Goal: Answer question/provide support: Share knowledge or assist other users

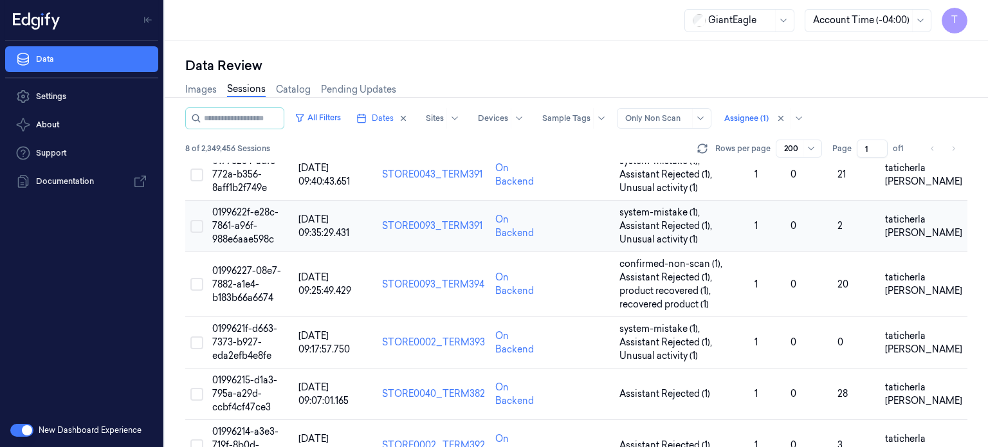
scroll to position [190, 0]
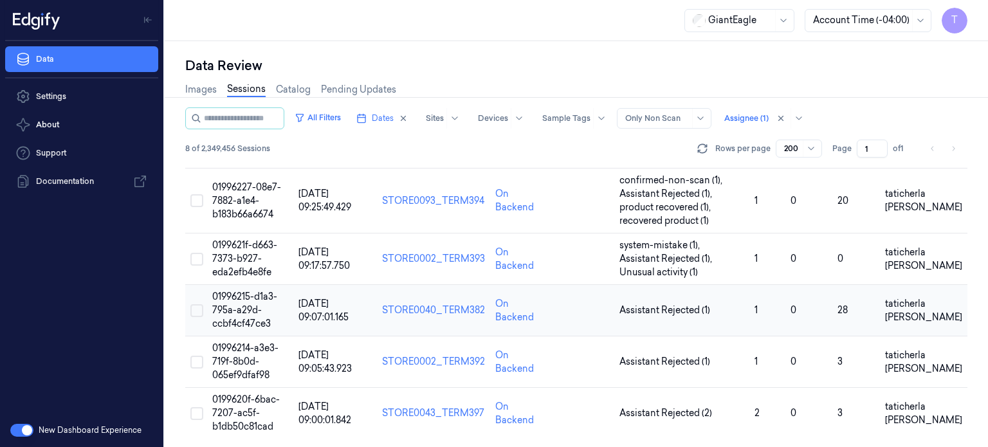
click at [238, 307] on span "01996215-d1a3-795a-a29d-ccbf4cf47ce3" at bounding box center [244, 310] width 65 height 39
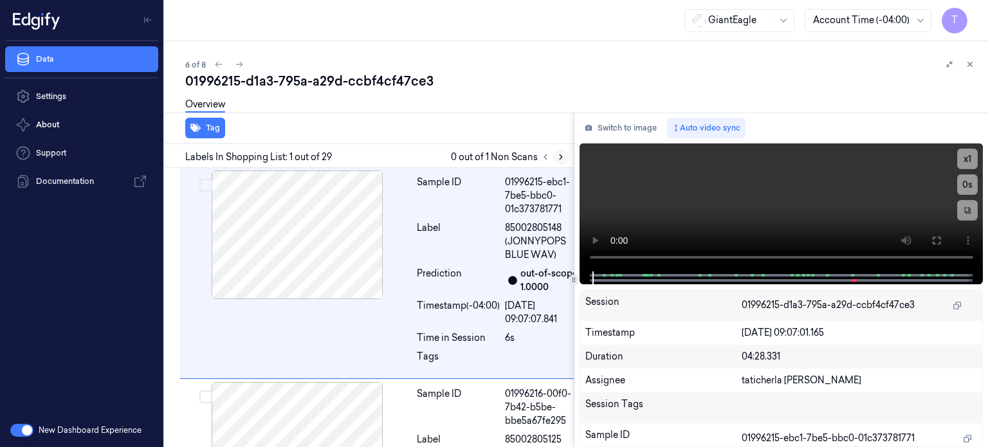
click at [558, 158] on icon at bounding box center [560, 156] width 9 height 9
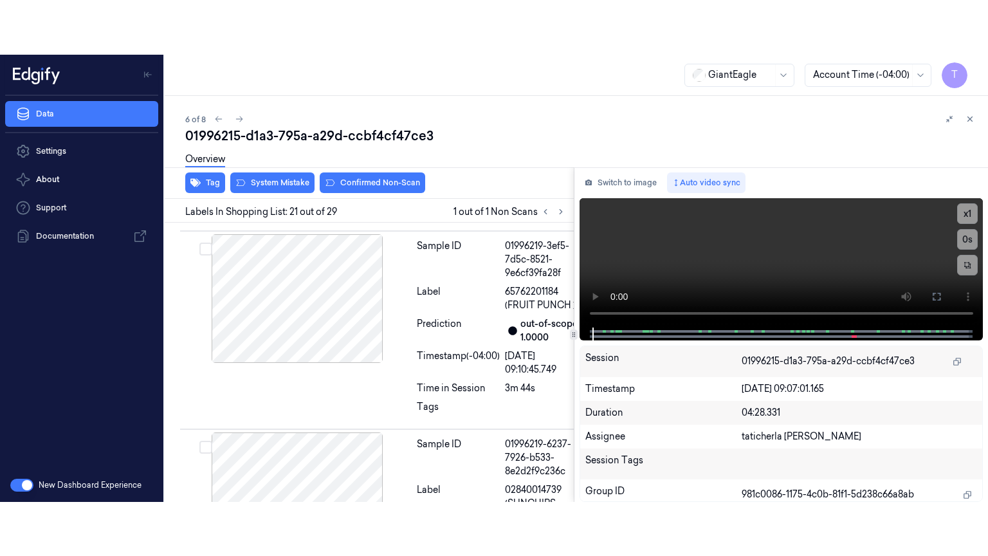
scroll to position [4803, 0]
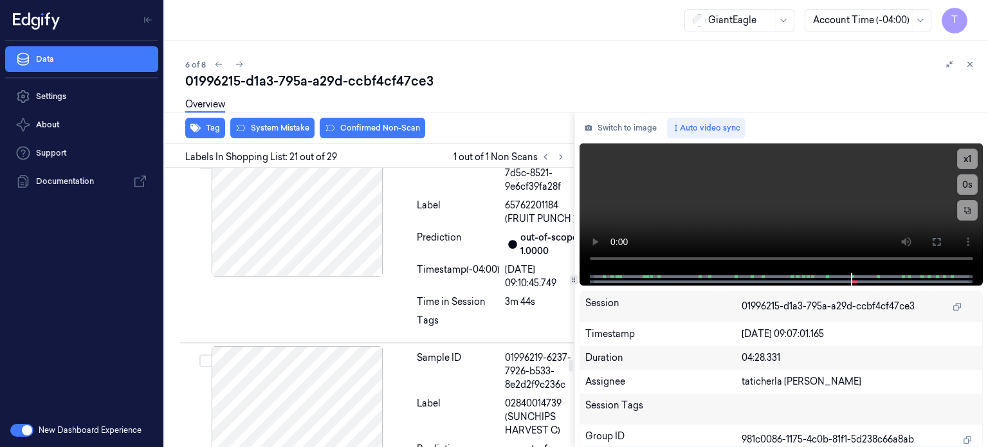
drag, startPoint x: 936, startPoint y: 236, endPoint x: 934, endPoint y: 356, distance: 120.3
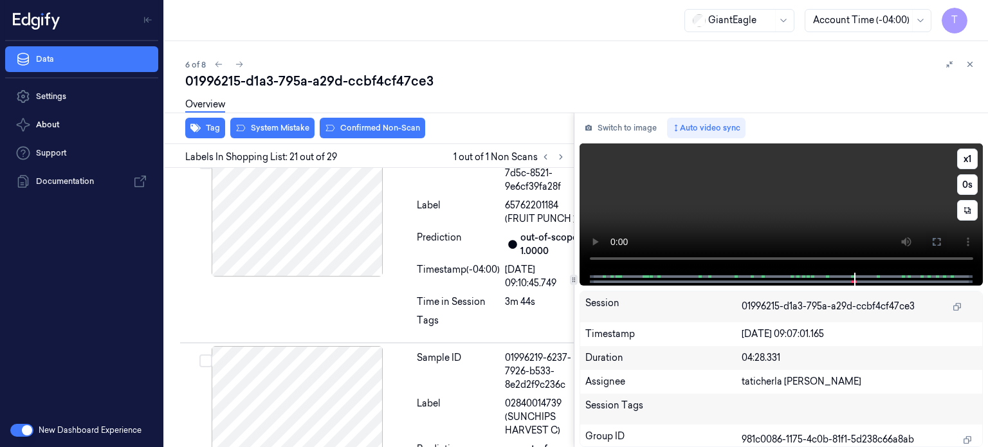
click at [940, 241] on icon at bounding box center [936, 242] width 10 height 10
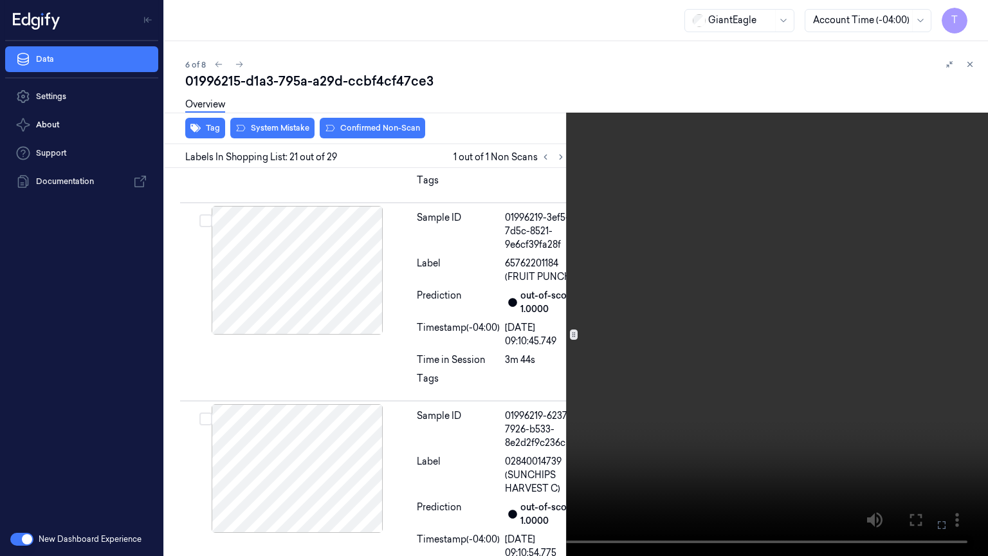
scroll to position [4749, 0]
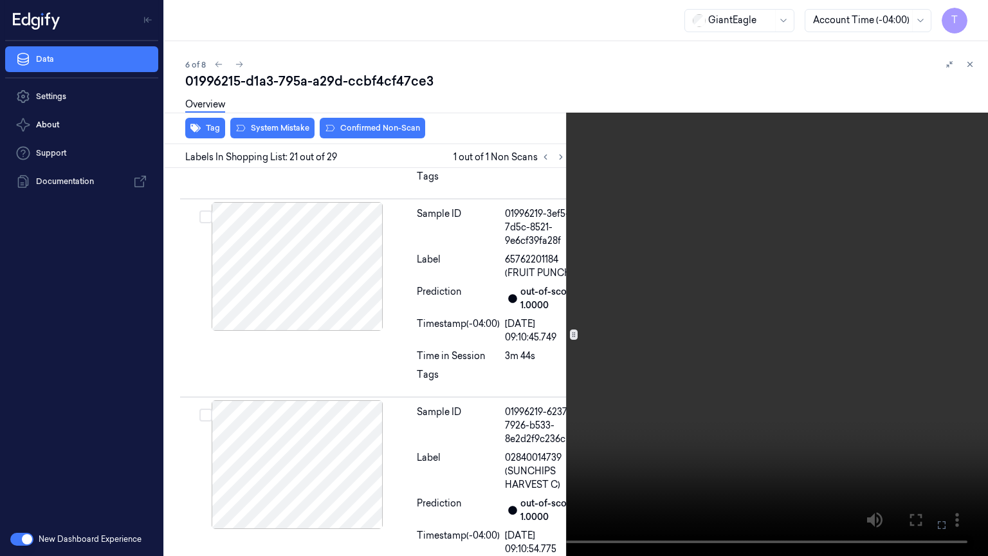
click at [0, 0] on icon at bounding box center [0, 0] width 0 height 0
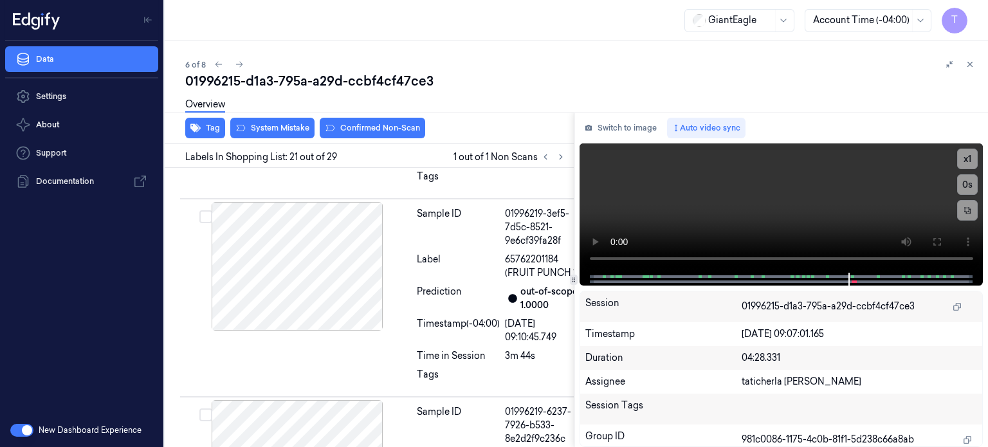
click at [877, 91] on div "Overview" at bounding box center [581, 106] width 792 height 33
click at [933, 242] on icon at bounding box center [936, 242] width 10 height 10
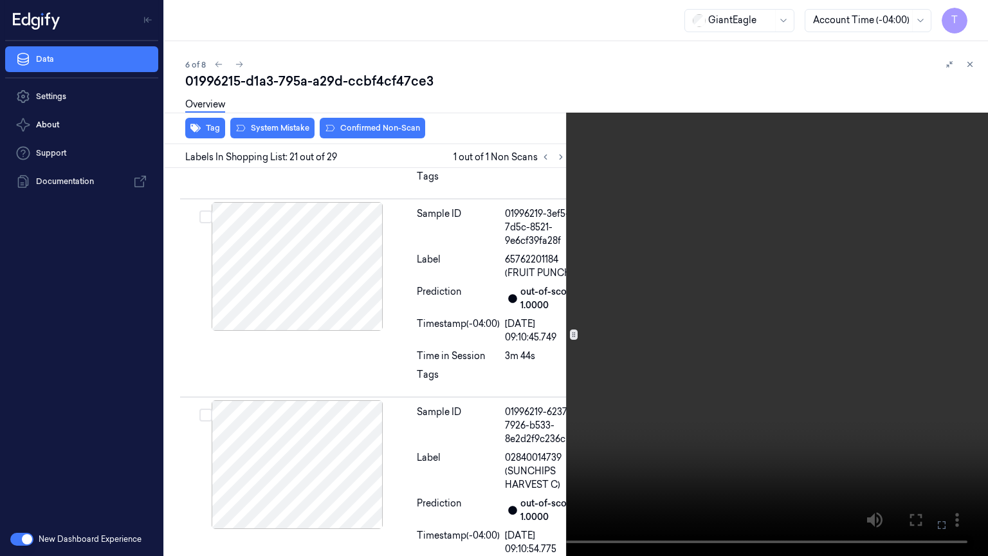
click at [0, 0] on icon at bounding box center [0, 0] width 0 height 0
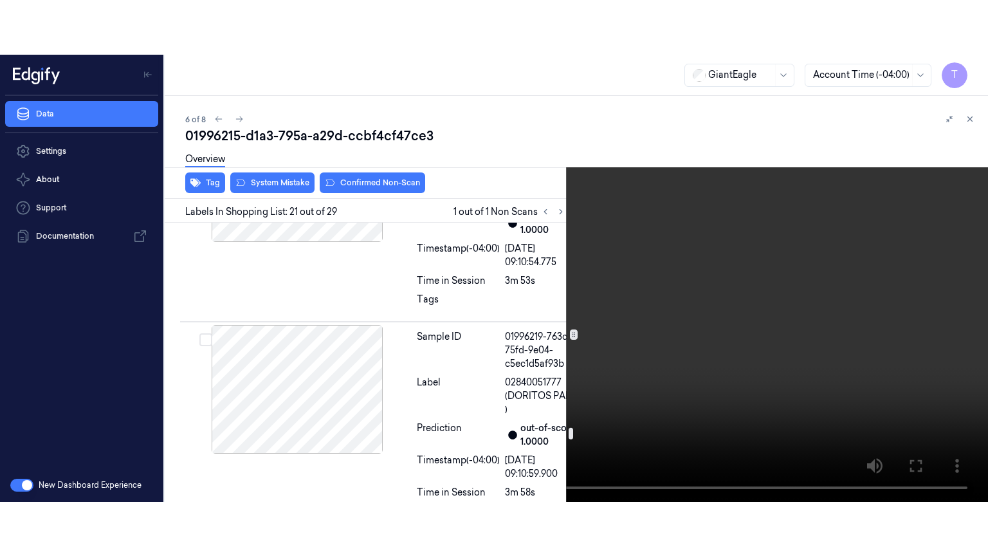
scroll to position [5135, 0]
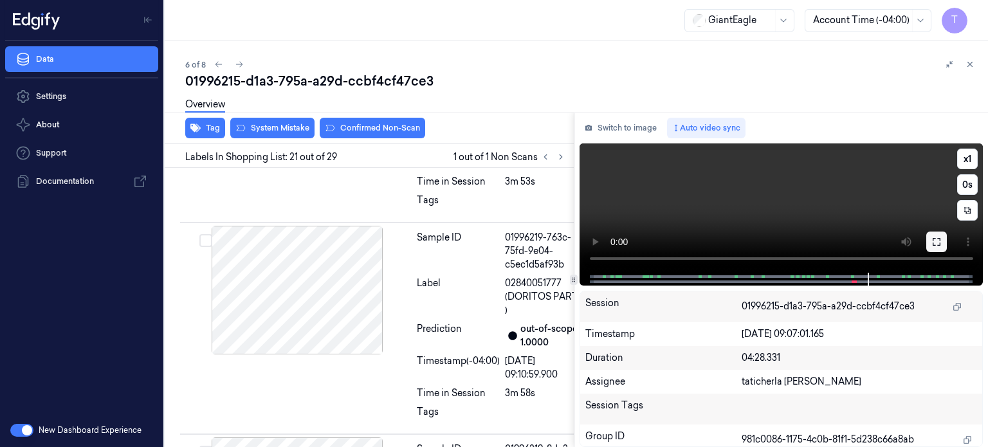
click at [939, 241] on icon at bounding box center [936, 242] width 10 height 10
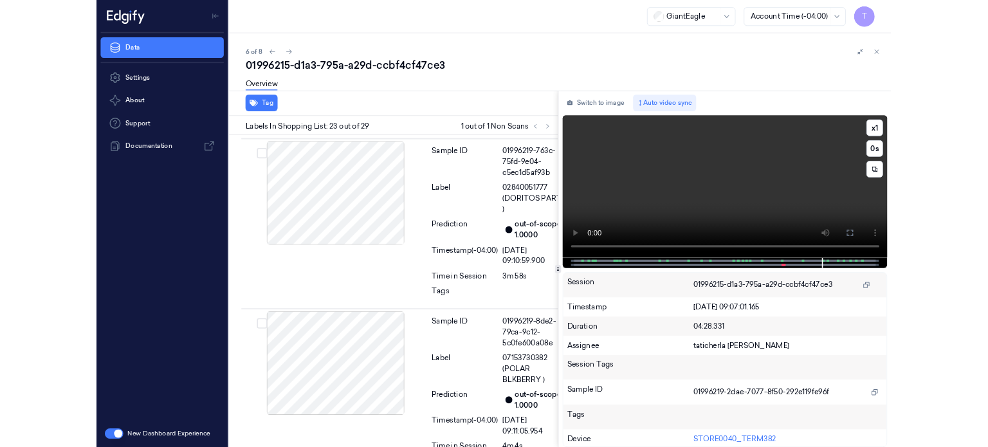
scroll to position [5203, 0]
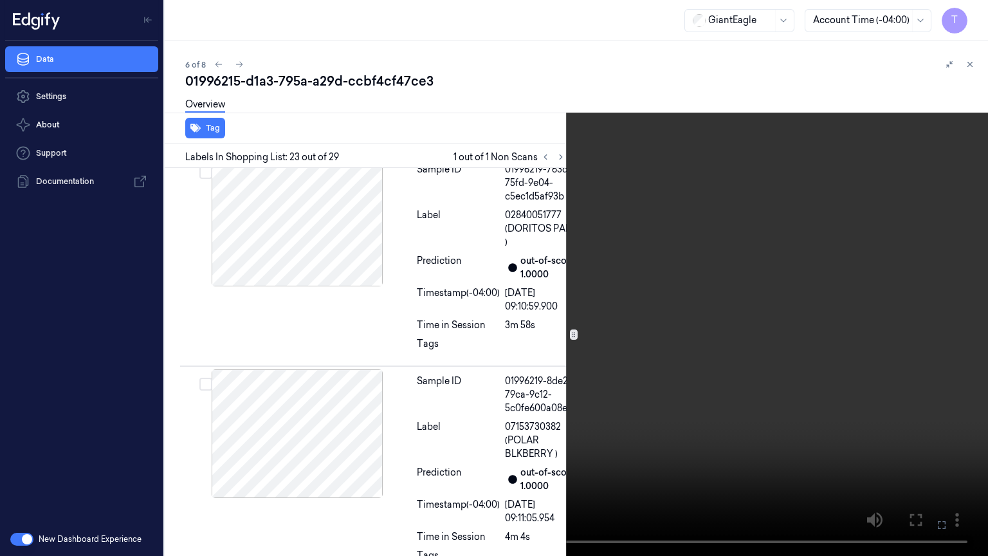
click at [0, 0] on icon at bounding box center [0, 0] width 0 height 0
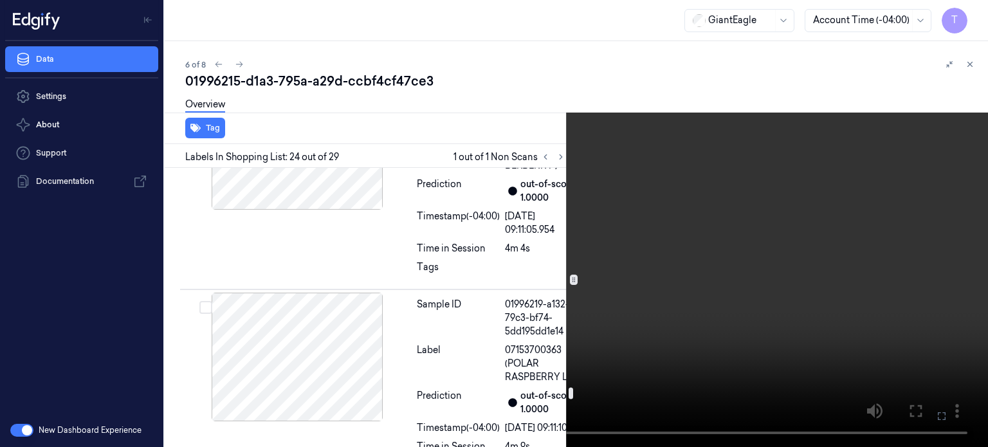
scroll to position [5496, 0]
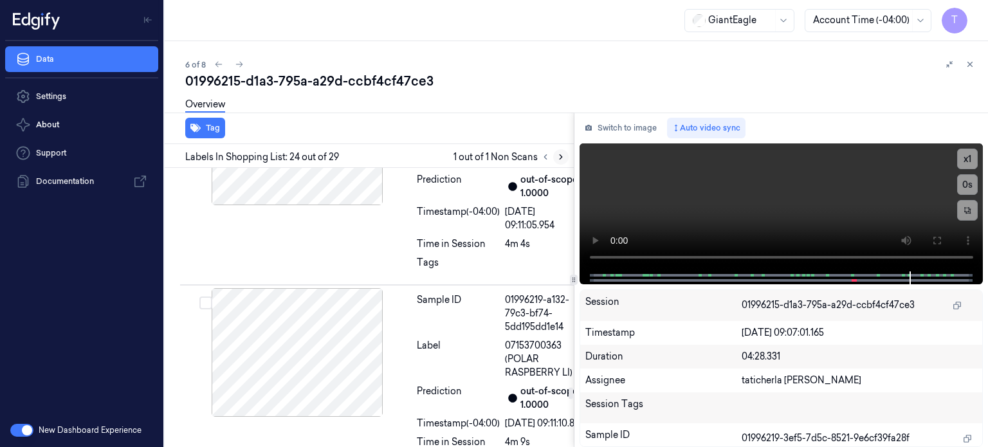
click at [555, 155] on button at bounding box center [560, 156] width 15 height 15
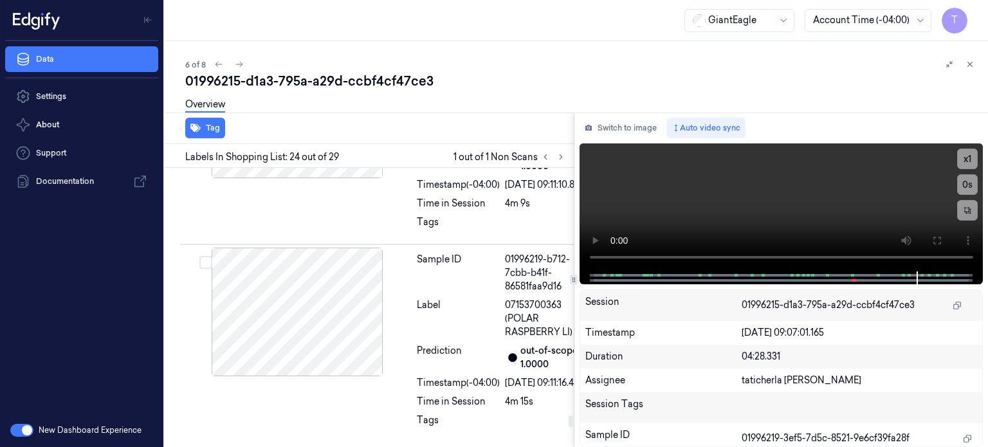
scroll to position [6396, 0]
click at [561, 156] on icon at bounding box center [561, 157] width 3 height 5
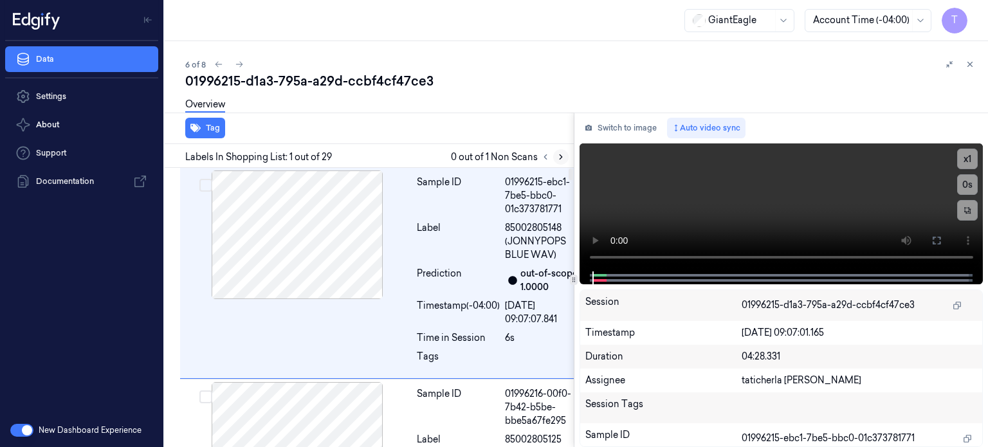
click at [556, 156] on icon at bounding box center [560, 156] width 9 height 9
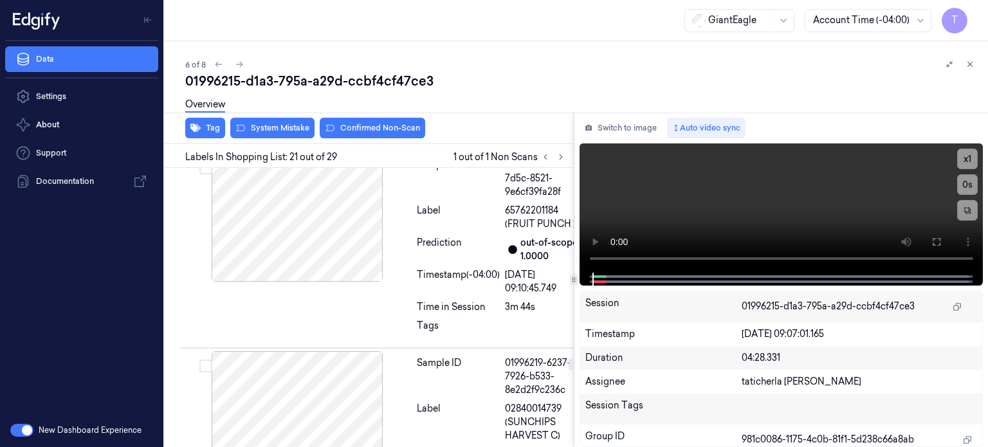
scroll to position [4803, 0]
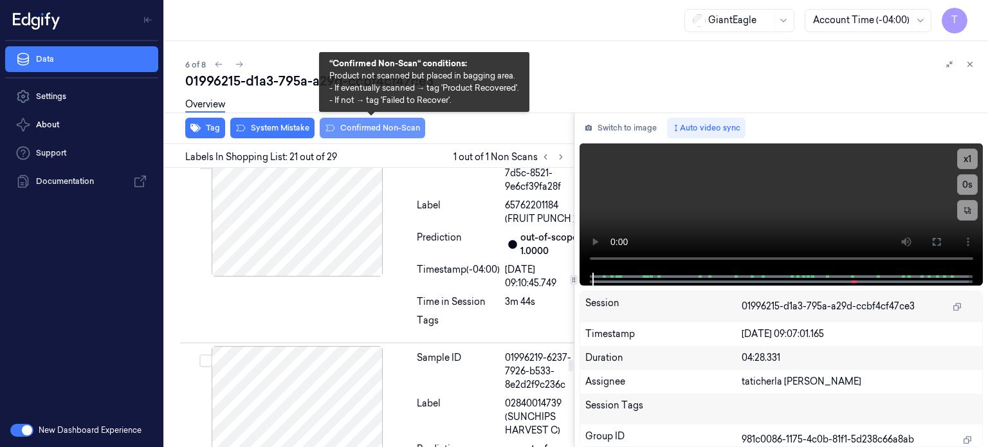
click at [368, 125] on button "Confirmed Non-Scan" at bounding box center [372, 128] width 105 height 21
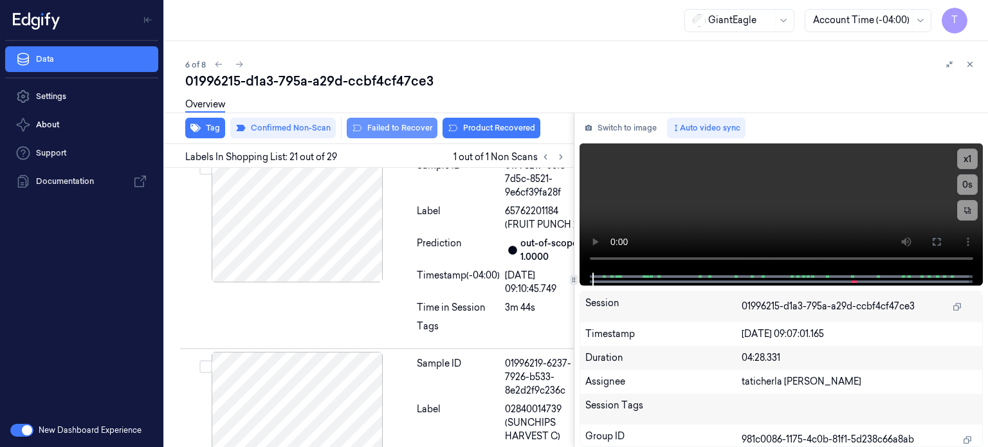
scroll to position [4807, 0]
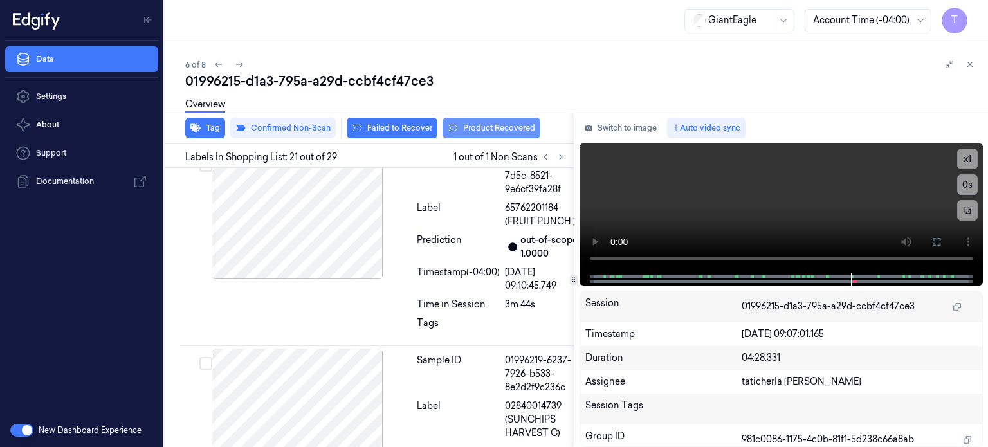
click at [489, 128] on button "Product Recovered" at bounding box center [491, 128] width 98 height 21
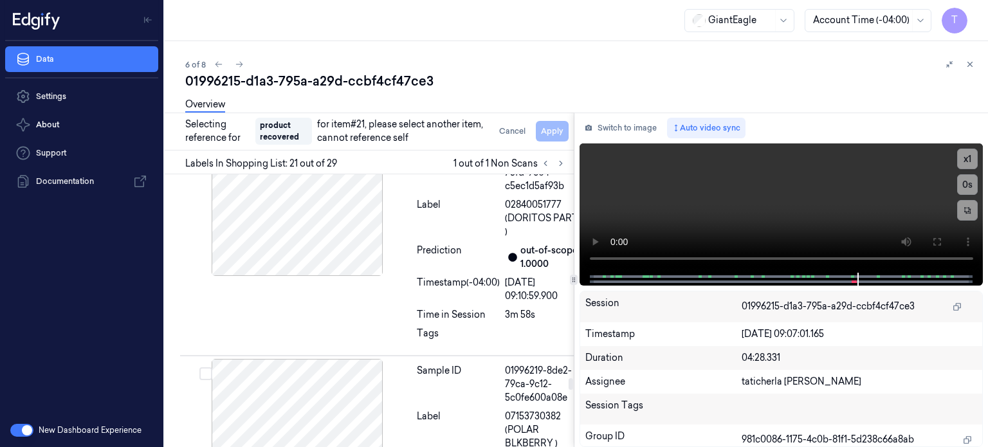
scroll to position [5257, 0]
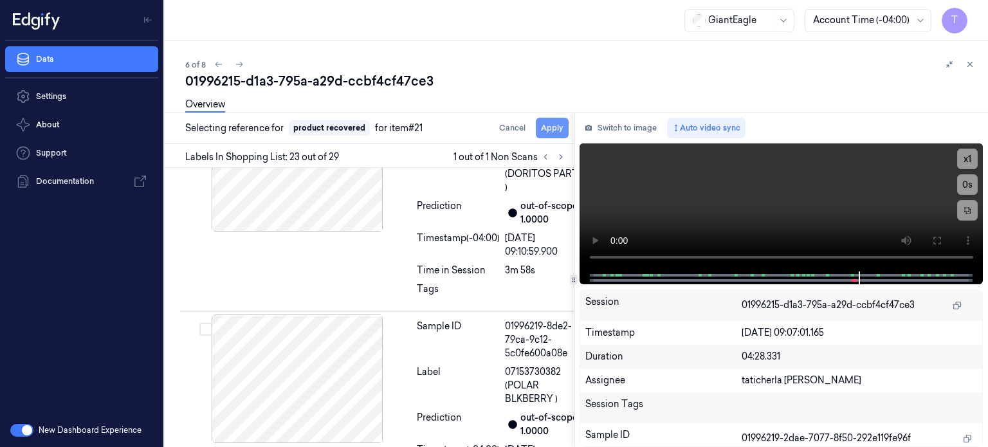
click at [548, 127] on button "Apply" at bounding box center [552, 128] width 33 height 21
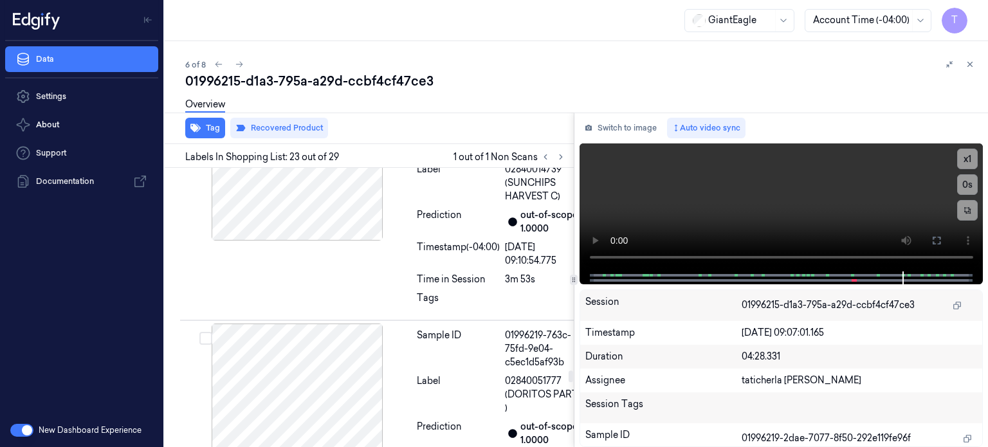
scroll to position [5200, 0]
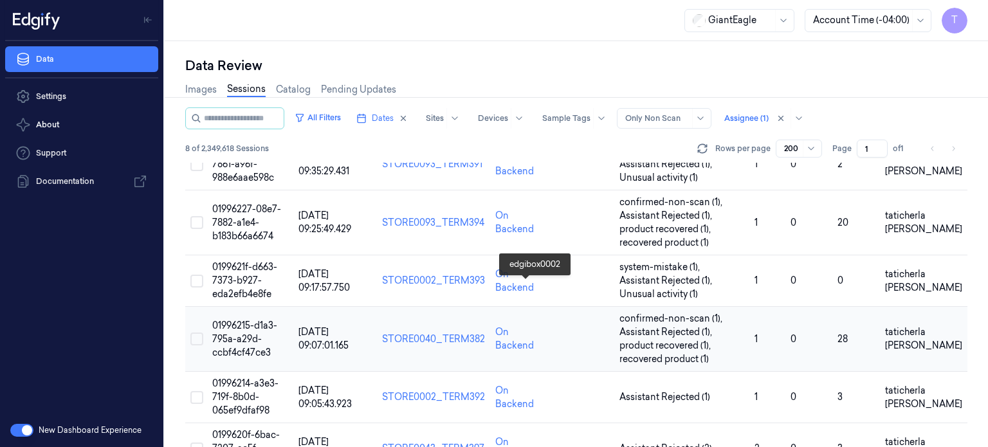
scroll to position [204, 0]
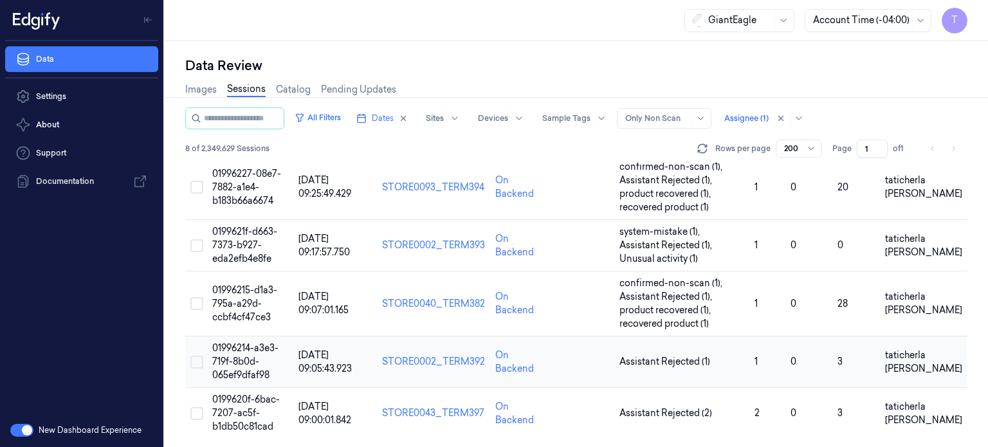
click at [248, 357] on span "01996214-a3e3-719f-8b0d-065ef9dfaf98" at bounding box center [245, 361] width 66 height 39
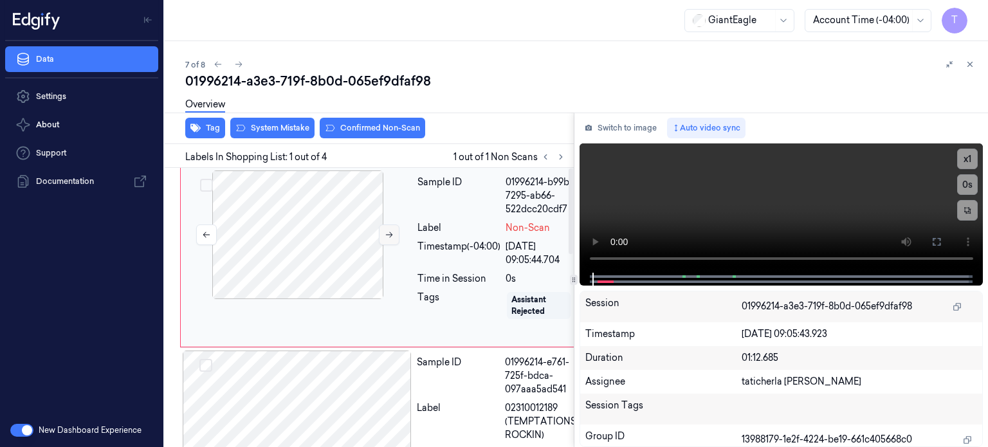
click at [388, 232] on icon at bounding box center [389, 234] width 9 height 9
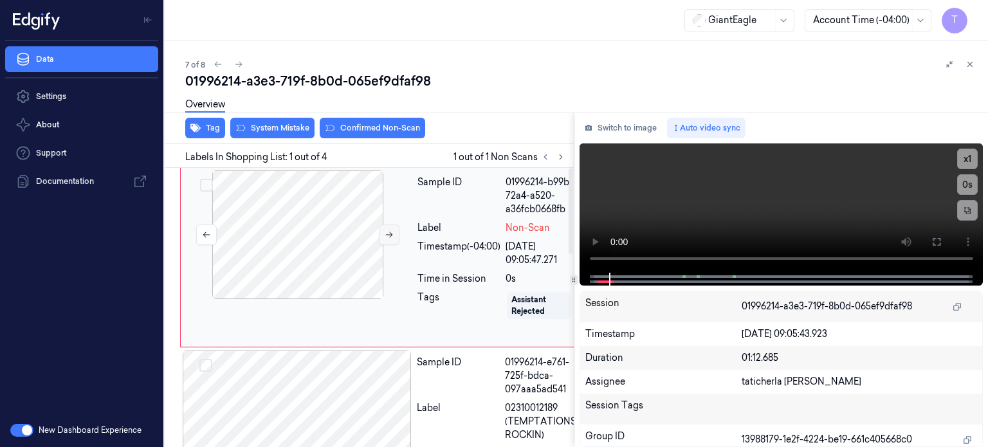
click at [388, 232] on icon at bounding box center [389, 234] width 9 height 9
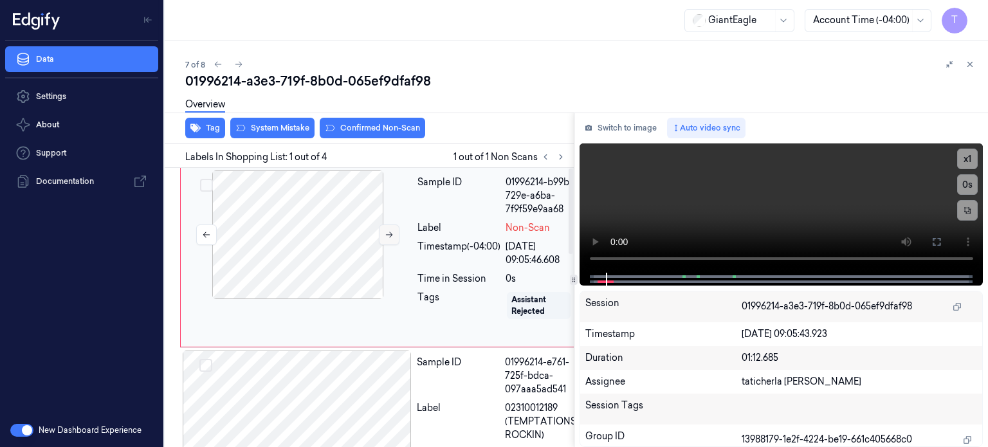
click at [388, 232] on icon at bounding box center [389, 234] width 9 height 9
click at [944, 242] on button at bounding box center [936, 242] width 21 height 21
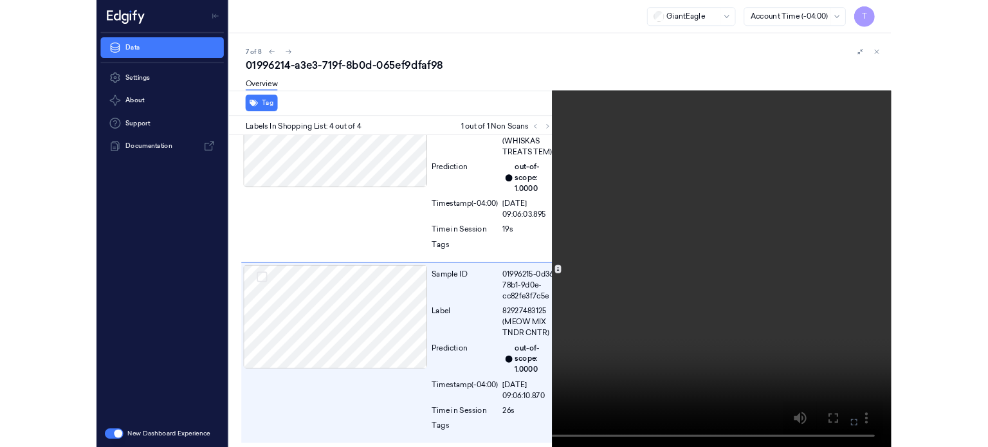
scroll to position [523, 0]
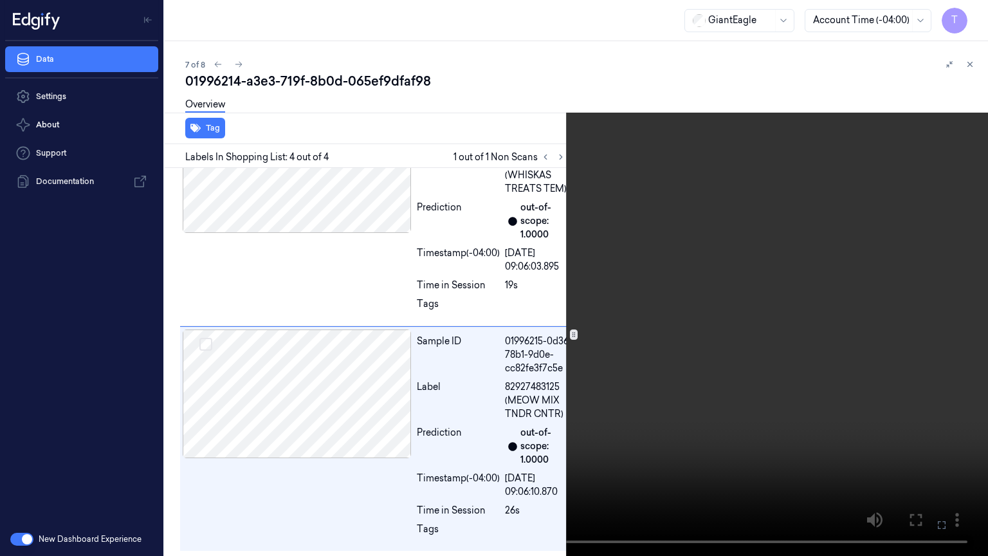
click at [0, 0] on icon at bounding box center [0, 0] width 0 height 0
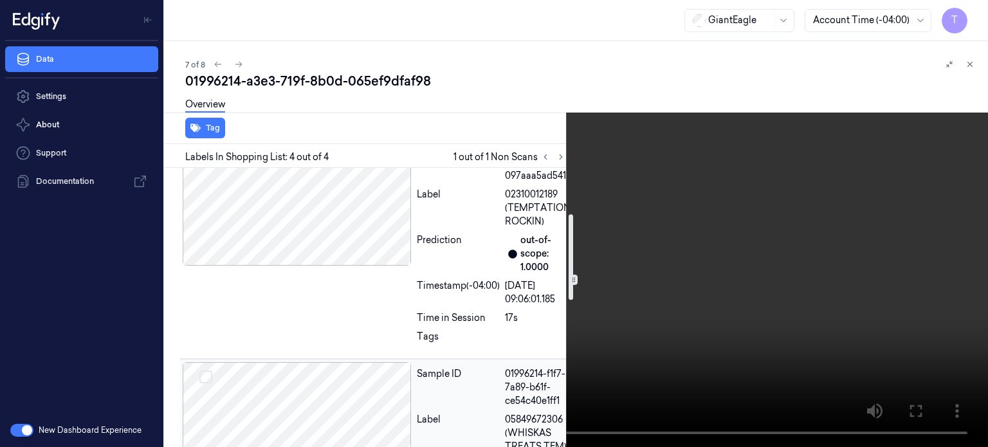
scroll to position [118, 0]
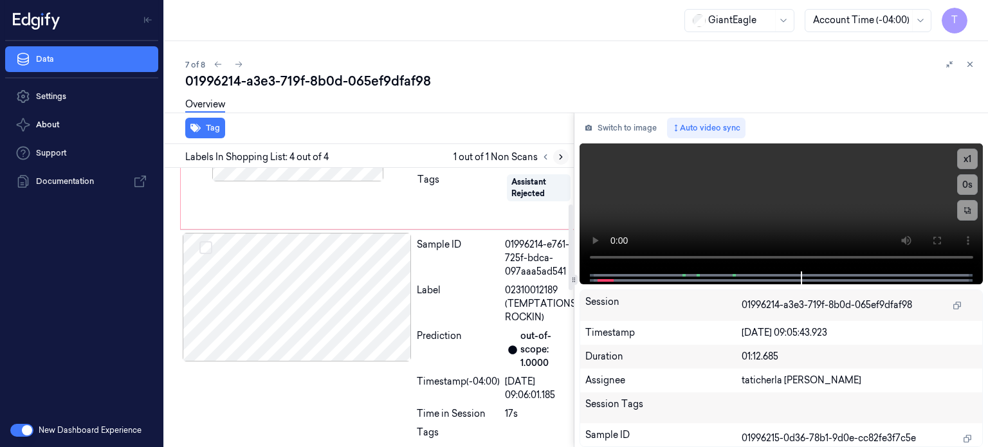
click at [559, 155] on icon at bounding box center [560, 156] width 9 height 9
click at [561, 154] on icon at bounding box center [560, 156] width 9 height 9
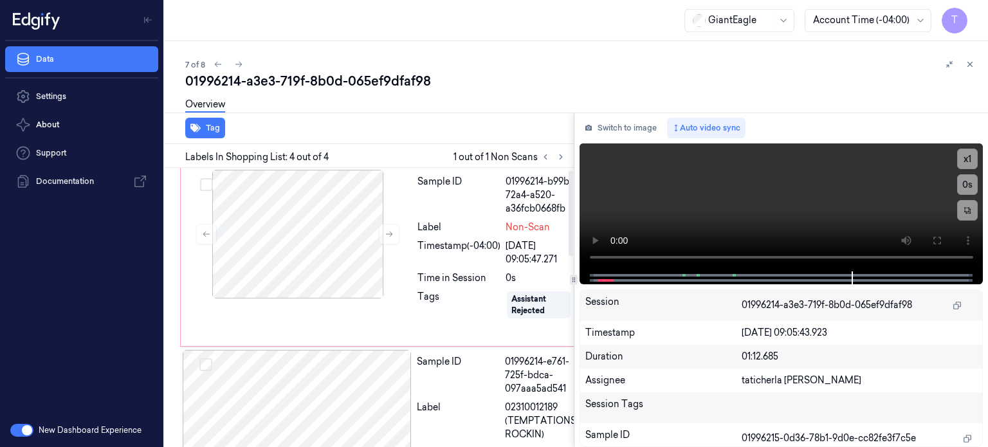
scroll to position [0, 0]
click at [359, 221] on div at bounding box center [297, 234] width 229 height 129
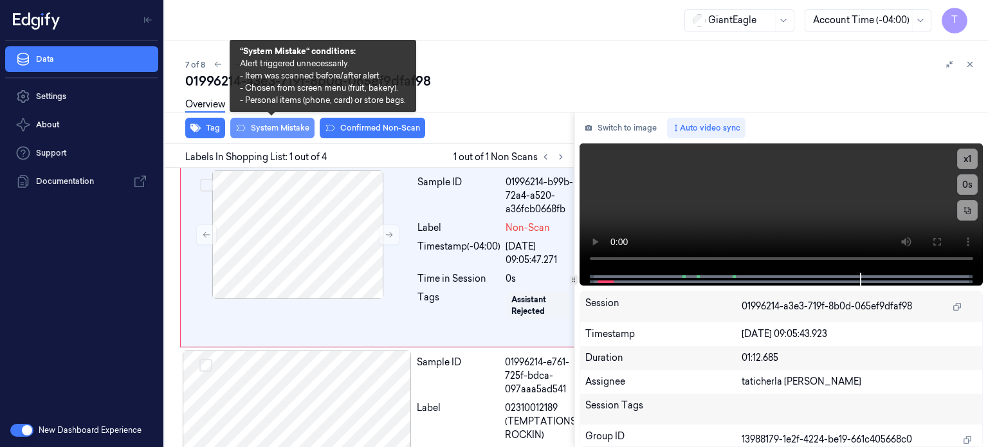
click at [282, 123] on button "System Mistake" at bounding box center [272, 128] width 84 height 21
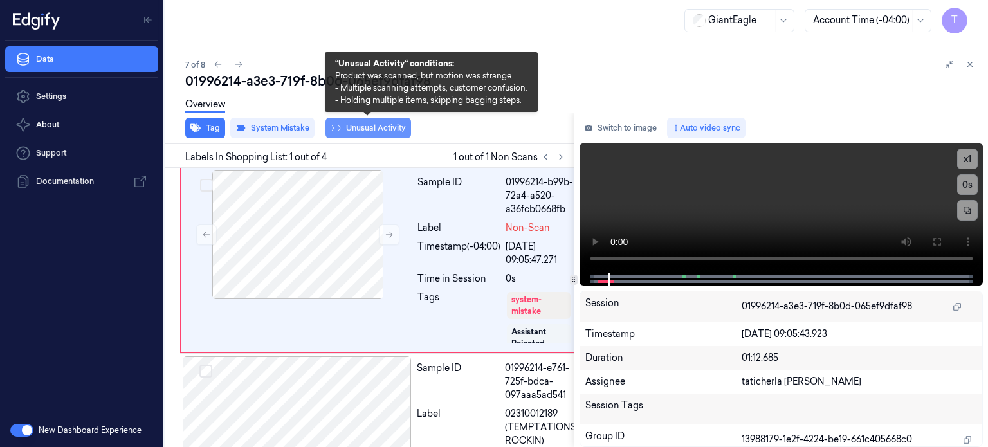
click at [369, 127] on button "Unusual Activity" at bounding box center [368, 128] width 86 height 21
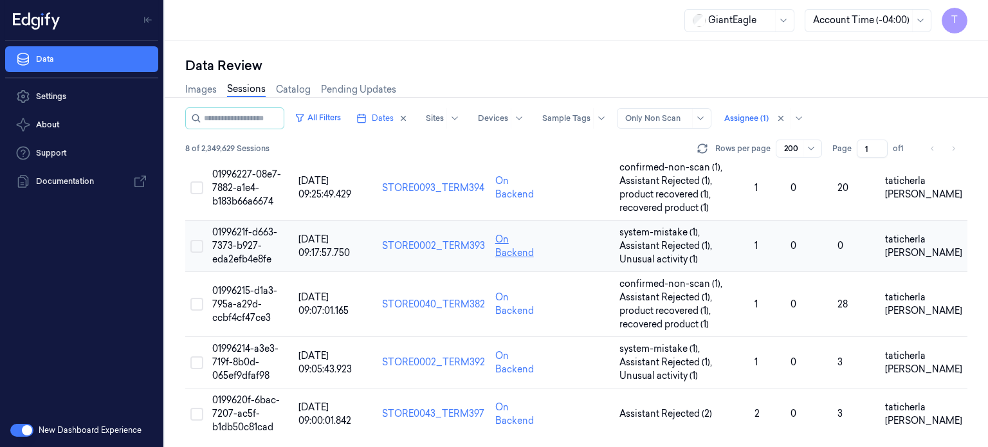
scroll to position [204, 0]
click at [255, 406] on span "0199620f-6bac-7207-ac5f-b1db50c81cad" at bounding box center [246, 413] width 68 height 39
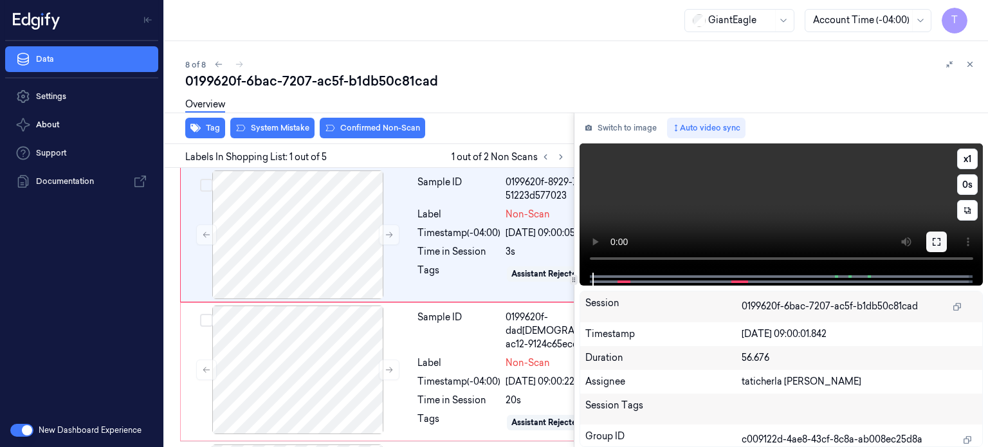
click at [936, 240] on icon at bounding box center [936, 242] width 10 height 10
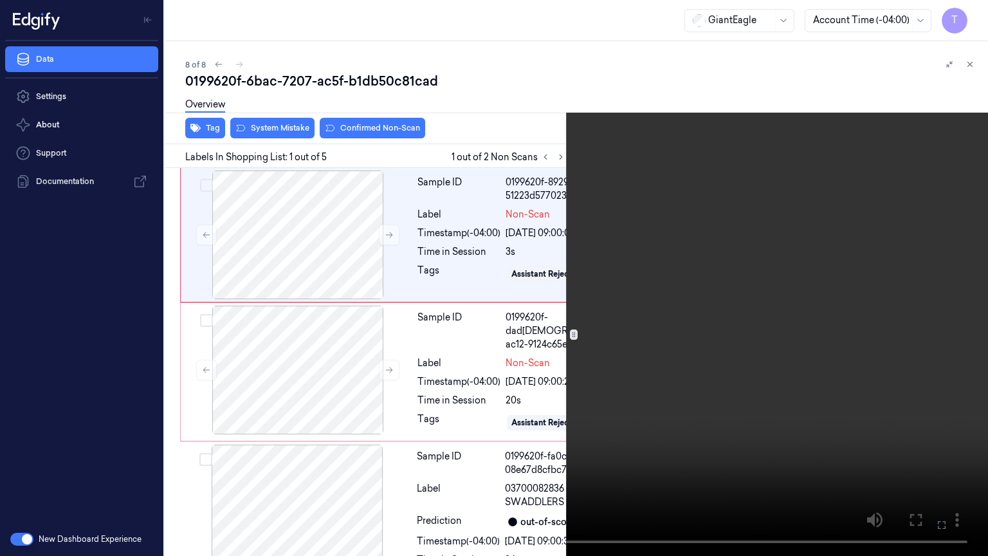
click at [0, 0] on icon at bounding box center [0, 0] width 0 height 0
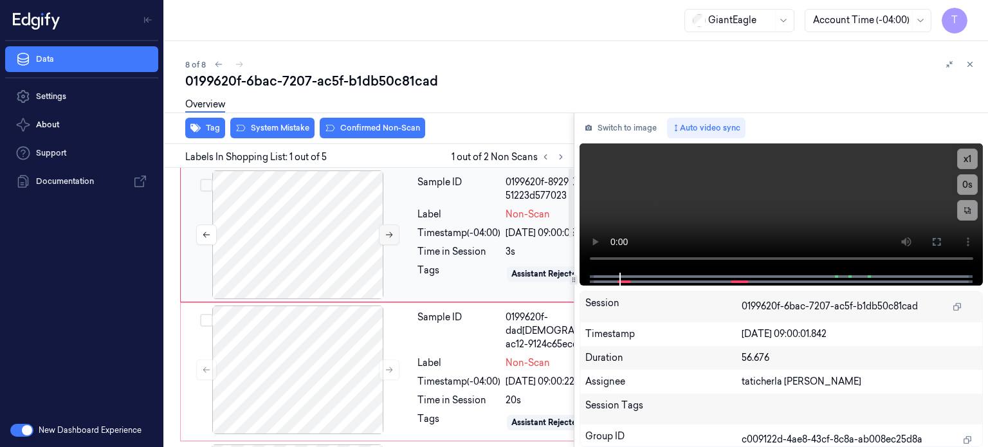
click at [389, 232] on icon at bounding box center [389, 235] width 7 height 6
click at [936, 240] on icon at bounding box center [936, 242] width 10 height 10
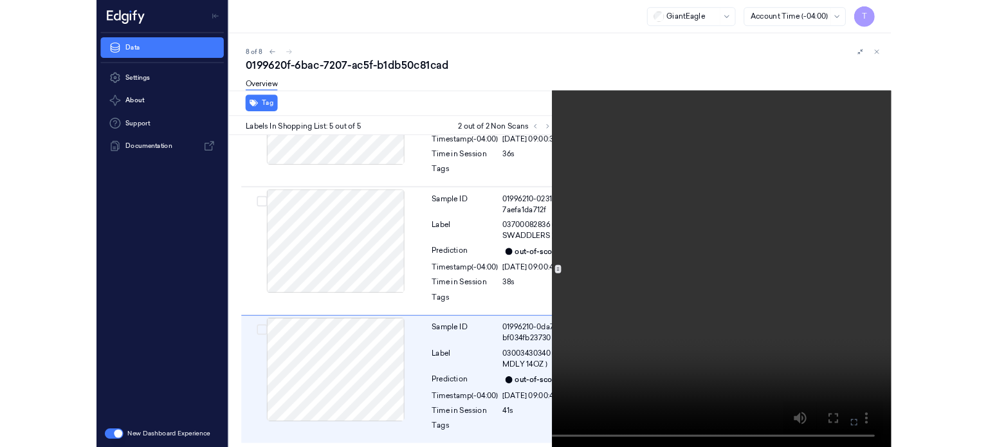
scroll to position [743, 0]
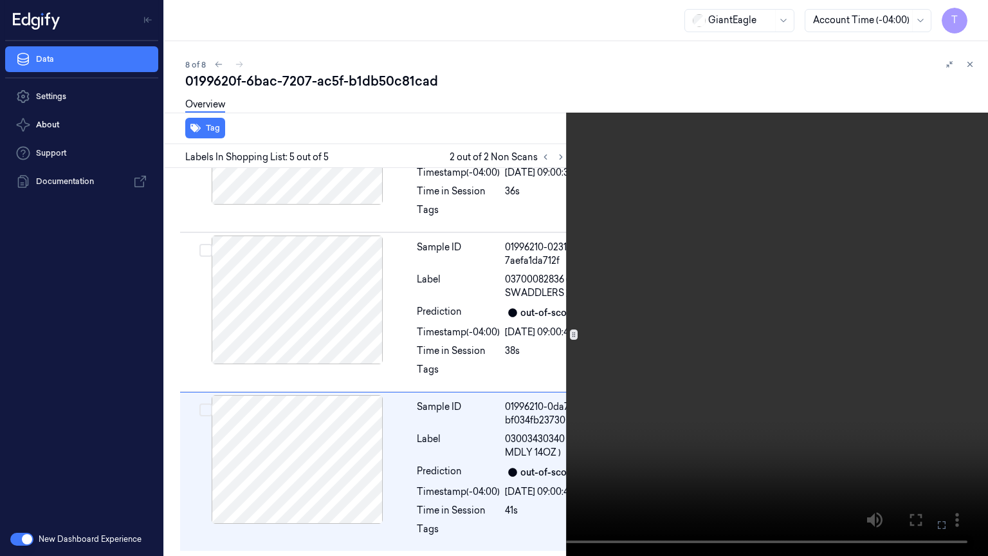
click at [0, 0] on icon at bounding box center [0, 0] width 0 height 0
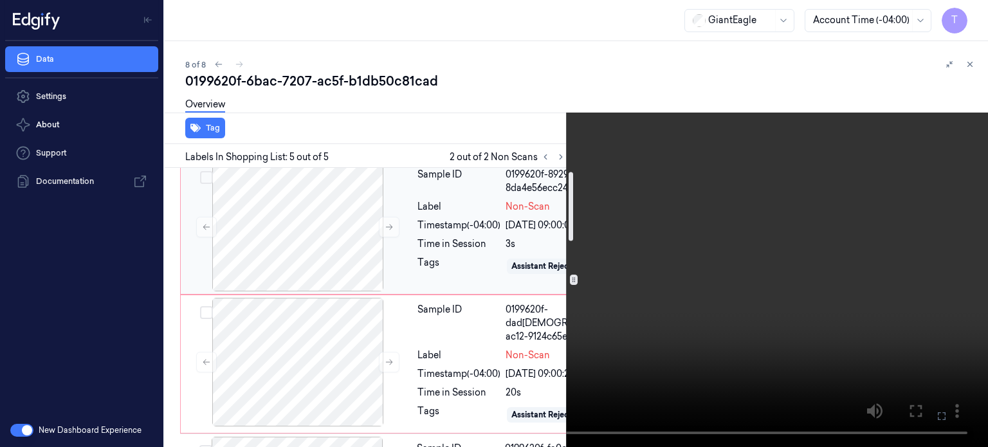
scroll to position [0, 0]
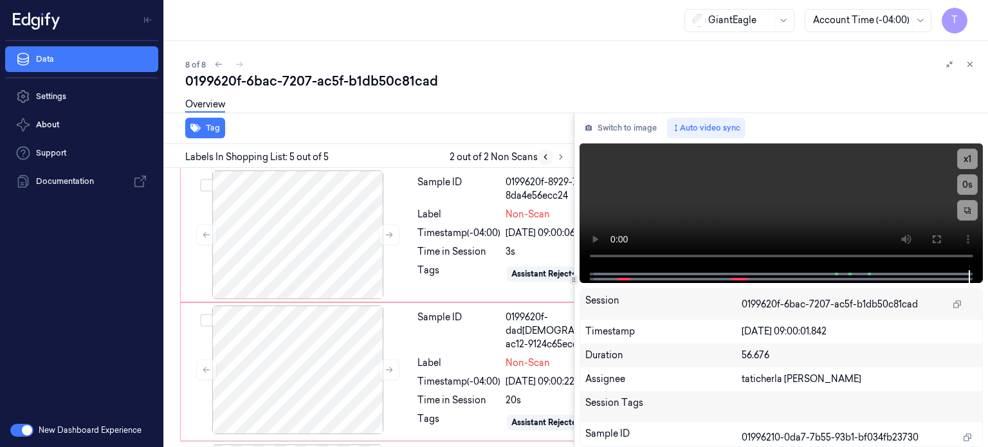
click at [543, 158] on icon at bounding box center [545, 156] width 9 height 9
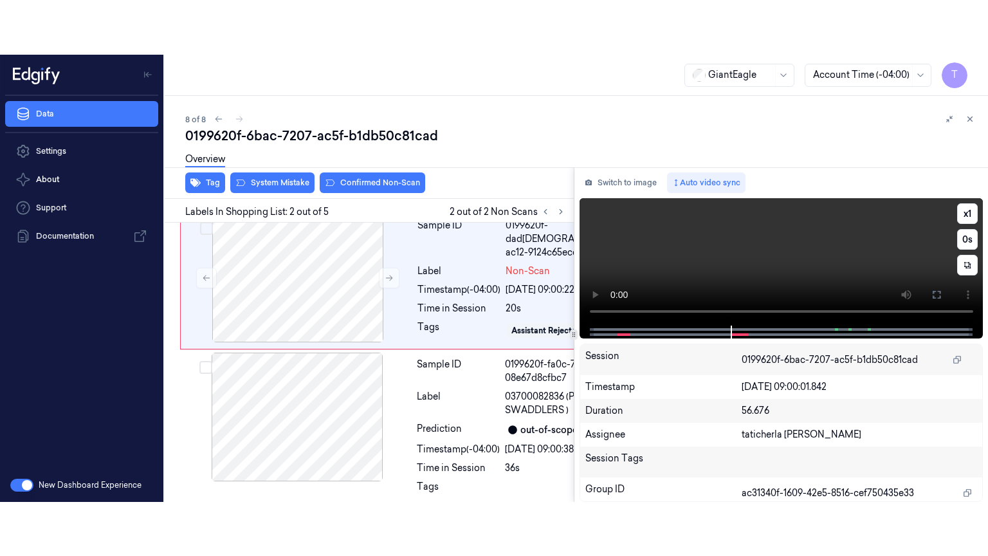
scroll to position [149, 0]
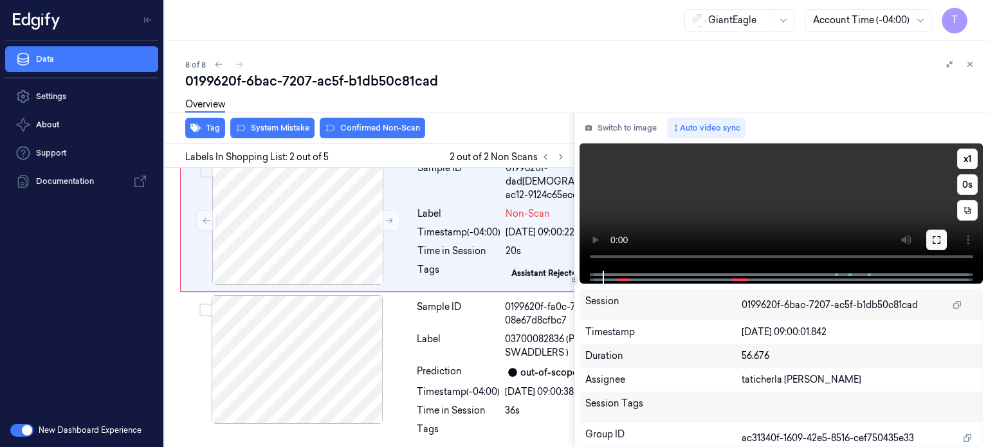
click at [936, 241] on icon at bounding box center [936, 240] width 10 height 10
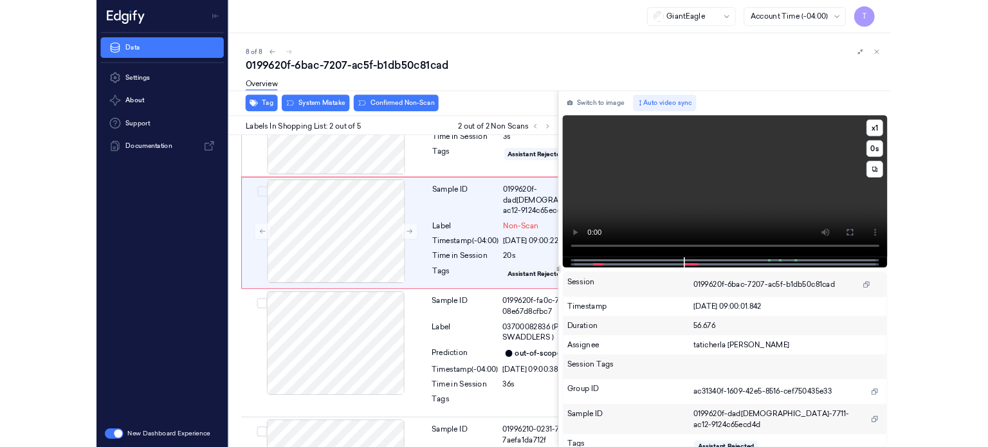
scroll to position [95, 0]
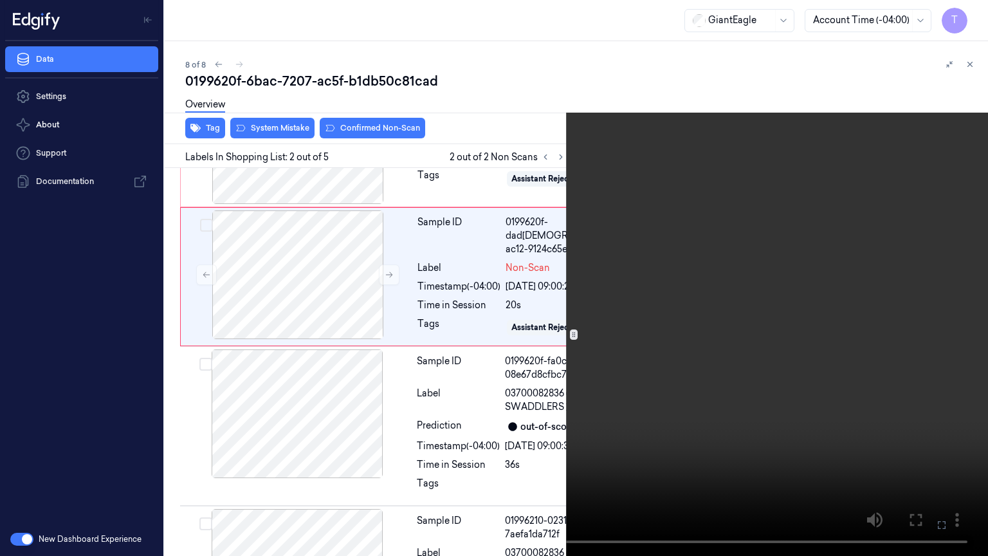
click at [0, 0] on icon at bounding box center [0, 0] width 0 height 0
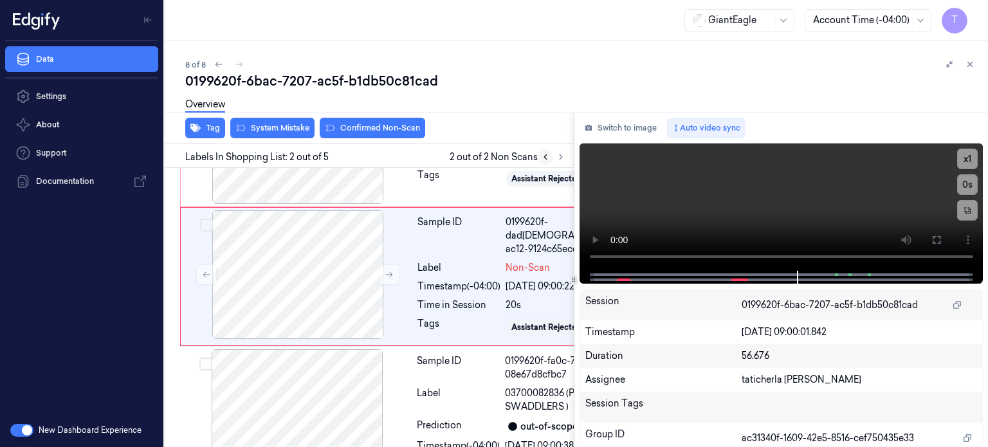
click at [545, 157] on icon at bounding box center [545, 156] width 9 height 9
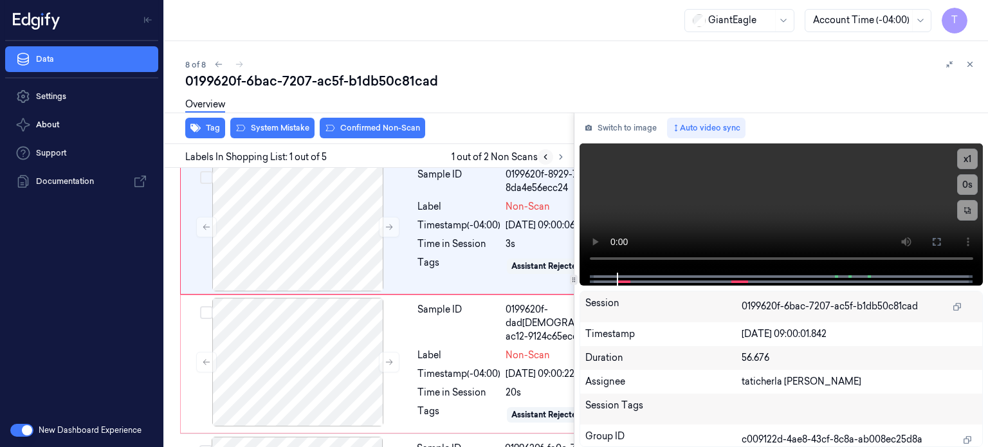
scroll to position [0, 0]
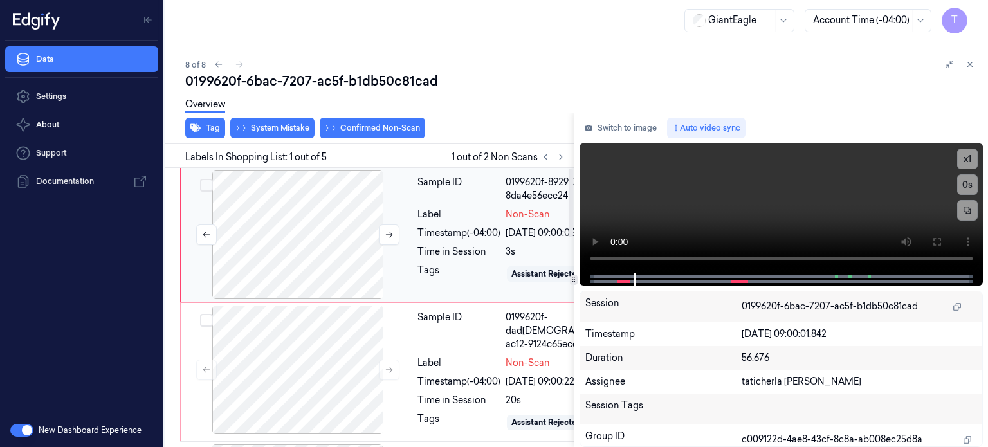
click at [363, 230] on div at bounding box center [297, 234] width 229 height 129
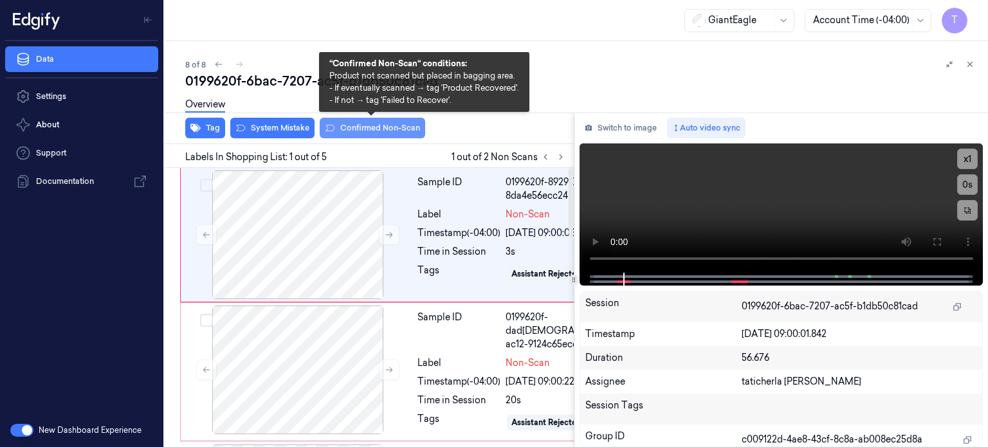
click at [399, 128] on button "Confirmed Non-Scan" at bounding box center [372, 128] width 105 height 21
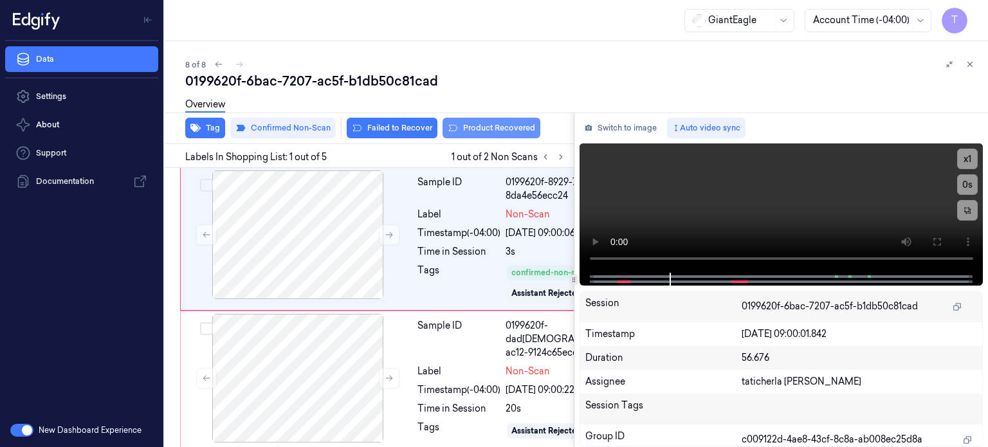
click at [496, 125] on button "Product Recovered" at bounding box center [491, 128] width 98 height 21
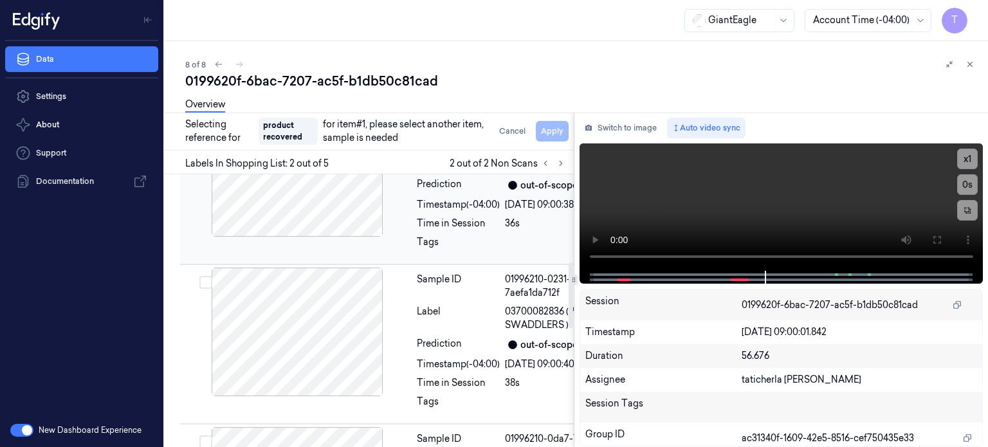
scroll to position [544, 0]
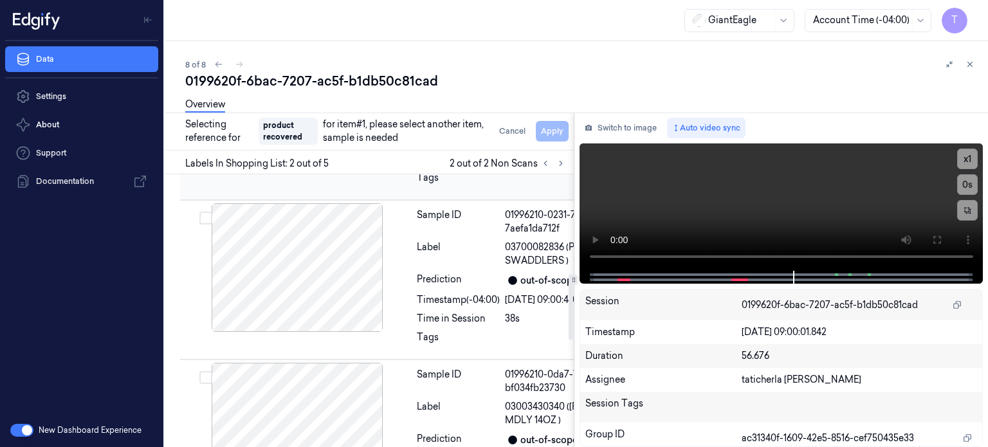
click at [332, 172] on div at bounding box center [297, 108] width 229 height 129
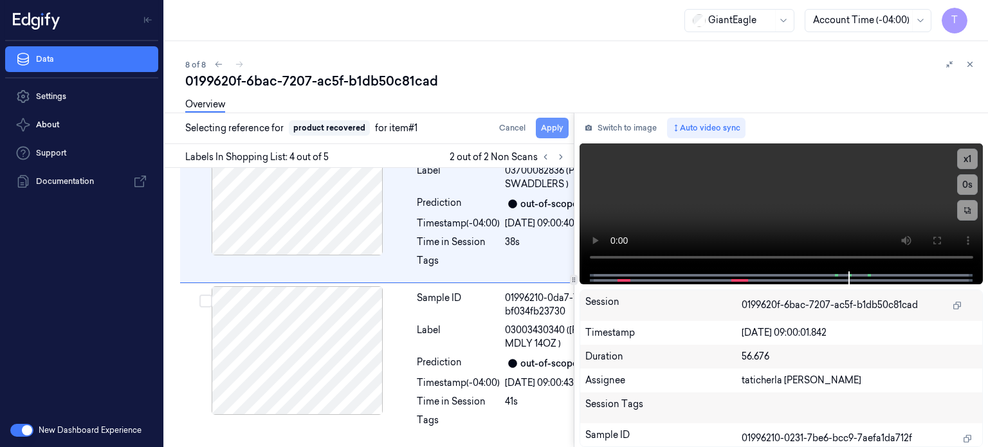
scroll to position [630, 0]
click at [557, 124] on button "Apply" at bounding box center [552, 128] width 33 height 21
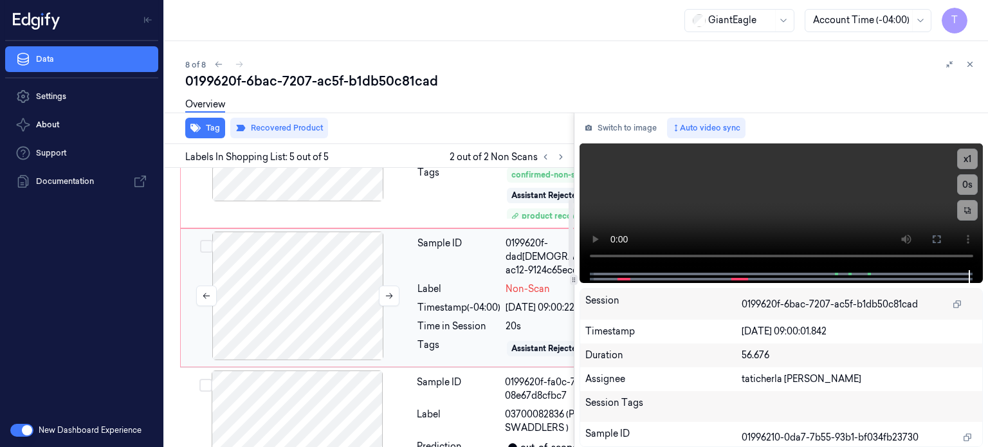
scroll to position [129, 0]
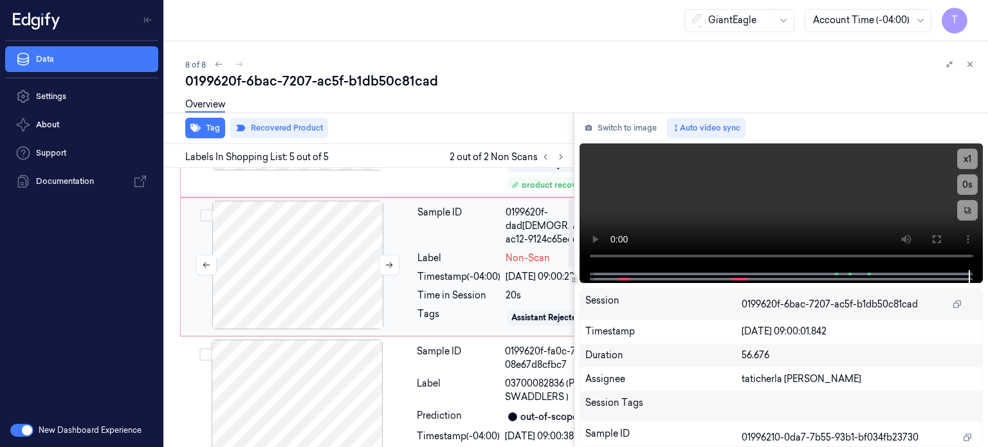
click at [307, 284] on div at bounding box center [297, 265] width 229 height 129
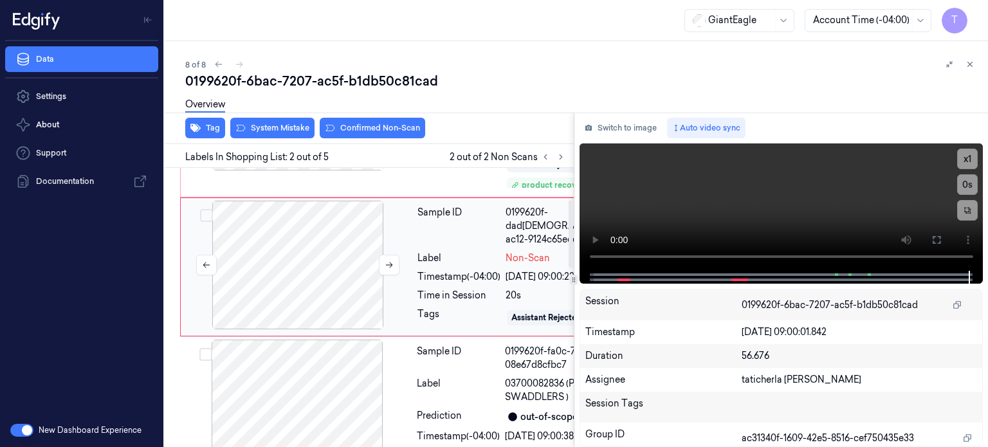
scroll to position [141, 0]
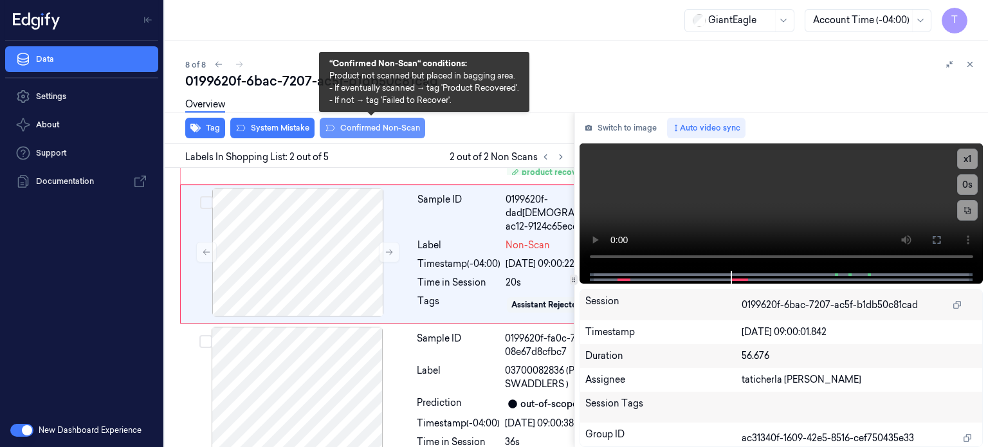
click at [376, 128] on button "Confirmed Non-Scan" at bounding box center [372, 128] width 105 height 21
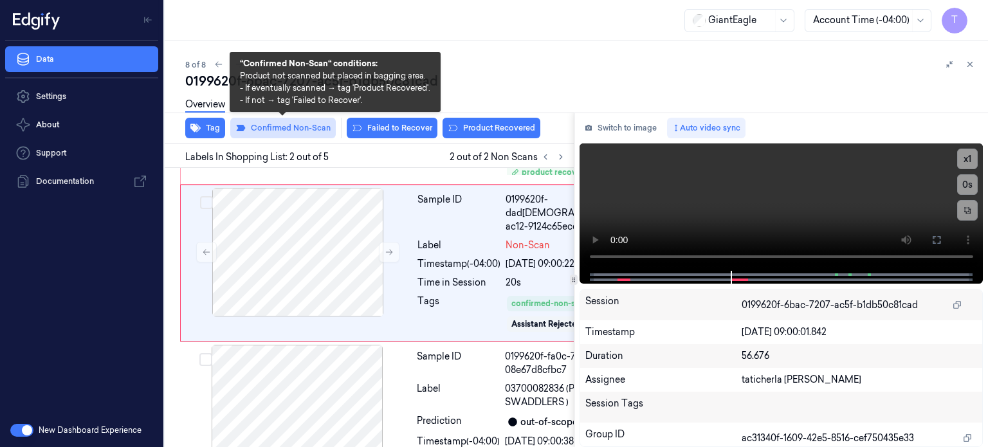
scroll to position [144, 0]
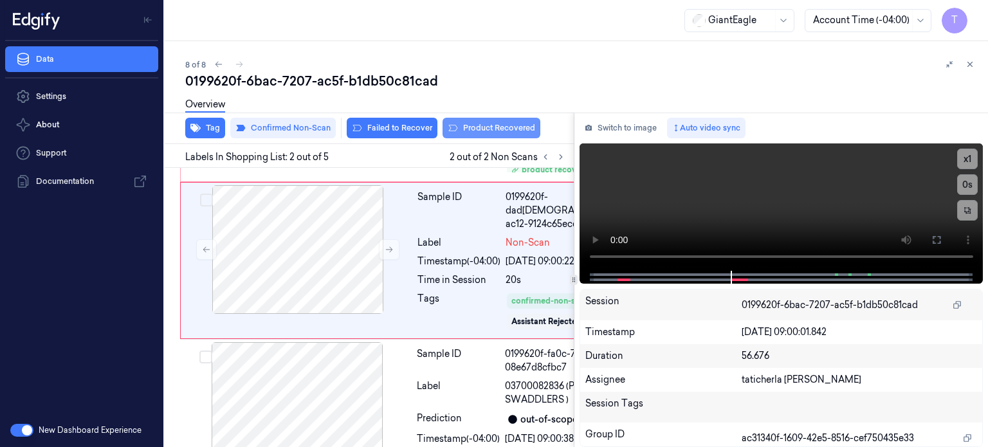
click at [477, 124] on button "Product Recovered" at bounding box center [491, 128] width 98 height 21
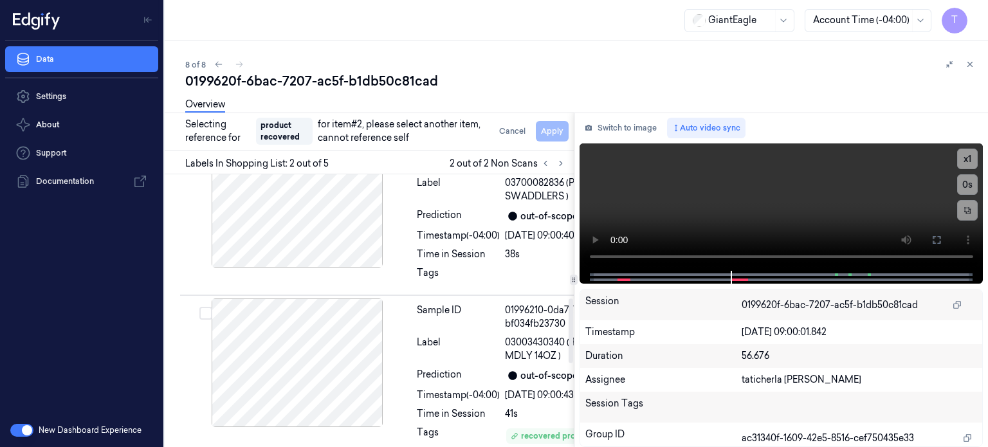
scroll to position [530, 0]
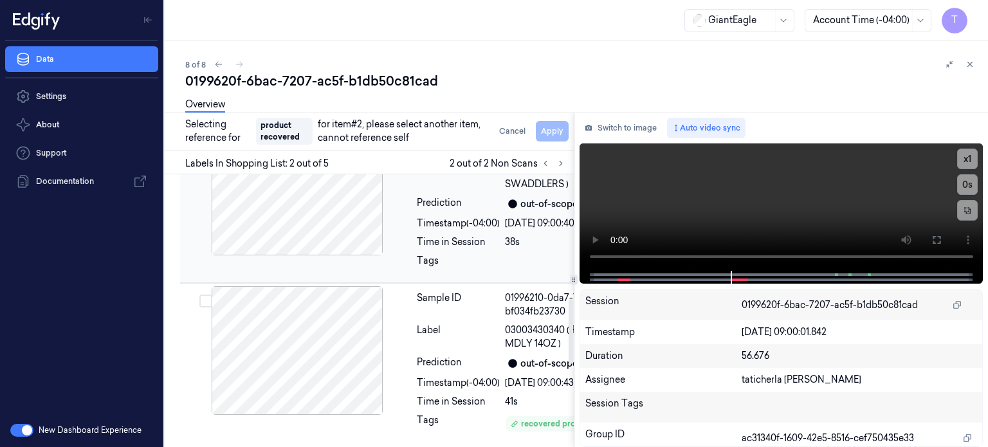
click at [330, 255] on div at bounding box center [297, 191] width 229 height 129
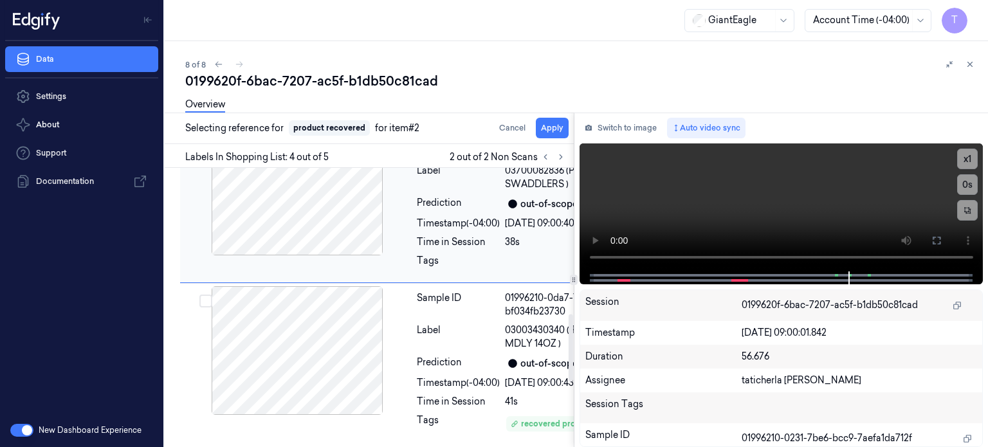
scroll to position [622, 0]
click at [558, 129] on button "Apply" at bounding box center [552, 128] width 33 height 21
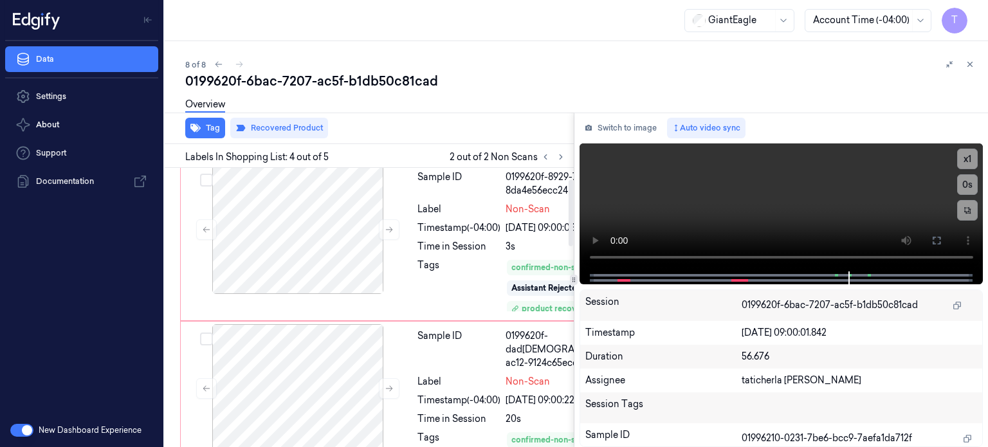
scroll to position [0, 0]
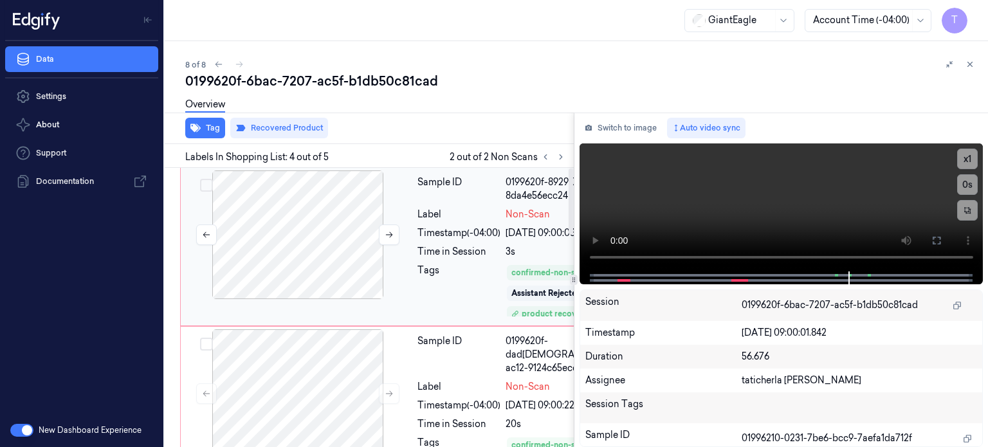
click at [314, 233] on div at bounding box center [297, 234] width 229 height 129
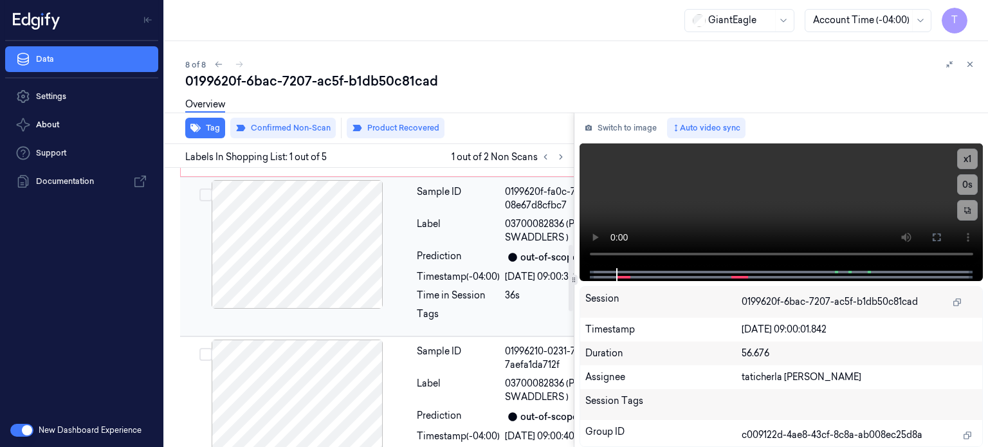
click at [296, 283] on div at bounding box center [297, 244] width 229 height 129
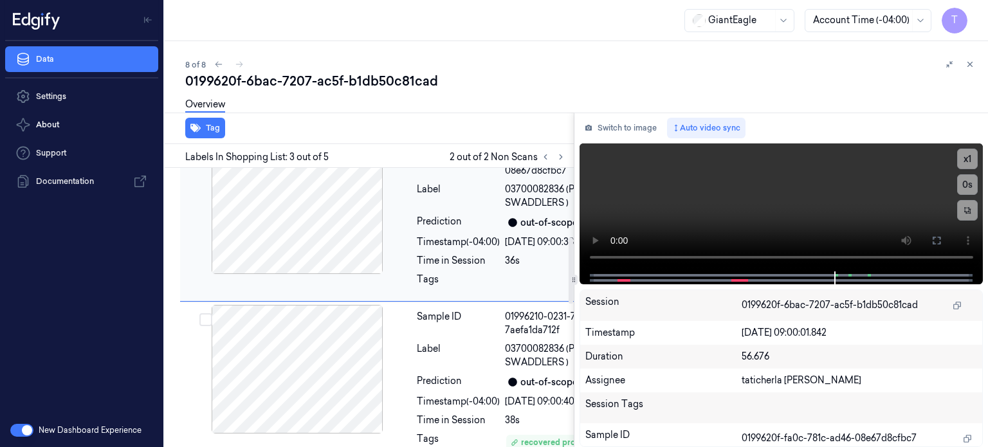
scroll to position [228, 0]
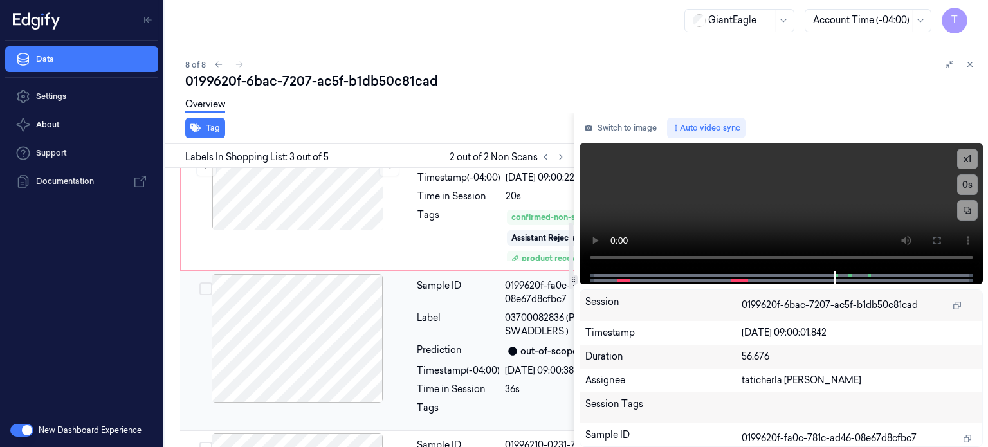
click at [346, 368] on div at bounding box center [297, 338] width 229 height 129
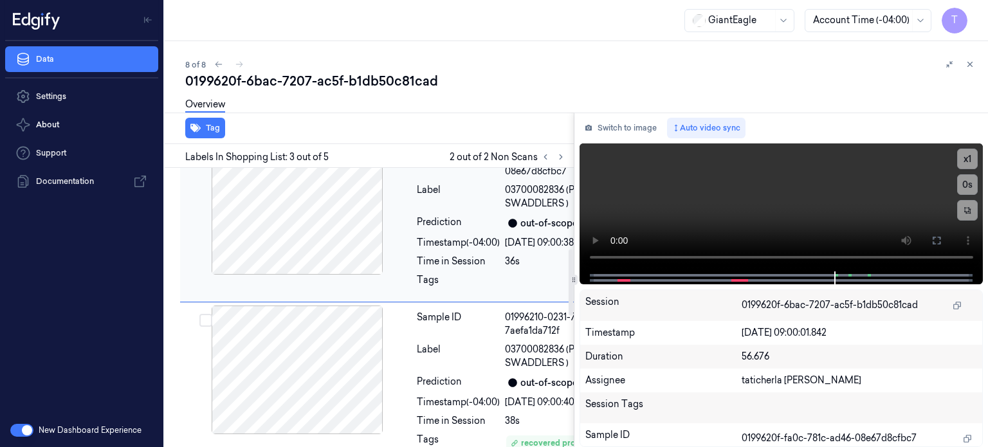
scroll to position [356, 0]
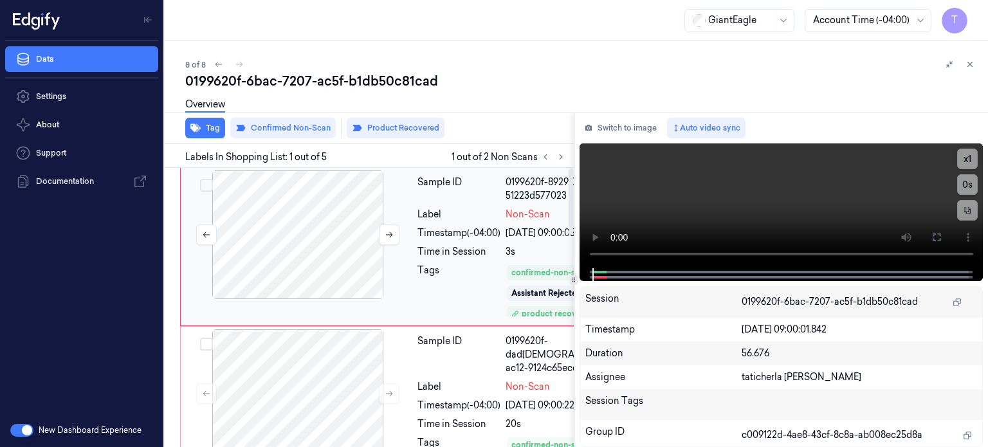
click at [325, 223] on div at bounding box center [297, 234] width 229 height 129
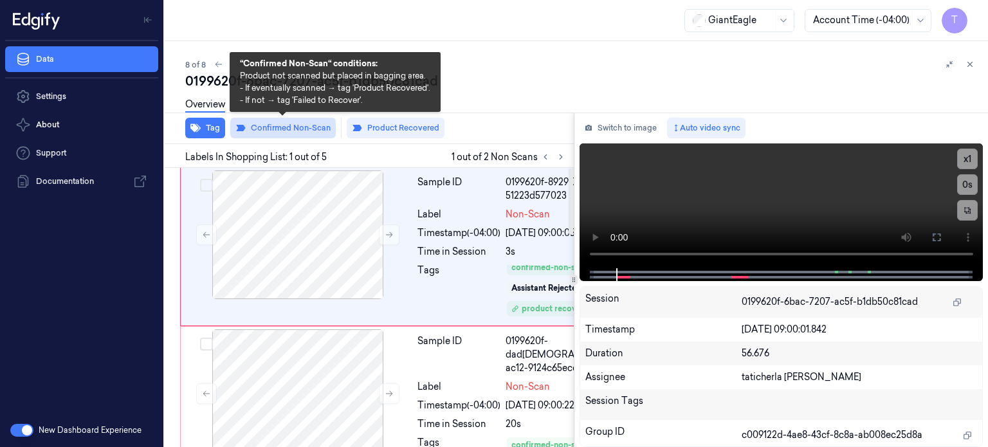
click at [301, 129] on button "Confirmed Non-Scan" at bounding box center [282, 128] width 105 height 21
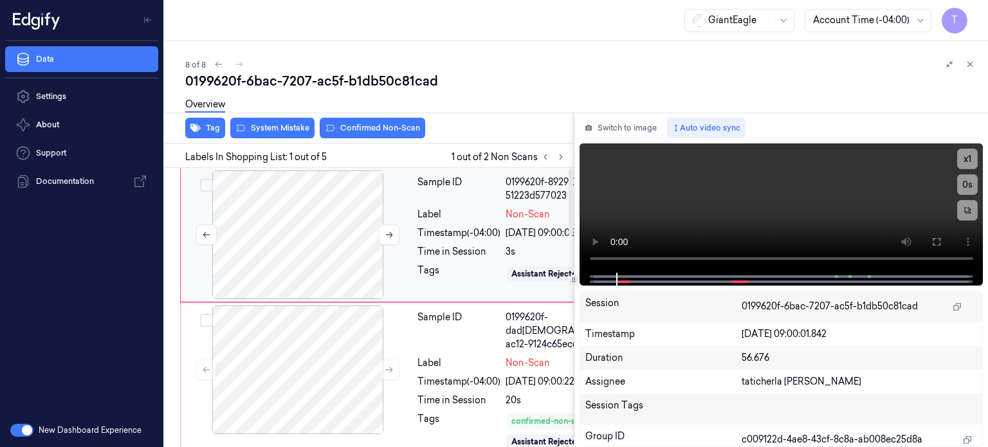
click at [318, 208] on div at bounding box center [297, 234] width 229 height 129
click at [374, 120] on div "Overview" at bounding box center [581, 106] width 792 height 33
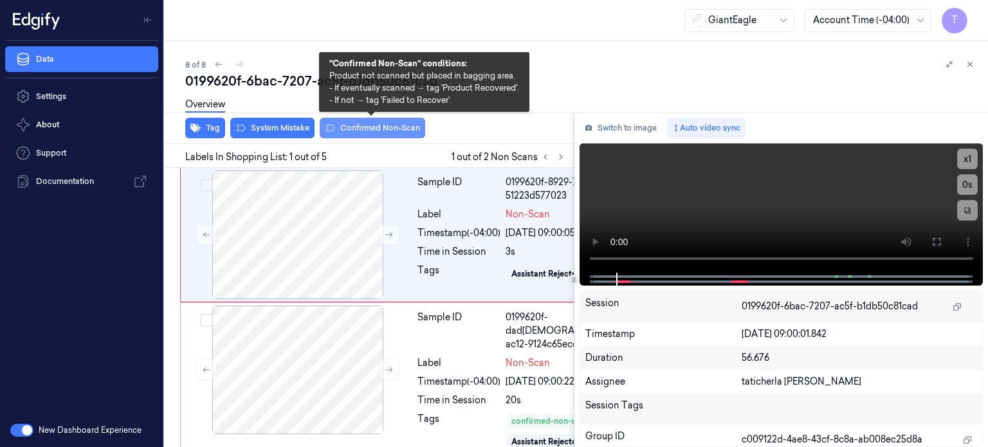
click at [381, 127] on button "Confirmed Non-Scan" at bounding box center [372, 128] width 105 height 21
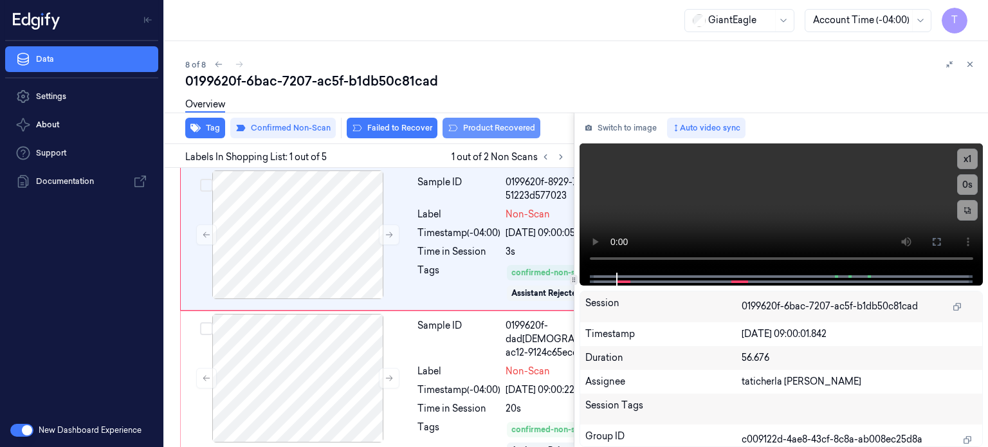
click at [469, 125] on button "Product Recovered" at bounding box center [491, 128] width 98 height 21
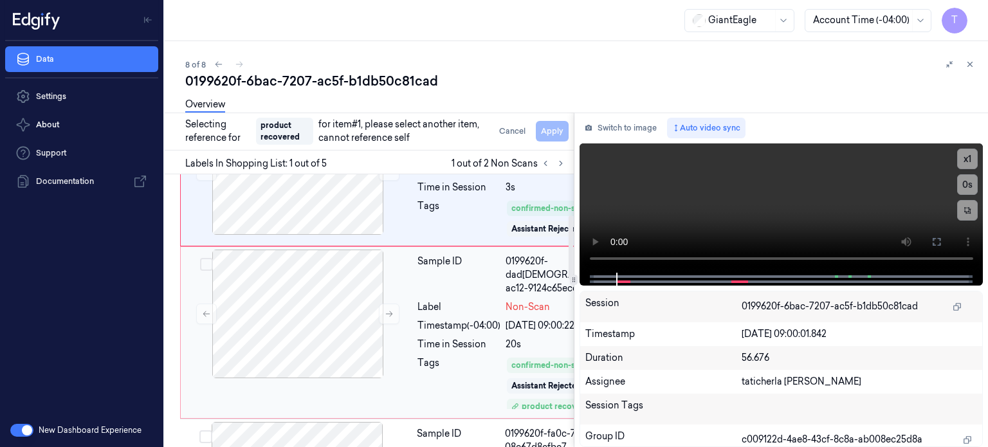
scroll to position [193, 0]
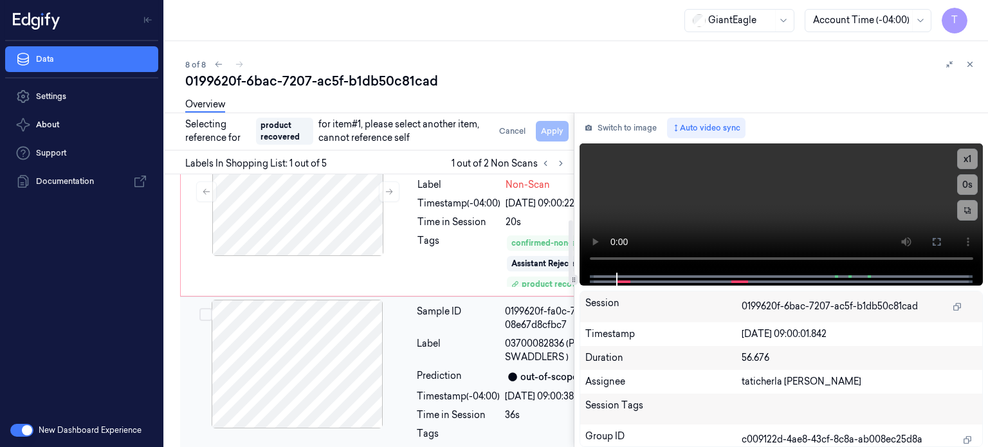
click at [354, 399] on div at bounding box center [297, 364] width 229 height 129
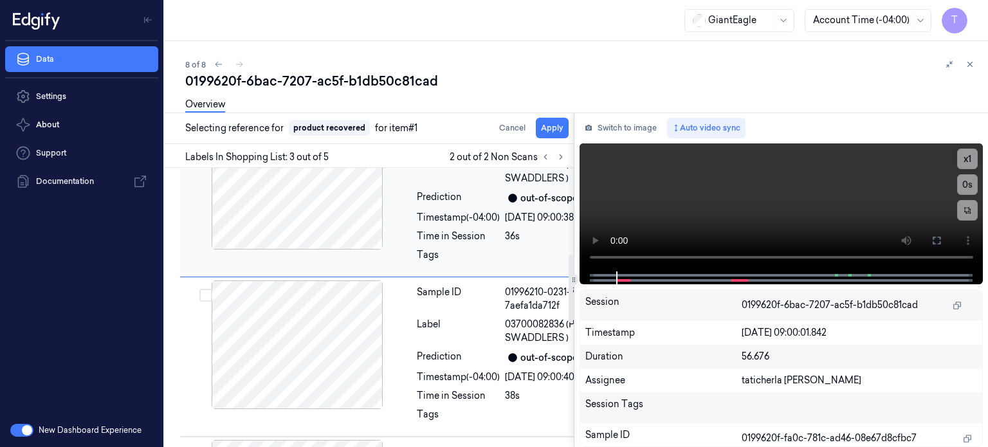
scroll to position [370, 0]
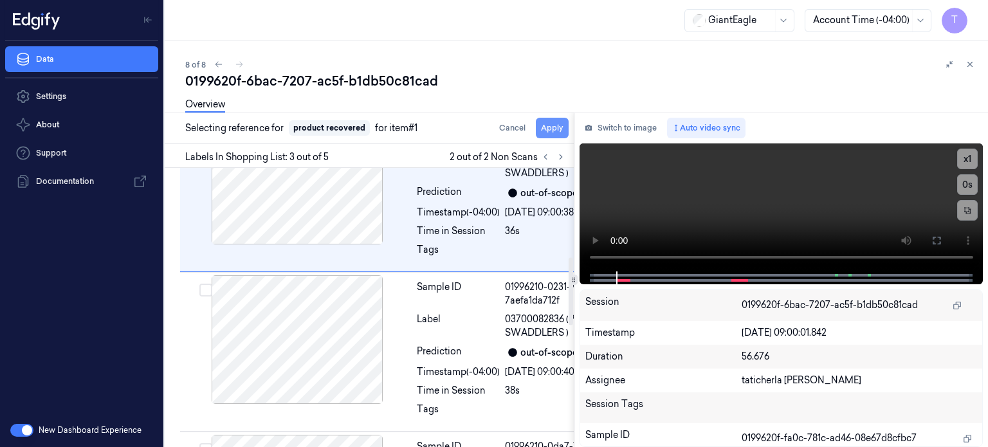
click at [545, 123] on button "Apply" at bounding box center [552, 128] width 33 height 21
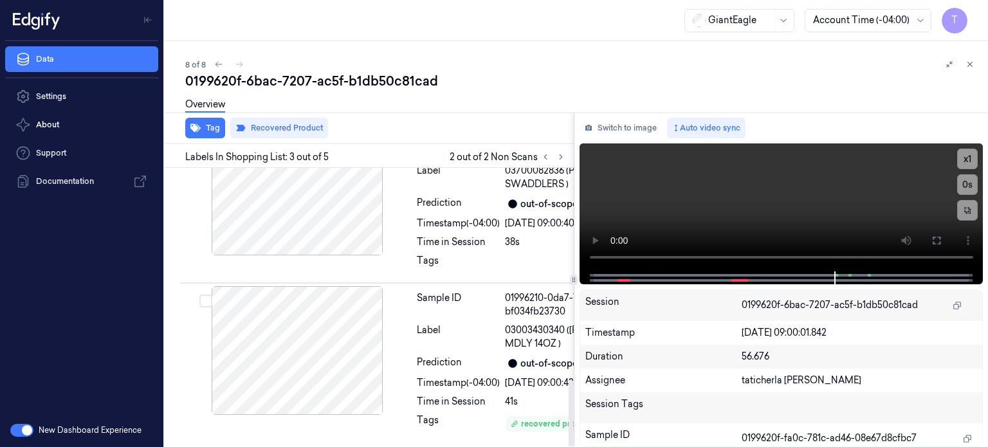
scroll to position [699, 0]
click at [309, 403] on div at bounding box center [297, 350] width 229 height 129
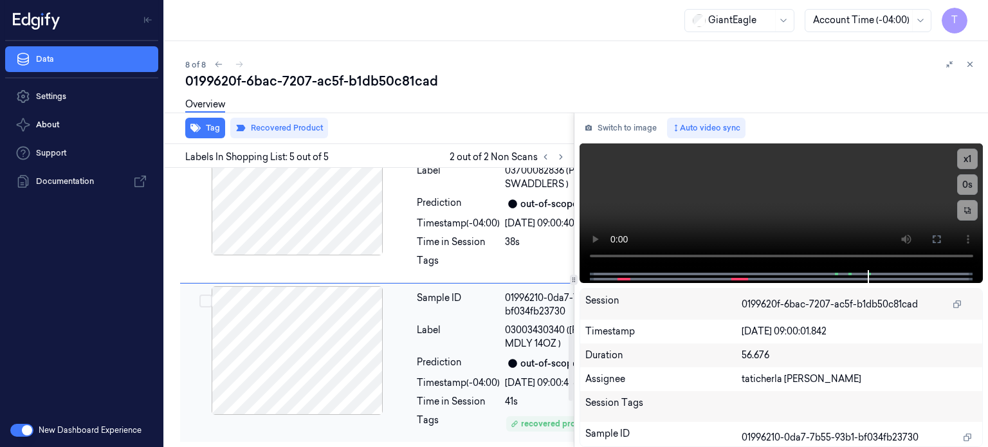
scroll to position [892, 0]
click at [525, 418] on div "recovered product" at bounding box center [552, 424] width 82 height 12
click at [530, 418] on div "recovered product" at bounding box center [552, 424] width 82 height 12
drag, startPoint x: 538, startPoint y: 394, endPoint x: 466, endPoint y: 341, distance: 89.3
click at [535, 418] on div "recovered product" at bounding box center [552, 424] width 82 height 12
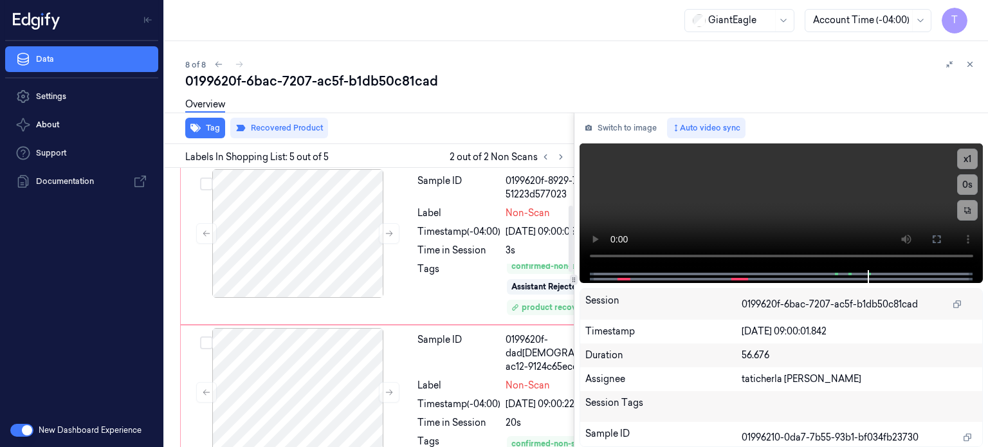
scroll to position [0, 0]
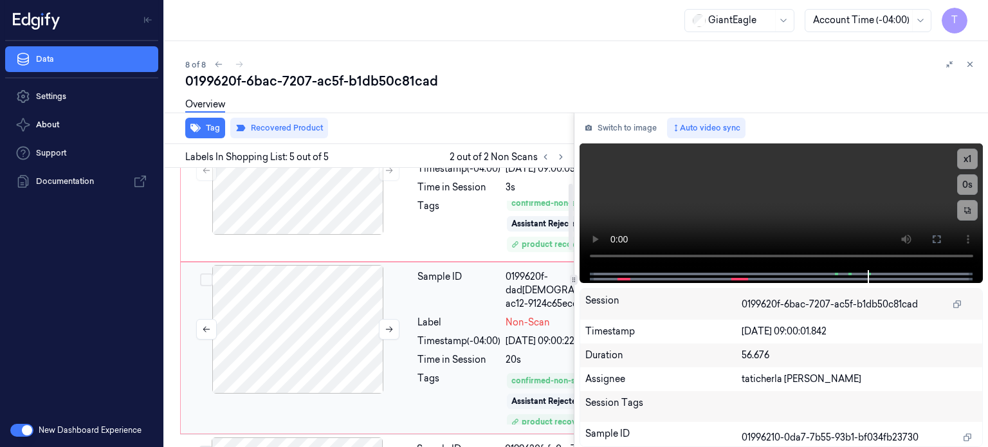
click at [304, 336] on div at bounding box center [297, 329] width 229 height 129
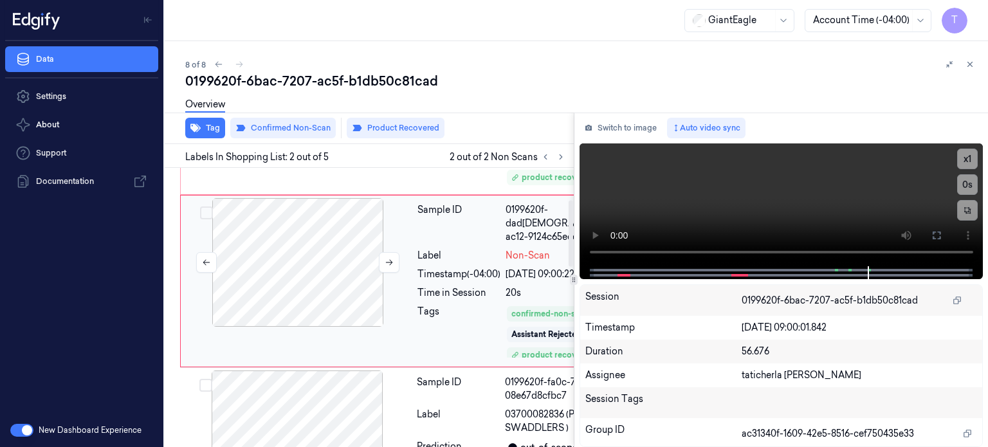
scroll to position [138, 0]
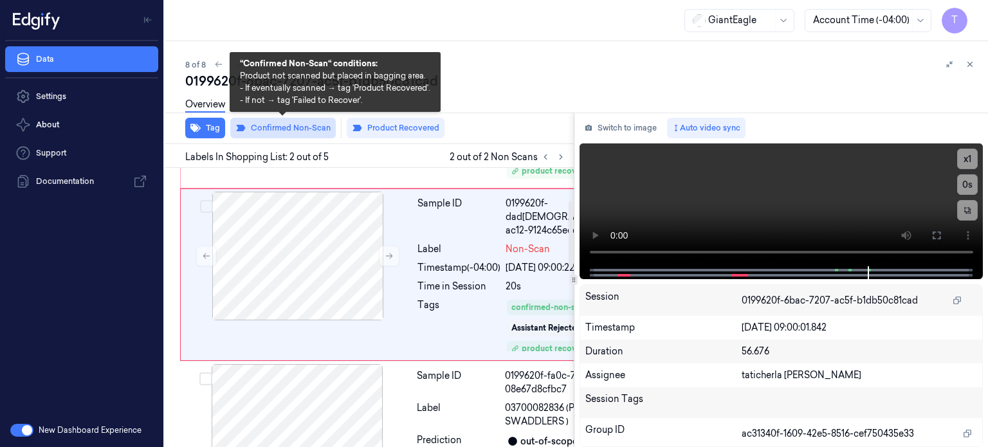
click at [303, 129] on button "Confirmed Non-Scan" at bounding box center [282, 128] width 105 height 21
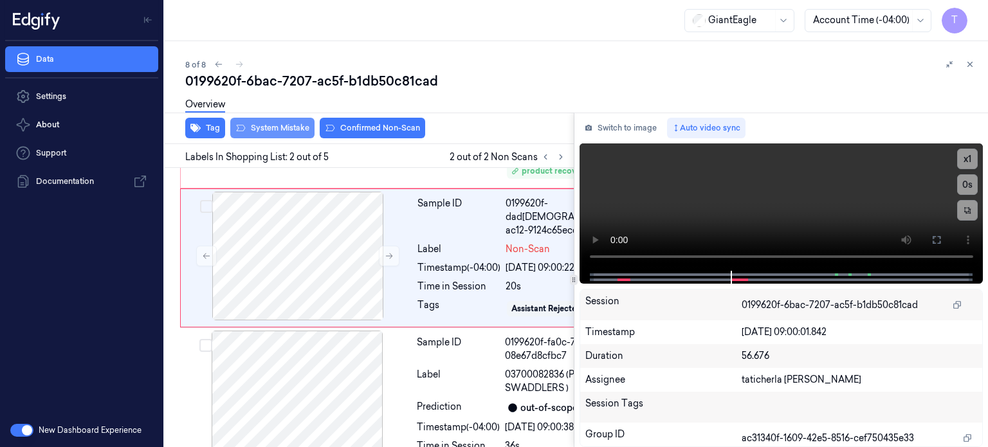
scroll to position [141, 0]
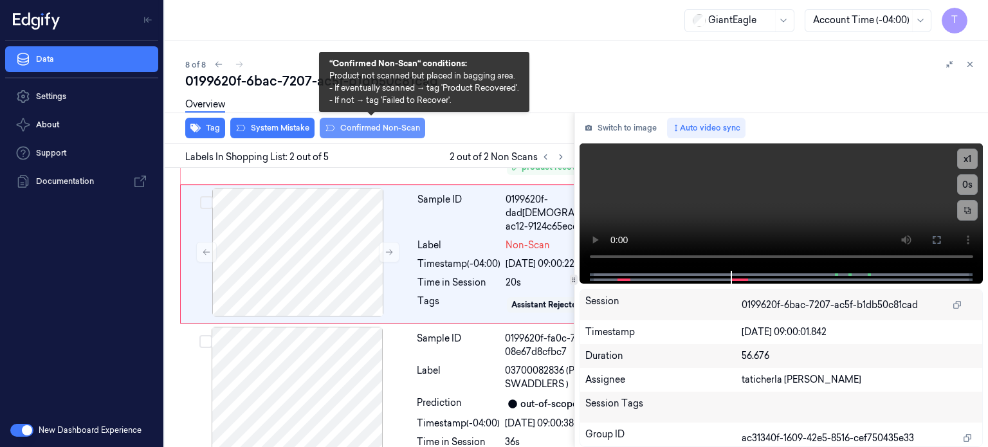
click at [363, 128] on button "Confirmed Non-Scan" at bounding box center [372, 128] width 105 height 21
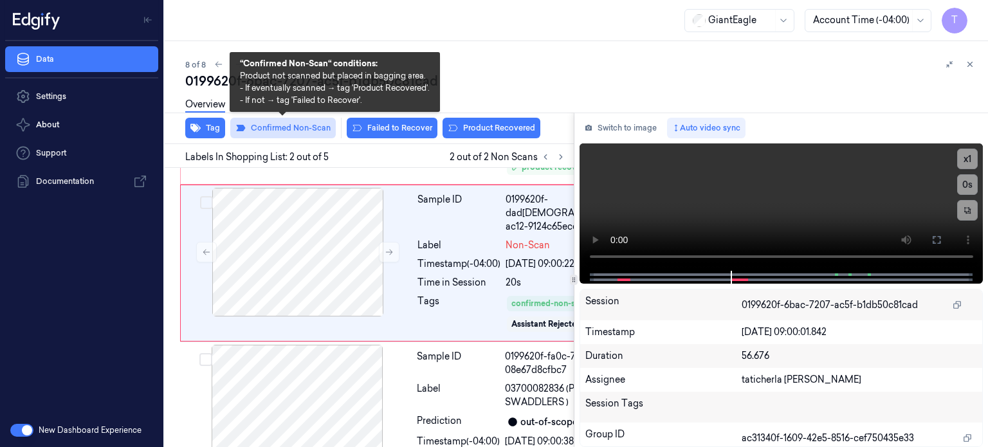
scroll to position [144, 0]
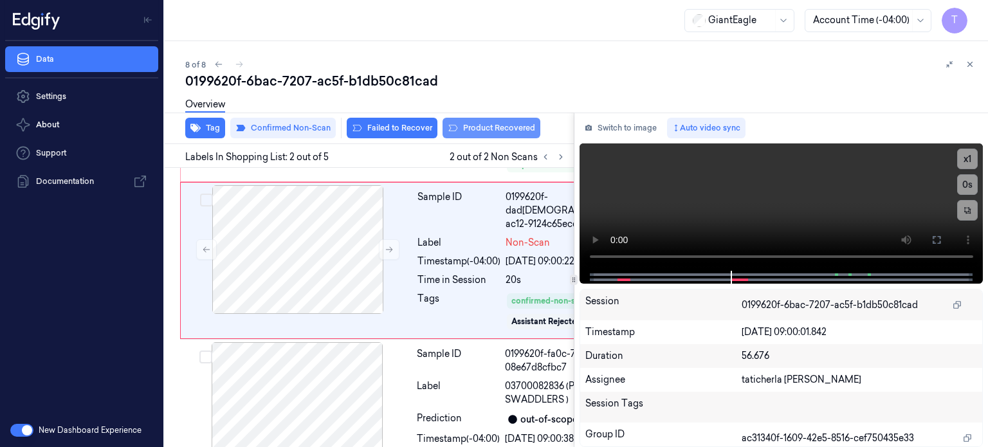
click at [496, 125] on button "Product Recovered" at bounding box center [491, 128] width 98 height 21
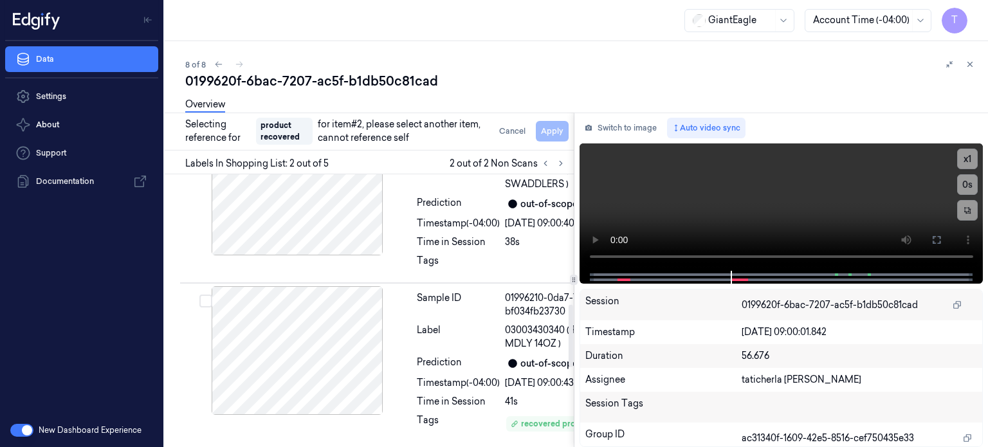
scroll to position [579, 0]
click at [338, 255] on div at bounding box center [297, 191] width 229 height 129
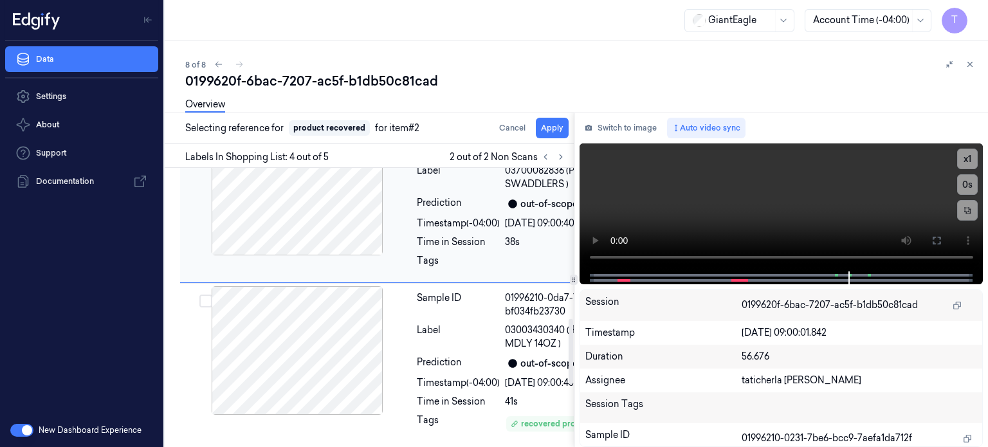
scroll to position [649, 0]
click at [549, 127] on button "Apply" at bounding box center [552, 128] width 33 height 21
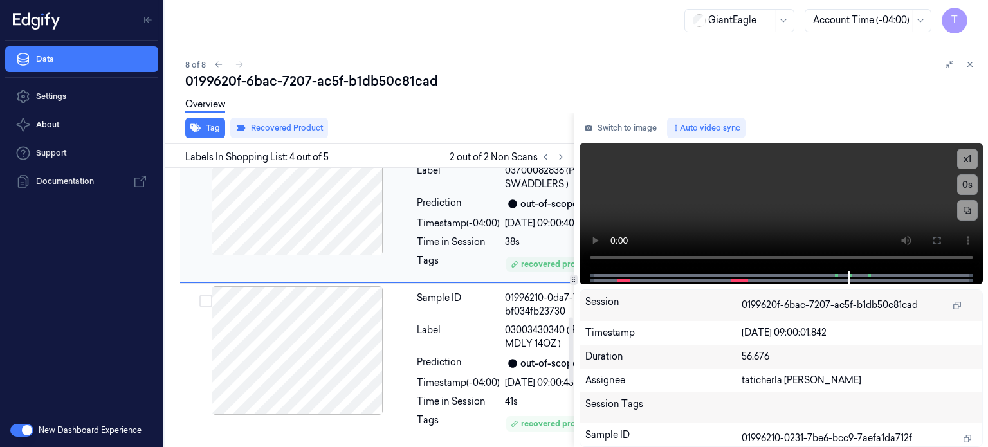
scroll to position [650, 0]
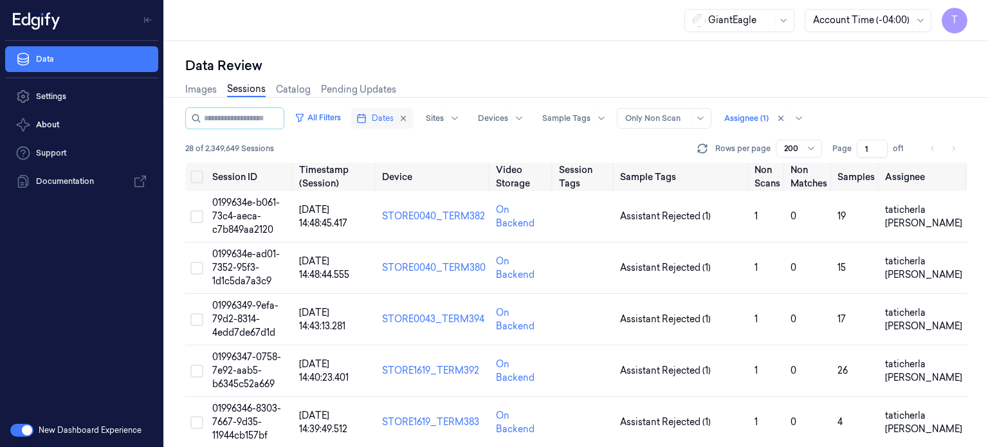
click at [394, 115] on span "Dates" at bounding box center [383, 119] width 22 height 12
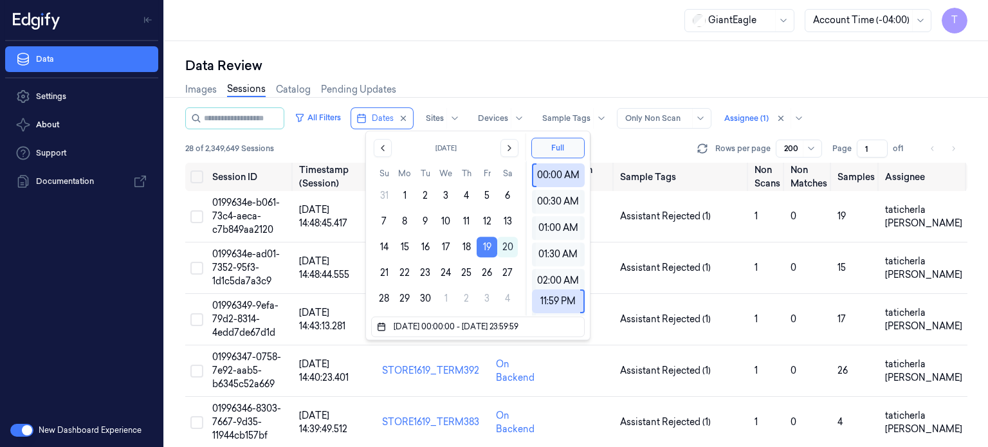
click at [491, 246] on button "19" at bounding box center [487, 247] width 21 height 21
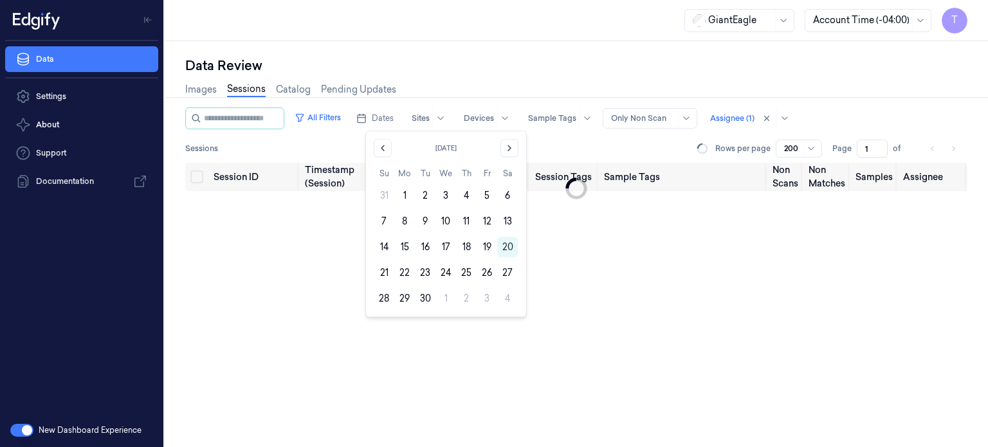
drag, startPoint x: 532, startPoint y: 53, endPoint x: 664, endPoint y: 102, distance: 140.4
click at [535, 55] on div "Data Review Images Sessions Catalog Pending Updates All Filters Dates Sites Dev…" at bounding box center [576, 244] width 823 height 406
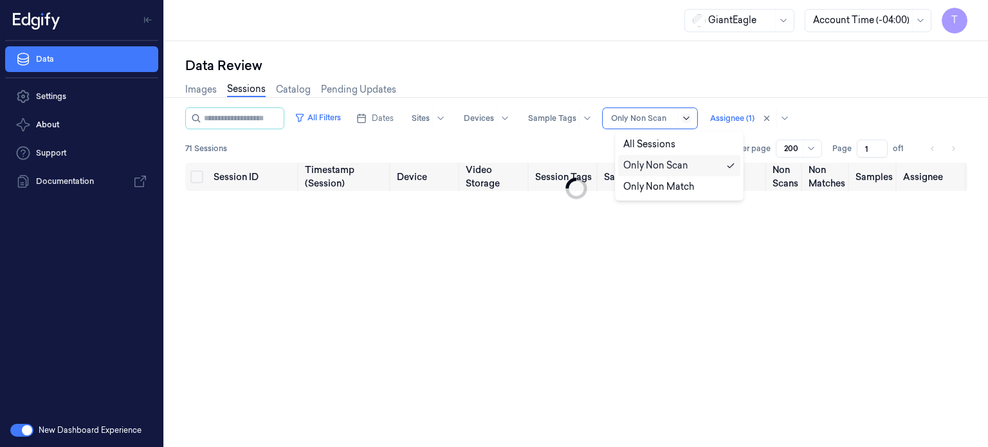
click at [691, 115] on icon at bounding box center [686, 118] width 10 height 10
click at [657, 163] on div "Only Non Scan" at bounding box center [655, 166] width 65 height 14
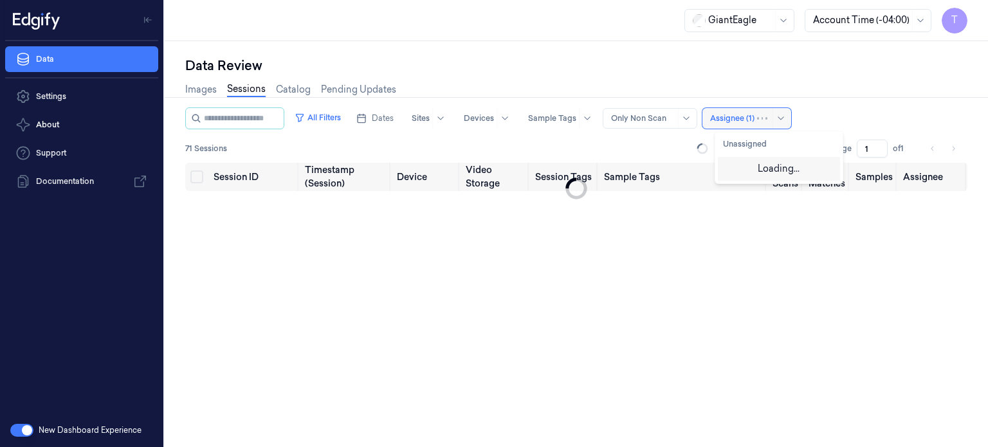
click at [752, 115] on div at bounding box center [732, 119] width 44 height 12
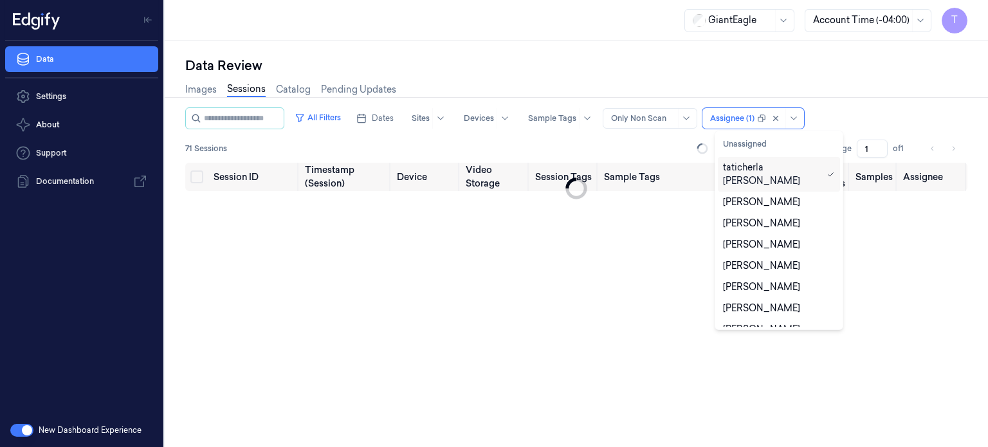
click at [770, 162] on div "taticherla [PERSON_NAME]" at bounding box center [772, 174] width 99 height 27
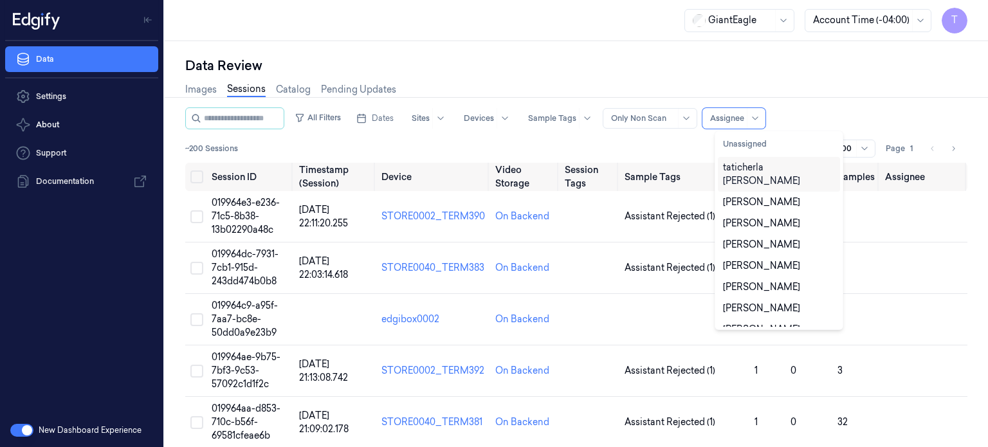
click at [772, 169] on div "taticherla [PERSON_NAME]" at bounding box center [779, 174] width 112 height 27
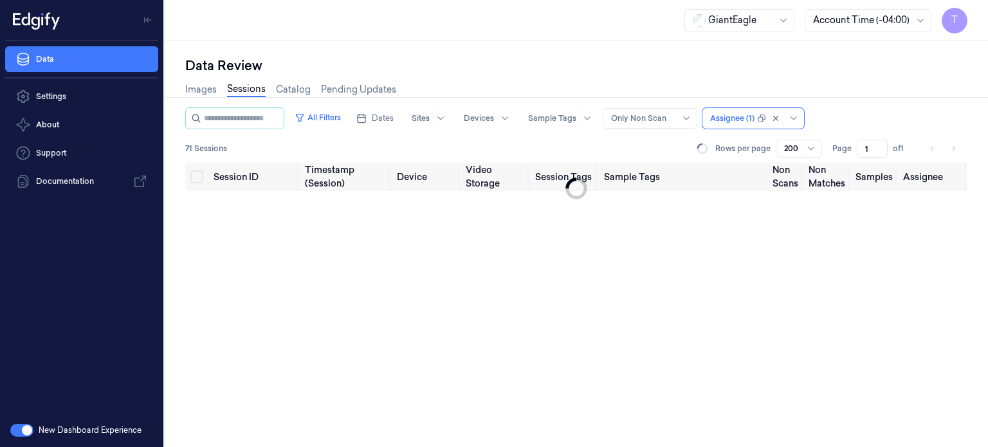
click at [262, 92] on link "Sessions" at bounding box center [246, 89] width 39 height 15
click at [392, 114] on span "Dates" at bounding box center [383, 119] width 22 height 12
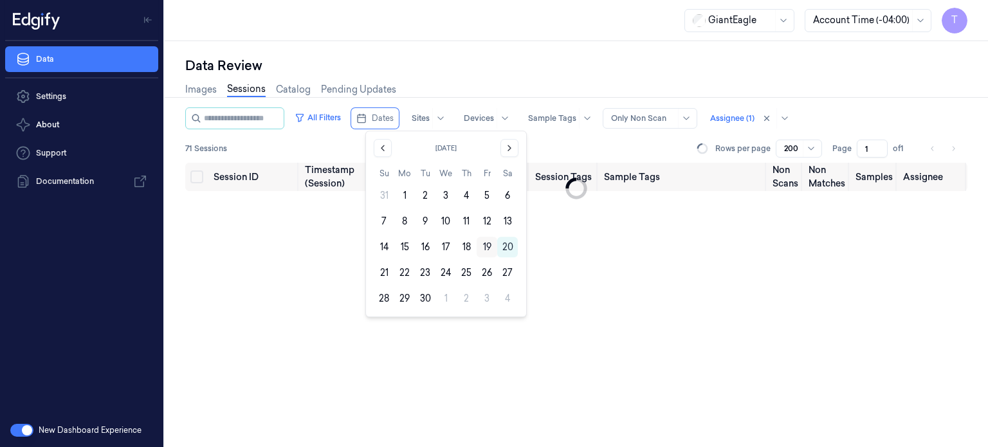
click at [484, 244] on button "19" at bounding box center [487, 247] width 21 height 21
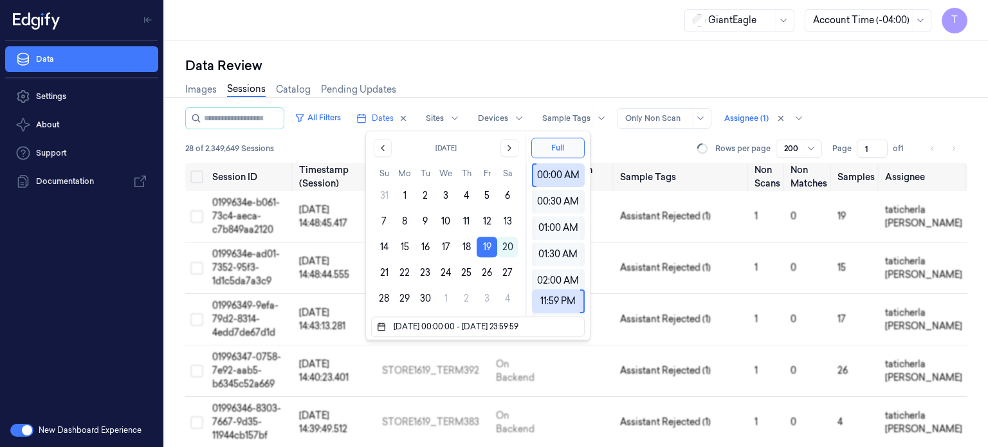
click at [477, 70] on div "Data Review" at bounding box center [576, 66] width 782 height 18
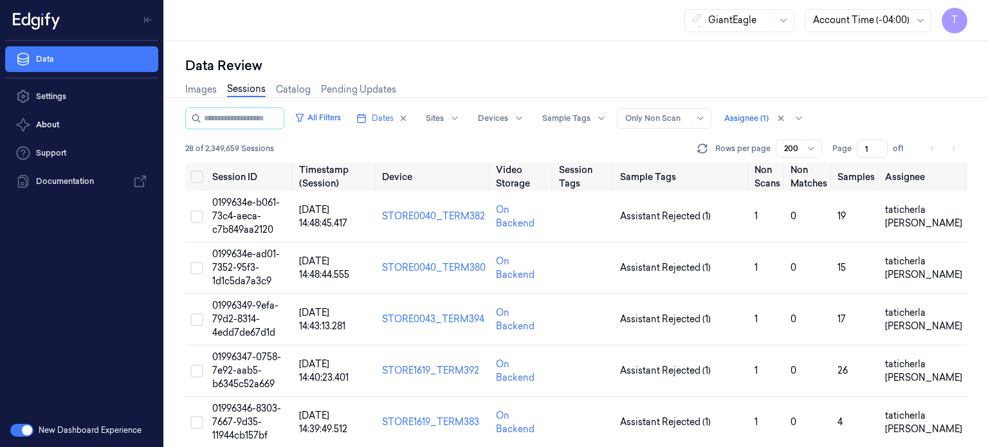
click at [689, 114] on div at bounding box center [657, 119] width 64 height 12
click at [669, 165] on div "Only Non Scan" at bounding box center [669, 166] width 65 height 14
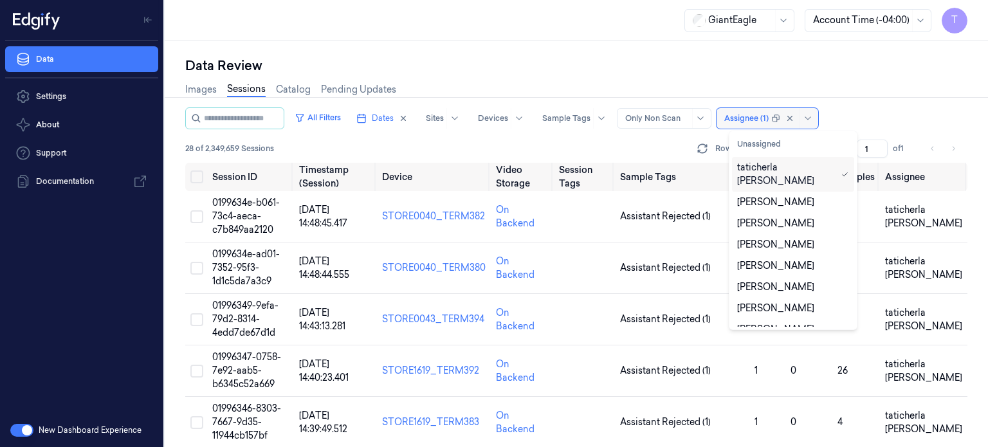
click at [755, 116] on div at bounding box center [746, 119] width 44 height 12
click at [769, 171] on div "taticherla [PERSON_NAME]" at bounding box center [786, 174] width 99 height 27
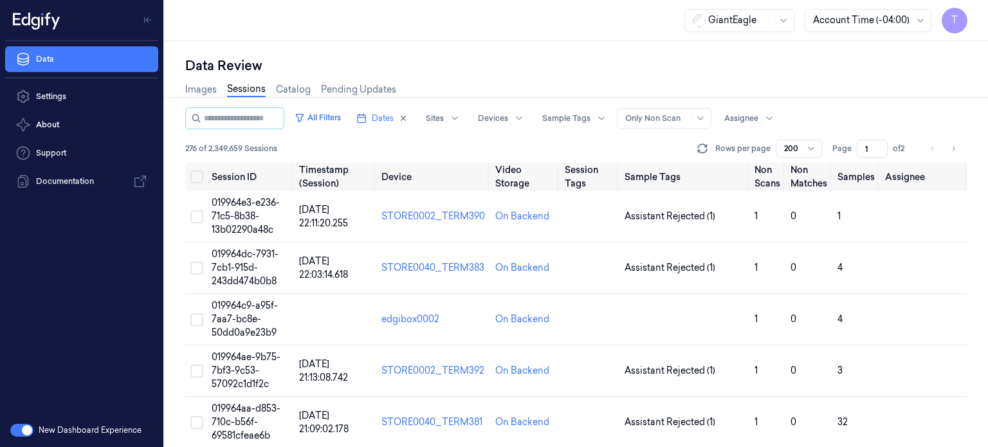
click at [684, 54] on div "Data Review Images Sessions Catalog Pending Updates All Filters Dates Sites Dev…" at bounding box center [576, 244] width 823 height 406
click at [476, 57] on div "Data Review" at bounding box center [576, 66] width 782 height 18
click at [251, 89] on link "Sessions" at bounding box center [246, 89] width 39 height 15
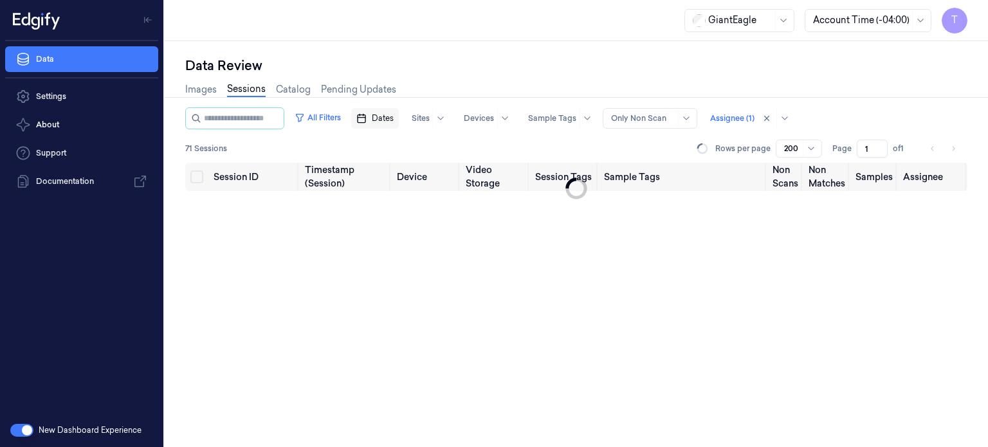
click at [394, 116] on span "Dates" at bounding box center [383, 119] width 22 height 12
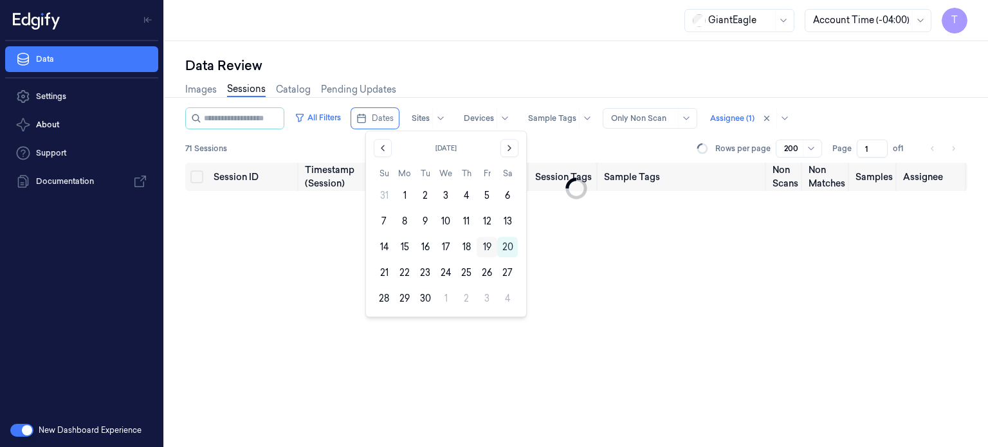
click at [486, 245] on button "19" at bounding box center [487, 247] width 21 height 21
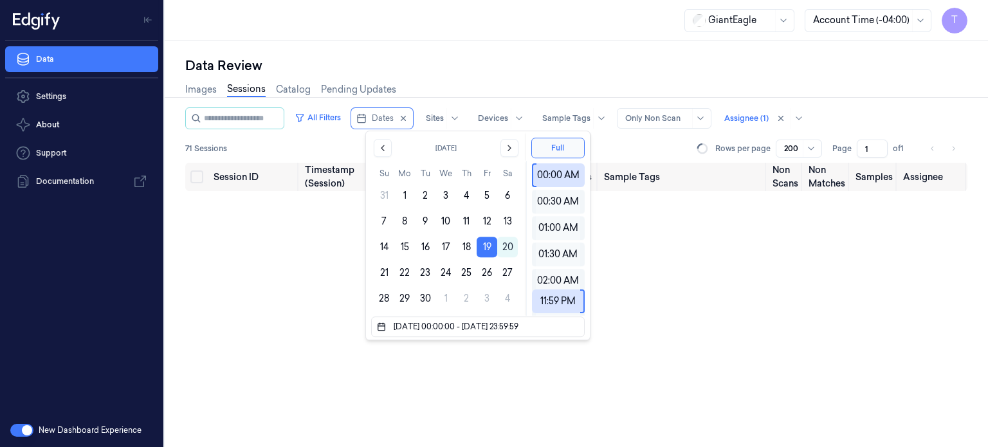
click at [417, 81] on div "Images Sessions Catalog Pending Updates" at bounding box center [576, 91] width 782 height 33
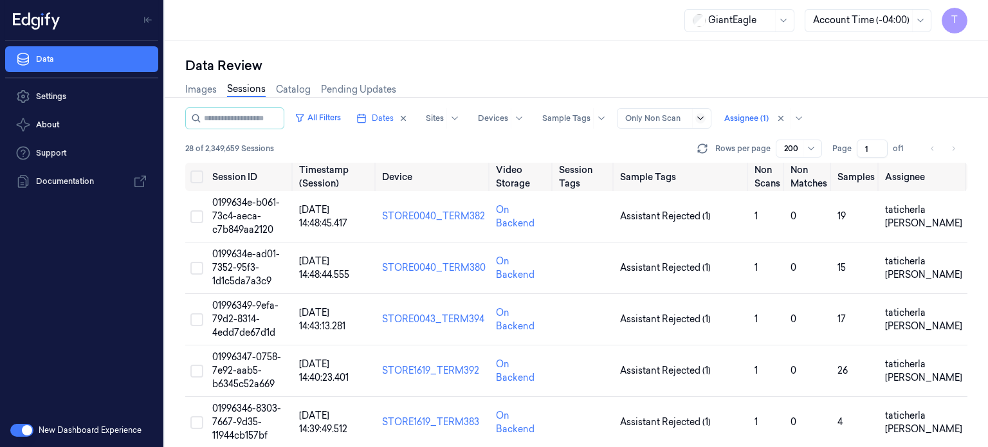
click at [705, 115] on icon at bounding box center [700, 118] width 10 height 10
click at [671, 168] on div "Only Non Scan" at bounding box center [669, 166] width 65 height 14
click at [763, 122] on div at bounding box center [746, 119] width 44 height 12
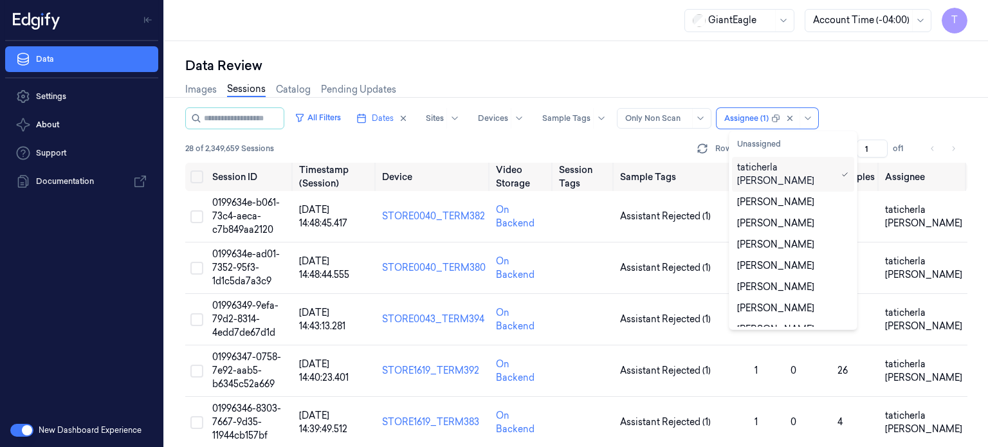
click at [779, 167] on div "taticherla [PERSON_NAME]" at bounding box center [786, 174] width 99 height 27
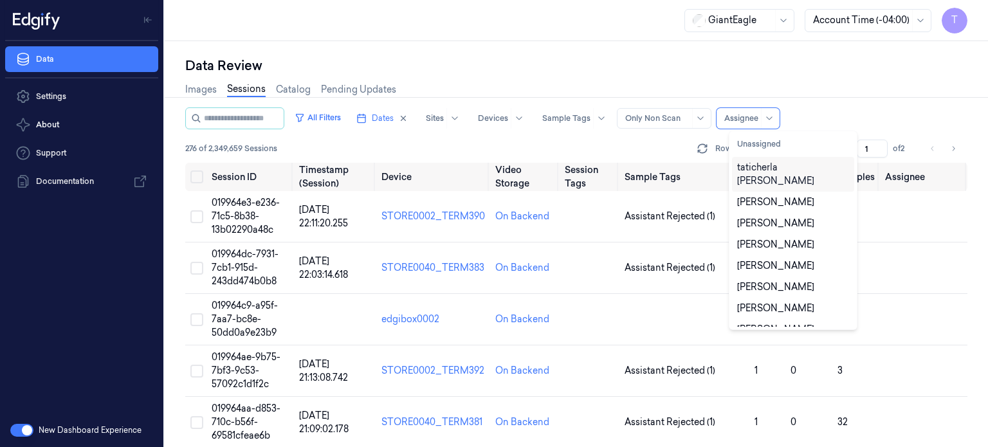
click at [785, 168] on div "taticherla [PERSON_NAME]" at bounding box center [793, 174] width 112 height 27
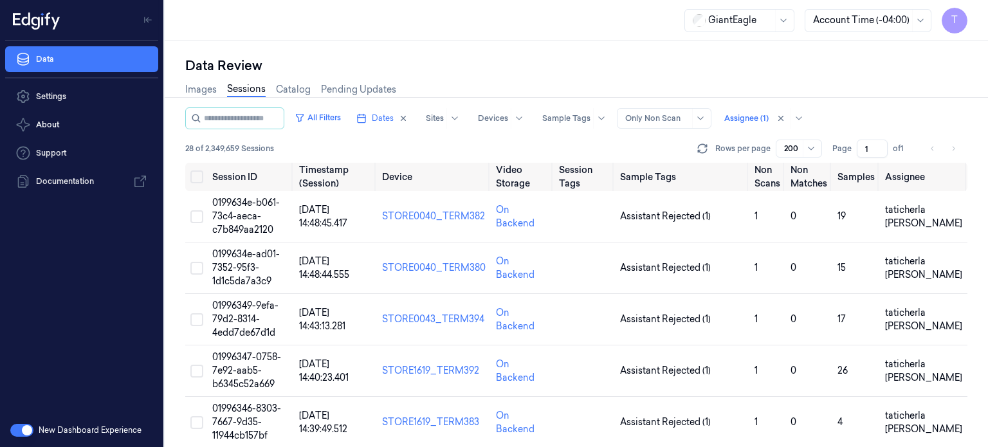
click at [531, 77] on div "Images Sessions Catalog Pending Updates" at bounding box center [576, 91] width 782 height 33
click at [247, 210] on span "0199634e-b061-73c4-aeca-c7b849aa2120" at bounding box center [246, 216] width 68 height 39
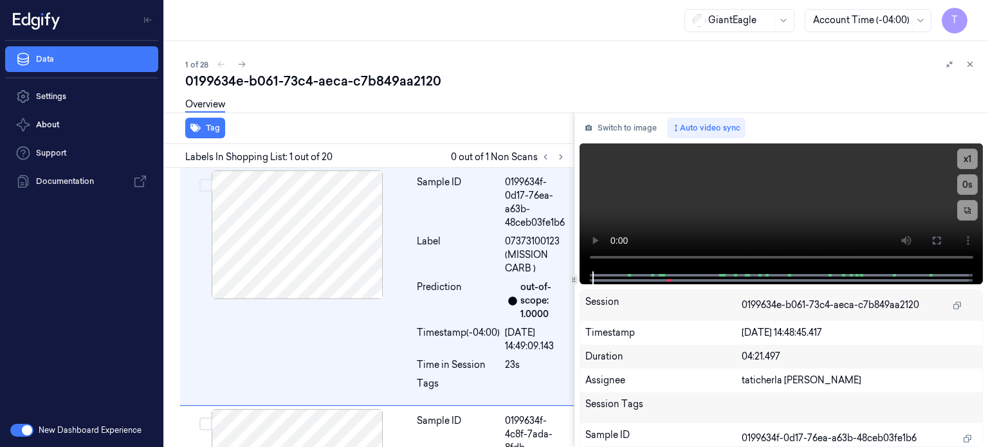
drag, startPoint x: 560, startPoint y: 156, endPoint x: 551, endPoint y: 165, distance: 13.2
click at [551, 168] on div "Tag Labels In Shopping List: 1 out of 20 0 out of 1 Non Scans Sample ID 0199634…" at bounding box center [366, 280] width 414 height 334
click at [559, 154] on icon at bounding box center [560, 156] width 9 height 9
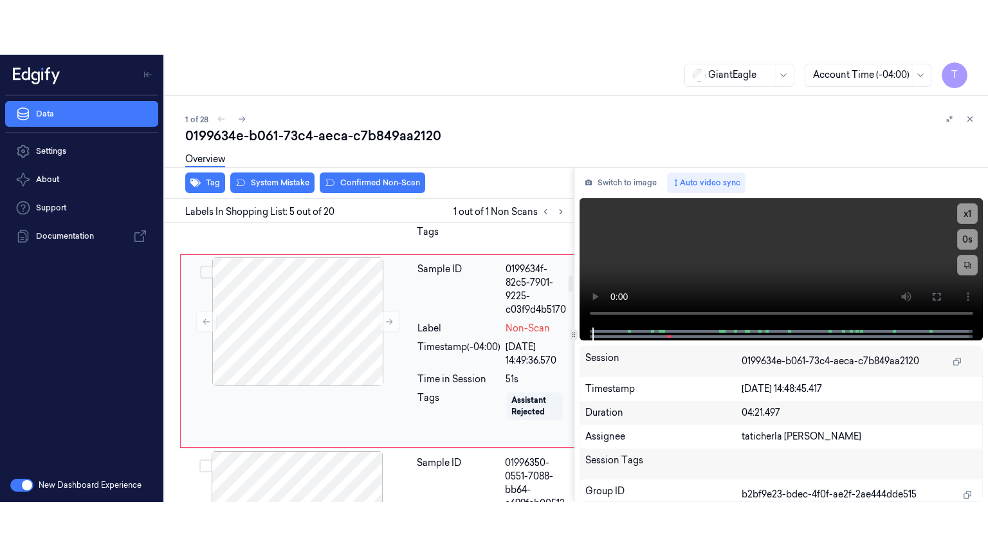
scroll to position [909, 0]
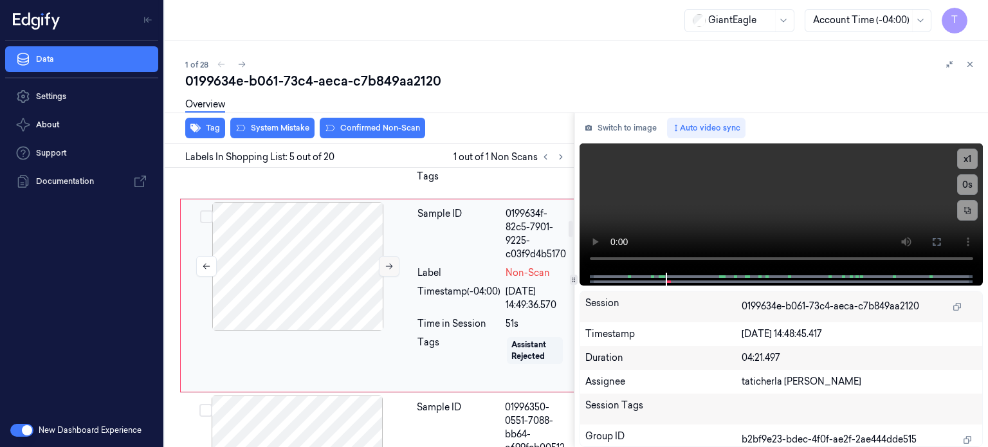
click at [390, 271] on icon at bounding box center [389, 266] width 9 height 9
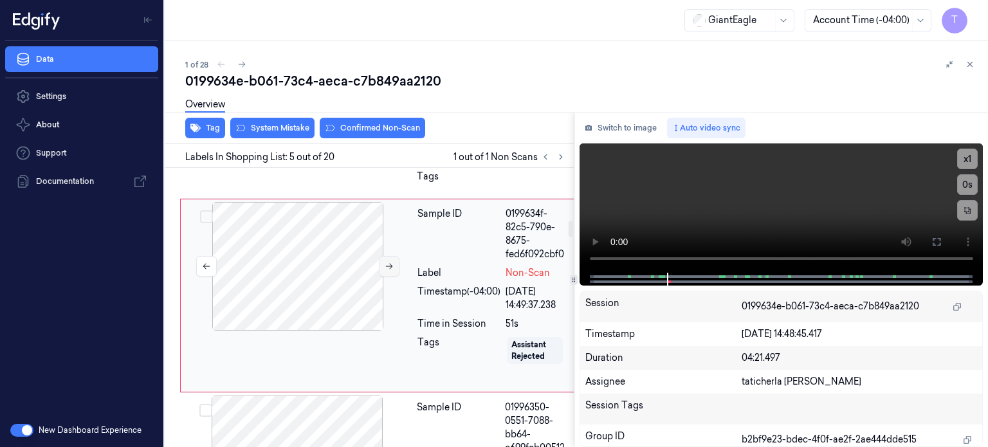
click at [390, 271] on icon at bounding box center [389, 266] width 9 height 9
click at [936, 241] on icon at bounding box center [936, 242] width 10 height 10
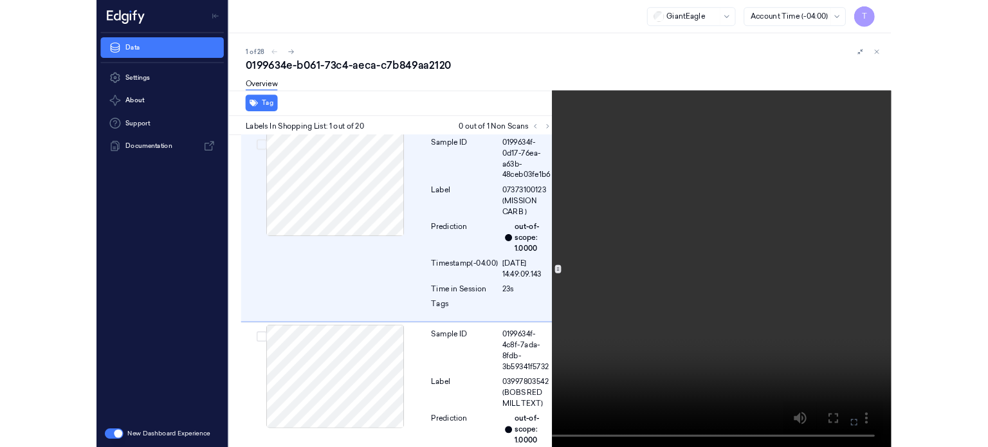
scroll to position [0, 0]
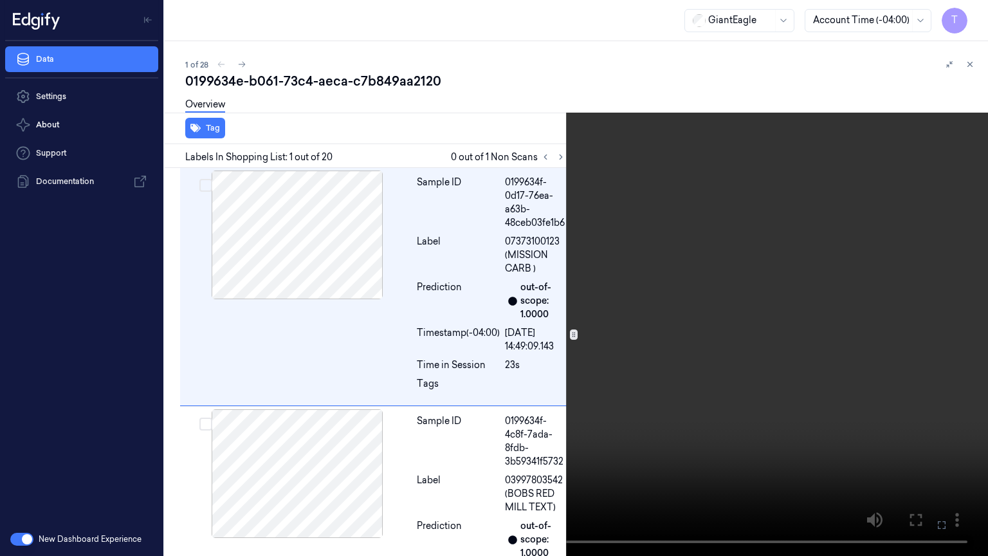
click at [0, 0] on icon at bounding box center [0, 0] width 0 height 0
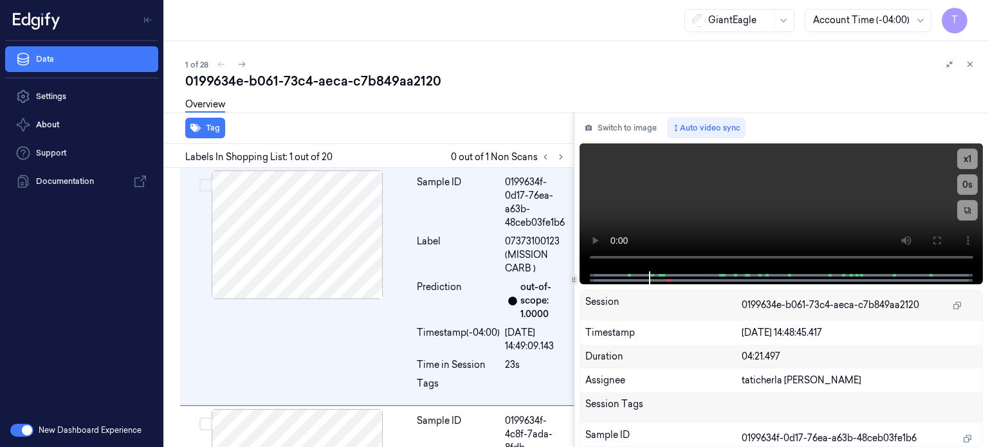
click at [879, 101] on div "Overview" at bounding box center [581, 106] width 792 height 33
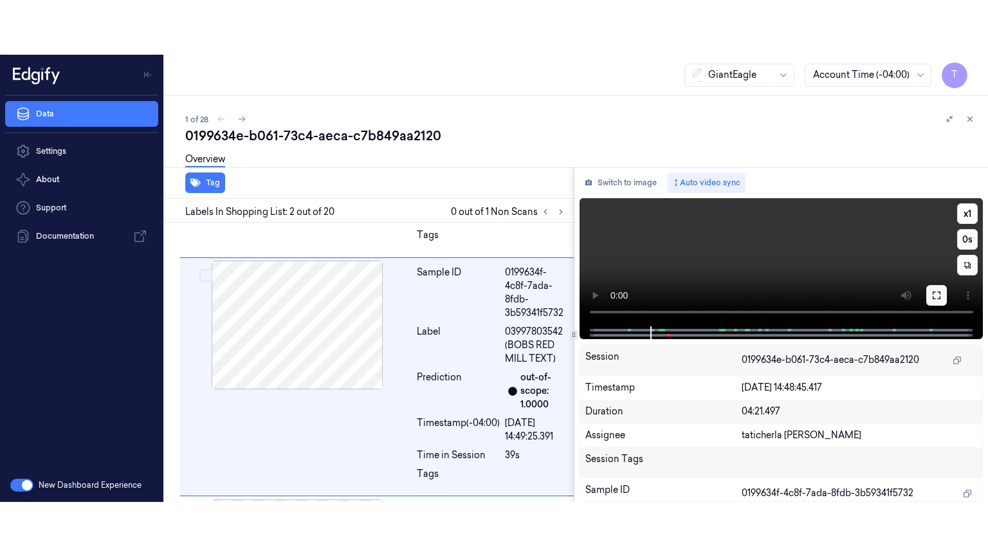
scroll to position [217, 0]
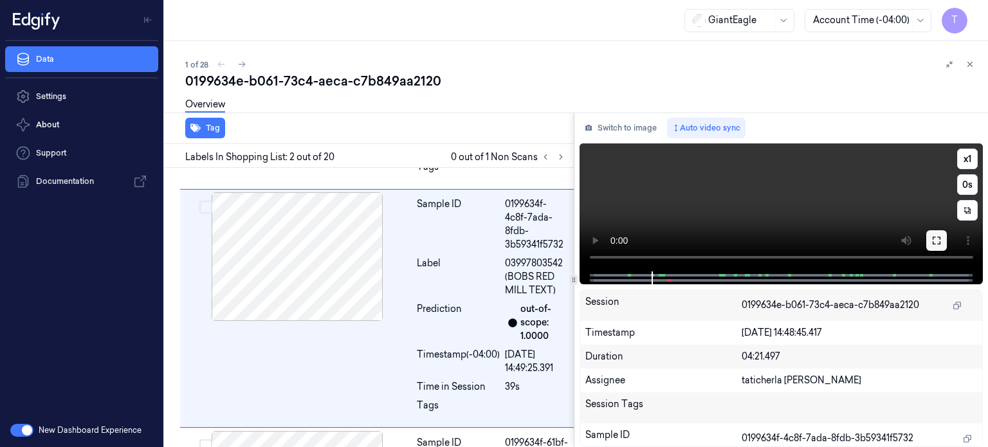
click at [940, 241] on icon at bounding box center [936, 240] width 10 height 10
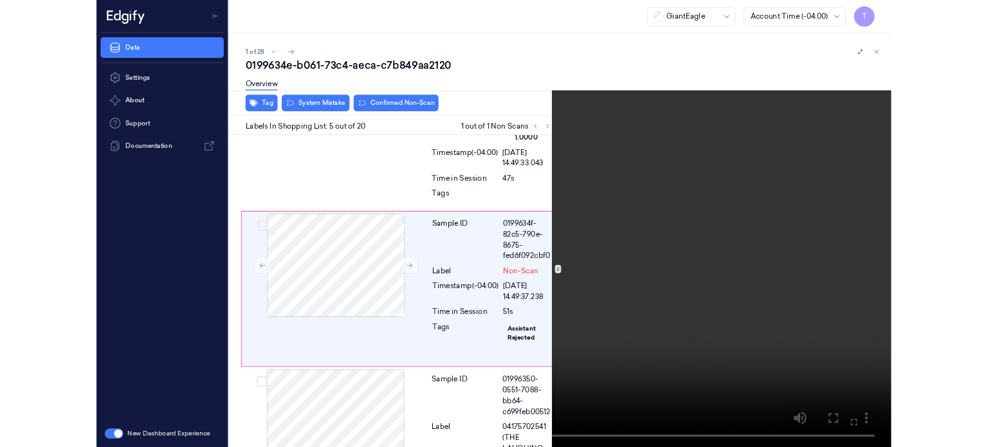
scroll to position [855, 0]
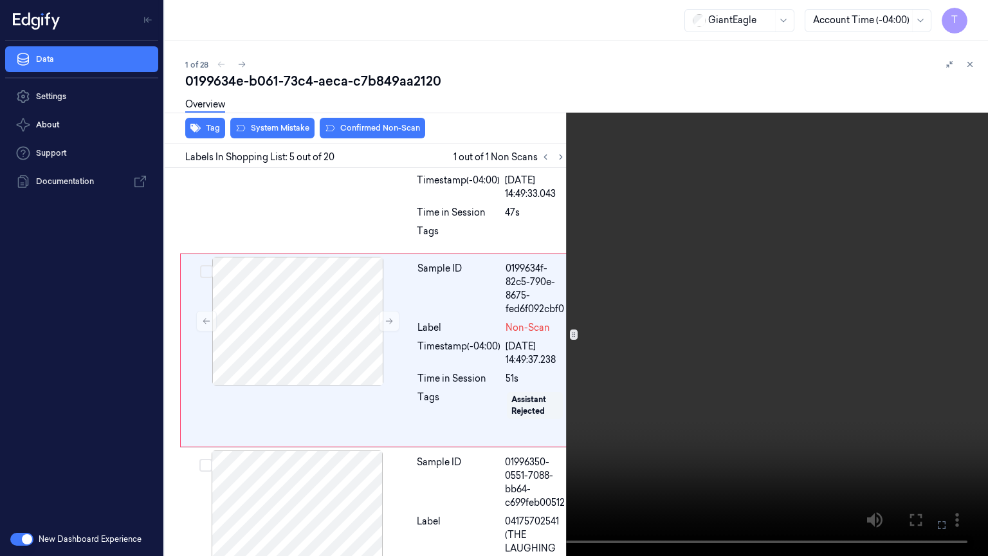
click at [0, 0] on icon at bounding box center [0, 0] width 0 height 0
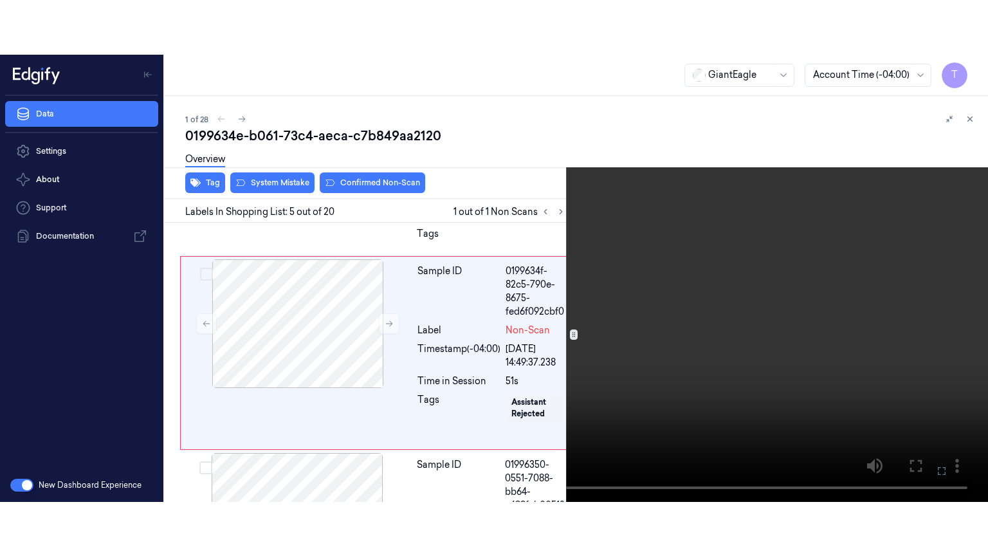
scroll to position [909, 0]
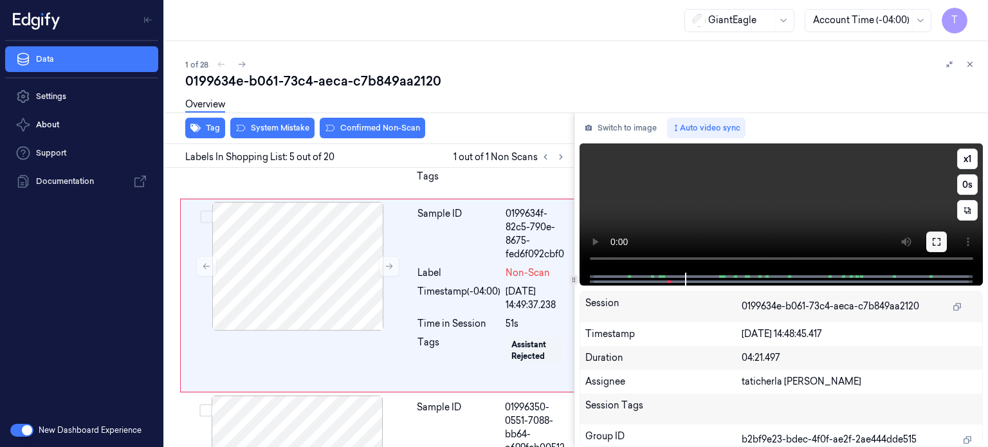
click at [937, 241] on icon at bounding box center [936, 242] width 10 height 10
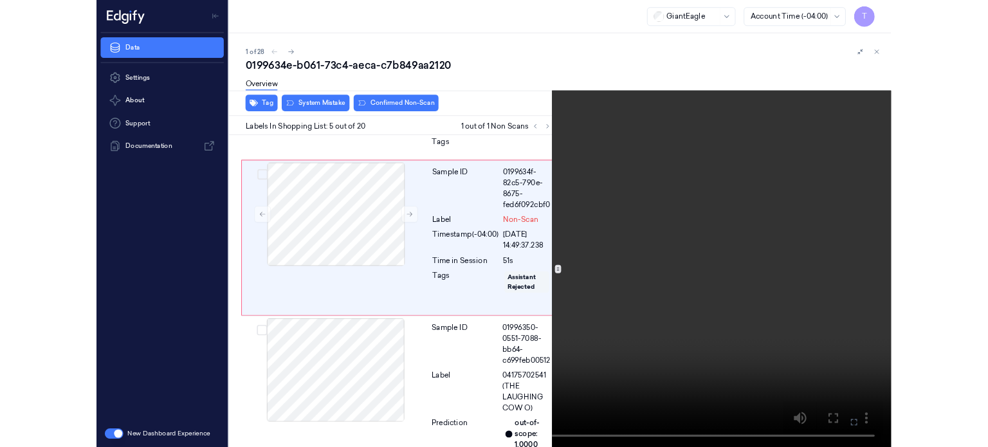
scroll to position [855, 0]
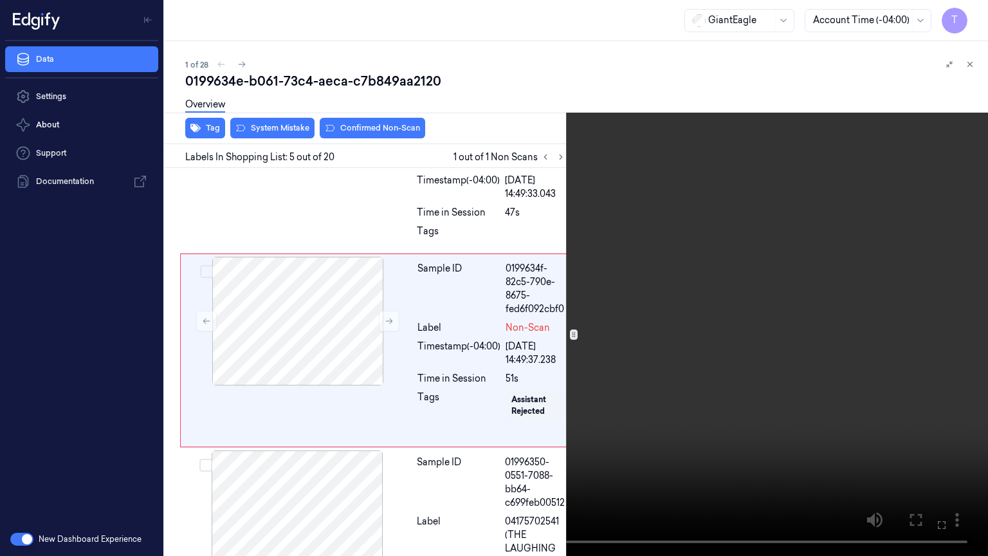
click at [0, 0] on icon at bounding box center [0, 0] width 0 height 0
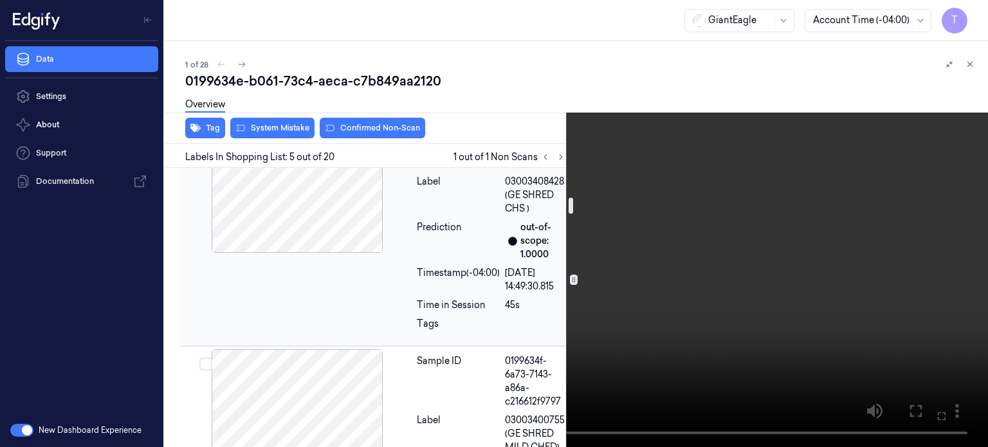
scroll to position [331, 0]
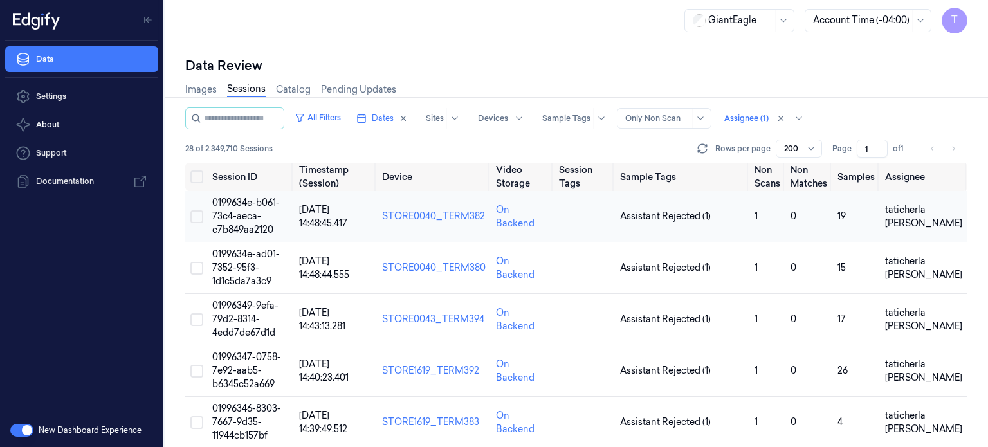
click at [242, 213] on span "0199634e-b061-73c4-aeca-c7b849aa2120" at bounding box center [246, 216] width 68 height 39
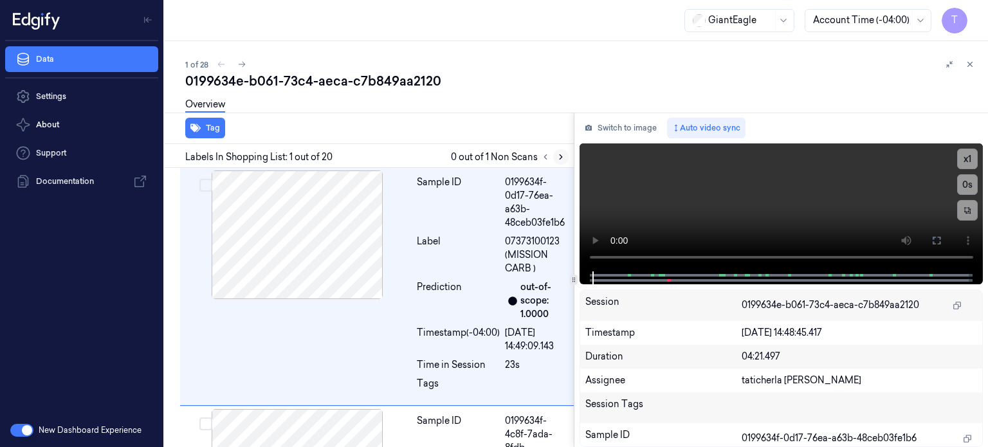
click at [558, 154] on icon at bounding box center [560, 156] width 9 height 9
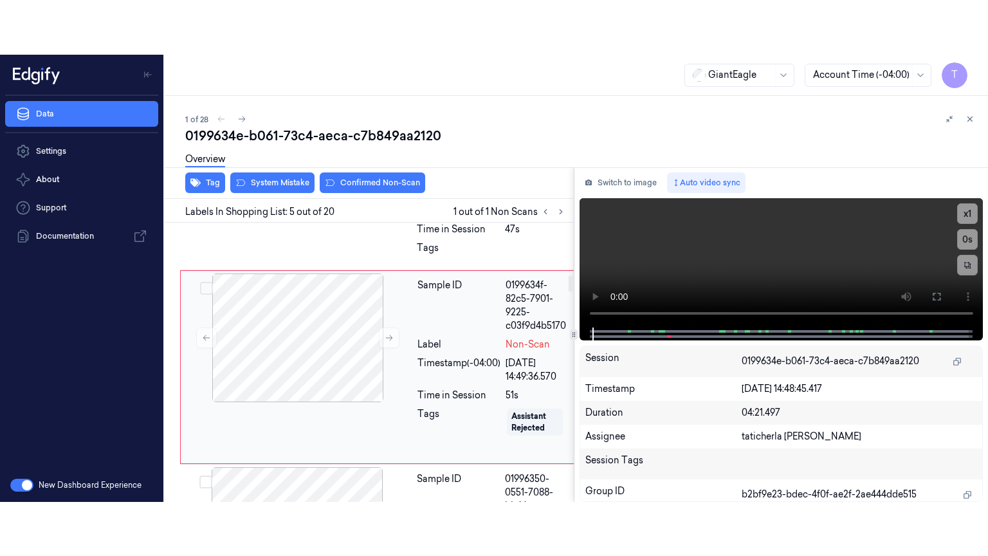
scroll to position [909, 0]
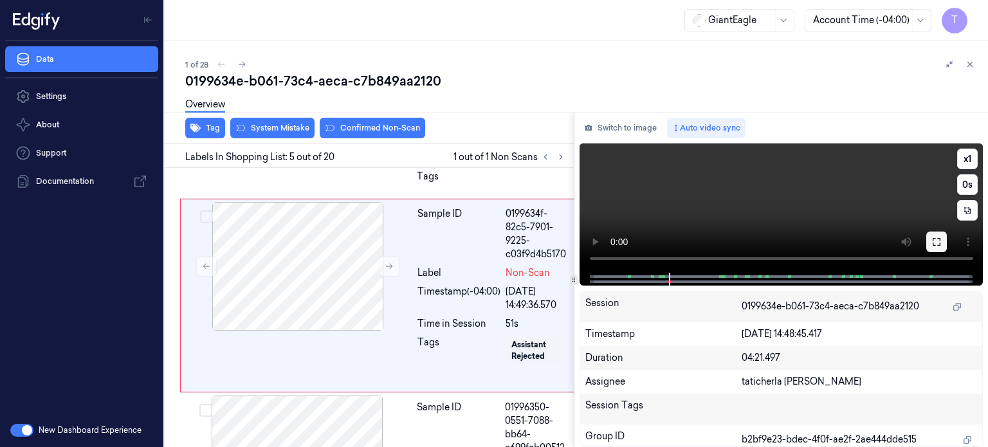
click at [943, 239] on button at bounding box center [936, 242] width 21 height 21
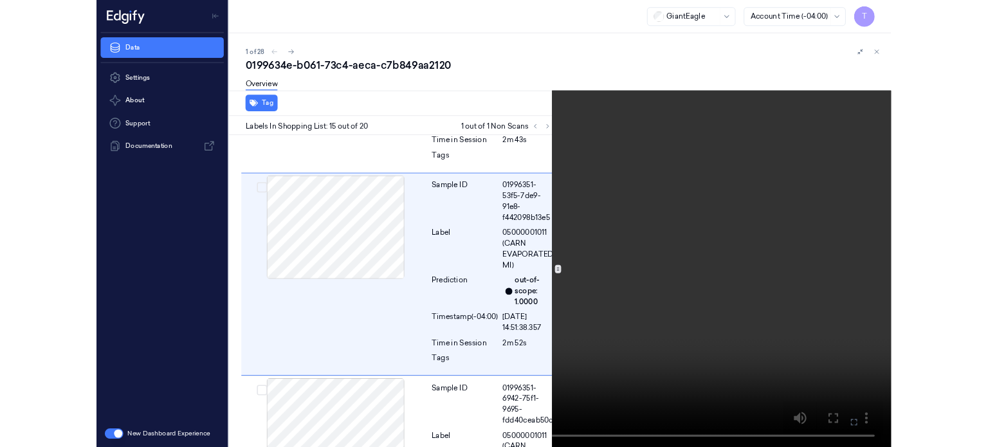
scroll to position [3290, 0]
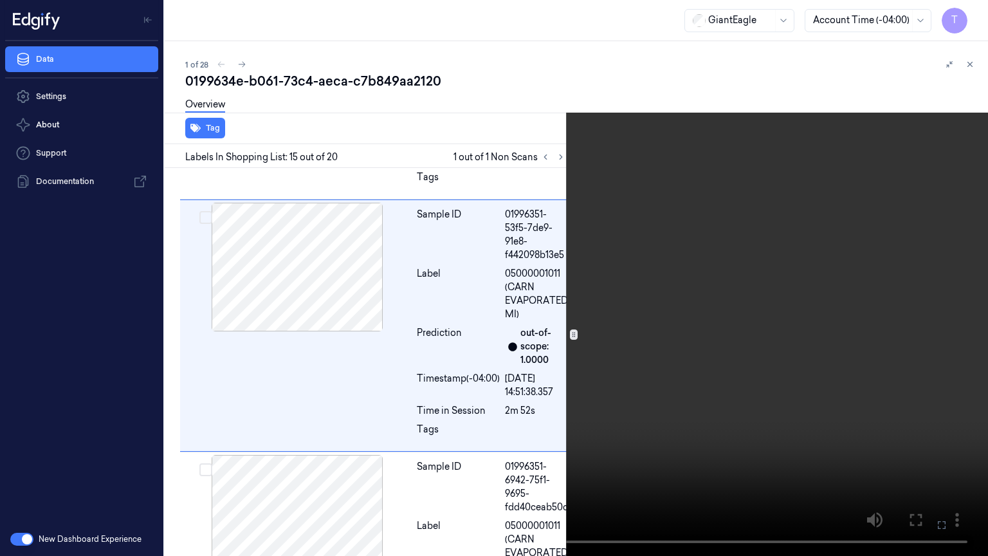
click at [0, 0] on icon at bounding box center [0, 0] width 0 height 0
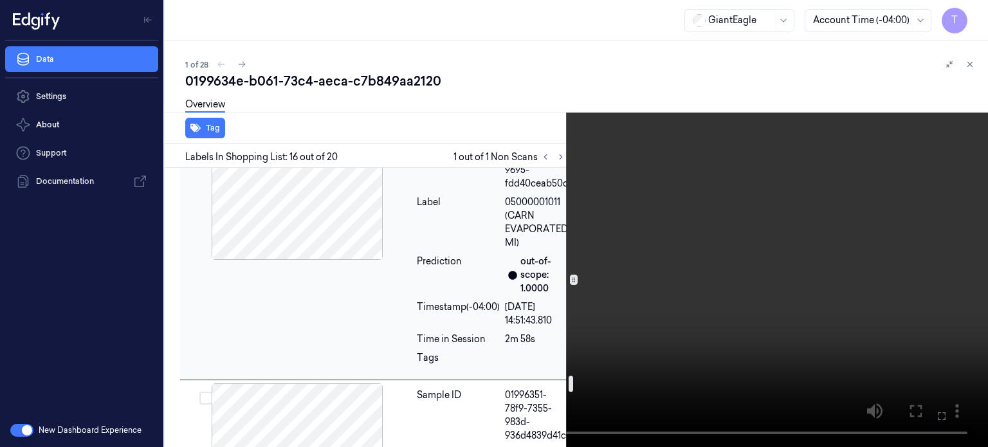
scroll to position [3661, 0]
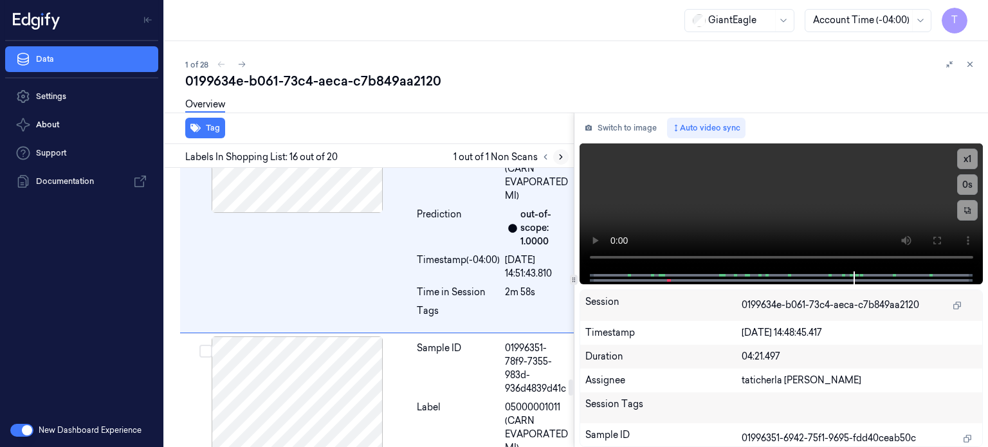
click at [560, 159] on icon at bounding box center [560, 156] width 9 height 9
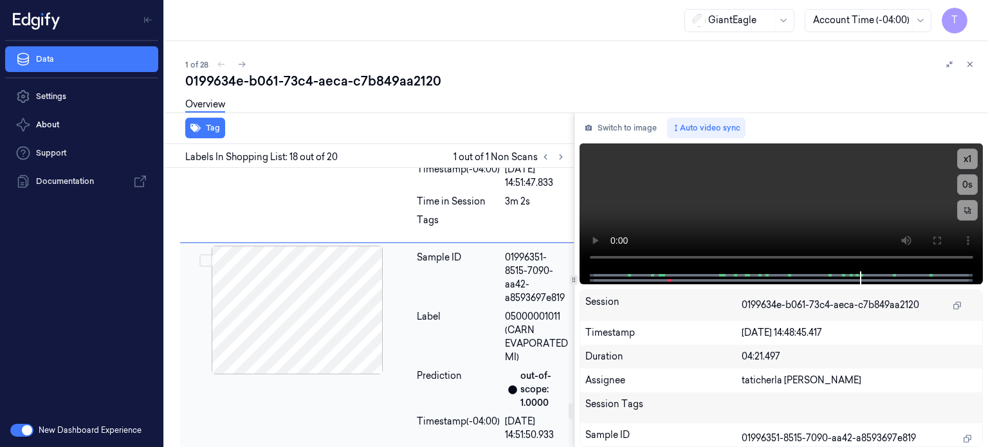
scroll to position [4100, 0]
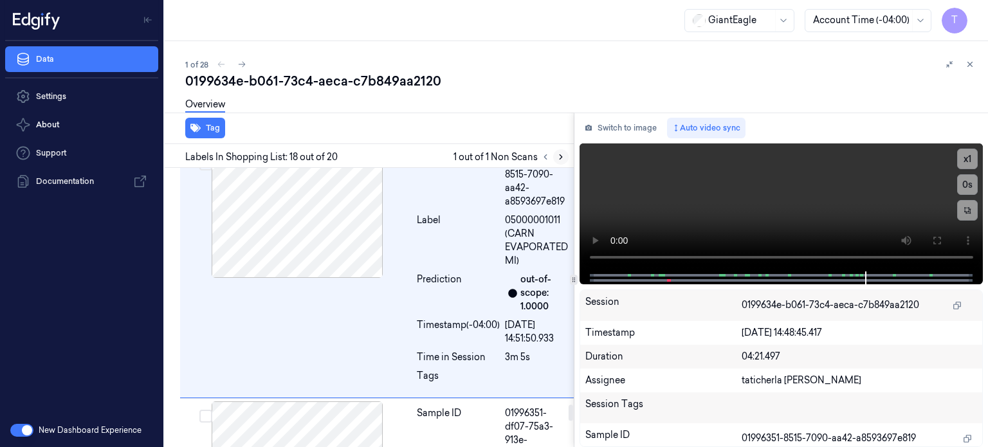
click at [558, 158] on icon at bounding box center [560, 156] width 9 height 9
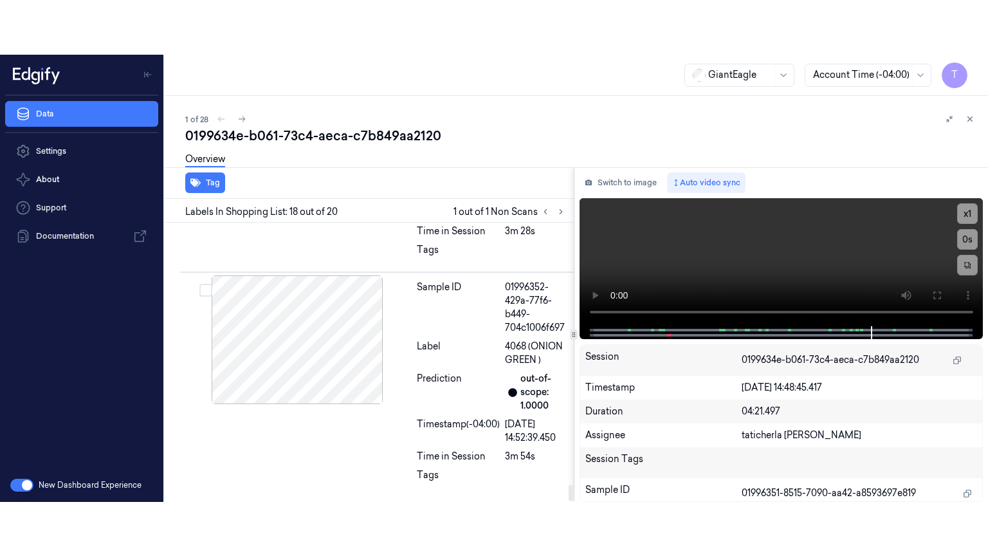
scroll to position [4553, 0]
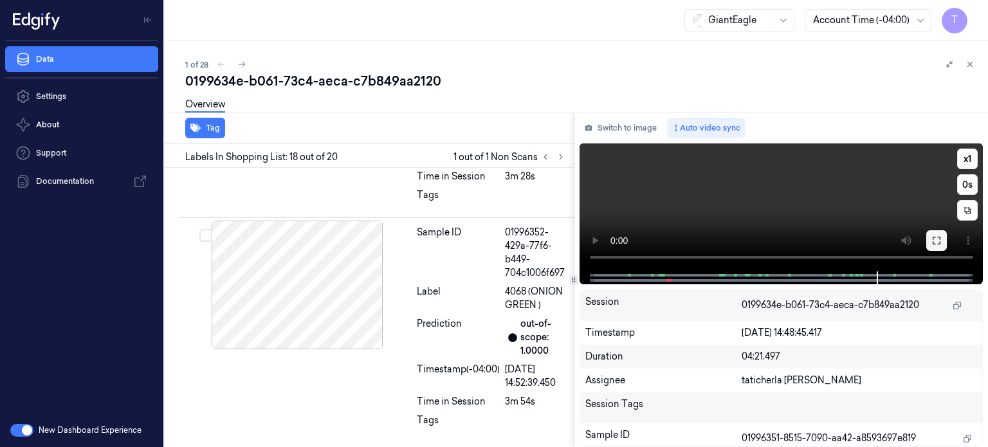
click at [934, 242] on icon at bounding box center [936, 240] width 10 height 10
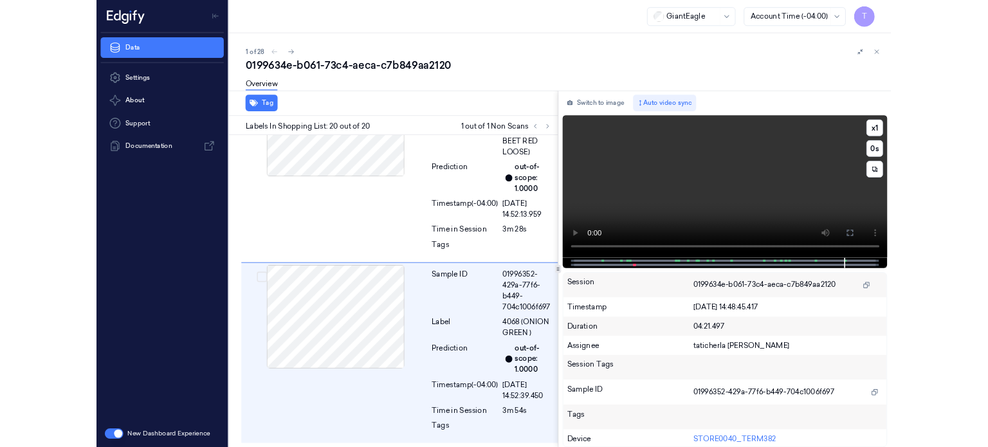
scroll to position [4445, 0]
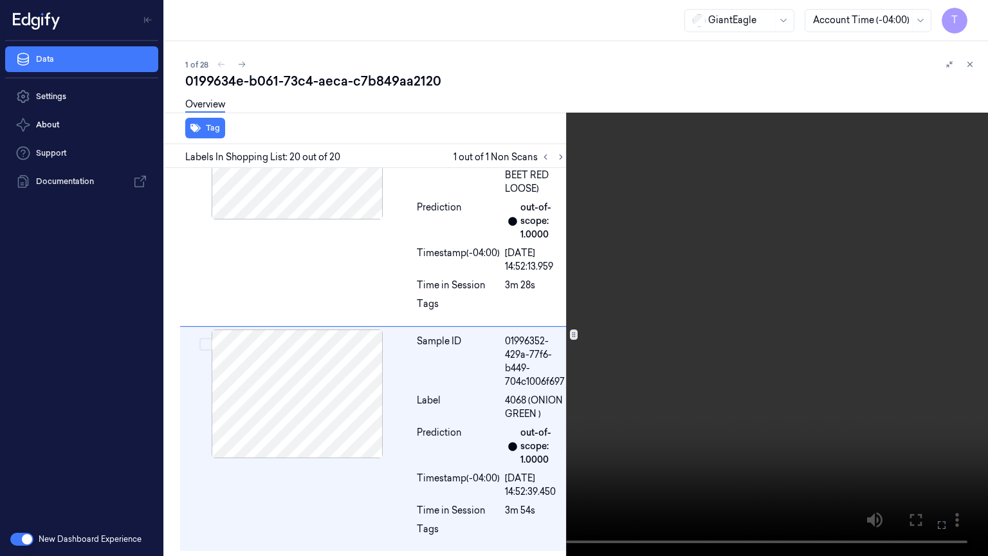
click at [0, 0] on icon at bounding box center [0, 0] width 0 height 0
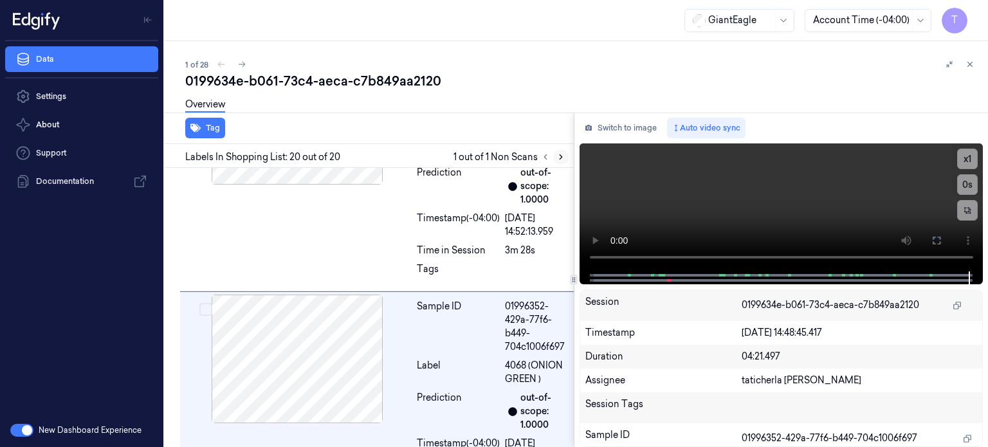
click at [560, 158] on icon at bounding box center [561, 157] width 3 height 5
click at [547, 156] on icon at bounding box center [545, 156] width 9 height 9
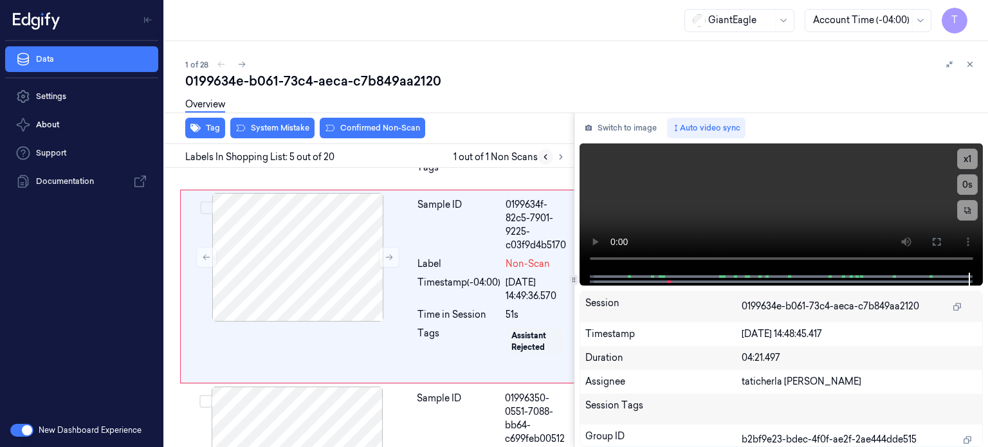
scroll to position [909, 0]
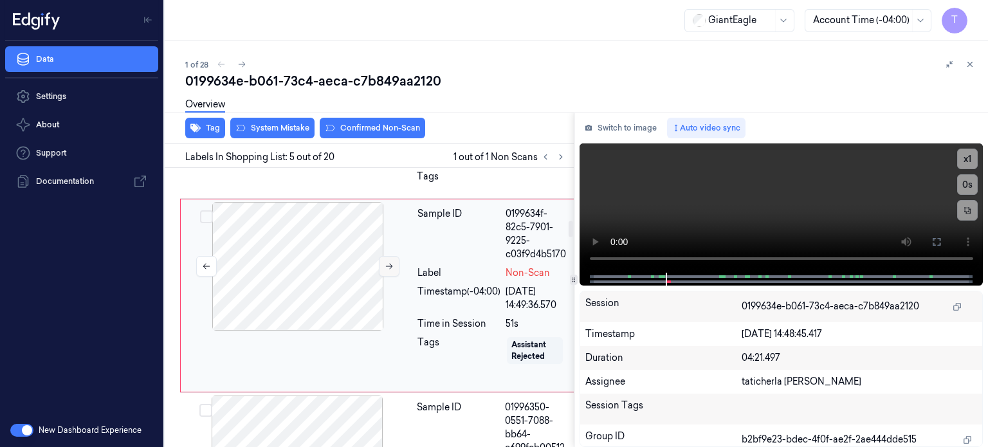
click at [388, 271] on icon at bounding box center [389, 266] width 9 height 9
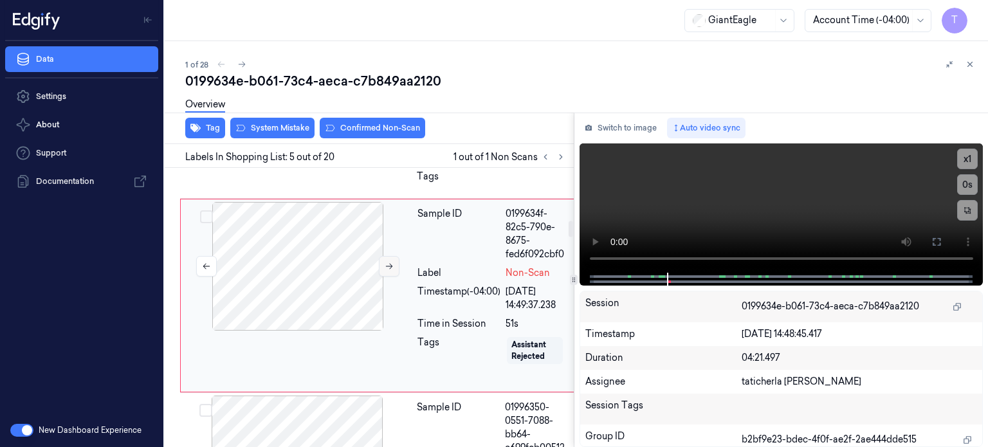
click at [388, 271] on icon at bounding box center [389, 266] width 9 height 9
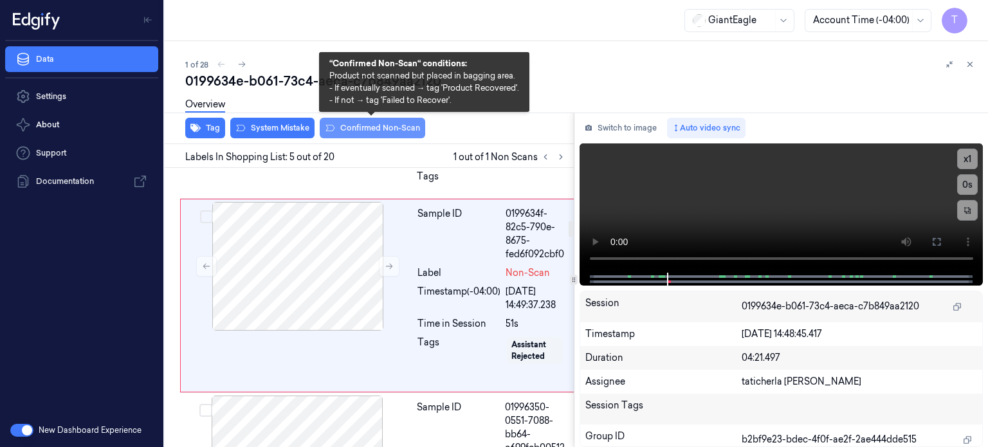
click at [356, 128] on button "Confirmed Non-Scan" at bounding box center [372, 128] width 105 height 21
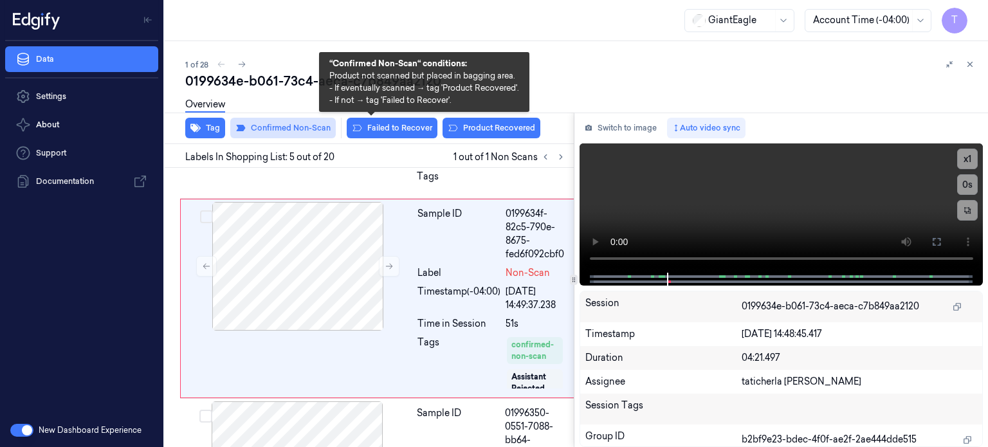
scroll to position [913, 0]
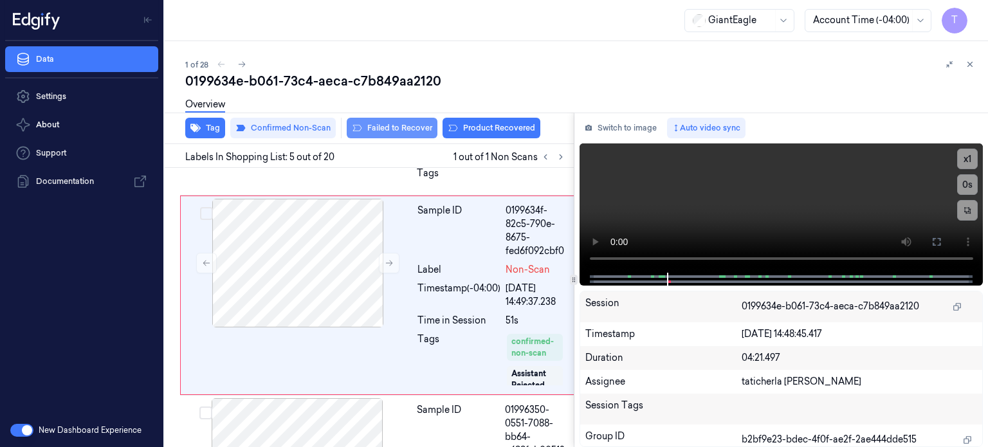
click at [404, 127] on button "Failed to Recover" at bounding box center [392, 128] width 91 height 21
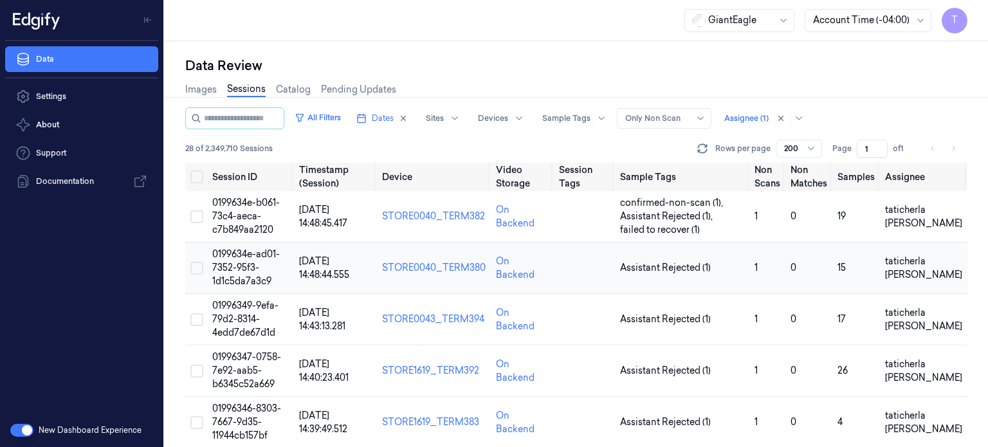
click at [243, 263] on span "0199634e-ad01-7352-95f3-1d1c5da7a3c9" at bounding box center [246, 267] width 68 height 39
click at [247, 321] on span "01996349-9efa-79d2-8314-4edd7de67d1d" at bounding box center [245, 319] width 66 height 39
click at [247, 372] on span "01996347-0758-7e92-aab5-b6345c52a669" at bounding box center [246, 370] width 69 height 39
click at [224, 262] on span "0199634e-ad01-7352-95f3-1d1c5da7a3c9" at bounding box center [246, 267] width 68 height 39
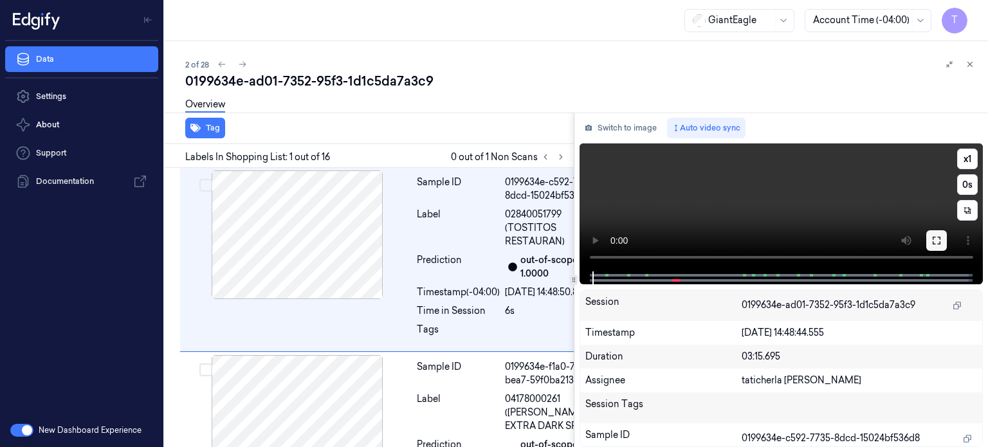
click at [933, 239] on icon at bounding box center [936, 240] width 10 height 10
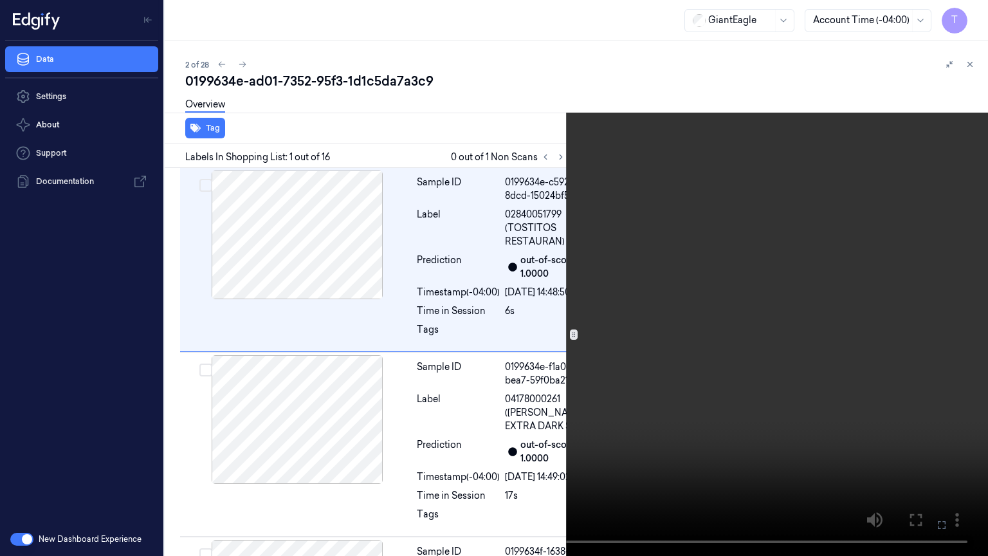
click at [0, 0] on icon at bounding box center [0, 0] width 0 height 0
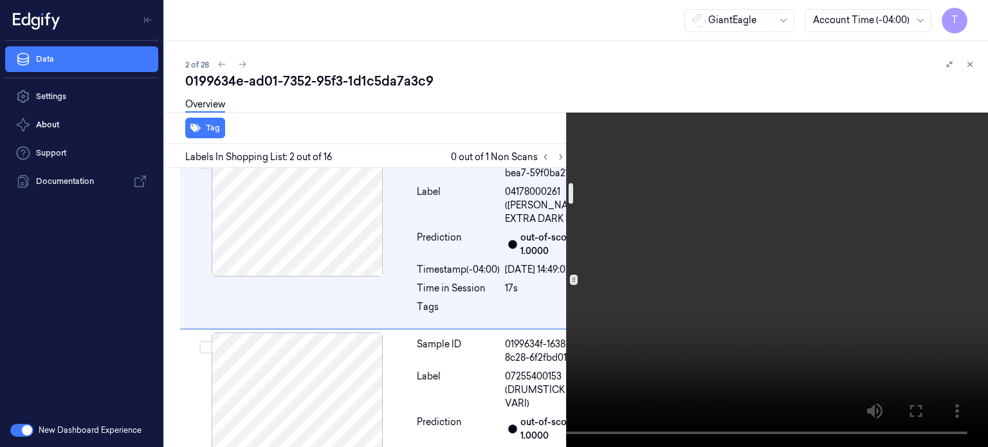
scroll to position [217, 0]
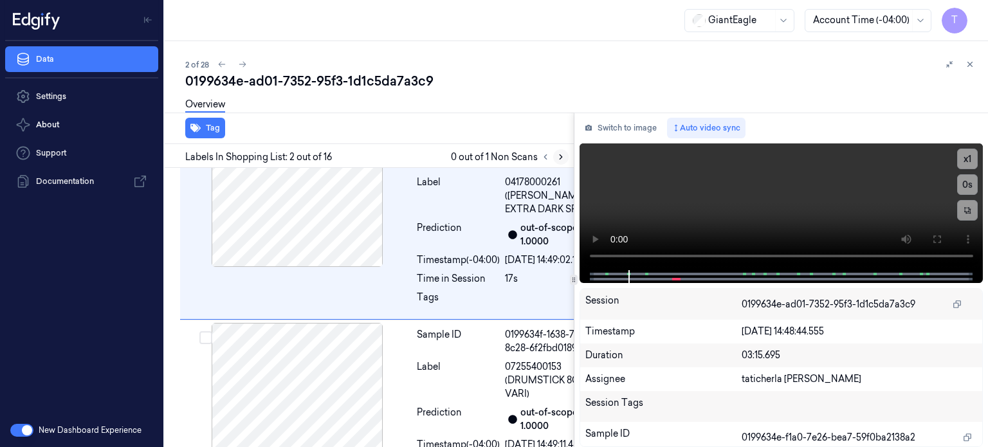
click at [559, 155] on icon at bounding box center [560, 156] width 9 height 9
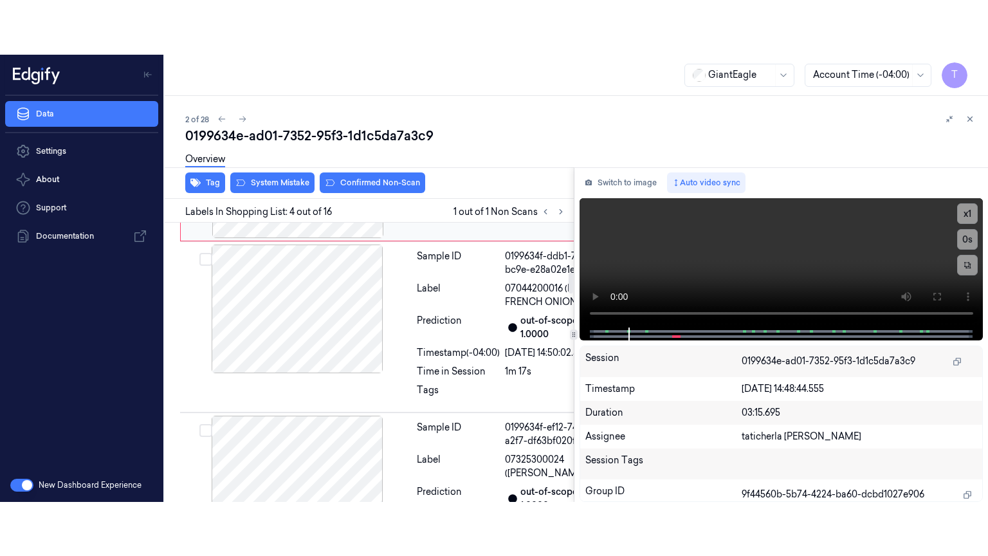
scroll to position [671, 0]
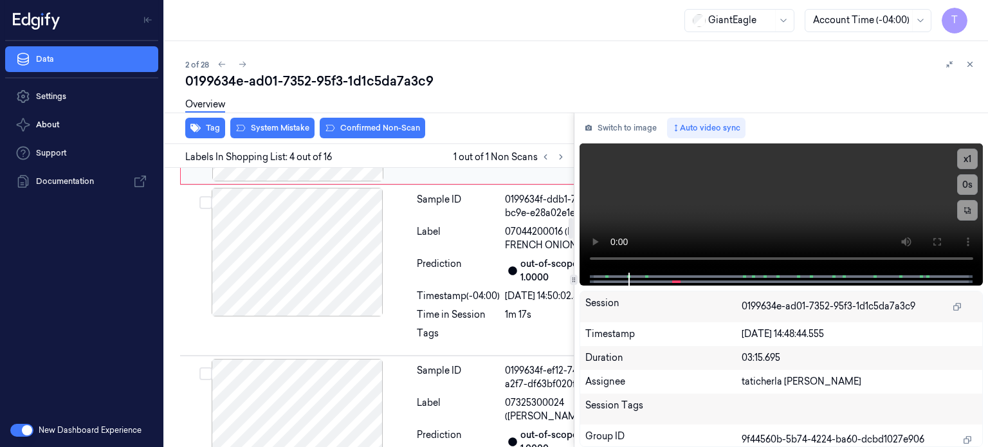
click at [392, 122] on icon at bounding box center [389, 117] width 9 height 9
click at [388, 122] on icon at bounding box center [389, 117] width 9 height 9
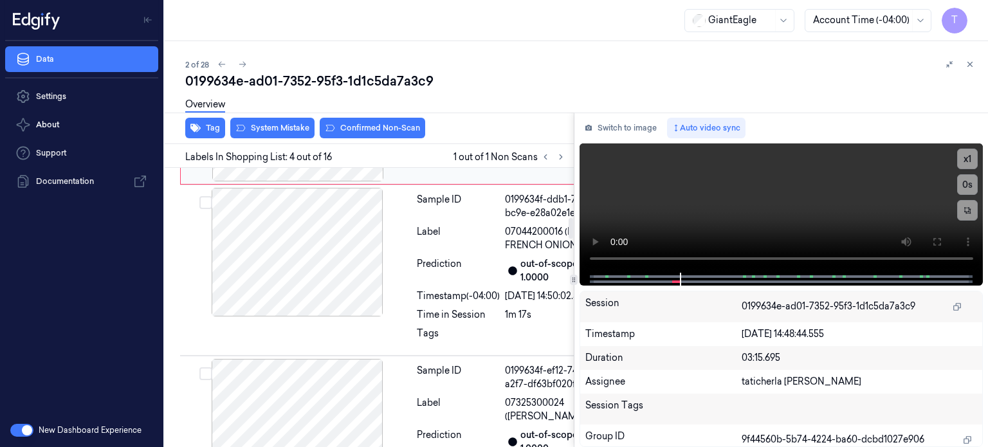
click at [388, 122] on icon at bounding box center [389, 117] width 9 height 9
click at [939, 240] on icon at bounding box center [937, 242] width 8 height 8
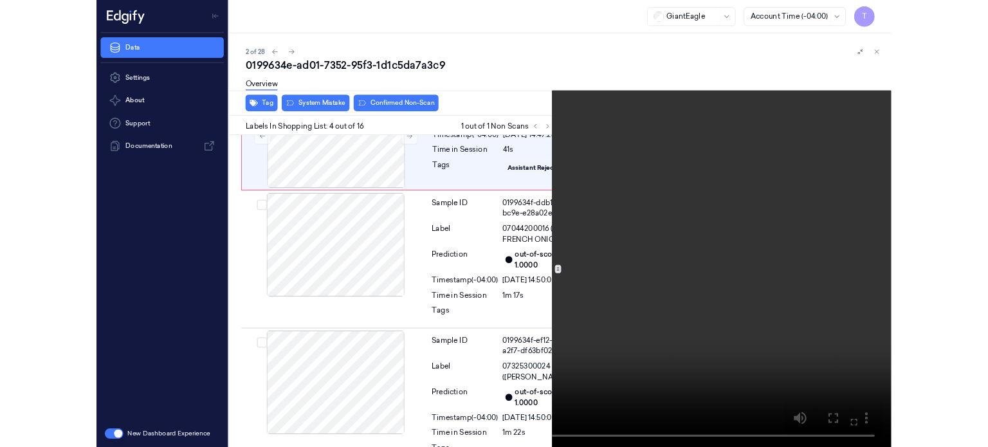
scroll to position [617, 0]
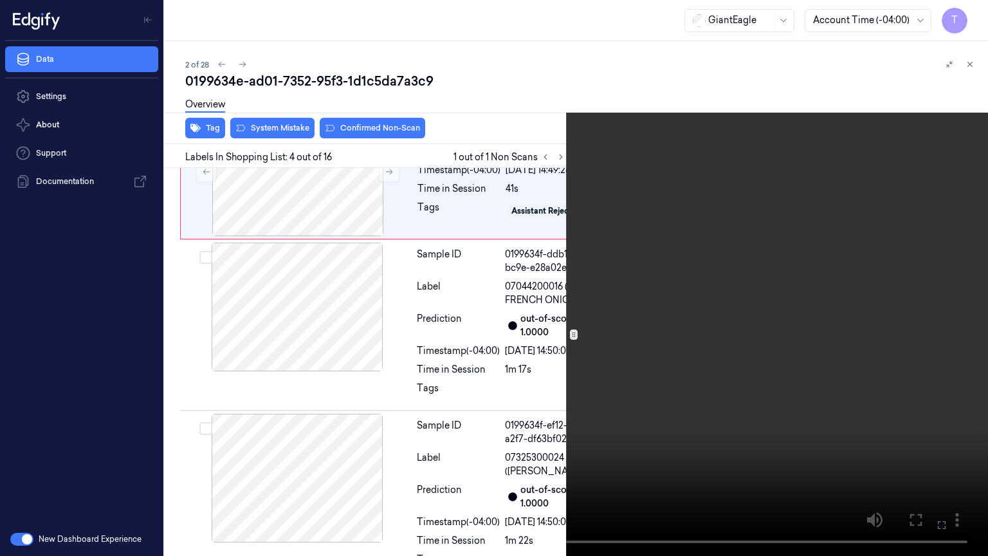
click at [0, 0] on icon at bounding box center [0, 0] width 0 height 0
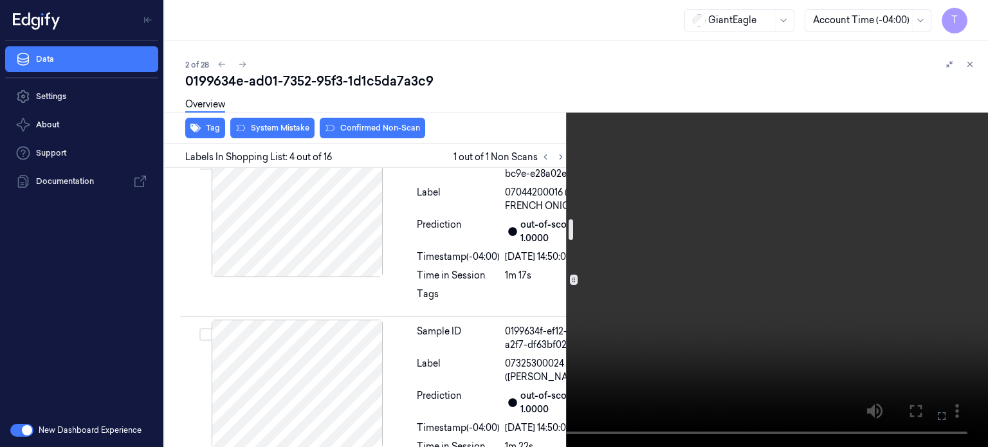
scroll to position [681, 0]
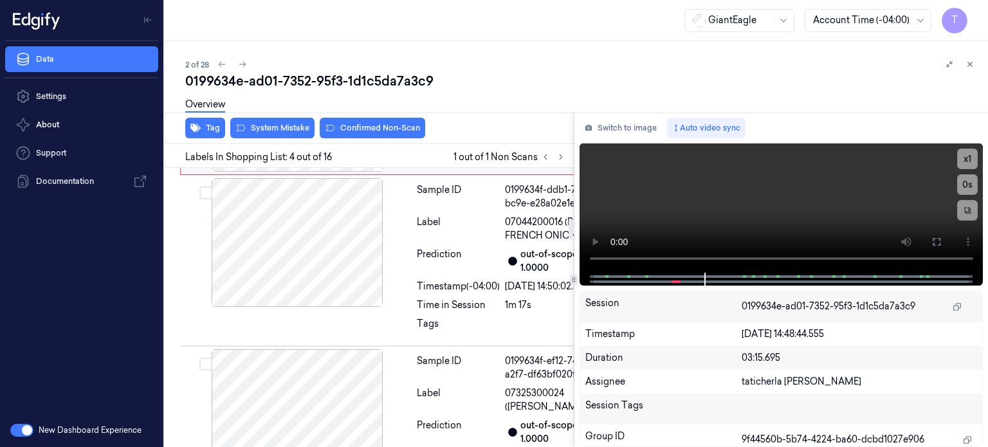
click at [388, 112] on icon at bounding box center [389, 107] width 9 height 9
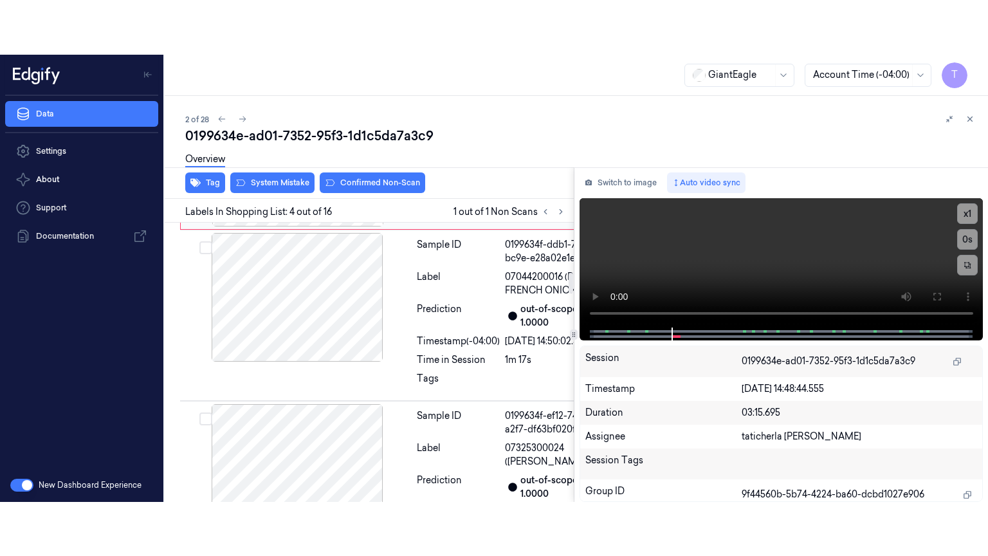
scroll to position [671, 0]
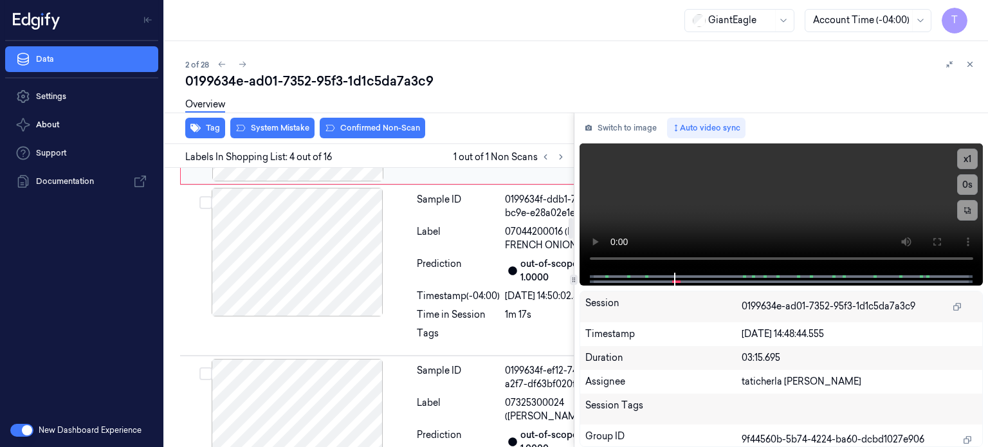
click at [390, 120] on icon at bounding box center [389, 117] width 7 height 6
click at [940, 241] on icon at bounding box center [936, 242] width 10 height 10
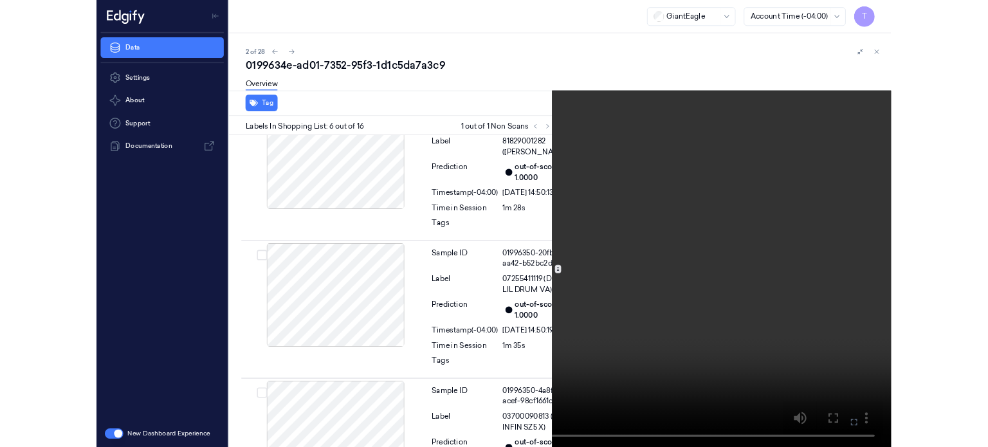
scroll to position [1084, 0]
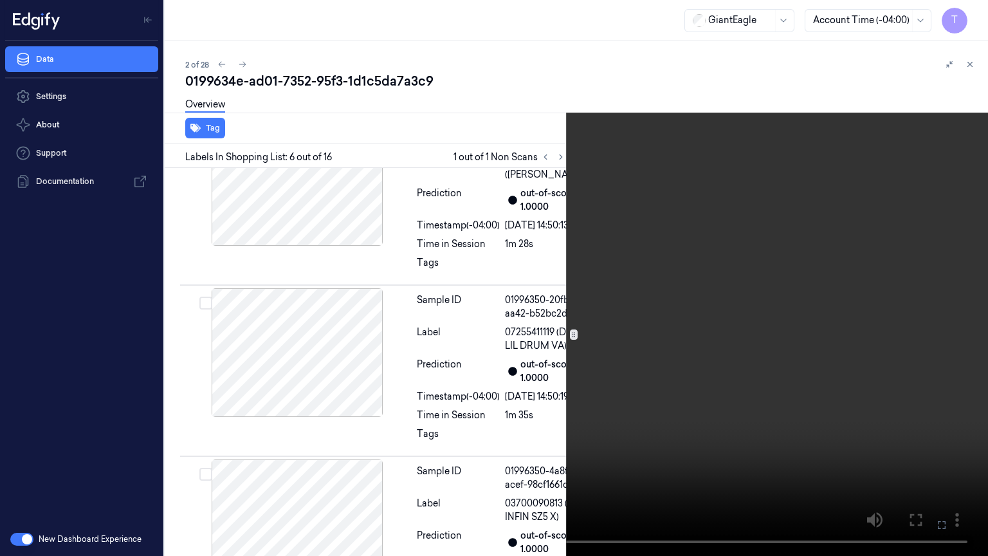
drag, startPoint x: 944, startPoint y: 525, endPoint x: 936, endPoint y: 435, distance: 90.4
click at [0, 0] on icon at bounding box center [0, 0] width 0 height 0
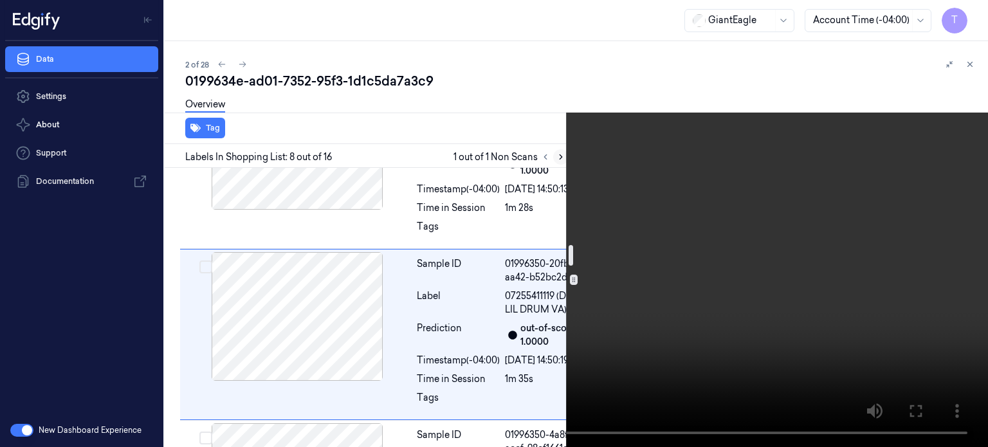
scroll to position [1037, 0]
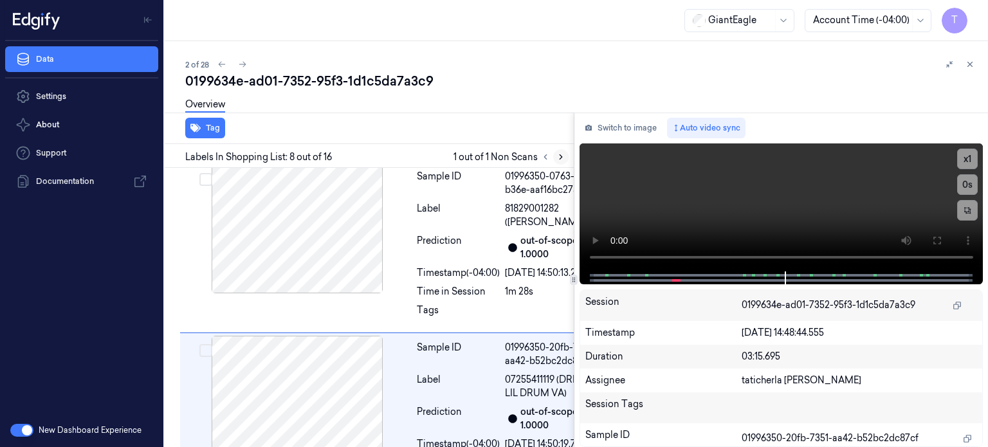
click at [558, 156] on icon at bounding box center [560, 156] width 9 height 9
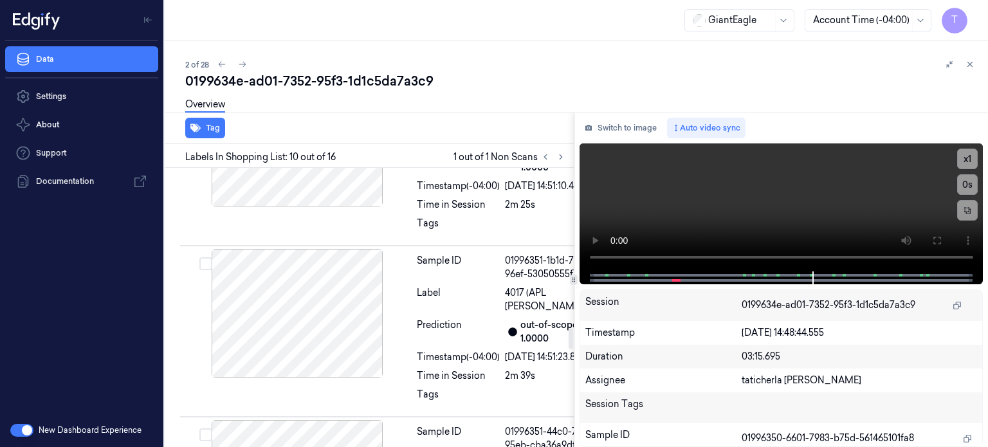
scroll to position [2165, 0]
click at [556, 161] on icon at bounding box center [560, 156] width 9 height 9
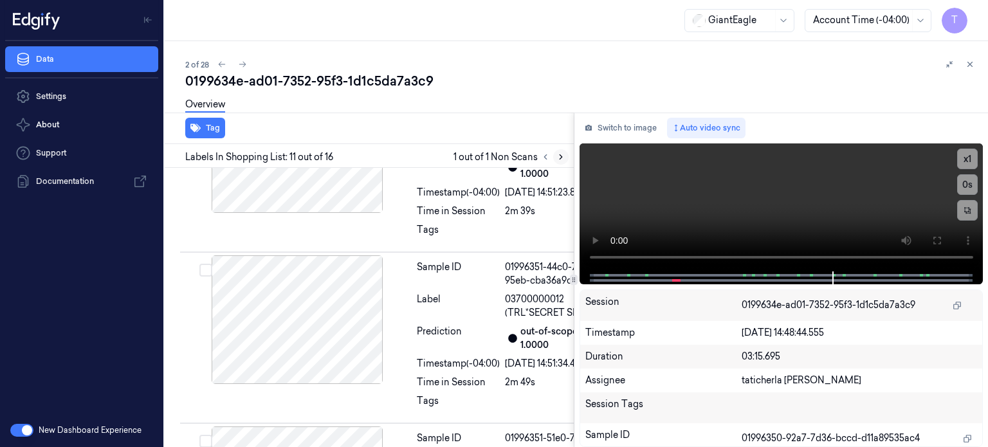
click at [561, 158] on icon at bounding box center [560, 156] width 9 height 9
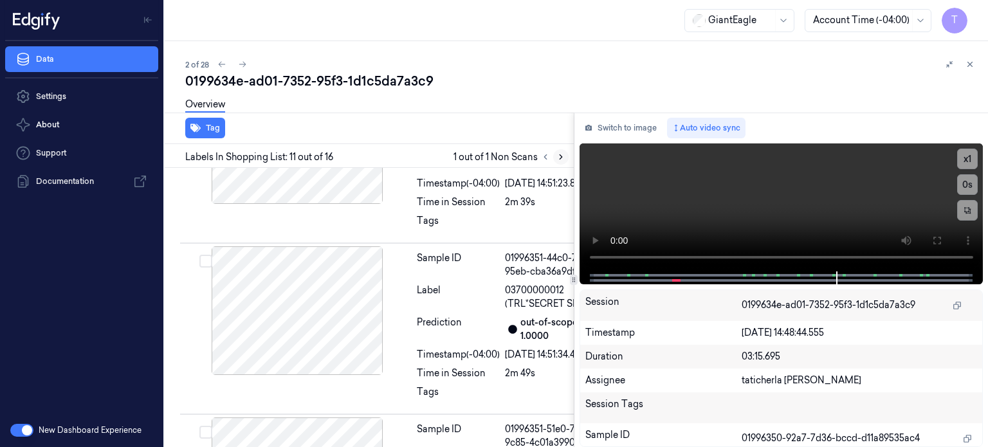
click at [560, 158] on icon at bounding box center [561, 157] width 3 height 5
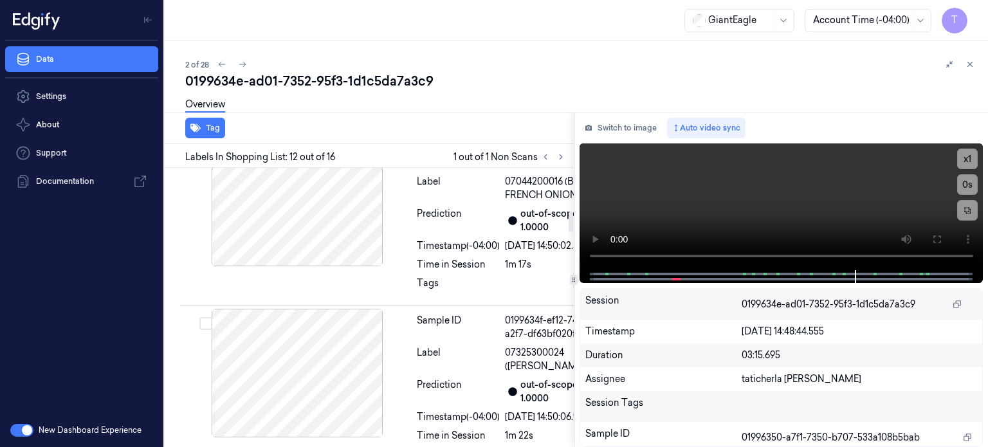
scroll to position [581, 0]
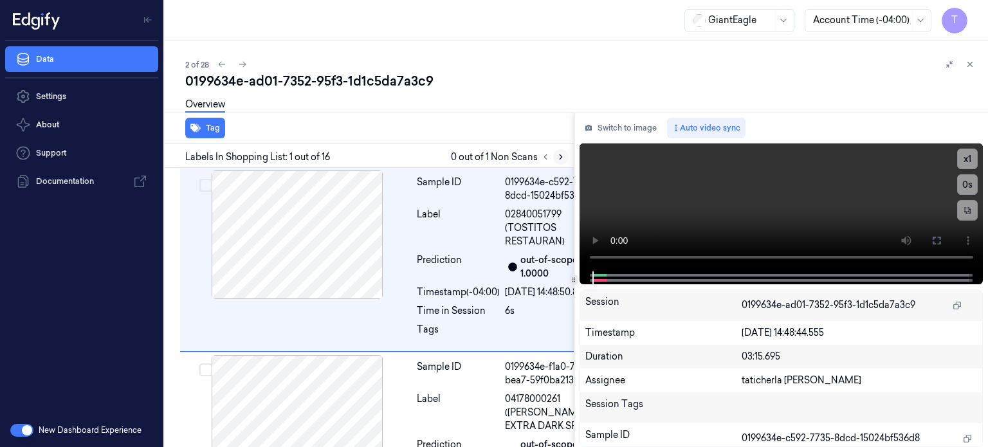
click at [558, 158] on icon at bounding box center [560, 156] width 9 height 9
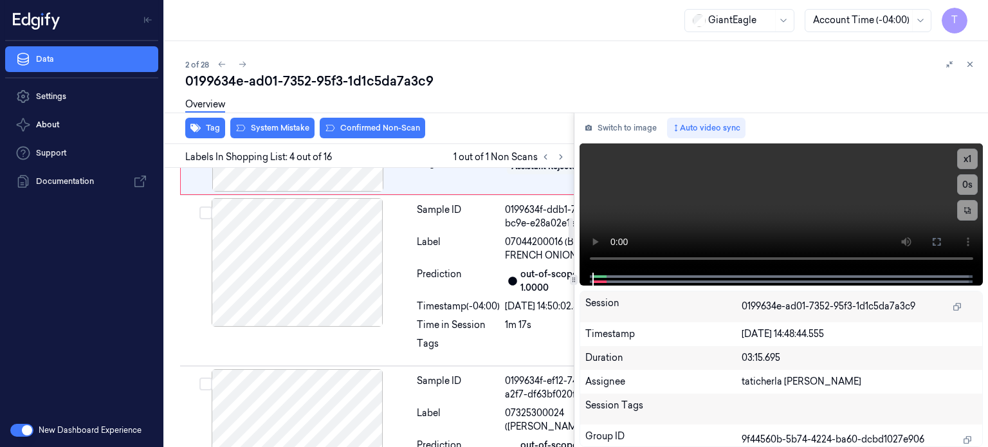
scroll to position [671, 0]
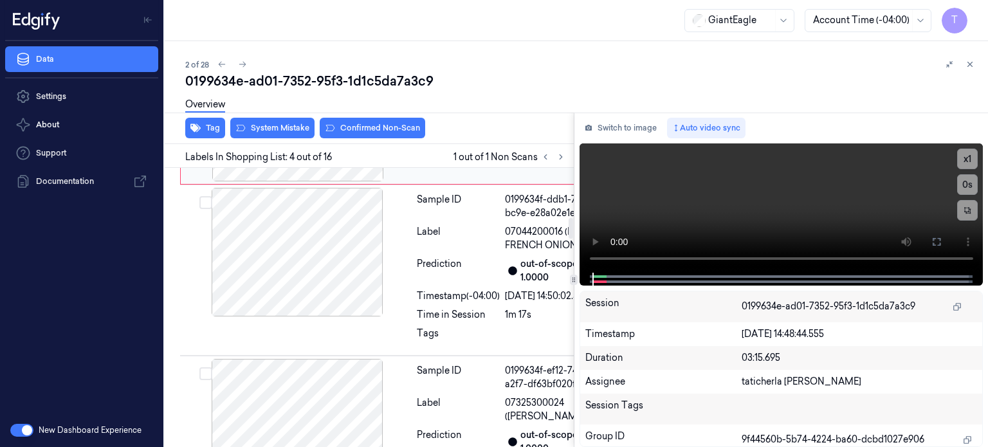
click at [350, 181] on div at bounding box center [297, 117] width 229 height 129
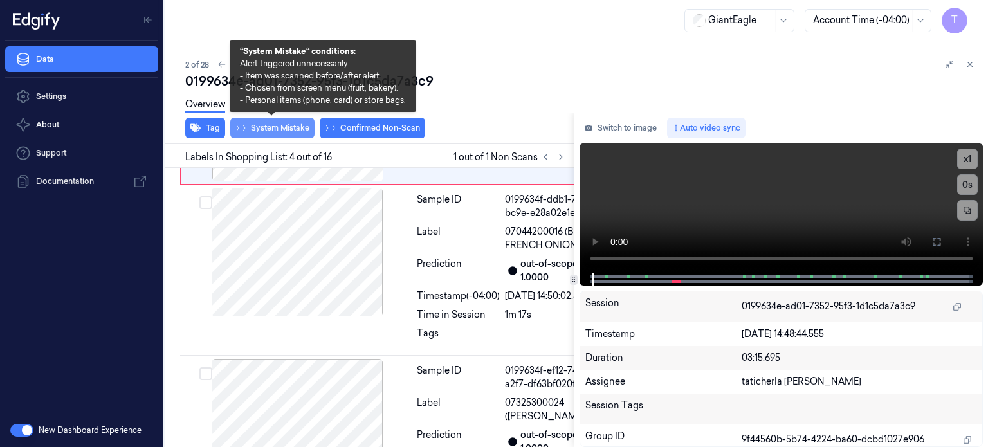
click at [282, 126] on button "System Mistake" at bounding box center [272, 128] width 84 height 21
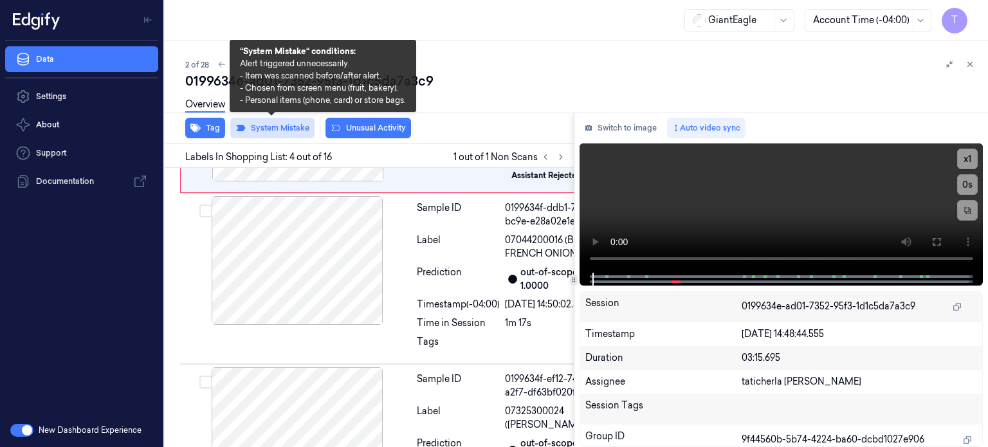
scroll to position [674, 0]
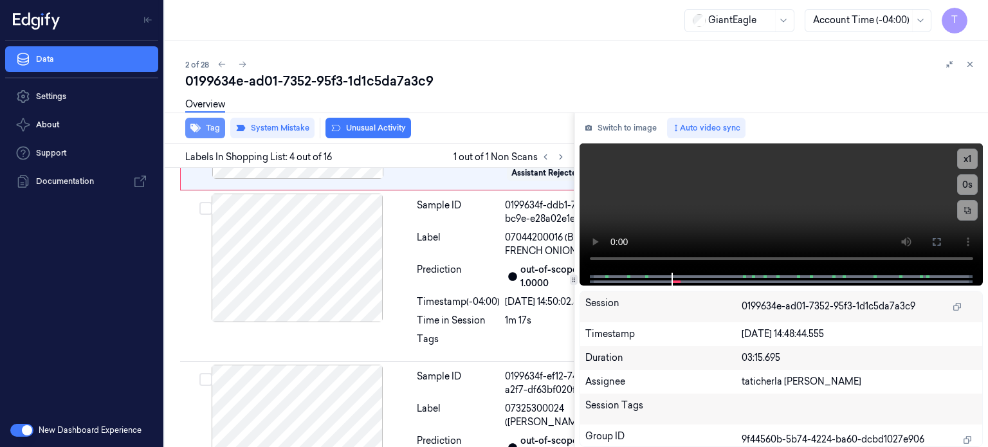
click at [215, 123] on button "Tag" at bounding box center [205, 128] width 40 height 21
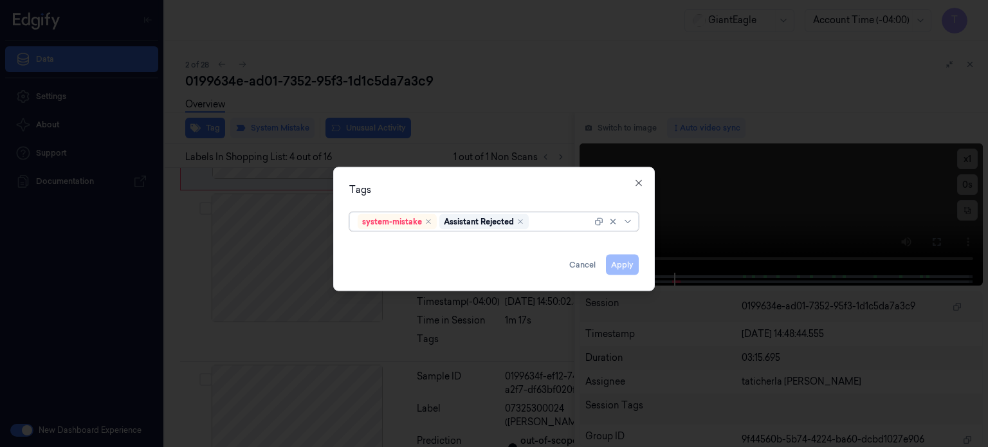
click at [548, 218] on div at bounding box center [561, 222] width 60 height 14
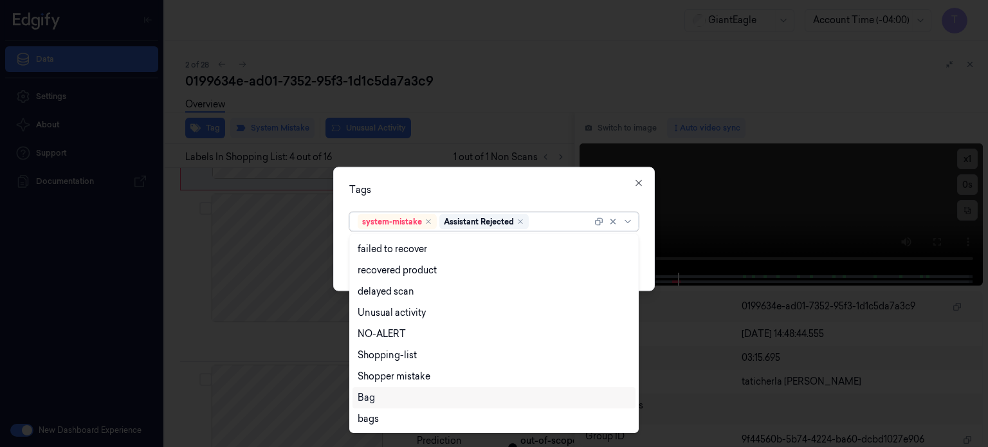
click at [380, 401] on div "Bag" at bounding box center [494, 398] width 273 height 14
click at [631, 220] on icon at bounding box center [628, 221] width 10 height 10
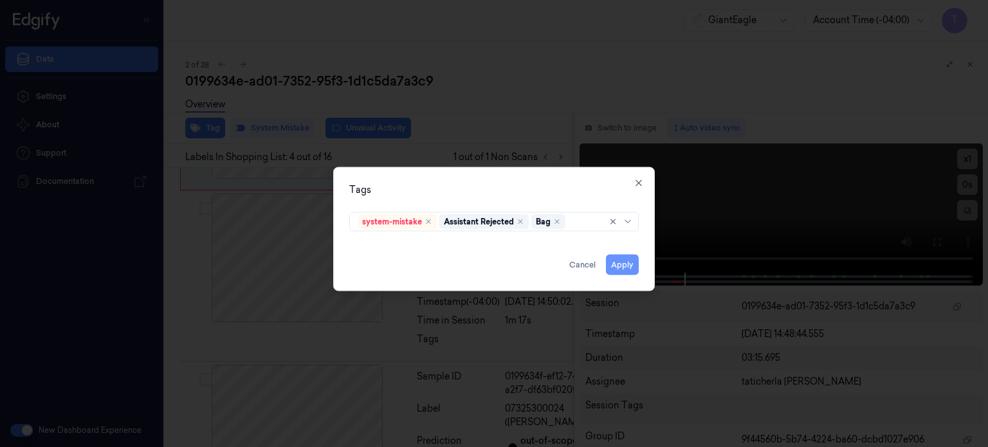
click at [628, 264] on button "Apply" at bounding box center [622, 264] width 33 height 21
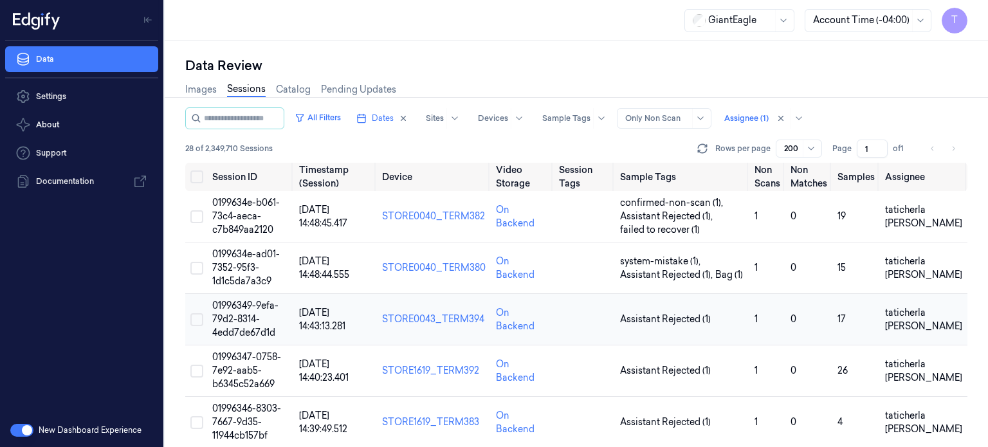
click at [250, 318] on span "01996349-9efa-79d2-8314-4edd7de67d1d" at bounding box center [245, 319] width 66 height 39
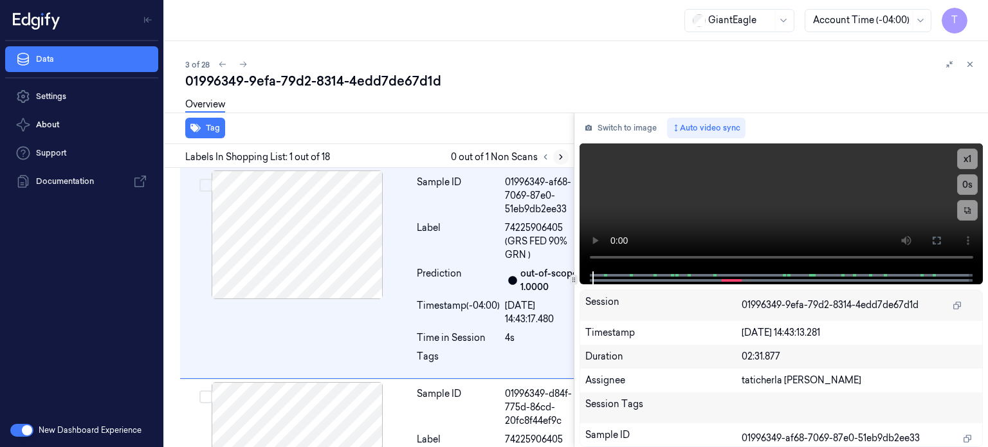
click at [563, 156] on icon at bounding box center [560, 156] width 9 height 9
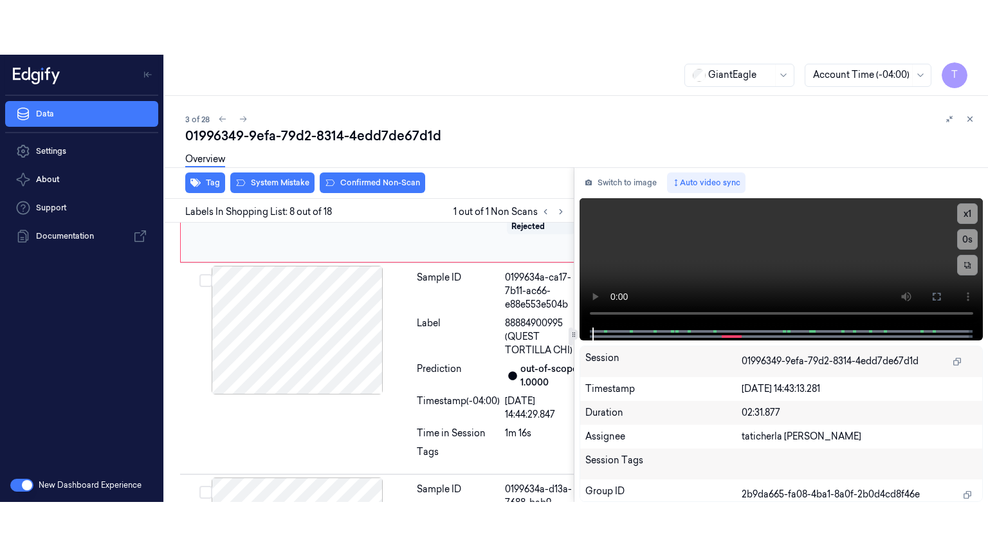
scroll to position [1638, 0]
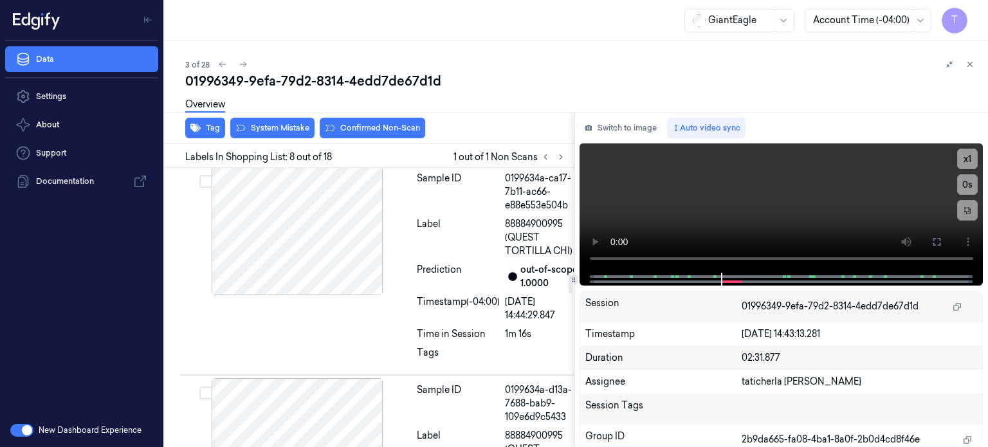
click at [390, 54] on icon at bounding box center [389, 51] width 7 height 6
click at [389, 55] on icon at bounding box center [389, 50] width 9 height 9
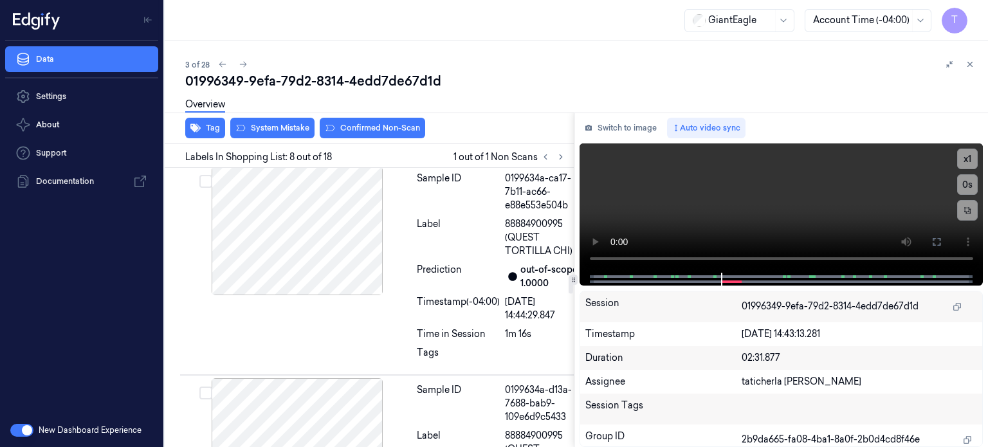
click at [389, 55] on icon at bounding box center [389, 50] width 9 height 9
click at [933, 239] on icon at bounding box center [937, 242] width 8 height 8
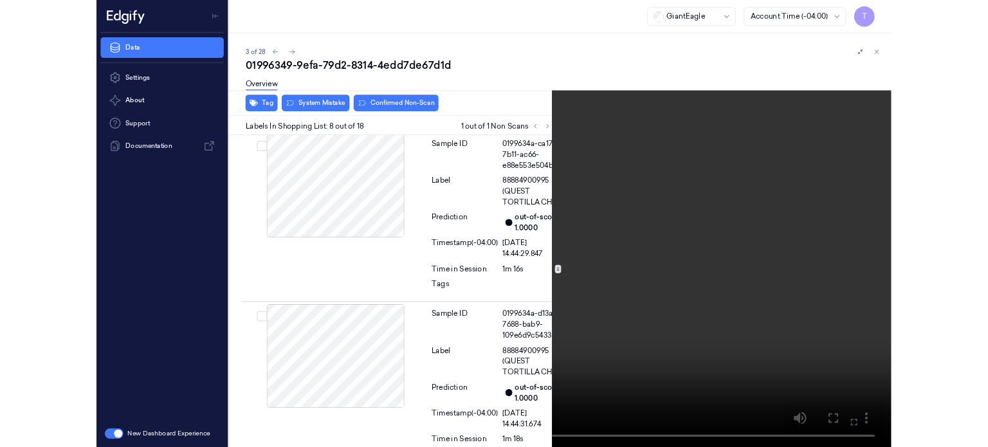
scroll to position [1583, 0]
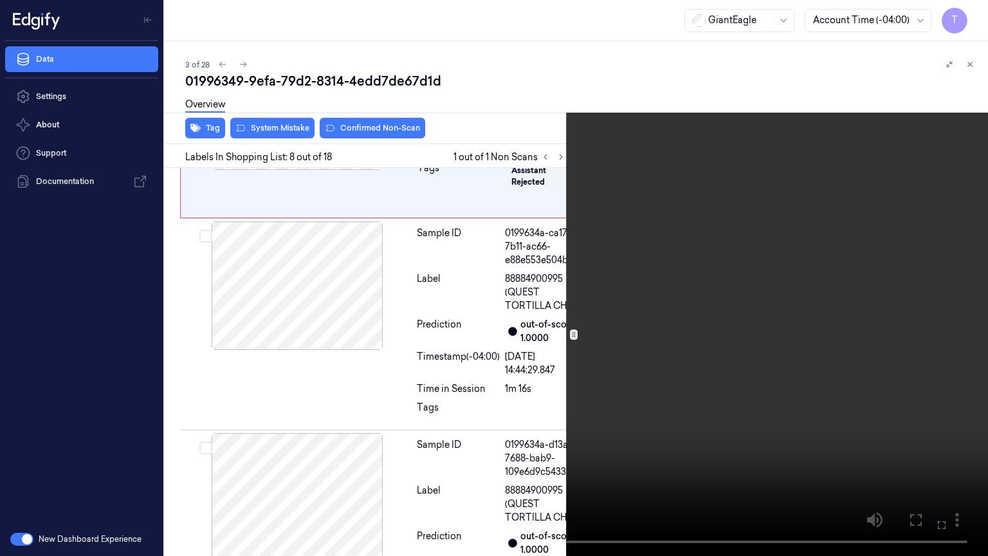
click at [0, 0] on icon at bounding box center [0, 0] width 0 height 0
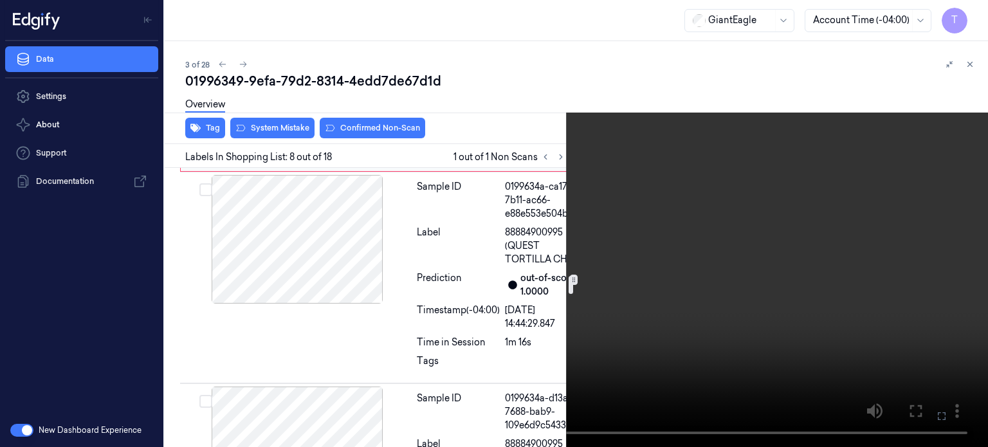
scroll to position [1648, 0]
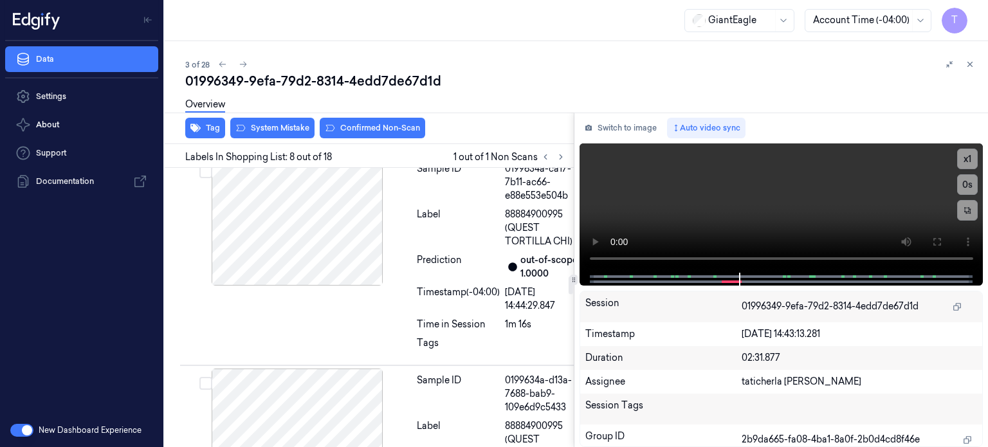
click at [383, 51] on button at bounding box center [389, 41] width 21 height 21
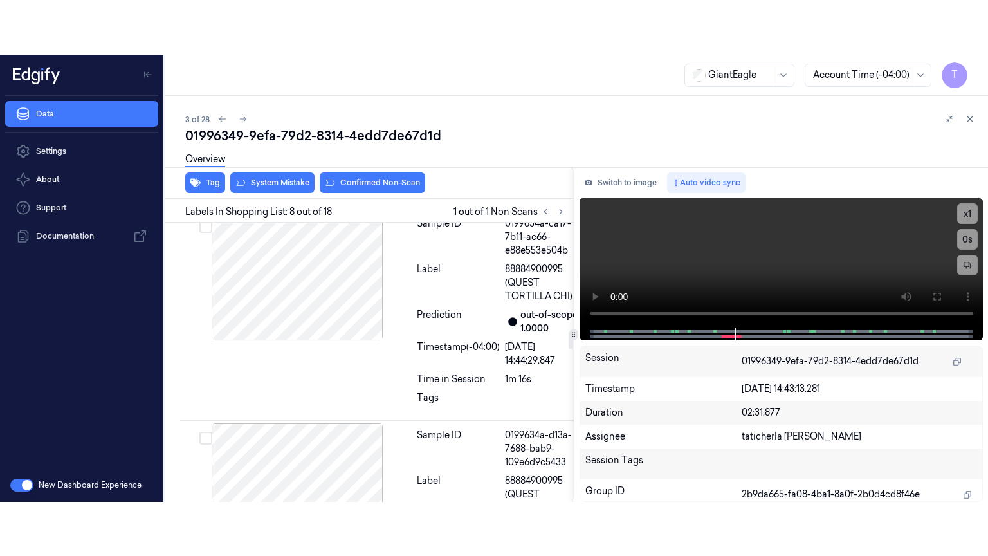
scroll to position [1638, 0]
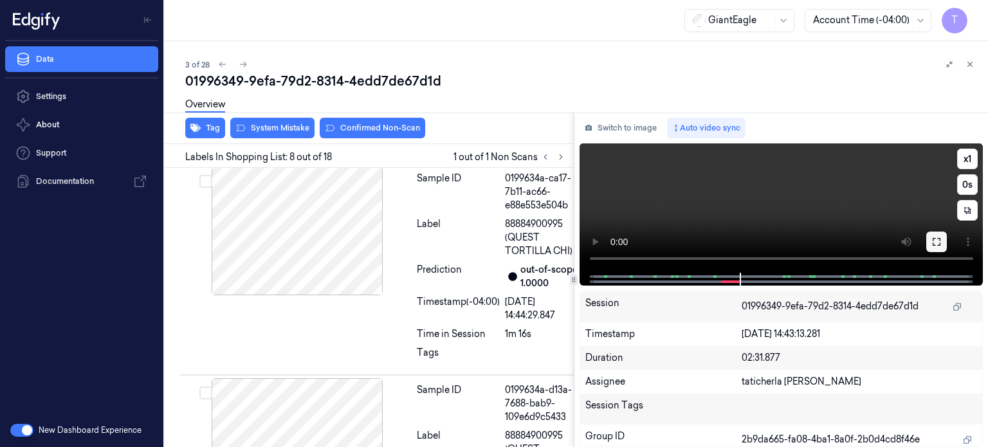
click at [938, 241] on icon at bounding box center [936, 242] width 10 height 10
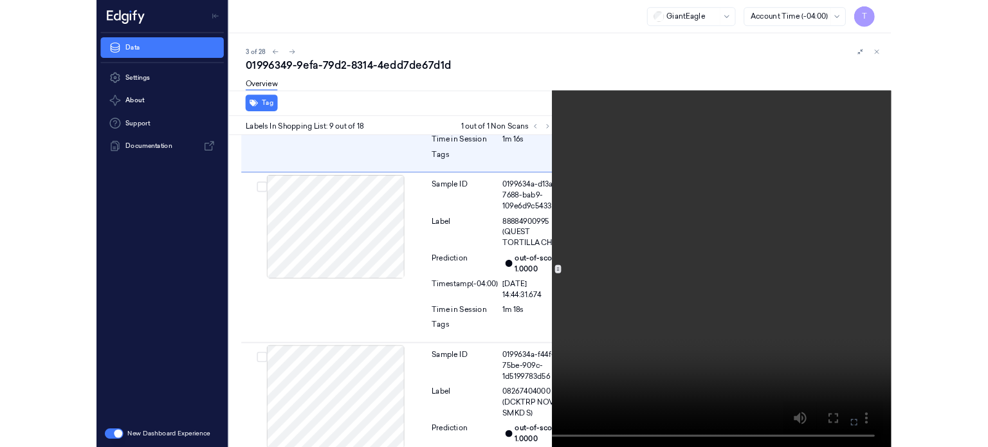
scroll to position [1806, 0]
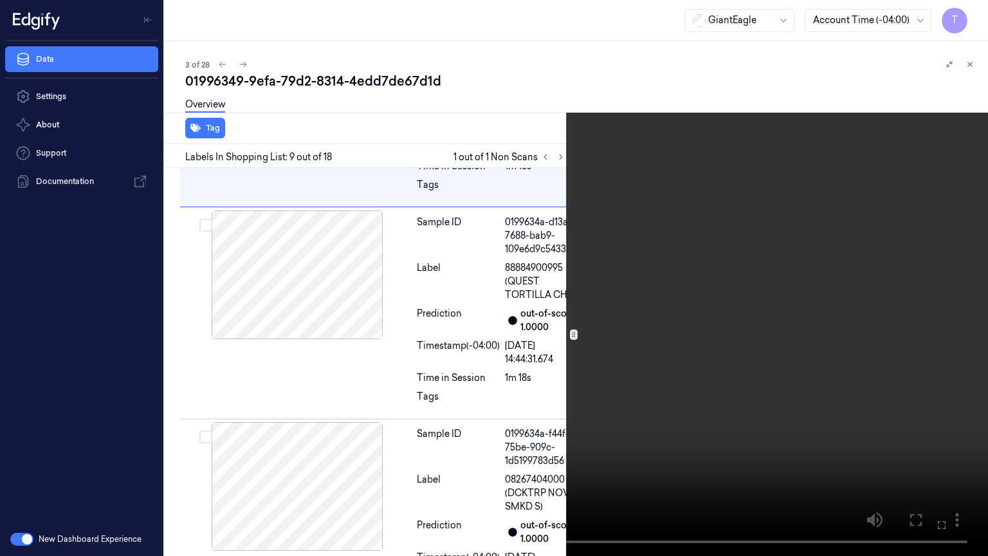
click at [0, 0] on icon at bounding box center [0, 0] width 0 height 0
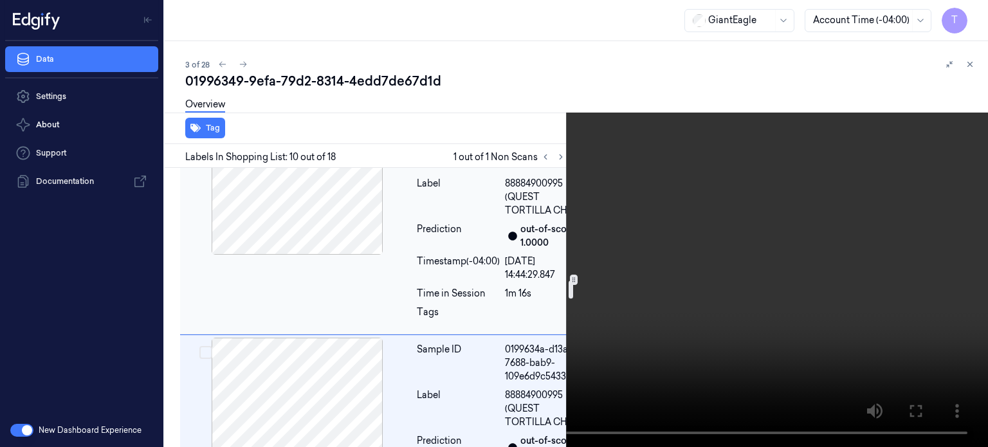
scroll to position [1662, 0]
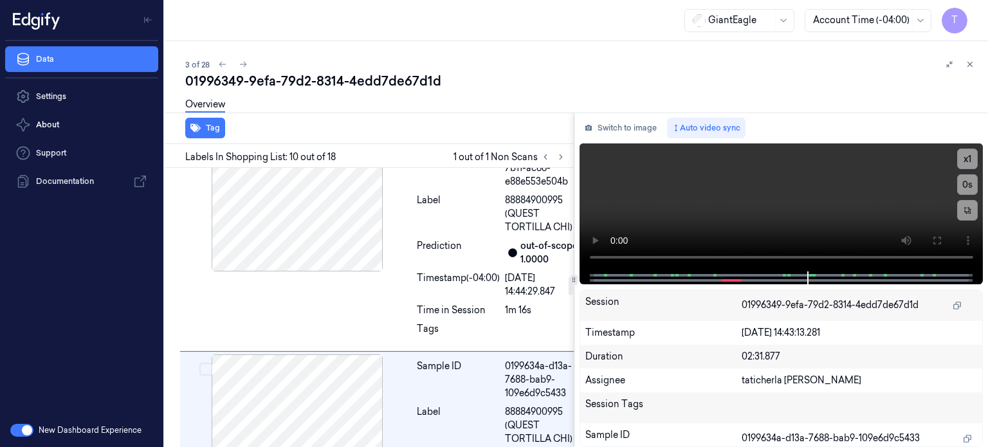
click at [329, 91] on div at bounding box center [297, 27] width 229 height 129
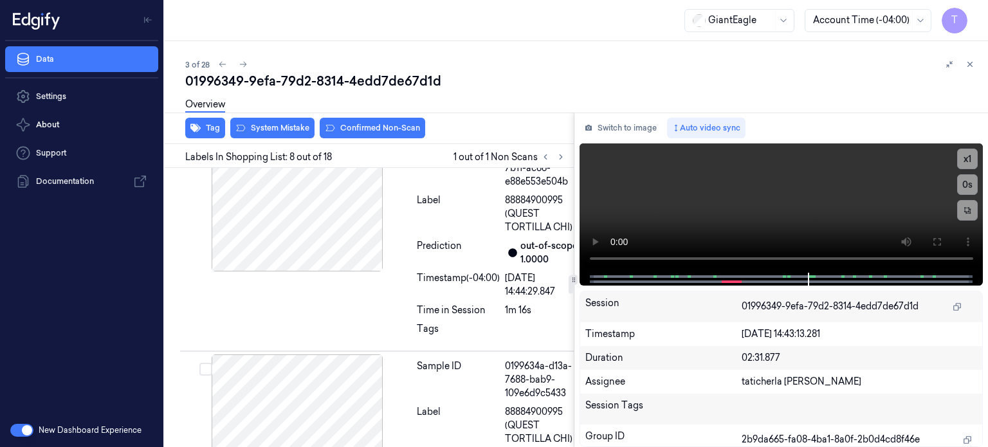
scroll to position [1638, 0]
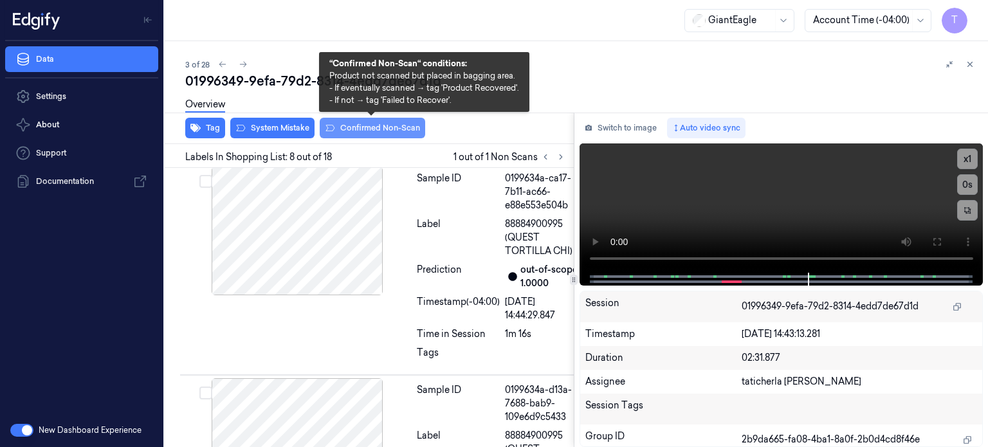
click at [371, 125] on button "Confirmed Non-Scan" at bounding box center [372, 128] width 105 height 21
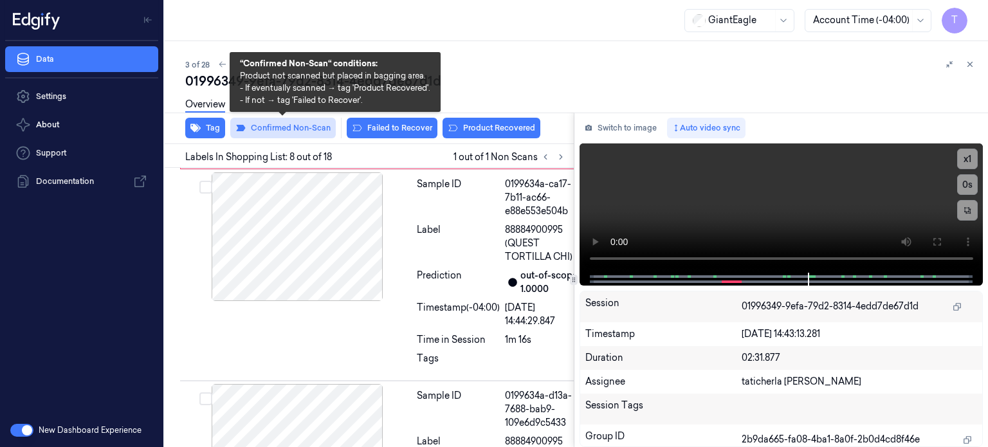
scroll to position [1641, 0]
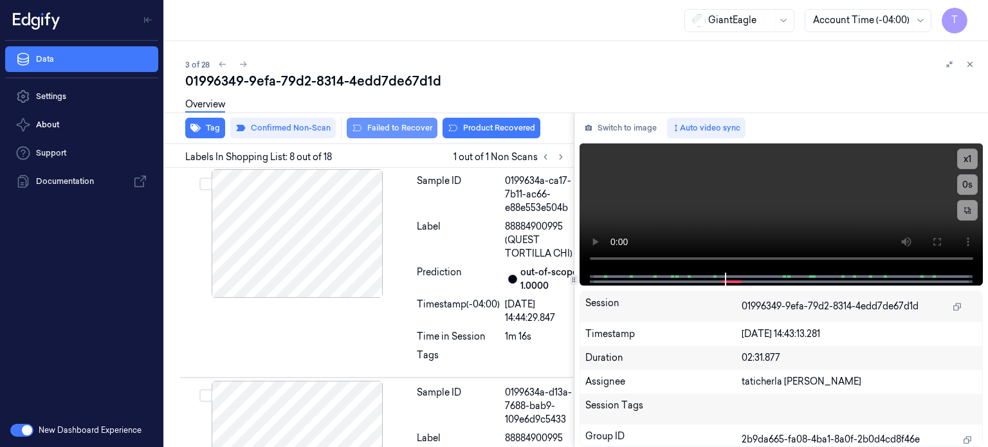
click at [412, 127] on button "Failed to Recover" at bounding box center [392, 128] width 91 height 21
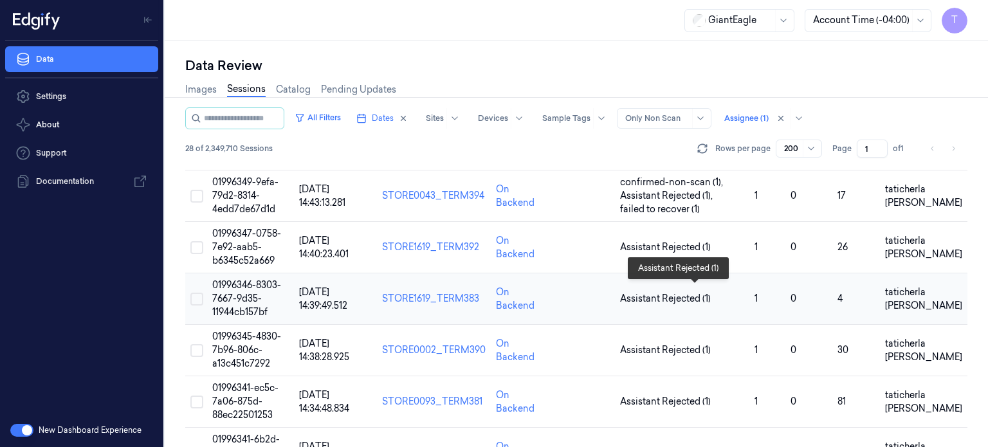
scroll to position [129, 0]
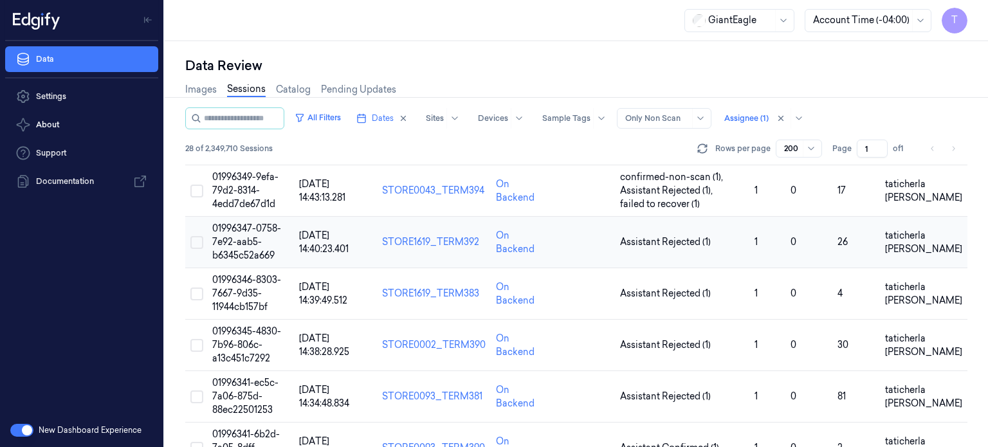
click at [242, 239] on span "01996347-0758-7e92-aab5-b6345c52a669" at bounding box center [246, 242] width 69 height 39
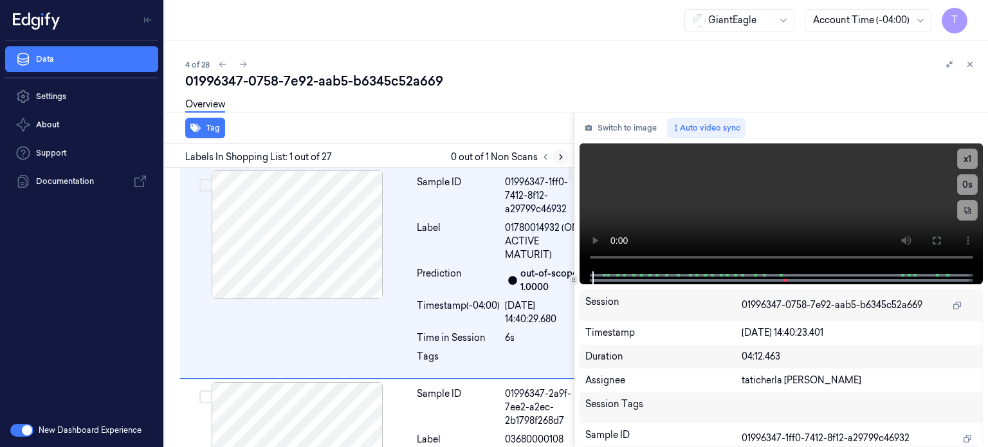
click at [561, 159] on icon at bounding box center [560, 156] width 9 height 9
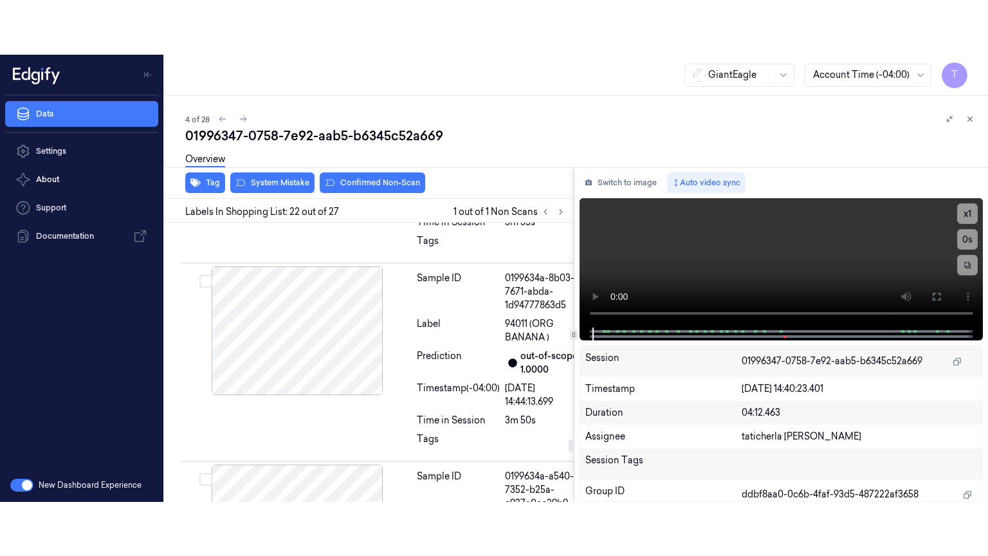
scroll to position [5042, 0]
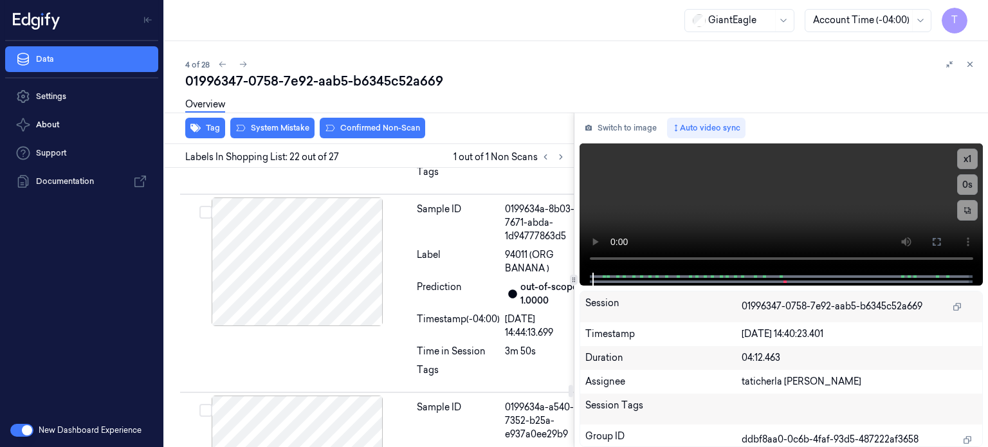
click at [940, 239] on icon at bounding box center [936, 242] width 10 height 10
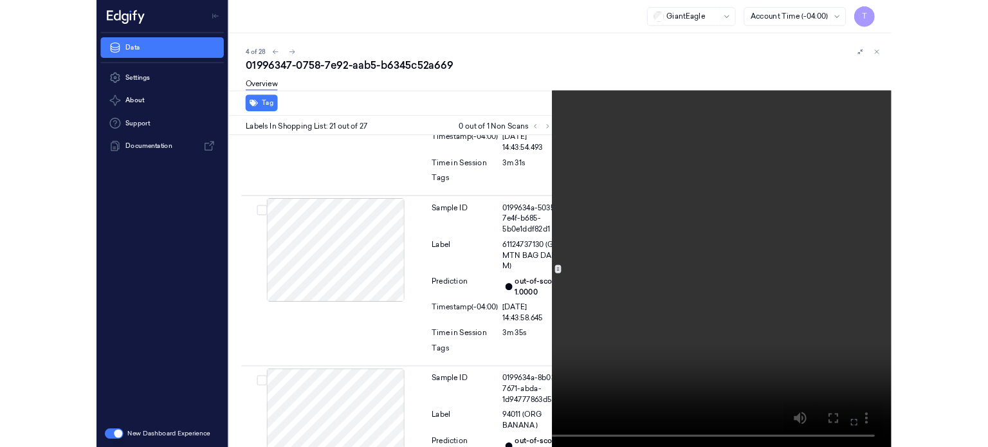
scroll to position [4772, 0]
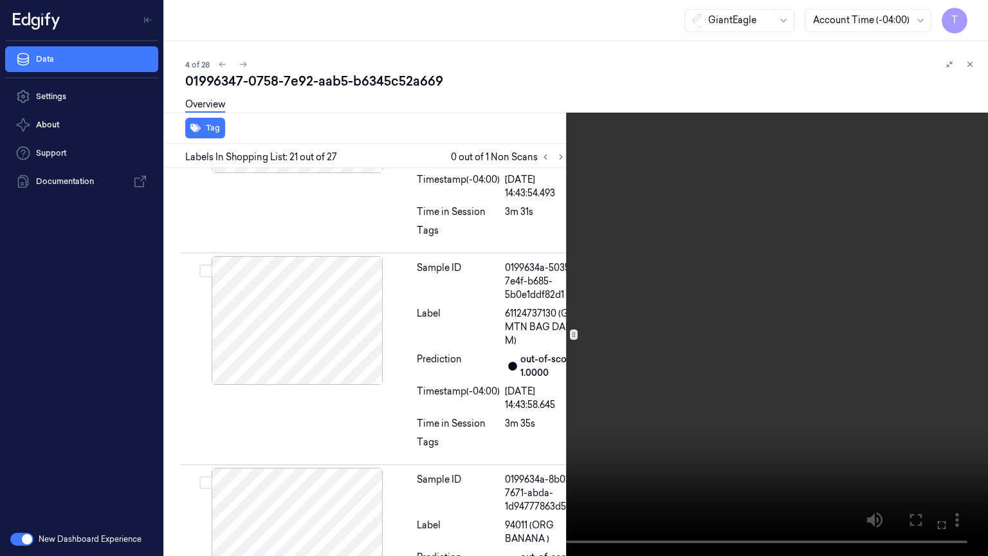
click at [0, 0] on icon at bounding box center [0, 0] width 0 height 0
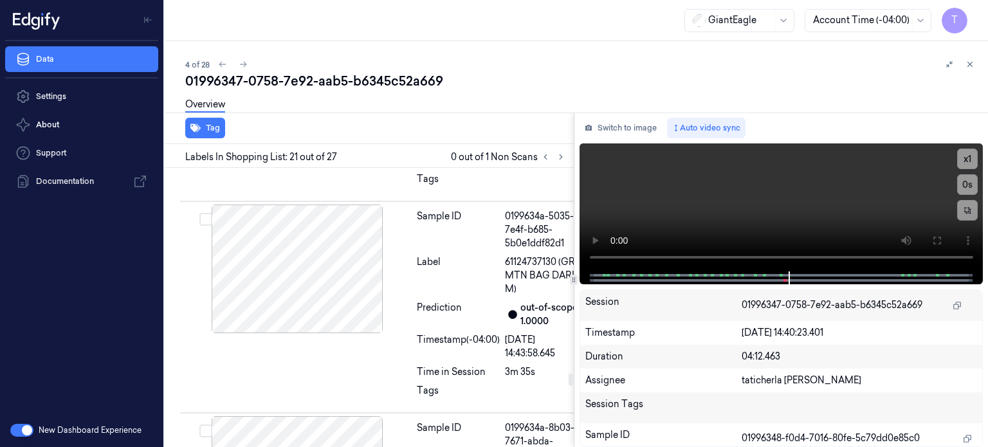
scroll to position [4826, 0]
click at [558, 155] on icon at bounding box center [560, 156] width 9 height 9
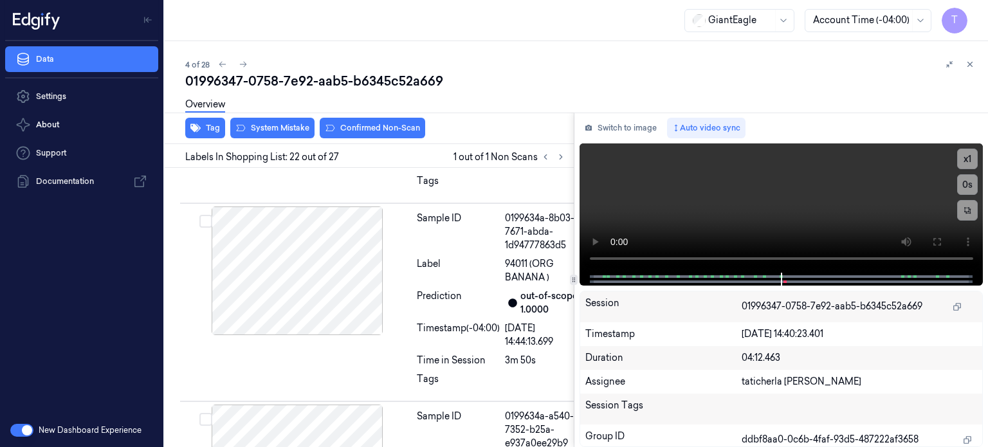
scroll to position [5042, 0]
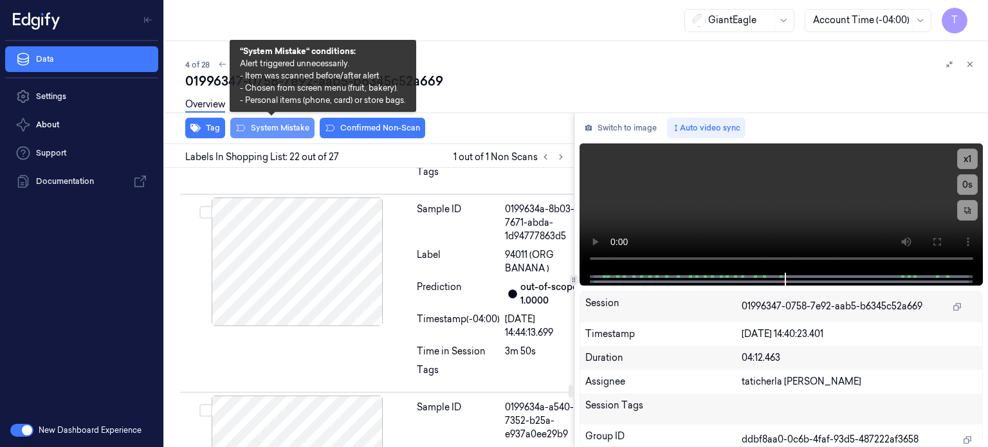
click at [269, 123] on button "System Mistake" at bounding box center [272, 128] width 84 height 21
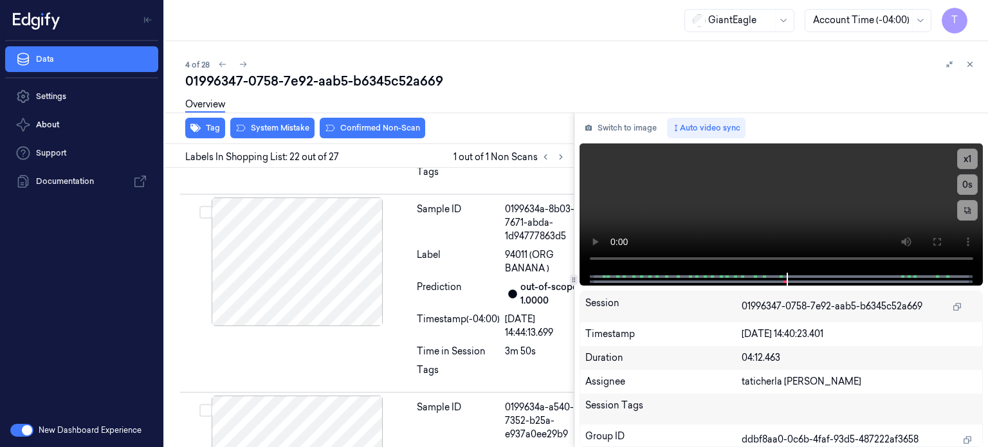
scroll to position [5045, 0]
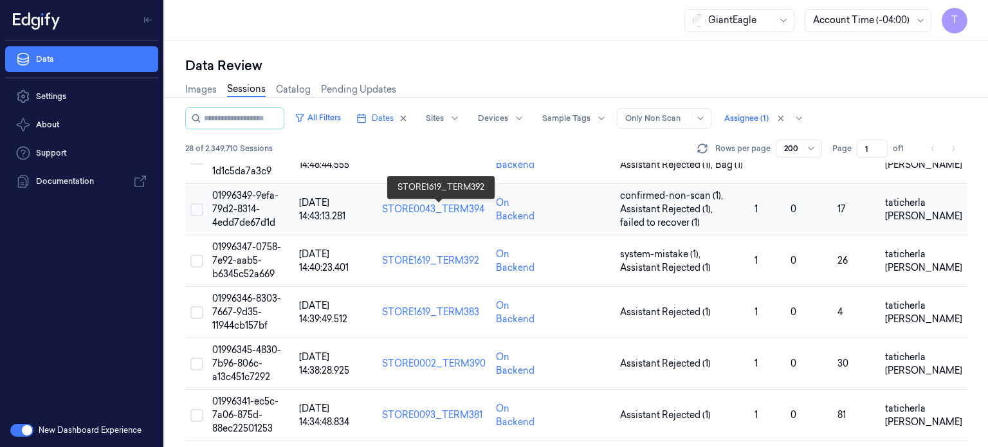
scroll to position [193, 0]
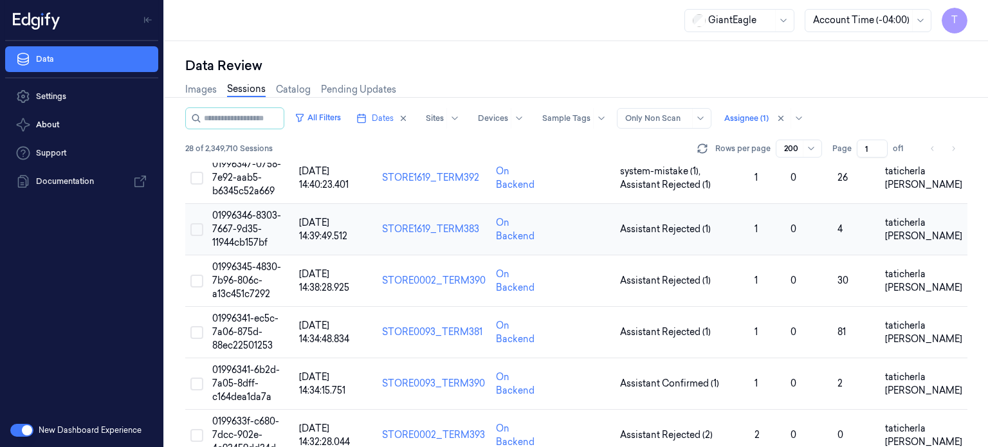
click at [260, 230] on span "01996346-8303-7667-9d35-11944cb157bf" at bounding box center [246, 229] width 69 height 39
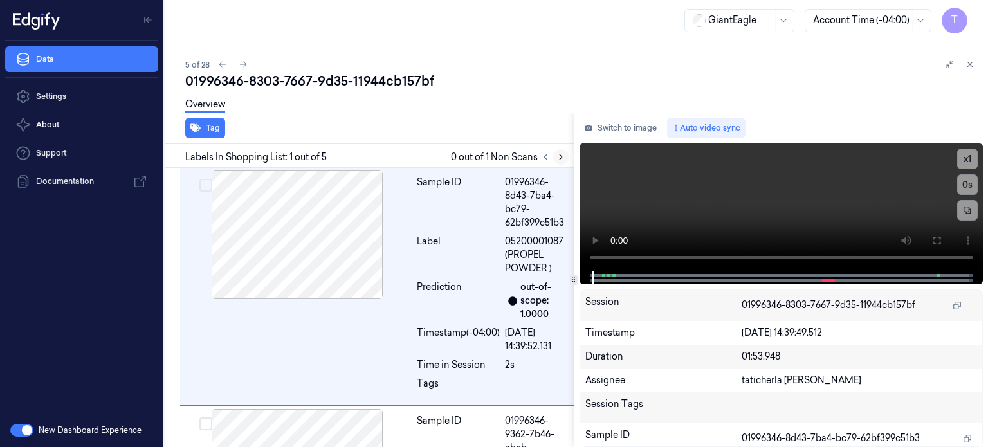
click at [560, 153] on icon at bounding box center [560, 156] width 9 height 9
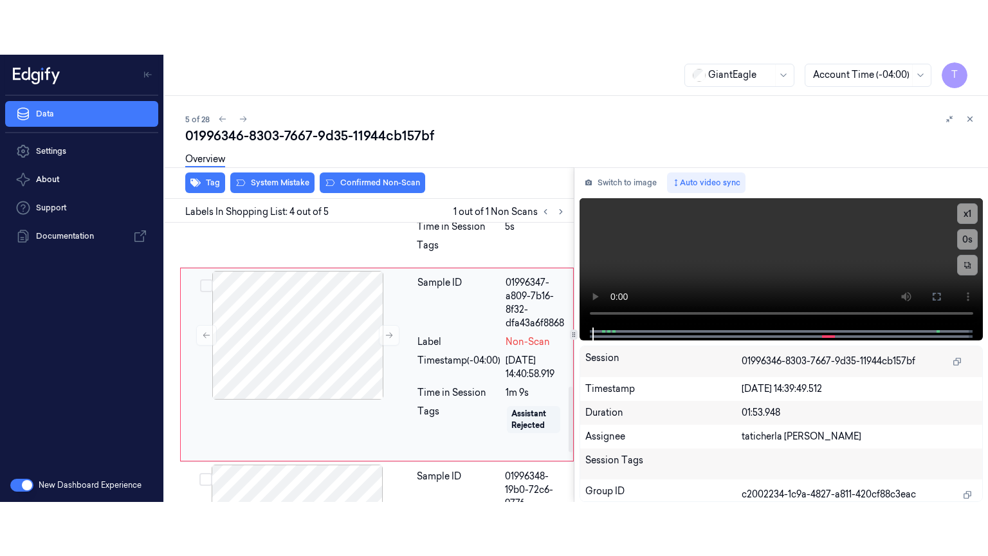
scroll to position [698, 0]
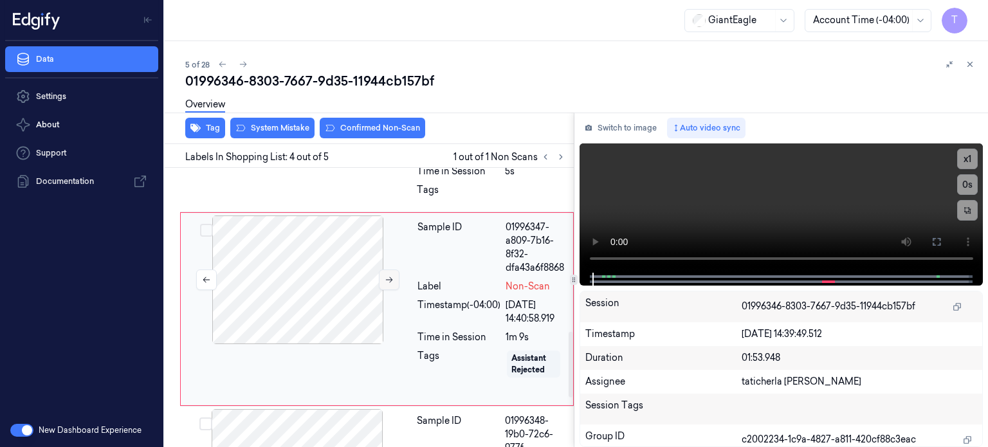
click at [388, 271] on button at bounding box center [389, 279] width 21 height 21
click at [388, 277] on icon at bounding box center [389, 279] width 9 height 9
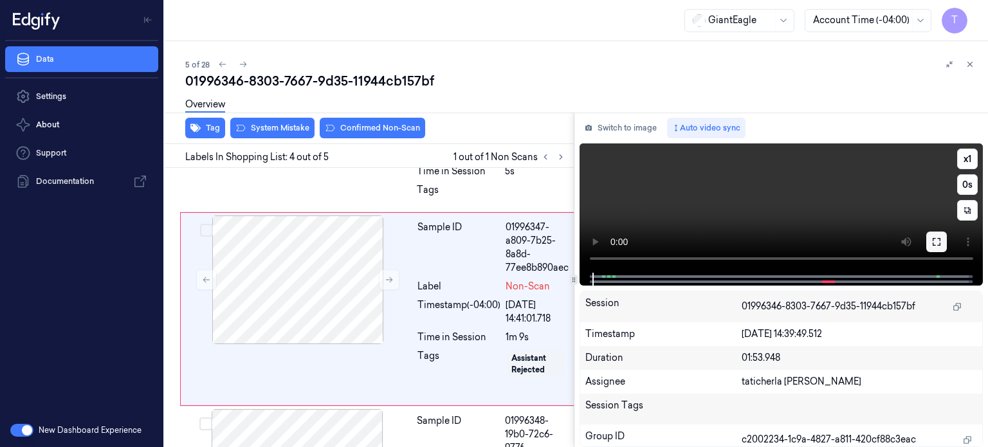
click at [939, 241] on icon at bounding box center [936, 242] width 10 height 10
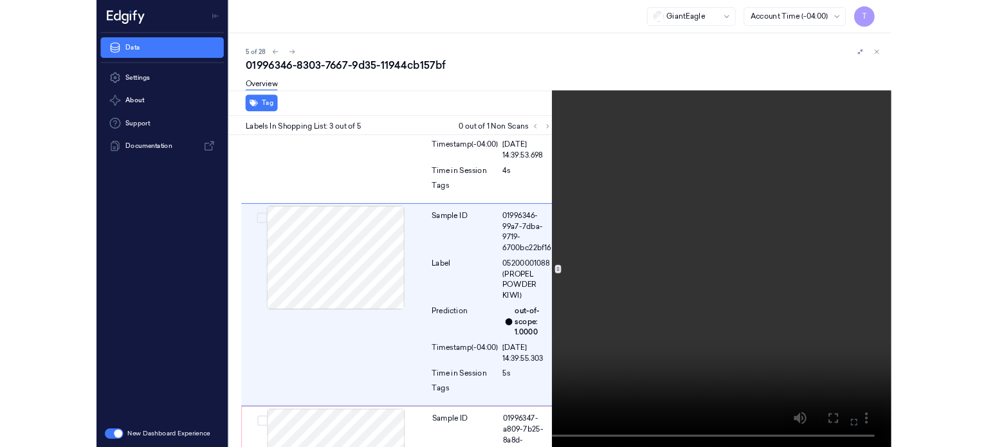
scroll to position [421, 0]
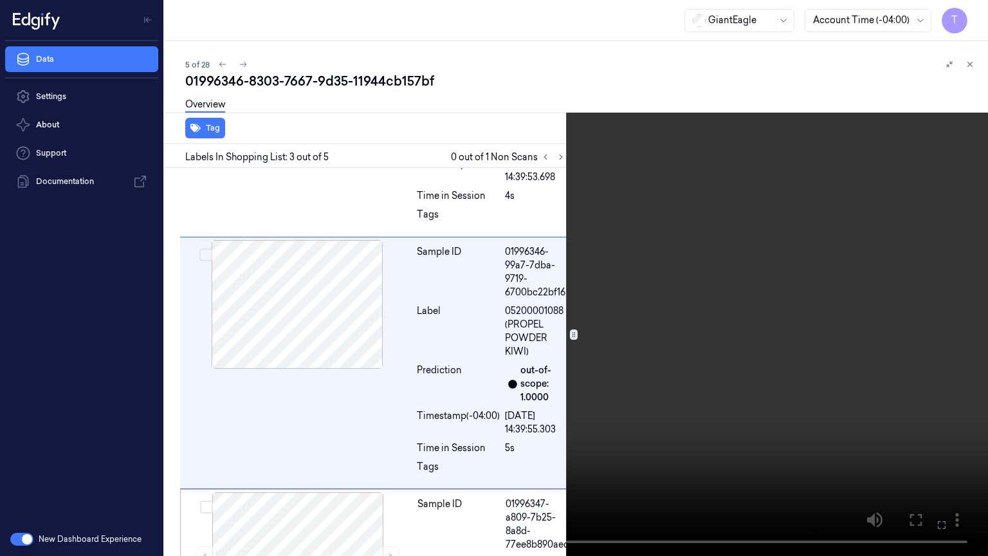
click at [0, 0] on icon at bounding box center [0, 0] width 0 height 0
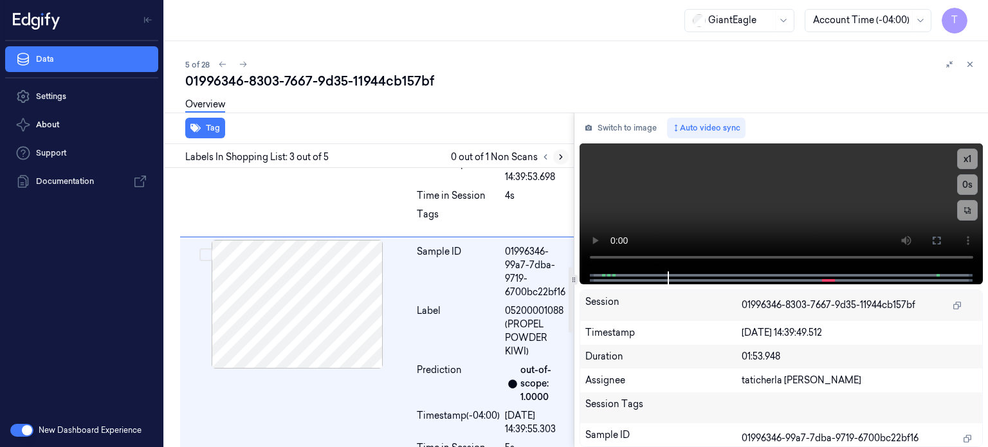
click at [558, 155] on icon at bounding box center [560, 156] width 9 height 9
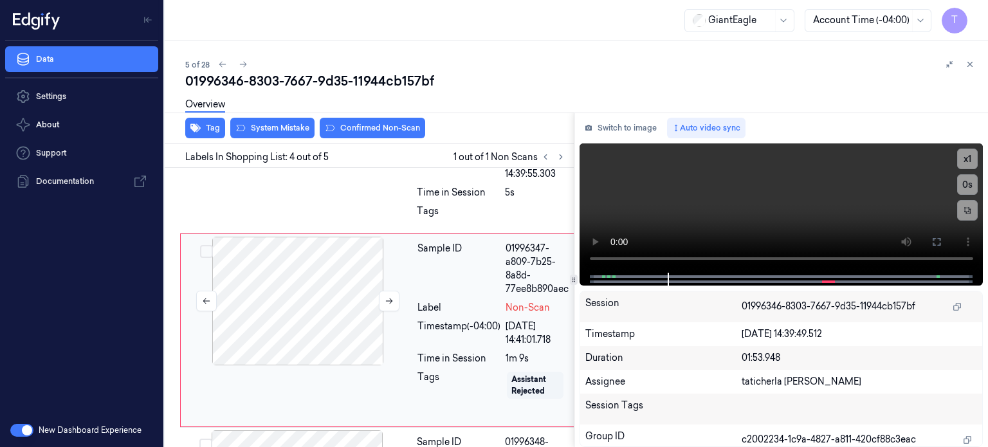
scroll to position [698, 0]
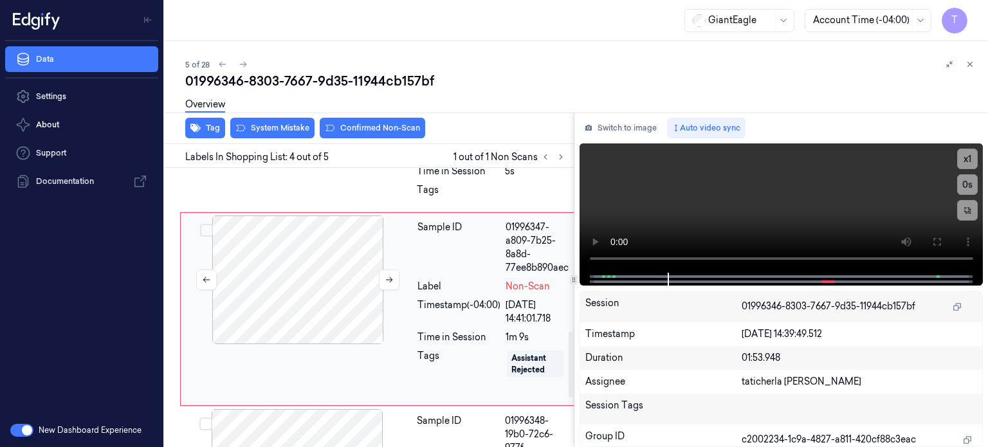
click at [319, 293] on div at bounding box center [297, 279] width 229 height 129
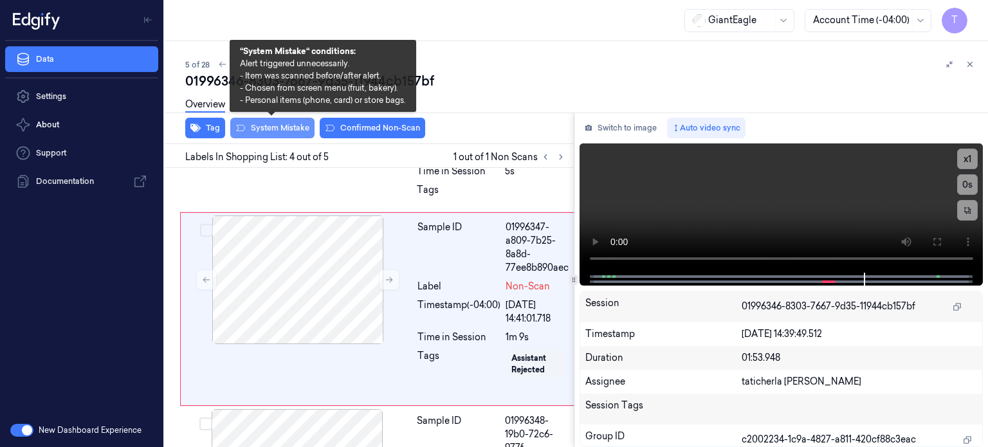
click at [293, 123] on button "System Mistake" at bounding box center [272, 128] width 84 height 21
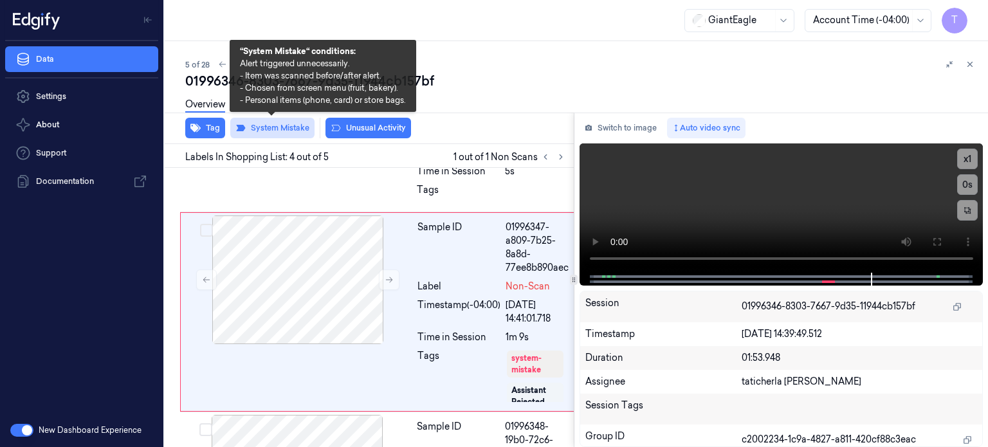
scroll to position [701, 0]
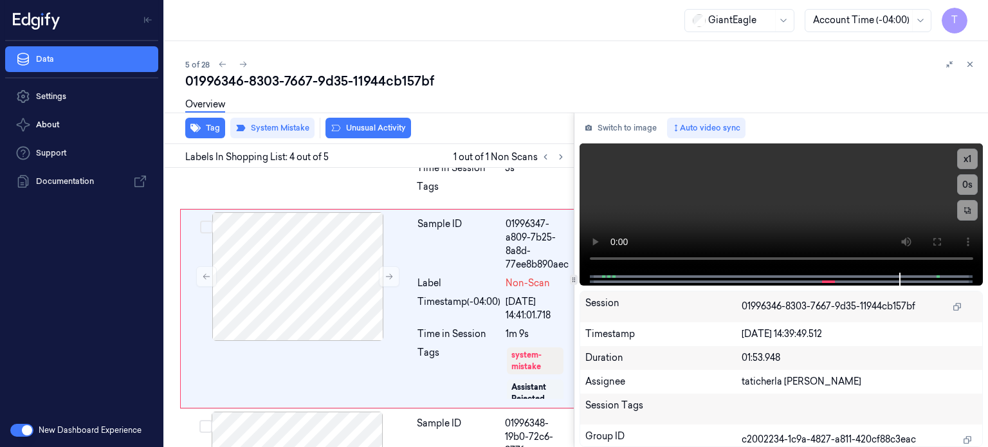
click at [365, 120] on div "Overview" at bounding box center [581, 106] width 792 height 33
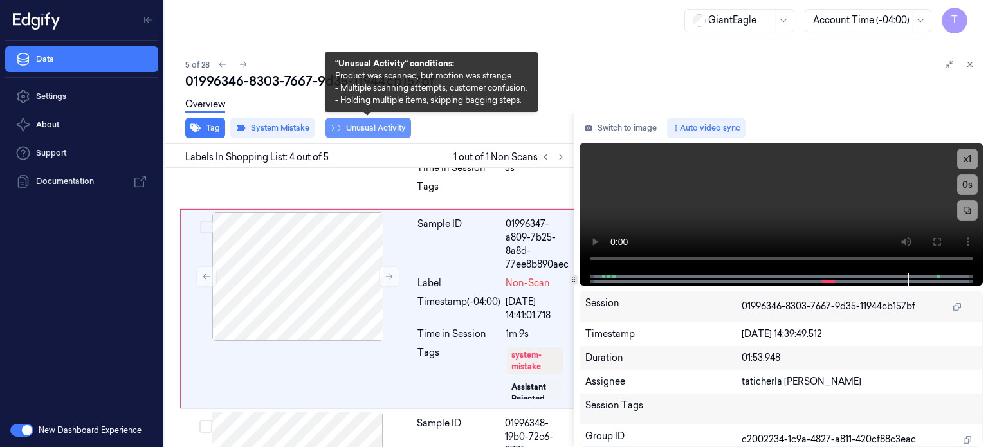
click at [364, 127] on button "Unusual Activity" at bounding box center [368, 128] width 86 height 21
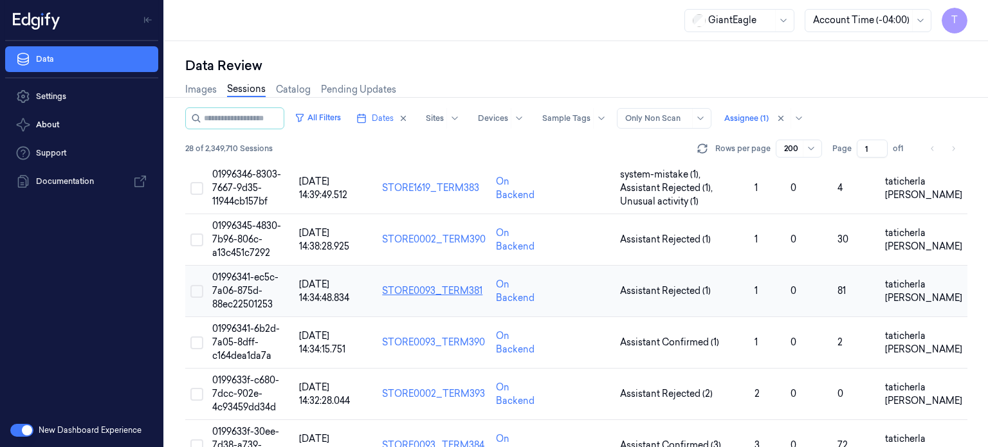
scroll to position [257, 0]
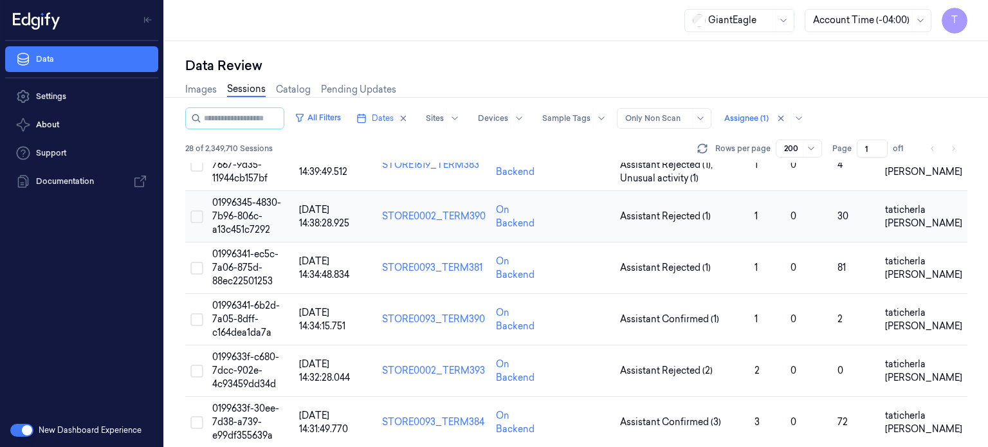
click at [248, 212] on span "01996345-4830-7b96-806c-a13c451c7292" at bounding box center [246, 216] width 69 height 39
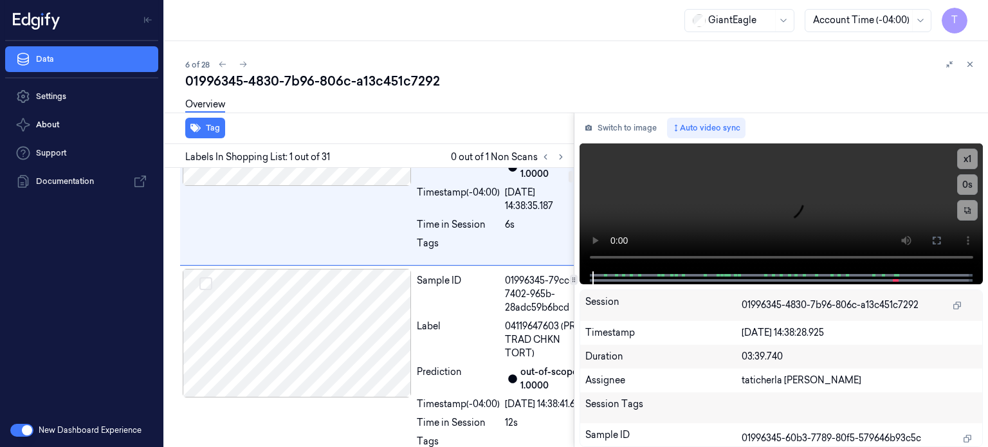
scroll to position [64, 0]
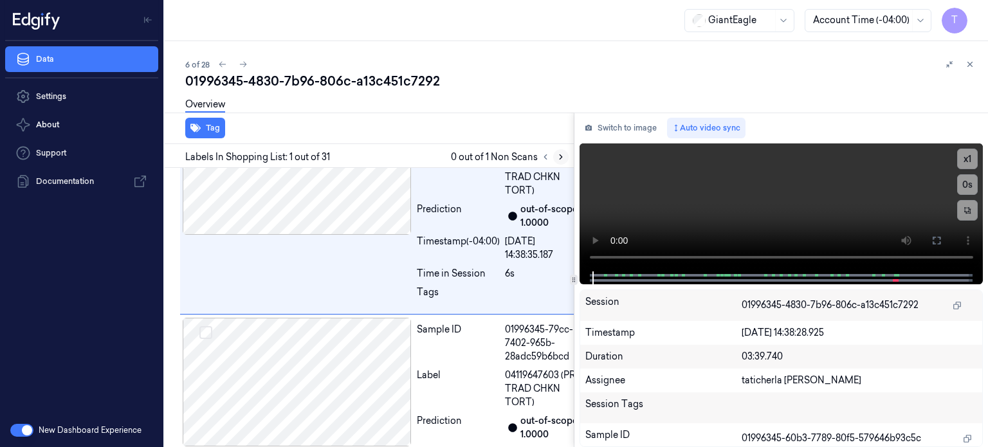
click at [565, 154] on button at bounding box center [560, 156] width 15 height 15
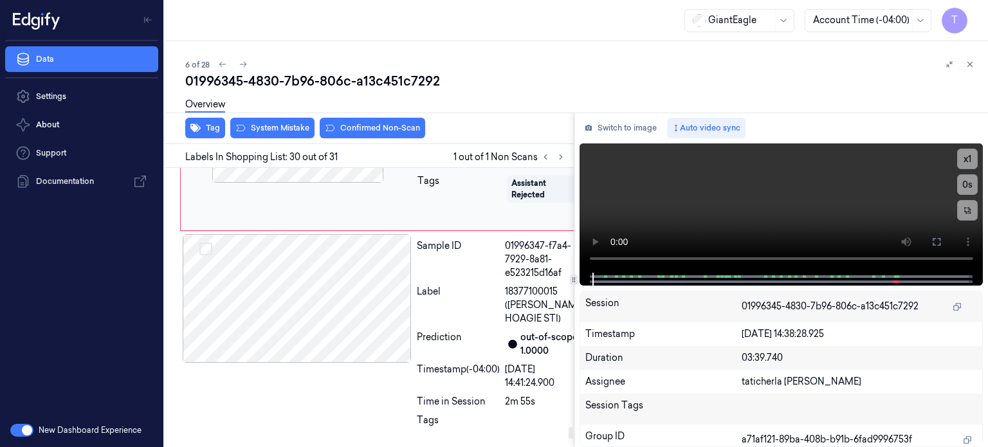
scroll to position [6989, 0]
click at [393, 123] on icon at bounding box center [389, 118] width 9 height 9
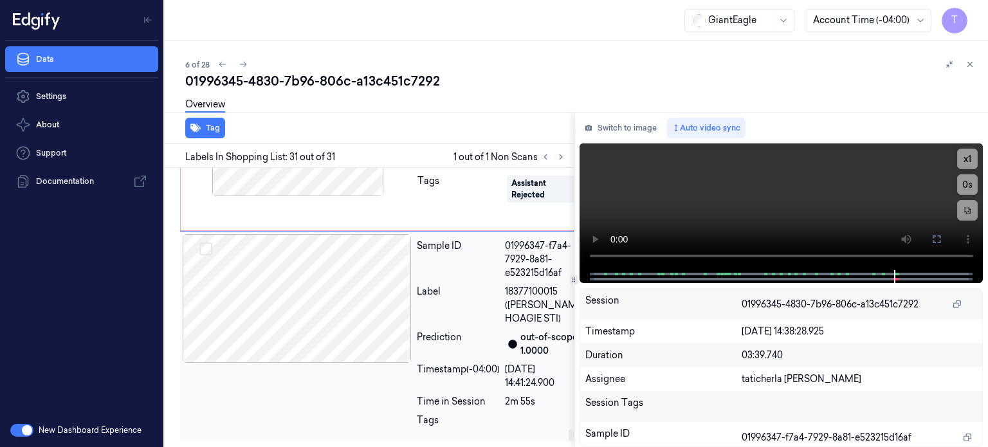
scroll to position [6996, 0]
click at [388, 136] on icon at bounding box center [389, 131] width 9 height 9
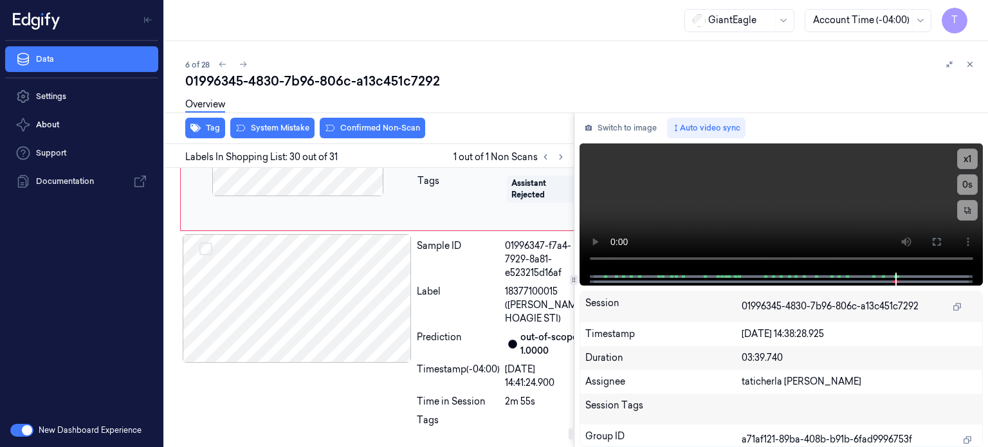
click at [388, 142] on button at bounding box center [389, 132] width 21 height 21
click at [388, 129] on button at bounding box center [389, 118] width 21 height 21
click at [388, 142] on button at bounding box center [389, 132] width 21 height 21
click at [388, 129] on button at bounding box center [389, 118] width 21 height 21
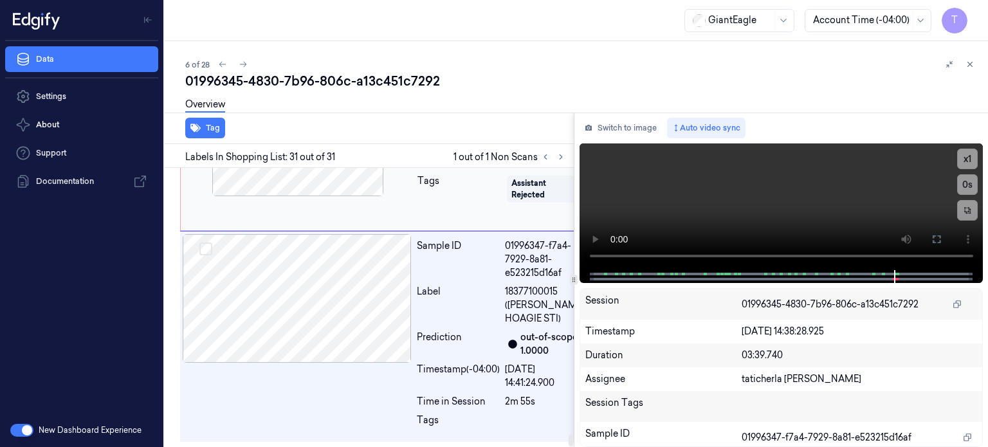
click at [388, 272] on div at bounding box center [297, 298] width 229 height 129
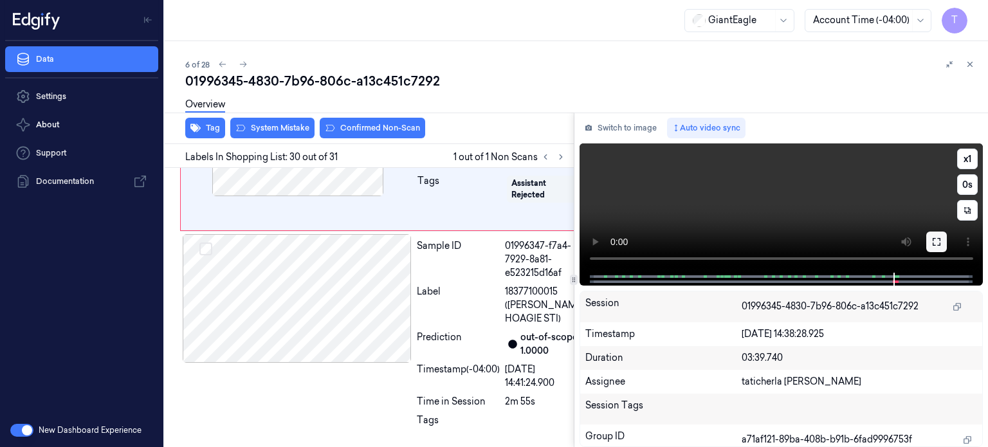
click at [942, 241] on button at bounding box center [936, 242] width 21 height 21
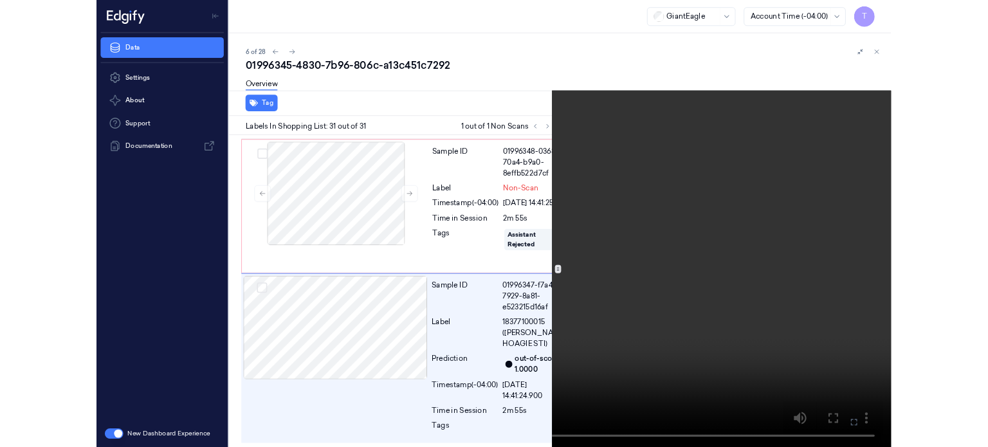
scroll to position [7080, 0]
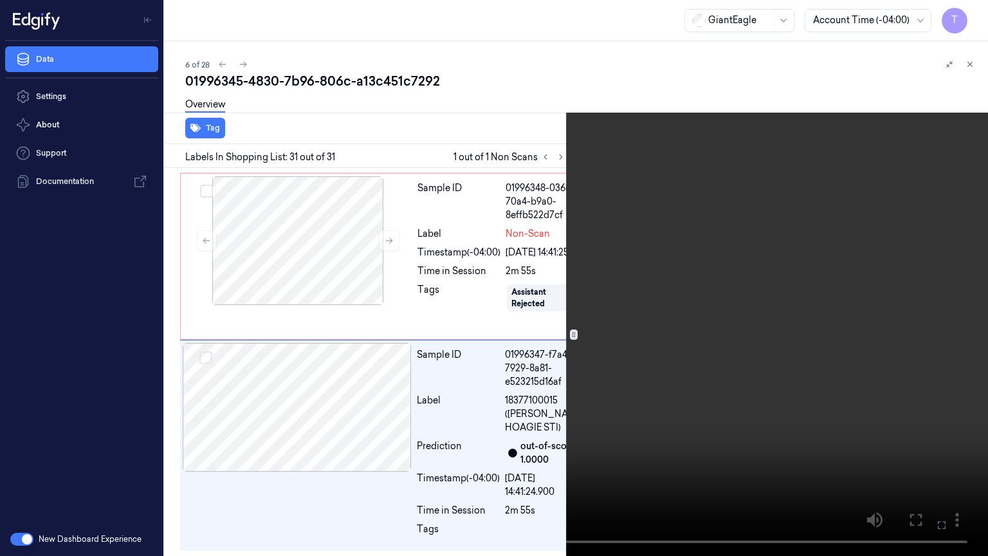
click at [0, 0] on icon at bounding box center [0, 0] width 0 height 0
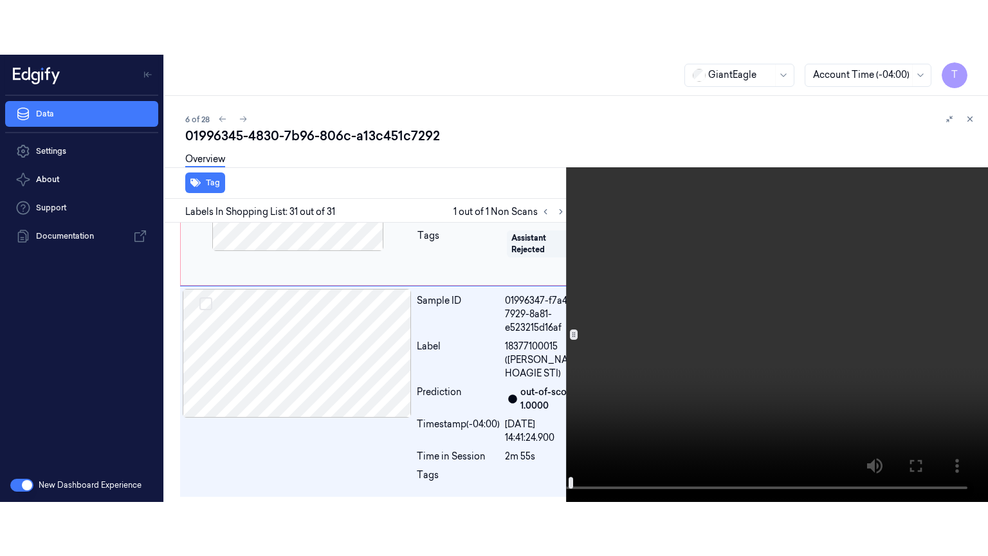
scroll to position [6931, 0]
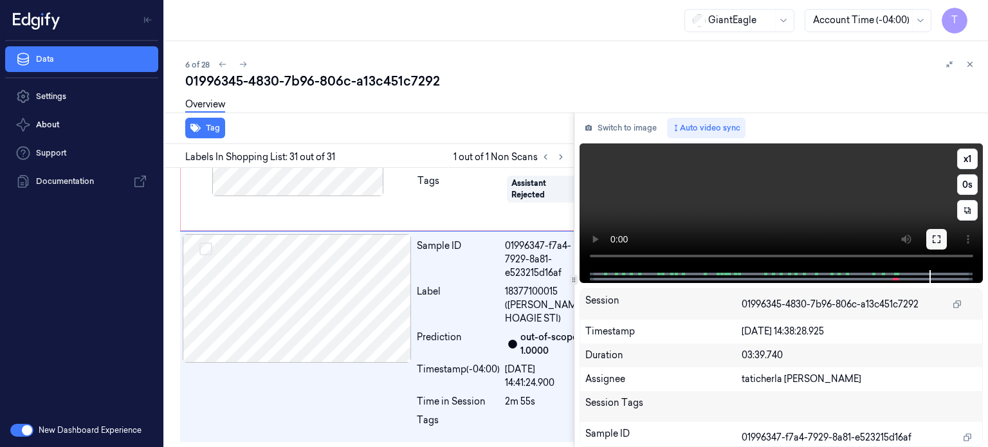
click at [934, 241] on icon at bounding box center [936, 239] width 10 height 10
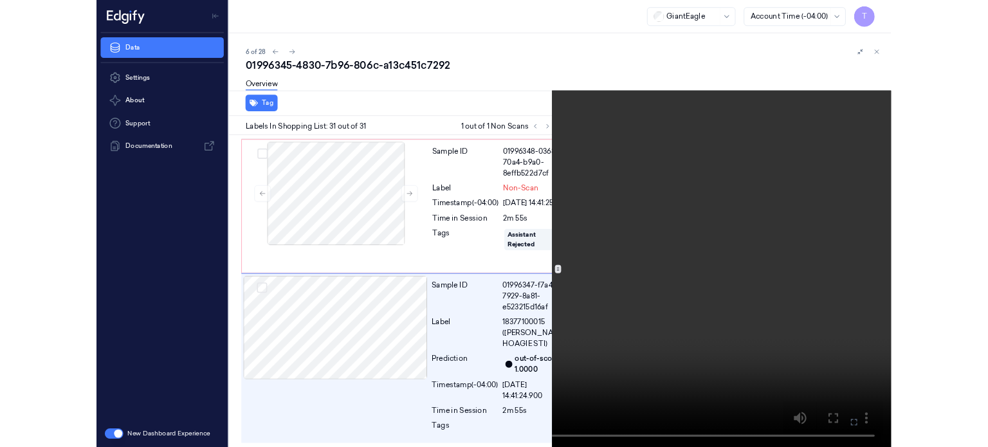
scroll to position [7080, 0]
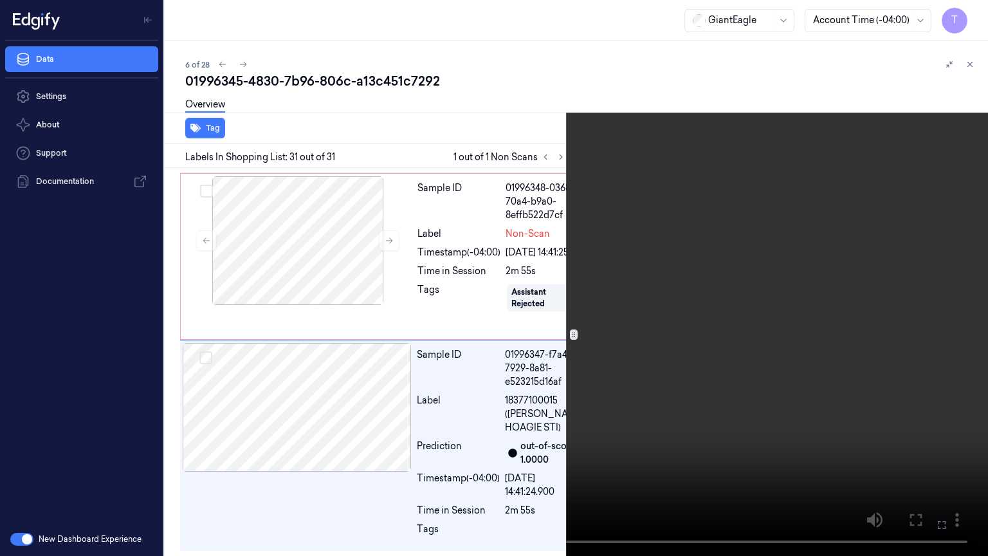
click at [0, 0] on icon at bounding box center [0, 0] width 0 height 0
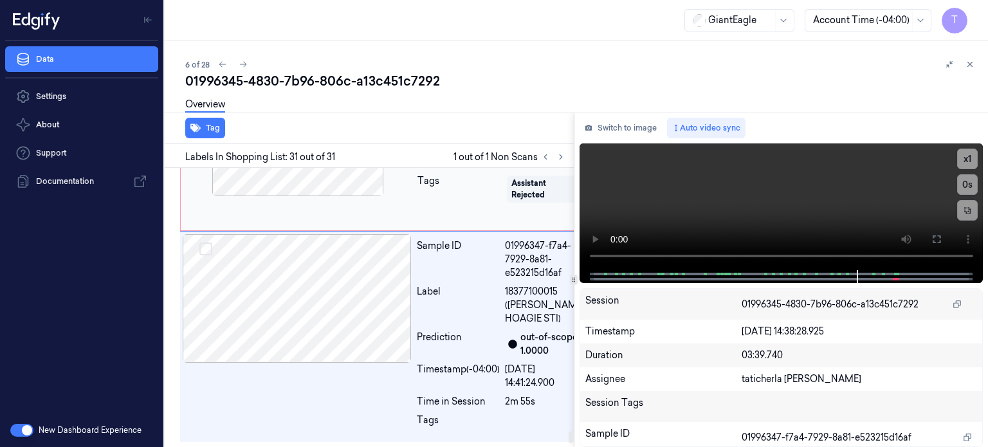
click at [314, 196] on div at bounding box center [297, 132] width 229 height 129
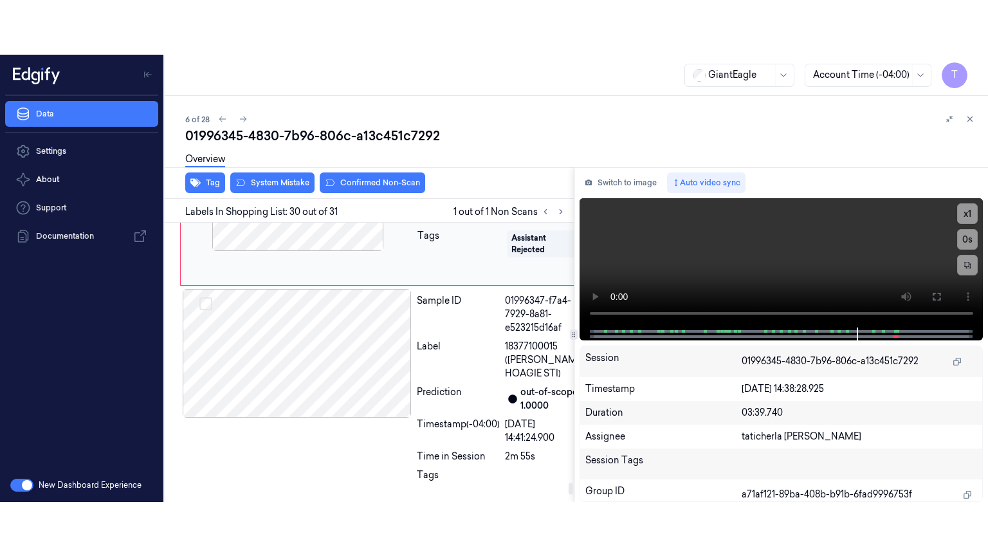
scroll to position [6989, 0]
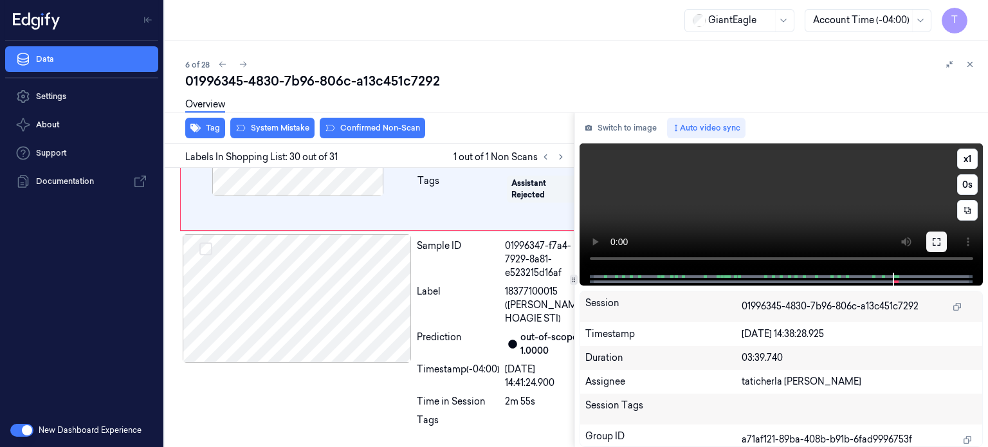
click at [936, 238] on icon at bounding box center [936, 242] width 10 height 10
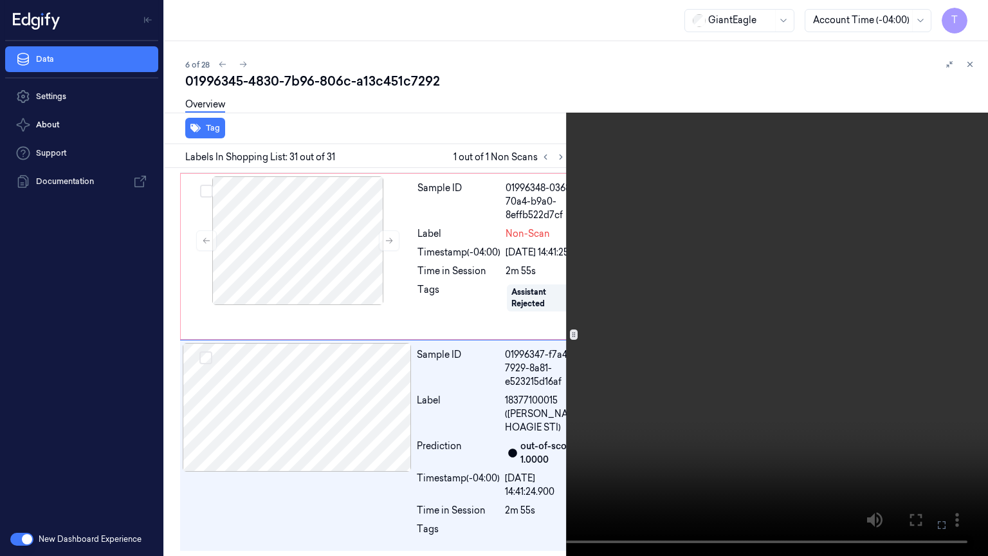
scroll to position [7080, 0]
click at [912, 446] on video at bounding box center [494, 278] width 988 height 556
click at [0, 0] on icon at bounding box center [0, 0] width 0 height 0
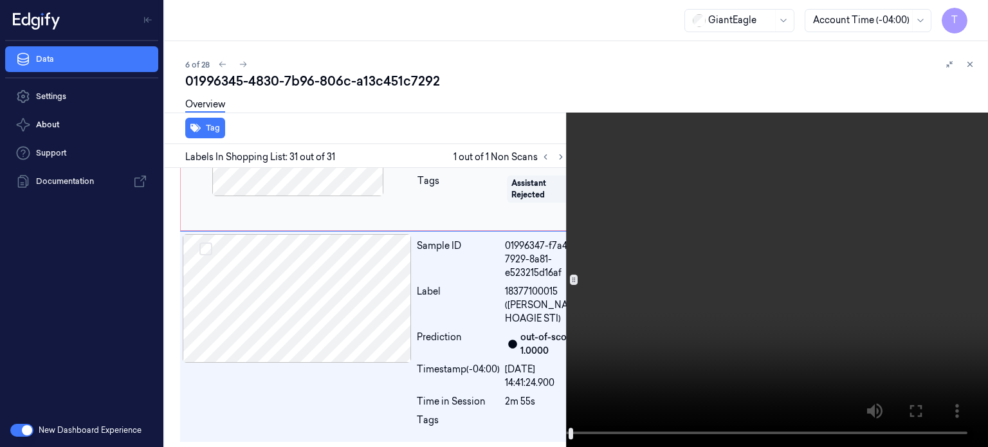
scroll to position [6996, 0]
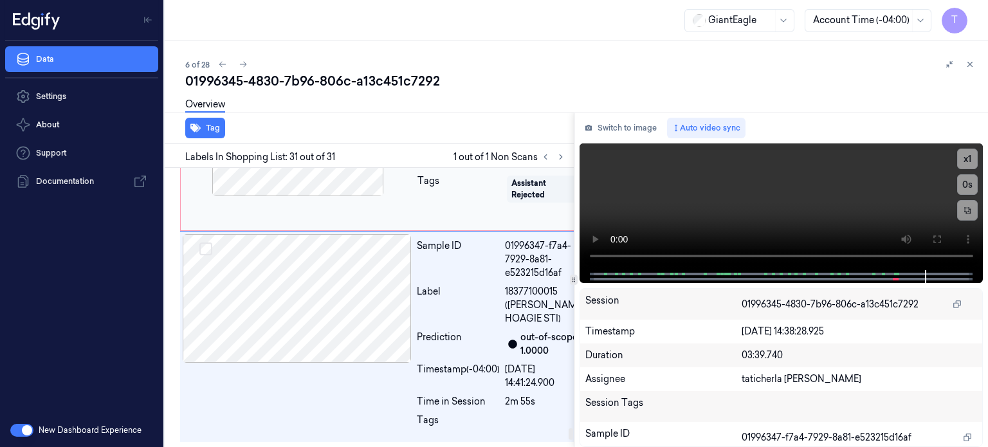
click at [324, 196] on div at bounding box center [297, 132] width 229 height 129
click at [329, 196] on div at bounding box center [297, 132] width 229 height 129
click at [347, 196] on div at bounding box center [297, 132] width 229 height 129
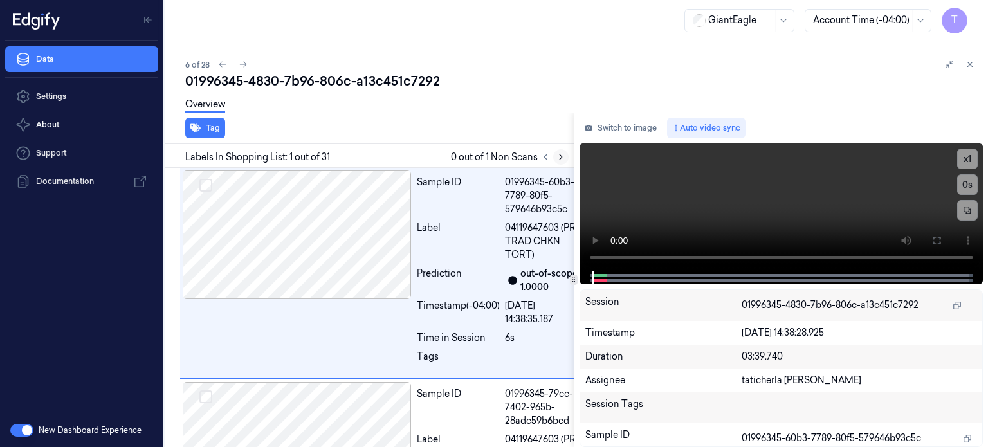
click at [564, 154] on icon at bounding box center [560, 156] width 9 height 9
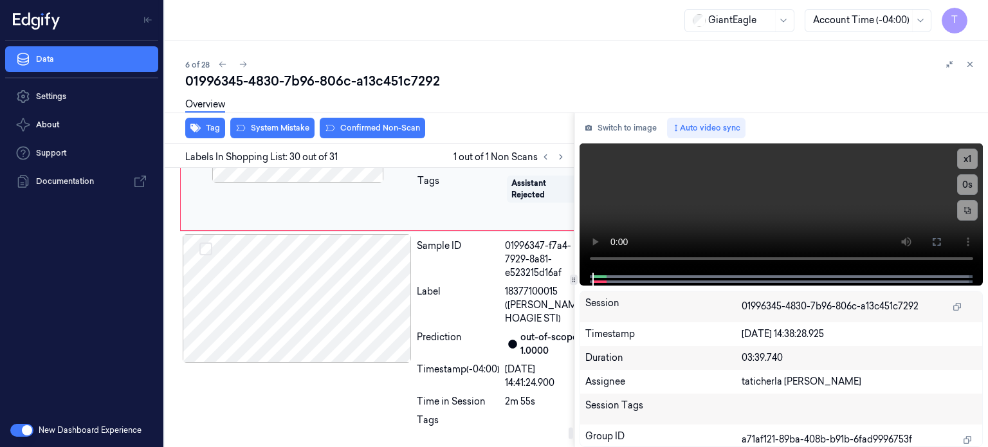
scroll to position [6989, 0]
click at [314, 183] on div at bounding box center [297, 118] width 229 height 129
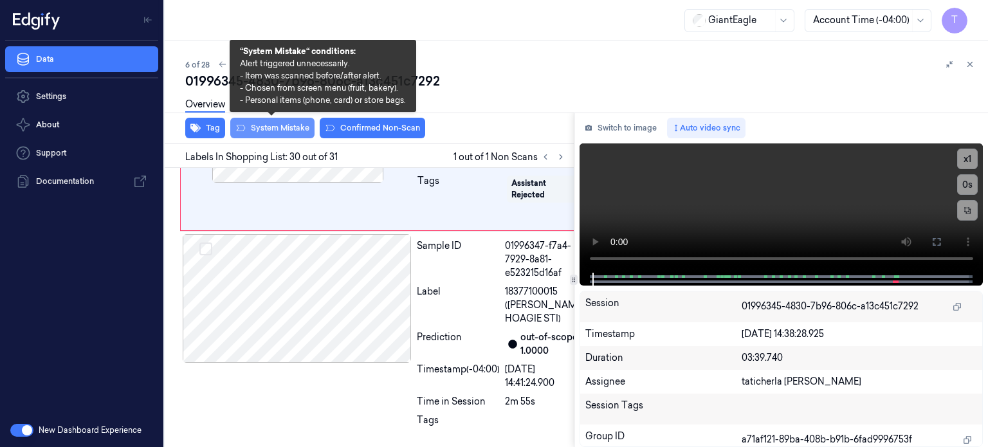
click at [268, 123] on button "System Mistake" at bounding box center [272, 128] width 84 height 21
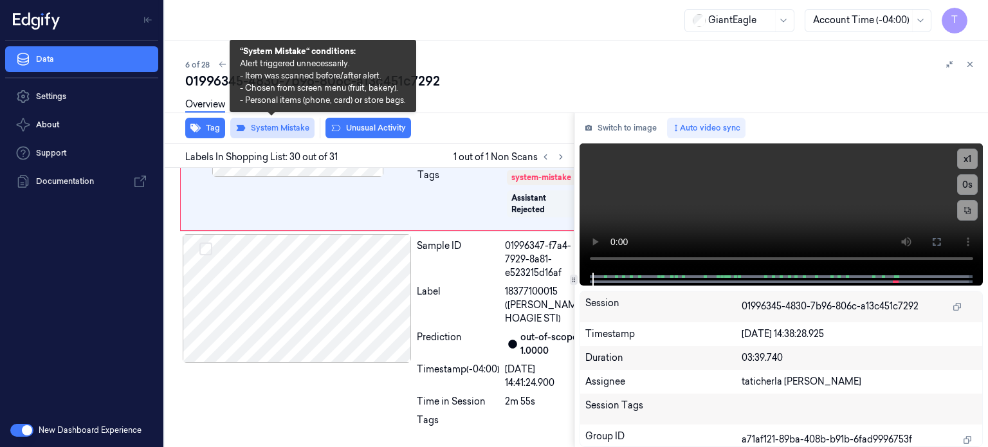
scroll to position [6992, 0]
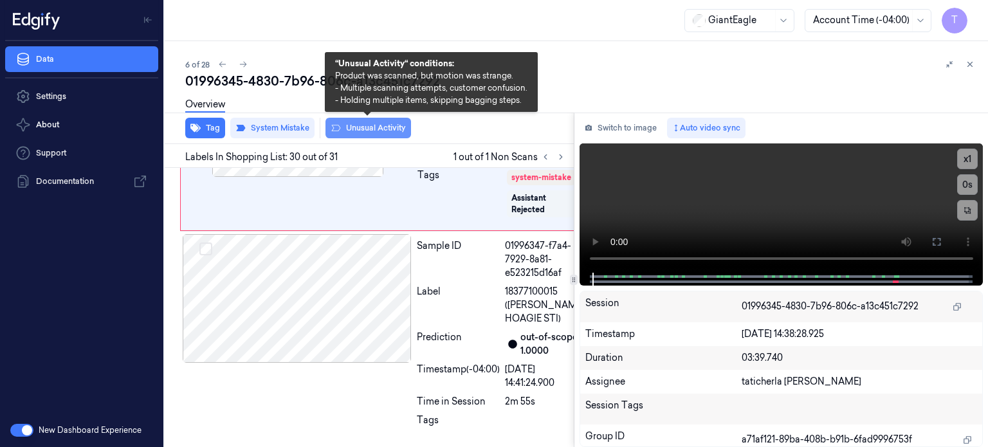
click at [374, 125] on button "Unusual Activity" at bounding box center [368, 128] width 86 height 21
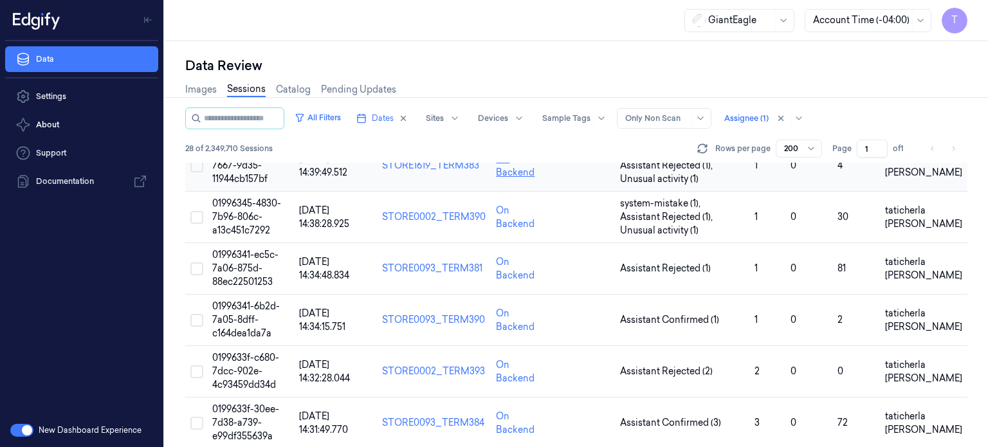
scroll to position [257, 0]
click at [241, 266] on span "01996341-ec5c-7a06-875d-88ec22501253" at bounding box center [245, 267] width 66 height 39
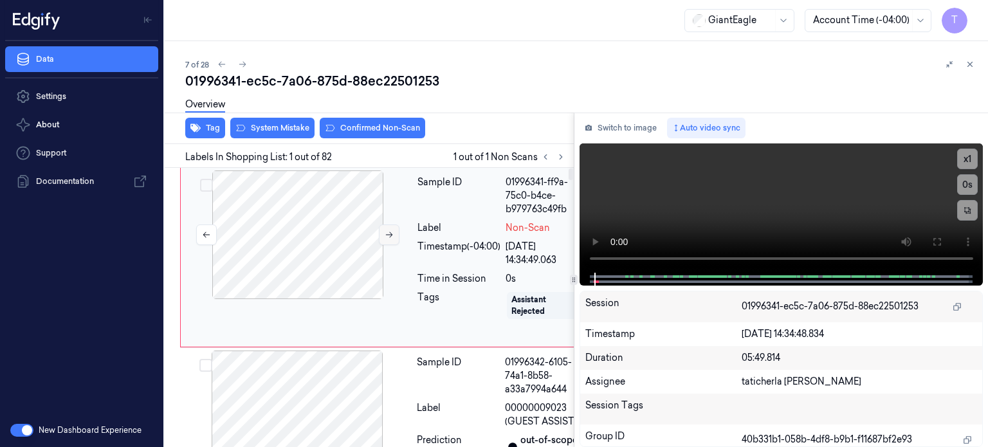
click at [391, 235] on icon at bounding box center [389, 235] width 7 height 6
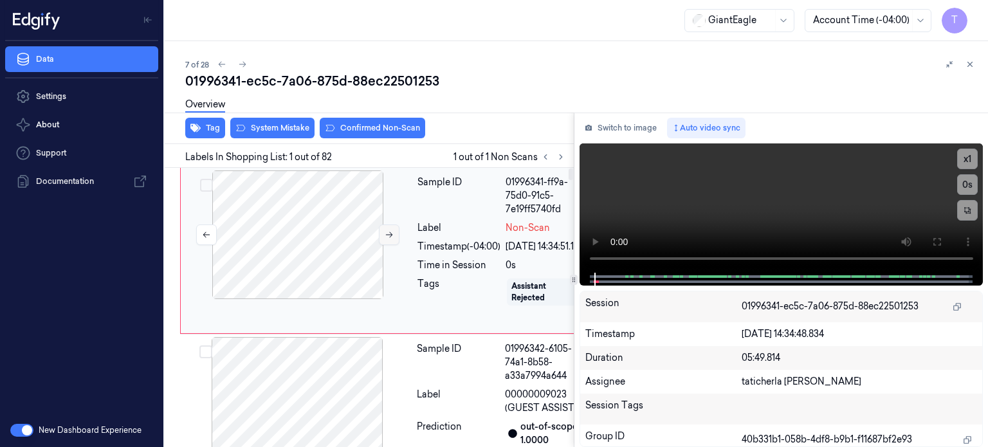
click at [391, 235] on icon at bounding box center [389, 235] width 7 height 6
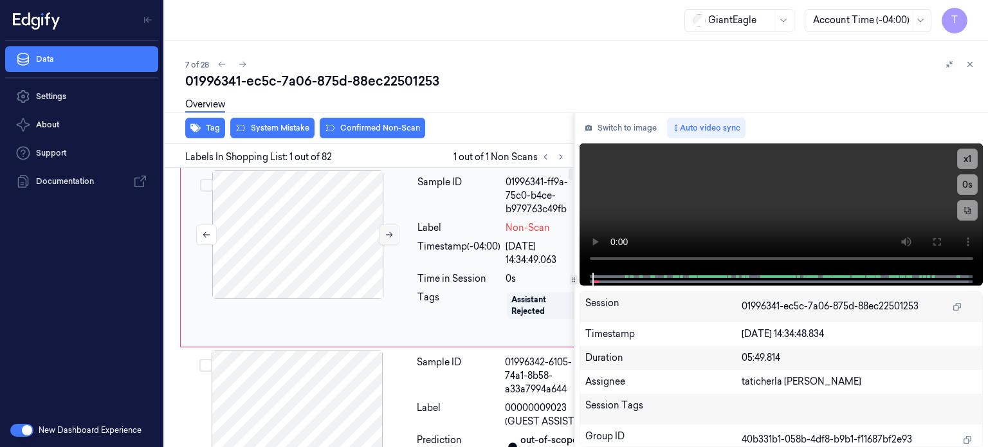
click at [391, 235] on icon at bounding box center [389, 235] width 7 height 6
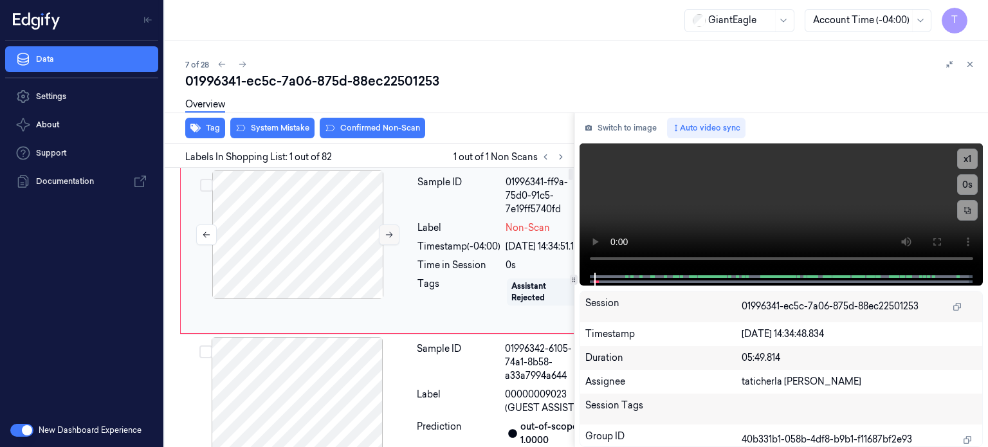
click at [391, 235] on icon at bounding box center [389, 235] width 7 height 6
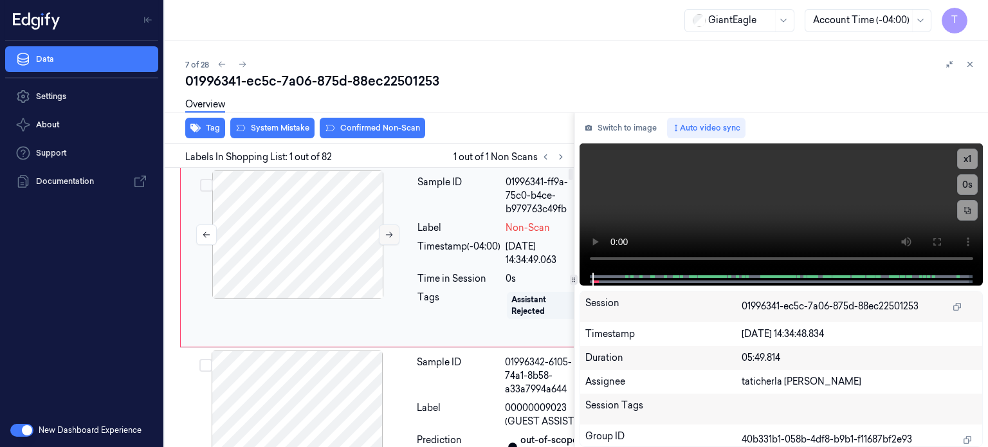
click at [391, 235] on icon at bounding box center [389, 235] width 7 height 6
drag, startPoint x: 936, startPoint y: 236, endPoint x: 913, endPoint y: 348, distance: 114.3
click at [936, 237] on icon at bounding box center [936, 242] width 10 height 10
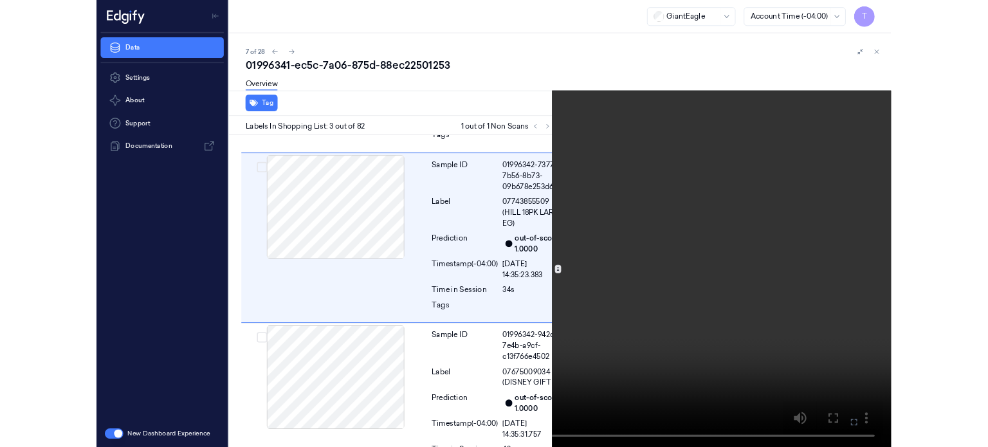
scroll to position [356, 0]
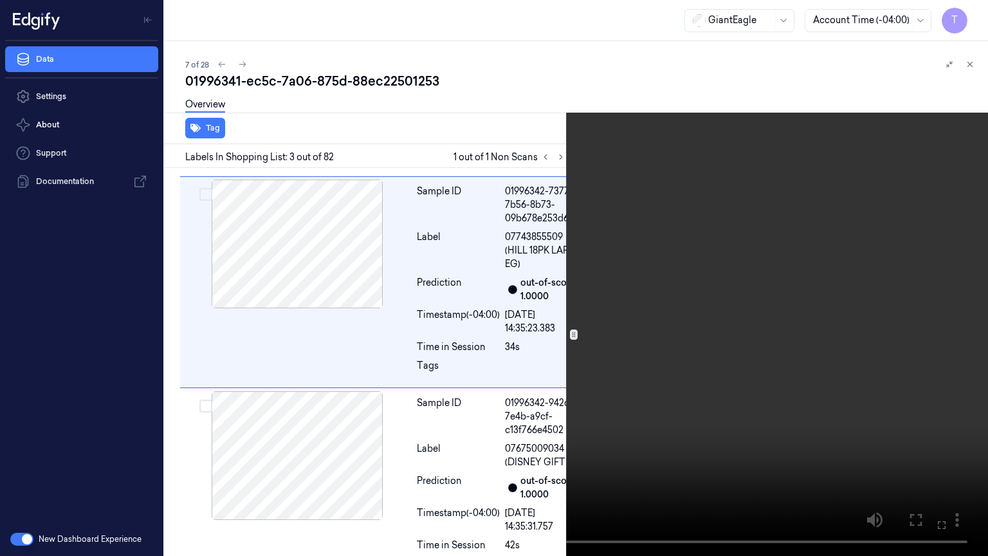
click at [0, 0] on icon at bounding box center [0, 0] width 0 height 0
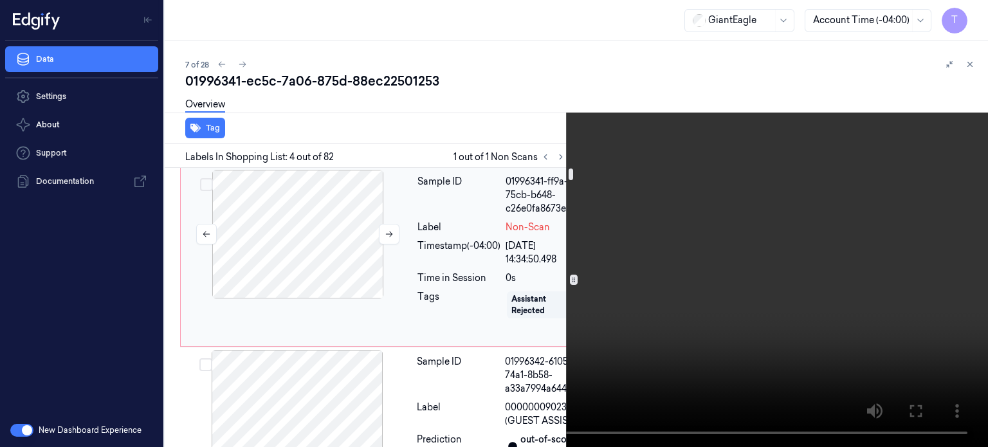
scroll to position [0, 0]
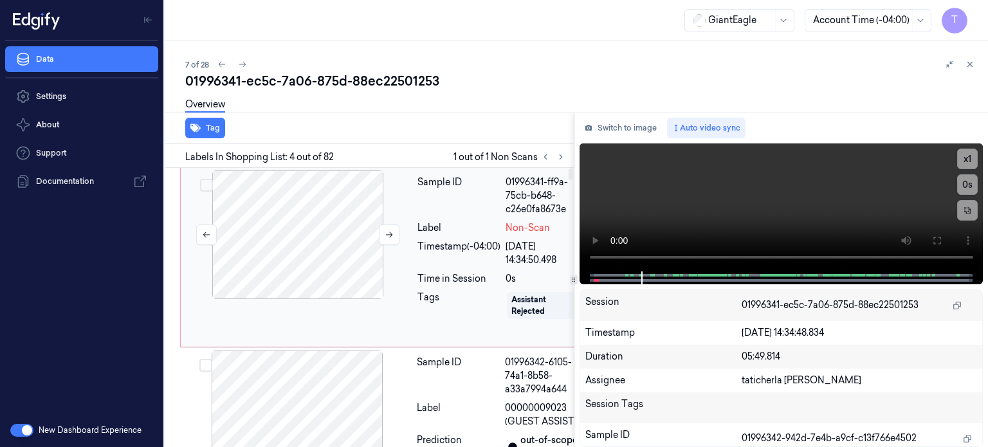
click at [307, 243] on div at bounding box center [297, 234] width 229 height 129
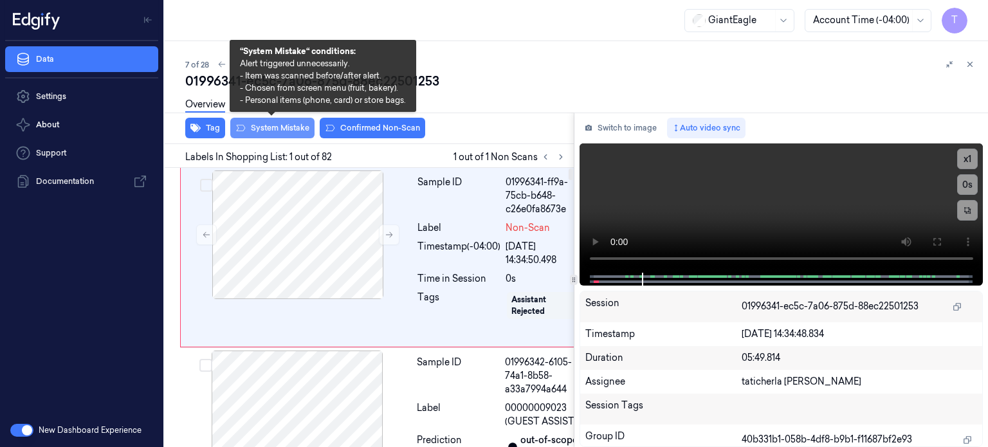
click at [279, 123] on button "System Mistake" at bounding box center [272, 128] width 84 height 21
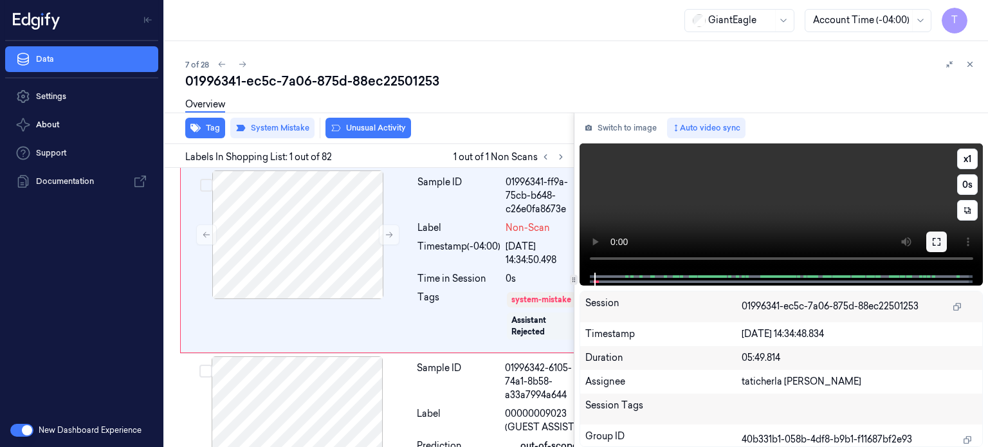
click at [933, 238] on icon at bounding box center [937, 242] width 8 height 8
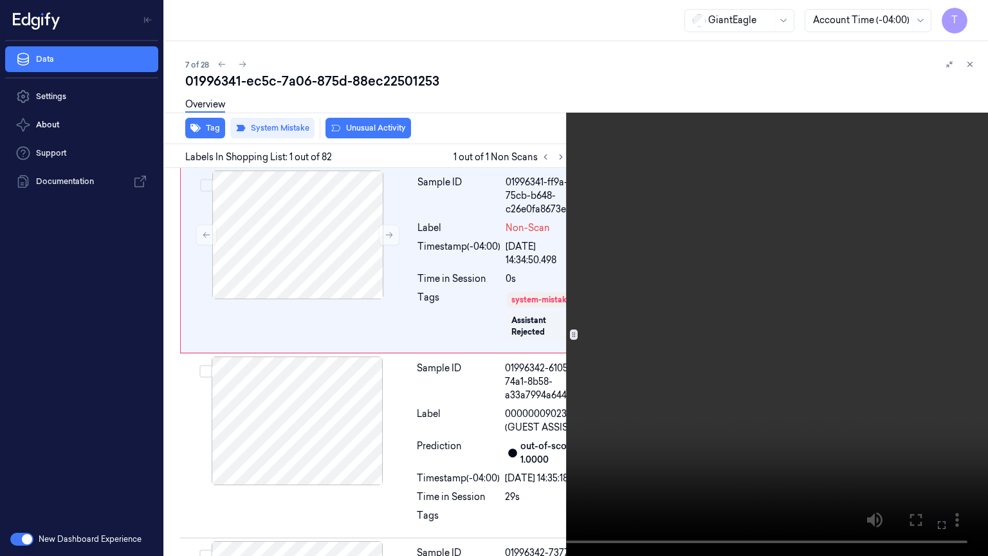
click at [0, 0] on icon at bounding box center [0, 0] width 0 height 0
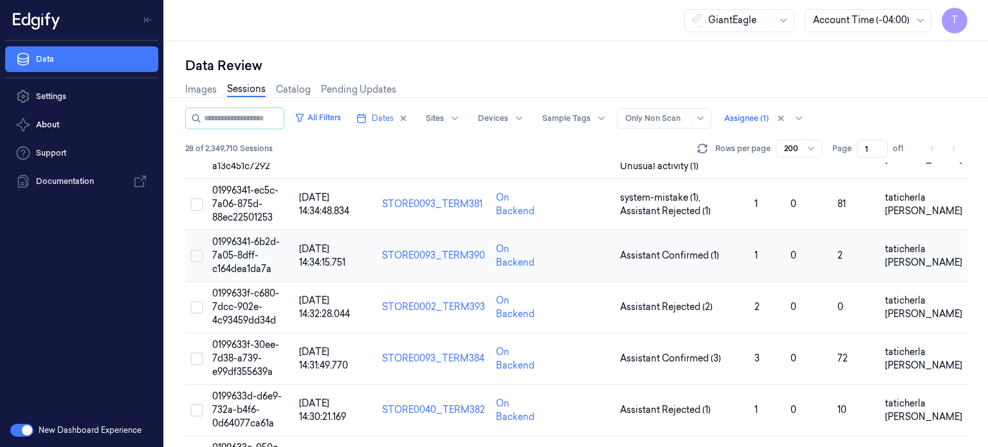
scroll to position [322, 0]
click at [246, 259] on td "01996341-6b2d-7a05-8dff-c164dea1da7a" at bounding box center [250, 255] width 87 height 51
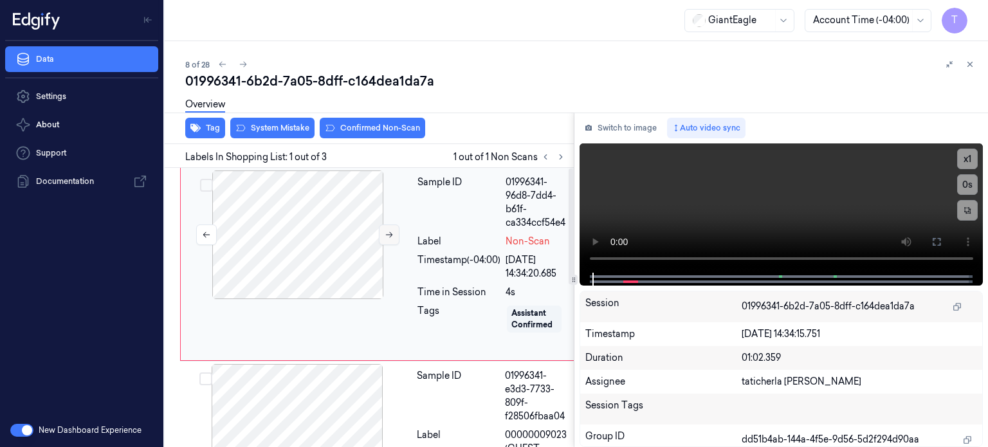
click at [387, 233] on icon at bounding box center [389, 234] width 9 height 9
click at [940, 240] on icon at bounding box center [936, 242] width 10 height 10
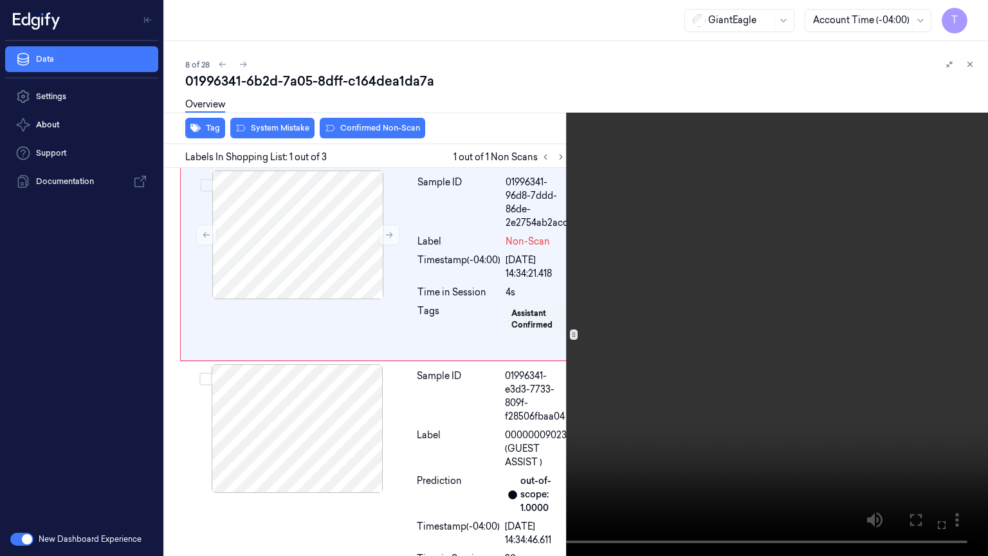
click at [0, 0] on icon at bounding box center [0, 0] width 0 height 0
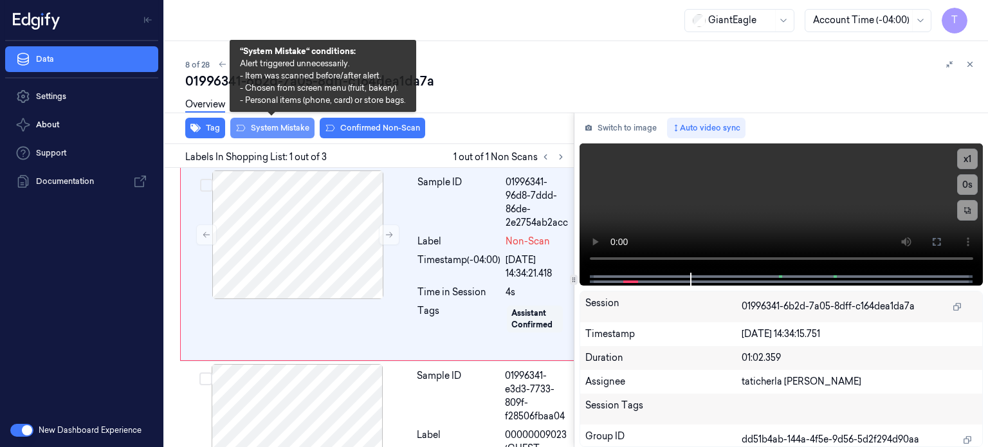
click at [289, 129] on button "System Mistake" at bounding box center [272, 128] width 84 height 21
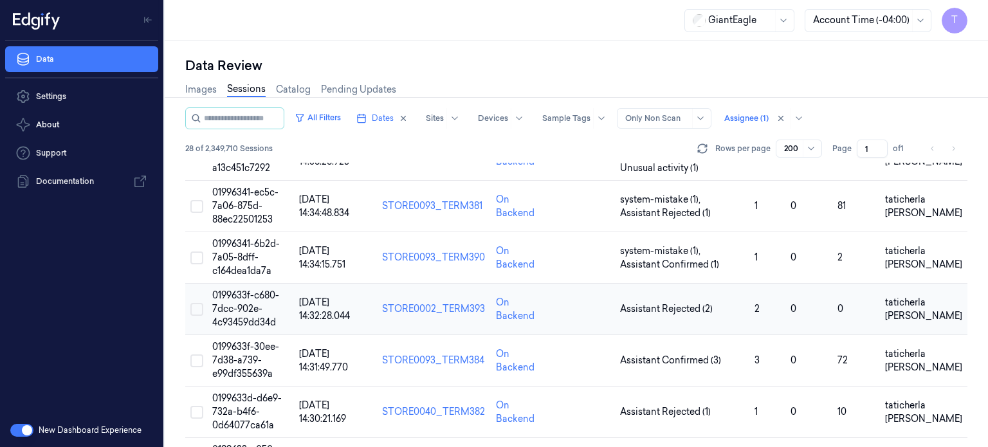
scroll to position [322, 0]
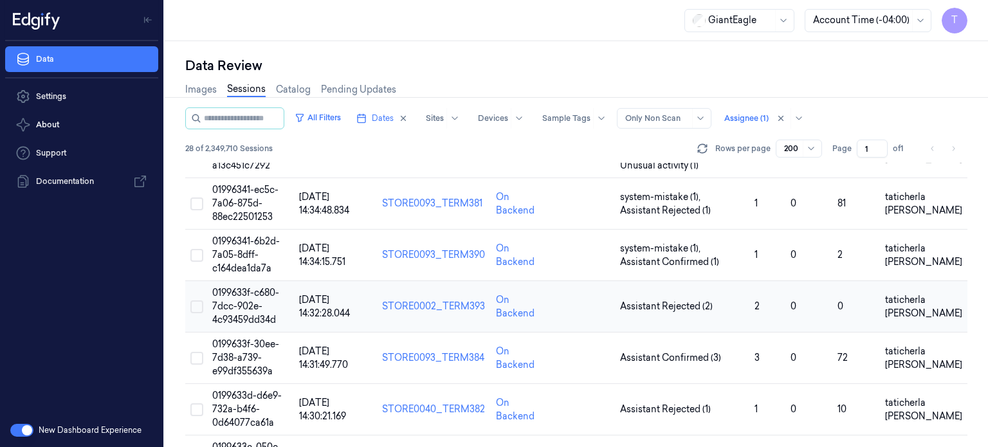
click at [247, 300] on span "0199633f-c680-7dcc-902e-4c93459dd34d" at bounding box center [245, 306] width 67 height 39
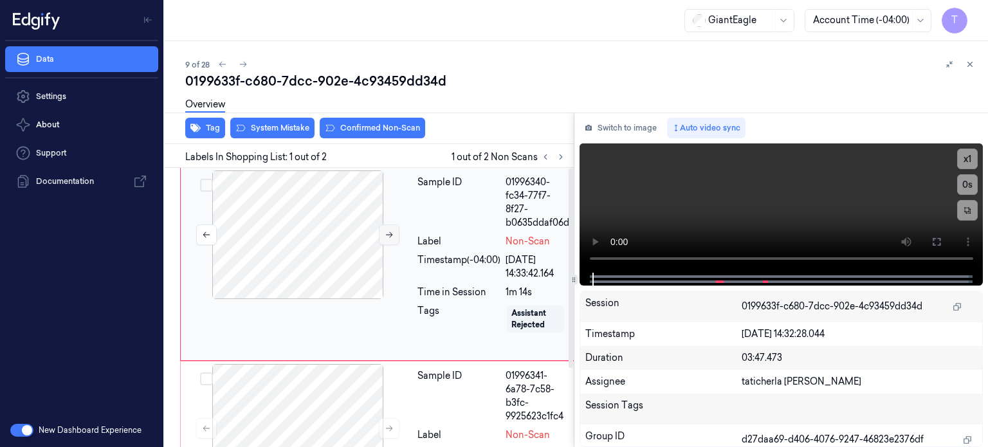
click at [388, 237] on icon at bounding box center [389, 234] width 9 height 9
drag, startPoint x: 938, startPoint y: 239, endPoint x: 875, endPoint y: 341, distance: 121.0
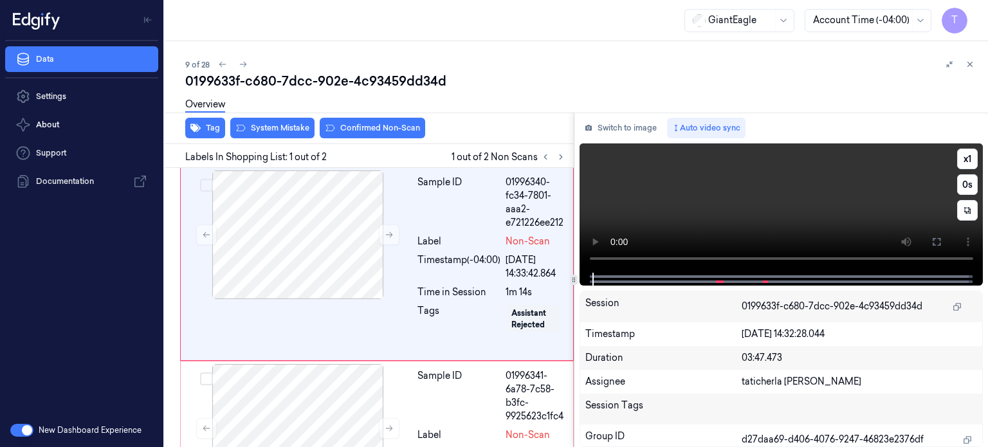
click at [938, 239] on icon at bounding box center [936, 242] width 10 height 10
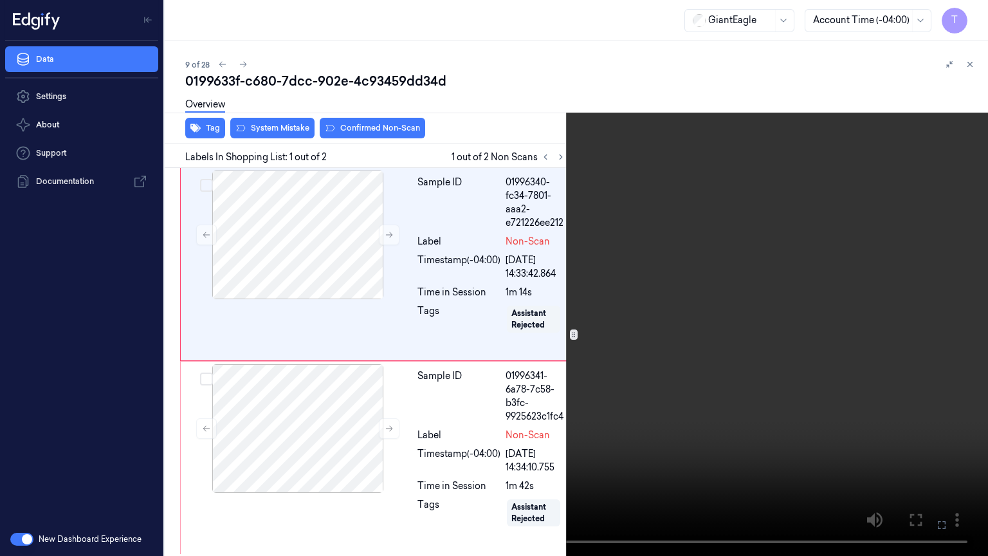
click at [0, 0] on icon at bounding box center [0, 0] width 0 height 0
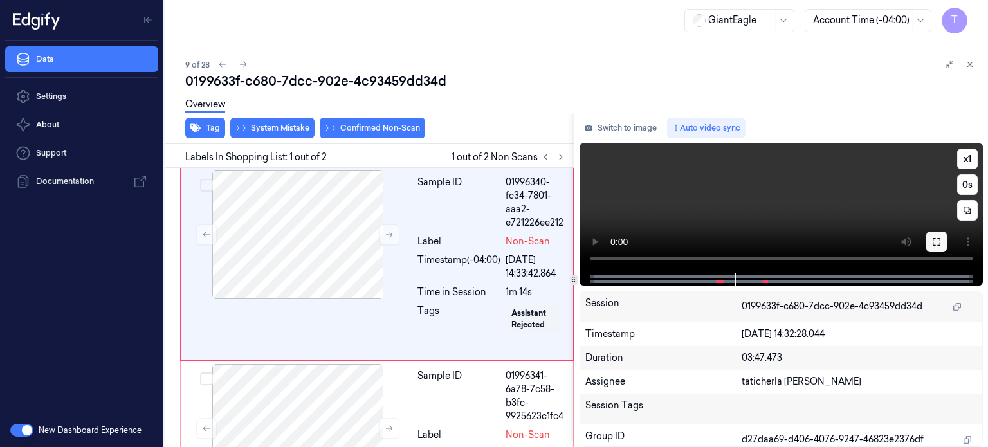
click at [930, 236] on button at bounding box center [936, 242] width 21 height 21
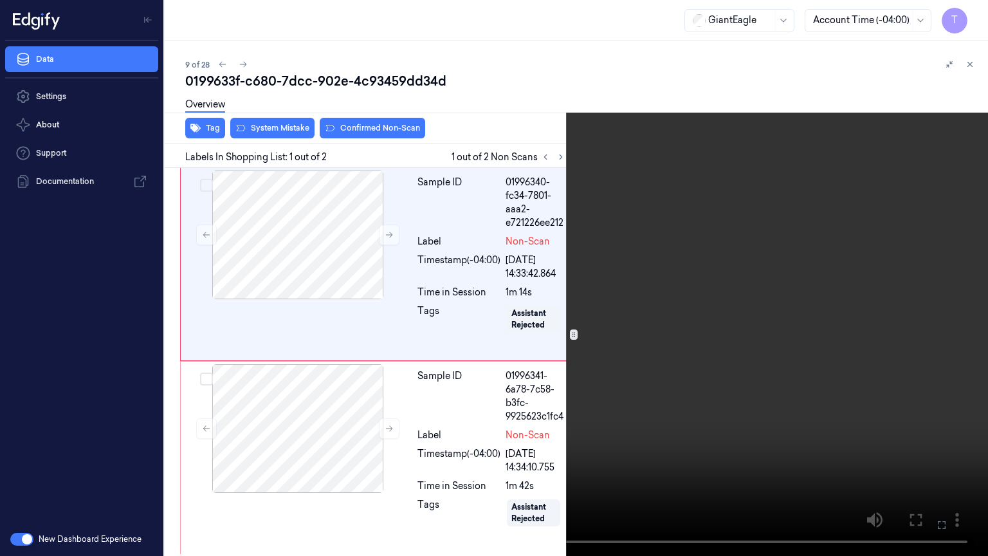
click at [0, 0] on icon at bounding box center [0, 0] width 0 height 0
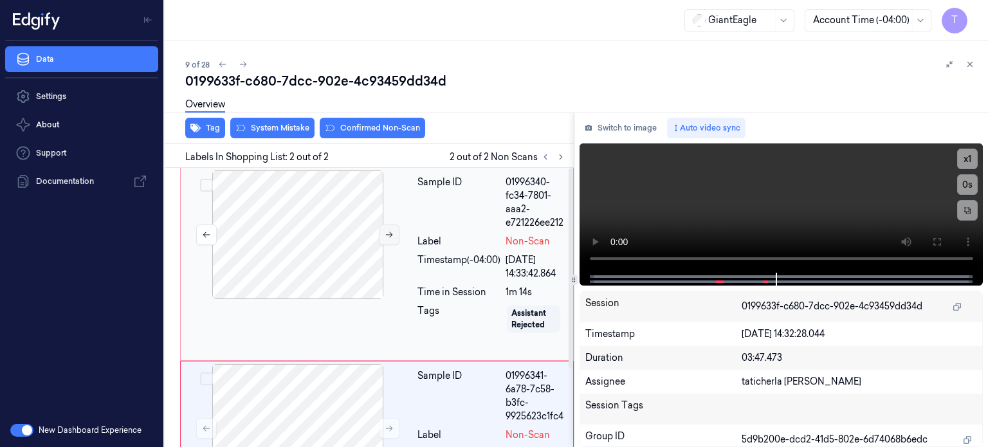
click at [383, 232] on button at bounding box center [389, 234] width 21 height 21
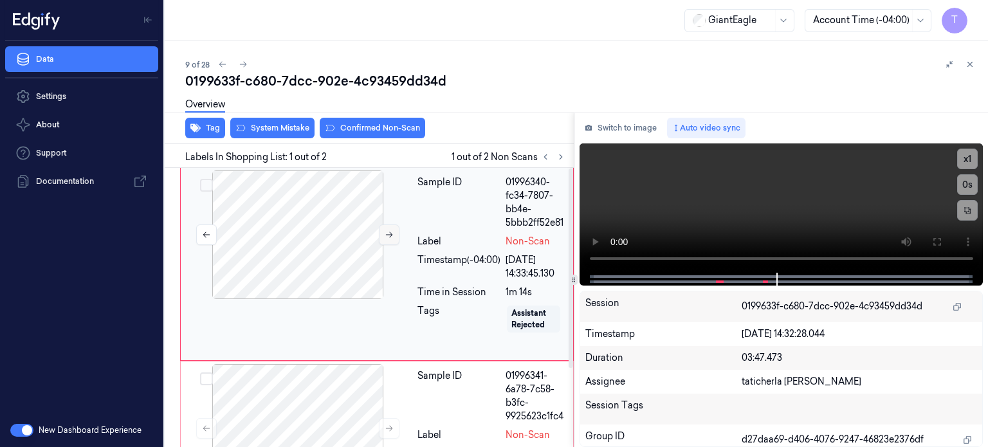
click at [383, 232] on button at bounding box center [389, 234] width 21 height 21
click at [309, 232] on div at bounding box center [297, 234] width 229 height 129
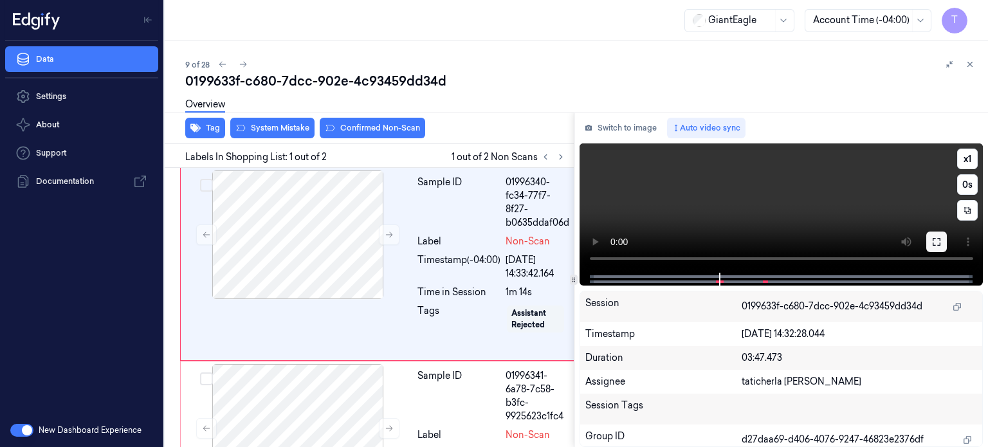
click at [935, 243] on icon at bounding box center [936, 242] width 10 height 10
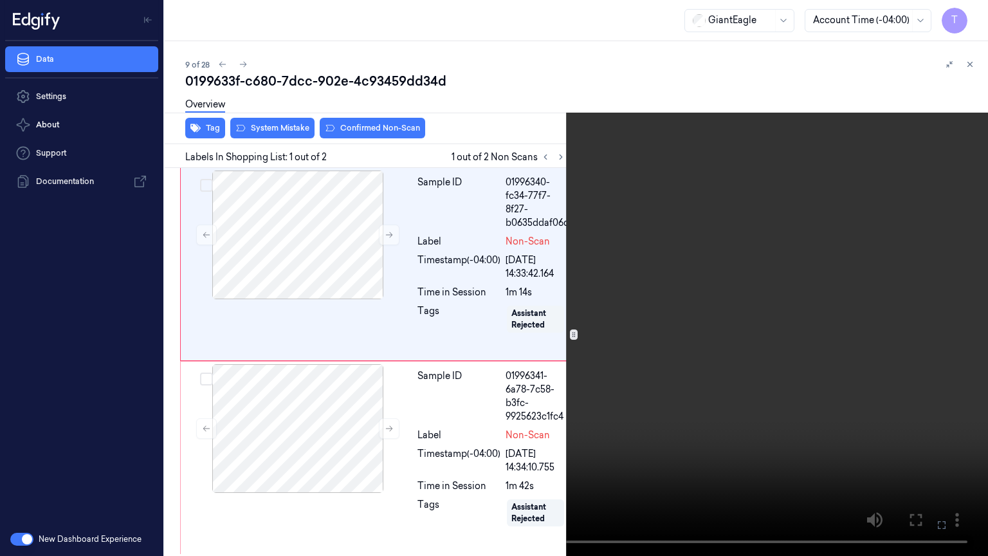
click at [0, 0] on icon at bounding box center [0, 0] width 0 height 0
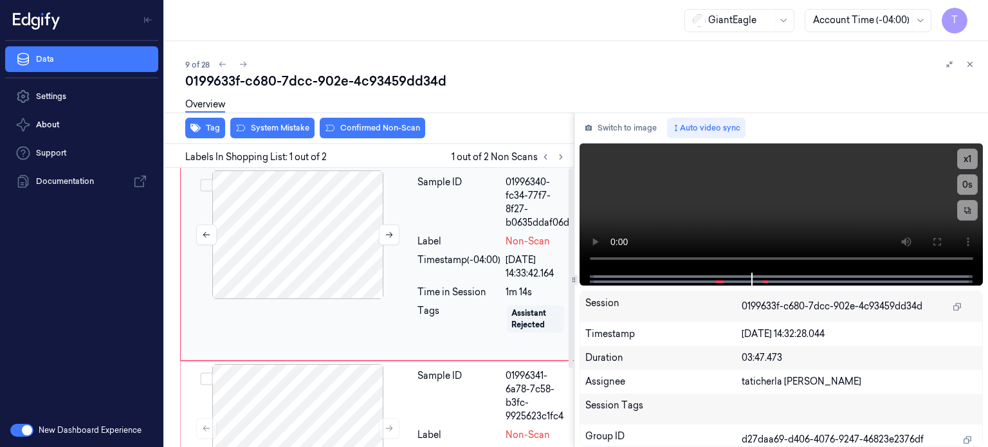
drag, startPoint x: 376, startPoint y: 212, endPoint x: 352, endPoint y: 210, distance: 23.3
click at [376, 212] on div at bounding box center [297, 234] width 229 height 129
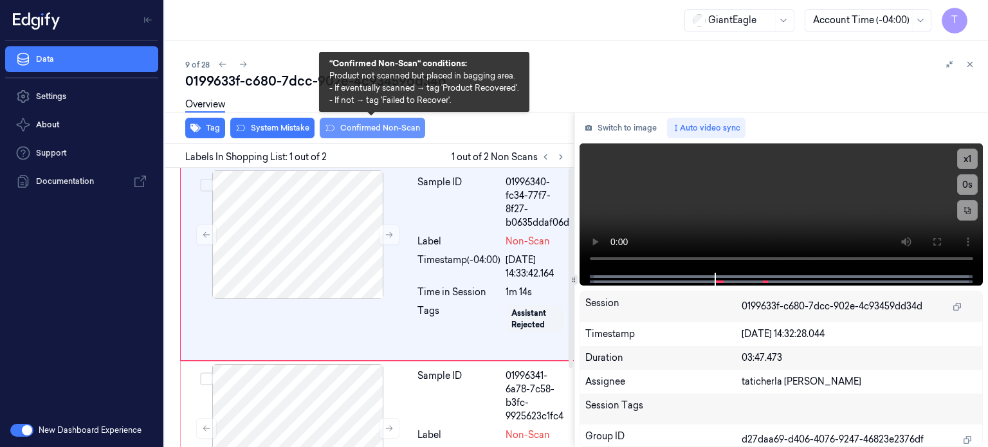
click at [373, 125] on button "Confirmed Non-Scan" at bounding box center [372, 128] width 105 height 21
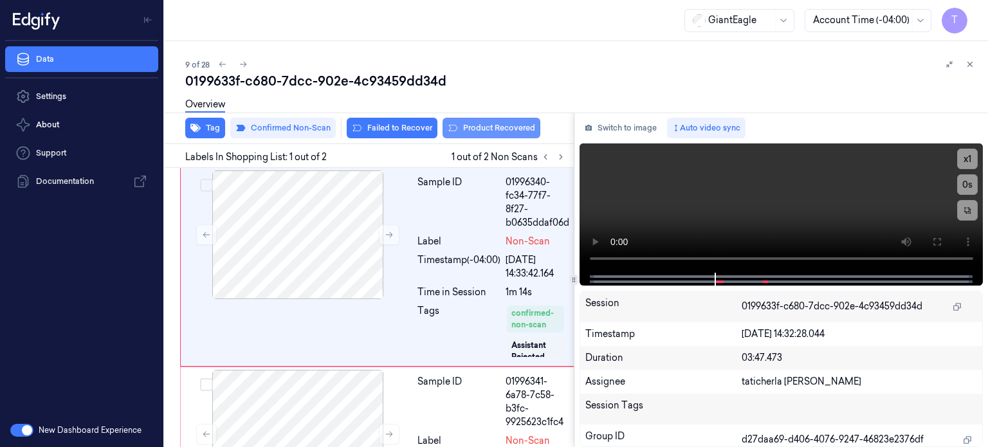
click at [493, 126] on button "Product Recovered" at bounding box center [491, 128] width 98 height 21
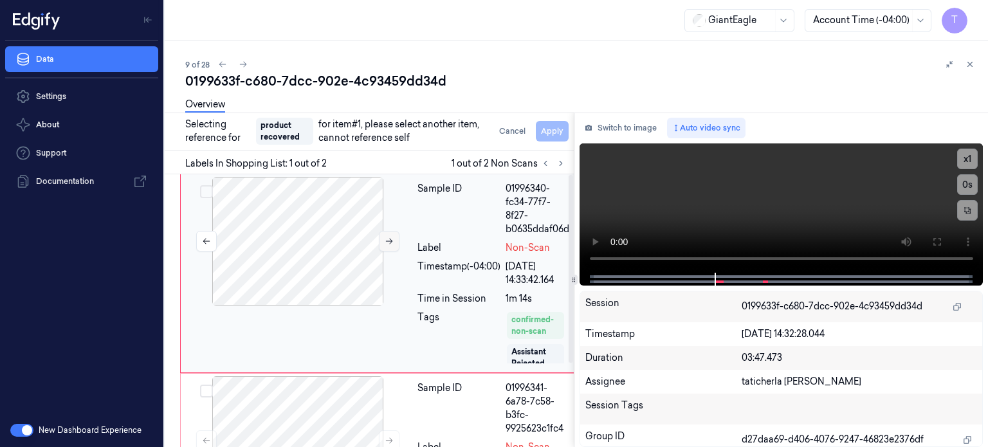
click at [391, 233] on button at bounding box center [389, 241] width 21 height 21
click at [944, 236] on button at bounding box center [936, 242] width 21 height 21
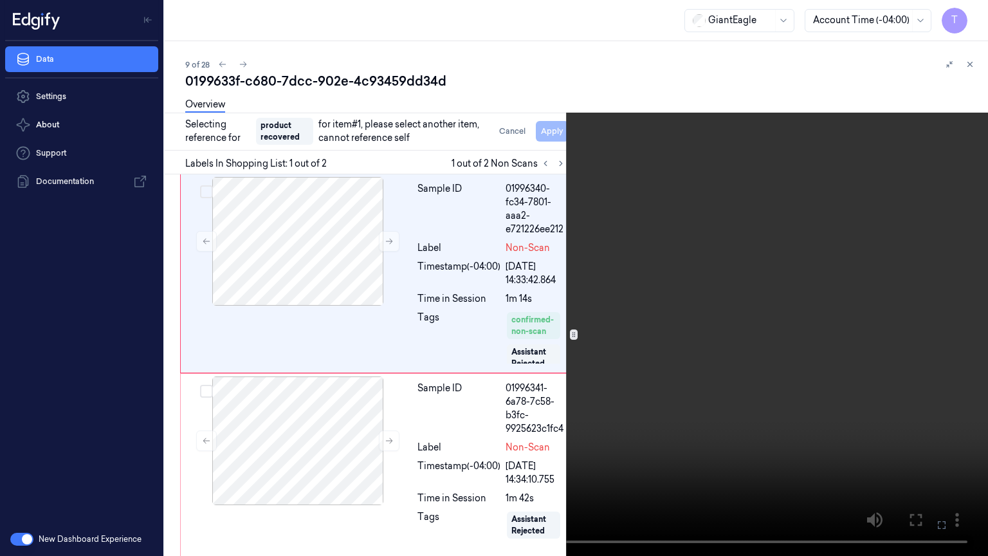
click at [0, 0] on icon at bounding box center [0, 0] width 0 height 0
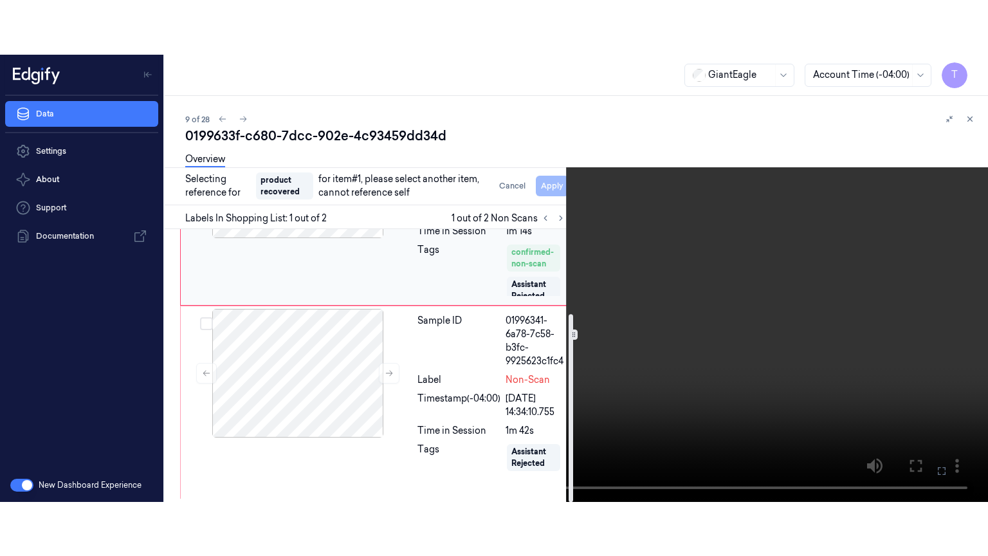
scroll to position [123, 0]
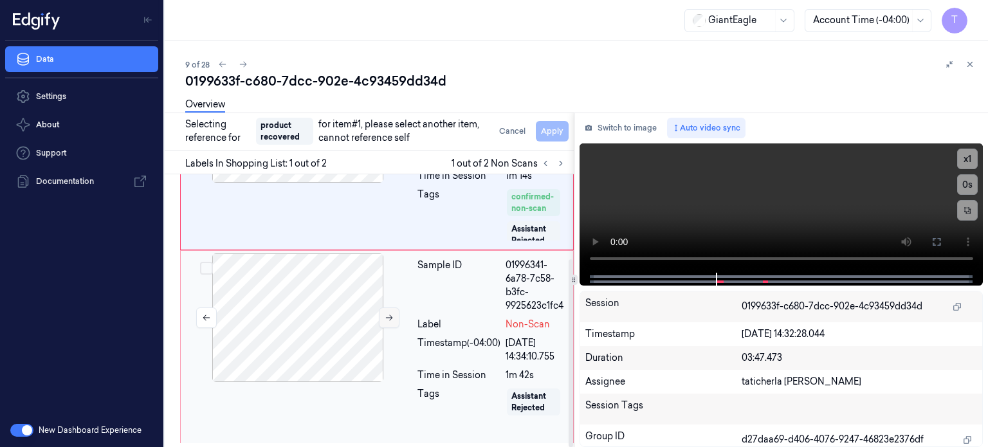
click at [391, 314] on icon at bounding box center [389, 317] width 9 height 9
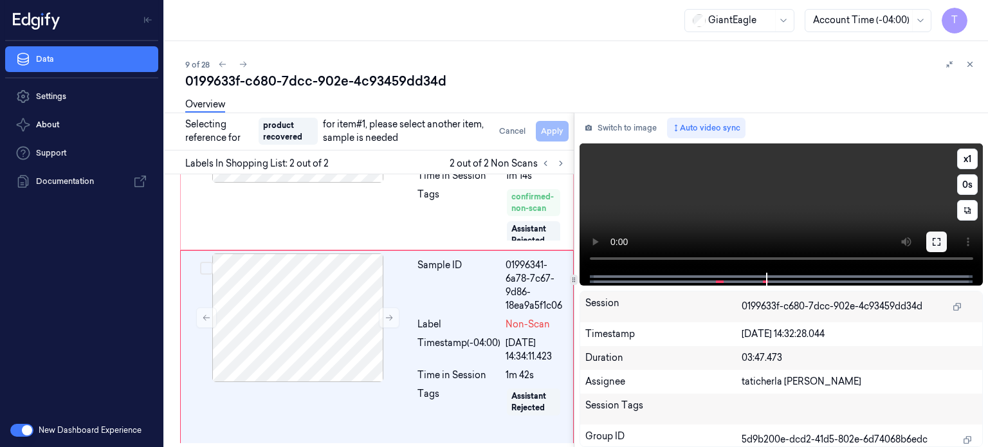
click at [940, 237] on icon at bounding box center [936, 242] width 10 height 10
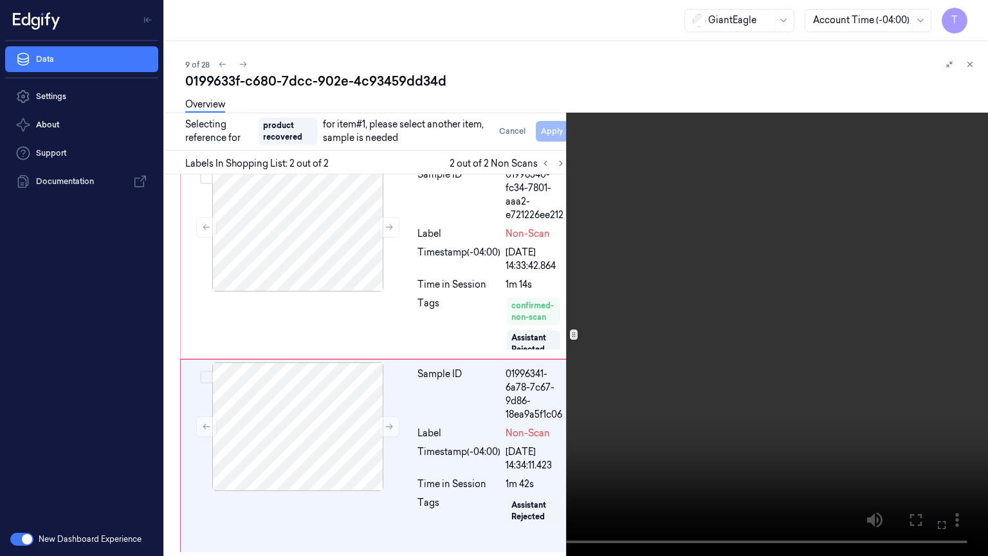
click at [0, 0] on icon at bounding box center [0, 0] width 0 height 0
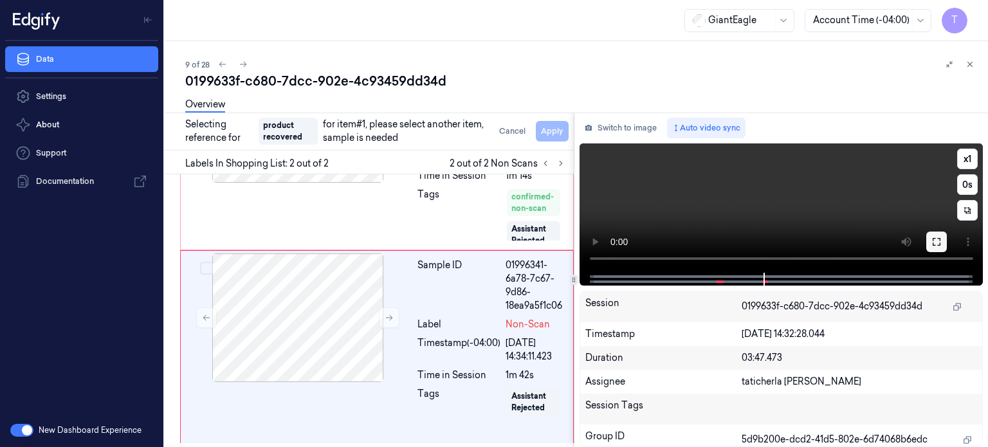
click at [942, 242] on button at bounding box center [936, 242] width 21 height 21
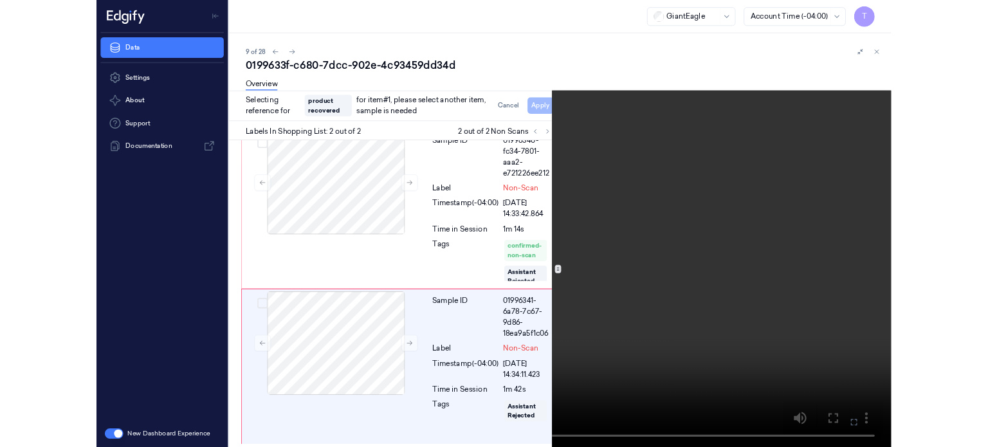
scroll to position [0, 0]
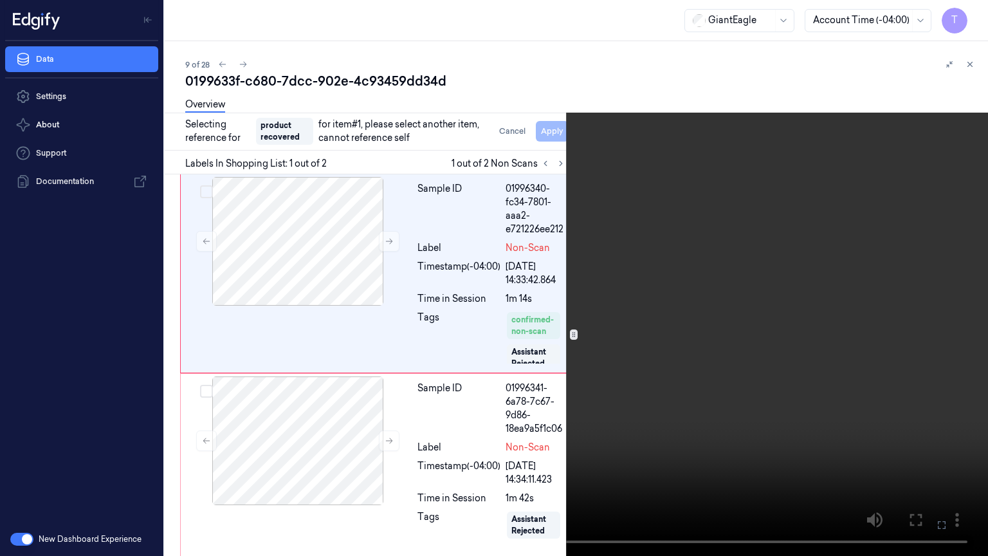
click at [0, 0] on icon at bounding box center [0, 0] width 0 height 0
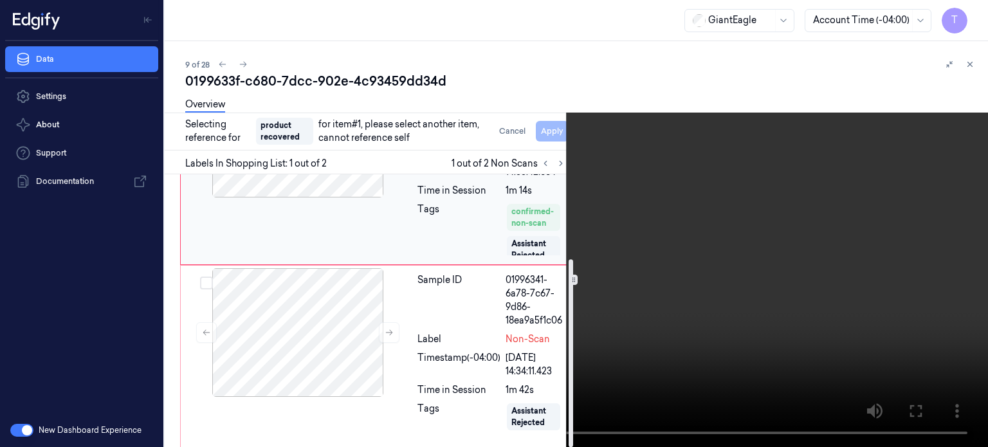
scroll to position [123, 0]
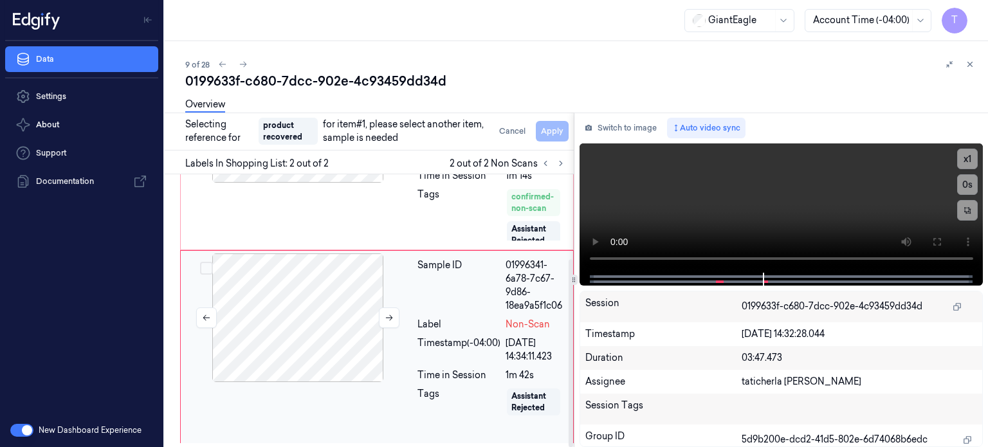
click at [321, 328] on div at bounding box center [297, 317] width 229 height 129
click at [307, 285] on div at bounding box center [297, 317] width 229 height 129
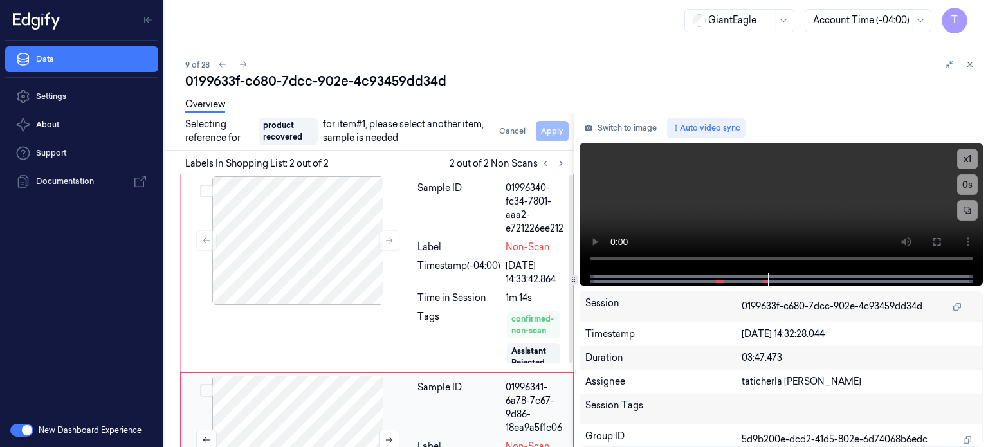
scroll to position [0, 0]
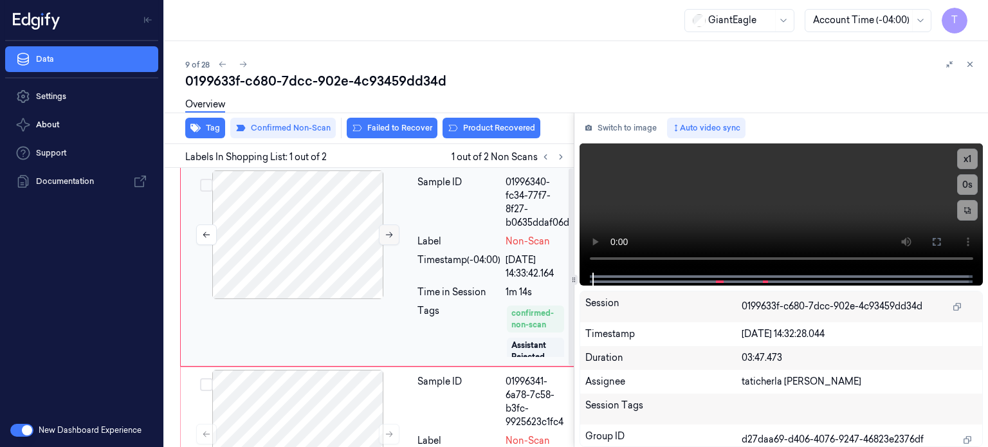
click at [385, 232] on icon at bounding box center [389, 234] width 9 height 9
click at [383, 236] on button at bounding box center [389, 234] width 21 height 21
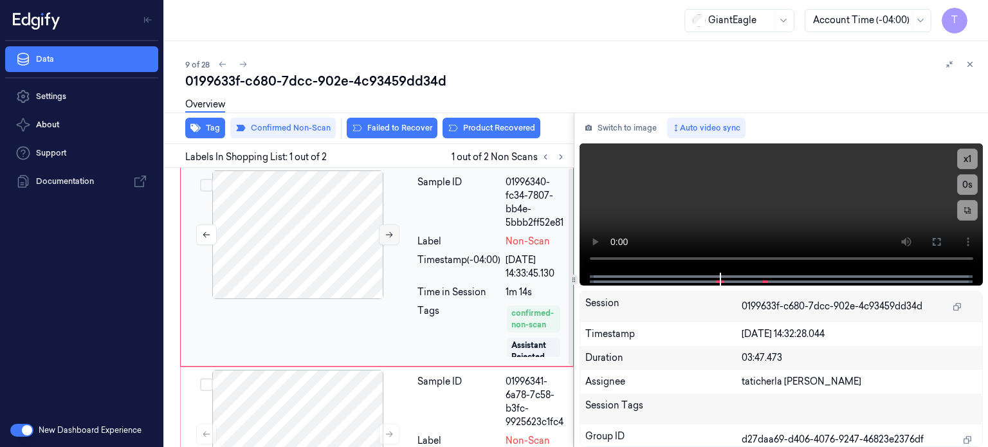
click at [383, 236] on button at bounding box center [389, 234] width 21 height 21
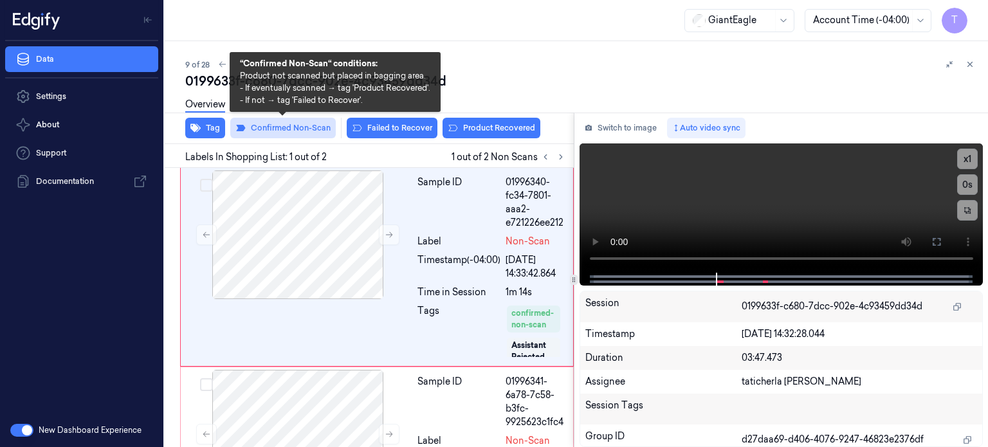
click at [282, 128] on button "Confirmed Non-Scan" at bounding box center [282, 128] width 105 height 21
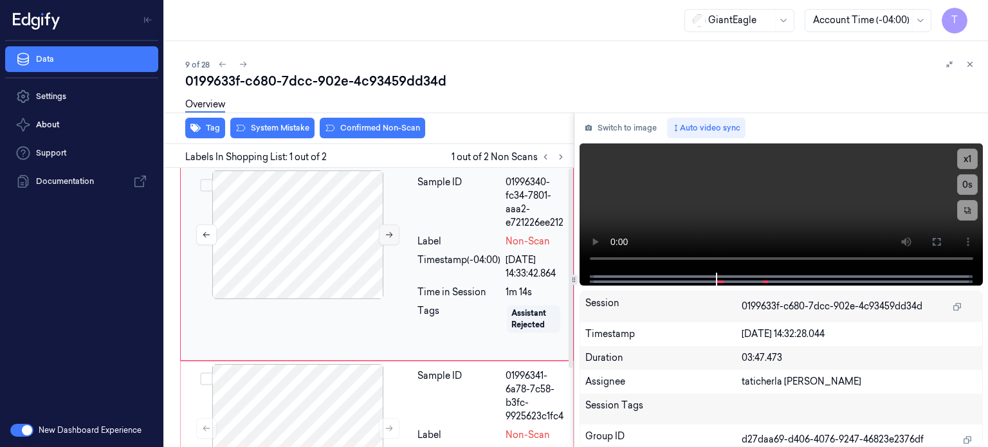
click at [387, 230] on icon at bounding box center [389, 234] width 9 height 9
click at [387, 231] on icon at bounding box center [389, 234] width 9 height 9
click at [274, 122] on div "Overview" at bounding box center [581, 106] width 792 height 33
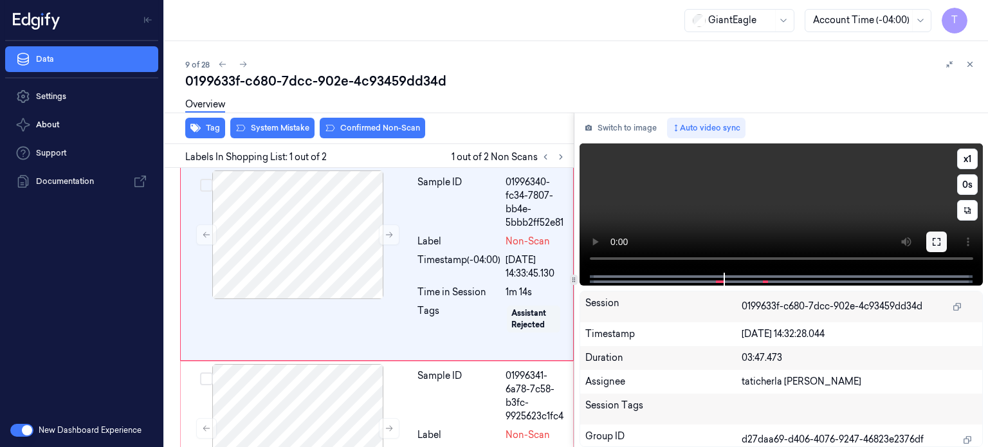
click at [942, 237] on button at bounding box center [936, 242] width 21 height 21
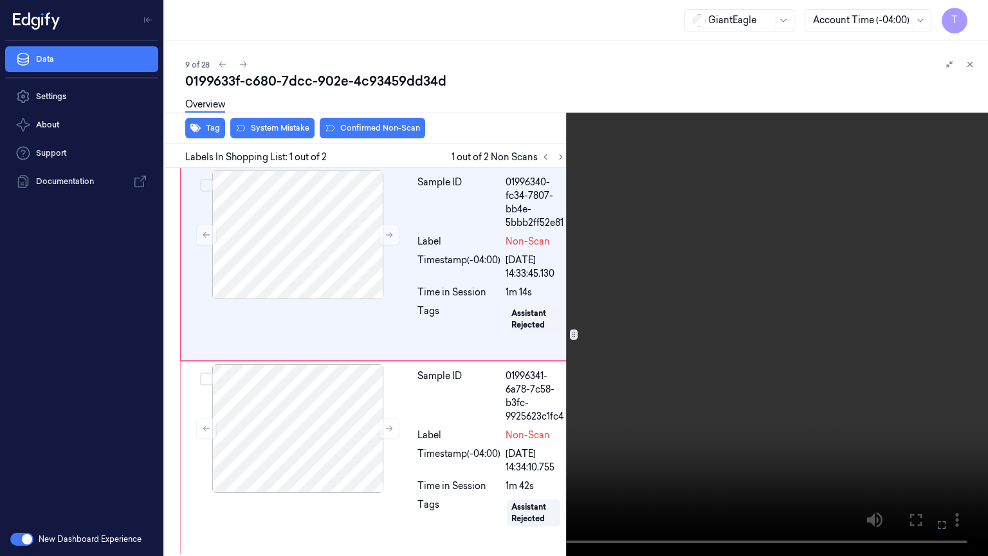
click at [0, 0] on icon at bounding box center [0, 0] width 0 height 0
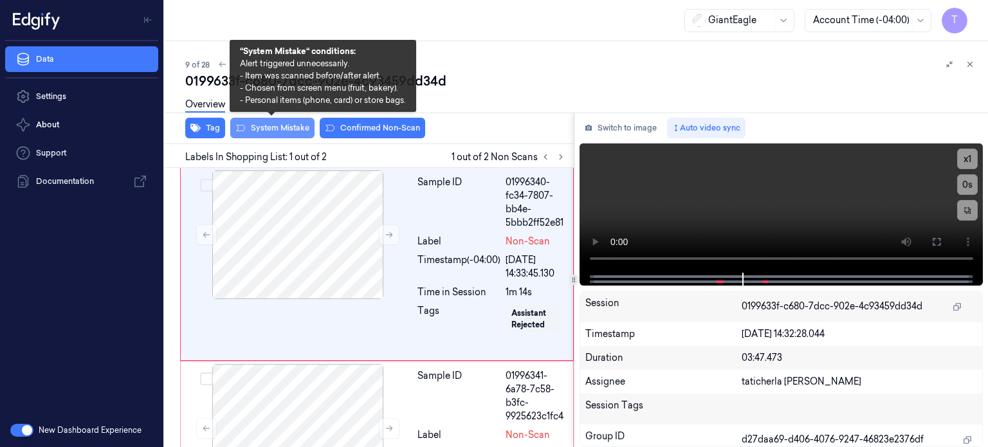
click at [293, 124] on button "System Mistake" at bounding box center [272, 128] width 84 height 21
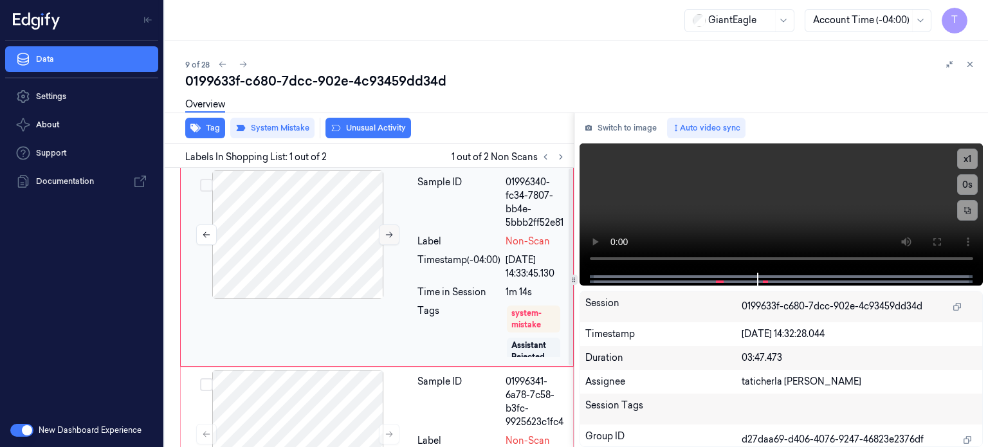
click at [388, 236] on icon at bounding box center [389, 234] width 9 height 9
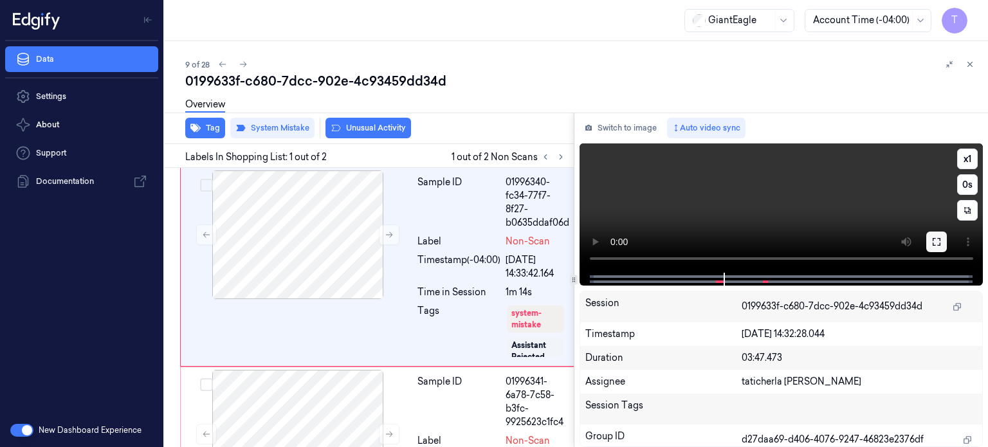
click at [936, 241] on icon at bounding box center [936, 242] width 10 height 10
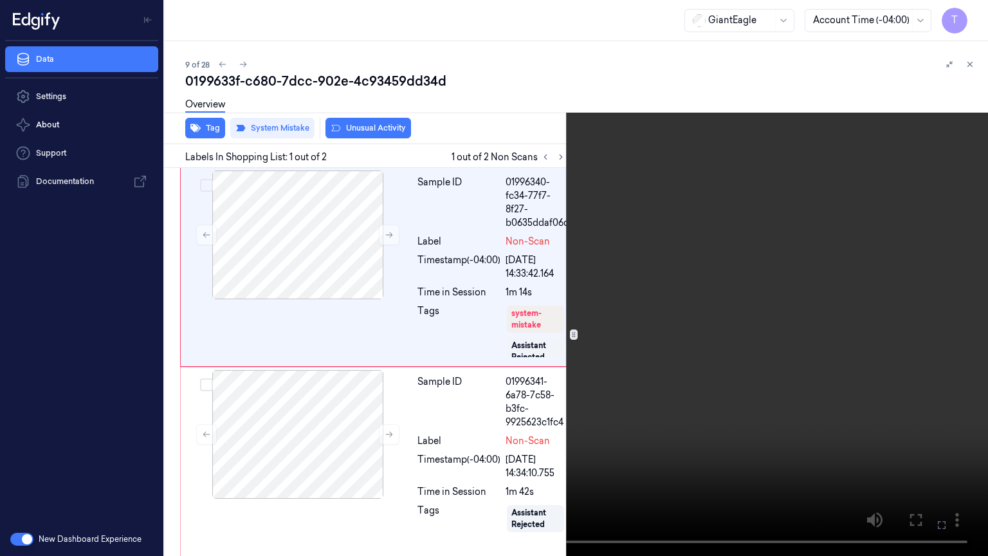
click at [0, 0] on icon at bounding box center [0, 0] width 0 height 0
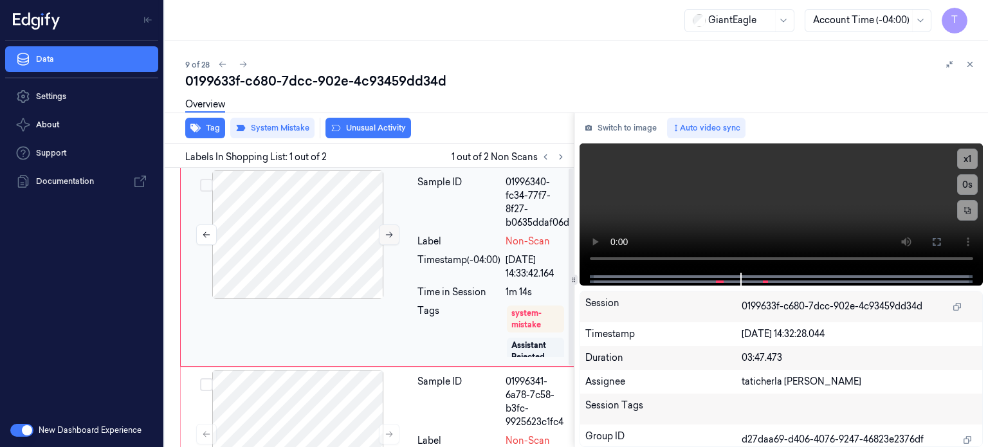
click at [387, 234] on icon at bounding box center [389, 234] width 9 height 9
click at [390, 230] on icon at bounding box center [389, 234] width 9 height 9
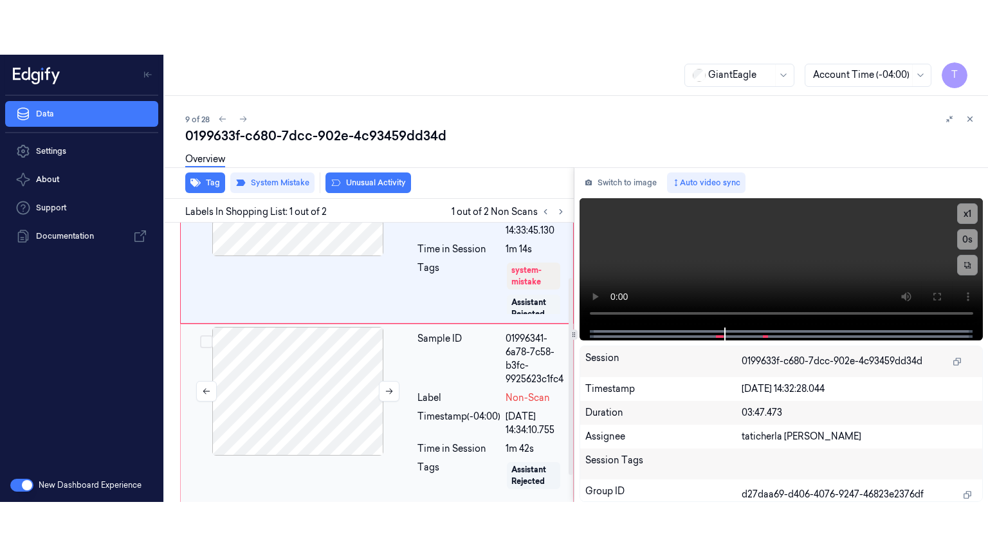
scroll to position [116, 0]
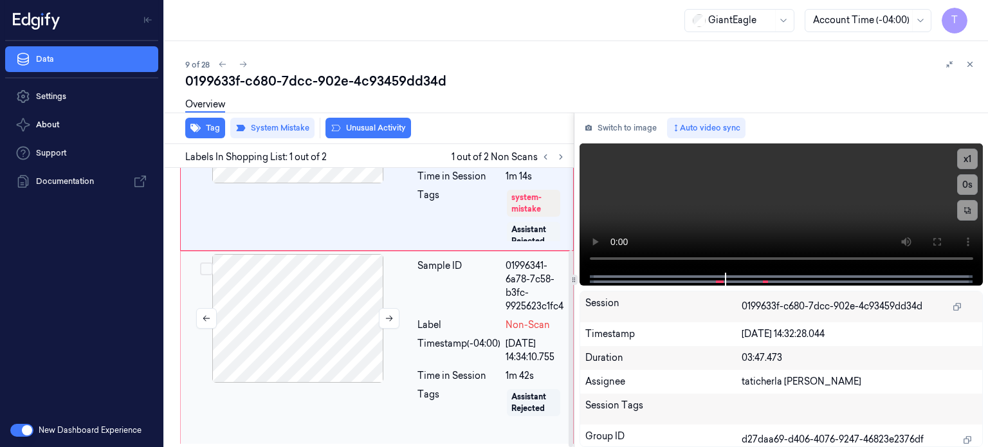
click at [340, 318] on div at bounding box center [297, 318] width 229 height 129
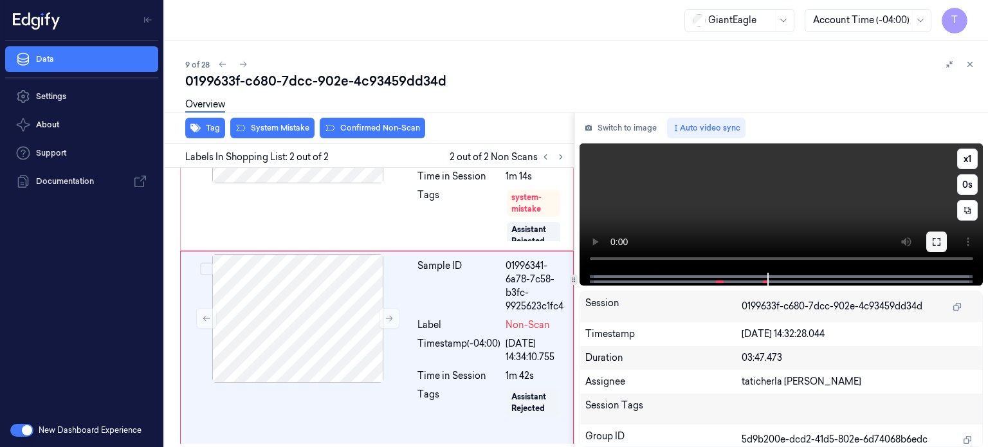
click at [934, 239] on icon at bounding box center [936, 242] width 10 height 10
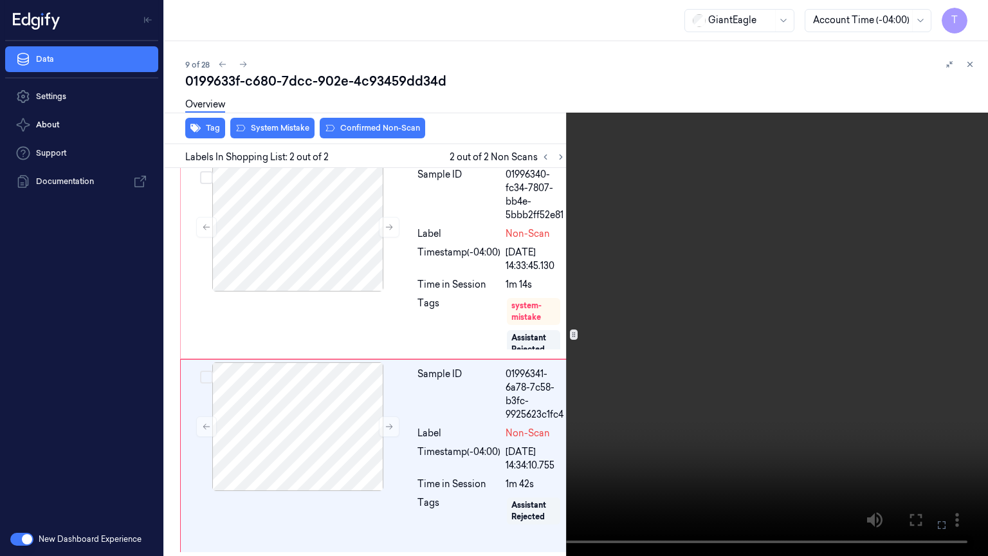
click at [0, 0] on icon at bounding box center [0, 0] width 0 height 0
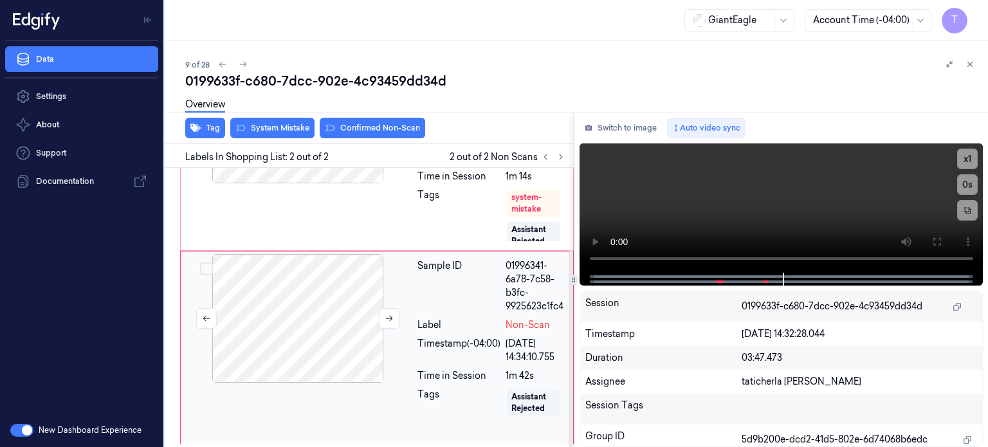
click at [341, 300] on div at bounding box center [297, 318] width 229 height 129
click at [387, 318] on icon at bounding box center [389, 318] width 9 height 9
click at [936, 234] on button at bounding box center [936, 242] width 21 height 21
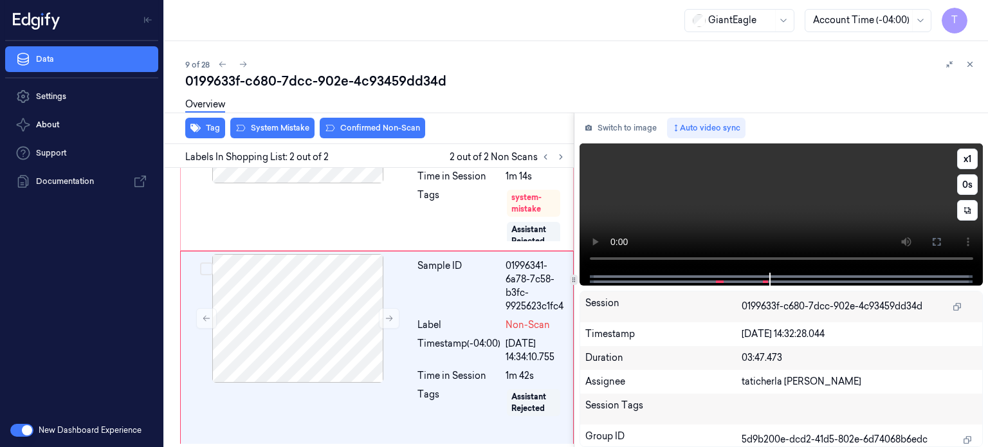
scroll to position [8, 0]
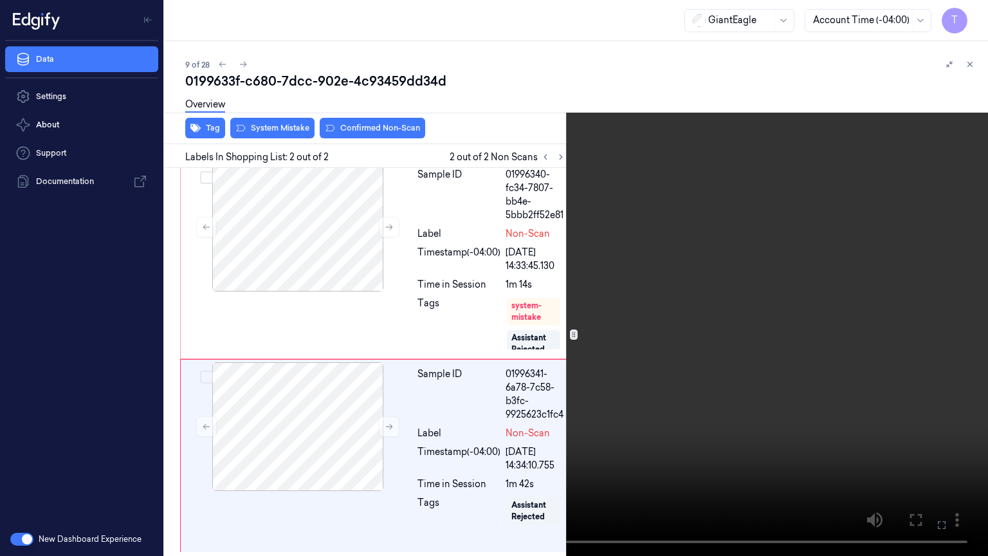
click at [0, 0] on icon at bounding box center [0, 0] width 0 height 0
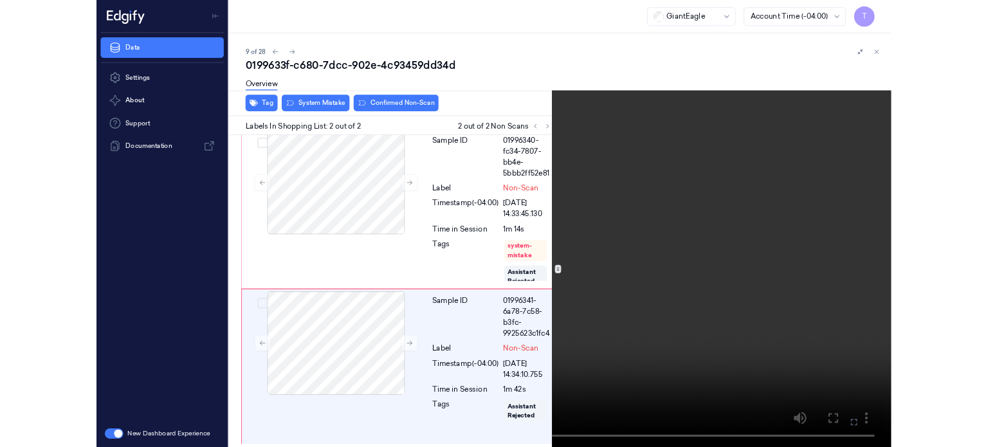
scroll to position [116, 0]
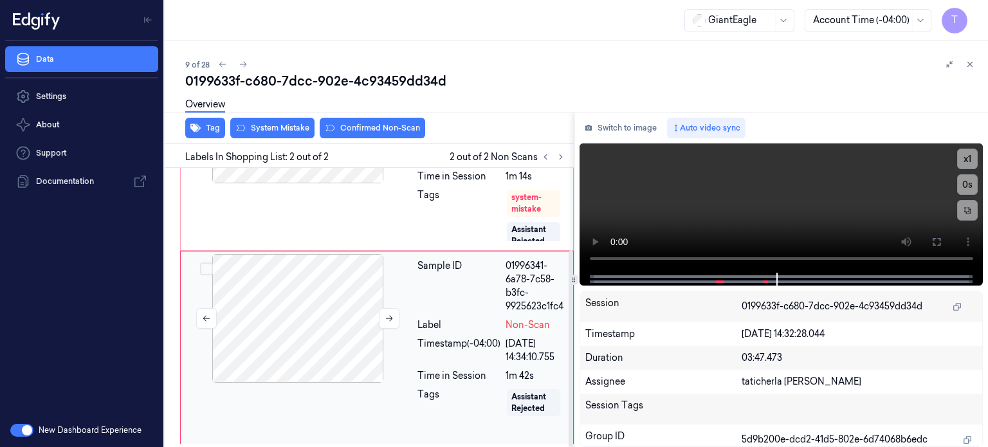
drag, startPoint x: 306, startPoint y: 293, endPoint x: 303, endPoint y: 275, distance: 18.3
click at [306, 292] on div at bounding box center [297, 318] width 229 height 129
click at [284, 120] on div "Overview" at bounding box center [581, 106] width 792 height 33
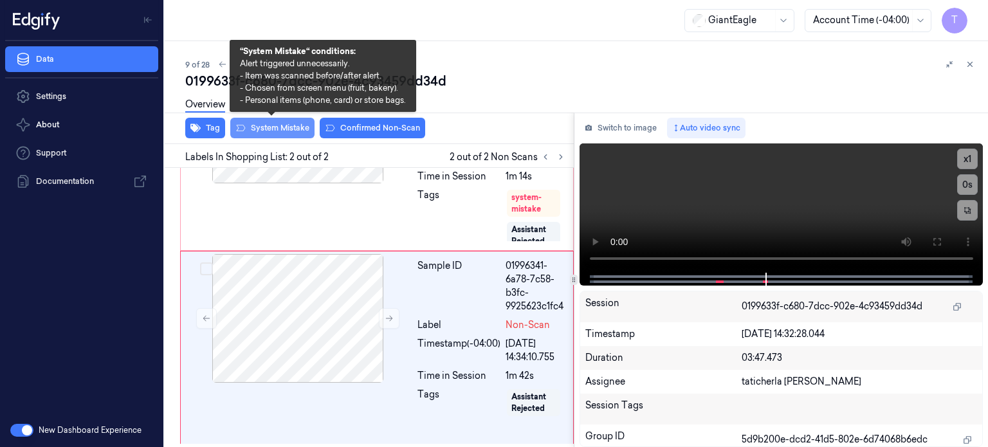
click at [284, 123] on button "System Mistake" at bounding box center [272, 128] width 84 height 21
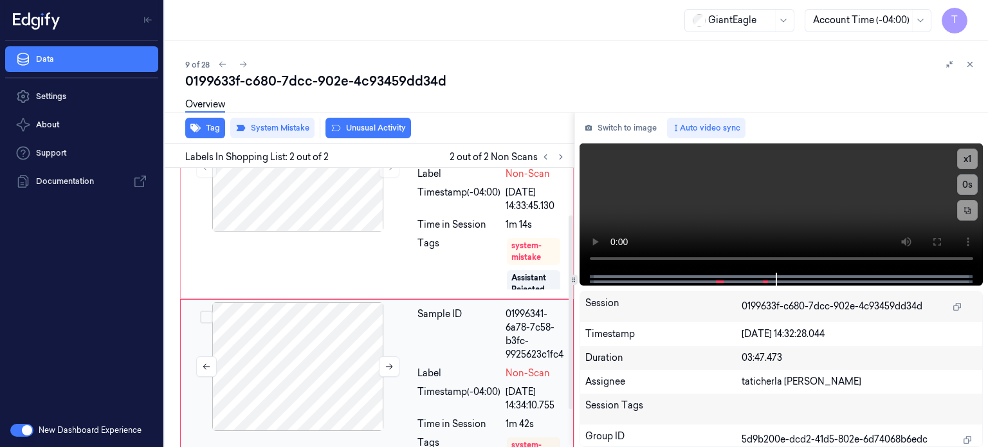
scroll to position [122, 0]
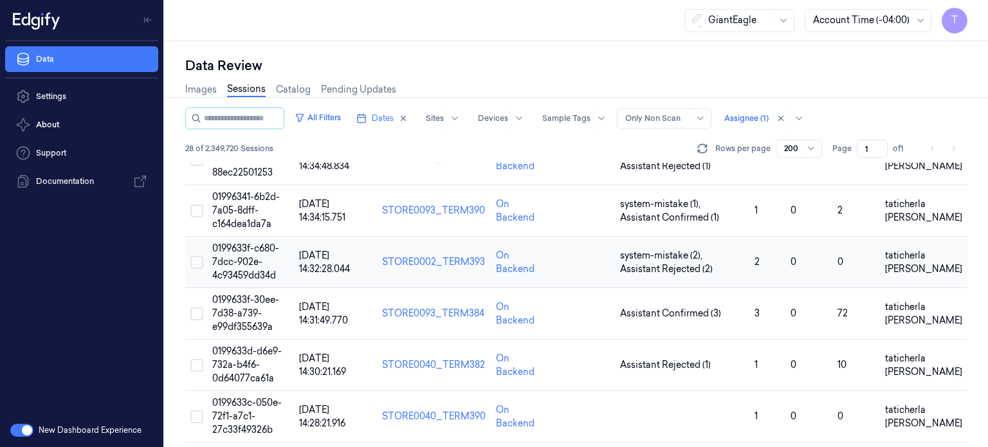
scroll to position [386, 0]
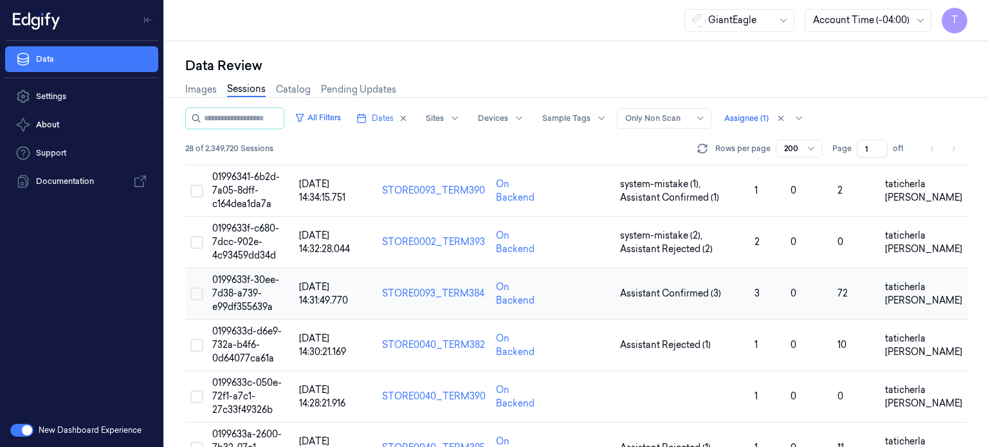
click at [244, 295] on span "0199633f-30ee-7d38-a739-e99df355639a" at bounding box center [245, 293] width 67 height 39
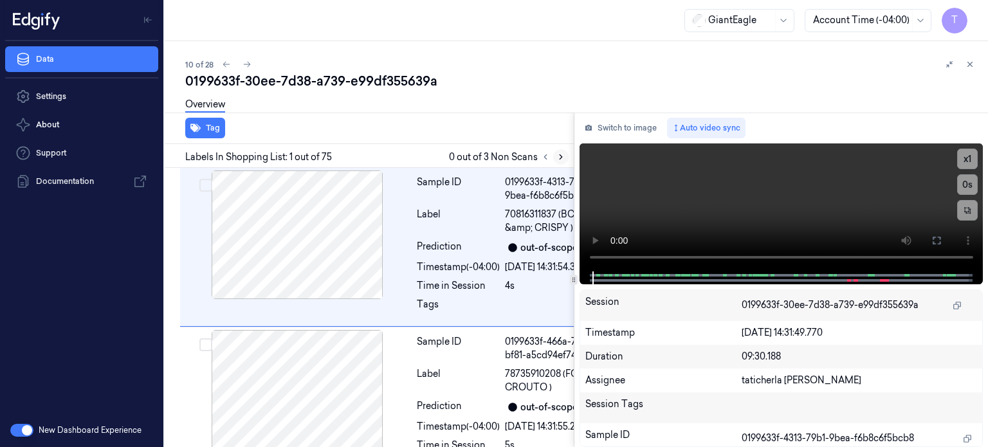
click at [559, 158] on icon at bounding box center [560, 156] width 9 height 9
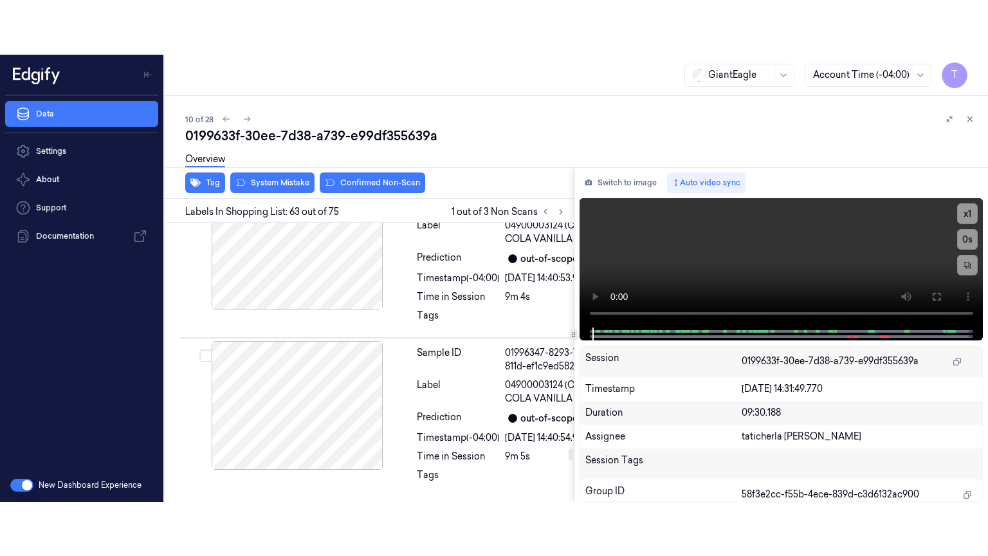
scroll to position [14949, 0]
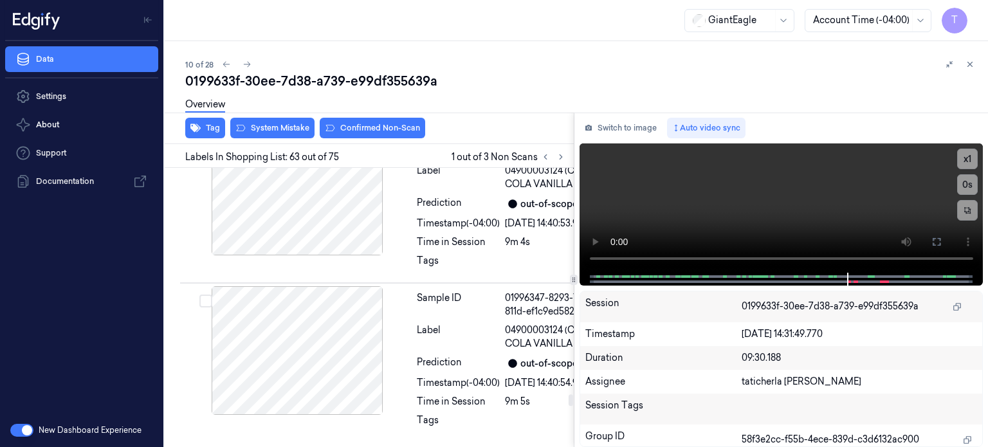
click at [939, 237] on icon at bounding box center [936, 242] width 10 height 10
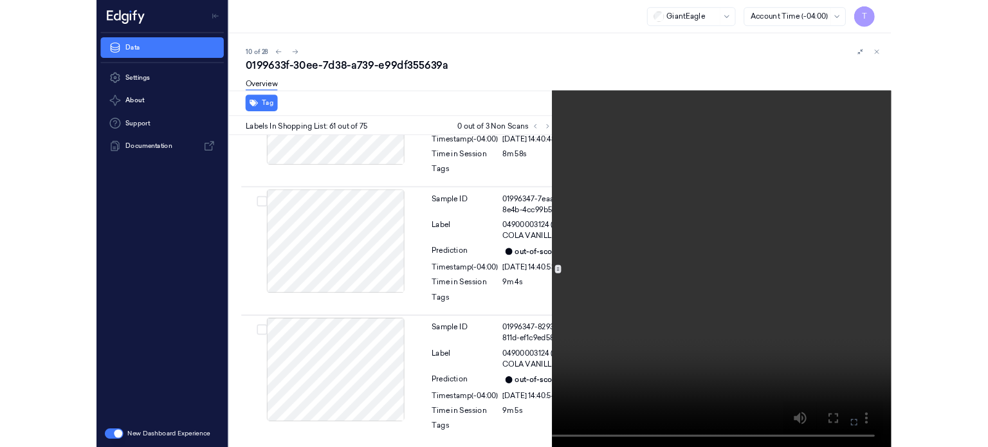
scroll to position [14427, 0]
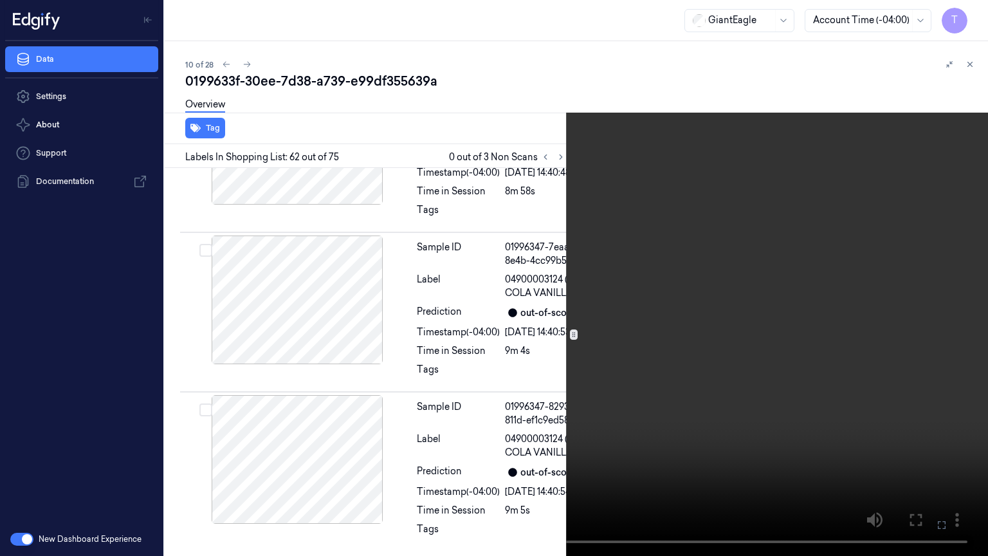
click at [0, 0] on icon at bounding box center [0, 0] width 0 height 0
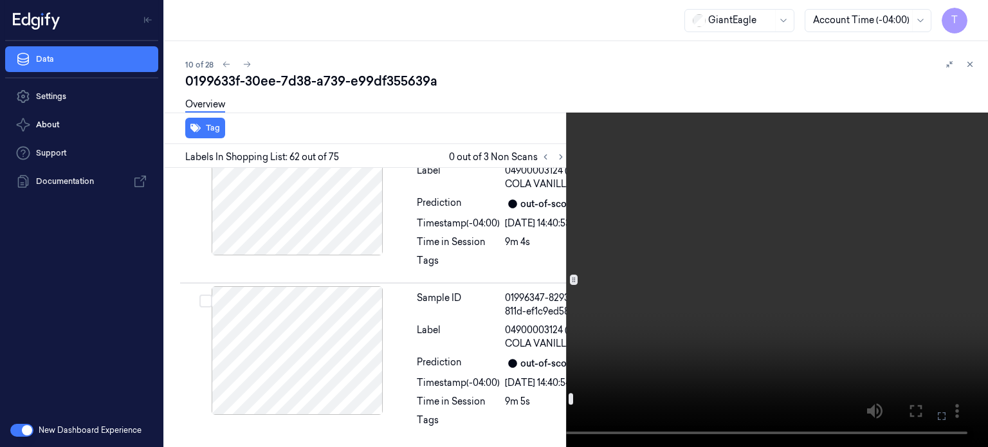
scroll to position [14994, 0]
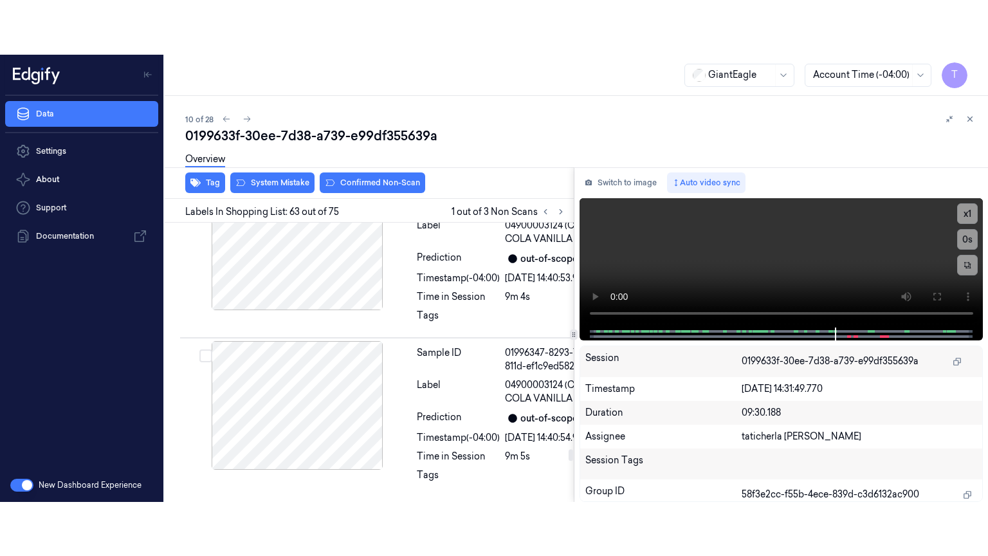
scroll to position [14949, 0]
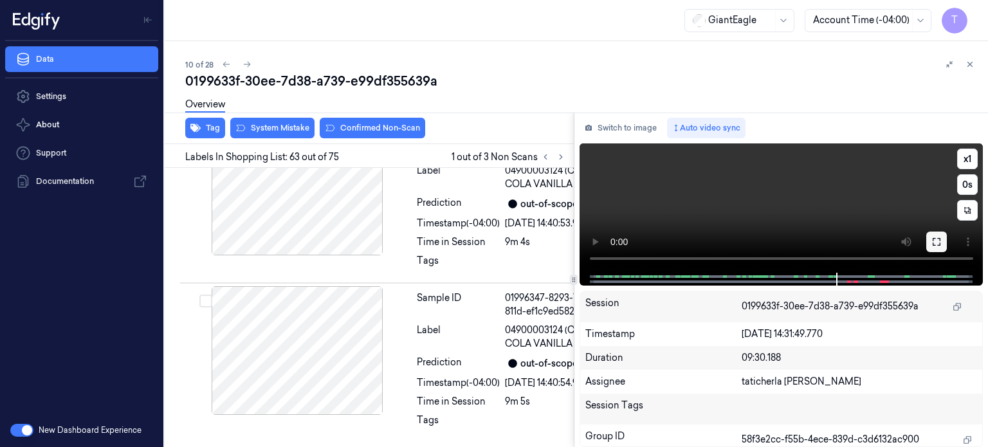
click at [938, 240] on icon at bounding box center [936, 242] width 10 height 10
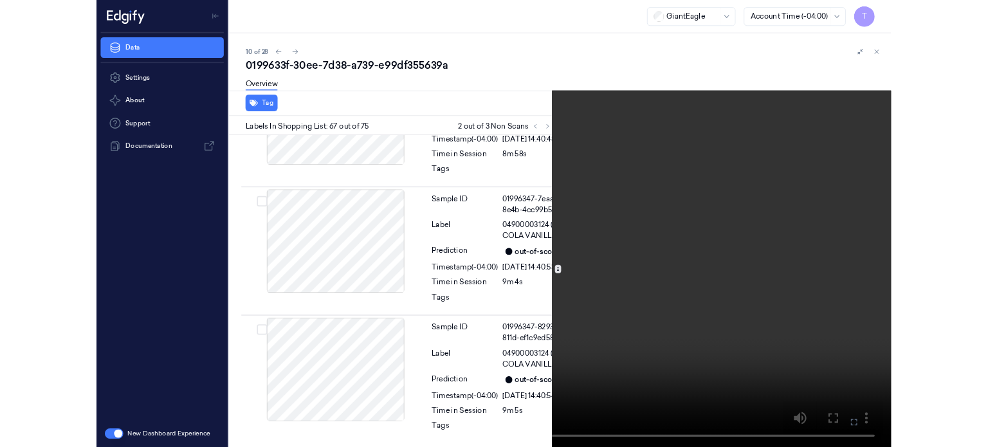
scroll to position [15767, 0]
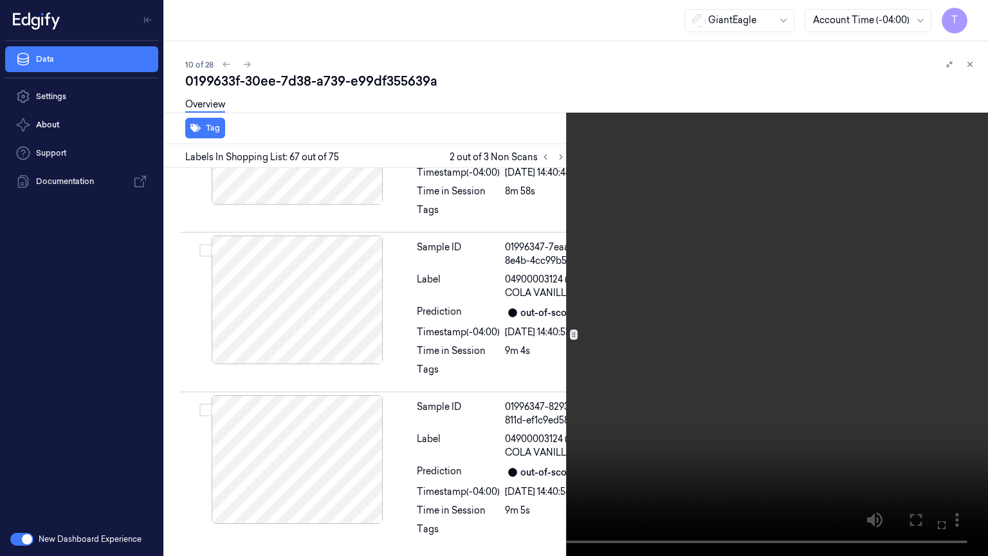
drag, startPoint x: 939, startPoint y: 524, endPoint x: 938, endPoint y: 446, distance: 78.5
click at [0, 0] on icon at bounding box center [0, 0] width 0 height 0
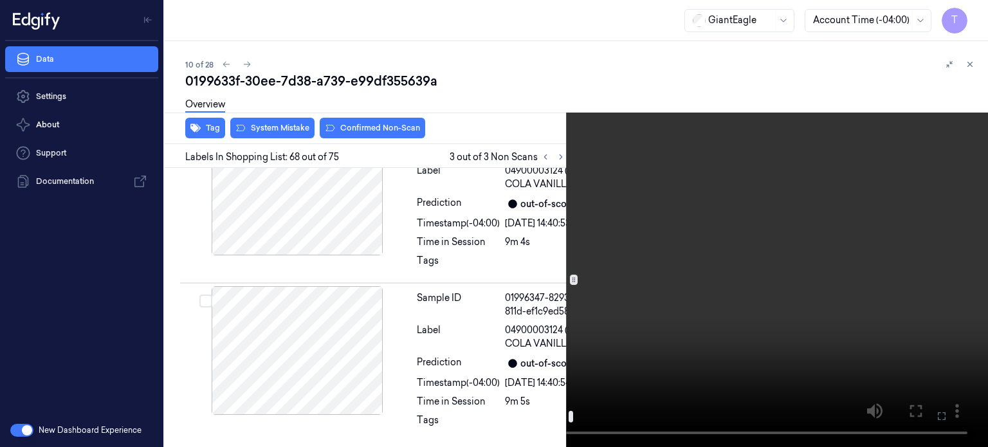
scroll to position [15908, 0]
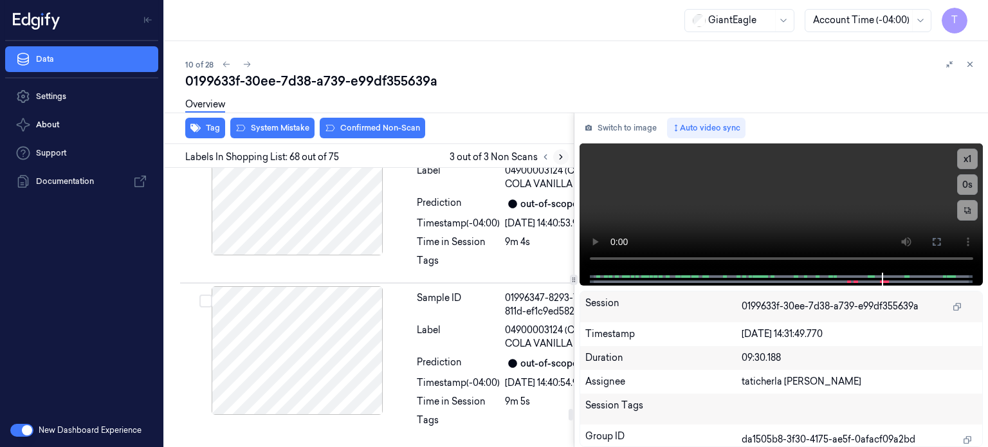
click at [558, 156] on icon at bounding box center [560, 156] width 9 height 9
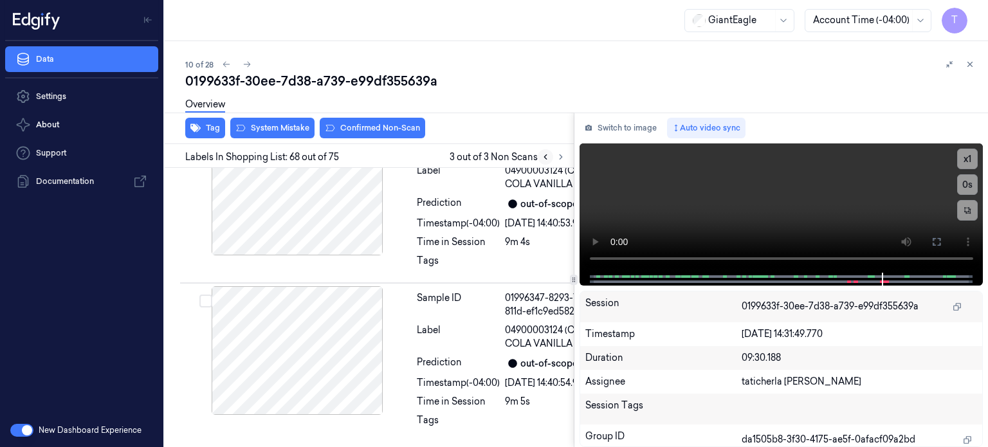
click at [545, 153] on icon at bounding box center [545, 156] width 9 height 9
click at [542, 155] on icon at bounding box center [545, 156] width 9 height 9
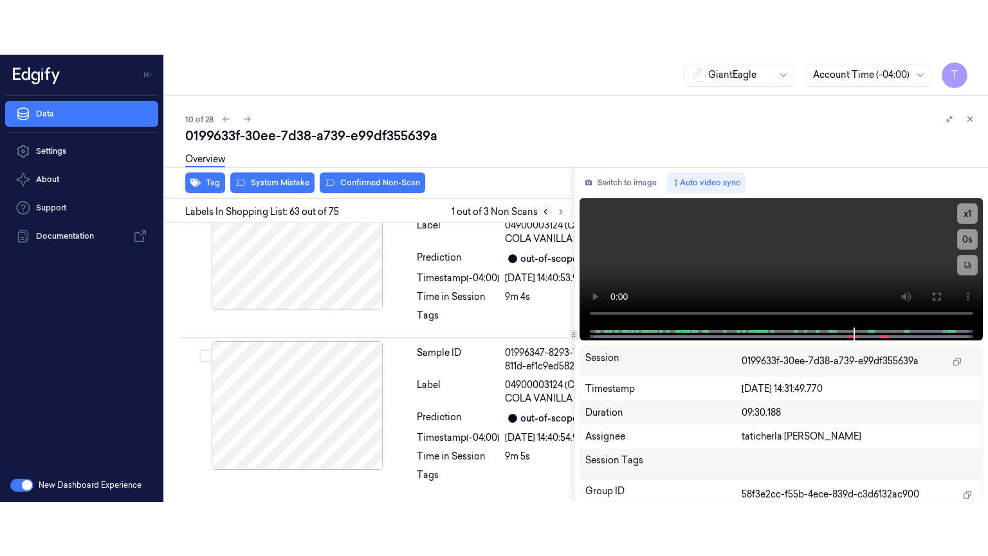
scroll to position [14949, 0]
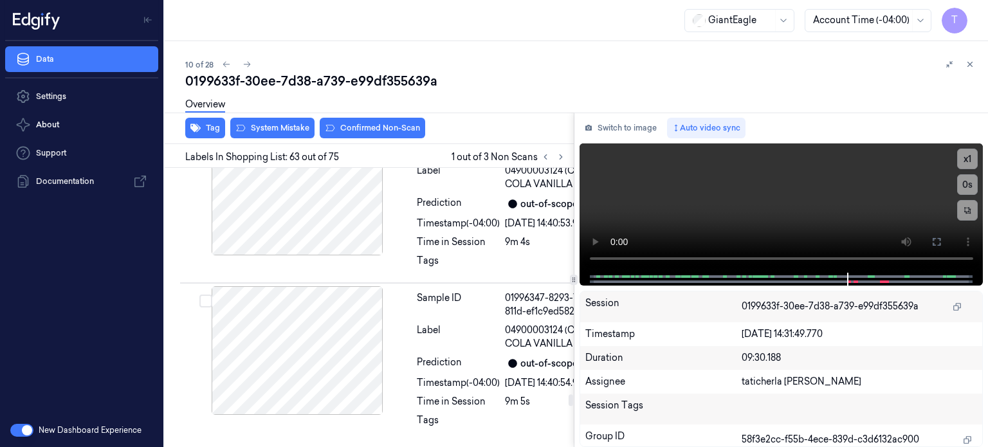
click at [929, 239] on button at bounding box center [936, 242] width 21 height 21
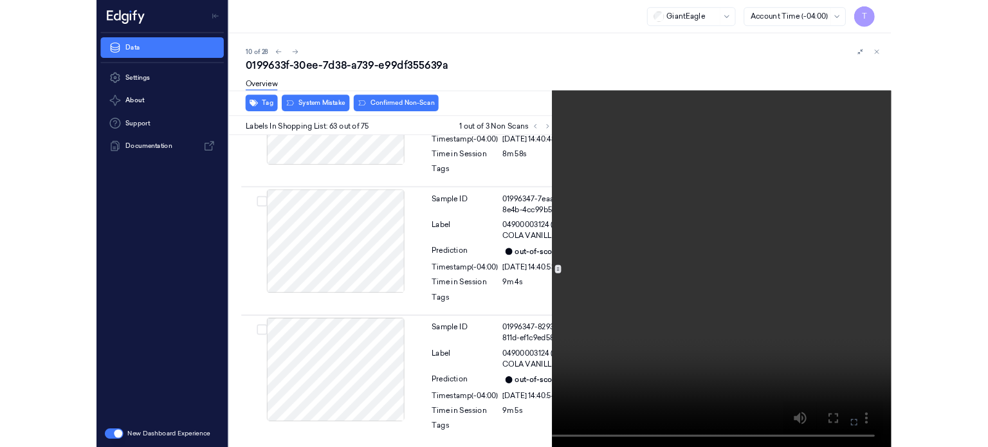
scroll to position [14895, 0]
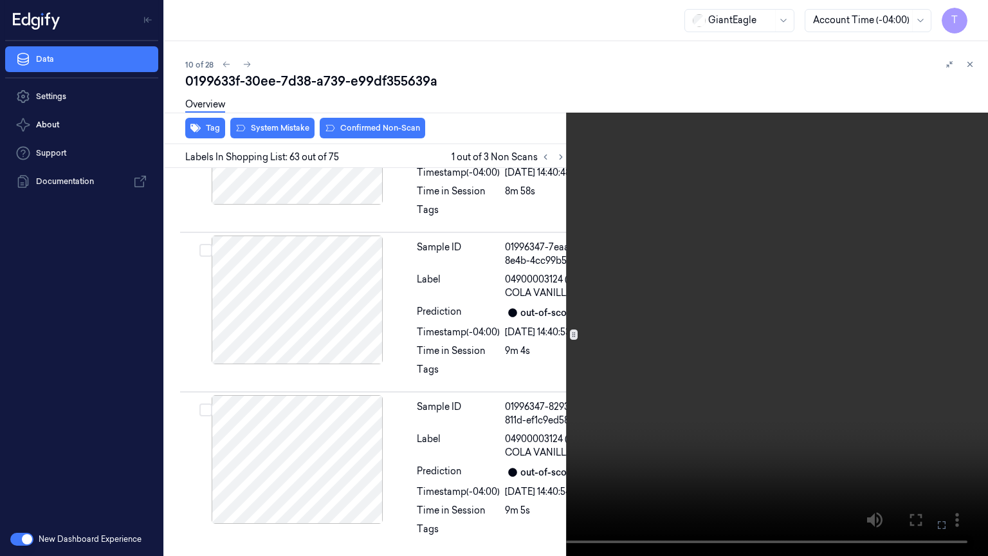
click at [0, 0] on icon at bounding box center [0, 0] width 0 height 0
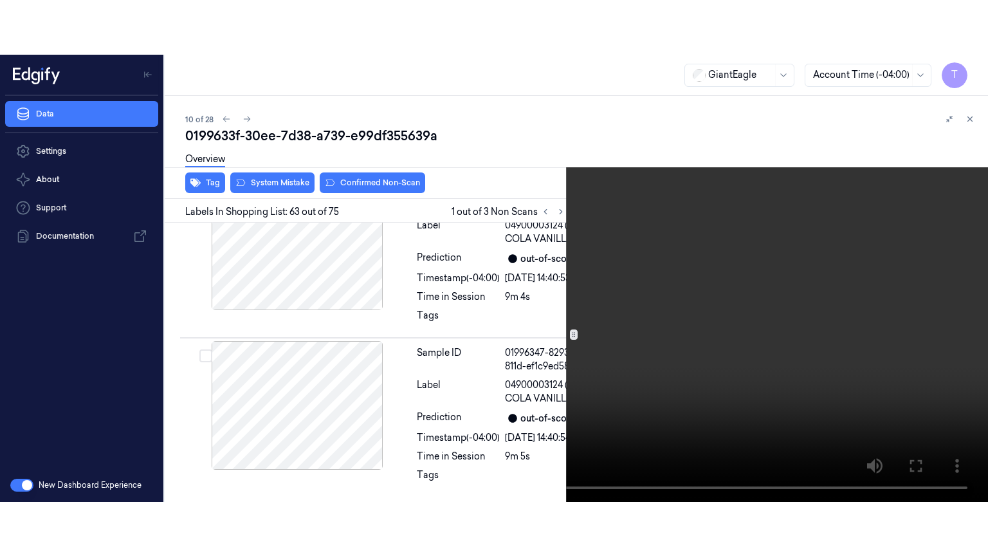
scroll to position [14949, 0]
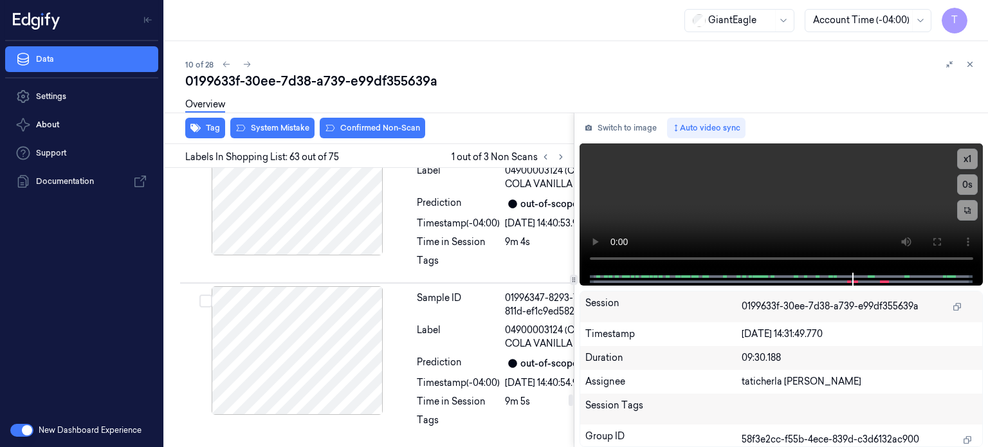
click at [936, 239] on icon at bounding box center [936, 242] width 10 height 10
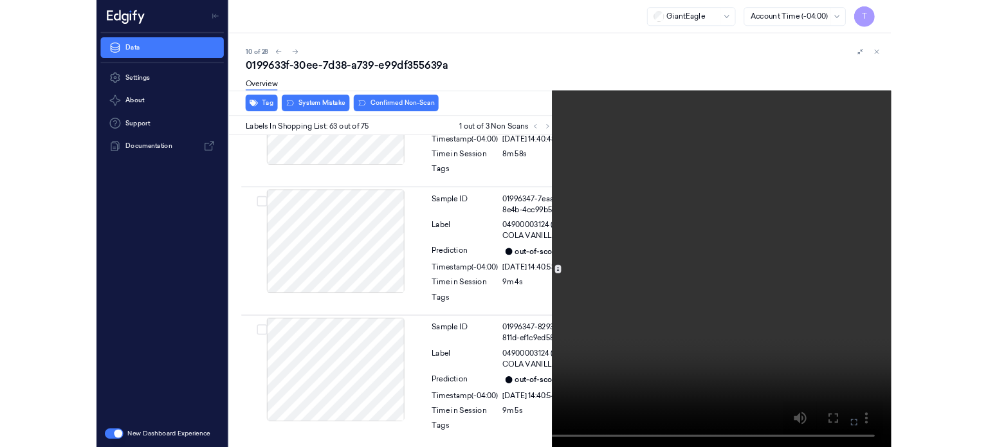
scroll to position [14895, 0]
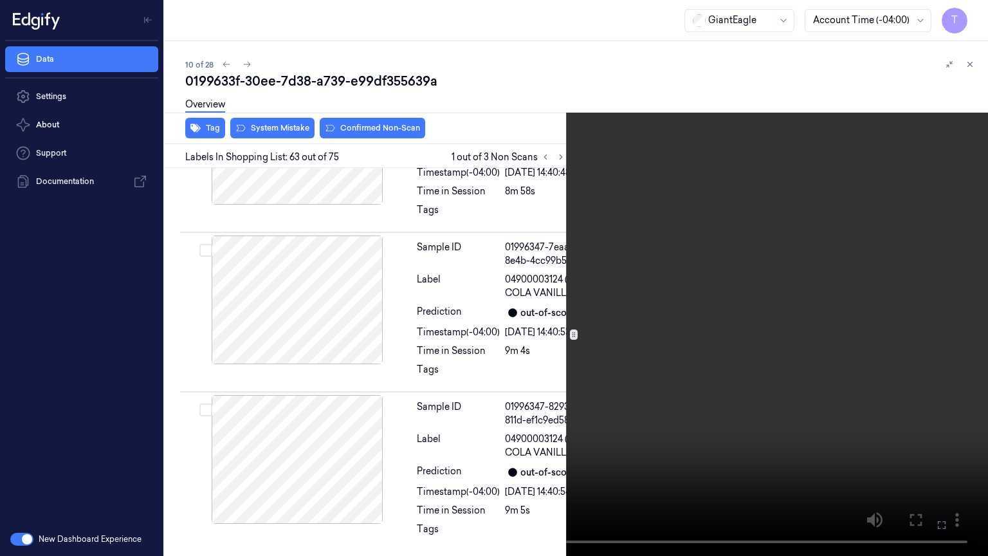
click at [0, 0] on icon at bounding box center [0, 0] width 0 height 0
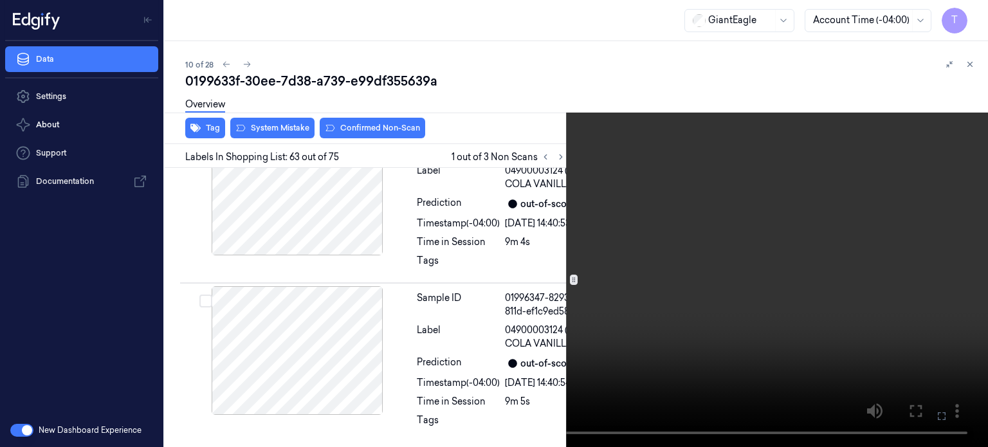
scroll to position [14949, 0]
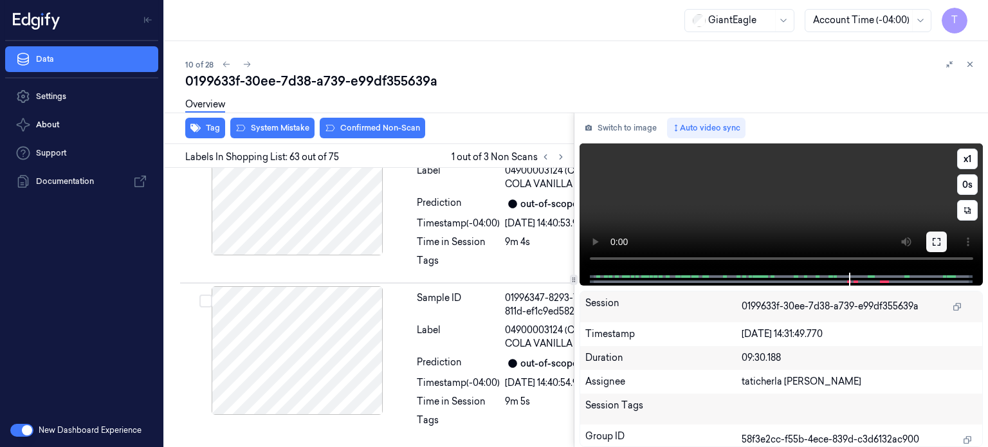
click at [935, 235] on button at bounding box center [936, 242] width 21 height 21
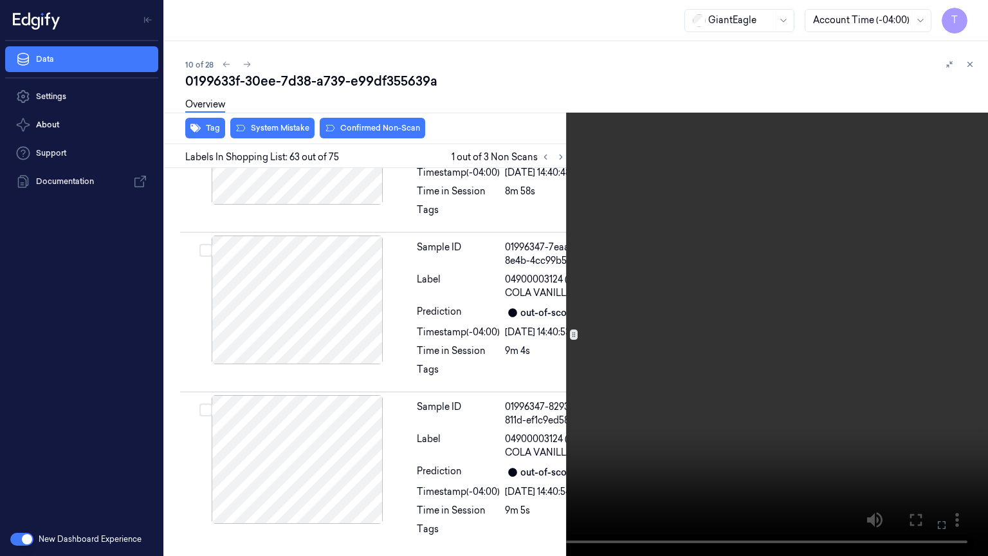
drag, startPoint x: 933, startPoint y: 523, endPoint x: 933, endPoint y: 445, distance: 77.8
click at [0, 0] on button at bounding box center [0, 0] width 0 height 0
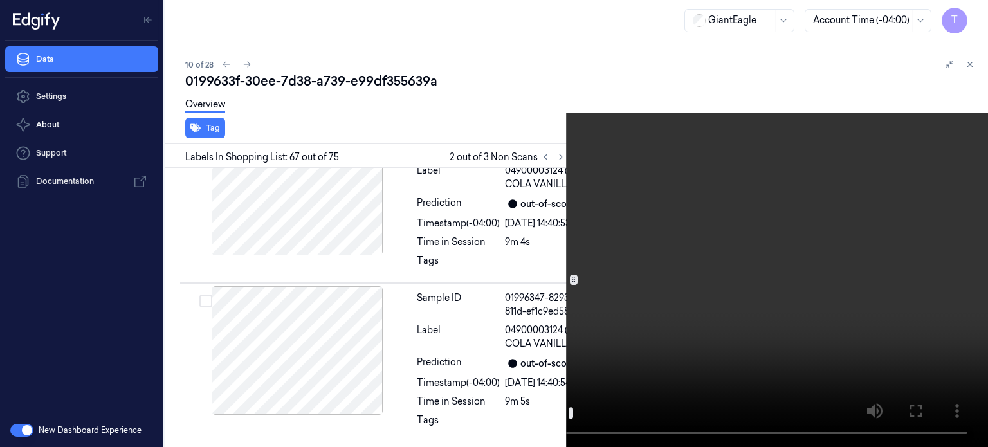
scroll to position [15821, 0]
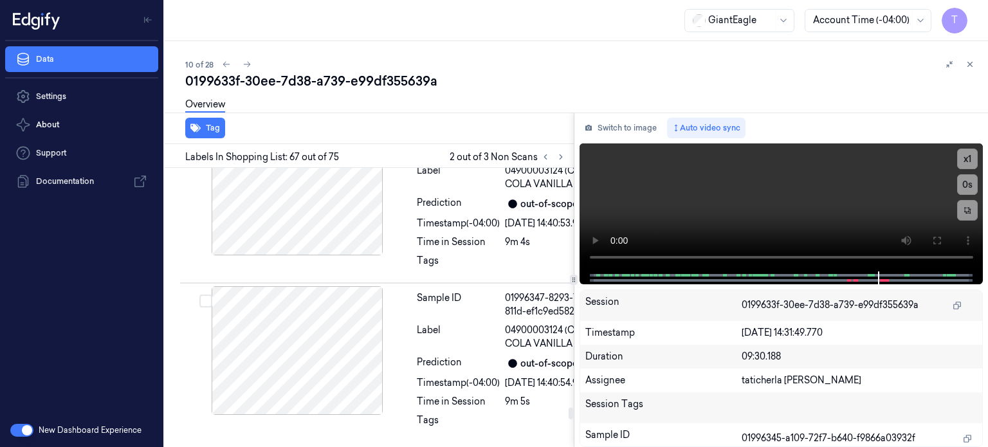
click at [544, 156] on icon at bounding box center [545, 157] width 3 height 5
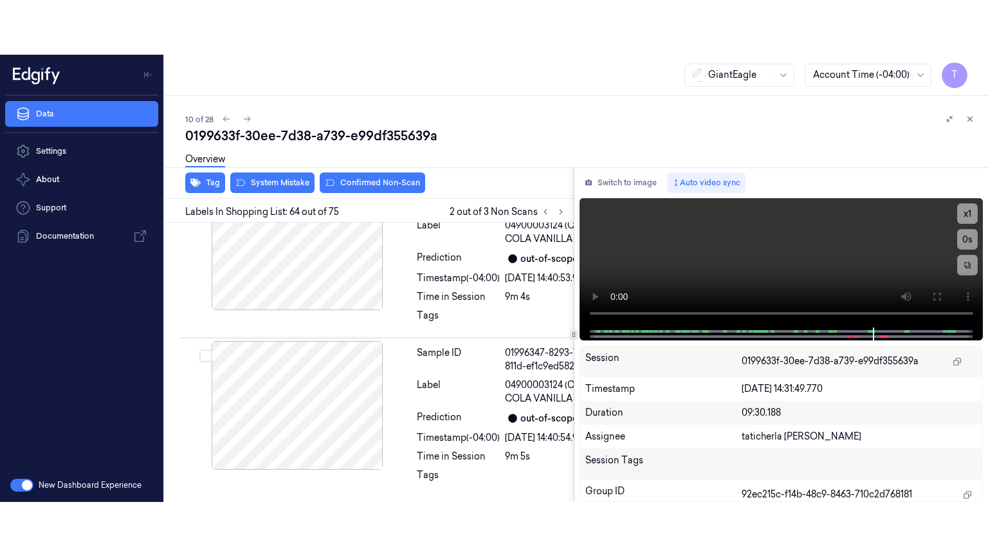
scroll to position [15142, 0]
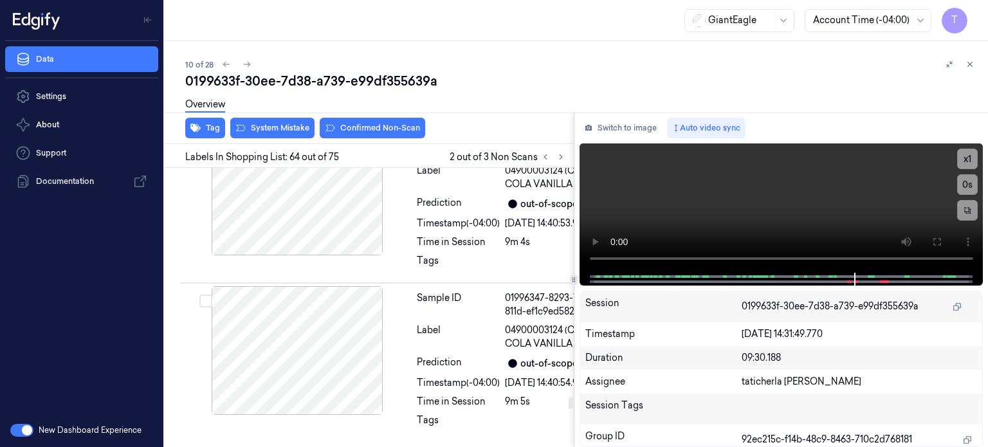
click at [940, 241] on icon at bounding box center [936, 242] width 10 height 10
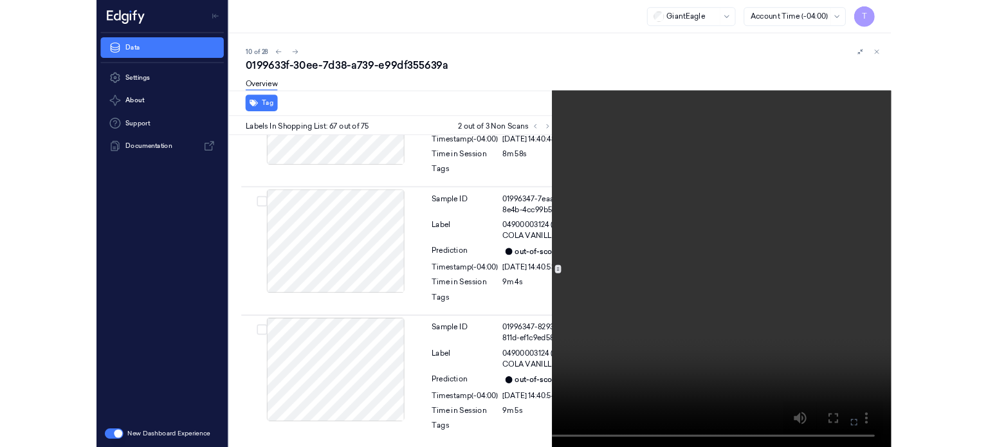
scroll to position [15767, 0]
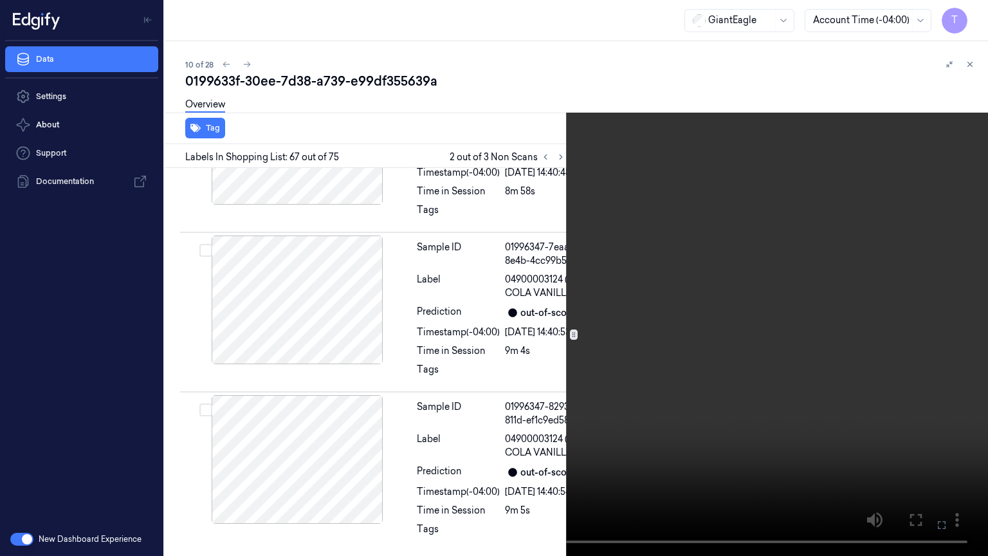
click at [0, 0] on icon at bounding box center [0, 0] width 0 height 0
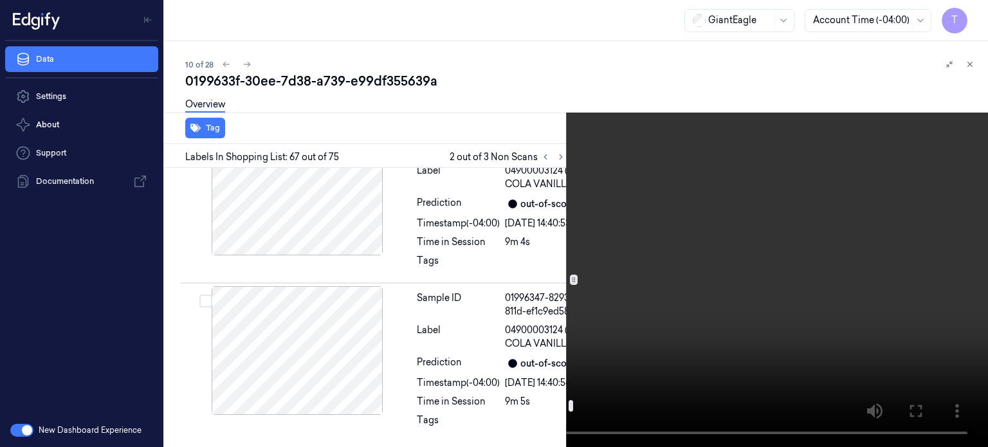
scroll to position [15123, 0]
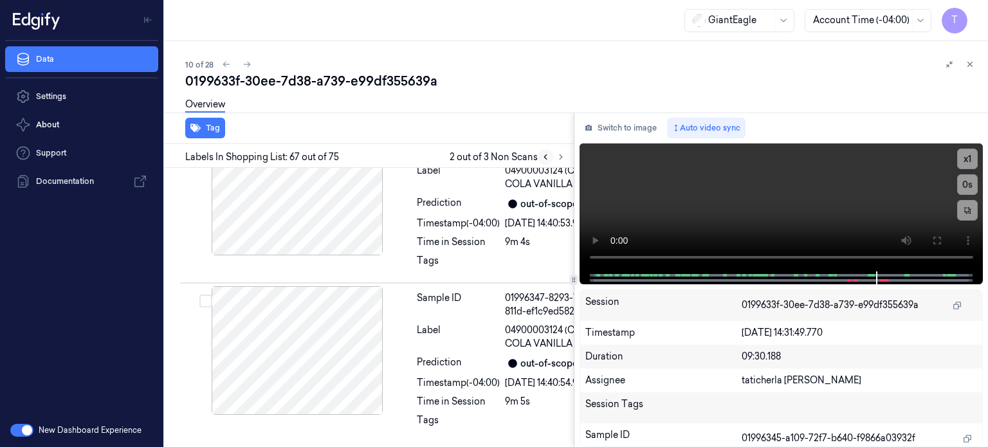
click at [543, 159] on icon at bounding box center [545, 156] width 9 height 9
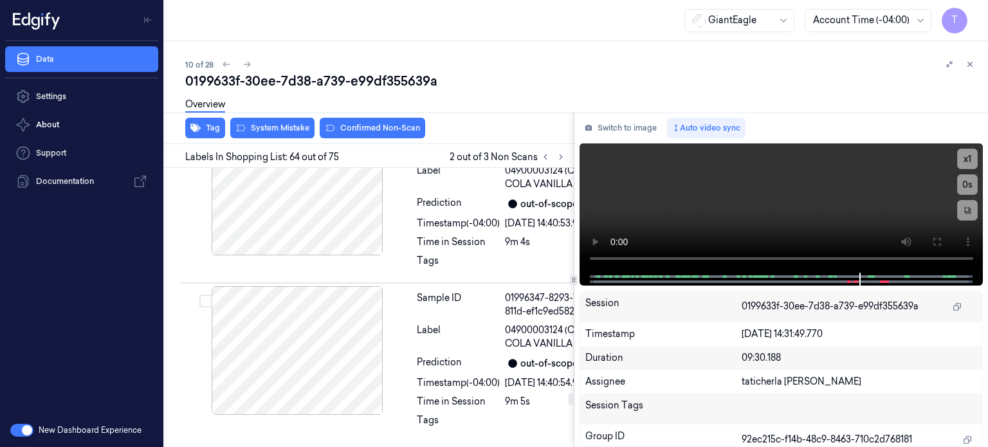
scroll to position [14884, 0]
click at [543, 156] on icon at bounding box center [545, 156] width 9 height 9
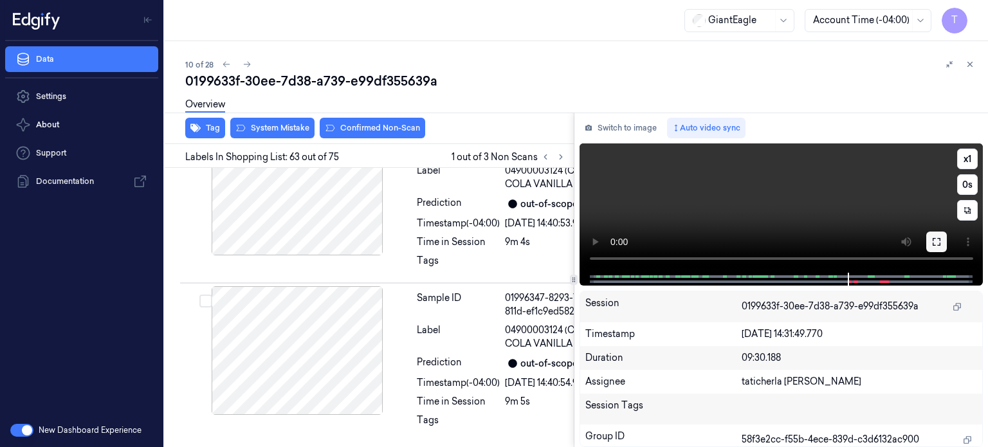
click at [936, 241] on icon at bounding box center [936, 242] width 10 height 10
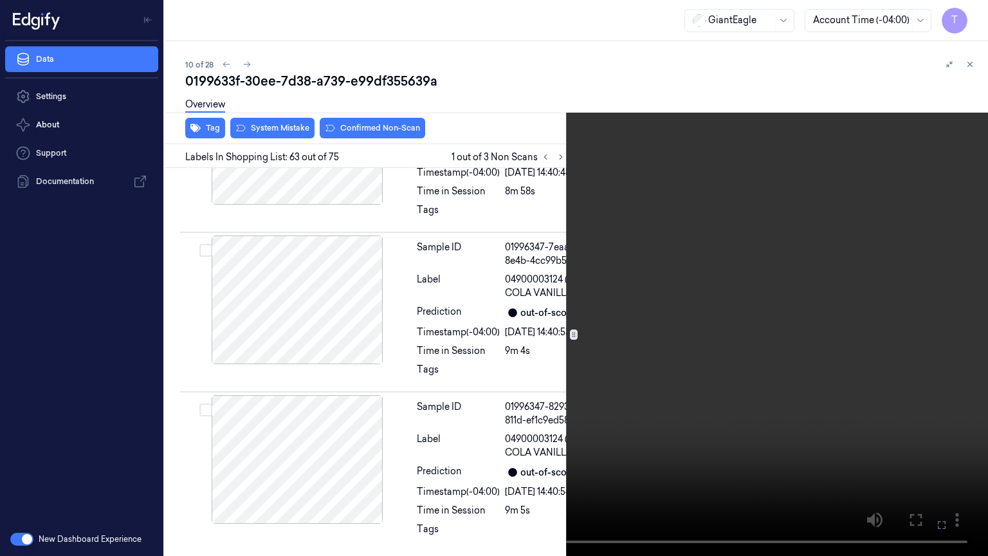
click at [0, 0] on icon at bounding box center [0, 0] width 0 height 0
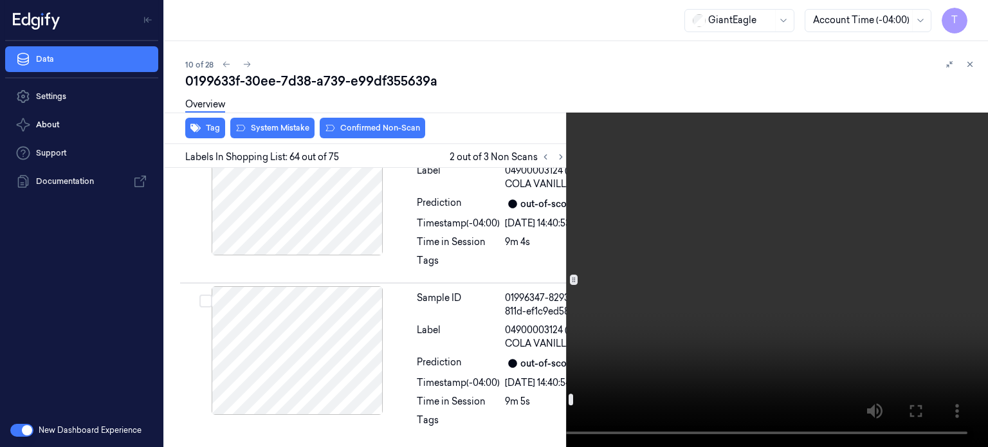
scroll to position [14885, 0]
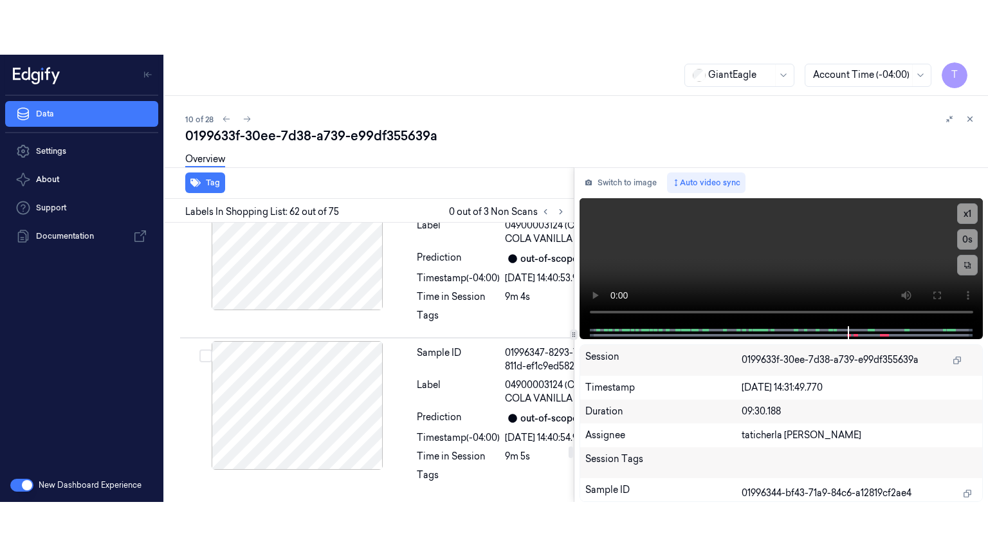
scroll to position [14727, 0]
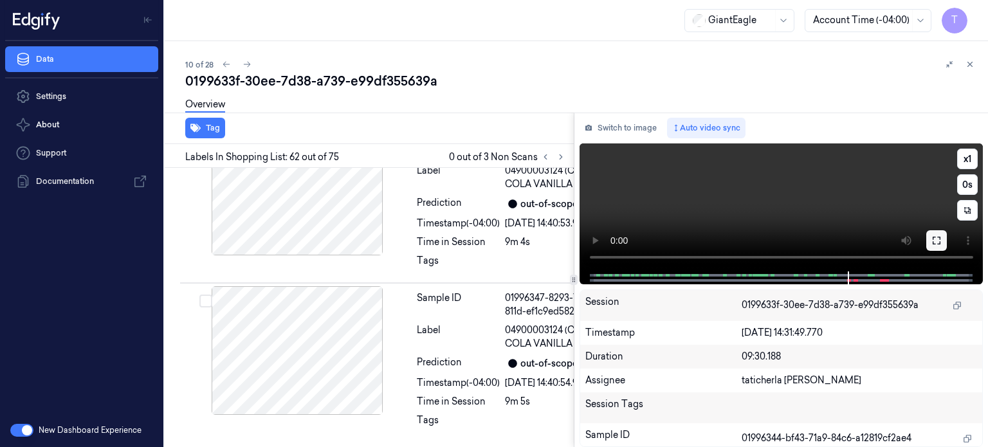
click at [935, 239] on icon at bounding box center [936, 240] width 10 height 10
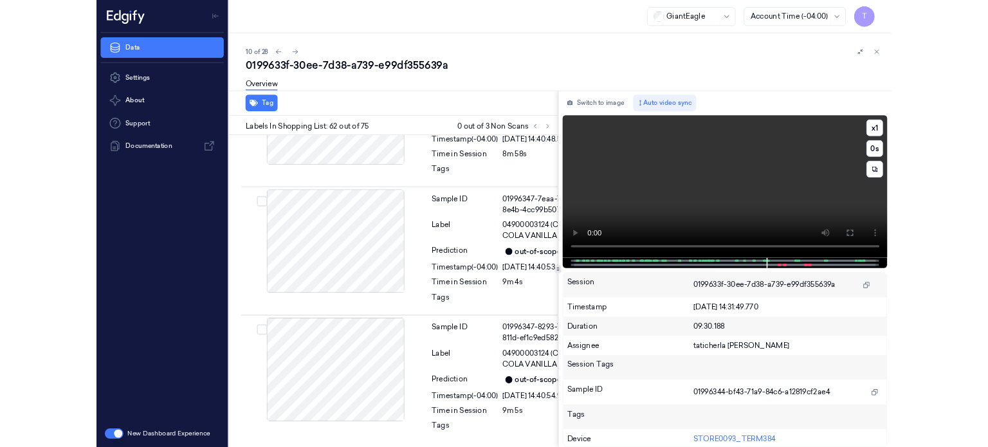
scroll to position [14672, 0]
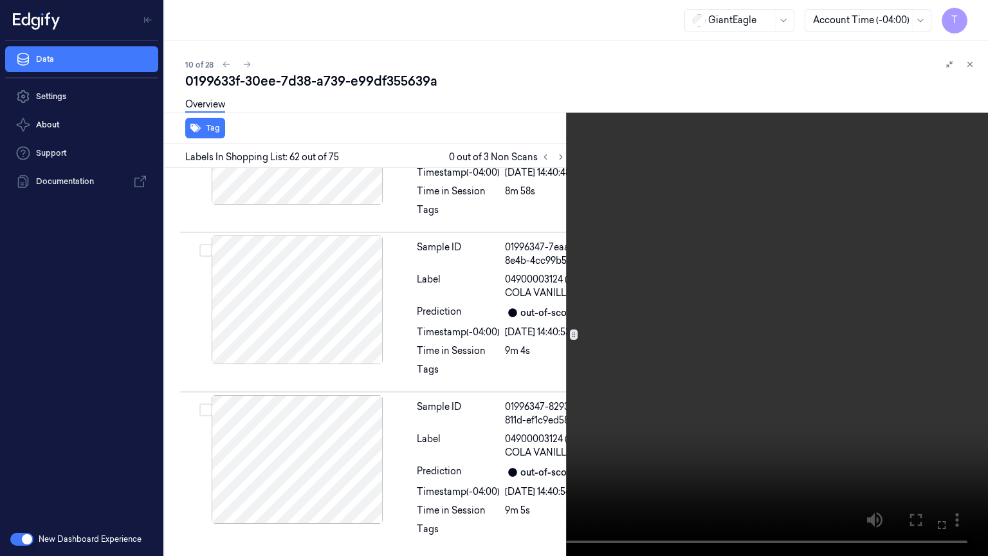
click at [0, 0] on button at bounding box center [0, 0] width 0 height 0
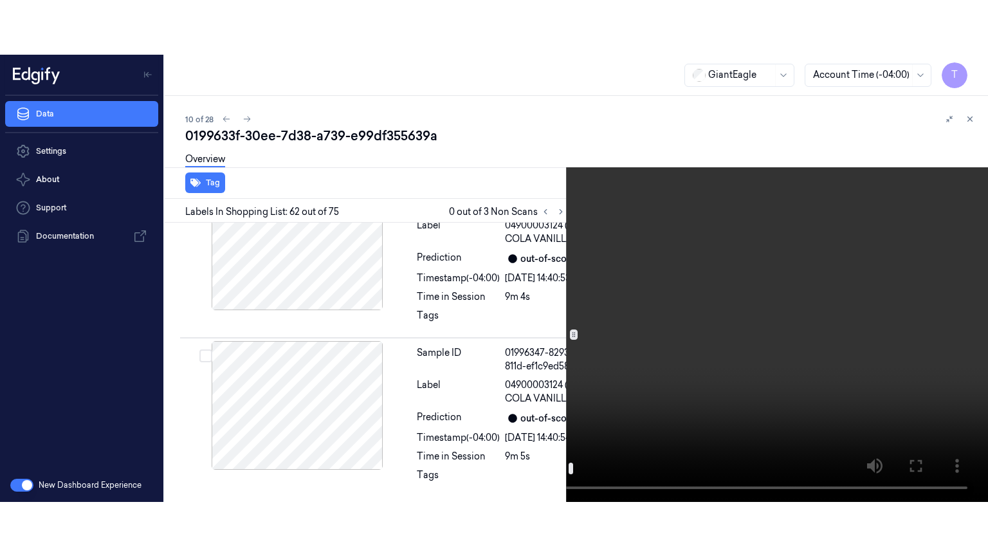
scroll to position [15830, 0]
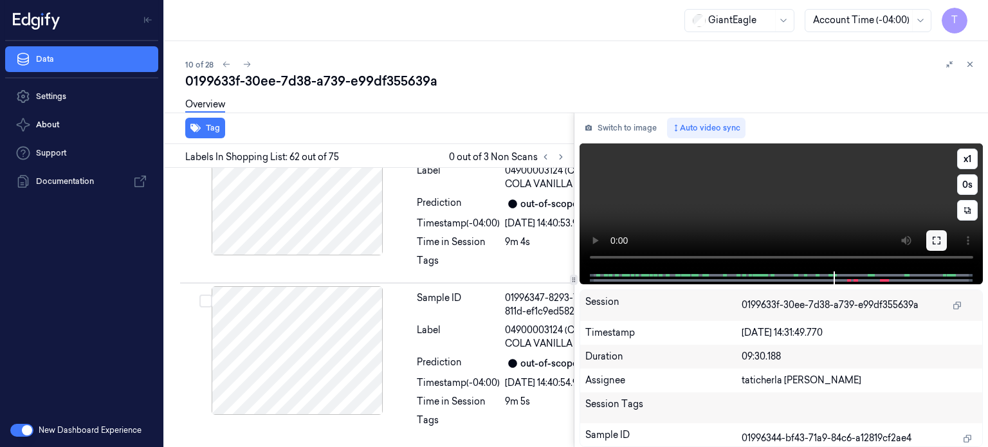
click at [939, 240] on icon at bounding box center [936, 240] width 10 height 10
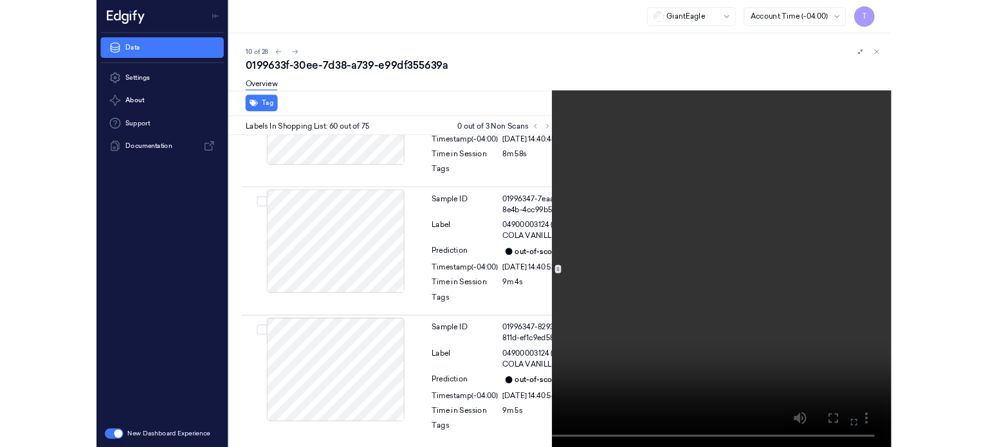
scroll to position [14189, 0]
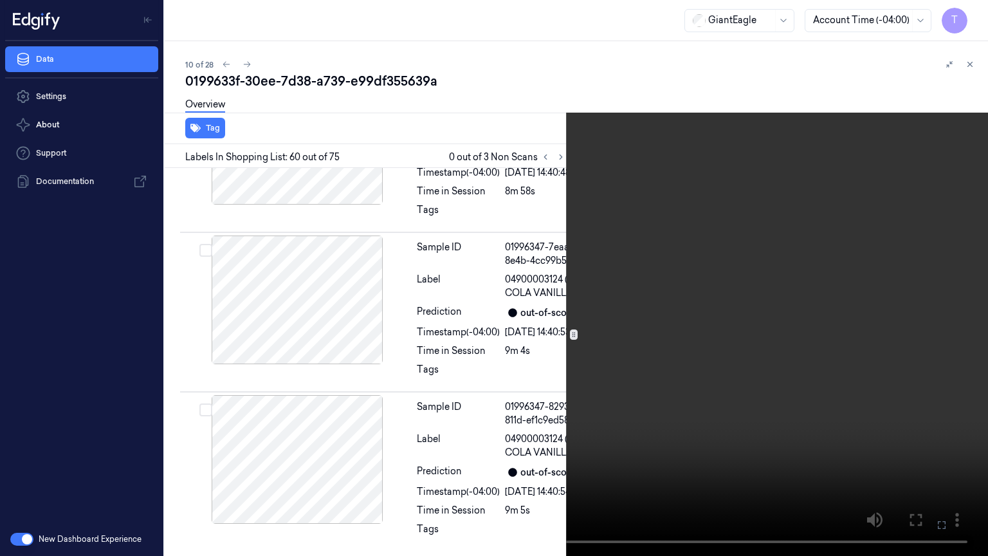
click at [0, 0] on icon at bounding box center [0, 0] width 0 height 0
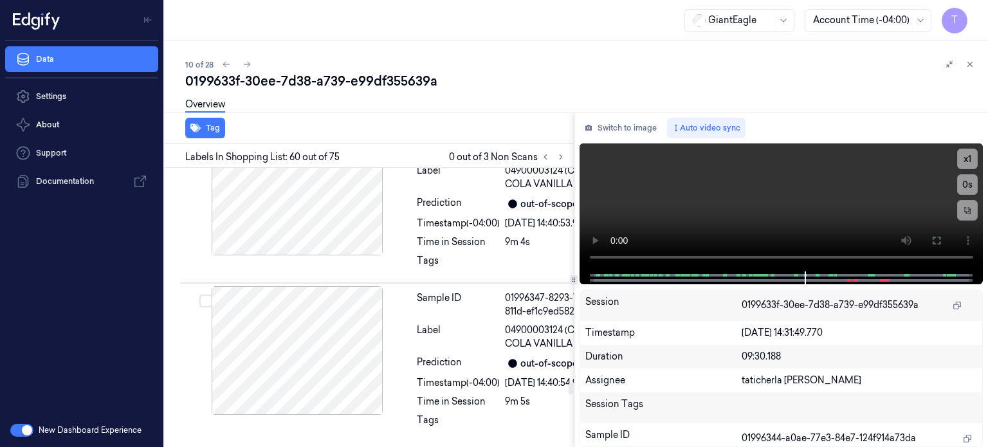
click at [544, 156] on icon at bounding box center [545, 156] width 9 height 9
click at [561, 158] on icon at bounding box center [560, 156] width 9 height 9
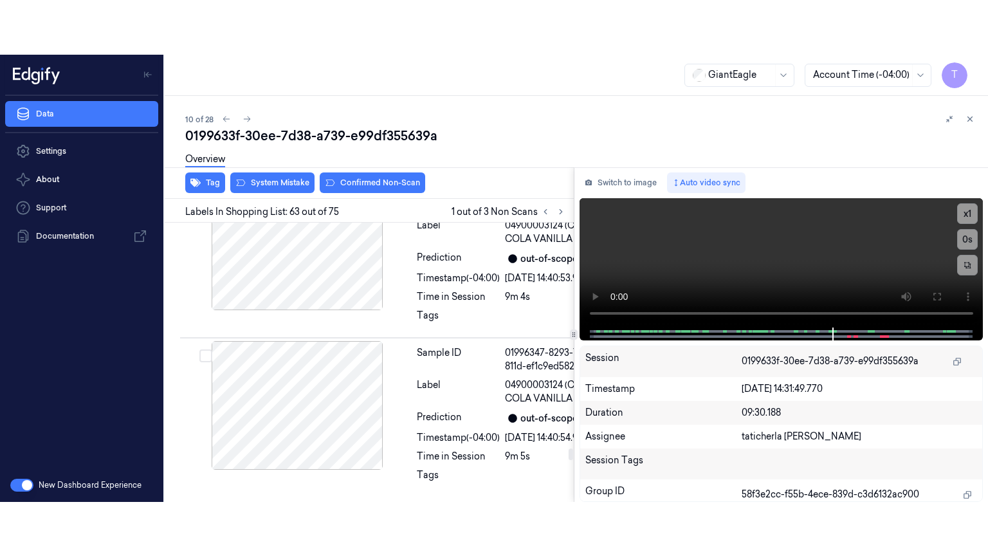
scroll to position [14949, 0]
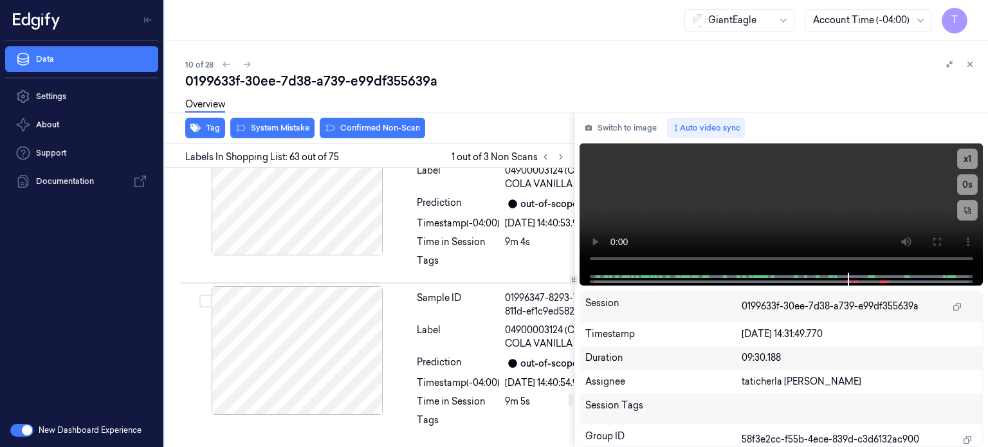
click at [934, 238] on icon at bounding box center [937, 242] width 8 height 8
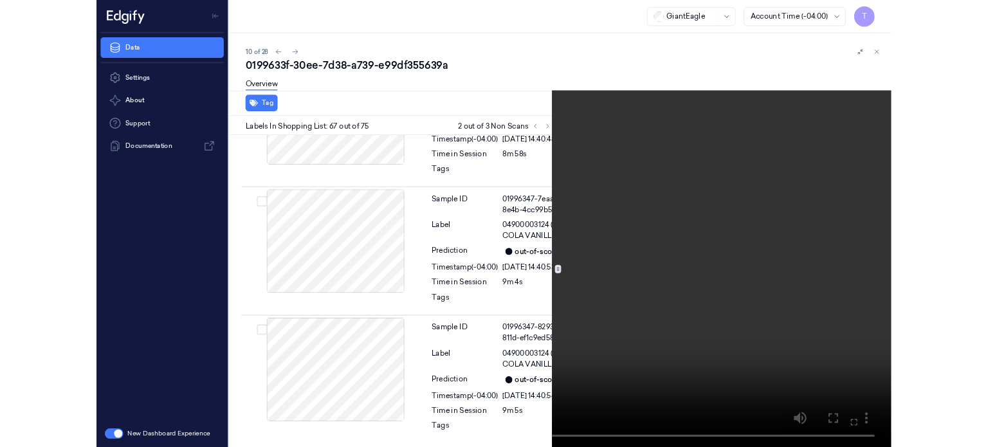
scroll to position [15767, 0]
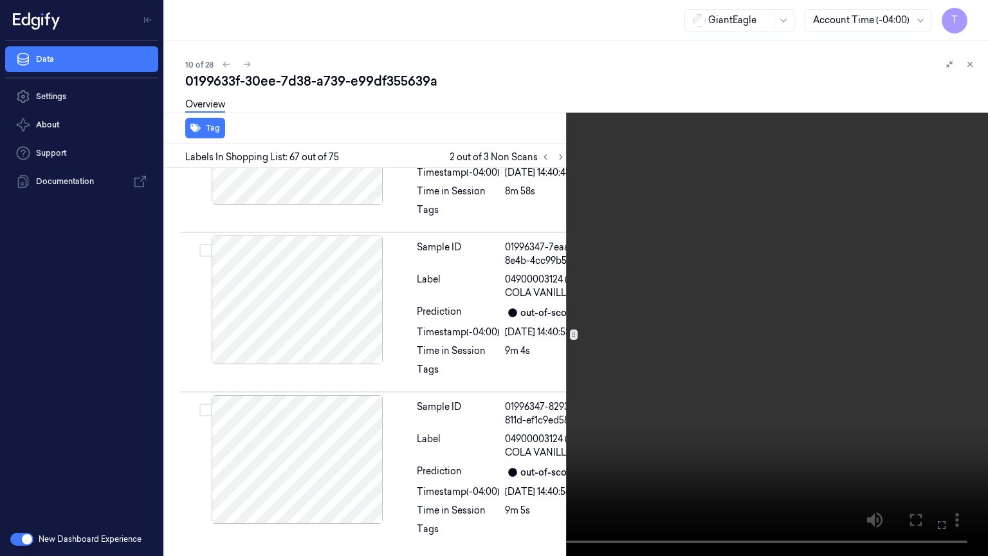
click at [0, 0] on icon at bounding box center [0, 0] width 0 height 0
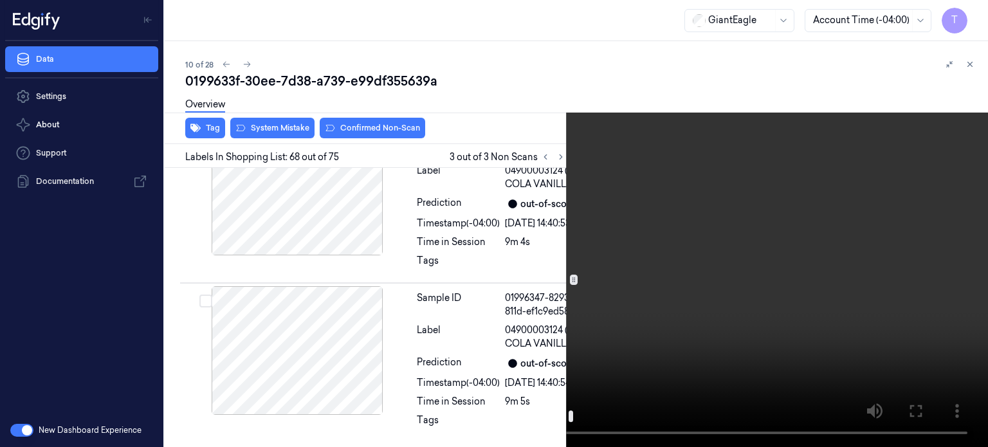
scroll to position [16037, 0]
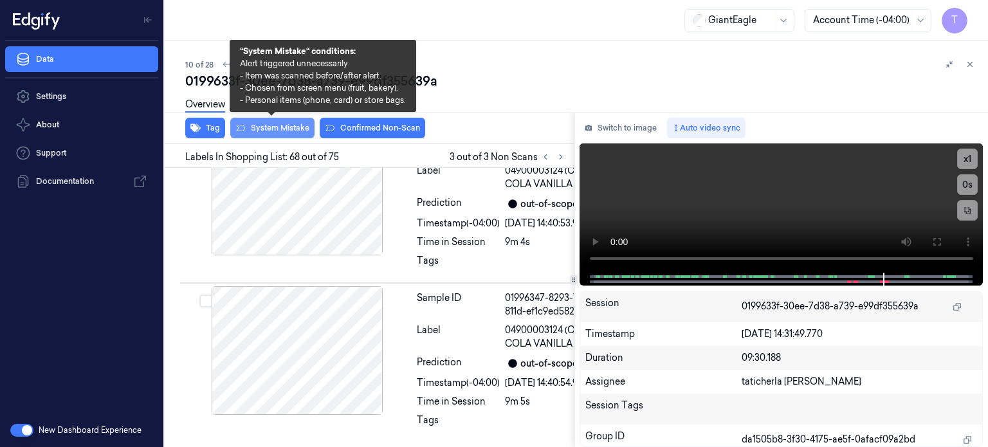
click at [280, 127] on button "System Mistake" at bounding box center [272, 128] width 84 height 21
click at [293, 128] on button "System Mistake" at bounding box center [272, 128] width 84 height 21
click at [276, 123] on button "System Mistake" at bounding box center [272, 128] width 84 height 21
click at [289, 128] on button "System Mistake" at bounding box center [272, 128] width 84 height 21
click at [286, 125] on button "System Mistake" at bounding box center [272, 128] width 84 height 21
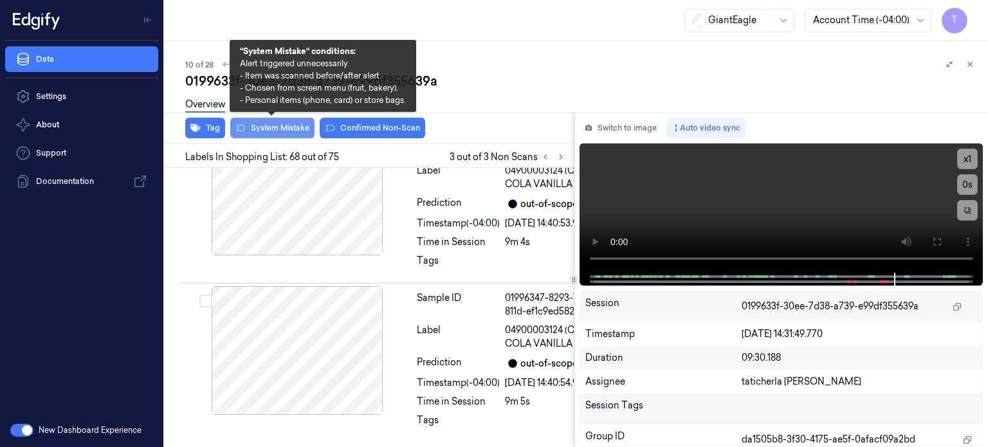
click at [288, 125] on button "System Mistake" at bounding box center [272, 128] width 84 height 21
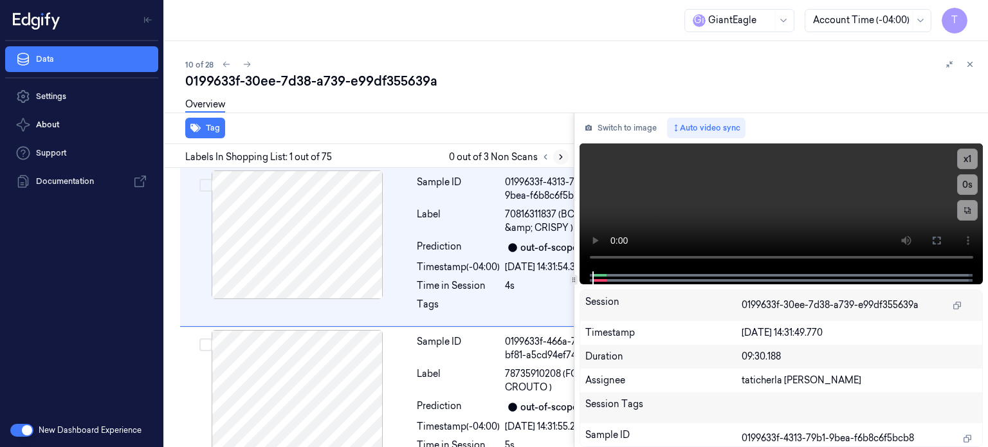
click at [561, 156] on icon at bounding box center [561, 157] width 3 height 5
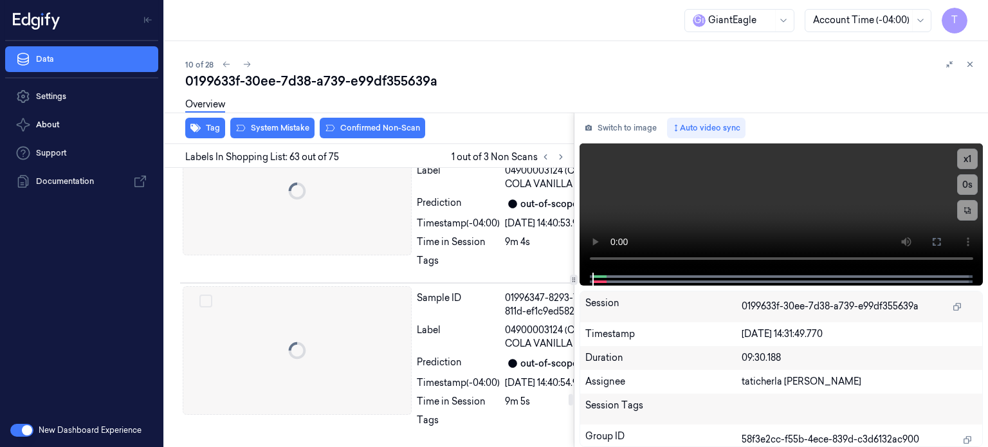
scroll to position [14949, 0]
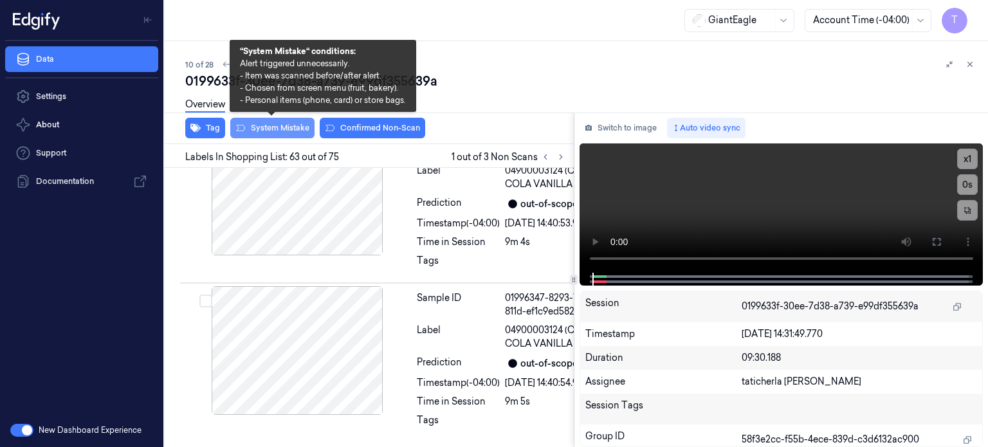
click at [282, 125] on button "System Mistake" at bounding box center [272, 128] width 84 height 21
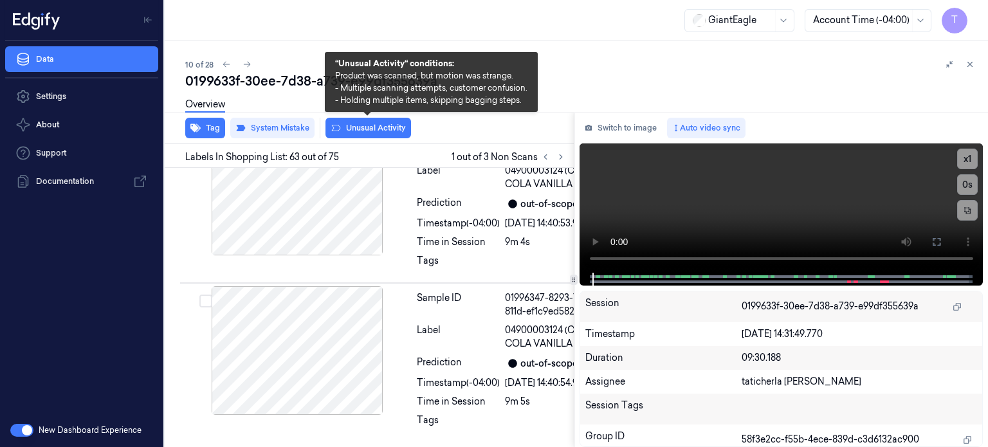
click at [383, 131] on button "Unusual Activity" at bounding box center [368, 128] width 86 height 21
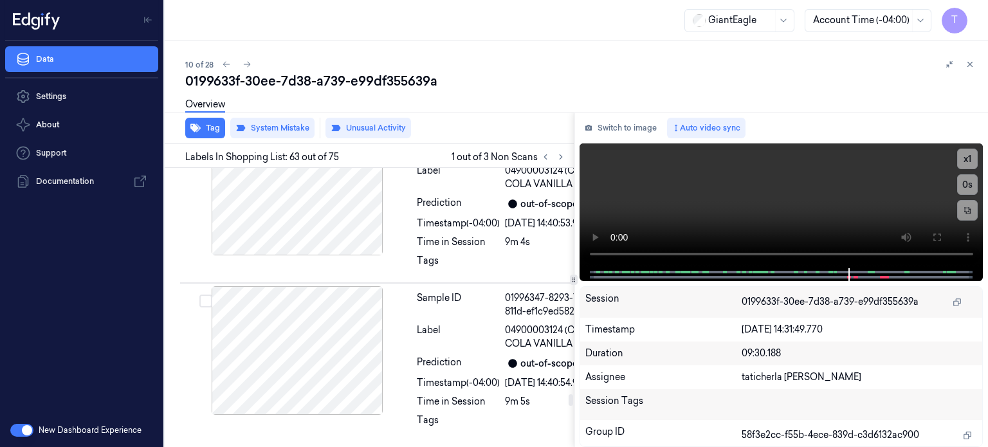
click at [561, 157] on icon at bounding box center [560, 156] width 9 height 9
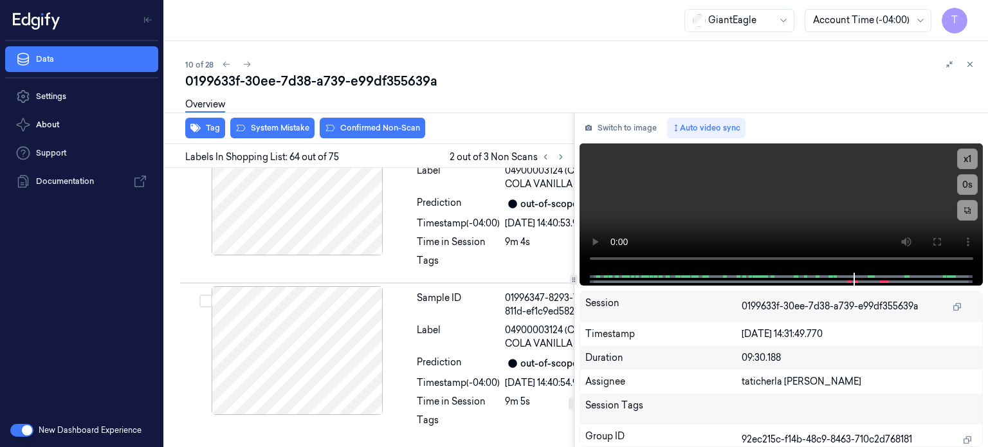
scroll to position [15148, 0]
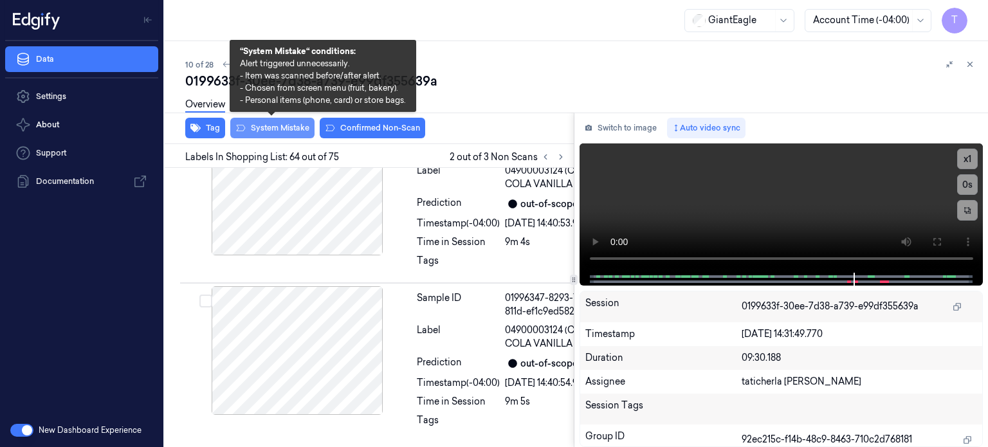
click at [283, 126] on button "System Mistake" at bounding box center [272, 128] width 84 height 21
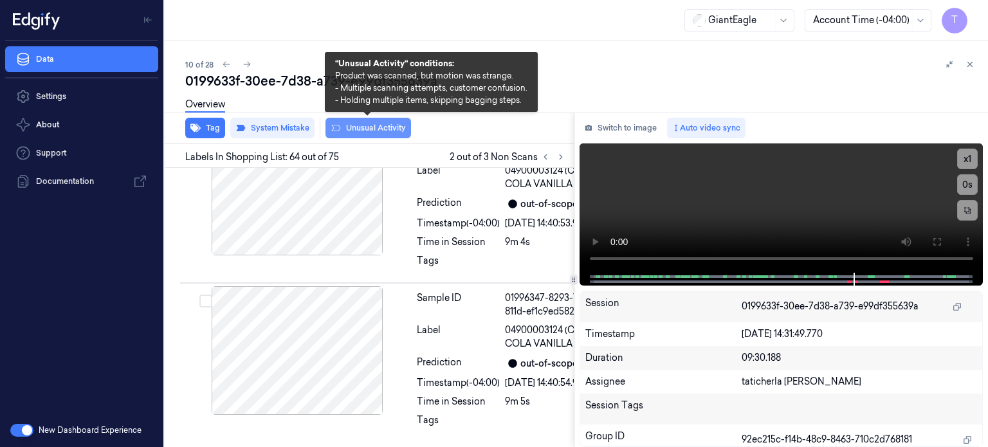
click at [363, 127] on button "Unusual Activity" at bounding box center [368, 128] width 86 height 21
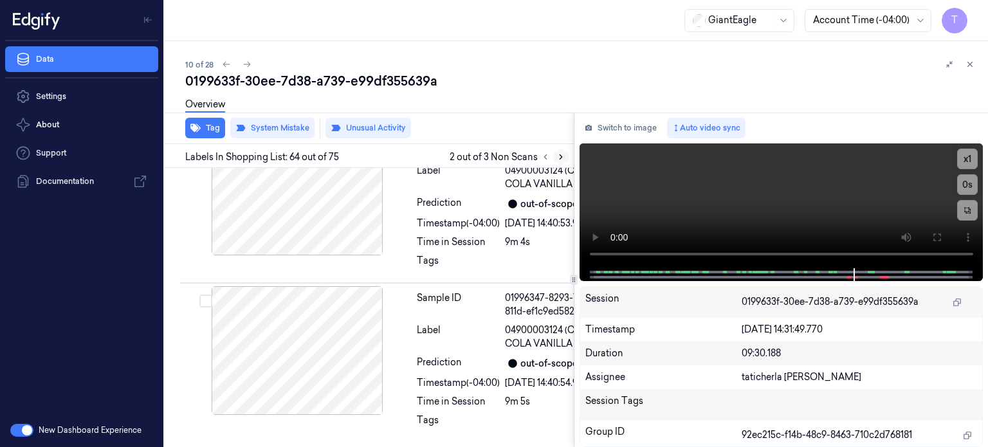
click at [560, 158] on icon at bounding box center [561, 157] width 3 height 5
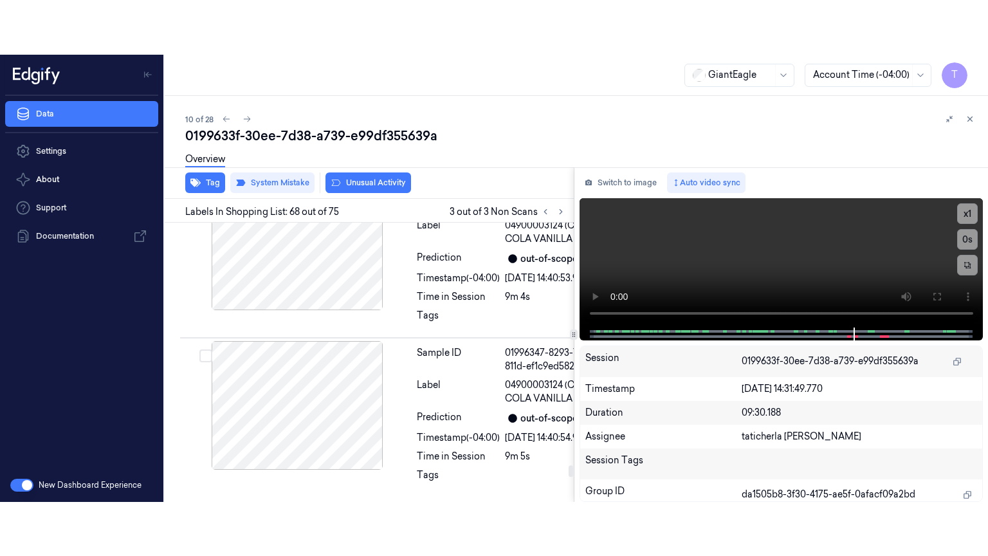
scroll to position [16052, 0]
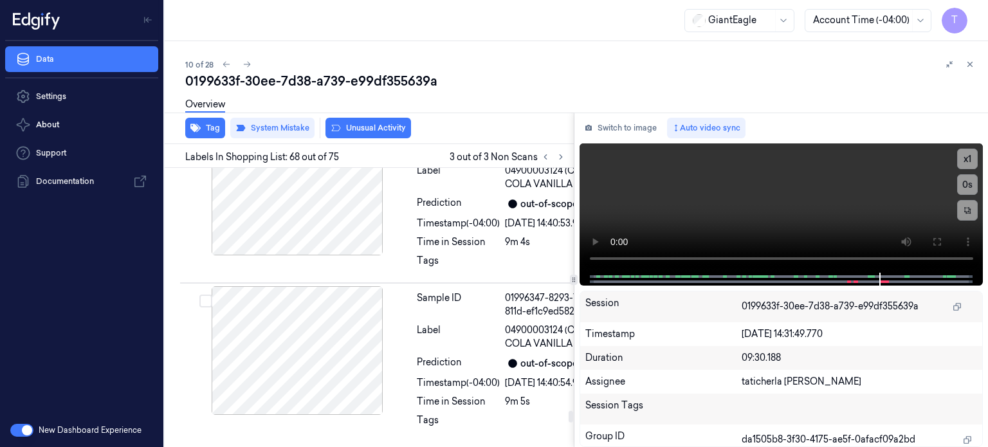
click at [943, 241] on button at bounding box center [936, 242] width 21 height 21
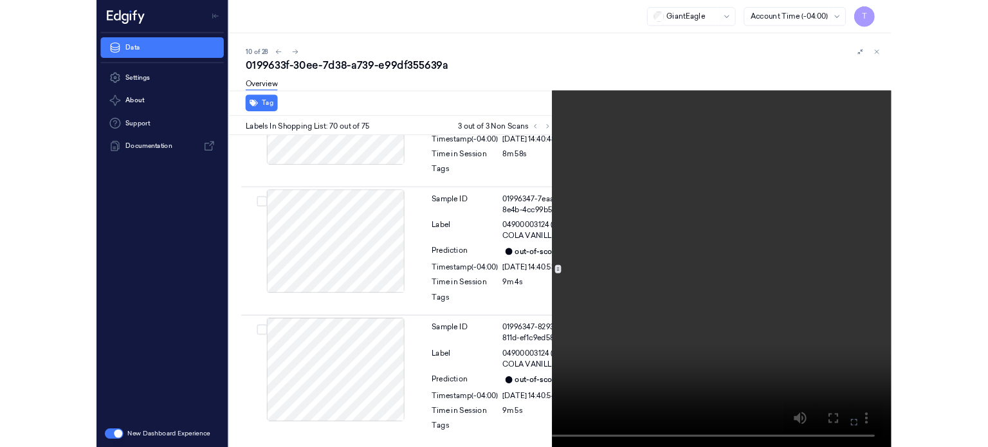
scroll to position [16455, 0]
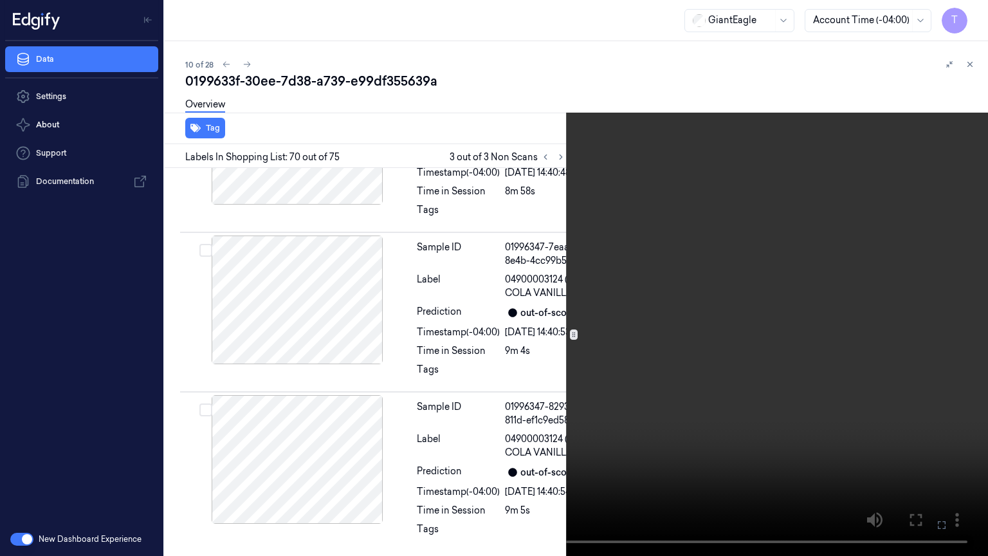
click at [0, 0] on icon at bounding box center [0, 0] width 0 height 0
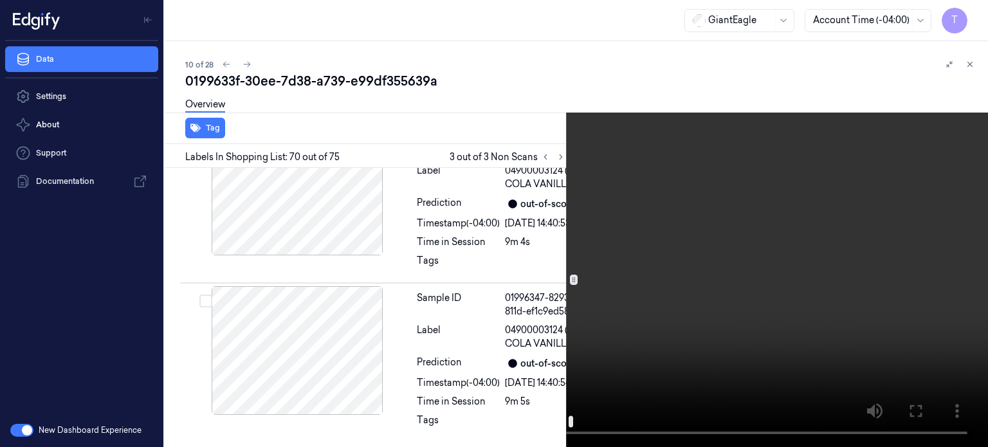
scroll to position [16326, 0]
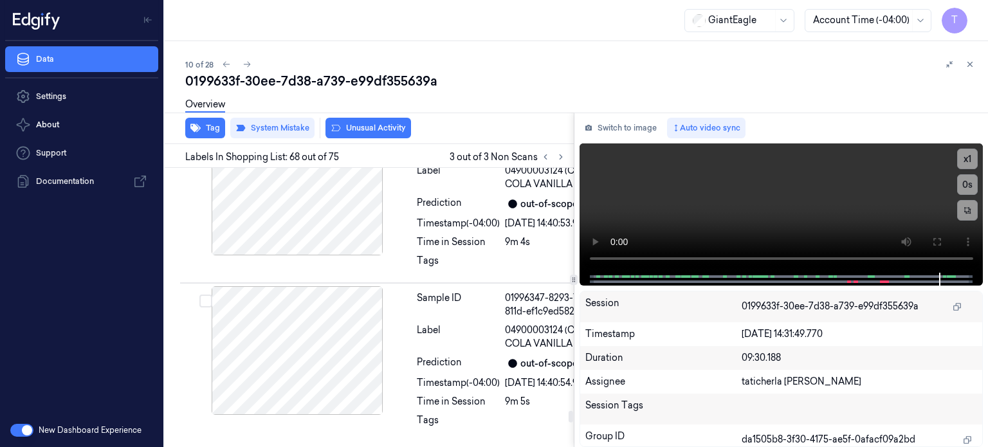
scroll to position [16052, 0]
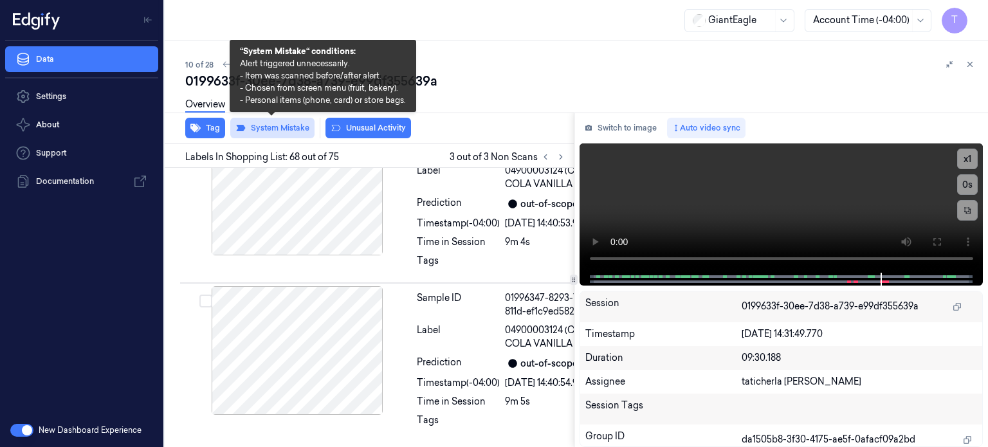
click at [288, 126] on button "System Mistake" at bounding box center [272, 128] width 84 height 21
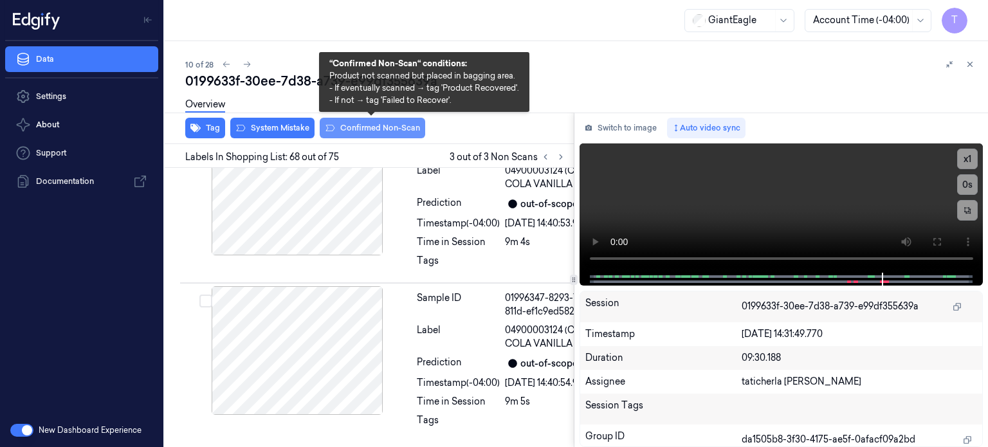
click at [381, 128] on button "Confirmed Non-Scan" at bounding box center [372, 128] width 105 height 21
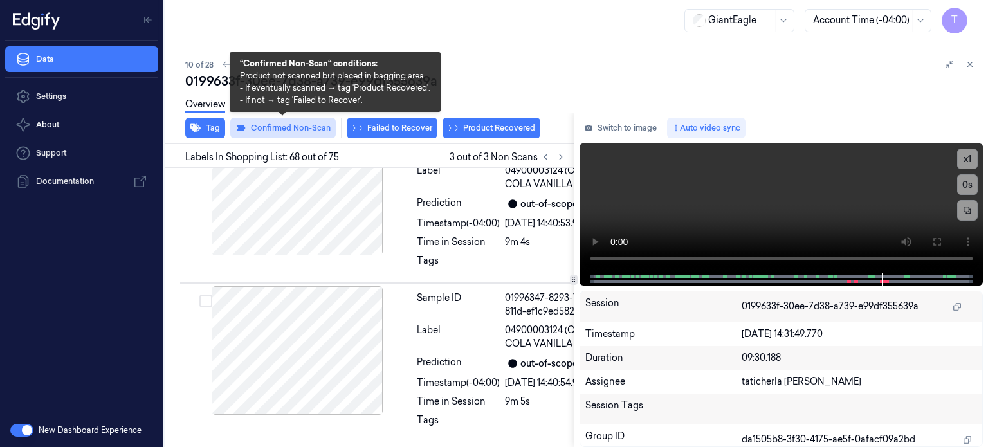
scroll to position [16052, 0]
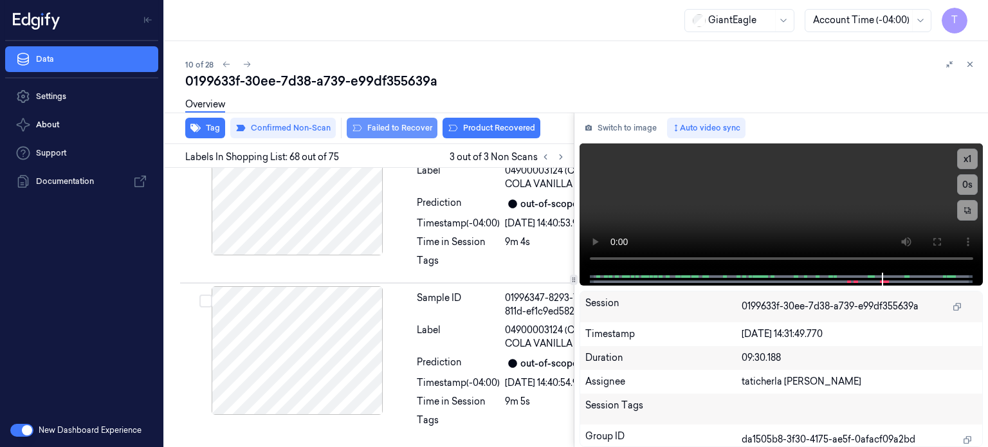
click at [386, 127] on button "Failed to Recover" at bounding box center [392, 128] width 91 height 21
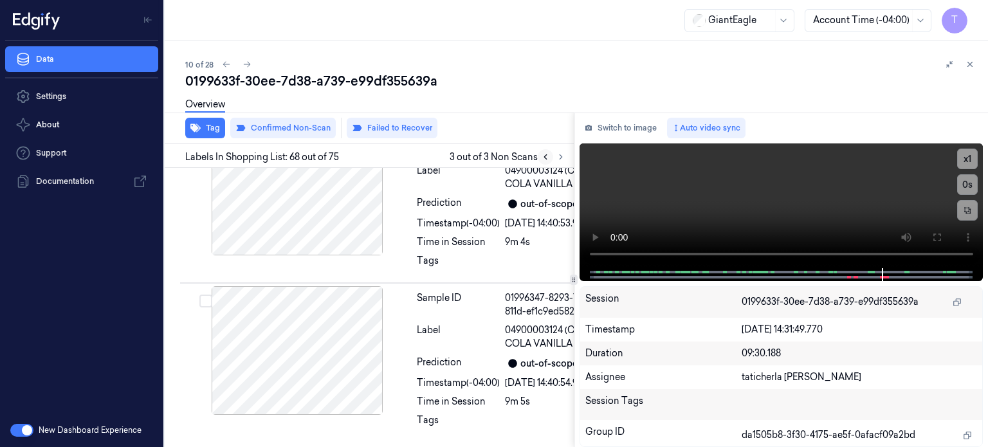
click at [542, 159] on icon at bounding box center [545, 156] width 9 height 9
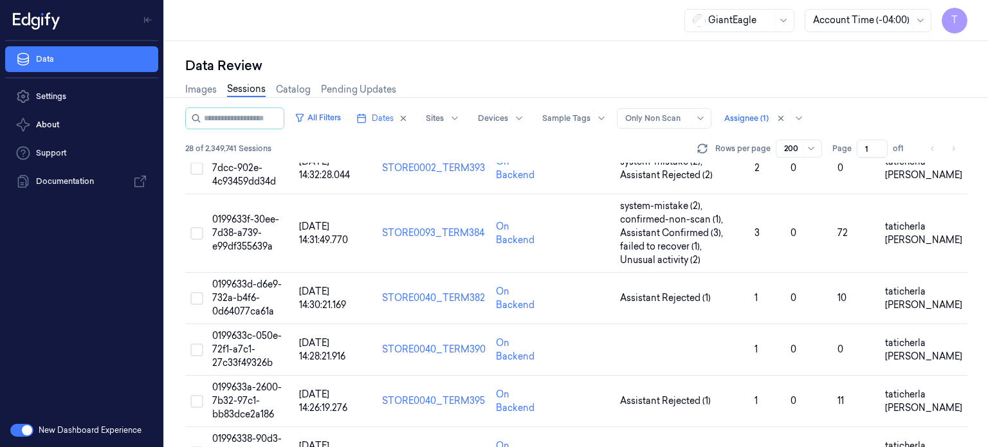
scroll to position [450, 0]
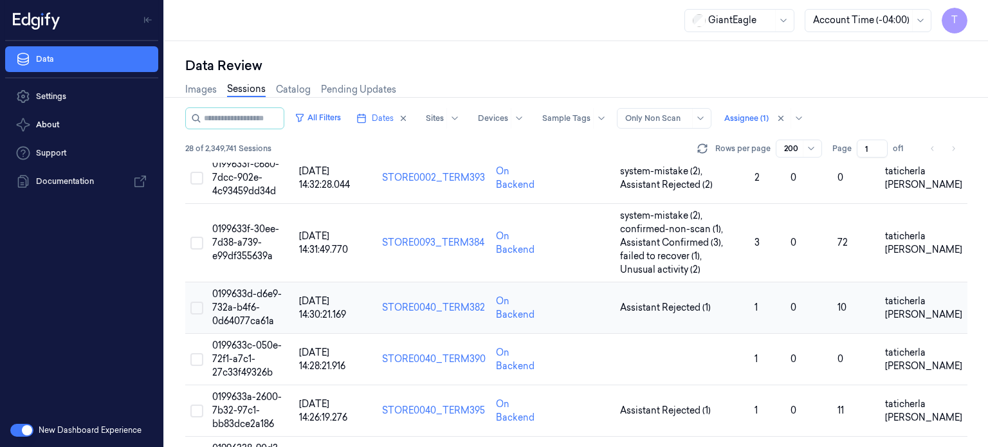
click at [236, 298] on td "0199633d-d6e9-732a-b4f6-0d64077ca61a" at bounding box center [250, 307] width 87 height 51
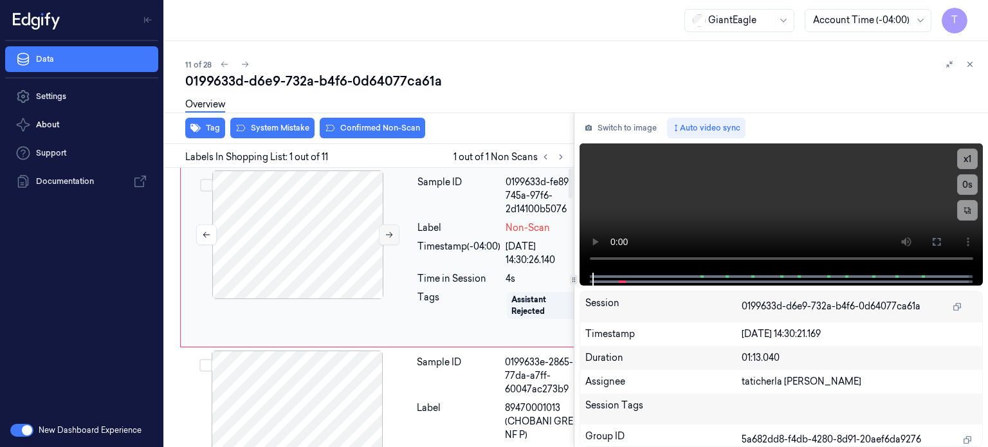
click at [387, 233] on icon at bounding box center [389, 235] width 7 height 6
click at [388, 232] on icon at bounding box center [389, 234] width 9 height 9
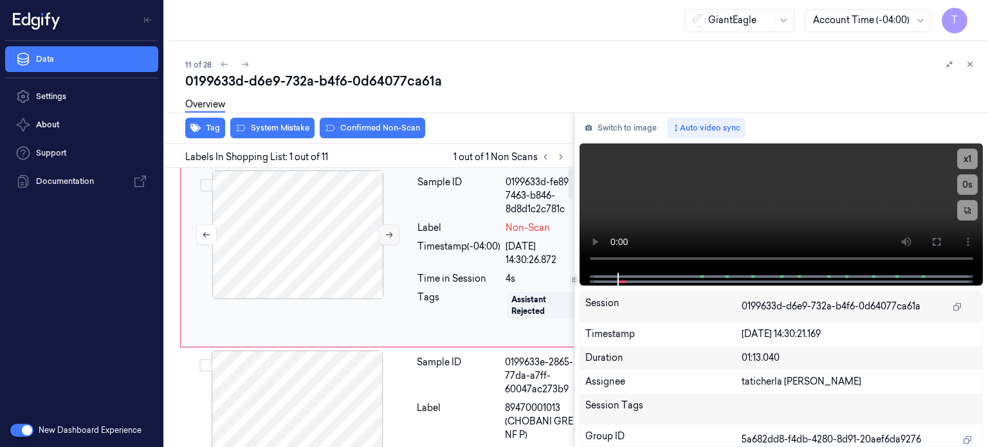
click at [388, 232] on icon at bounding box center [389, 234] width 9 height 9
click at [942, 239] on button at bounding box center [936, 242] width 21 height 21
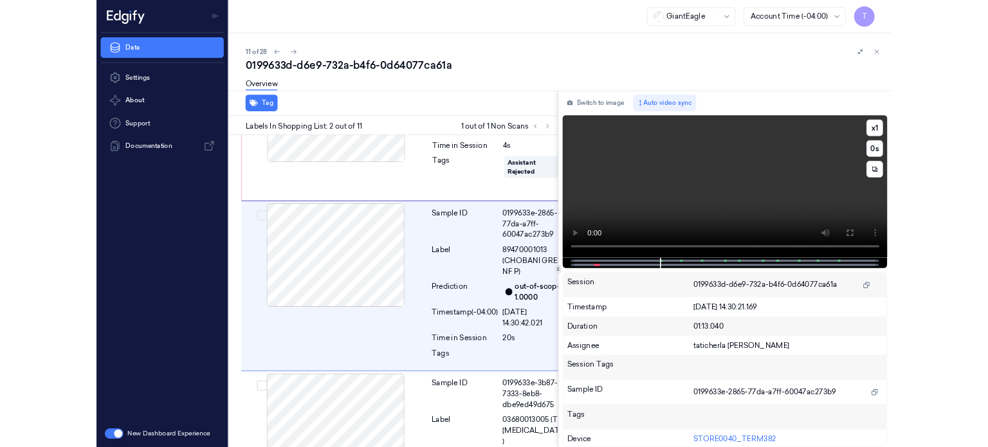
scroll to position [118, 0]
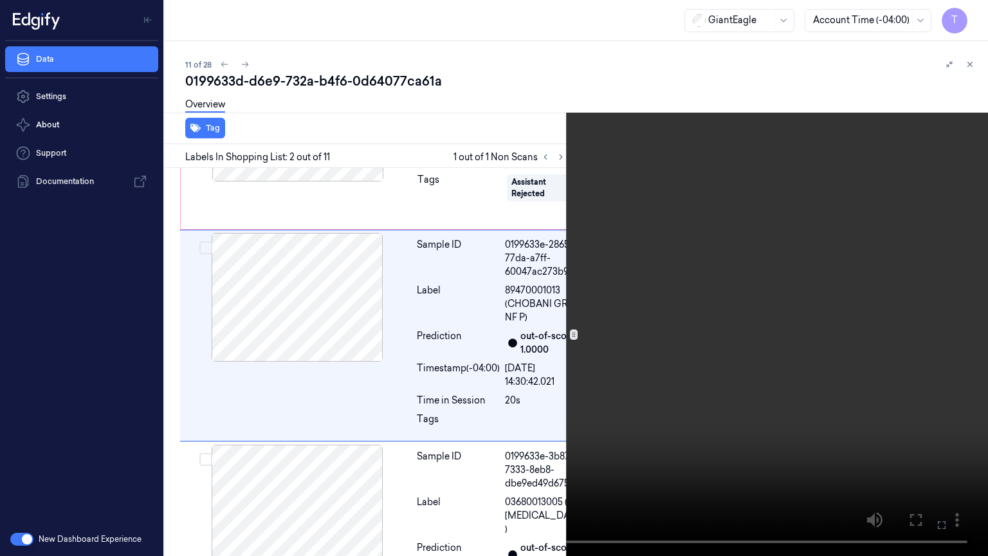
click at [0, 0] on icon at bounding box center [0, 0] width 0 height 0
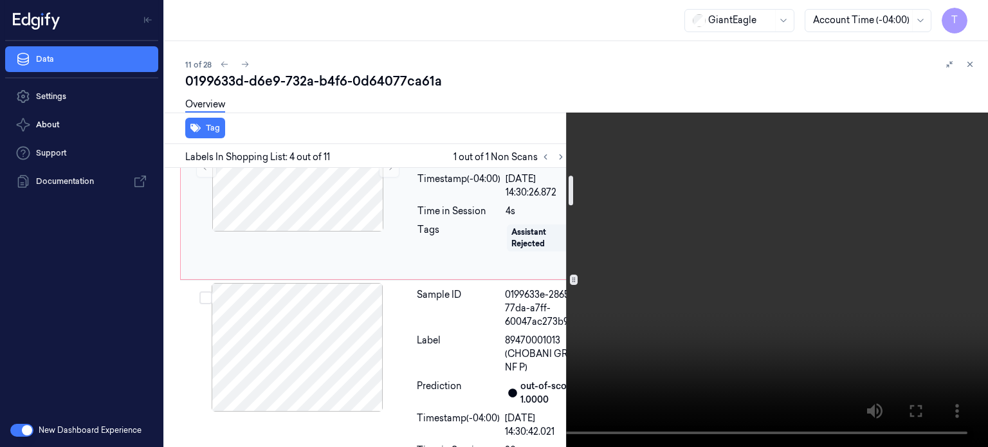
scroll to position [0, 0]
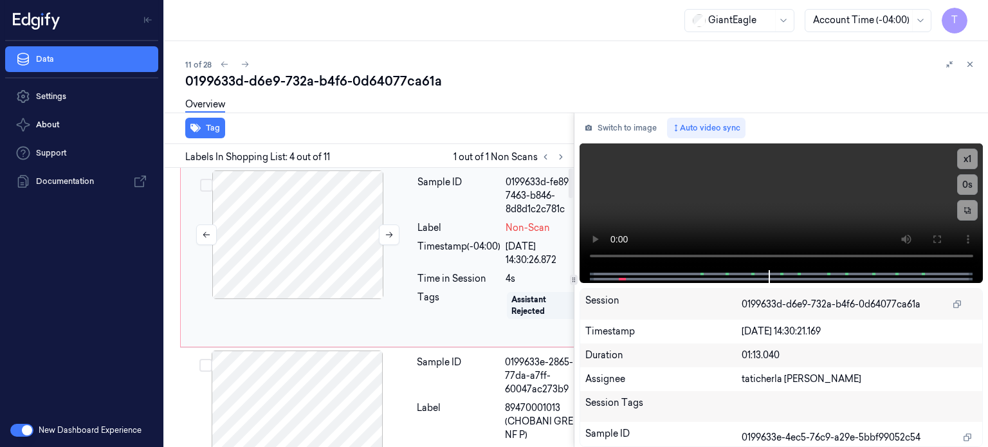
click at [335, 249] on div at bounding box center [297, 234] width 229 height 129
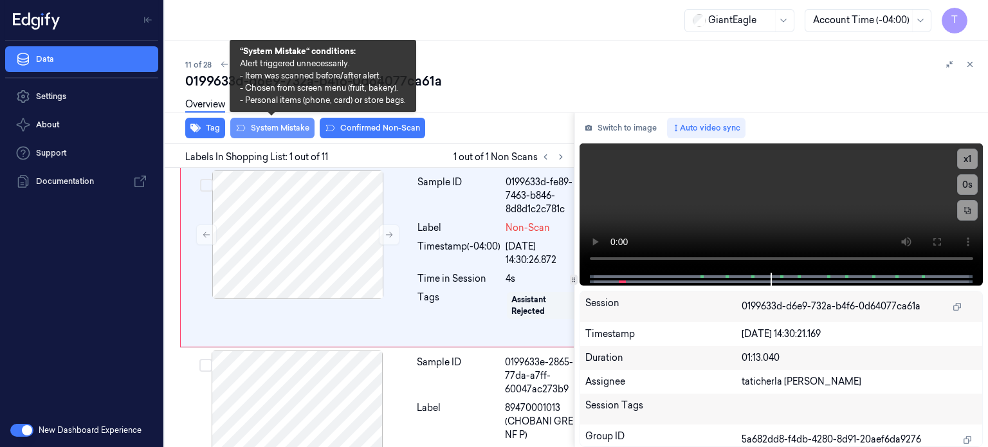
click at [286, 123] on button "System Mistake" at bounding box center [272, 128] width 84 height 21
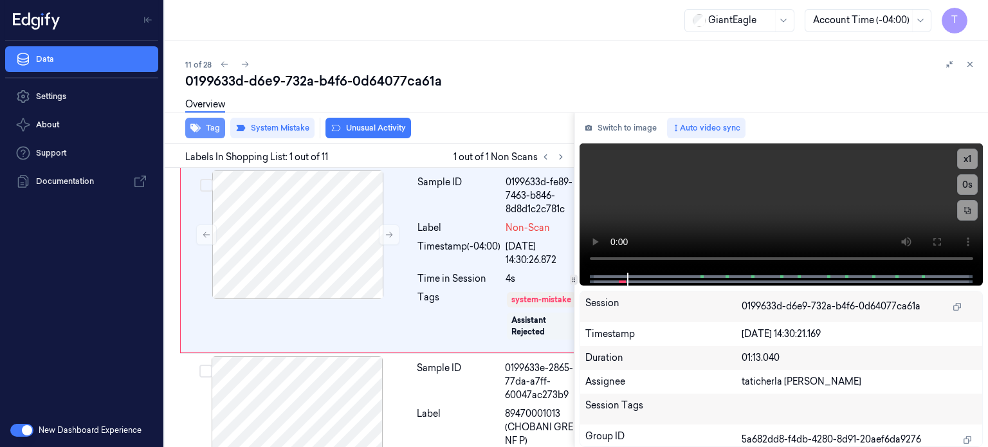
click at [209, 125] on button "Tag" at bounding box center [205, 128] width 40 height 21
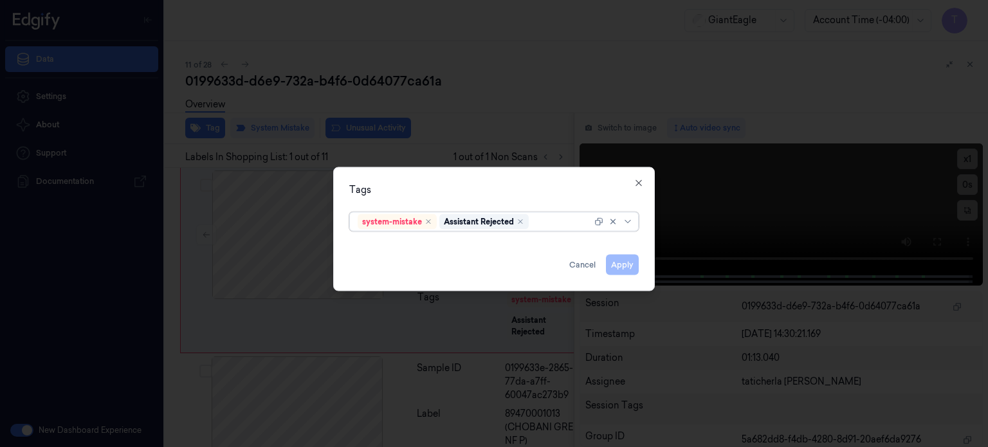
click at [569, 218] on div at bounding box center [561, 222] width 60 height 14
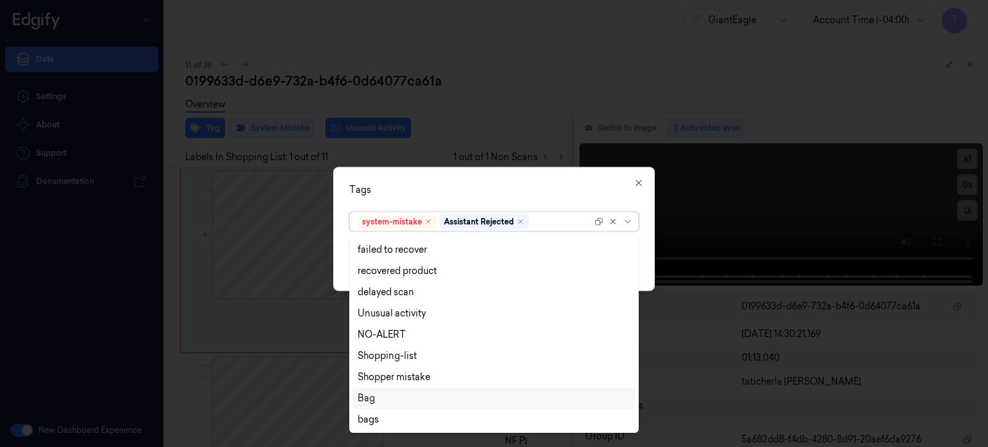
click at [385, 402] on div "Bag" at bounding box center [494, 399] width 273 height 14
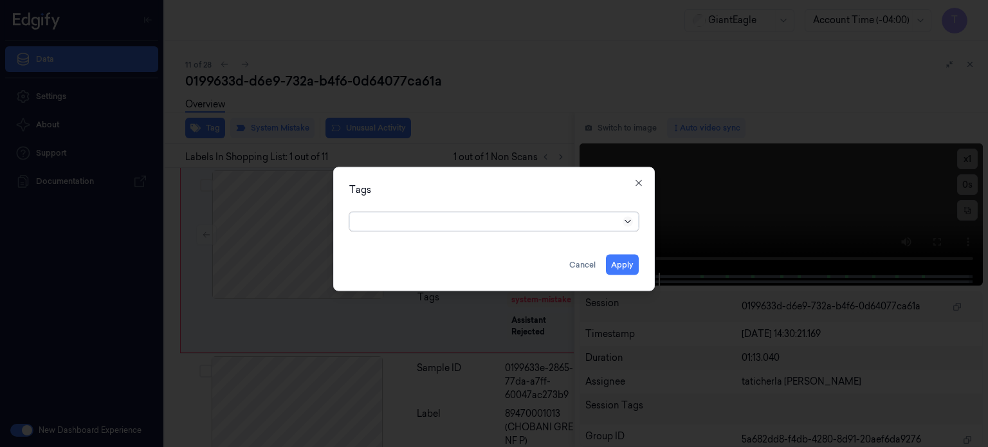
click at [632, 220] on icon at bounding box center [628, 221] width 10 height 10
click at [639, 181] on icon "button" at bounding box center [638, 182] width 10 height 10
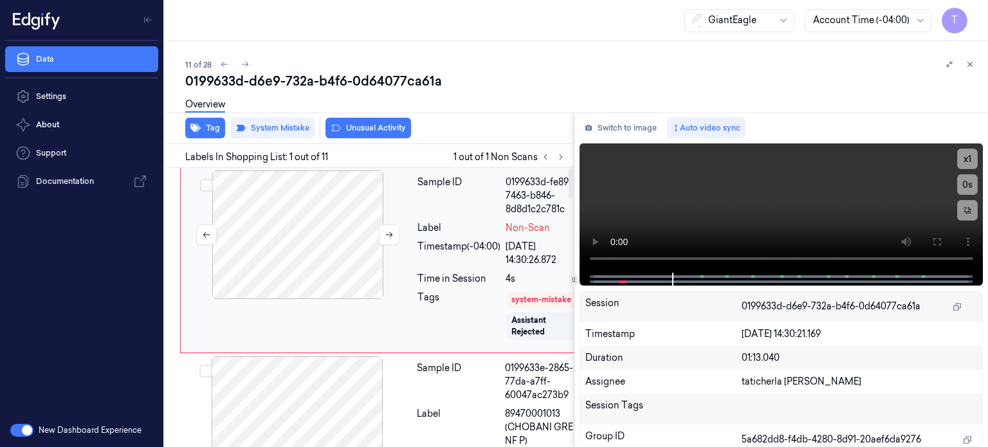
click at [345, 226] on div at bounding box center [297, 234] width 229 height 129
click at [210, 128] on button "Tag" at bounding box center [205, 128] width 40 height 21
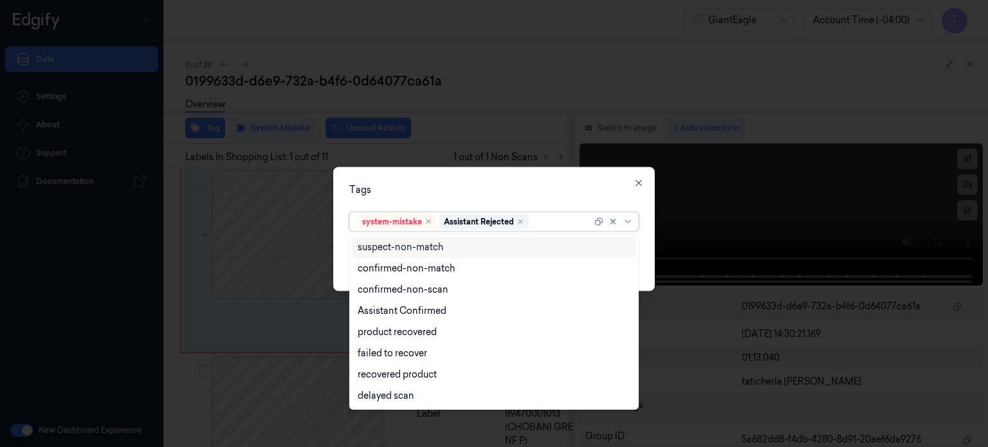
click at [545, 224] on div at bounding box center [561, 222] width 60 height 14
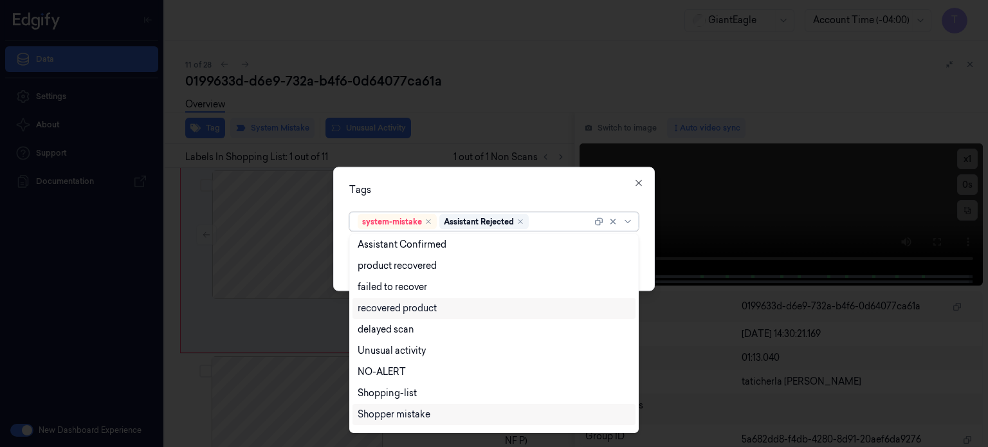
scroll to position [104, 0]
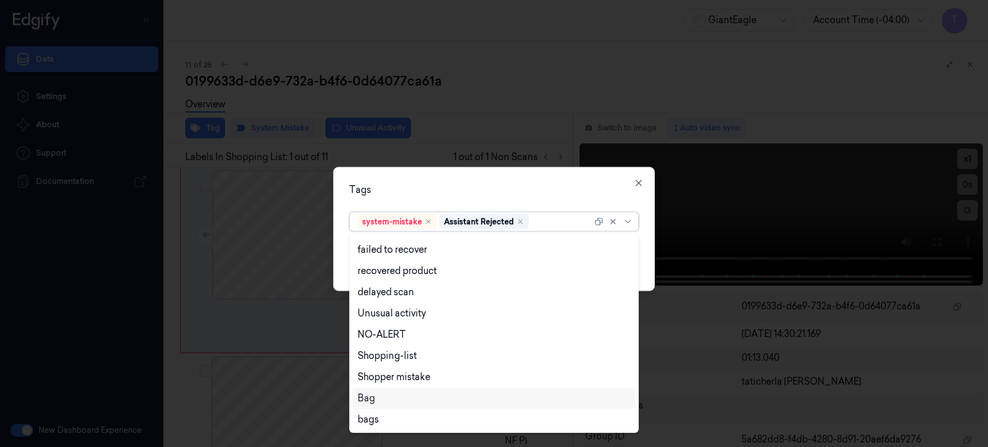
click at [392, 396] on div "Bag" at bounding box center [494, 399] width 273 height 14
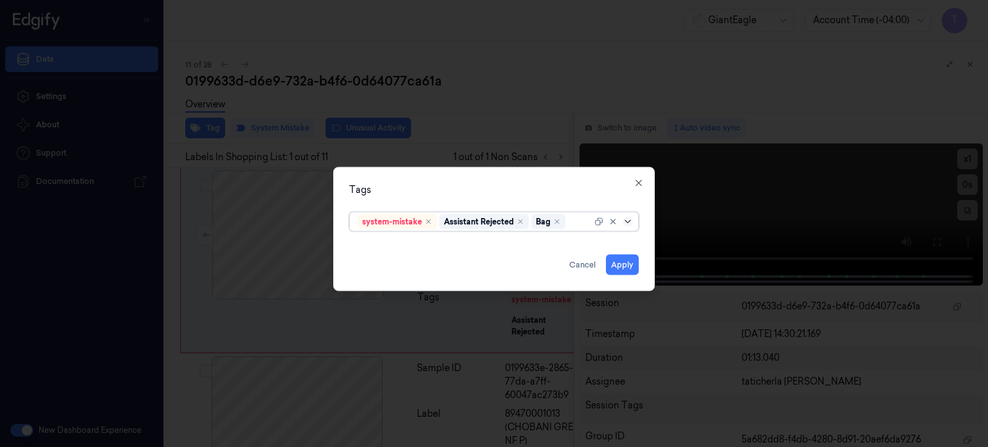
click at [630, 221] on icon at bounding box center [628, 221] width 10 height 10
click at [620, 260] on button "Apply" at bounding box center [622, 264] width 33 height 21
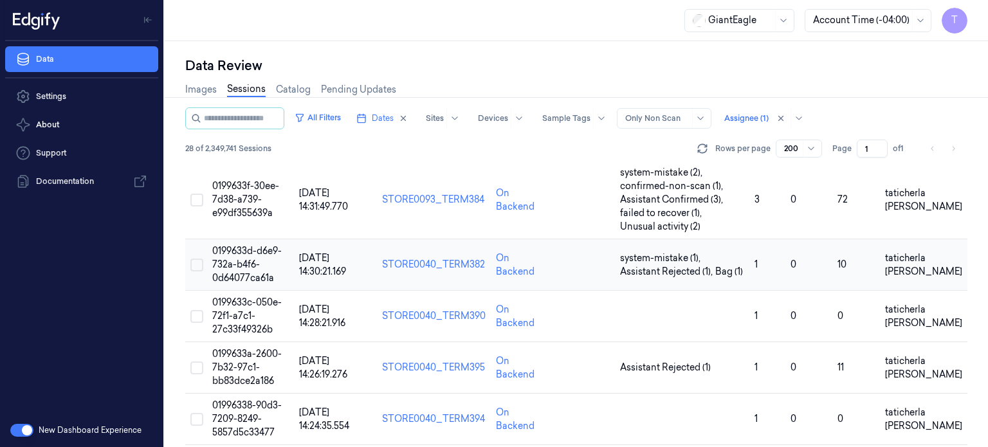
scroll to position [514, 0]
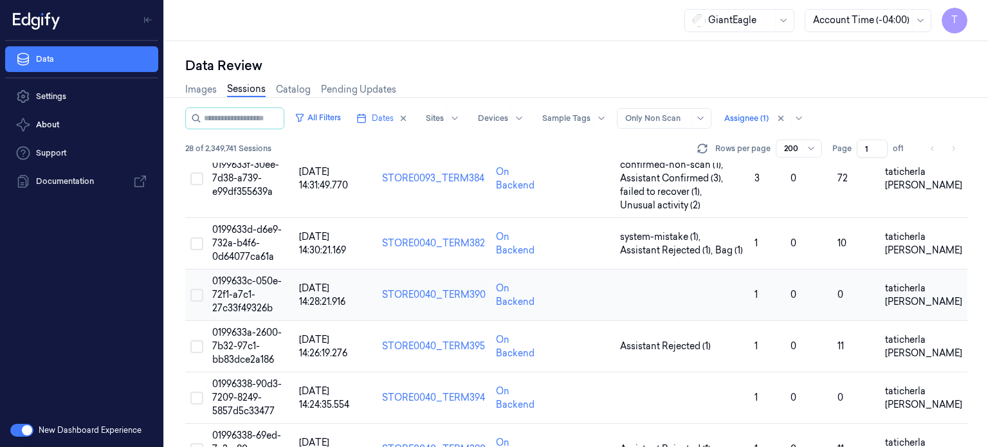
click at [244, 286] on td "0199633c-050e-72f1-a7c1-27c33f49326b" at bounding box center [250, 294] width 87 height 51
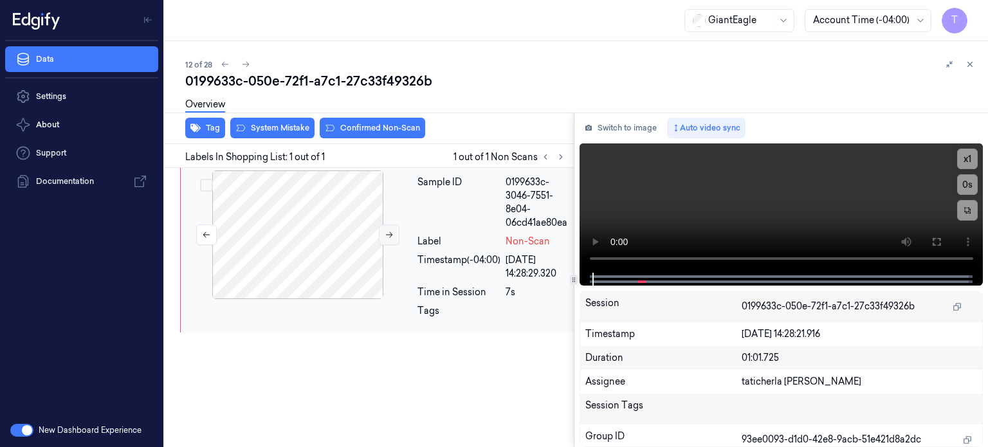
click at [388, 235] on icon at bounding box center [389, 234] width 9 height 9
click at [388, 233] on icon at bounding box center [389, 234] width 9 height 9
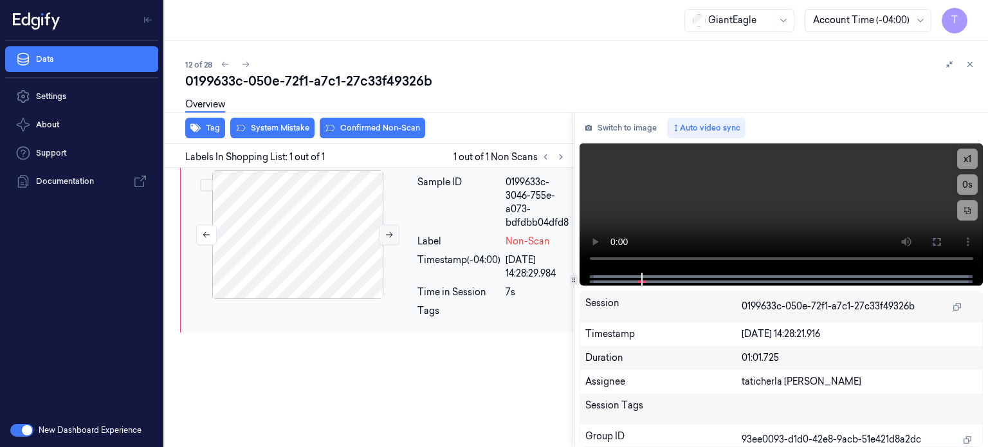
click at [388, 233] on icon at bounding box center [389, 234] width 9 height 9
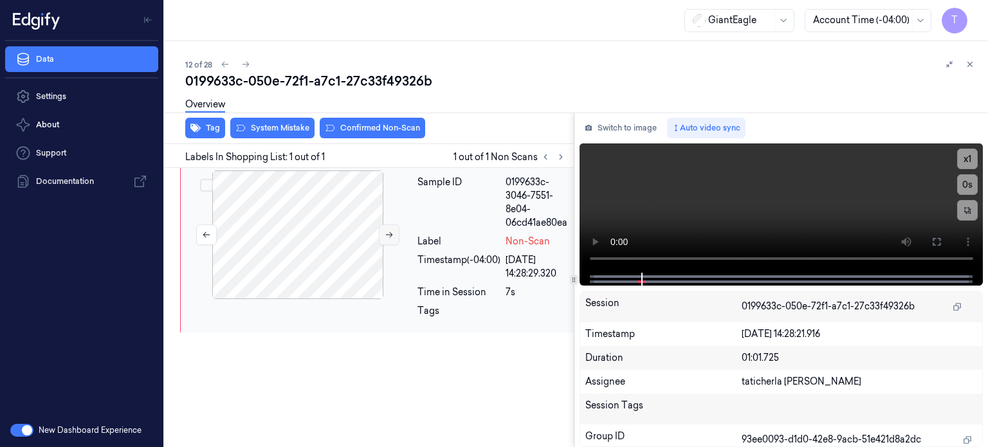
click at [388, 233] on icon at bounding box center [389, 234] width 9 height 9
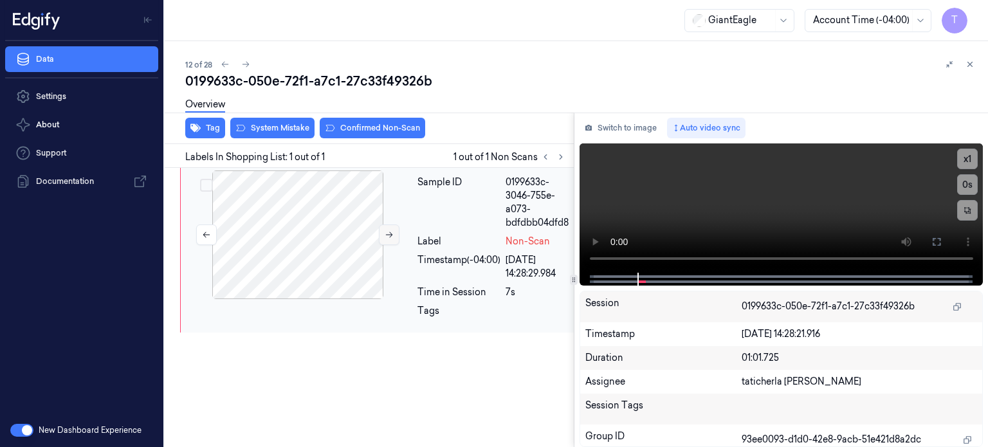
click at [388, 233] on icon at bounding box center [389, 234] width 9 height 9
click at [943, 237] on button at bounding box center [936, 242] width 21 height 21
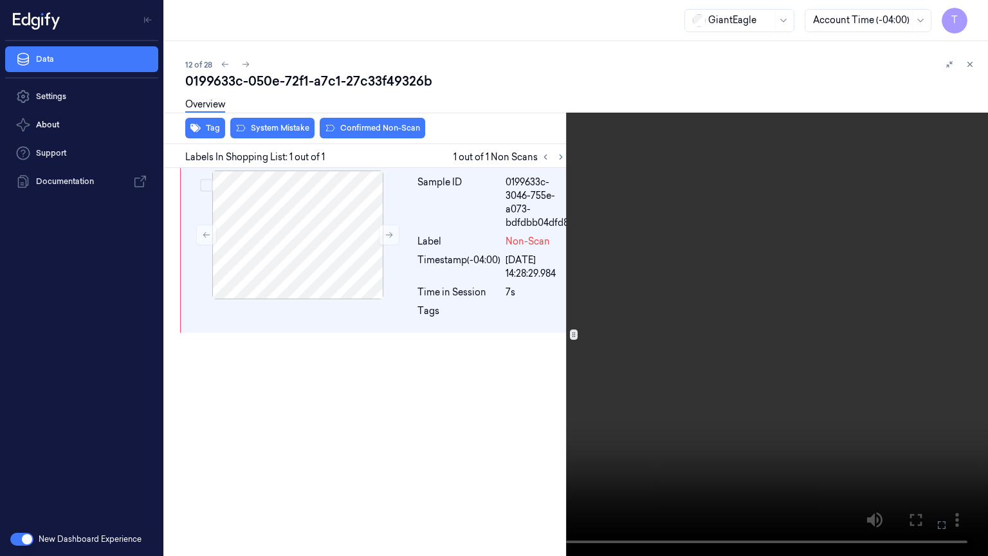
click at [0, 0] on icon at bounding box center [0, 0] width 0 height 0
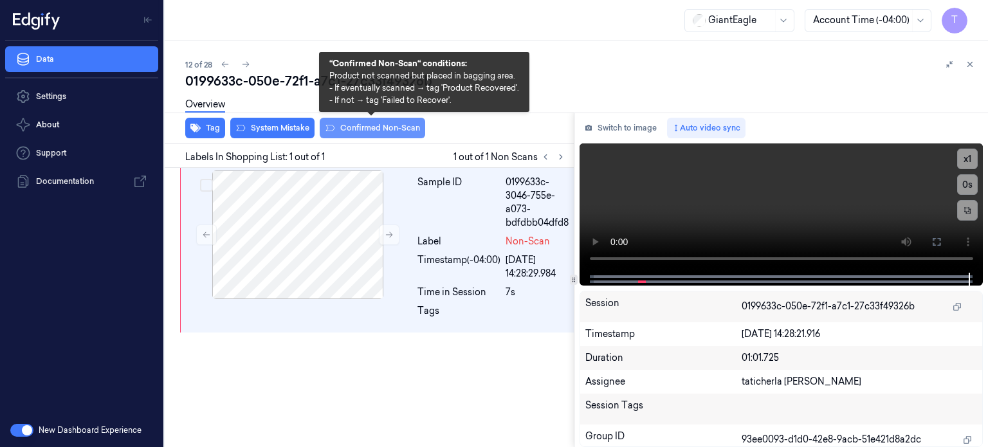
click at [367, 128] on button "Confirmed Non-Scan" at bounding box center [372, 128] width 105 height 21
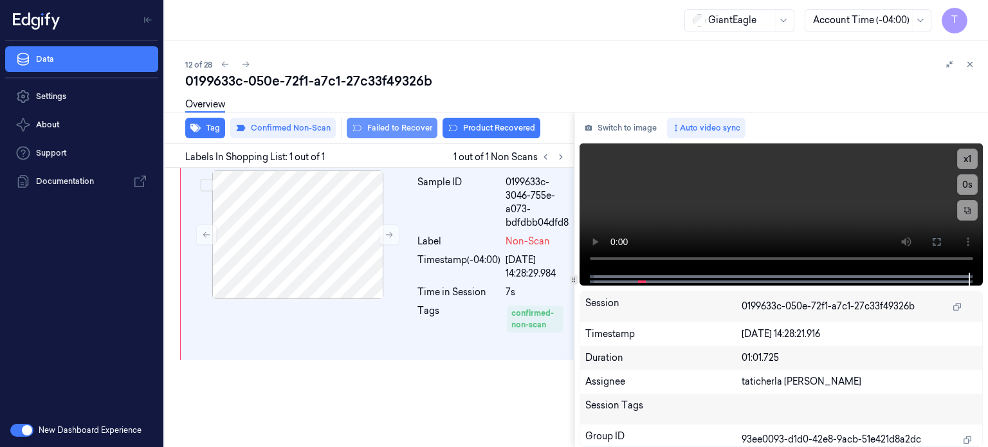
click at [404, 126] on button "Failed to Recover" at bounding box center [392, 128] width 91 height 21
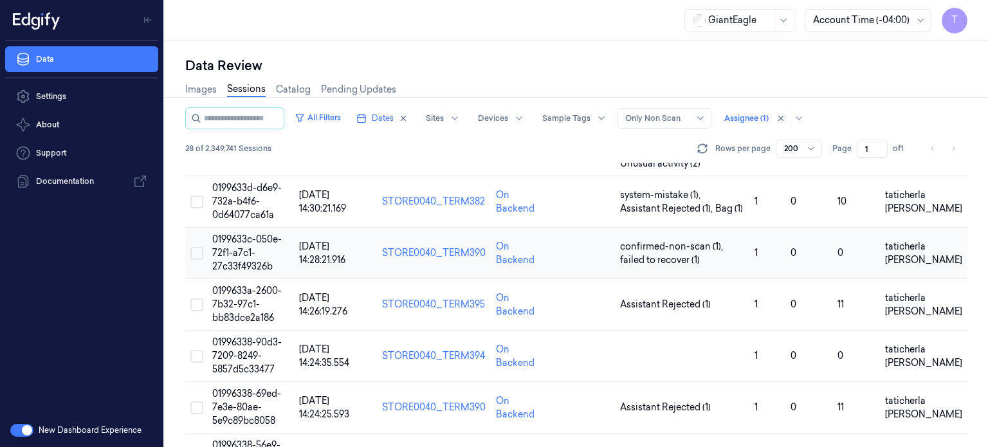
scroll to position [579, 0]
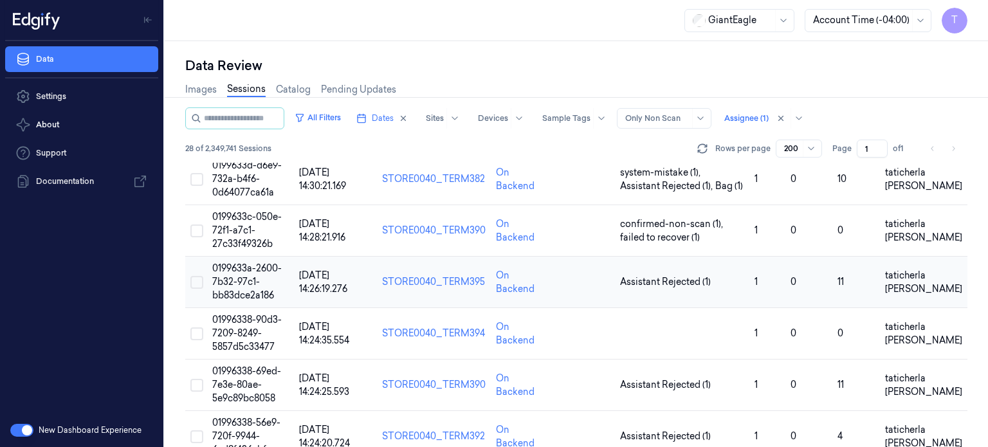
click at [237, 272] on span "0199633a-2600-7b32-97c1-bb83dce2a186" at bounding box center [246, 281] width 69 height 39
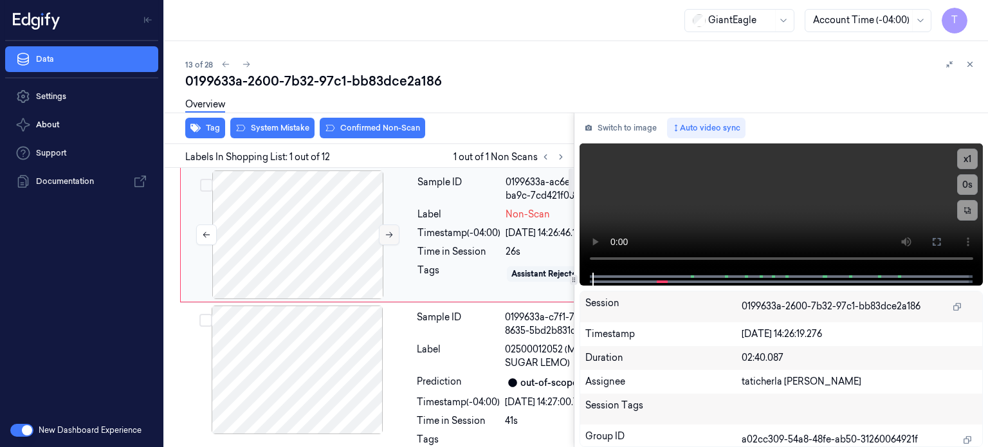
click at [388, 232] on icon at bounding box center [389, 234] width 9 height 9
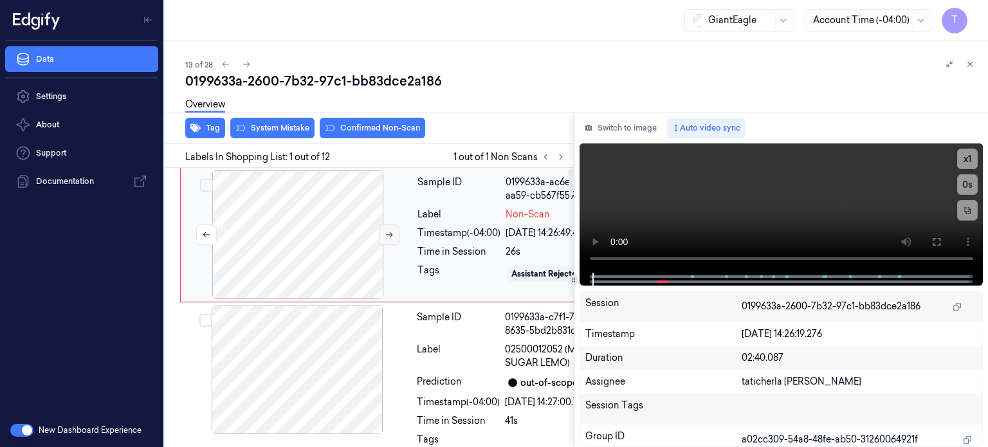
click at [388, 232] on icon at bounding box center [389, 234] width 9 height 9
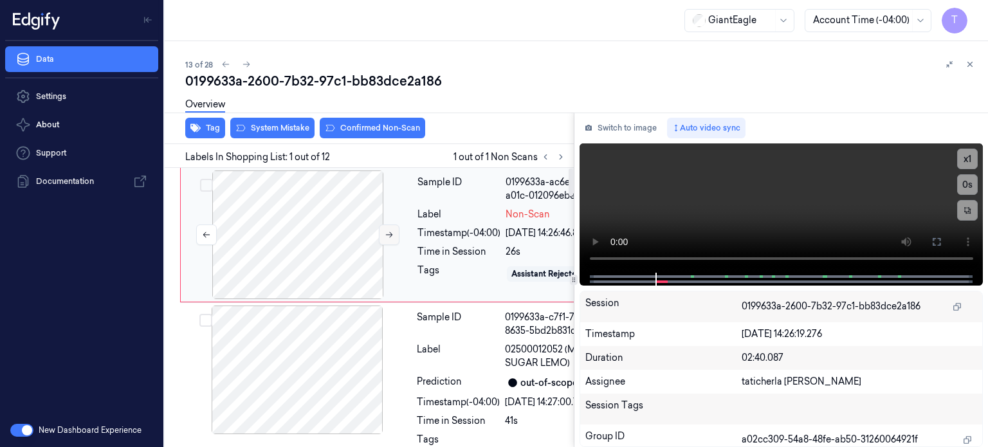
click at [388, 232] on icon at bounding box center [389, 234] width 9 height 9
click at [385, 233] on icon at bounding box center [389, 234] width 9 height 9
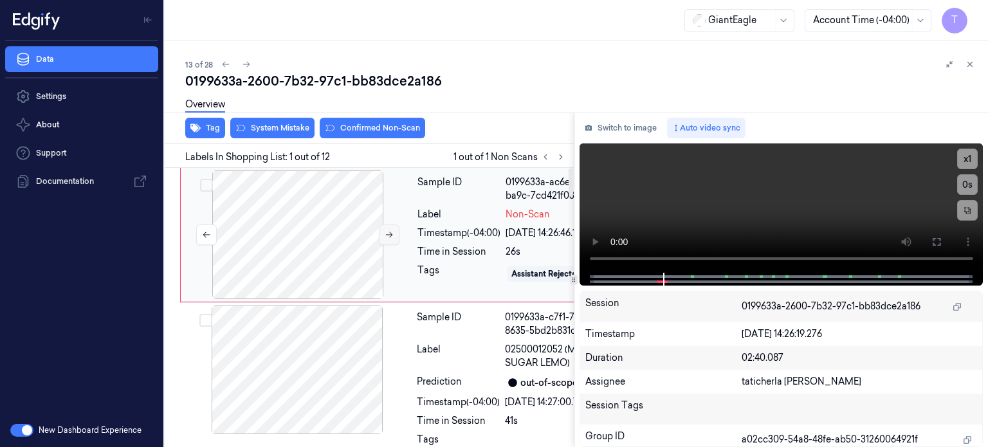
click at [385, 233] on icon at bounding box center [389, 234] width 9 height 9
click at [937, 238] on icon at bounding box center [937, 242] width 8 height 8
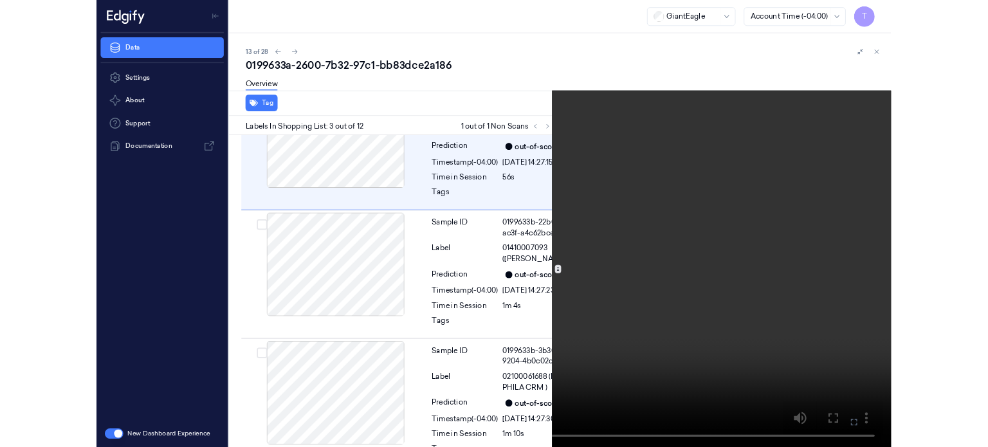
scroll to position [376, 0]
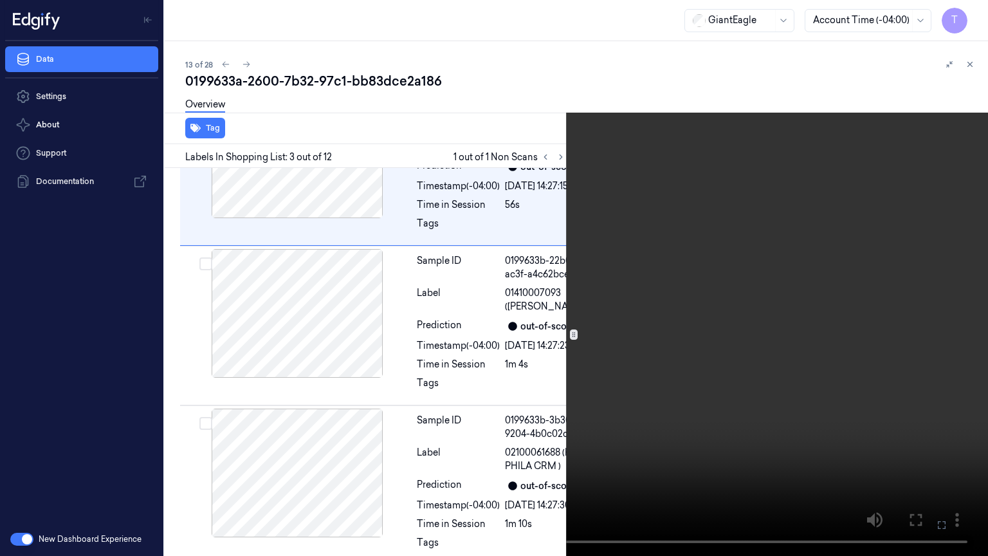
click at [0, 0] on icon at bounding box center [0, 0] width 0 height 0
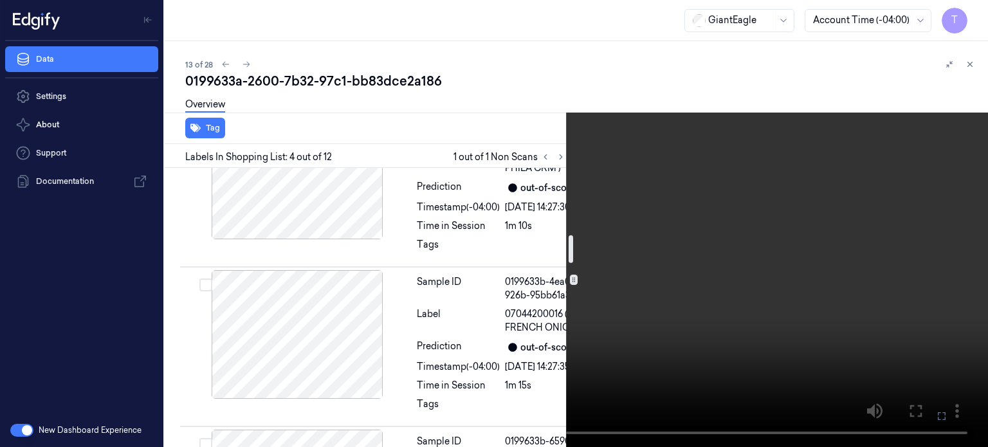
scroll to position [682, 0]
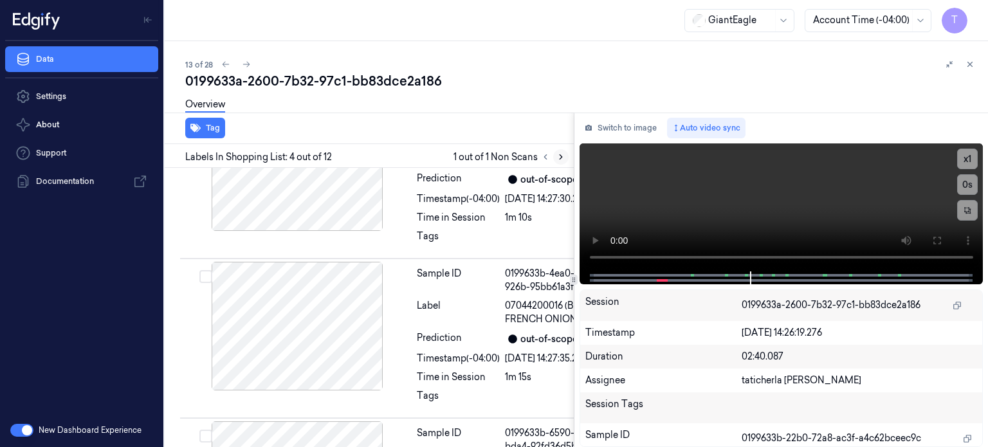
click at [557, 154] on icon at bounding box center [560, 156] width 9 height 9
click at [547, 154] on icon at bounding box center [545, 156] width 9 height 9
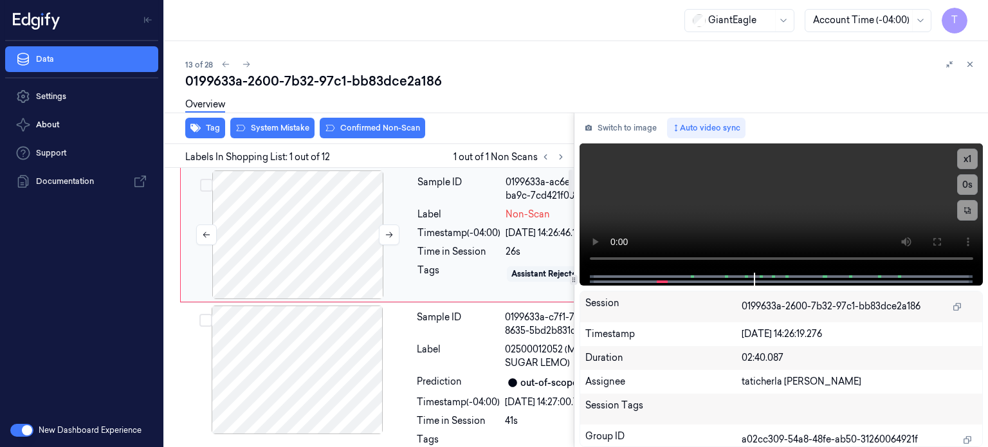
scroll to position [0, 0]
click at [323, 245] on div at bounding box center [297, 234] width 229 height 129
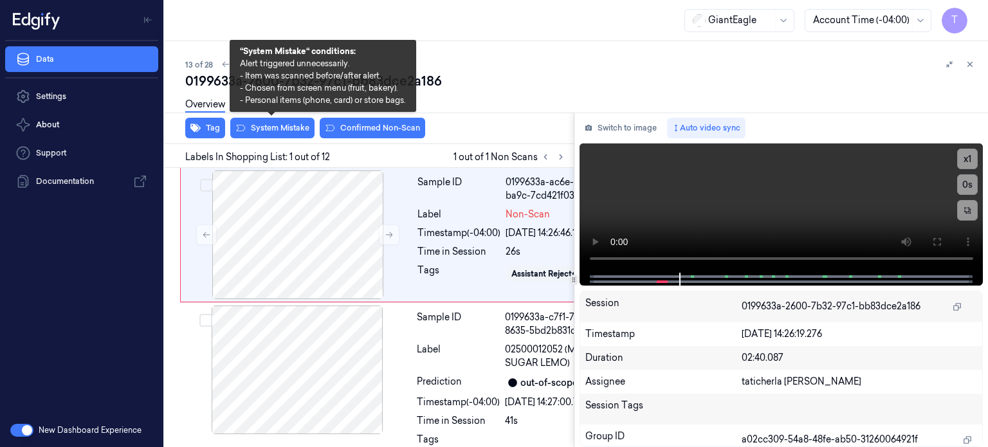
drag, startPoint x: 282, startPoint y: 123, endPoint x: 304, endPoint y: 118, distance: 23.2
click at [304, 118] on div "0199633a-2600-7b32-97c1-bb83dce2a186 Overview Tag System Mistake Confirmed Non-…" at bounding box center [581, 259] width 792 height 375
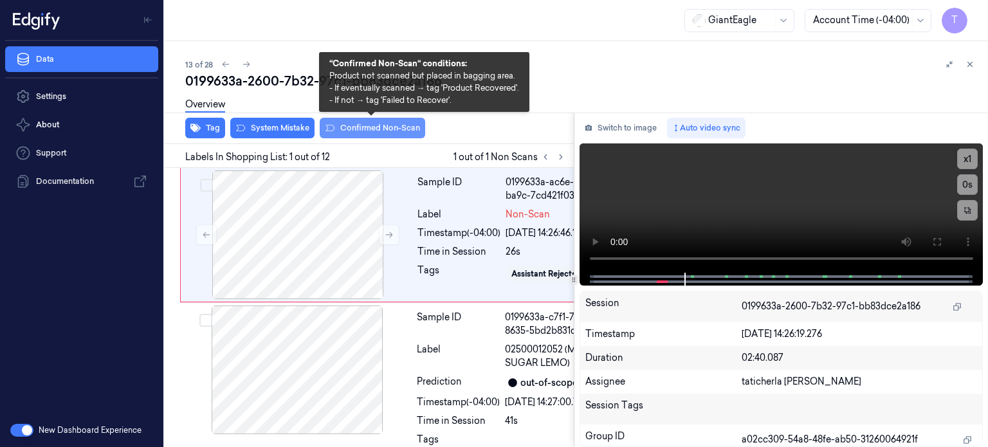
click at [358, 127] on button "Confirmed Non-Scan" at bounding box center [372, 128] width 105 height 21
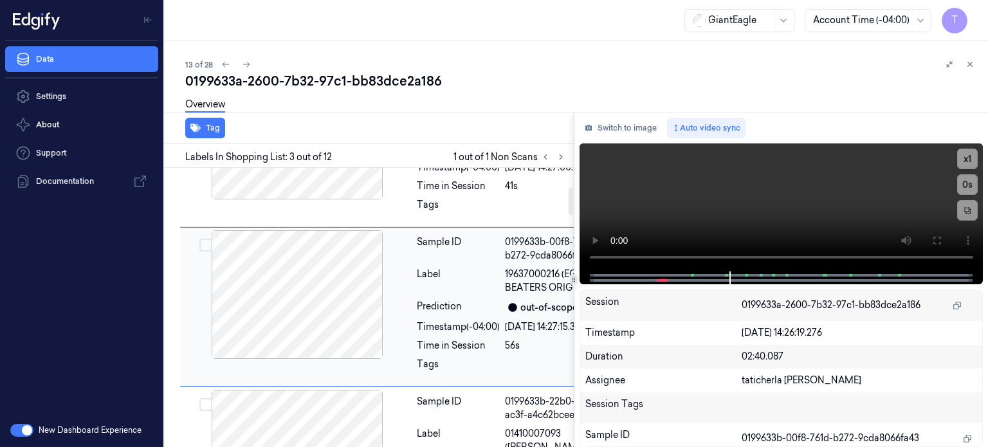
scroll to position [50, 0]
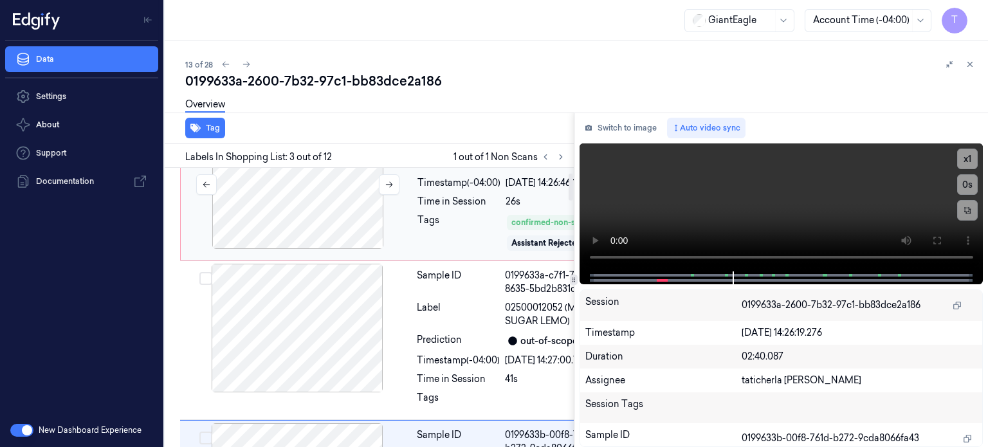
click at [328, 205] on div at bounding box center [297, 184] width 229 height 129
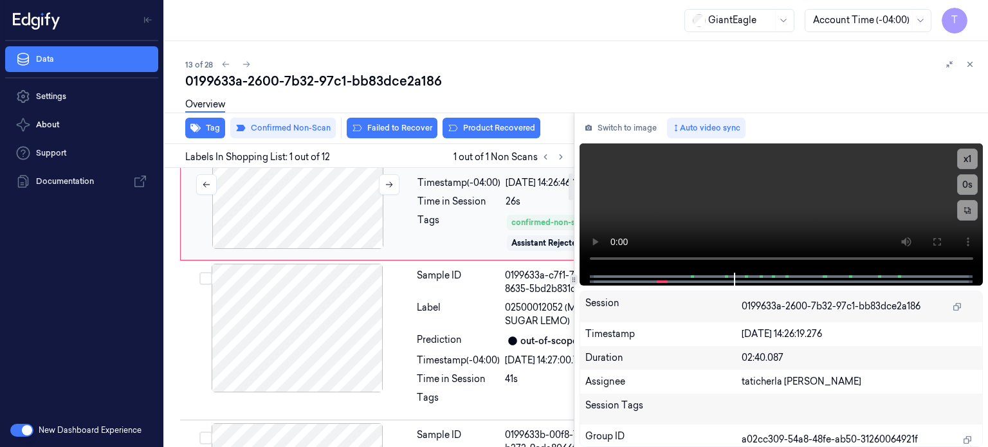
scroll to position [0, 0]
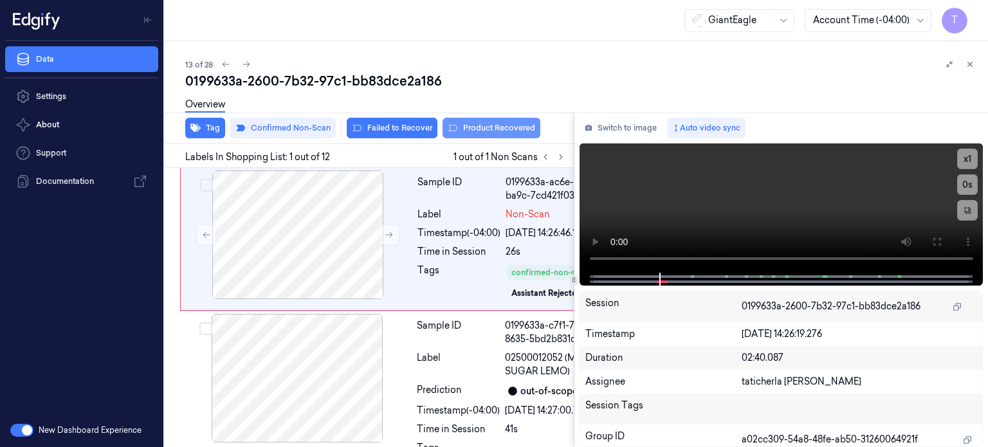
click at [486, 124] on button "Product Recovered" at bounding box center [491, 128] width 98 height 21
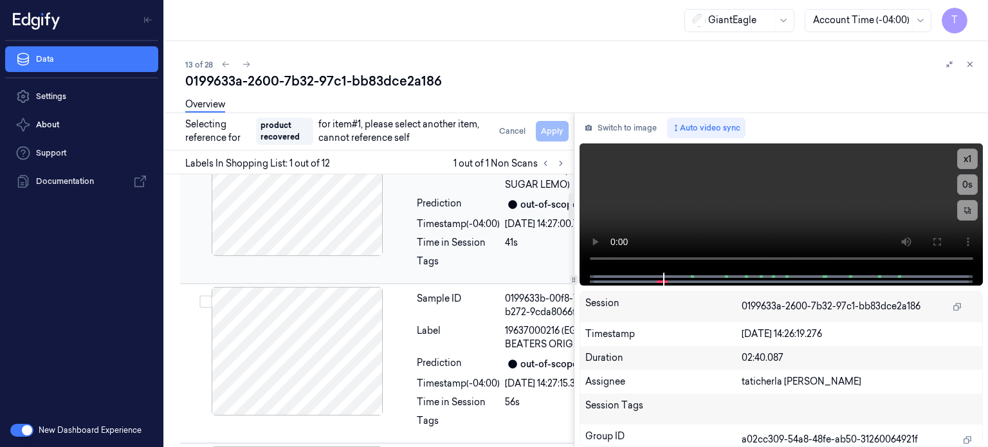
click at [311, 256] on div at bounding box center [297, 191] width 229 height 129
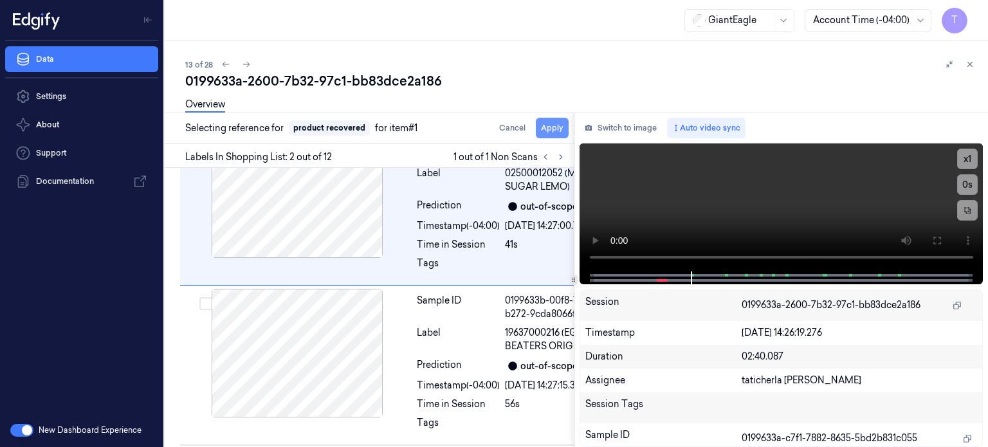
click at [556, 123] on button "Apply" at bounding box center [552, 128] width 33 height 21
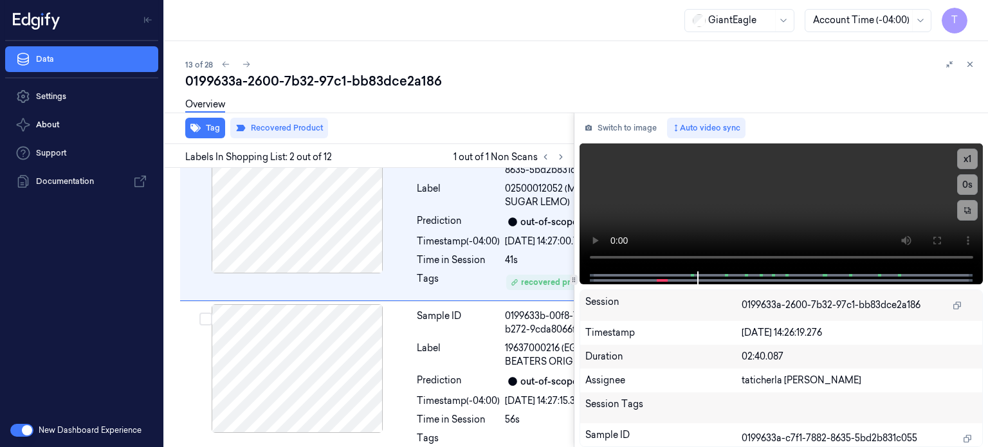
scroll to position [177, 0]
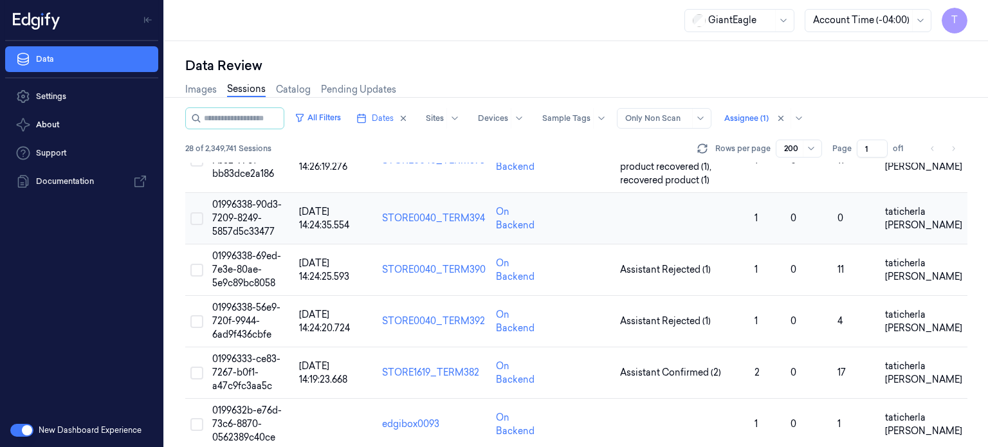
scroll to position [643, 0]
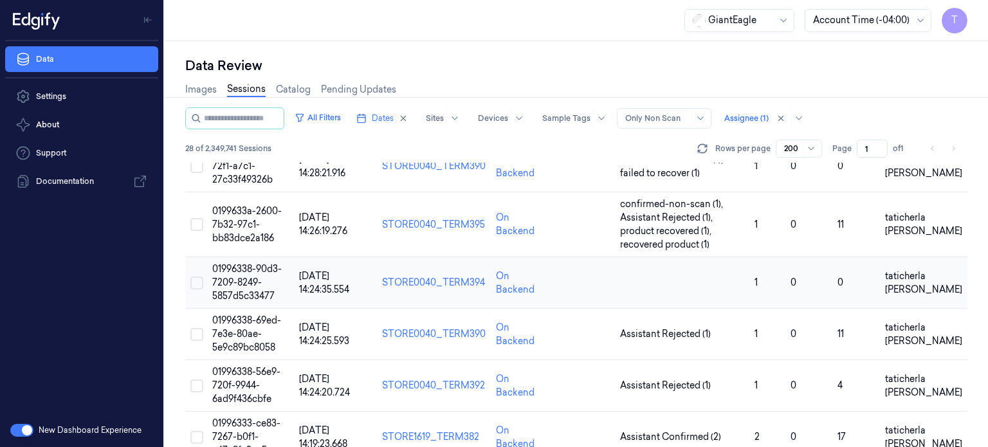
click at [235, 274] on td "01996338-90d3-7209-8249-5857d5c33477" at bounding box center [250, 282] width 87 height 51
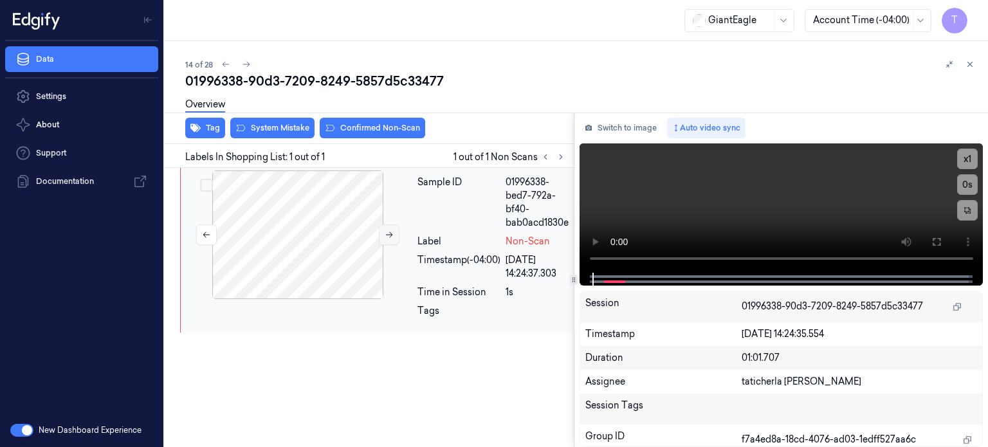
click at [383, 231] on button at bounding box center [389, 234] width 21 height 21
click at [386, 233] on icon at bounding box center [389, 234] width 9 height 9
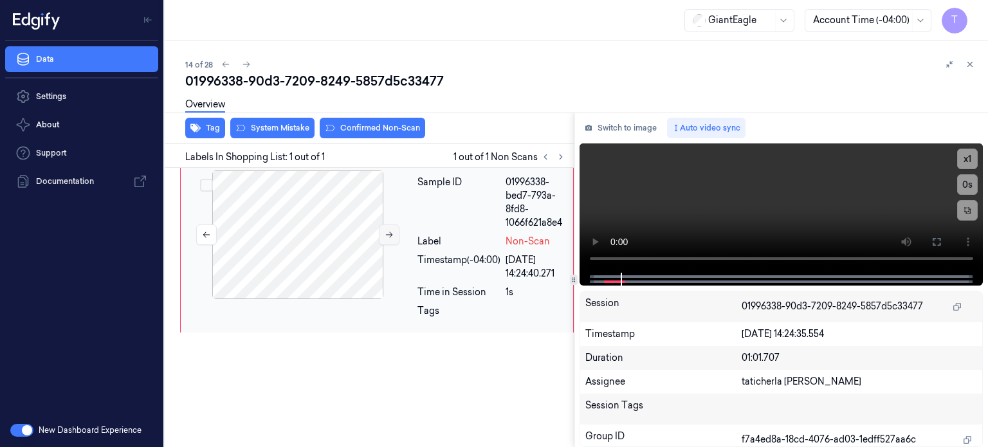
click at [386, 233] on icon at bounding box center [389, 234] width 9 height 9
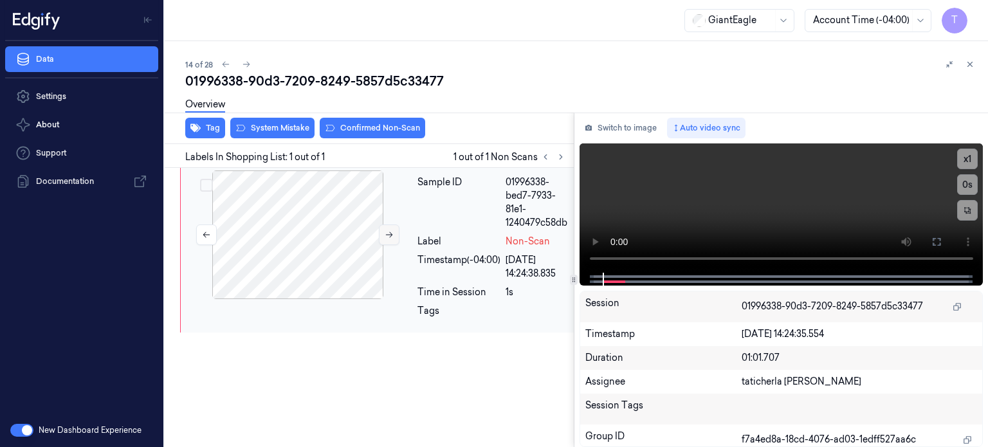
click at [386, 233] on icon at bounding box center [389, 234] width 9 height 9
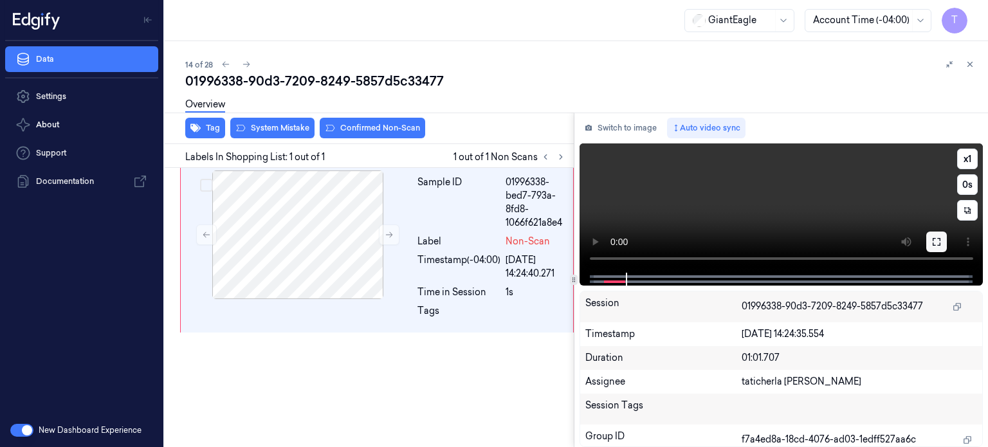
click at [935, 235] on button at bounding box center [936, 242] width 21 height 21
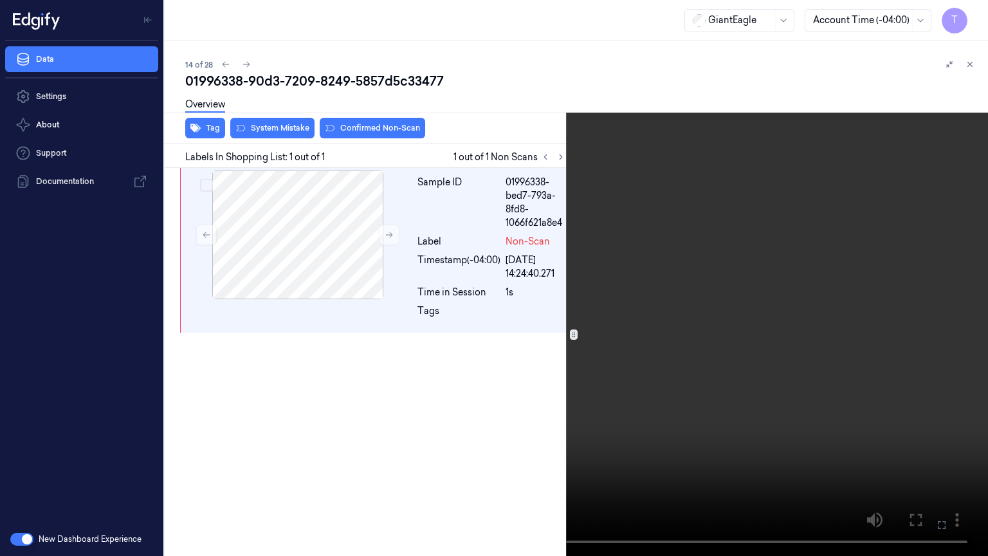
click at [0, 0] on icon at bounding box center [0, 0] width 0 height 0
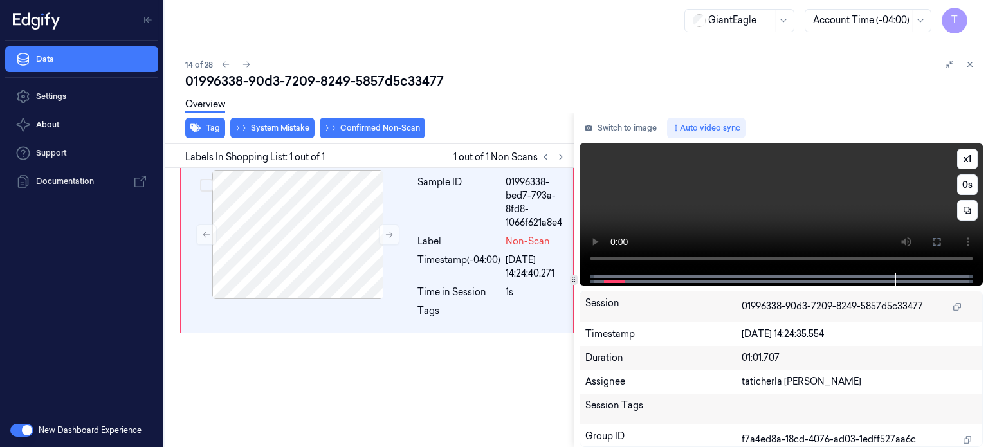
drag, startPoint x: 937, startPoint y: 239, endPoint x: 937, endPoint y: 318, distance: 78.5
click at [937, 240] on icon at bounding box center [936, 242] width 10 height 10
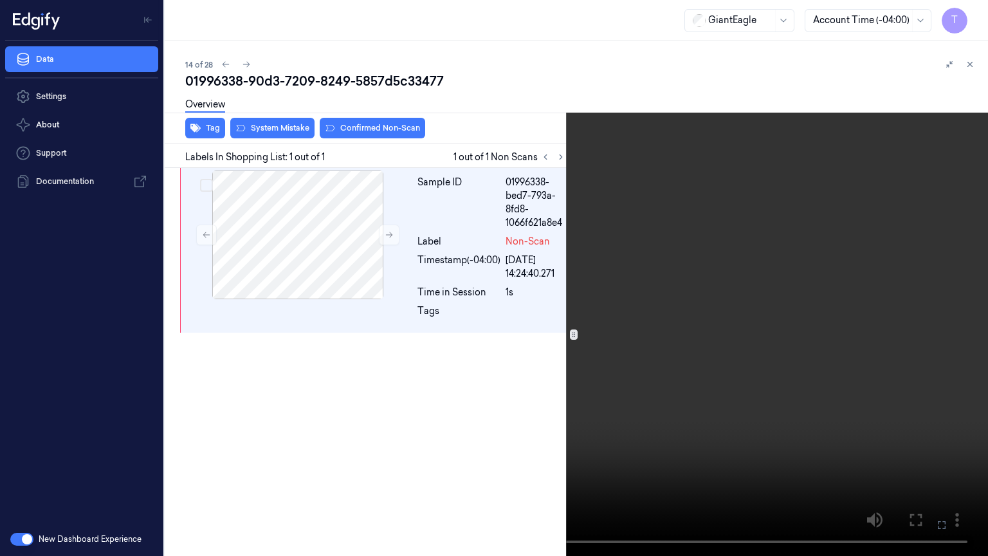
click at [0, 0] on icon at bounding box center [0, 0] width 0 height 0
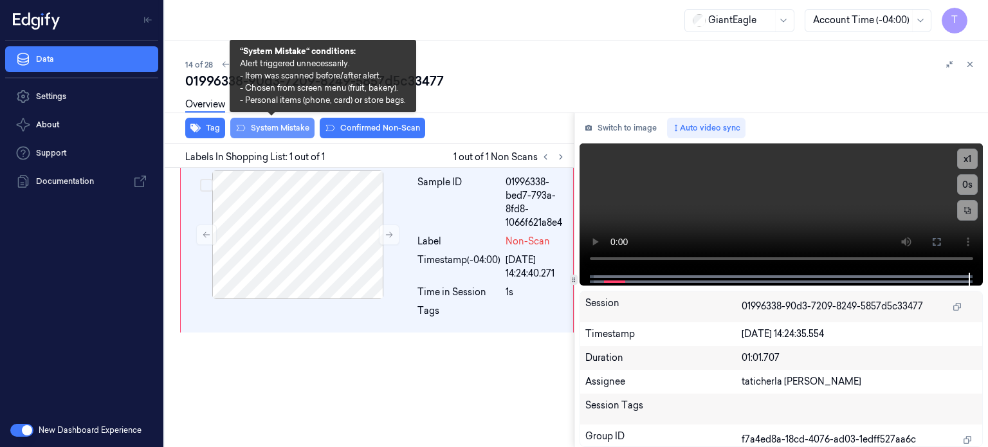
click at [306, 125] on button "System Mistake" at bounding box center [272, 128] width 84 height 21
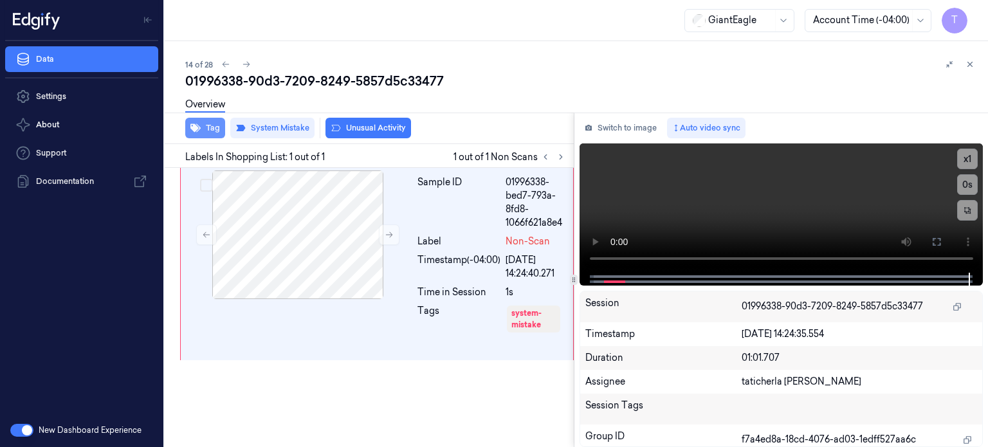
click at [207, 125] on button "Tag" at bounding box center [205, 128] width 40 height 21
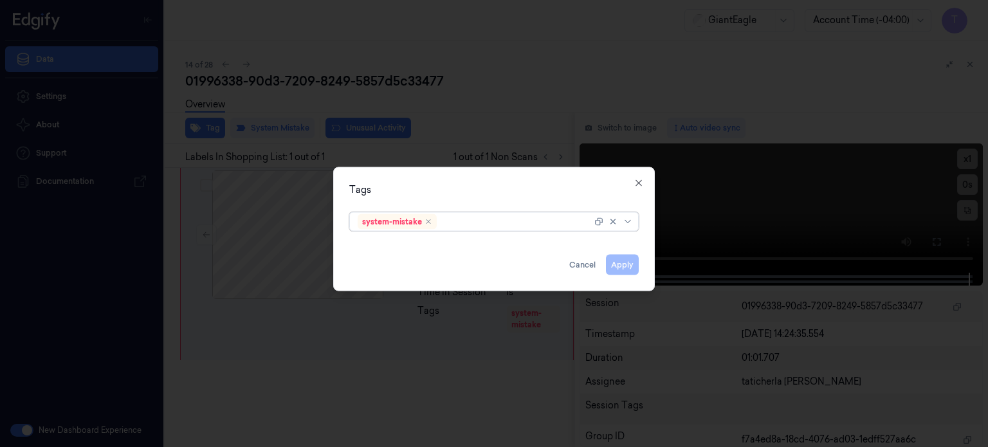
click at [466, 221] on div at bounding box center [515, 222] width 152 height 14
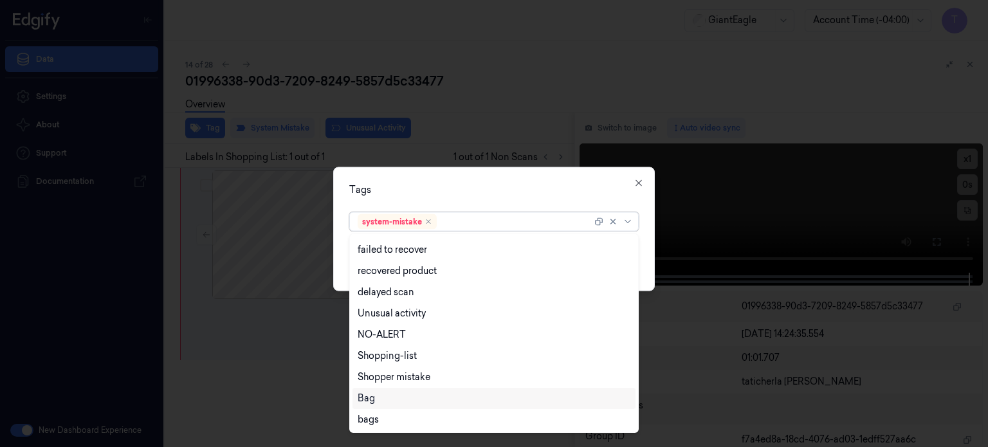
click at [376, 393] on div "Bag" at bounding box center [494, 399] width 273 height 14
click at [632, 219] on icon at bounding box center [628, 221] width 10 height 10
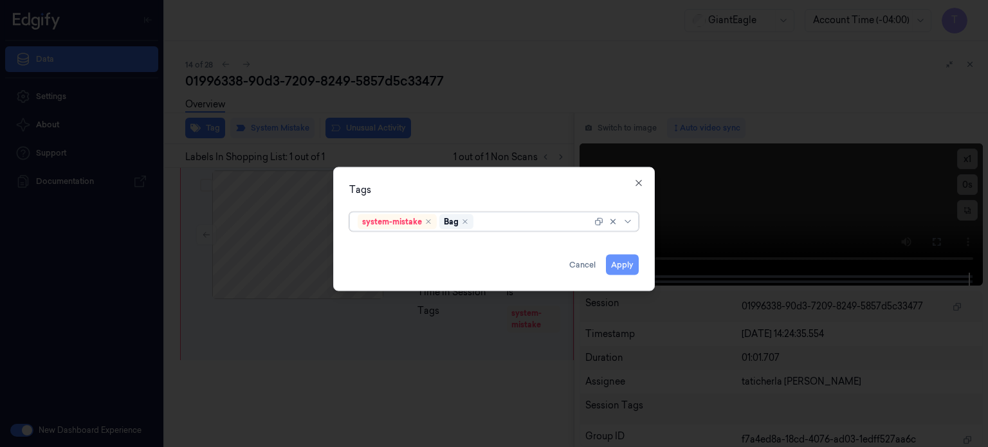
click at [617, 262] on button "Apply" at bounding box center [622, 264] width 33 height 21
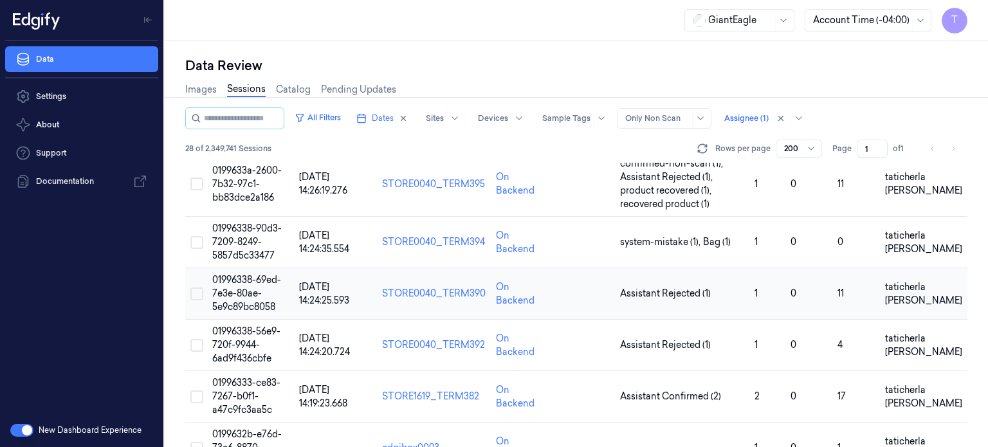
scroll to position [643, 0]
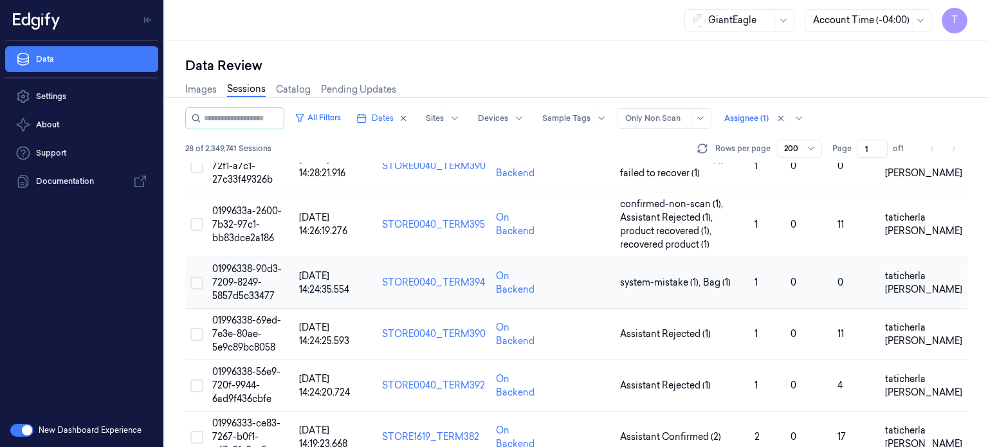
click at [242, 277] on span "01996338-90d3-7209-8249-5857d5c33477" at bounding box center [246, 282] width 69 height 39
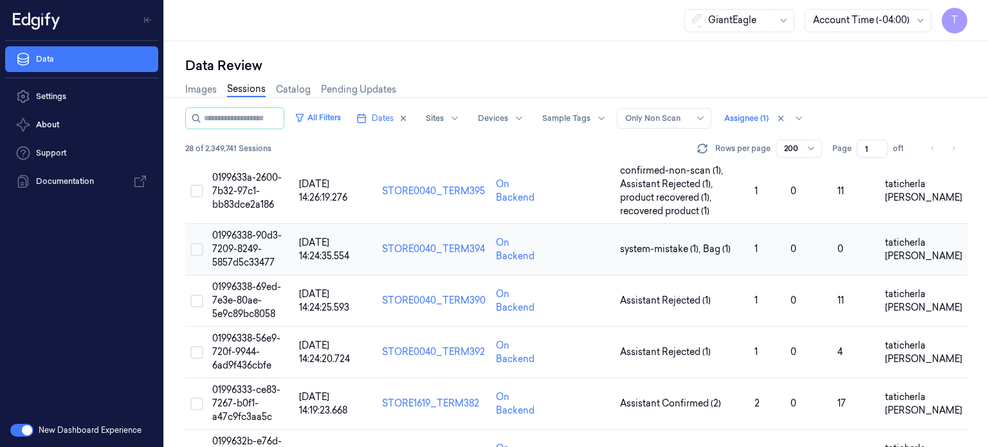
scroll to position [707, 0]
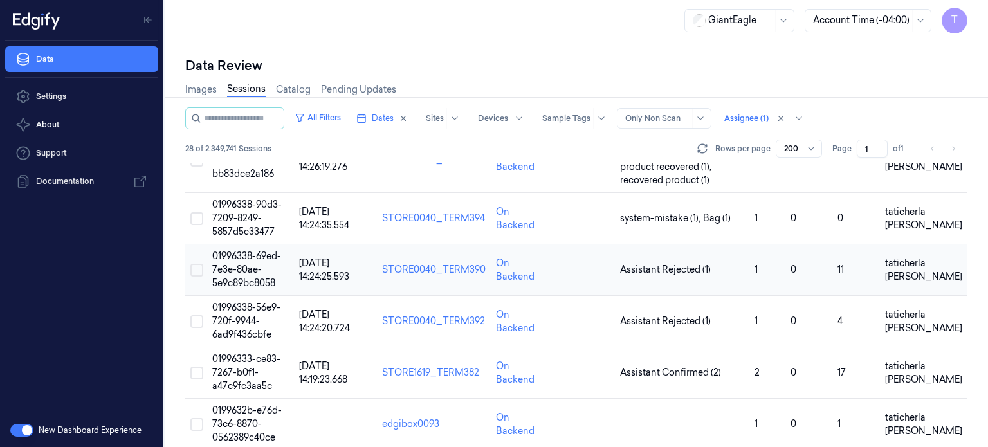
click at [240, 269] on span "01996338-69ed-7e3e-80ae-5e9c89bc8058" at bounding box center [246, 269] width 69 height 39
click at [239, 269] on span "01996338-69ed-7e3e-80ae-5e9c89bc8058" at bounding box center [246, 269] width 69 height 39
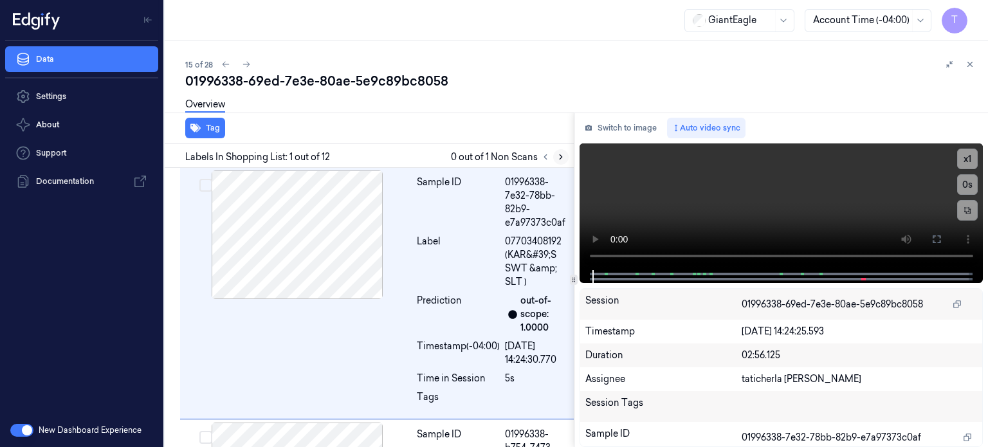
click at [561, 155] on icon at bounding box center [560, 156] width 9 height 9
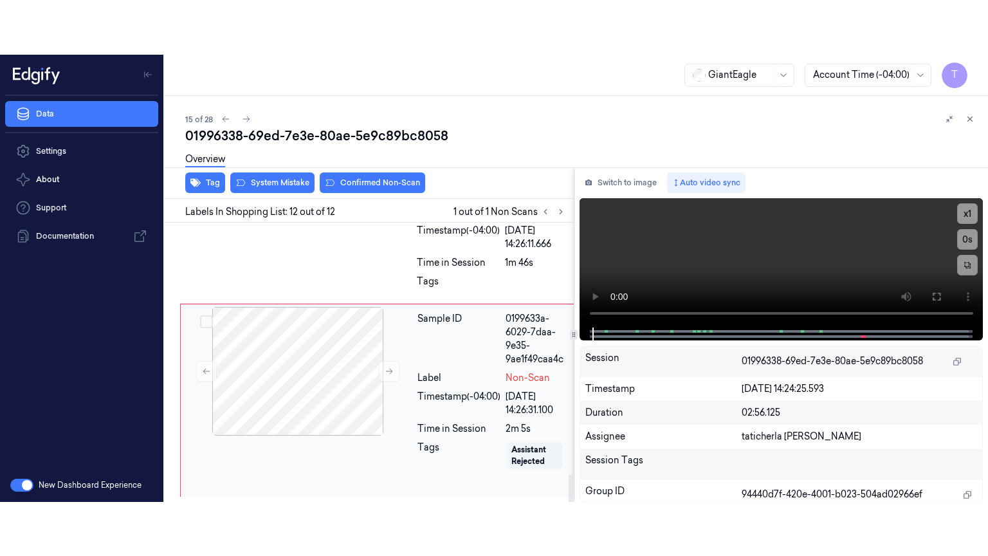
scroll to position [2566, 0]
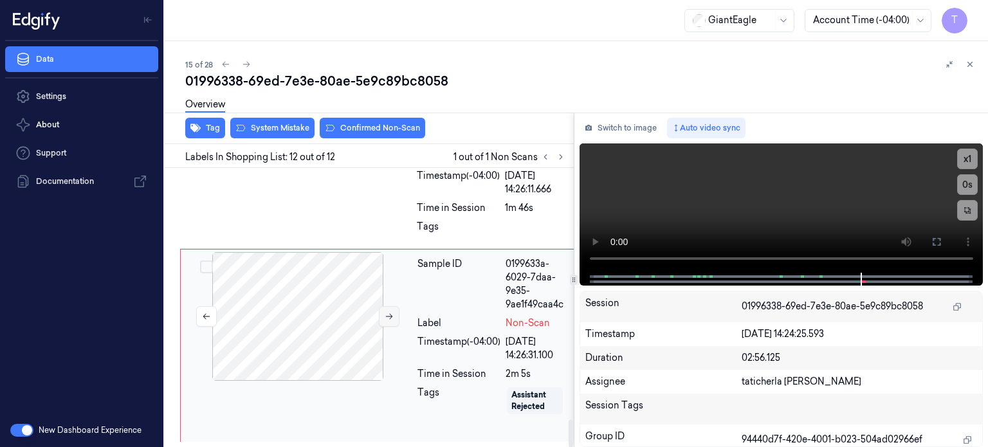
click at [390, 319] on icon at bounding box center [389, 316] width 9 height 9
click at [940, 237] on icon at bounding box center [936, 242] width 10 height 10
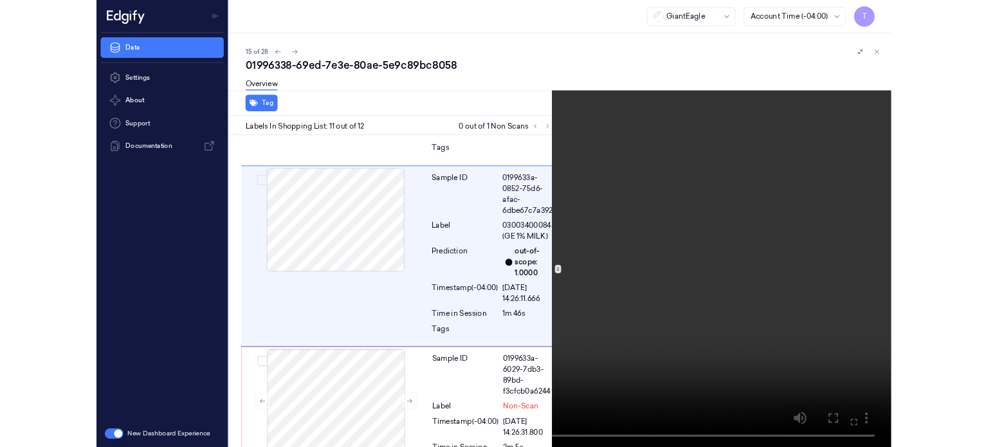
scroll to position [2341, 0]
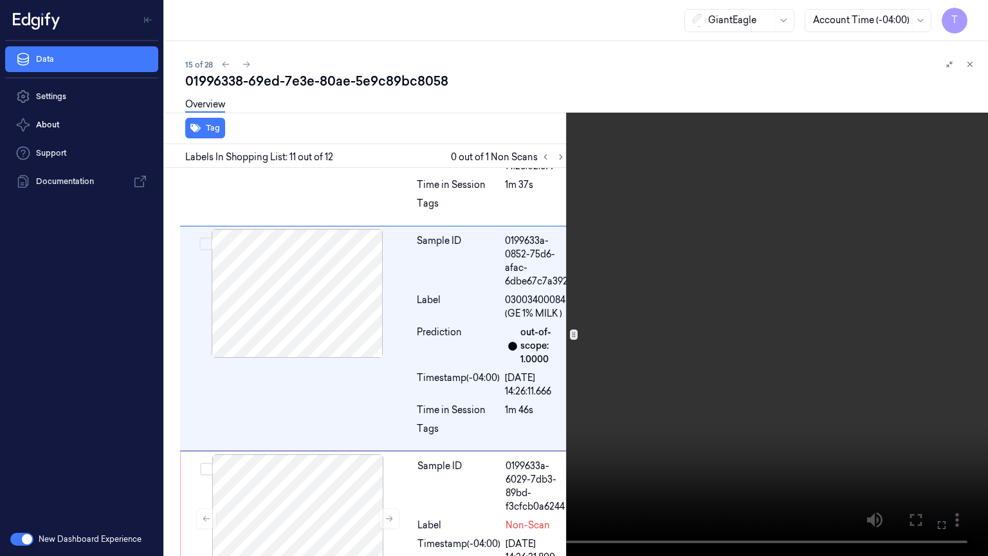
click at [0, 0] on icon at bounding box center [0, 0] width 0 height 0
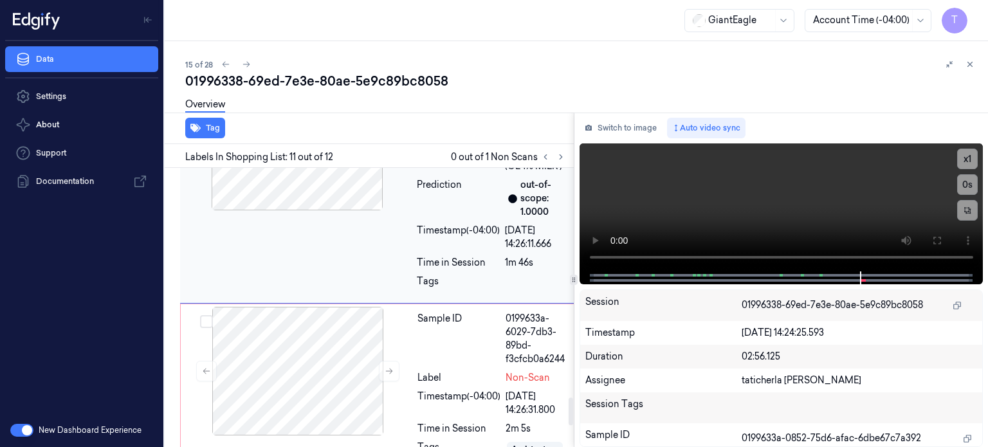
click at [340, 304] on div "Sample ID 0199633a-0852-75d6-afac-6dbe67c7a392 Label 03003400084 (GE 1% MILK ) …" at bounding box center [378, 190] width 396 height 225
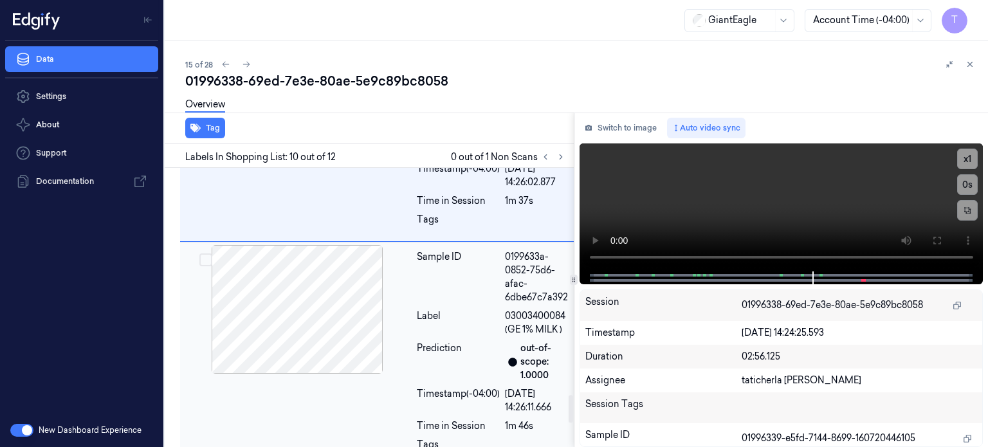
scroll to position [2357, 0]
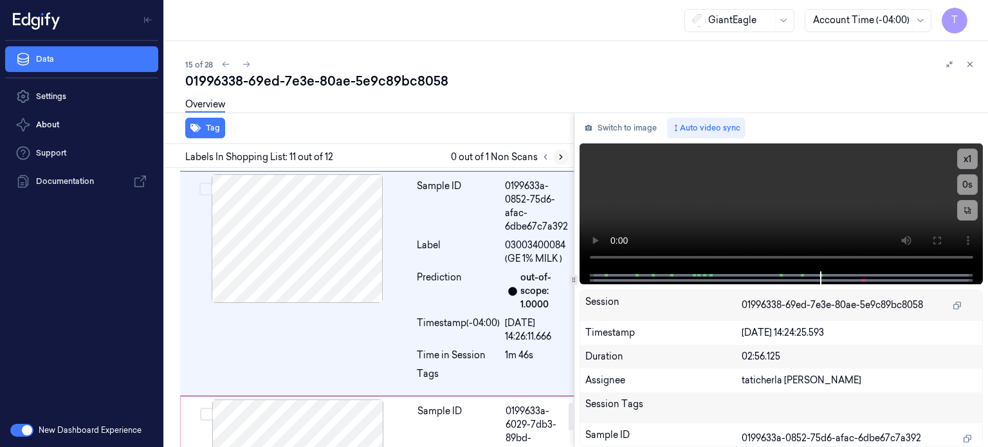
click at [556, 157] on icon at bounding box center [560, 156] width 9 height 9
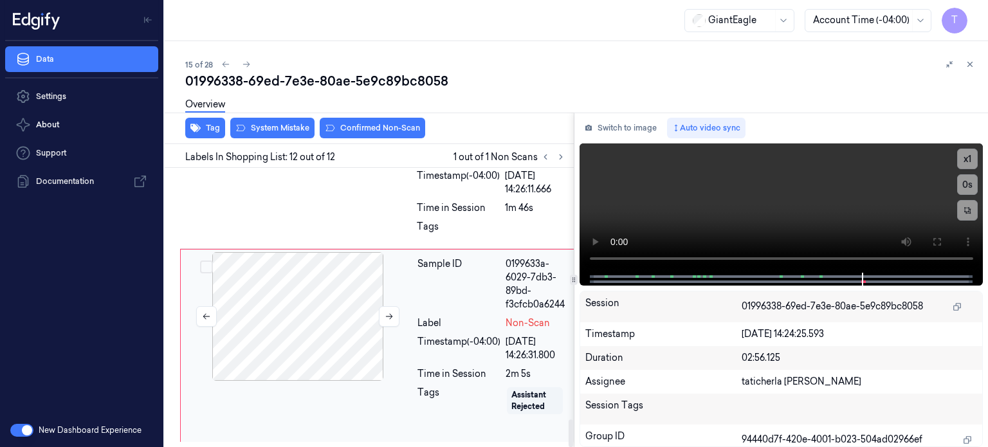
scroll to position [2566, 0]
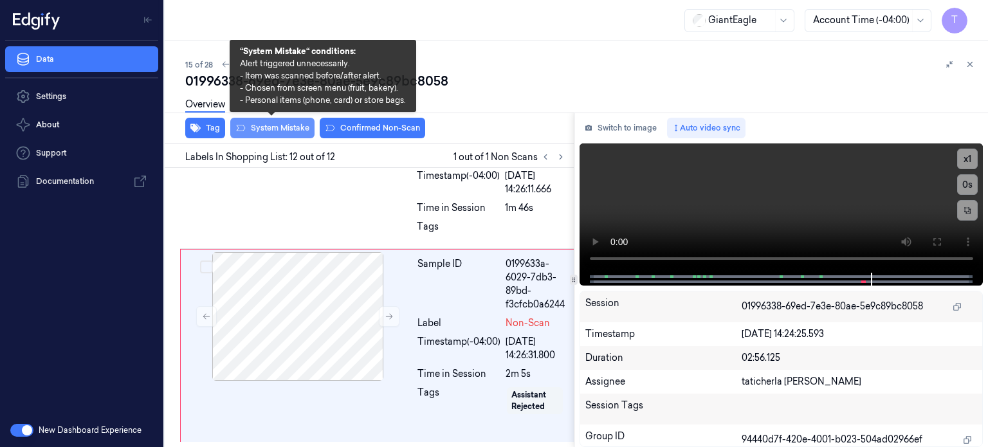
click at [271, 129] on button "System Mistake" at bounding box center [272, 128] width 84 height 21
click at [280, 125] on button "System Mistake" at bounding box center [272, 128] width 84 height 21
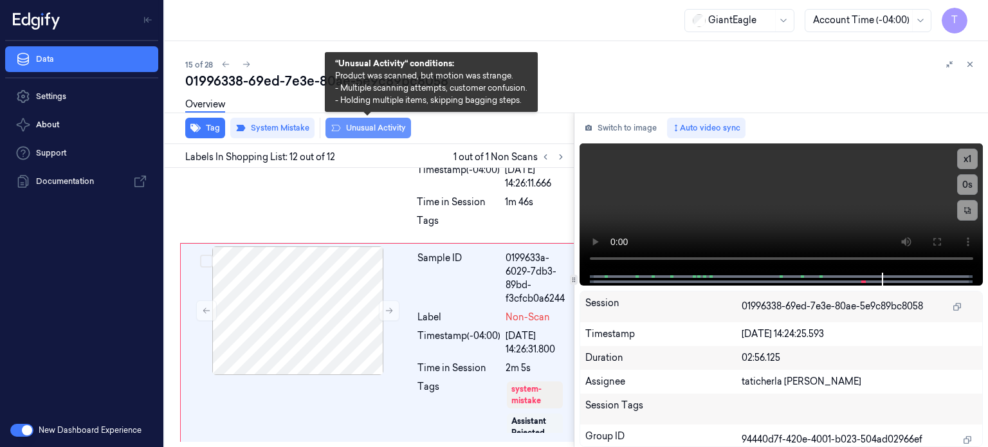
click at [361, 124] on button "Unusual Activity" at bounding box center [368, 128] width 86 height 21
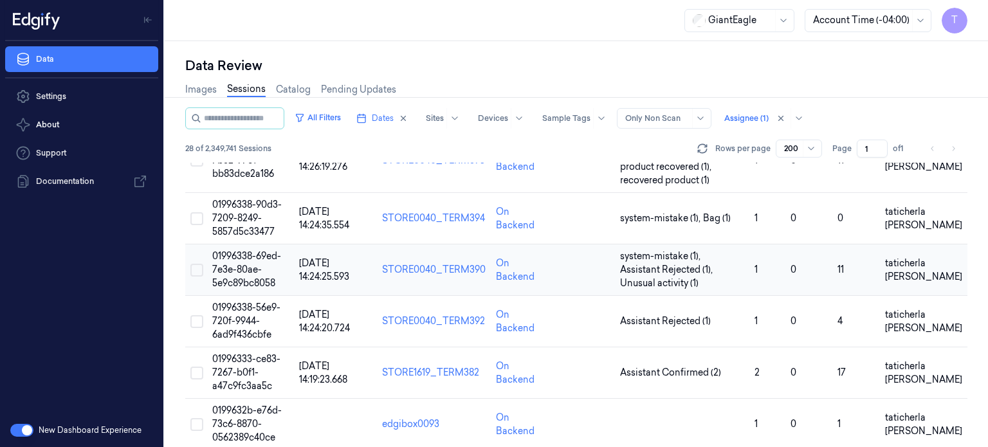
scroll to position [772, 0]
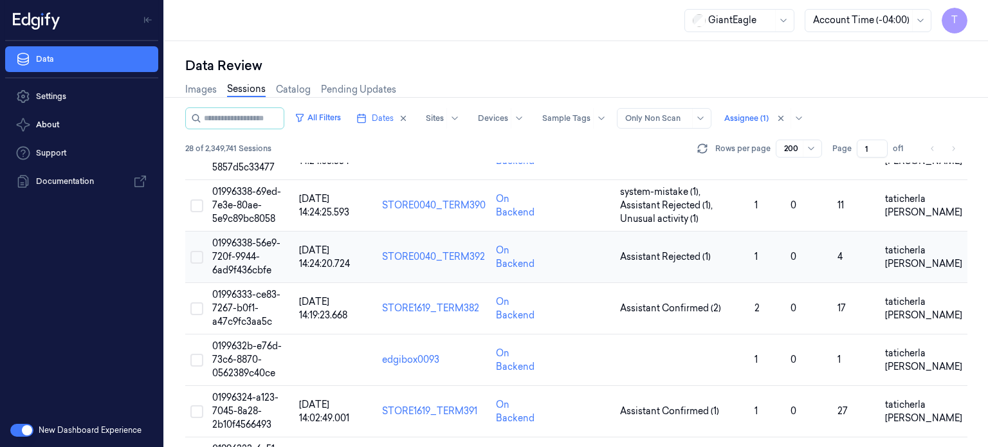
click at [253, 257] on span "01996338-56e9-720f-9944-6ad9f436cbfe" at bounding box center [246, 256] width 68 height 39
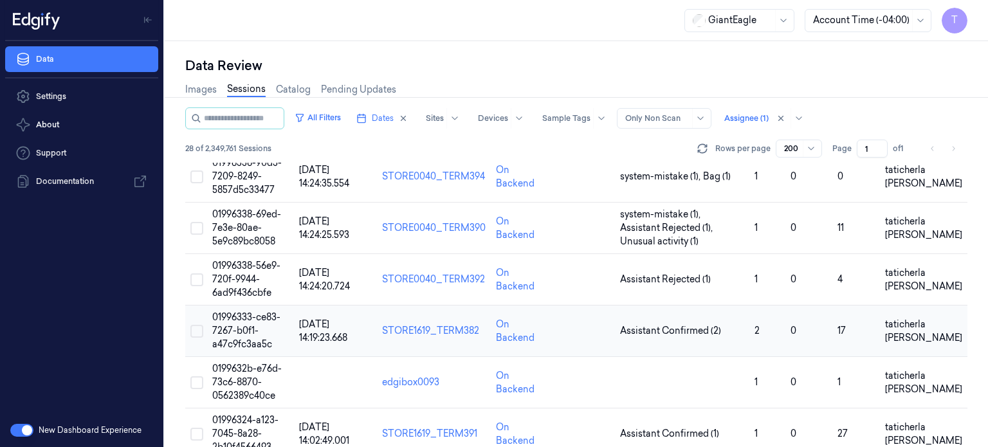
scroll to position [772, 0]
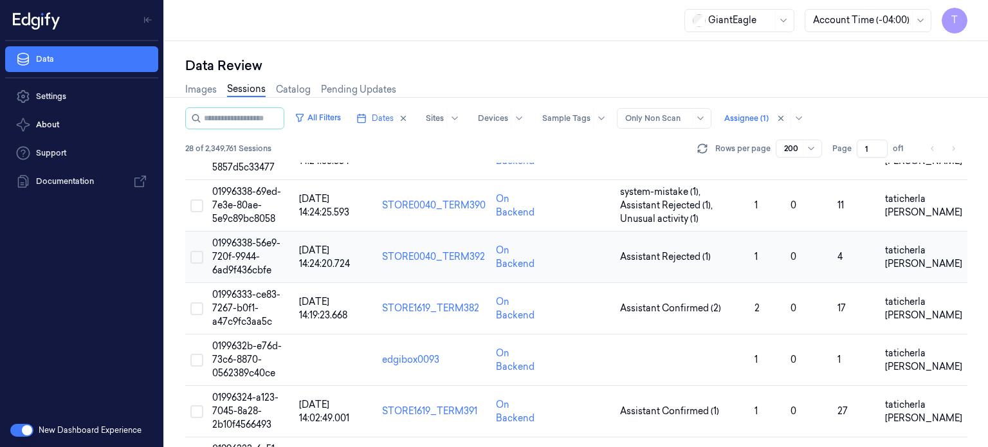
click at [245, 249] on span "01996338-56e9-720f-9944-6ad9f436cbfe" at bounding box center [246, 256] width 68 height 39
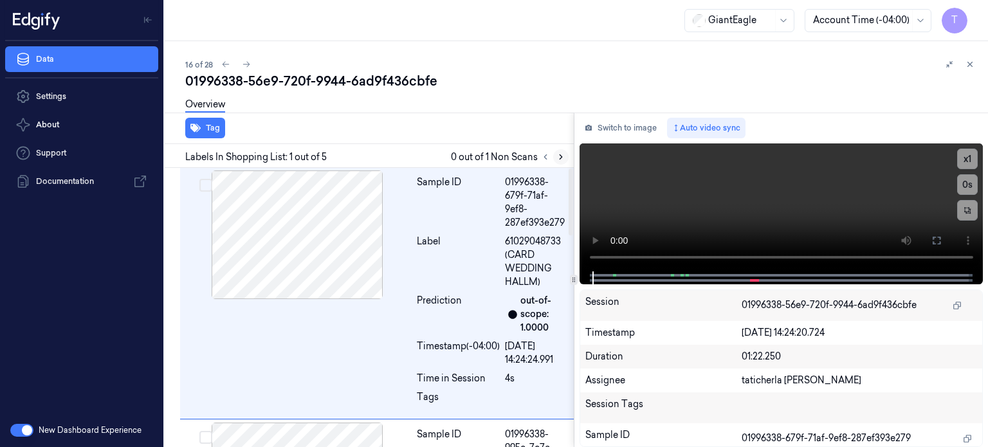
click at [561, 155] on icon at bounding box center [561, 157] width 3 height 5
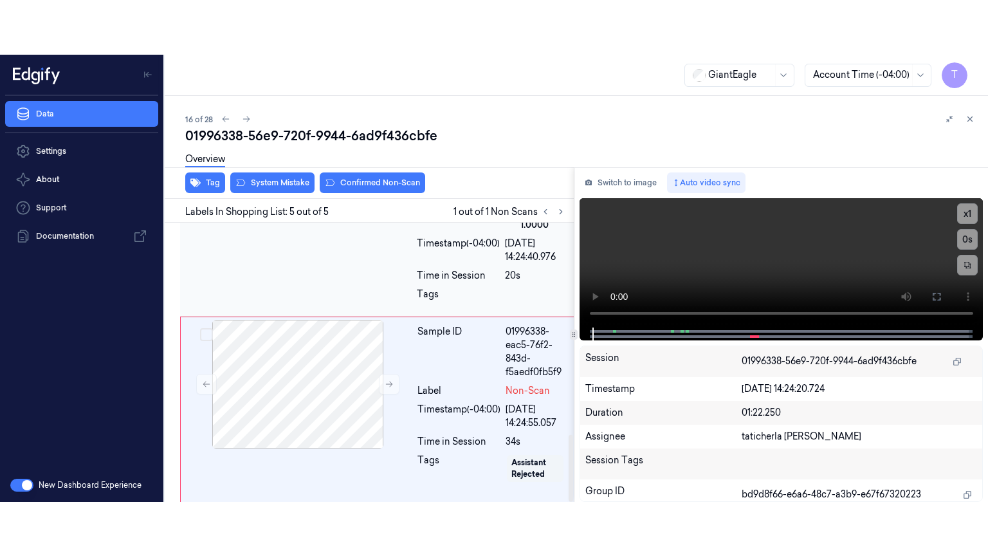
scroll to position [884, 0]
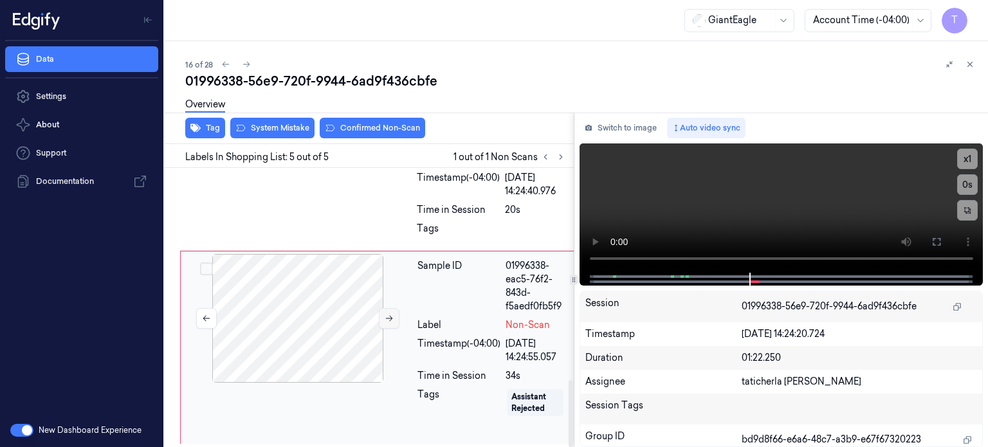
click at [392, 316] on icon at bounding box center [389, 318] width 9 height 9
click at [942, 239] on button at bounding box center [936, 242] width 21 height 21
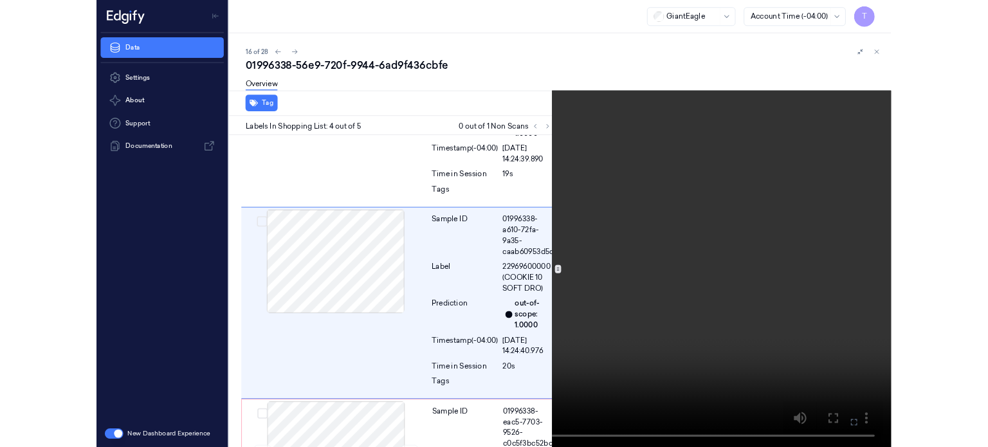
scroll to position [653, 0]
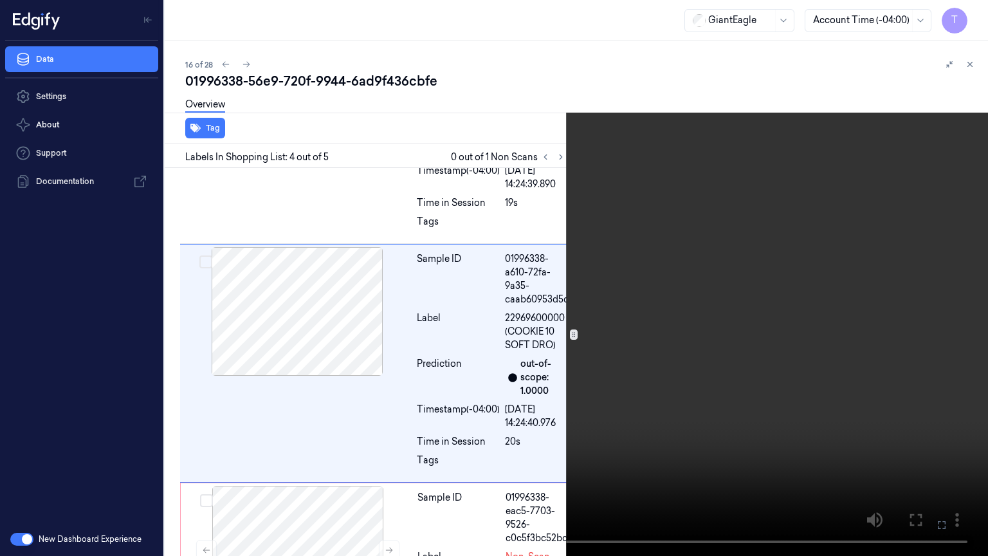
click at [0, 0] on icon at bounding box center [0, 0] width 0 height 0
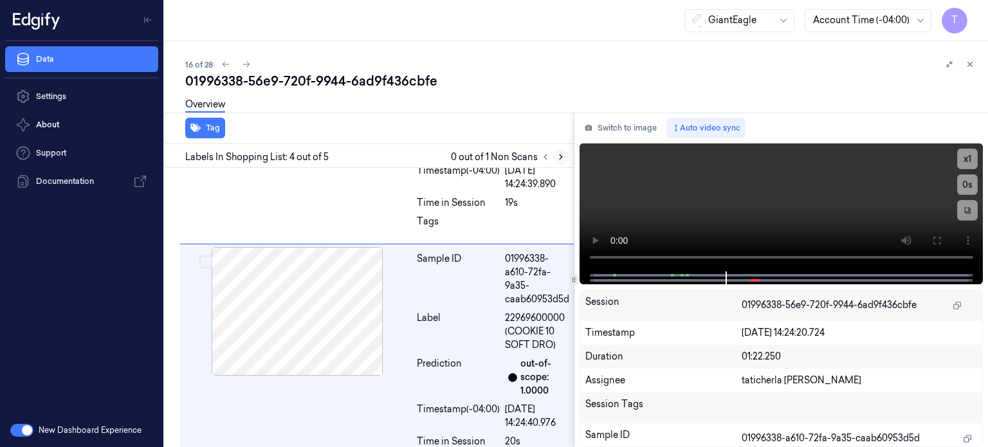
click at [558, 152] on icon at bounding box center [560, 156] width 9 height 9
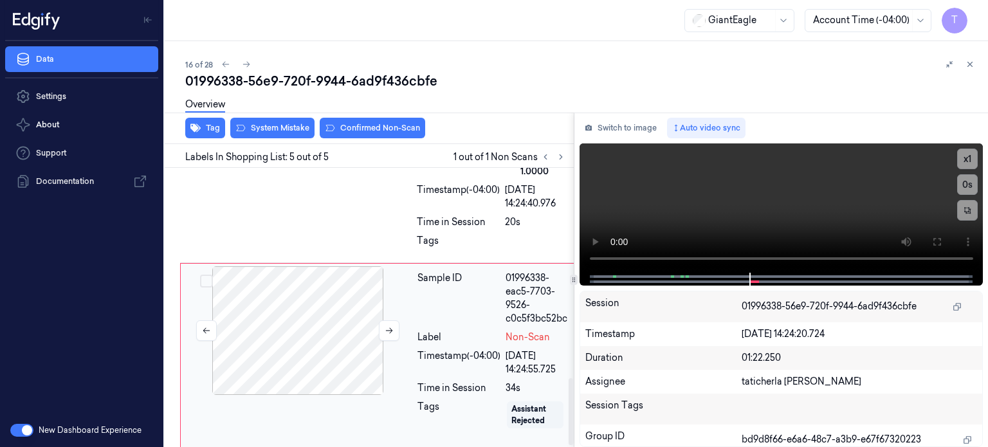
scroll to position [884, 0]
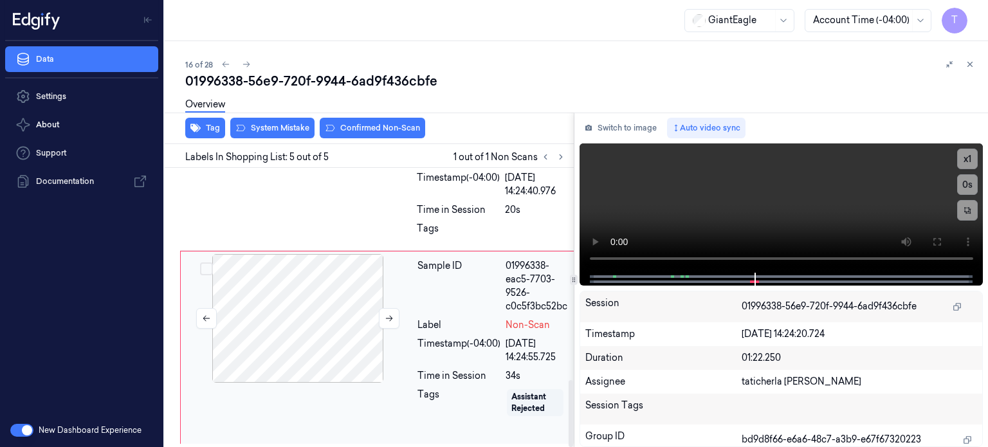
click at [300, 298] on div at bounding box center [297, 318] width 229 height 129
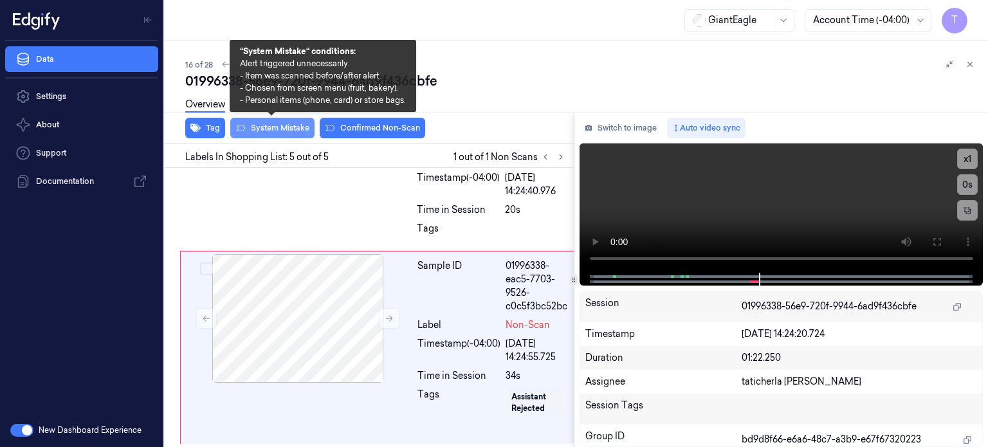
click at [283, 128] on button "System Mistake" at bounding box center [272, 128] width 84 height 21
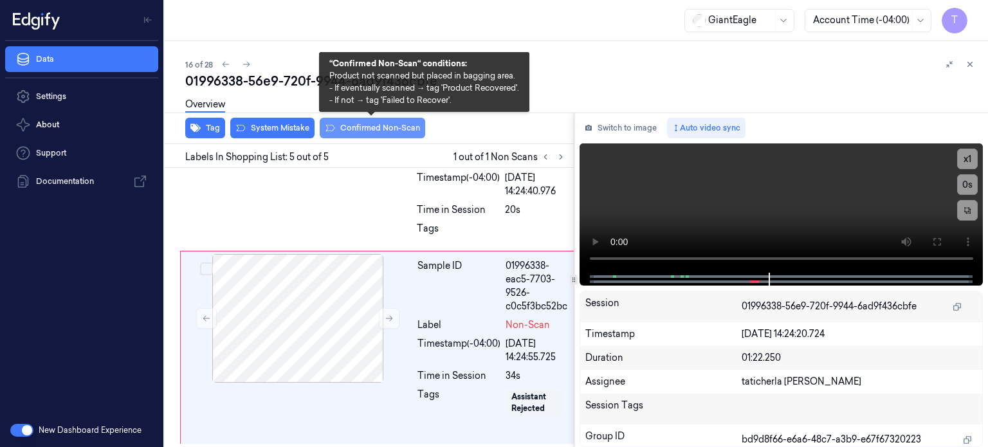
scroll to position [890, 0]
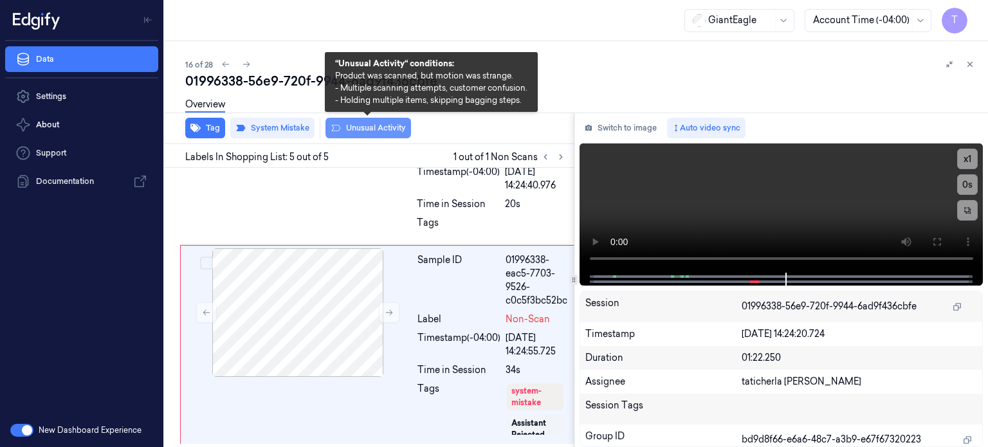
click at [388, 125] on button "Unusual Activity" at bounding box center [368, 128] width 86 height 21
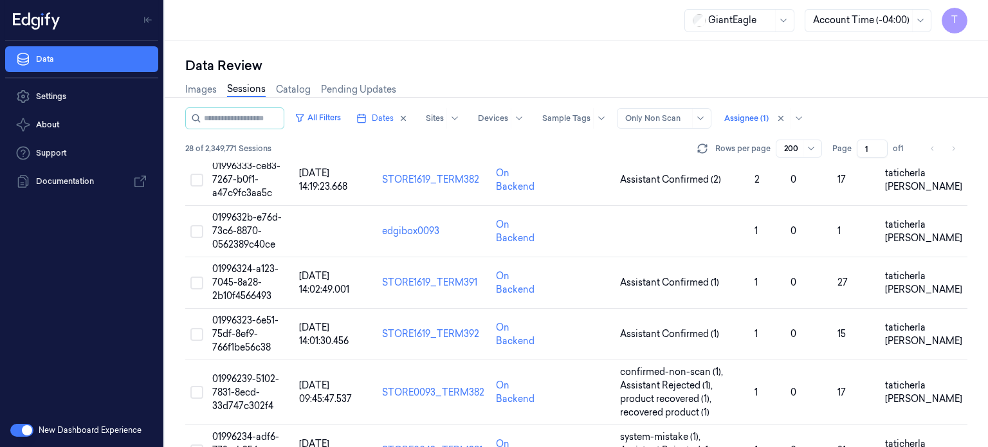
scroll to position [836, 0]
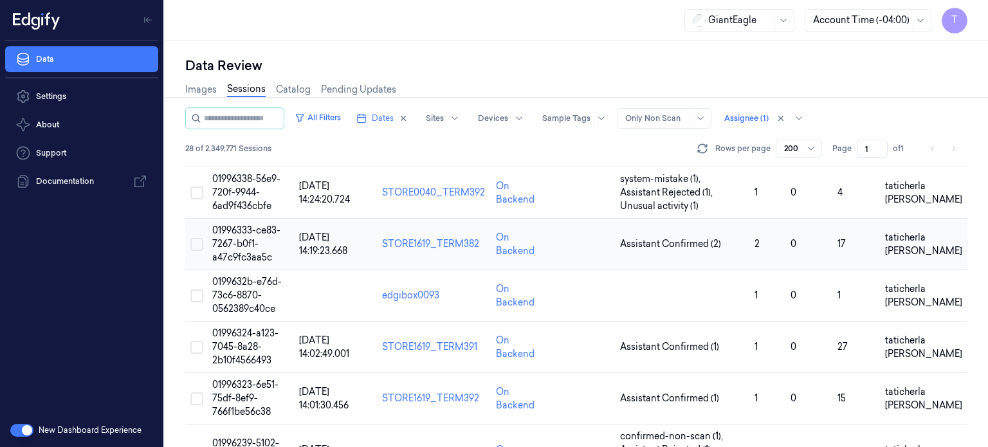
click at [233, 239] on span "01996333-ce83-7267-b0f1-a47c9fc3aa5c" at bounding box center [246, 243] width 68 height 39
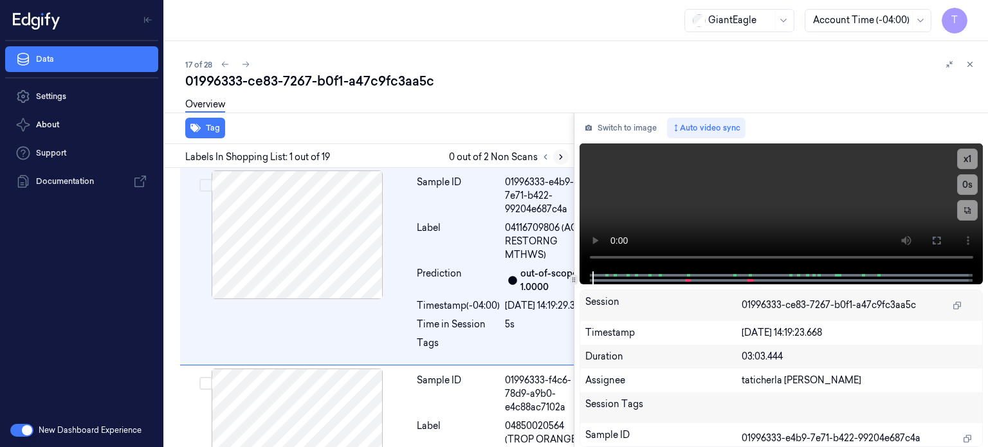
click at [559, 152] on icon at bounding box center [560, 156] width 9 height 9
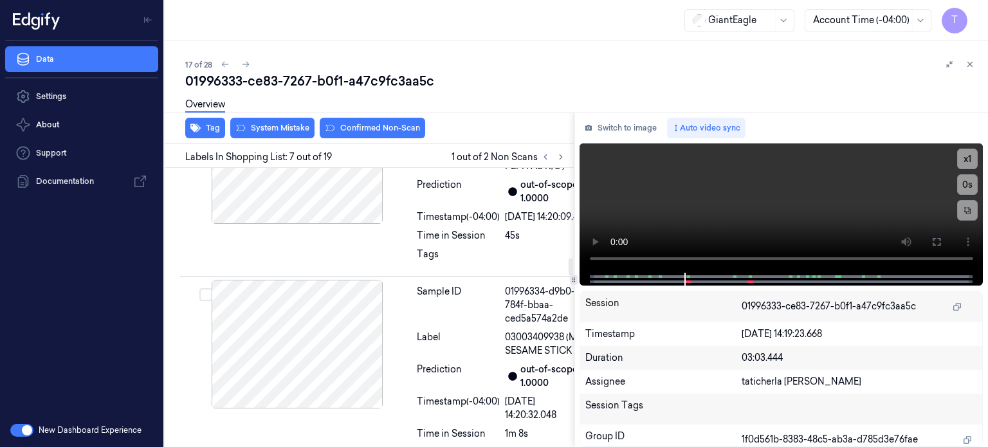
scroll to position [1426, 0]
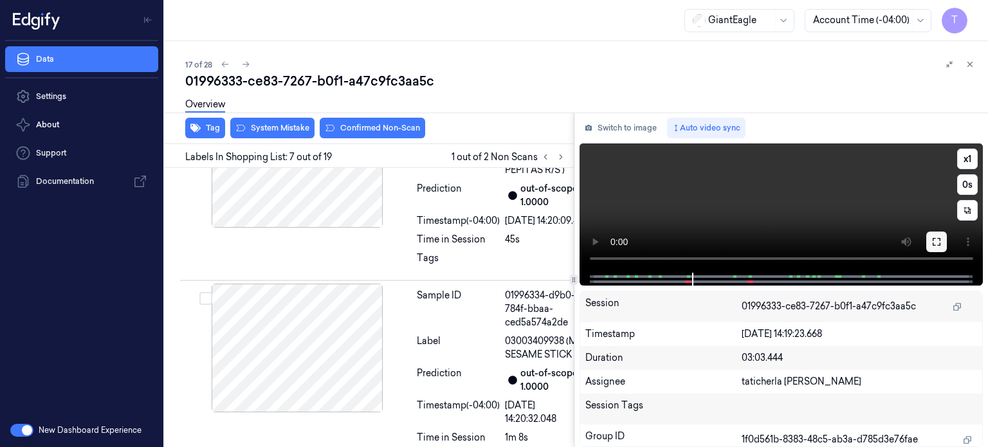
click at [938, 232] on button at bounding box center [936, 242] width 21 height 21
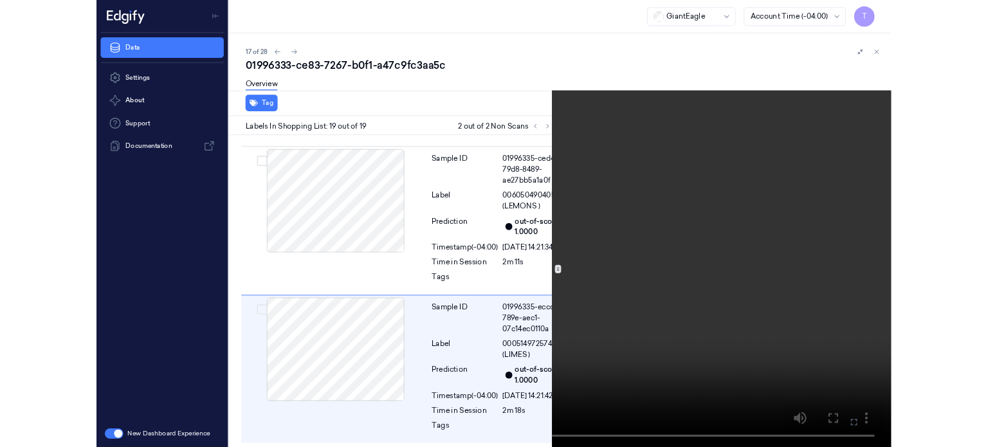
scroll to position [4040, 0]
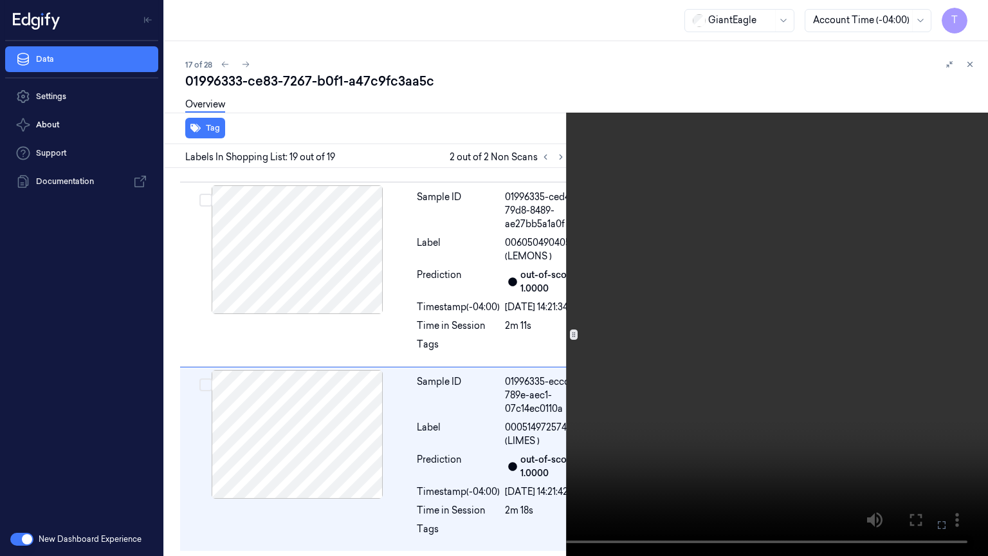
click at [0, 0] on icon at bounding box center [0, 0] width 0 height 0
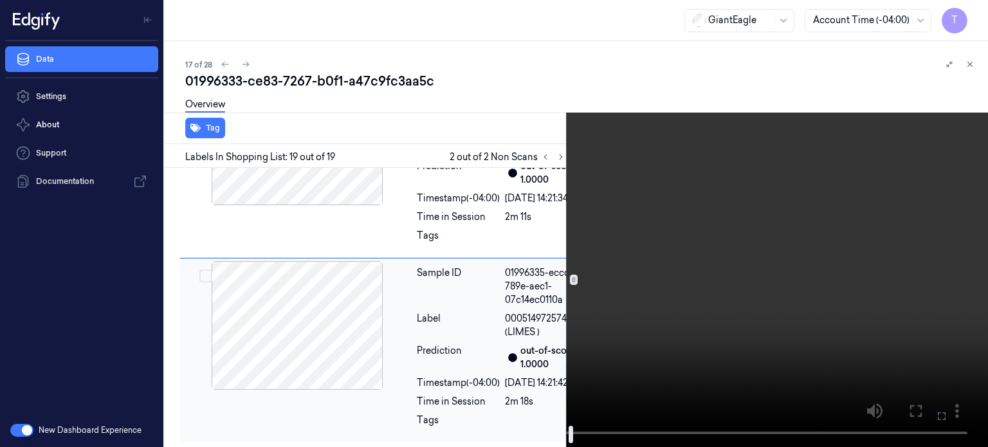
scroll to position [4149, 0]
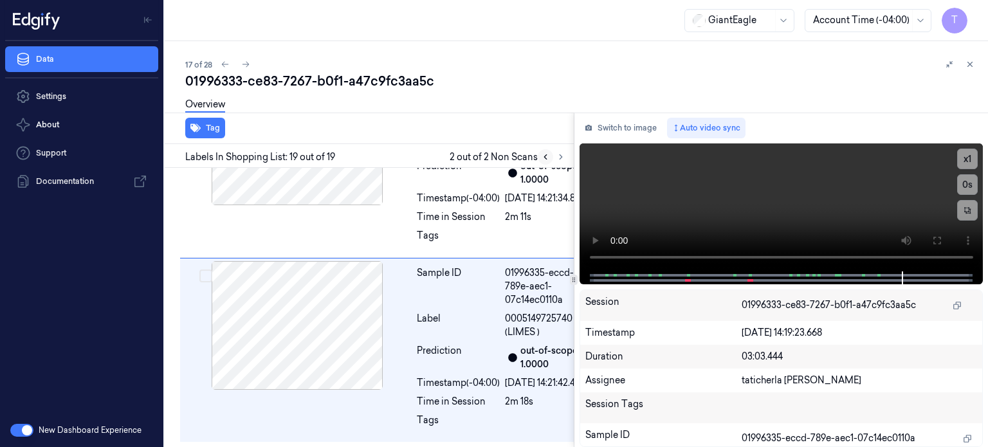
click at [541, 154] on icon at bounding box center [545, 156] width 9 height 9
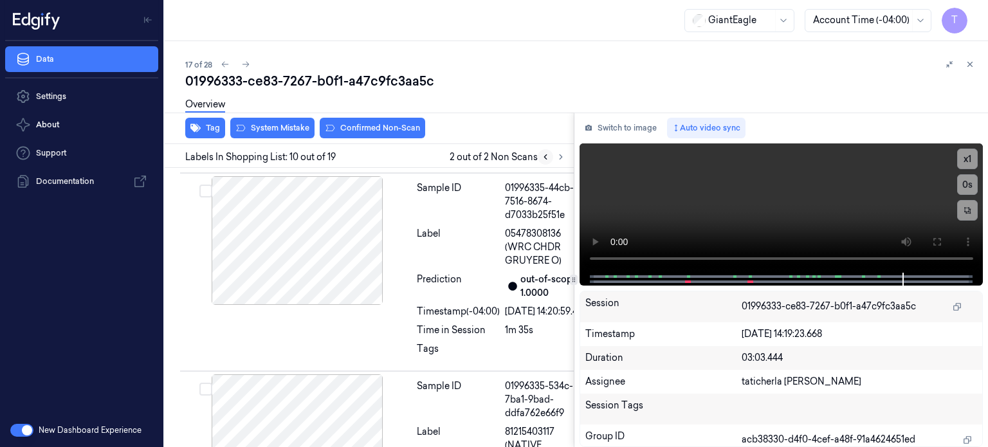
click at [543, 158] on icon at bounding box center [545, 156] width 9 height 9
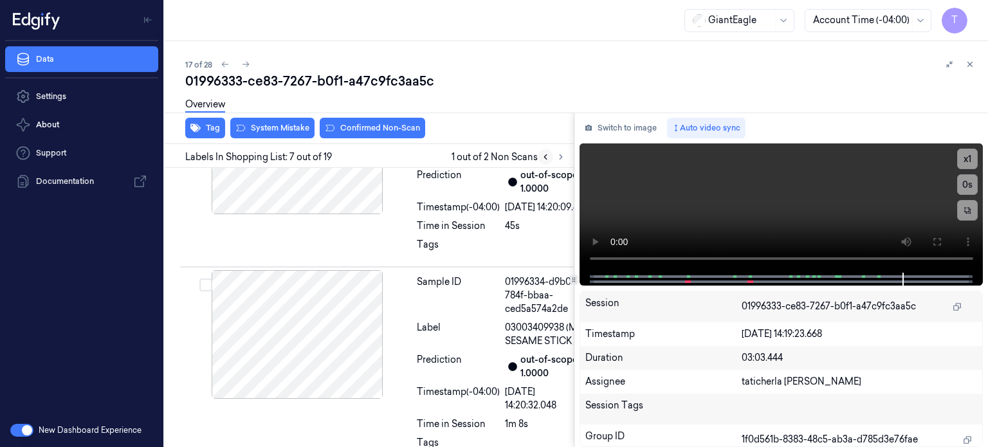
scroll to position [1426, 0]
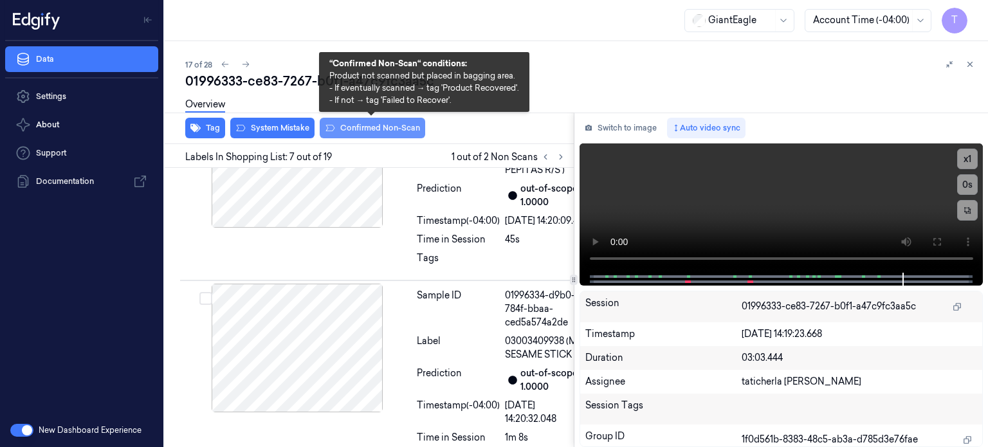
click at [376, 128] on button "Confirmed Non-Scan" at bounding box center [372, 128] width 105 height 21
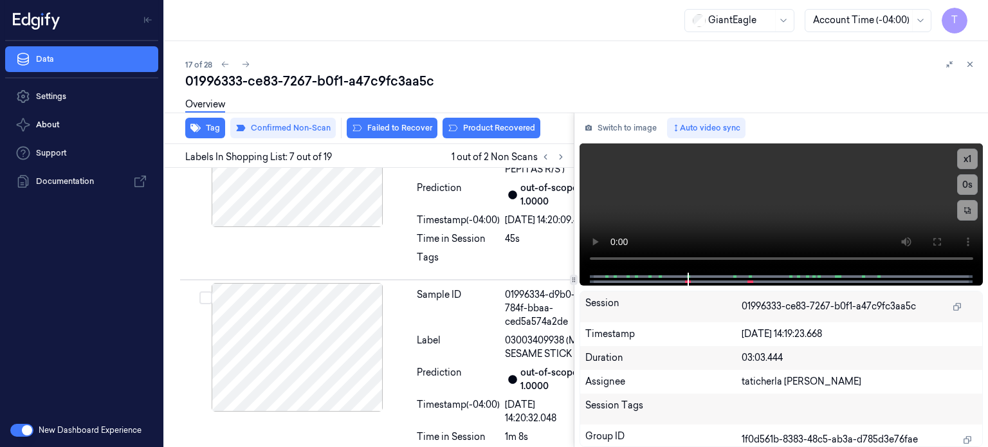
scroll to position [1430, 0]
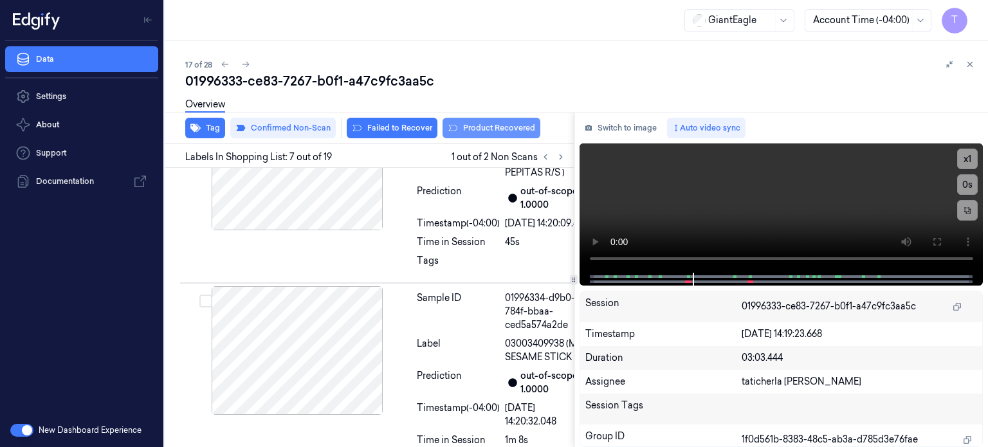
click at [489, 126] on button "Product Recovered" at bounding box center [491, 128] width 98 height 21
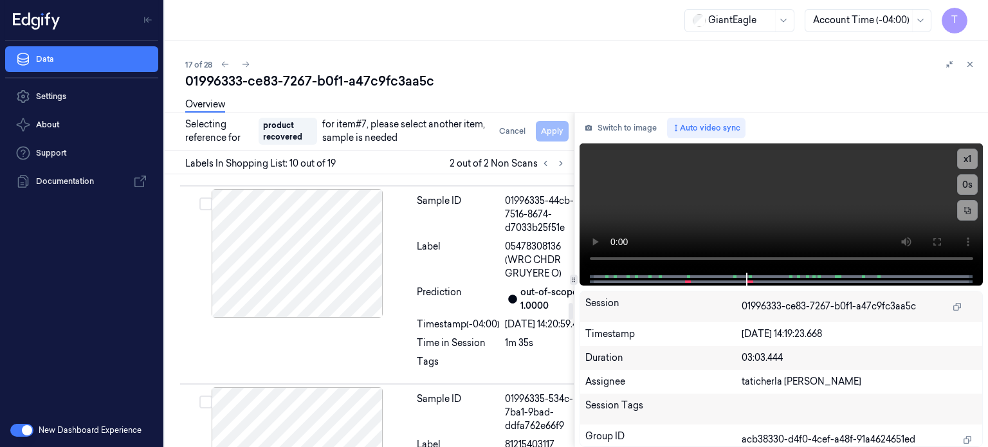
scroll to position [2106, 0]
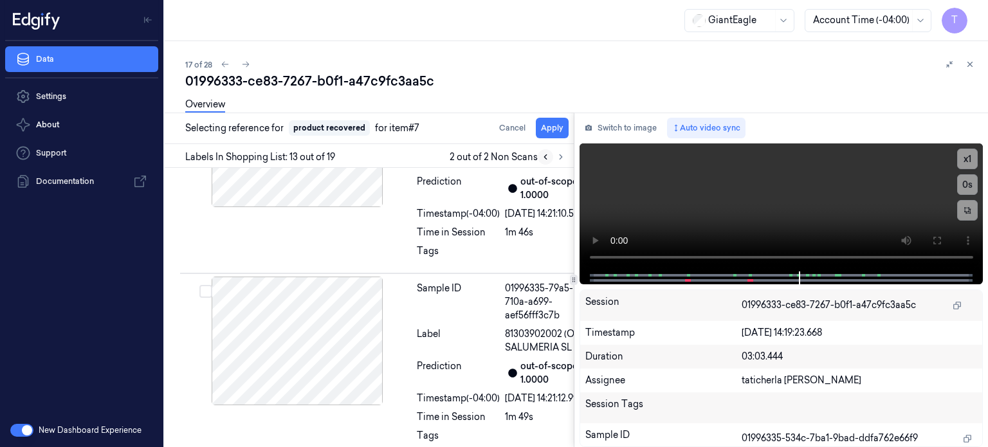
click at [543, 152] on icon at bounding box center [545, 156] width 9 height 9
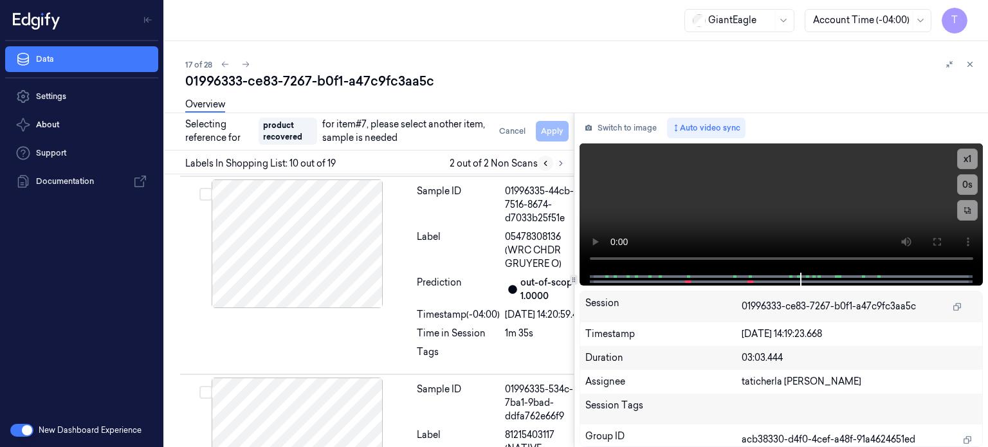
click at [543, 164] on icon at bounding box center [545, 163] width 9 height 9
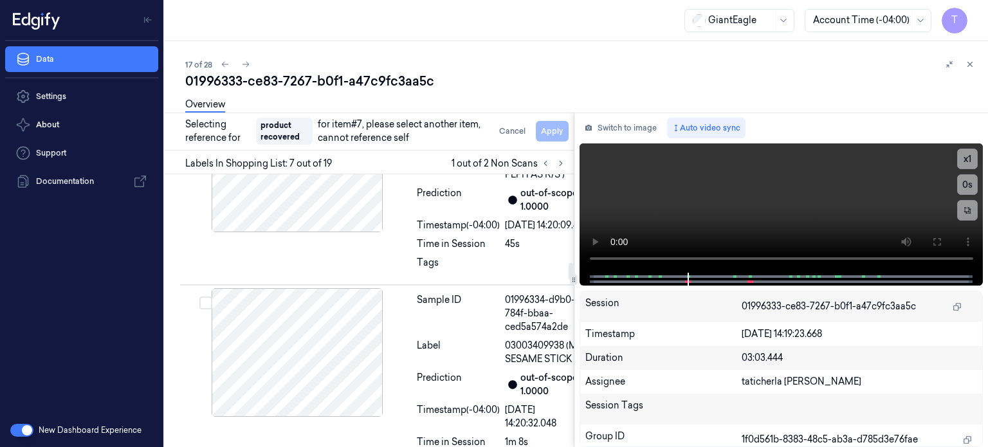
scroll to position [1433, 0]
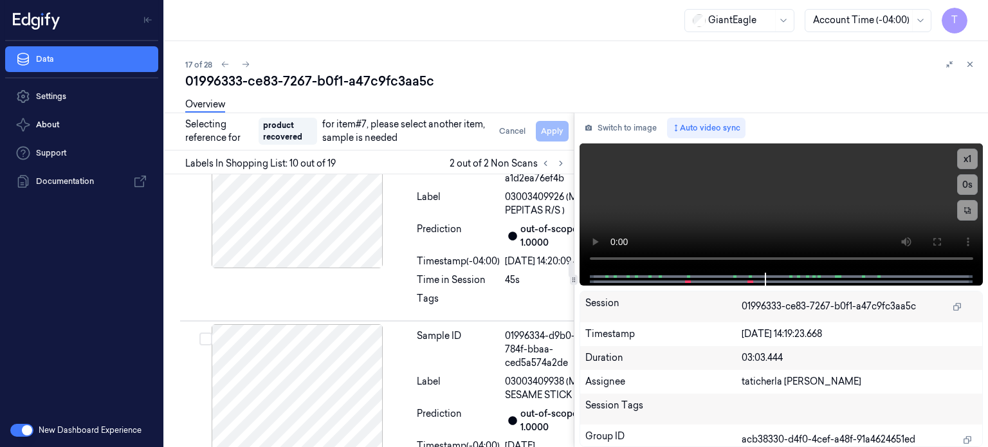
scroll to position [1334, 0]
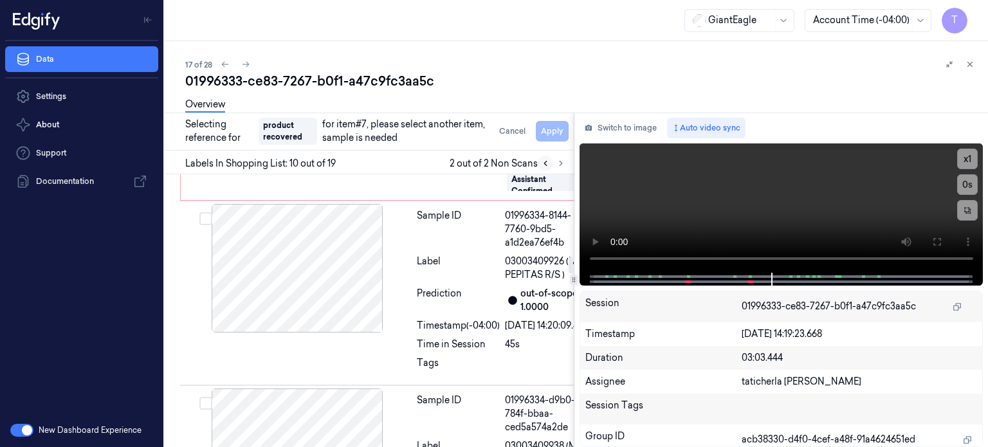
click at [543, 161] on icon at bounding box center [545, 163] width 9 height 9
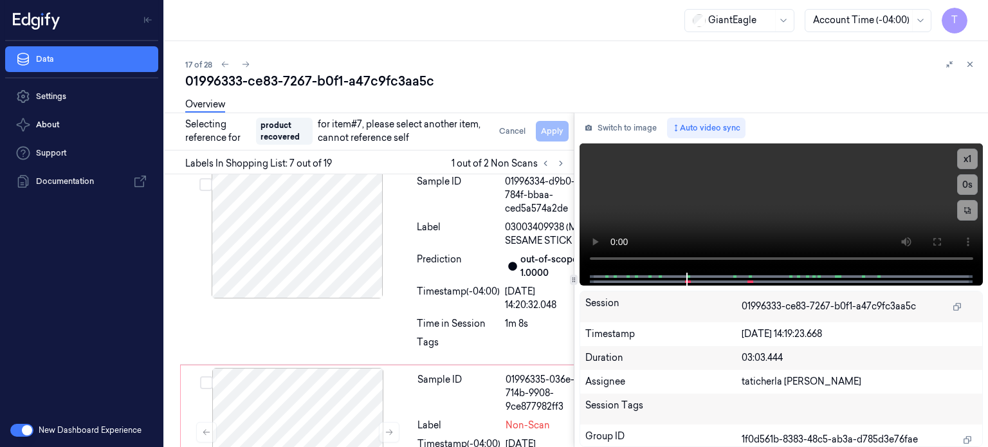
scroll to position [1462, 0]
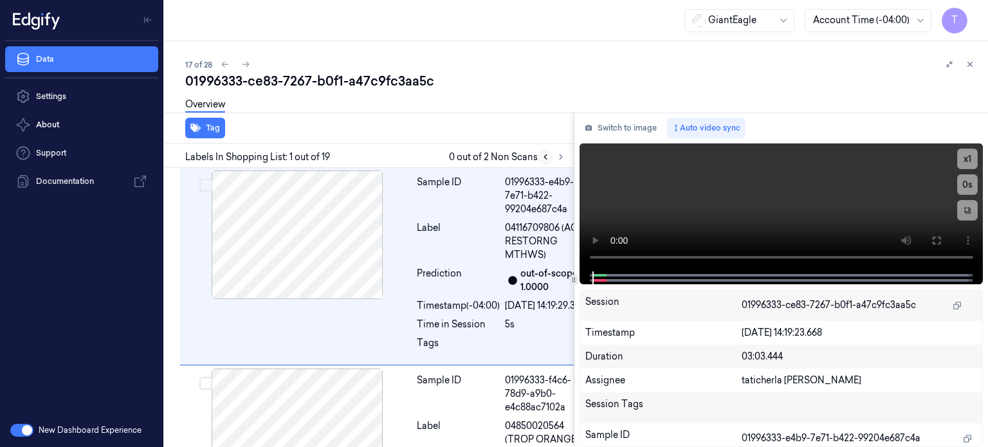
click at [545, 159] on icon at bounding box center [545, 156] width 9 height 9
click at [560, 156] on icon at bounding box center [560, 156] width 9 height 9
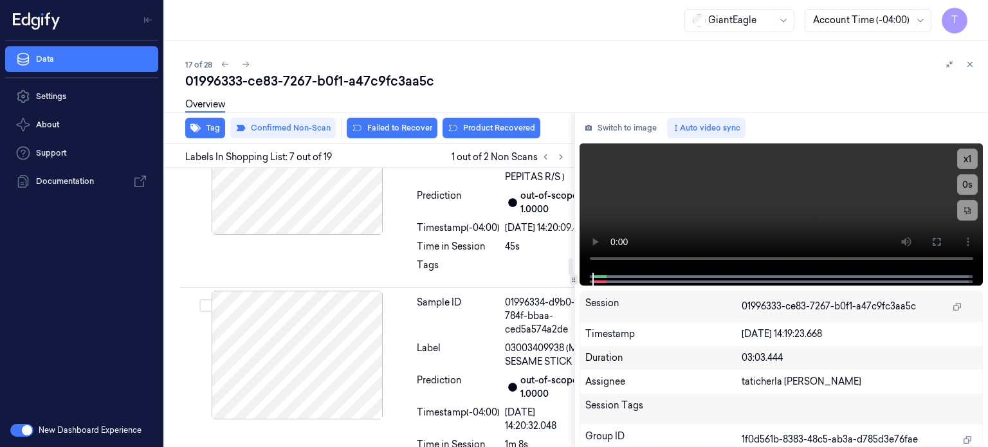
scroll to position [1430, 0]
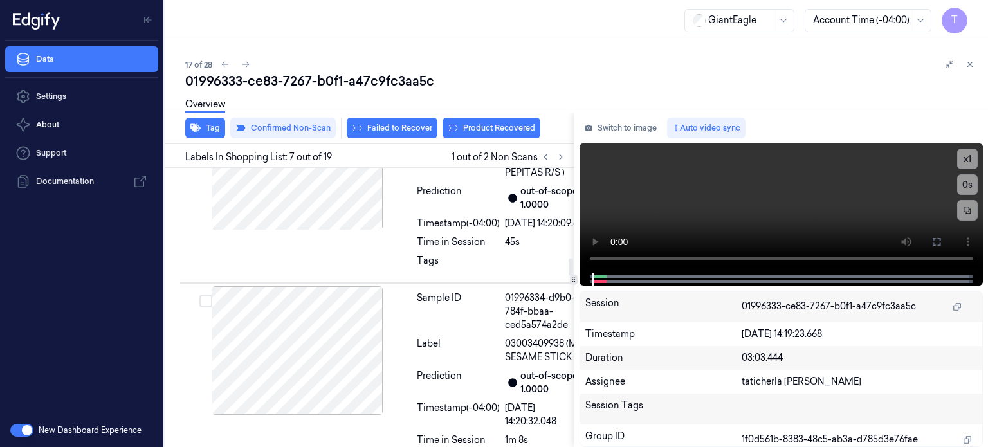
click at [502, 129] on button "Product Recovered" at bounding box center [491, 128] width 98 height 21
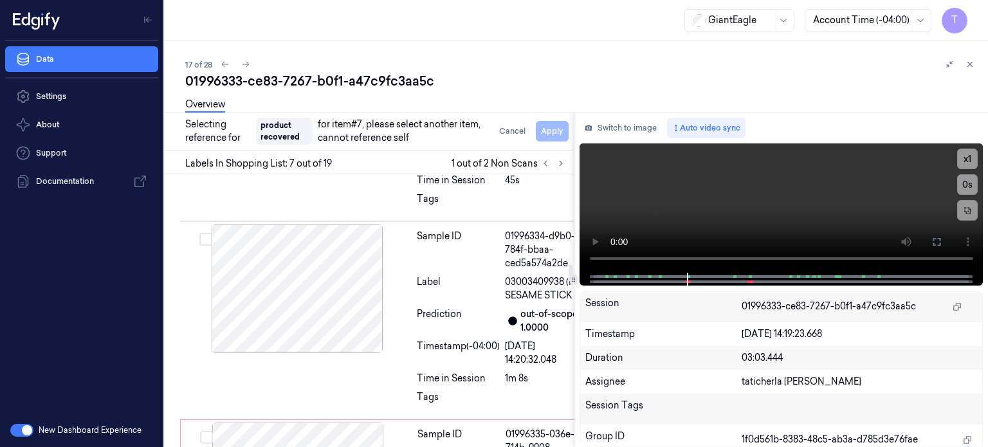
scroll to position [1433, 0]
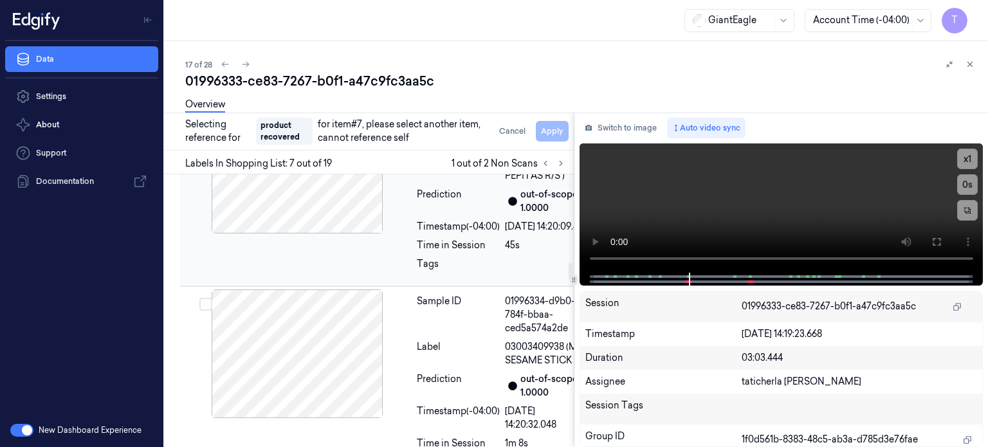
click at [318, 233] on div at bounding box center [297, 169] width 229 height 129
click at [308, 233] on div at bounding box center [297, 169] width 229 height 129
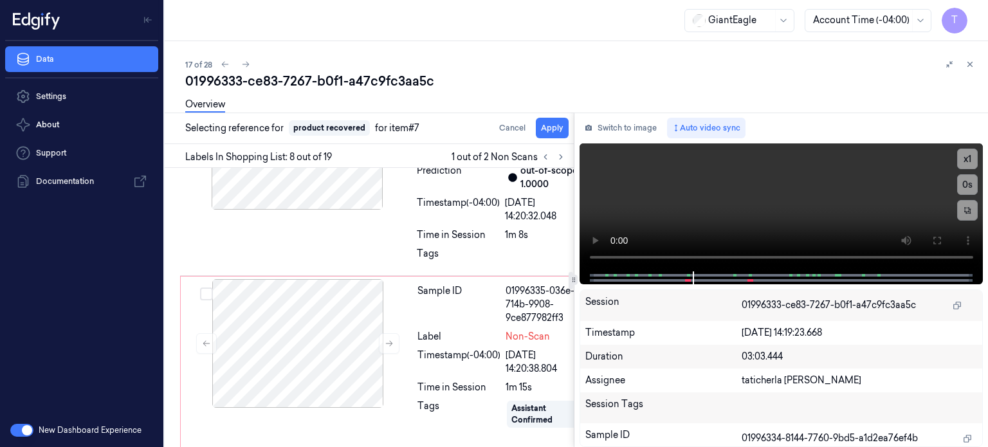
scroll to position [1648, 0]
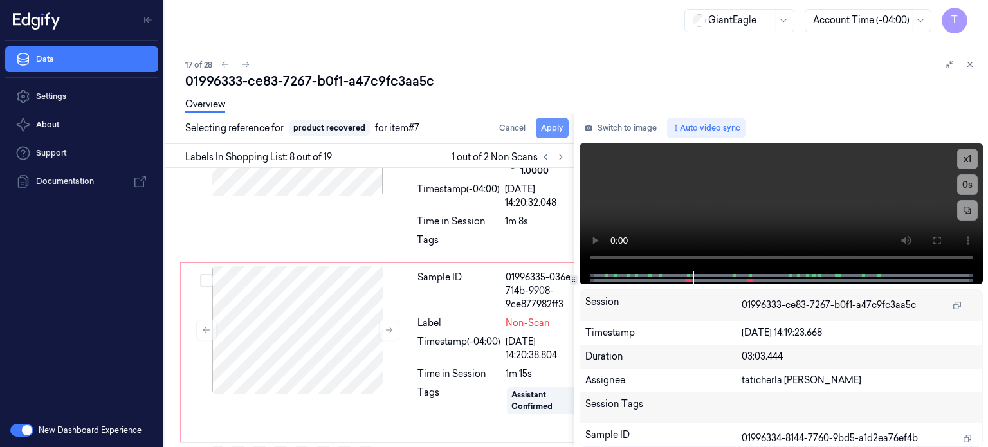
click at [551, 125] on button "Apply" at bounding box center [552, 128] width 33 height 21
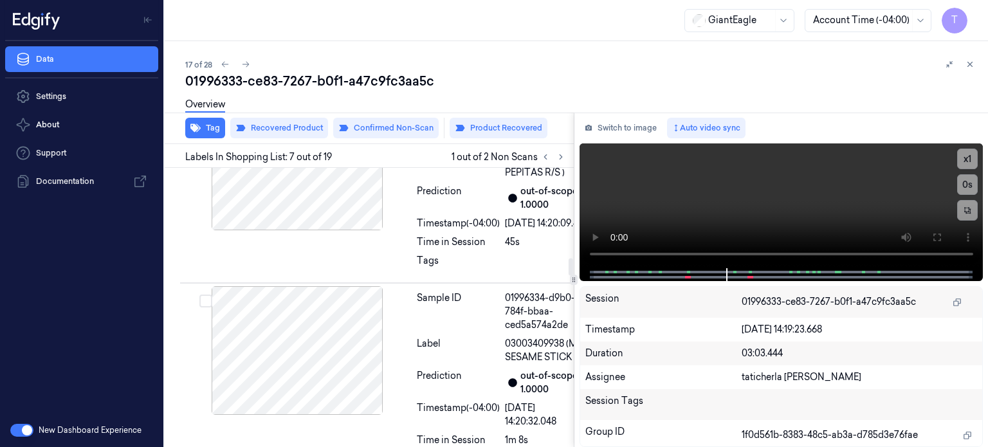
scroll to position [1301, 0]
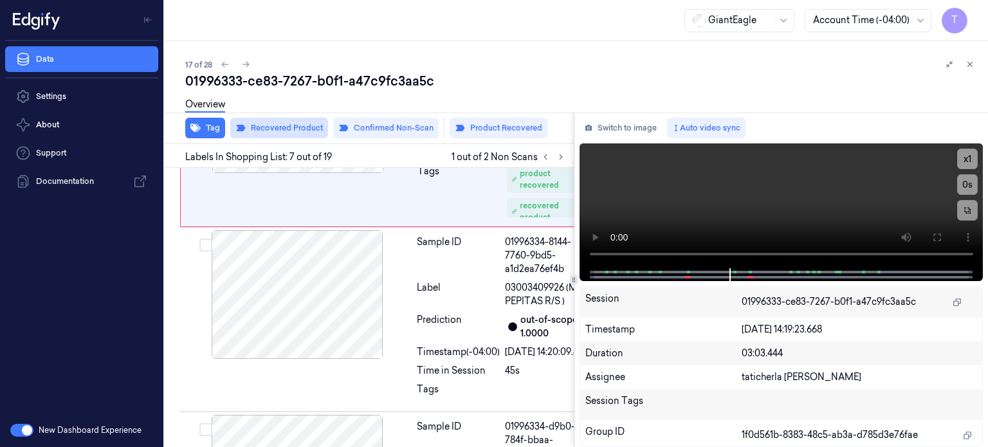
click at [287, 127] on button "Recovered Product" at bounding box center [279, 128] width 98 height 21
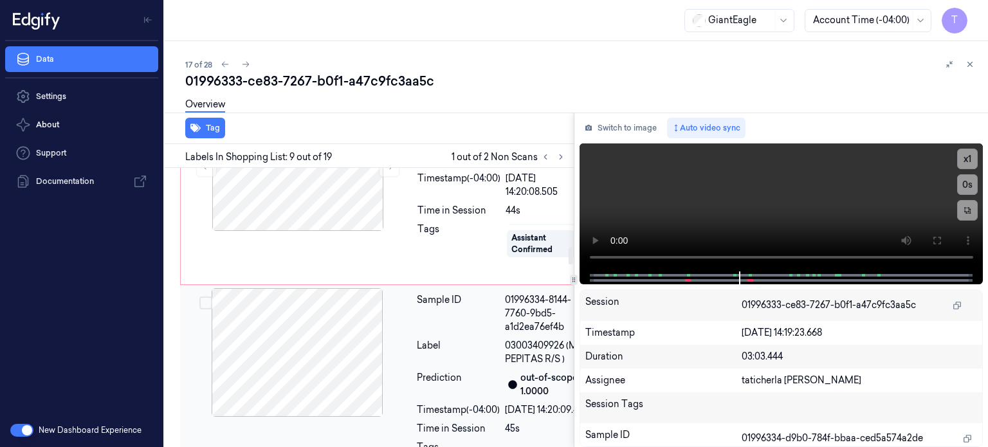
scroll to position [1372, 0]
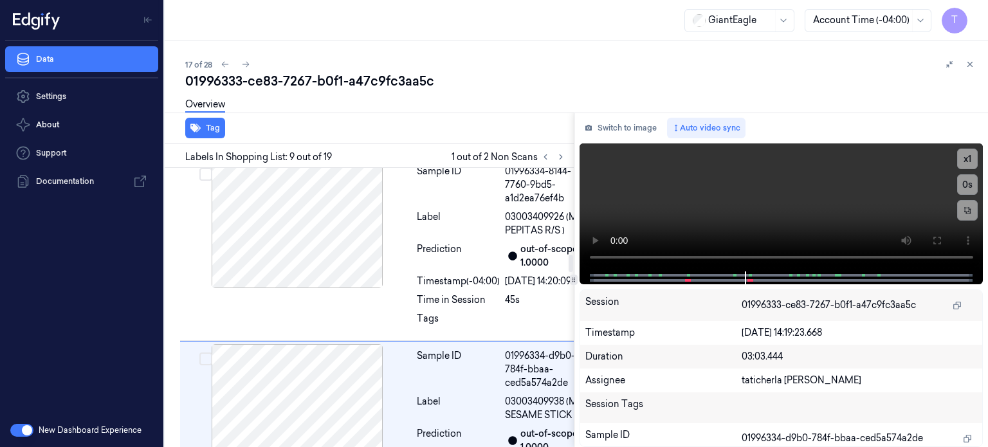
click at [316, 102] on div at bounding box center [297, 38] width 229 height 129
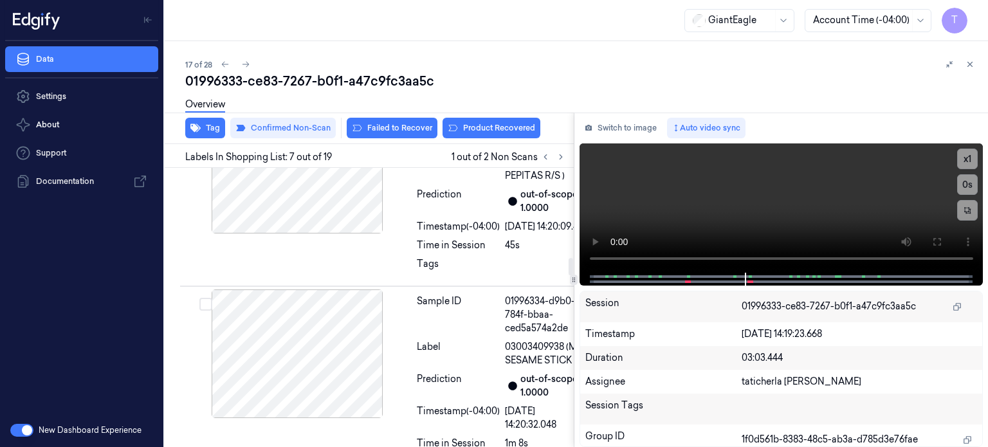
scroll to position [1430, 0]
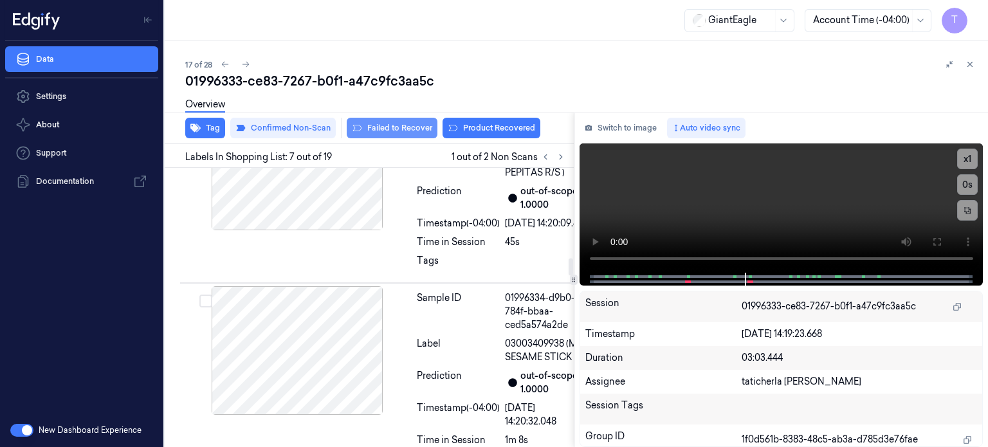
click at [413, 123] on button "Failed to Recover" at bounding box center [392, 128] width 91 height 21
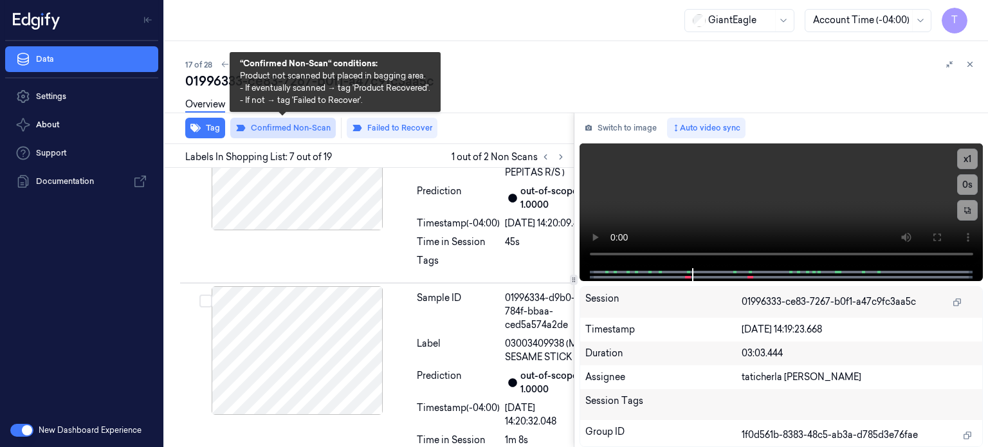
click at [304, 128] on button "Confirmed Non-Scan" at bounding box center [282, 128] width 105 height 21
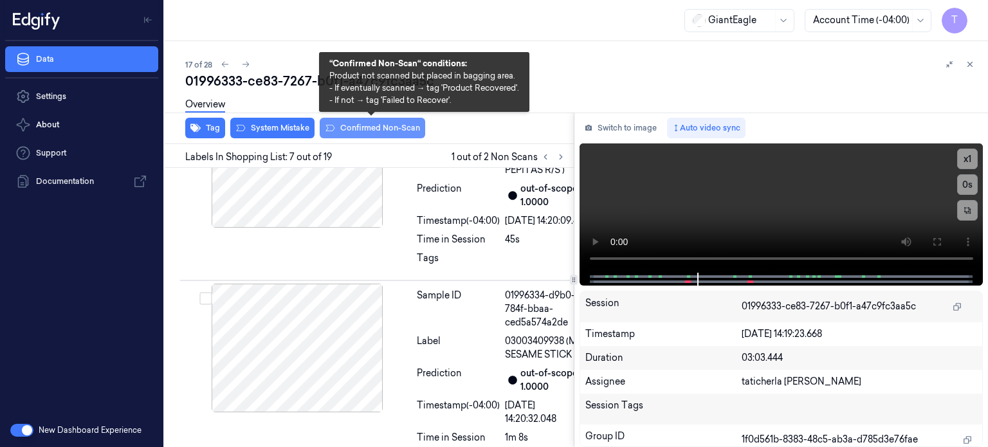
click at [374, 126] on button "Confirmed Non-Scan" at bounding box center [372, 128] width 105 height 21
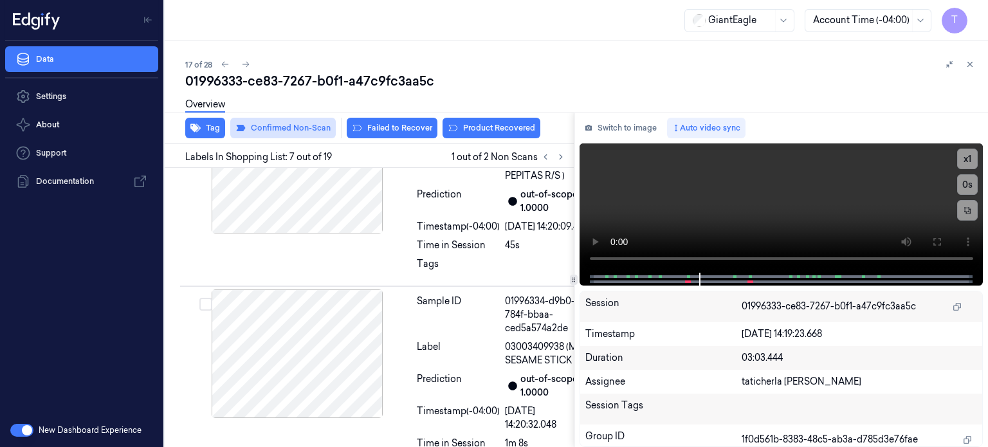
scroll to position [1430, 0]
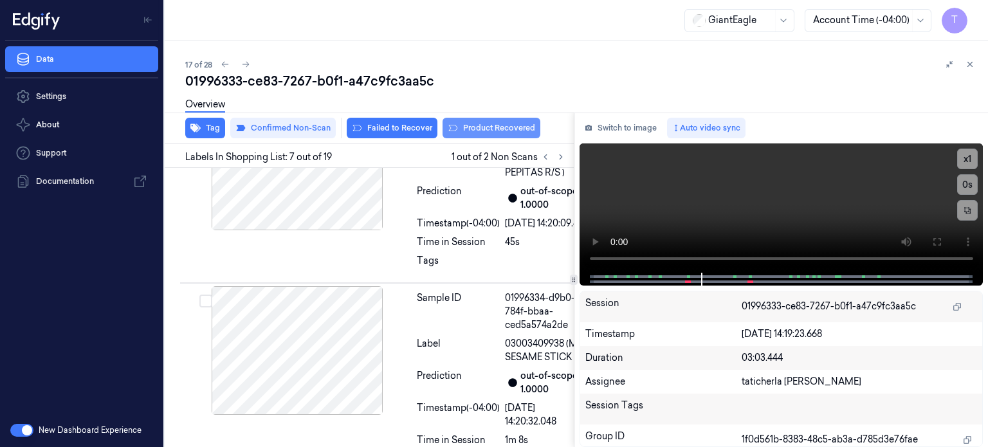
click at [523, 128] on button "Product Recovered" at bounding box center [491, 128] width 98 height 21
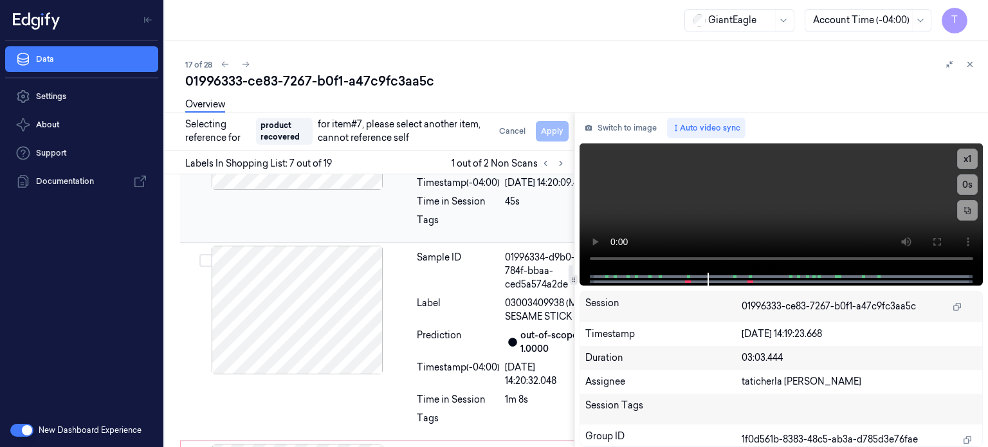
scroll to position [1494, 0]
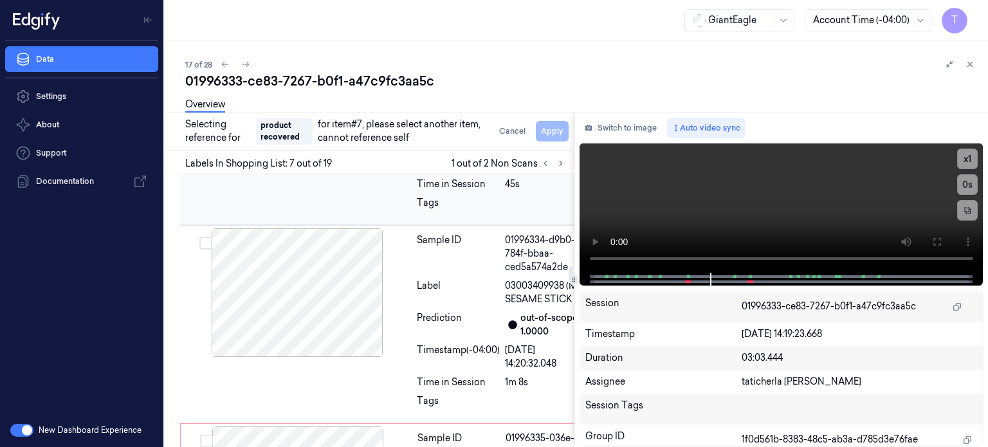
click at [340, 172] on div at bounding box center [297, 108] width 229 height 129
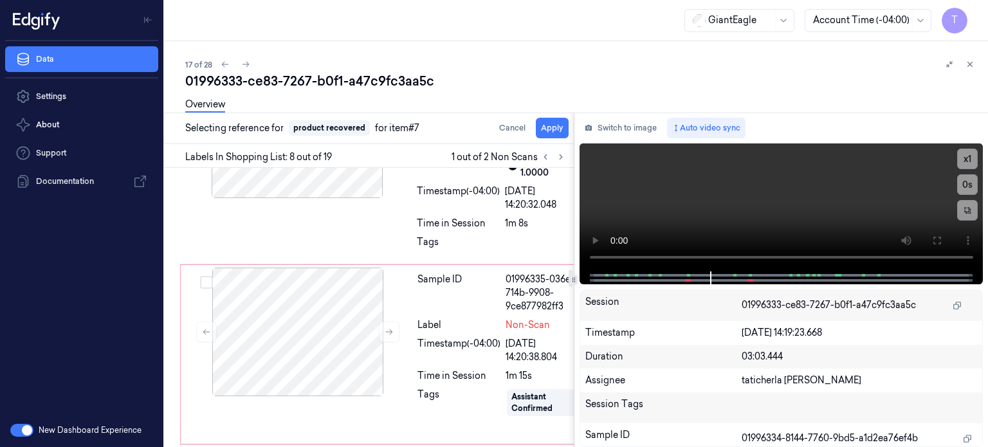
scroll to position [1648, 0]
click at [559, 125] on button "Apply" at bounding box center [552, 128] width 33 height 21
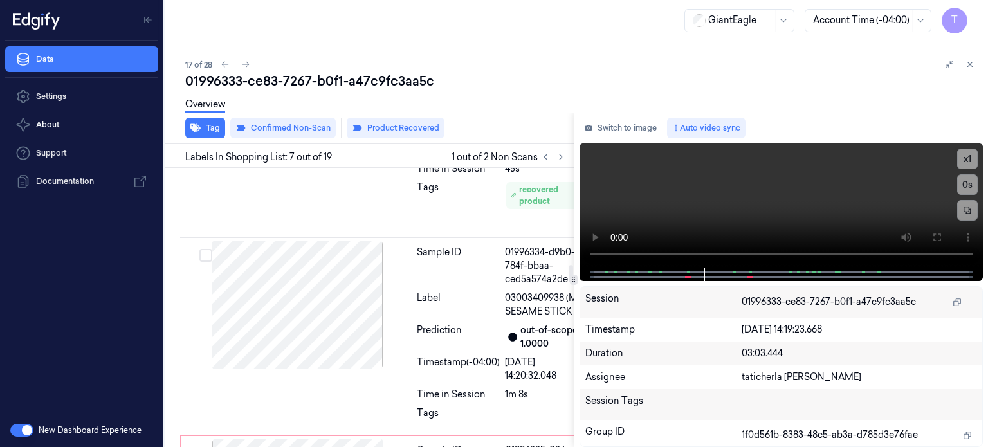
scroll to position [1430, 0]
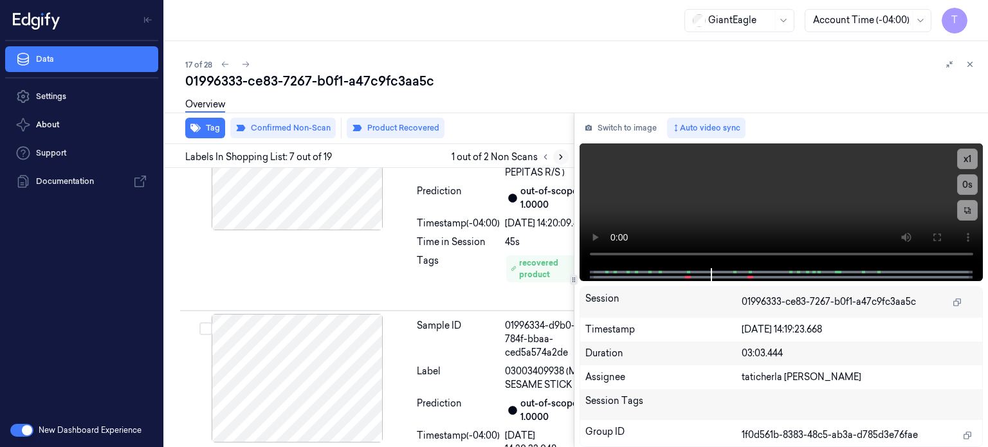
click at [561, 156] on icon at bounding box center [561, 157] width 3 height 5
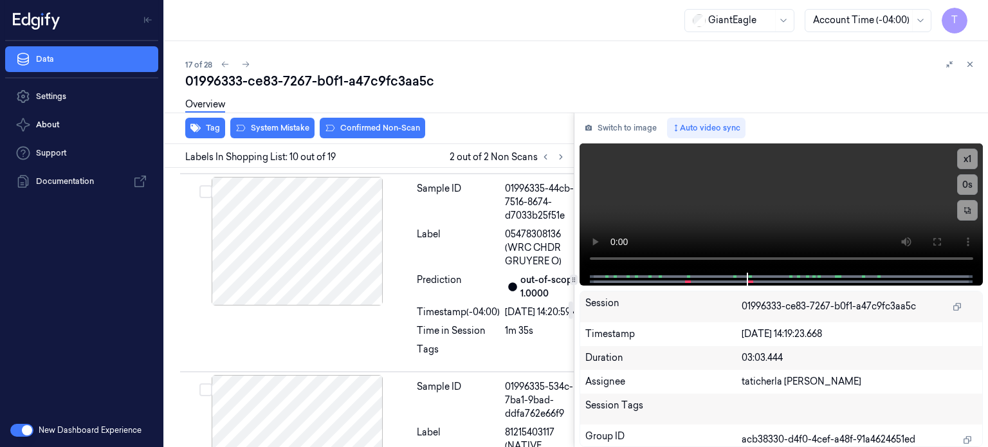
scroll to position [2130, 0]
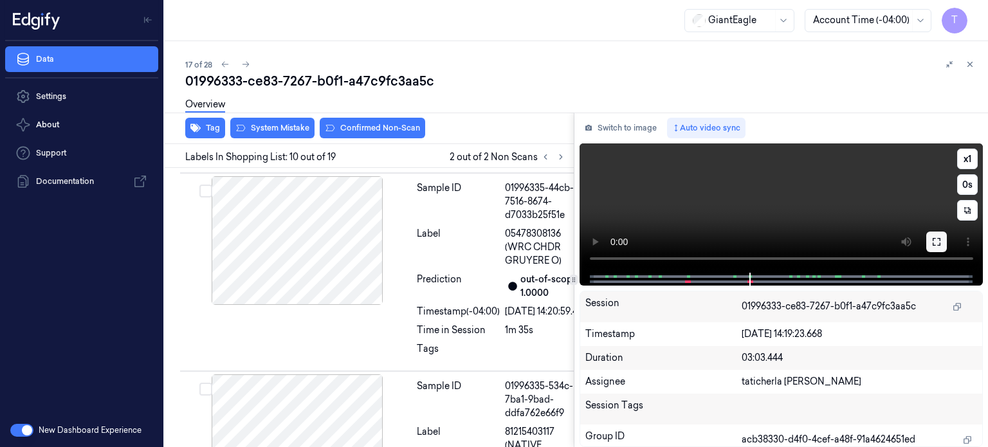
click at [931, 241] on icon at bounding box center [936, 242] width 10 height 10
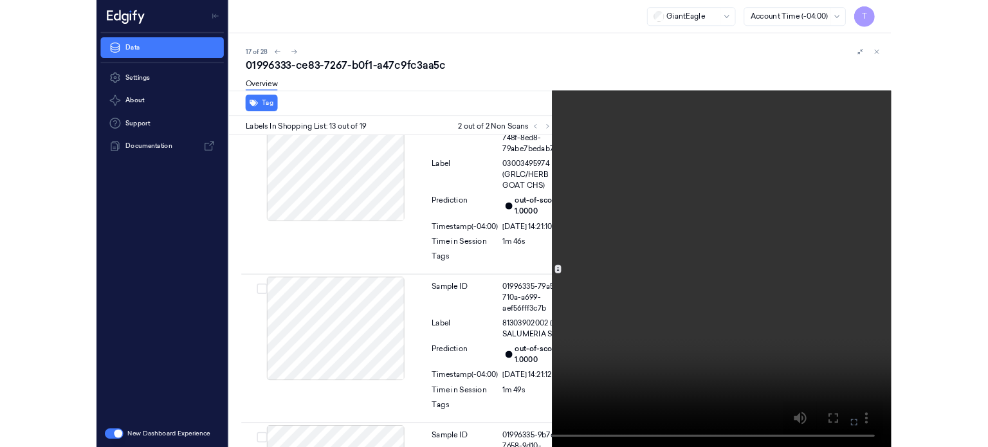
scroll to position [2768, 0]
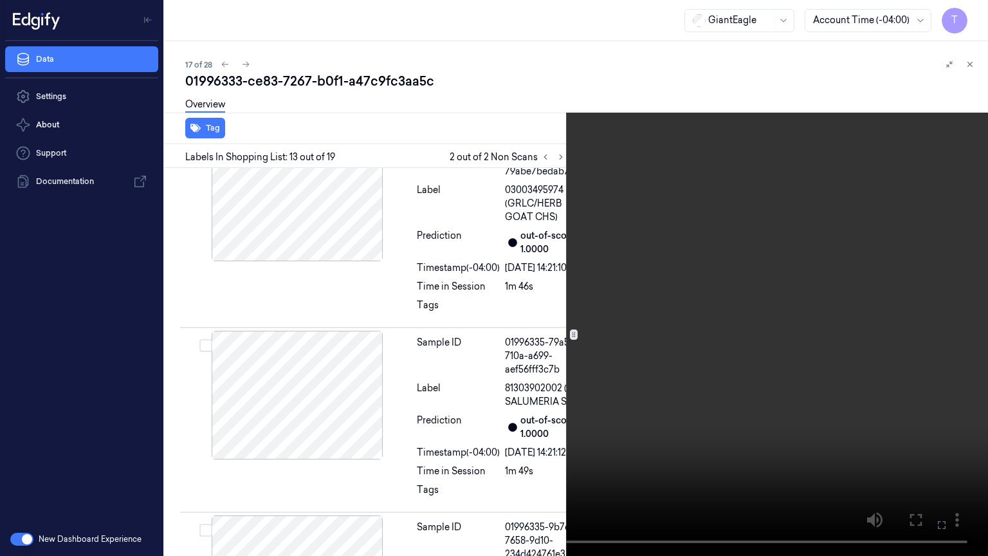
click at [0, 0] on icon at bounding box center [0, 0] width 0 height 0
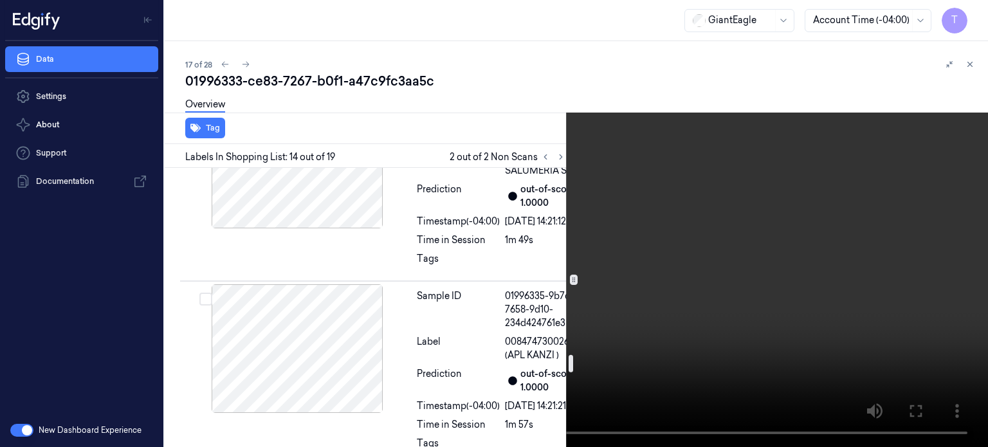
scroll to position [3061, 0]
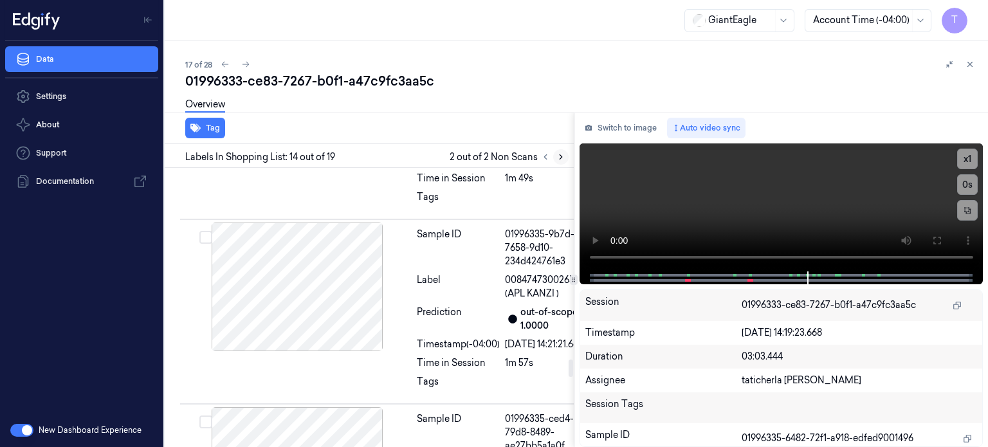
click at [561, 157] on icon at bounding box center [560, 156] width 9 height 9
click at [543, 157] on icon at bounding box center [545, 156] width 9 height 9
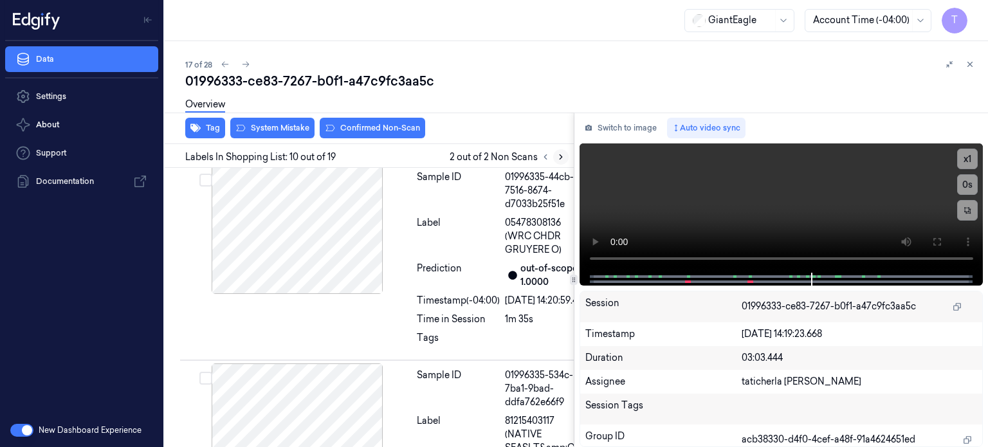
scroll to position [2130, 0]
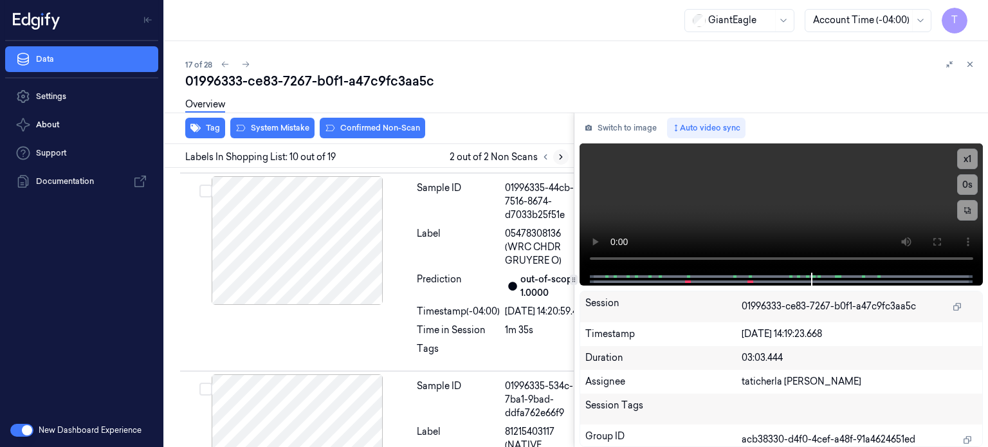
click at [563, 156] on icon at bounding box center [560, 156] width 9 height 9
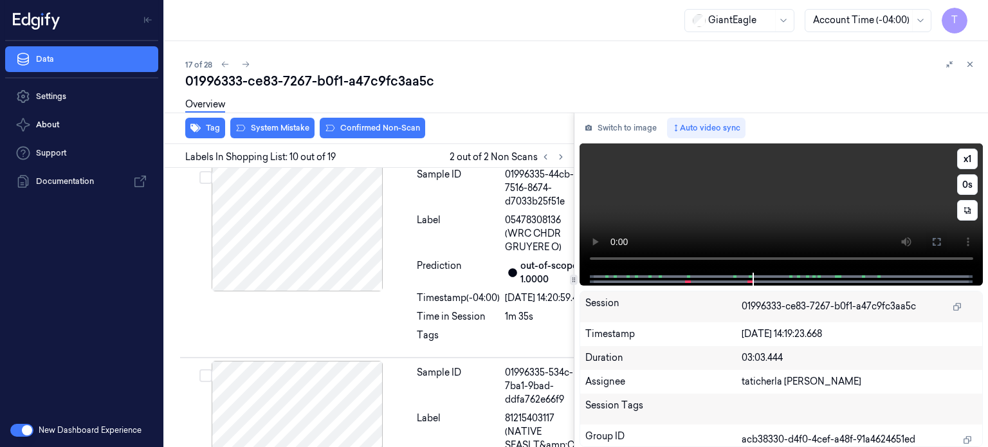
drag, startPoint x: 943, startPoint y: 242, endPoint x: 933, endPoint y: 331, distance: 89.3
click at [943, 242] on button at bounding box center [936, 242] width 21 height 21
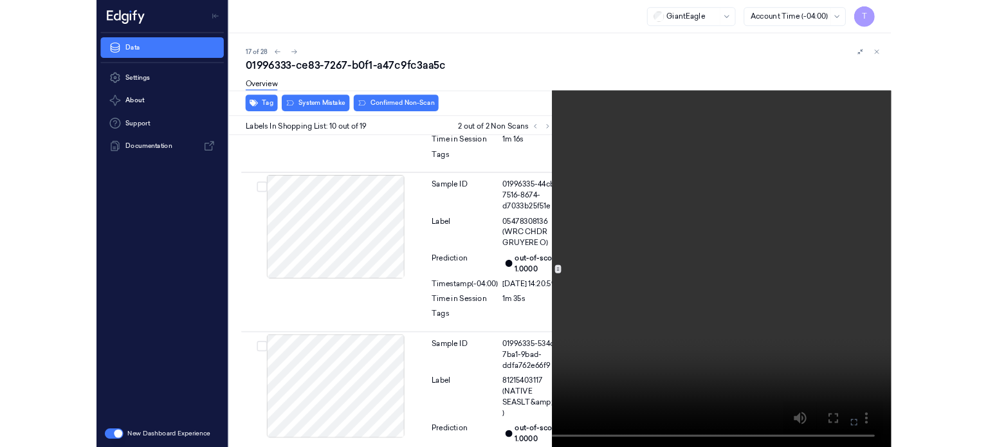
scroll to position [2081, 0]
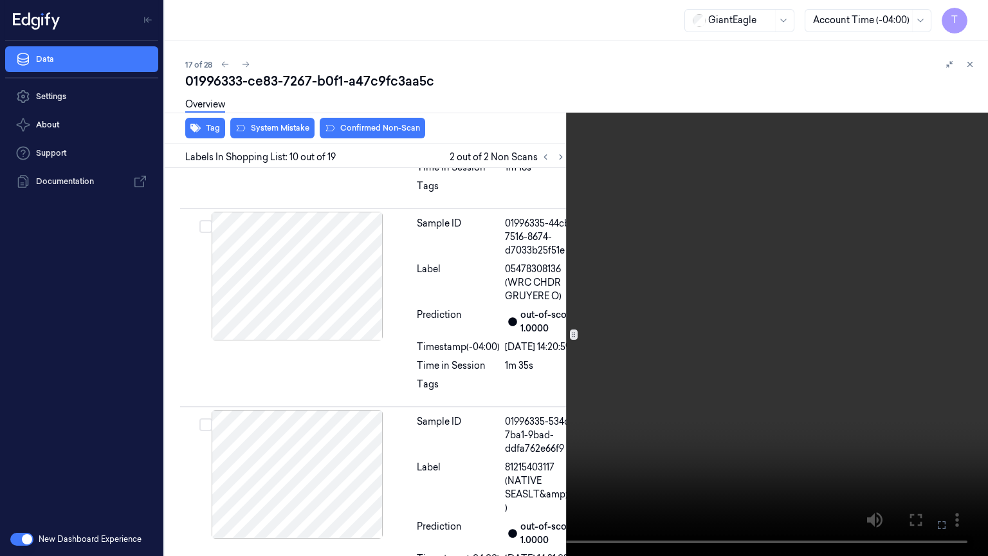
click at [0, 0] on icon at bounding box center [0, 0] width 0 height 0
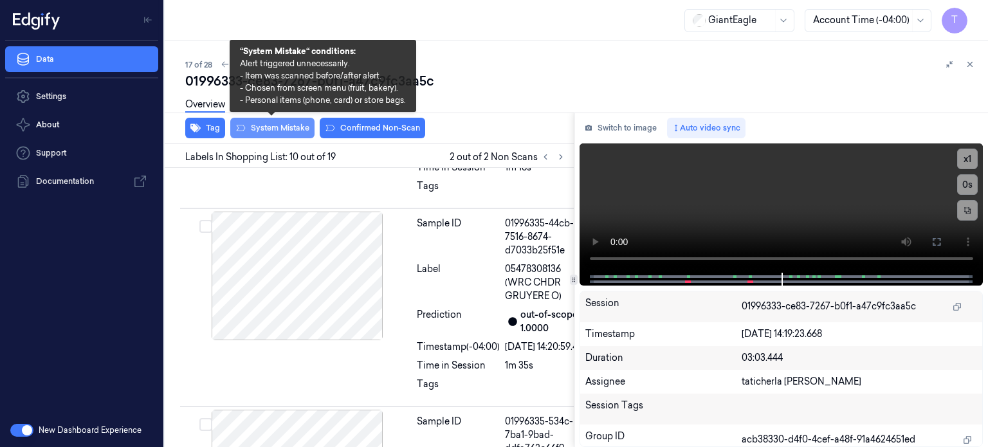
click at [293, 124] on button "System Mistake" at bounding box center [272, 128] width 84 height 21
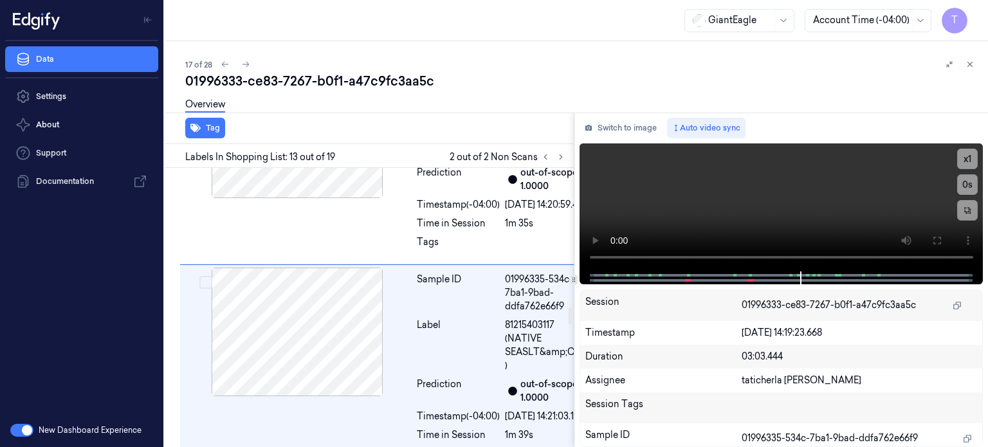
scroll to position [2100, 0]
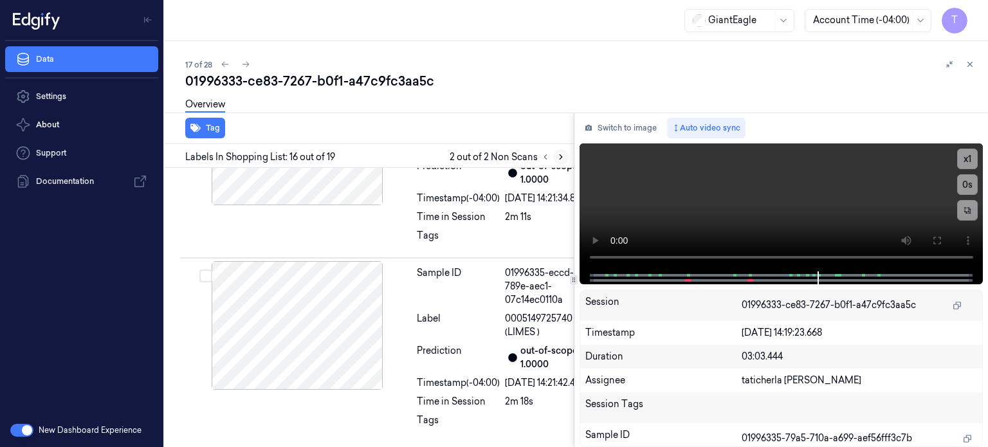
scroll to position [3536, 0]
click at [563, 156] on icon at bounding box center [560, 156] width 9 height 9
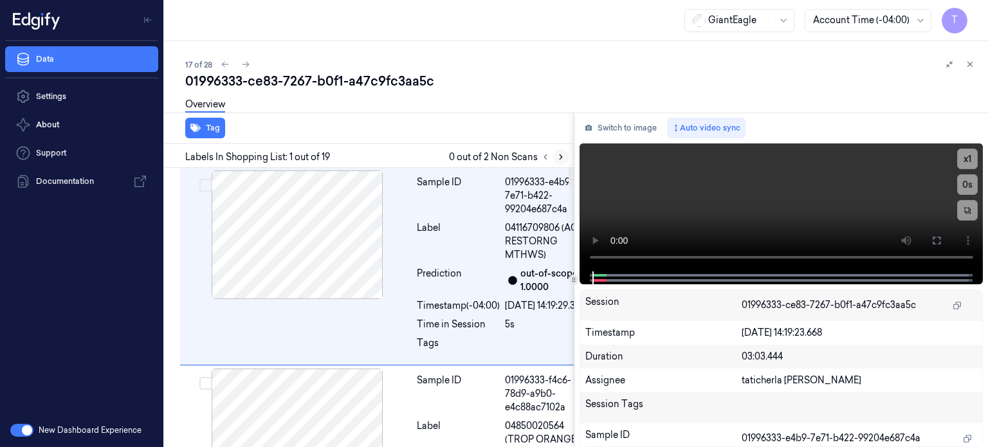
click at [562, 155] on icon at bounding box center [560, 156] width 9 height 9
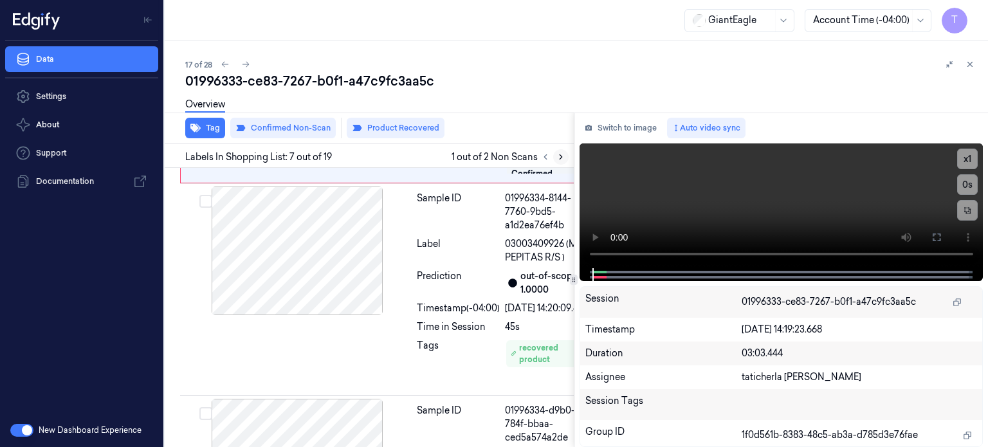
click at [562, 155] on icon at bounding box center [560, 156] width 9 height 9
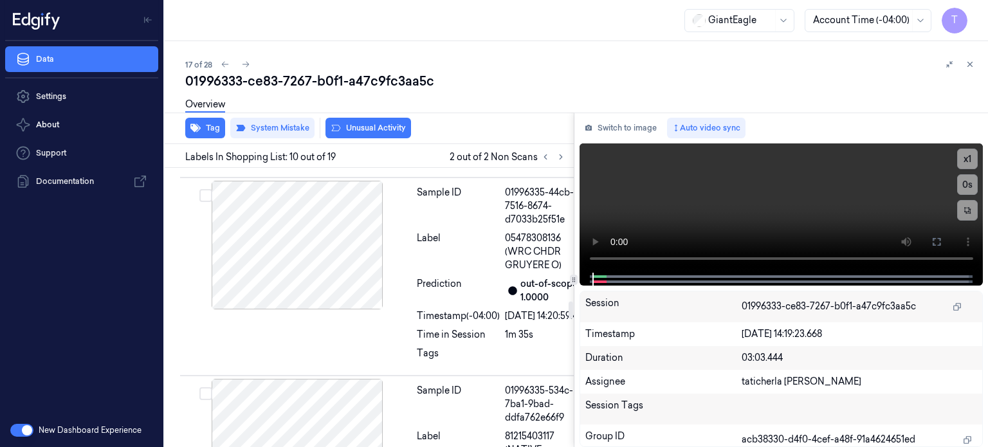
scroll to position [2133, 0]
click at [382, 122] on div "Overview" at bounding box center [581, 106] width 792 height 33
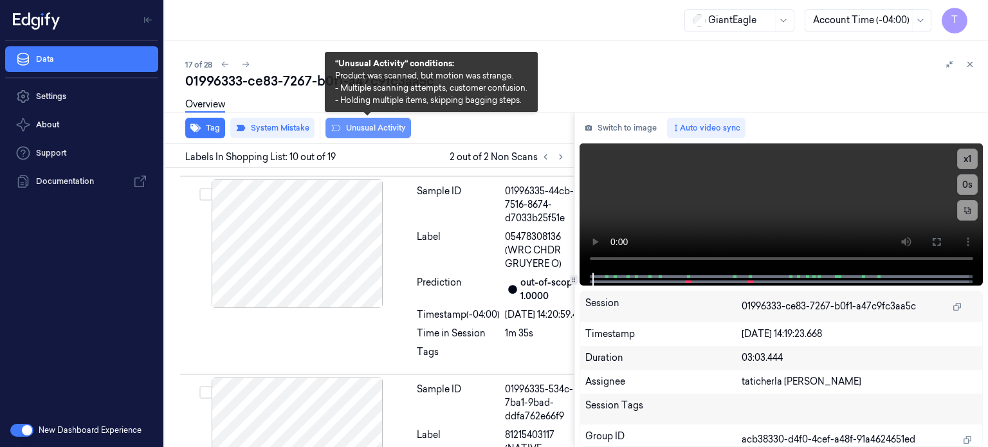
click at [383, 126] on button "Unusual Activity" at bounding box center [368, 128] width 86 height 21
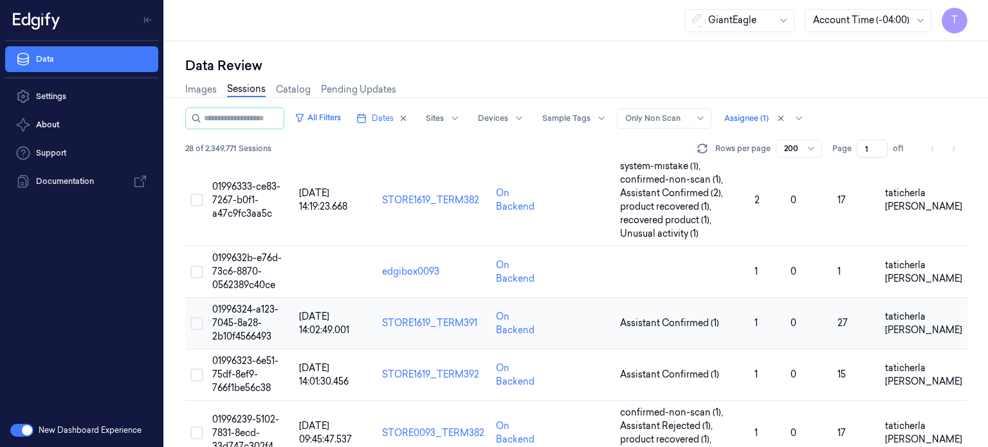
scroll to position [965, 0]
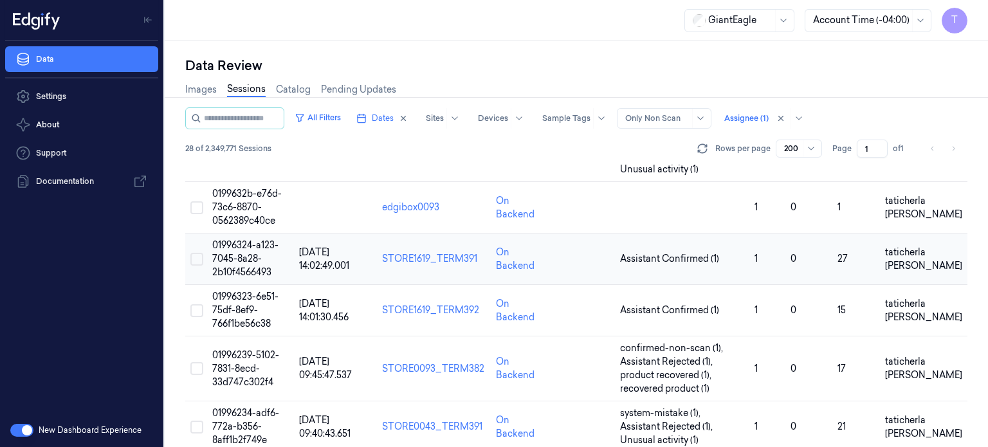
click at [242, 258] on span "01996324-a123-7045-8a28-2b10f4566493" at bounding box center [245, 258] width 66 height 39
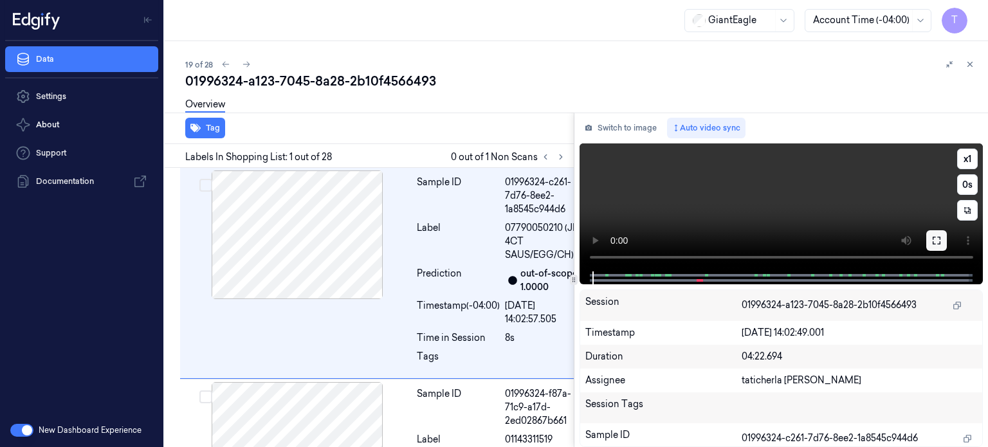
click at [934, 242] on icon at bounding box center [936, 240] width 10 height 10
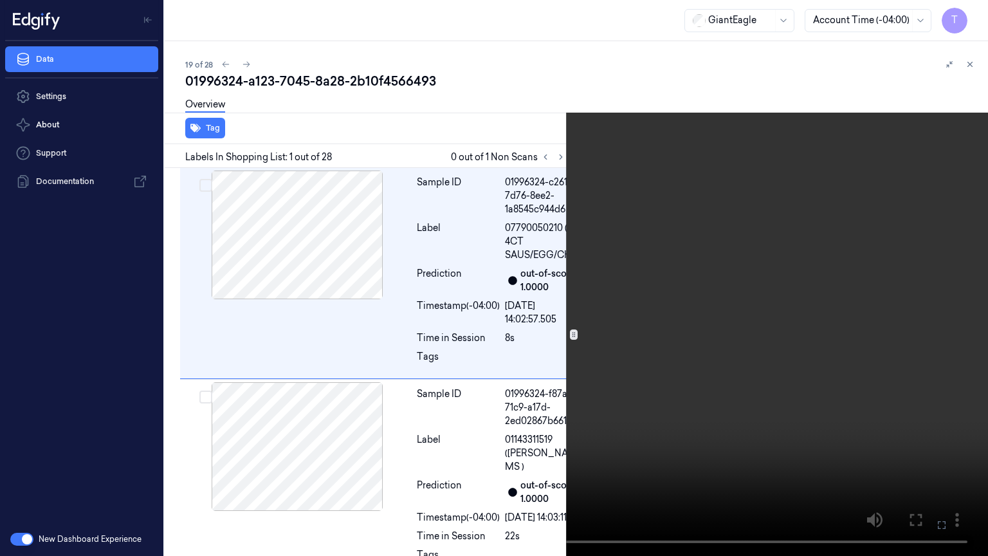
click at [0, 0] on icon at bounding box center [0, 0] width 0 height 0
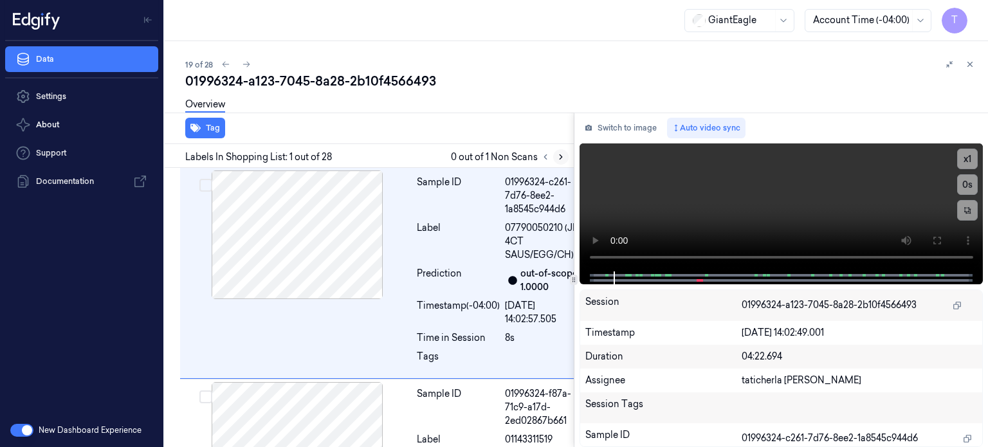
click at [562, 158] on icon at bounding box center [560, 156] width 9 height 9
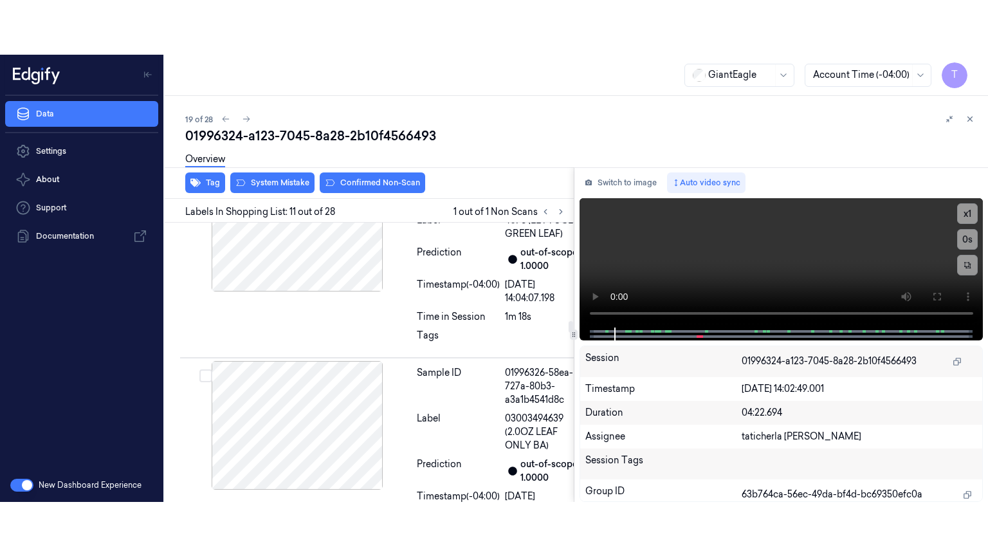
scroll to position [2339, 0]
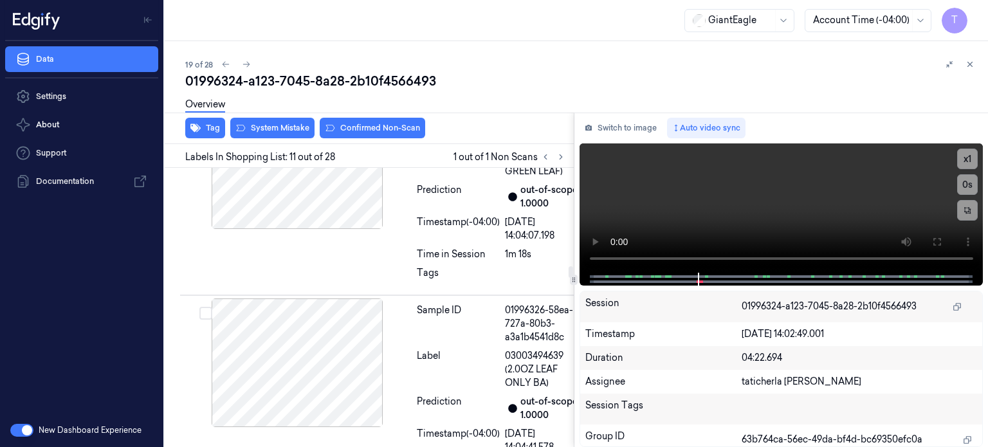
click at [936, 241] on icon at bounding box center [936, 242] width 10 height 10
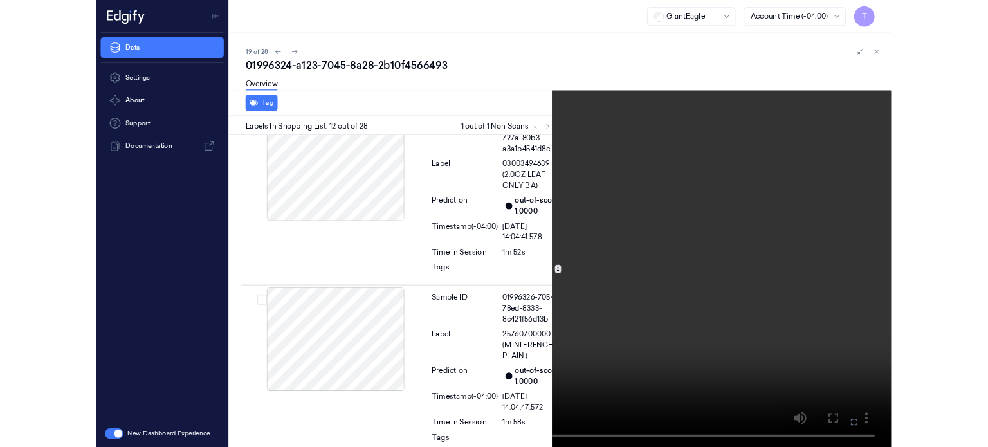
scroll to position [2500, 0]
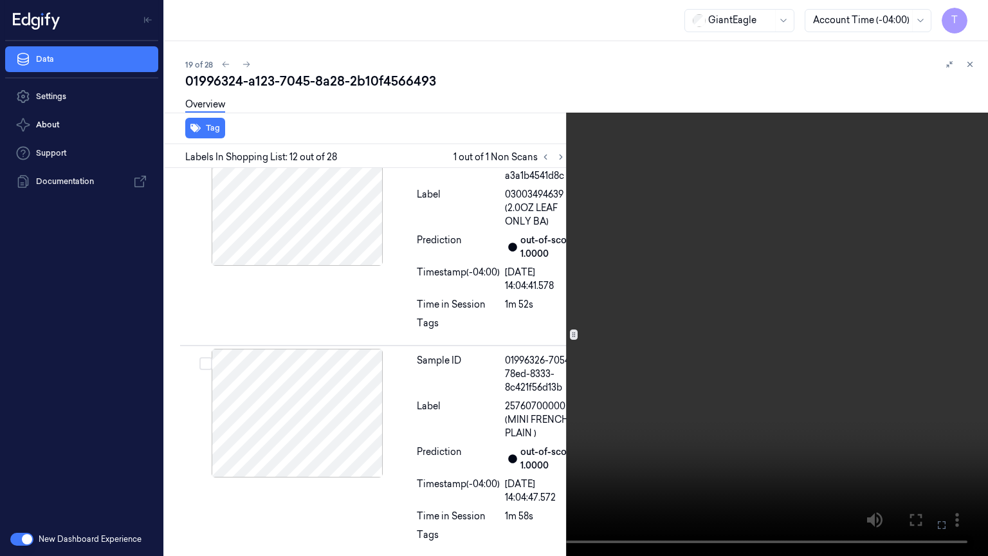
click at [0, 0] on icon at bounding box center [0, 0] width 0 height 0
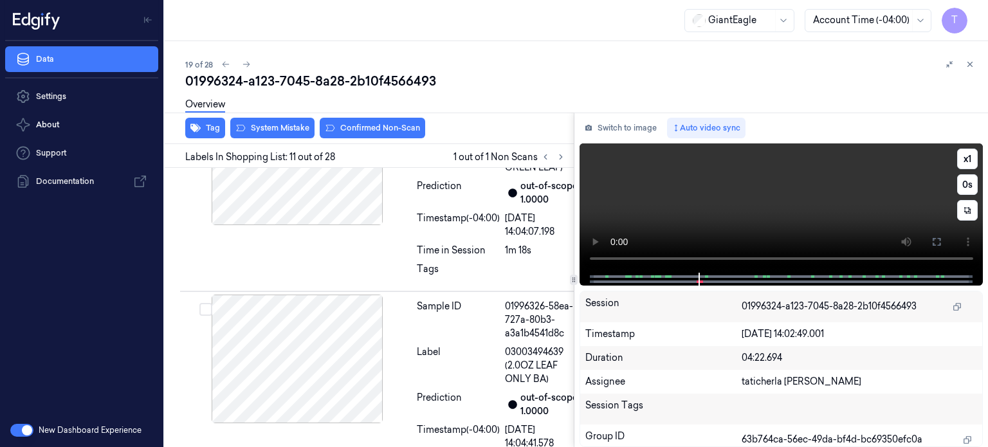
scroll to position [2339, 0]
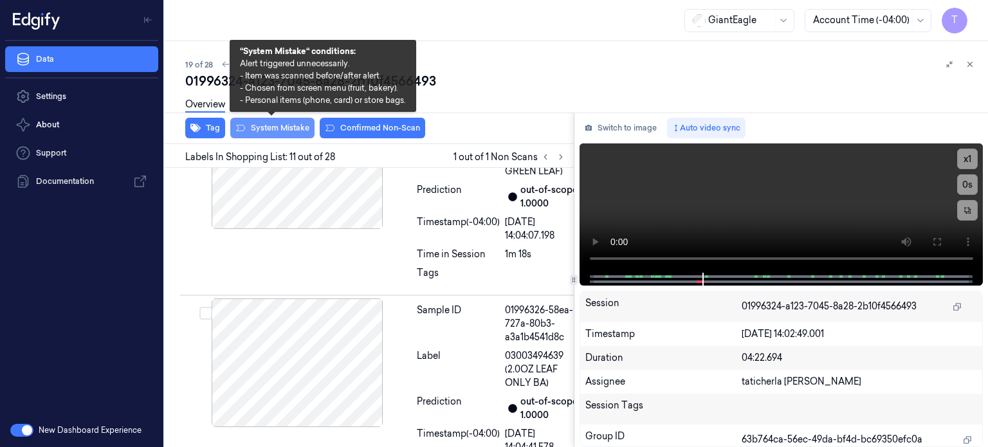
click at [269, 123] on button "System Mistake" at bounding box center [272, 128] width 84 height 21
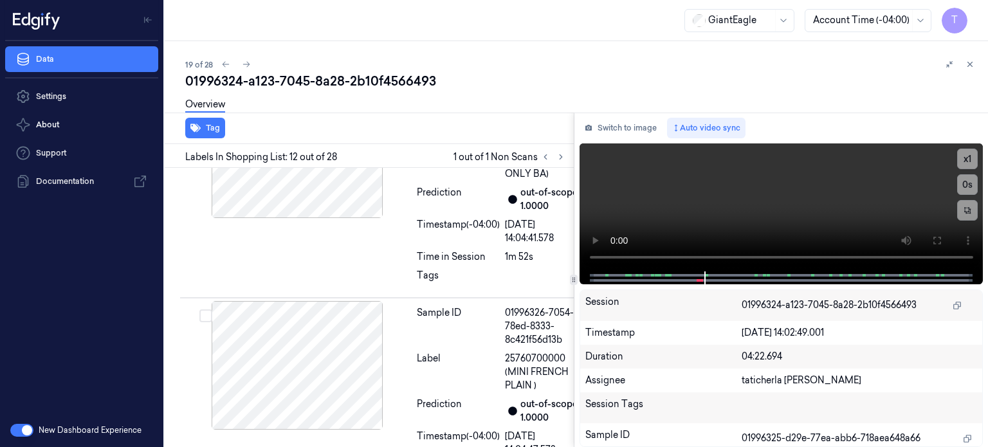
scroll to position [2561, 0]
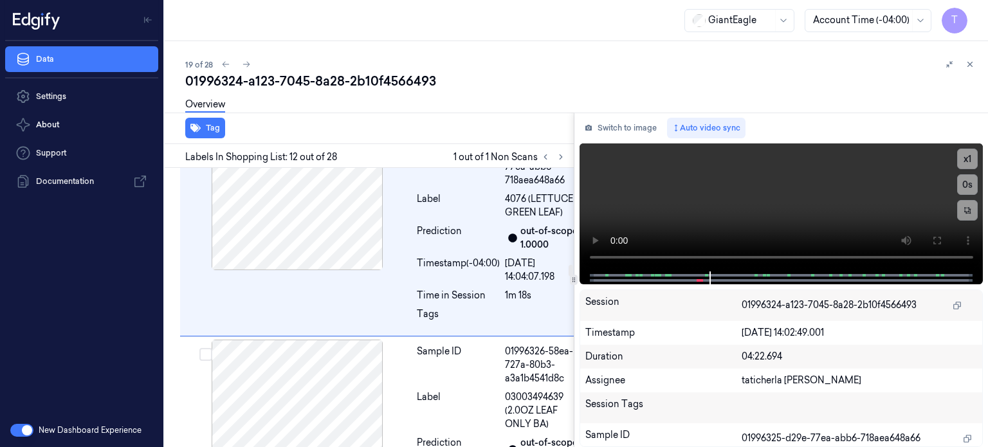
click at [288, 84] on div at bounding box center [297, 20] width 229 height 129
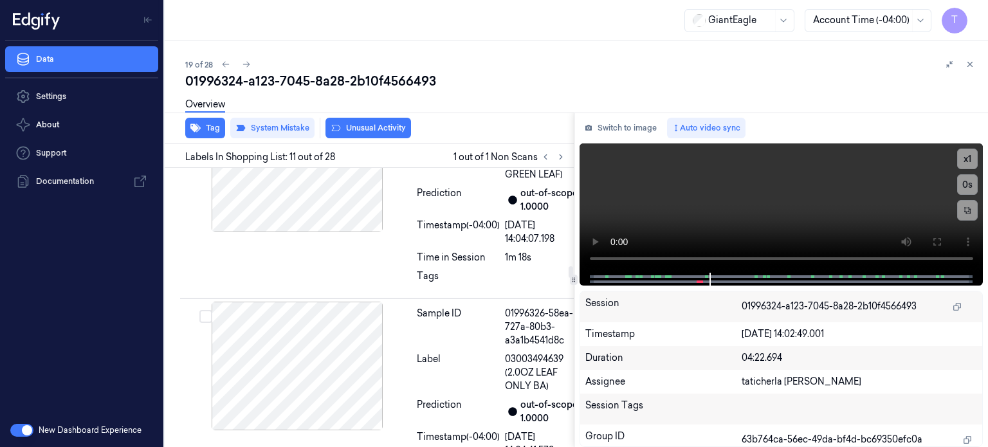
scroll to position [2342, 0]
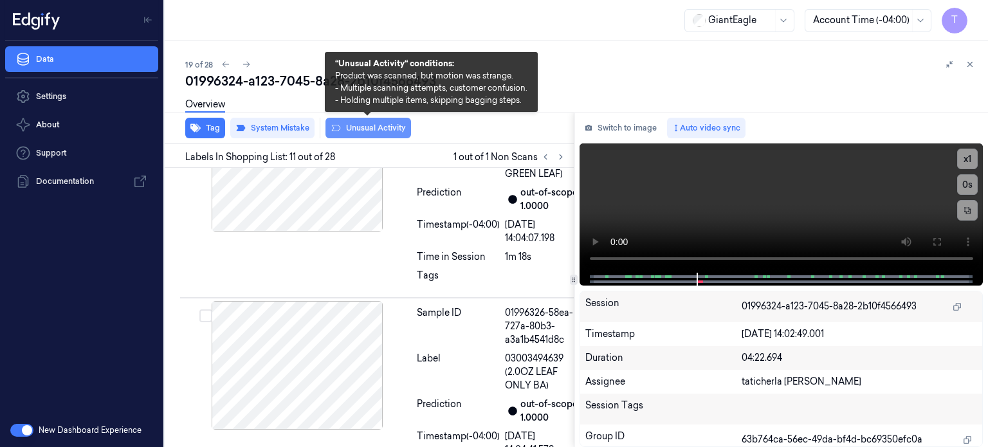
click at [376, 128] on button "Unusual Activity" at bounding box center [368, 128] width 86 height 21
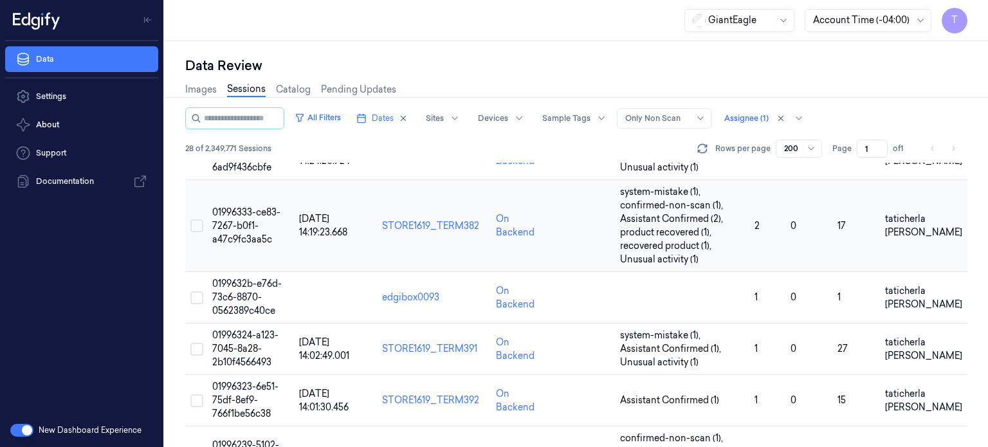
scroll to position [939, 0]
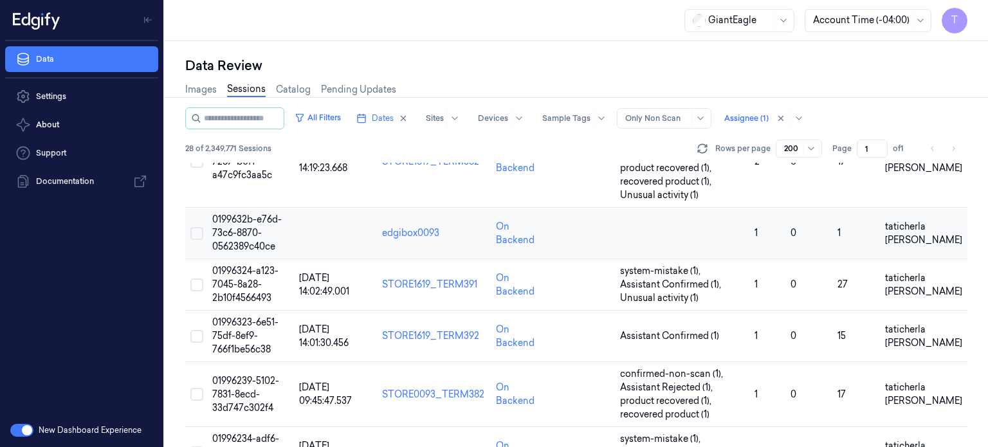
click at [246, 226] on span "0199632b-e76d-73c6-8870-0562389c40ce" at bounding box center [246, 233] width 69 height 39
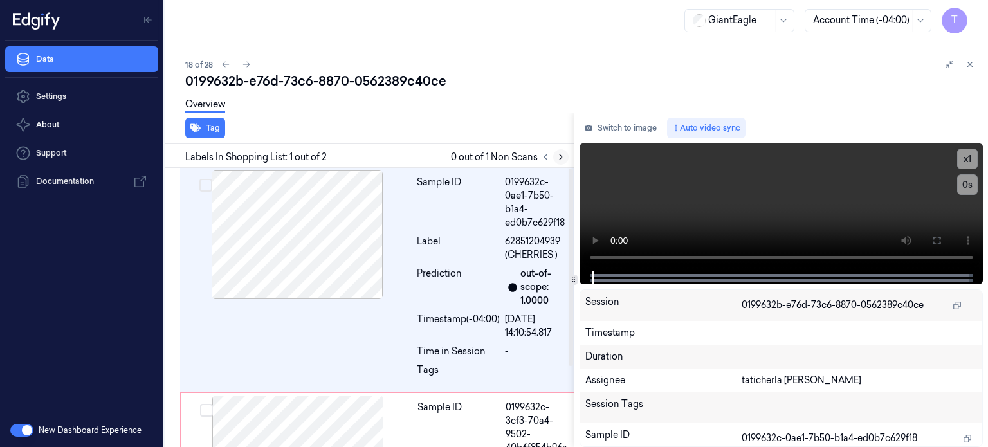
click at [563, 158] on icon at bounding box center [560, 156] width 9 height 9
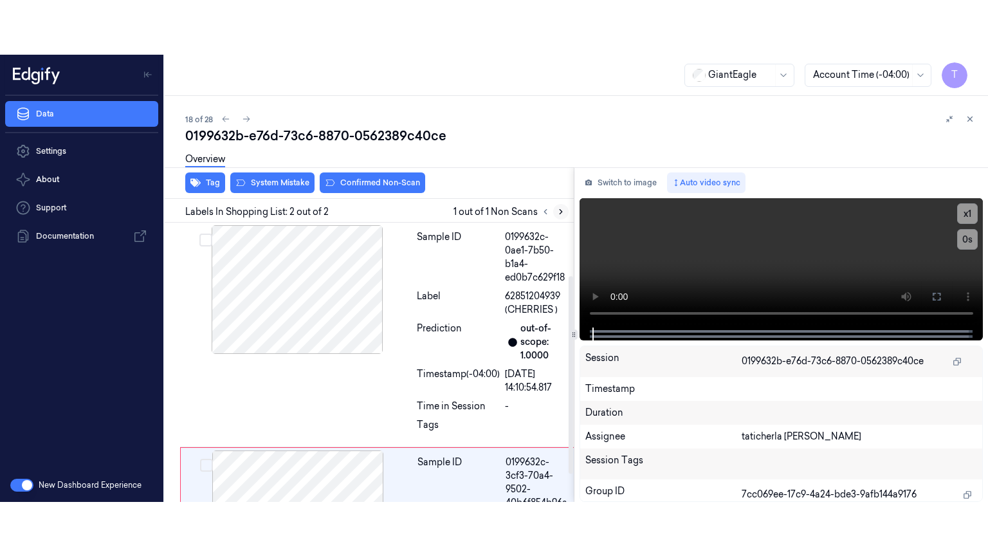
scroll to position [114, 0]
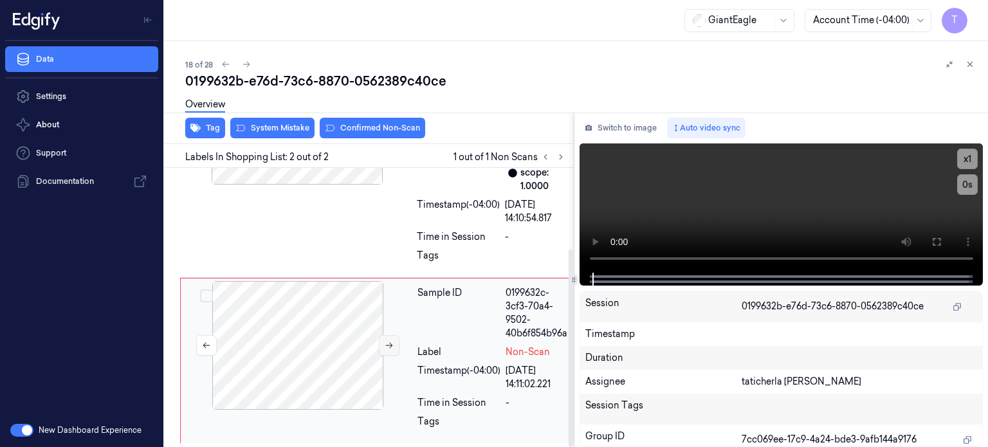
click at [390, 343] on icon at bounding box center [389, 345] width 9 height 9
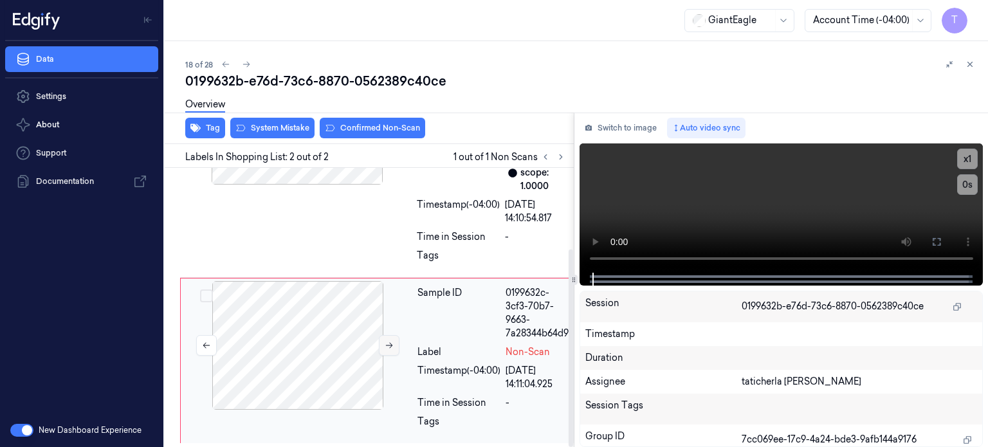
click at [390, 343] on icon at bounding box center [389, 345] width 9 height 9
click at [936, 243] on icon at bounding box center [936, 242] width 10 height 10
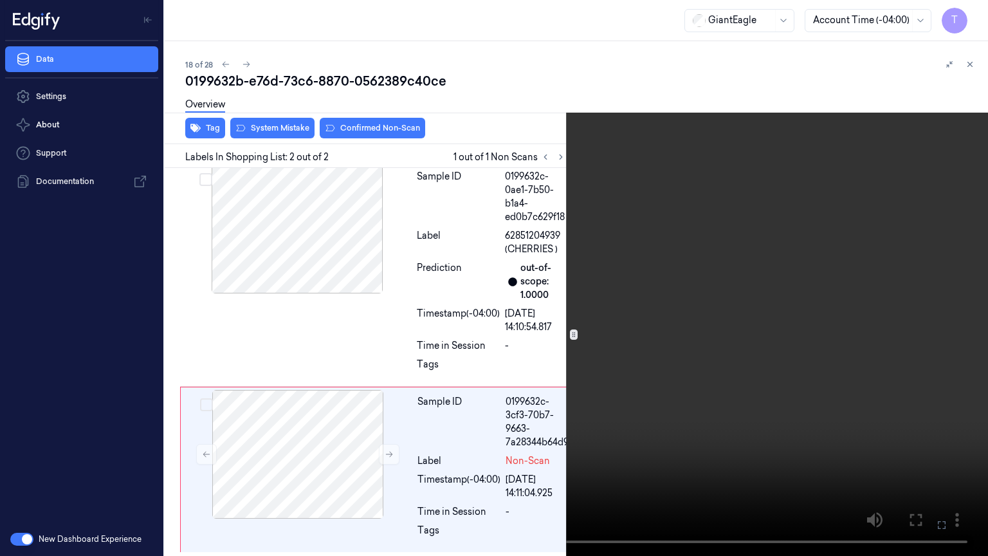
click at [0, 0] on icon at bounding box center [0, 0] width 0 height 0
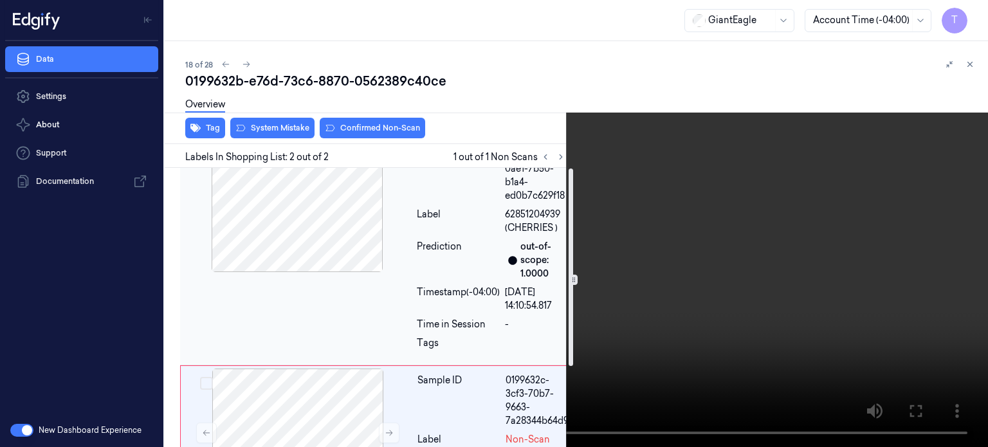
scroll to position [0, 0]
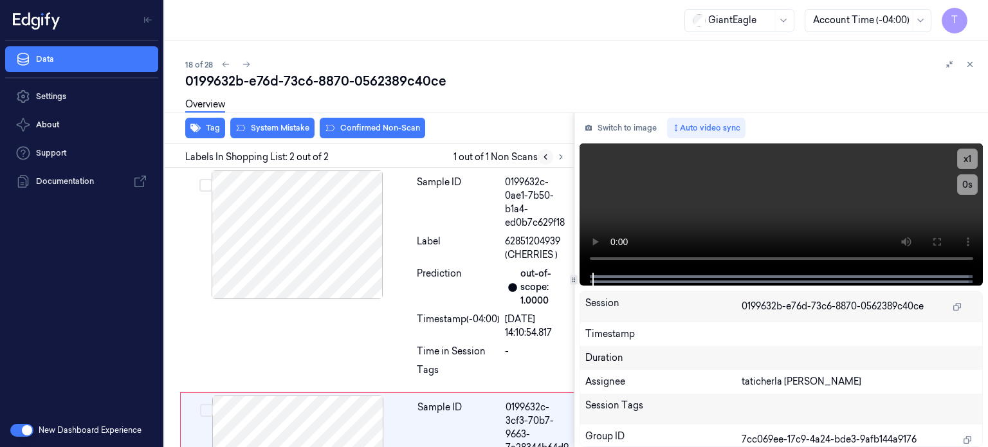
click at [543, 158] on icon at bounding box center [545, 156] width 9 height 9
click at [942, 239] on button at bounding box center [936, 242] width 21 height 21
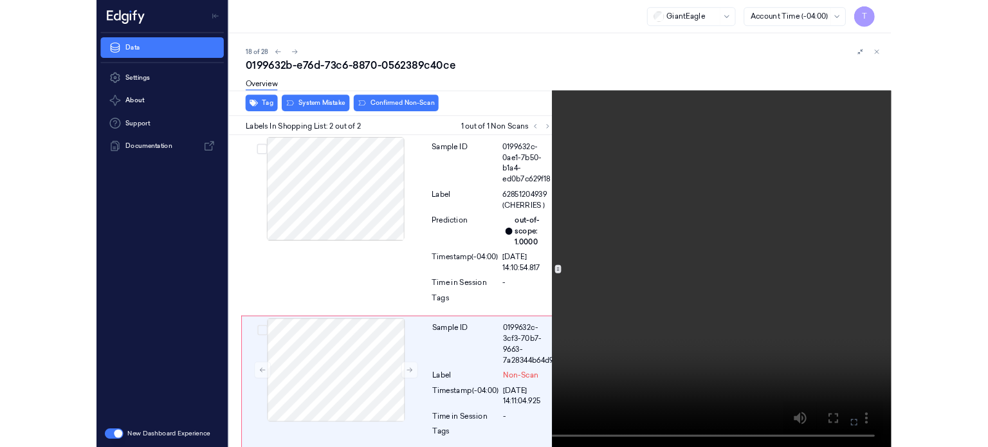
scroll to position [6, 0]
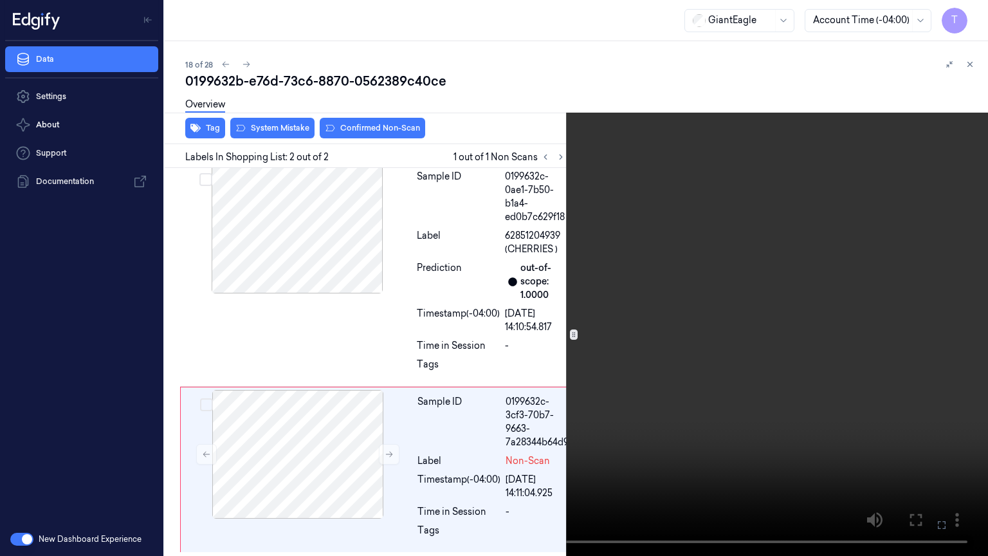
drag, startPoint x: 941, startPoint y: 522, endPoint x: 893, endPoint y: 432, distance: 102.7
click at [0, 0] on icon at bounding box center [0, 0] width 0 height 0
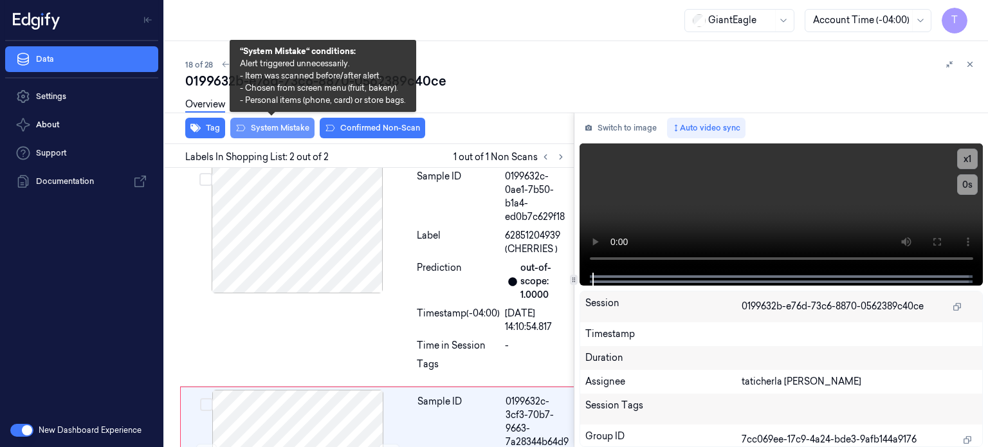
click at [268, 125] on button "System Mistake" at bounding box center [272, 128] width 84 height 21
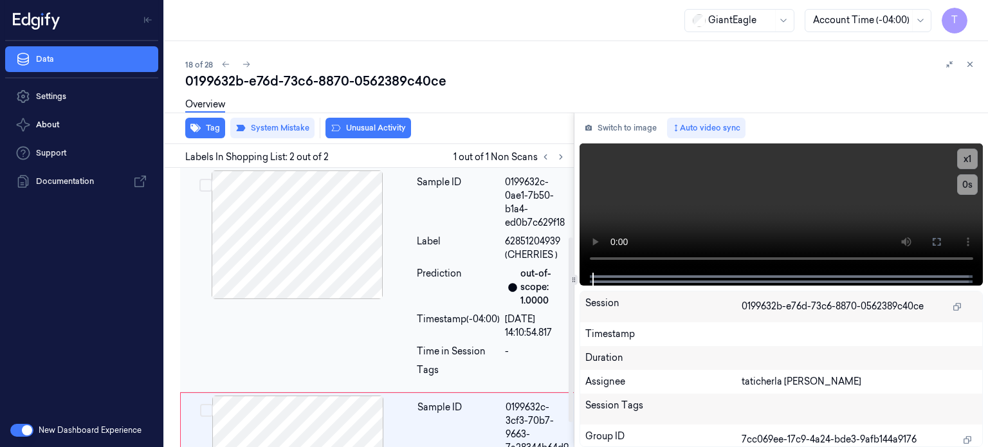
scroll to position [0, 0]
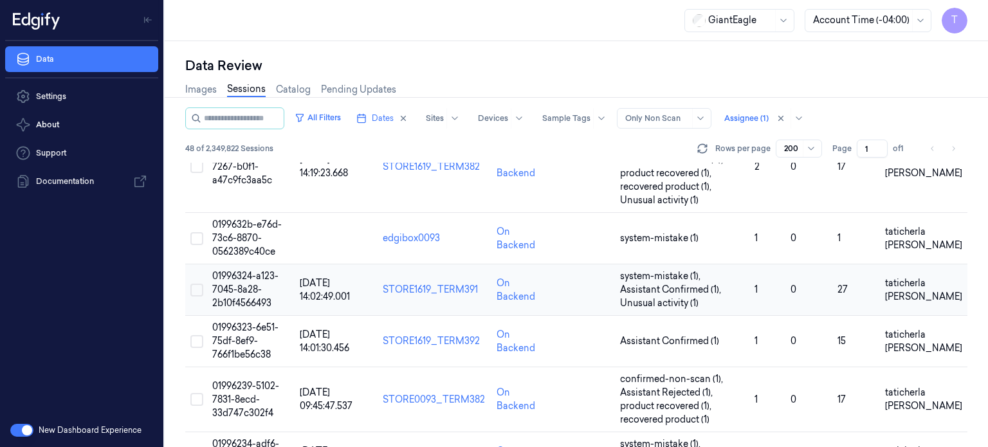
scroll to position [1991, 0]
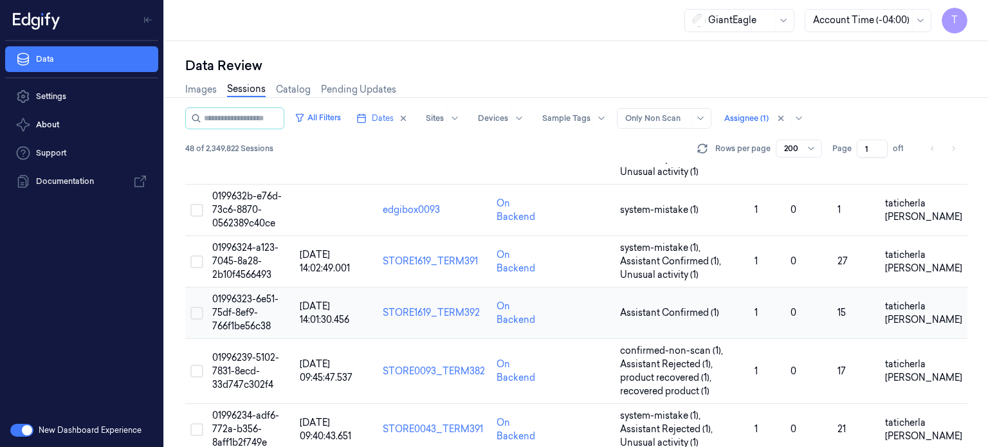
click at [238, 310] on span "01996323-6e51-75df-8ef9-766f1be56c38" at bounding box center [245, 312] width 66 height 39
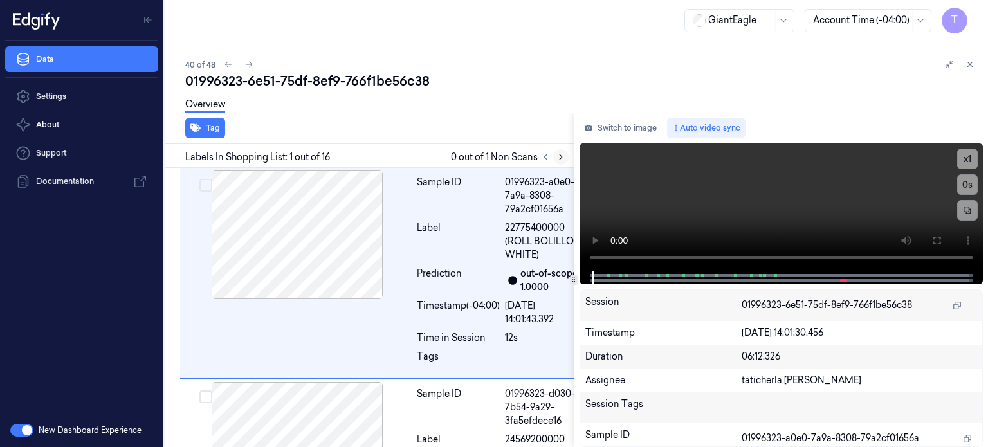
click at [561, 154] on icon at bounding box center [560, 156] width 9 height 9
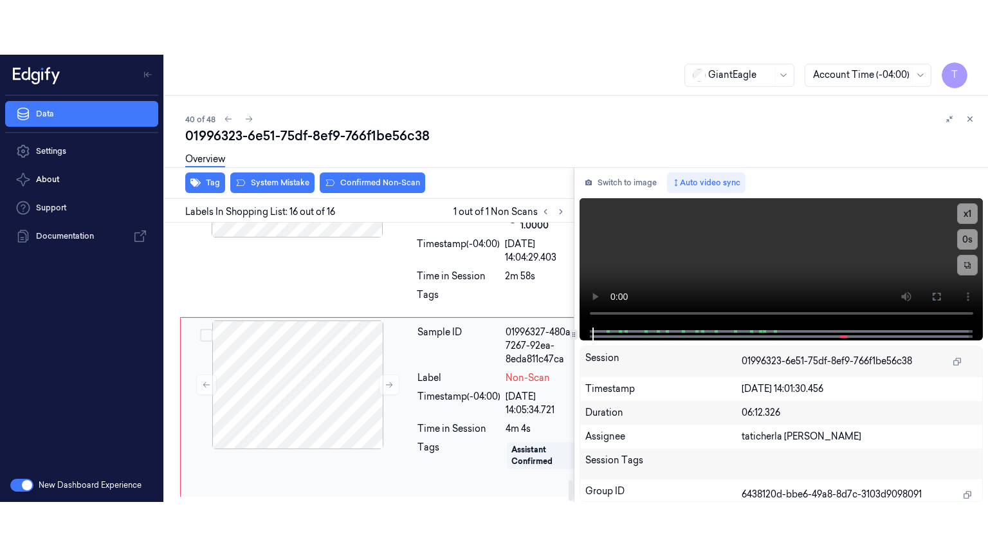
scroll to position [3546, 0]
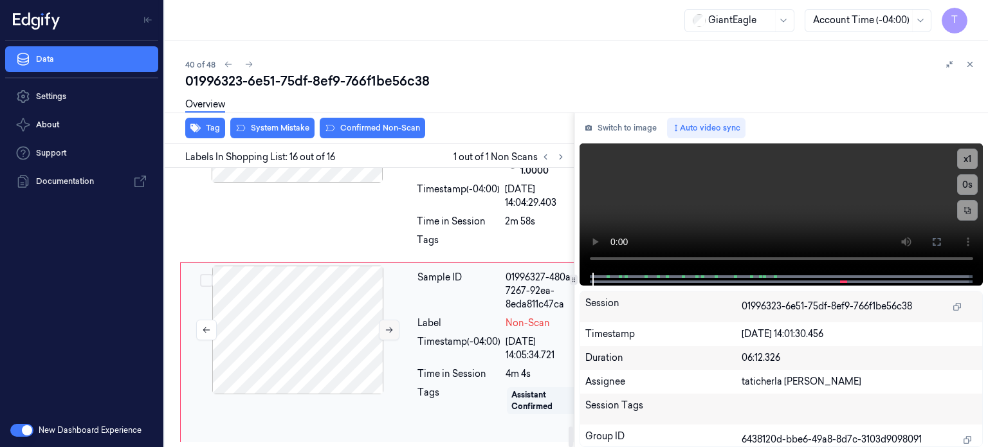
click at [394, 320] on button at bounding box center [389, 330] width 21 height 21
click at [392, 325] on icon at bounding box center [389, 329] width 9 height 9
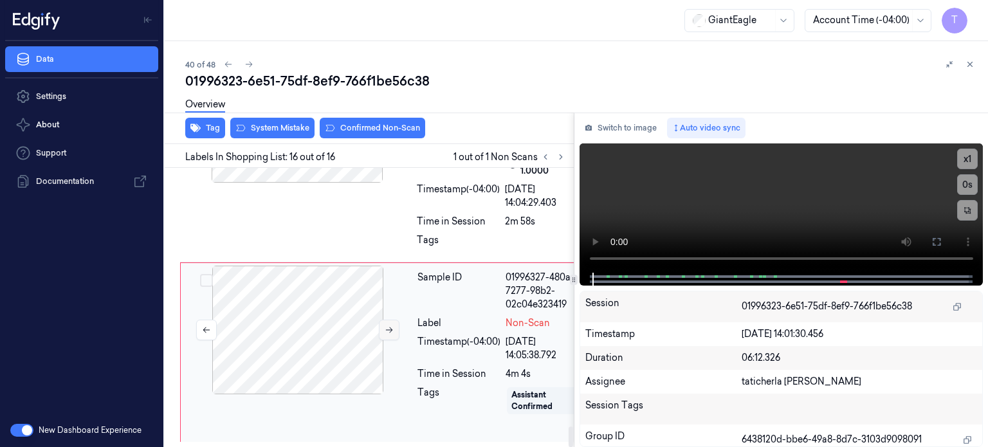
click at [392, 325] on icon at bounding box center [389, 329] width 9 height 9
click at [389, 327] on icon at bounding box center [389, 330] width 7 height 6
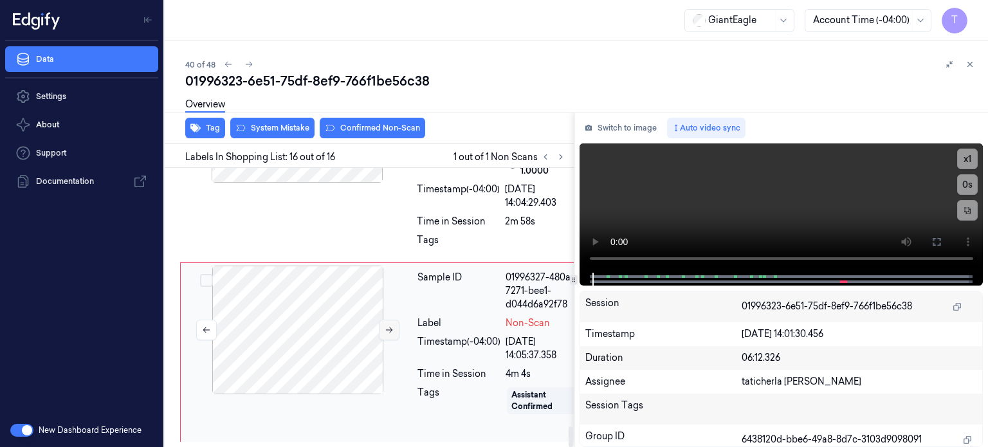
click at [389, 327] on icon at bounding box center [389, 330] width 7 height 6
click at [388, 327] on icon at bounding box center [389, 330] width 7 height 6
click at [938, 239] on icon at bounding box center [936, 242] width 10 height 10
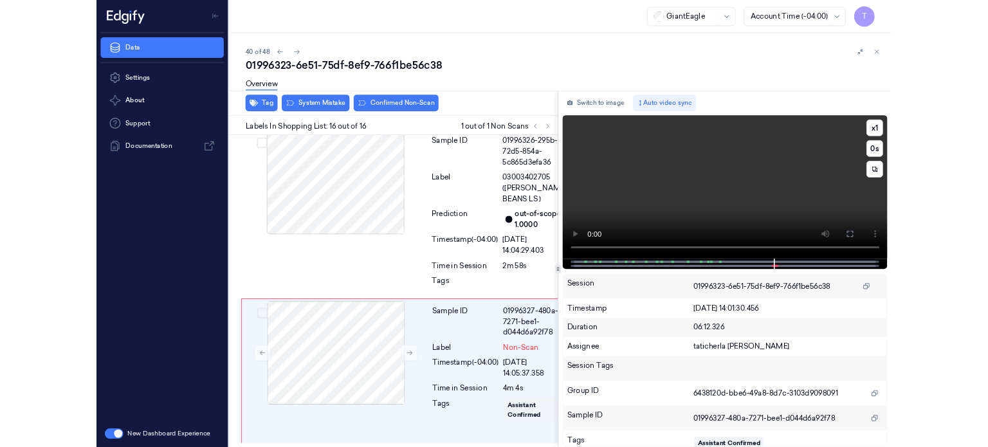
scroll to position [3437, 0]
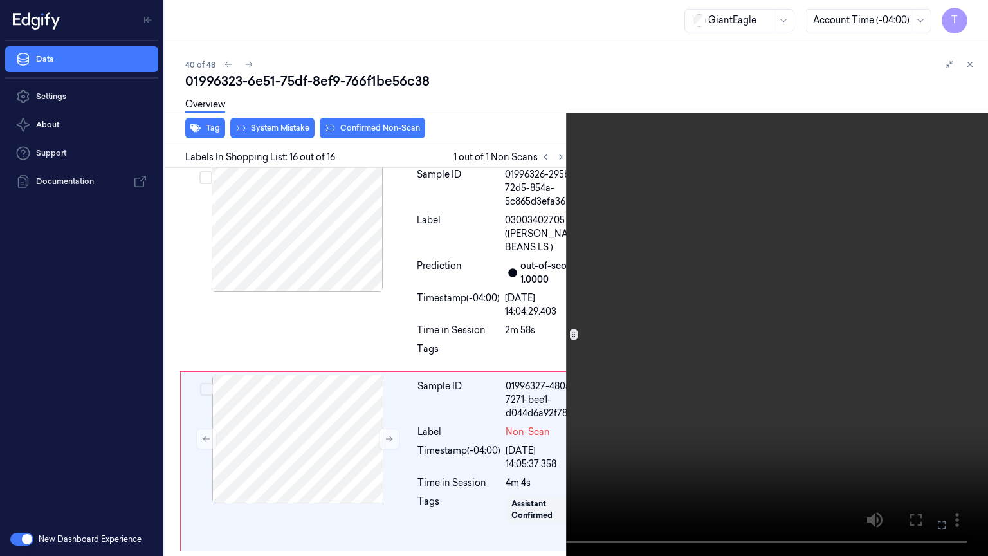
click at [0, 0] on icon at bounding box center [0, 0] width 0 height 0
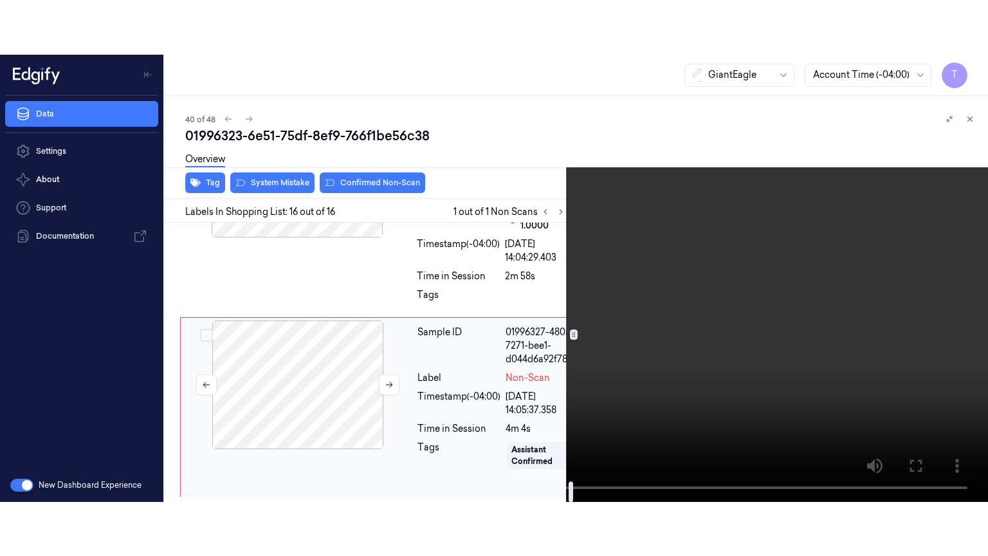
scroll to position [3546, 0]
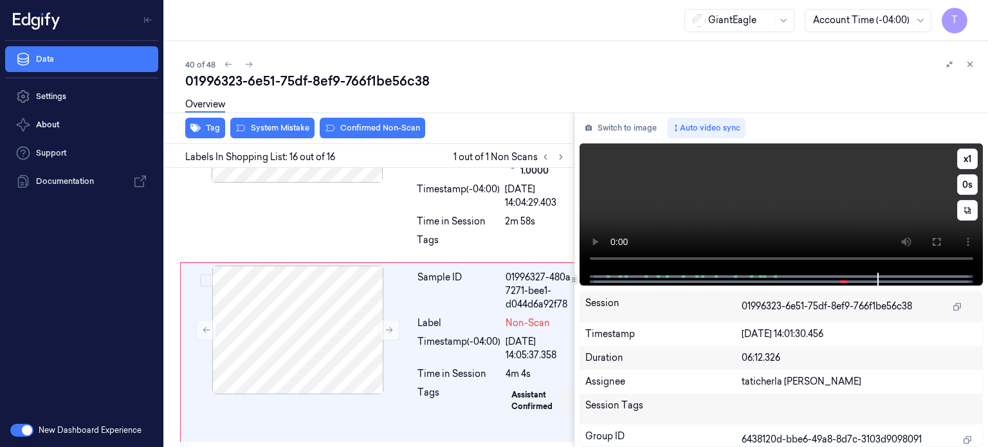
drag, startPoint x: 934, startPoint y: 241, endPoint x: 934, endPoint y: 318, distance: 77.2
click at [934, 241] on icon at bounding box center [936, 242] width 10 height 10
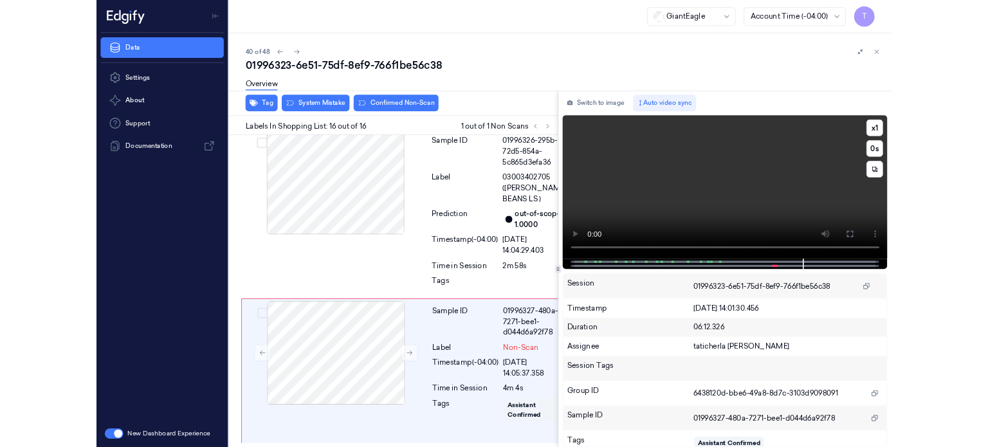
scroll to position [3437, 0]
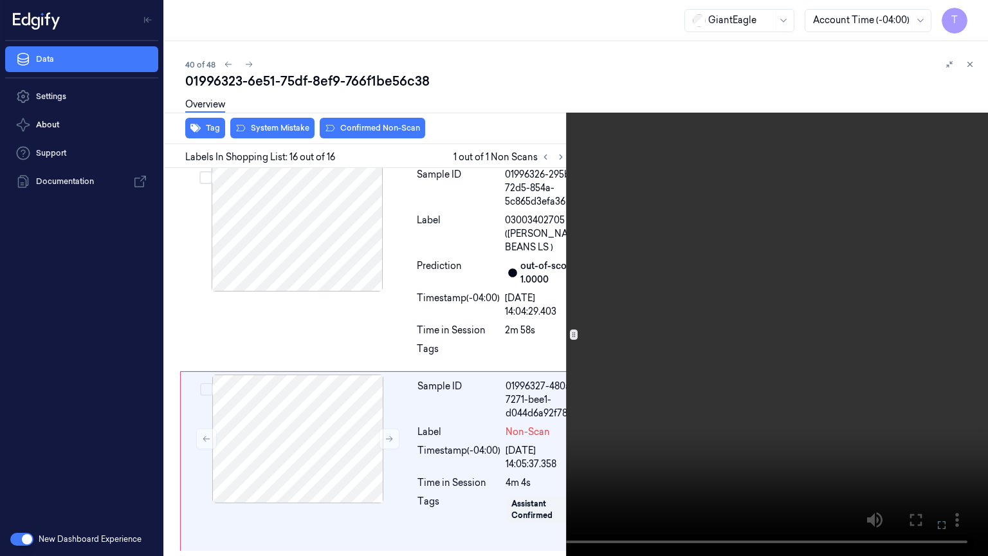
click at [0, 0] on icon at bounding box center [0, 0] width 0 height 0
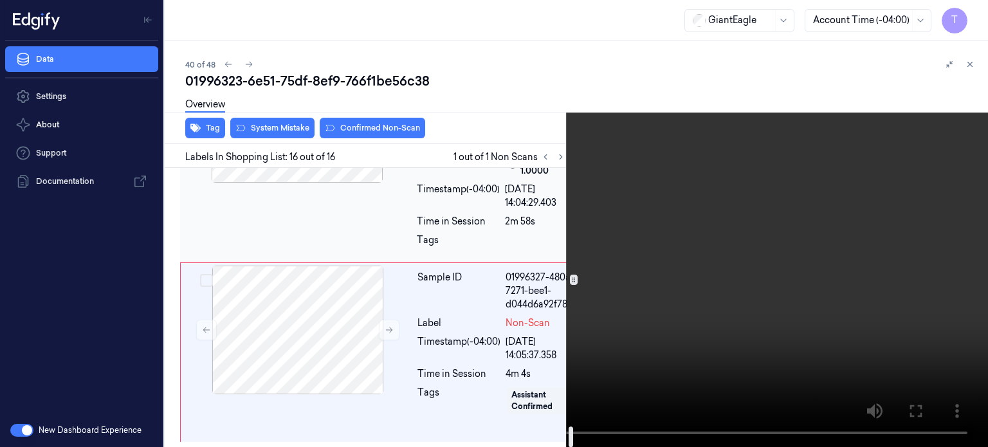
scroll to position [3546, 0]
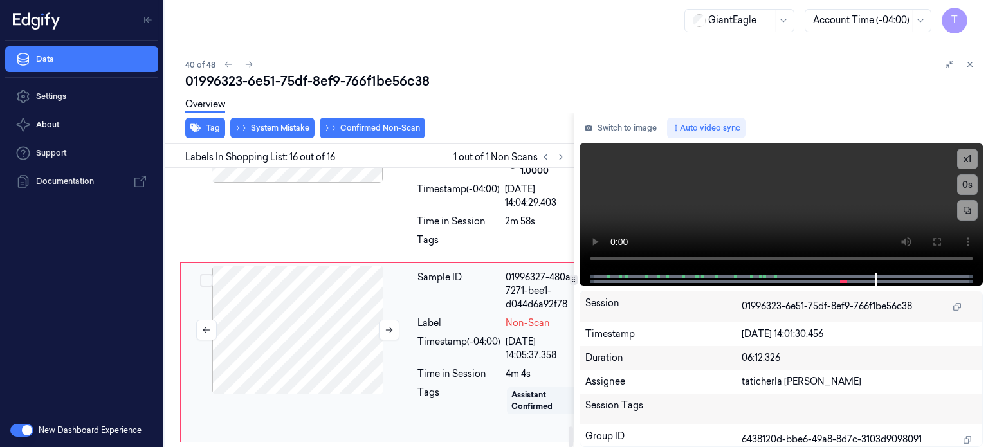
click at [334, 309] on div at bounding box center [297, 330] width 229 height 129
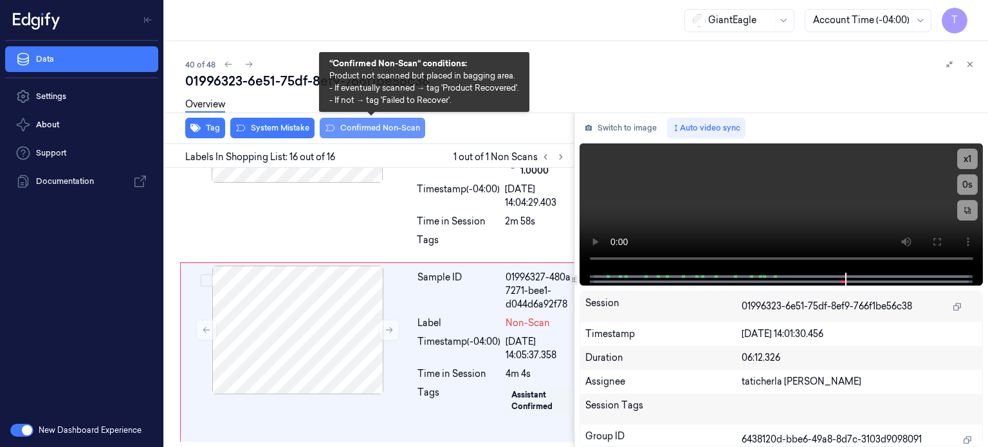
click at [394, 126] on button "Confirmed Non-Scan" at bounding box center [372, 128] width 105 height 21
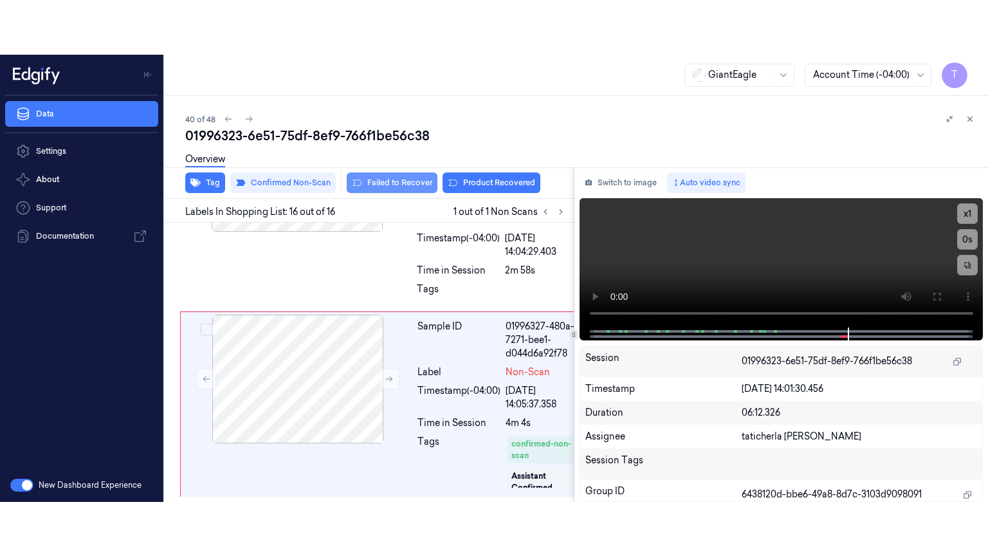
scroll to position [3553, 0]
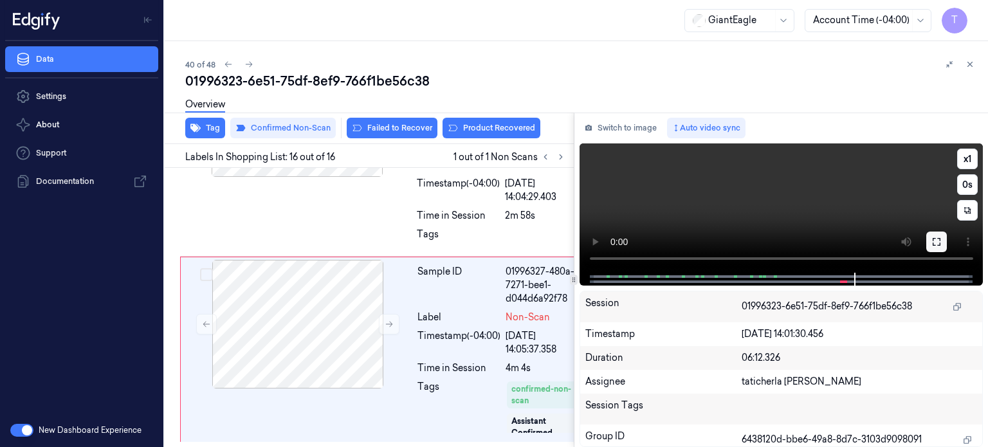
click at [938, 237] on icon at bounding box center [936, 242] width 10 height 10
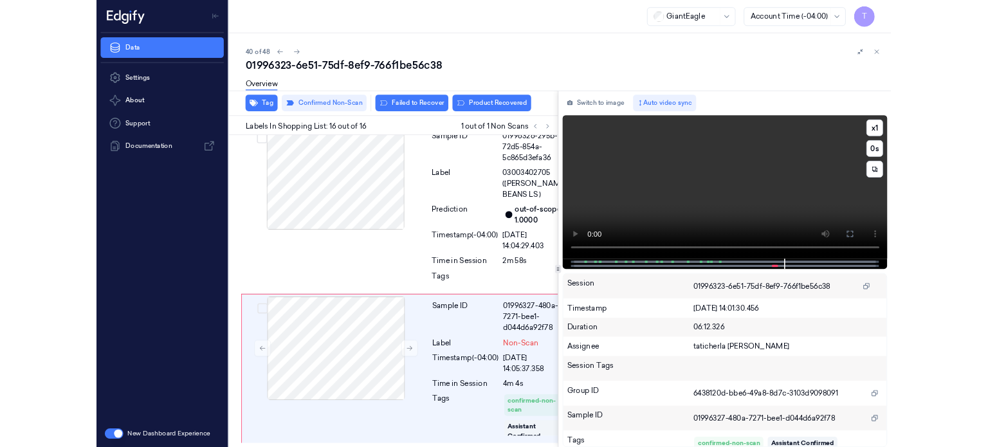
scroll to position [3444, 0]
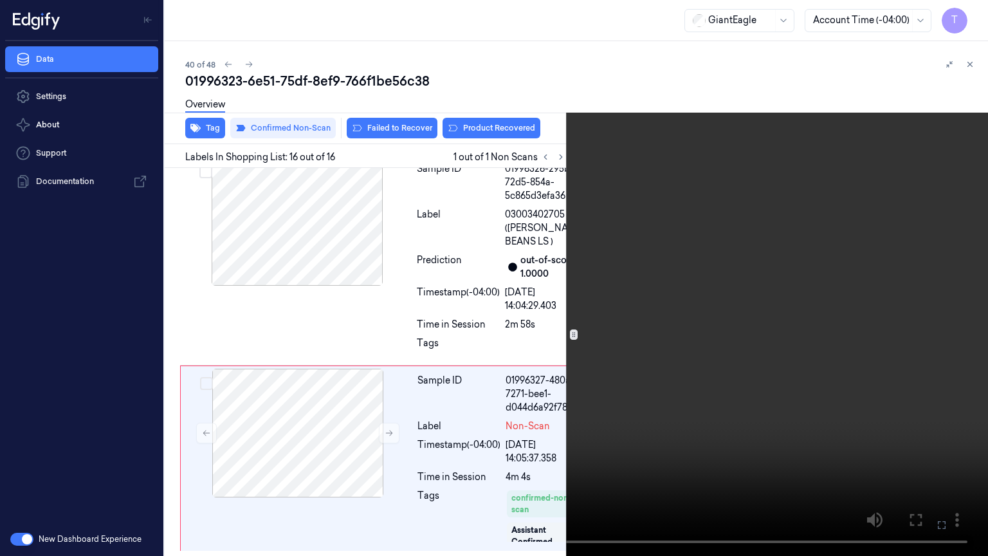
click at [0, 0] on icon at bounding box center [0, 0] width 0 height 0
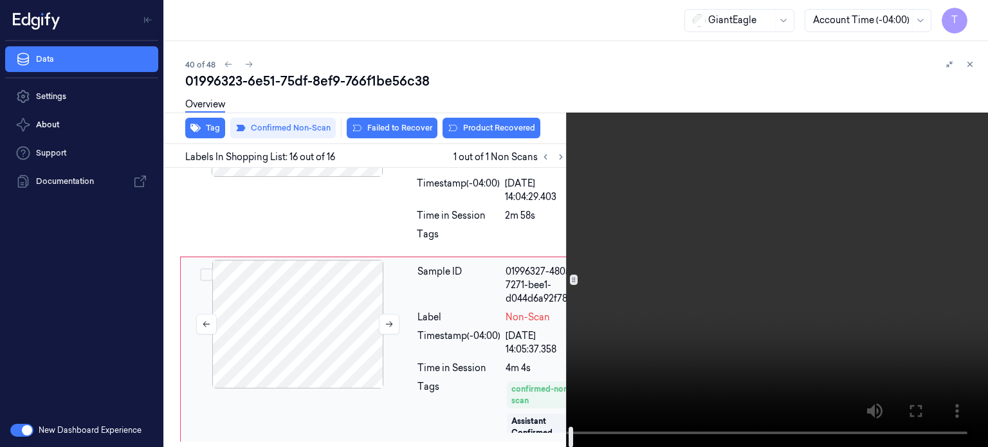
scroll to position [3553, 0]
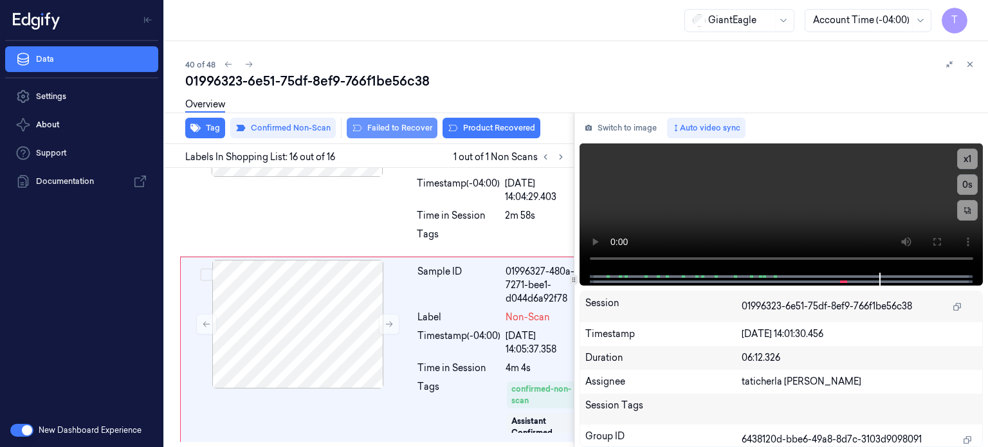
click at [410, 128] on button "Failed to Recover" at bounding box center [392, 128] width 91 height 21
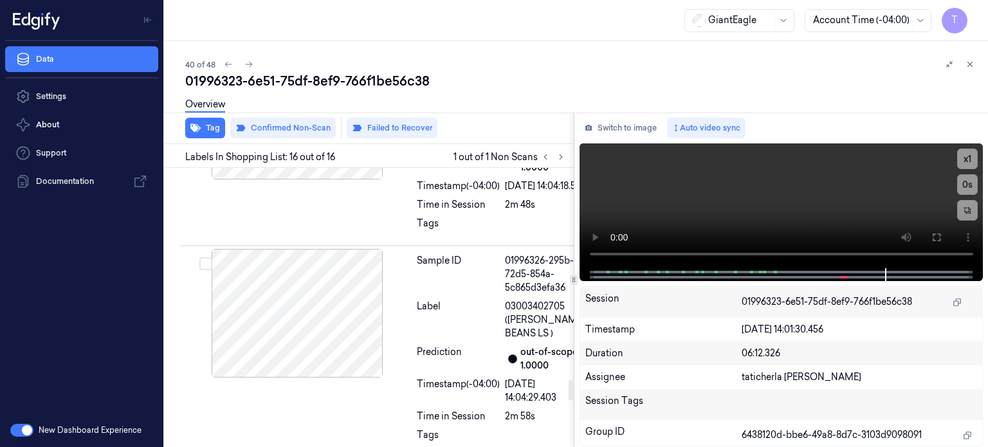
scroll to position [2781, 0]
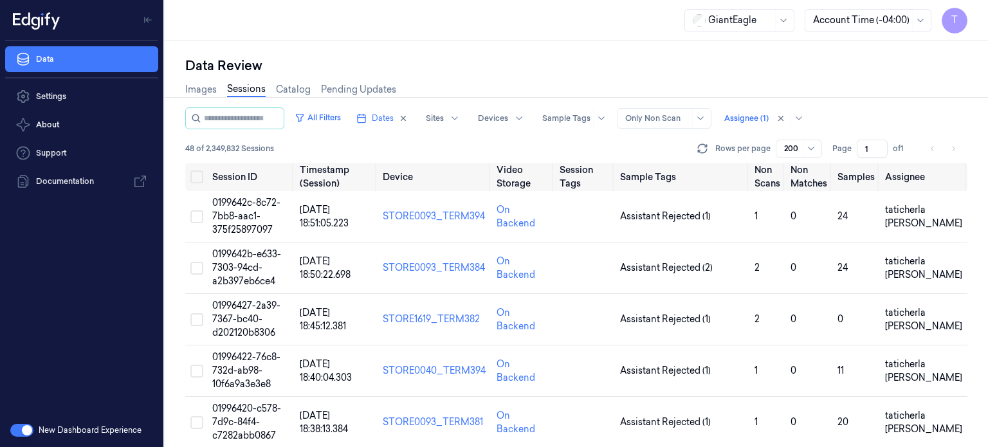
click at [252, 89] on link "Sessions" at bounding box center [246, 89] width 39 height 15
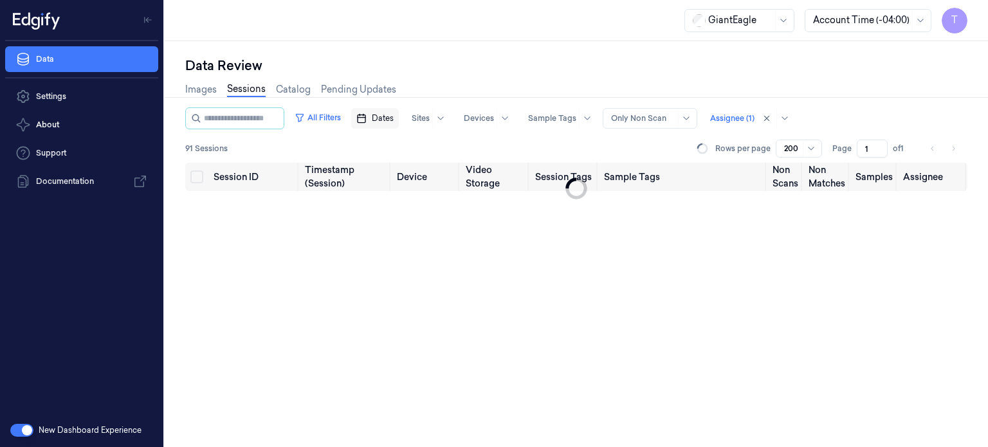
click at [392, 119] on span "Dates" at bounding box center [383, 119] width 22 height 12
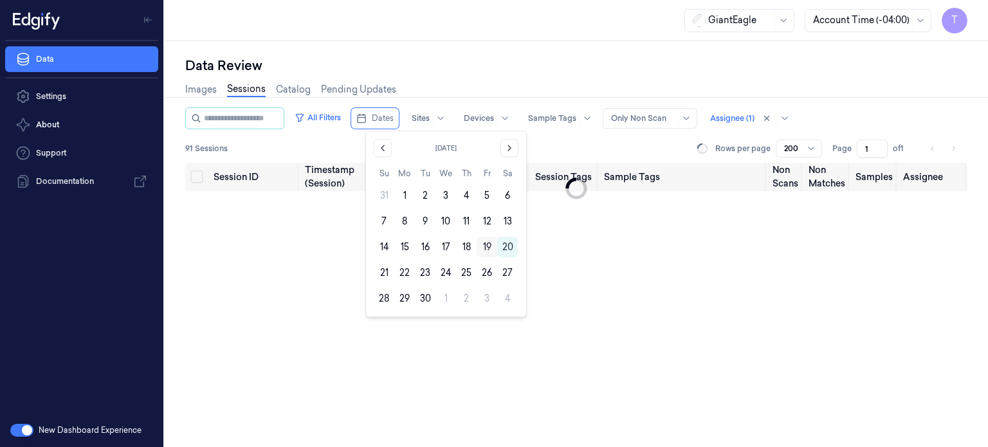
click at [485, 245] on button "19" at bounding box center [487, 247] width 21 height 21
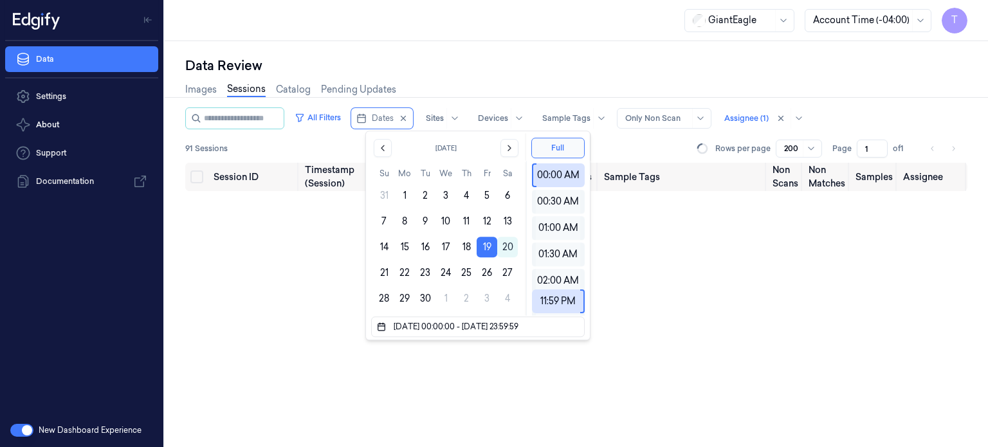
click at [528, 64] on div "Data Review" at bounding box center [576, 66] width 782 height 18
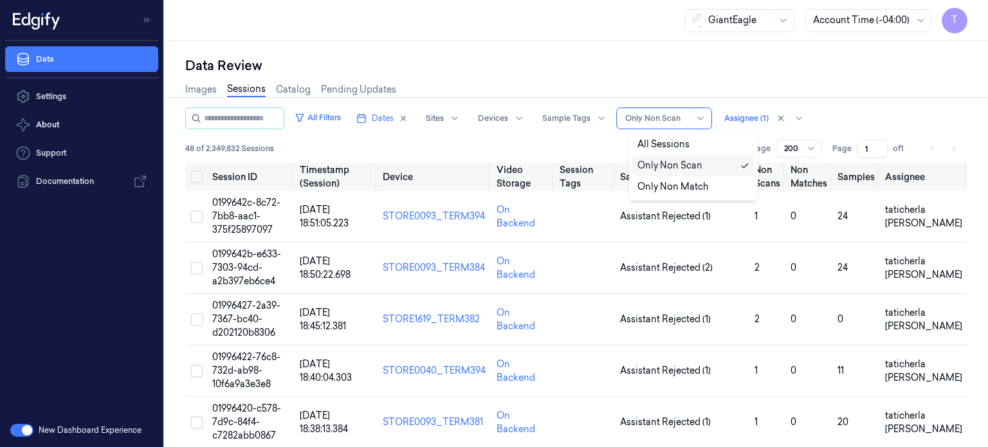
drag, startPoint x: 677, startPoint y: 118, endPoint x: 702, endPoint y: 117, distance: 25.8
click at [679, 118] on div at bounding box center [657, 119] width 64 height 12
click at [671, 168] on div "Only Non Scan" at bounding box center [669, 166] width 65 height 14
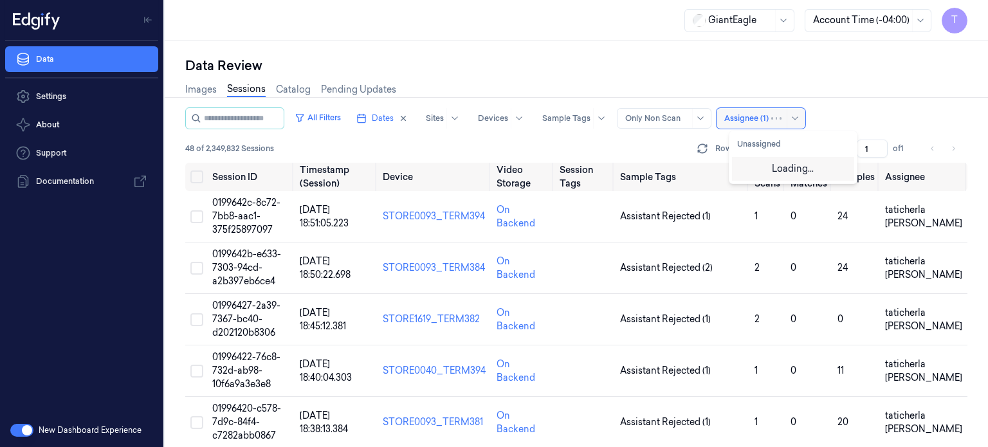
click at [769, 120] on div at bounding box center [746, 119] width 44 height 12
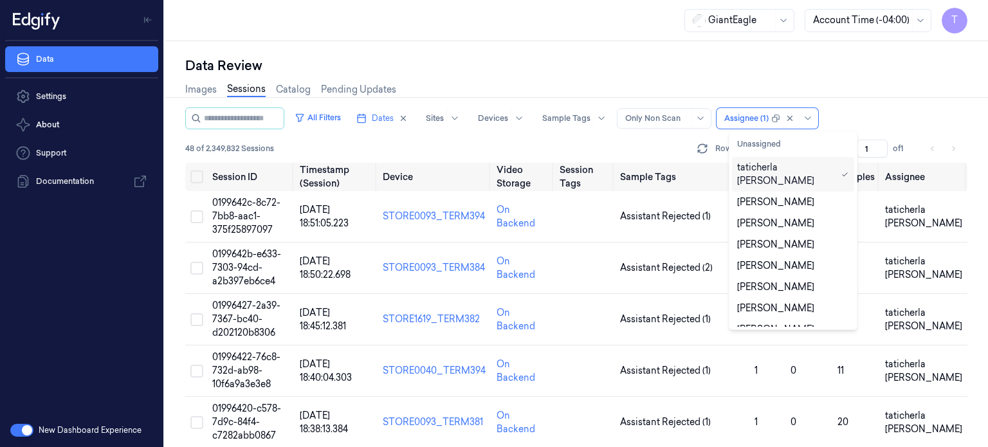
click at [772, 167] on div "taticherla [PERSON_NAME]" at bounding box center [786, 174] width 99 height 27
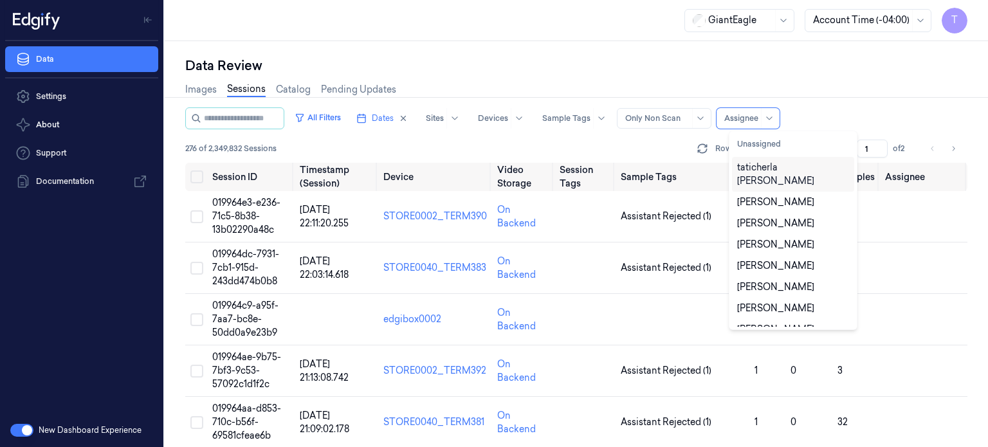
click at [772, 170] on div "taticherla [PERSON_NAME]" at bounding box center [793, 174] width 112 height 27
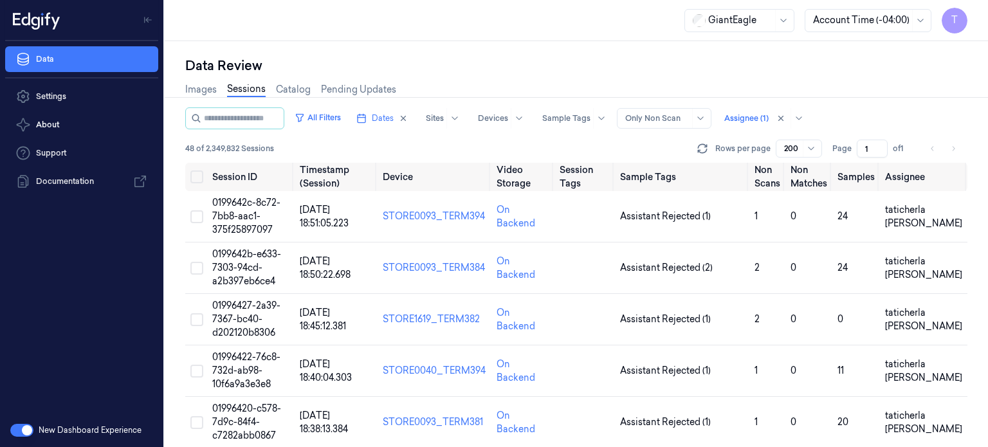
click at [656, 132] on div "All Filters Dates Sites Devices Sample Tags Alert Type Only Non Scan Assignee (…" at bounding box center [576, 134] width 782 height 55
click at [246, 219] on span "0199642c-8c72-7bb8-aac1-375f25897097" at bounding box center [246, 216] width 68 height 39
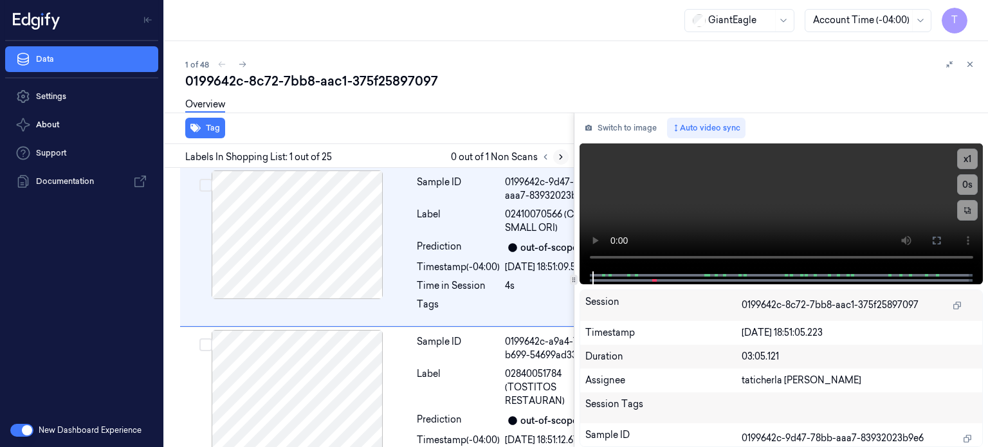
click at [557, 157] on icon at bounding box center [560, 156] width 9 height 9
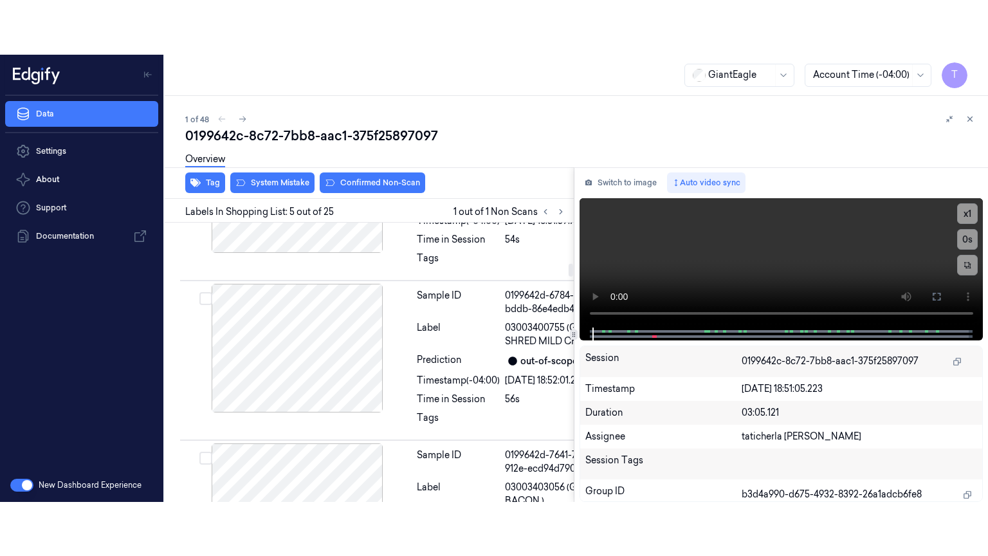
scroll to position [896, 0]
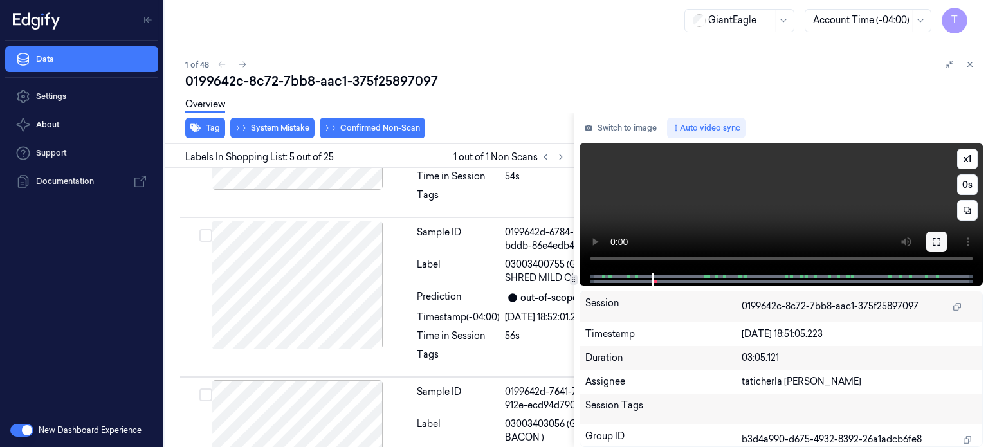
click at [941, 242] on icon at bounding box center [936, 242] width 10 height 10
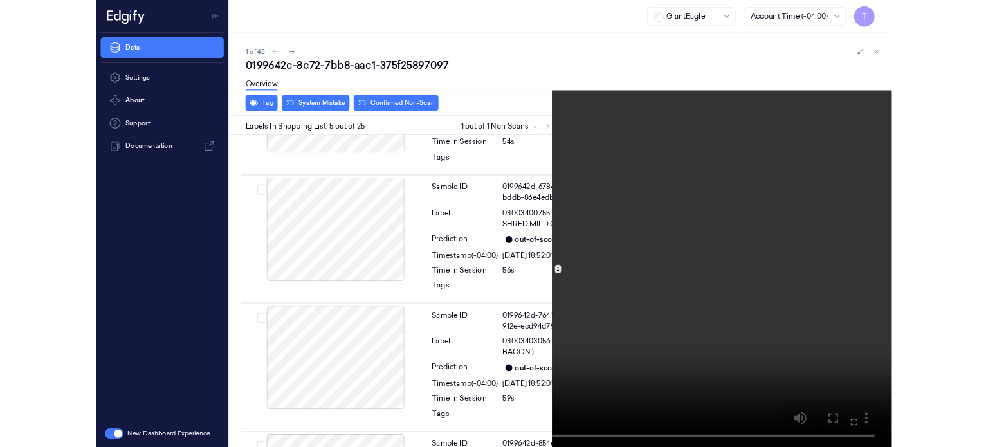
scroll to position [841, 0]
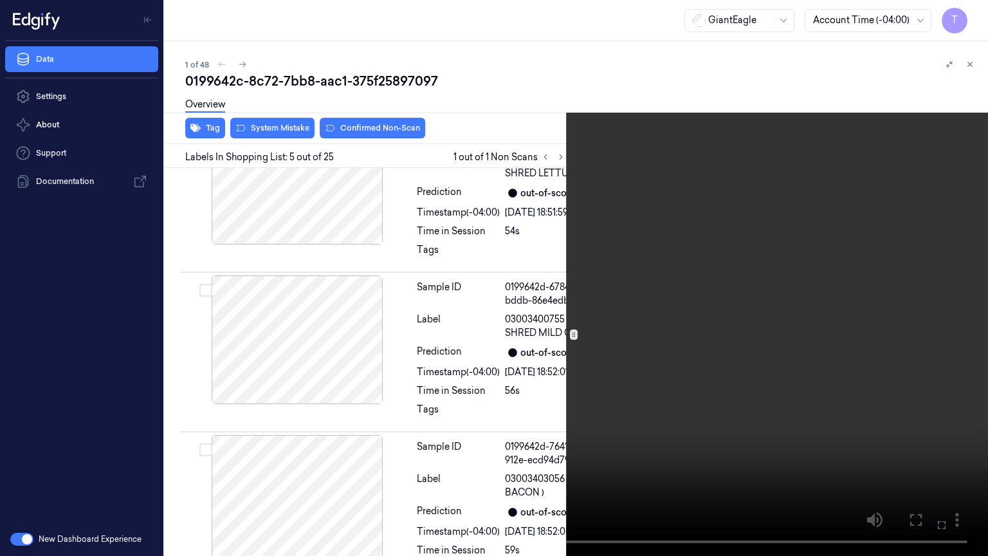
click at [0, 0] on icon at bounding box center [0, 0] width 0 height 0
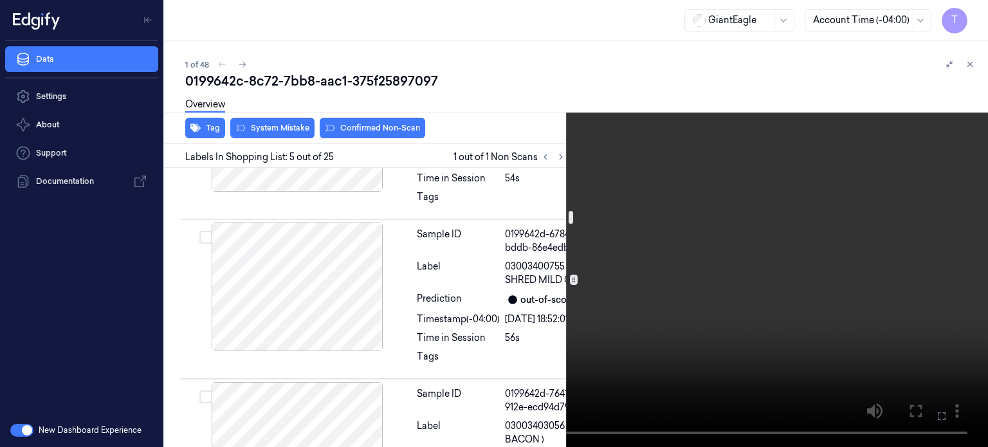
scroll to position [906, 0]
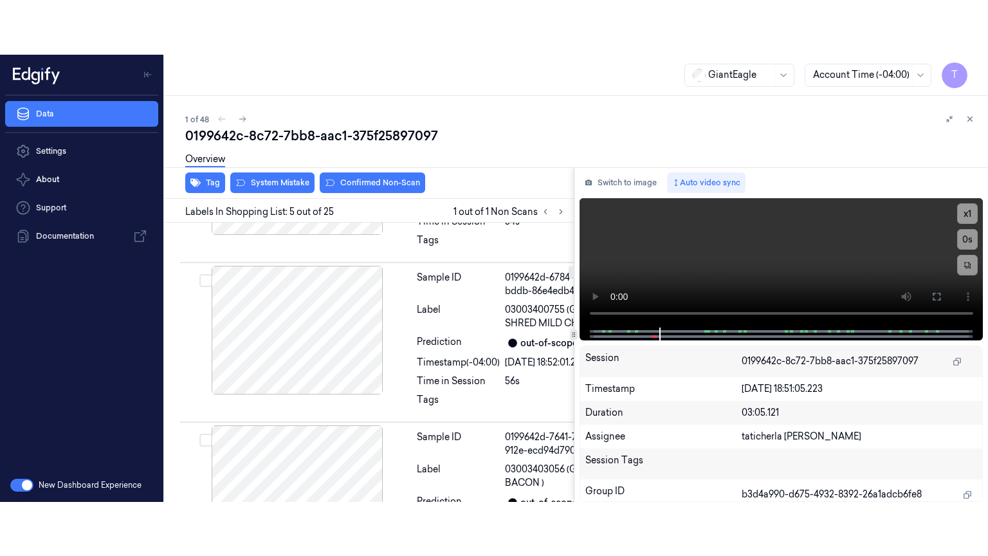
scroll to position [896, 0]
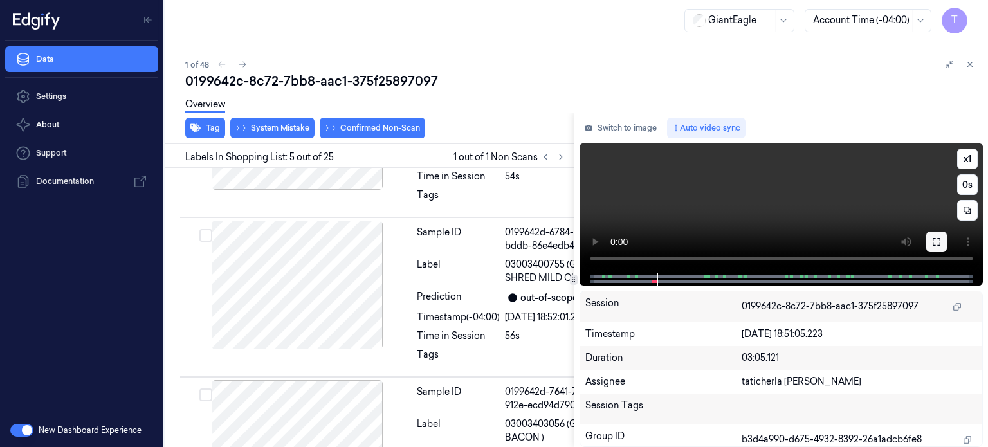
click at [933, 239] on icon at bounding box center [936, 242] width 10 height 10
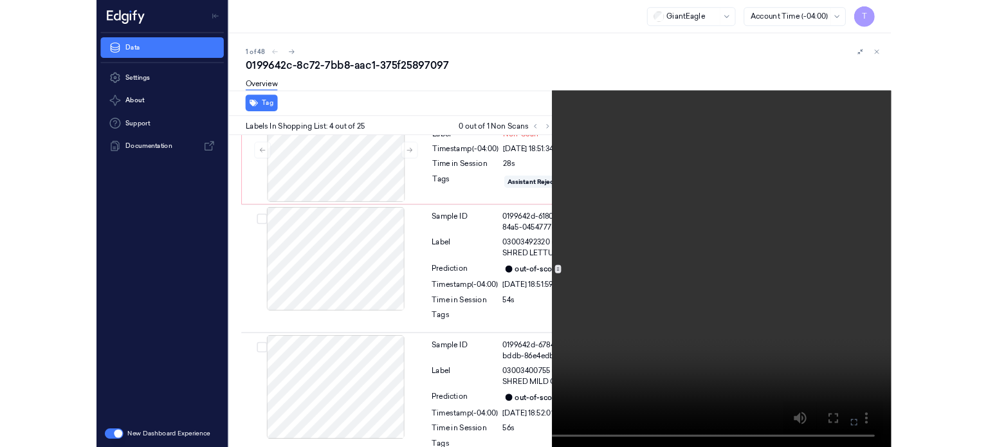
scroll to position [633, 0]
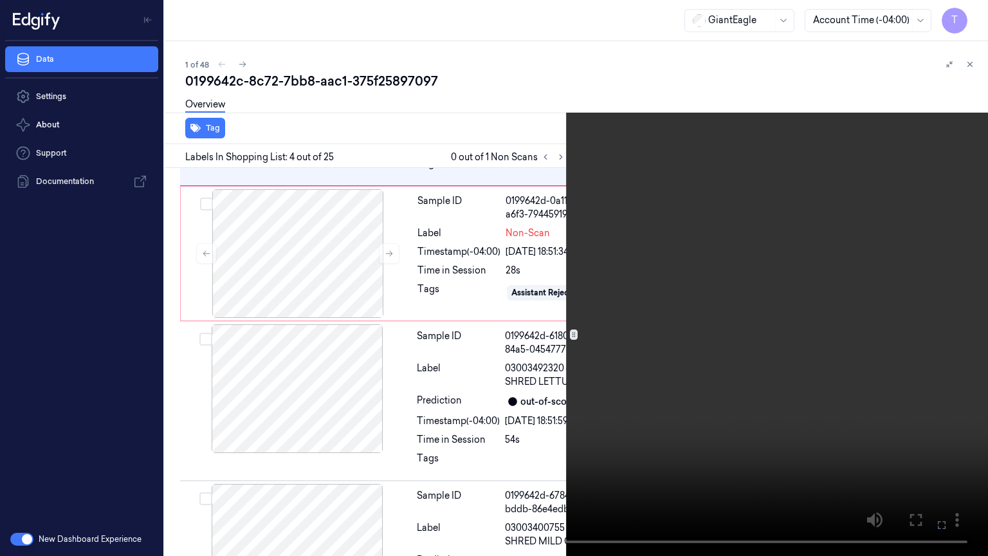
click at [0, 0] on icon at bounding box center [0, 0] width 0 height 0
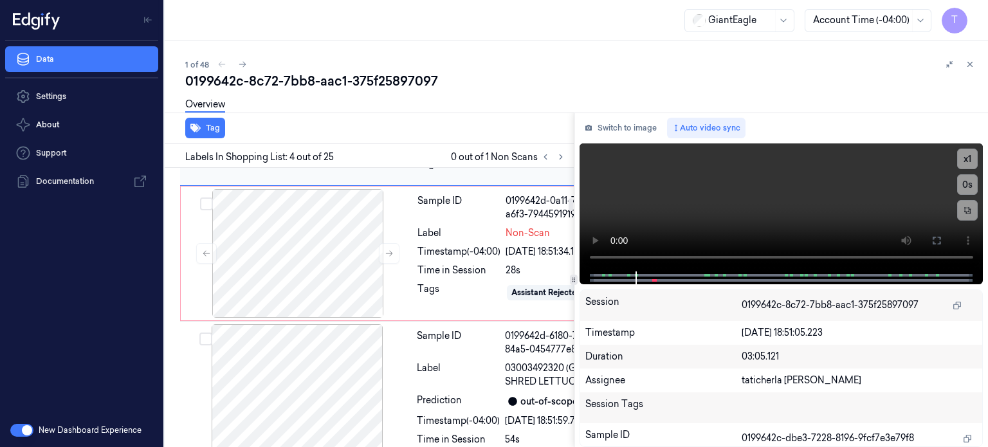
click at [366, 158] on div at bounding box center [297, 94] width 229 height 129
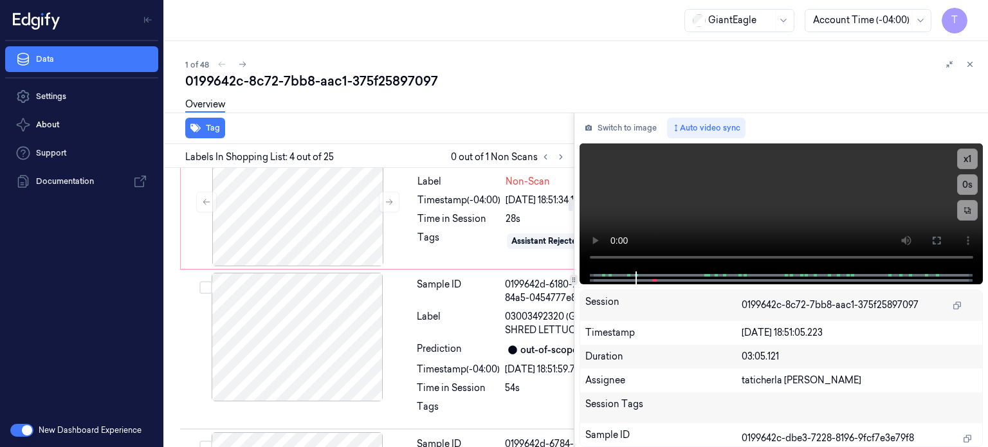
scroll to position [687, 0]
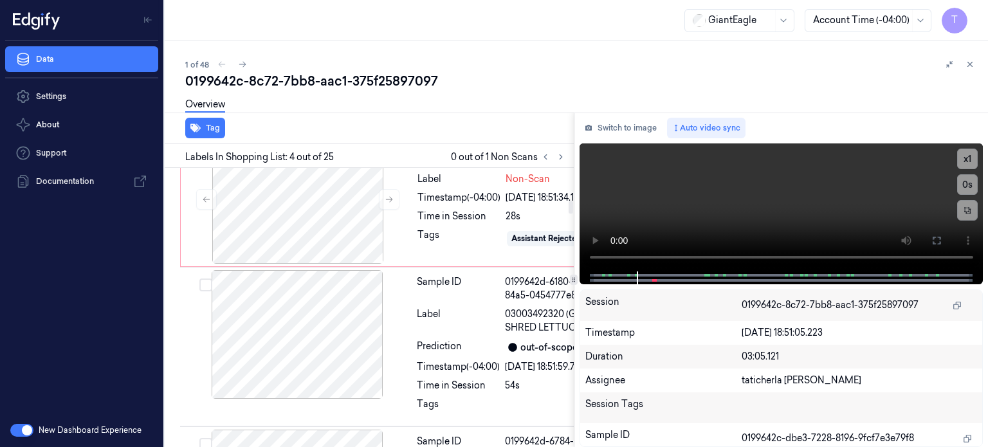
click at [358, 104] on div at bounding box center [297, 40] width 229 height 129
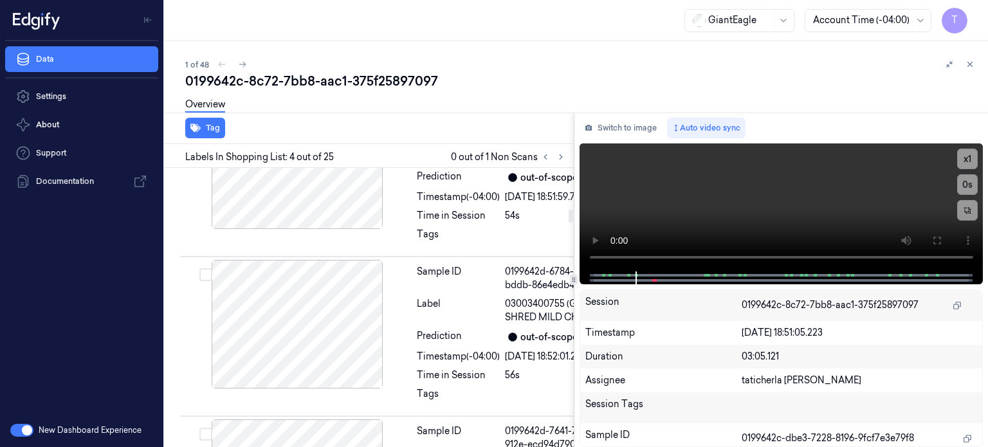
scroll to position [880, 0]
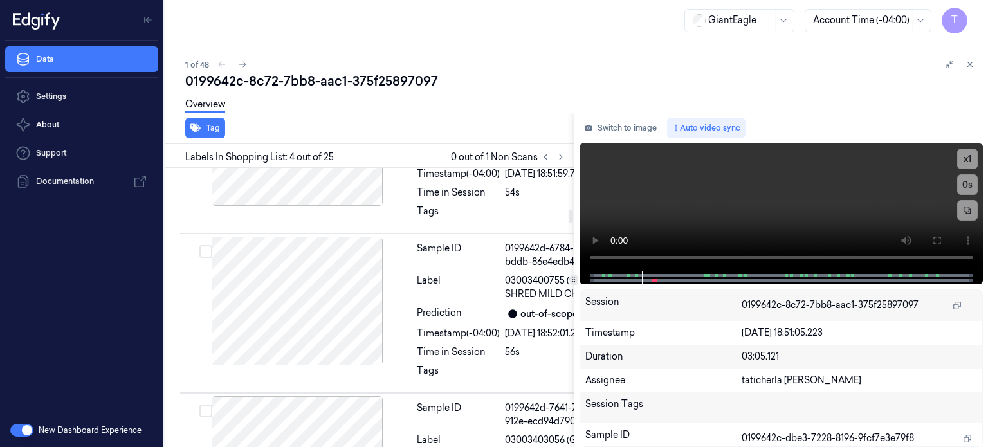
click at [385, 11] on icon at bounding box center [389, 6] width 9 height 9
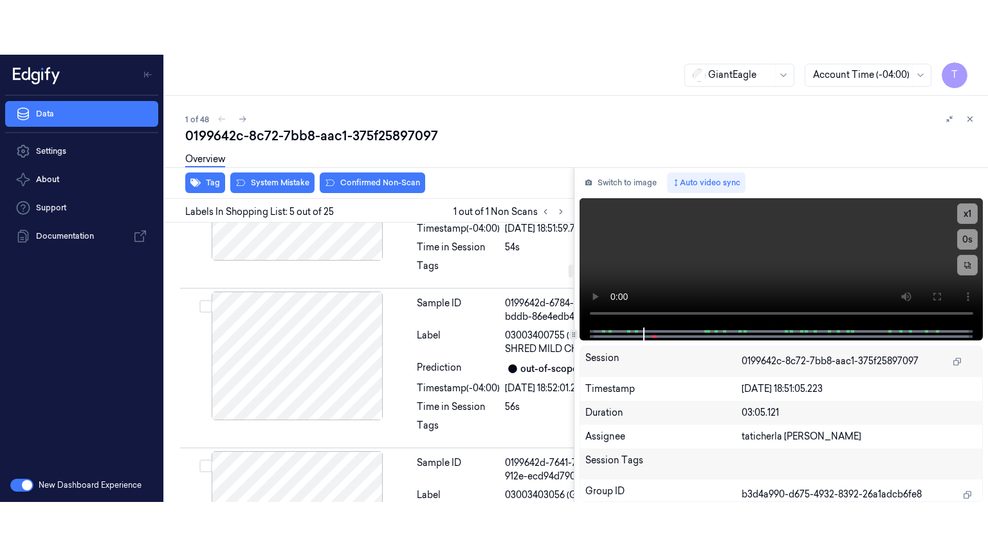
scroll to position [896, 0]
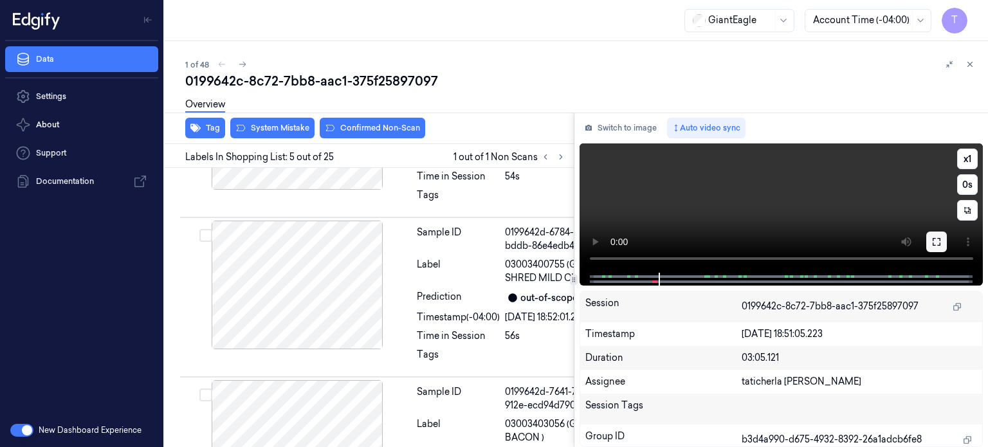
click at [942, 240] on button at bounding box center [936, 242] width 21 height 21
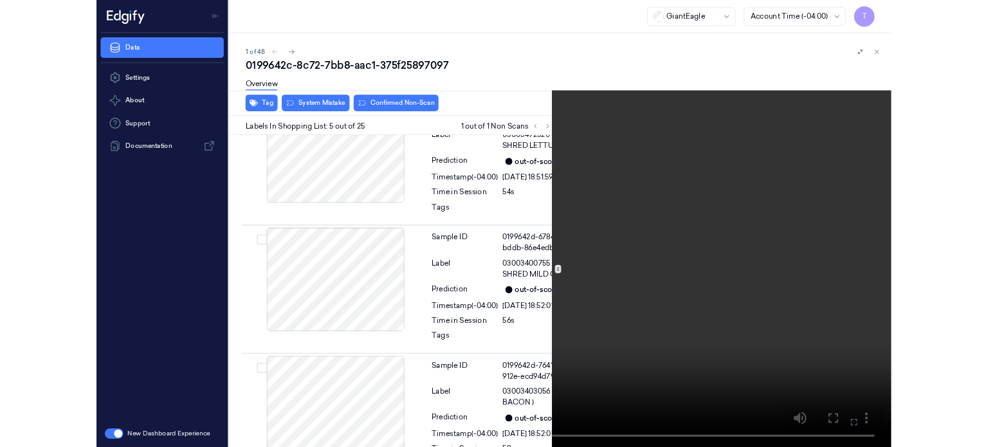
scroll to position [841, 0]
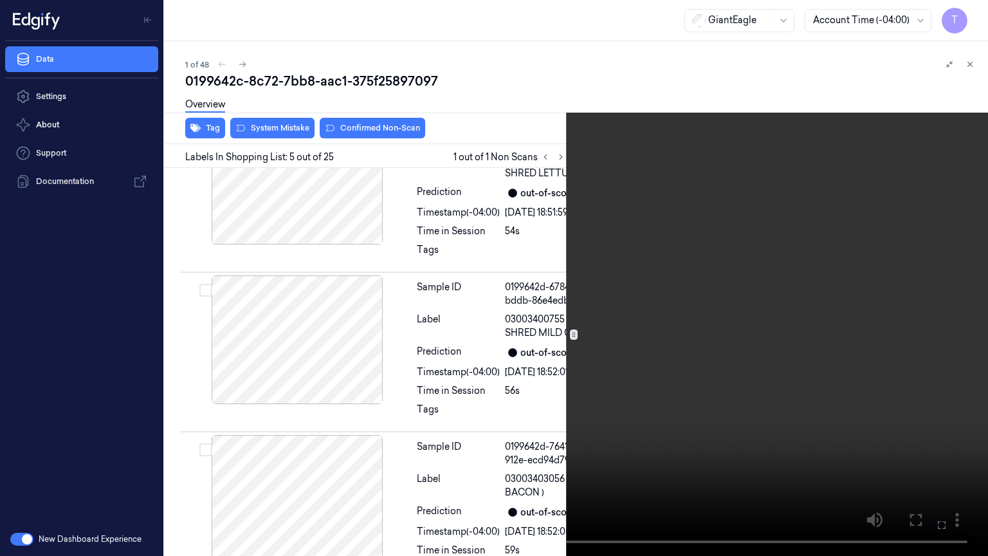
click at [0, 0] on icon at bounding box center [0, 0] width 0 height 0
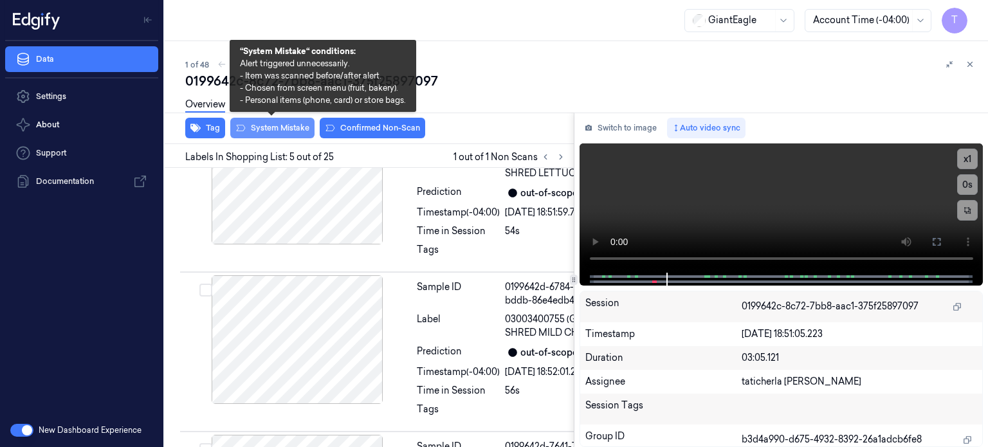
click at [278, 127] on button "System Mistake" at bounding box center [272, 128] width 84 height 21
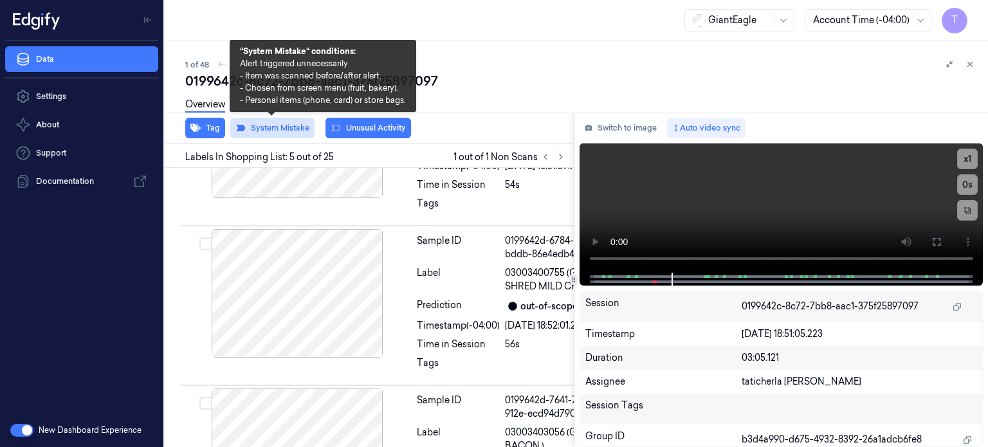
scroll to position [898, 0]
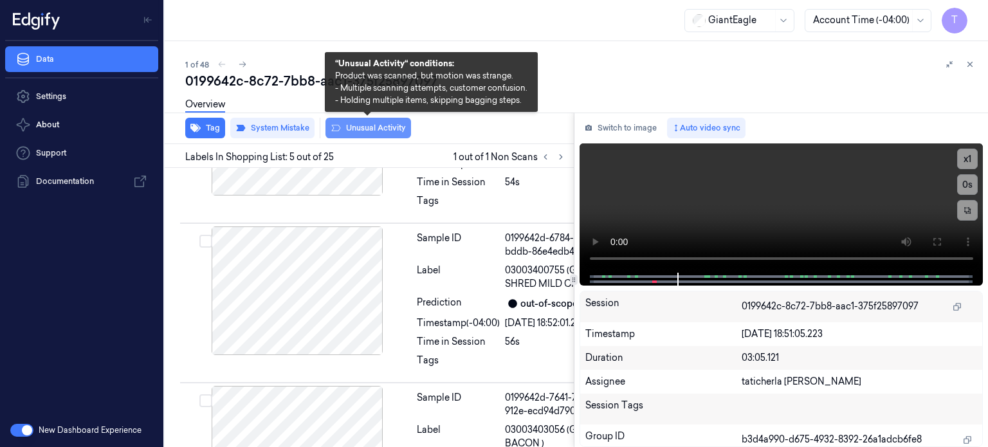
click at [354, 127] on button "Unusual Activity" at bounding box center [368, 128] width 86 height 21
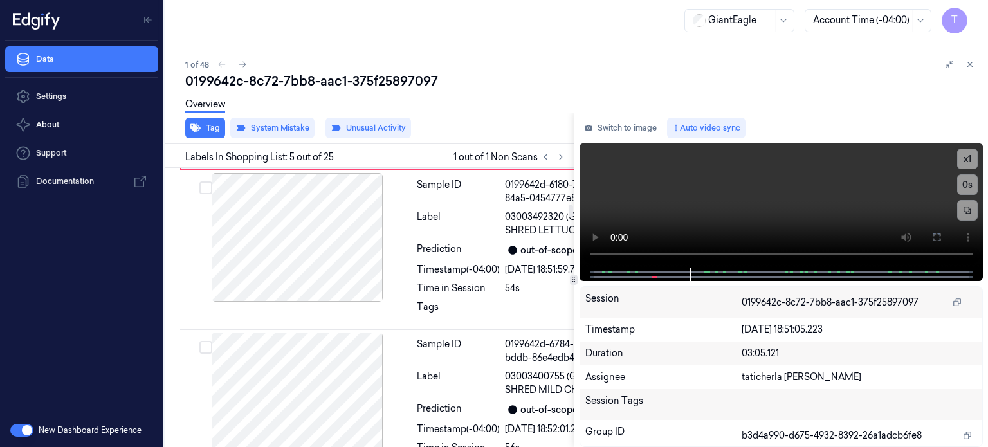
scroll to position [770, 0]
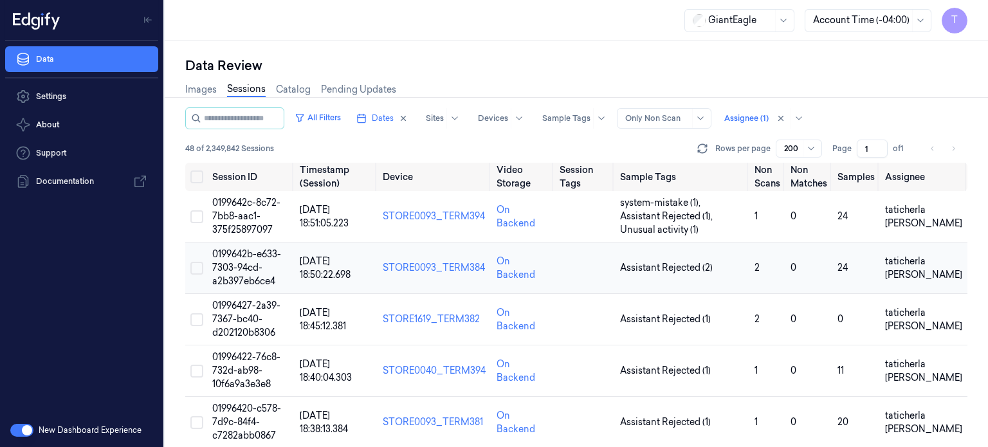
click at [244, 262] on span "0199642b-e633-7303-94cd-a2b397eb6ce4" at bounding box center [246, 267] width 69 height 39
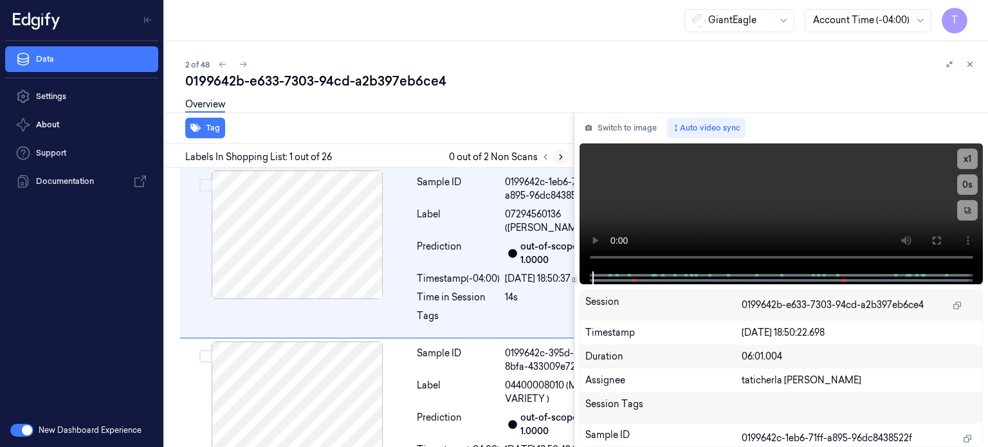
click at [558, 156] on icon at bounding box center [560, 156] width 9 height 9
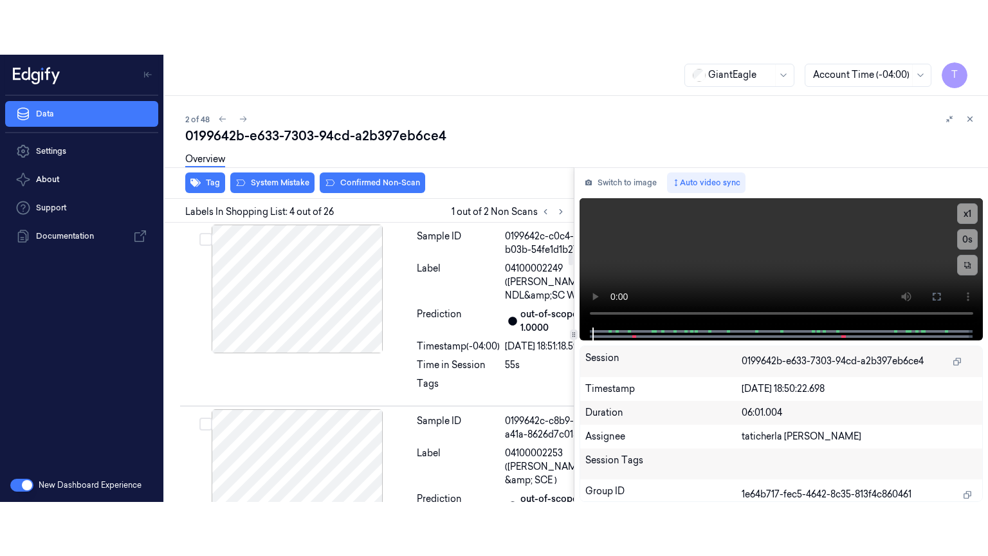
scroll to position [671, 0]
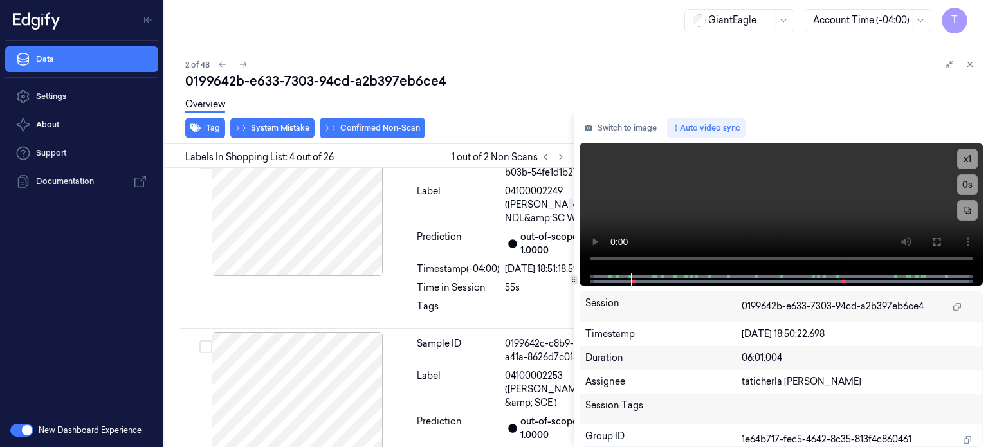
click at [386, 80] on icon at bounding box center [389, 77] width 7 height 6
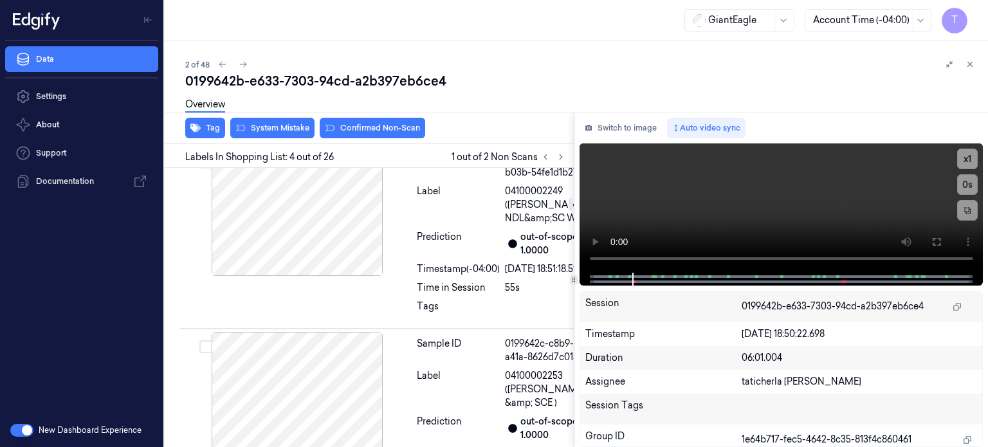
click at [386, 80] on icon at bounding box center [389, 77] width 7 height 6
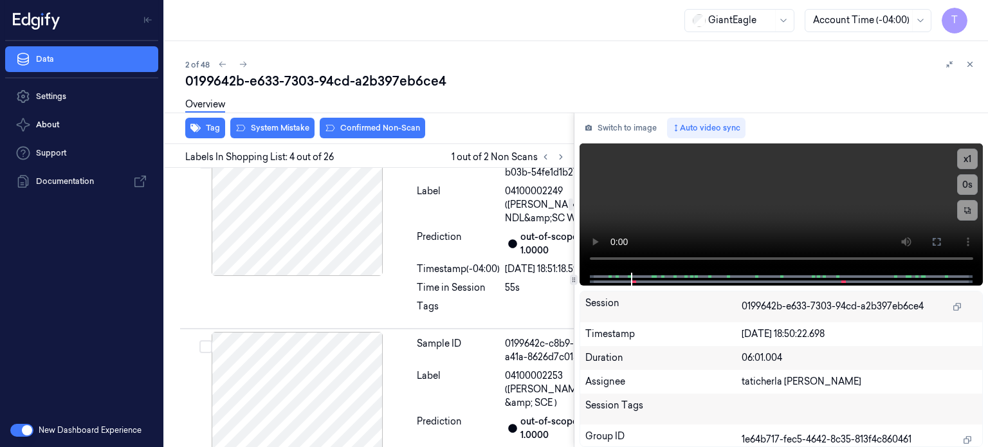
click at [387, 81] on icon at bounding box center [389, 76] width 9 height 9
click at [391, 80] on icon at bounding box center [389, 77] width 7 height 6
click at [936, 239] on icon at bounding box center [936, 242] width 10 height 10
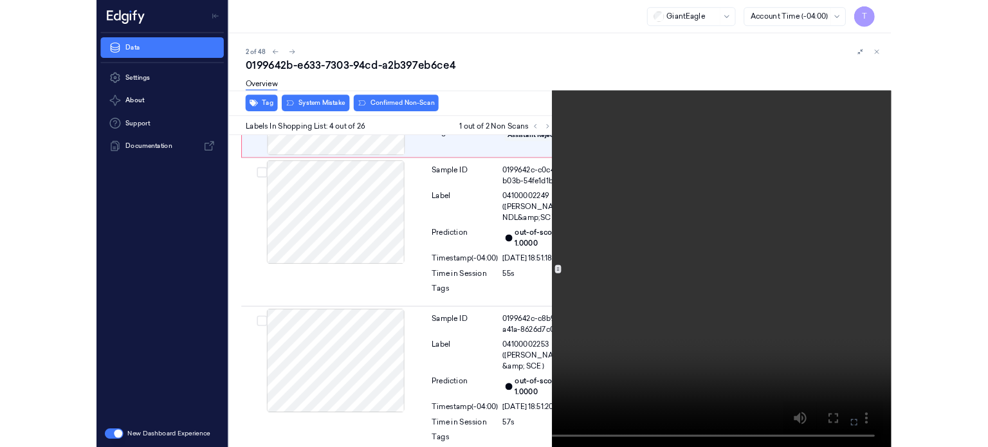
scroll to position [617, 0]
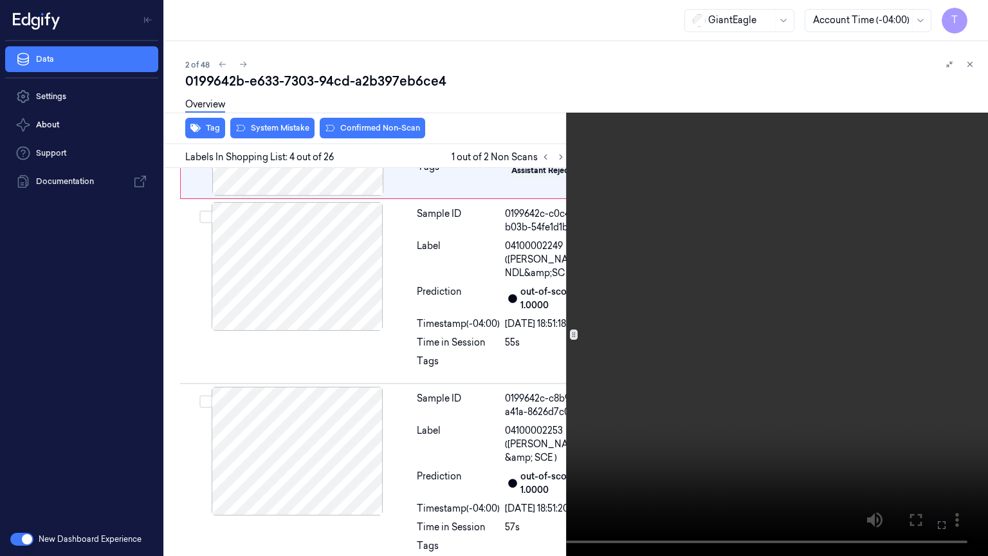
click at [0, 0] on icon at bounding box center [0, 0] width 0 height 0
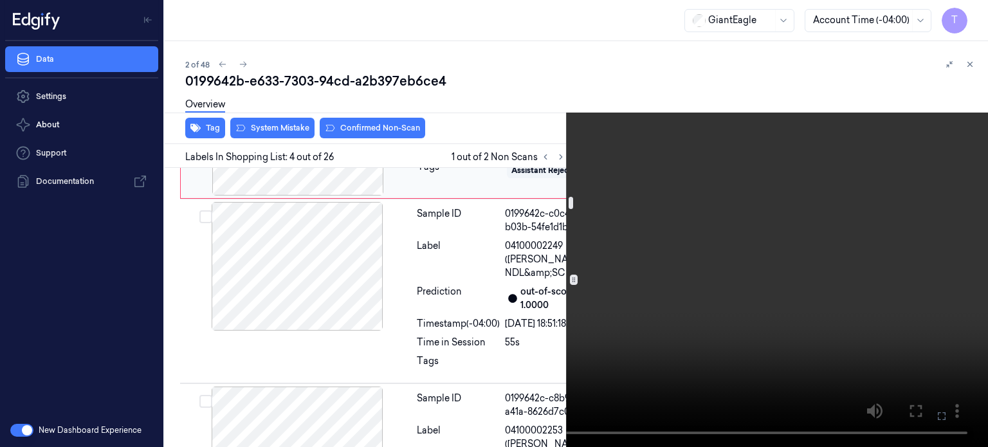
scroll to position [681, 0]
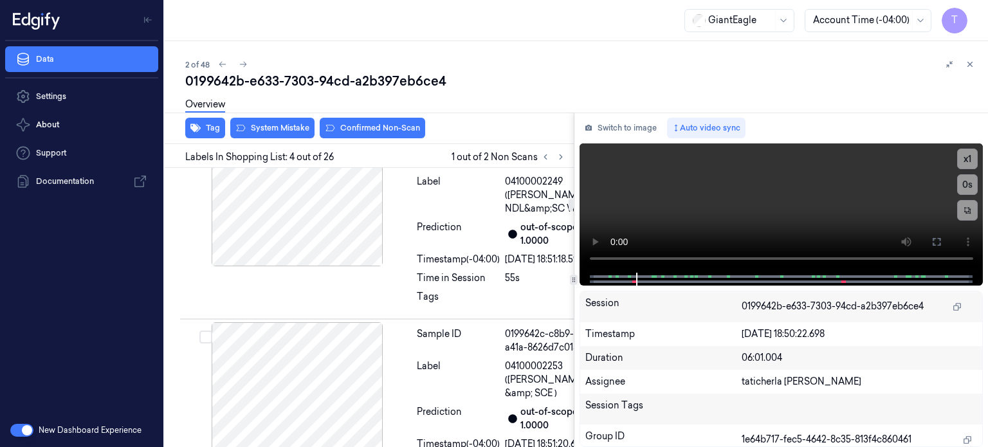
click at [391, 71] on icon at bounding box center [389, 66] width 9 height 9
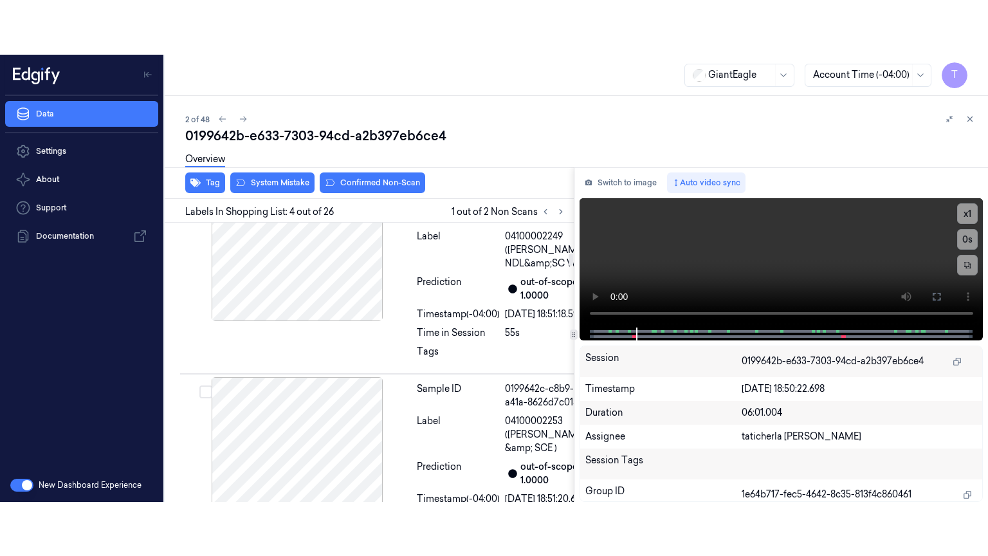
scroll to position [671, 0]
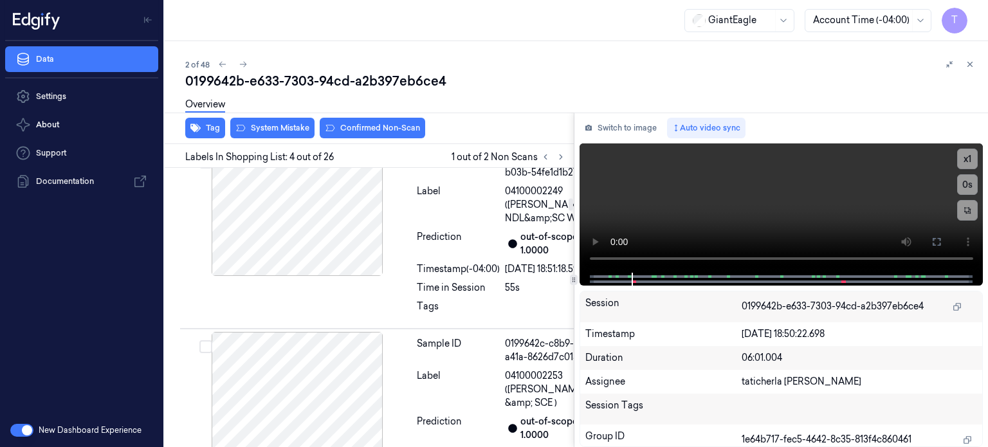
click at [388, 80] on icon at bounding box center [389, 77] width 7 height 6
click at [939, 240] on icon at bounding box center [936, 242] width 10 height 10
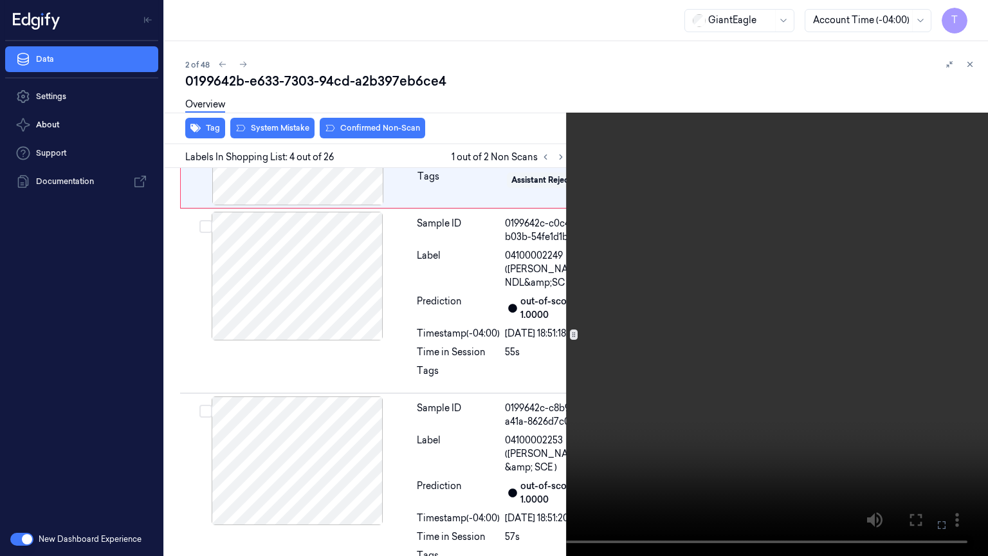
scroll to position [617, 0]
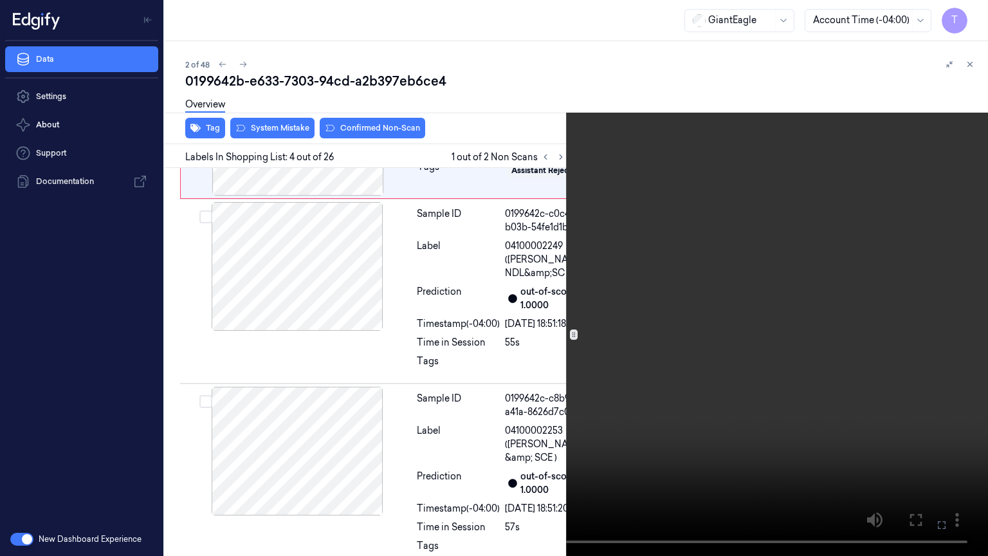
click at [0, 0] on icon at bounding box center [0, 0] width 0 height 0
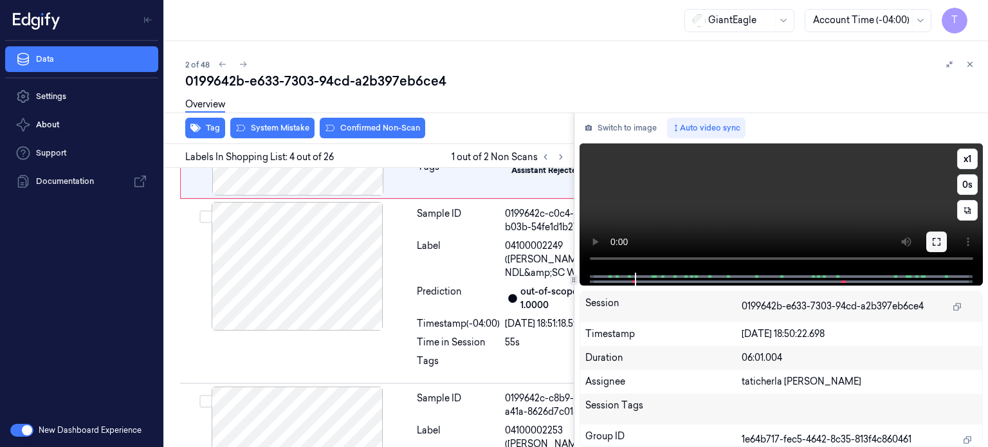
click at [934, 243] on icon at bounding box center [936, 242] width 10 height 10
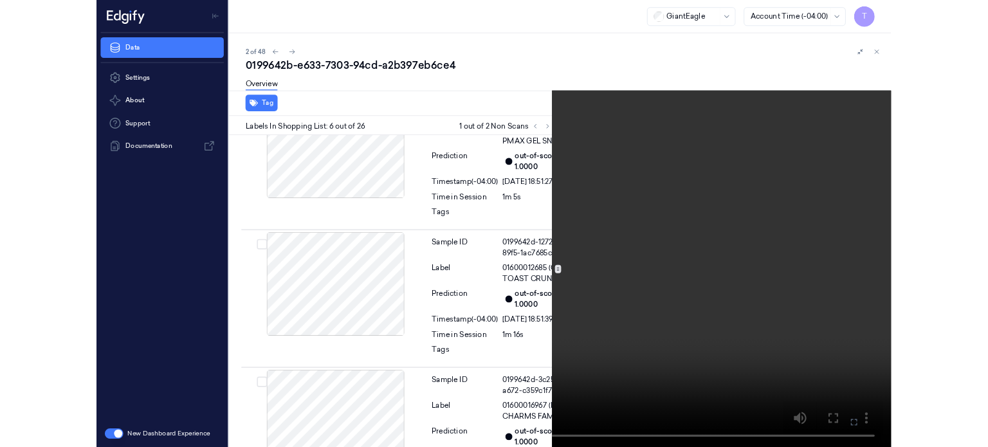
scroll to position [1084, 0]
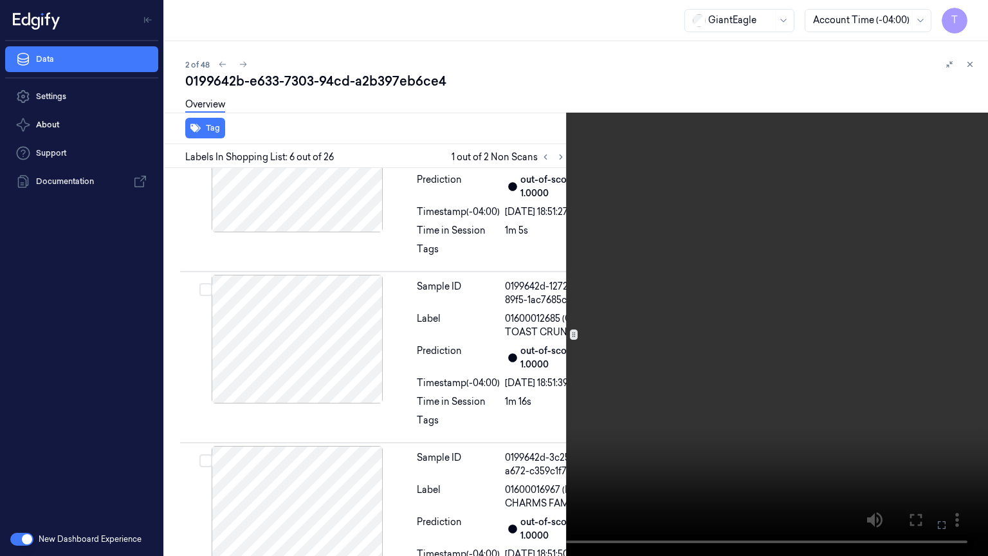
click at [0, 0] on icon at bounding box center [0, 0] width 0 height 0
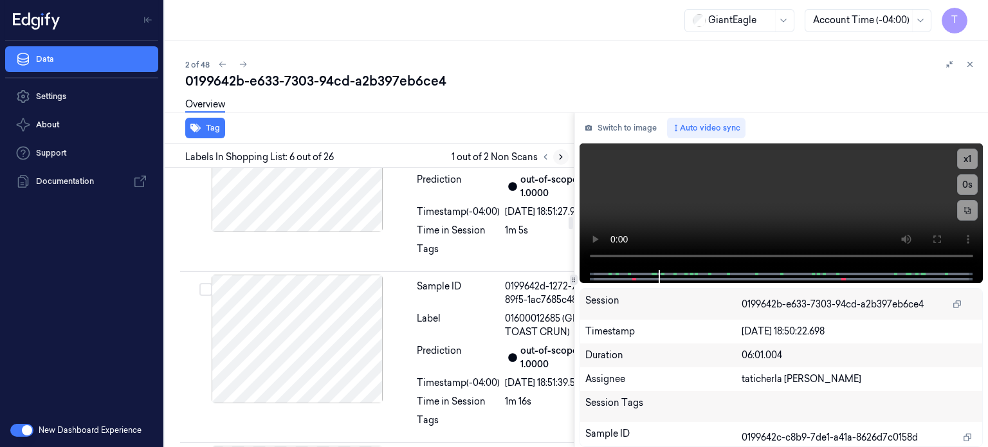
click at [563, 157] on icon at bounding box center [560, 156] width 9 height 9
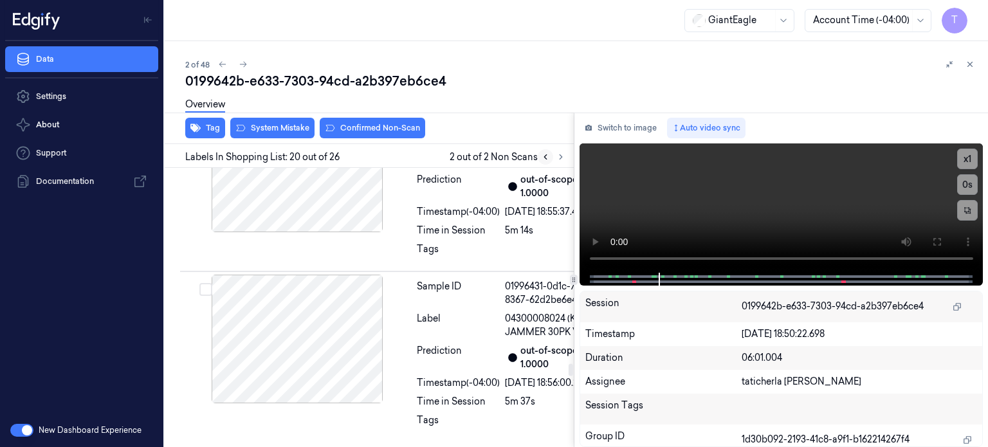
click at [541, 157] on icon at bounding box center [545, 156] width 9 height 9
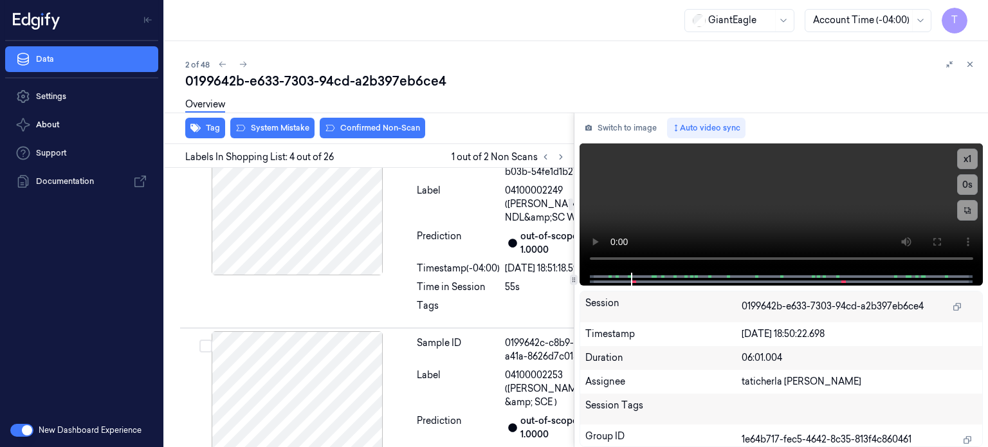
scroll to position [671, 0]
click at [332, 141] on div at bounding box center [297, 76] width 229 height 129
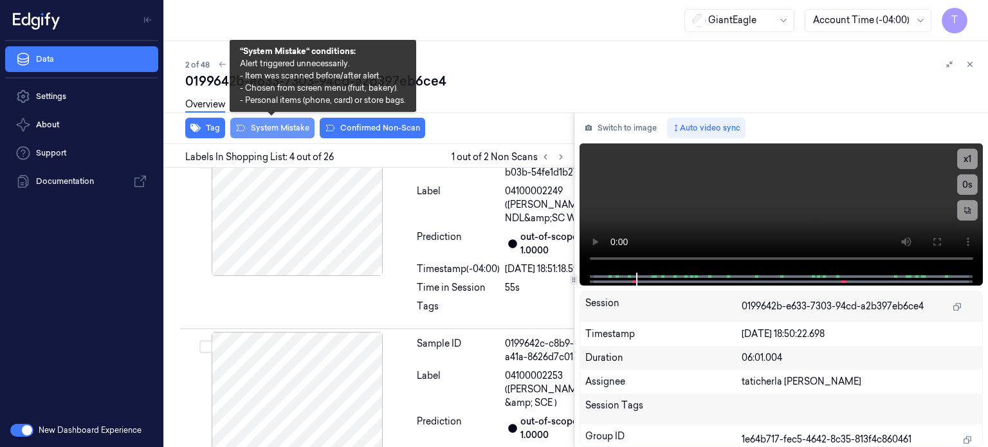
click at [288, 128] on button "System Mistake" at bounding box center [272, 128] width 84 height 21
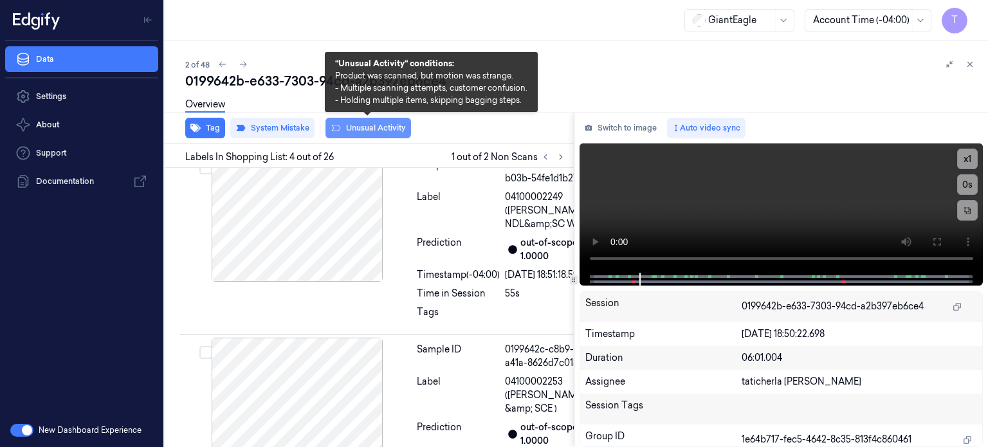
click at [368, 128] on button "Unusual Activity" at bounding box center [368, 128] width 86 height 21
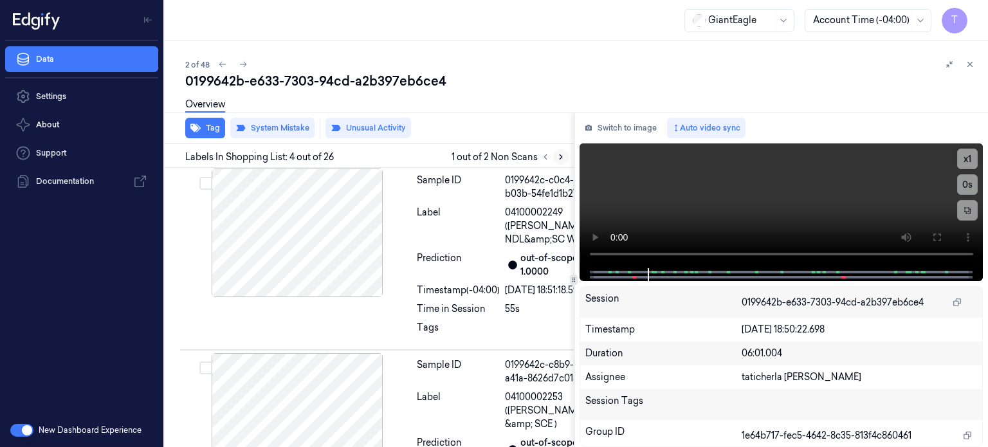
click at [557, 158] on icon at bounding box center [560, 156] width 9 height 9
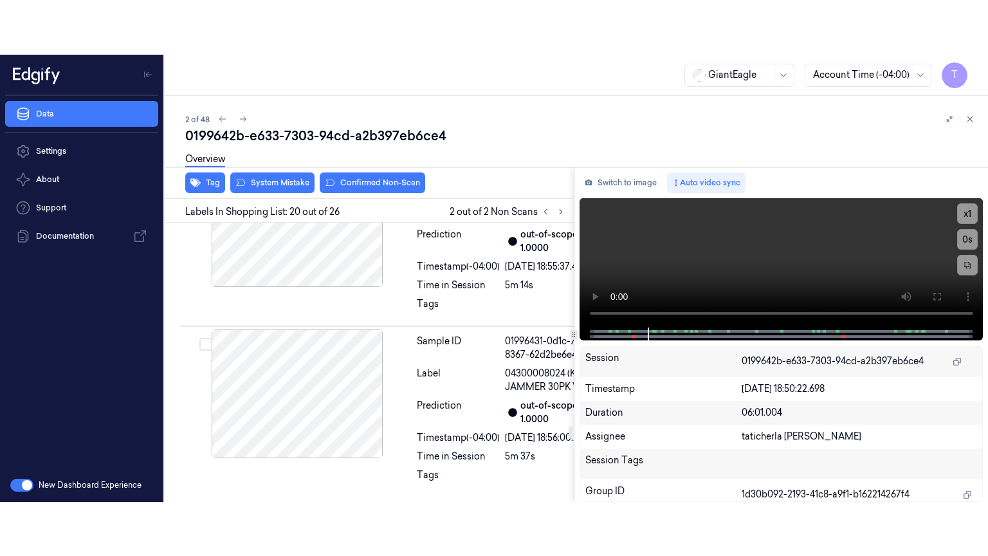
scroll to position [4567, 0]
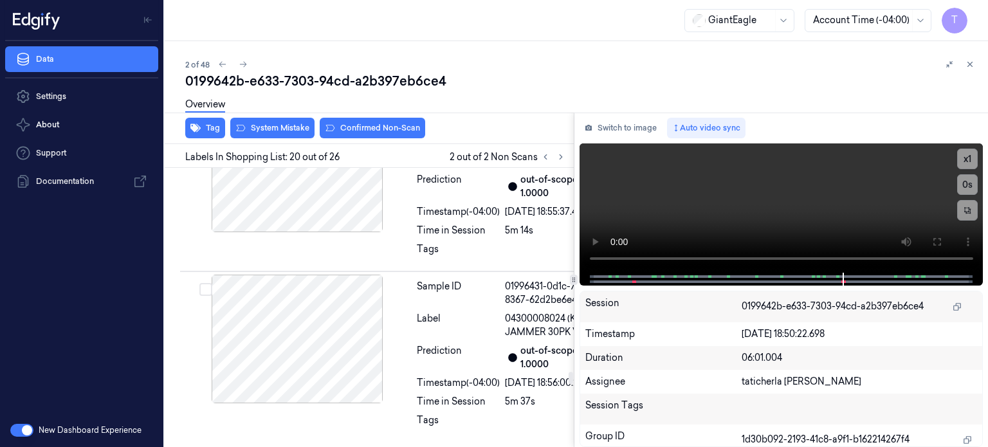
click at [938, 242] on icon at bounding box center [936, 242] width 10 height 10
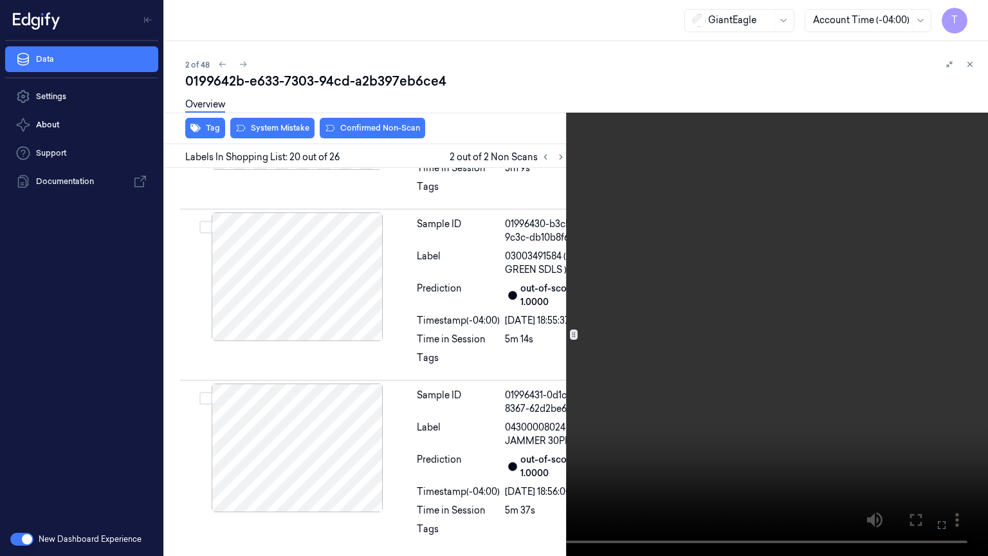
scroll to position [4512, 0]
click at [0, 0] on icon at bounding box center [0, 0] width 0 height 0
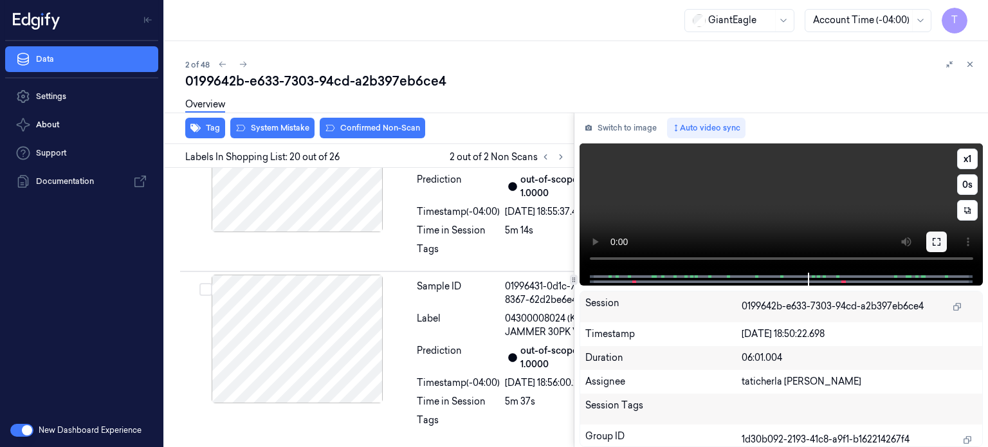
click at [940, 244] on icon at bounding box center [937, 242] width 8 height 8
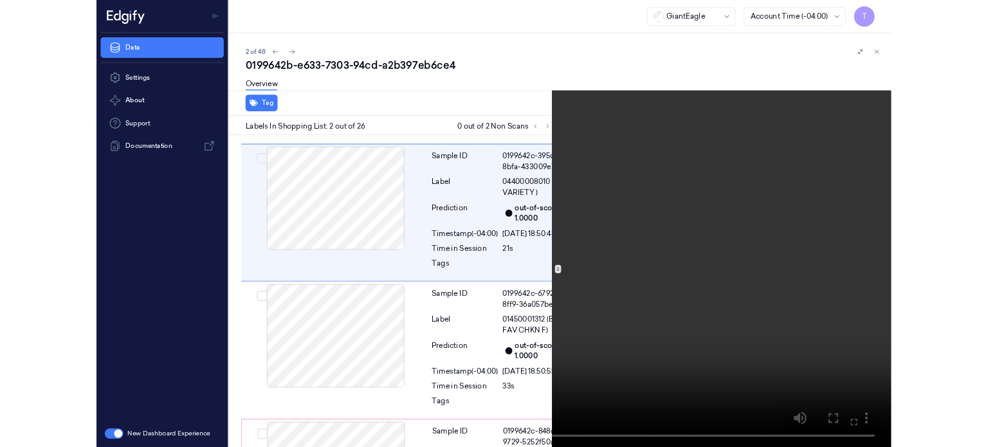
scroll to position [163, 0]
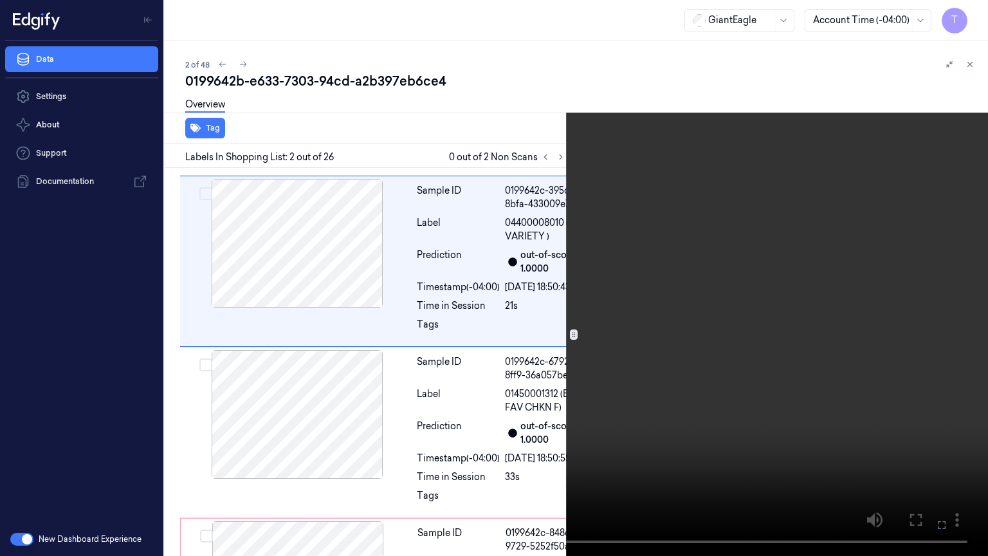
click at [0, 0] on icon at bounding box center [0, 0] width 0 height 0
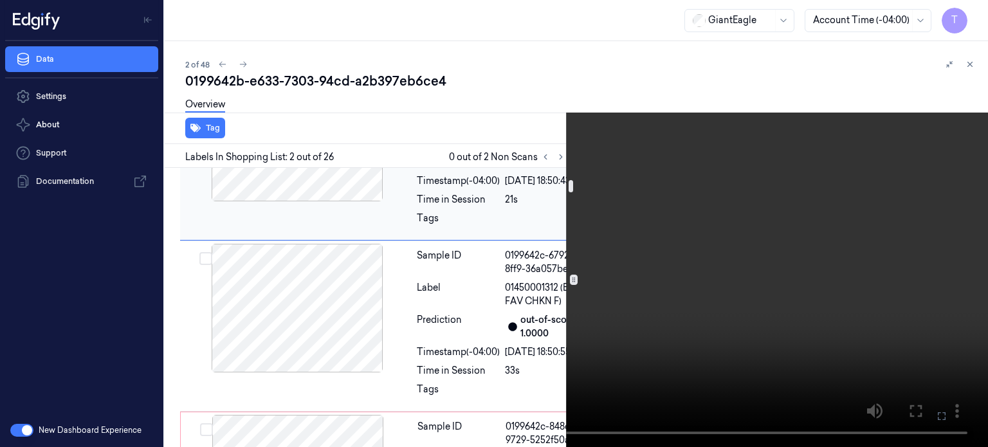
scroll to position [291, 0]
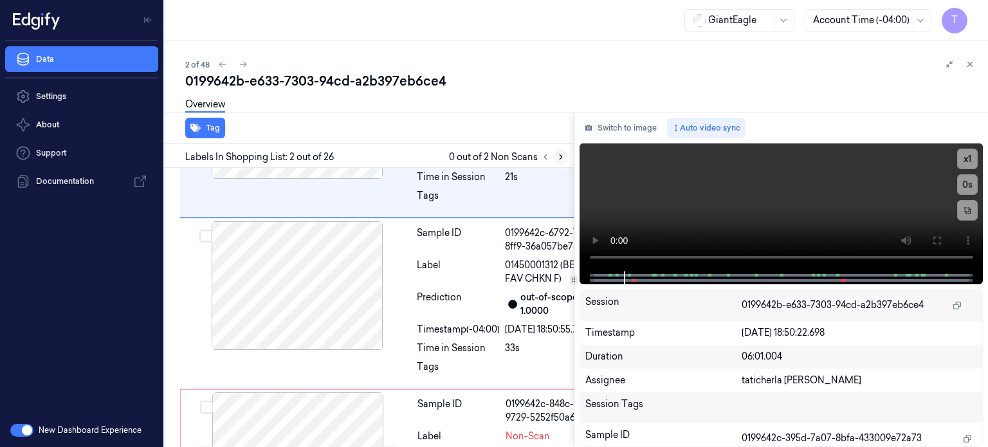
click at [560, 155] on icon at bounding box center [560, 156] width 9 height 9
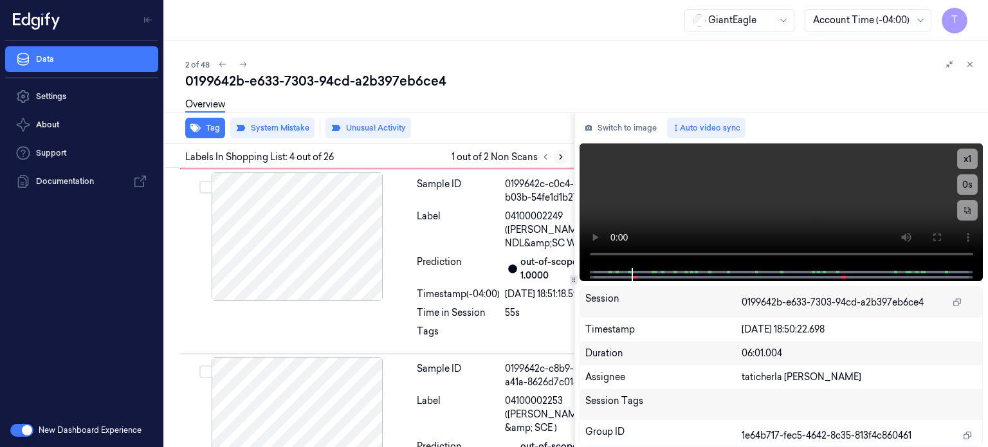
scroll to position [674, 0]
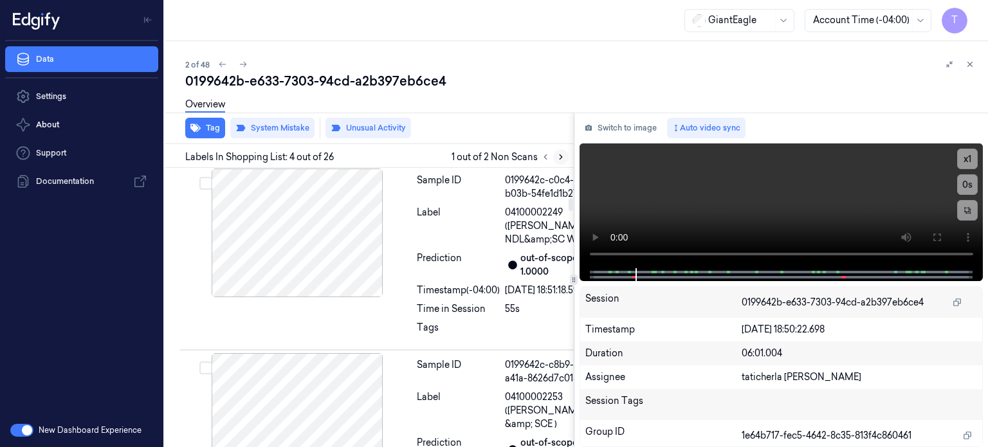
click at [558, 157] on icon at bounding box center [560, 156] width 9 height 9
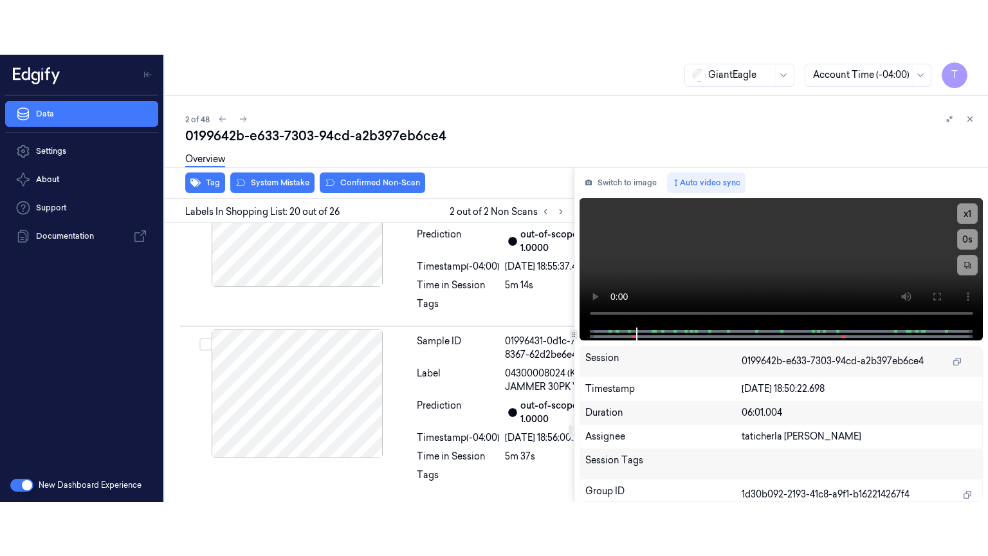
scroll to position [4567, 0]
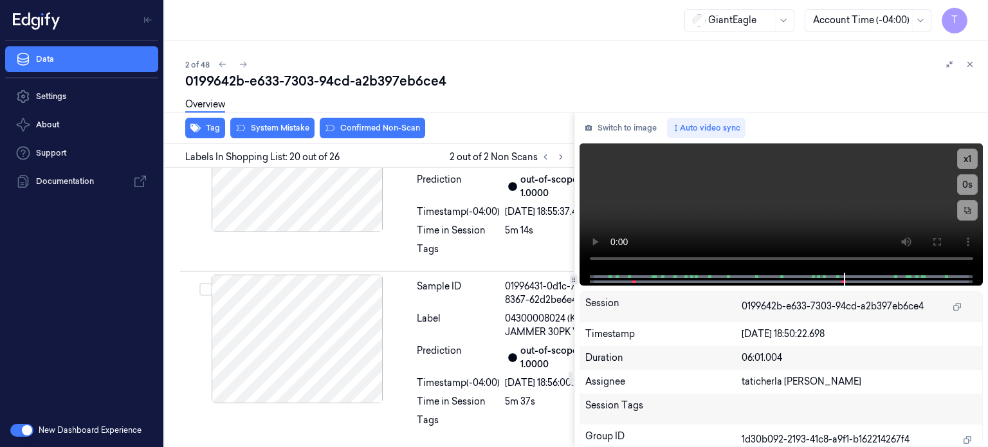
click at [934, 246] on icon at bounding box center [936, 242] width 10 height 10
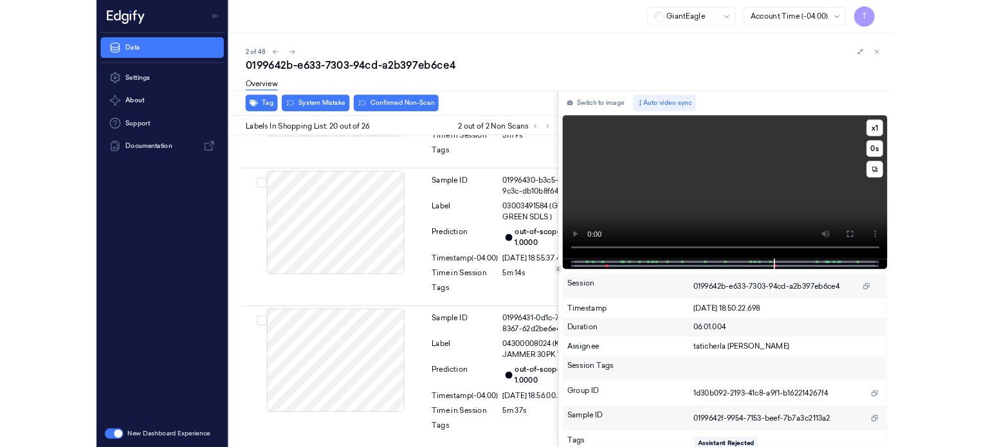
scroll to position [4512, 0]
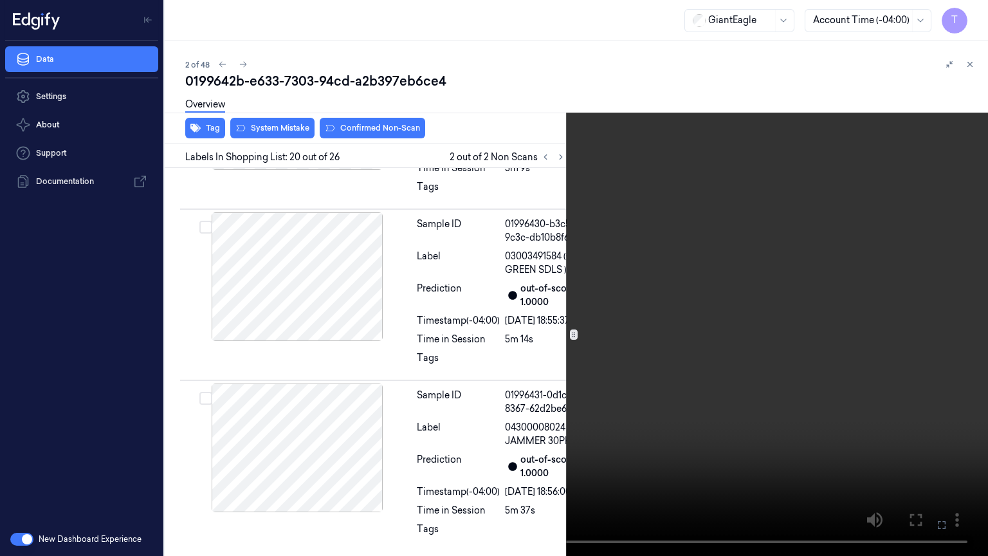
click at [0, 0] on icon at bounding box center [0, 0] width 0 height 0
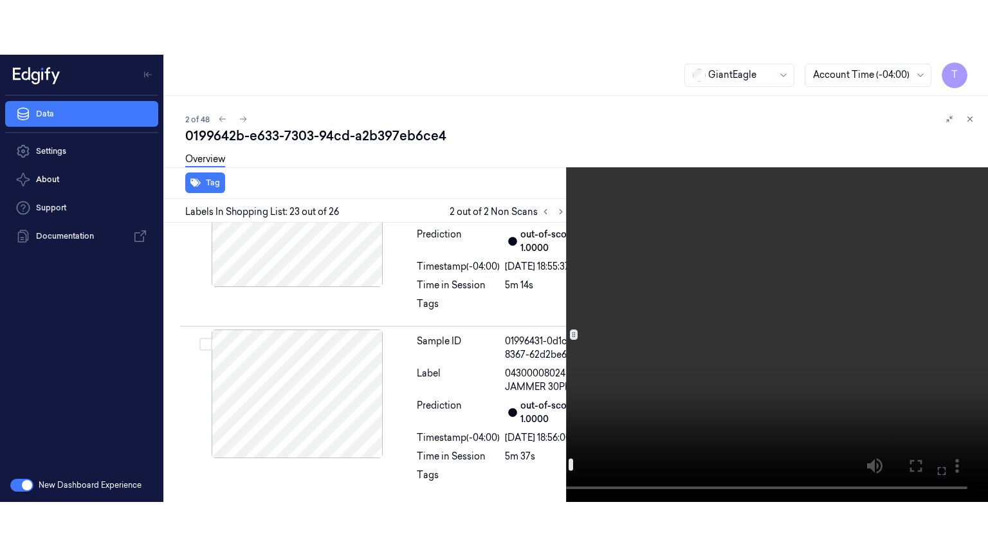
scroll to position [5279, 0]
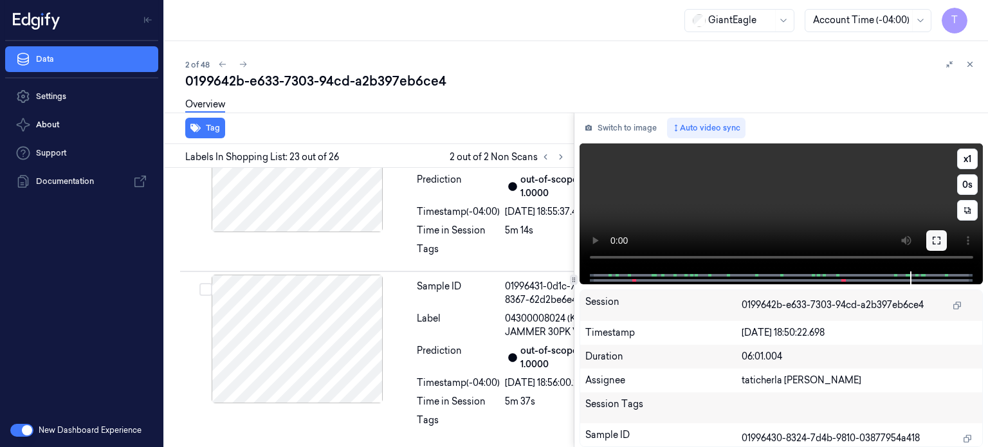
click at [939, 236] on icon at bounding box center [936, 240] width 10 height 10
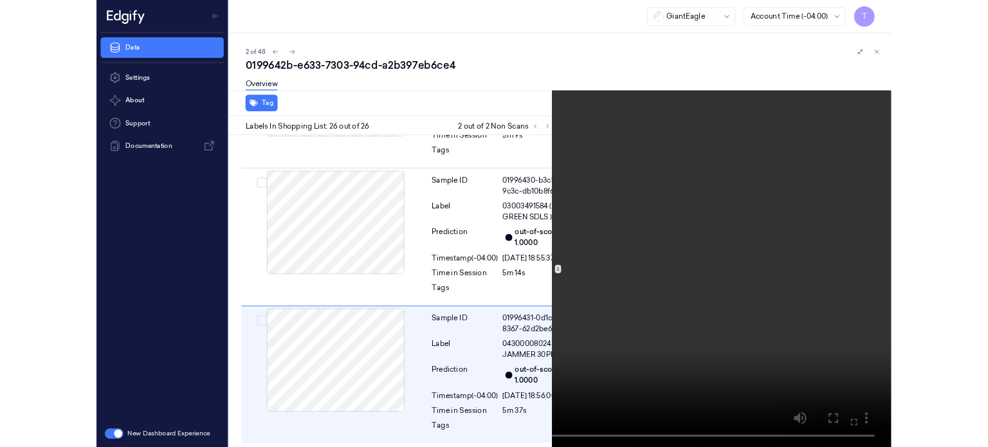
scroll to position [5863, 0]
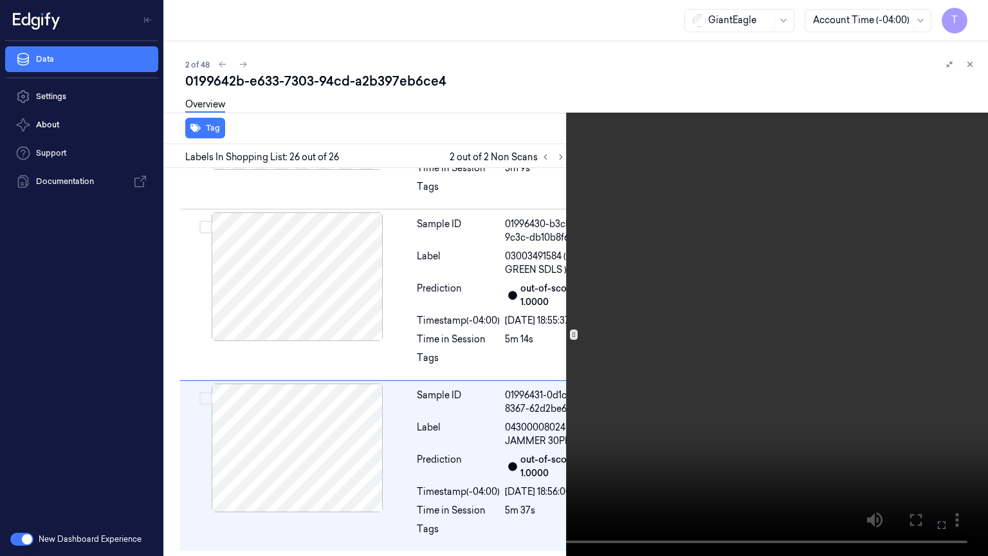
click at [0, 0] on icon at bounding box center [0, 0] width 0 height 0
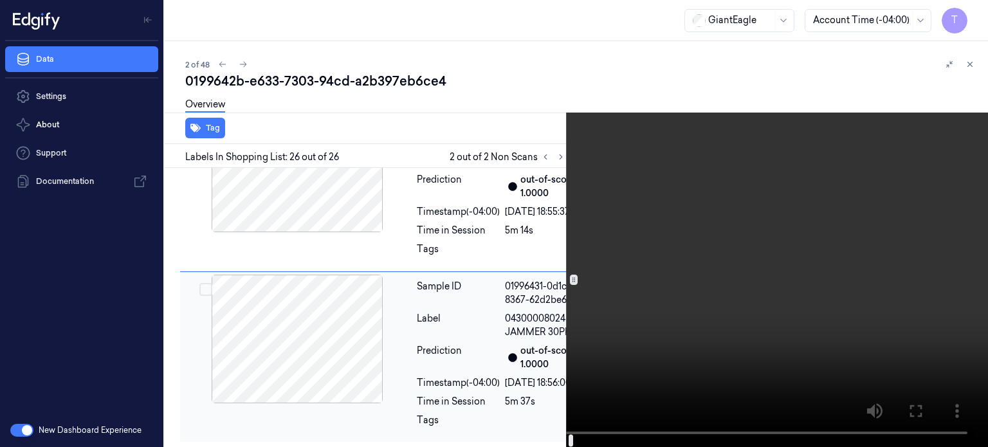
scroll to position [5971, 0]
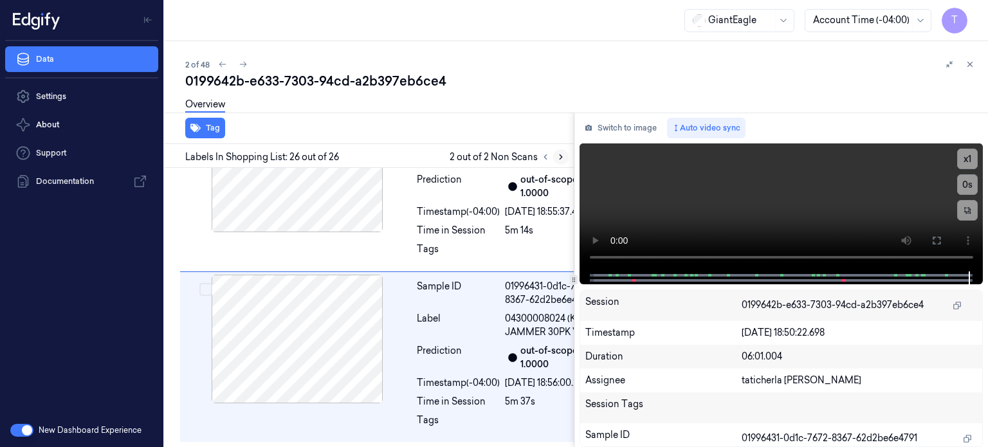
click at [560, 159] on icon at bounding box center [561, 157] width 3 height 5
click at [544, 156] on icon at bounding box center [545, 157] width 3 height 5
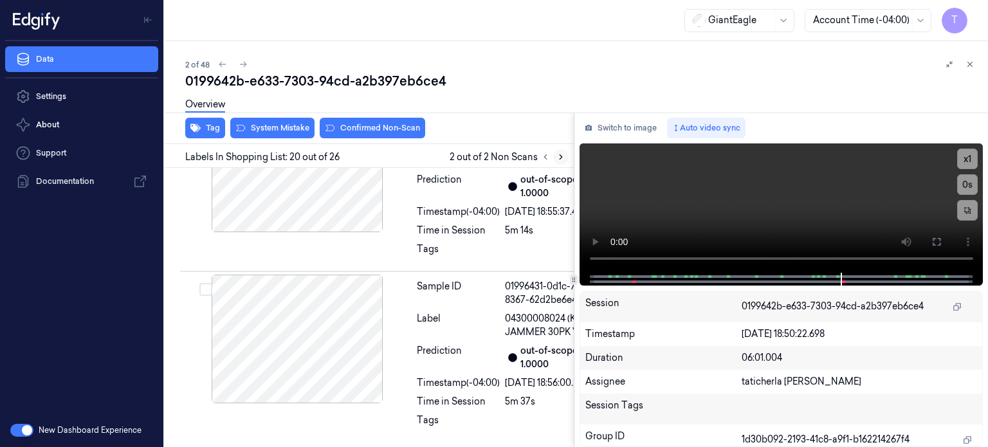
scroll to position [4567, 0]
click at [561, 156] on icon at bounding box center [561, 157] width 3 height 5
click at [545, 159] on icon at bounding box center [545, 156] width 9 height 9
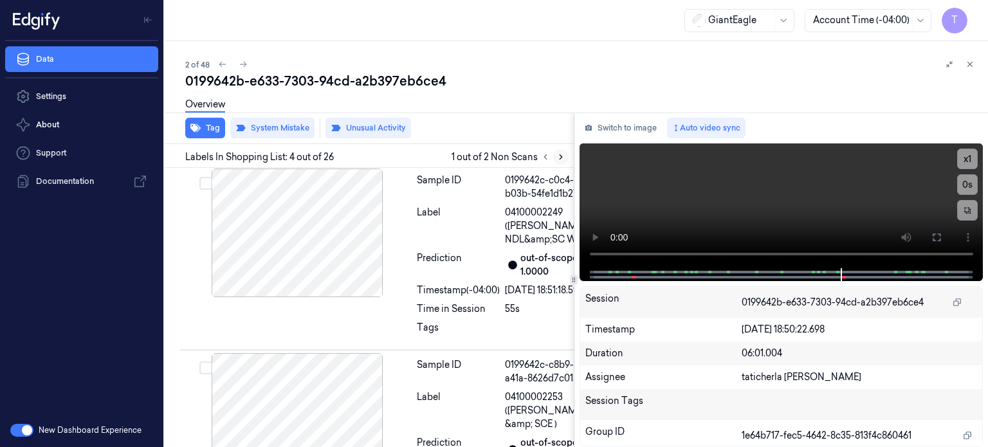
click at [561, 159] on icon at bounding box center [560, 156] width 9 height 9
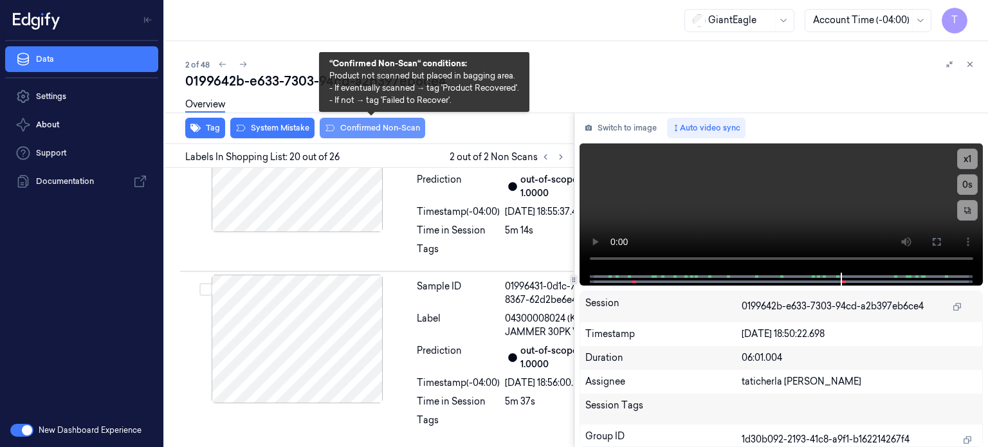
click at [372, 125] on button "Confirmed Non-Scan" at bounding box center [372, 128] width 105 height 21
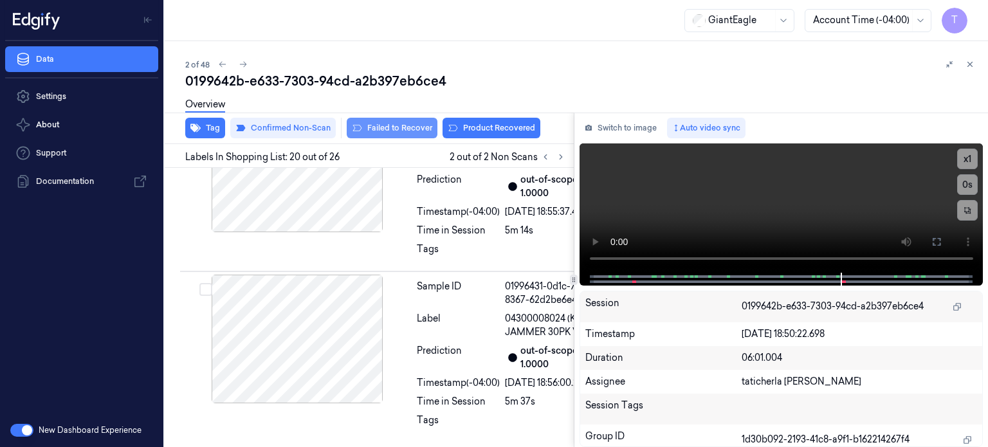
click at [407, 131] on button "Failed to Recover" at bounding box center [392, 128] width 91 height 21
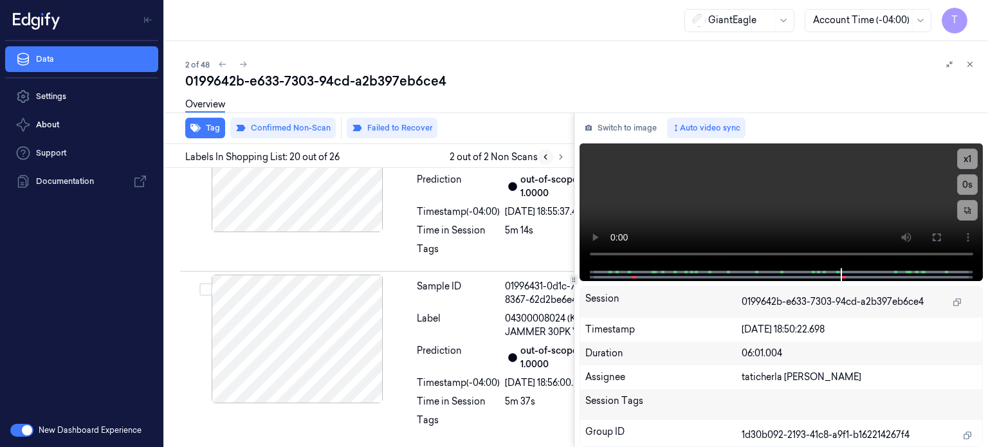
click at [543, 156] on icon at bounding box center [545, 156] width 9 height 9
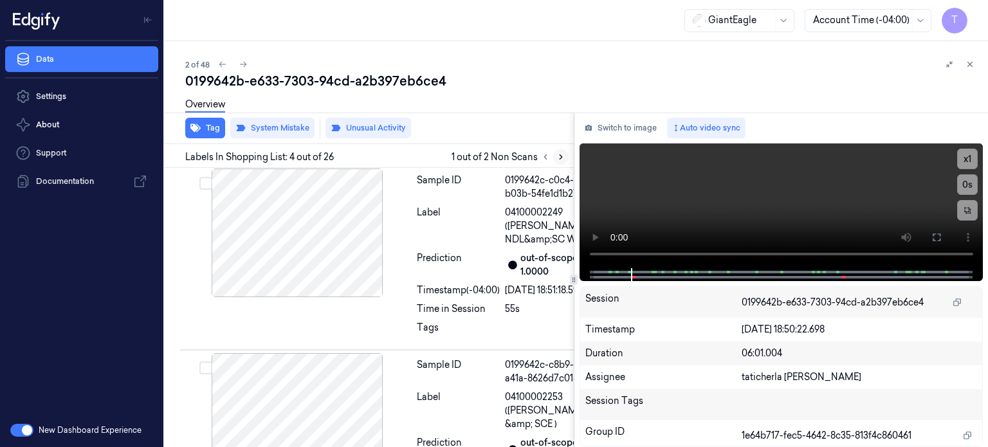
click at [559, 159] on icon at bounding box center [560, 156] width 9 height 9
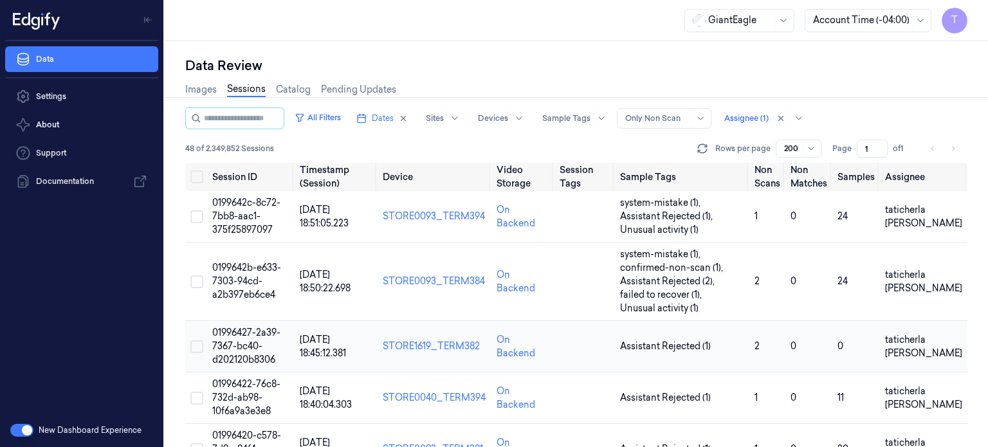
click at [244, 349] on span "01996427-2a39-7367-bc40-d202120b8306" at bounding box center [246, 346] width 68 height 39
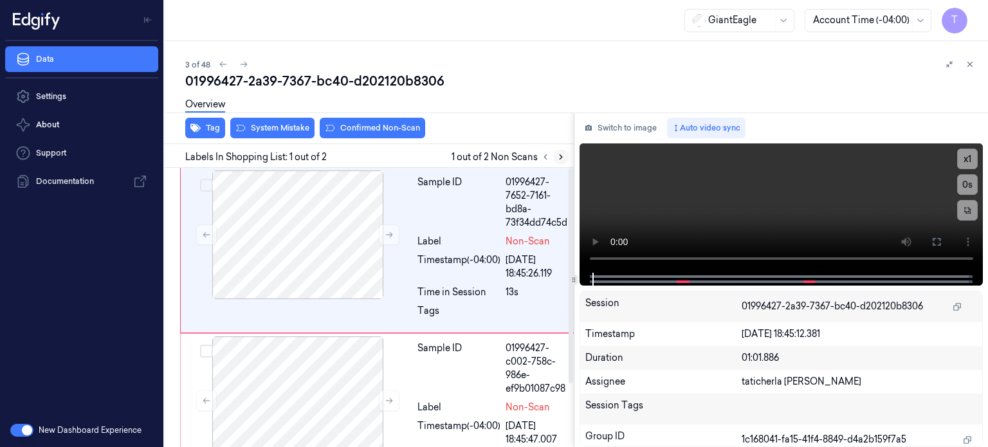
click at [558, 154] on icon at bounding box center [560, 156] width 9 height 9
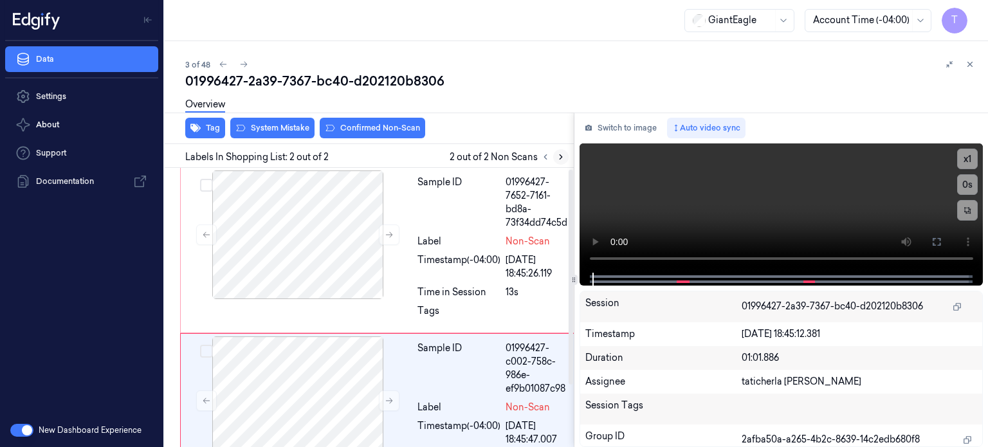
scroll to position [82, 0]
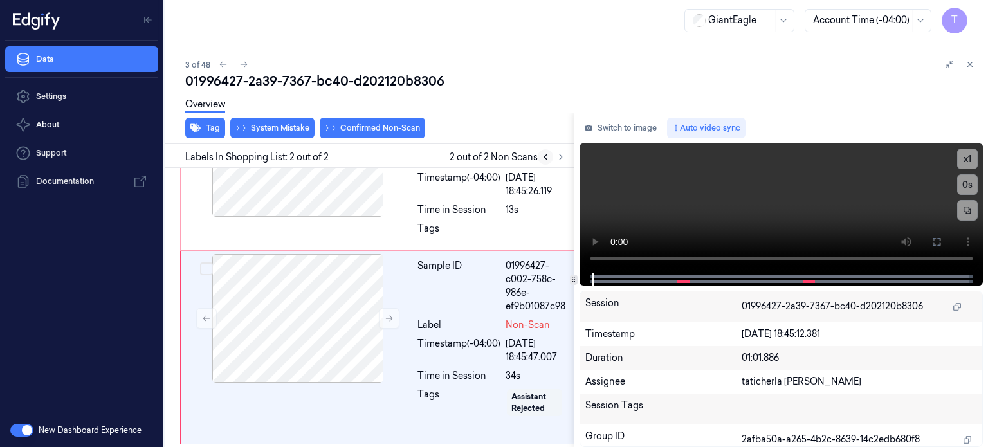
click at [543, 155] on icon at bounding box center [545, 156] width 9 height 9
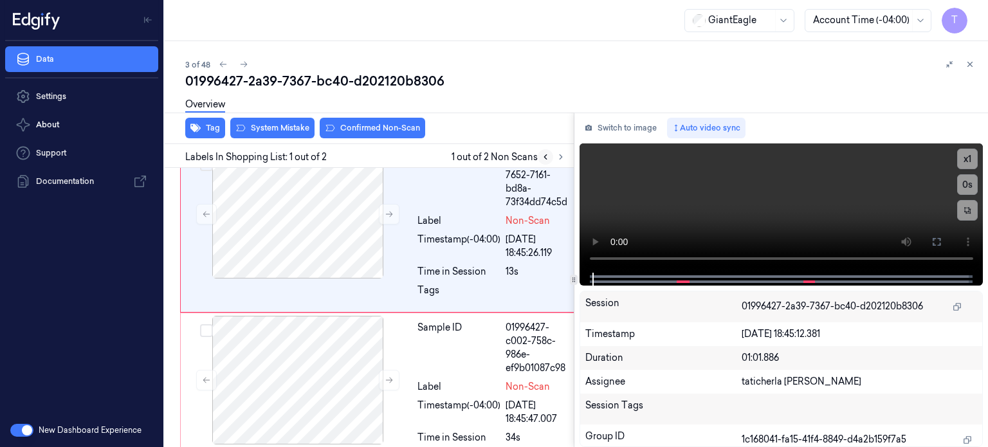
scroll to position [0, 0]
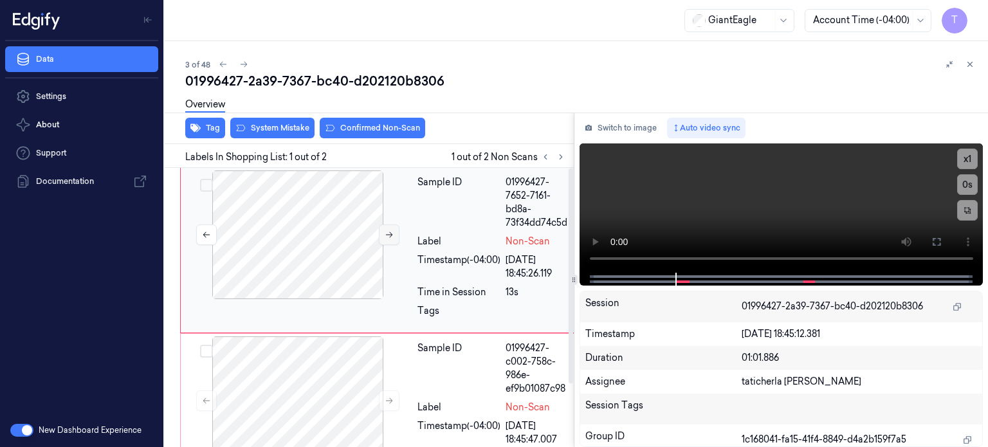
click at [387, 232] on icon at bounding box center [389, 234] width 9 height 9
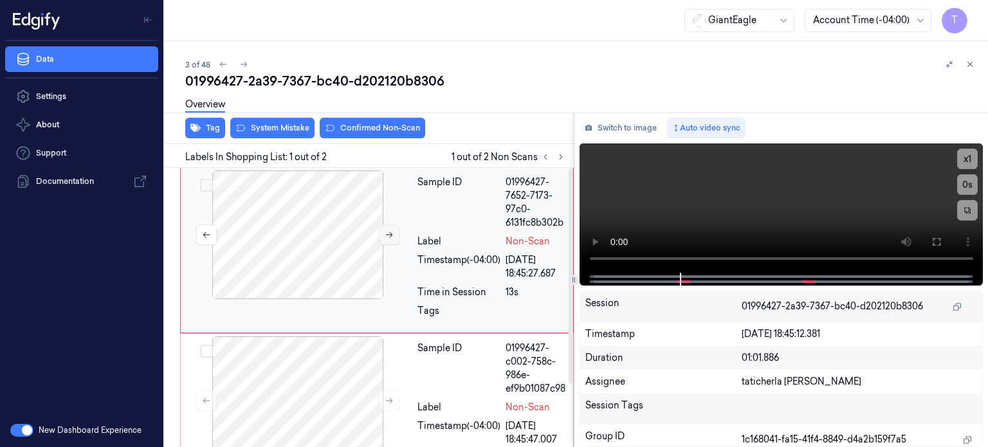
click at [387, 232] on icon at bounding box center [389, 234] width 9 height 9
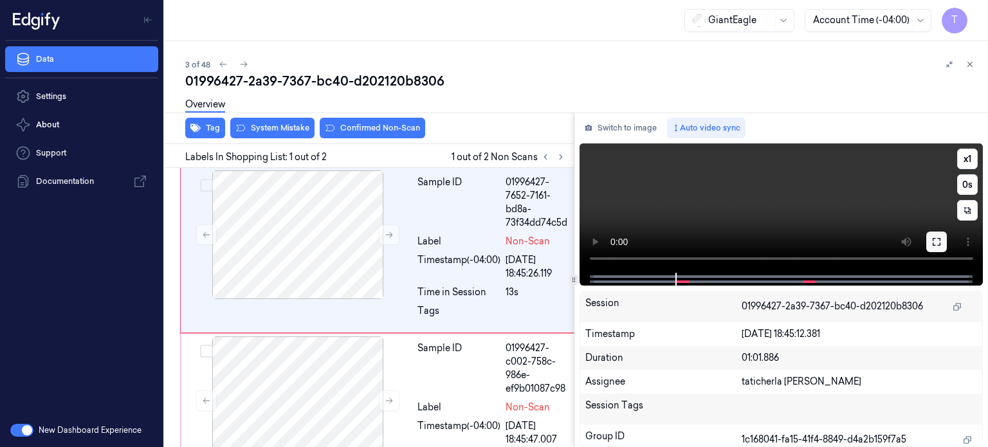
click at [936, 239] on icon at bounding box center [936, 242] width 10 height 10
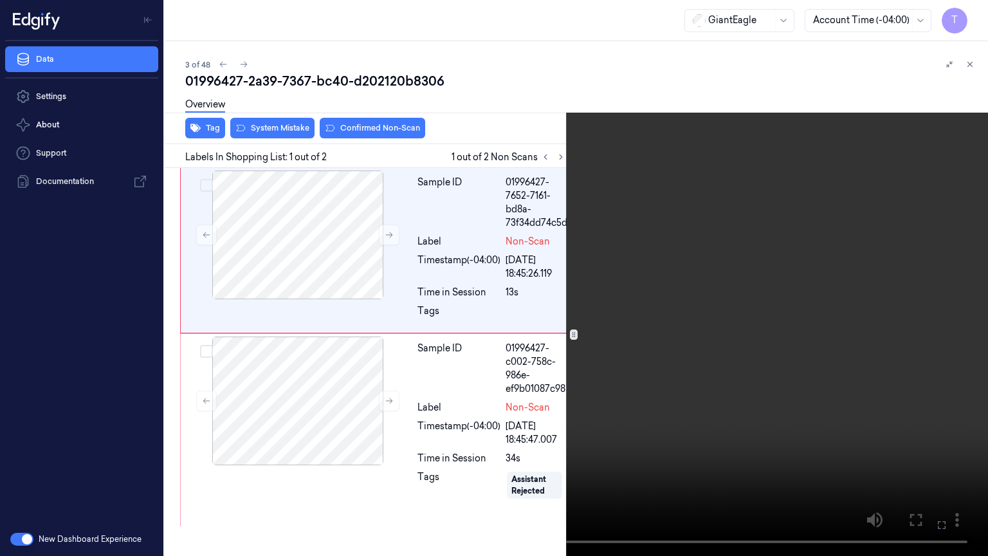
click at [0, 0] on icon at bounding box center [0, 0] width 0 height 0
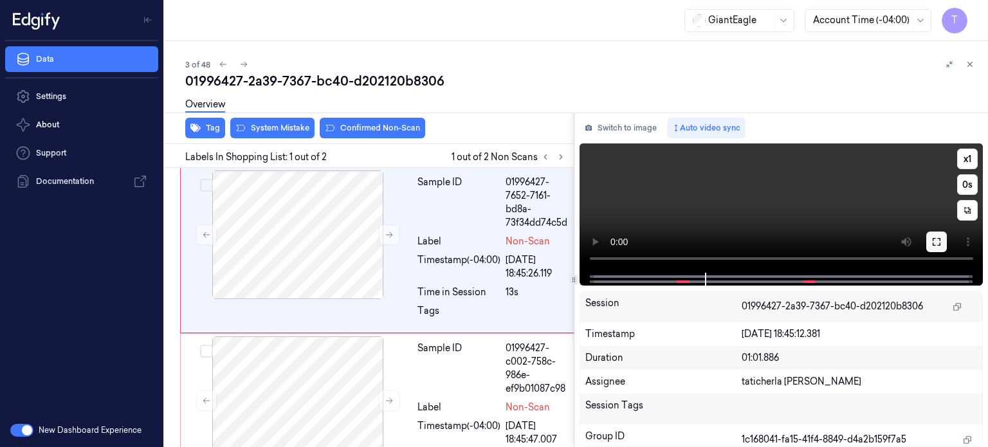
click at [941, 243] on icon at bounding box center [936, 242] width 10 height 10
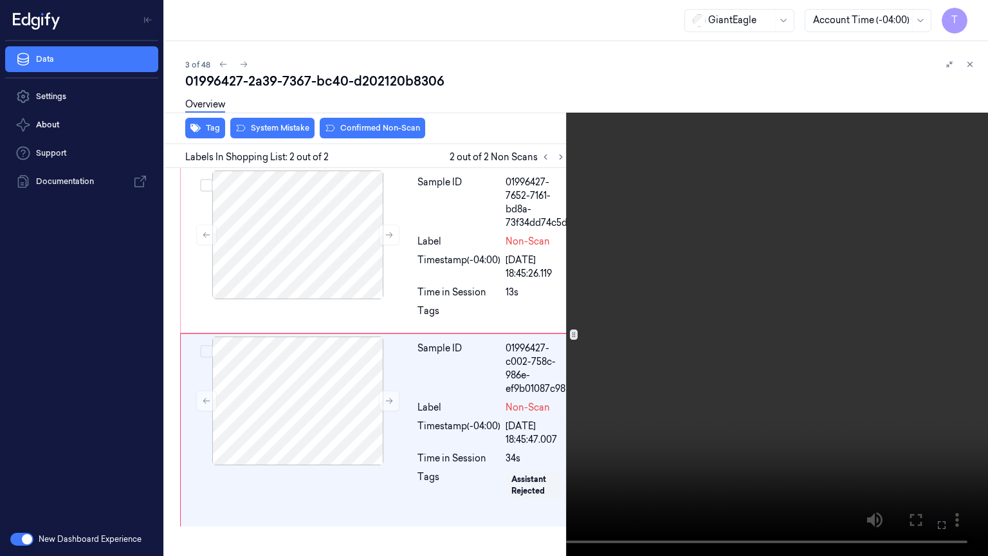
click at [0, 0] on icon at bounding box center [0, 0] width 0 height 0
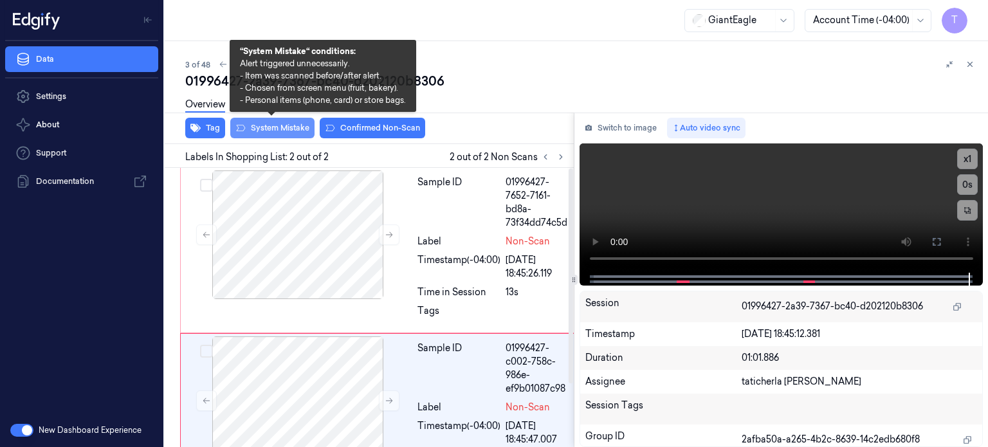
click at [286, 131] on button "System Mistake" at bounding box center [272, 128] width 84 height 21
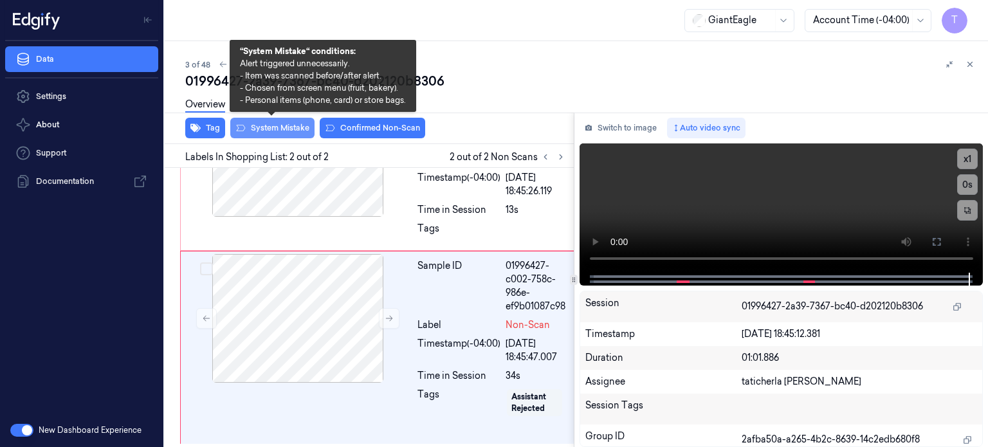
scroll to position [89, 0]
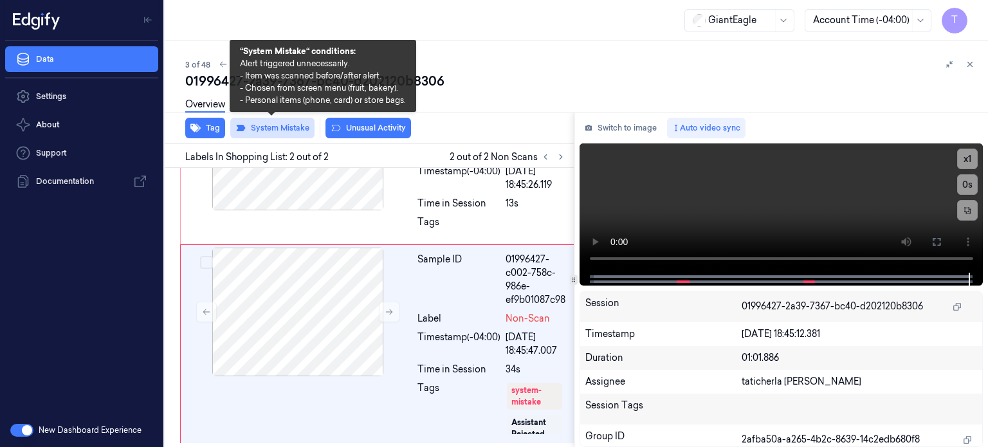
click at [288, 126] on button "System Mistake" at bounding box center [272, 128] width 84 height 21
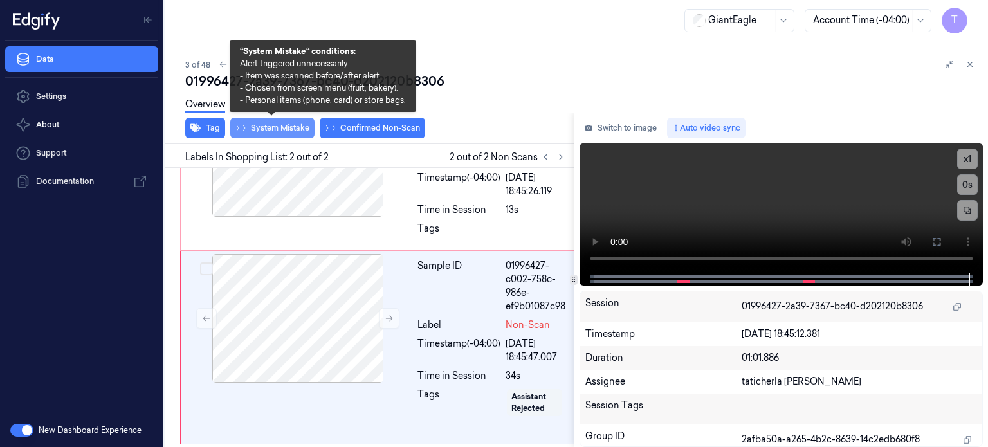
click at [288, 126] on button "System Mistake" at bounding box center [272, 128] width 84 height 21
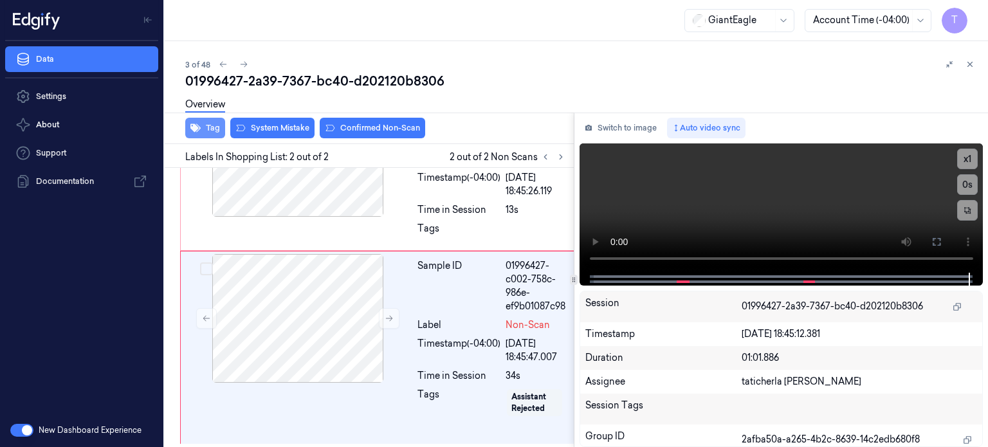
scroll to position [89, 0]
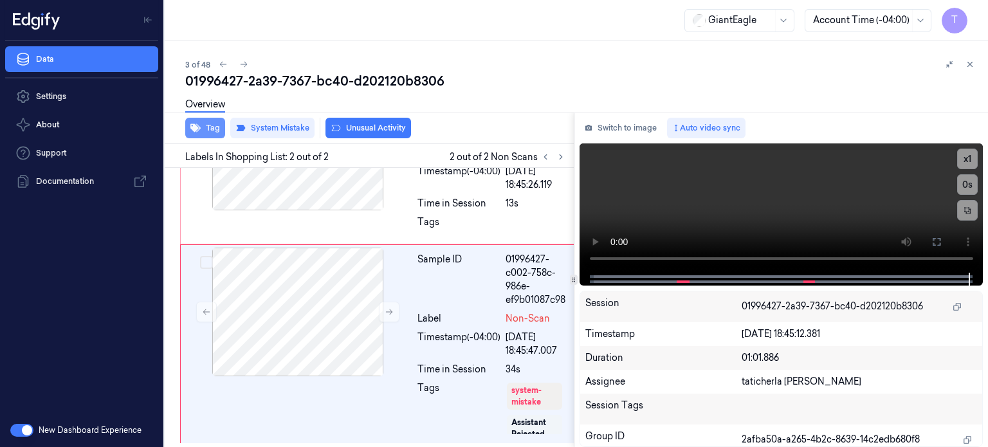
click at [215, 125] on button "Tag" at bounding box center [205, 128] width 40 height 21
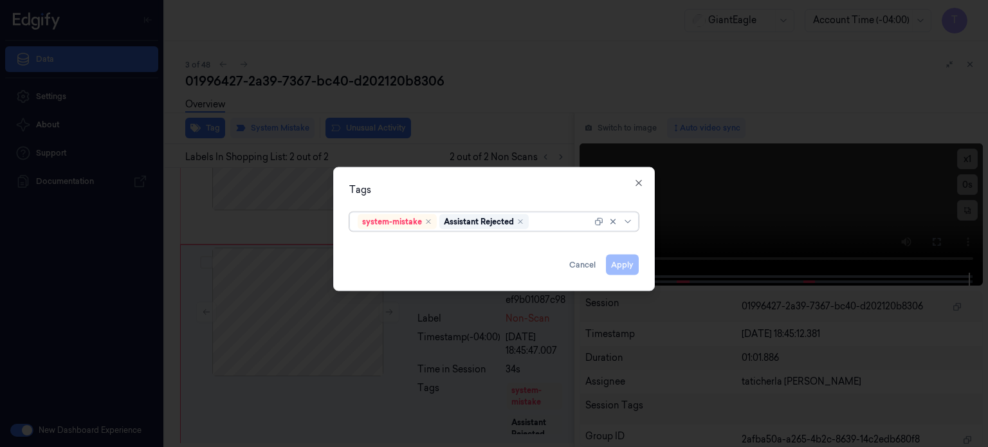
click at [558, 215] on div at bounding box center [561, 222] width 60 height 14
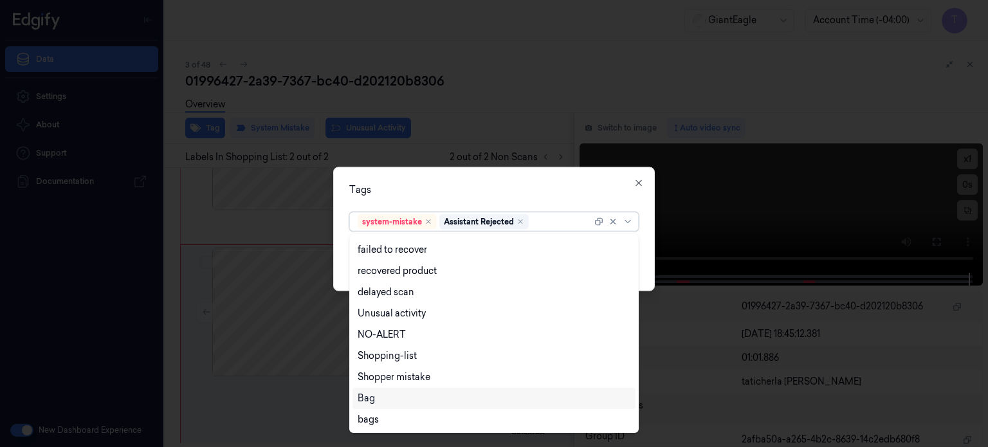
click at [368, 396] on div "Bag" at bounding box center [366, 399] width 17 height 14
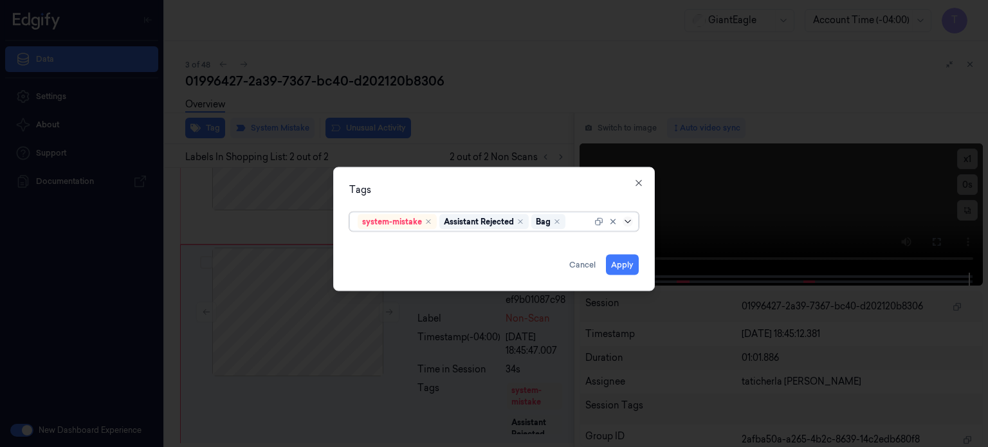
click at [628, 221] on icon at bounding box center [628, 221] width 10 height 10
click at [617, 264] on button "Apply" at bounding box center [622, 264] width 33 height 21
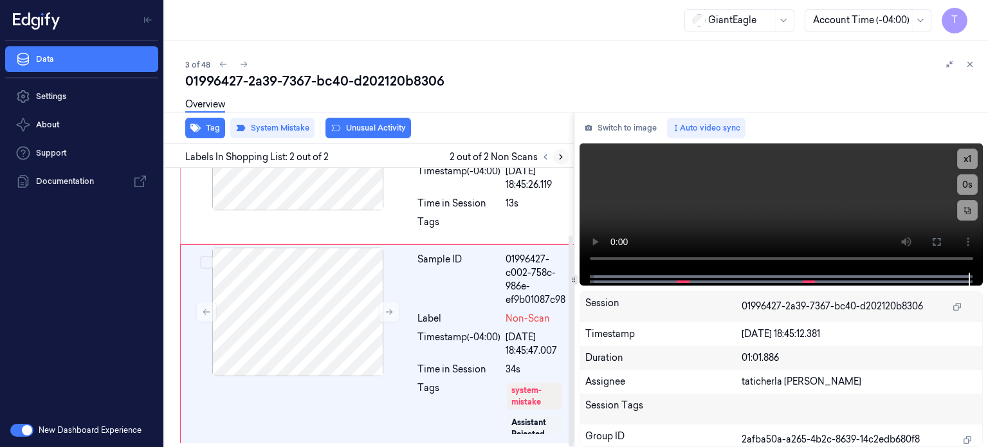
click at [561, 154] on icon at bounding box center [560, 156] width 9 height 9
click at [558, 156] on icon at bounding box center [560, 156] width 9 height 9
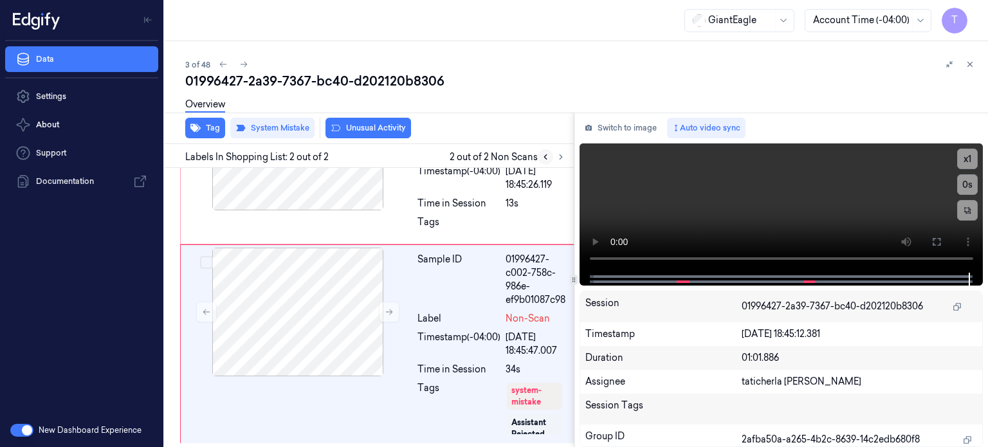
click at [547, 154] on icon at bounding box center [545, 156] width 9 height 9
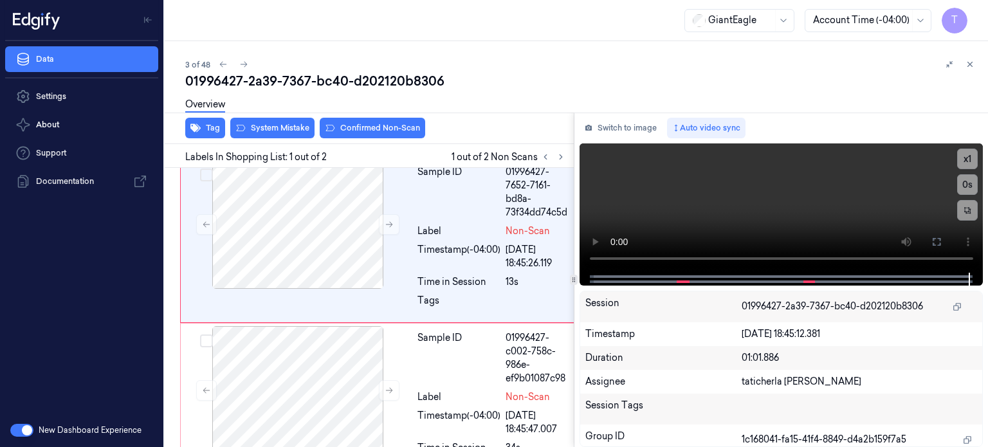
scroll to position [0, 0]
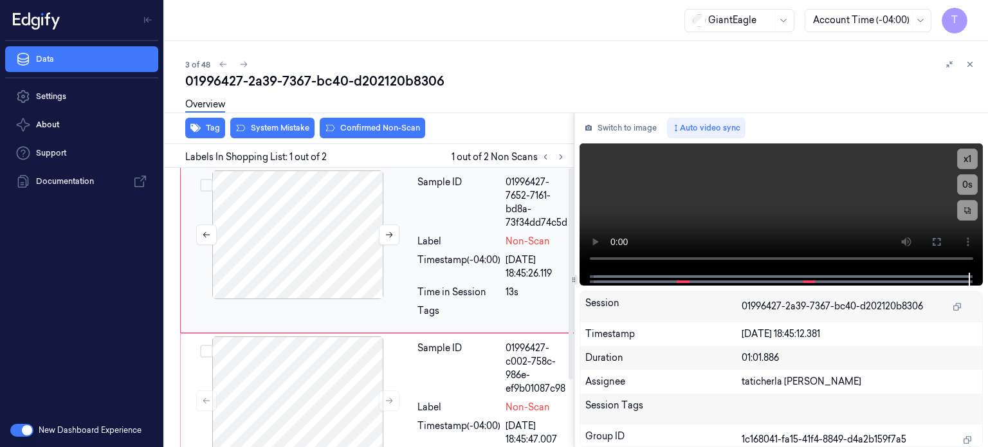
click at [321, 237] on div at bounding box center [297, 234] width 229 height 129
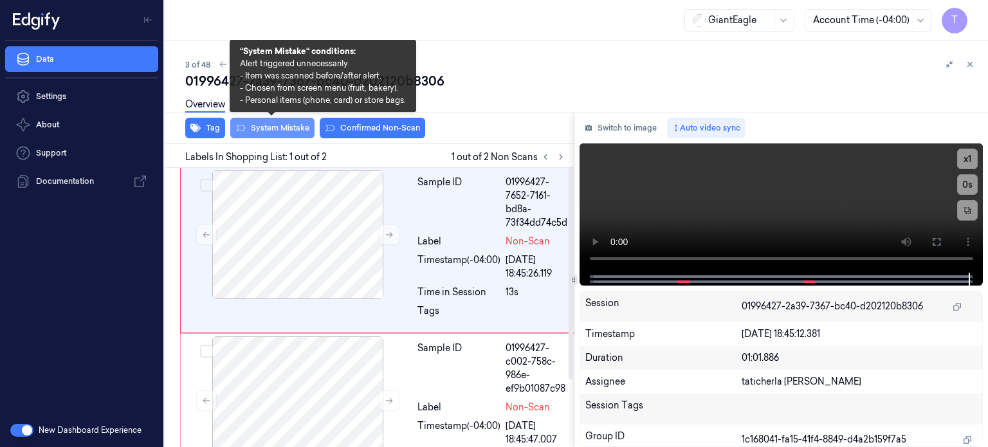
click at [290, 131] on button "System Mistake" at bounding box center [272, 128] width 84 height 21
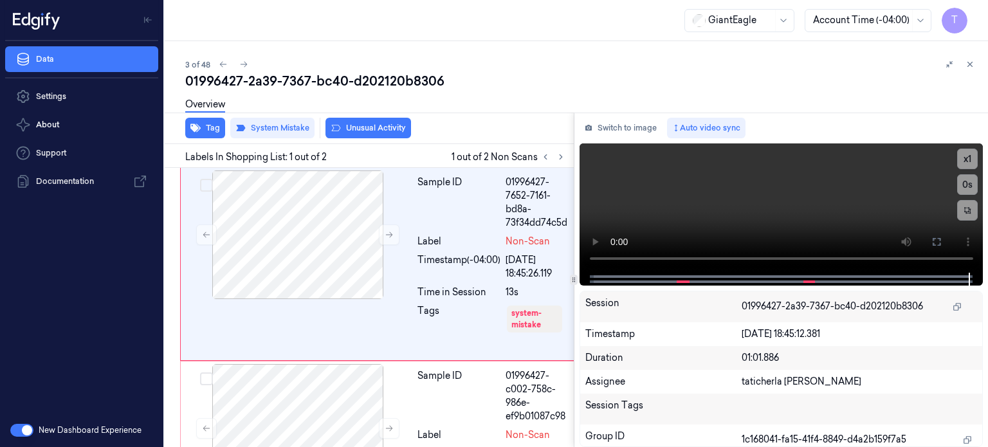
click at [201, 121] on div "Overview" at bounding box center [205, 106] width 40 height 33
click at [216, 129] on button "Tag" at bounding box center [205, 128] width 40 height 21
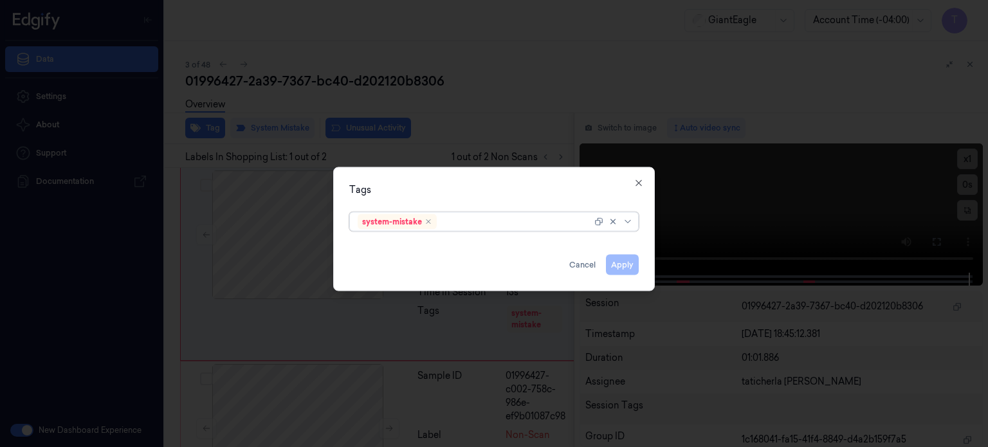
click at [475, 221] on div at bounding box center [515, 222] width 152 height 14
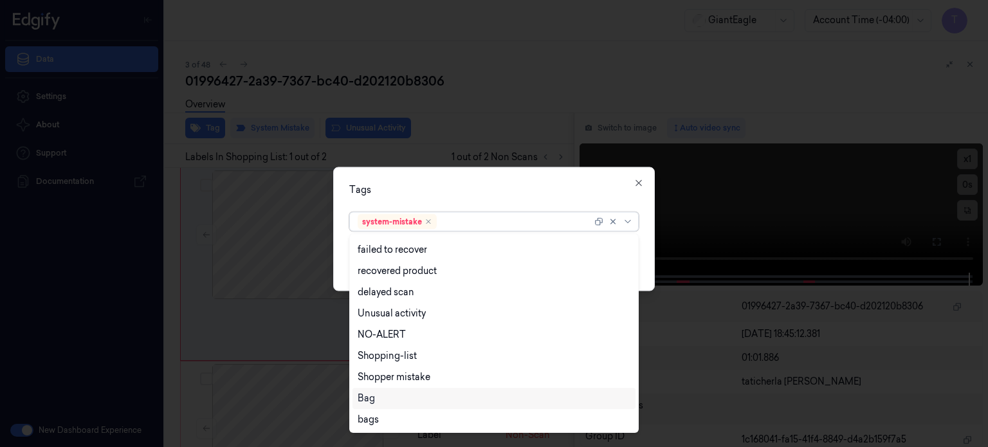
click at [373, 396] on div "Bag" at bounding box center [366, 399] width 17 height 14
click at [630, 218] on icon at bounding box center [628, 221] width 10 height 10
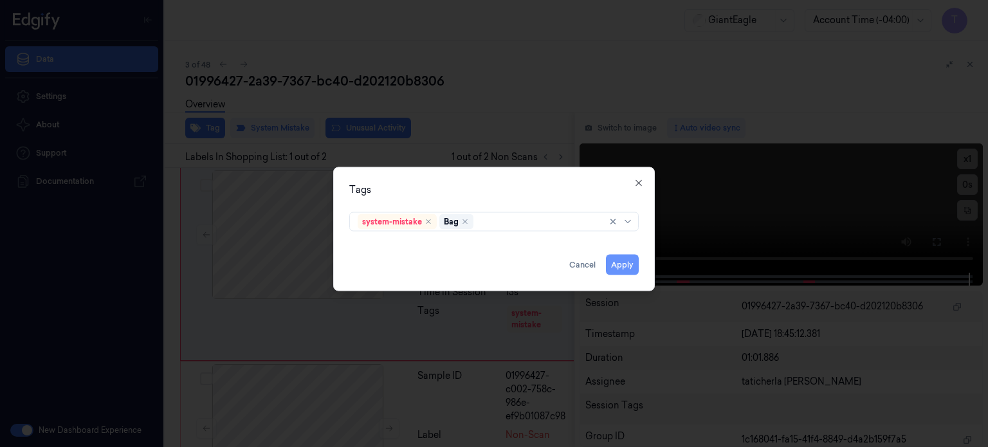
click at [620, 264] on button "Apply" at bounding box center [622, 264] width 33 height 21
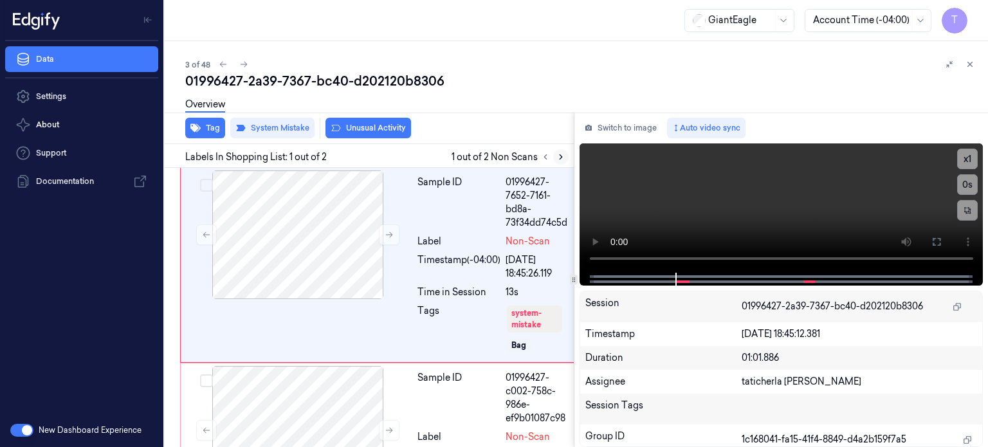
click at [561, 157] on icon at bounding box center [561, 157] width 3 height 5
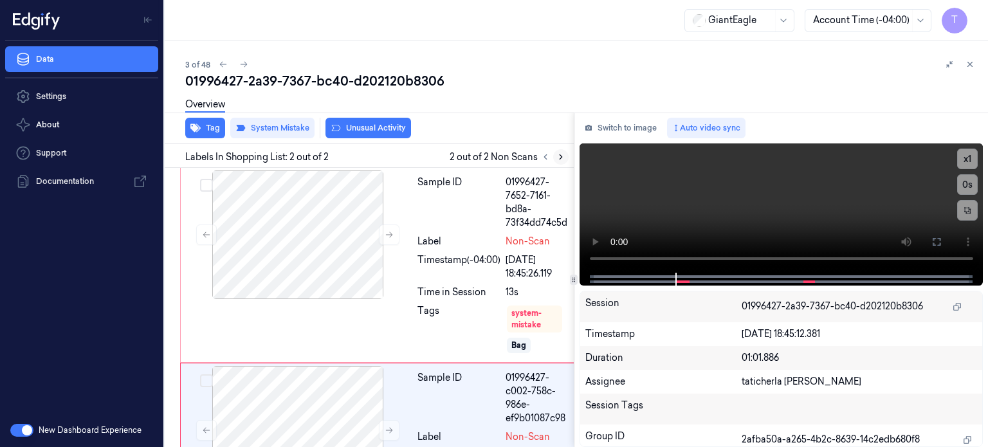
scroll to position [118, 0]
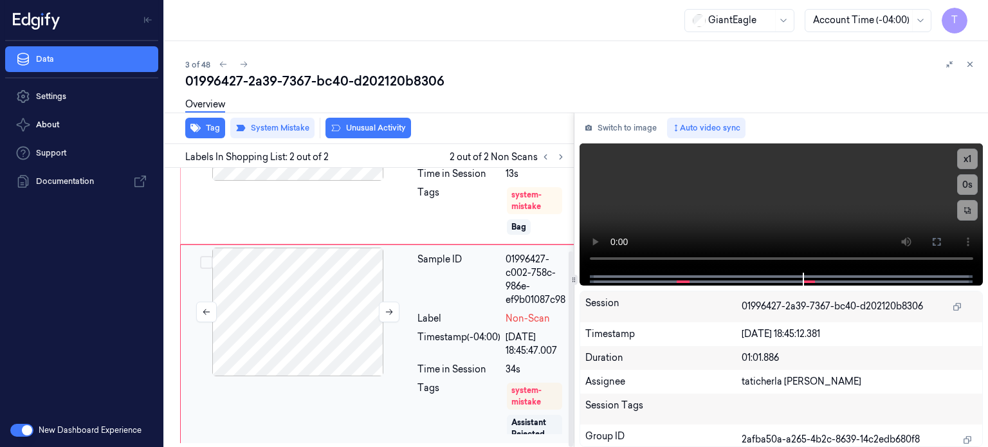
click at [341, 309] on div at bounding box center [297, 312] width 229 height 129
click at [316, 298] on div at bounding box center [297, 312] width 229 height 129
click at [214, 128] on button "Tag" at bounding box center [205, 128] width 40 height 21
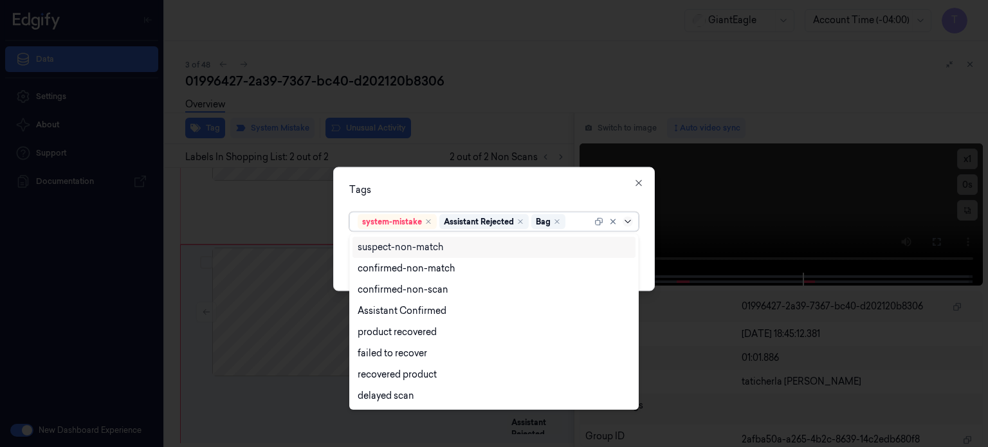
click at [628, 219] on icon at bounding box center [628, 221] width 10 height 10
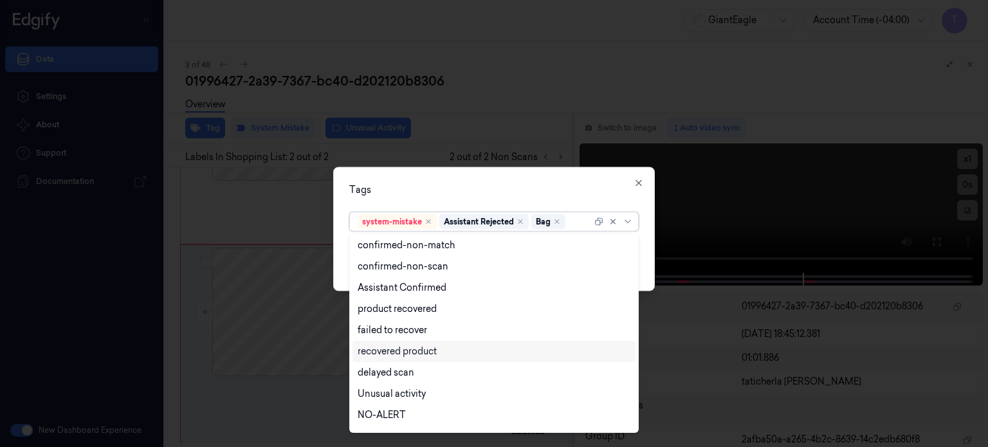
scroll to position [82, 0]
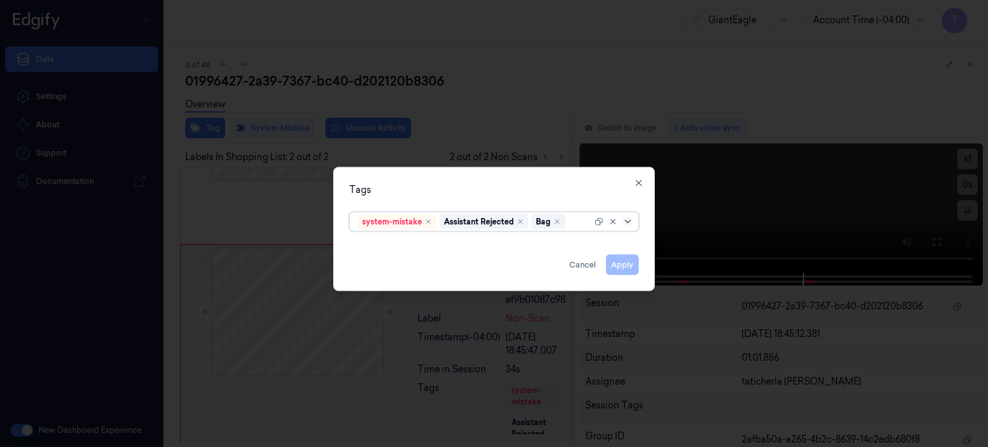
click at [628, 218] on icon at bounding box center [628, 221] width 10 height 10
click at [585, 266] on button "Cancel" at bounding box center [582, 264] width 37 height 21
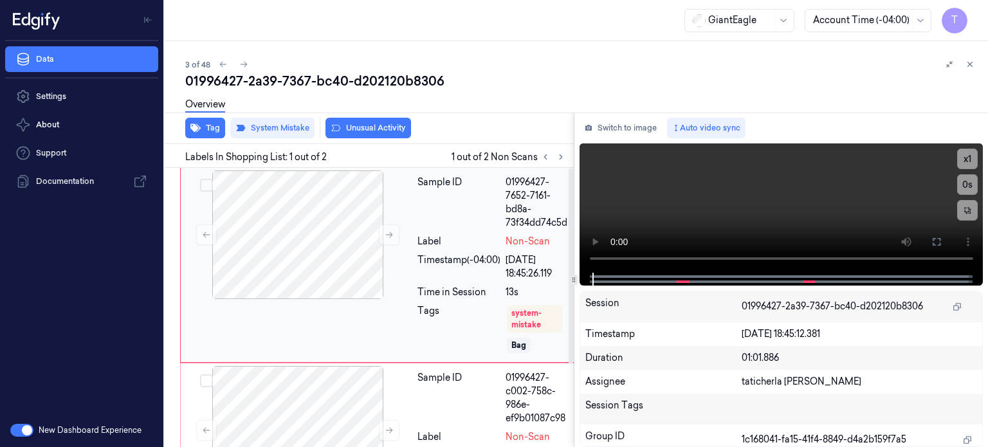
click at [305, 314] on div "Sample ID 01996427-7652-7161-bd8a-73f34dd74c5d Label Non-Scan Timestamp (-04:00…" at bounding box center [378, 265] width 396 height 195
click at [309, 394] on div at bounding box center [297, 430] width 229 height 129
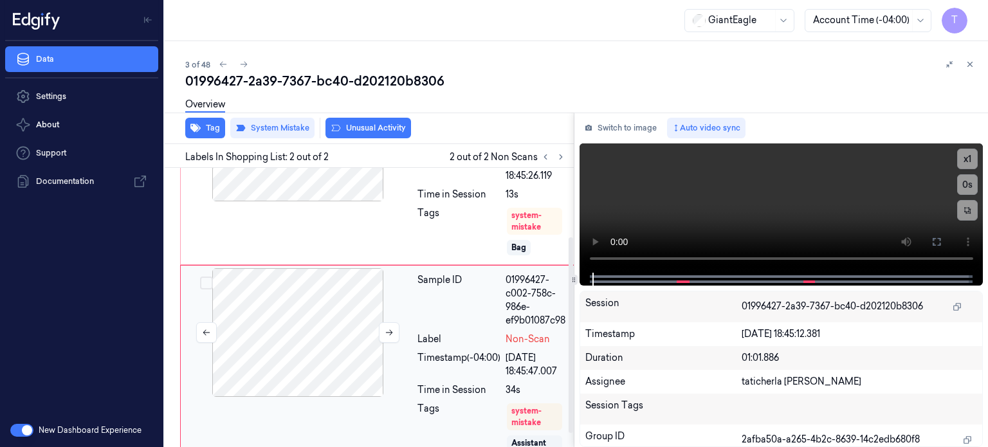
scroll to position [118, 0]
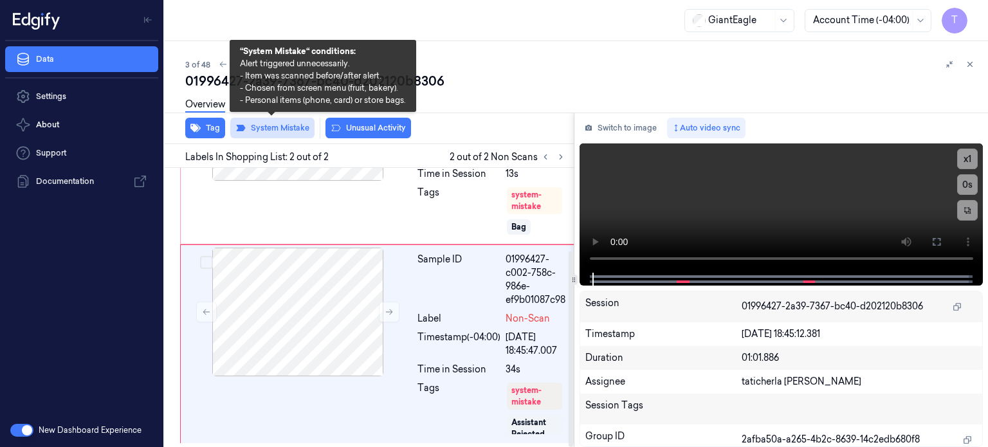
click at [282, 128] on button "System Mistake" at bounding box center [272, 128] width 84 height 21
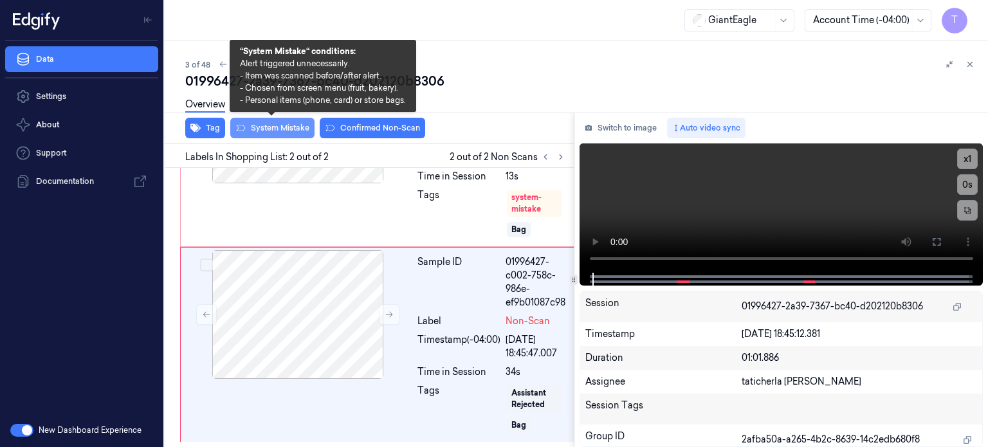
scroll to position [113, 0]
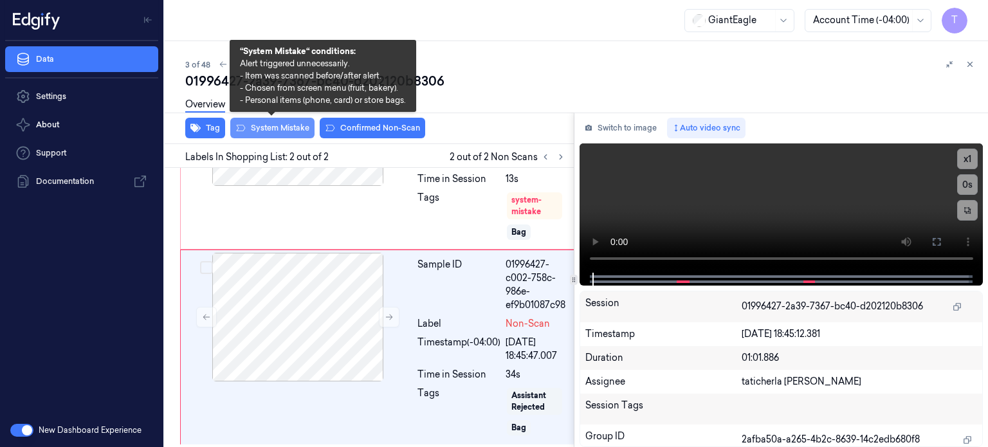
click at [286, 127] on button "System Mistake" at bounding box center [272, 128] width 84 height 21
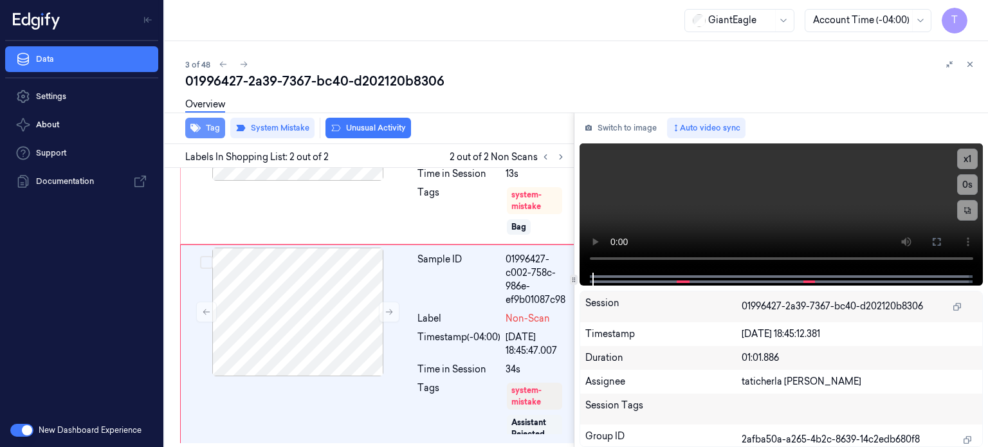
click at [204, 123] on button "Tag" at bounding box center [205, 128] width 40 height 21
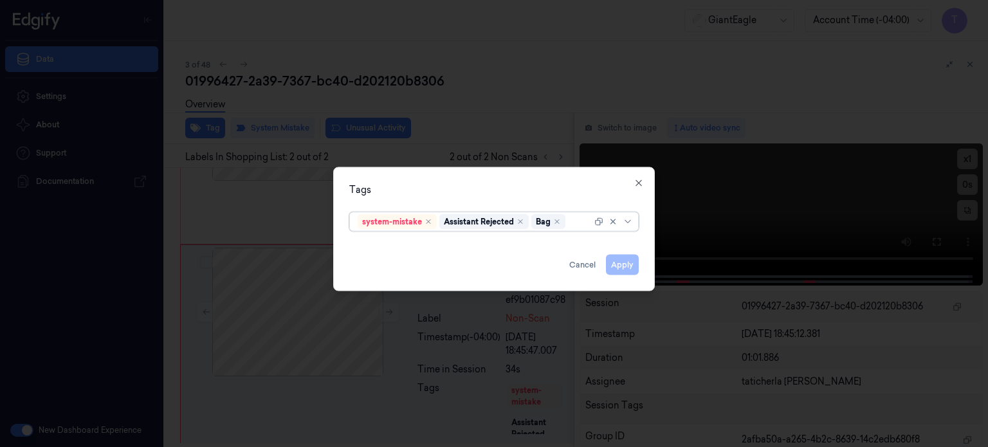
click at [596, 100] on div at bounding box center [494, 223] width 988 height 447
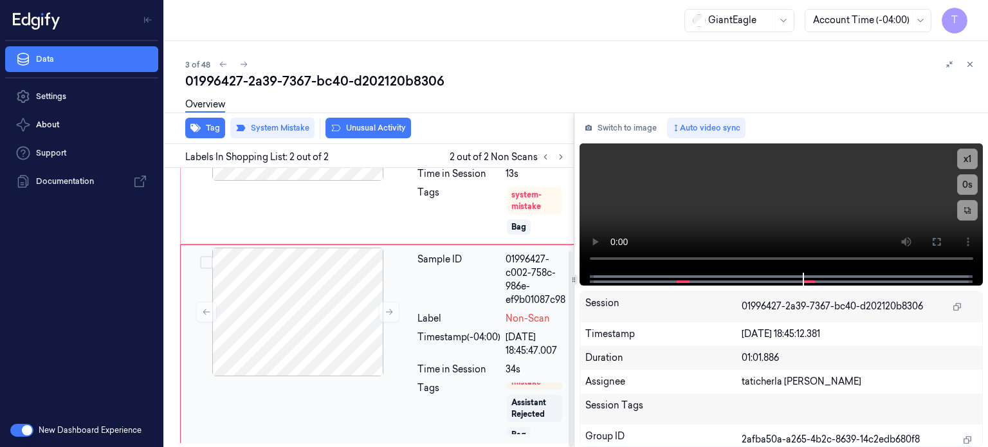
scroll to position [28, 0]
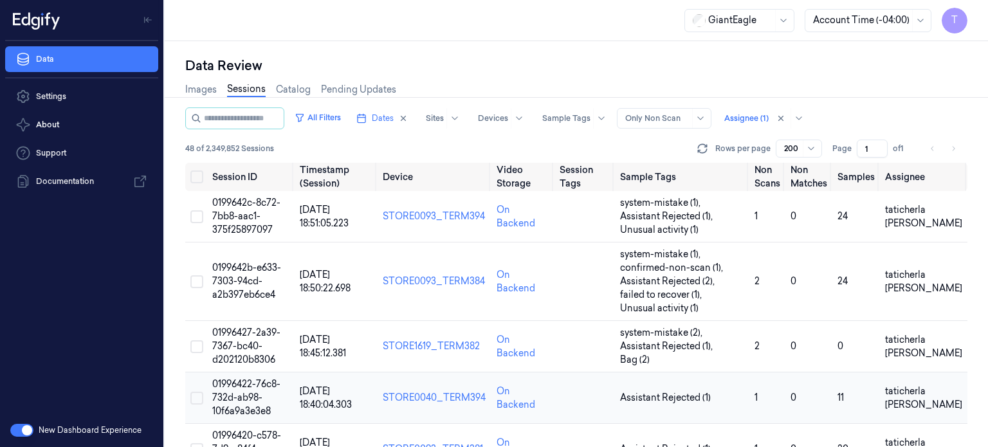
click at [235, 397] on span "01996422-76c8-732d-ab98-10f6a9a3e3e8" at bounding box center [246, 397] width 68 height 39
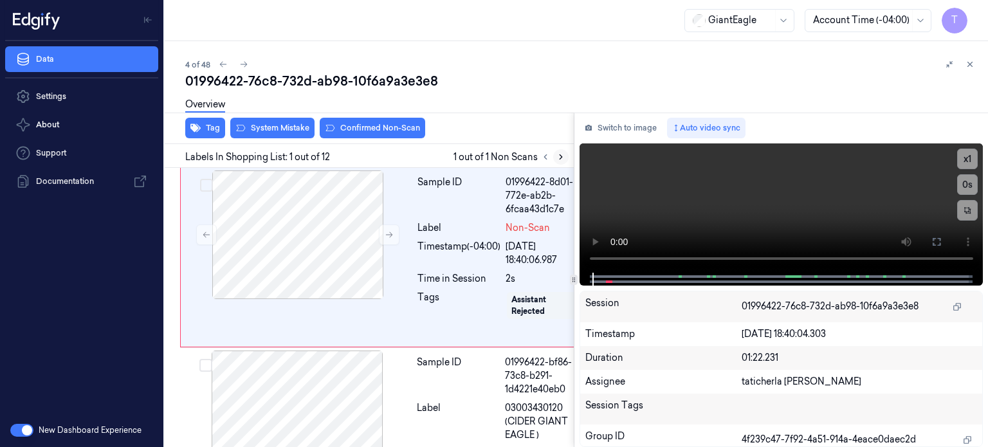
click at [560, 155] on icon at bounding box center [561, 157] width 3 height 5
click at [560, 154] on icon at bounding box center [560, 156] width 9 height 9
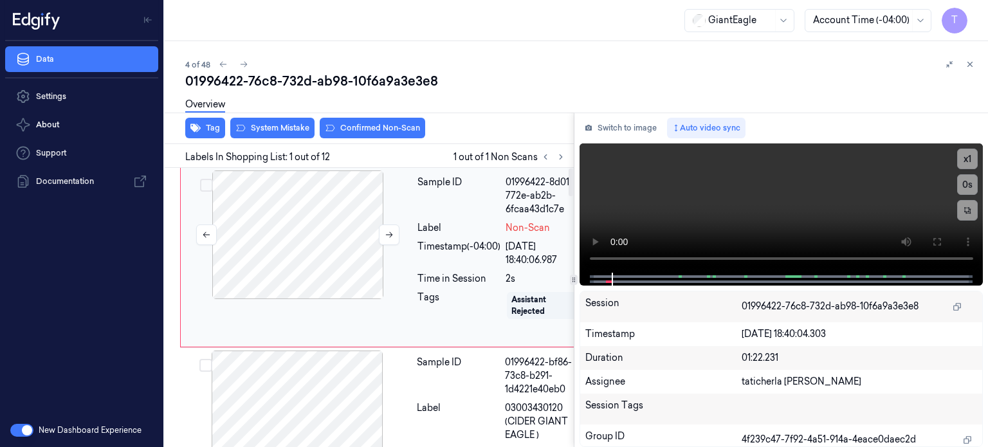
click at [334, 209] on div at bounding box center [297, 234] width 229 height 129
click at [344, 230] on div at bounding box center [297, 234] width 229 height 129
click at [341, 232] on div at bounding box center [297, 234] width 229 height 129
click at [388, 233] on icon at bounding box center [389, 235] width 7 height 6
click at [933, 237] on icon at bounding box center [936, 242] width 10 height 10
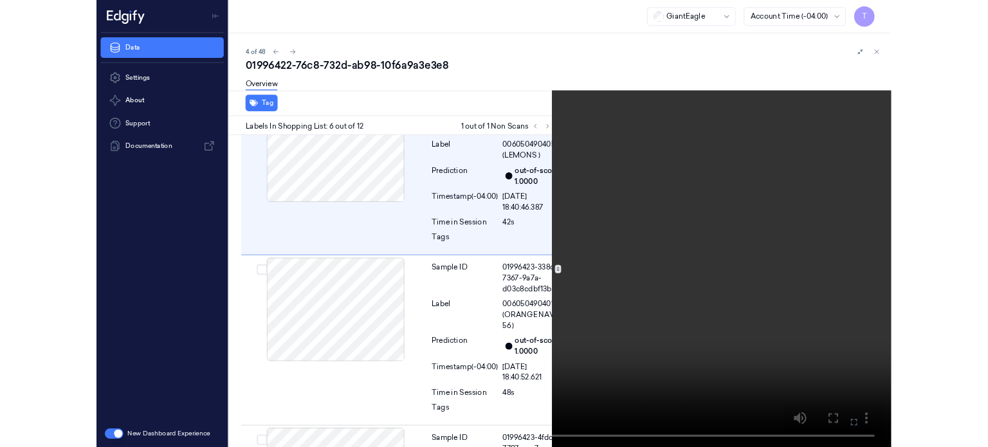
scroll to position [1084, 0]
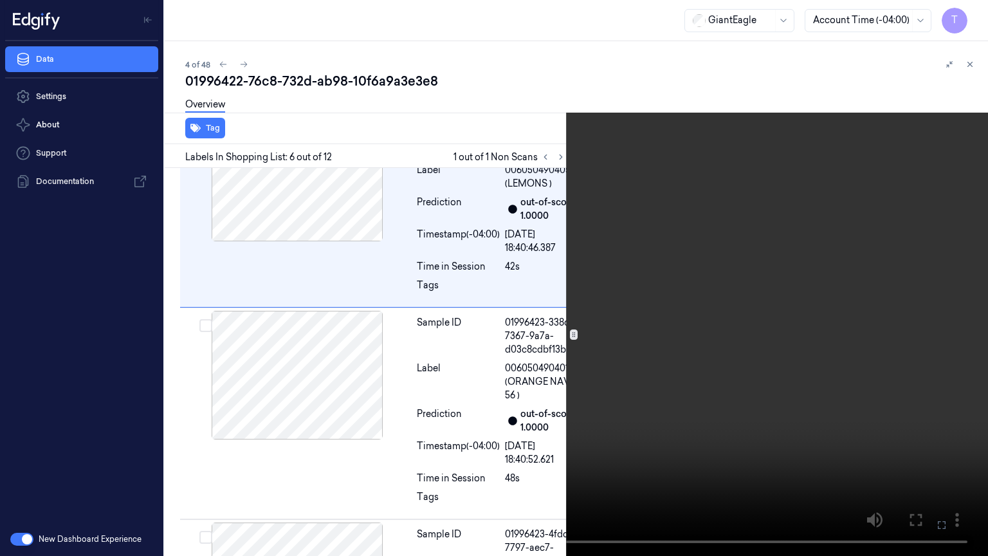
click at [0, 0] on icon at bounding box center [0, 0] width 0 height 0
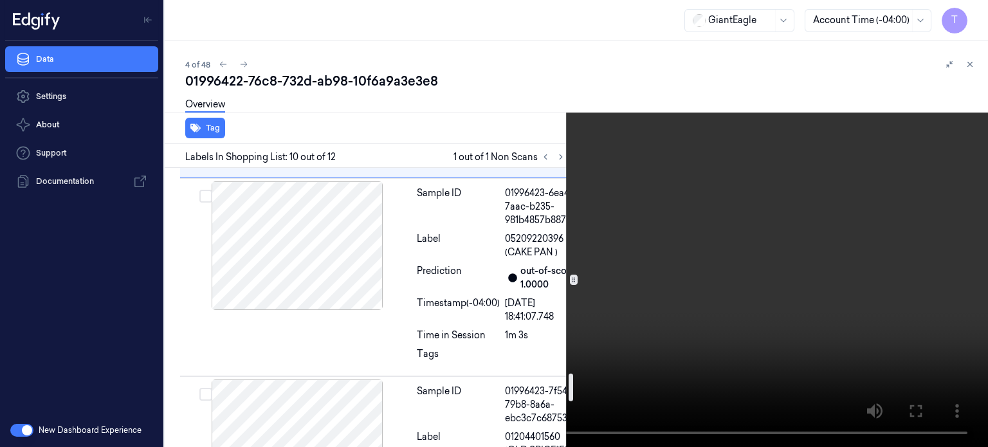
scroll to position [2065, 0]
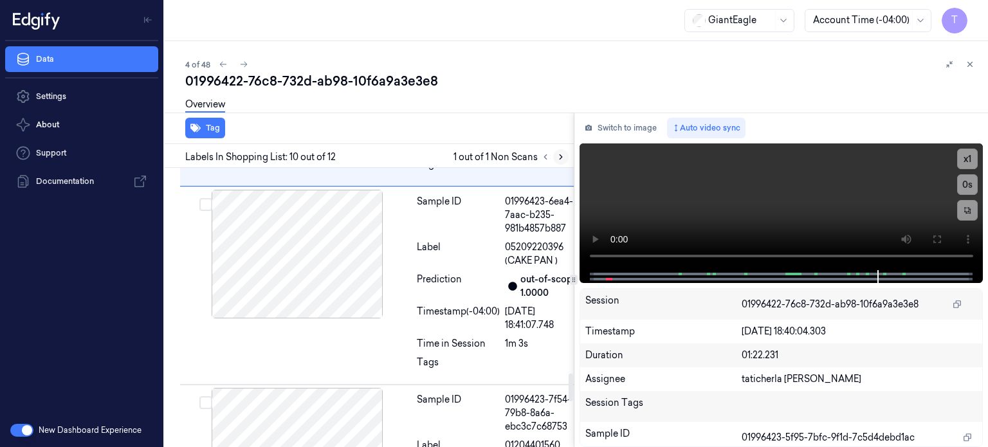
click at [558, 156] on icon at bounding box center [560, 156] width 9 height 9
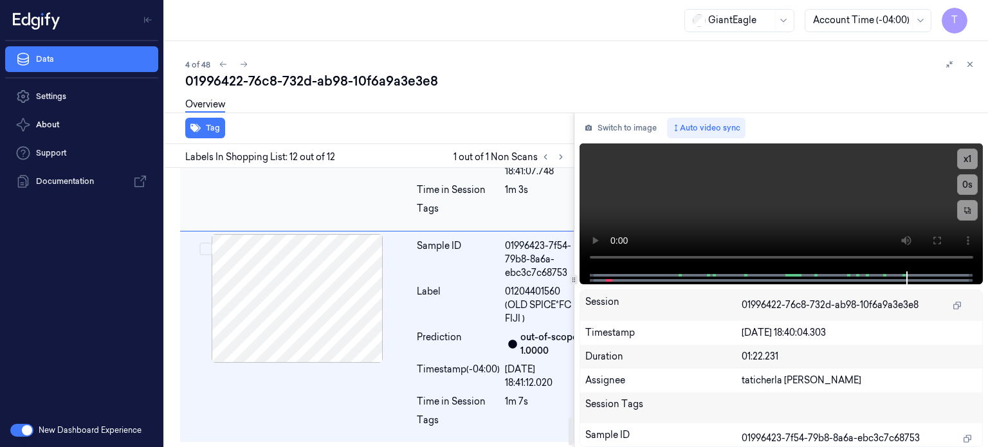
scroll to position [2333, 0]
click at [559, 154] on icon at bounding box center [560, 156] width 9 height 9
click at [543, 155] on icon at bounding box center [545, 156] width 9 height 9
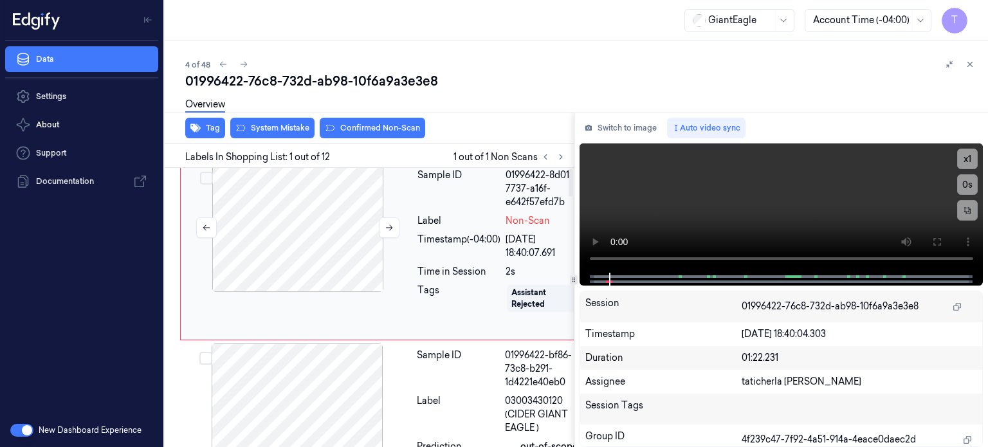
scroll to position [0, 0]
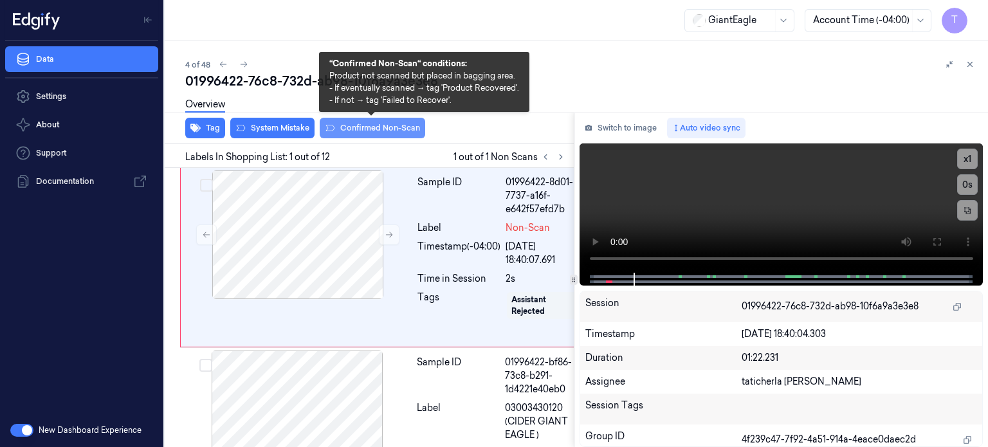
click at [350, 129] on button "Confirmed Non-Scan" at bounding box center [372, 128] width 105 height 21
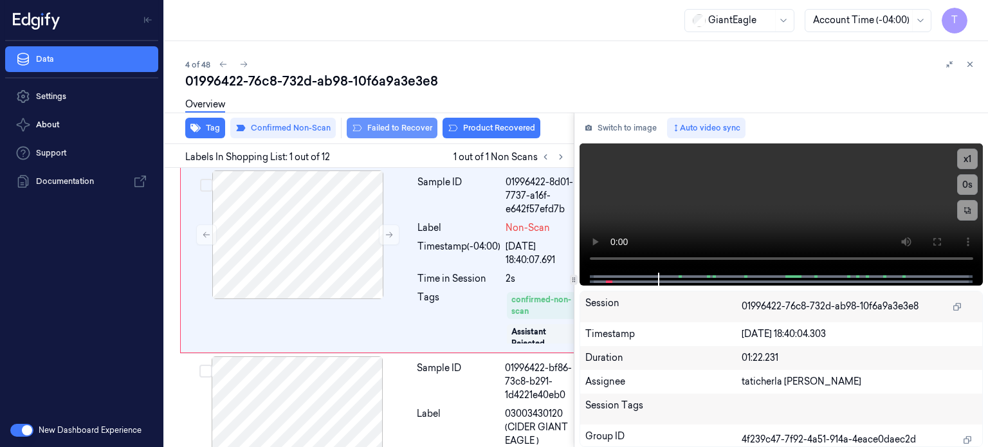
click at [397, 123] on button "Failed to Recover" at bounding box center [392, 128] width 91 height 21
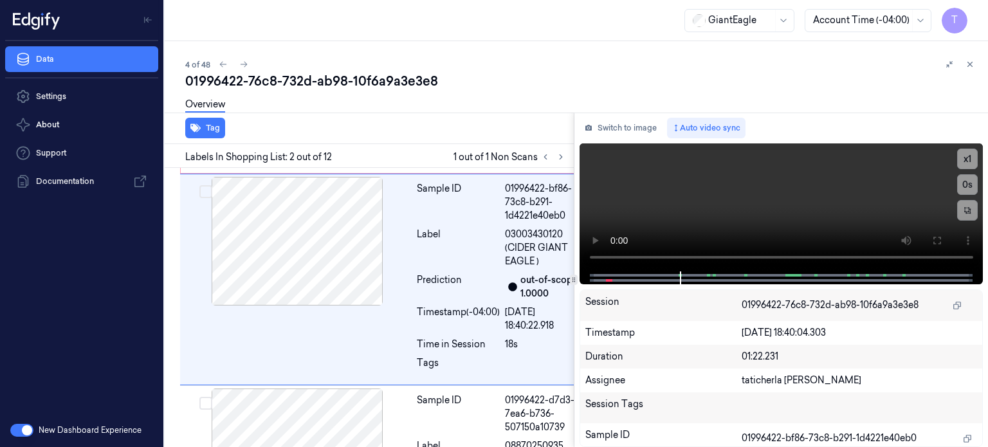
scroll to position [185, 0]
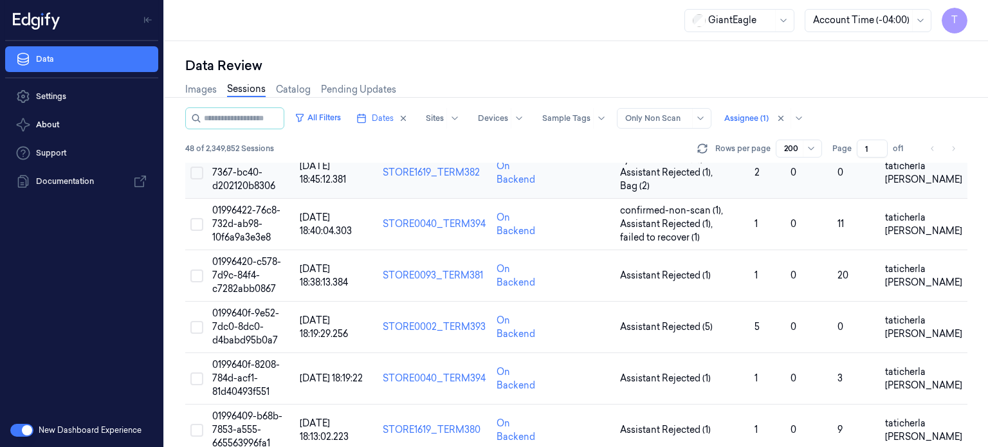
scroll to position [193, 0]
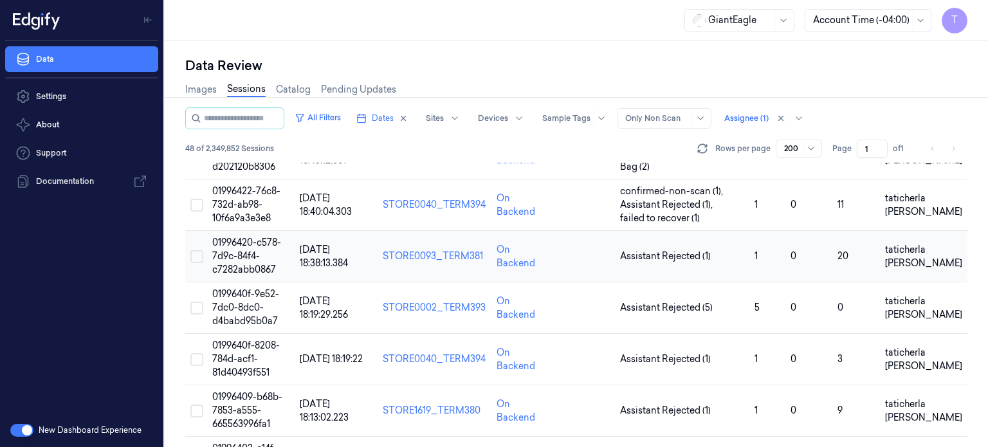
click at [241, 252] on span "01996420-c578-7d9c-84f4-c7282abb0867" at bounding box center [246, 256] width 69 height 39
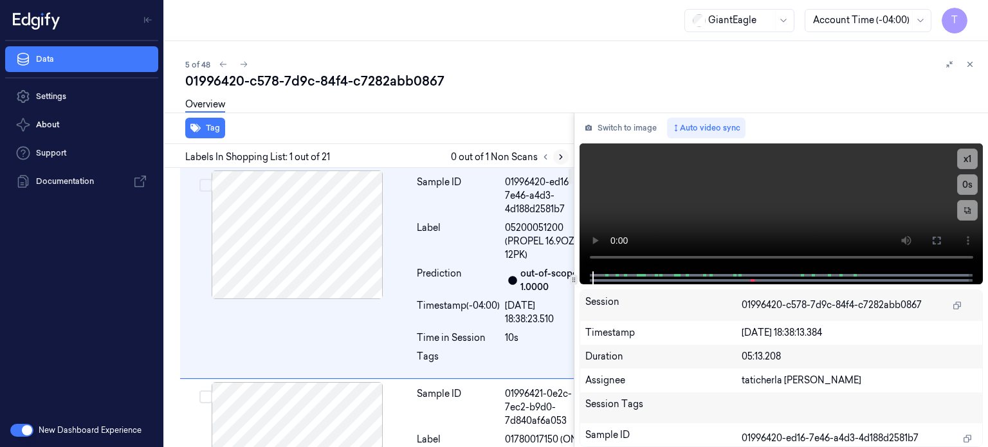
click at [562, 158] on icon at bounding box center [560, 156] width 9 height 9
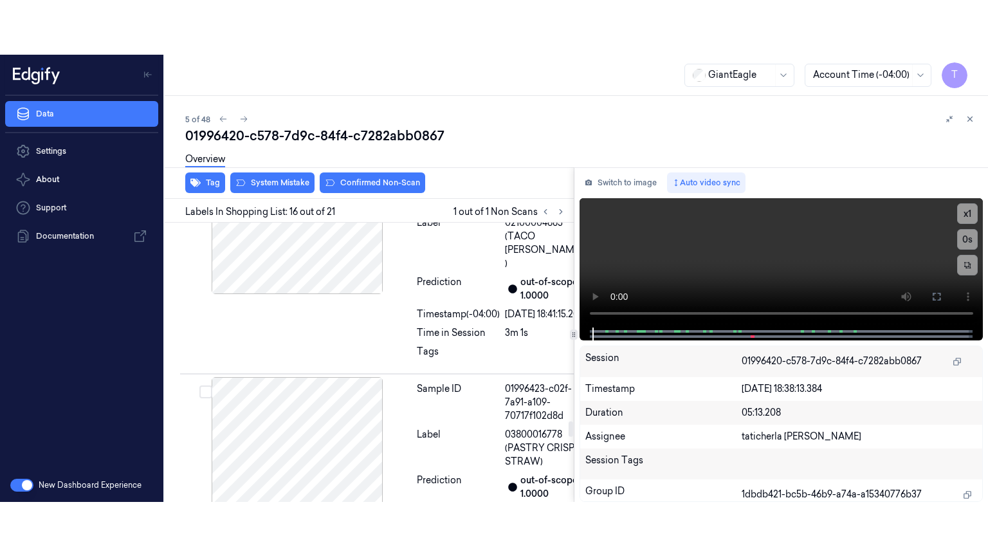
scroll to position [3599, 0]
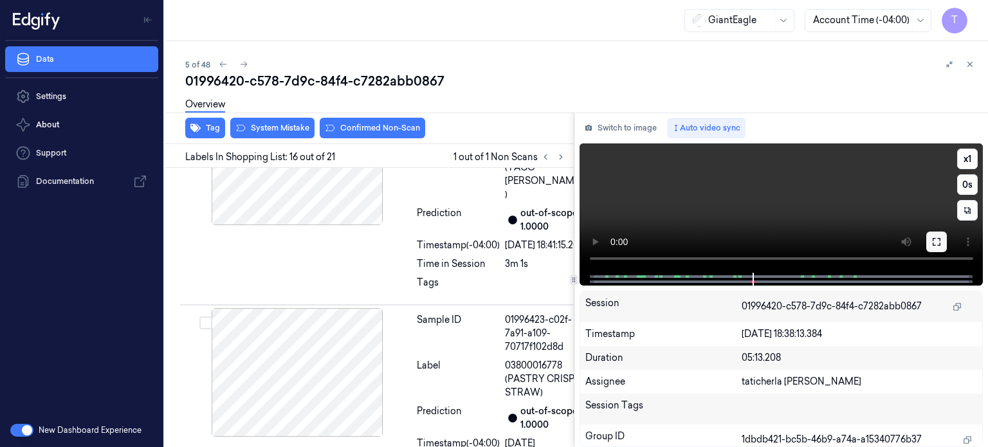
click at [942, 241] on button at bounding box center [936, 242] width 21 height 21
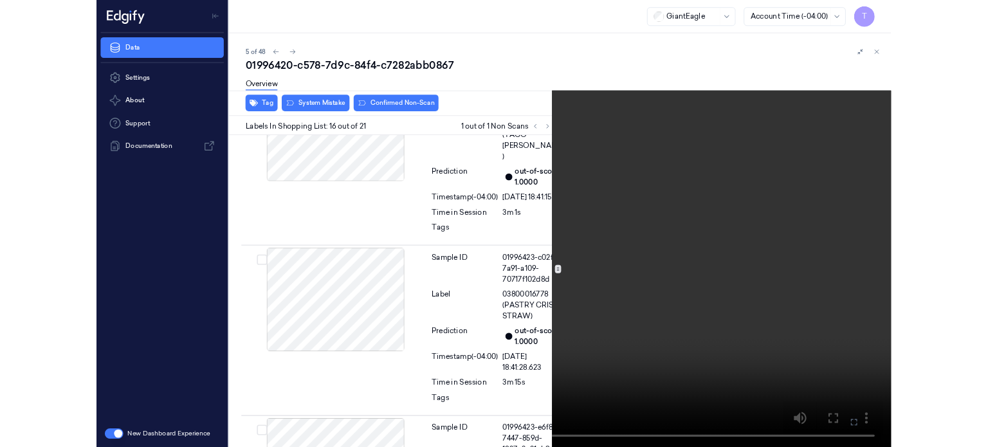
scroll to position [3544, 0]
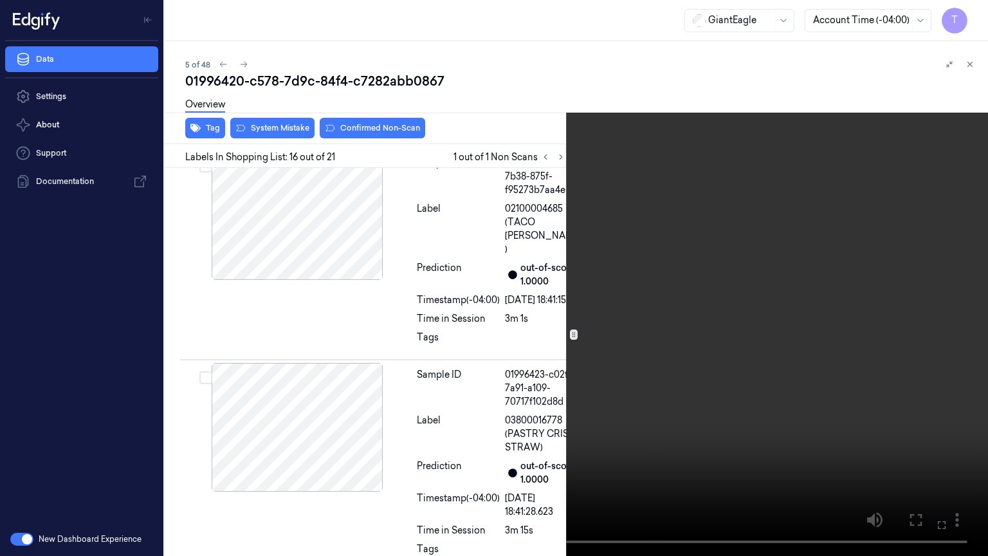
click at [0, 0] on icon at bounding box center [0, 0] width 0 height 0
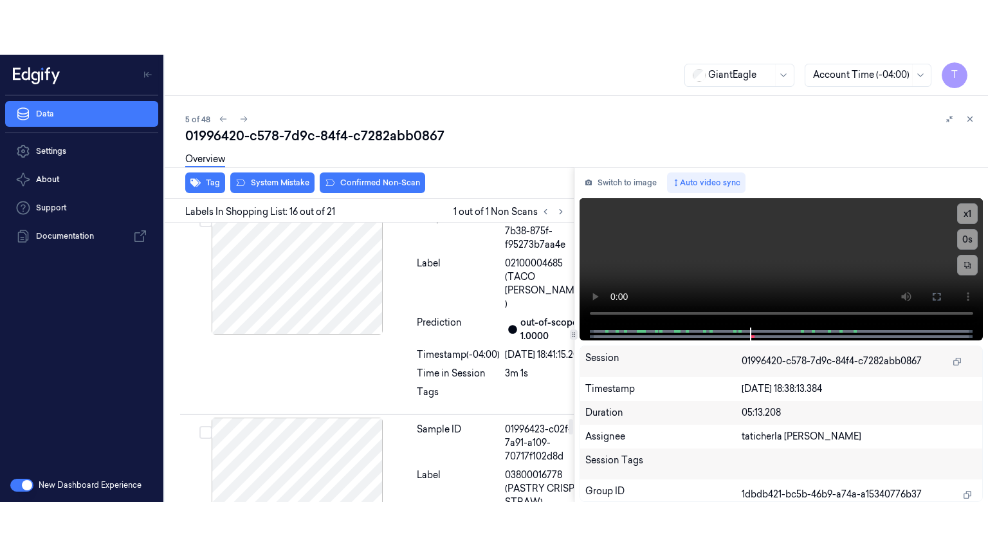
scroll to position [3599, 0]
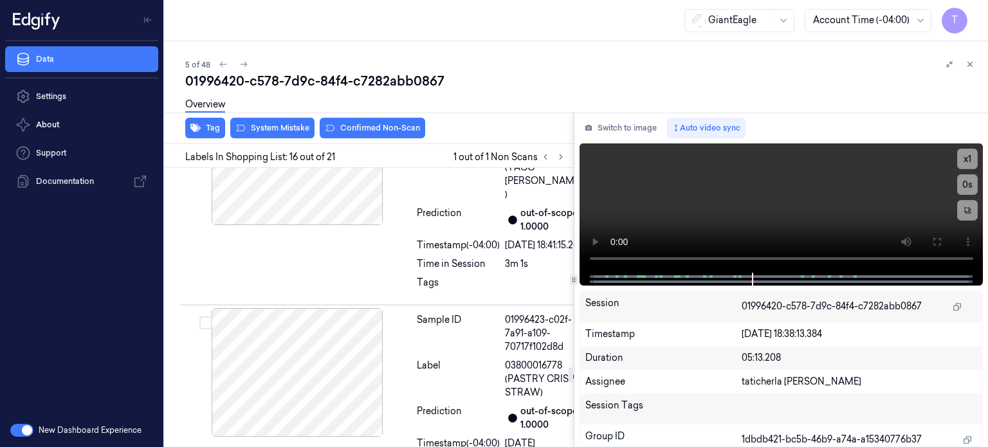
click at [933, 237] on icon at bounding box center [936, 242] width 10 height 10
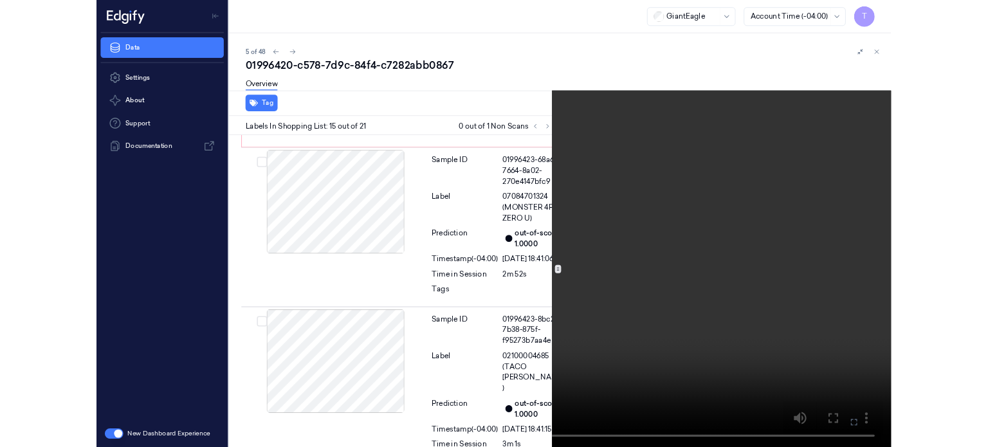
scroll to position [3329, 0]
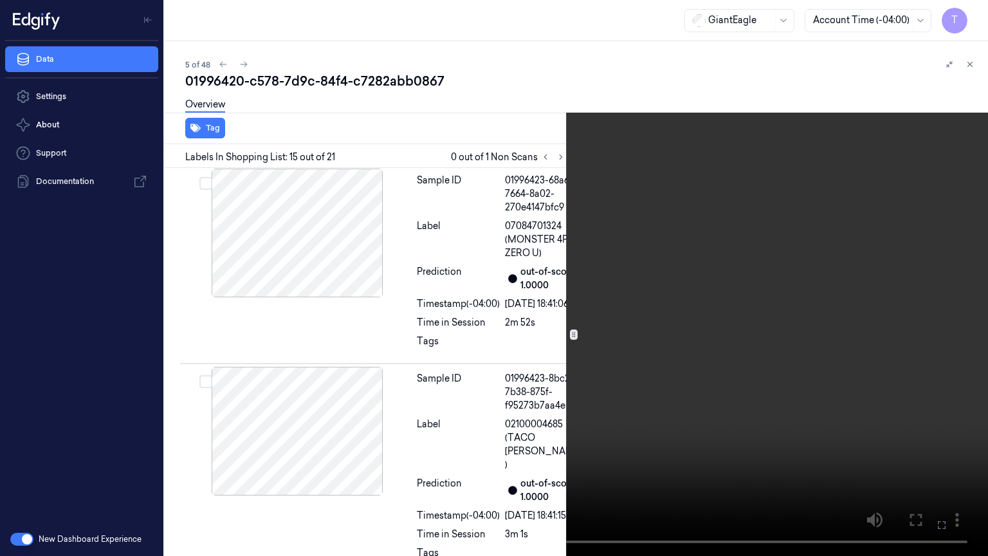
click at [0, 0] on icon at bounding box center [0, 0] width 0 height 0
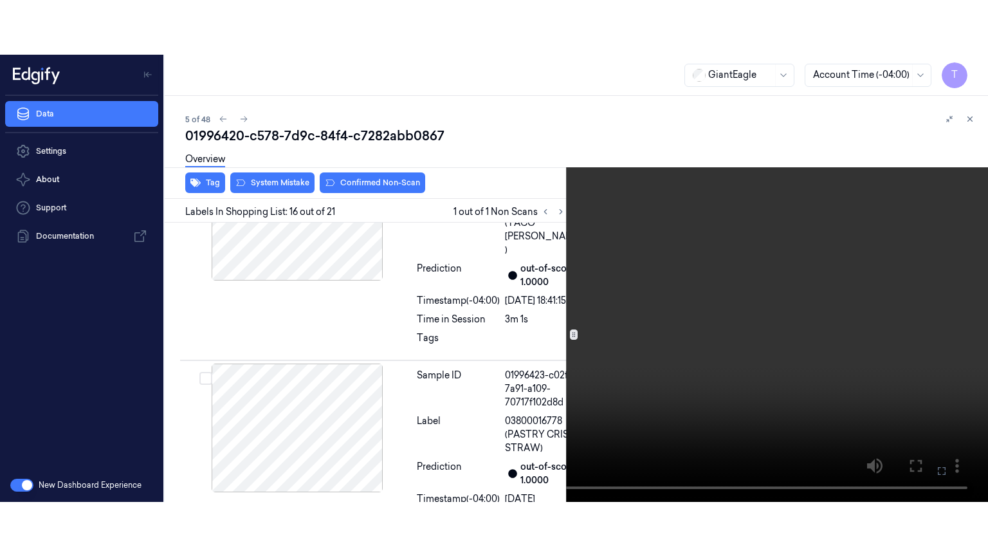
scroll to position [3599, 0]
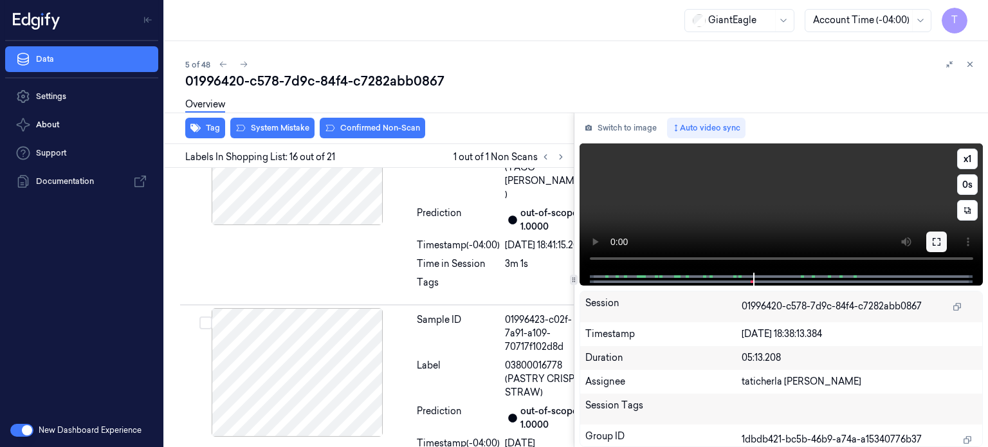
click at [942, 242] on button at bounding box center [936, 242] width 21 height 21
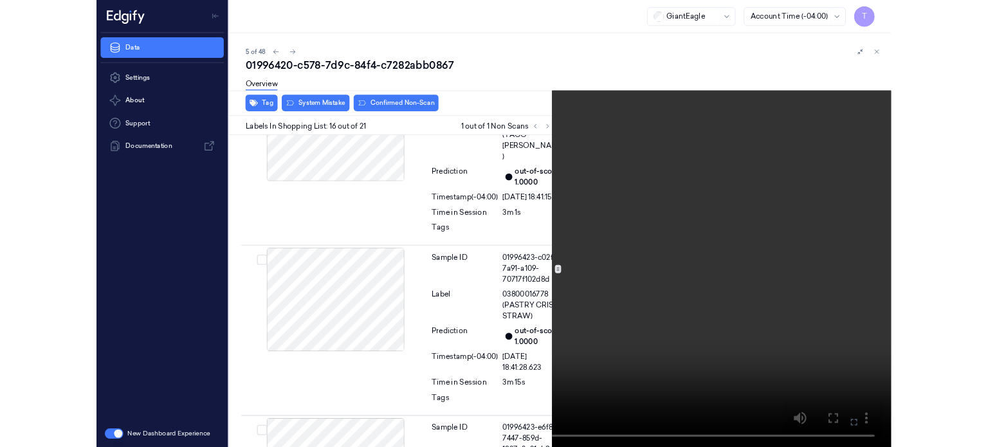
scroll to position [3544, 0]
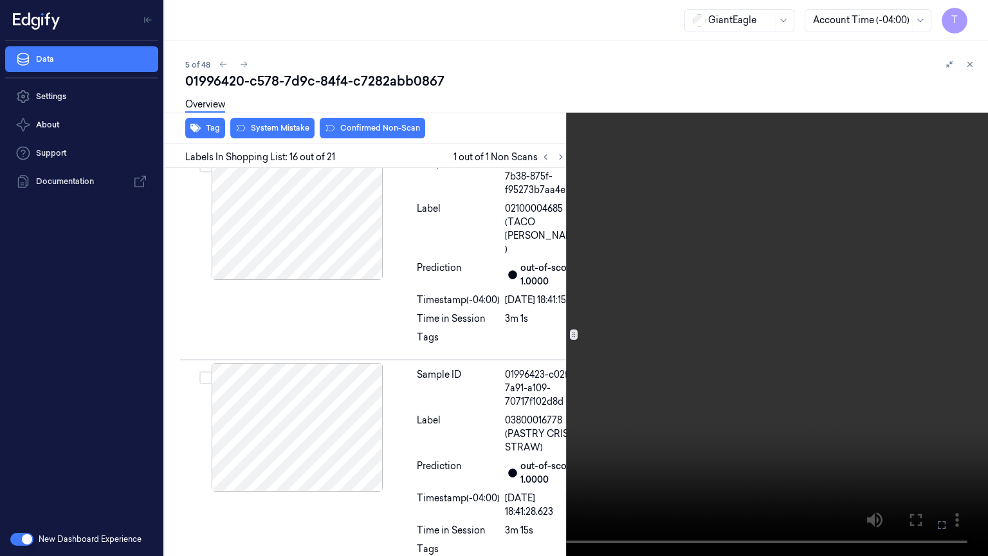
click at [0, 0] on icon at bounding box center [0, 0] width 0 height 0
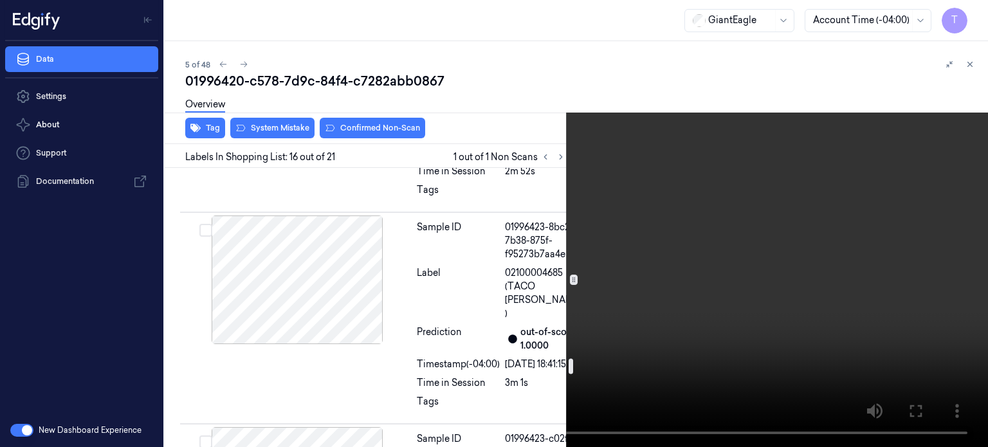
scroll to position [3416, 0]
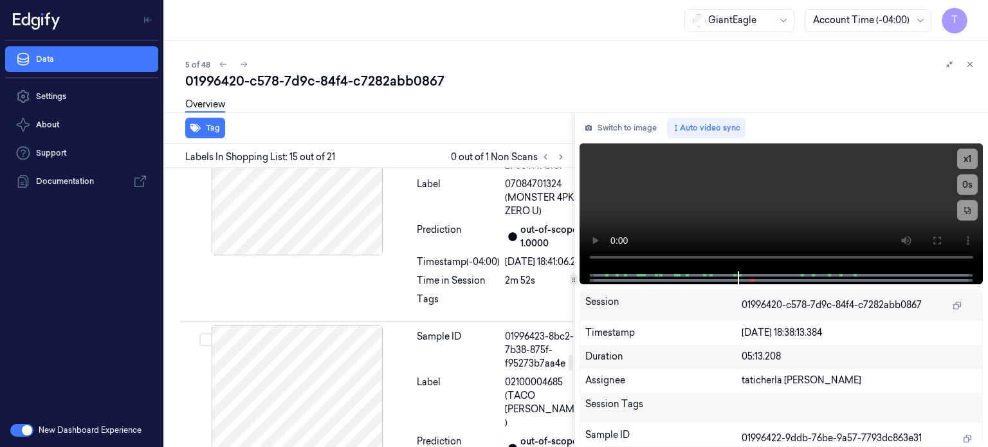
scroll to position [3383, 0]
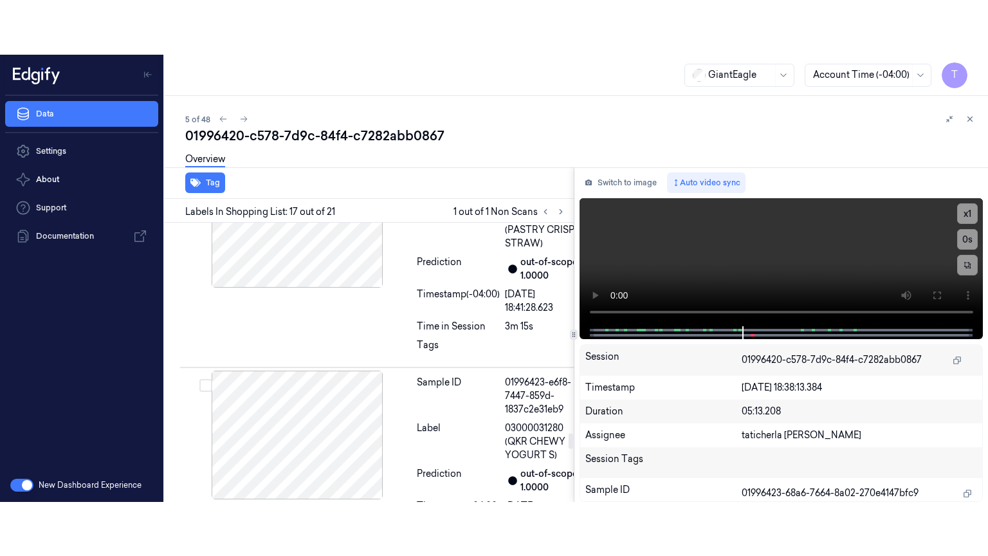
scroll to position [3814, 0]
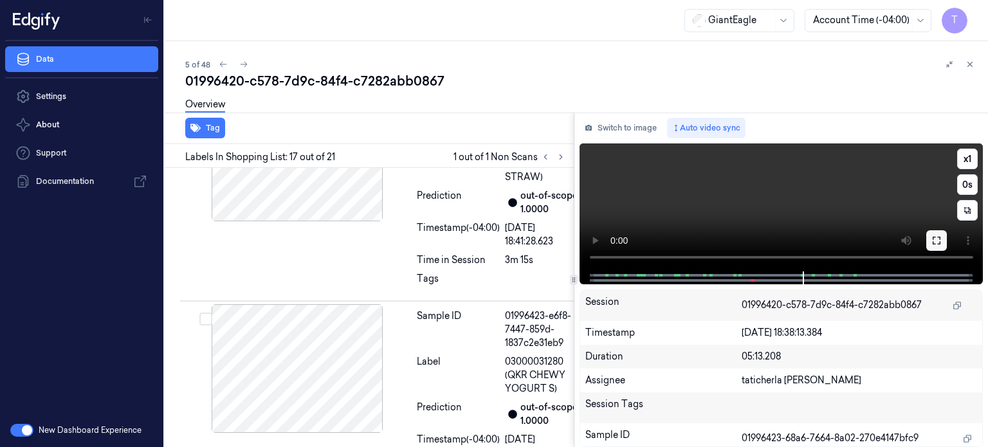
click at [942, 239] on button at bounding box center [936, 240] width 21 height 21
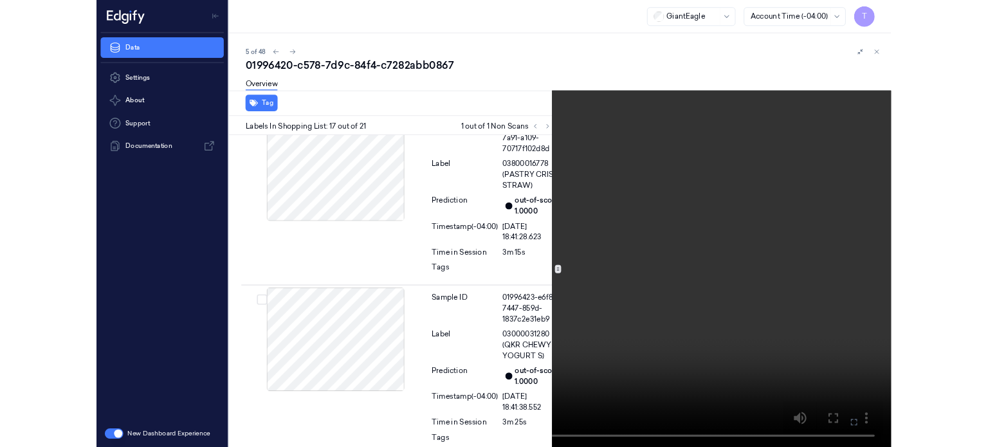
scroll to position [3760, 0]
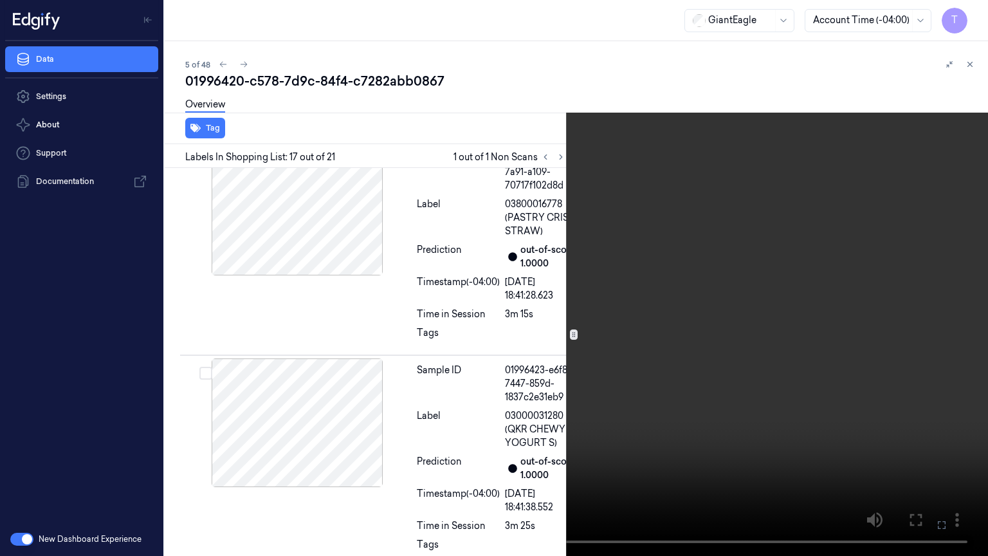
click at [0, 0] on button at bounding box center [0, 0] width 0 height 0
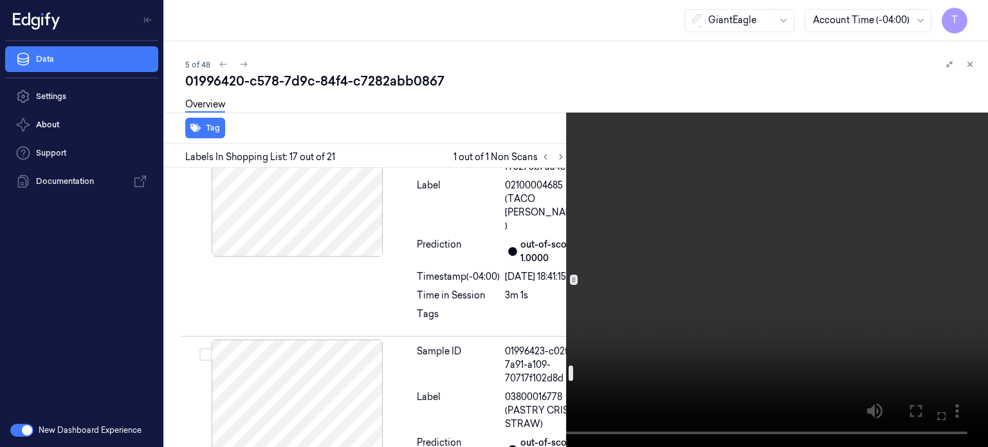
scroll to position [3503, 0]
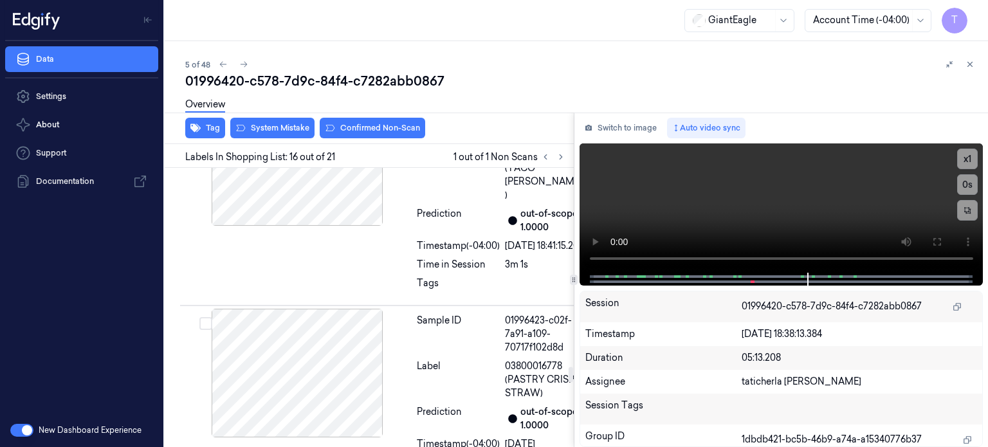
scroll to position [3599, 0]
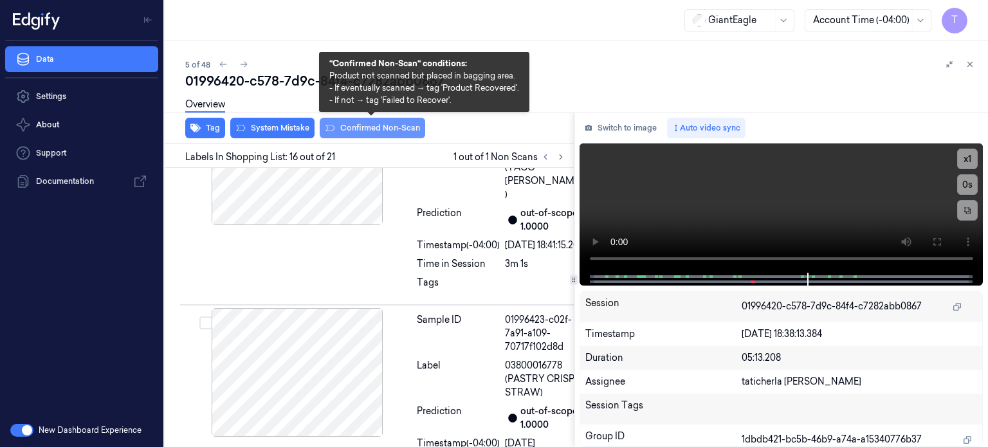
click at [350, 127] on button "Confirmed Non-Scan" at bounding box center [372, 128] width 105 height 21
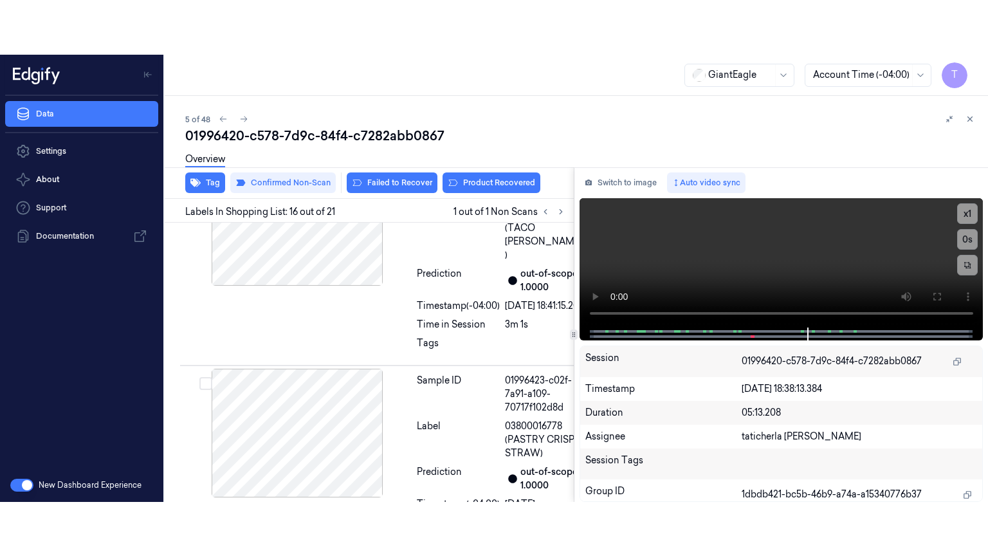
scroll to position [3601, 0]
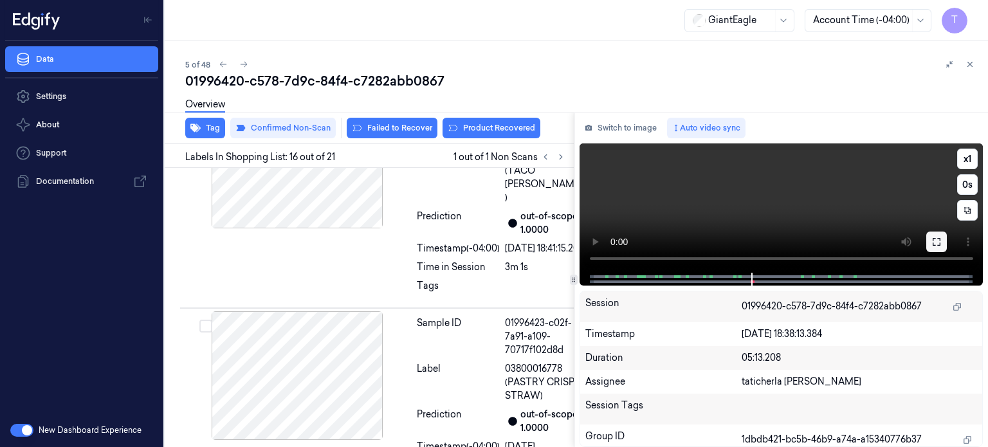
click at [942, 236] on button at bounding box center [936, 242] width 21 height 21
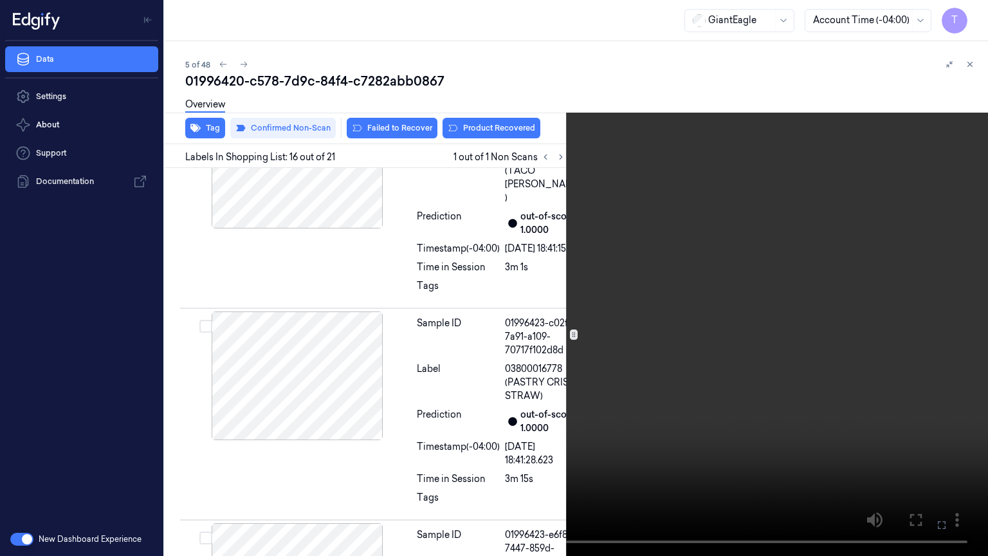
click at [0, 0] on icon at bounding box center [0, 0] width 0 height 0
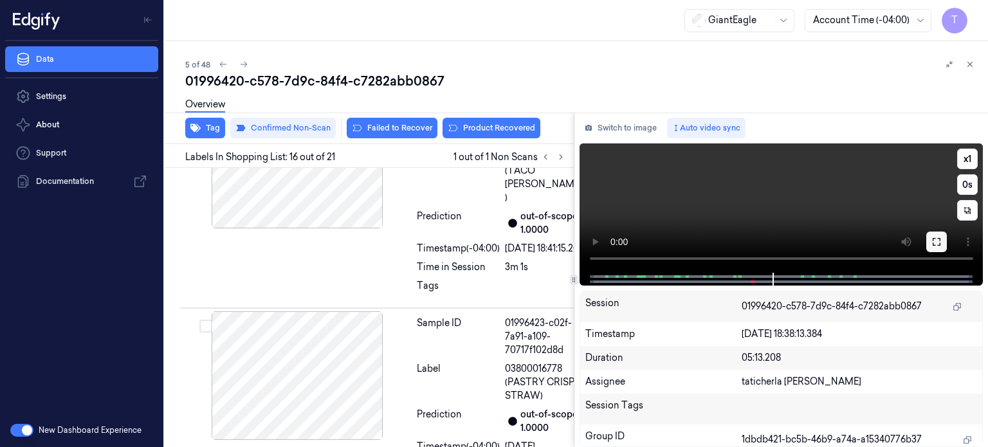
click at [937, 239] on icon at bounding box center [936, 242] width 10 height 10
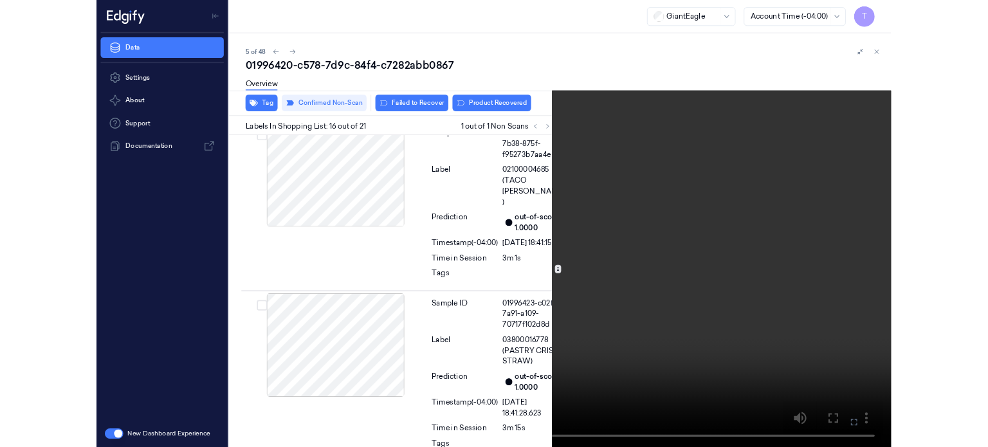
scroll to position [3547, 0]
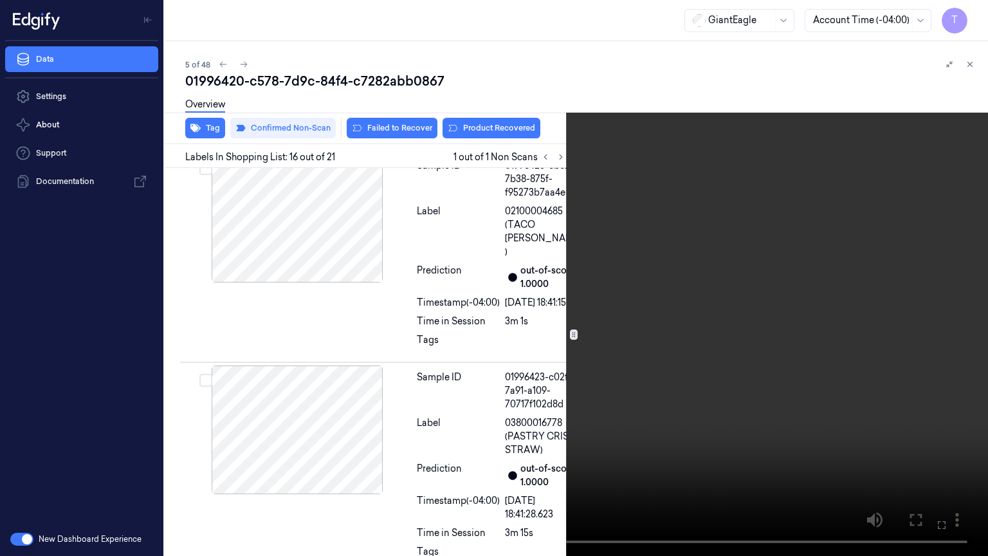
click at [0, 0] on icon at bounding box center [0, 0] width 0 height 0
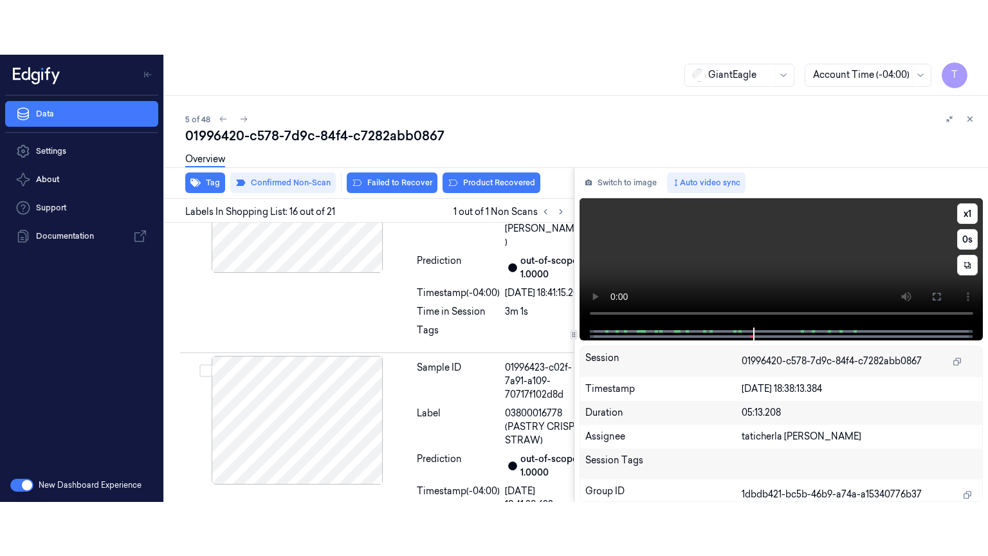
scroll to position [3601, 0]
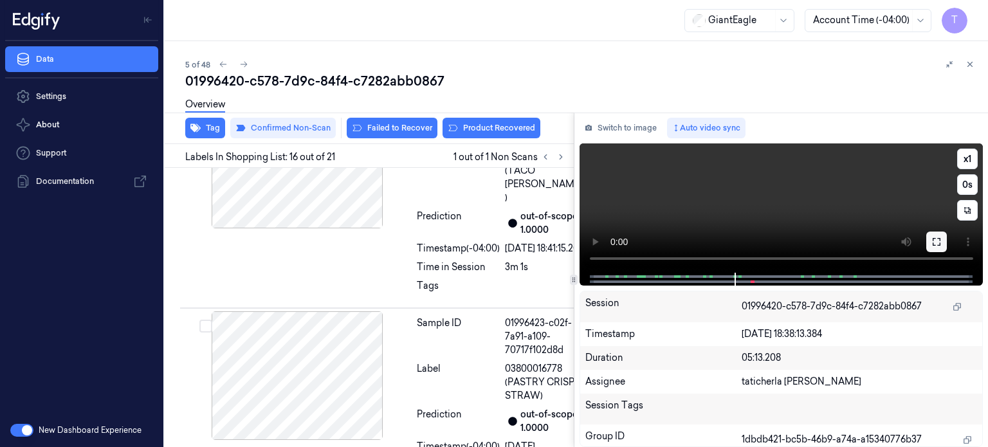
click at [940, 242] on icon at bounding box center [936, 242] width 10 height 10
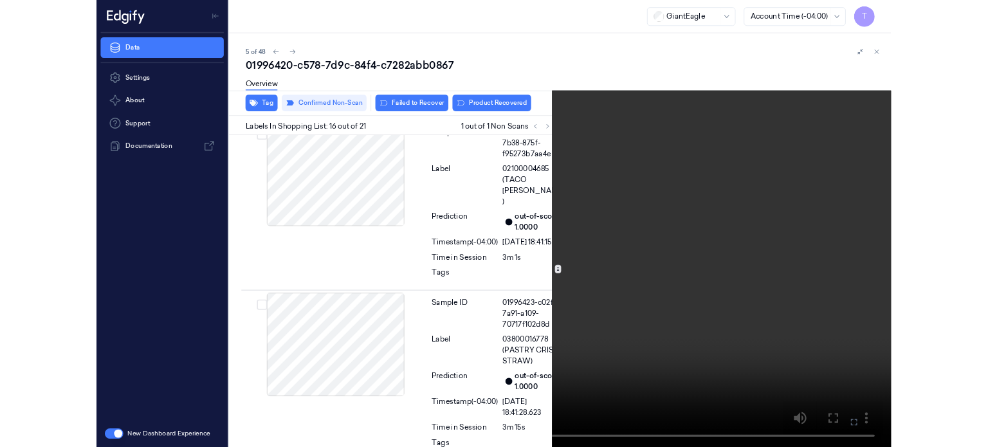
scroll to position [3547, 0]
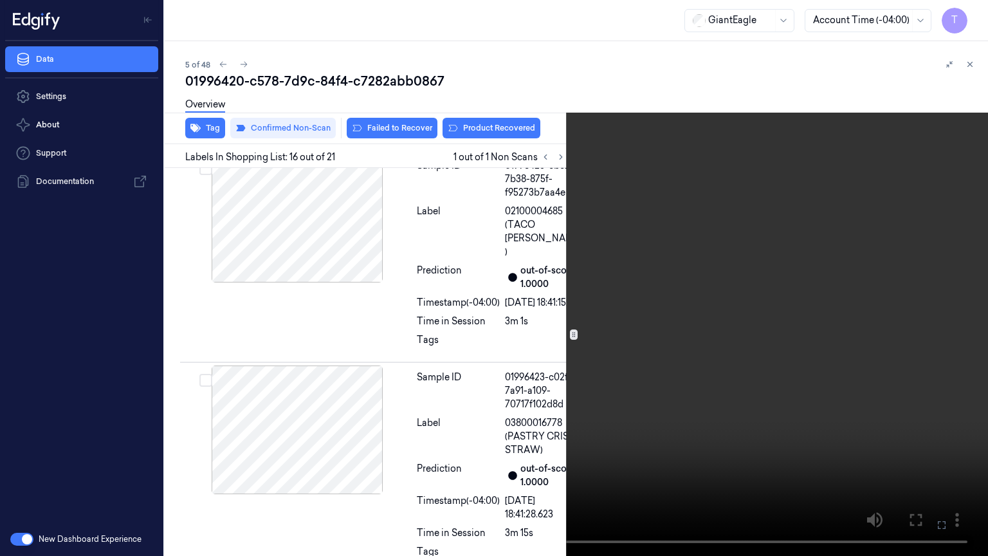
click at [0, 0] on icon at bounding box center [0, 0] width 0 height 0
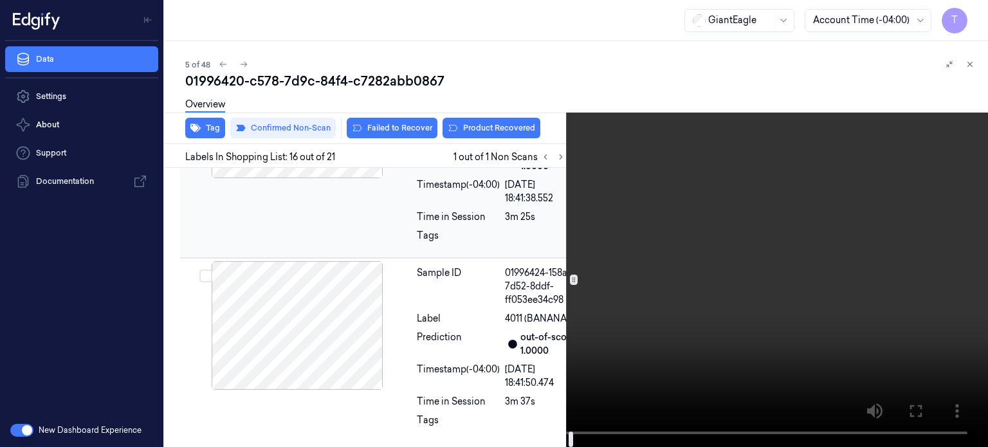
scroll to position [4771, 0]
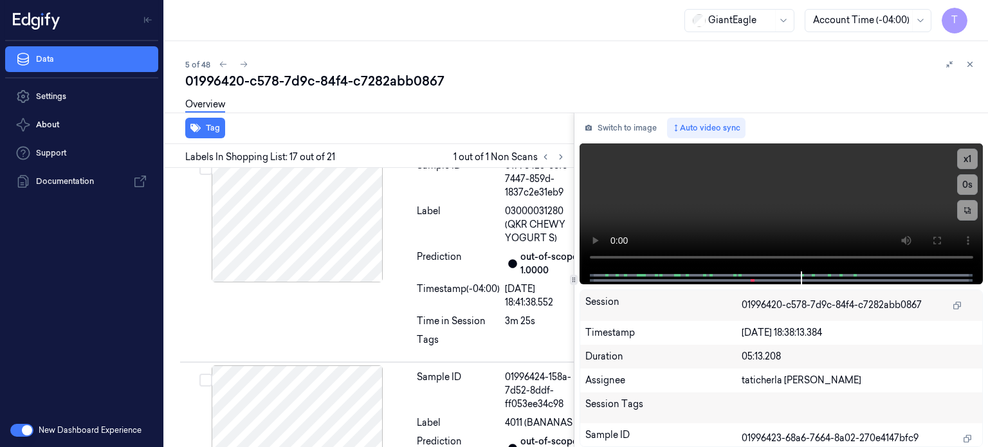
click at [398, 124] on div "Tag" at bounding box center [366, 129] width 414 height 32
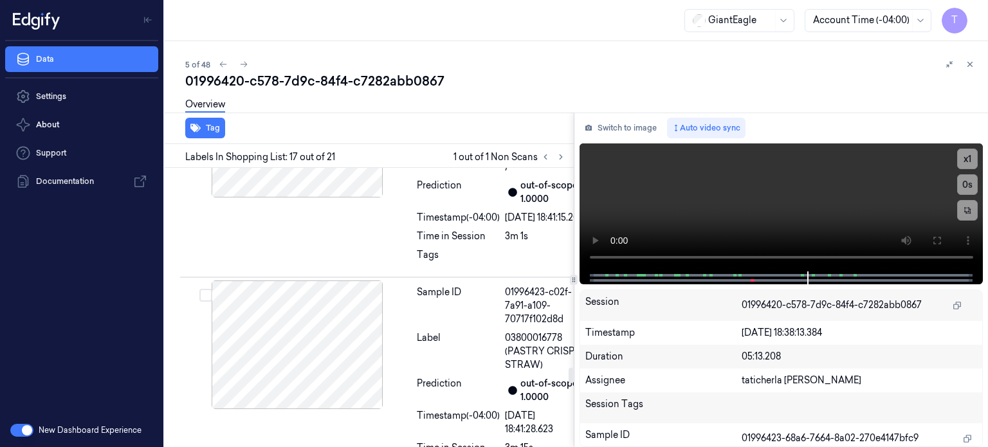
scroll to position [3614, 0]
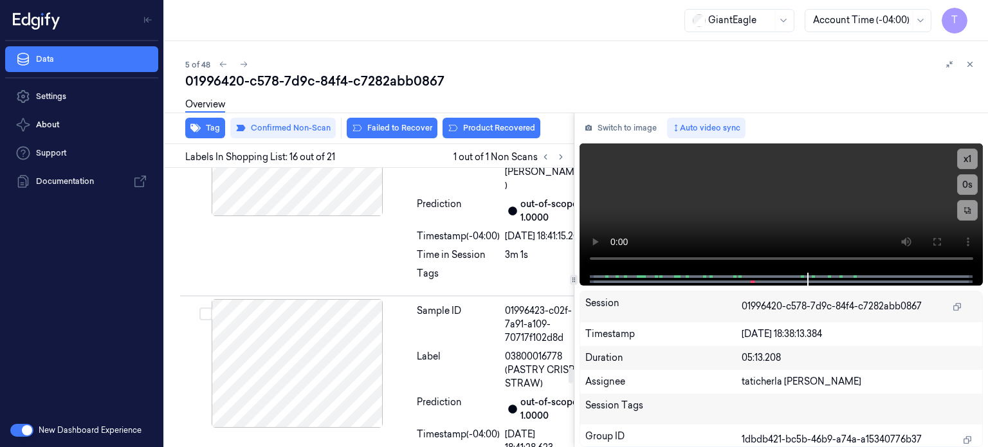
scroll to position [3601, 0]
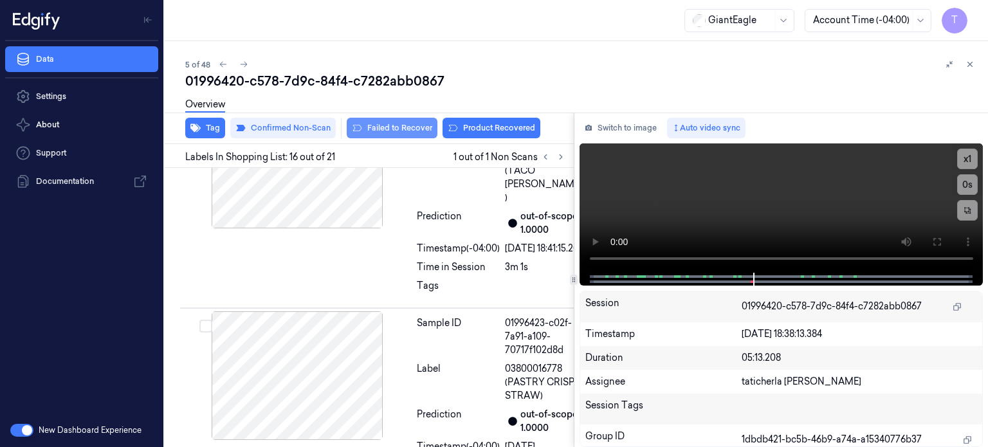
click at [401, 127] on button "Failed to Recover" at bounding box center [392, 128] width 91 height 21
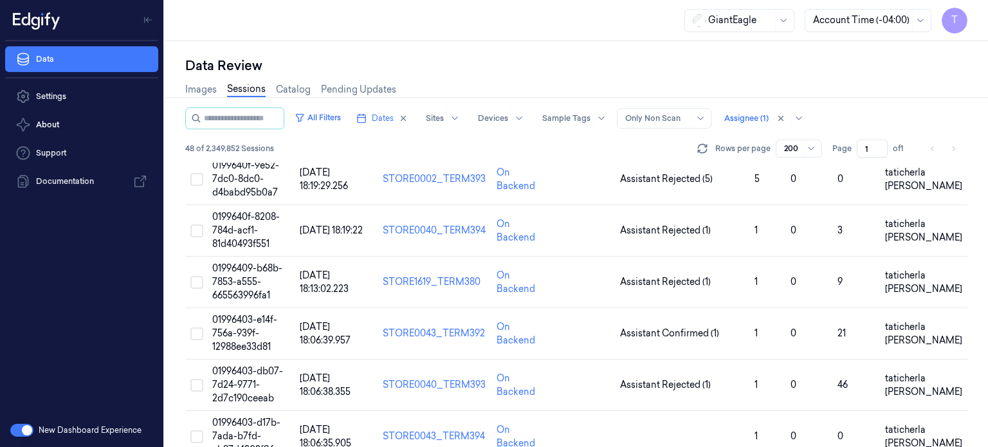
scroll to position [257, 0]
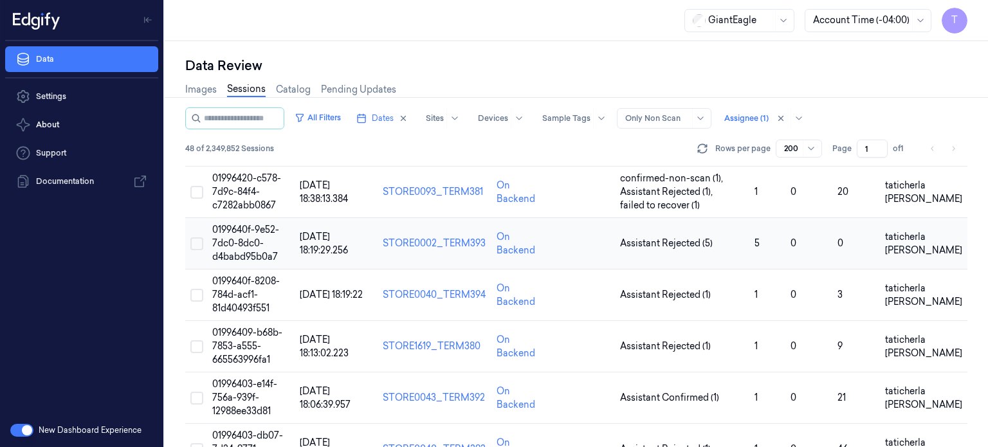
click at [250, 240] on span "0199640f-9e52-7dc0-8dc0-d4babd95b0a7" at bounding box center [245, 243] width 67 height 39
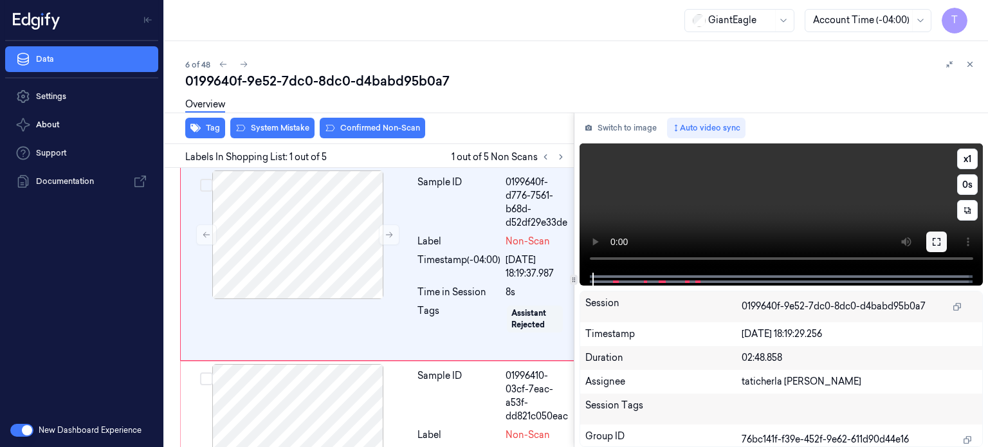
click at [939, 241] on icon at bounding box center [936, 242] width 10 height 10
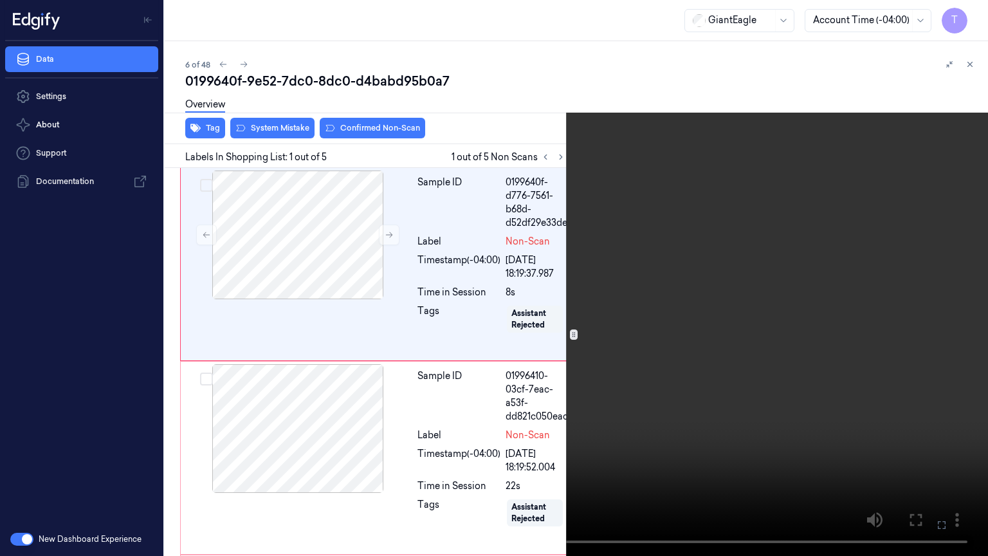
click at [0, 0] on button at bounding box center [0, 0] width 0 height 0
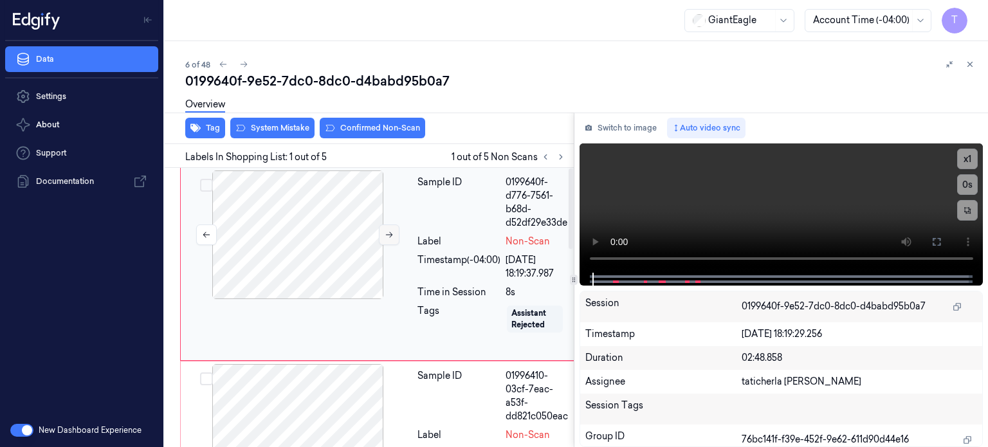
click at [387, 231] on icon at bounding box center [389, 234] width 9 height 9
click at [939, 235] on button at bounding box center [936, 242] width 21 height 21
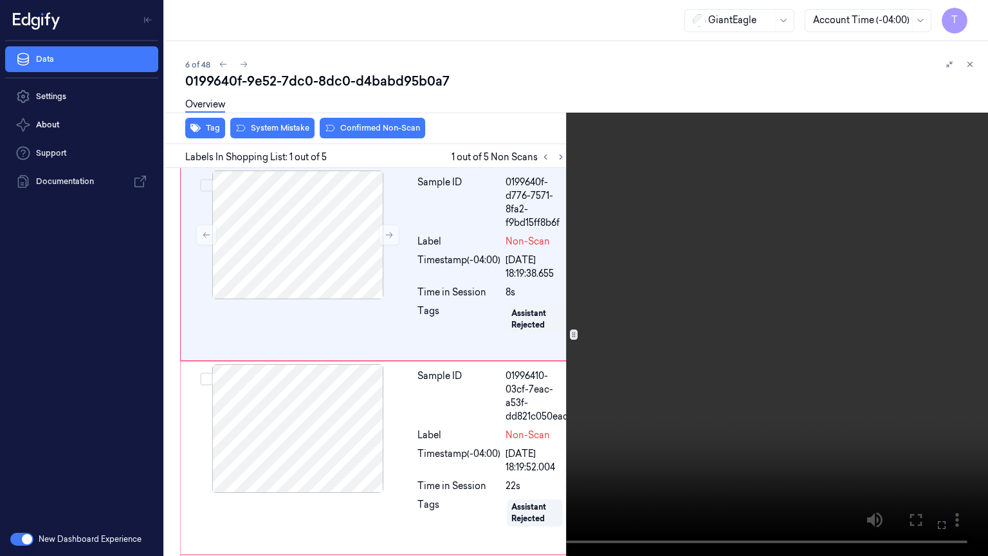
click at [0, 0] on icon at bounding box center [0, 0] width 0 height 0
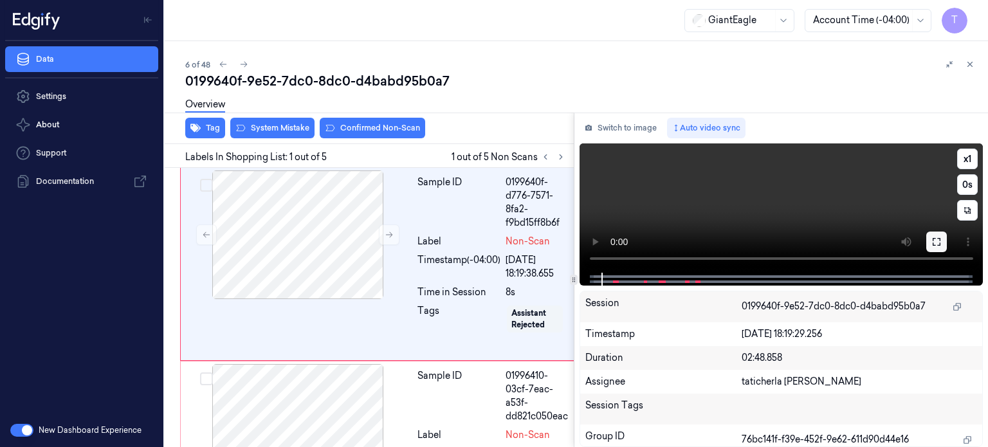
click at [936, 242] on icon at bounding box center [936, 242] width 10 height 10
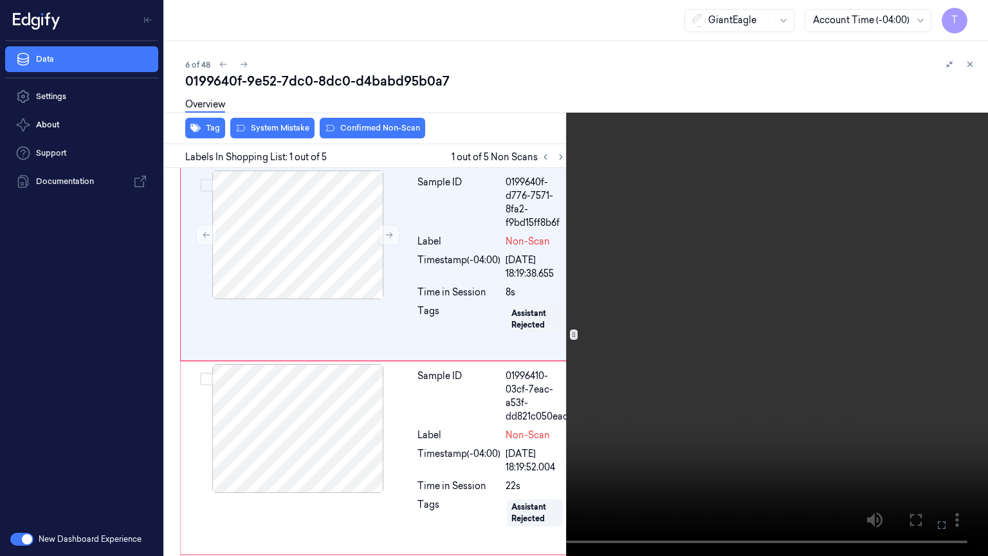
click at [0, 0] on icon at bounding box center [0, 0] width 0 height 0
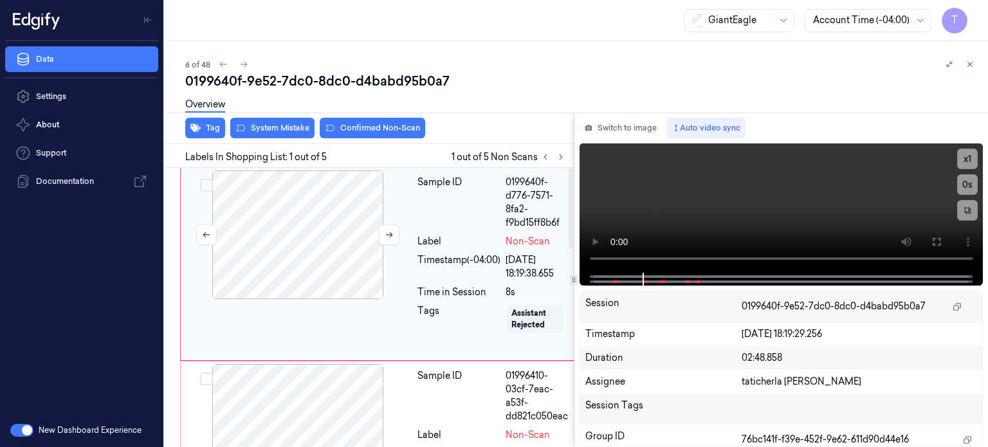
click at [307, 225] on div at bounding box center [297, 234] width 229 height 129
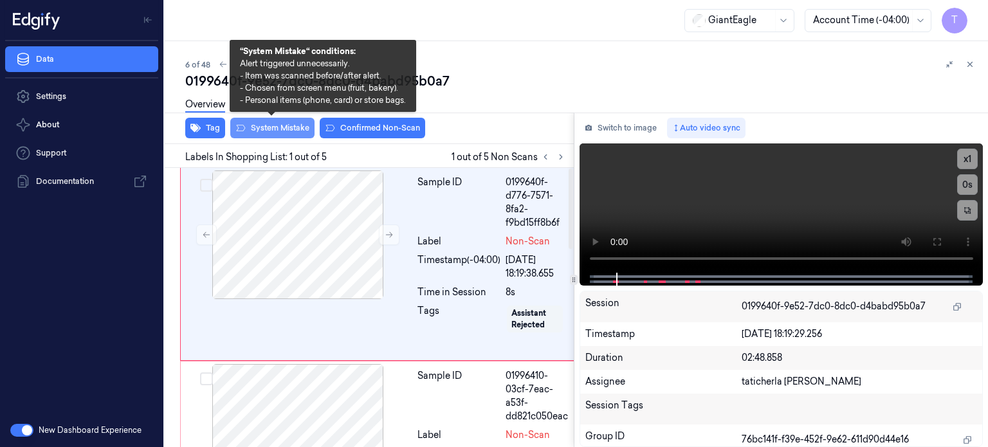
click at [275, 127] on button "System Mistake" at bounding box center [272, 128] width 84 height 21
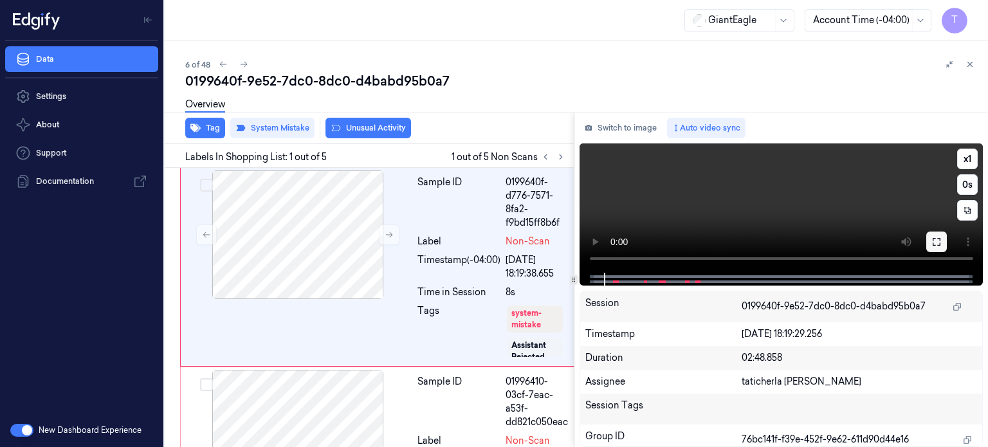
click at [936, 248] on button at bounding box center [936, 242] width 21 height 21
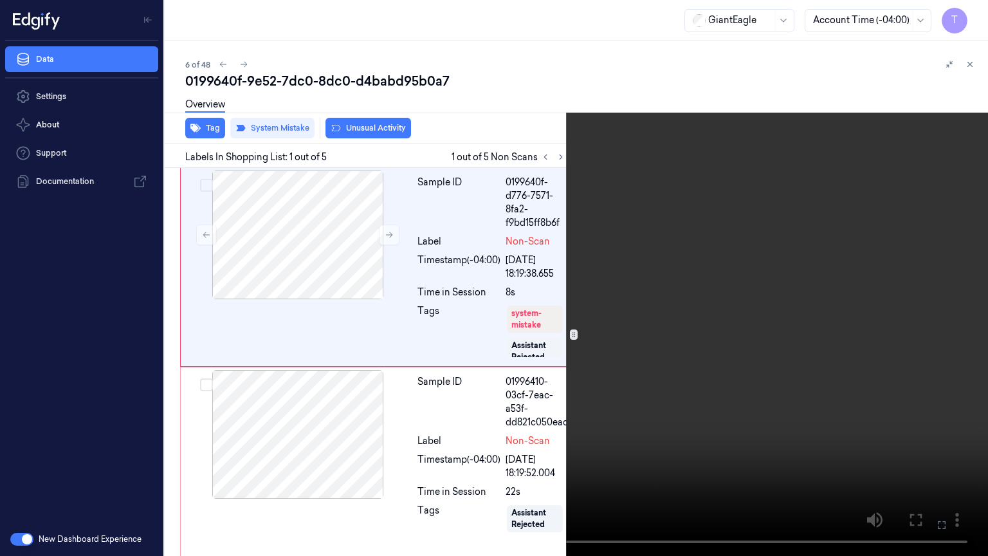
click at [0, 0] on icon at bounding box center [0, 0] width 0 height 0
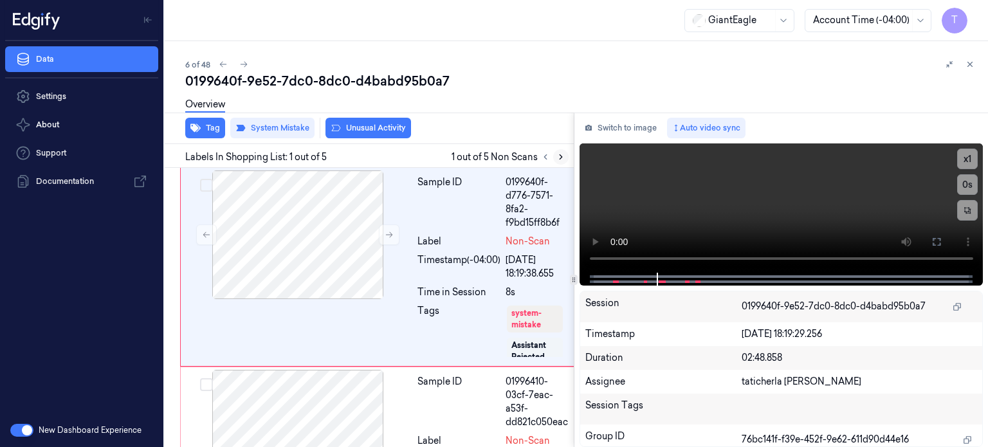
click at [559, 152] on icon at bounding box center [560, 156] width 9 height 9
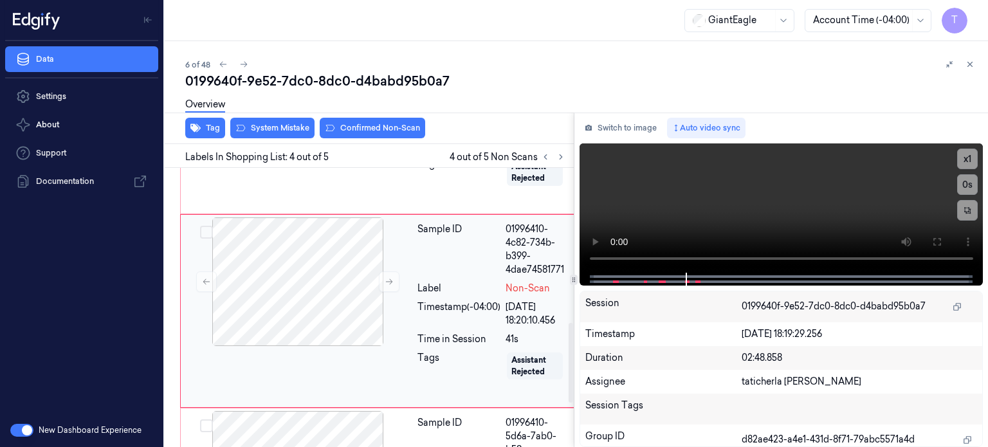
scroll to position [541, 0]
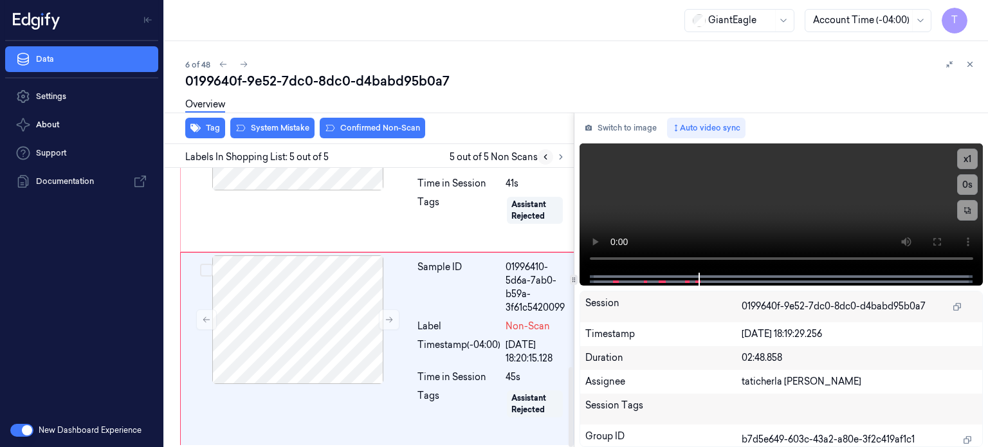
click at [545, 157] on icon at bounding box center [545, 156] width 9 height 9
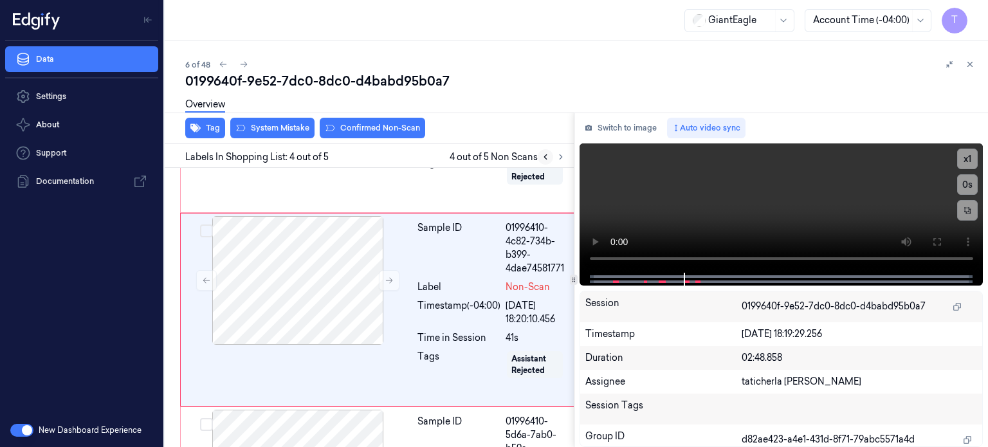
click at [545, 157] on icon at bounding box center [545, 156] width 9 height 9
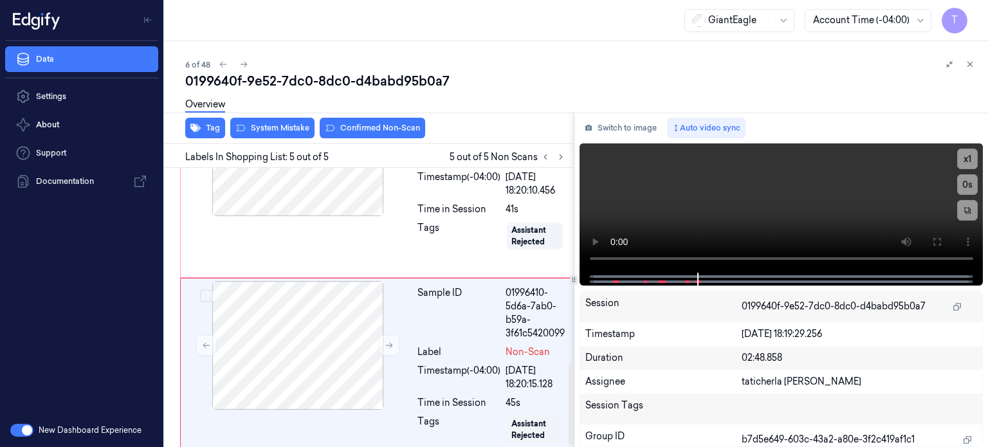
scroll to position [695, 0]
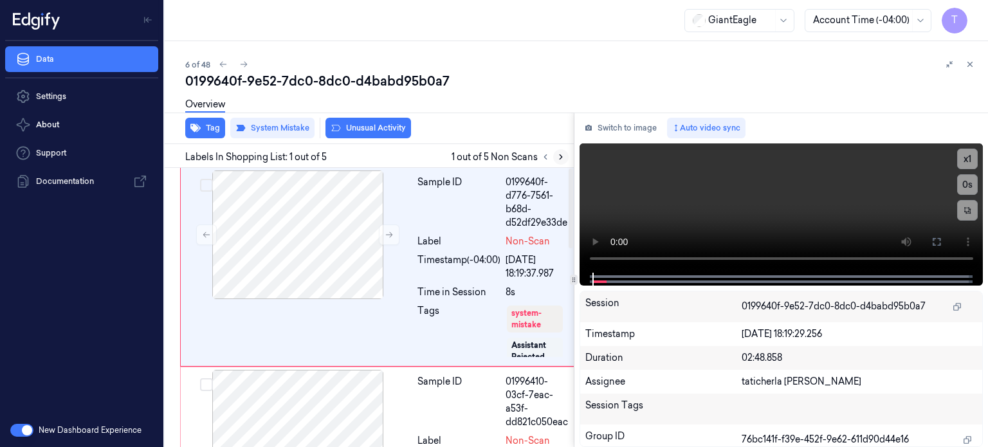
click at [558, 156] on icon at bounding box center [560, 156] width 9 height 9
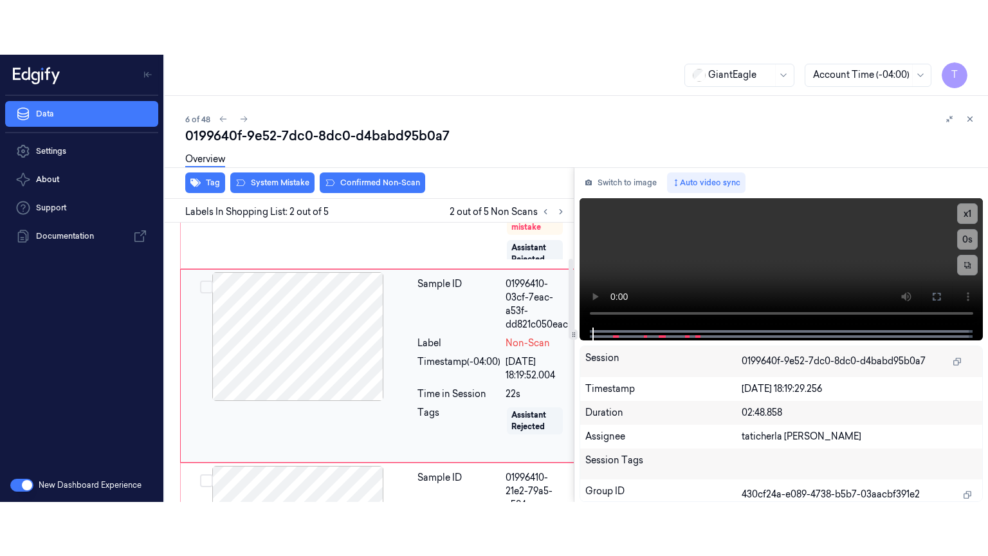
scroll to position [155, 0]
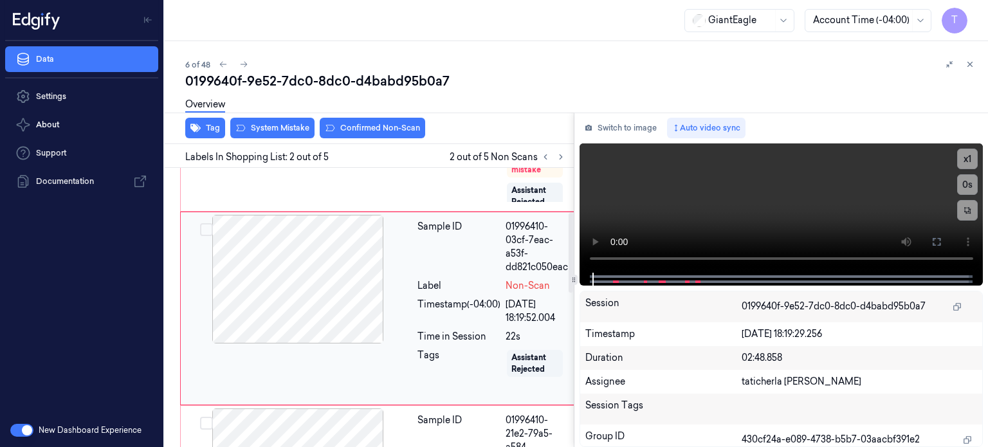
click at [347, 301] on div at bounding box center [297, 279] width 229 height 129
click at [935, 242] on icon at bounding box center [936, 242] width 10 height 10
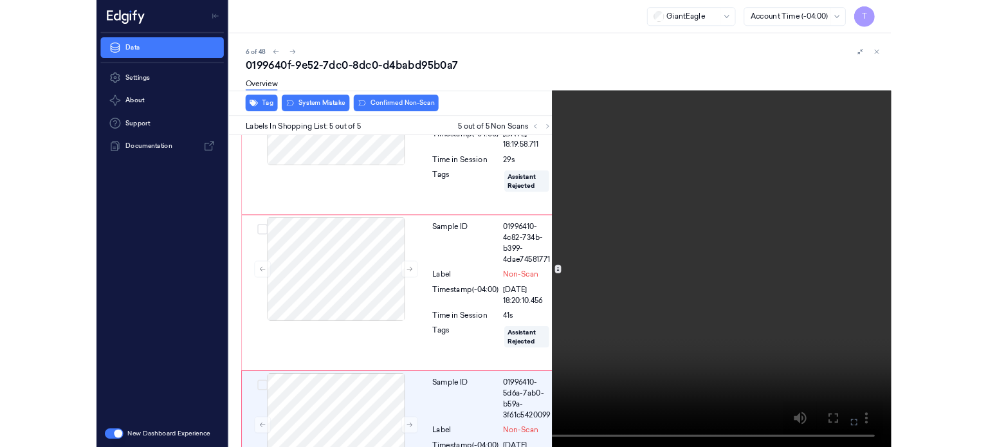
scroll to position [587, 0]
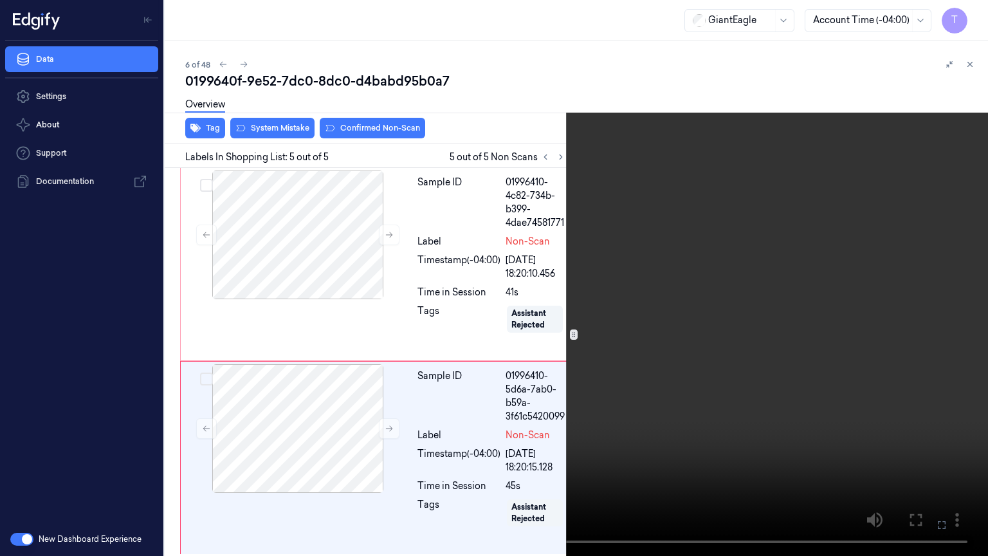
drag, startPoint x: 946, startPoint y: 522, endPoint x: 944, endPoint y: 444, distance: 78.5
click at [0, 0] on icon at bounding box center [0, 0] width 0 height 0
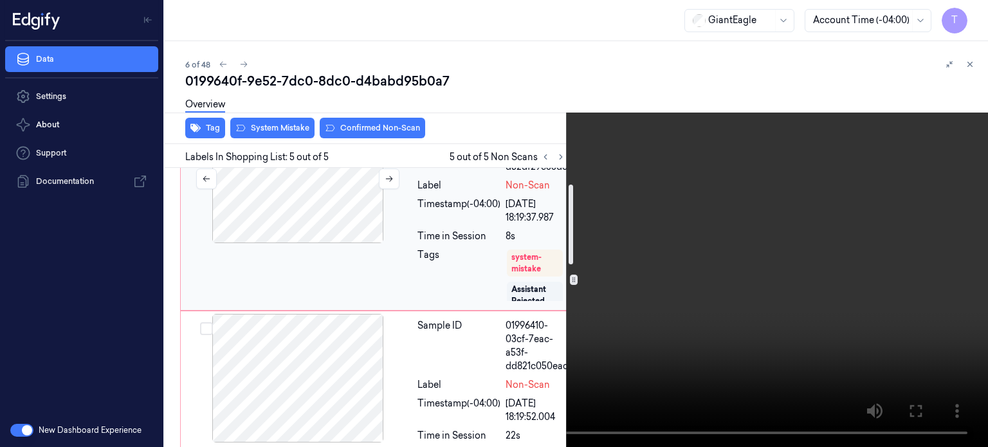
scroll to position [129, 0]
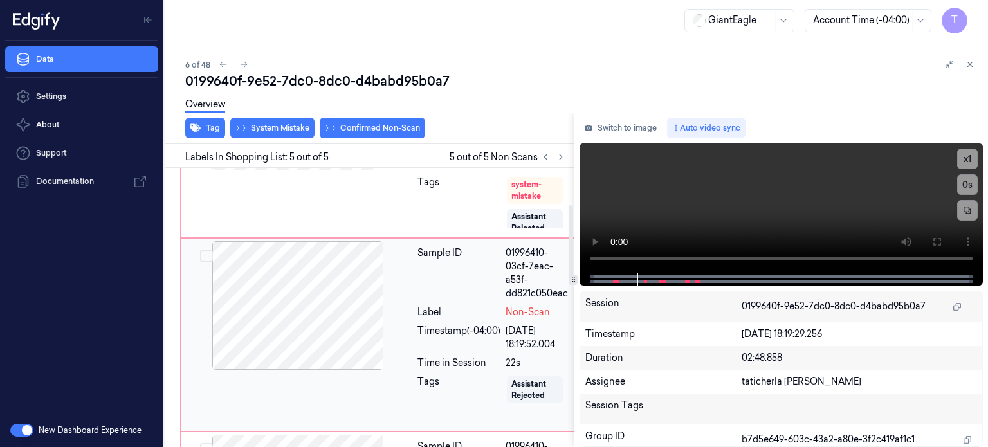
click at [347, 287] on div at bounding box center [297, 305] width 229 height 129
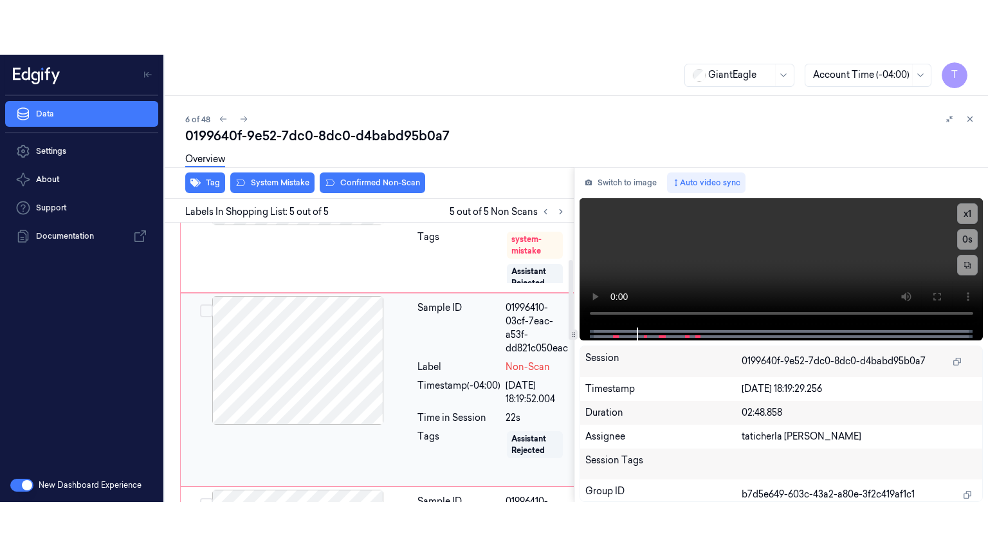
scroll to position [155, 0]
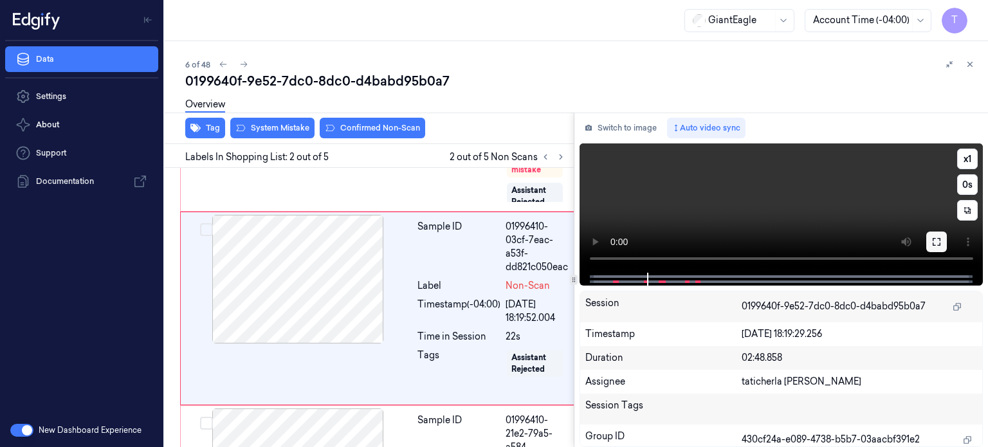
click at [937, 234] on button at bounding box center [936, 242] width 21 height 21
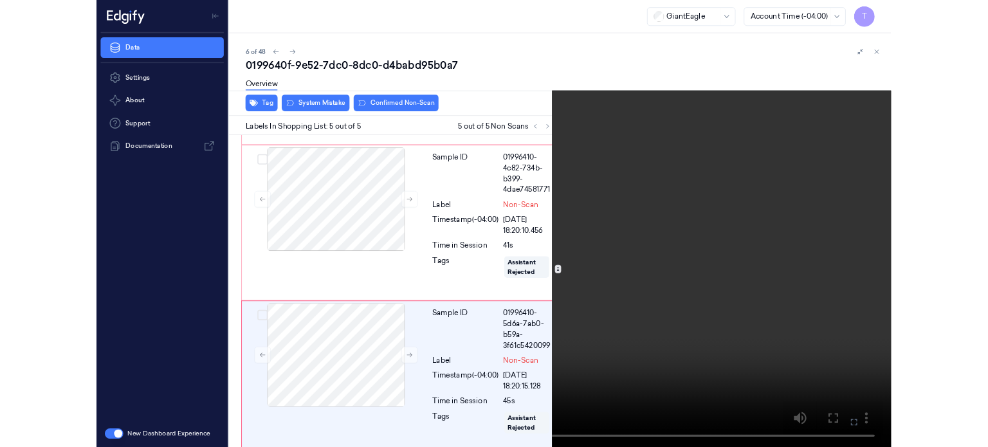
scroll to position [587, 0]
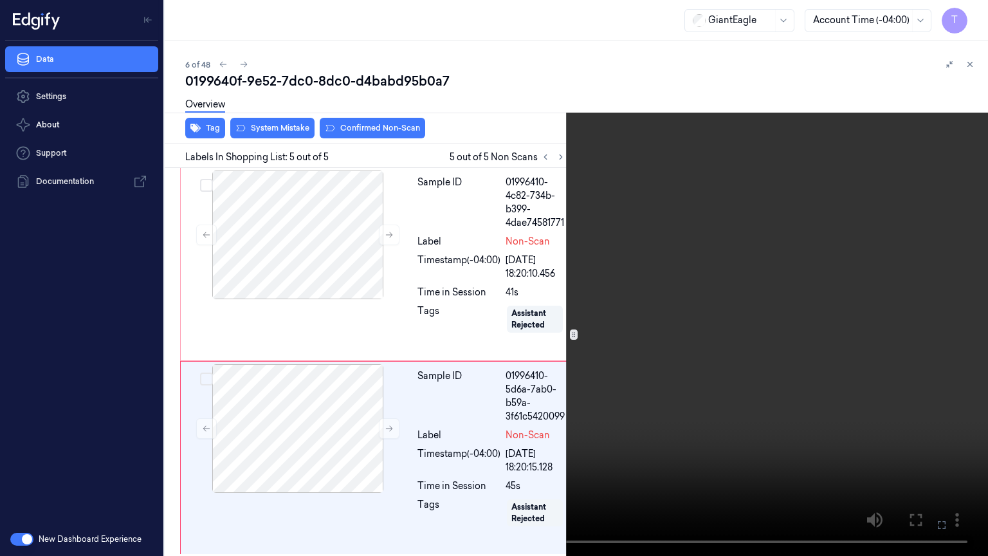
click at [0, 0] on icon at bounding box center [0, 0] width 0 height 0
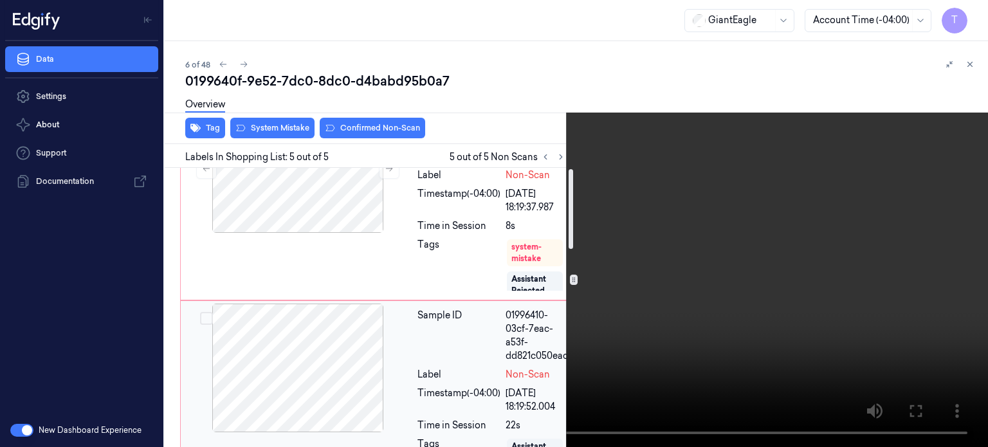
scroll to position [0, 0]
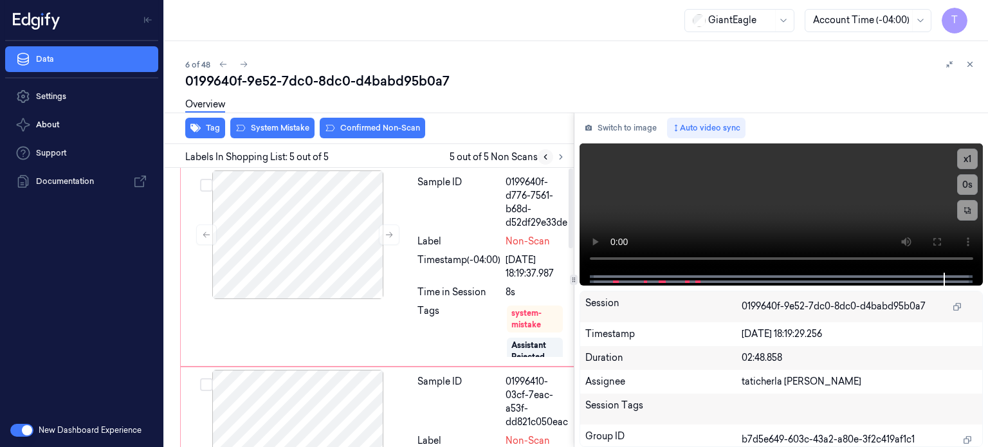
click at [543, 153] on icon at bounding box center [545, 156] width 9 height 9
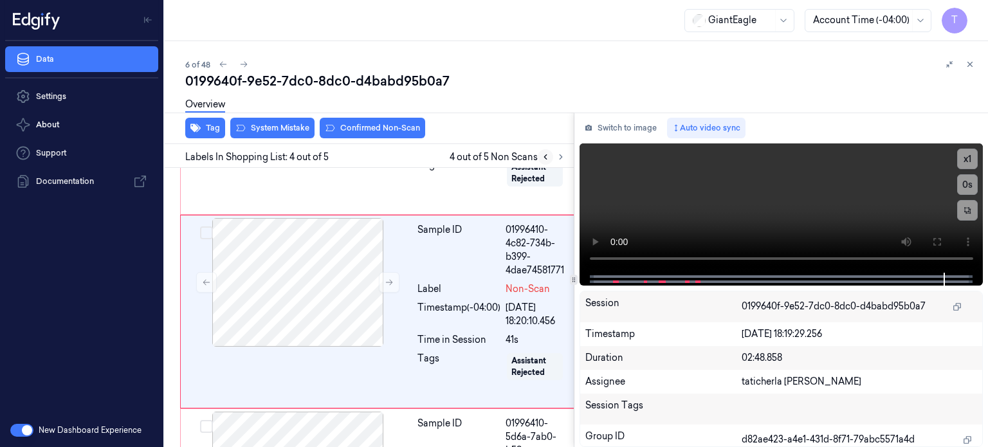
click at [543, 153] on icon at bounding box center [545, 156] width 9 height 9
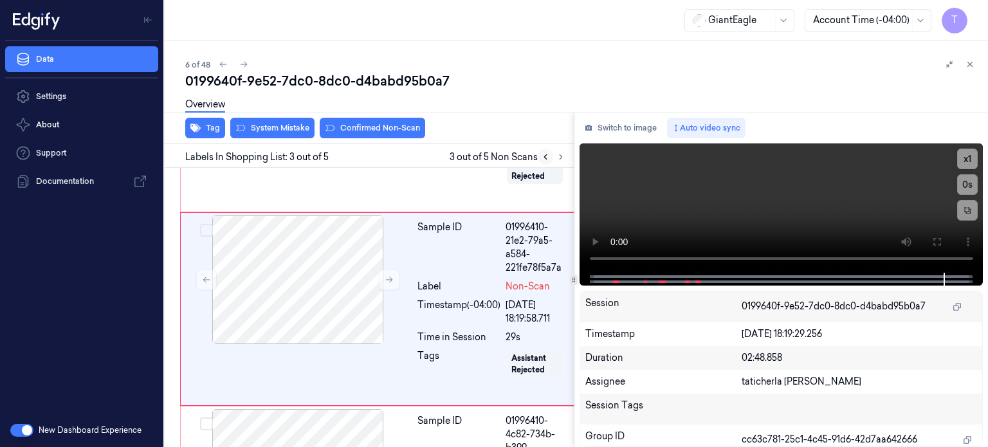
click at [549, 156] on icon at bounding box center [545, 156] width 9 height 9
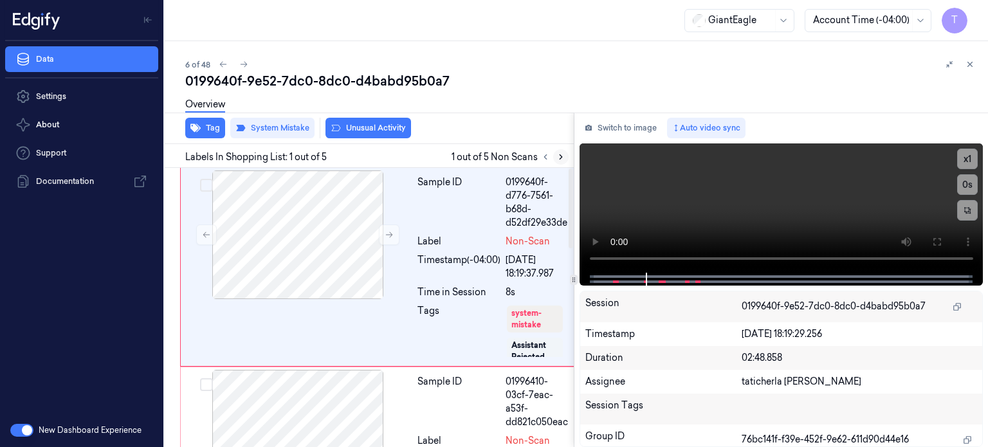
click at [559, 159] on icon at bounding box center [560, 156] width 9 height 9
click at [317, 217] on div at bounding box center [297, 234] width 229 height 129
click at [307, 403] on div at bounding box center [297, 434] width 229 height 129
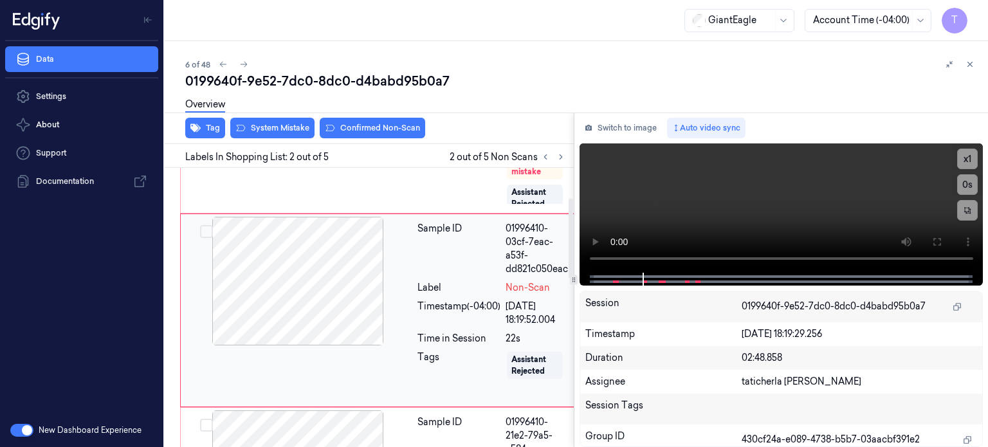
scroll to position [155, 0]
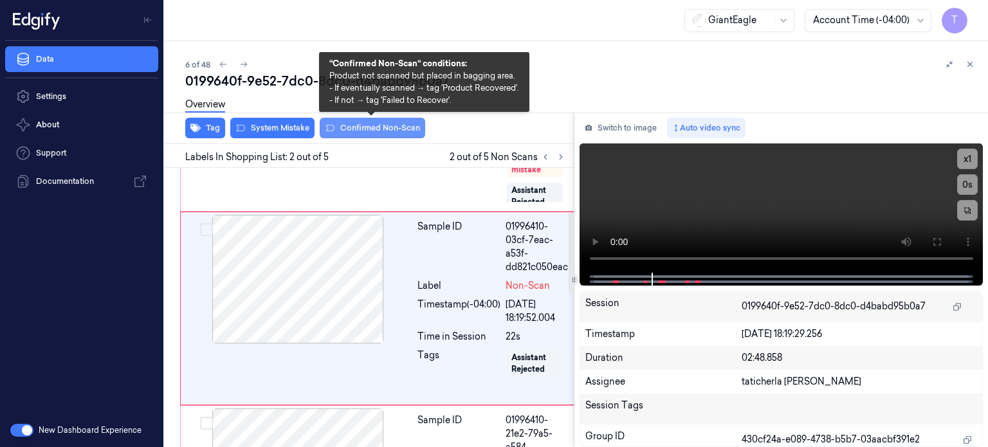
click at [363, 125] on button "Confirmed Non-Scan" at bounding box center [372, 128] width 105 height 21
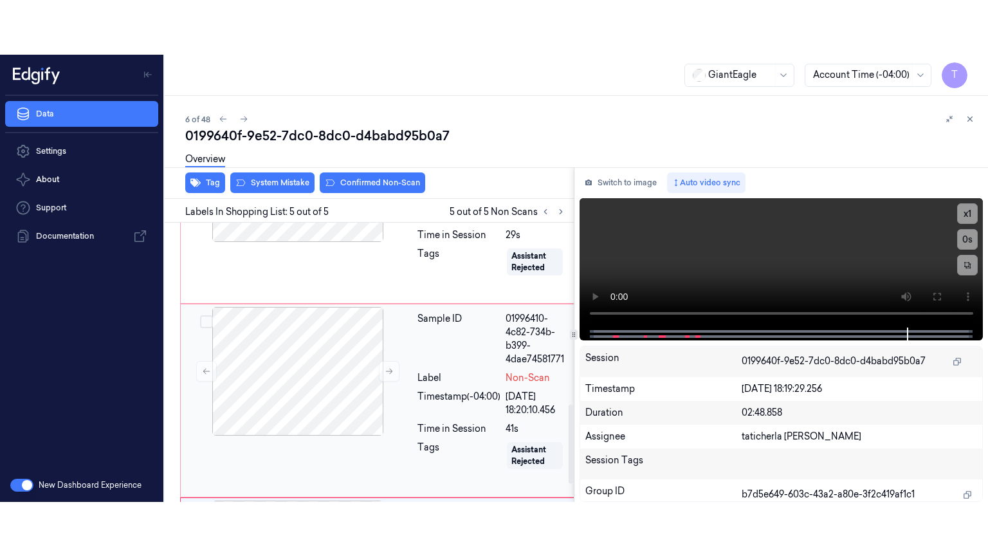
scroll to position [702, 0]
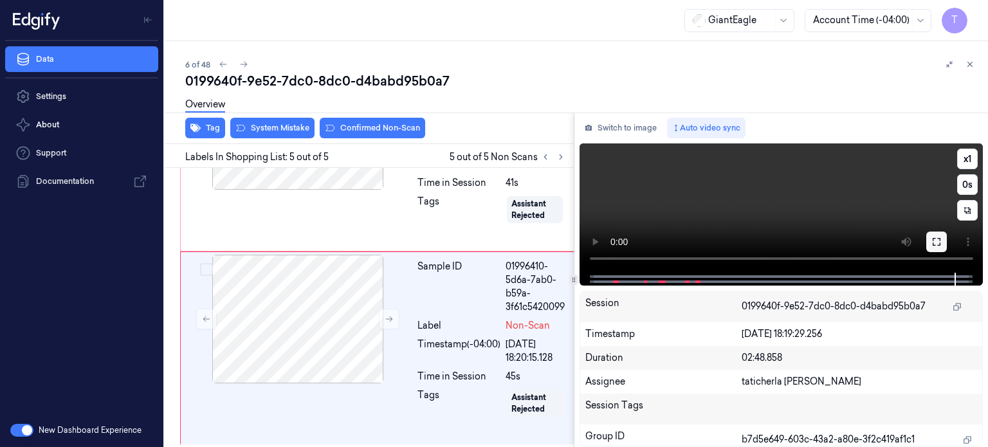
click at [939, 241] on icon at bounding box center [936, 242] width 10 height 10
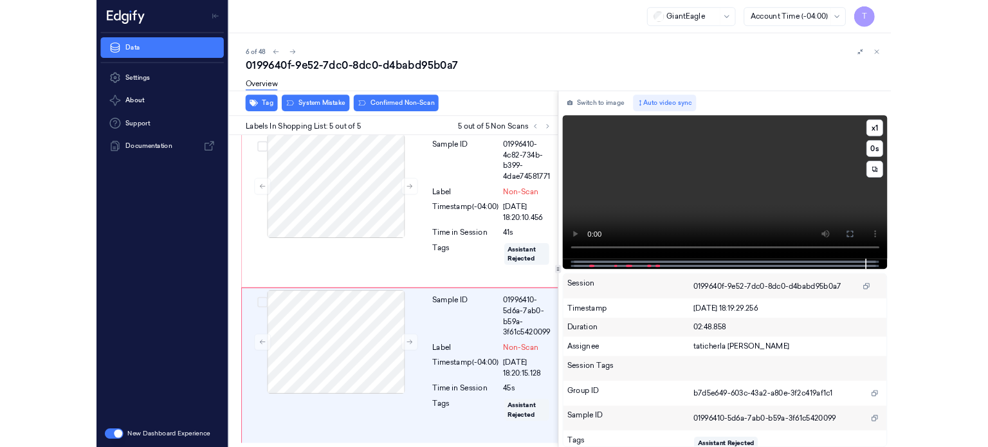
scroll to position [593, 0]
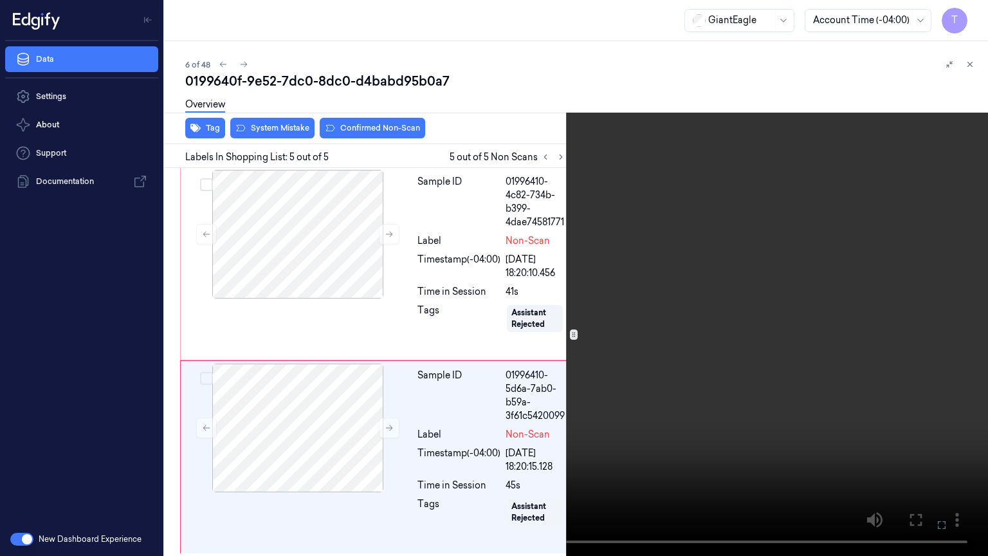
click at [0, 0] on icon at bounding box center [0, 0] width 0 height 0
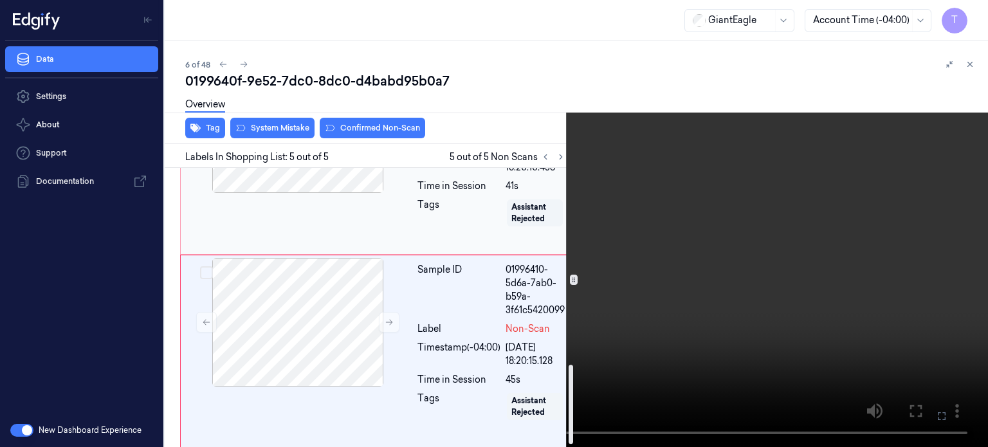
scroll to position [702, 0]
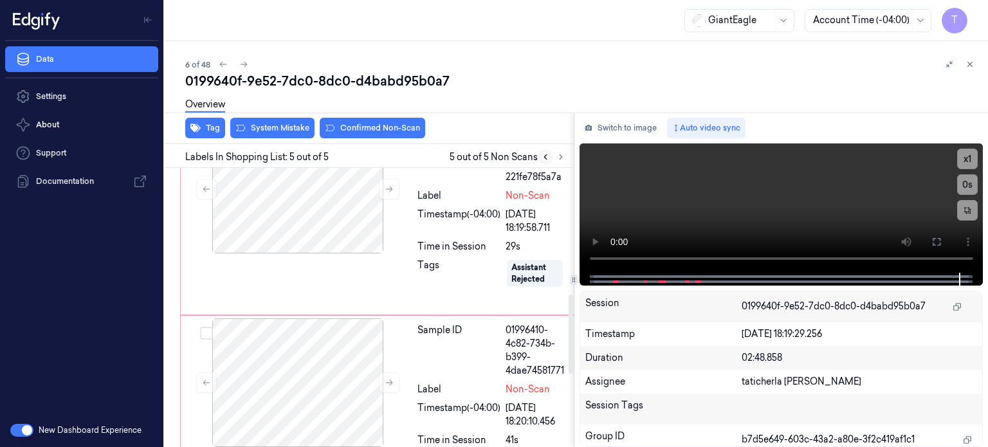
click at [547, 156] on icon at bounding box center [545, 156] width 9 height 9
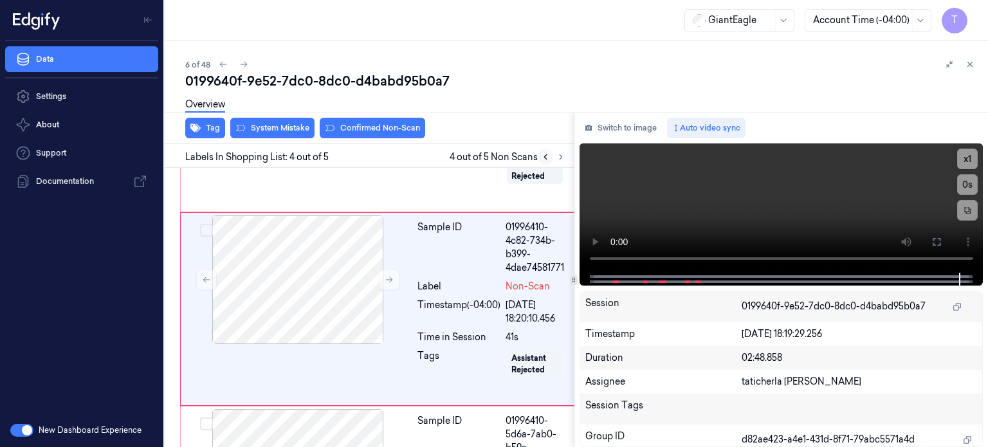
click at [547, 156] on icon at bounding box center [545, 156] width 9 height 9
click at [546, 158] on icon at bounding box center [545, 156] width 9 height 9
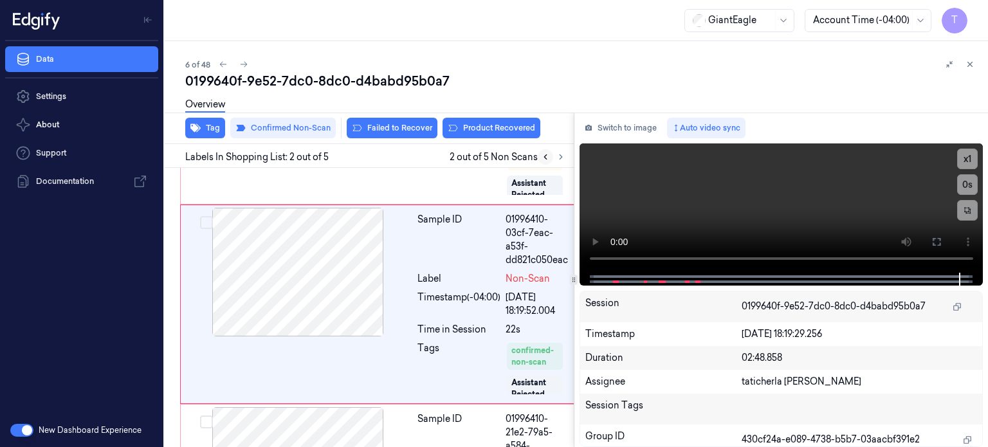
click at [545, 159] on icon at bounding box center [545, 156] width 9 height 9
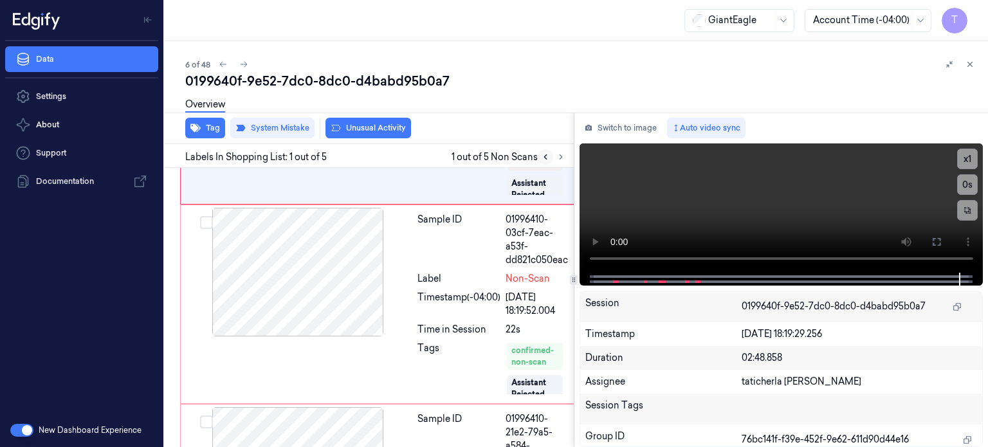
scroll to position [77, 0]
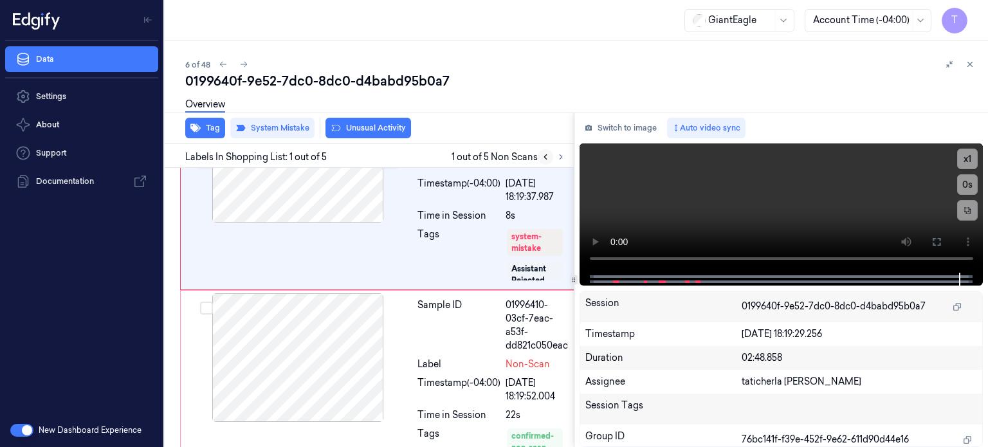
click at [545, 159] on icon at bounding box center [545, 156] width 9 height 9
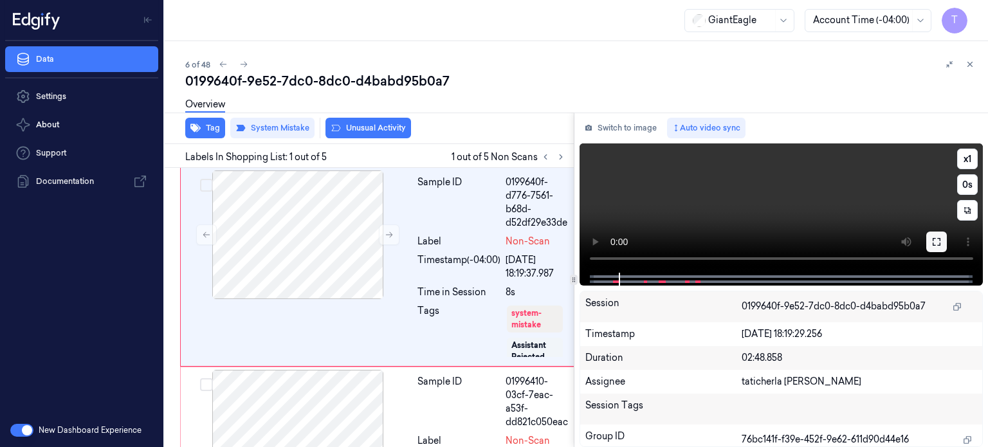
click at [942, 239] on button at bounding box center [936, 242] width 21 height 21
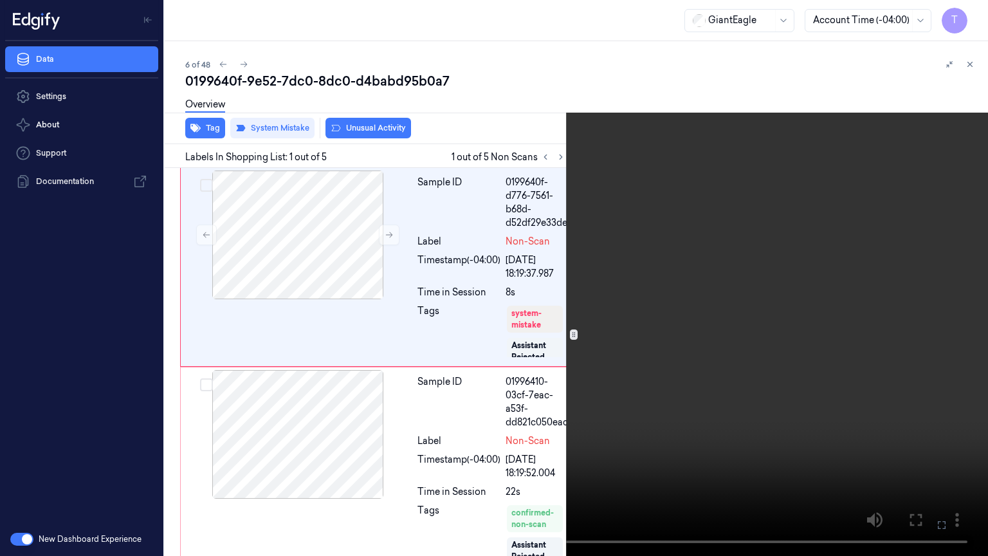
click at [0, 0] on icon at bounding box center [0, 0] width 0 height 0
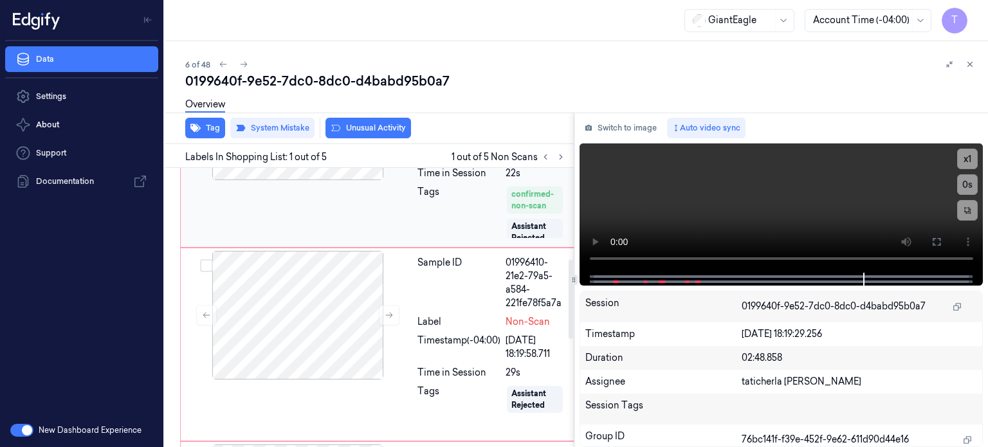
scroll to position [322, 0]
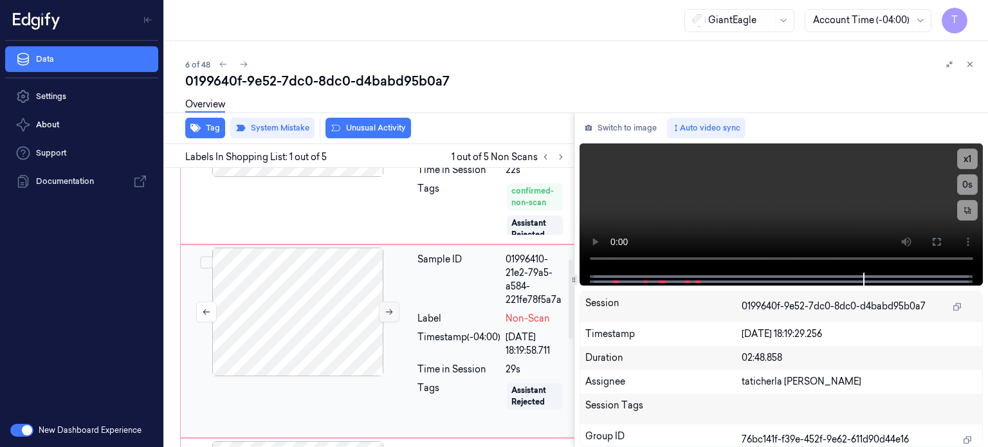
click at [388, 307] on icon at bounding box center [389, 311] width 9 height 9
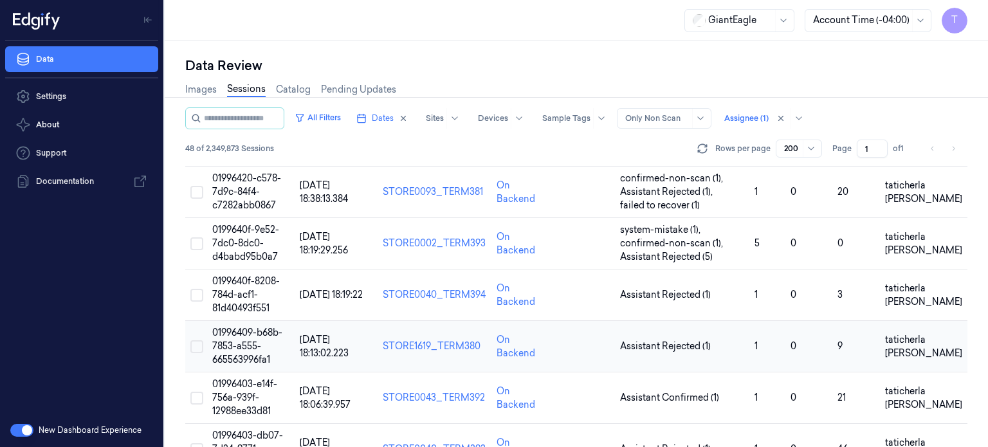
scroll to position [322, 0]
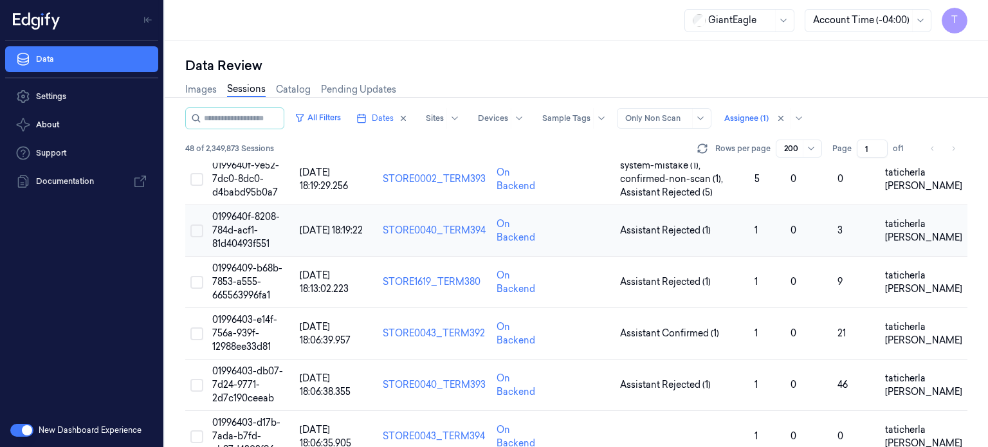
click at [240, 233] on span "0199640f-8208-784d-acf1-81d40493f551" at bounding box center [246, 230] width 68 height 39
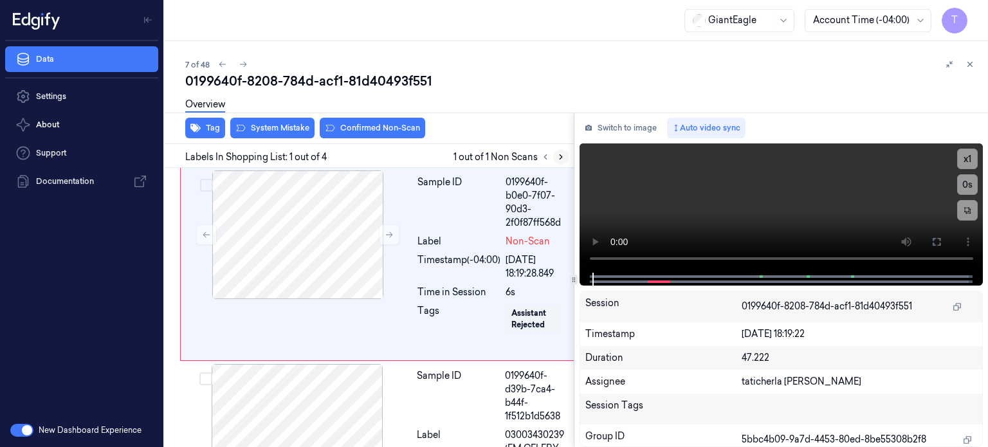
click at [556, 155] on icon at bounding box center [560, 156] width 9 height 9
click at [388, 228] on button at bounding box center [389, 234] width 21 height 21
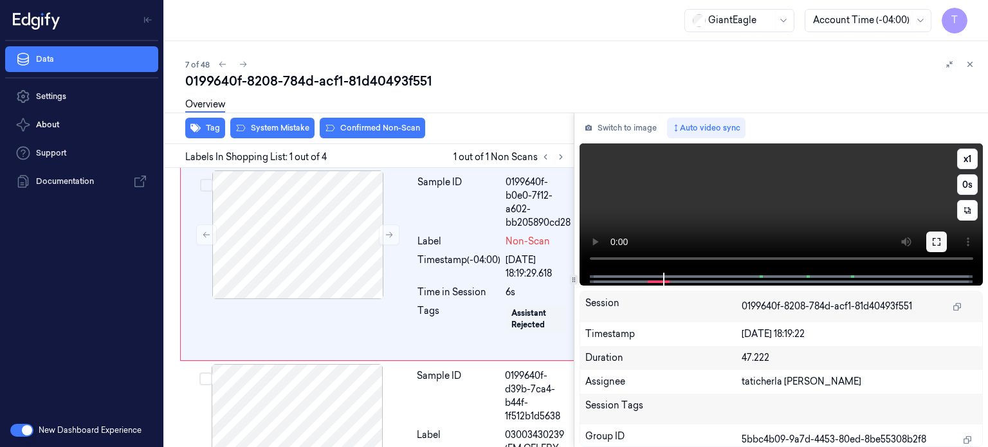
click at [936, 240] on icon at bounding box center [936, 242] width 10 height 10
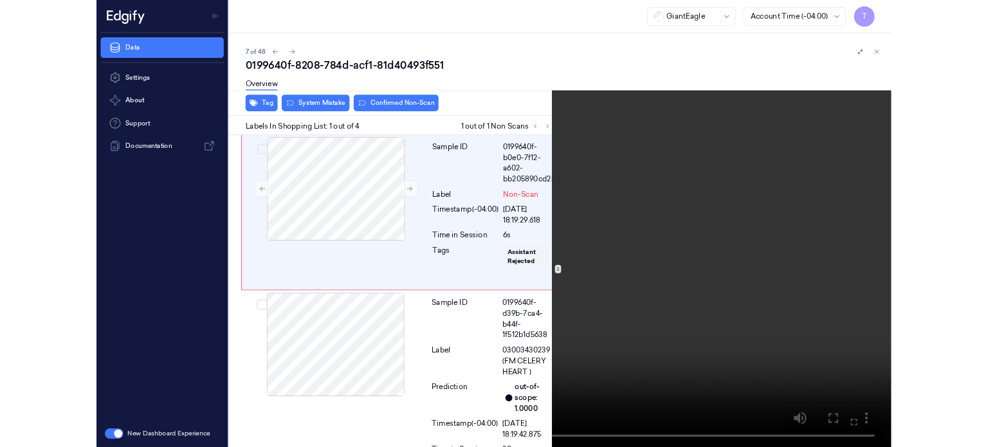
scroll to position [118, 0]
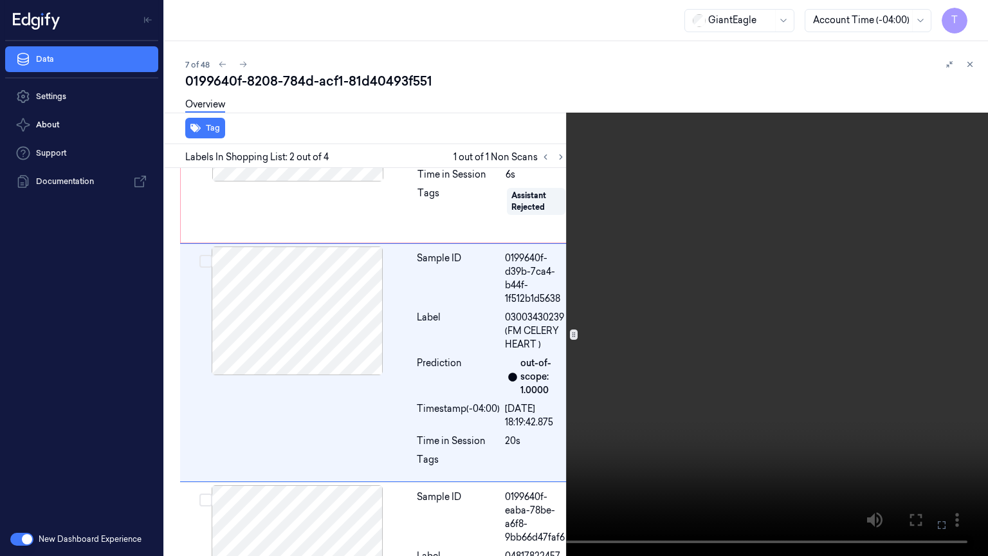
click at [0, 0] on button at bounding box center [0, 0] width 0 height 0
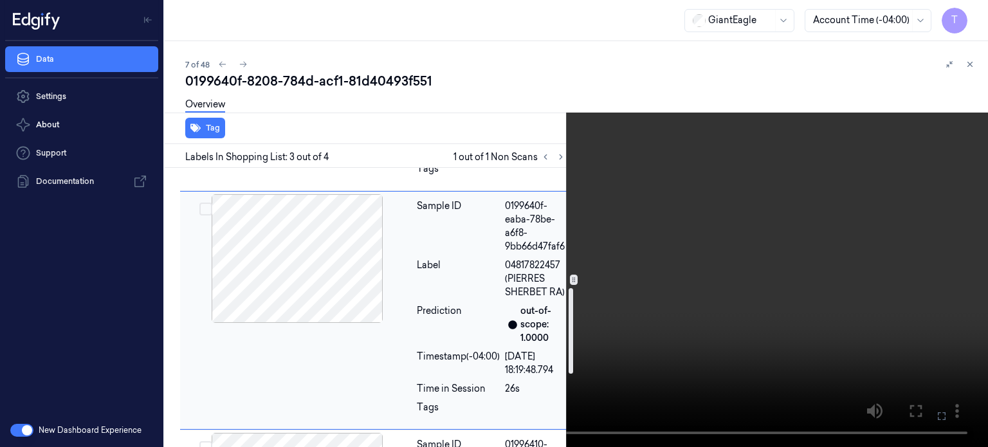
scroll to position [410, 0]
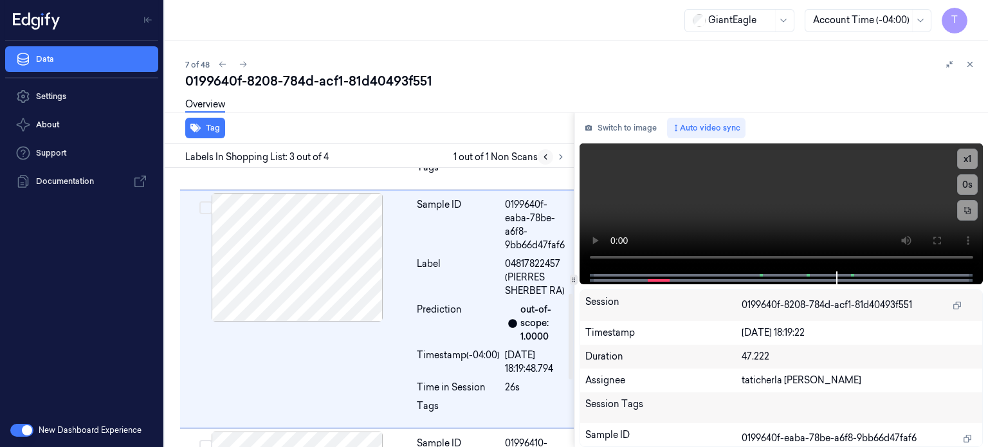
click at [543, 158] on icon at bounding box center [545, 156] width 9 height 9
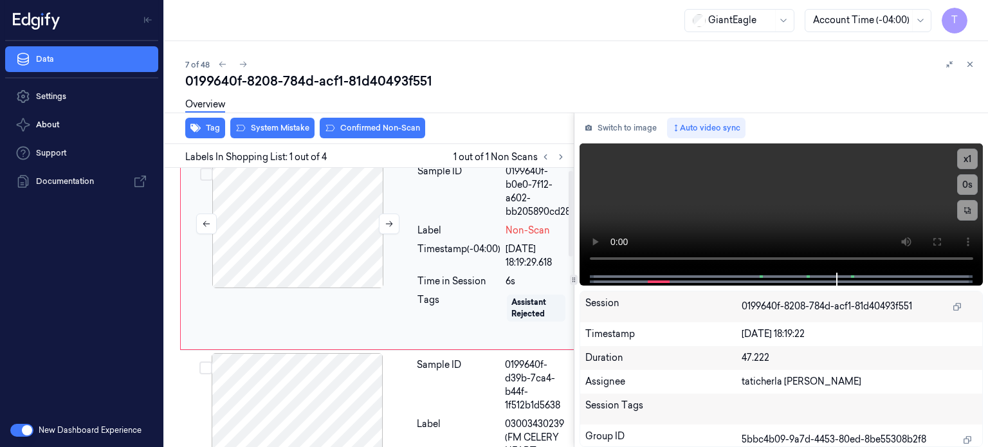
scroll to position [0, 0]
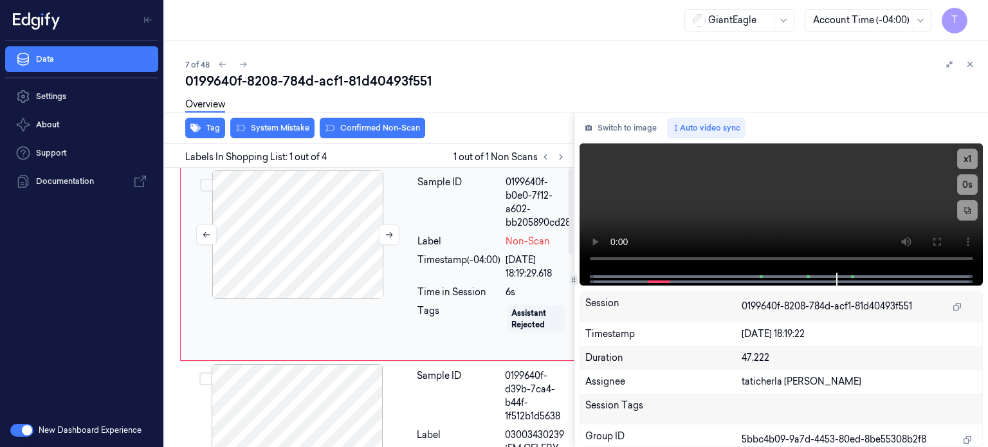
click at [350, 257] on div at bounding box center [297, 234] width 229 height 129
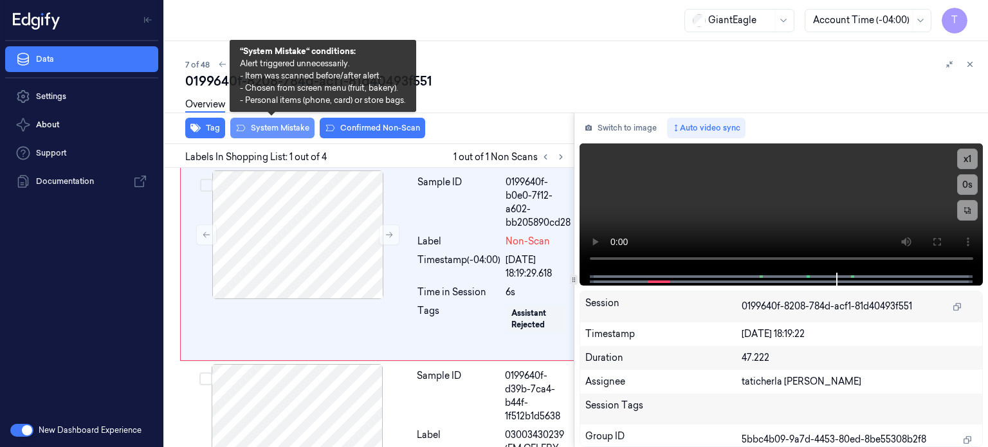
click at [278, 123] on button "System Mistake" at bounding box center [272, 128] width 84 height 21
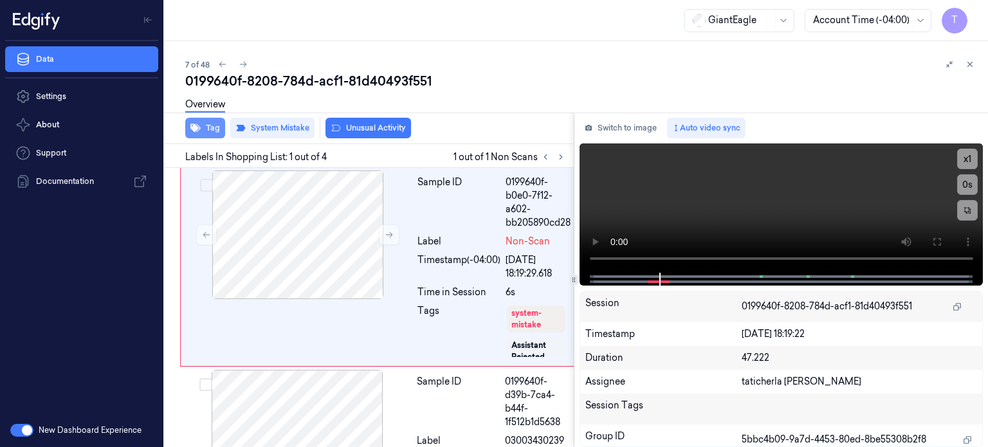
click at [216, 123] on button "Tag" at bounding box center [205, 128] width 40 height 21
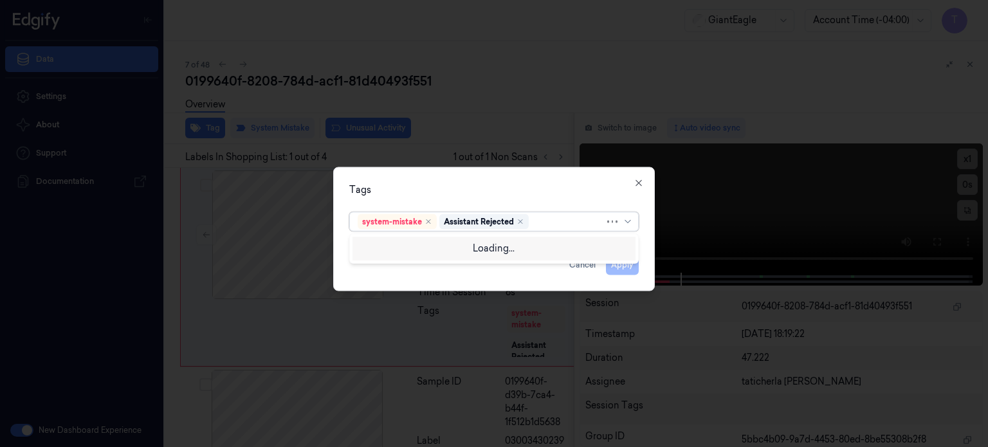
click at [543, 222] on div at bounding box center [567, 222] width 73 height 14
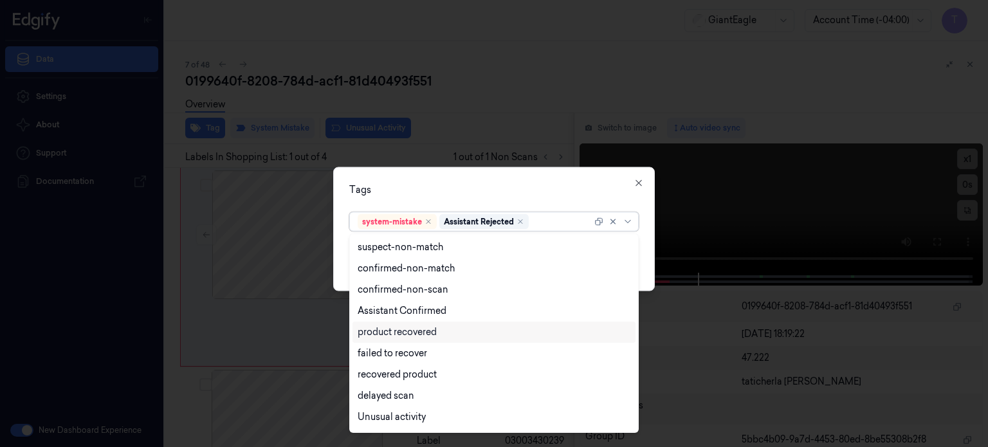
scroll to position [104, 0]
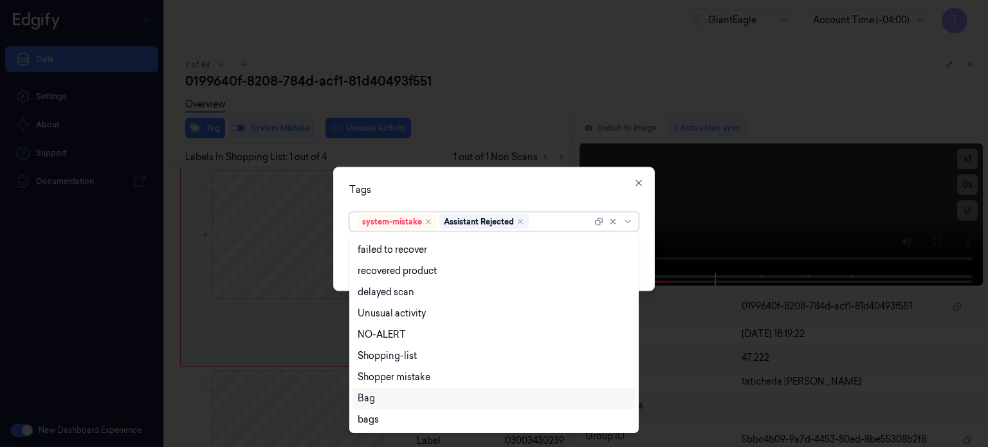
click at [376, 401] on div "Bag" at bounding box center [494, 399] width 273 height 14
click at [630, 220] on icon at bounding box center [627, 220] width 6 height 3
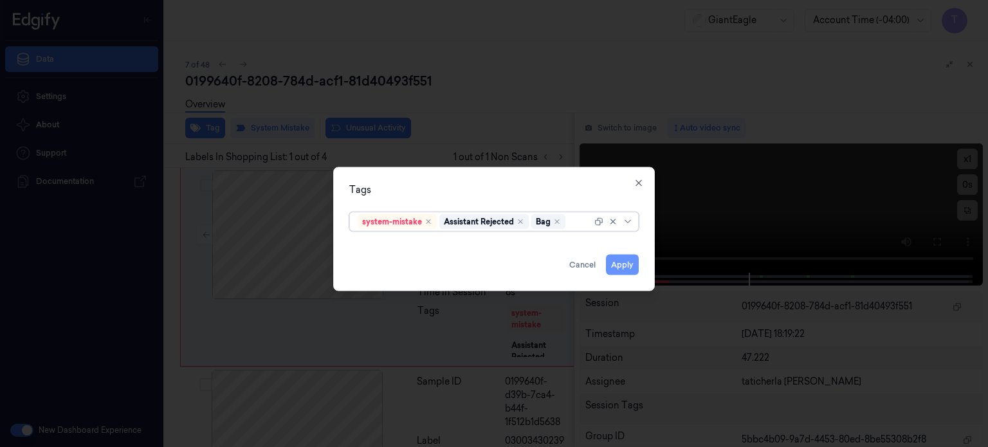
click at [623, 261] on button "Apply" at bounding box center [622, 264] width 33 height 21
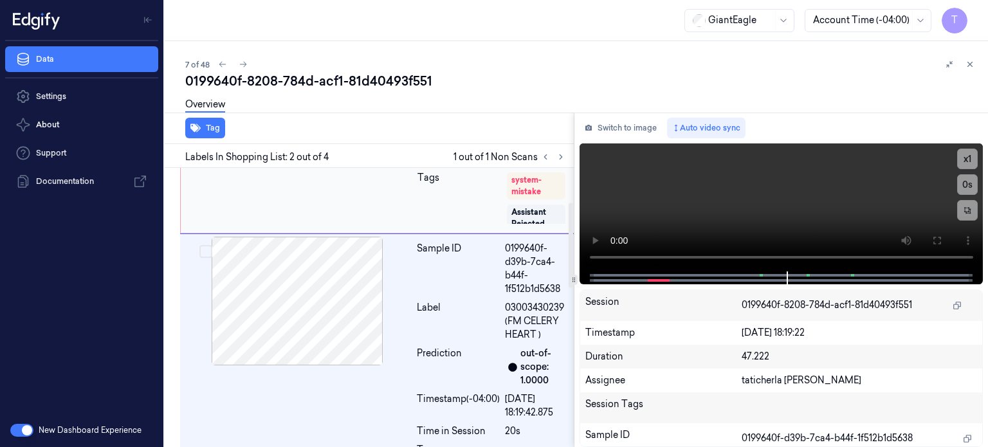
scroll to position [113, 0]
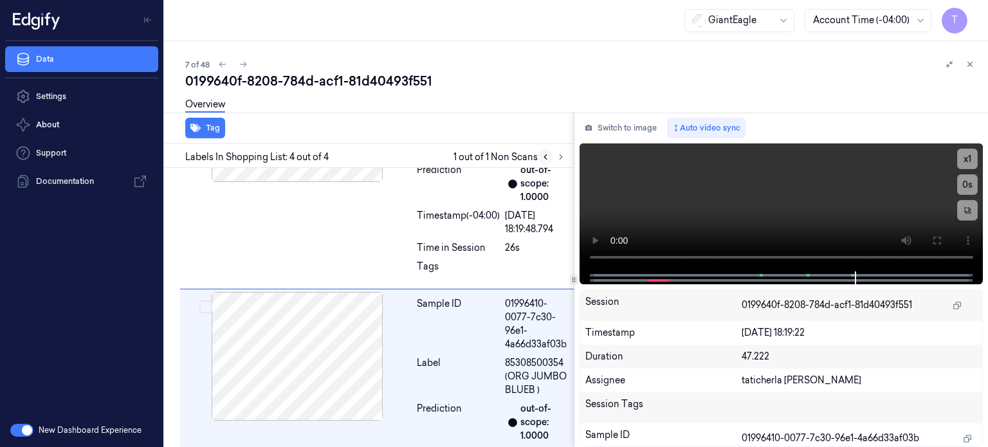
click at [543, 156] on icon at bounding box center [545, 156] width 9 height 9
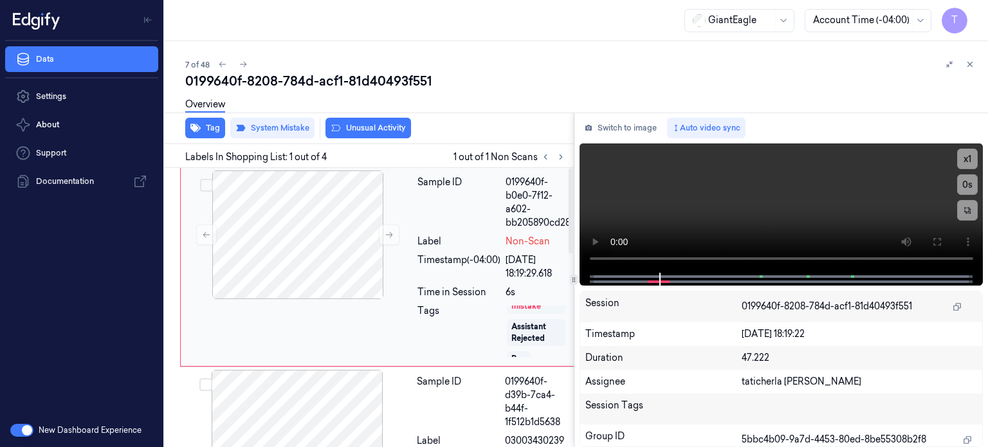
scroll to position [27, 0]
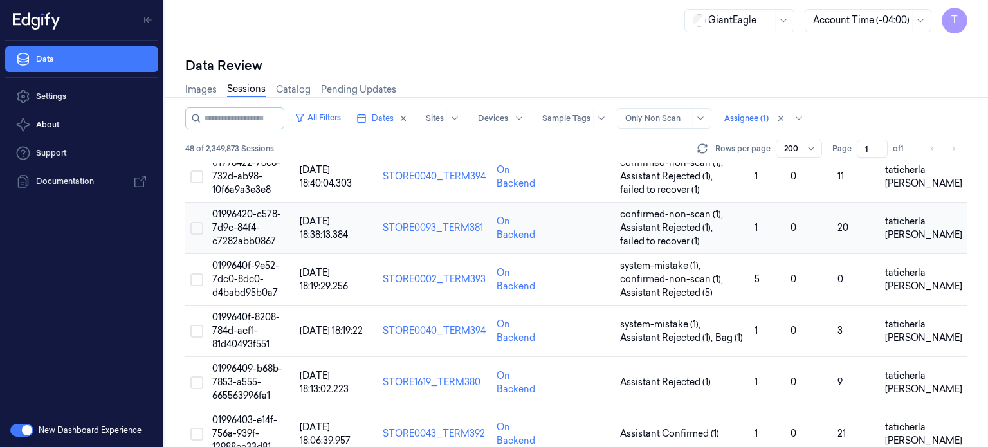
scroll to position [193, 0]
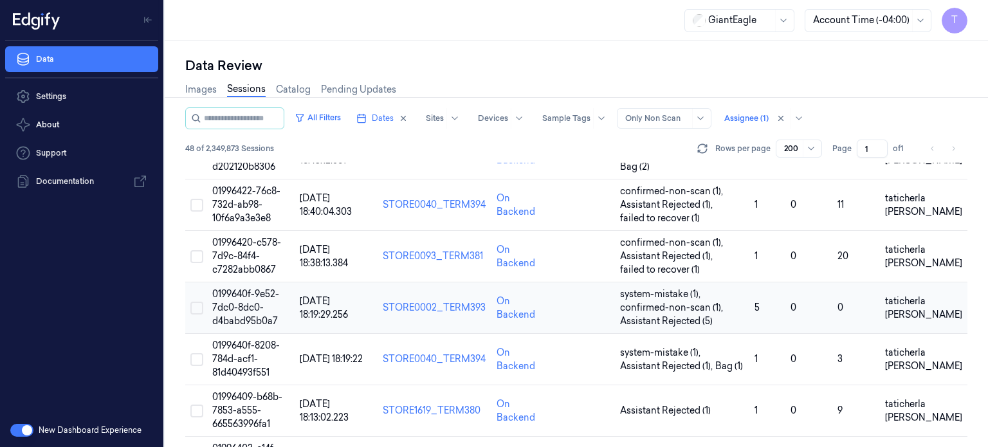
click at [234, 302] on span "0199640f-9e52-7dc0-8dc0-d4babd95b0a7" at bounding box center [245, 307] width 67 height 39
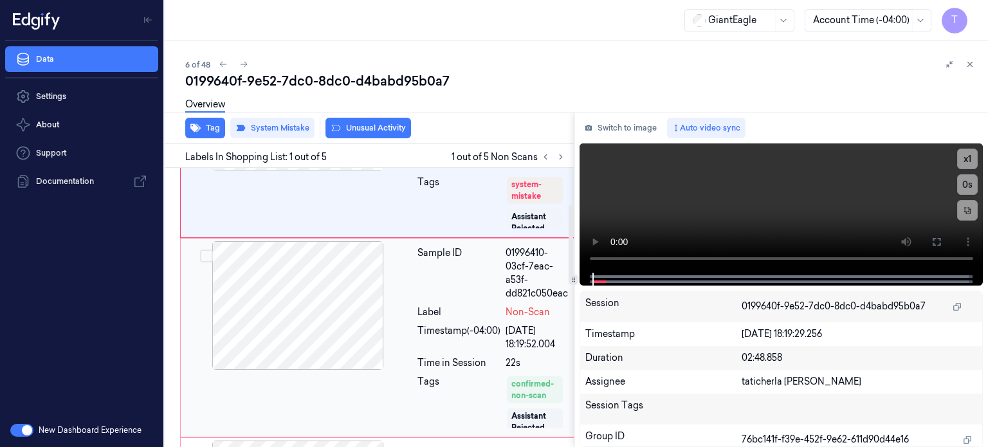
click at [319, 306] on div at bounding box center [297, 305] width 229 height 129
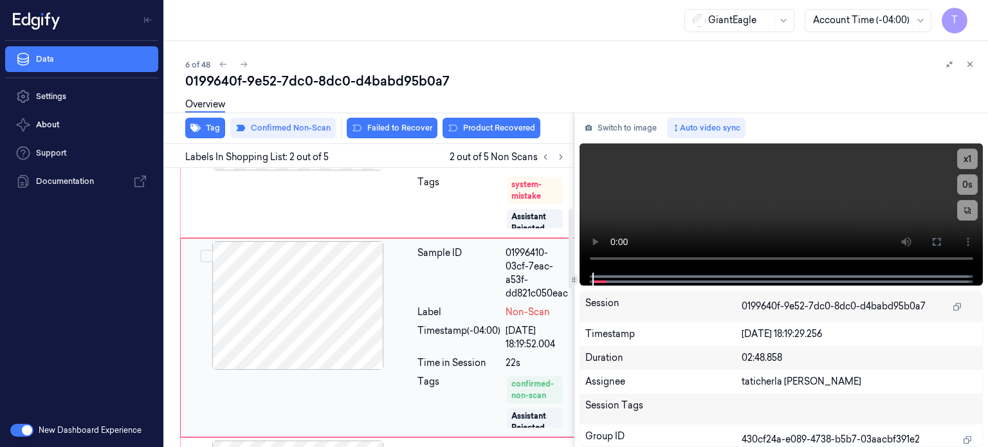
scroll to position [158, 0]
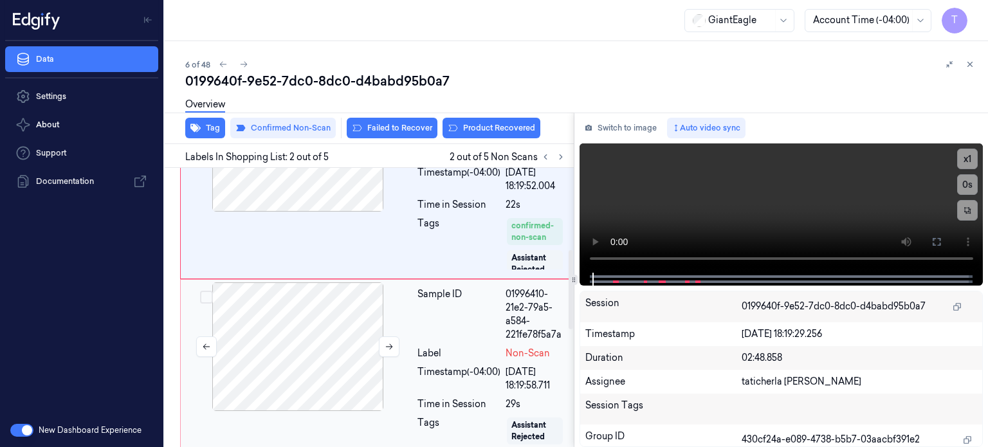
click at [329, 320] on div at bounding box center [297, 346] width 229 height 129
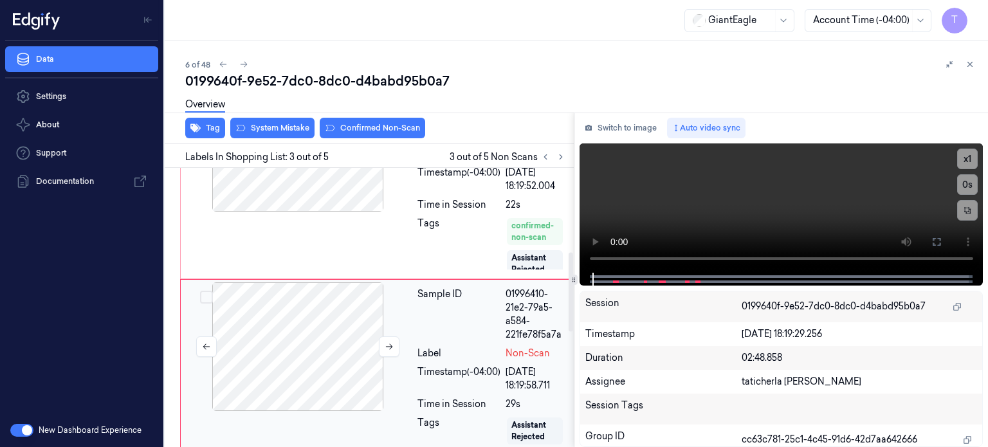
scroll to position [354, 0]
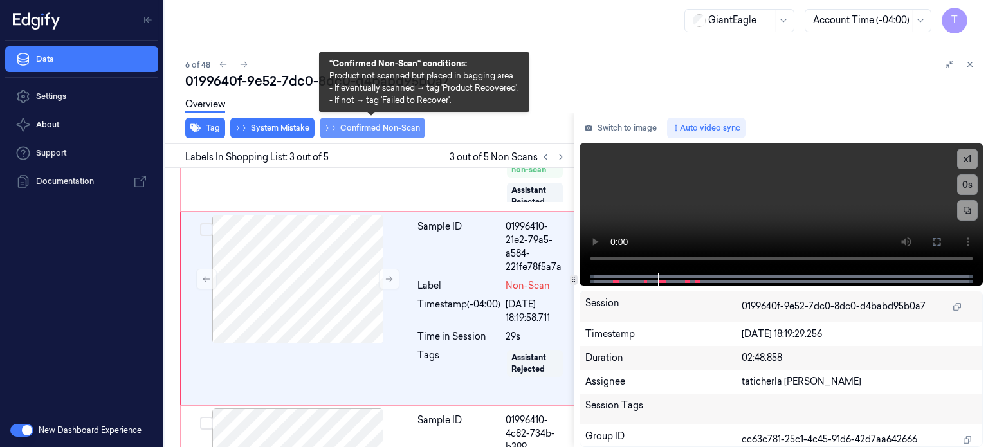
click at [352, 125] on button "Confirmed Non-Scan" at bounding box center [372, 128] width 105 height 21
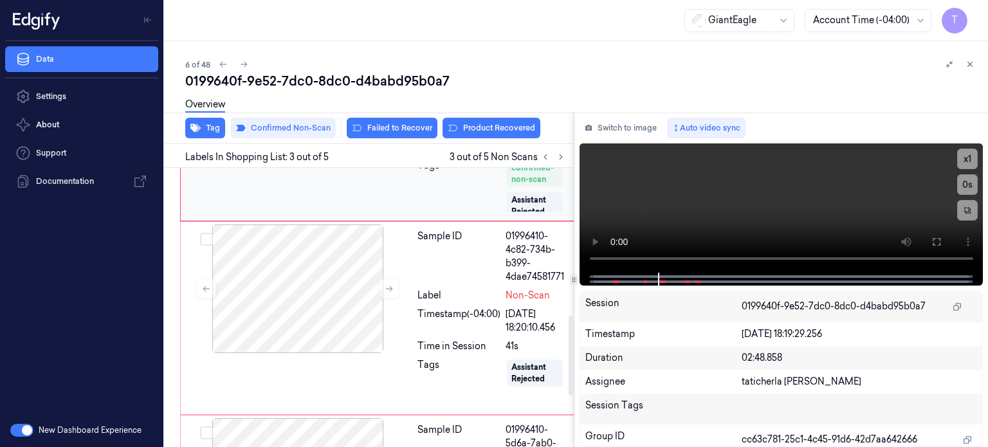
scroll to position [551, 0]
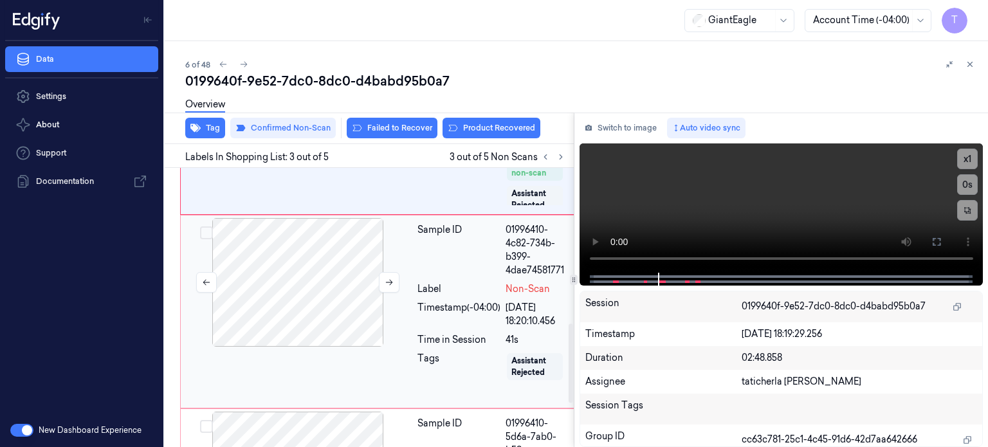
click at [322, 289] on div at bounding box center [297, 282] width 229 height 129
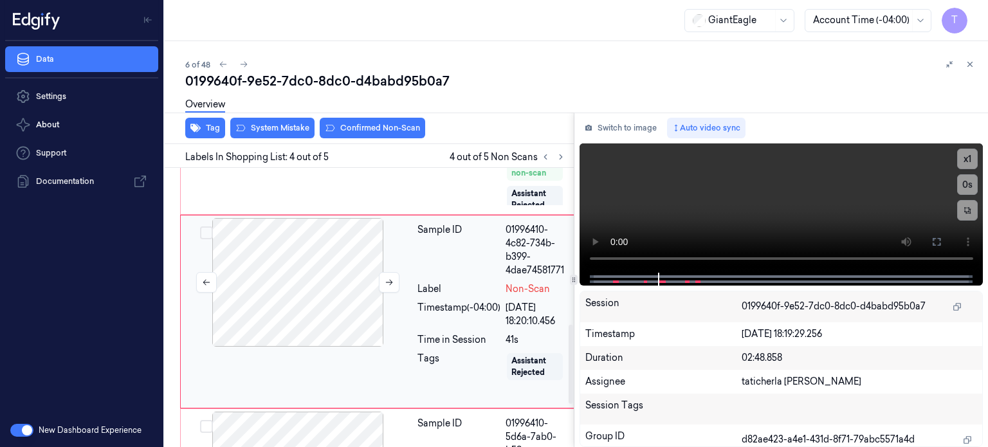
scroll to position [553, 0]
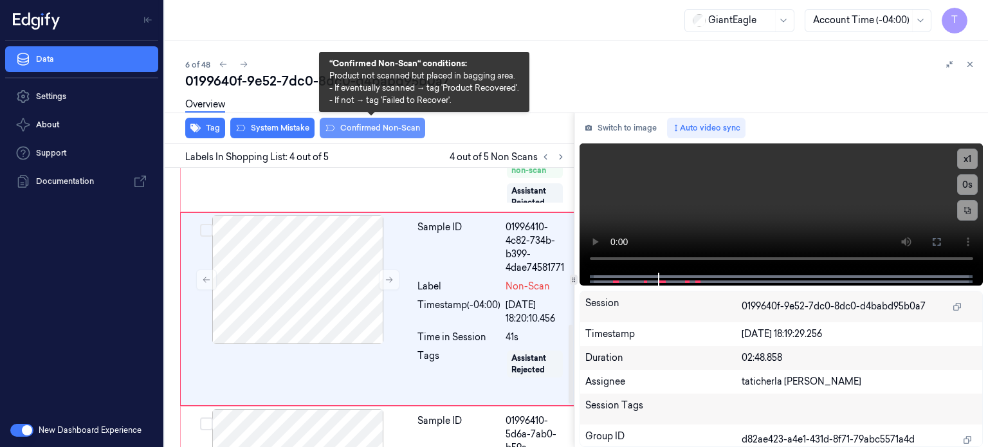
click at [357, 127] on button "Confirmed Non-Scan" at bounding box center [372, 128] width 105 height 21
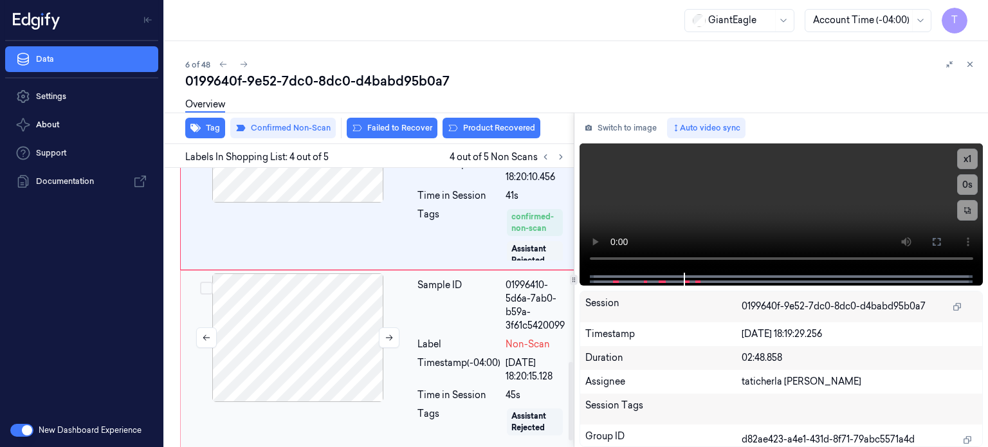
scroll to position [713, 0]
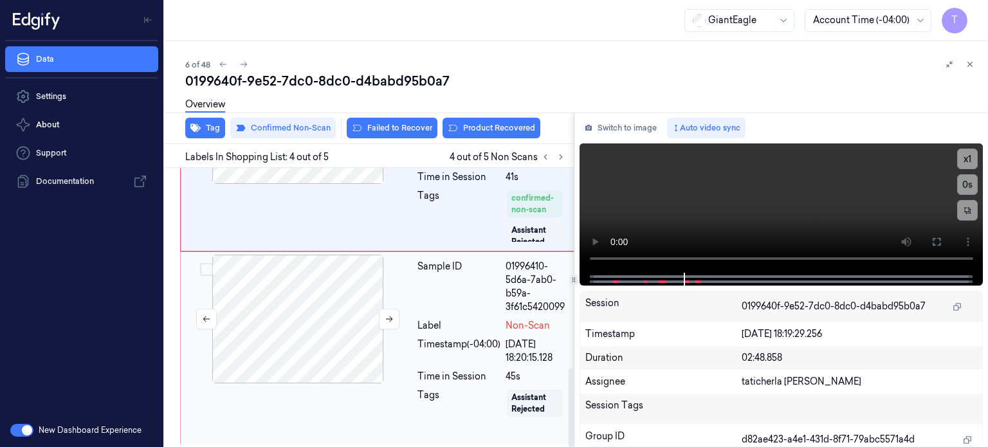
click at [331, 309] on div at bounding box center [297, 319] width 229 height 129
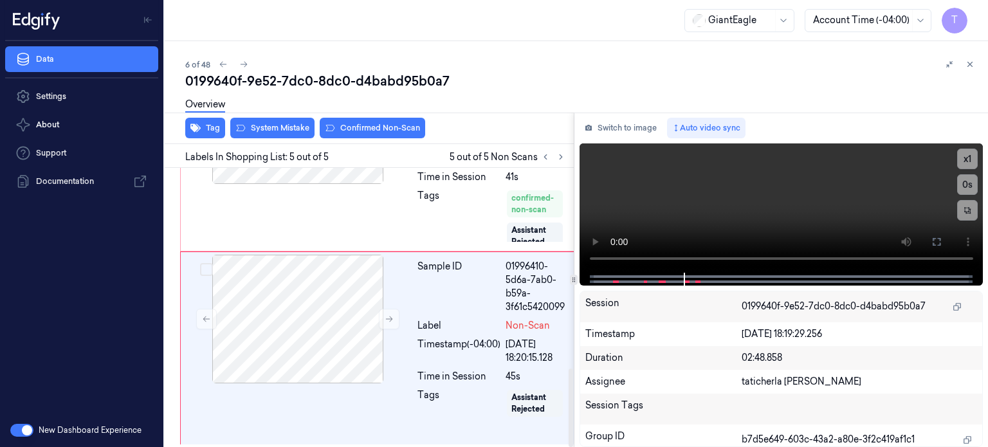
click at [381, 120] on div "Overview" at bounding box center [581, 106] width 792 height 33
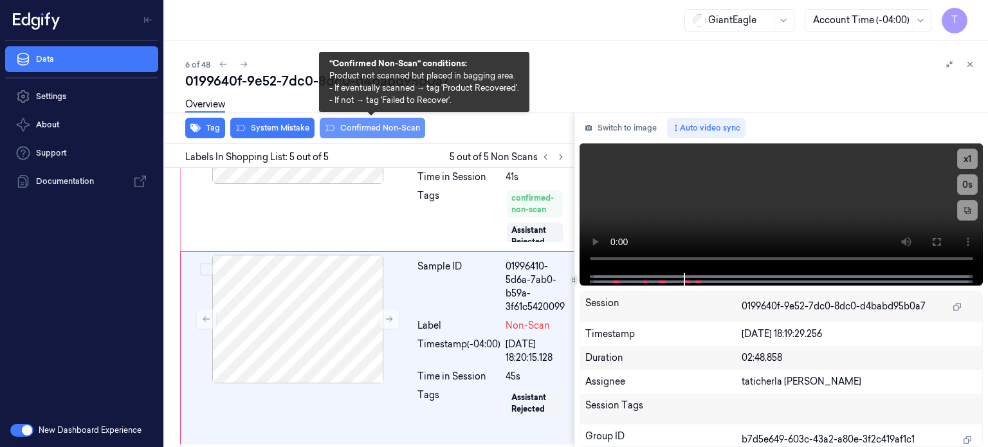
click at [381, 125] on button "Confirmed Non-Scan" at bounding box center [372, 128] width 105 height 21
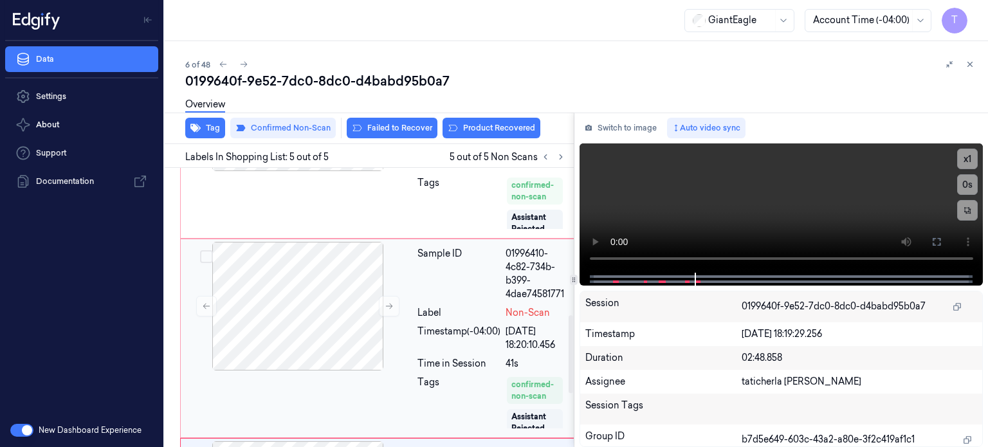
click at [441, 343] on div "Timestamp (-04:00)" at bounding box center [458, 338] width 83 height 27
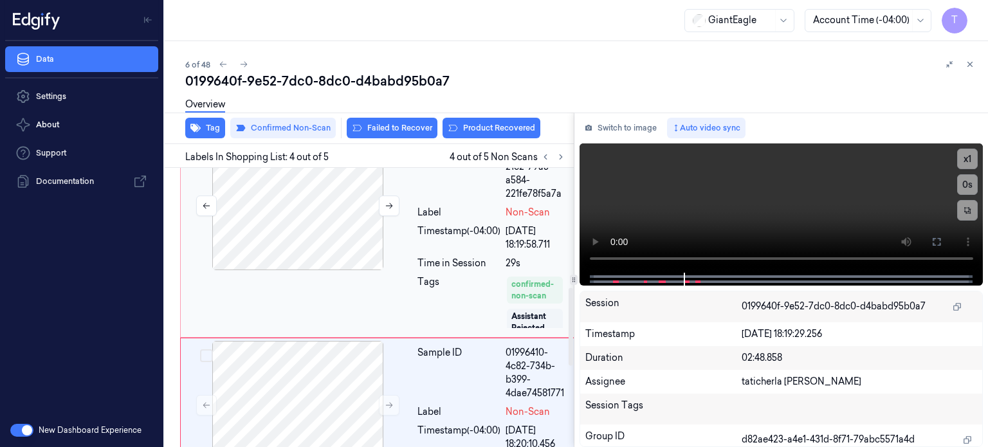
click at [381, 246] on div at bounding box center [297, 205] width 229 height 129
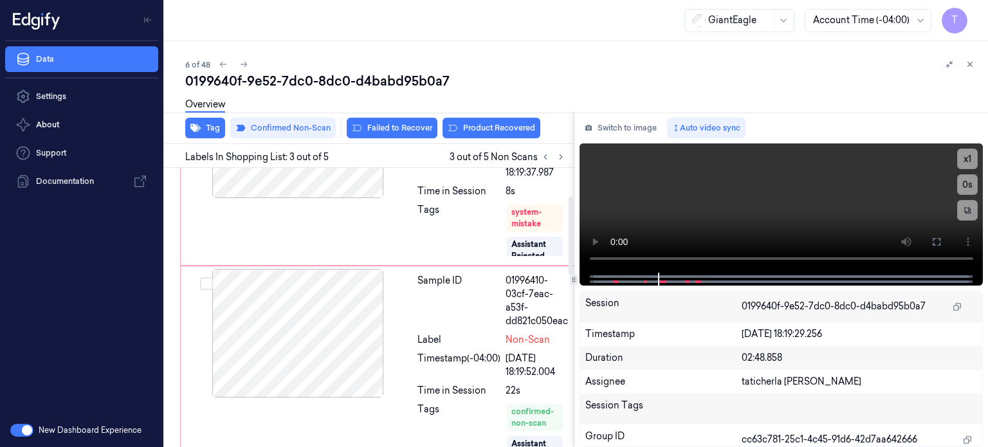
scroll to position [100, 0]
click at [360, 298] on div at bounding box center [297, 333] width 229 height 129
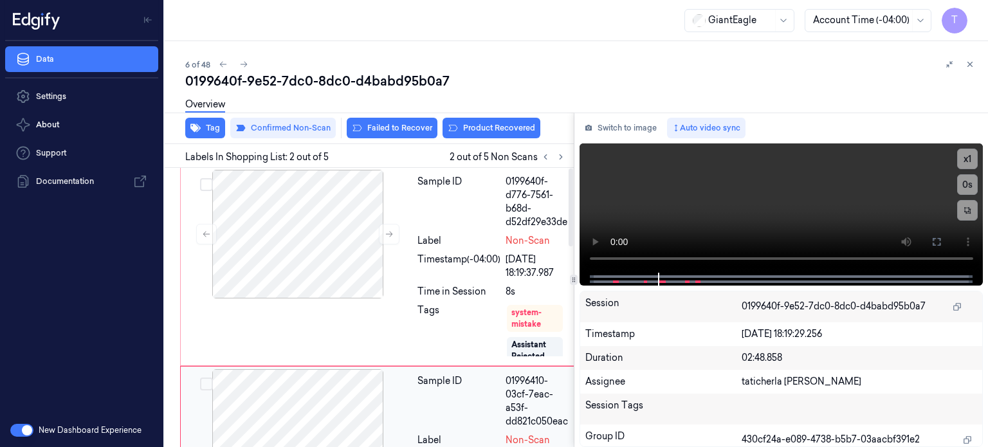
scroll to position [0, 0]
click at [349, 253] on div at bounding box center [297, 234] width 229 height 129
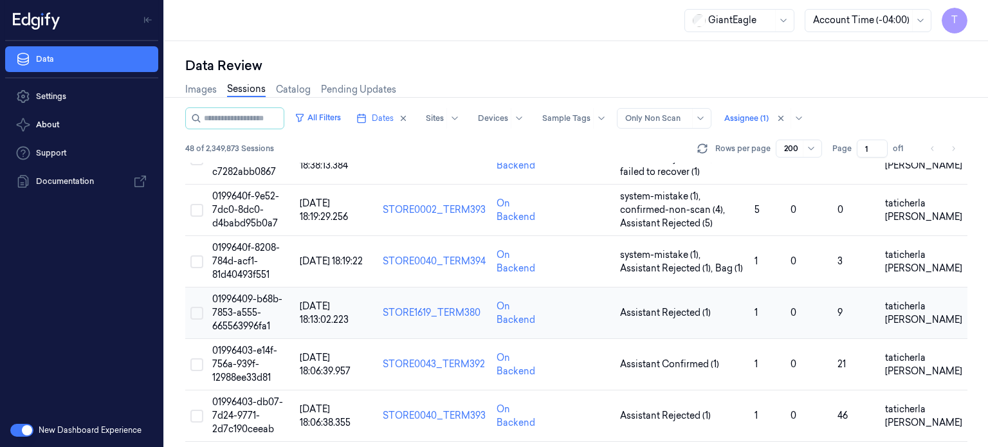
scroll to position [322, 0]
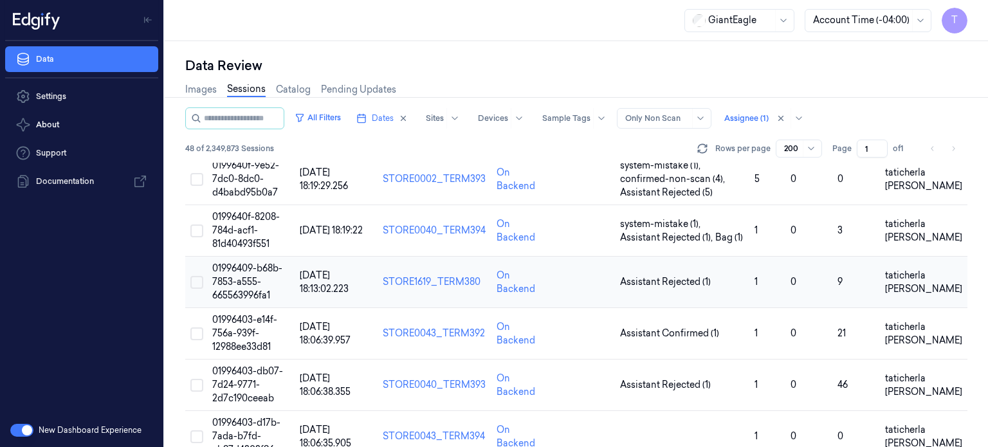
click at [242, 280] on span "01996409-b68b-7853-a555-665563996fa1" at bounding box center [247, 281] width 70 height 39
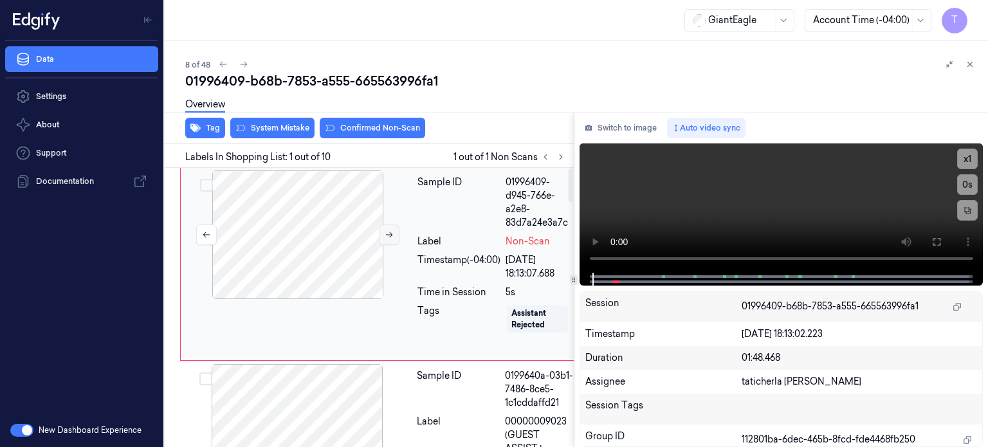
click at [389, 234] on icon at bounding box center [389, 235] width 7 height 6
click at [941, 241] on icon at bounding box center [936, 242] width 10 height 10
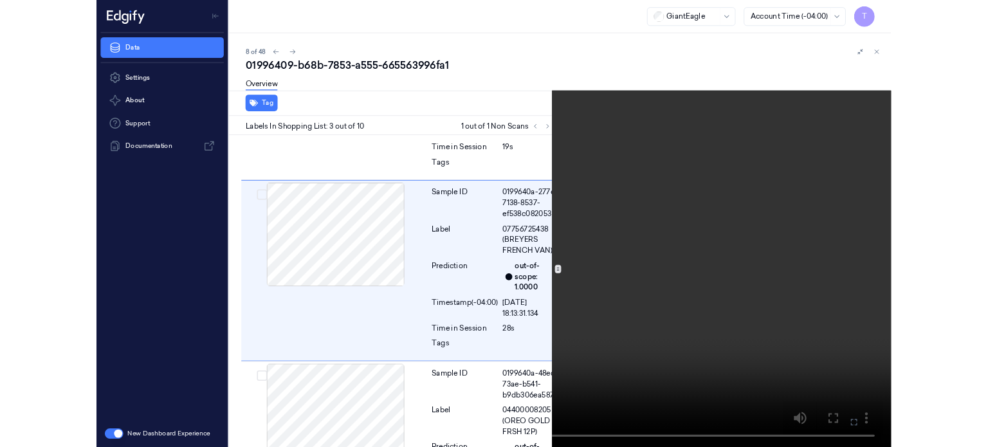
scroll to position [363, 0]
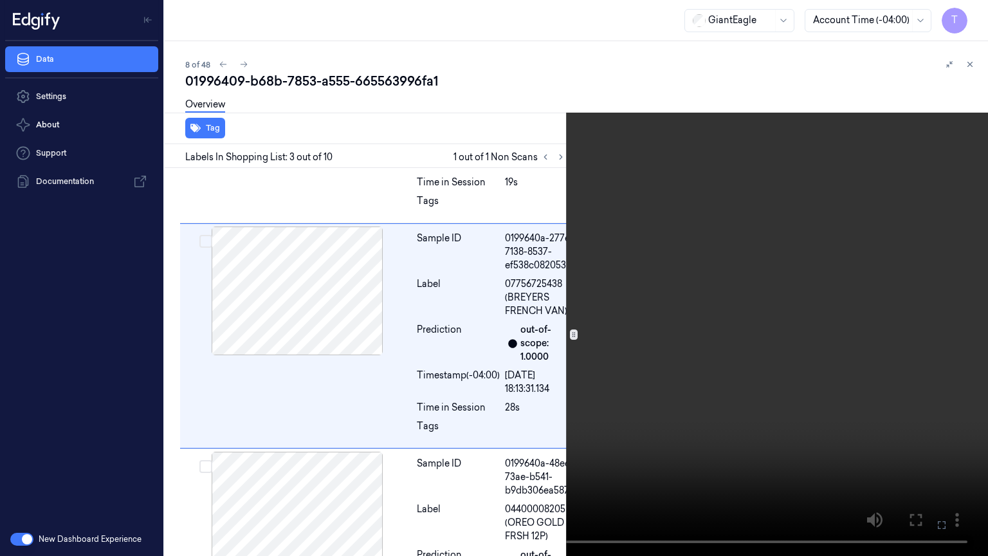
click at [0, 0] on icon at bounding box center [0, 0] width 0 height 0
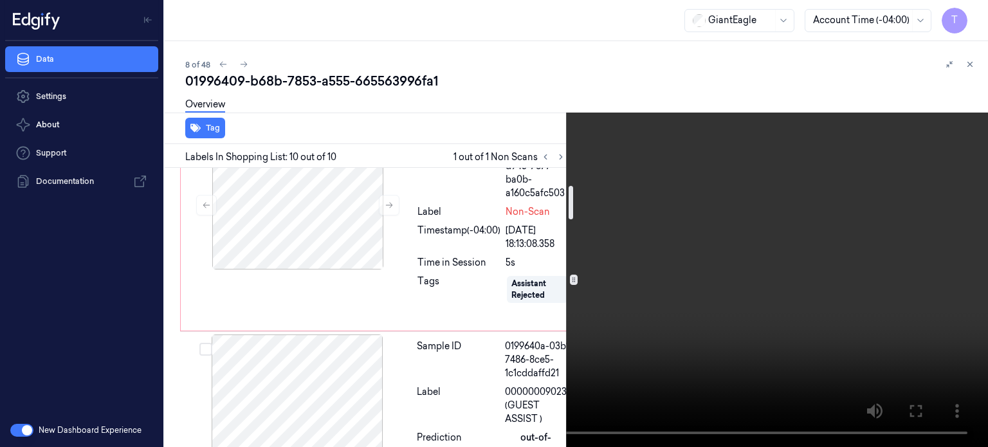
scroll to position [5, 0]
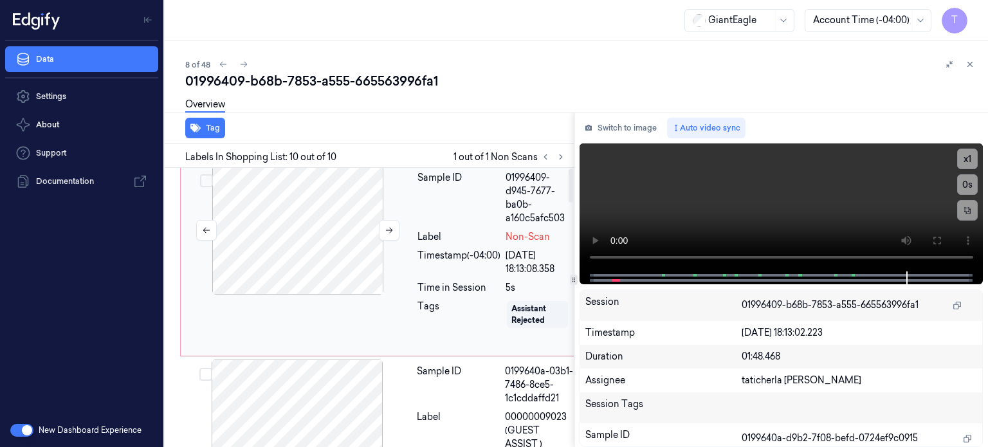
click at [306, 226] on div at bounding box center [297, 230] width 229 height 129
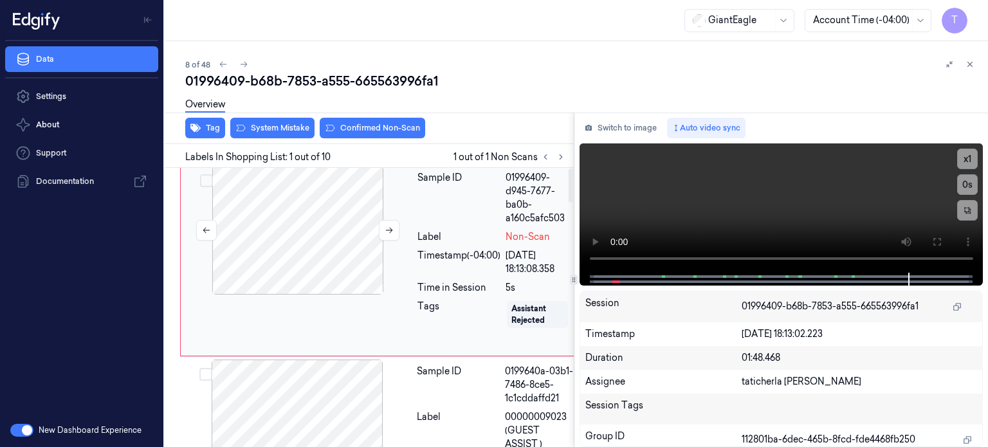
scroll to position [0, 0]
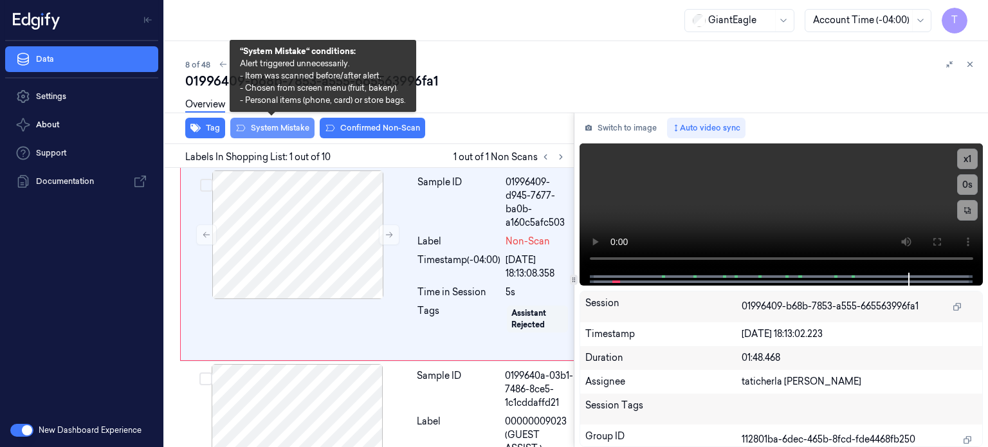
click at [292, 125] on button "System Mistake" at bounding box center [272, 128] width 84 height 21
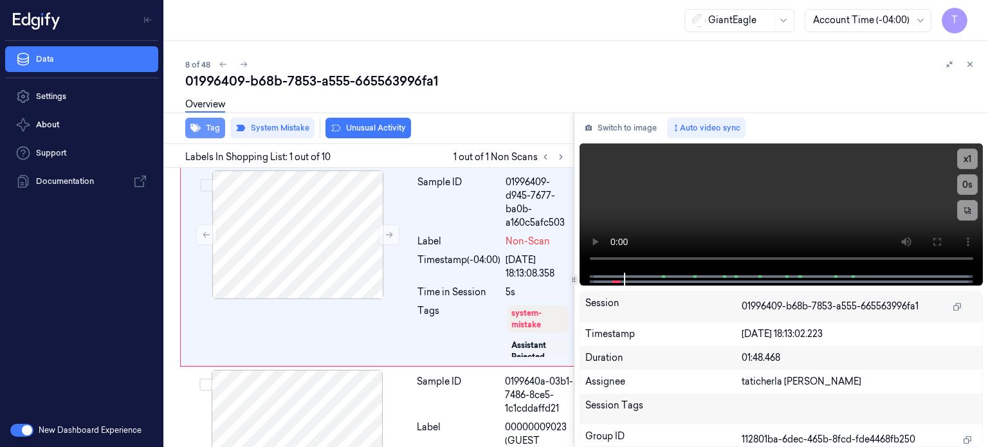
click at [208, 128] on button "Tag" at bounding box center [205, 128] width 40 height 21
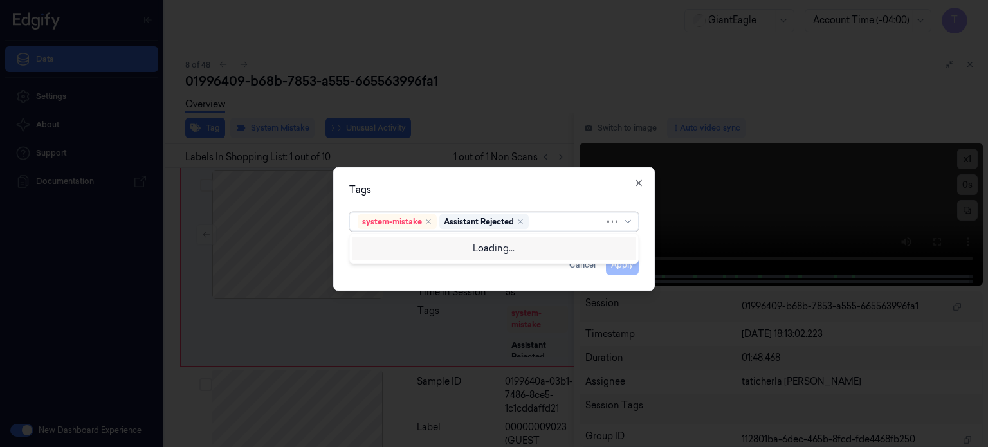
drag, startPoint x: 545, startPoint y: 220, endPoint x: 534, endPoint y: 230, distance: 14.6
click at [546, 220] on div at bounding box center [567, 222] width 73 height 14
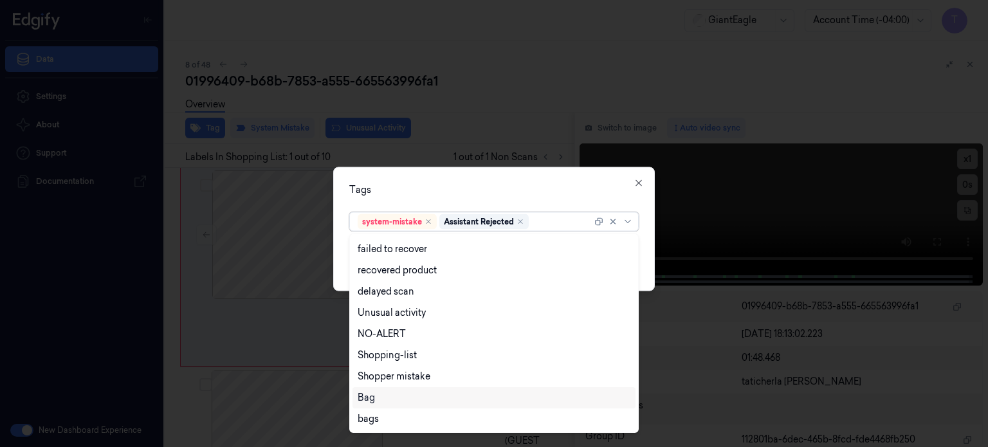
click at [370, 394] on div "Bag" at bounding box center [366, 398] width 17 height 14
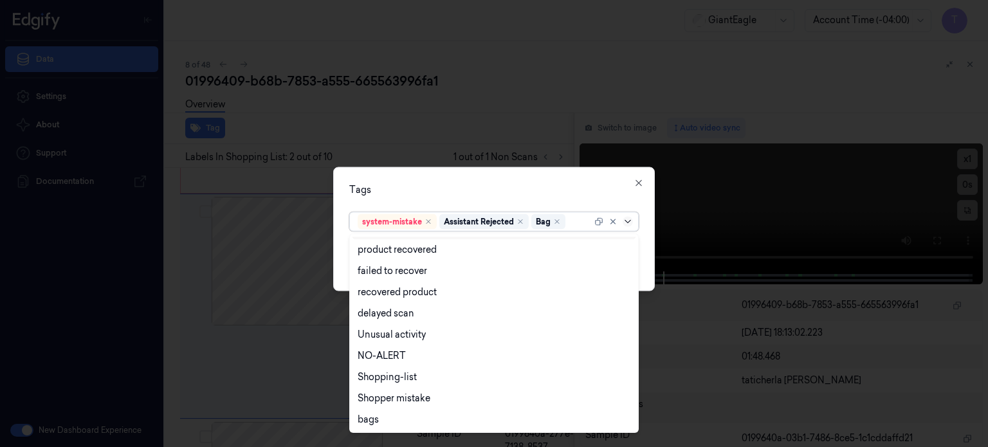
scroll to position [177, 0]
click at [630, 221] on icon at bounding box center [628, 221] width 10 height 10
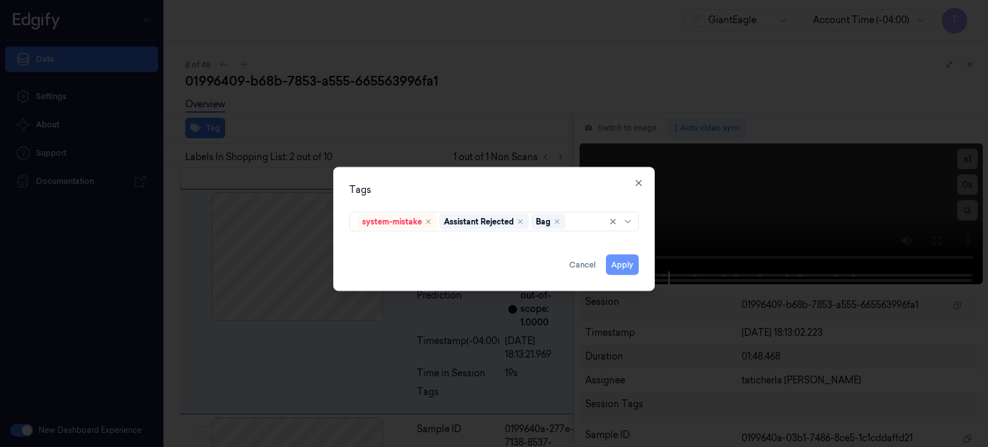
click at [620, 264] on button "Apply" at bounding box center [622, 264] width 33 height 21
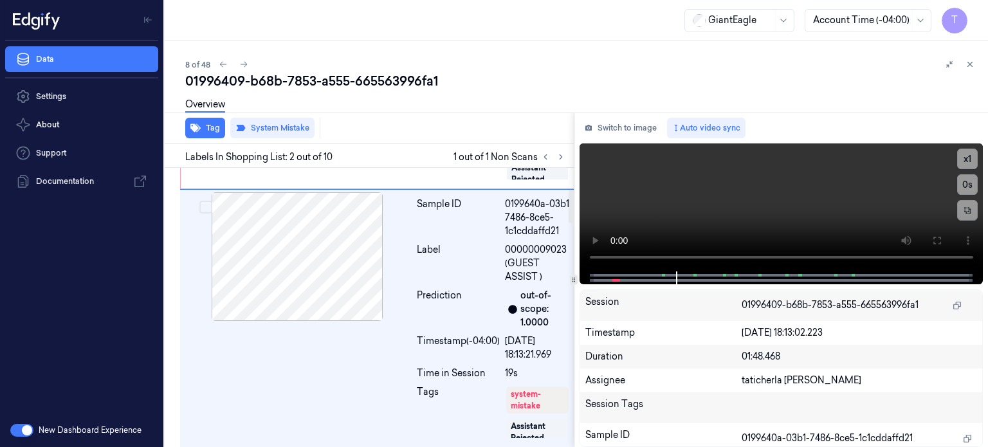
scroll to position [194, 0]
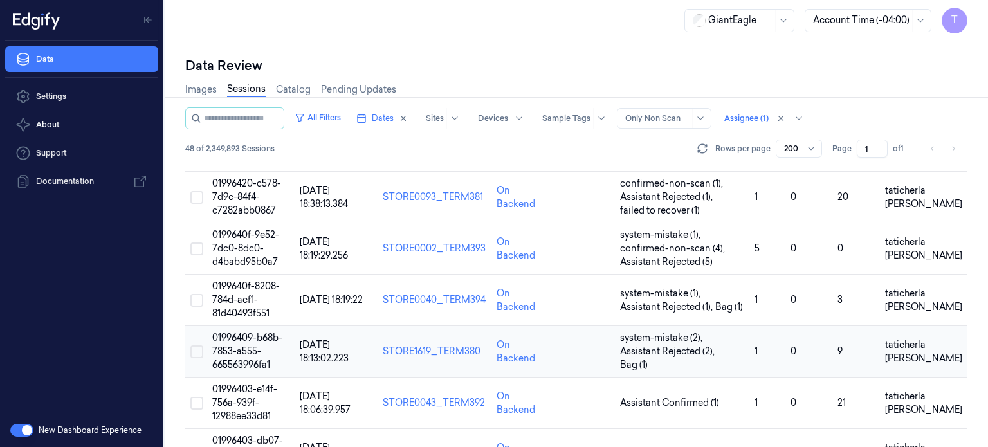
scroll to position [386, 0]
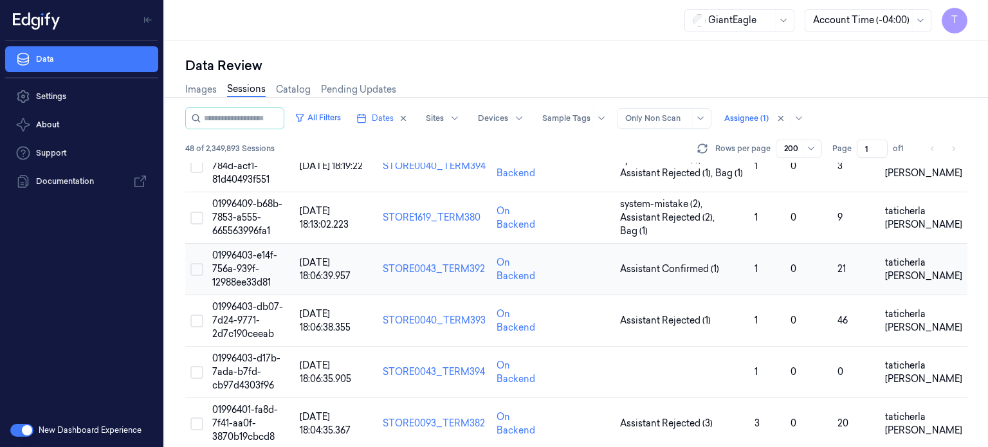
click at [230, 260] on td "01996403-e14f-756a-939f-12988ee33d81" at bounding box center [250, 269] width 87 height 51
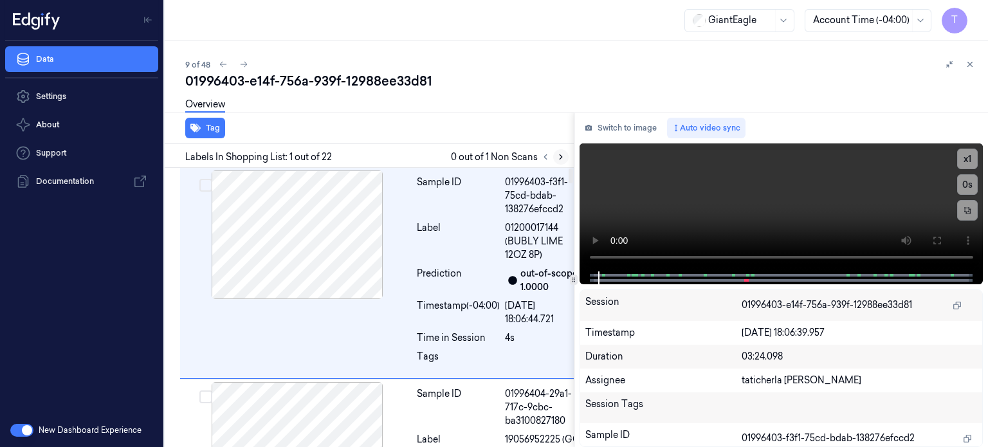
click at [558, 155] on icon at bounding box center [560, 156] width 9 height 9
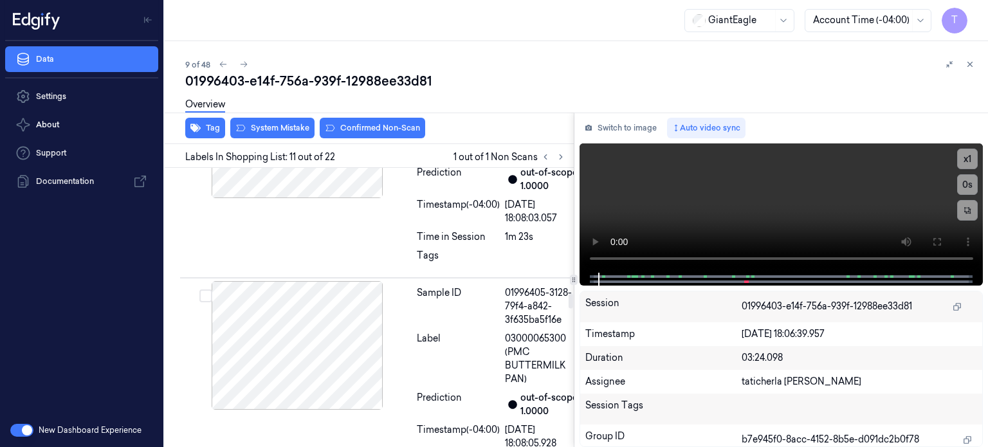
scroll to position [2393, 0]
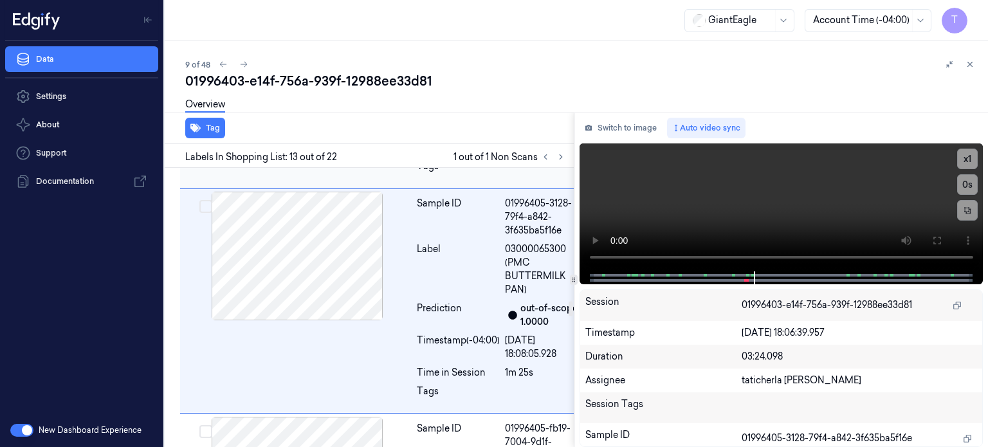
scroll to position [2404, 0]
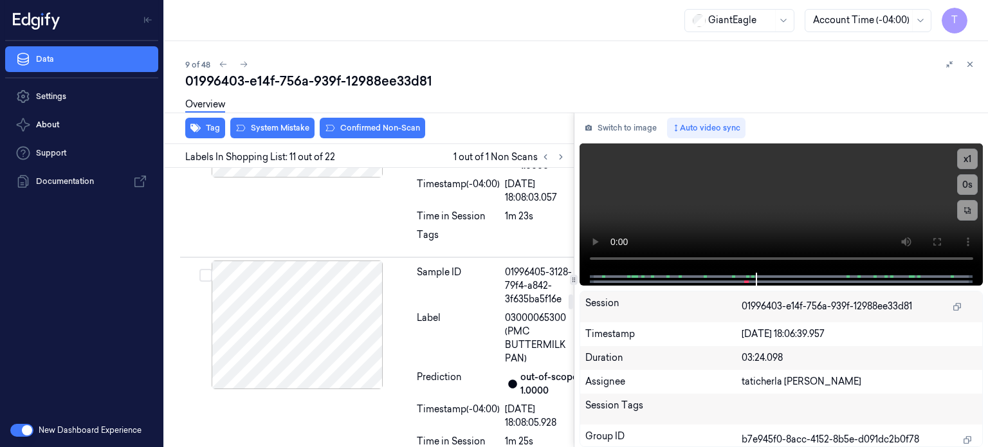
scroll to position [2393, 0]
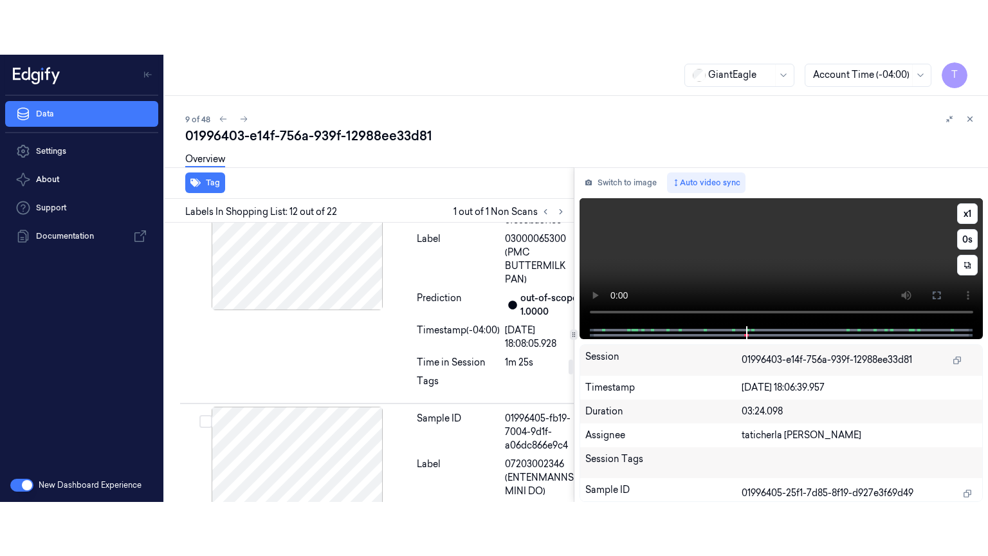
scroll to position [2609, 0]
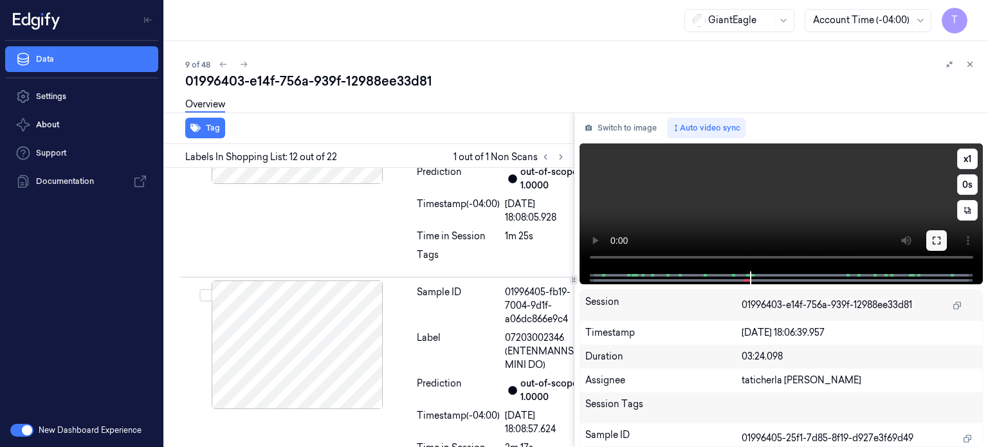
click at [939, 239] on icon at bounding box center [936, 240] width 10 height 10
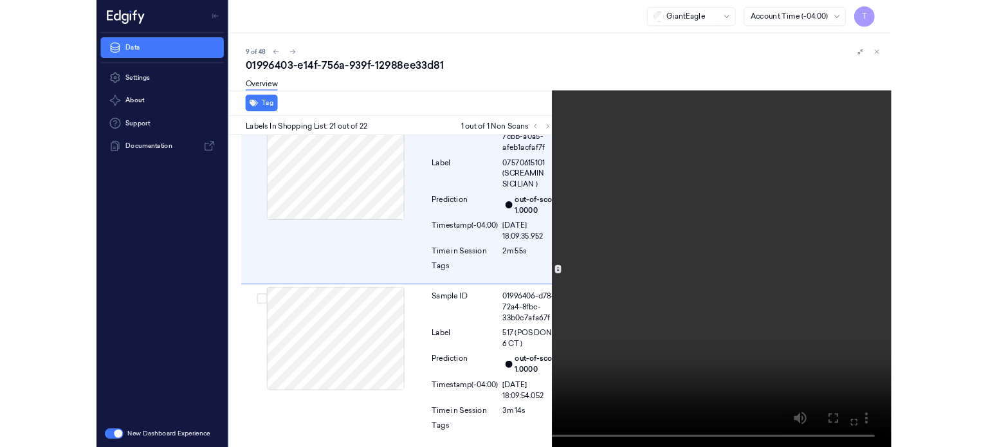
scroll to position [4740, 0]
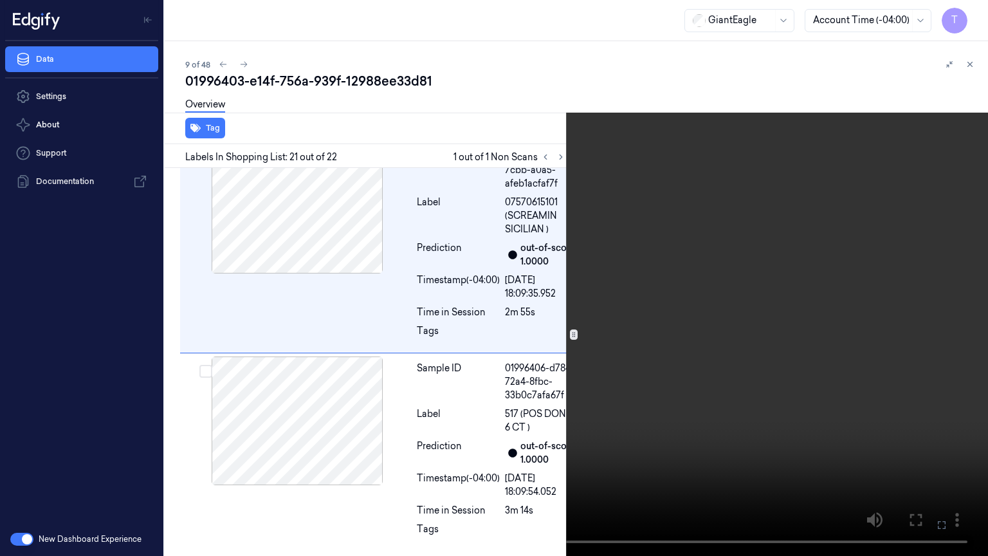
click at [0, 0] on icon at bounding box center [0, 0] width 0 height 0
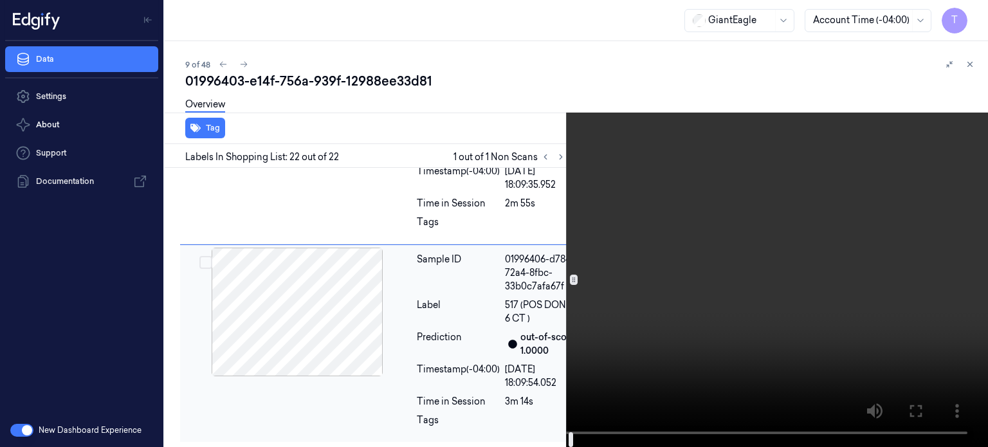
scroll to position [5016, 0]
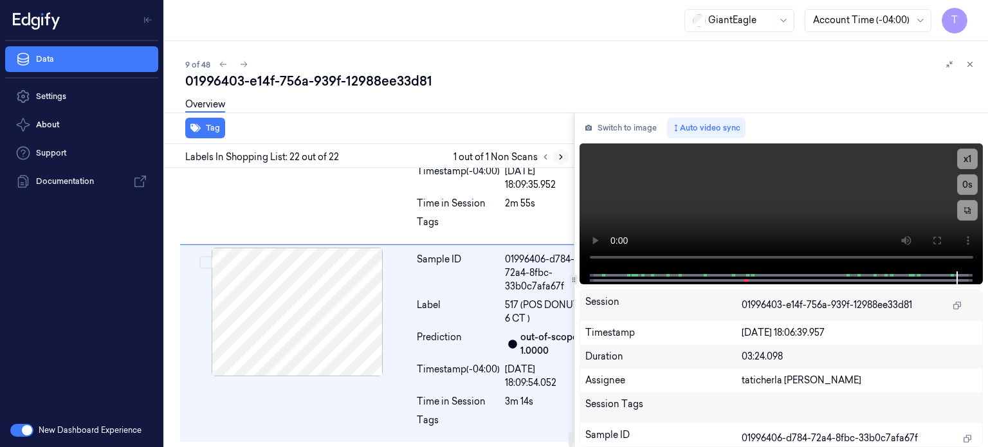
click at [555, 152] on button at bounding box center [560, 156] width 15 height 15
click at [561, 154] on icon at bounding box center [560, 156] width 9 height 9
click at [543, 160] on icon at bounding box center [545, 156] width 9 height 9
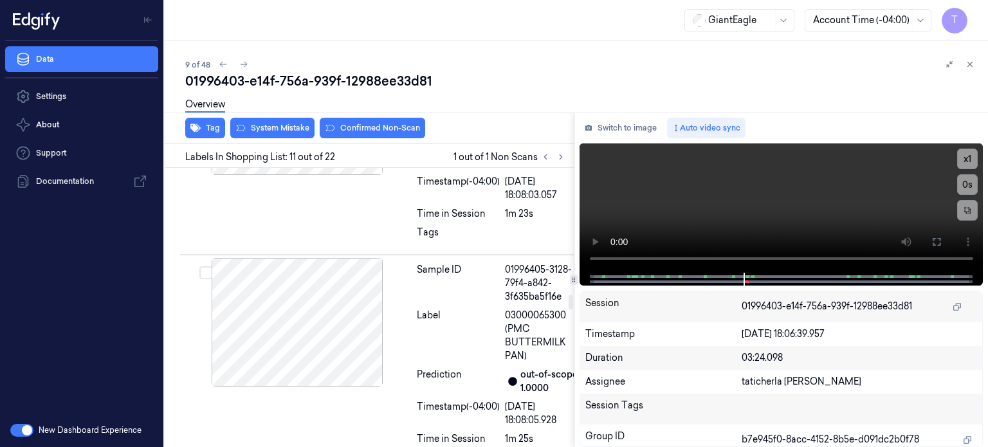
scroll to position [2393, 0]
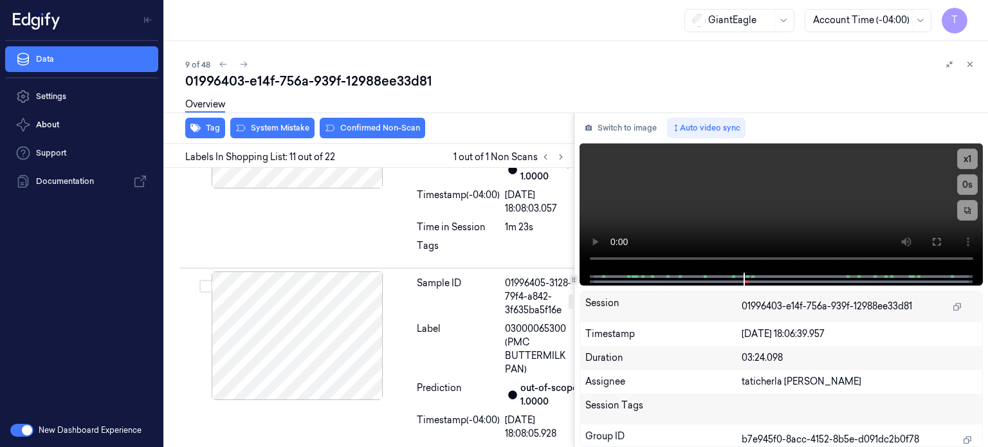
drag, startPoint x: 322, startPoint y: 264, endPoint x: 317, endPoint y: 259, distance: 6.8
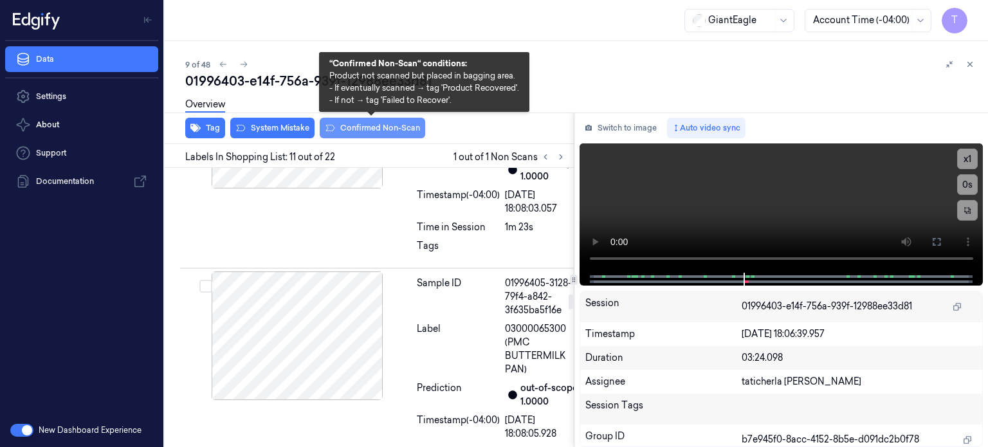
click at [358, 123] on button "Confirmed Non-Scan" at bounding box center [372, 128] width 105 height 21
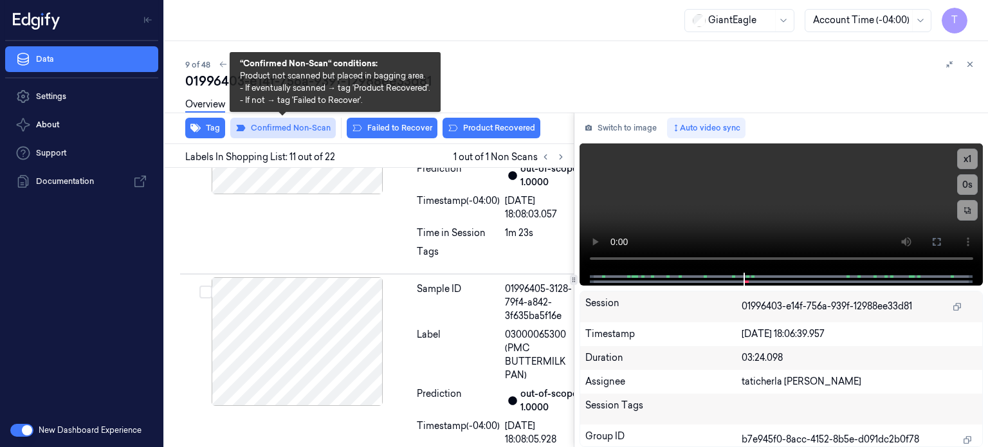
scroll to position [2396, 0]
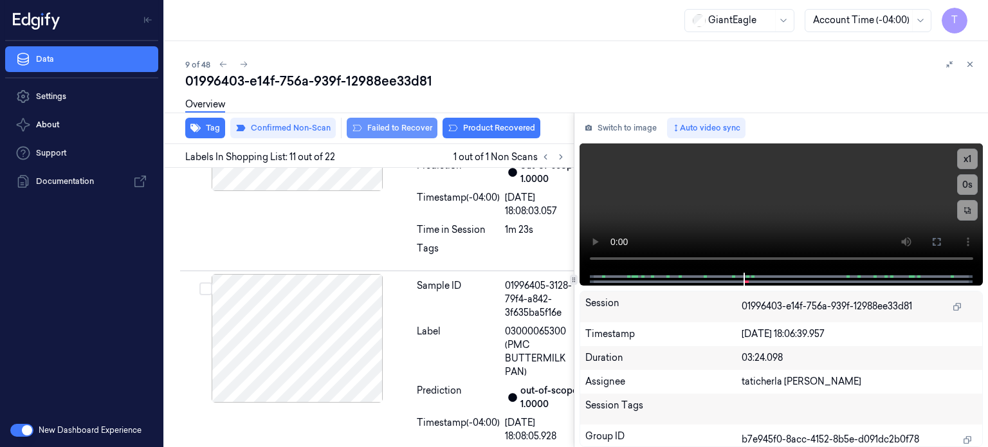
click at [402, 128] on button "Failed to Recover" at bounding box center [392, 128] width 91 height 21
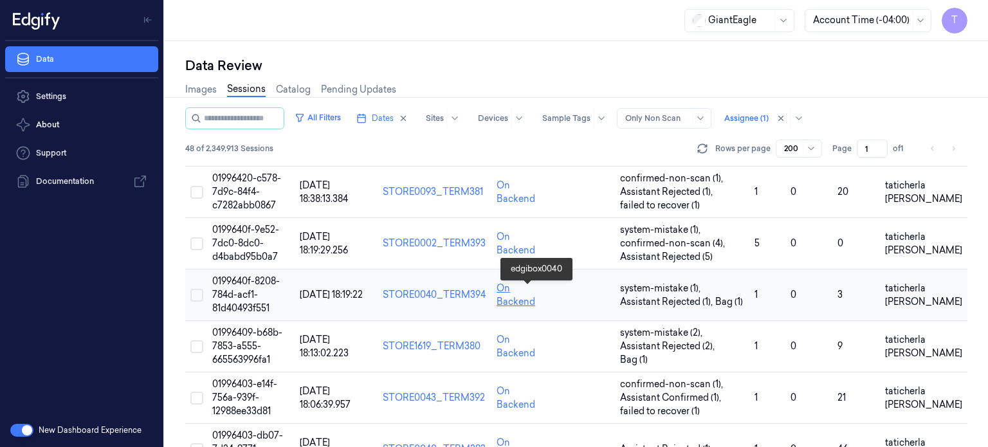
scroll to position [450, 0]
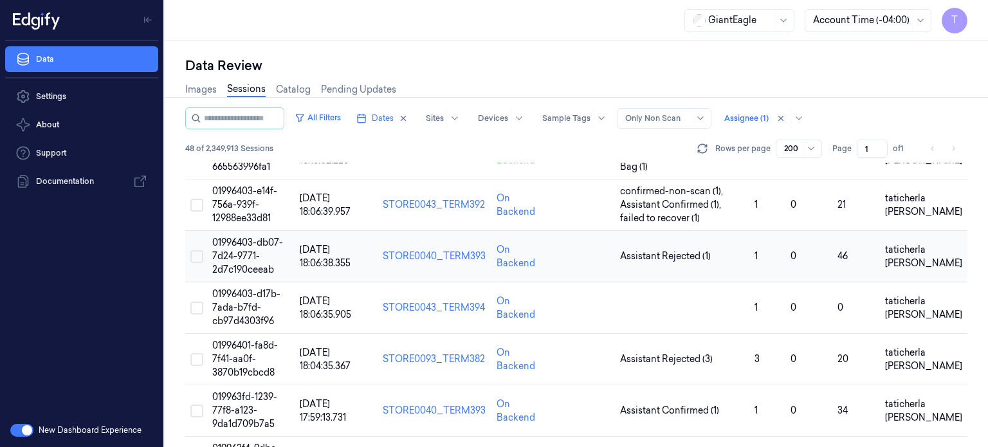
click at [235, 255] on span "01996403-db07-7d24-9771-2d7c190ceeab" at bounding box center [247, 256] width 71 height 39
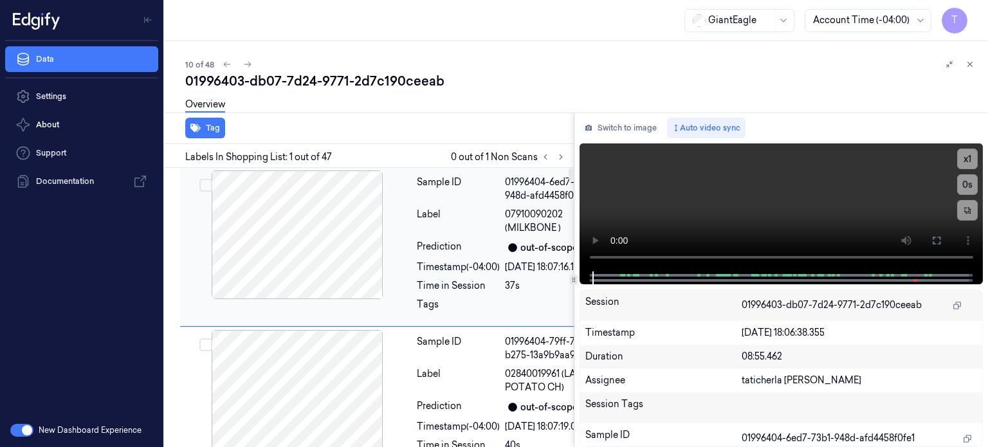
drag, startPoint x: 343, startPoint y: 244, endPoint x: 356, endPoint y: 241, distance: 13.1
click at [345, 244] on div at bounding box center [297, 234] width 229 height 129
click at [357, 241] on div at bounding box center [297, 234] width 229 height 129
click at [563, 156] on icon at bounding box center [560, 156] width 9 height 9
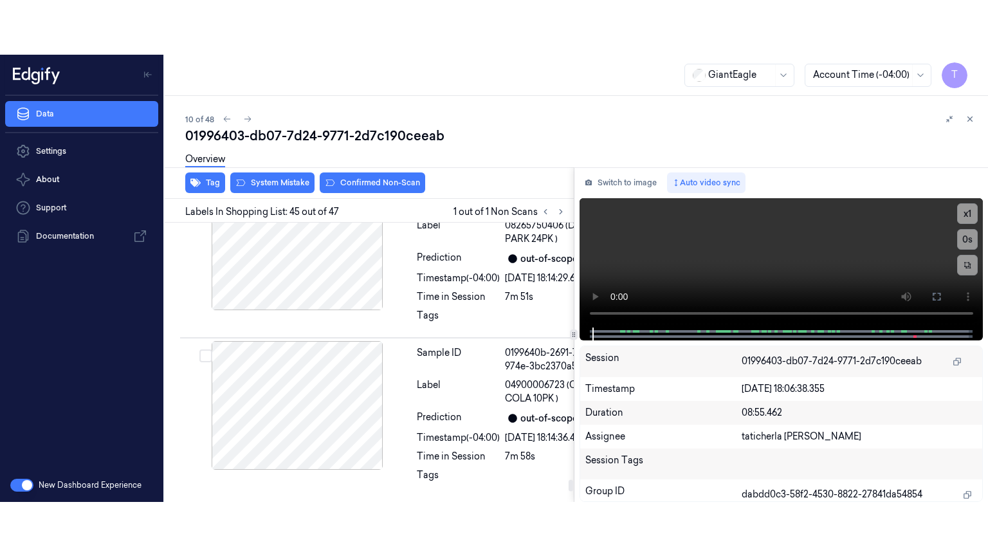
scroll to position [10591, 0]
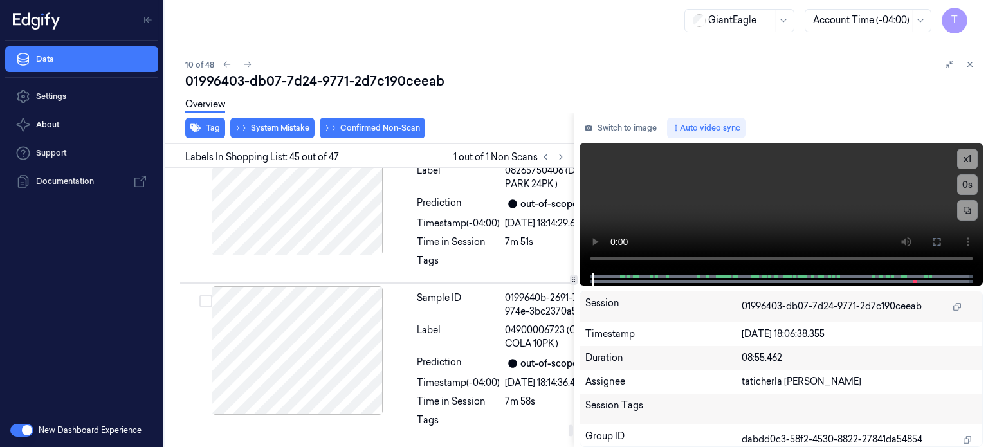
click at [370, 120] on div at bounding box center [297, 56] width 229 height 129
click at [331, 120] on div at bounding box center [297, 56] width 229 height 129
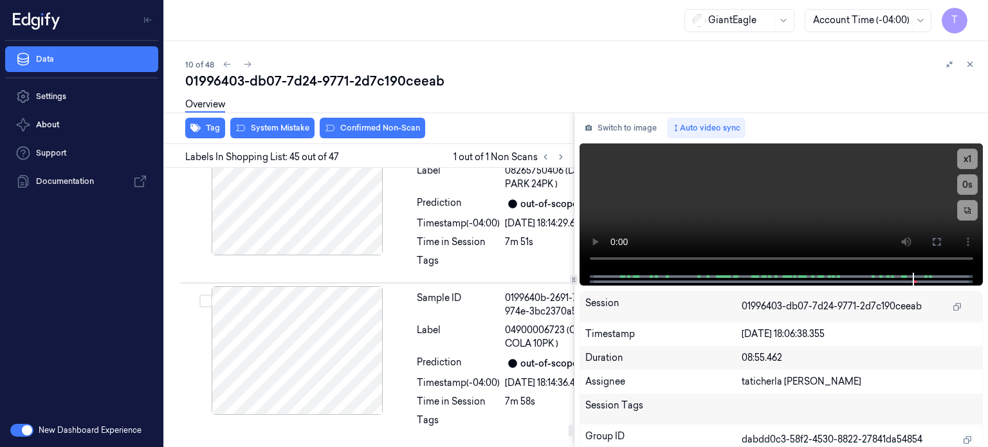
click at [331, 120] on div at bounding box center [297, 56] width 229 height 129
click at [341, 120] on div at bounding box center [297, 56] width 229 height 129
click at [936, 239] on icon at bounding box center [936, 242] width 10 height 10
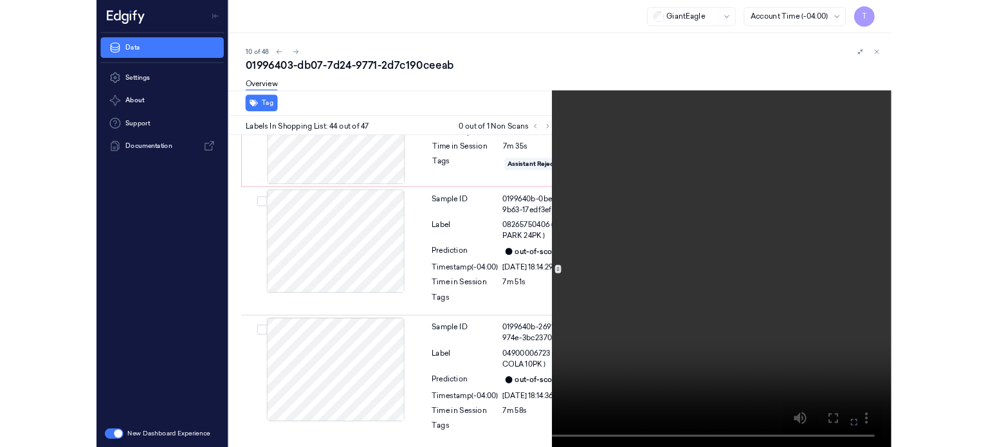
scroll to position [10321, 0]
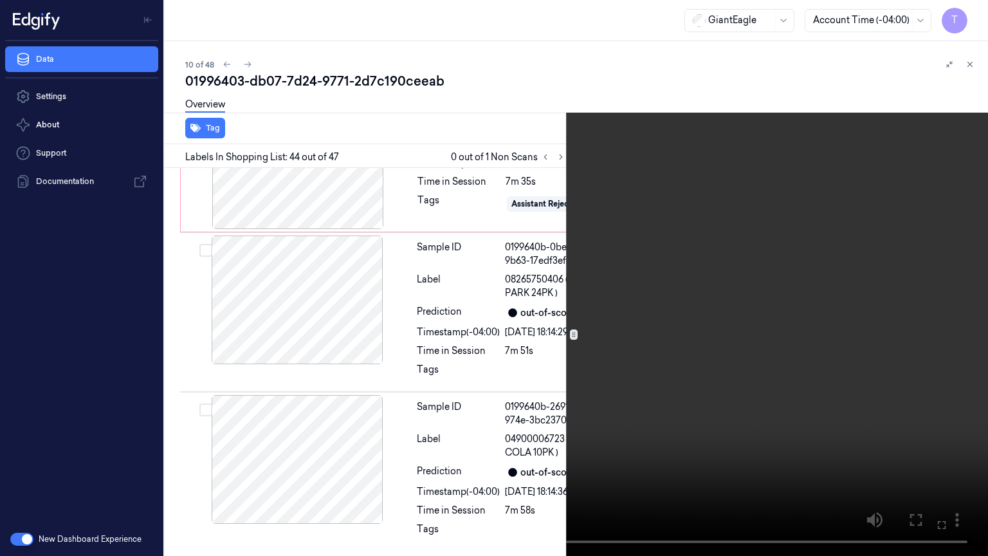
click at [0, 0] on button at bounding box center [0, 0] width 0 height 0
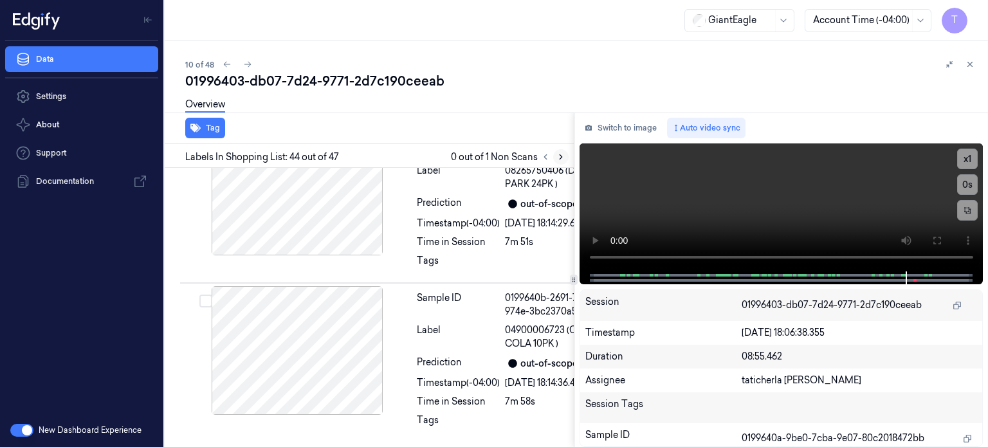
click at [558, 154] on icon at bounding box center [560, 156] width 9 height 9
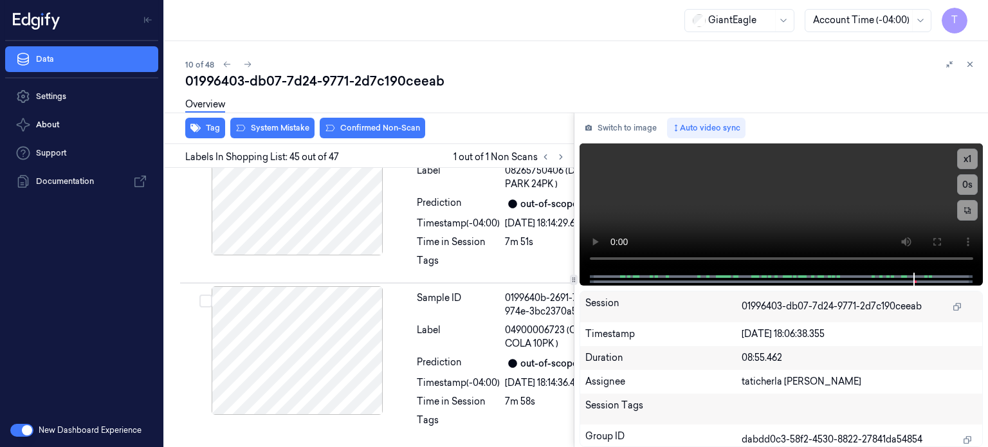
scroll to position [10591, 0]
click at [319, 120] on div at bounding box center [297, 56] width 229 height 129
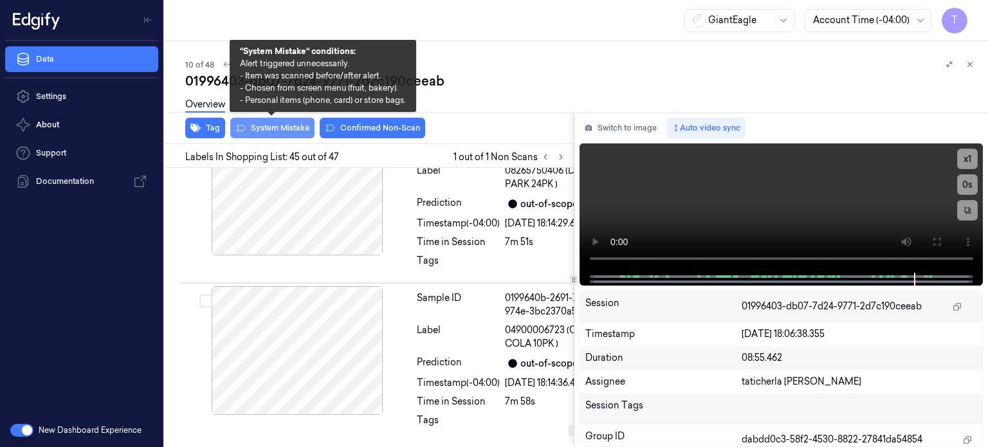
click at [296, 126] on button "System Mistake" at bounding box center [272, 128] width 84 height 21
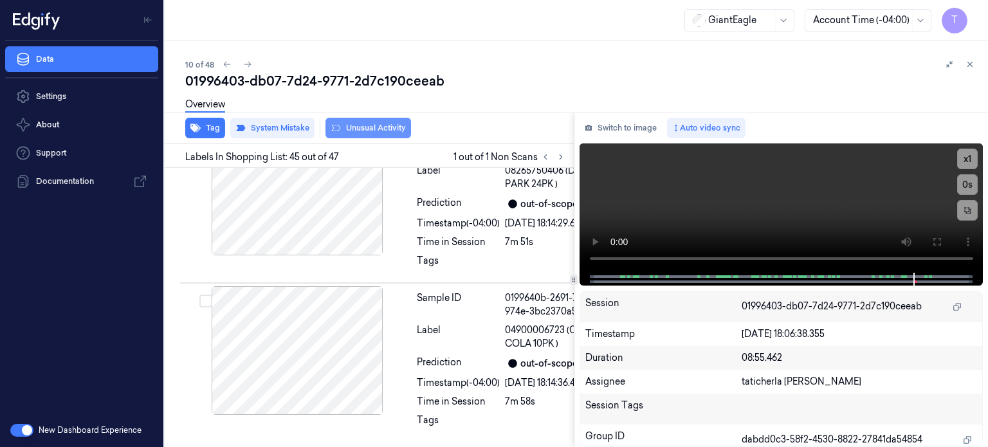
scroll to position [10594, 0]
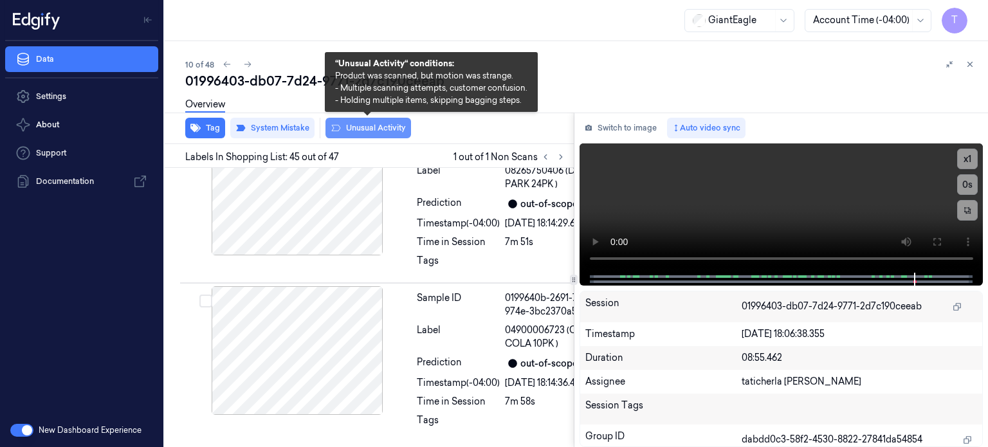
click at [391, 125] on button "Unusual Activity" at bounding box center [368, 128] width 86 height 21
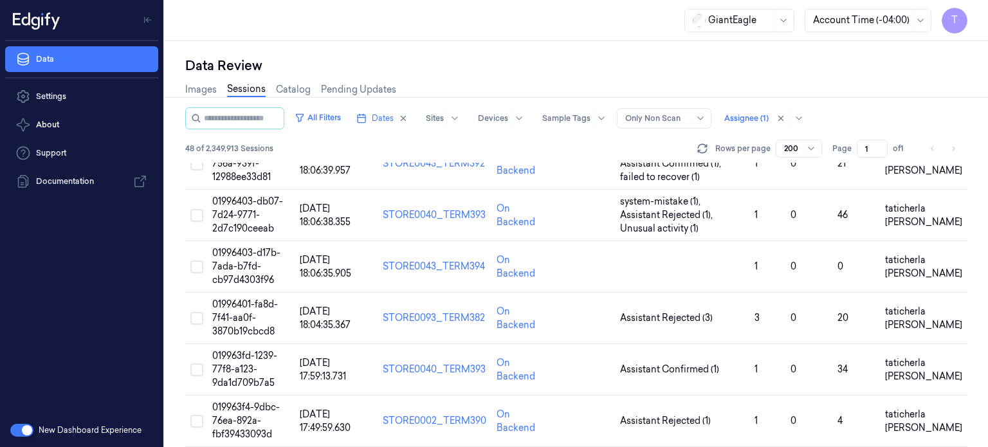
scroll to position [514, 0]
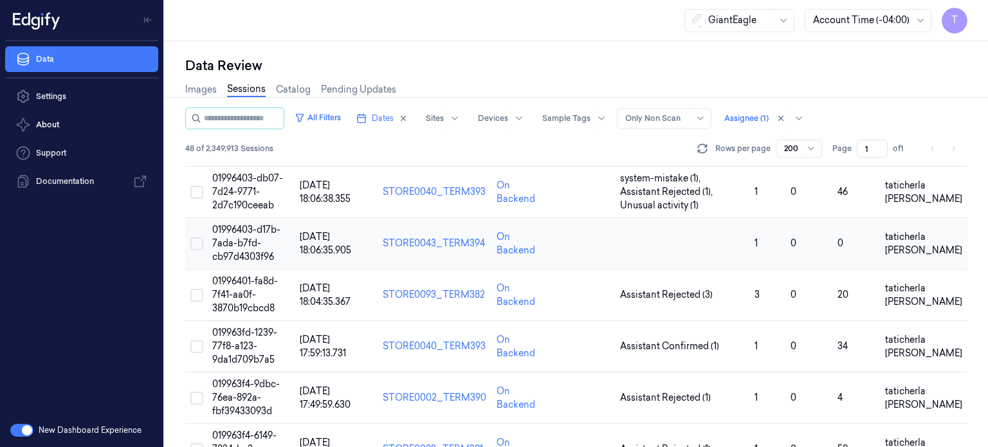
click at [231, 241] on span "01996403-d17b-7ada-b7fd-cb97d4303f96" at bounding box center [246, 243] width 68 height 39
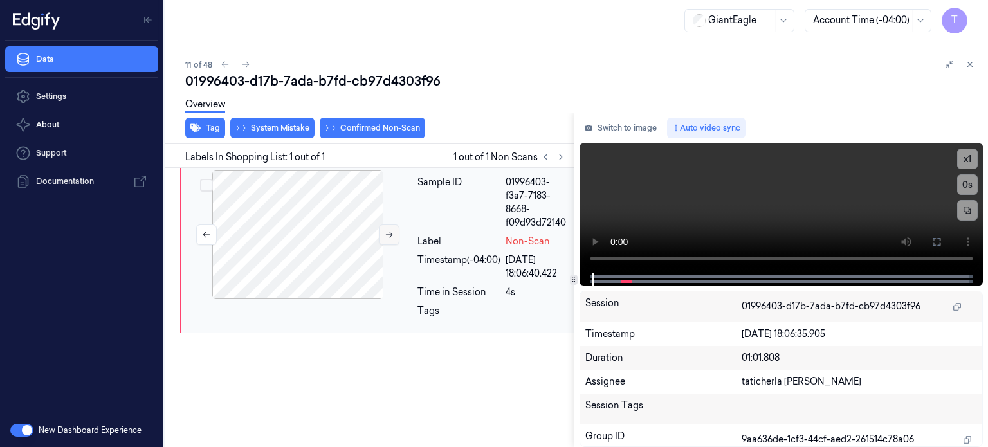
click at [387, 233] on icon at bounding box center [389, 234] width 9 height 9
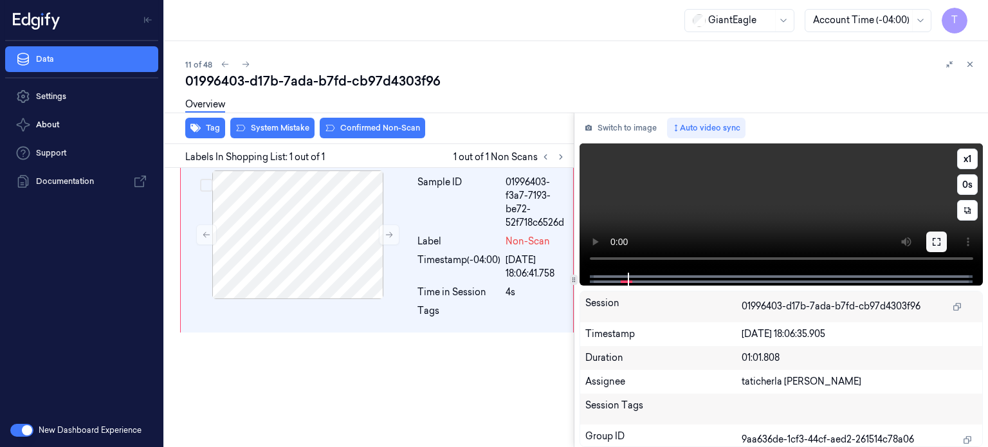
click at [935, 242] on icon at bounding box center [936, 242] width 10 height 10
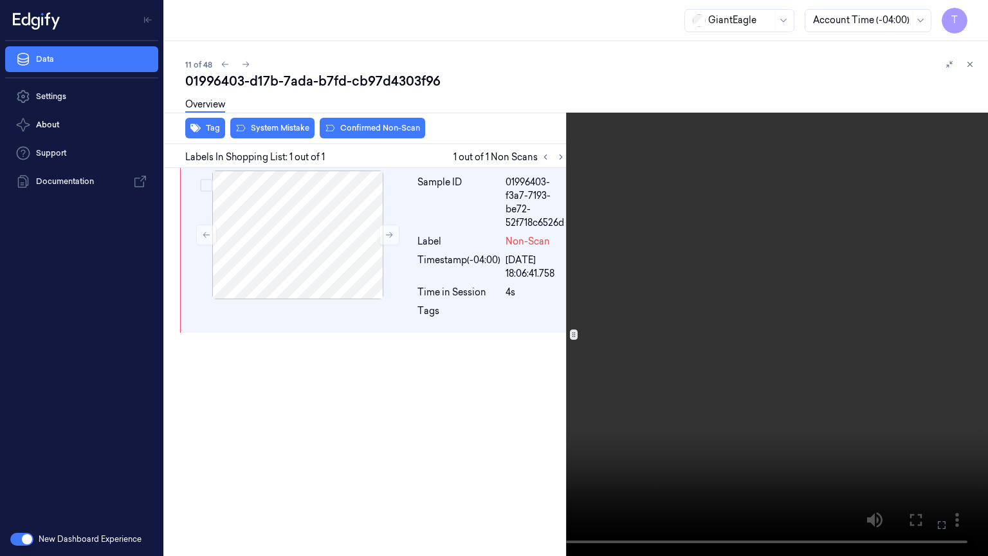
click at [0, 0] on icon at bounding box center [0, 0] width 0 height 0
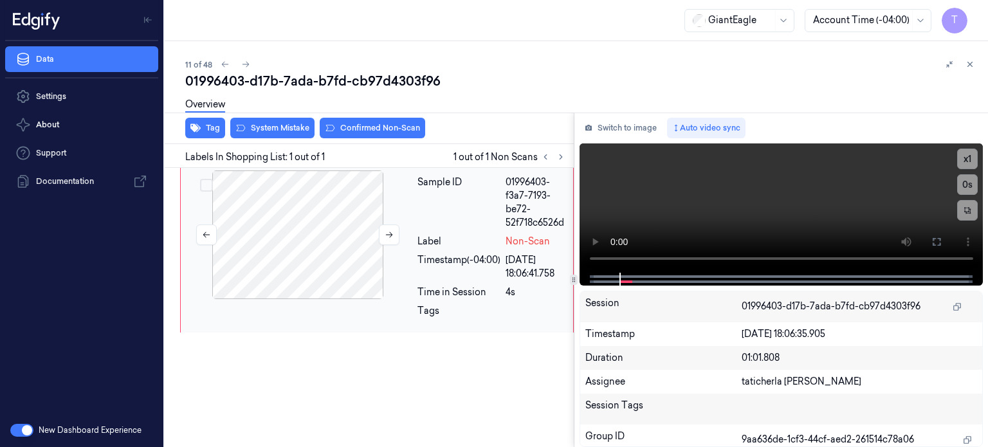
click at [370, 258] on div at bounding box center [297, 234] width 229 height 129
click at [382, 239] on button at bounding box center [389, 234] width 21 height 21
click at [385, 235] on icon at bounding box center [389, 234] width 9 height 9
click at [938, 244] on icon at bounding box center [937, 242] width 8 height 8
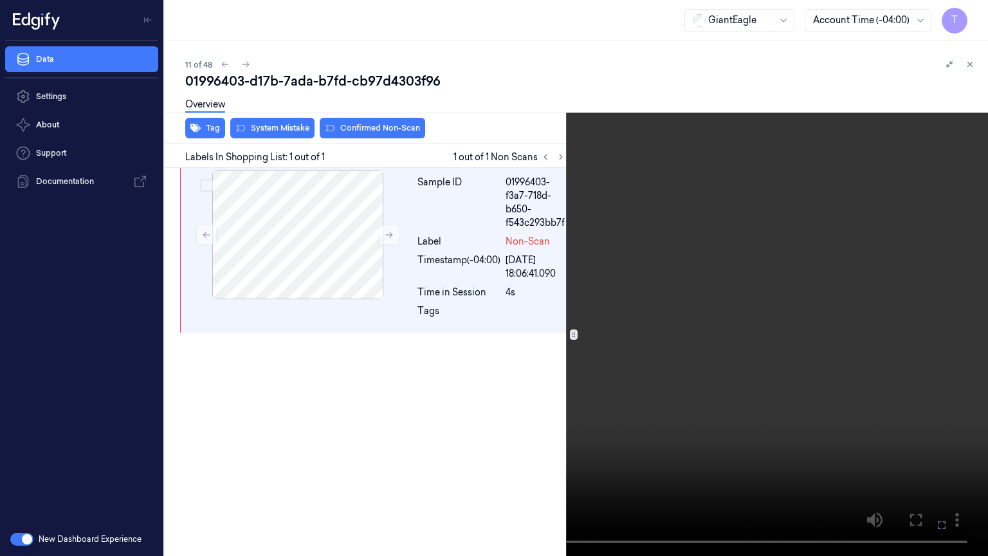
click at [0, 0] on icon at bounding box center [0, 0] width 0 height 0
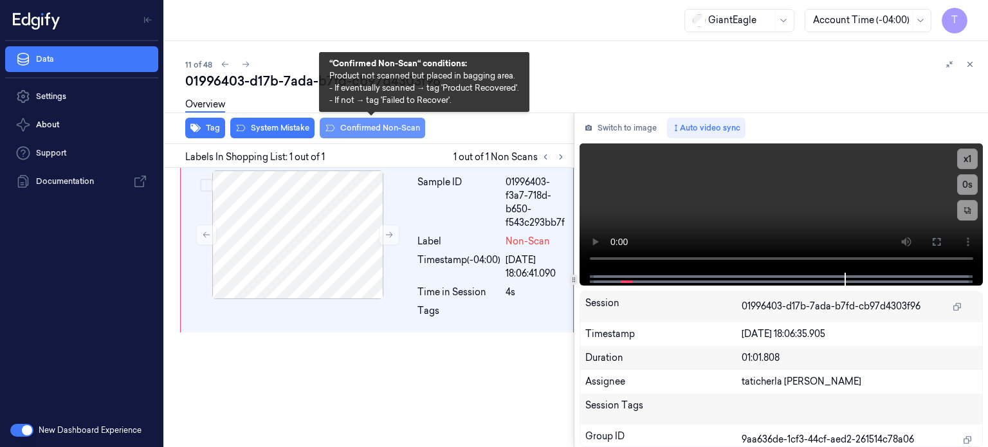
click at [363, 128] on button "Confirmed Non-Scan" at bounding box center [372, 128] width 105 height 21
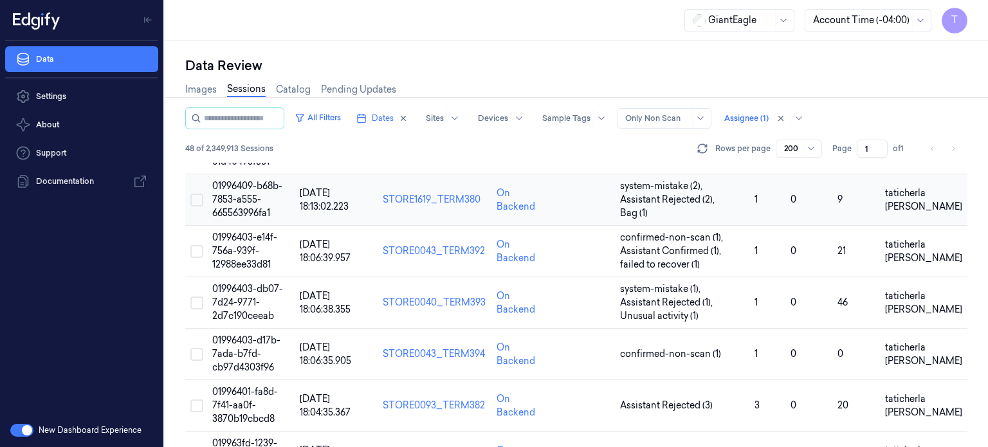
scroll to position [514, 0]
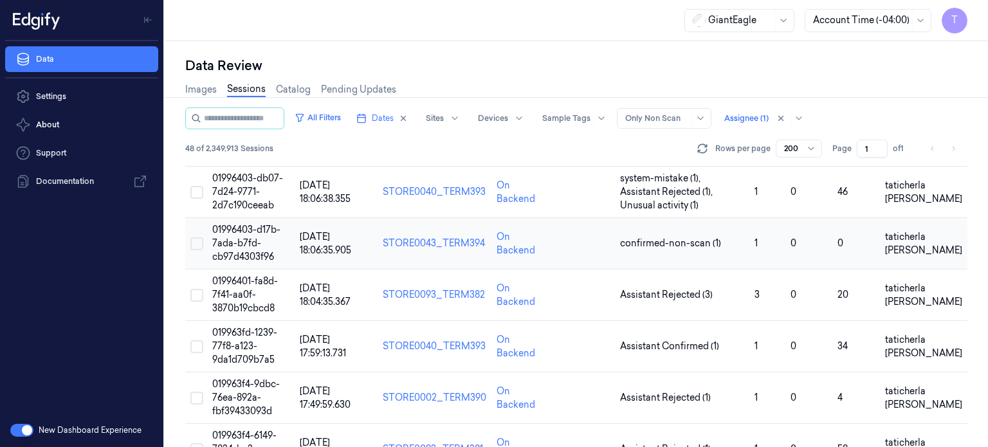
click at [234, 237] on span "01996403-d17b-7ada-b7fd-cb97d4303f96" at bounding box center [246, 243] width 68 height 39
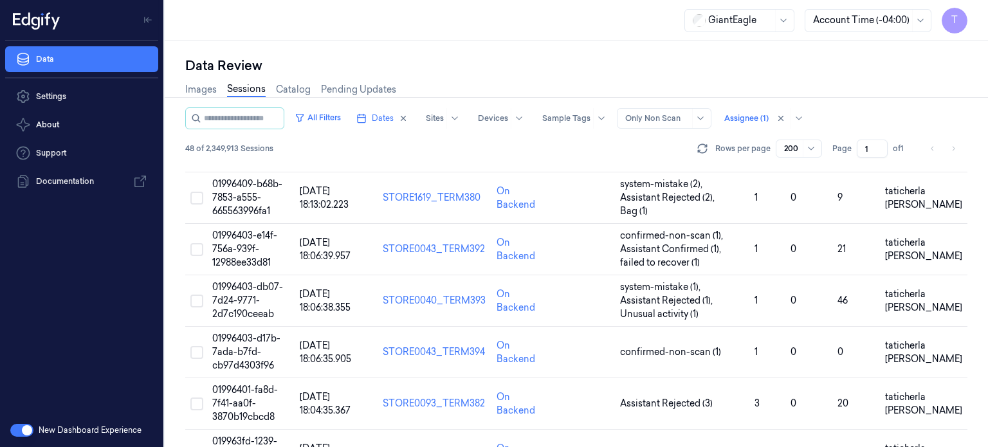
scroll to position [514, 0]
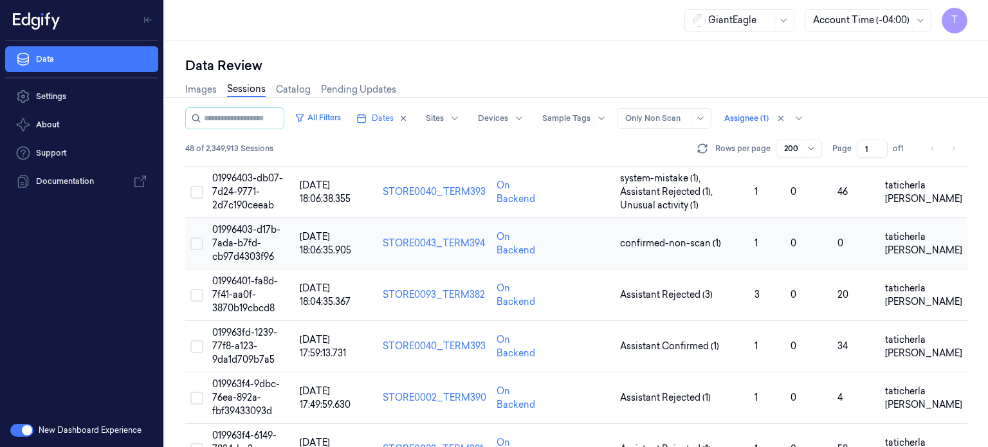
click at [250, 239] on span "01996403-d17b-7ada-b7fd-cb97d4303f96" at bounding box center [246, 243] width 68 height 39
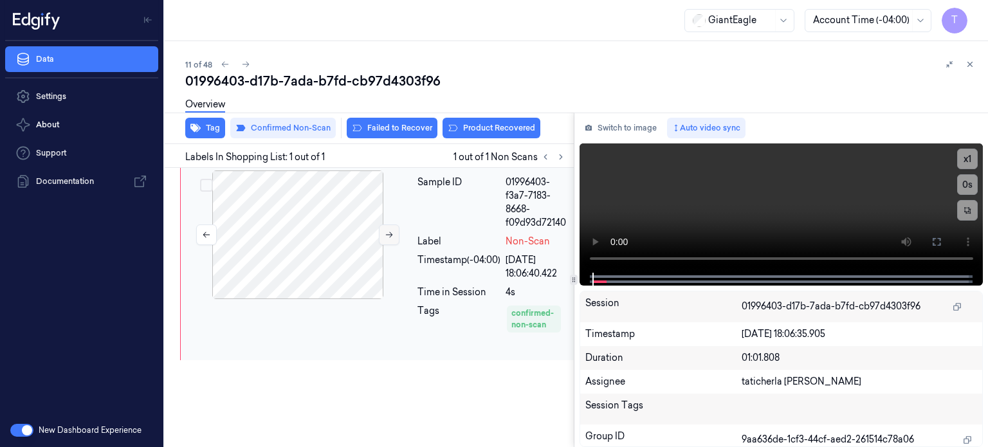
click at [389, 234] on icon at bounding box center [389, 235] width 7 height 6
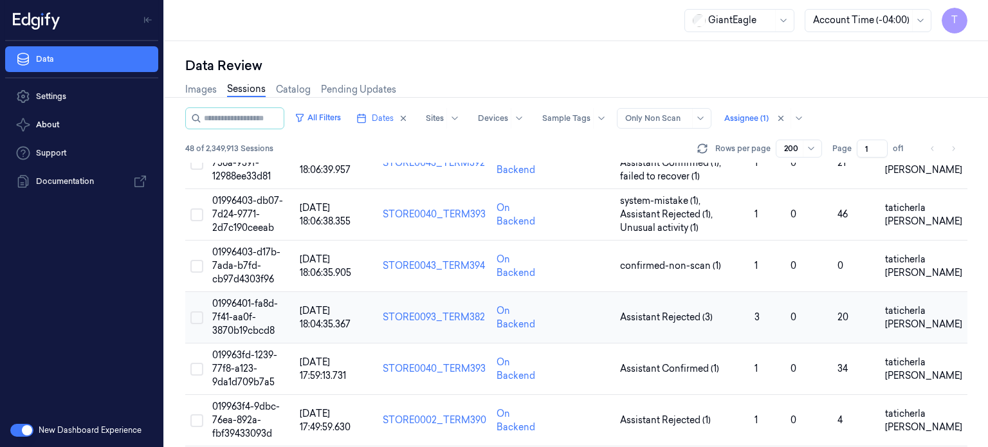
scroll to position [514, 0]
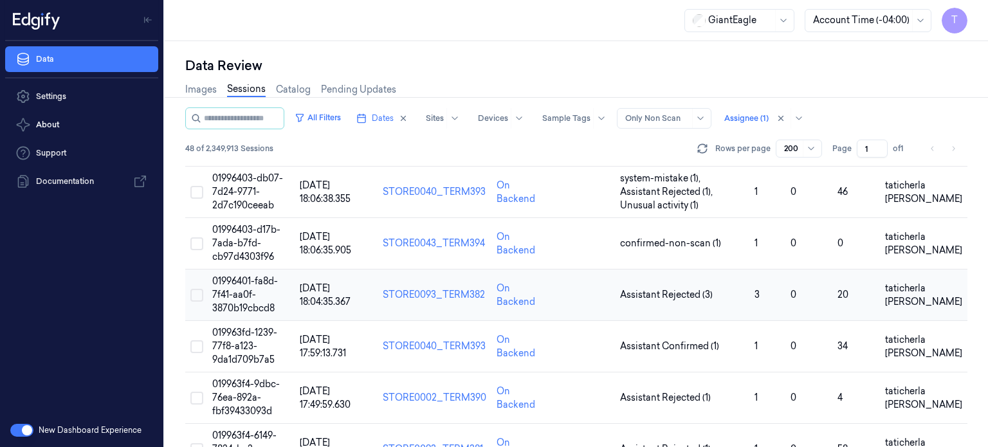
click at [236, 298] on span "01996401-fa8d-7f41-aa0f-3870b19cbcd8" at bounding box center [245, 294] width 66 height 39
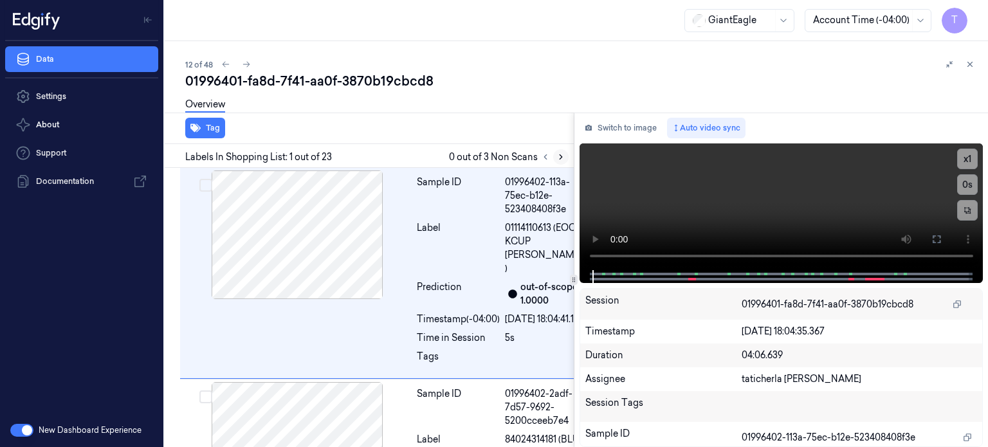
click at [561, 155] on icon at bounding box center [560, 156] width 9 height 9
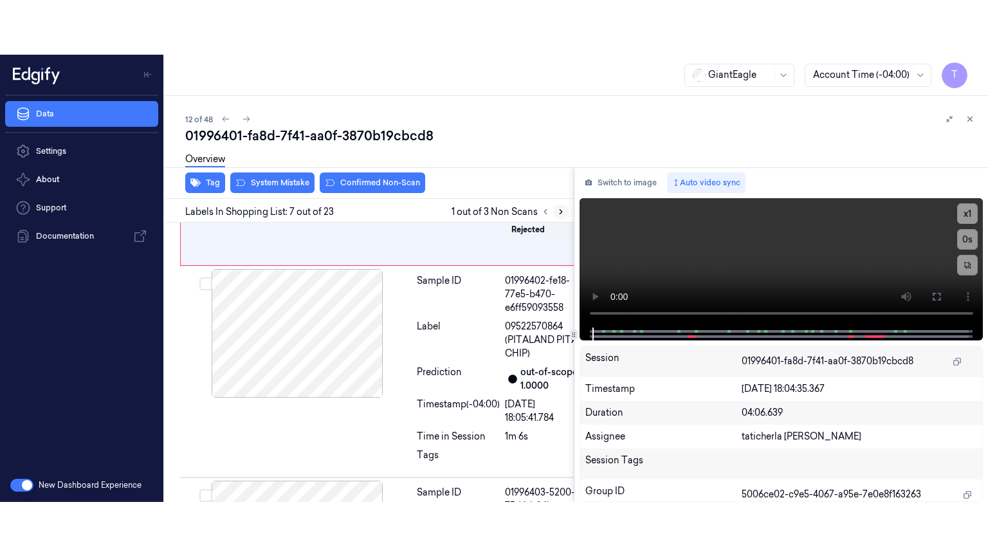
scroll to position [1399, 0]
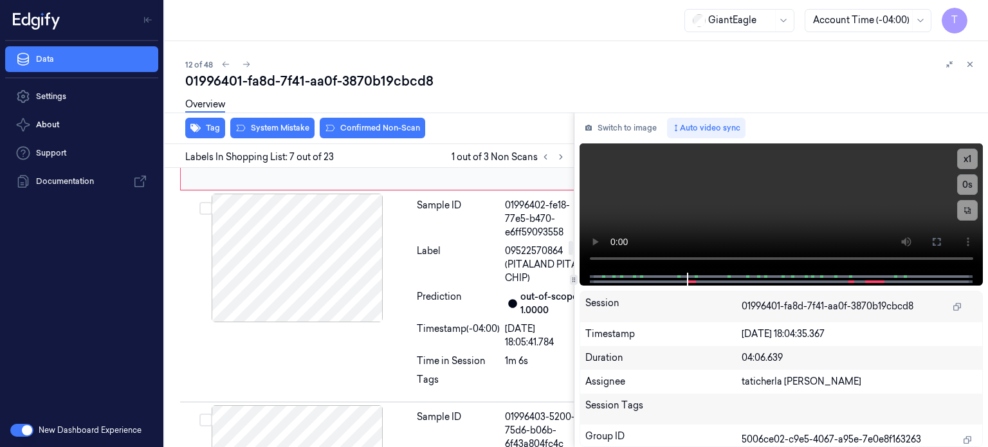
click at [386, 82] on icon at bounding box center [389, 77] width 9 height 9
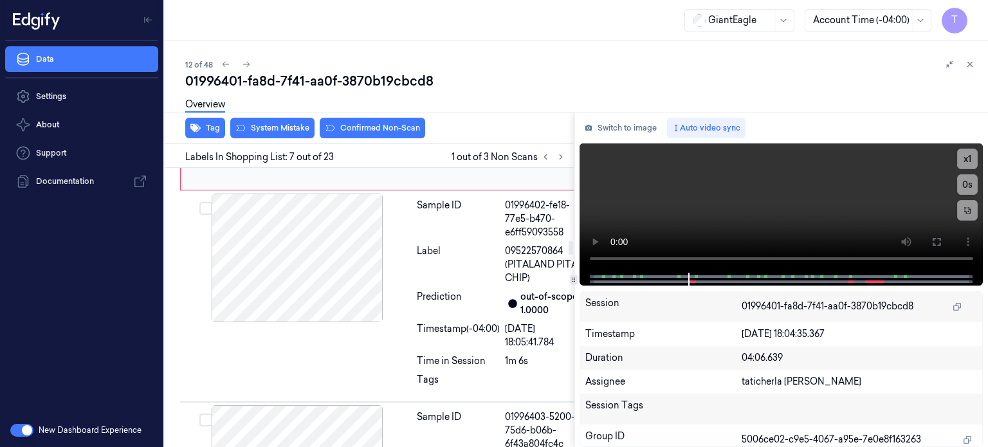
click at [386, 82] on icon at bounding box center [389, 77] width 9 height 9
click at [942, 241] on button at bounding box center [936, 242] width 21 height 21
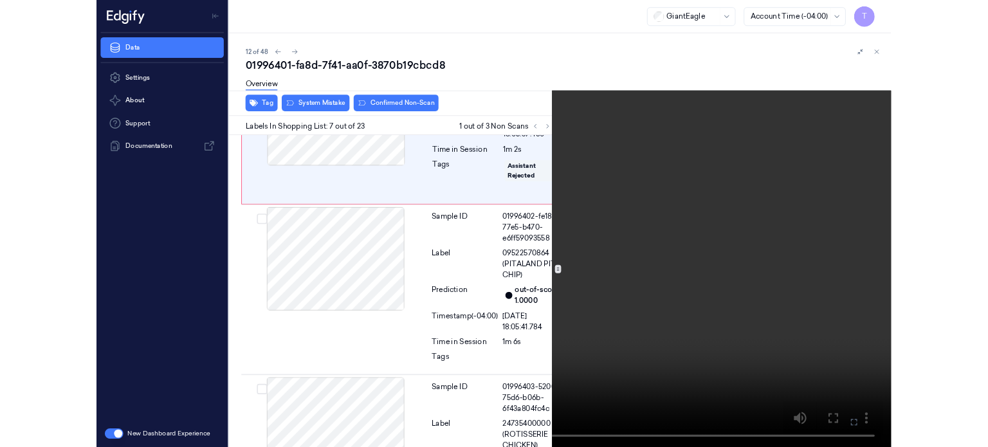
scroll to position [1345, 0]
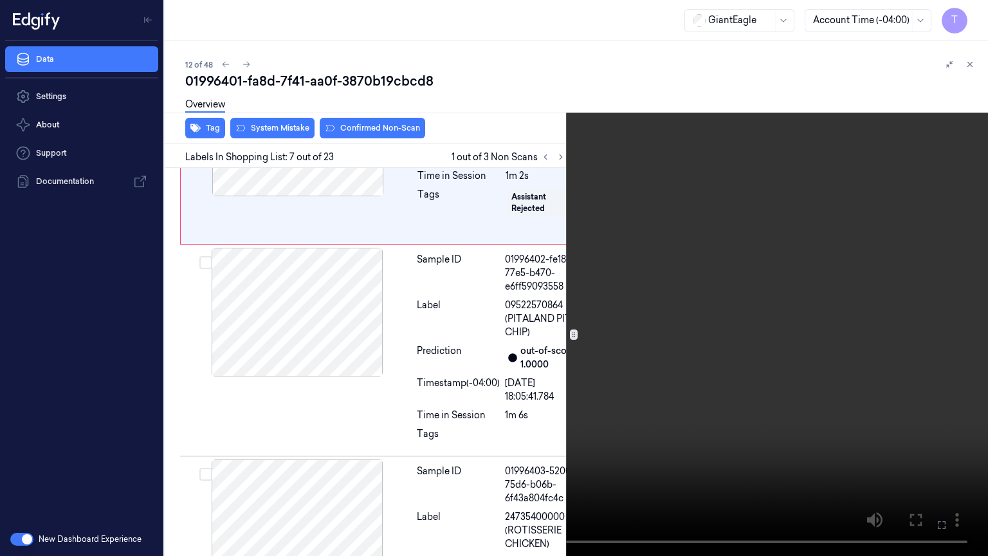
click at [0, 0] on icon at bounding box center [0, 0] width 0 height 0
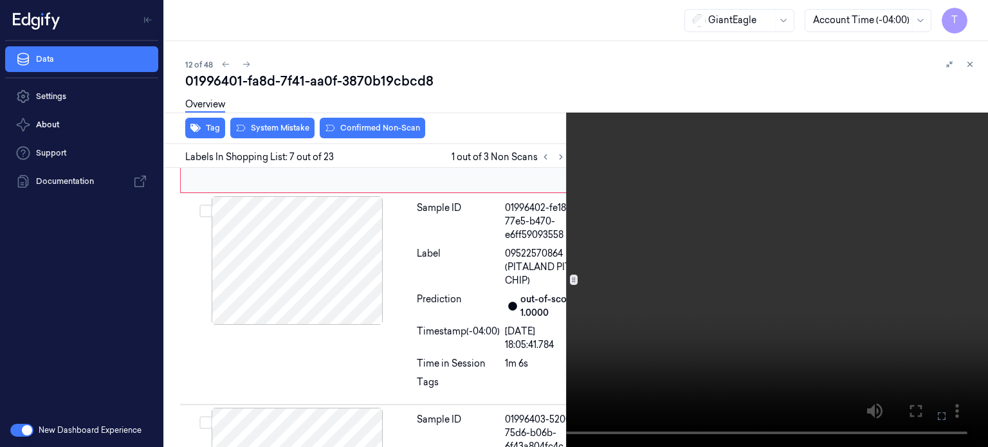
scroll to position [1399, 0]
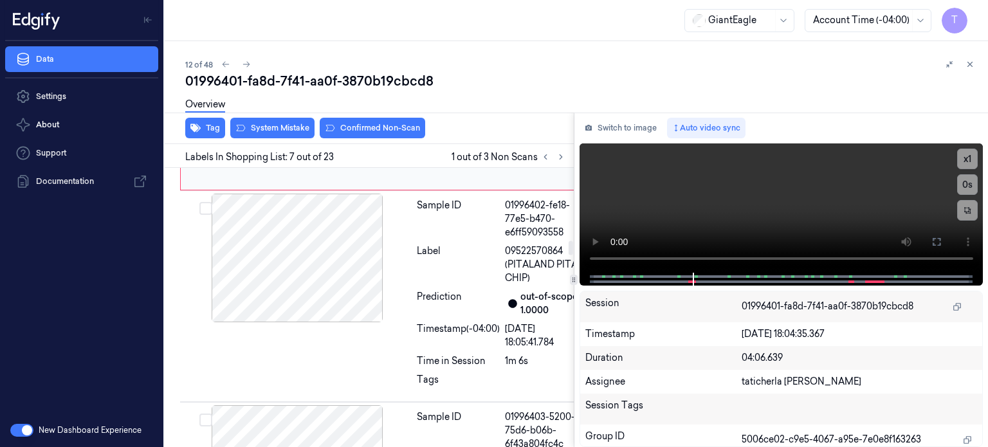
click at [360, 142] on div at bounding box center [297, 78] width 229 height 129
click at [938, 241] on icon at bounding box center [936, 242] width 10 height 10
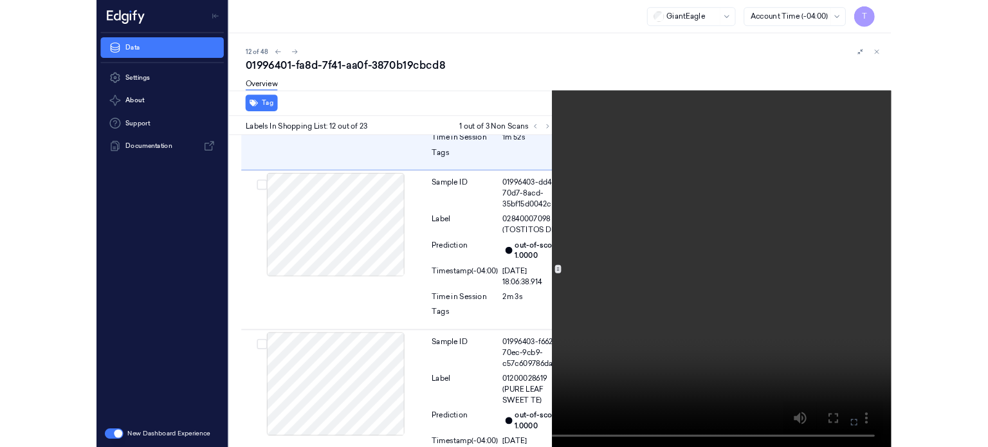
scroll to position [2528, 0]
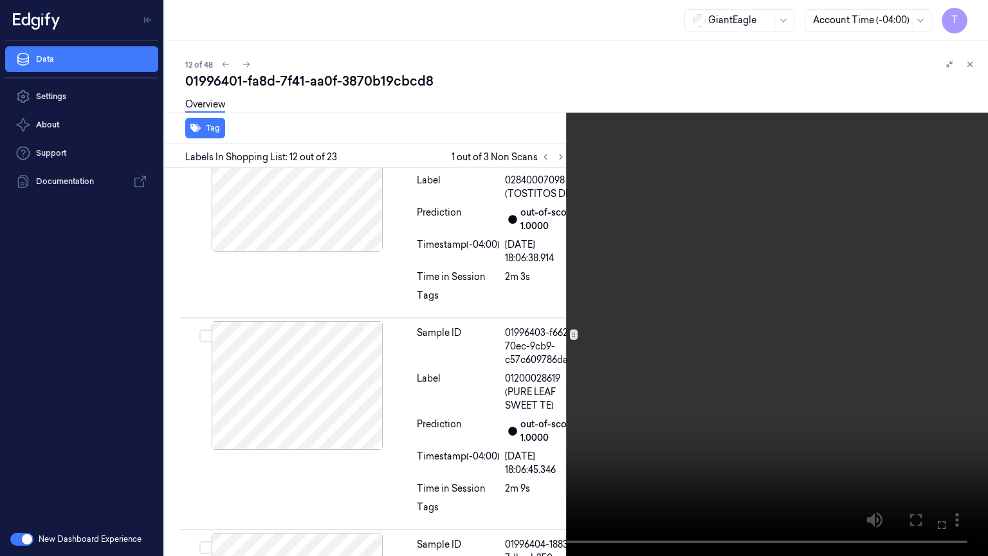
click at [0, 0] on icon at bounding box center [0, 0] width 0 height 0
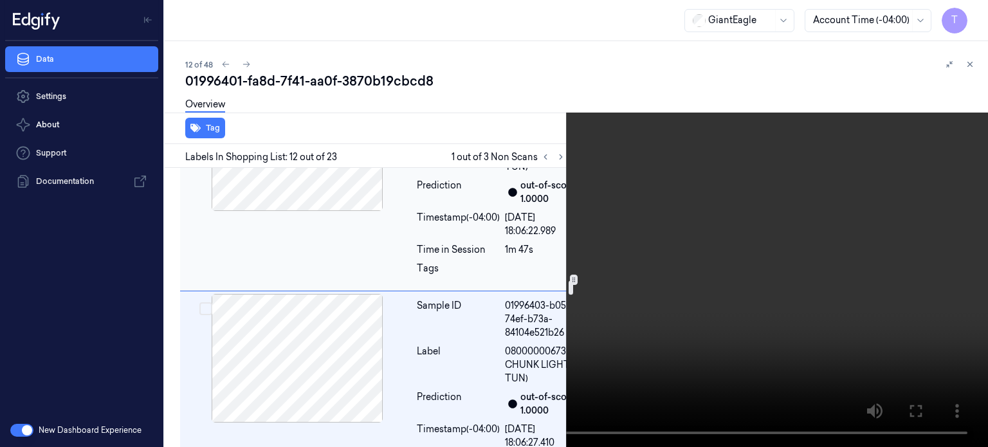
scroll to position [2142, 0]
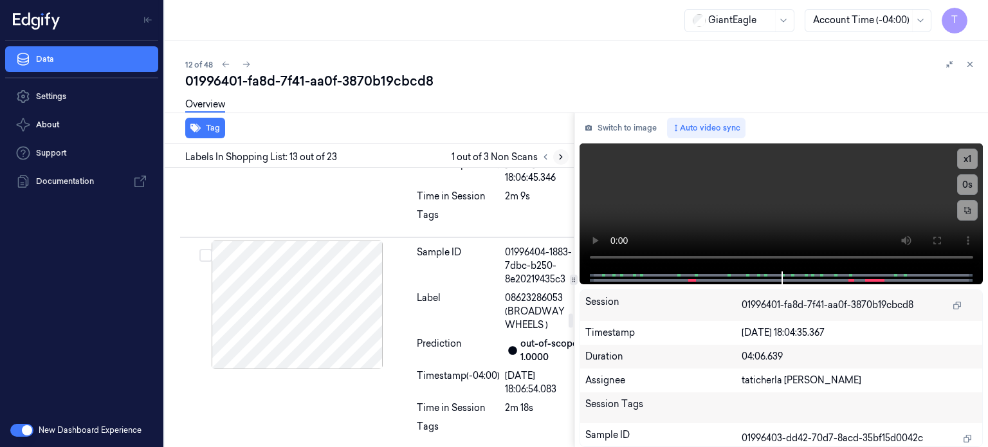
click at [561, 156] on icon at bounding box center [560, 156] width 9 height 9
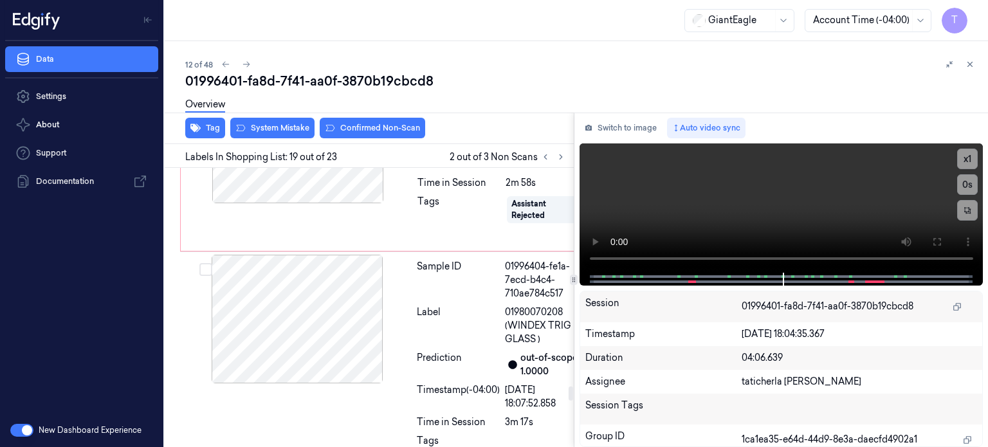
scroll to position [4228, 0]
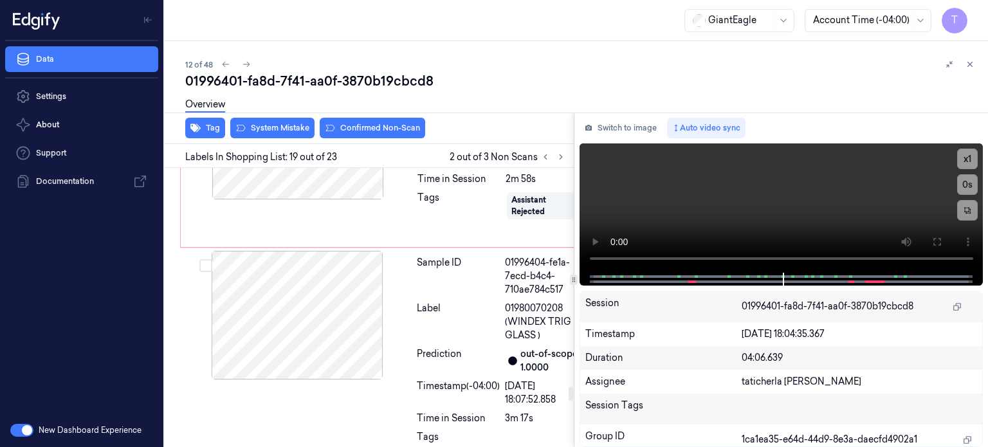
click at [544, 156] on icon at bounding box center [545, 157] width 3 height 5
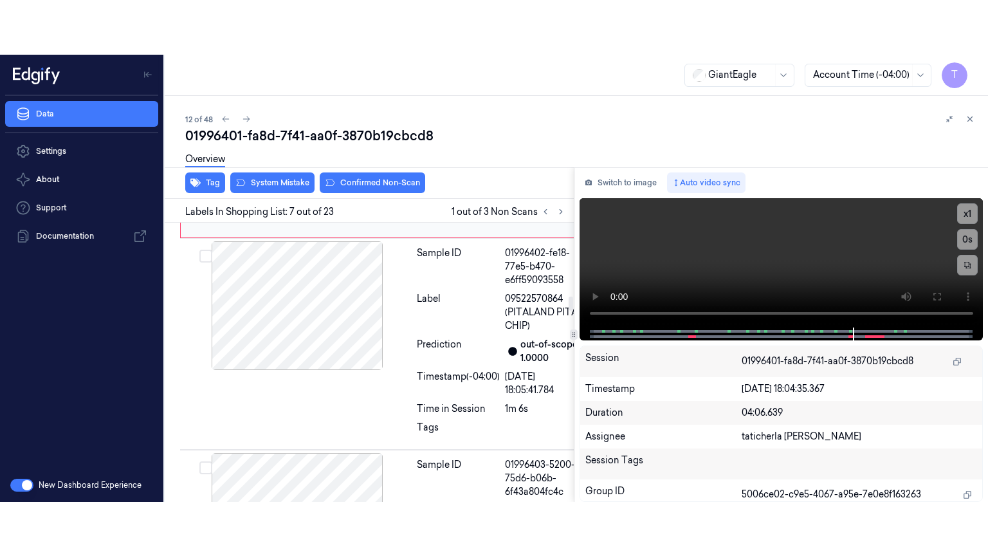
scroll to position [1399, 0]
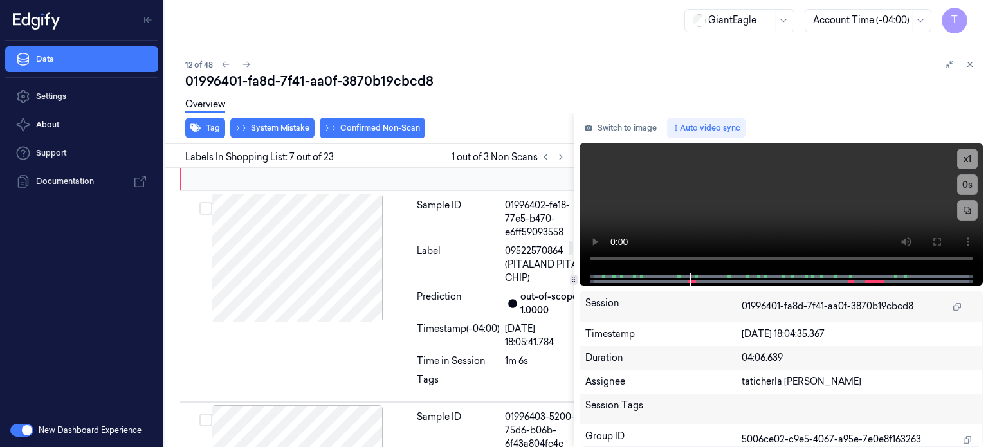
click at [388, 82] on icon at bounding box center [389, 77] width 9 height 9
click at [941, 241] on icon at bounding box center [936, 242] width 10 height 10
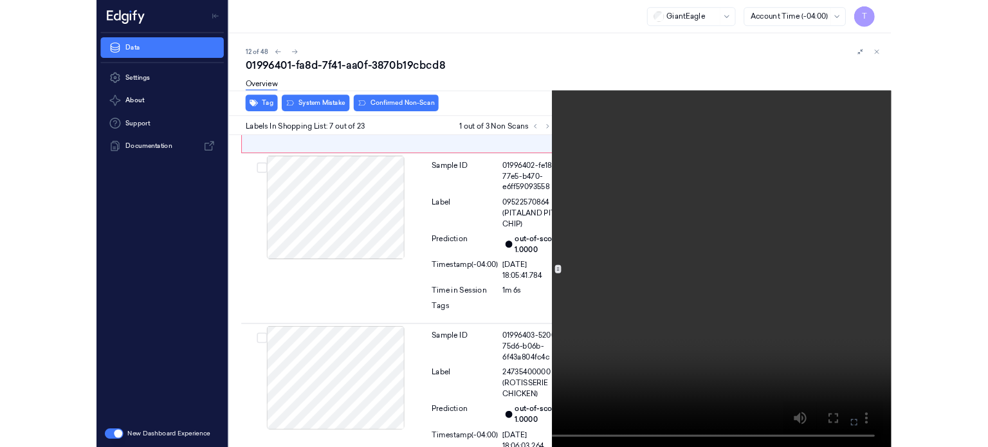
scroll to position [1345, 0]
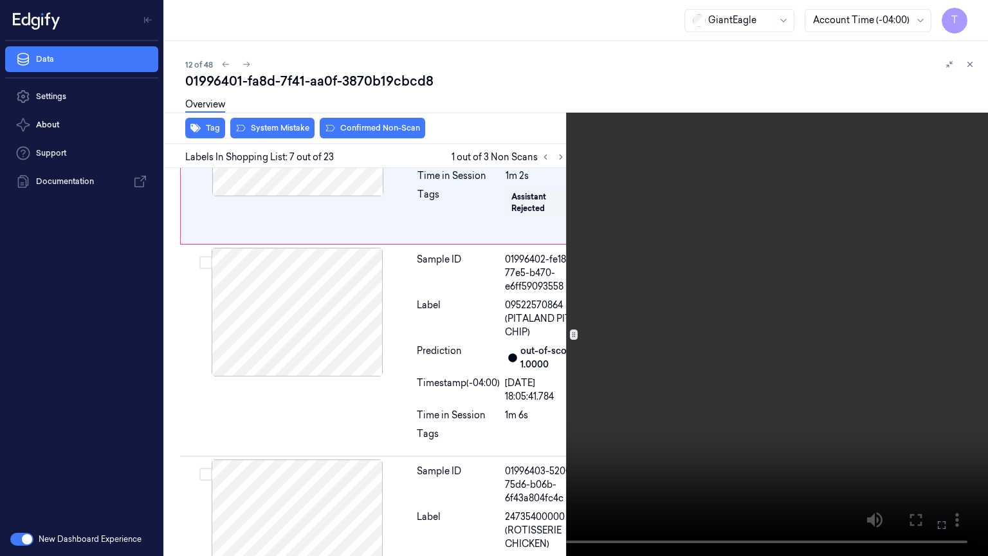
click at [0, 0] on icon at bounding box center [0, 0] width 0 height 0
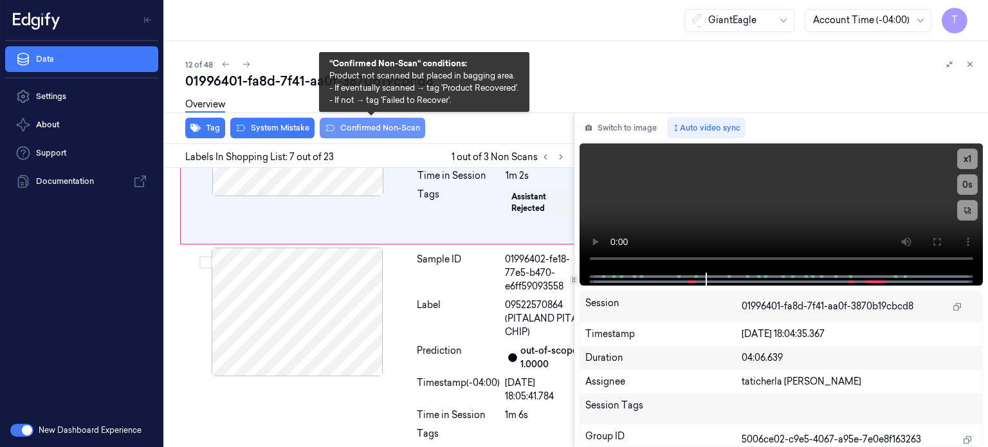
click at [383, 129] on button "Confirmed Non-Scan" at bounding box center [372, 128] width 105 height 21
click at [389, 127] on button "Confirmed Non-Scan" at bounding box center [372, 128] width 105 height 21
click at [378, 127] on button "Confirmed Non-Scan" at bounding box center [372, 128] width 105 height 21
click at [357, 125] on button "Confirmed Non-Scan" at bounding box center [372, 128] width 105 height 21
click at [378, 135] on button "Confirmed Non-Scan" at bounding box center [372, 128] width 105 height 21
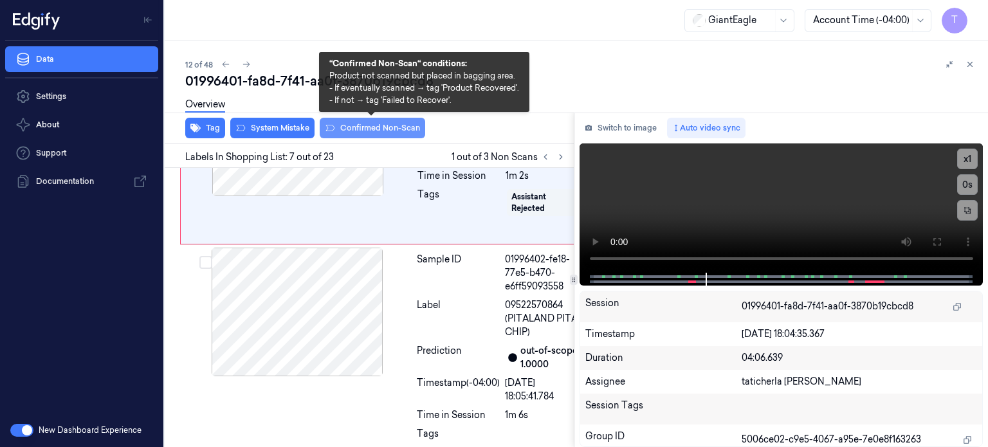
click at [378, 131] on button "Confirmed Non-Scan" at bounding box center [372, 128] width 105 height 21
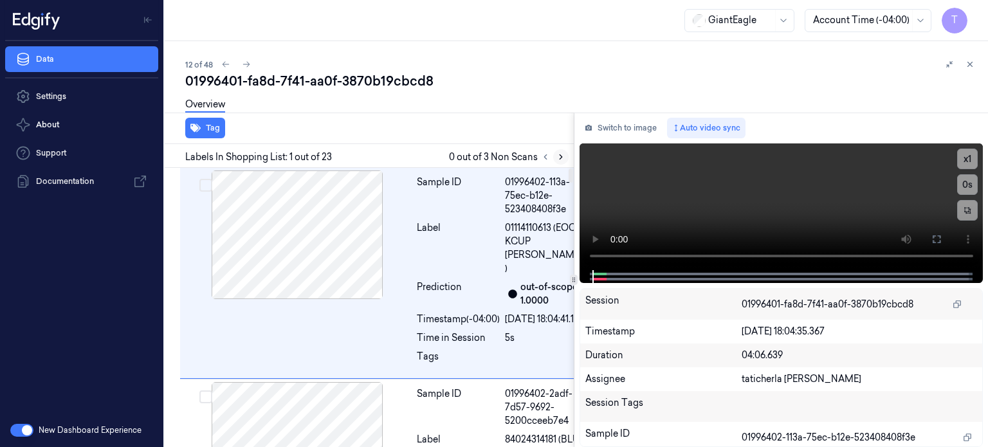
click at [558, 155] on icon at bounding box center [560, 156] width 9 height 9
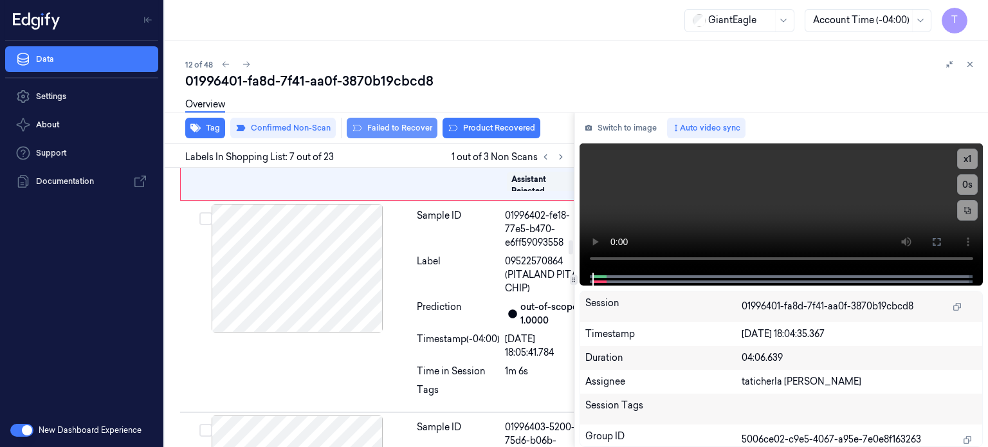
scroll to position [1402, 0]
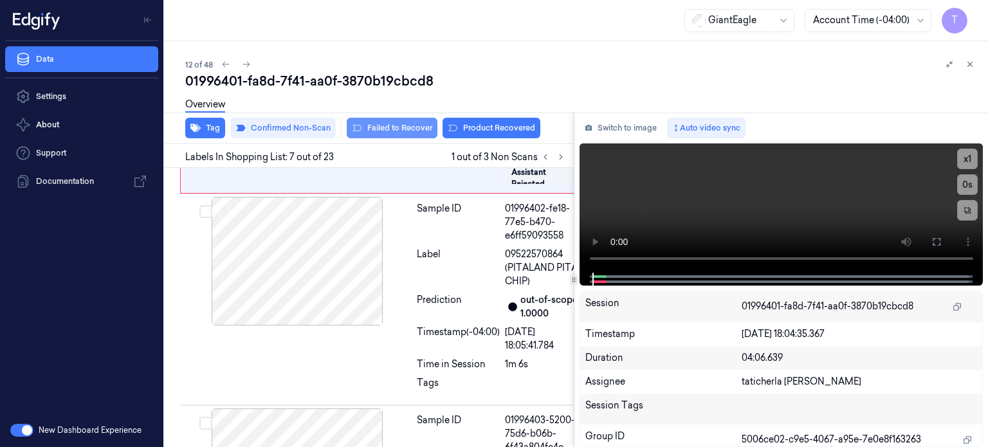
click at [414, 129] on button "Failed to Recover" at bounding box center [392, 128] width 91 height 21
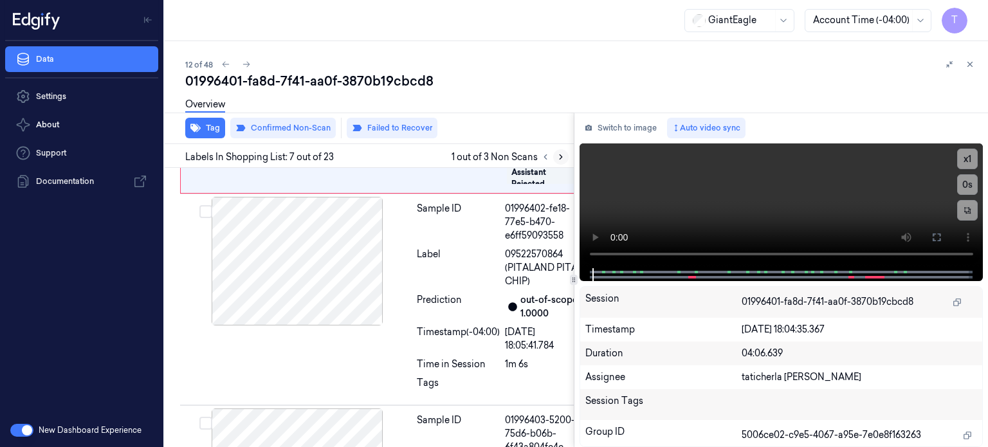
click at [558, 154] on icon at bounding box center [560, 156] width 9 height 9
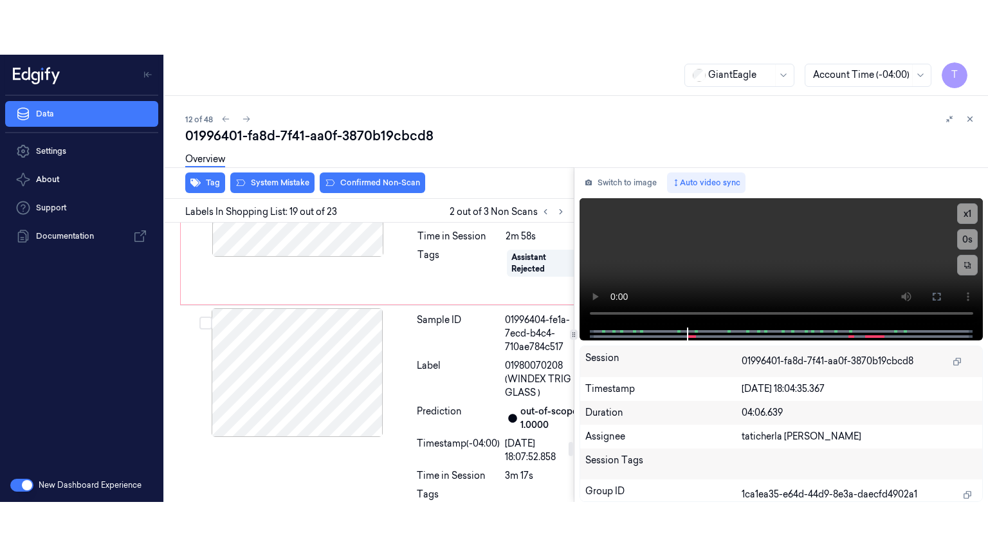
scroll to position [4234, 0]
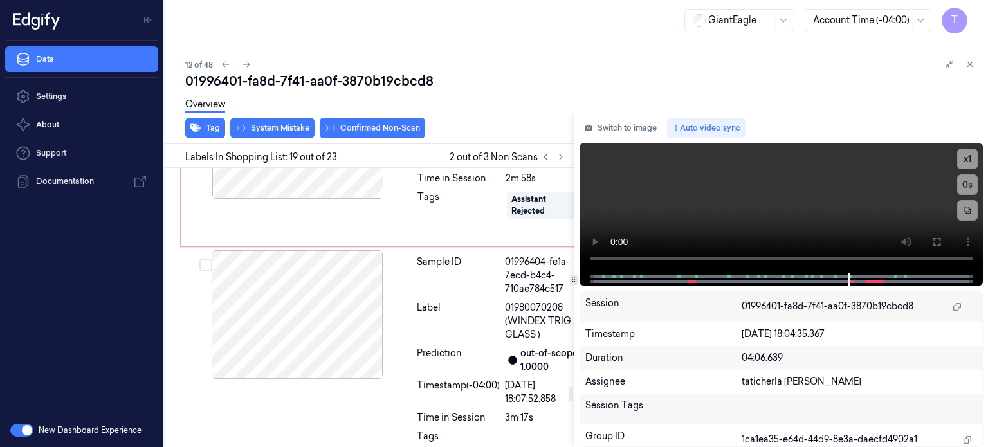
drag, startPoint x: 940, startPoint y: 241, endPoint x: 910, endPoint y: 356, distance: 118.4
click at [939, 241] on icon at bounding box center [936, 242] width 10 height 10
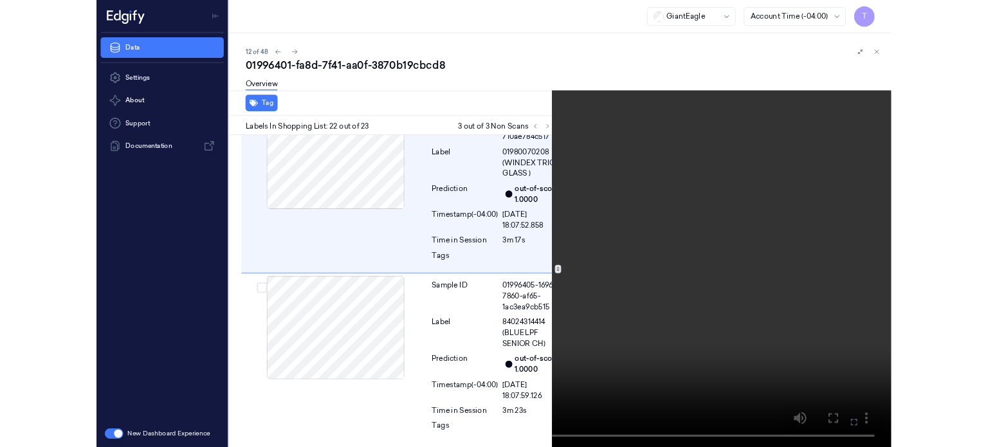
scroll to position [4840, 0]
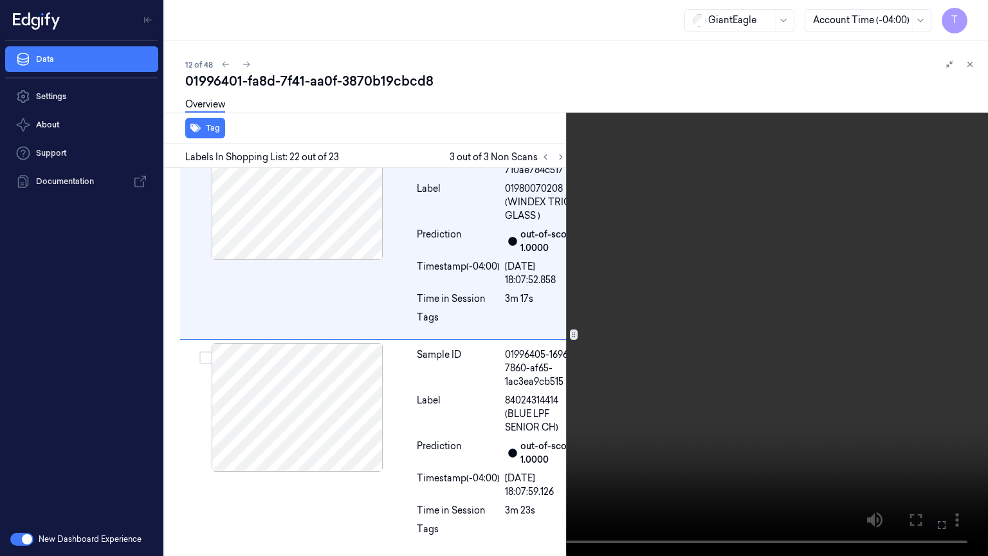
click at [0, 0] on icon at bounding box center [0, 0] width 0 height 0
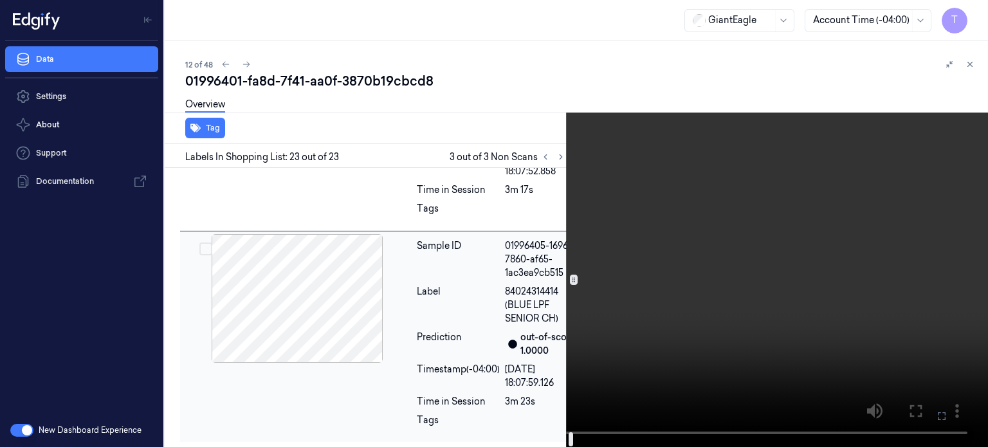
scroll to position [5117, 0]
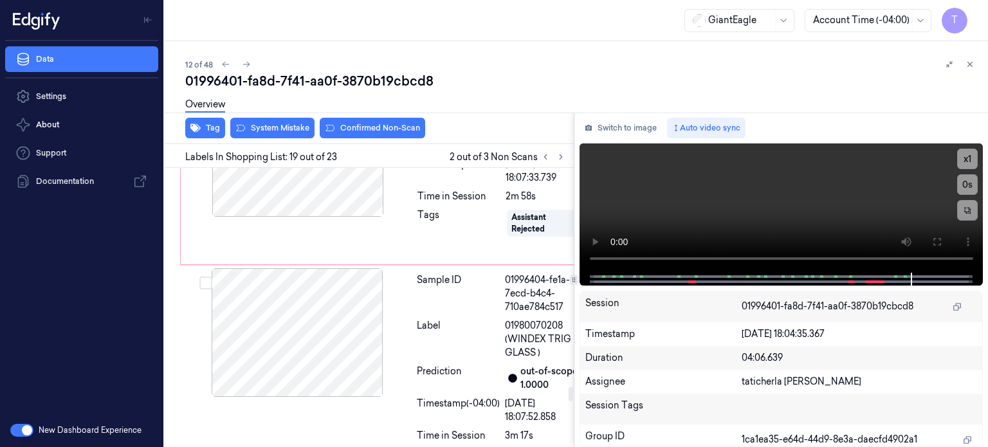
scroll to position [4234, 0]
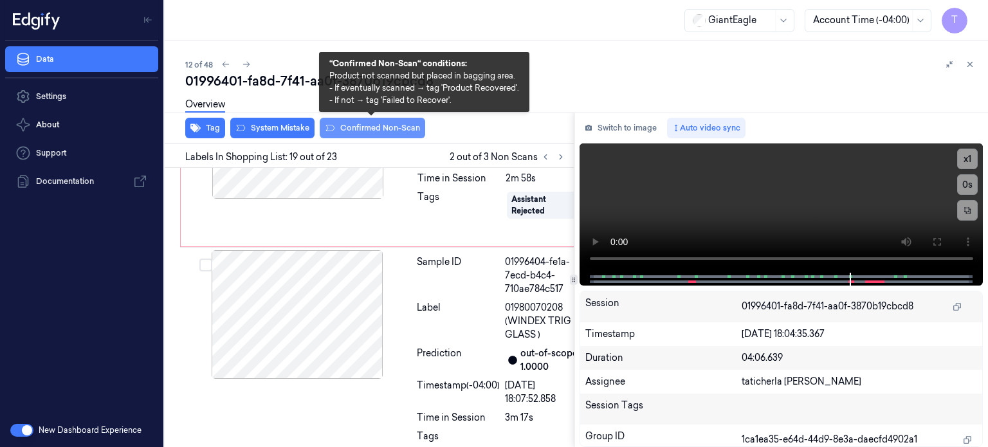
click at [376, 126] on button "Confirmed Non-Scan" at bounding box center [372, 128] width 105 height 21
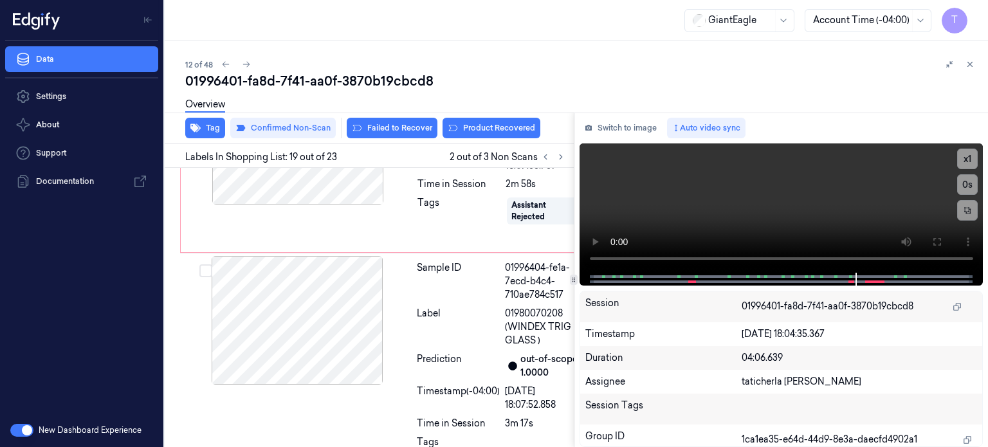
scroll to position [4237, 0]
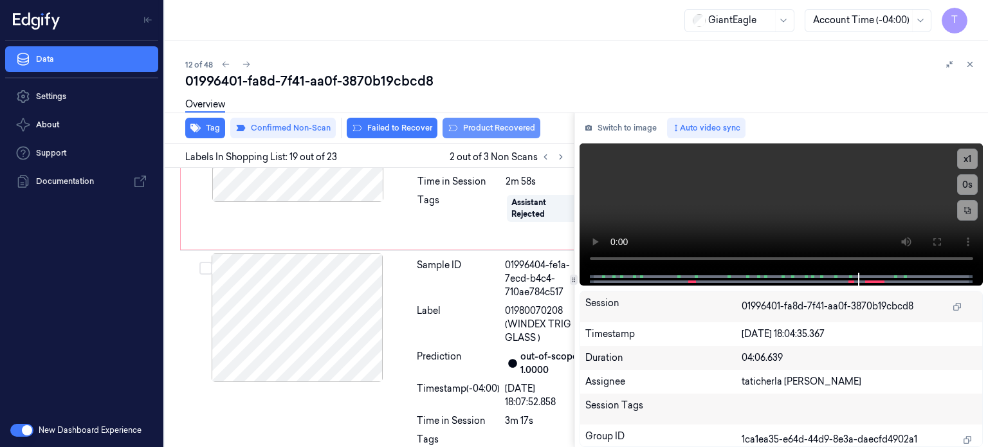
click at [471, 125] on button "Product Recovered" at bounding box center [491, 128] width 98 height 21
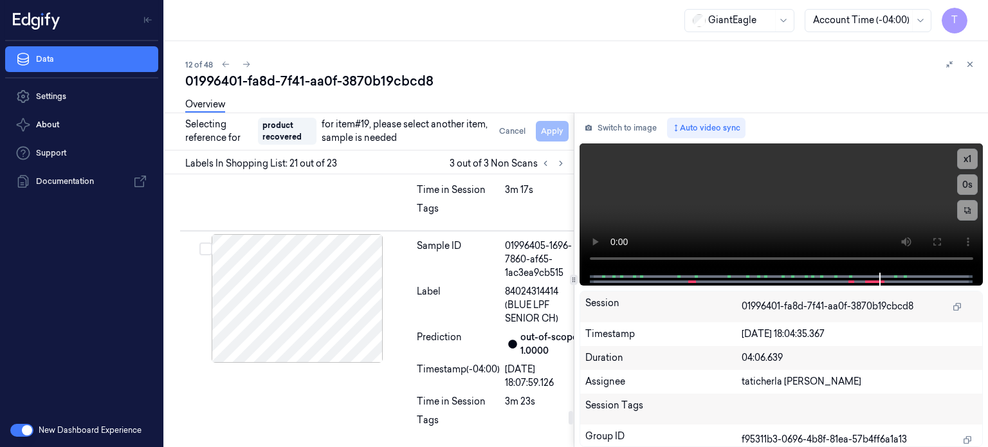
scroll to position [4816, 0]
click at [327, 151] on div at bounding box center [297, 87] width 229 height 129
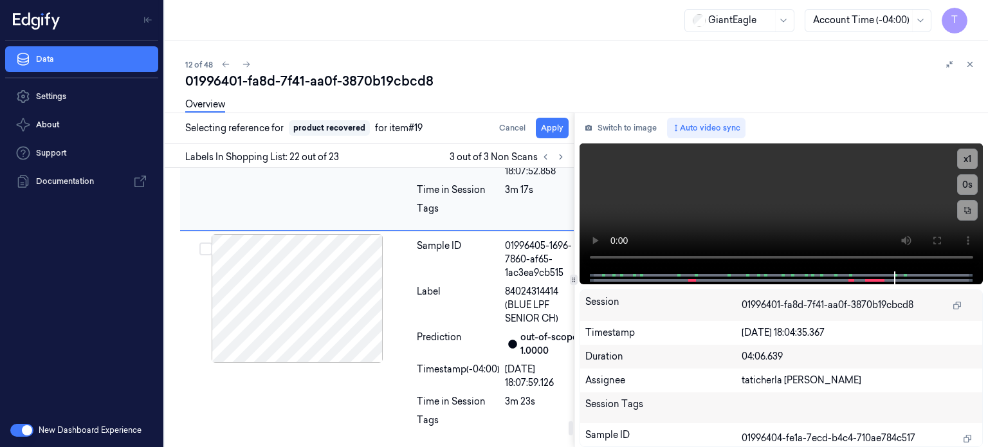
scroll to position [4901, 0]
click at [549, 125] on button "Apply" at bounding box center [552, 128] width 33 height 21
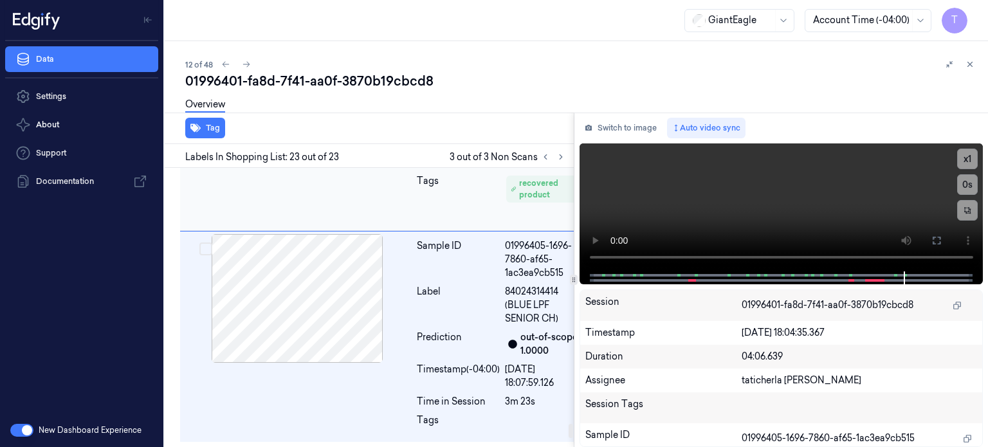
scroll to position [4879, 0]
click at [558, 156] on icon at bounding box center [560, 156] width 9 height 9
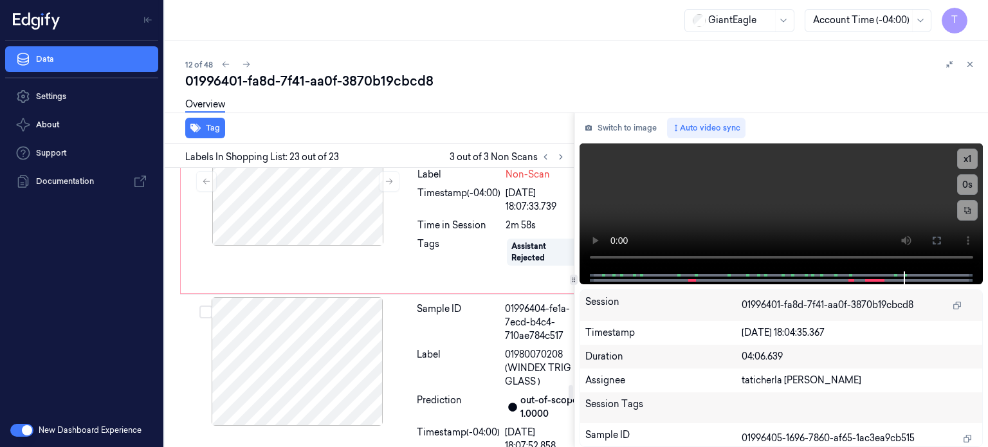
scroll to position [4172, 0]
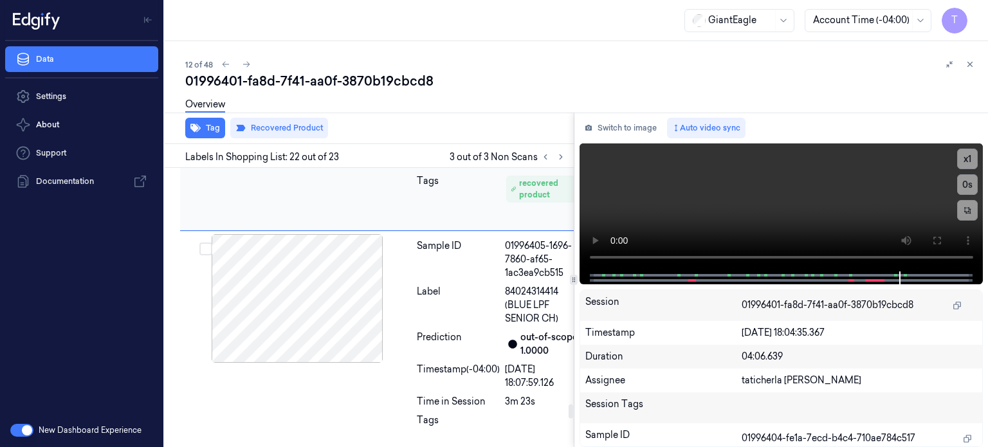
scroll to position [4579, 0]
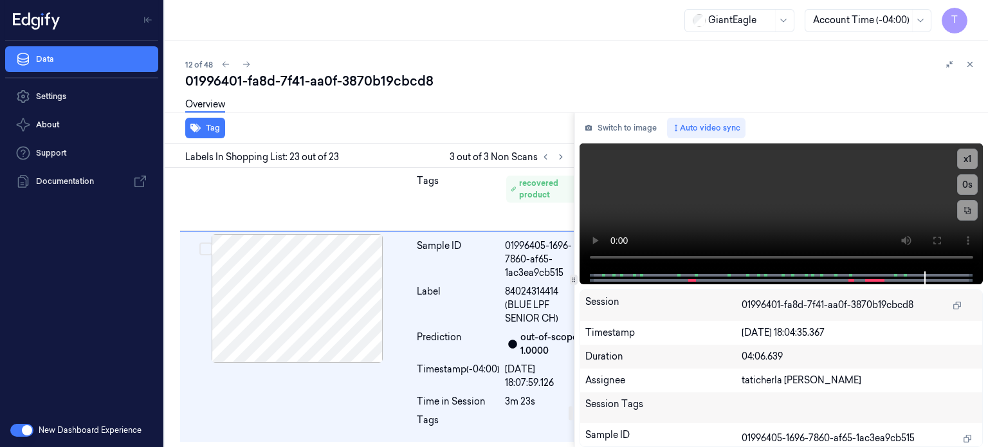
drag, startPoint x: 391, startPoint y: 331, endPoint x: 394, endPoint y: 305, distance: 25.9
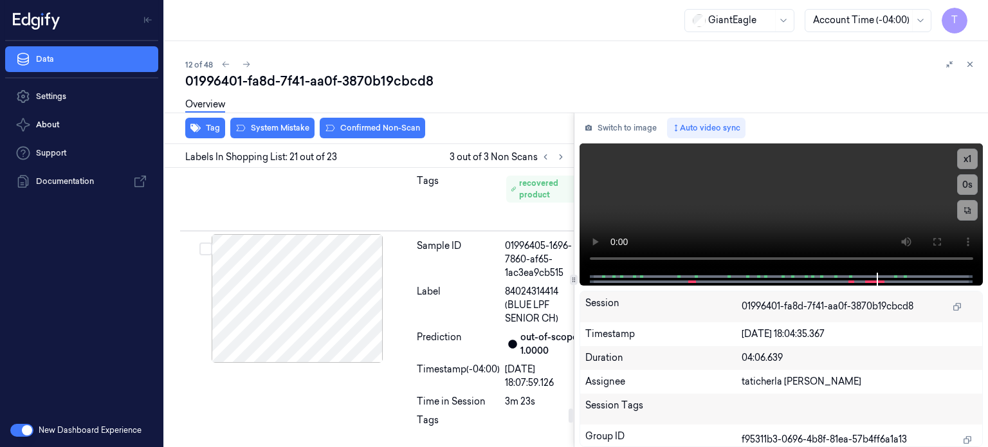
scroll to position [4672, 0]
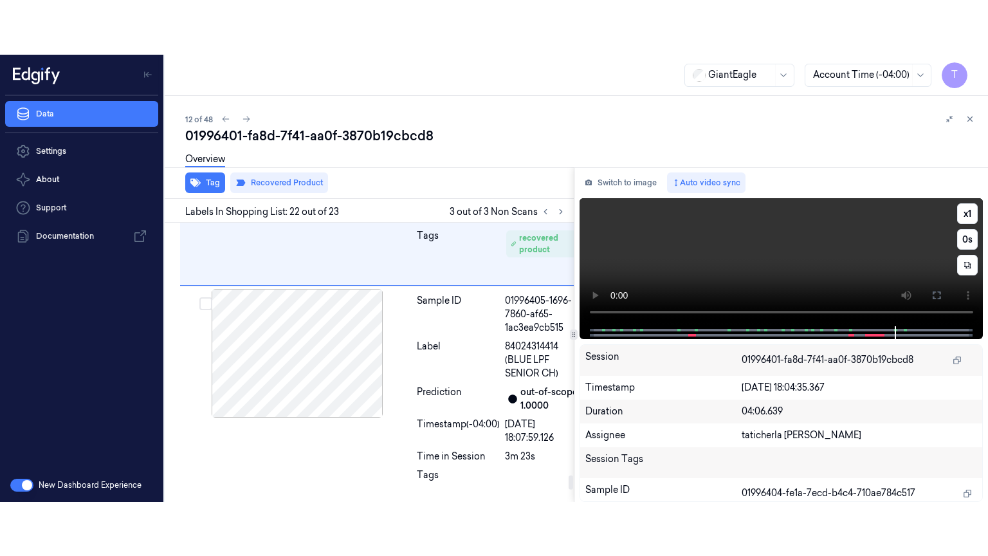
scroll to position [4901, 0]
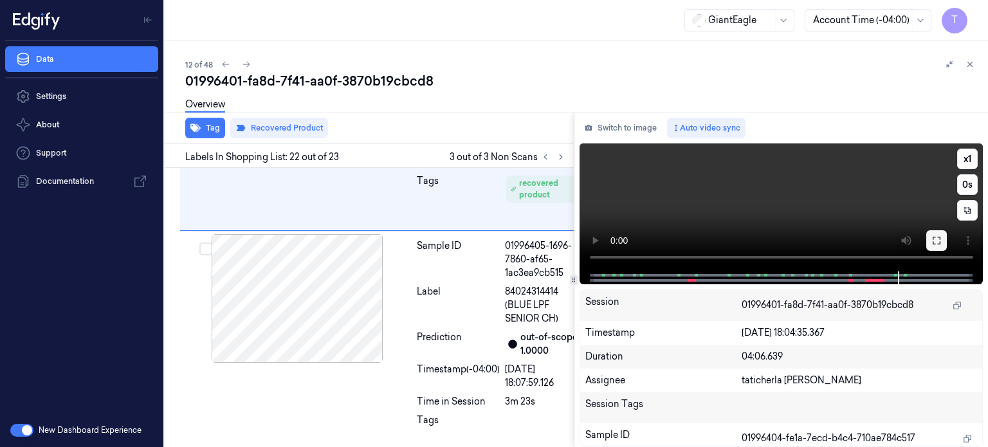
click at [942, 239] on button at bounding box center [936, 240] width 21 height 21
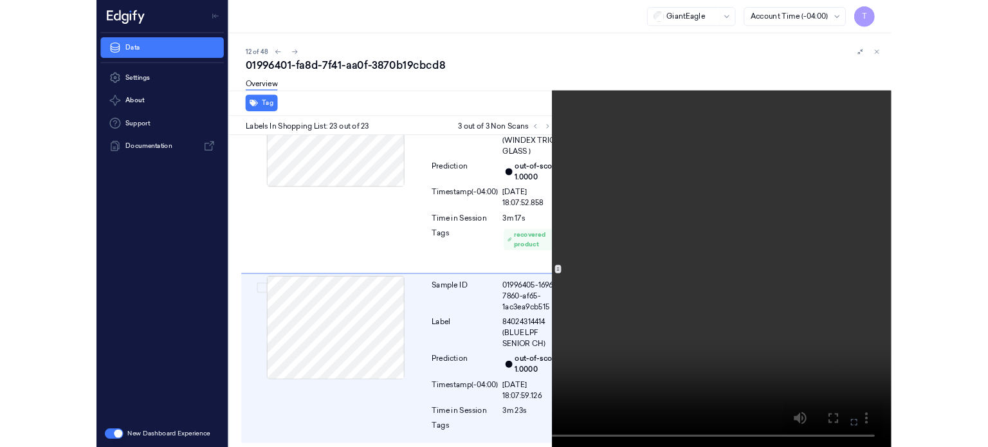
scroll to position [5028, 0]
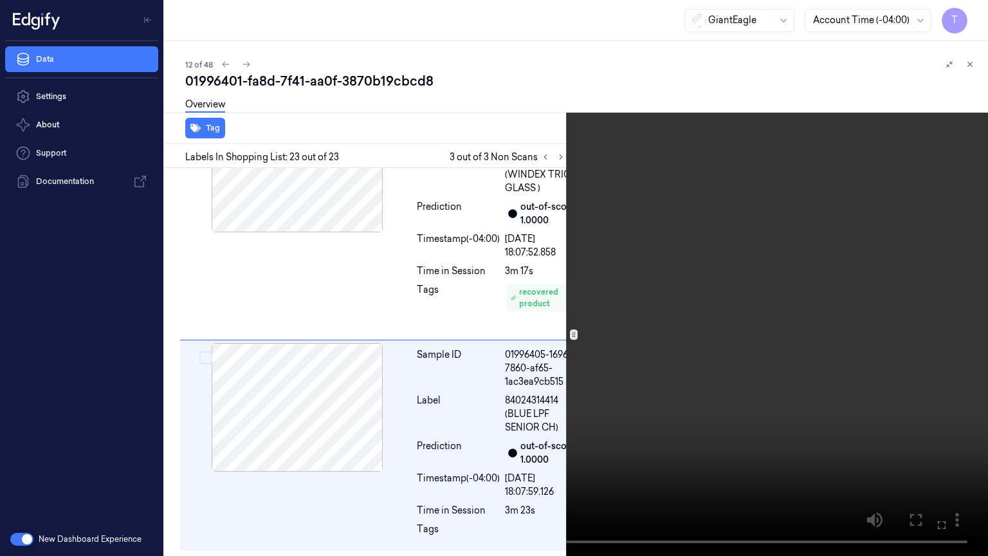
click at [0, 0] on icon at bounding box center [0, 0] width 0 height 0
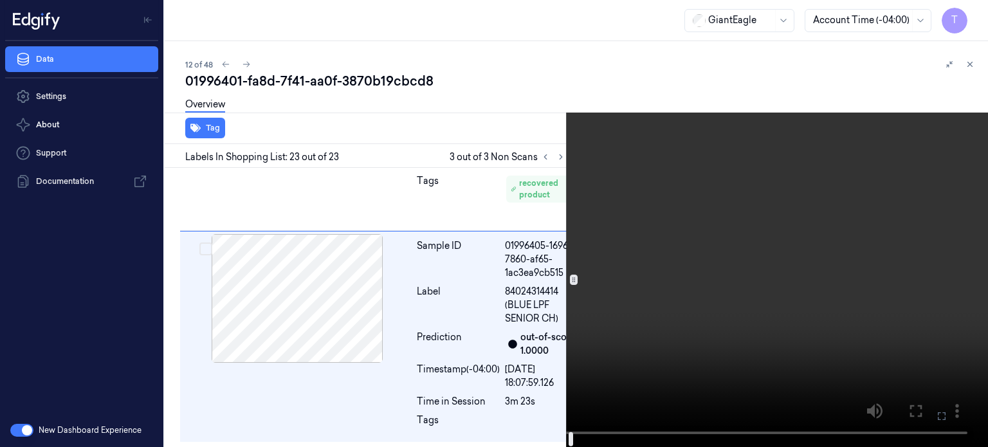
scroll to position [5137, 0]
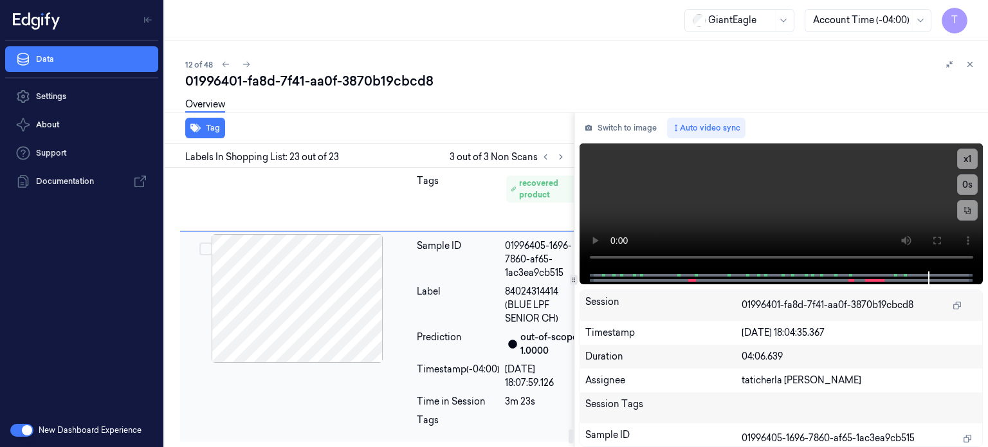
click at [307, 313] on div at bounding box center [297, 298] width 229 height 129
click at [318, 273] on div at bounding box center [297, 298] width 229 height 129
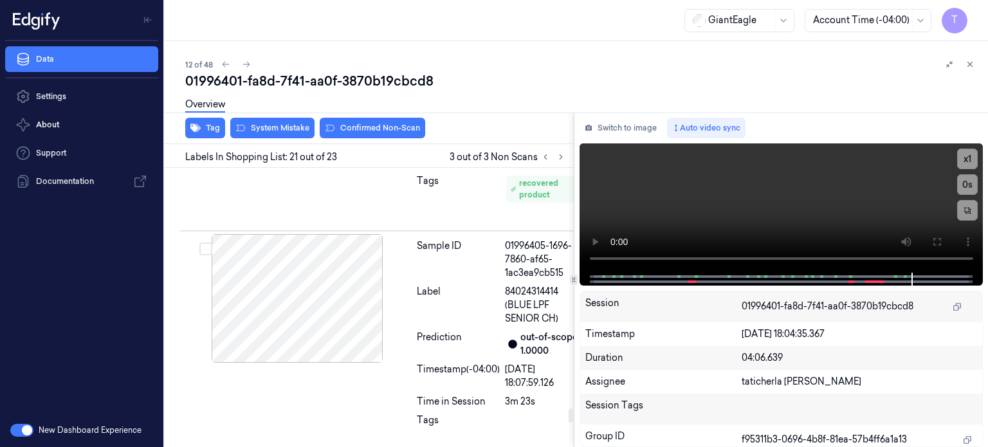
scroll to position [4672, 0]
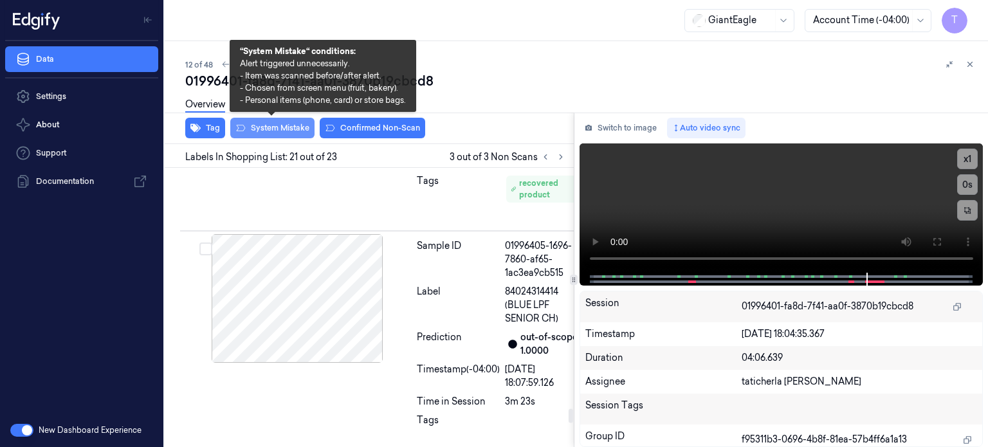
click at [291, 128] on button "System Mistake" at bounding box center [272, 128] width 84 height 21
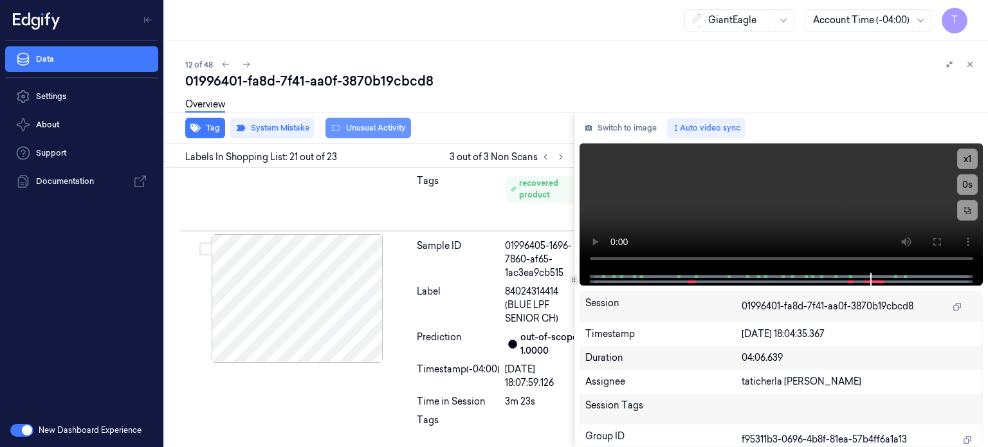
scroll to position [4674, 0]
click at [369, 123] on button "Unusual Activity" at bounding box center [368, 128] width 86 height 21
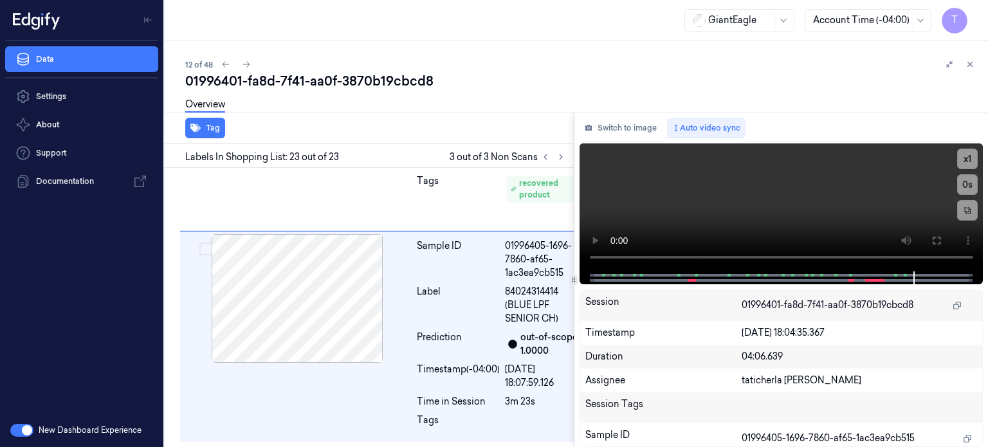
scroll to position [5142, 0]
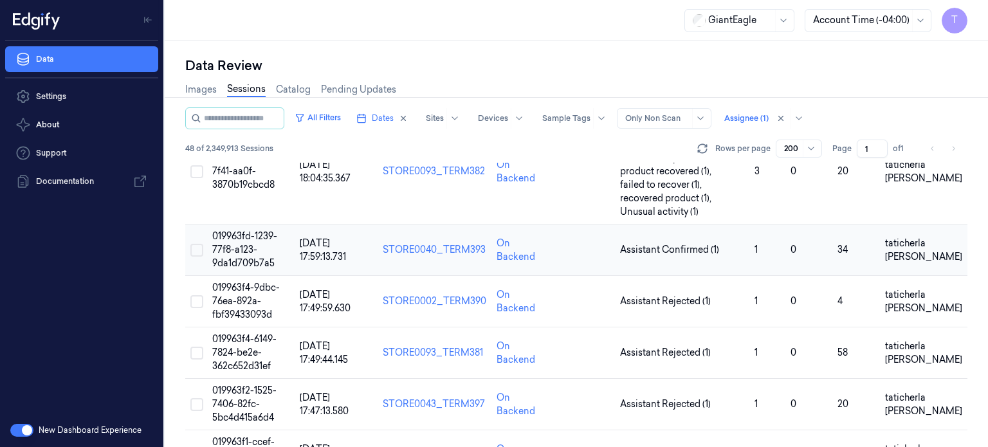
scroll to position [643, 0]
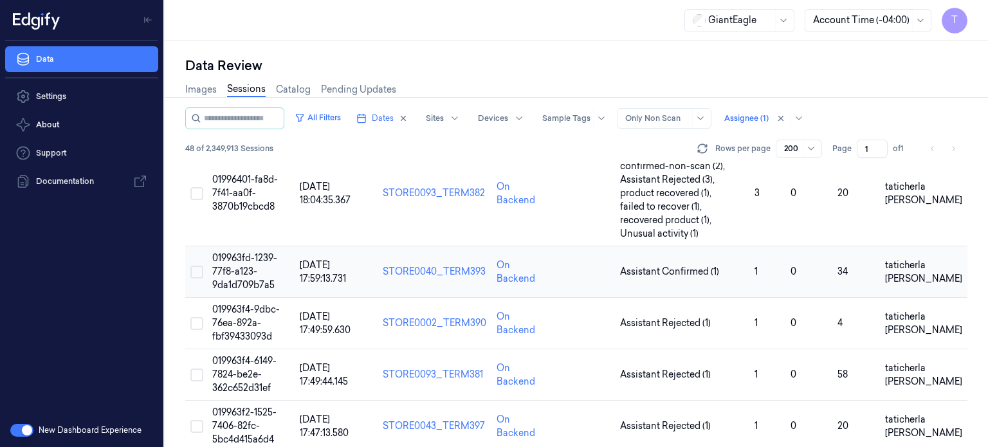
click at [237, 275] on span "019963fd-1239-77f8-a123-9da1d709b7a5" at bounding box center [244, 271] width 65 height 39
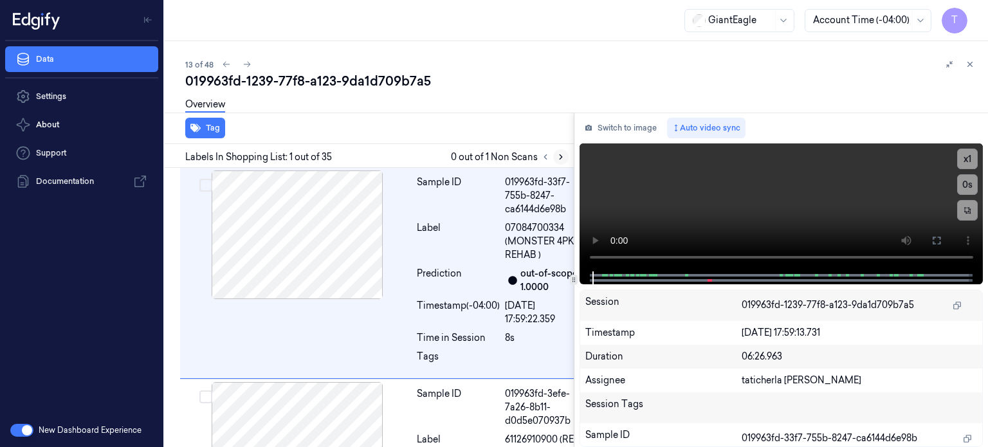
click at [561, 156] on icon at bounding box center [561, 157] width 3 height 5
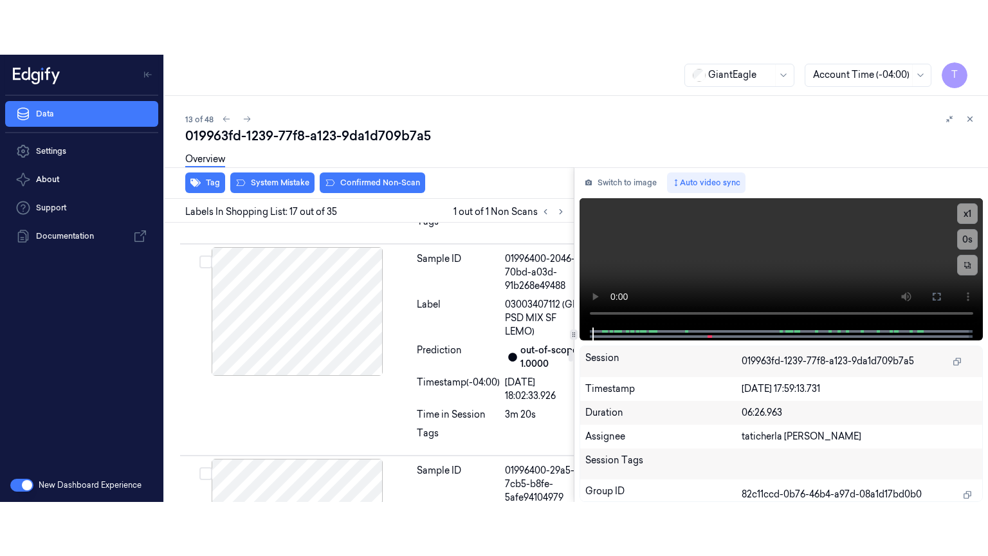
scroll to position [3837, 0]
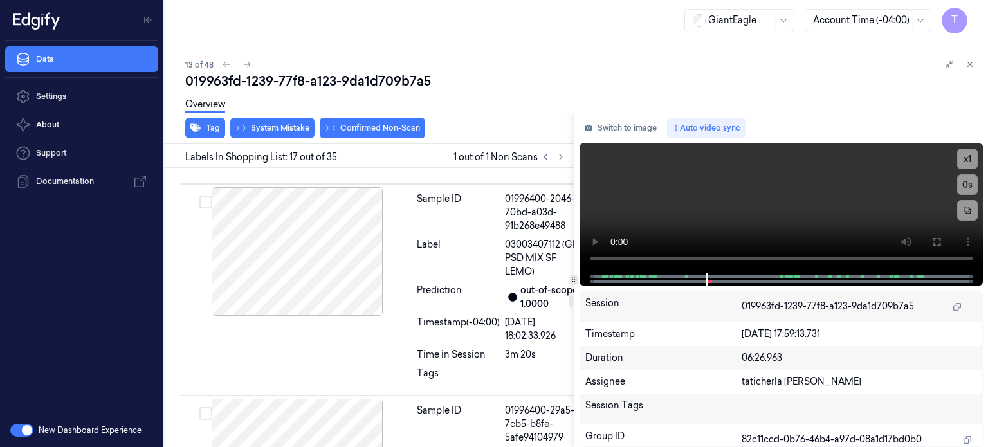
drag, startPoint x: 936, startPoint y: 240, endPoint x: 936, endPoint y: 318, distance: 78.5
click at [936, 240] on icon at bounding box center [936, 242] width 10 height 10
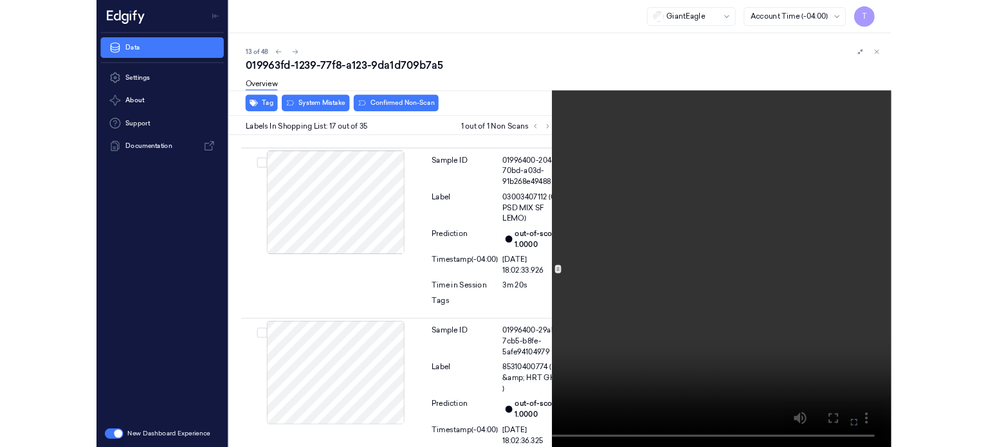
scroll to position [3783, 0]
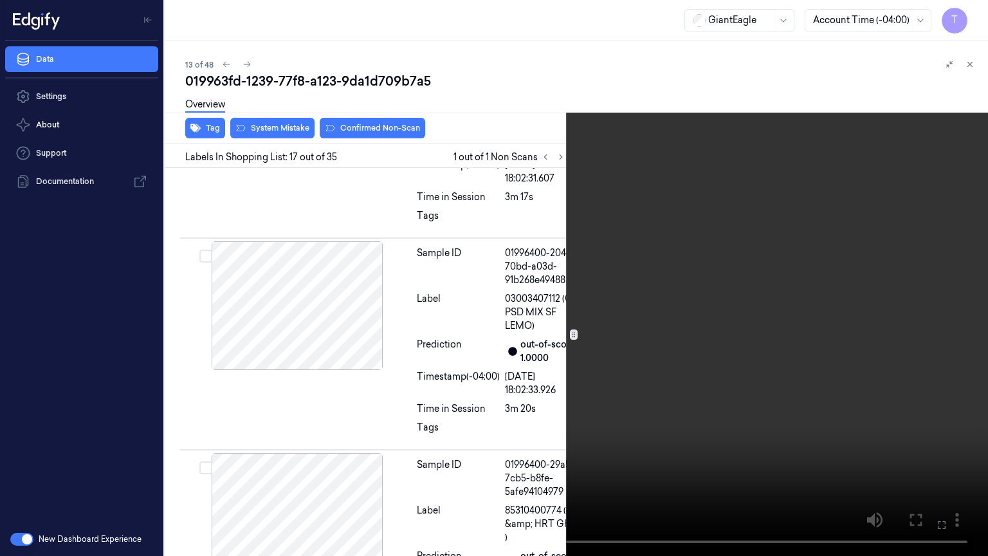
click at [0, 0] on icon at bounding box center [0, 0] width 0 height 0
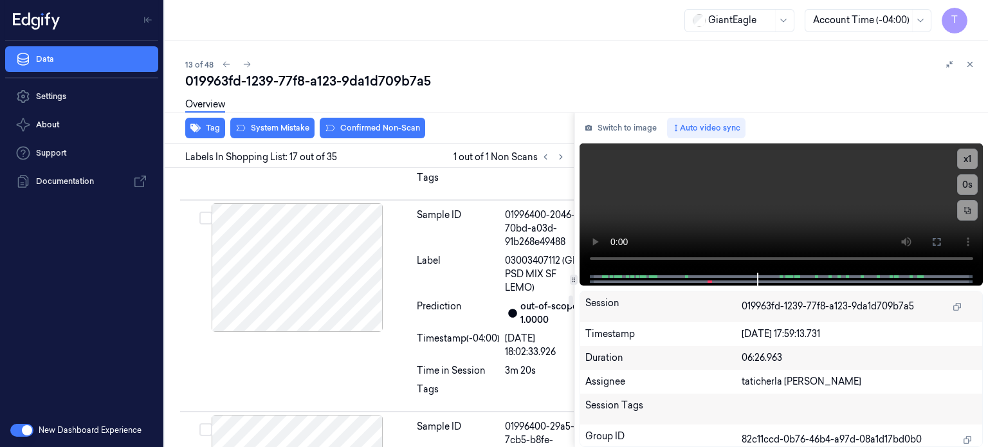
scroll to position [3837, 0]
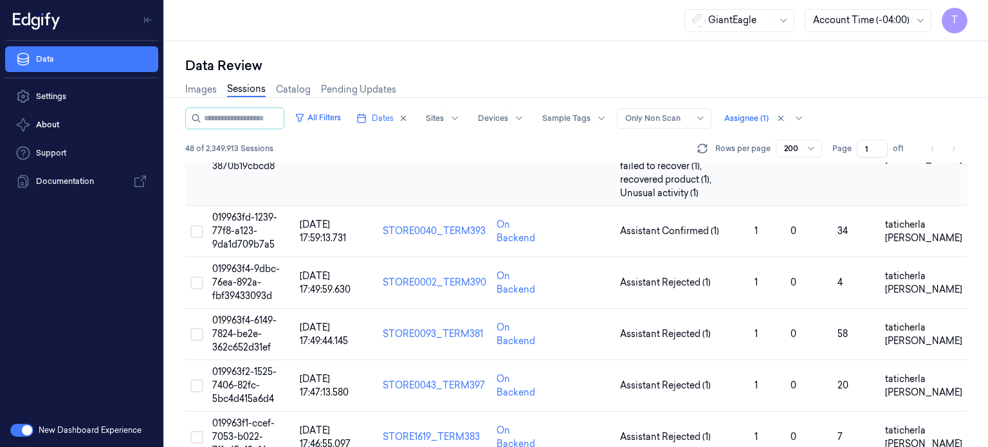
scroll to position [643, 0]
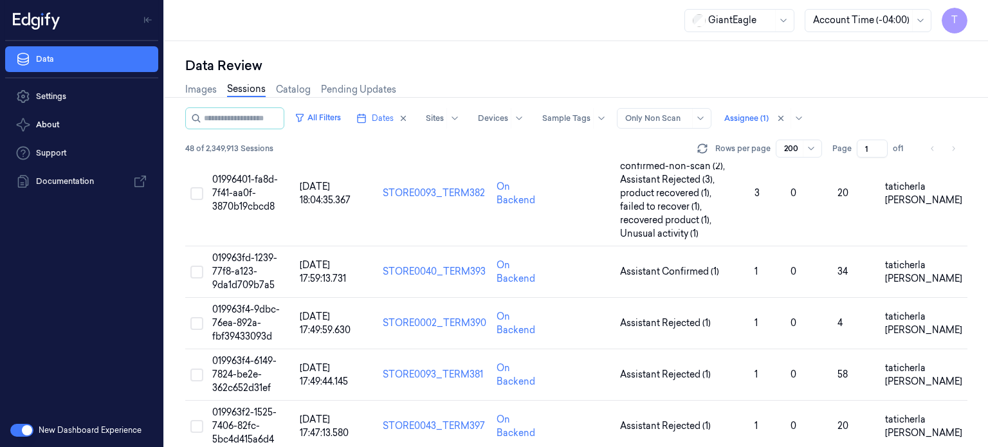
click at [954, 17] on span "T" at bounding box center [955, 21] width 26 height 26
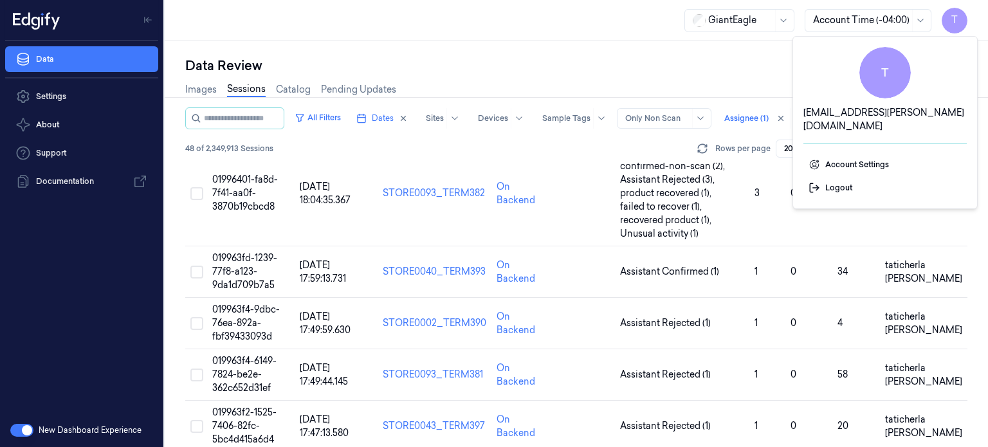
drag, startPoint x: 961, startPoint y: 111, endPoint x: 951, endPoint y: 113, distance: 10.0
click at [951, 113] on div "T [EMAIL_ADDRESS][PERSON_NAME][DOMAIN_NAME]" at bounding box center [884, 90] width 163 height 86
drag, startPoint x: 960, startPoint y: 109, endPoint x: 949, endPoint y: 115, distance: 12.7
click at [949, 115] on div "T [EMAIL_ADDRESS][PERSON_NAME][DOMAIN_NAME]" at bounding box center [884, 90] width 163 height 86
click at [774, 86] on div "Images Sessions Catalog Pending Updates" at bounding box center [576, 91] width 782 height 33
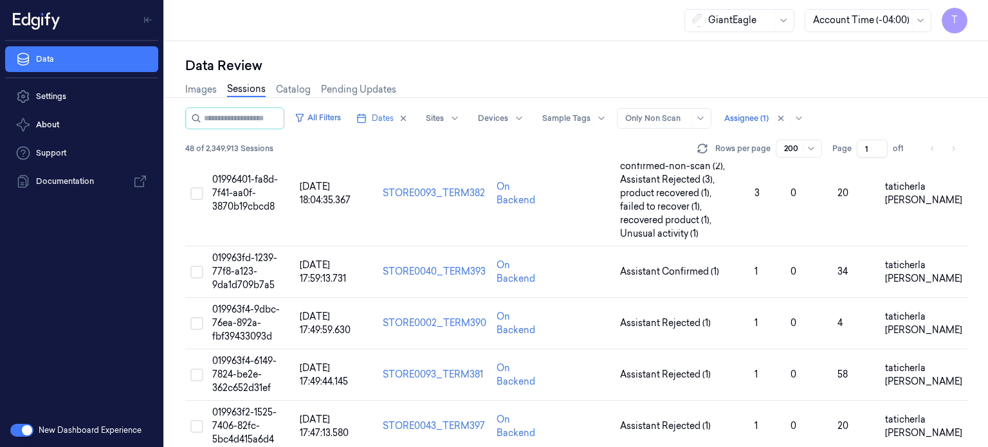
click at [954, 15] on span "T" at bounding box center [955, 21] width 26 height 26
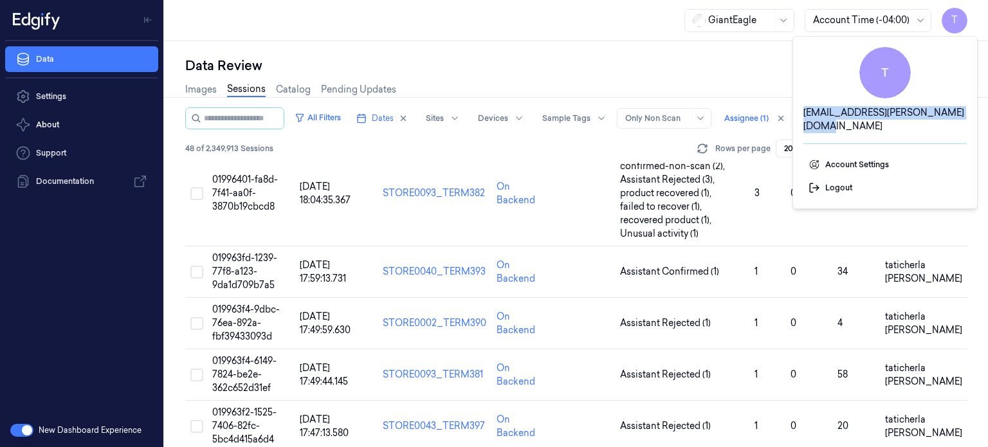
drag, startPoint x: 961, startPoint y: 108, endPoint x: 805, endPoint y: 118, distance: 156.6
click at [805, 118] on div "T [EMAIL_ADDRESS][PERSON_NAME][DOMAIN_NAME]" at bounding box center [884, 90] width 163 height 86
copy span "[EMAIL_ADDRESS][PERSON_NAME][DOMAIN_NAME]"
click at [753, 61] on div "Data Review" at bounding box center [576, 66] width 782 height 18
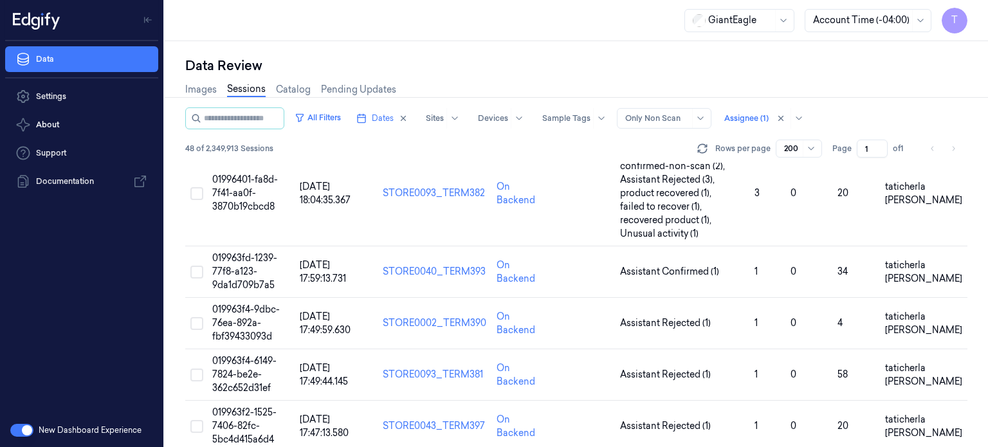
click at [242, 271] on span "019963fd-1239-77f8-a123-9da1d709b7a5" at bounding box center [244, 271] width 65 height 39
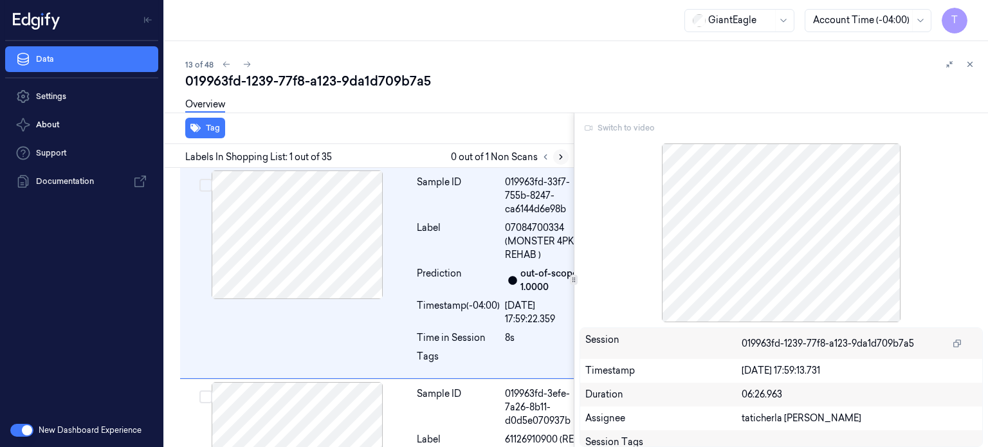
click at [560, 156] on icon at bounding box center [560, 156] width 9 height 9
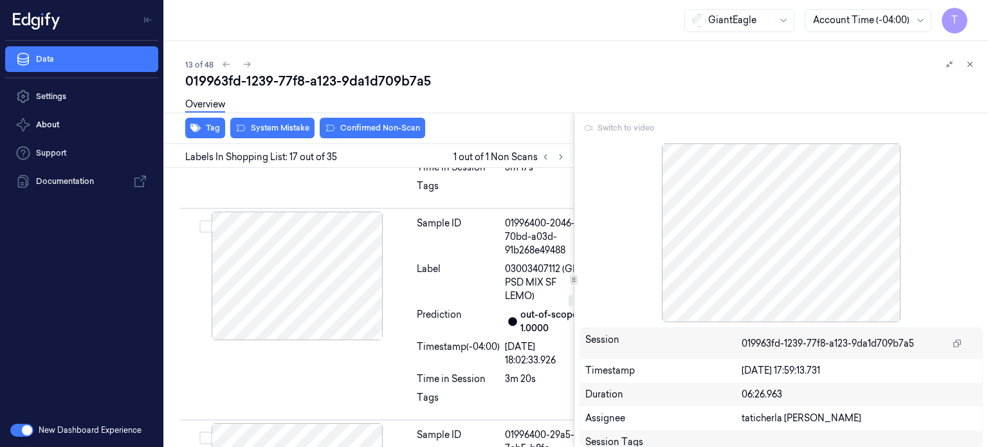
scroll to position [3837, 0]
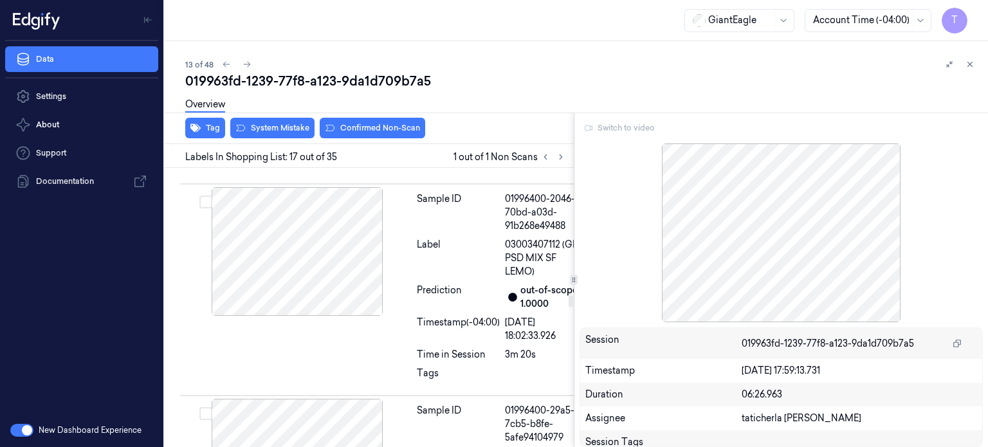
click at [619, 130] on div "Switch to video" at bounding box center [781, 128] width 404 height 21
click at [624, 131] on div "Switch to video" at bounding box center [781, 128] width 404 height 21
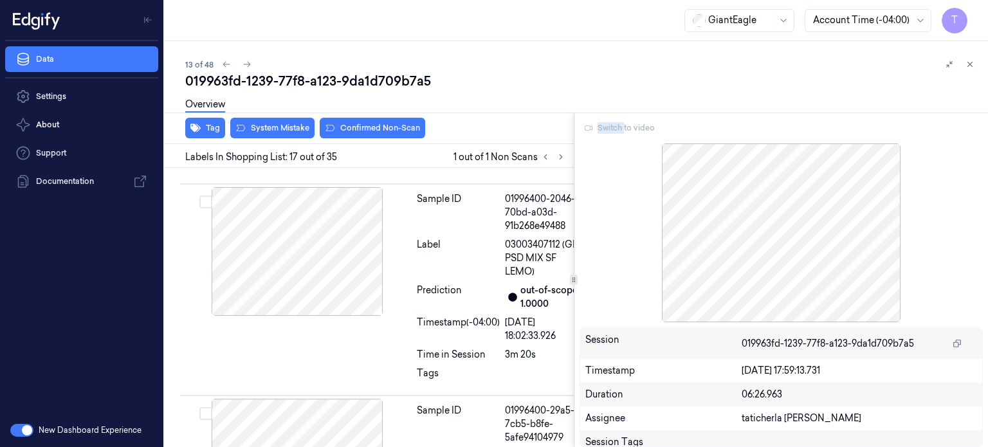
click at [624, 131] on div "Switch to video" at bounding box center [781, 128] width 404 height 21
click at [641, 130] on div "Switch to video" at bounding box center [781, 128] width 404 height 21
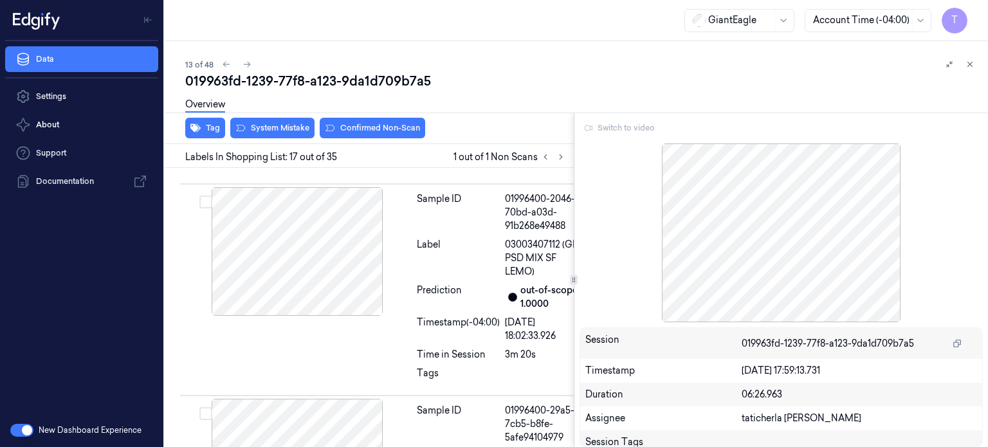
click at [621, 129] on div "Switch to video" at bounding box center [781, 128] width 404 height 21
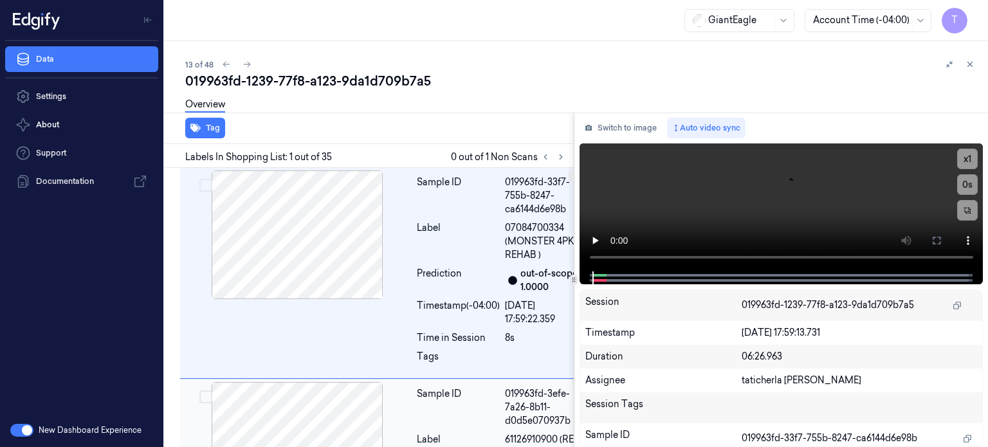
scroll to position [257, 0]
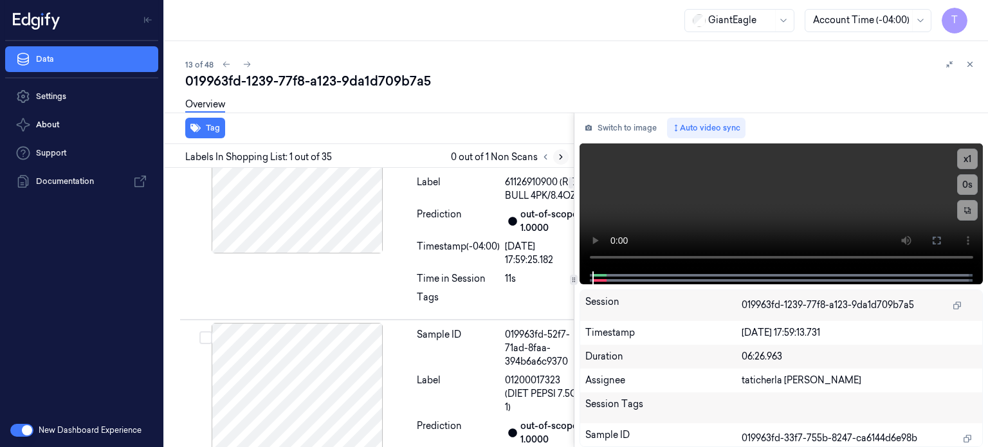
click at [558, 154] on icon at bounding box center [560, 156] width 9 height 9
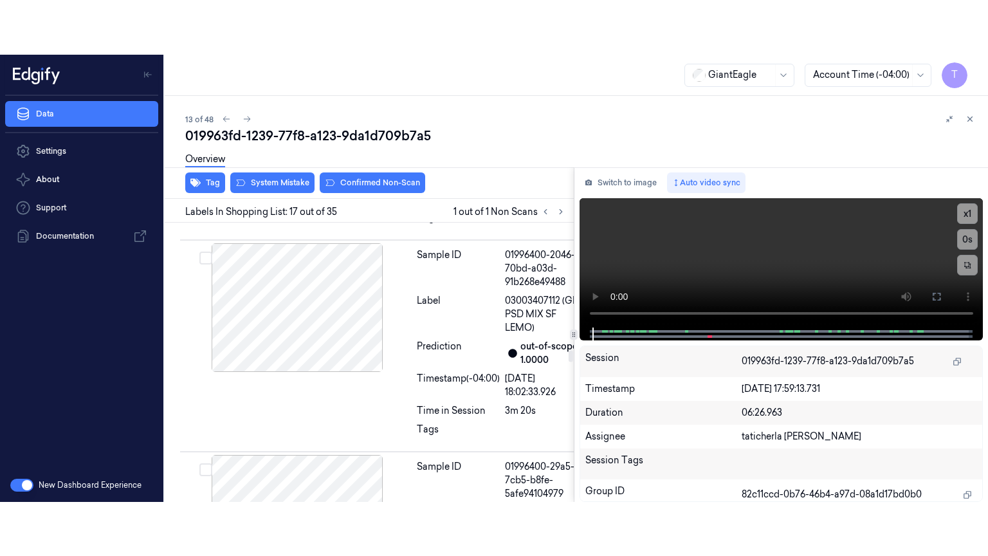
scroll to position [3837, 0]
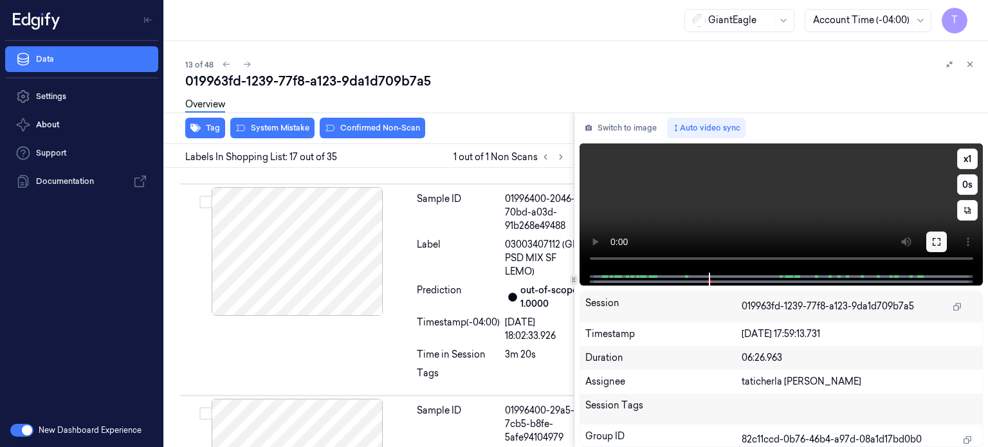
click at [936, 242] on icon at bounding box center [936, 242] width 10 height 10
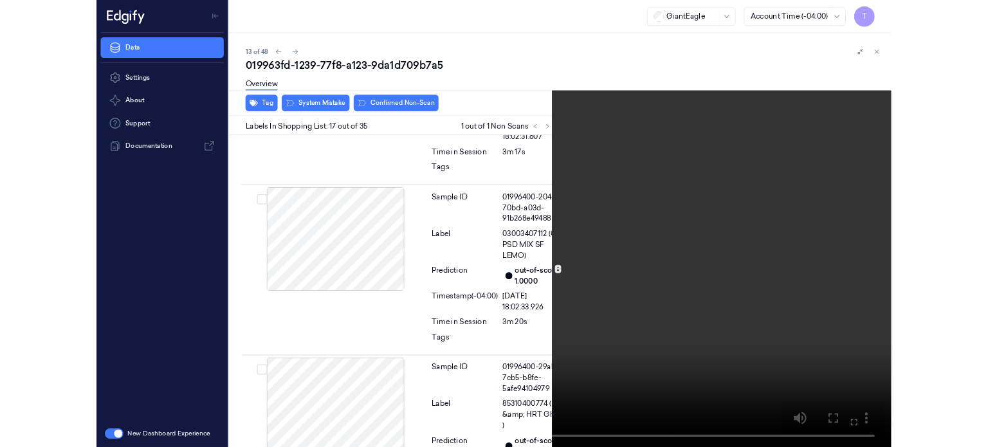
scroll to position [3783, 0]
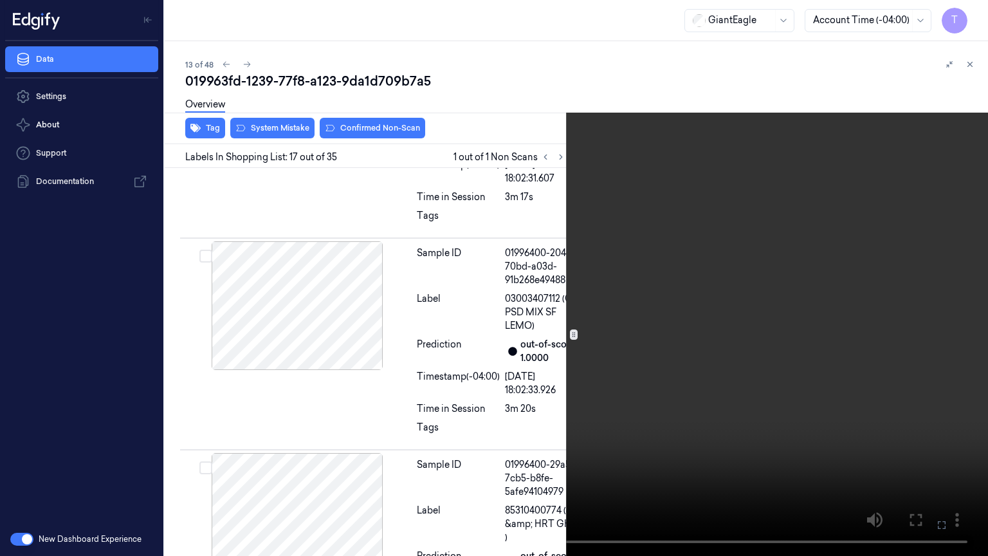
click at [0, 0] on icon at bounding box center [0, 0] width 0 height 0
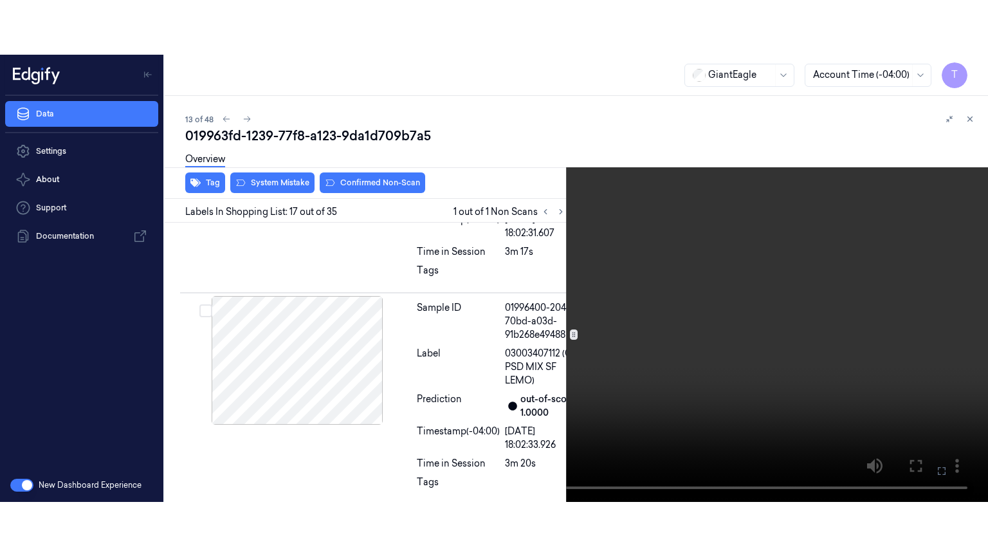
scroll to position [3837, 0]
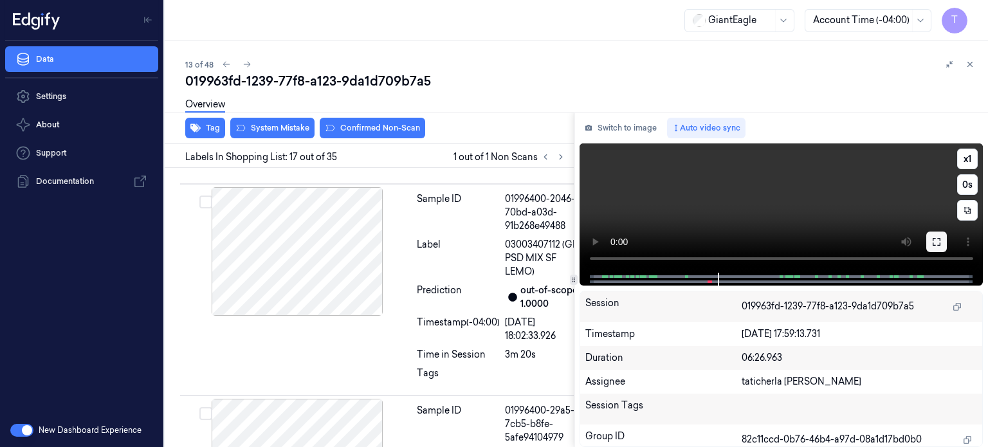
click at [938, 238] on icon at bounding box center [937, 242] width 8 height 8
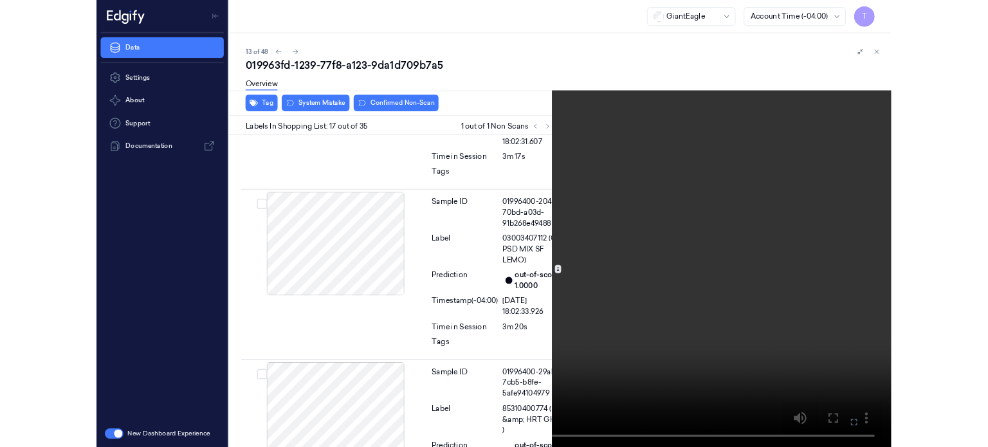
scroll to position [3783, 0]
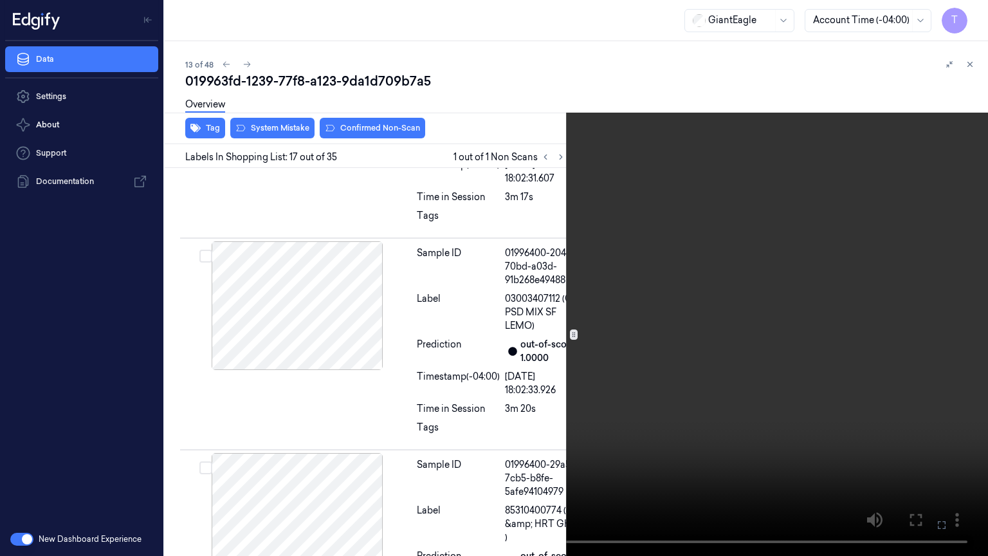
click at [288, 446] on video at bounding box center [494, 278] width 988 height 556
click at [0, 0] on icon at bounding box center [0, 0] width 0 height 0
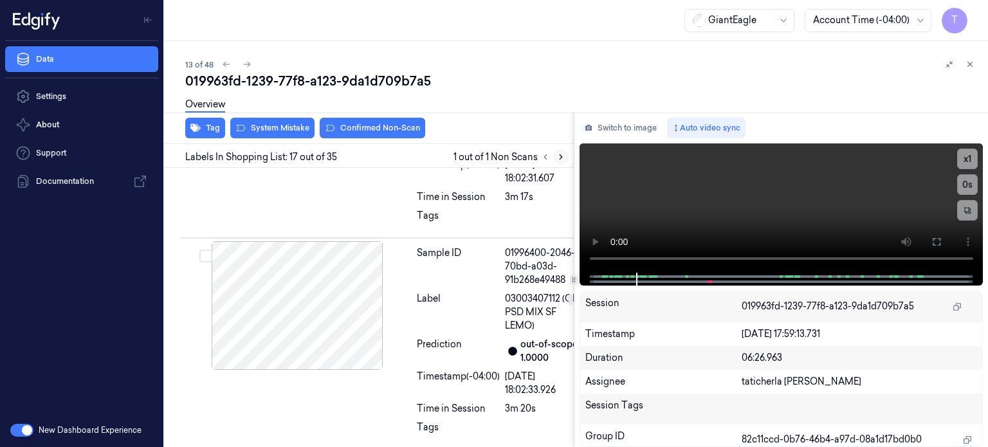
click at [556, 161] on icon at bounding box center [560, 156] width 9 height 9
click at [547, 156] on icon at bounding box center [545, 156] width 9 height 9
click at [544, 155] on icon at bounding box center [545, 156] width 9 height 9
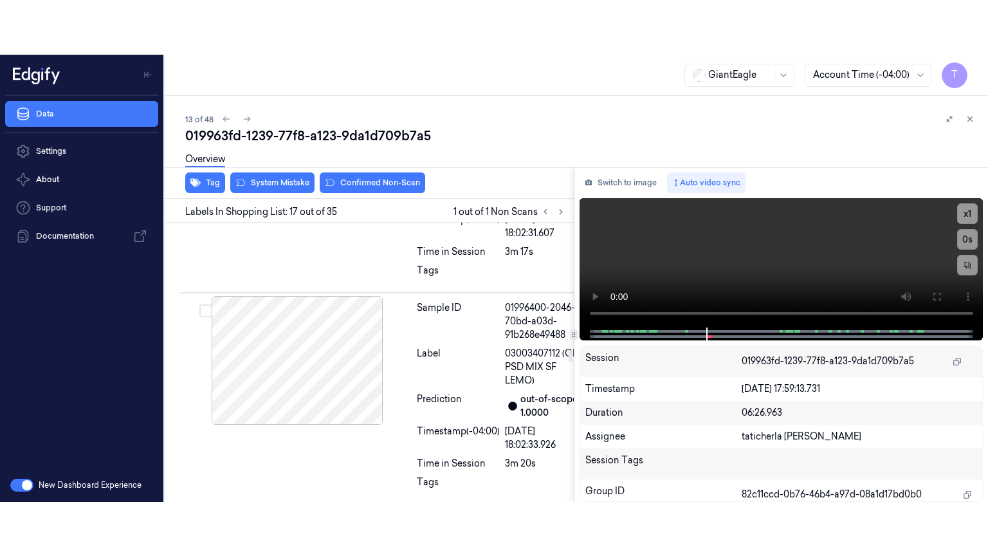
scroll to position [3837, 0]
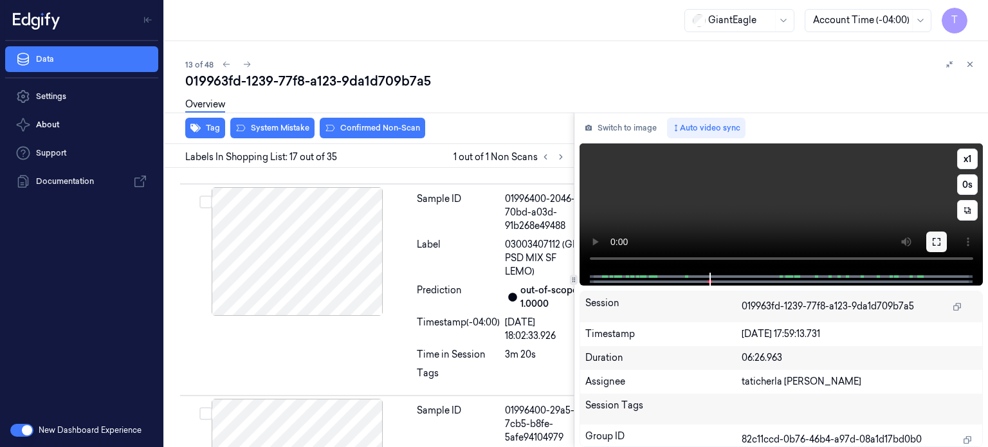
click at [939, 241] on icon at bounding box center [936, 242] width 10 height 10
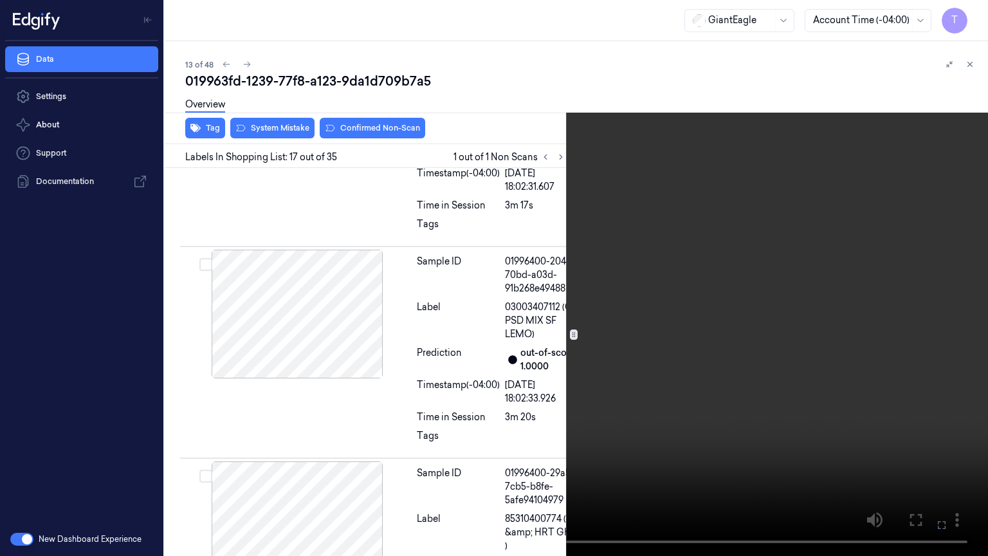
scroll to position [3783, 0]
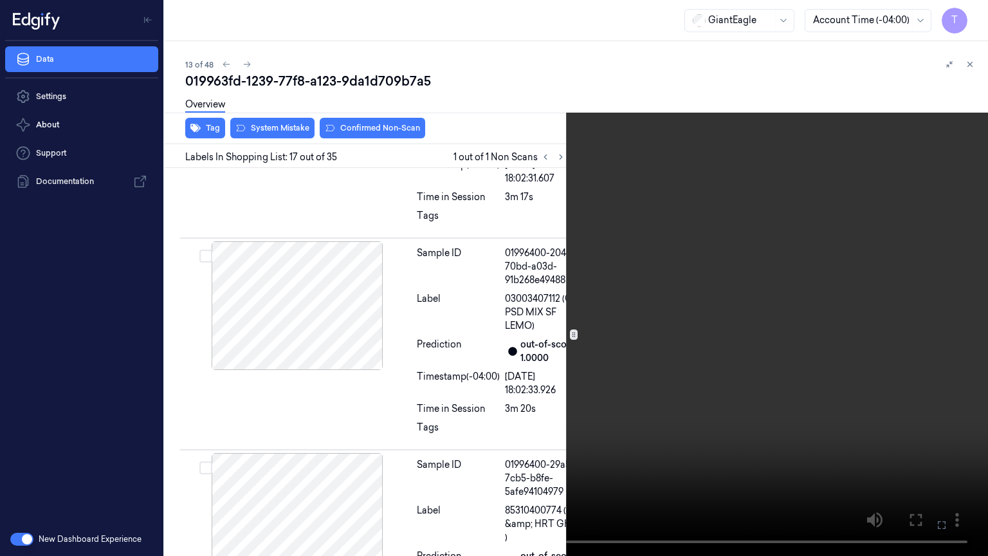
click at [0, 0] on icon at bounding box center [0, 0] width 0 height 0
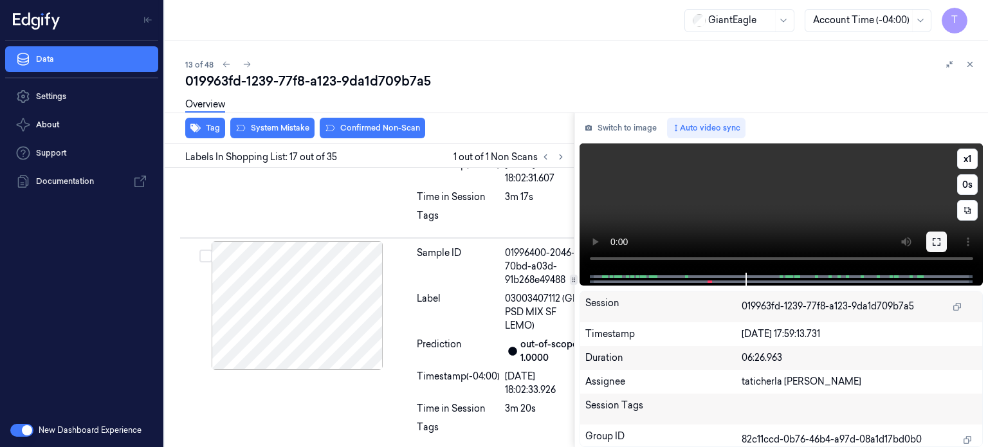
click at [934, 241] on icon at bounding box center [936, 242] width 10 height 10
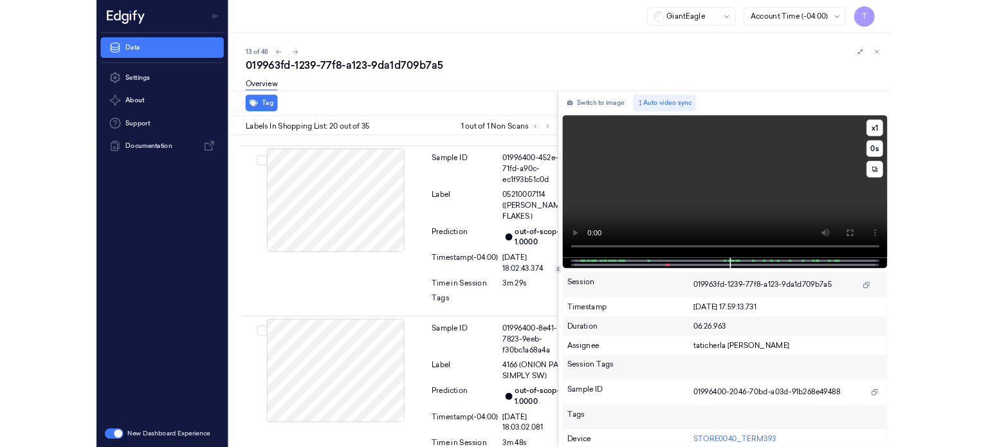
scroll to position [4489, 0]
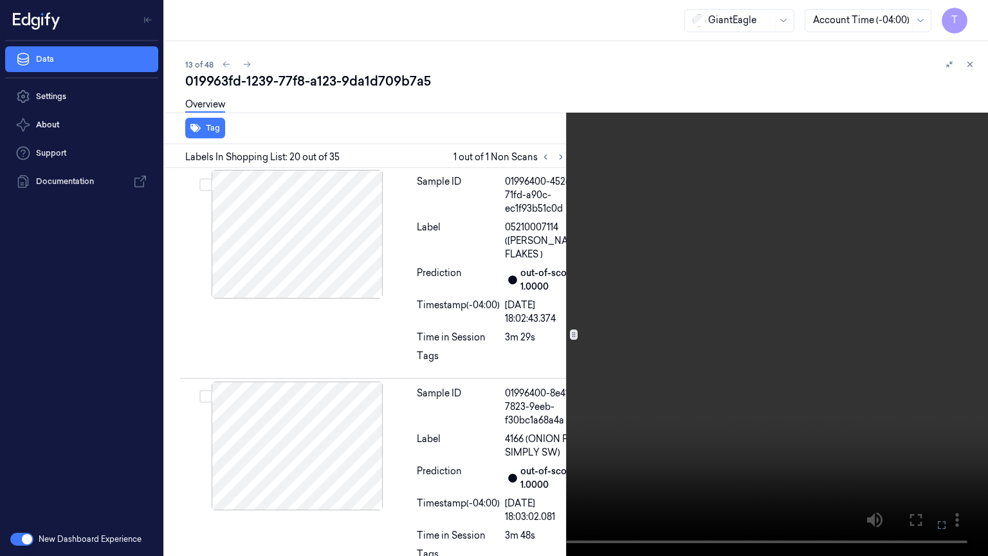
click at [0, 0] on icon at bounding box center [0, 0] width 0 height 0
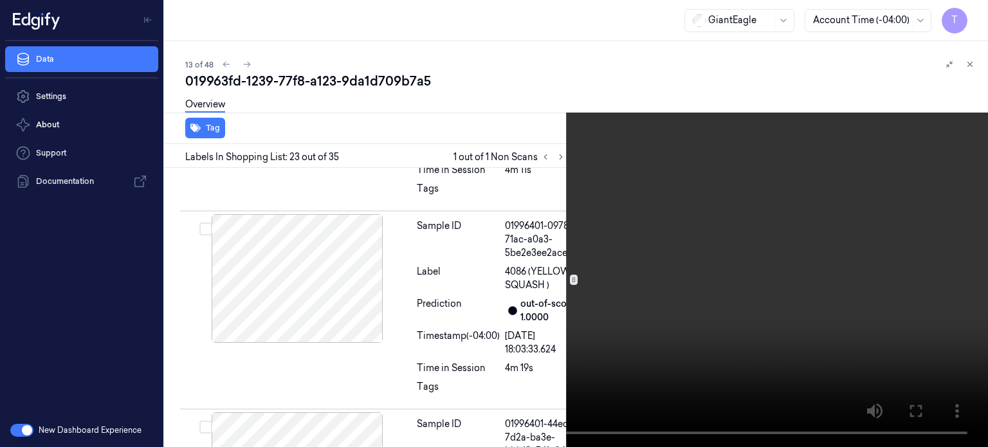
scroll to position [5265, 0]
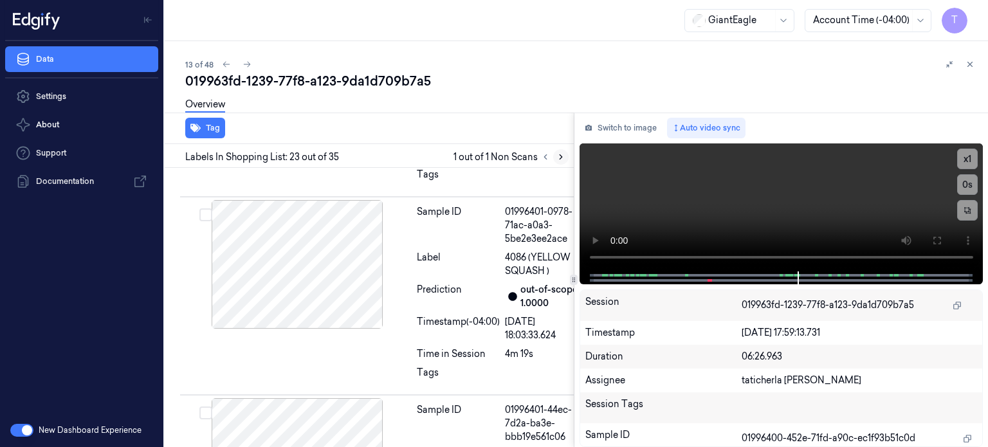
click at [560, 161] on button at bounding box center [560, 156] width 15 height 15
click at [559, 156] on icon at bounding box center [560, 156] width 9 height 9
click at [542, 159] on icon at bounding box center [545, 156] width 9 height 9
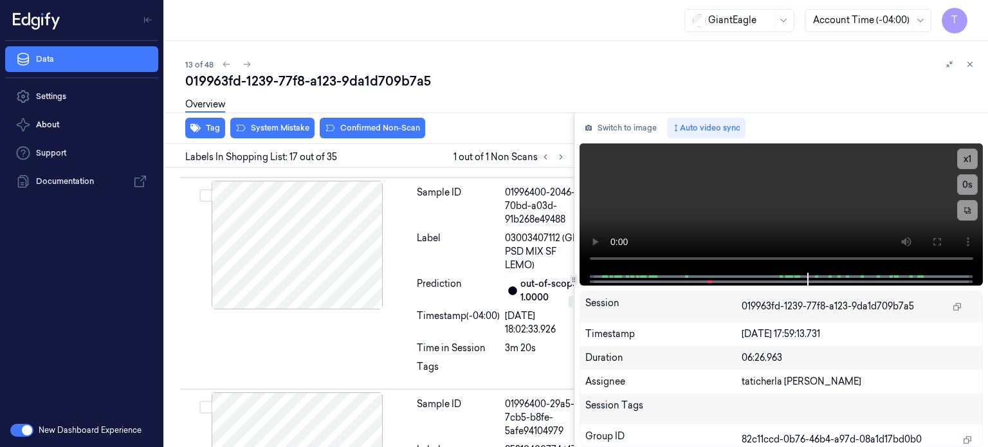
scroll to position [3837, 0]
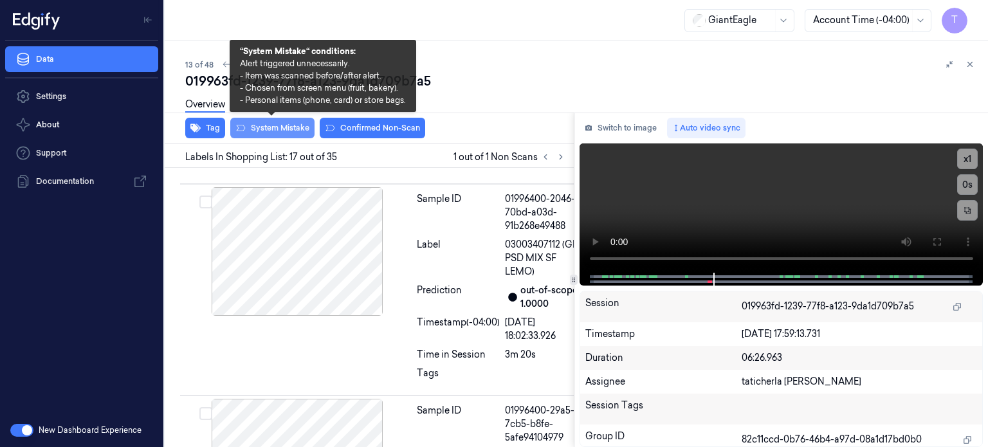
click at [295, 125] on button "System Mistake" at bounding box center [272, 128] width 84 height 21
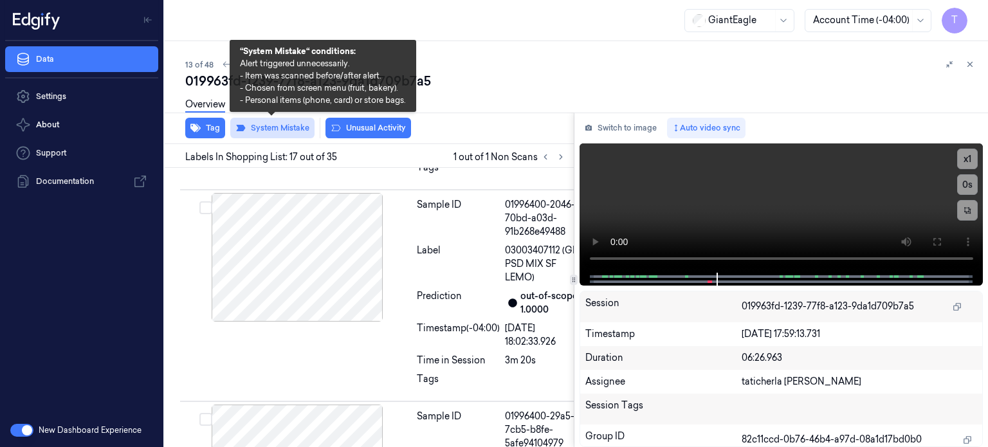
scroll to position [3840, 0]
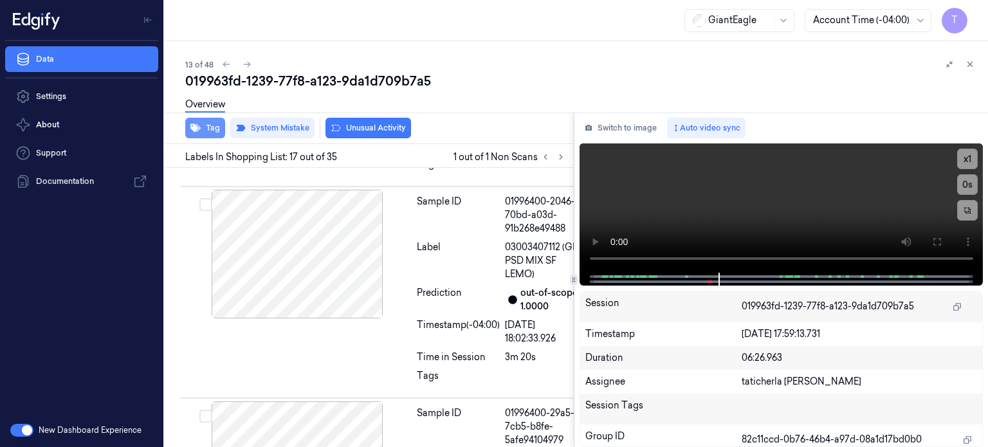
click at [215, 131] on button "Tag" at bounding box center [205, 128] width 40 height 21
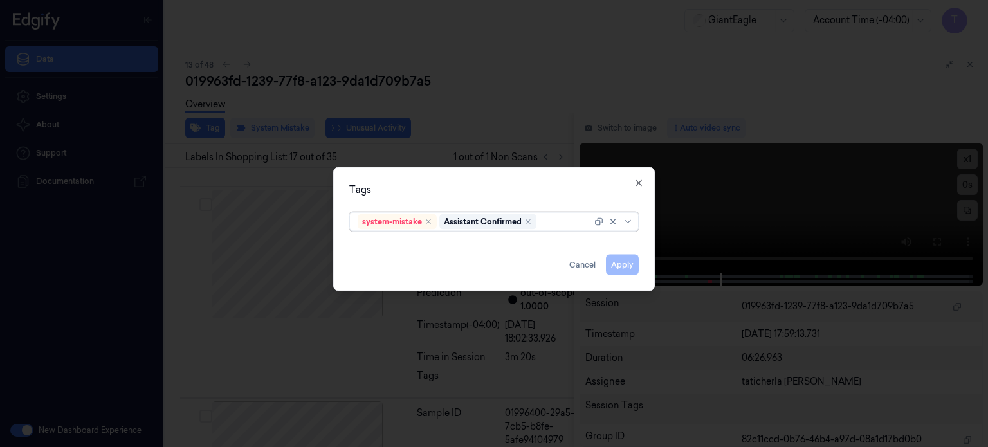
click at [564, 217] on div at bounding box center [565, 222] width 53 height 14
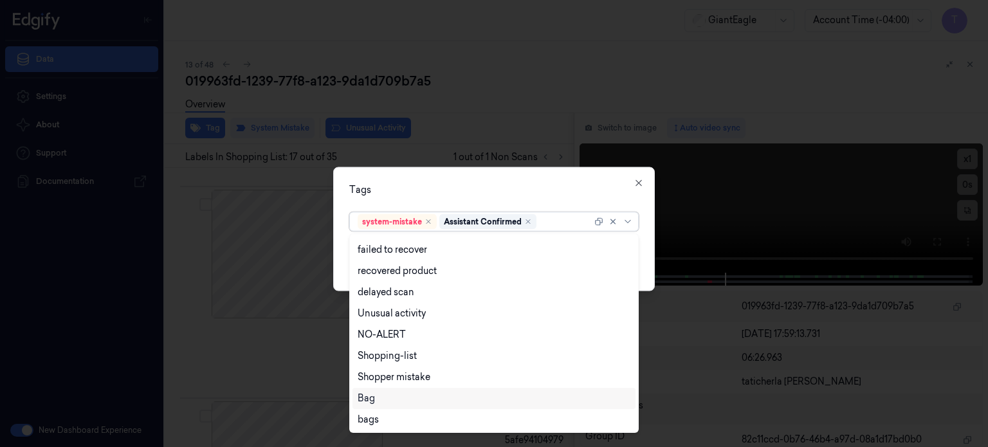
click at [374, 401] on div "Bag" at bounding box center [494, 399] width 273 height 14
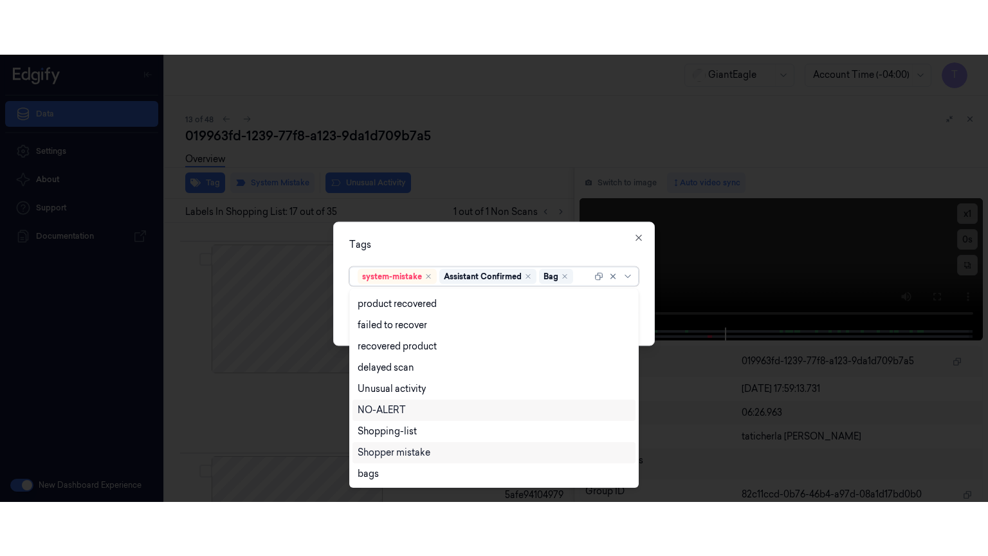
scroll to position [82, 0]
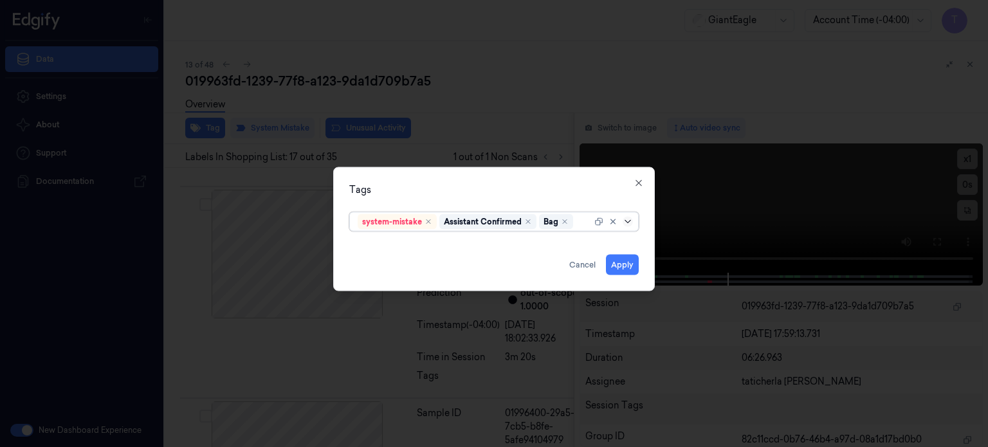
click at [625, 218] on icon at bounding box center [628, 221] width 10 height 10
click at [624, 264] on button "Apply" at bounding box center [622, 264] width 33 height 21
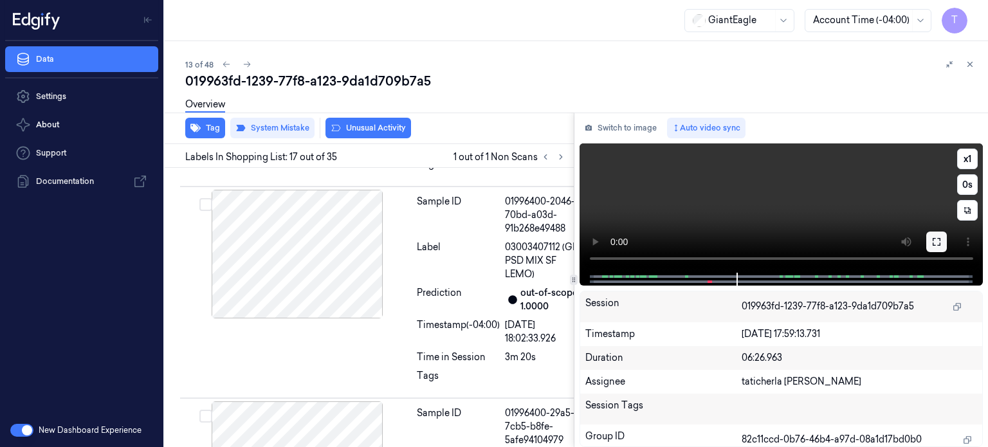
click at [936, 243] on icon at bounding box center [936, 242] width 10 height 10
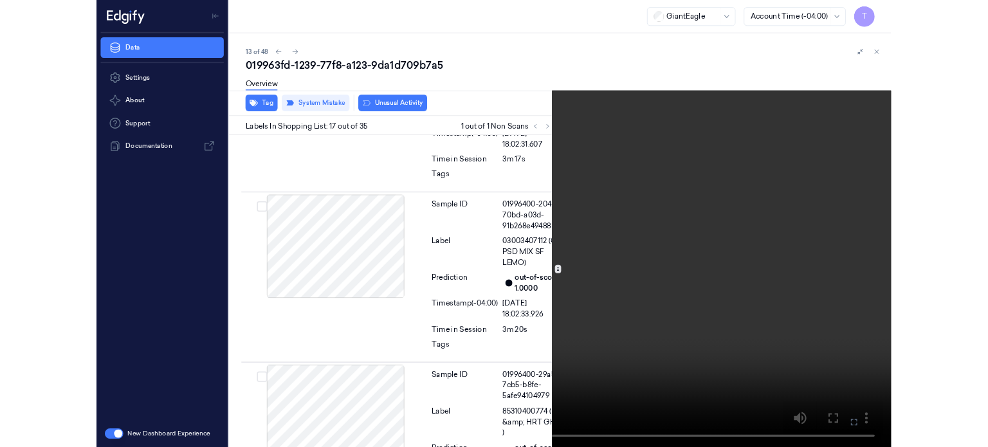
scroll to position [3785, 0]
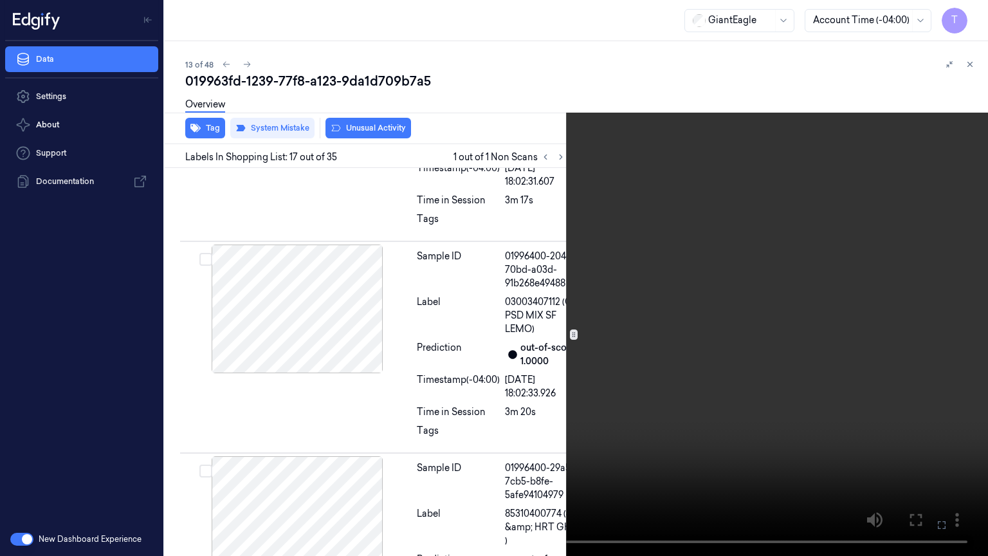
click at [0, 0] on icon at bounding box center [0, 0] width 0 height 0
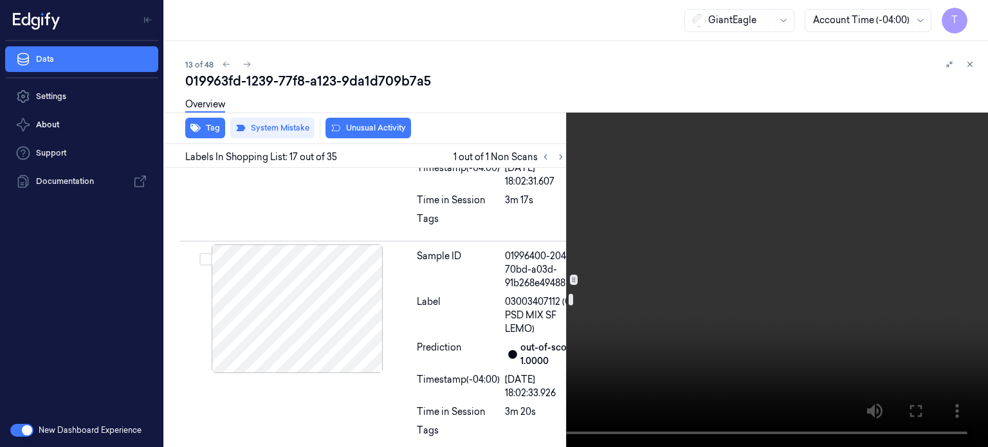
scroll to position [3840, 0]
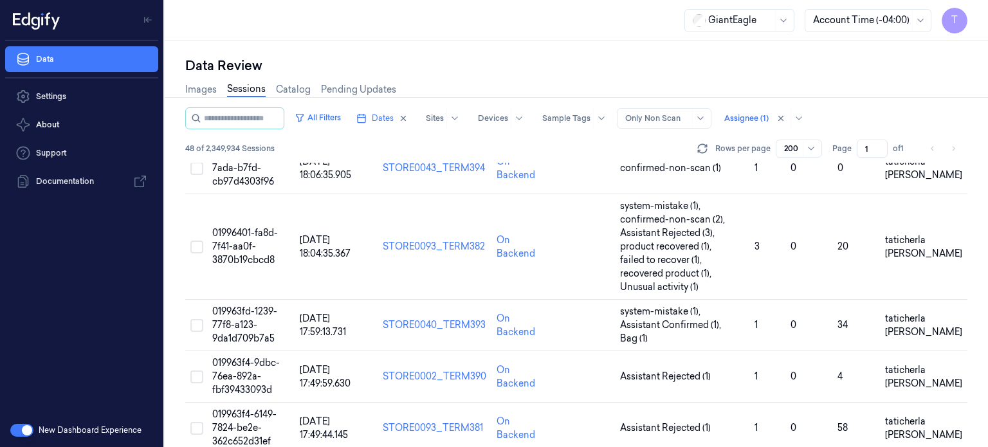
scroll to position [707, 0]
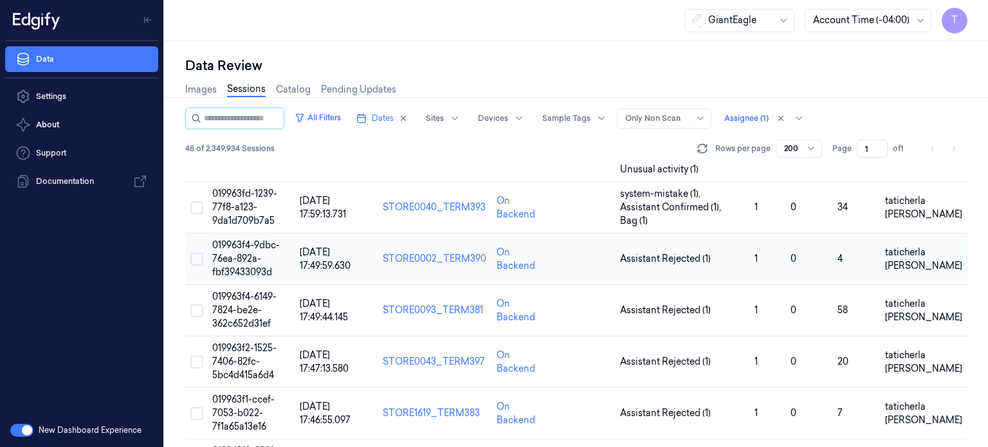
click at [223, 261] on span "019963f4-9dbc-76ea-892a-fbf39433093d" at bounding box center [246, 258] width 68 height 39
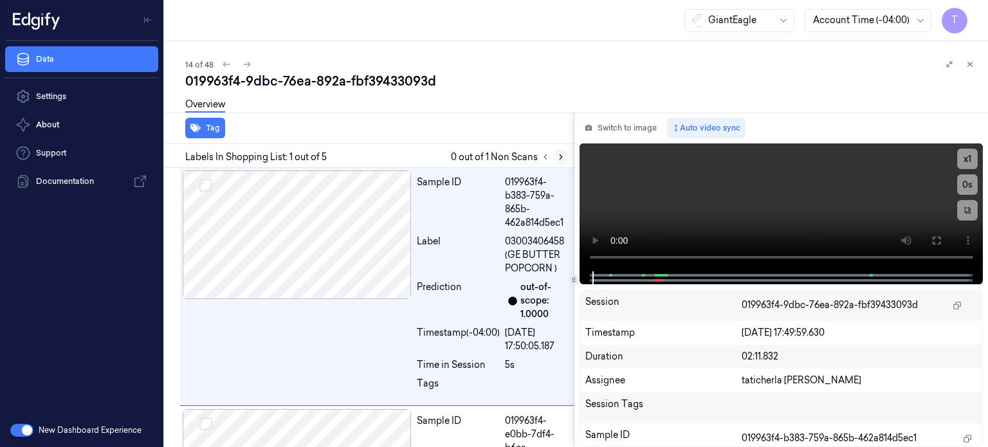
click at [563, 156] on icon at bounding box center [560, 156] width 9 height 9
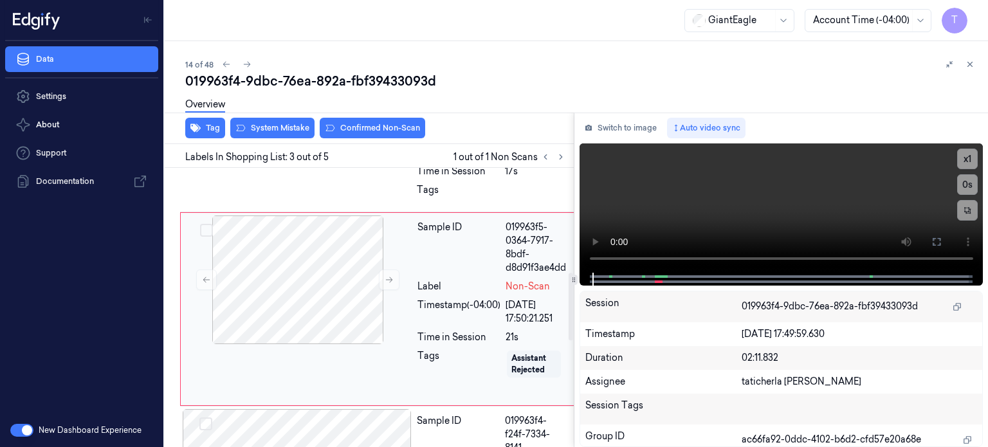
scroll to position [432, 0]
click at [389, 272] on button at bounding box center [389, 279] width 21 height 21
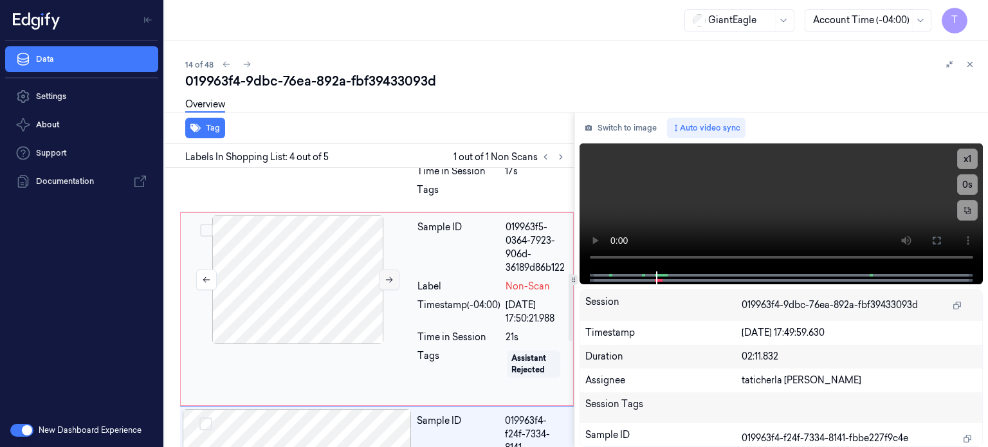
click at [389, 273] on button at bounding box center [389, 279] width 21 height 21
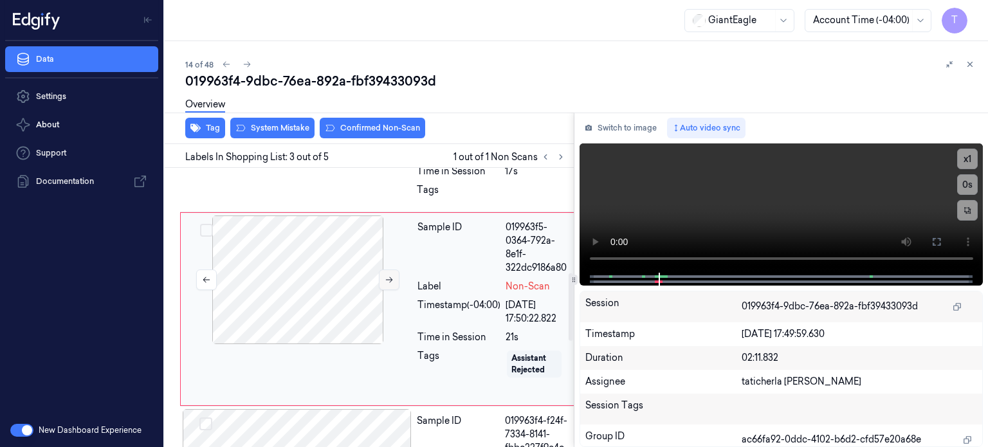
click at [389, 273] on button at bounding box center [389, 279] width 21 height 21
click at [389, 275] on icon at bounding box center [389, 279] width 9 height 9
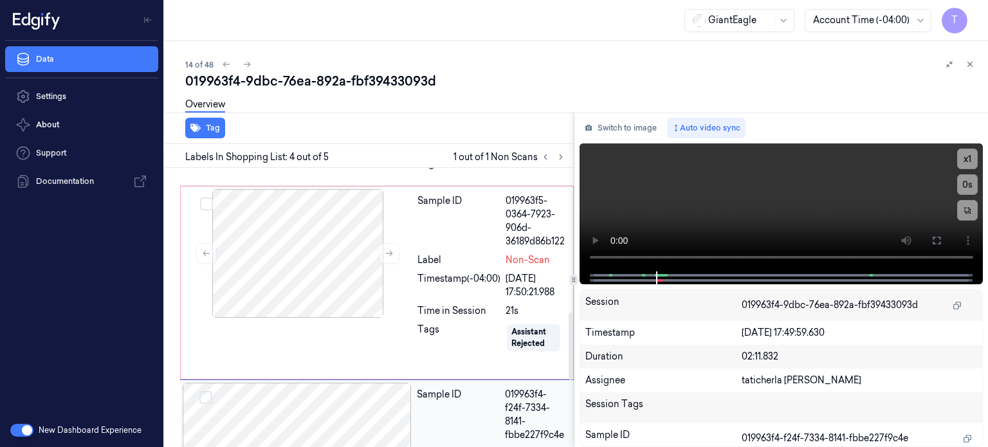
scroll to position [455, 0]
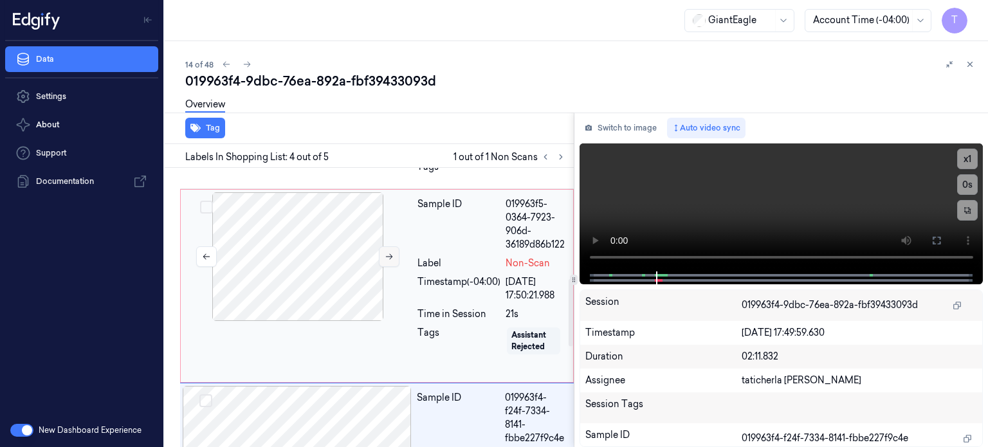
click at [391, 249] on button at bounding box center [389, 256] width 21 height 21
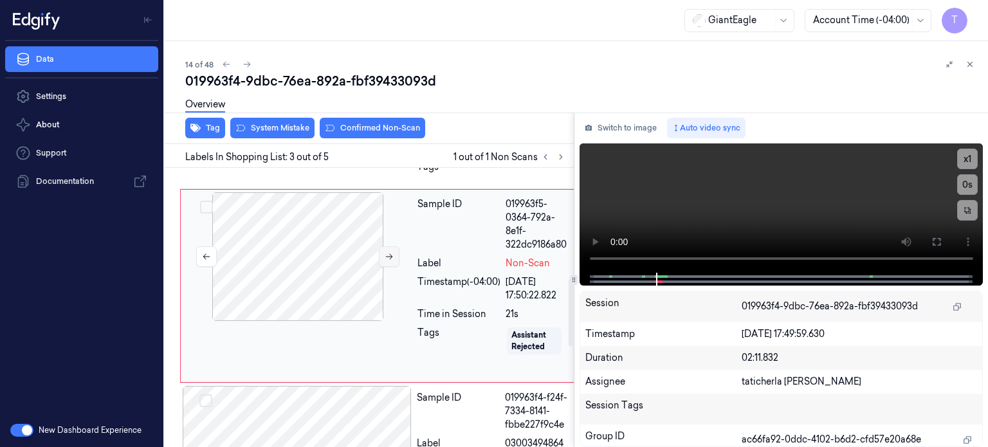
scroll to position [432, 0]
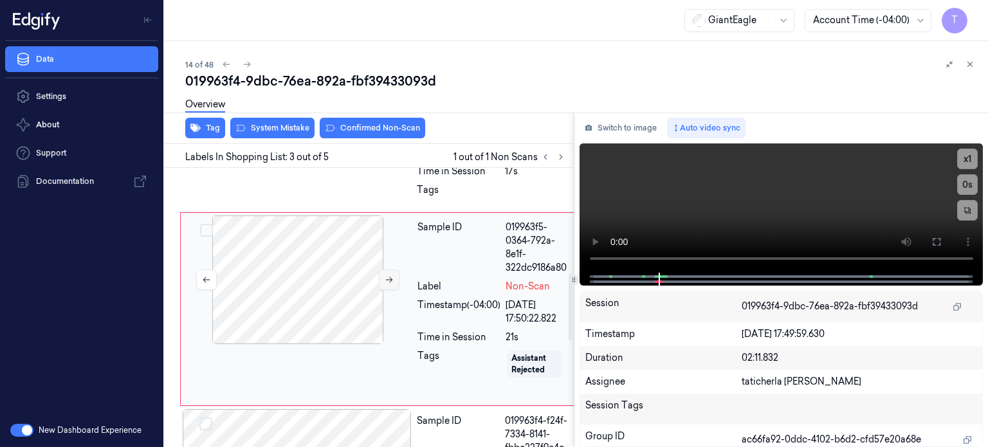
click at [387, 277] on icon at bounding box center [389, 279] width 9 height 9
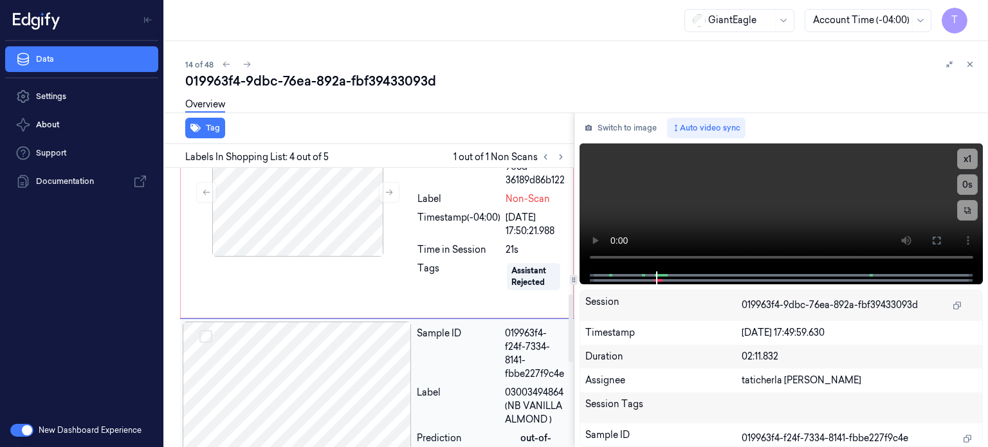
scroll to position [455, 0]
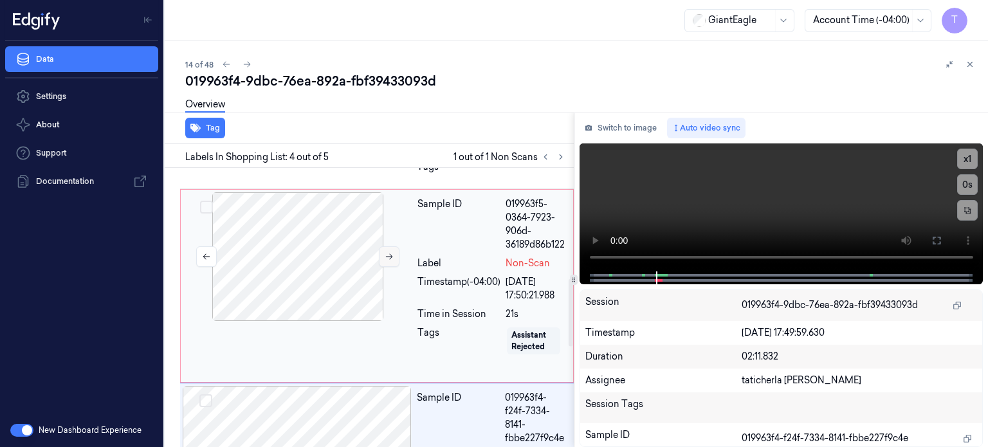
click at [388, 252] on icon at bounding box center [389, 256] width 9 height 9
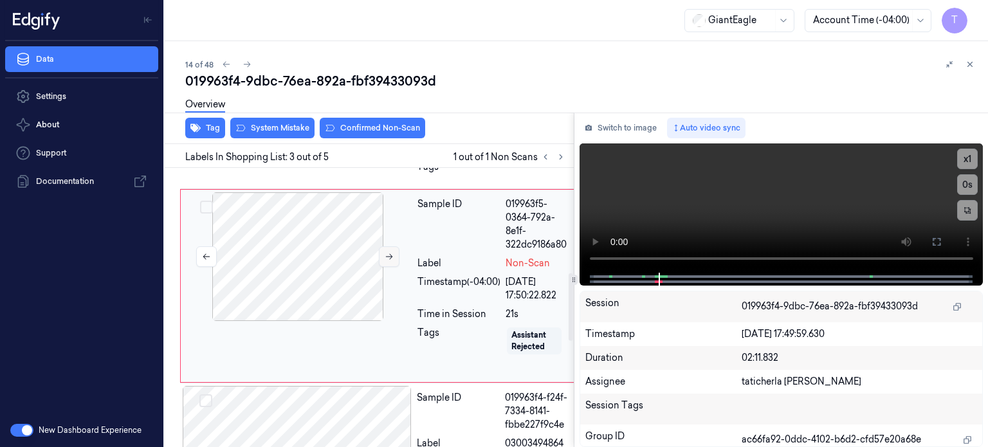
scroll to position [432, 0]
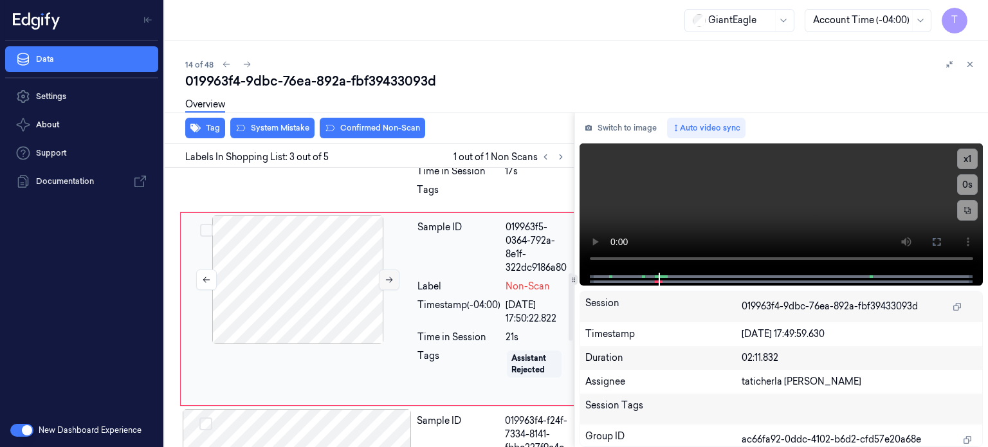
click at [392, 269] on button at bounding box center [389, 279] width 21 height 21
click at [391, 272] on button at bounding box center [389, 279] width 21 height 21
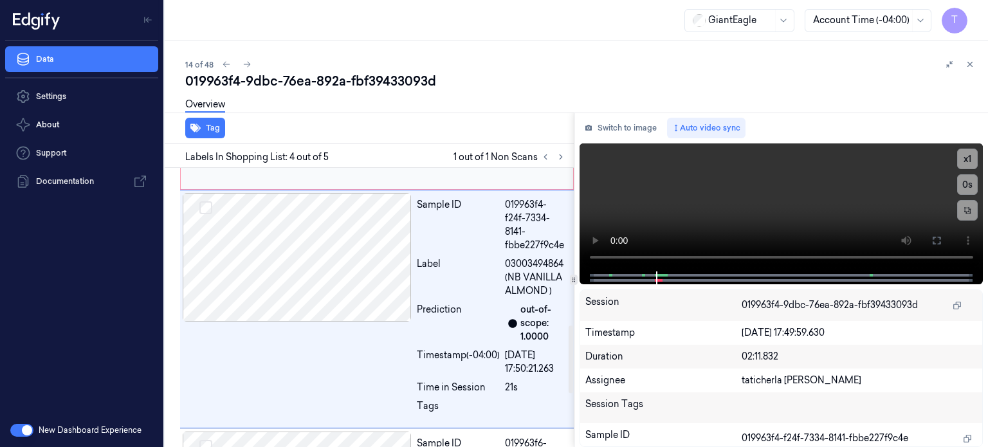
click at [391, 272] on div at bounding box center [297, 257] width 229 height 129
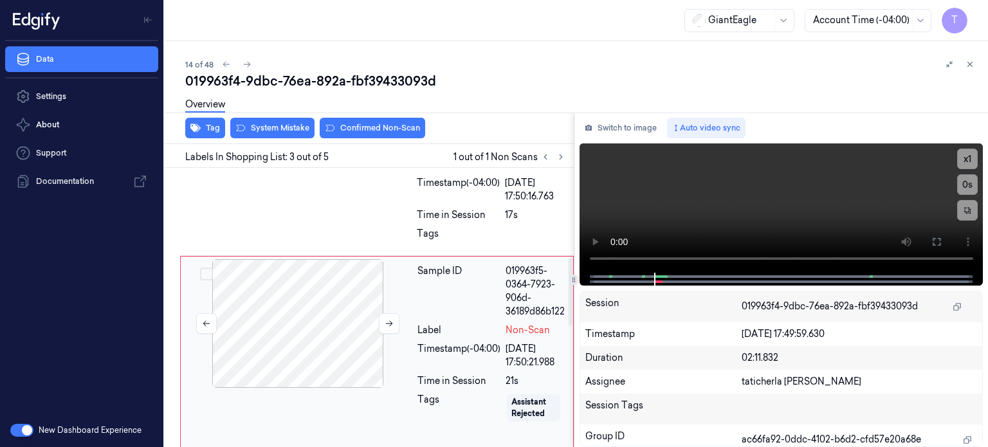
scroll to position [368, 0]
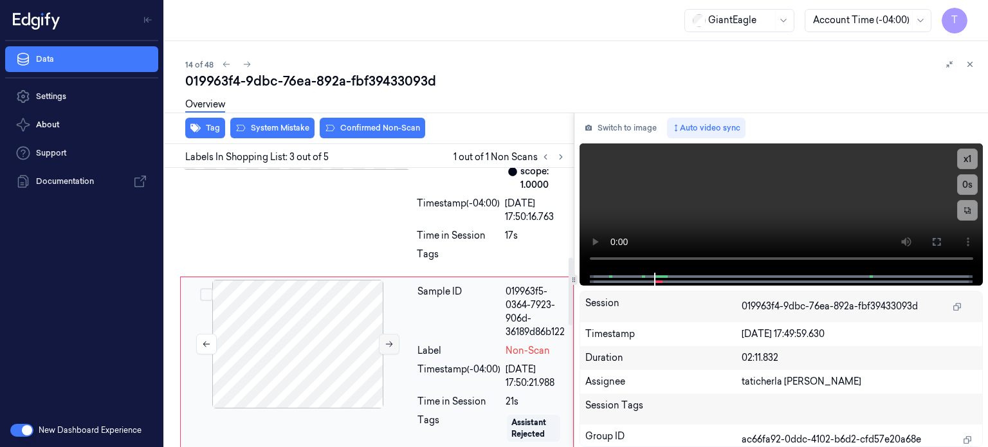
click at [394, 345] on button at bounding box center [389, 344] width 21 height 21
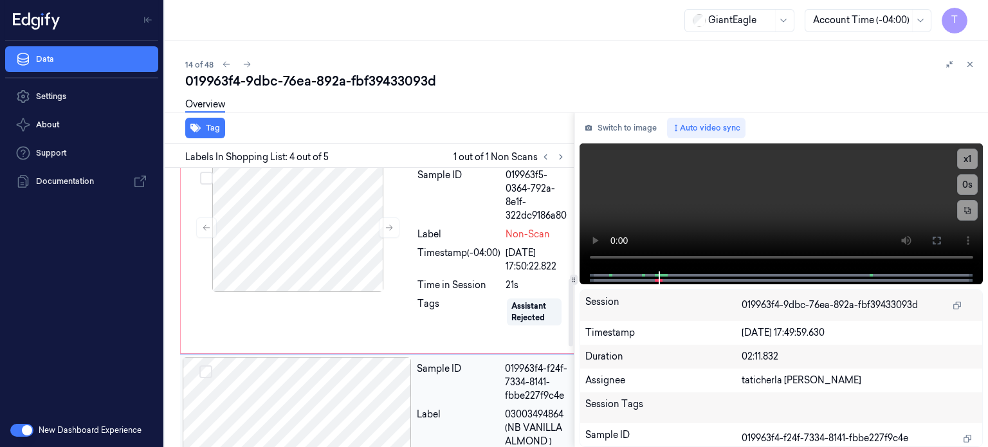
scroll to position [455, 0]
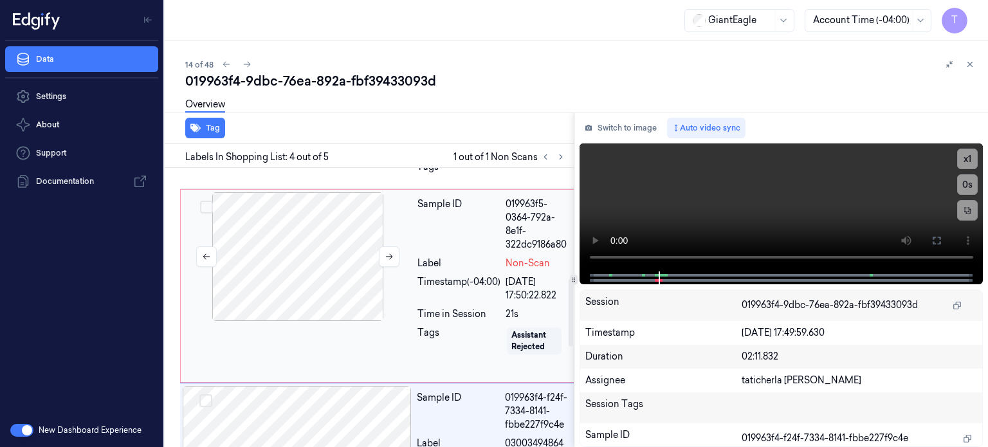
click at [350, 254] on div at bounding box center [297, 256] width 229 height 129
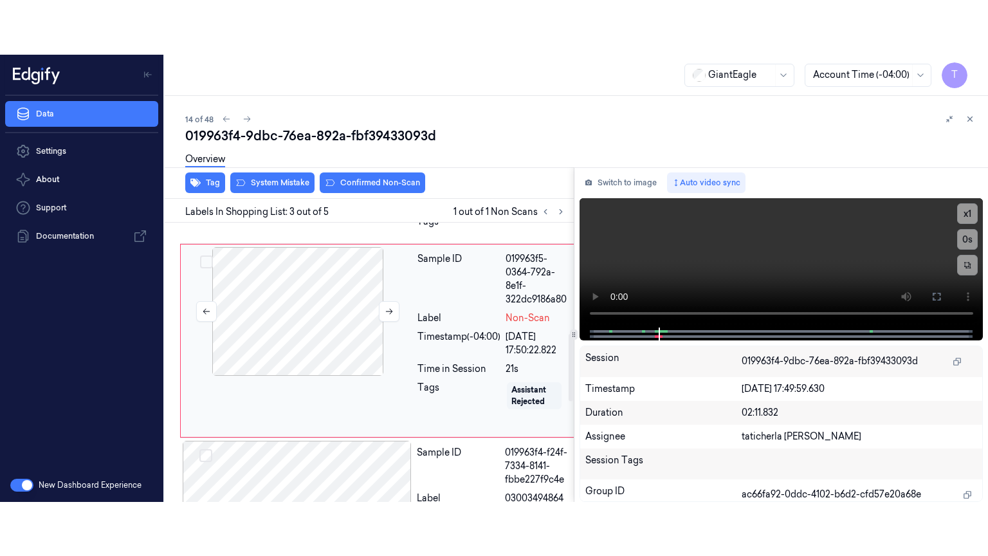
scroll to position [432, 0]
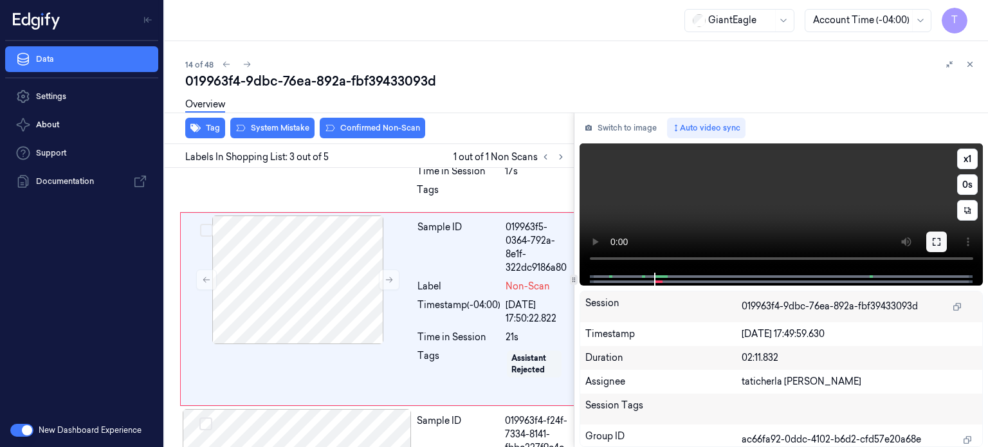
click at [933, 239] on icon at bounding box center [937, 242] width 8 height 8
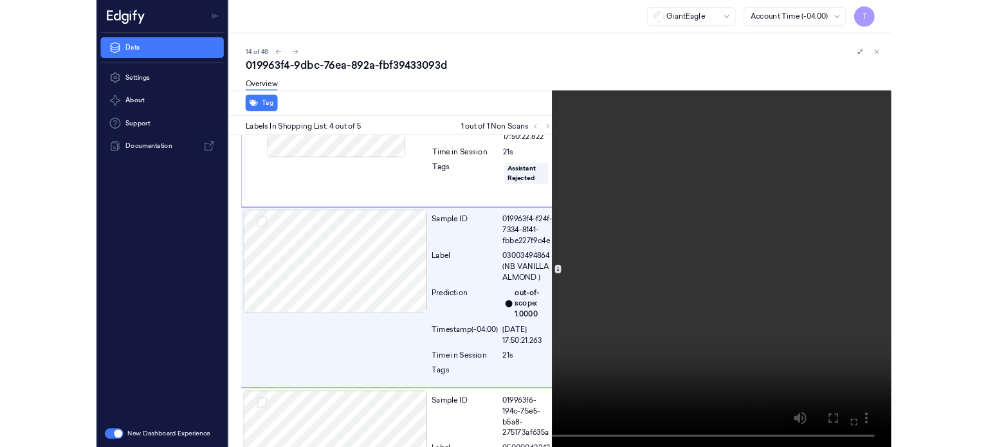
scroll to position [594, 0]
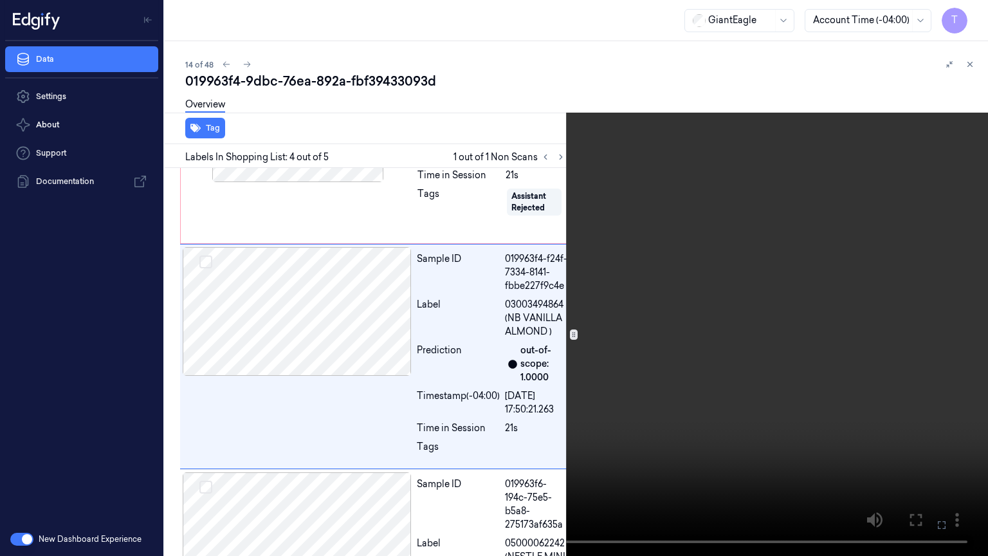
click at [0, 0] on icon at bounding box center [0, 0] width 0 height 0
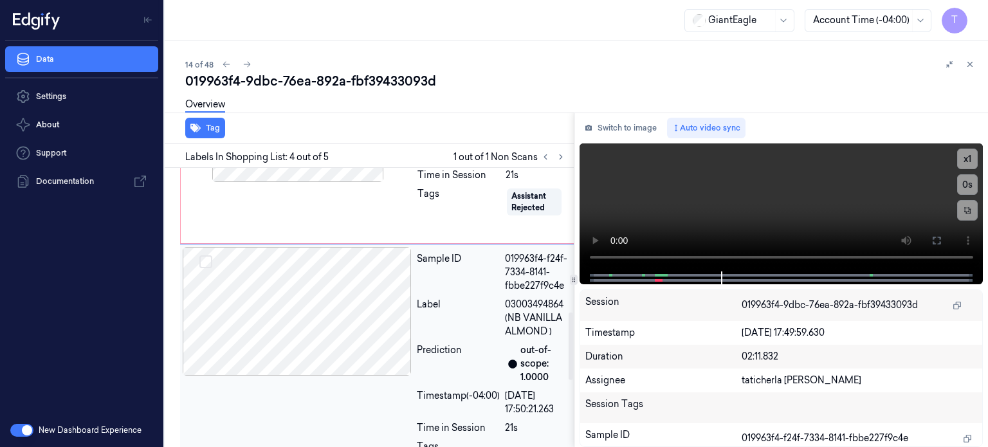
click at [314, 275] on div at bounding box center [297, 311] width 229 height 129
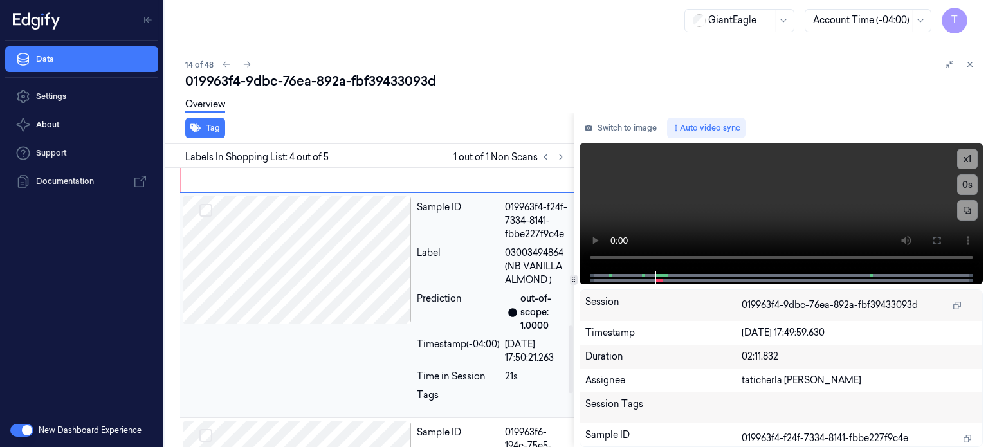
scroll to position [648, 0]
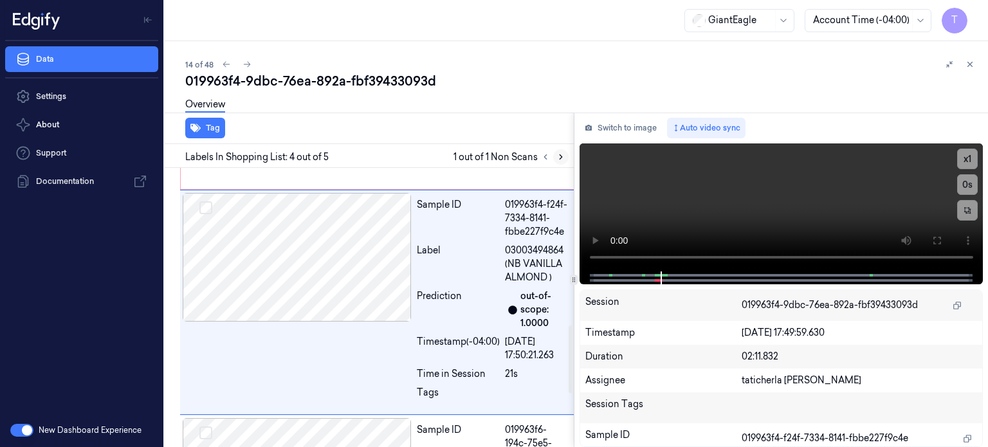
click at [556, 156] on icon at bounding box center [560, 156] width 9 height 9
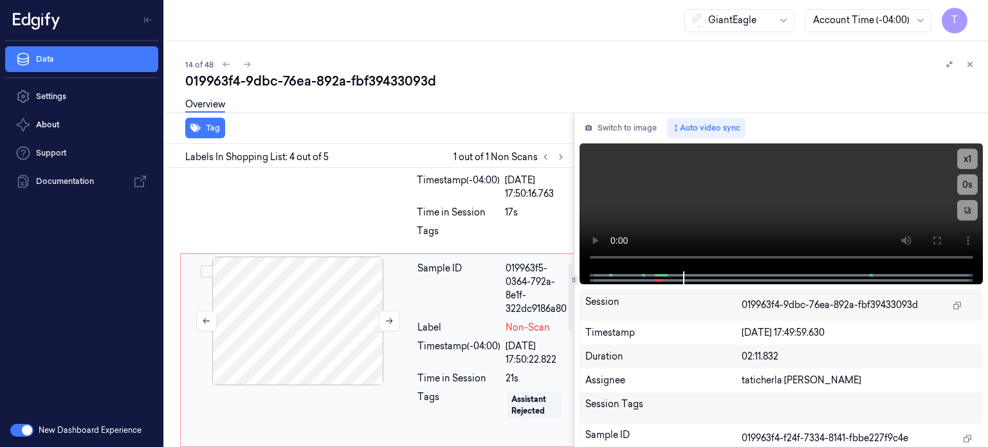
click at [322, 284] on div at bounding box center [297, 321] width 229 height 129
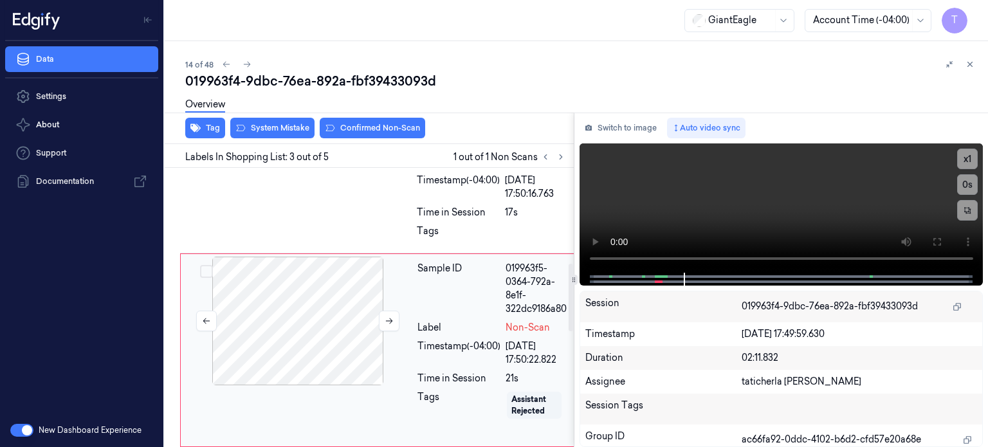
scroll to position [432, 0]
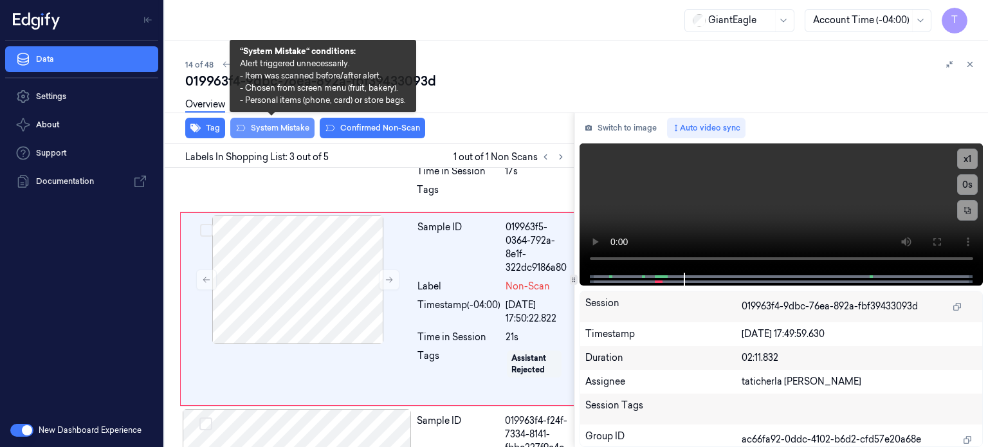
click at [295, 123] on button "System Mistake" at bounding box center [272, 128] width 84 height 21
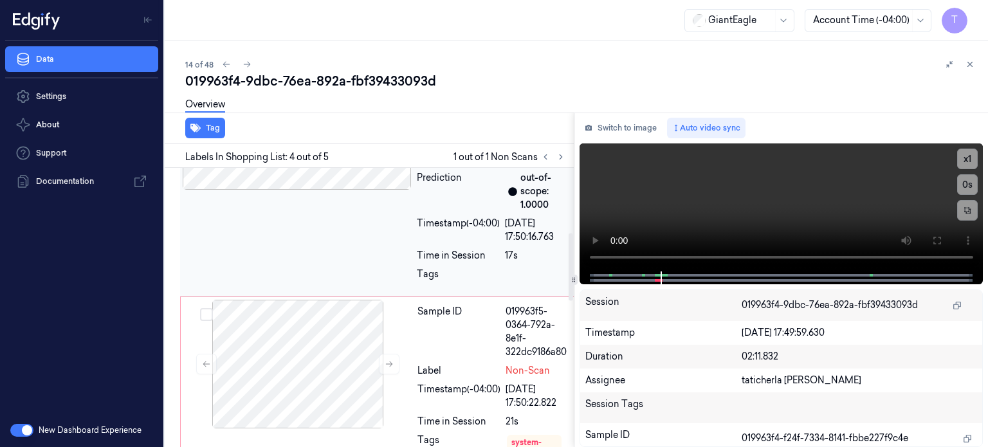
scroll to position [268, 0]
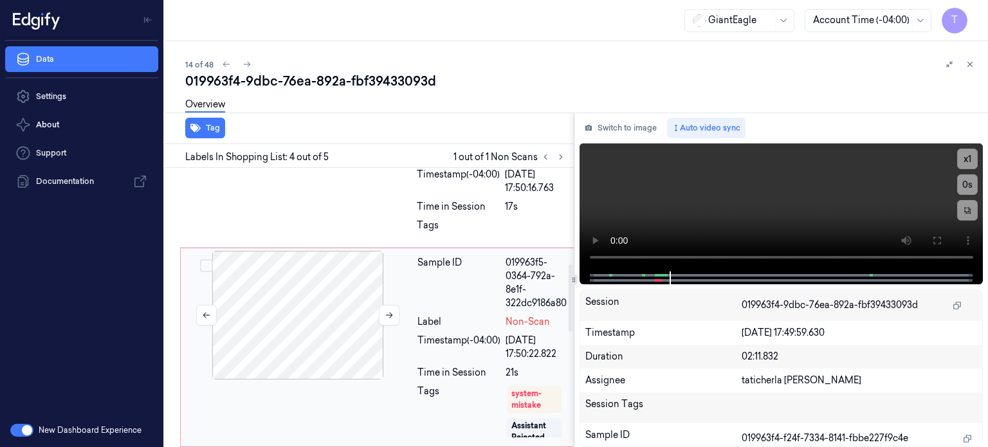
click at [319, 312] on div at bounding box center [297, 315] width 229 height 129
click at [300, 302] on div at bounding box center [297, 315] width 229 height 129
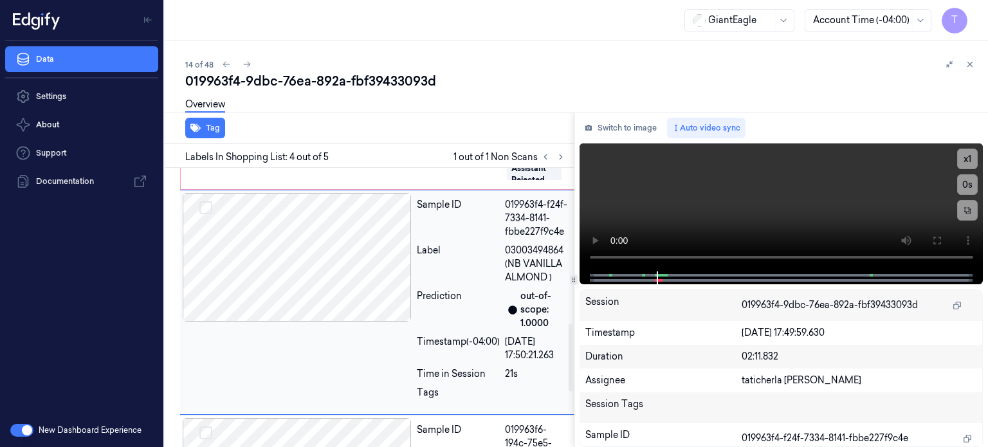
scroll to position [525, 0]
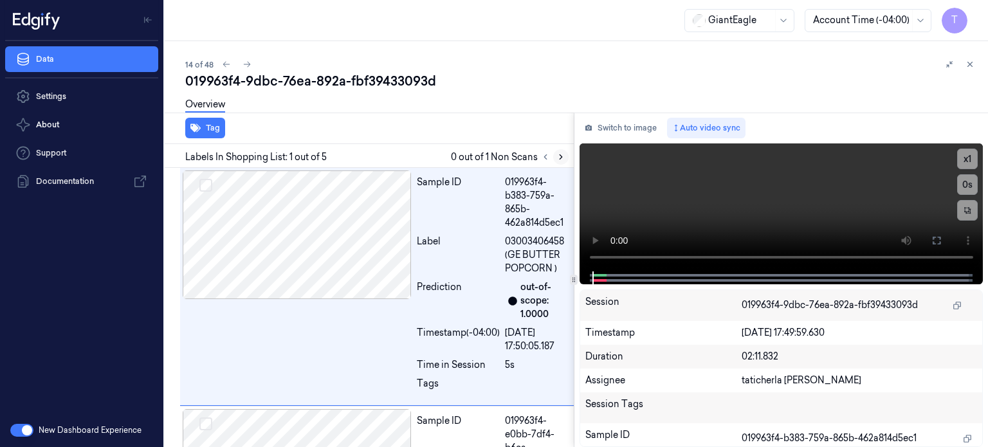
click at [559, 149] on button at bounding box center [560, 156] width 15 height 15
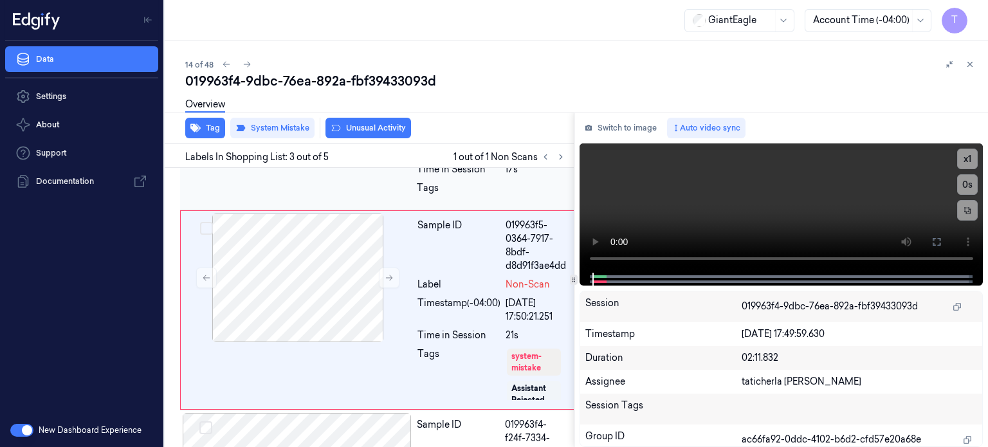
scroll to position [435, 0]
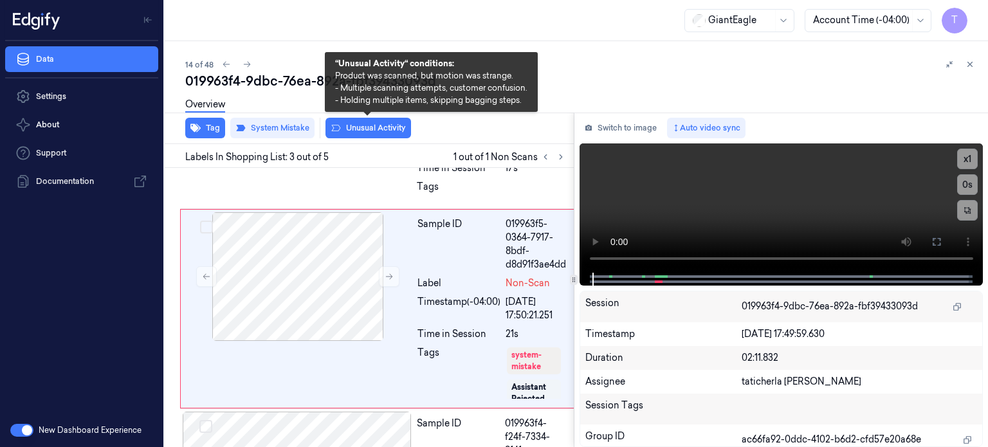
click at [379, 124] on button "Unusual Activity" at bounding box center [368, 128] width 86 height 21
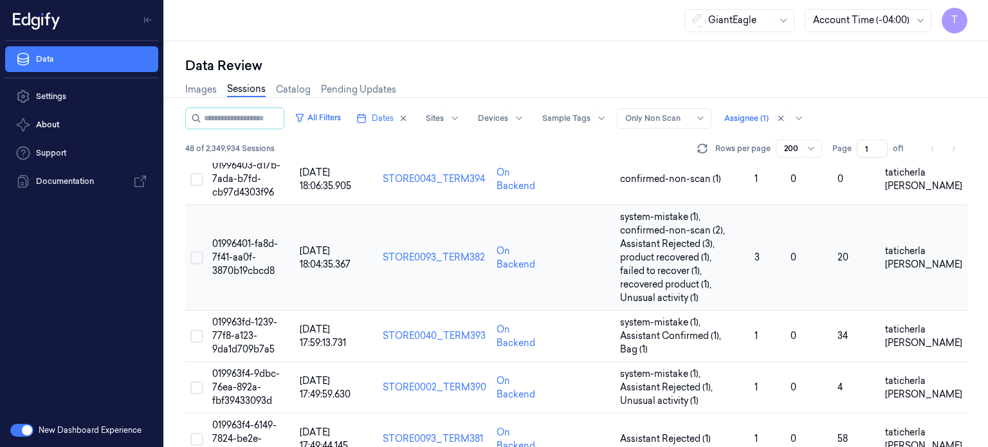
scroll to position [772, 0]
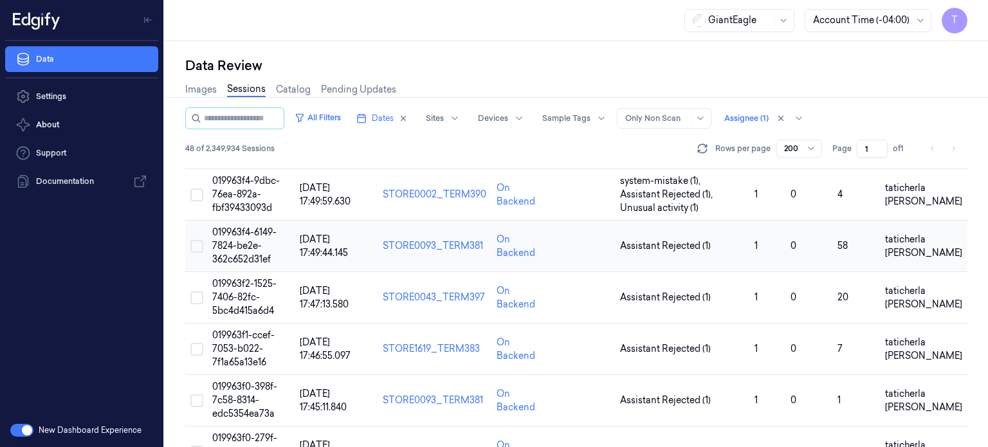
click at [242, 244] on span "019963f4-6149-7824-be2e-362c652d31ef" at bounding box center [244, 245] width 64 height 39
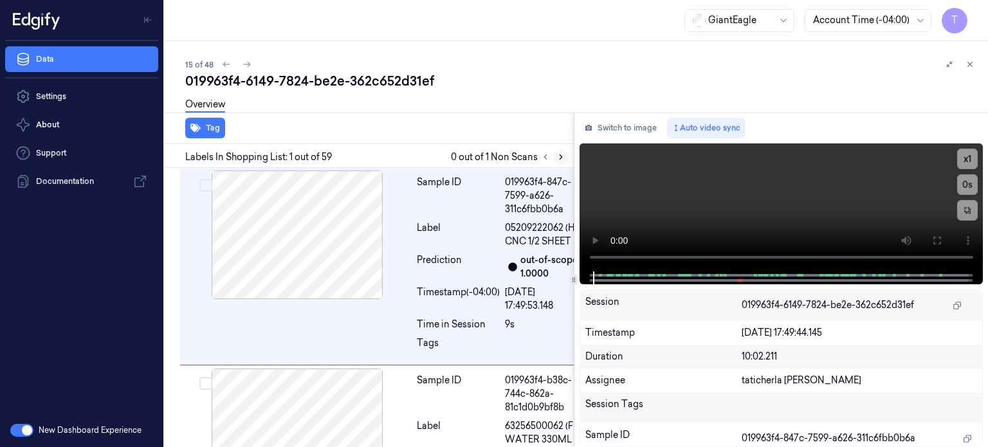
click at [561, 155] on icon at bounding box center [560, 156] width 9 height 9
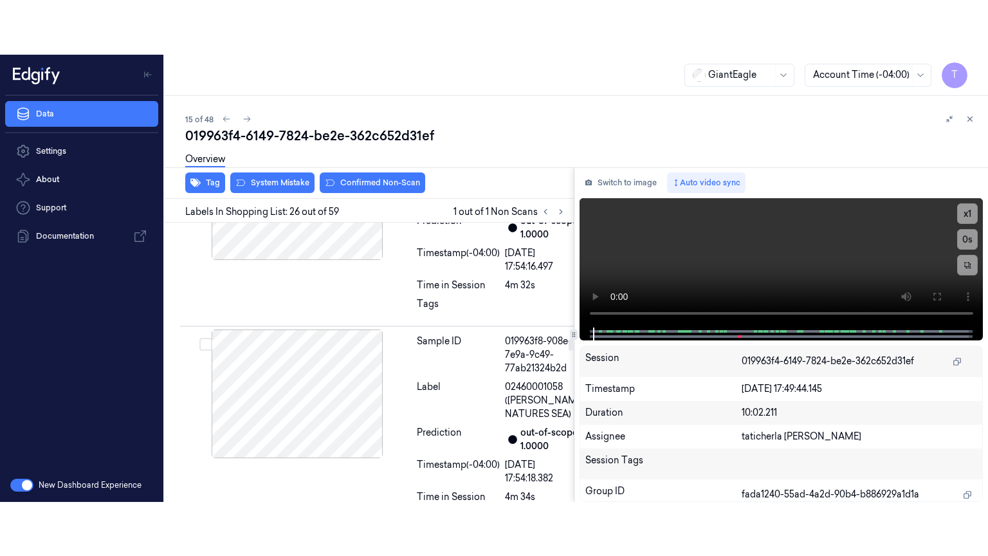
scroll to position [6036, 0]
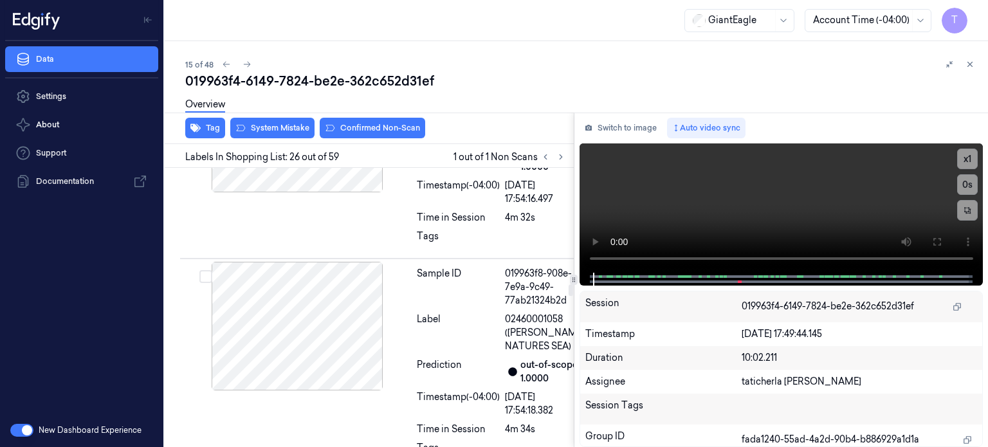
click at [937, 243] on icon at bounding box center [936, 242] width 10 height 10
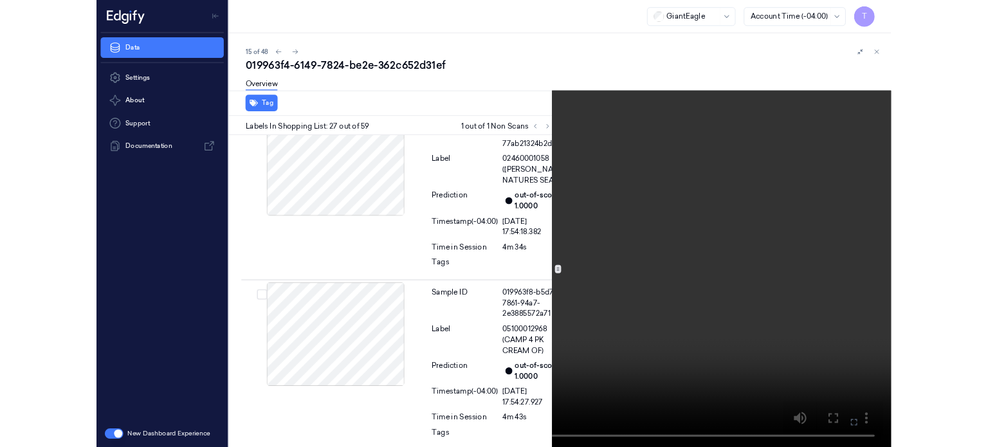
scroll to position [6197, 0]
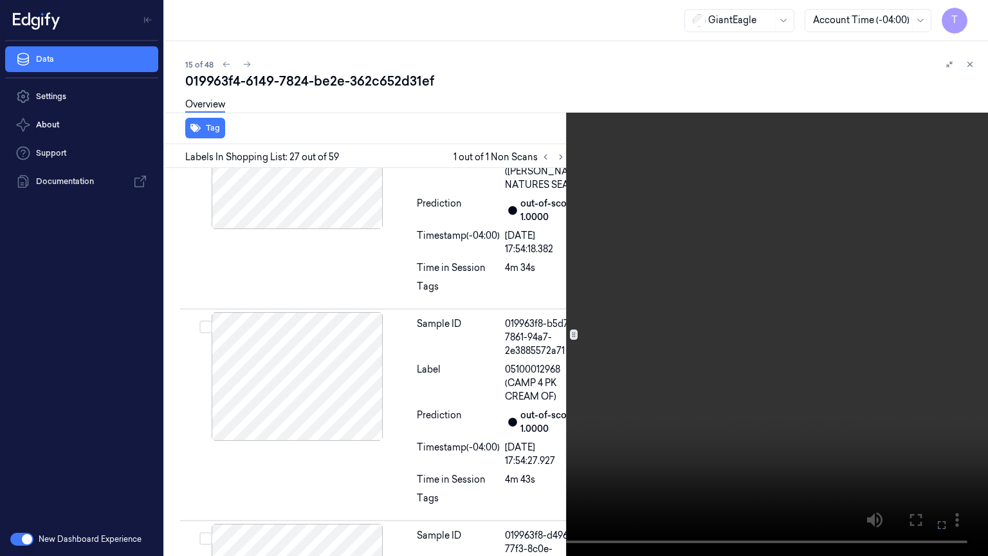
click at [0, 0] on icon at bounding box center [0, 0] width 0 height 0
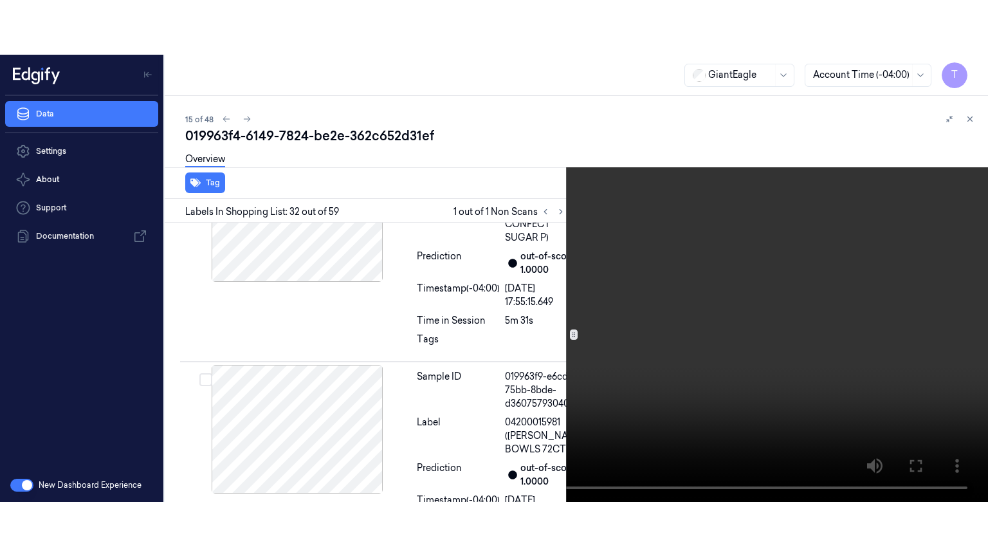
scroll to position [7457, 0]
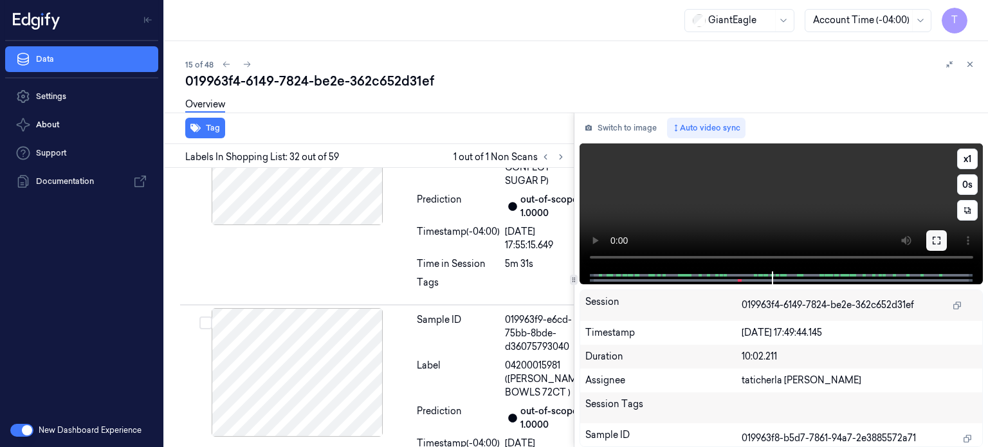
click at [938, 239] on icon at bounding box center [936, 240] width 10 height 10
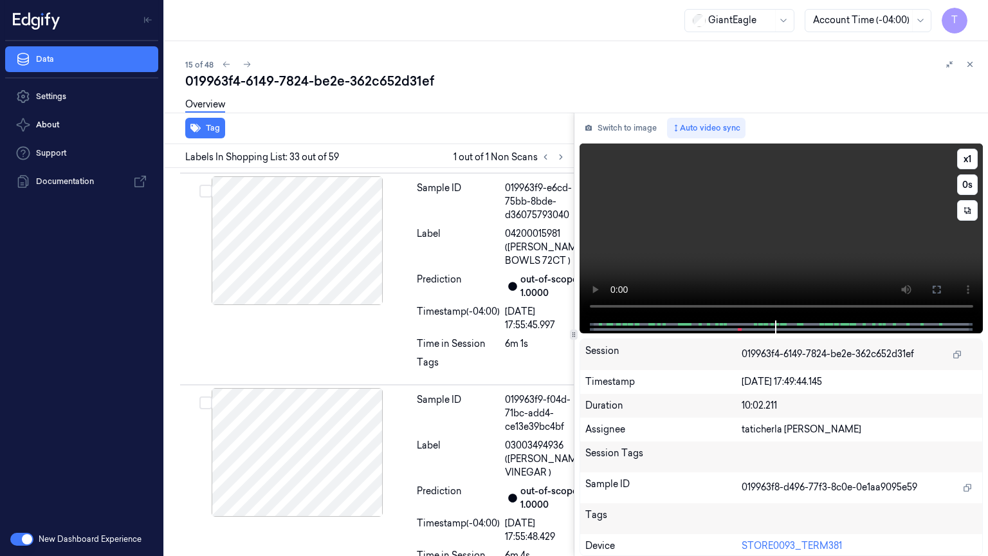
scroll to position [7641, 0]
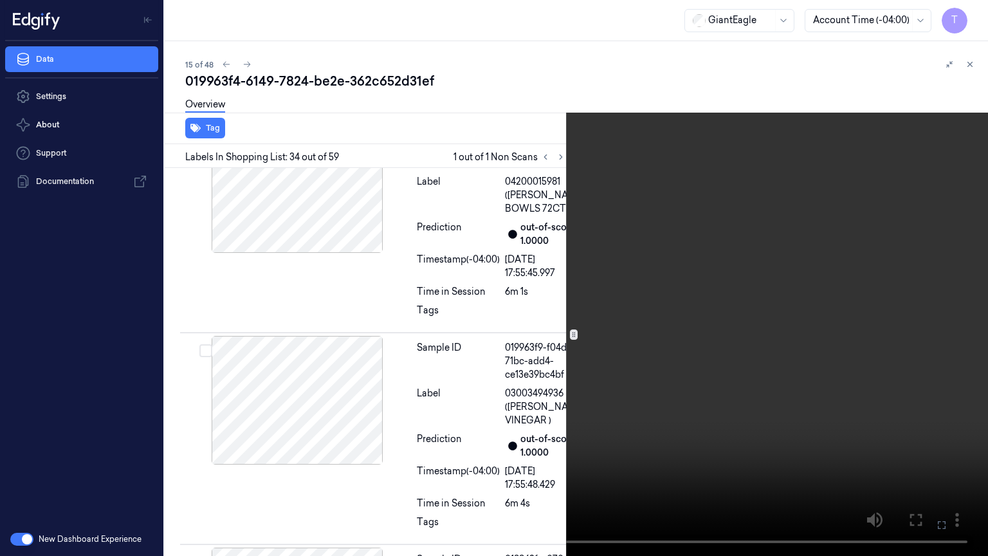
click at [0, 0] on icon at bounding box center [0, 0] width 0 height 0
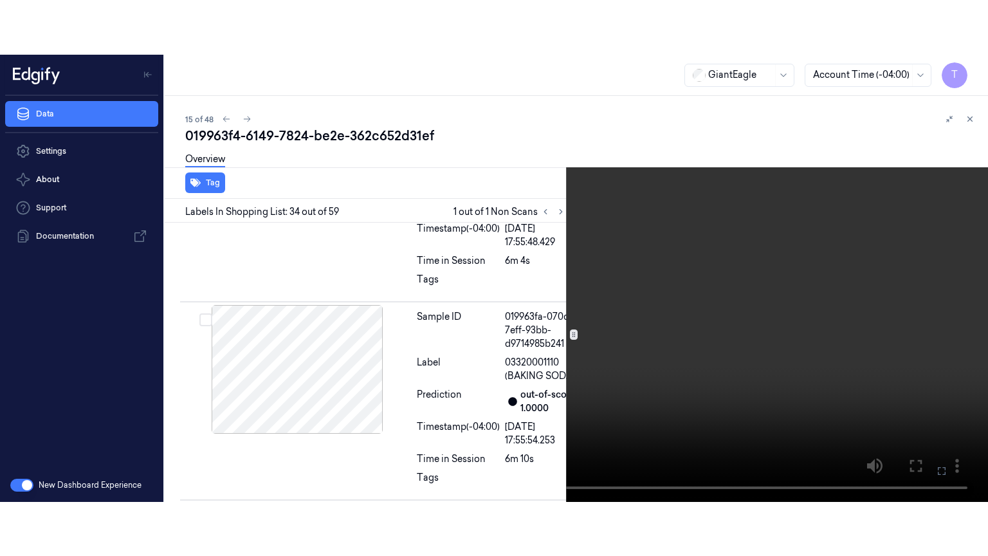
scroll to position [7941, 0]
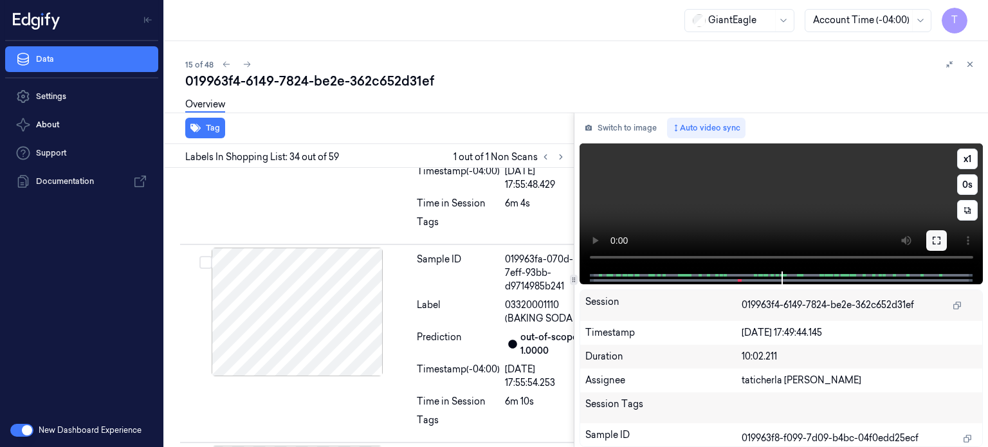
click at [938, 242] on icon at bounding box center [936, 240] width 10 height 10
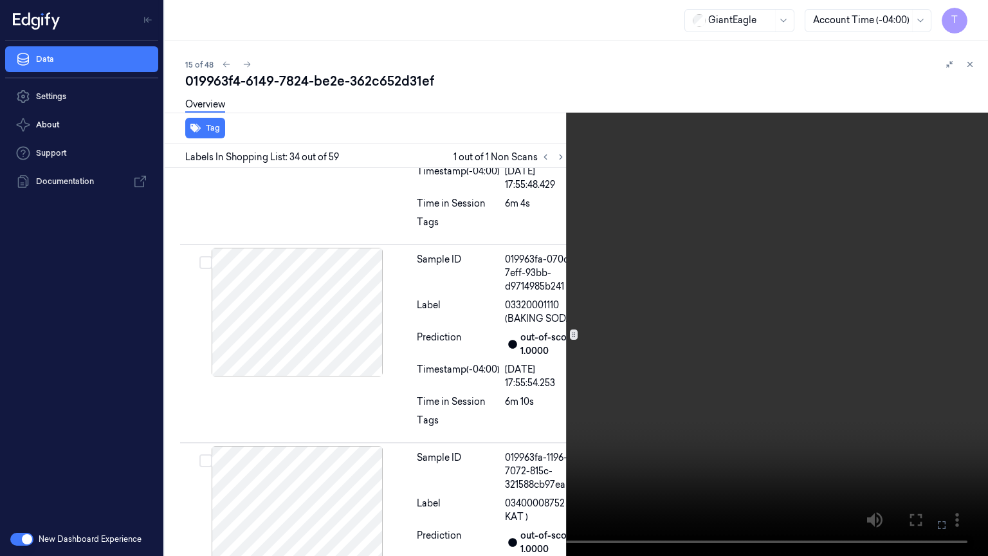
click at [0, 0] on icon at bounding box center [0, 0] width 0 height 0
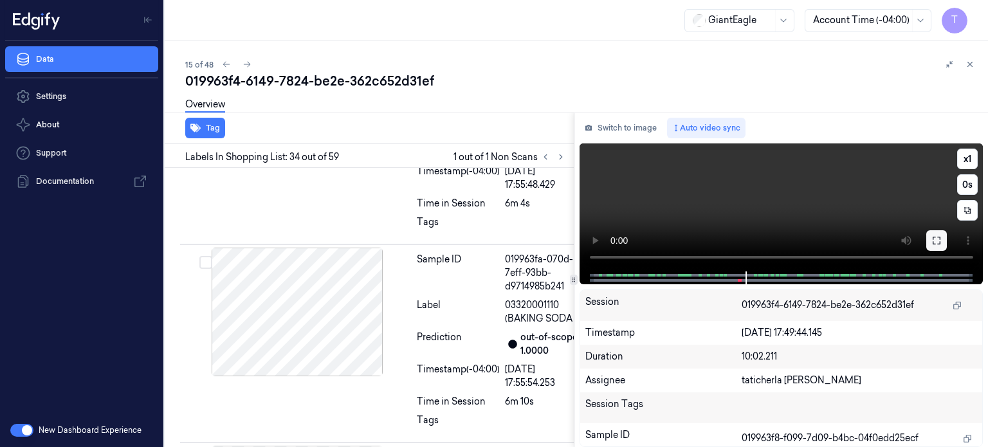
click at [941, 241] on icon at bounding box center [936, 240] width 10 height 10
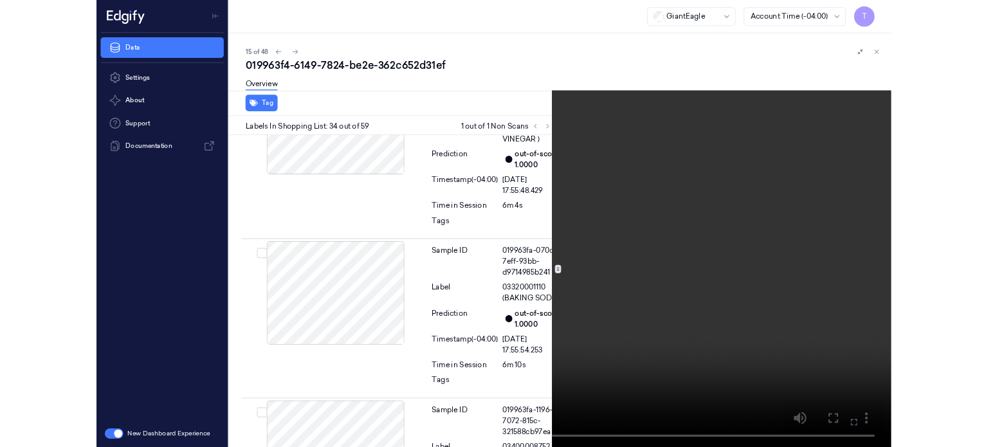
scroll to position [7886, 0]
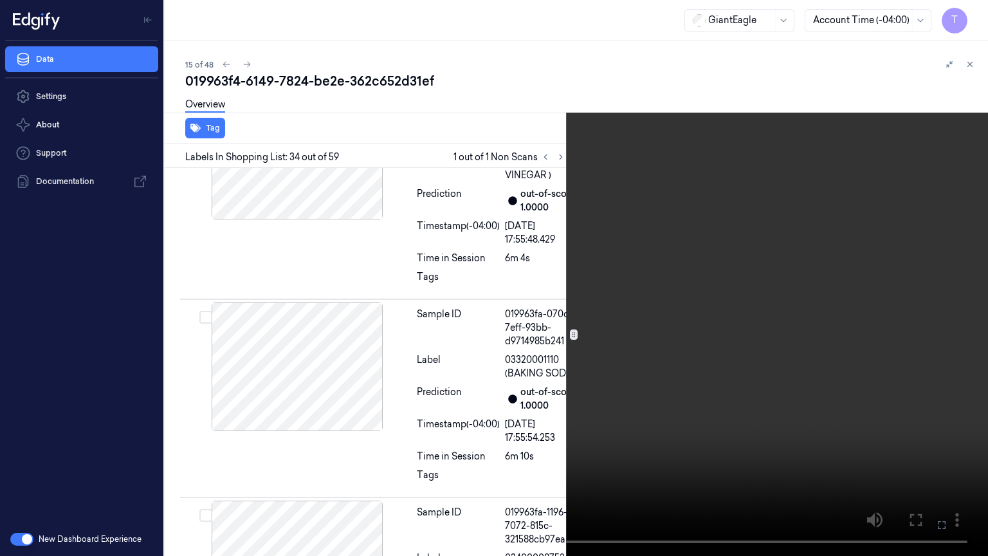
click at [0, 0] on icon at bounding box center [0, 0] width 0 height 0
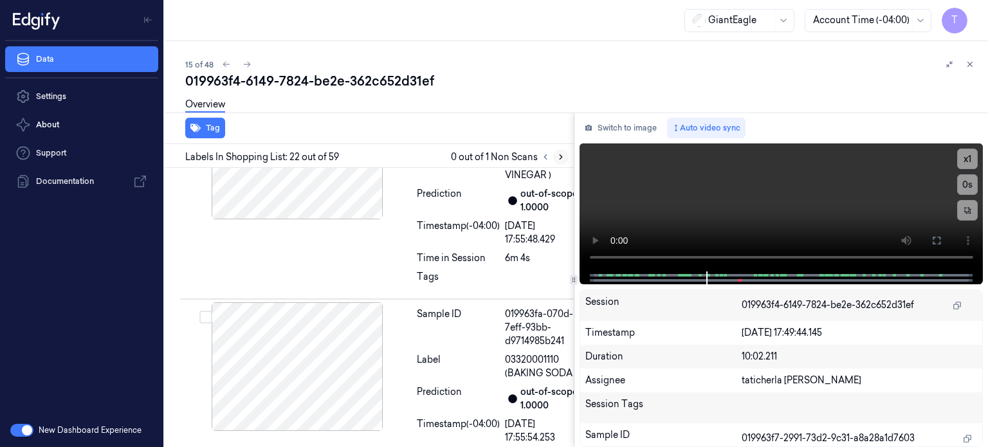
click at [561, 158] on icon at bounding box center [560, 156] width 9 height 9
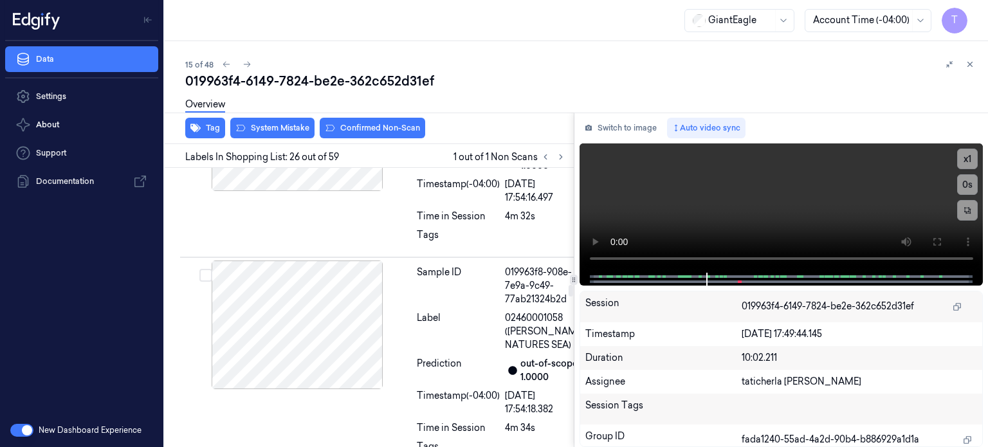
scroll to position [6036, 0]
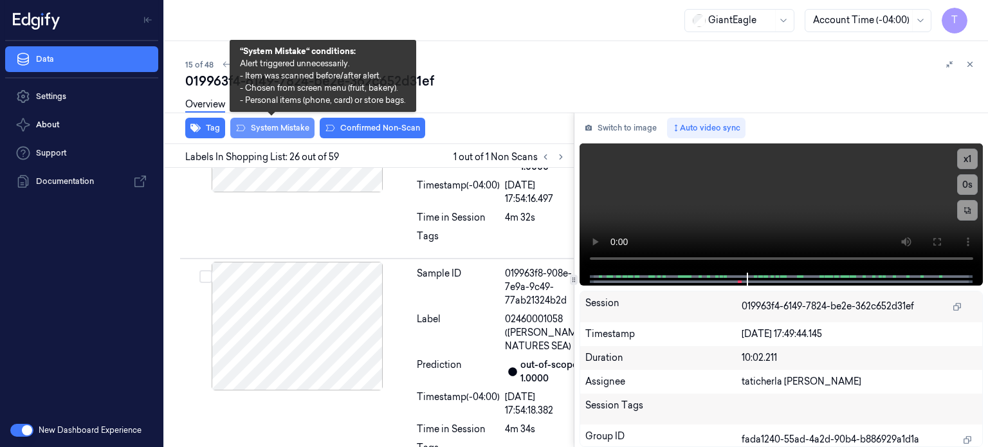
click at [283, 124] on button "System Mistake" at bounding box center [272, 128] width 84 height 21
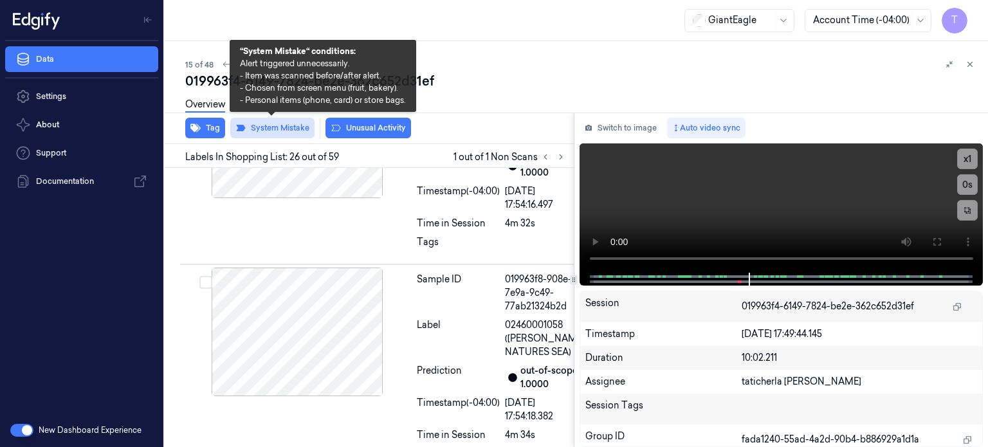
scroll to position [6039, 0]
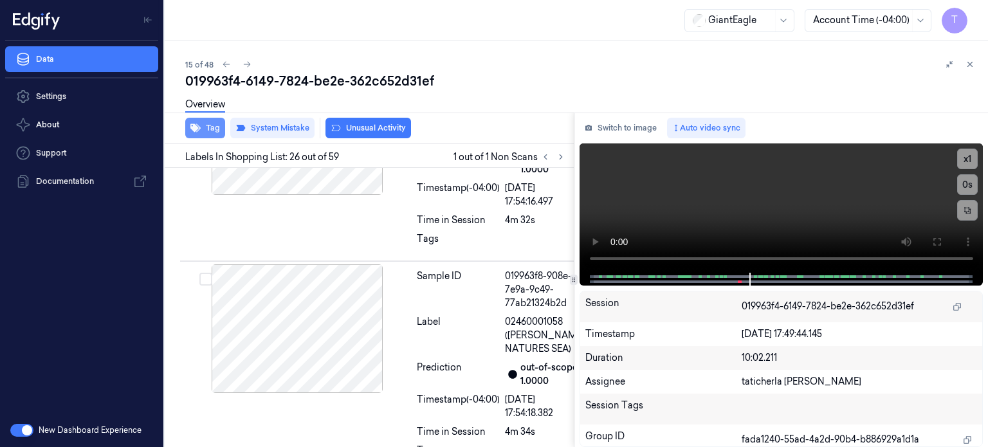
click at [206, 126] on button "Tag" at bounding box center [205, 128] width 40 height 21
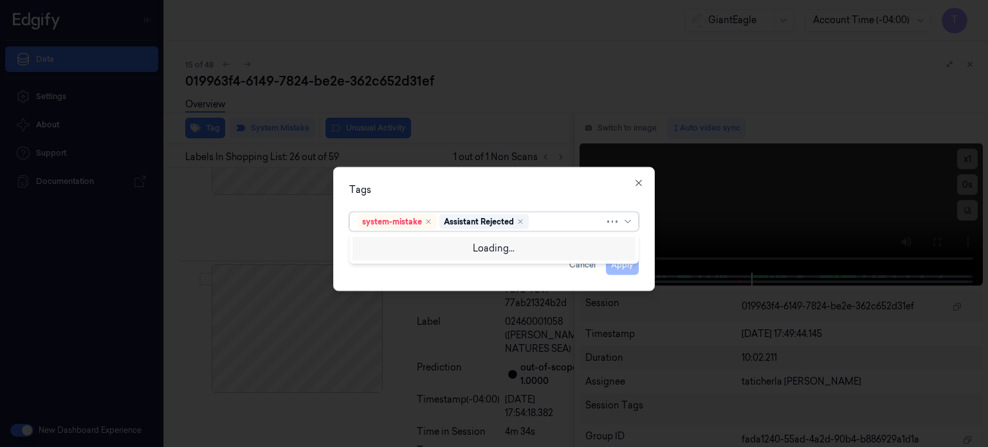
click at [559, 221] on div at bounding box center [567, 222] width 73 height 14
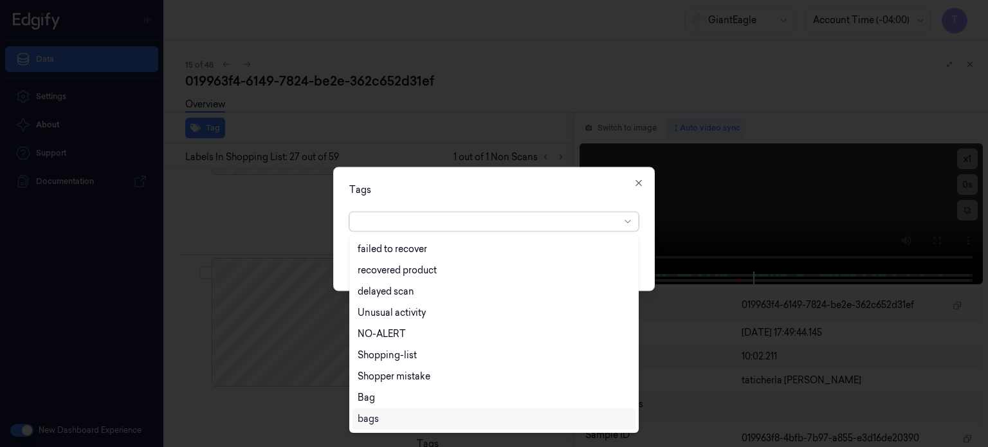
scroll to position [6257, 0]
click at [383, 405] on div "Bag" at bounding box center [493, 397] width 283 height 21
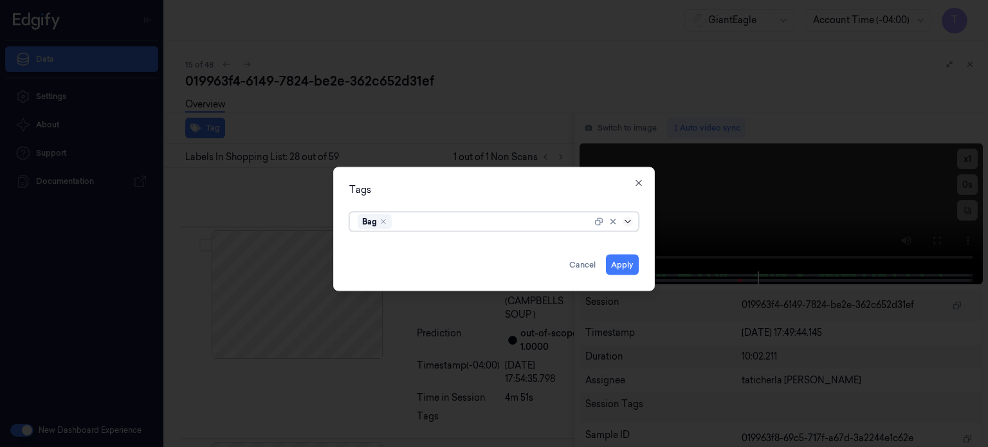
click at [624, 218] on div at bounding box center [614, 221] width 41 height 18
click at [618, 258] on button "Apply" at bounding box center [622, 264] width 33 height 21
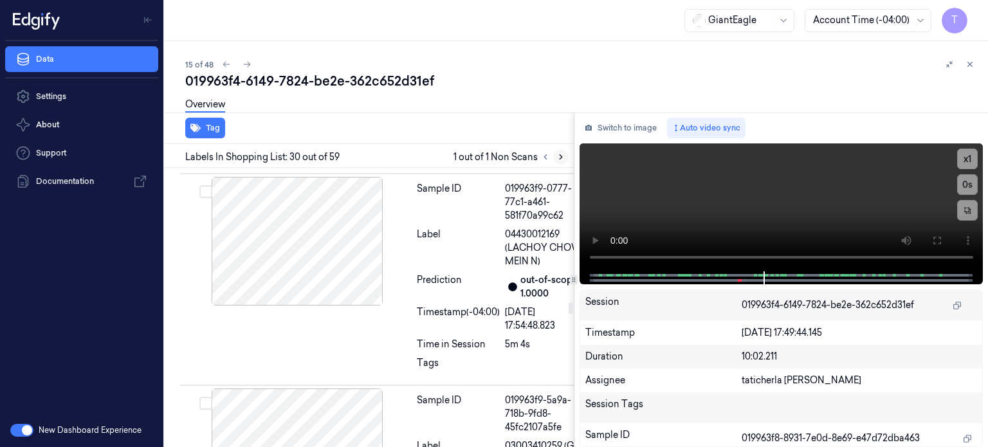
click at [566, 155] on button at bounding box center [560, 156] width 15 height 15
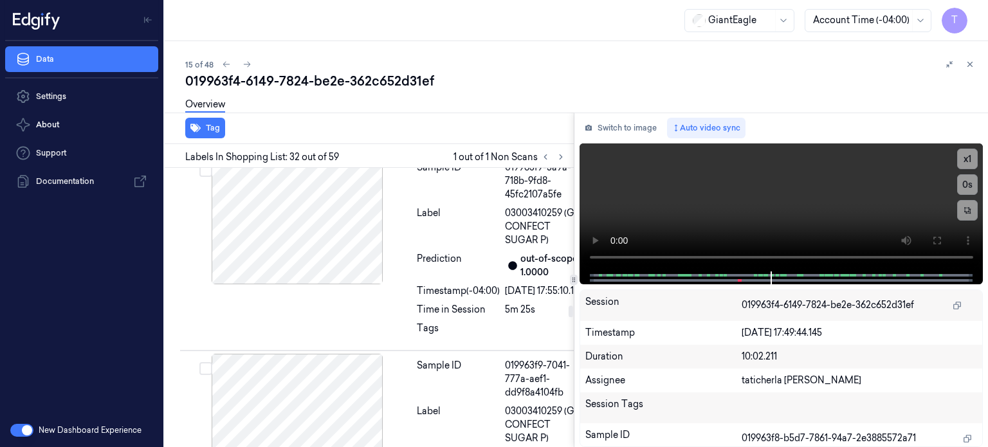
scroll to position [6948, 0]
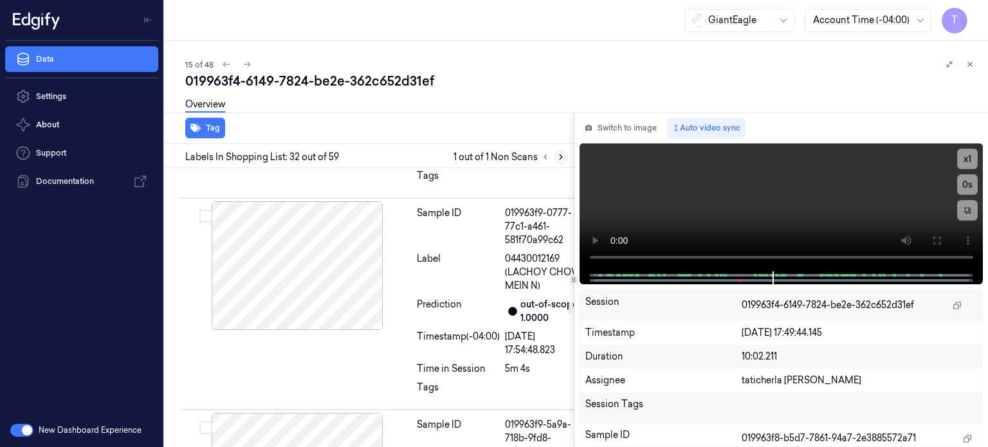
click at [556, 152] on icon at bounding box center [560, 156] width 9 height 9
click at [543, 154] on icon at bounding box center [545, 156] width 9 height 9
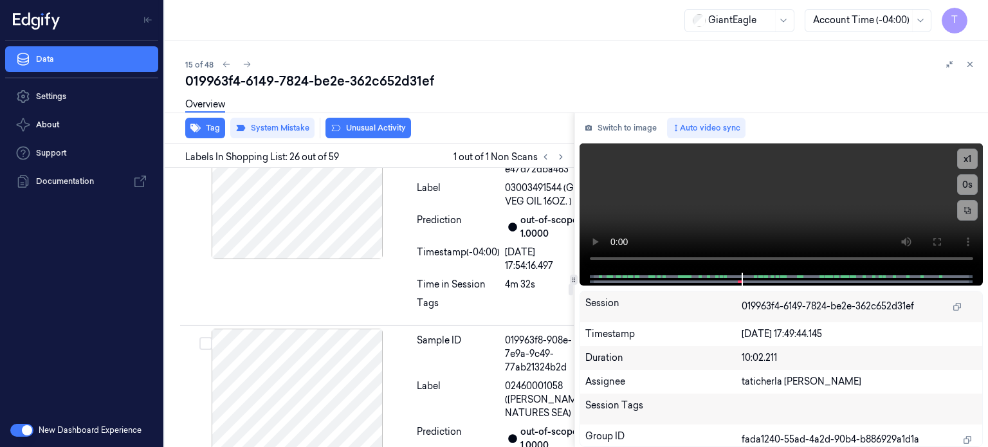
scroll to position [6039, 0]
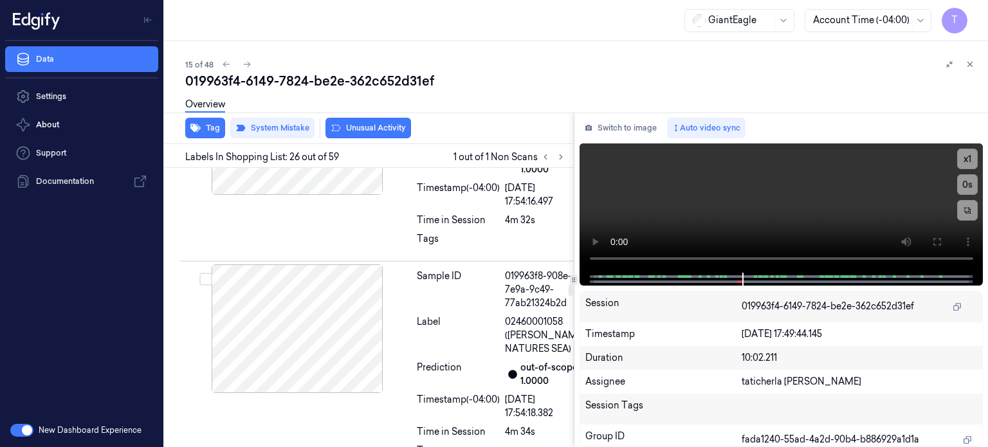
drag, startPoint x: 316, startPoint y: 246, endPoint x: 309, endPoint y: 246, distance: 7.7
click at [209, 127] on button "Tag" at bounding box center [205, 128] width 40 height 21
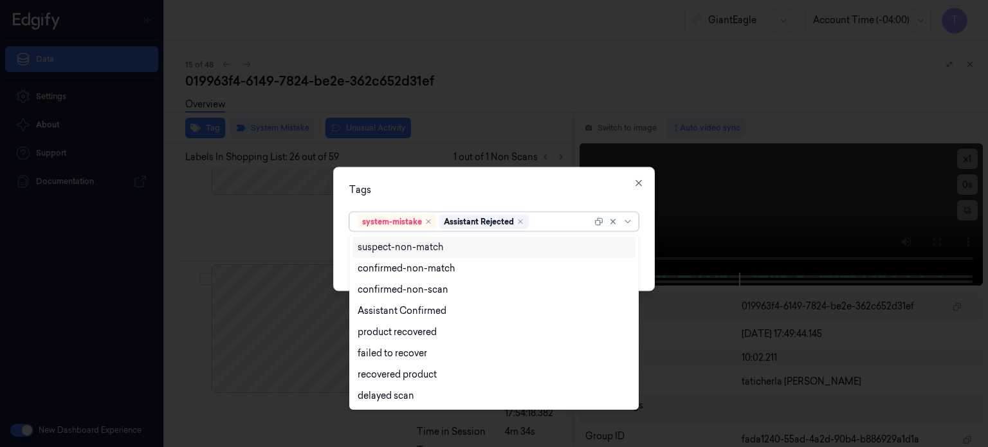
click at [551, 221] on div at bounding box center [561, 222] width 60 height 14
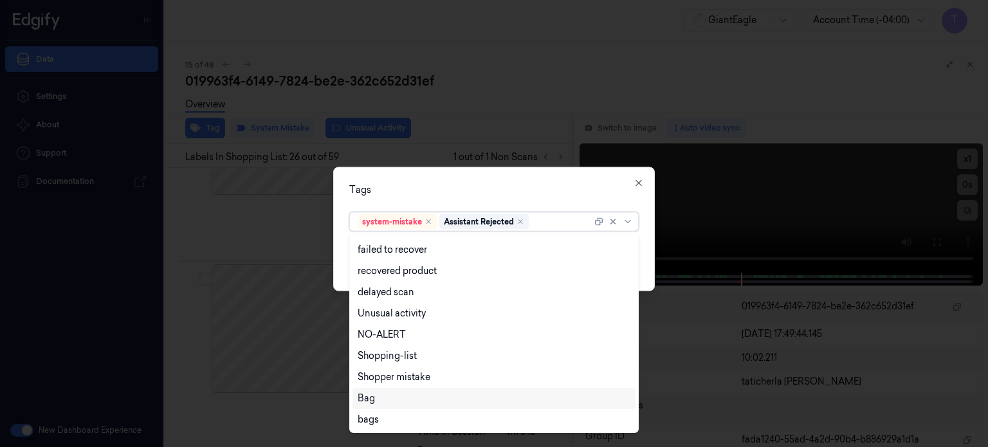
click at [371, 394] on div "Bag" at bounding box center [366, 399] width 17 height 14
click at [630, 217] on icon at bounding box center [628, 221] width 10 height 10
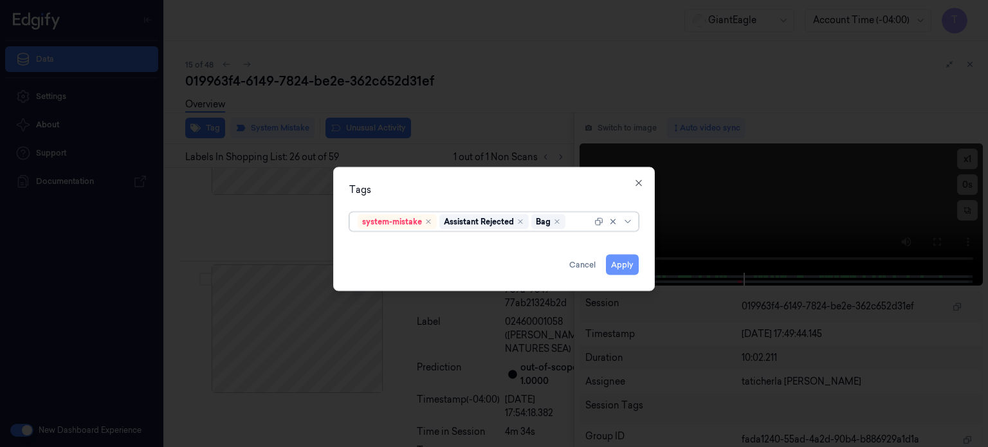
click at [617, 262] on button "Apply" at bounding box center [622, 264] width 33 height 21
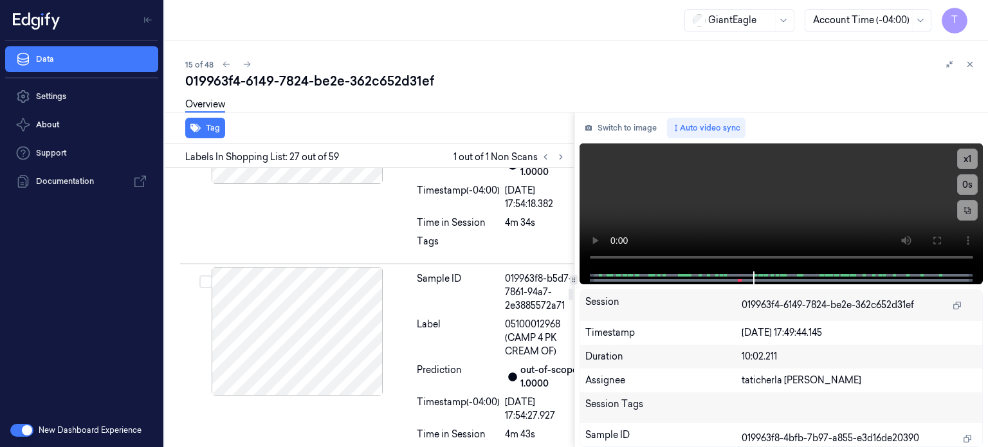
scroll to position [6257, 0]
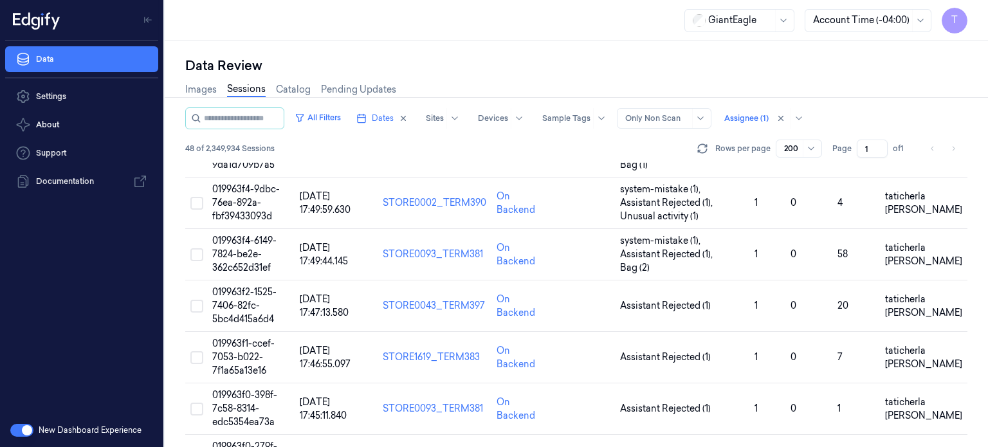
scroll to position [836, 0]
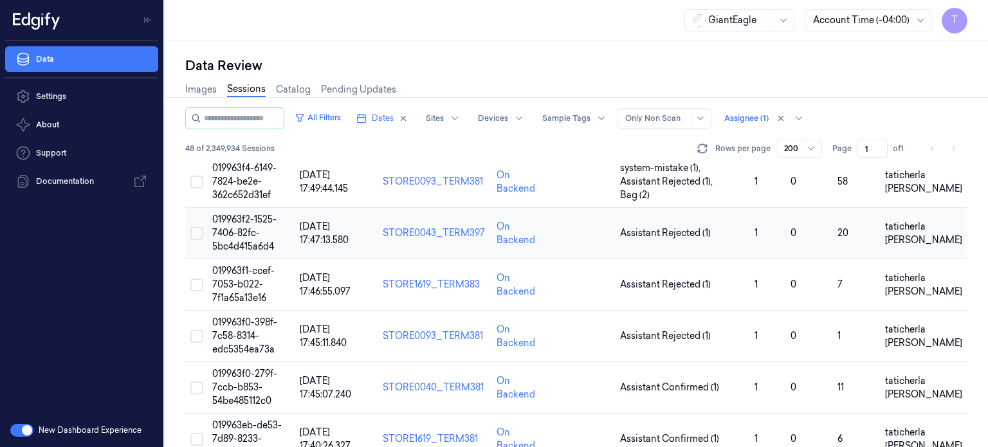
click at [233, 232] on span "019963f2-1525-7406-82fc-5bc4d415a6d4" at bounding box center [244, 233] width 64 height 39
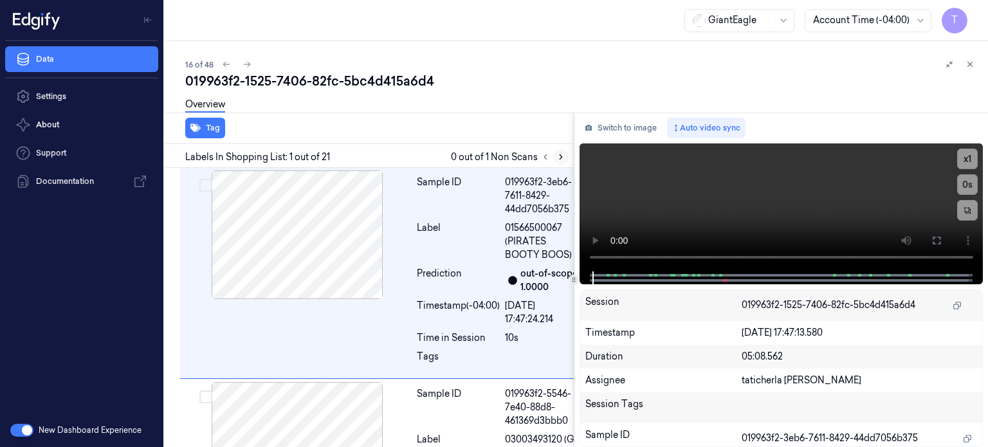
click at [561, 156] on icon at bounding box center [561, 157] width 3 height 5
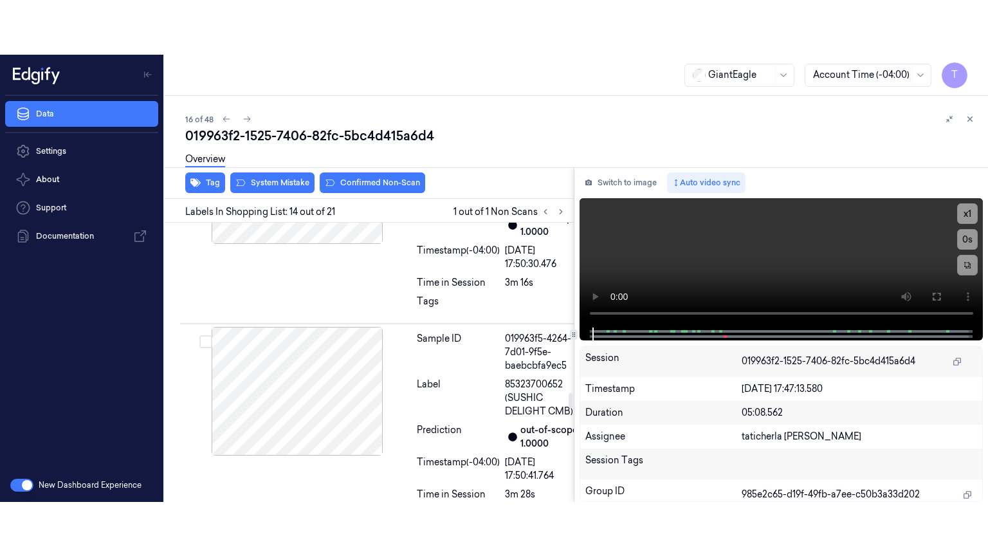
scroll to position [3041, 0]
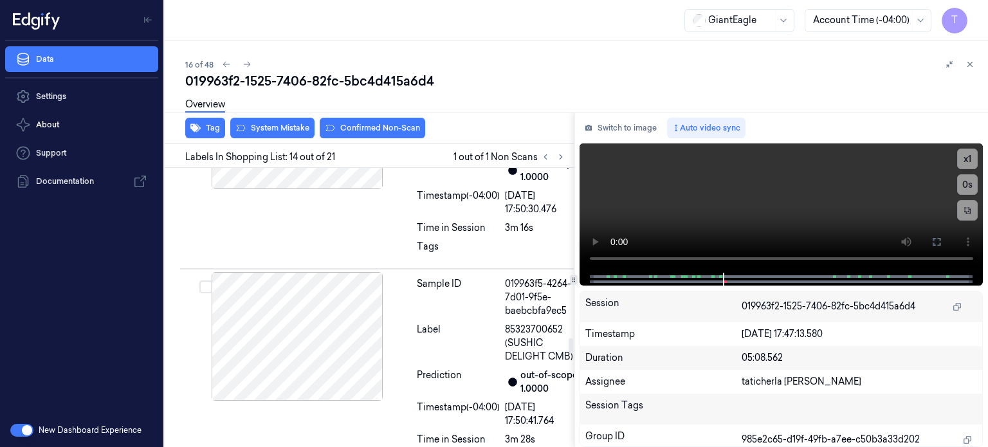
click at [935, 237] on icon at bounding box center [936, 242] width 10 height 10
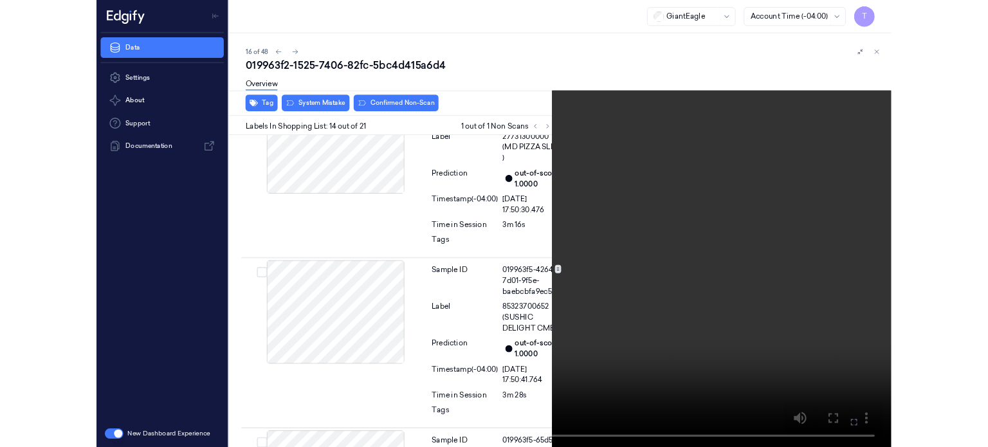
scroll to position [2987, 0]
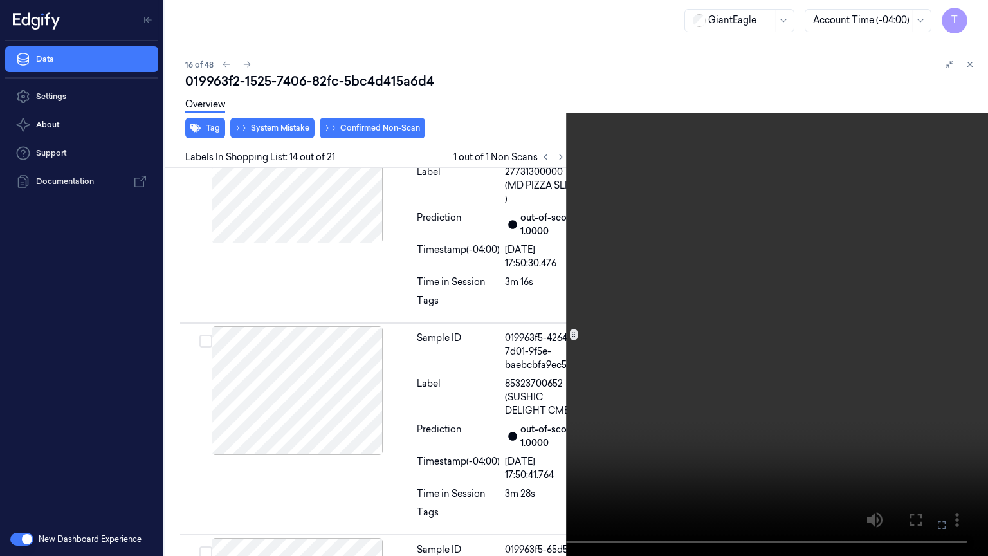
click at [0, 0] on icon at bounding box center [0, 0] width 0 height 0
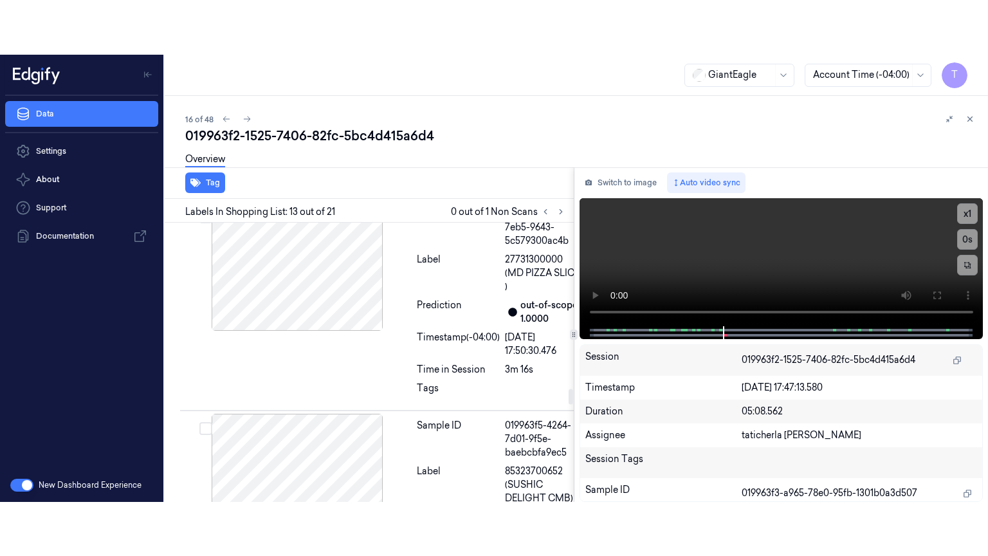
scroll to position [3018, 0]
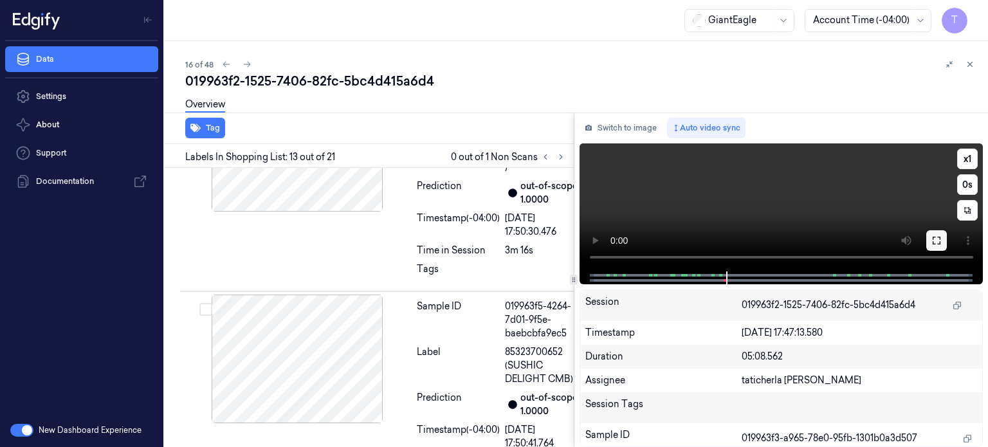
click at [941, 239] on icon at bounding box center [936, 240] width 10 height 10
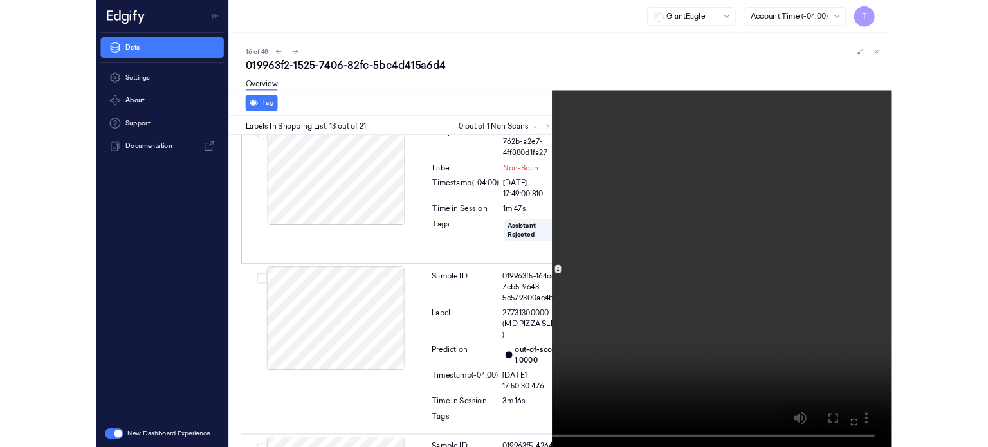
scroll to position [2771, 0]
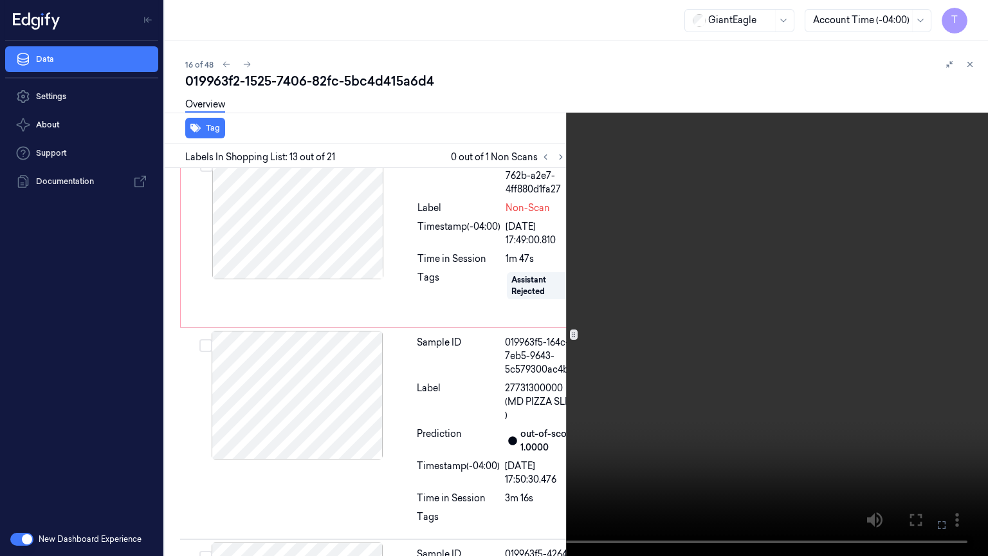
click at [0, 0] on icon at bounding box center [0, 0] width 0 height 0
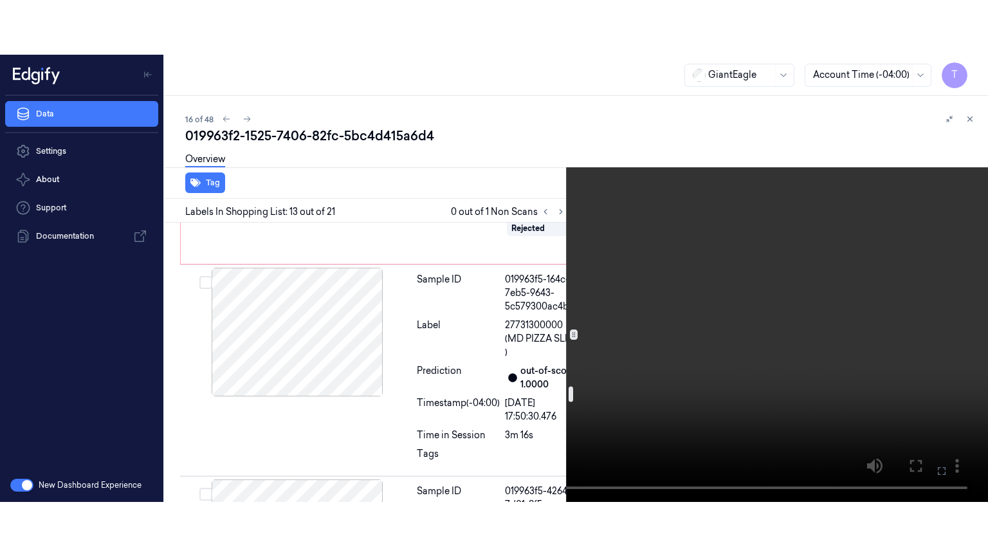
scroll to position [2963, 0]
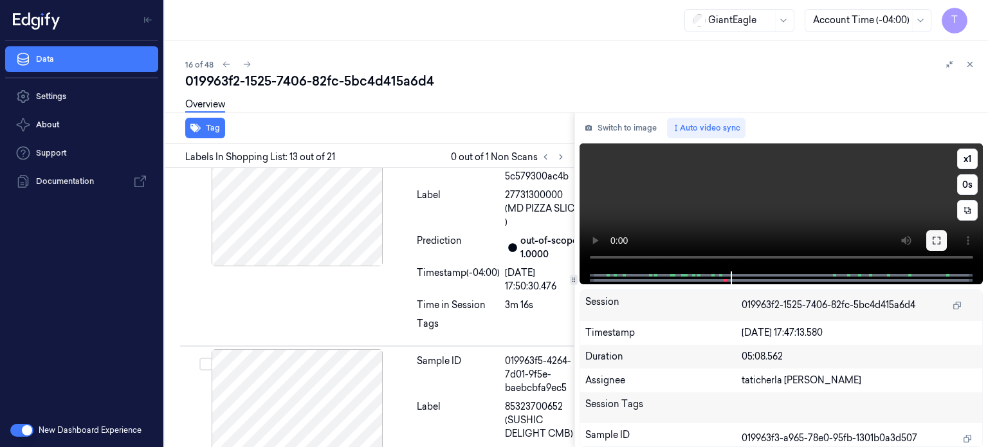
click at [933, 239] on icon at bounding box center [937, 241] width 8 height 8
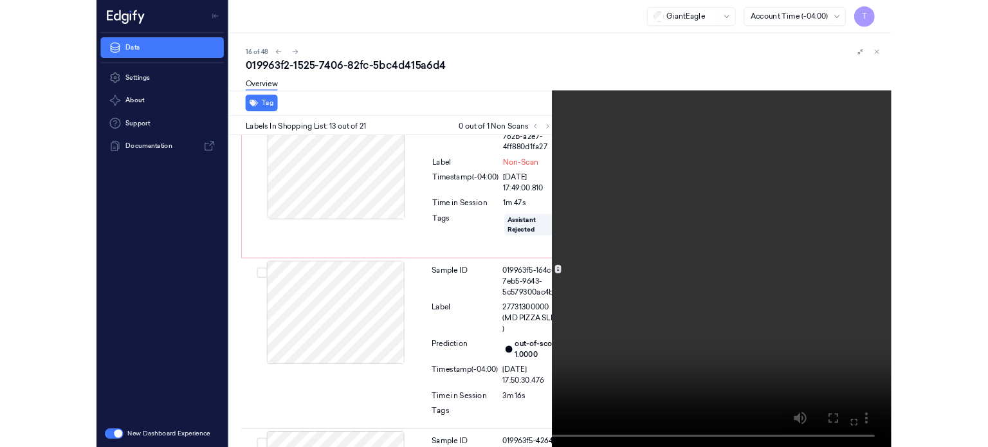
scroll to position [2771, 0]
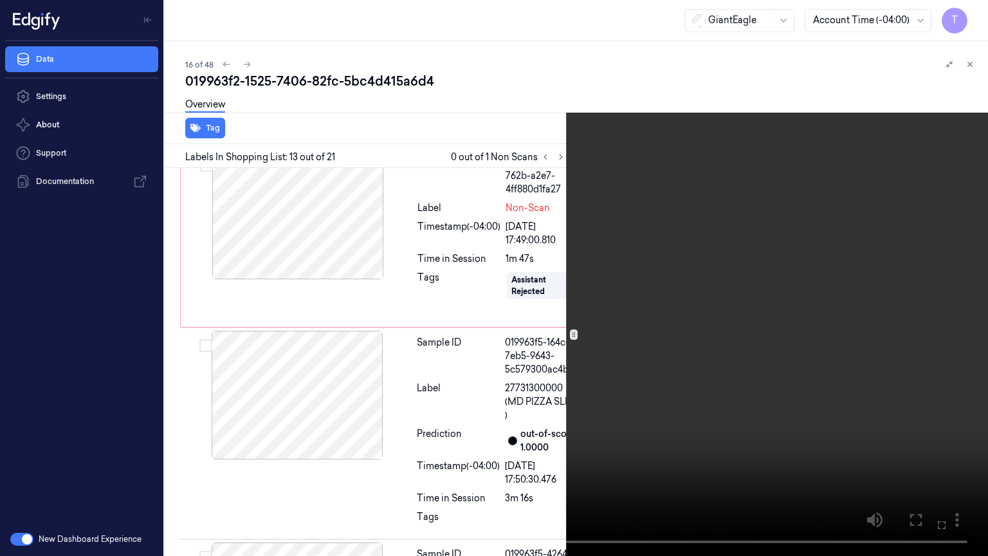
click at [0, 0] on icon at bounding box center [0, 0] width 0 height 0
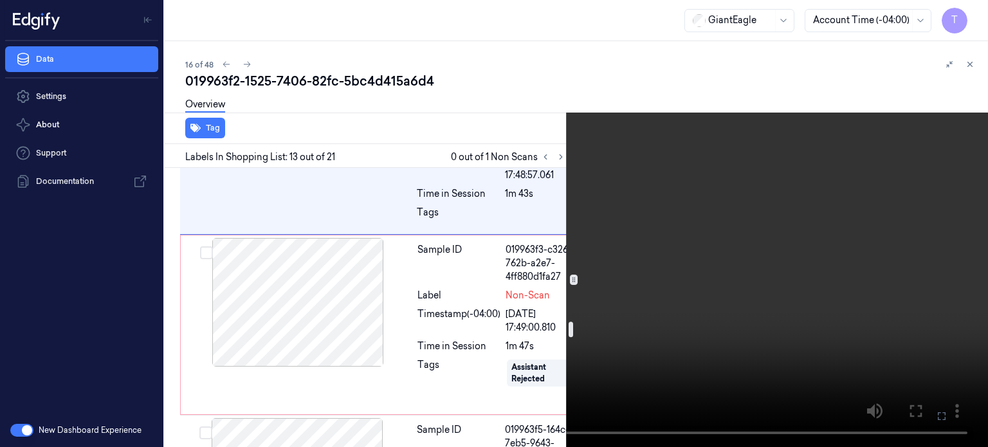
scroll to position [2578, 0]
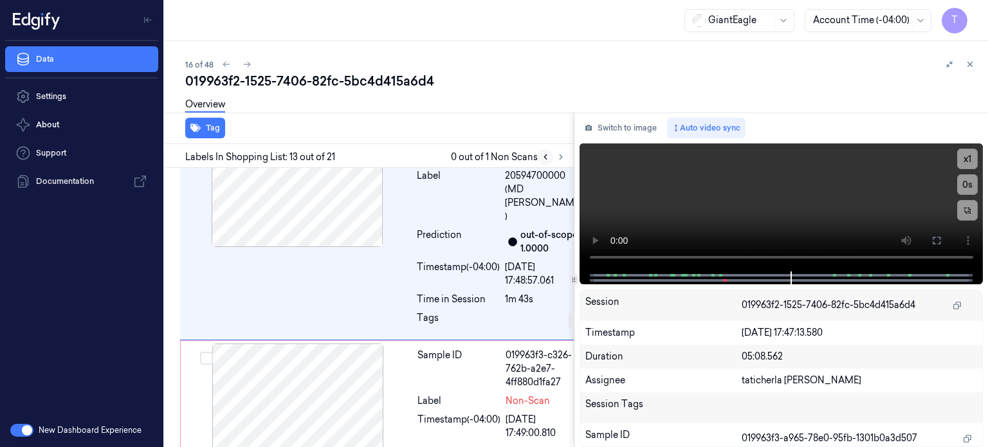
click at [550, 158] on button at bounding box center [545, 156] width 15 height 15
click at [556, 156] on icon at bounding box center [560, 156] width 9 height 9
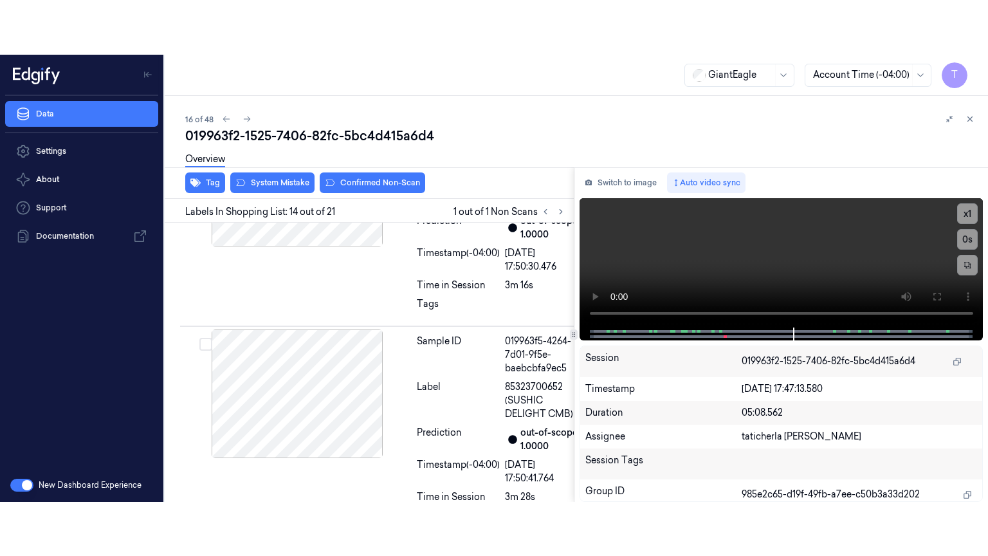
scroll to position [3041, 0]
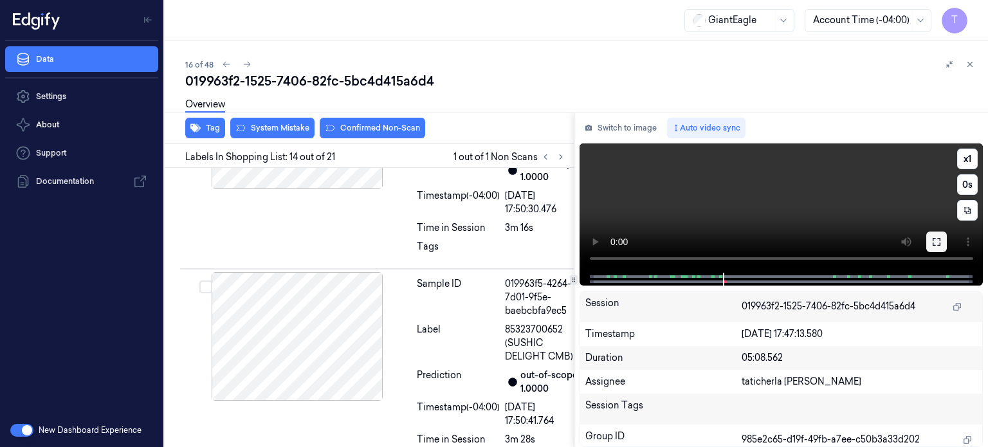
click at [940, 237] on icon at bounding box center [936, 242] width 10 height 10
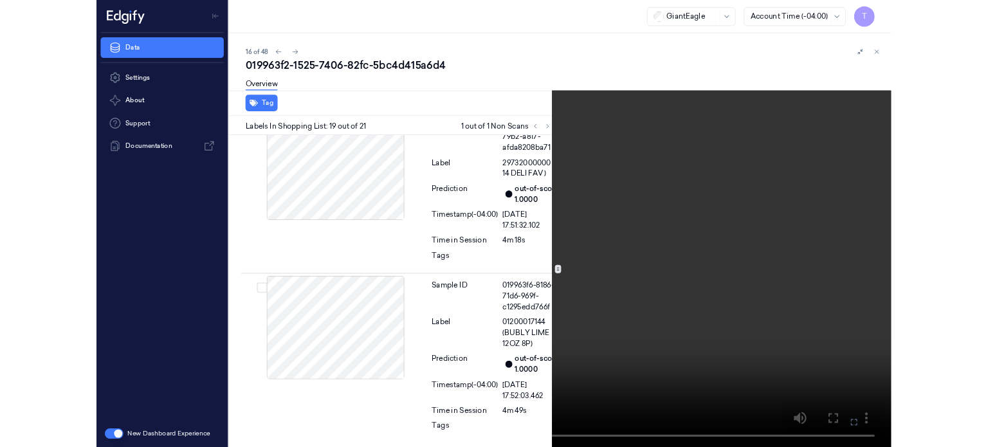
scroll to position [4196, 0]
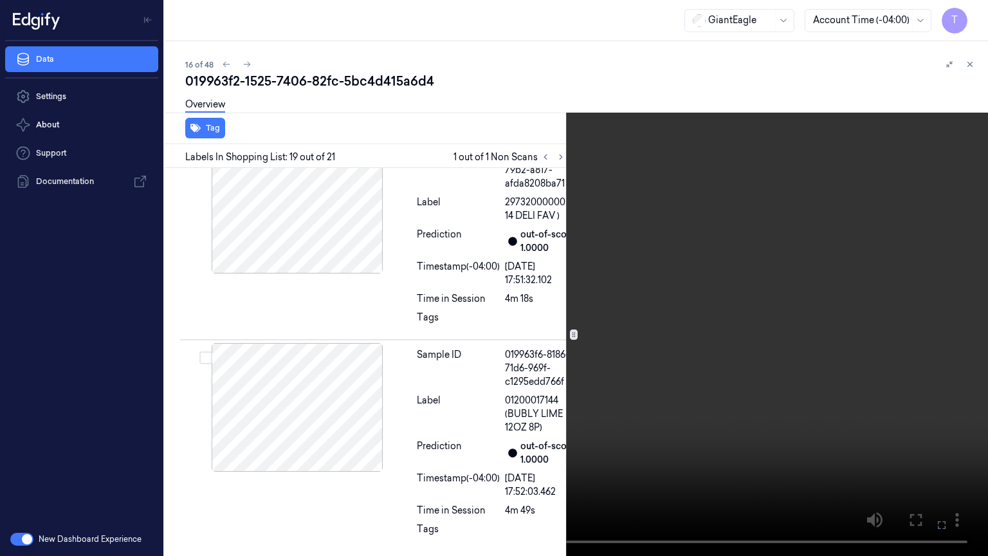
click at [0, 0] on icon at bounding box center [0, 0] width 0 height 0
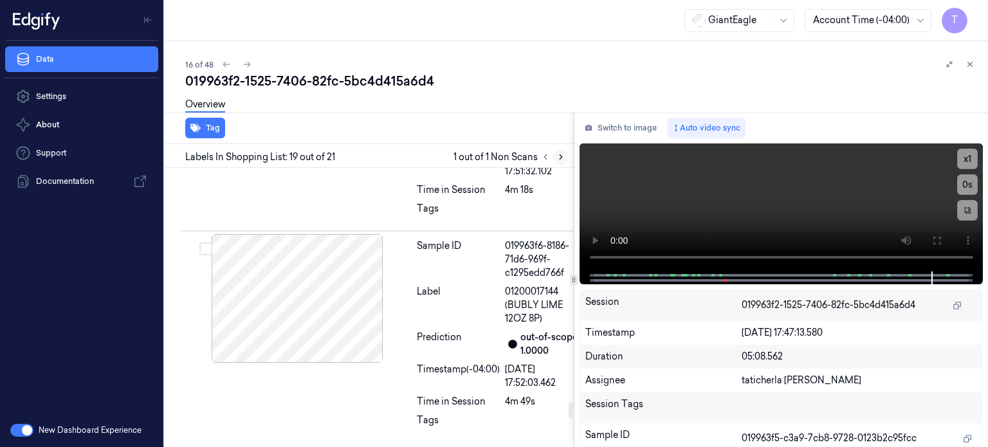
click at [555, 154] on button at bounding box center [560, 156] width 15 height 15
click at [543, 156] on icon at bounding box center [545, 156] width 9 height 9
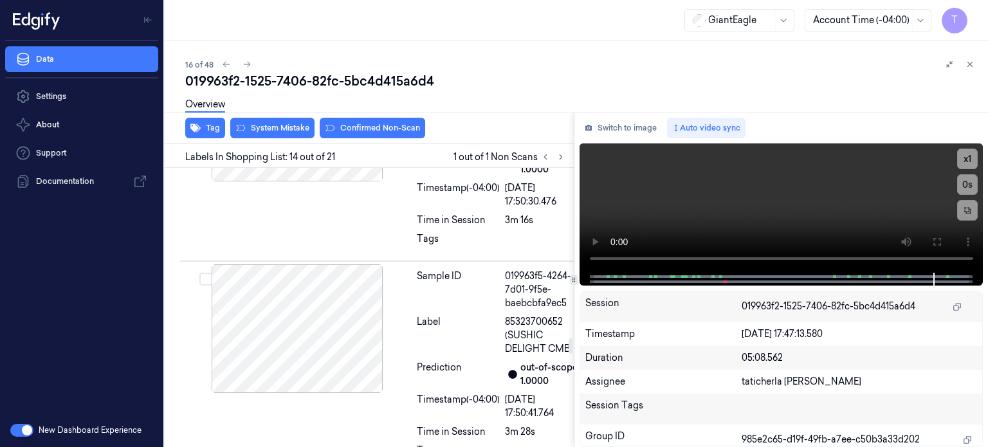
scroll to position [3041, 0]
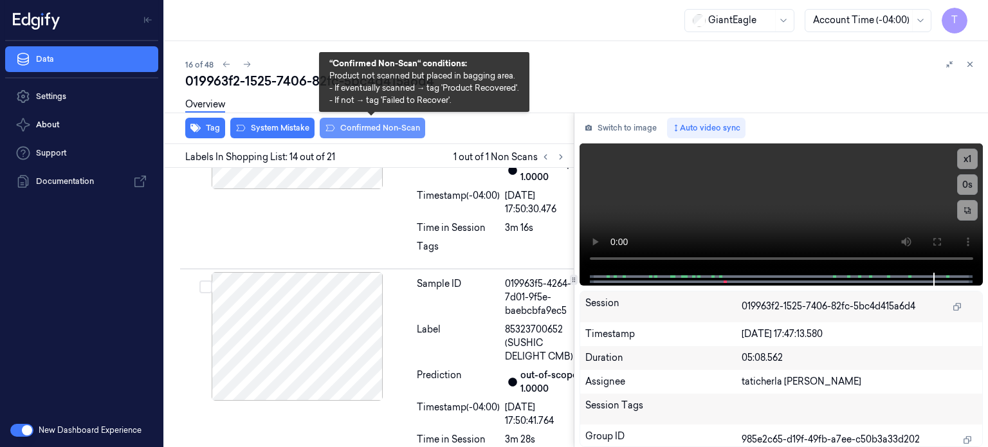
drag, startPoint x: 293, startPoint y: 128, endPoint x: 363, endPoint y: 127, distance: 70.7
click at [363, 127] on div "Tag System Mistake Confirmed Non-Scan" at bounding box center [366, 129] width 414 height 32
click at [363, 127] on button "Confirmed Non-Scan" at bounding box center [372, 128] width 105 height 21
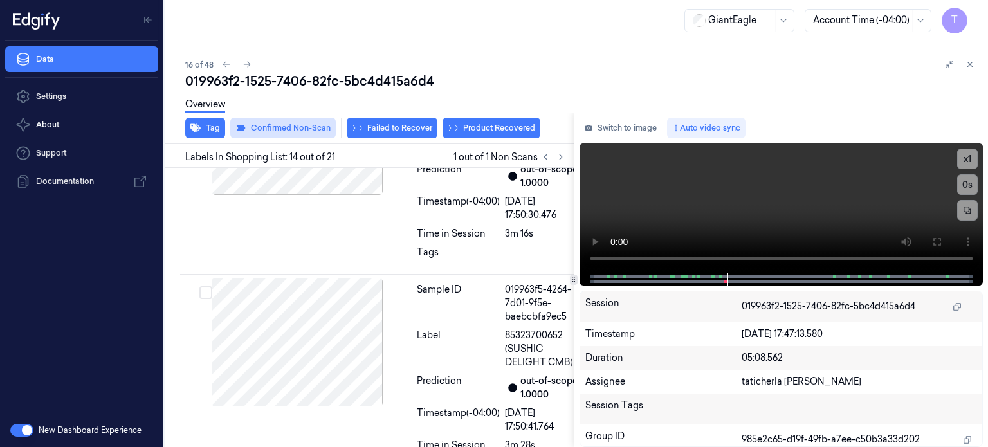
scroll to position [3044, 0]
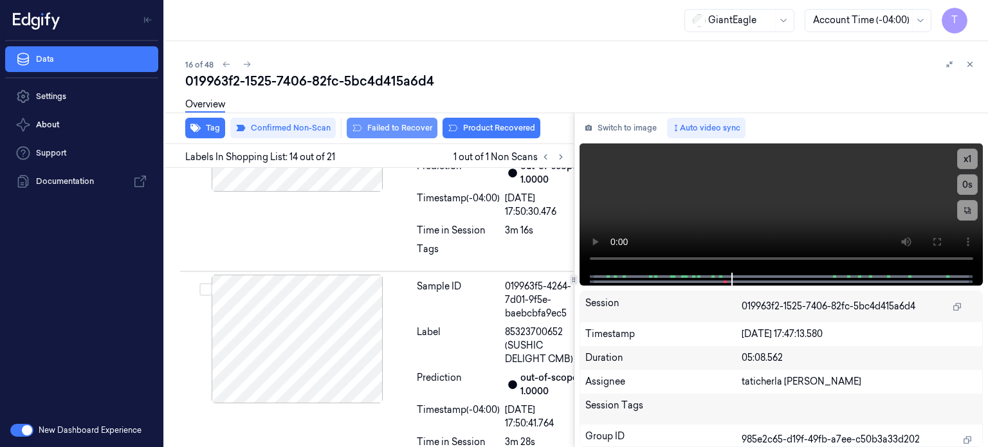
click at [404, 124] on button "Failed to Recover" at bounding box center [392, 128] width 91 height 21
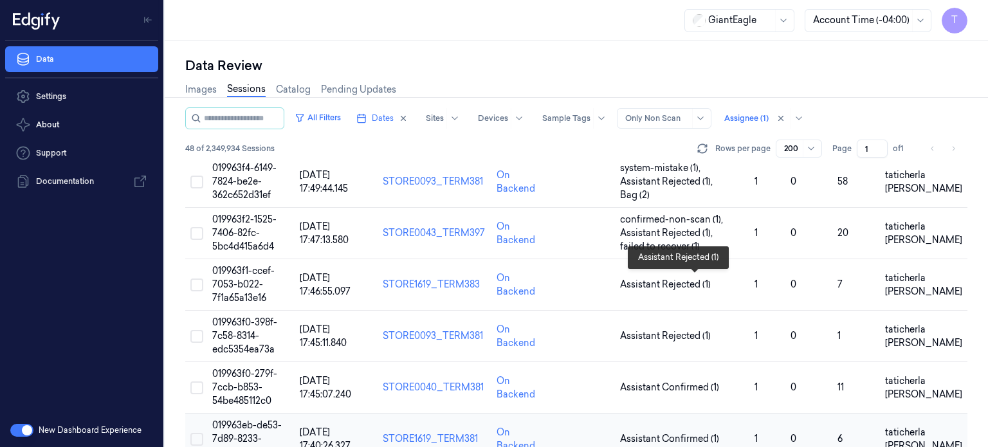
scroll to position [900, 0]
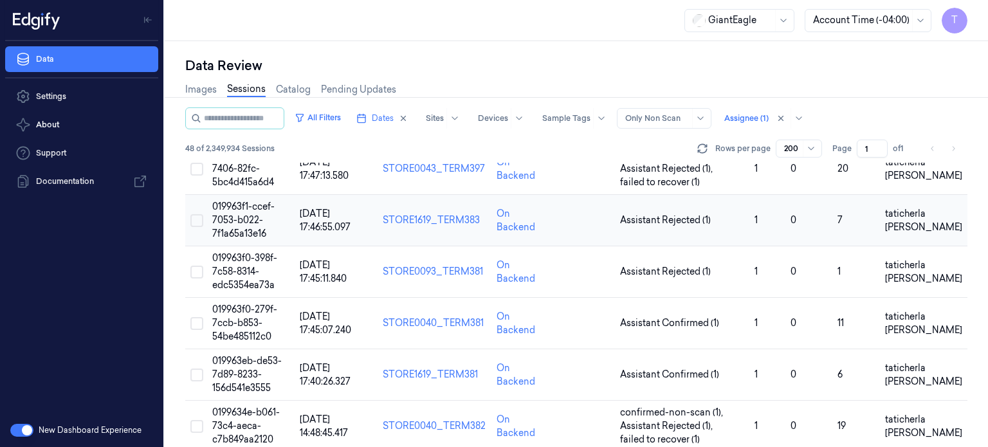
click at [241, 223] on span "019963f1-ccef-7053-b022-7f1a65a13e16" at bounding box center [243, 220] width 62 height 39
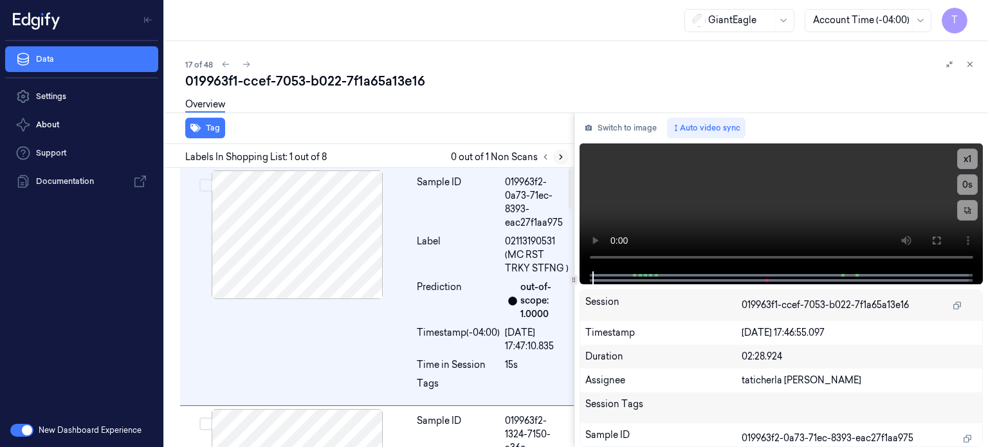
click at [556, 155] on icon at bounding box center [560, 156] width 9 height 9
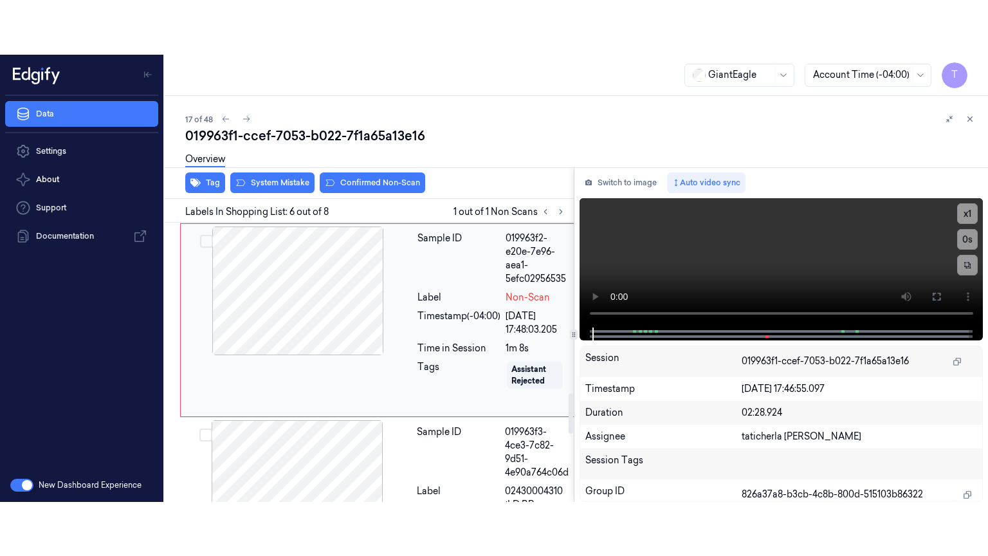
scroll to position [1188, 0]
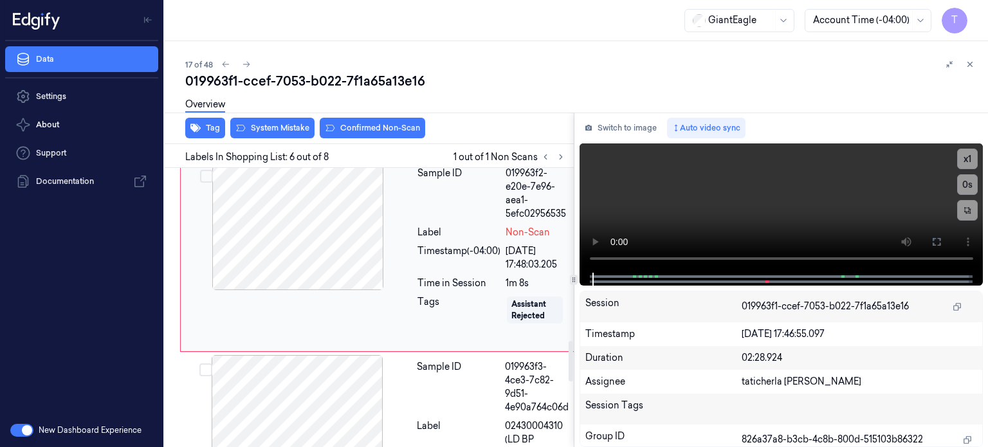
click at [365, 290] on div at bounding box center [297, 225] width 229 height 129
click at [417, 271] on div "Timestamp (-04:00)" at bounding box center [458, 257] width 83 height 27
drag, startPoint x: 932, startPoint y: 236, endPoint x: 924, endPoint y: 354, distance: 118.6
click at [932, 237] on icon at bounding box center [936, 242] width 10 height 10
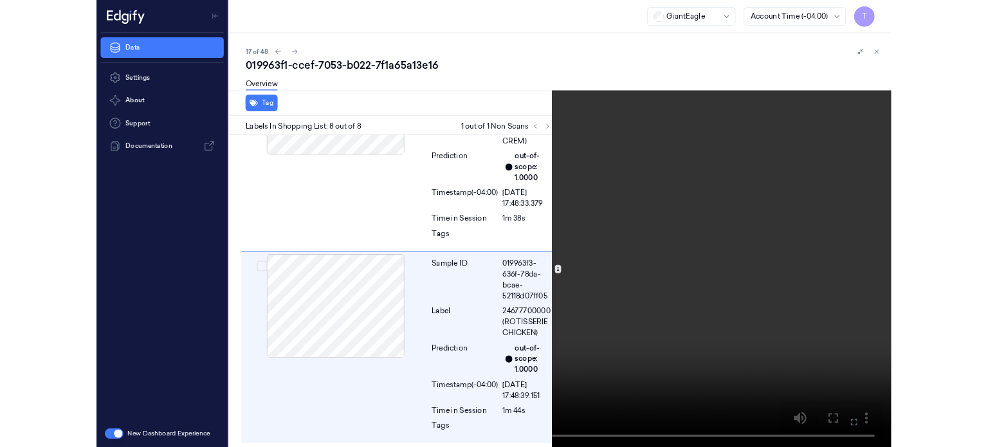
scroll to position [1531, 0]
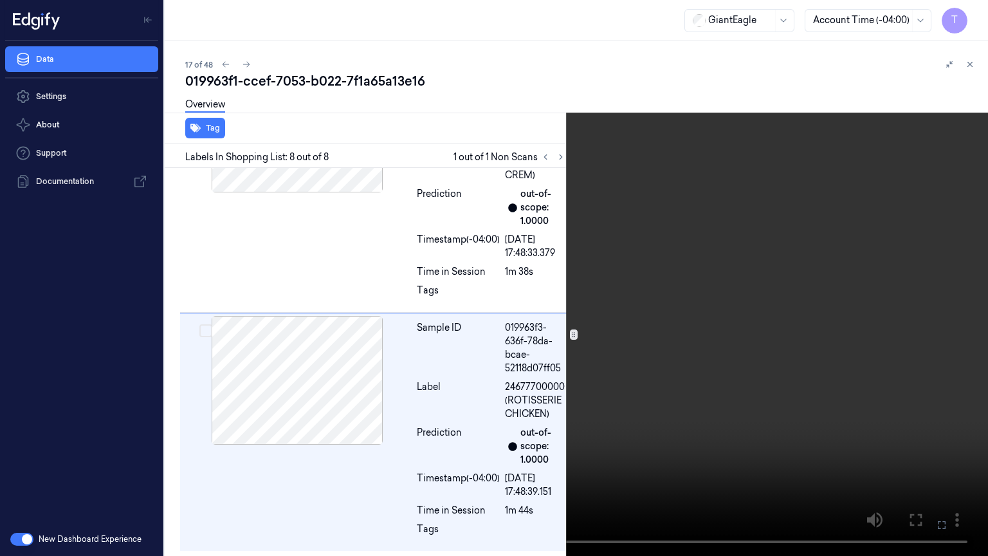
click at [0, 0] on icon at bounding box center [0, 0] width 0 height 0
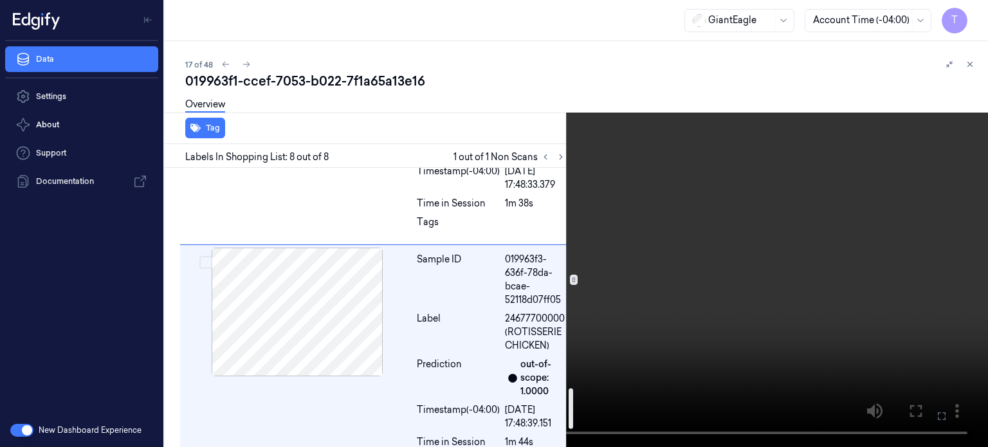
scroll to position [1446, 0]
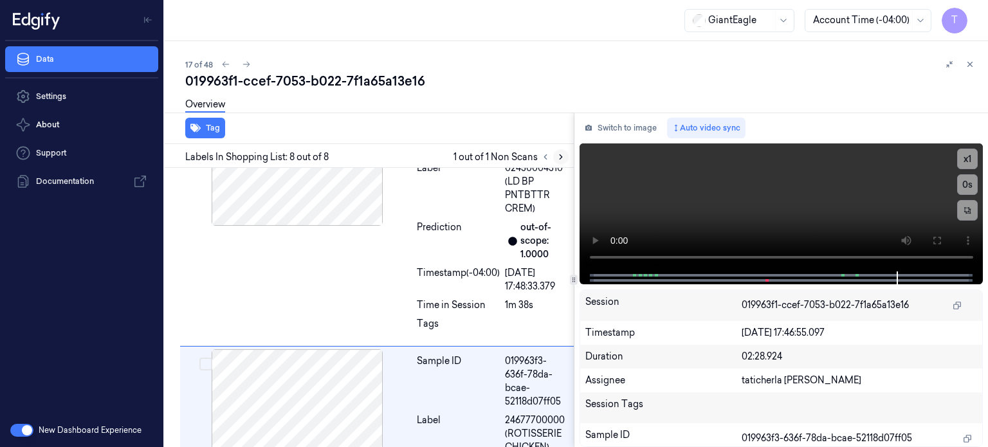
click at [561, 149] on button at bounding box center [560, 156] width 15 height 15
click at [565, 155] on button at bounding box center [560, 156] width 15 height 15
click at [560, 156] on icon at bounding box center [560, 156] width 9 height 9
click at [538, 159] on button at bounding box center [545, 156] width 15 height 15
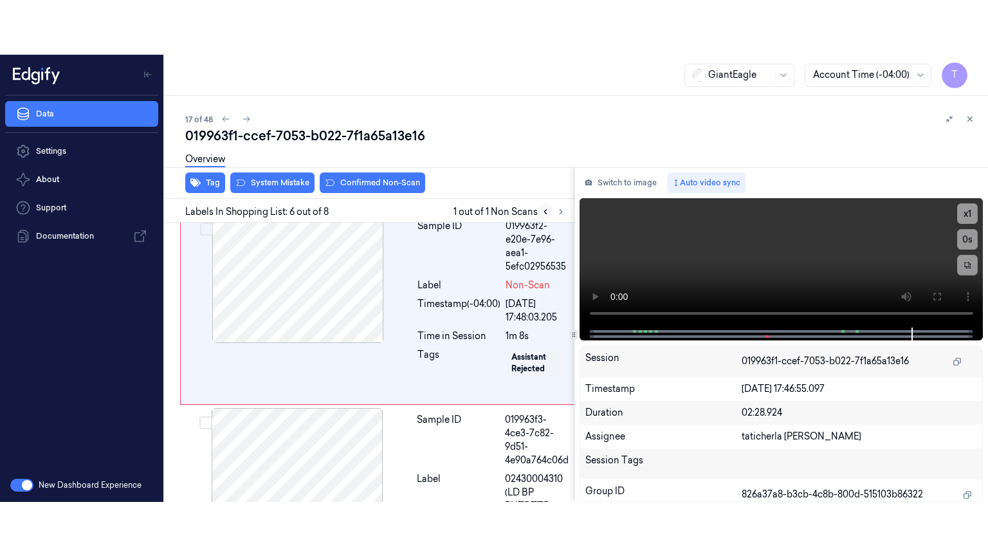
scroll to position [1188, 0]
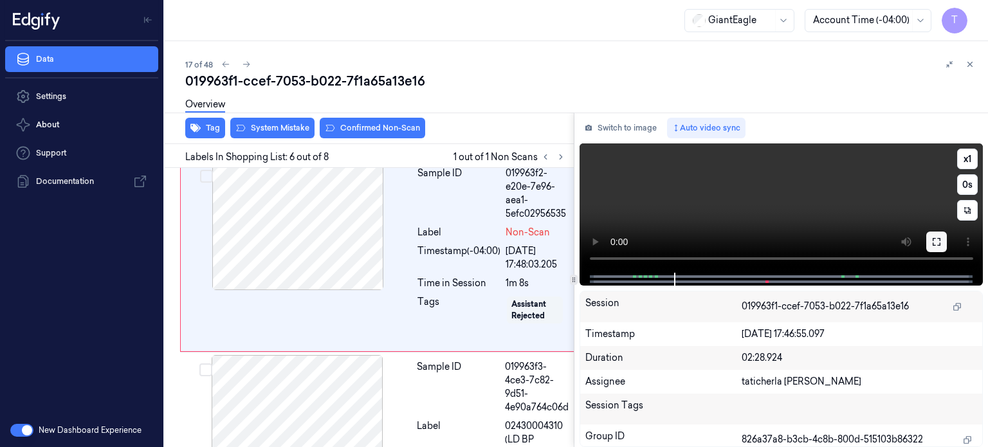
click at [938, 242] on icon at bounding box center [936, 242] width 10 height 10
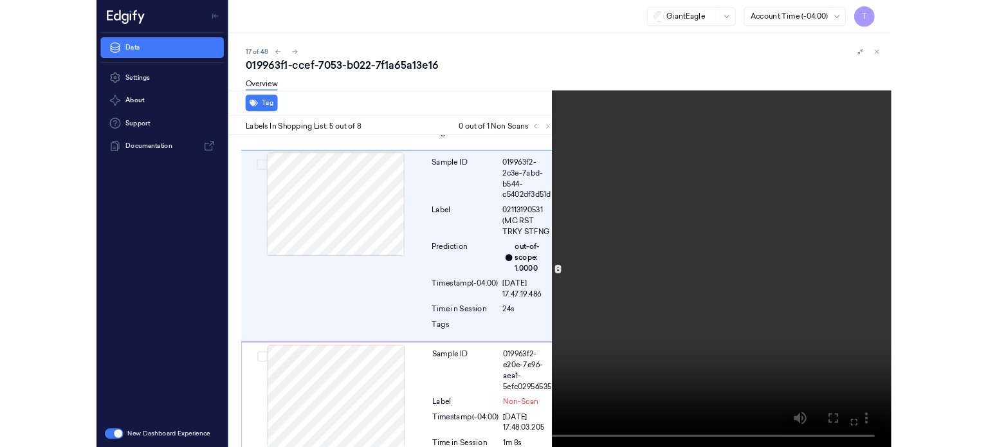
scroll to position [911, 0]
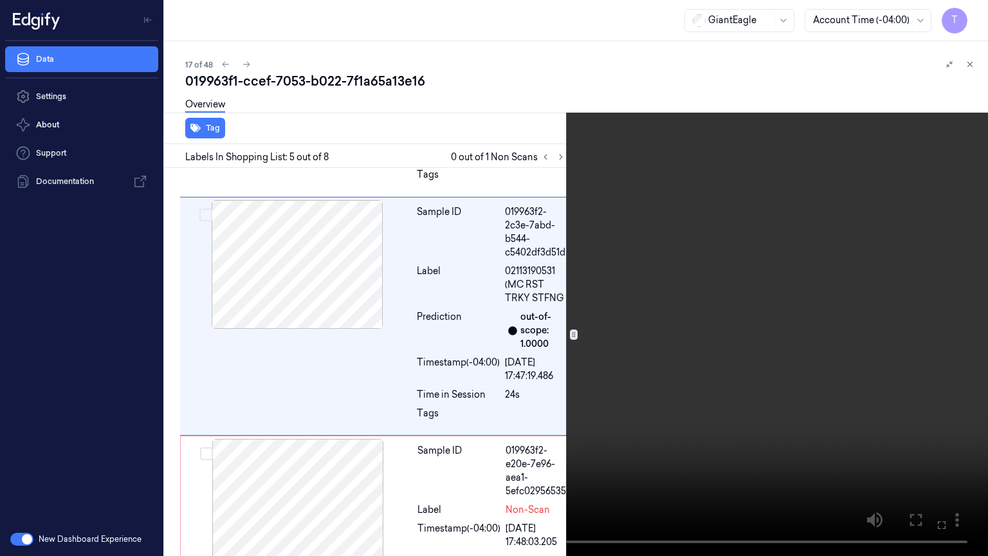
click at [0, 0] on icon at bounding box center [0, 0] width 0 height 0
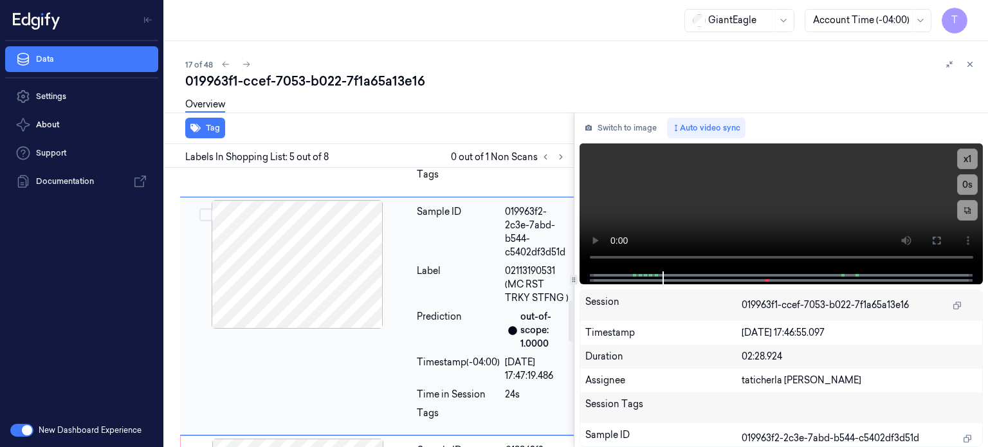
drag, startPoint x: 330, startPoint y: 333, endPoint x: 355, endPoint y: 320, distance: 28.5
click at [330, 329] on div at bounding box center [297, 264] width 229 height 129
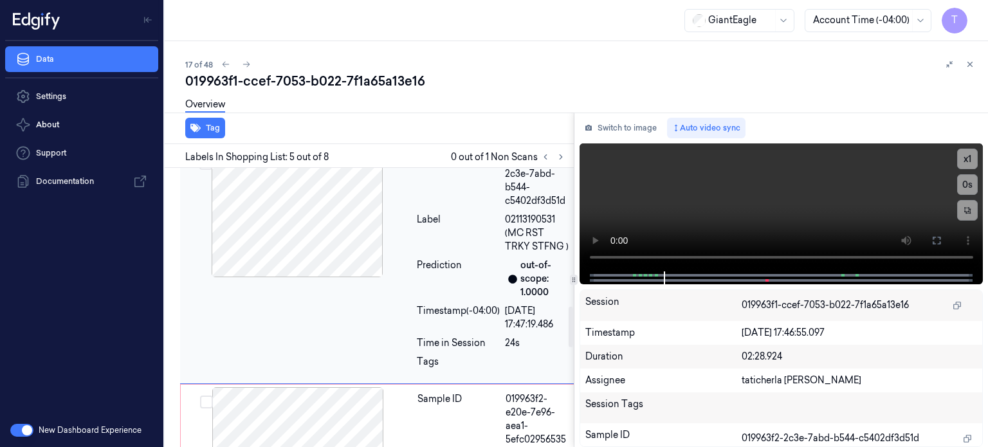
scroll to position [965, 0]
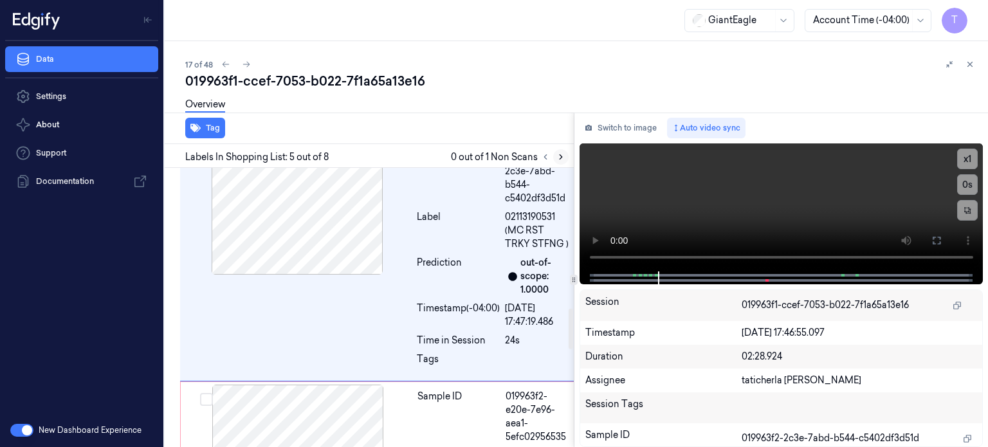
click at [557, 155] on icon at bounding box center [560, 156] width 9 height 9
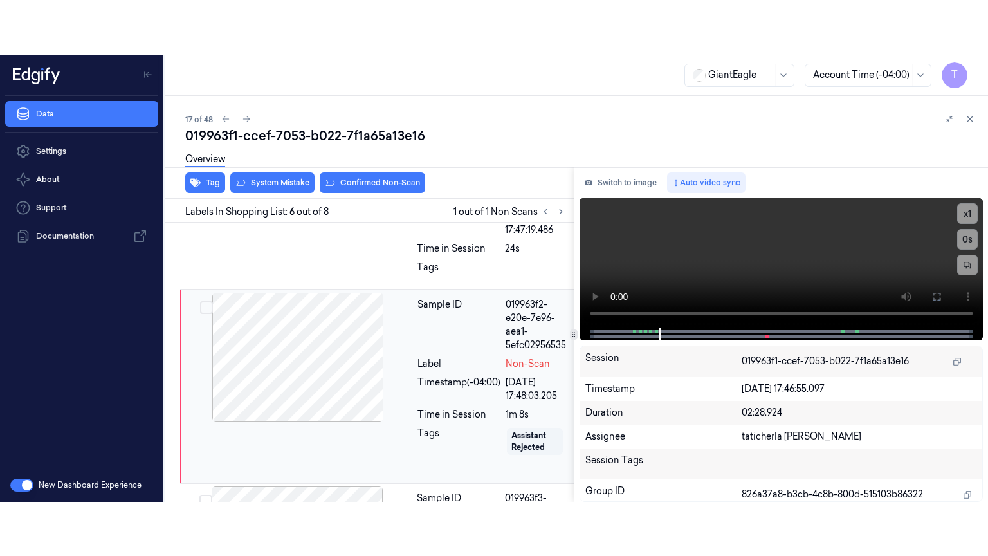
scroll to position [1188, 0]
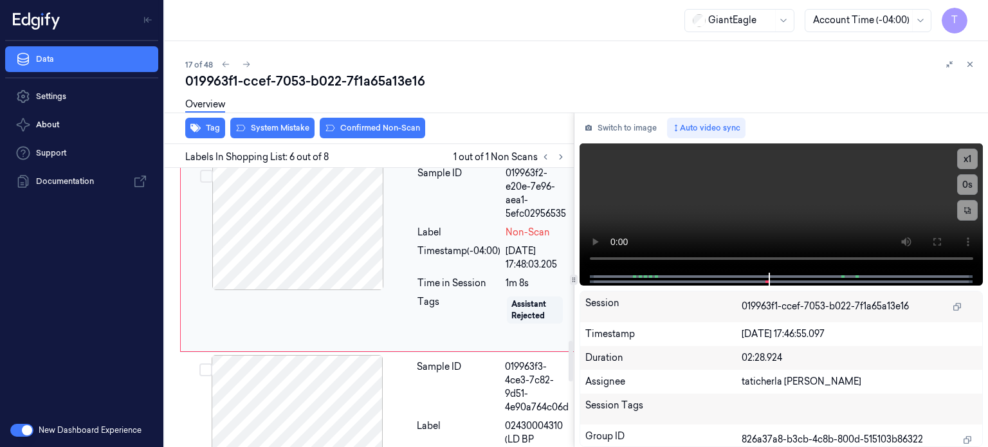
click at [346, 282] on div at bounding box center [297, 225] width 229 height 129
click at [935, 242] on icon at bounding box center [936, 242] width 10 height 10
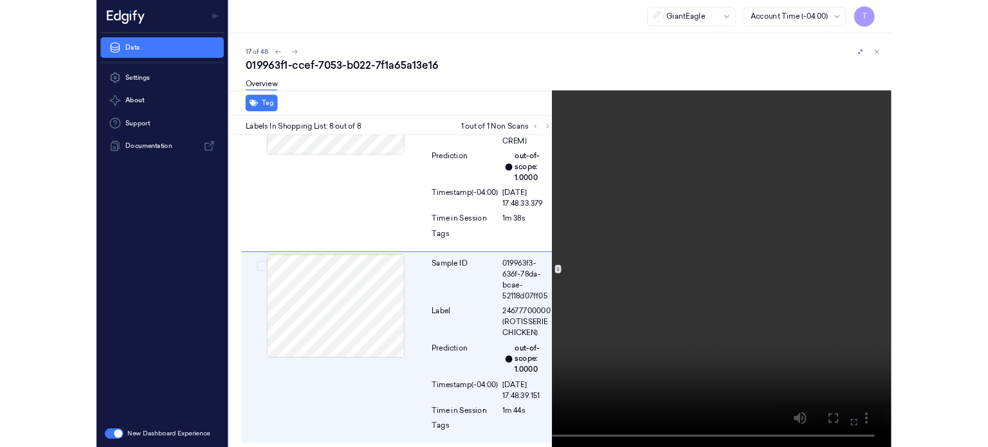
scroll to position [1531, 0]
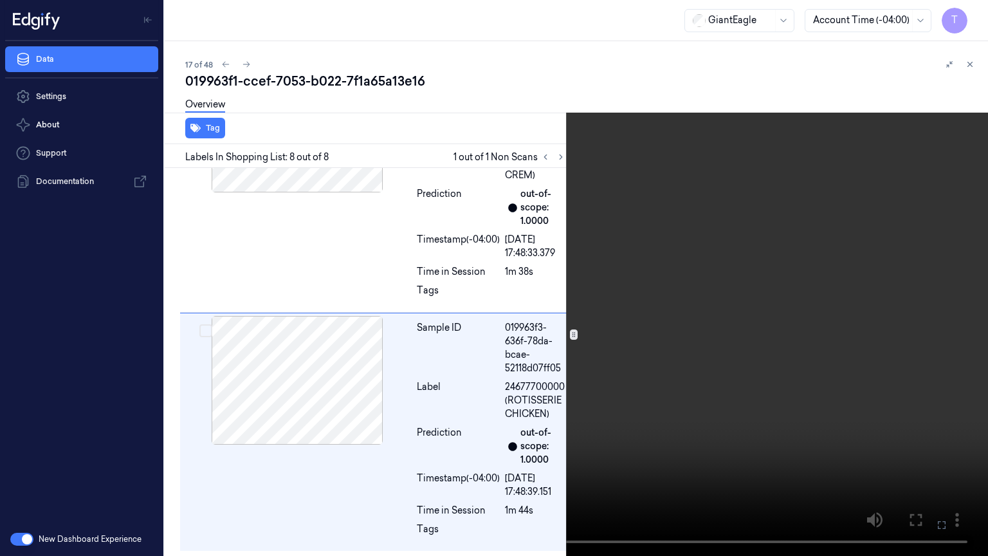
click at [0, 0] on icon at bounding box center [0, 0] width 0 height 0
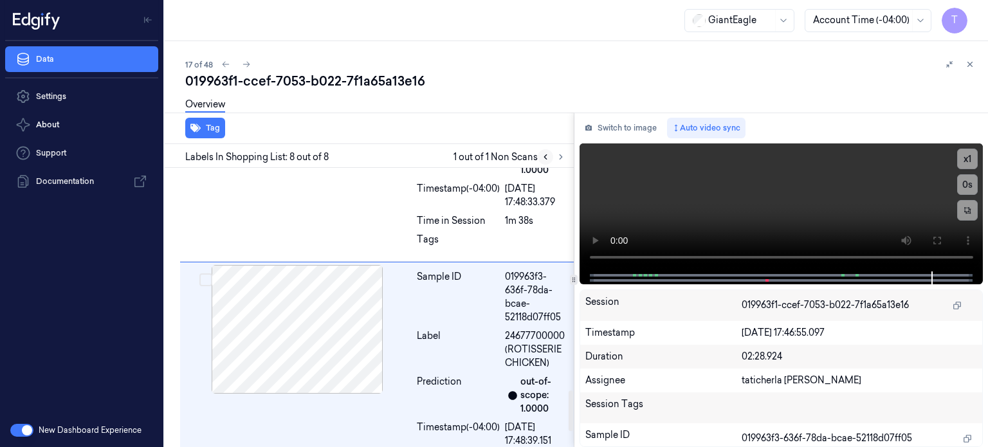
click at [544, 159] on icon at bounding box center [545, 156] width 9 height 9
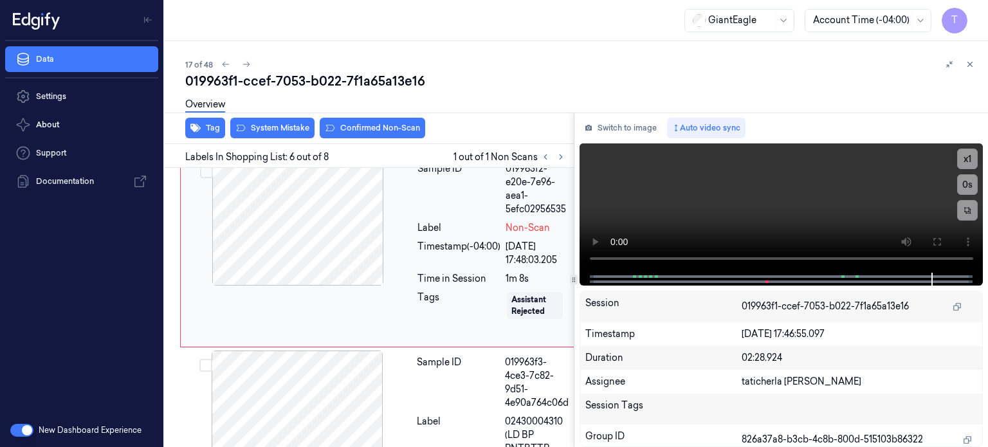
scroll to position [1188, 0]
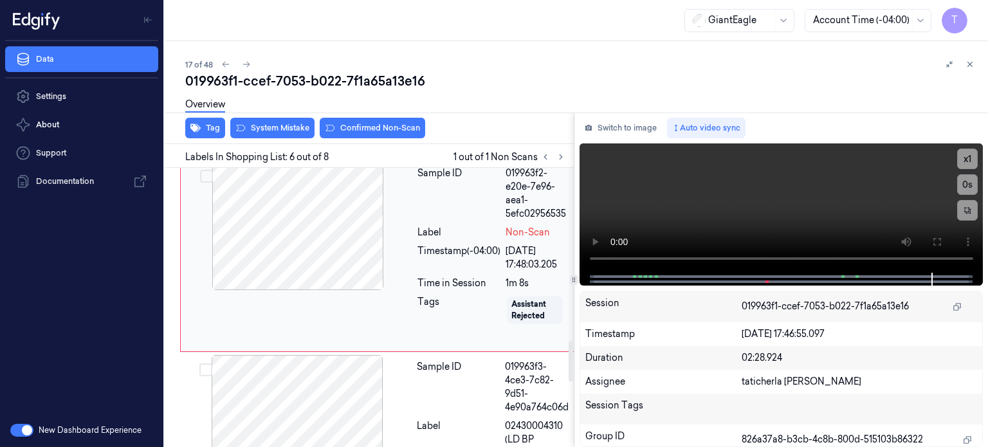
click at [345, 280] on div at bounding box center [297, 225] width 229 height 129
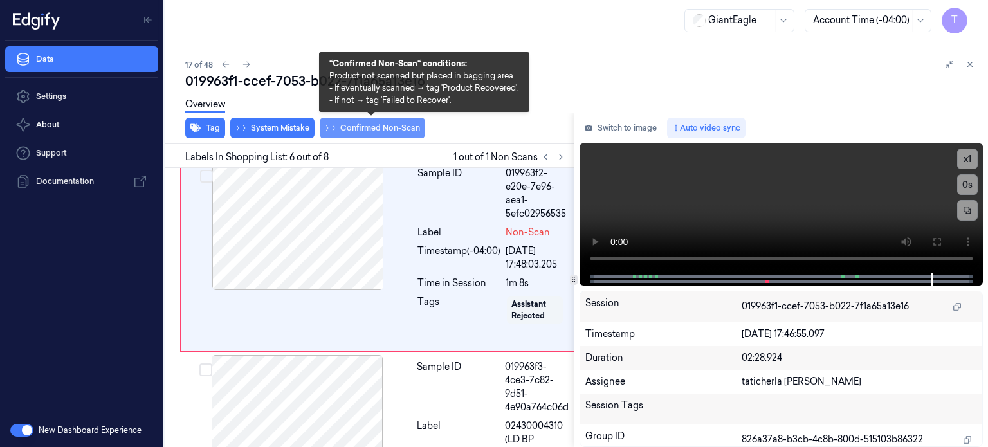
click at [370, 125] on button "Confirmed Non-Scan" at bounding box center [372, 128] width 105 height 21
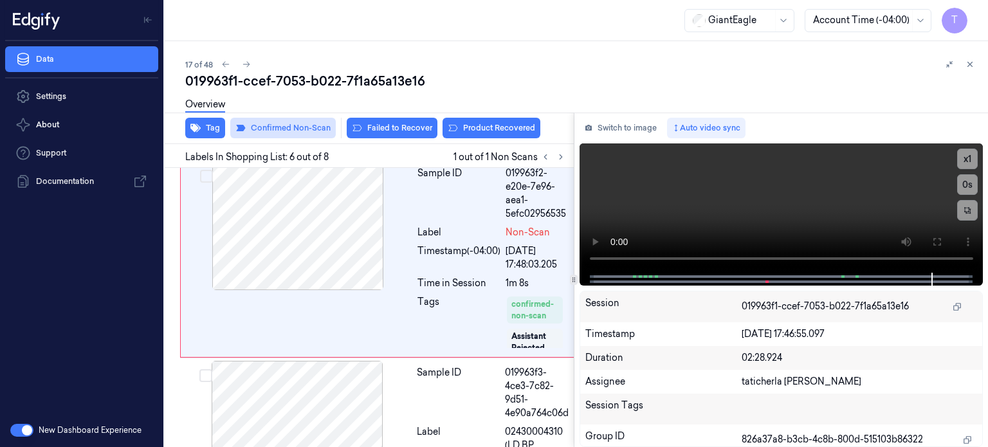
scroll to position [1191, 0]
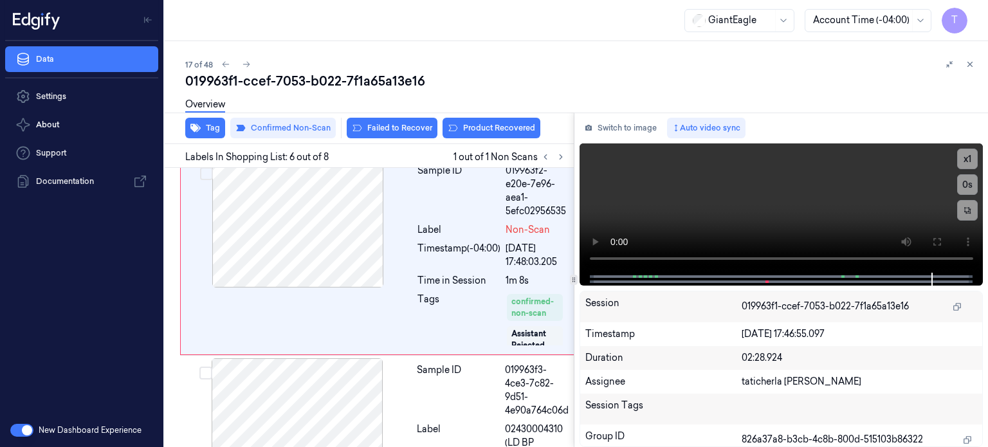
click at [388, 120] on div "Overview" at bounding box center [581, 106] width 792 height 33
click at [395, 128] on button "Failed to Recover" at bounding box center [392, 128] width 91 height 21
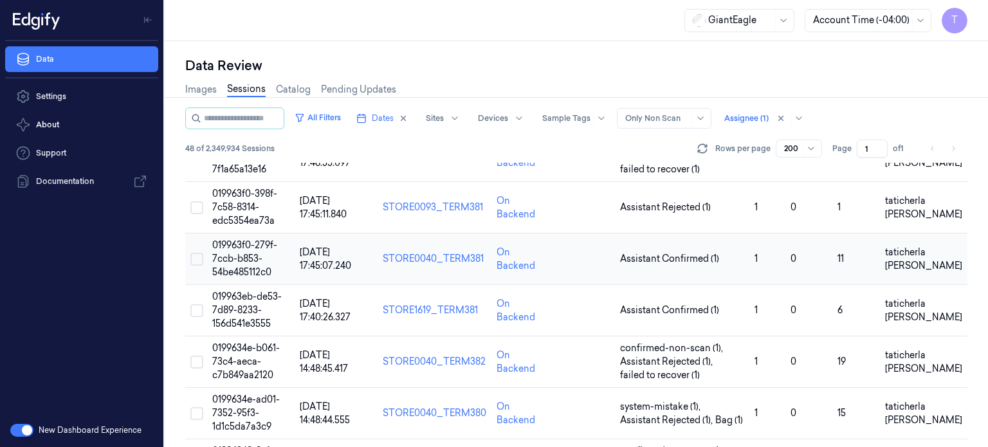
scroll to position [900, 0]
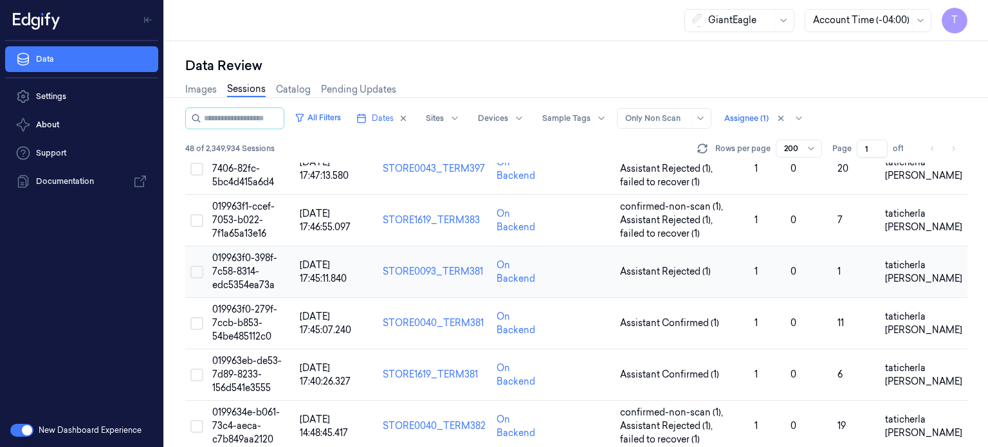
click at [248, 273] on span "019963f0-398f-7c58-8314-edc5354ea73a" at bounding box center [244, 271] width 65 height 39
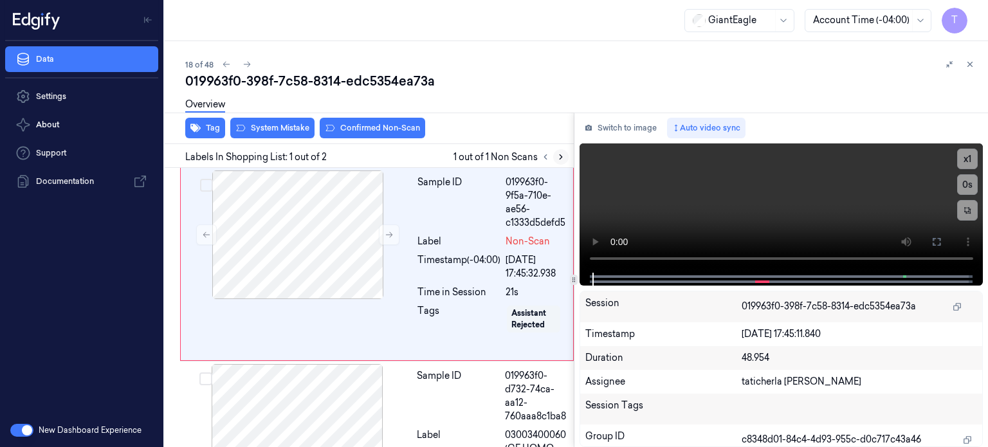
click at [562, 157] on icon at bounding box center [560, 156] width 9 height 9
click at [390, 233] on icon at bounding box center [389, 234] width 9 height 9
click at [936, 238] on icon at bounding box center [936, 242] width 10 height 10
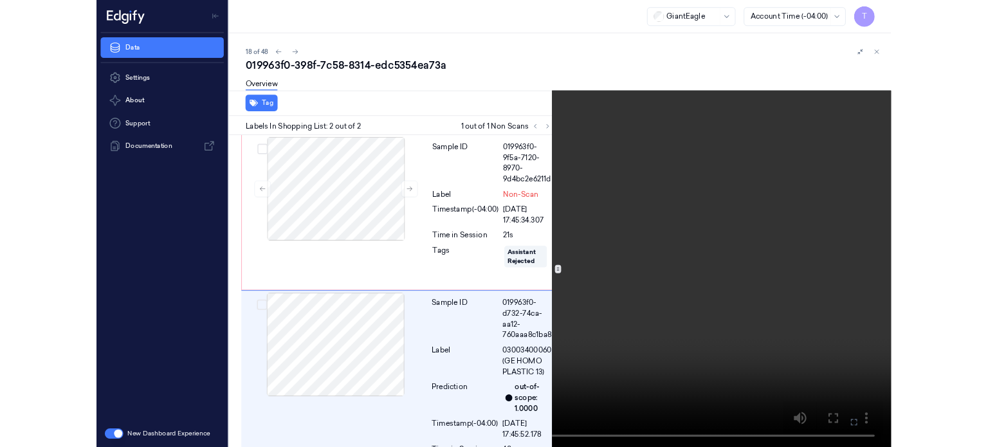
scroll to position [47, 0]
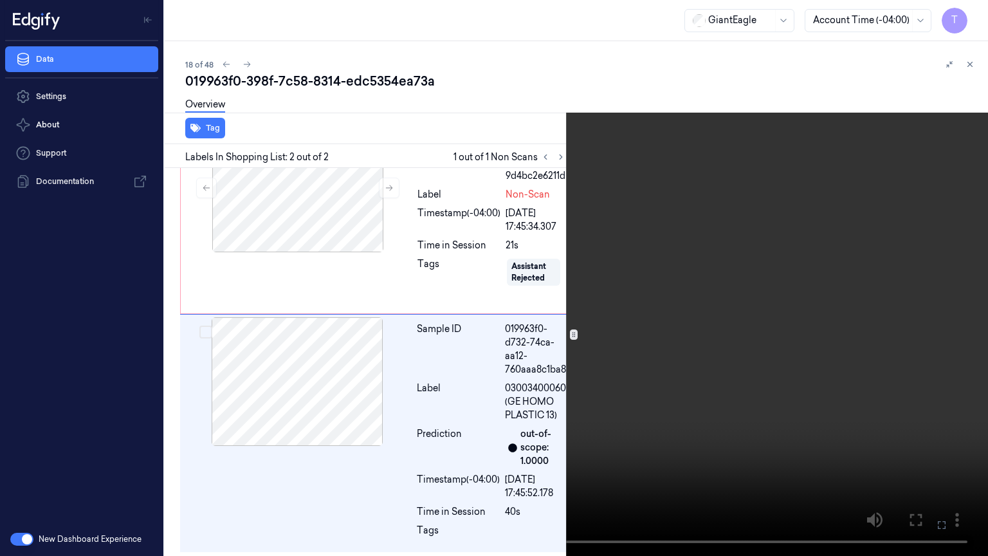
click at [0, 0] on icon at bounding box center [0, 0] width 0 height 0
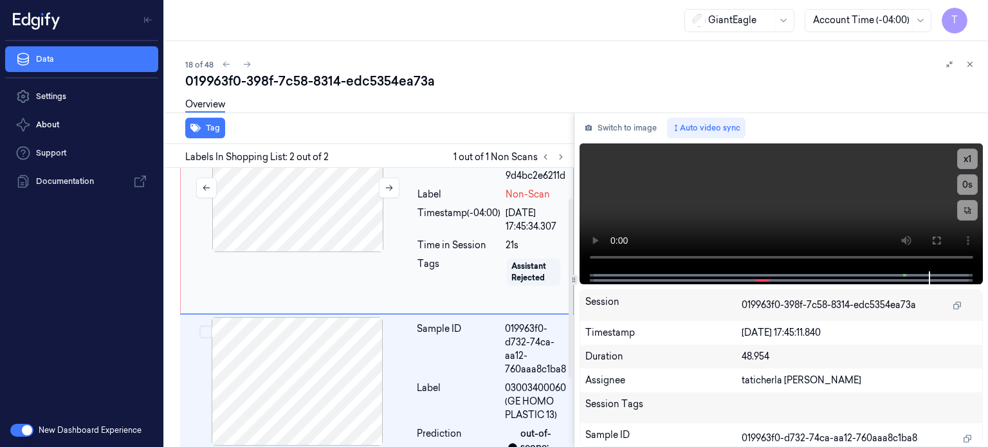
click at [310, 218] on div at bounding box center [297, 187] width 229 height 129
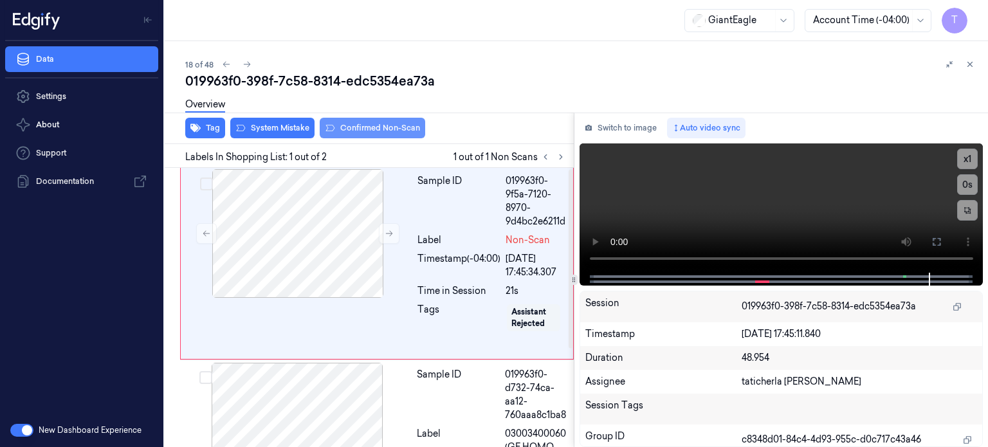
scroll to position [0, 0]
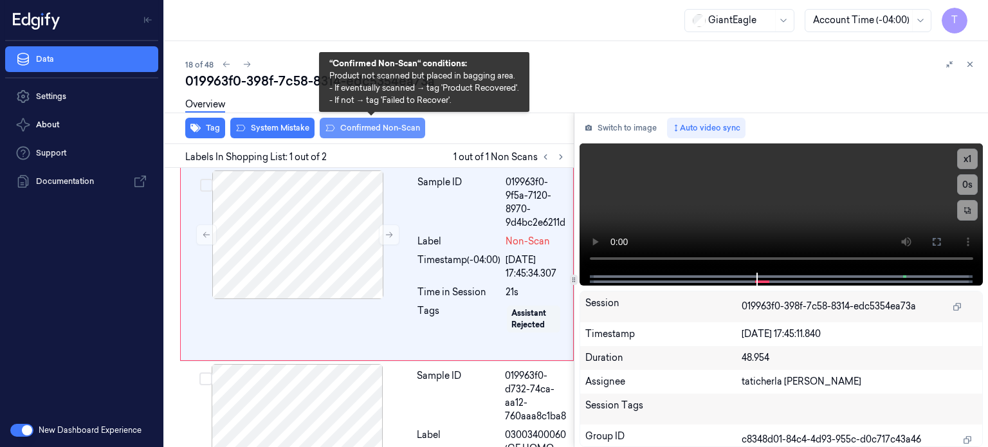
click at [350, 131] on button "Confirmed Non-Scan" at bounding box center [372, 128] width 105 height 21
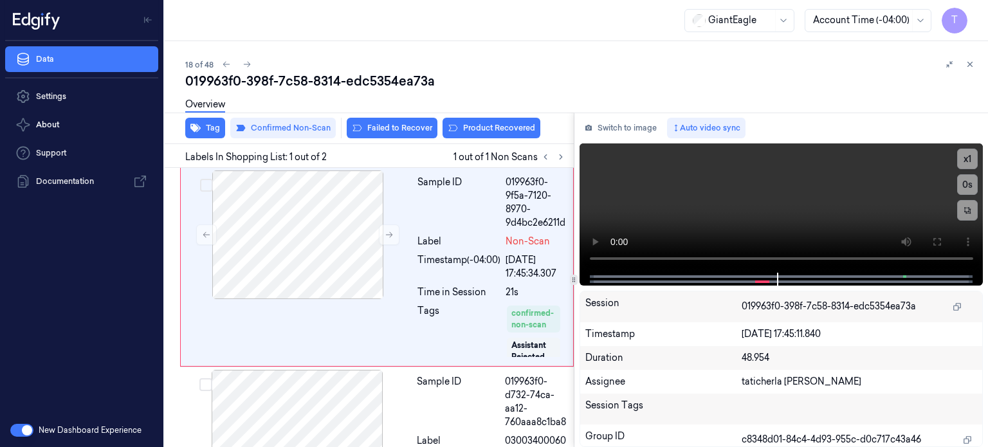
click at [464, 120] on div "Overview" at bounding box center [581, 106] width 792 height 33
click at [489, 125] on button "Product Recovered" at bounding box center [491, 128] width 98 height 21
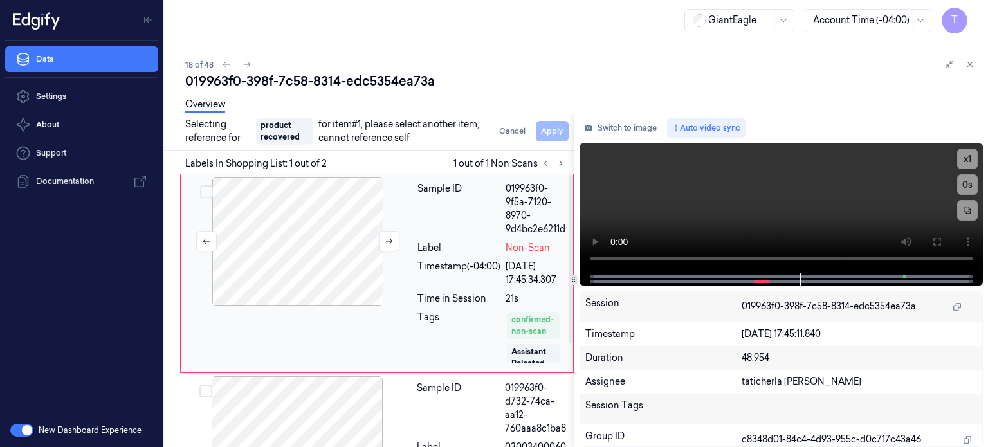
scroll to position [129, 0]
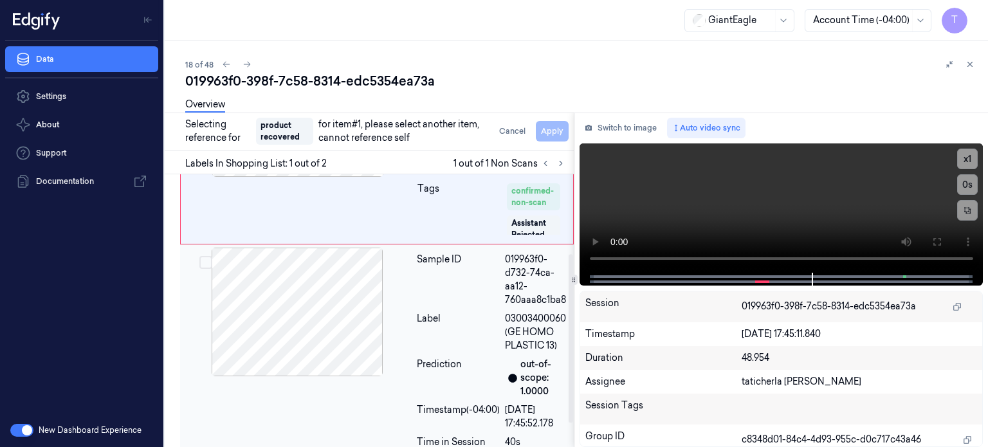
click at [322, 280] on div at bounding box center [297, 312] width 229 height 129
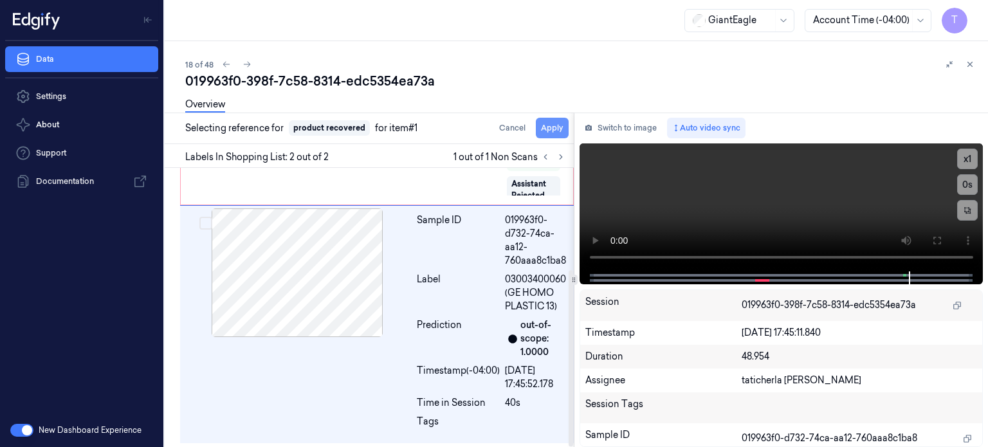
click at [556, 124] on button "Apply" at bounding box center [552, 128] width 33 height 21
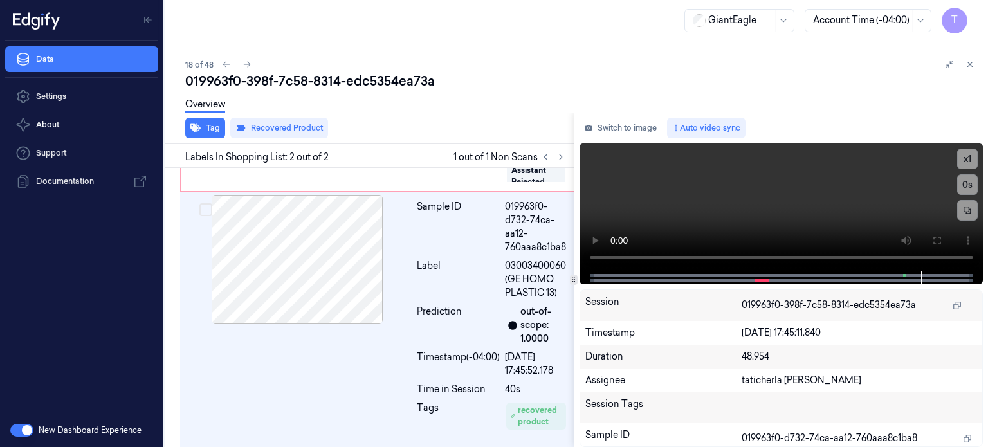
scroll to position [175, 0]
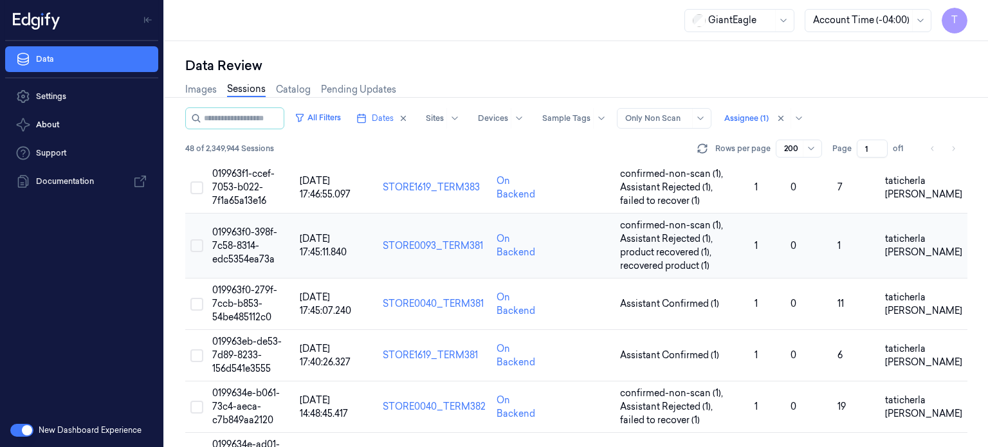
scroll to position [900, 0]
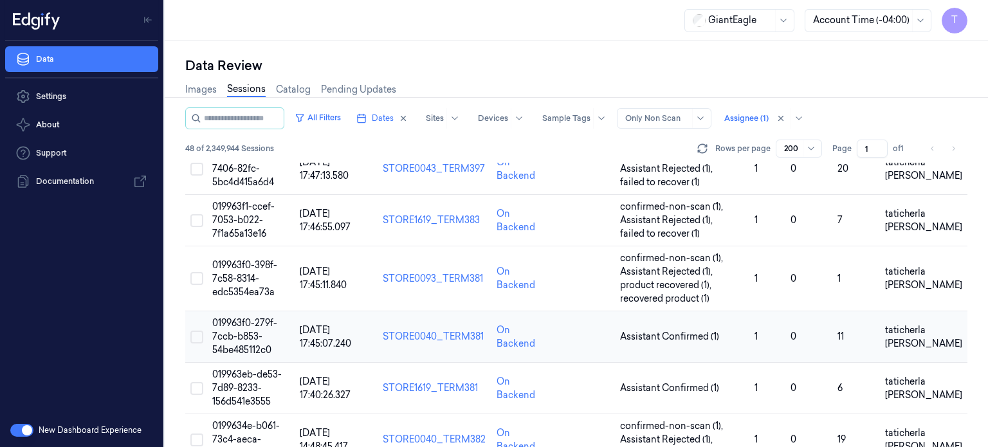
click at [247, 339] on span "019963f0-279f-7ccb-b853-54be485112c0" at bounding box center [244, 336] width 65 height 39
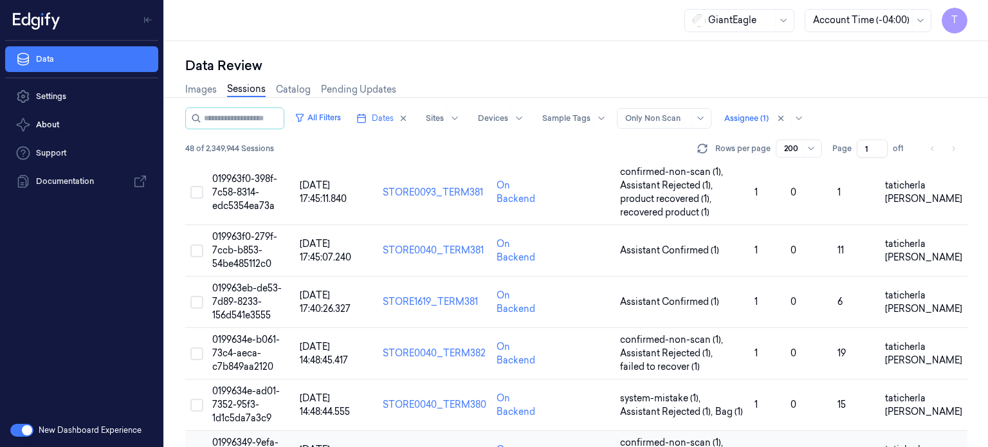
scroll to position [965, 0]
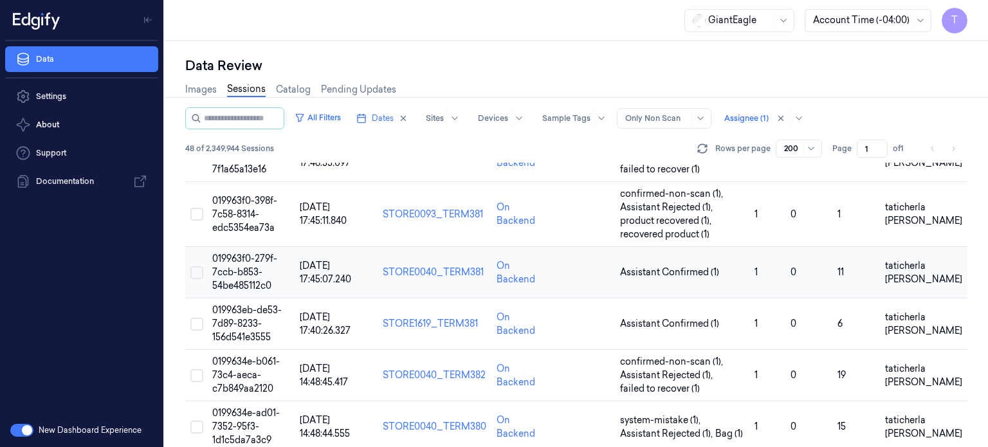
click at [237, 261] on span "019963f0-279f-7ccb-b853-54be485112c0" at bounding box center [244, 272] width 65 height 39
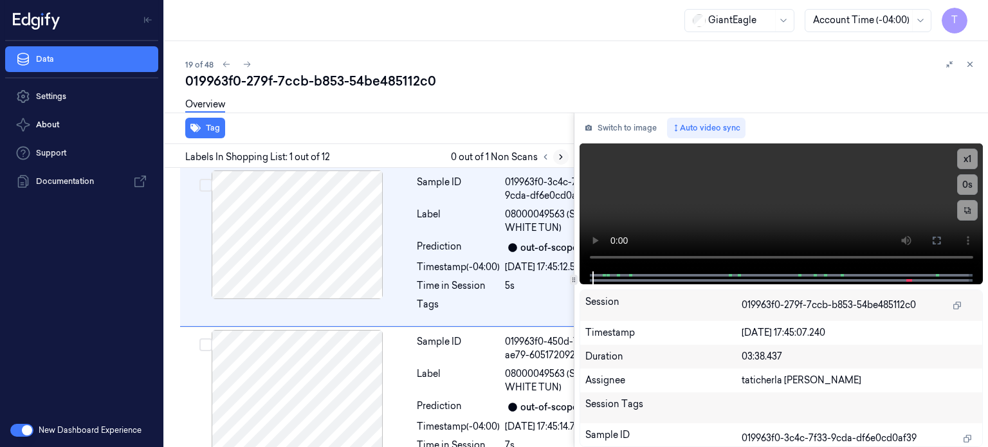
click at [563, 157] on icon at bounding box center [560, 156] width 9 height 9
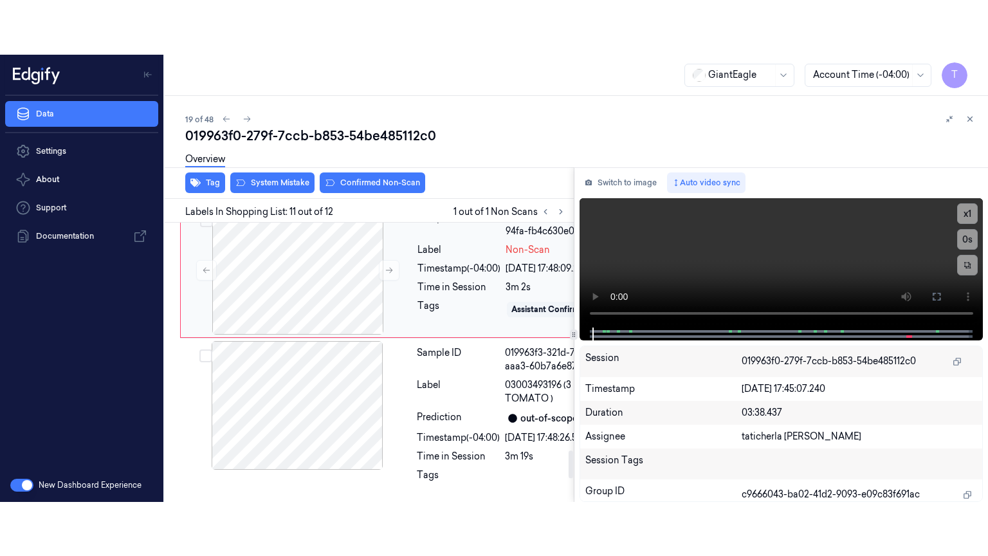
scroll to position [2367, 0]
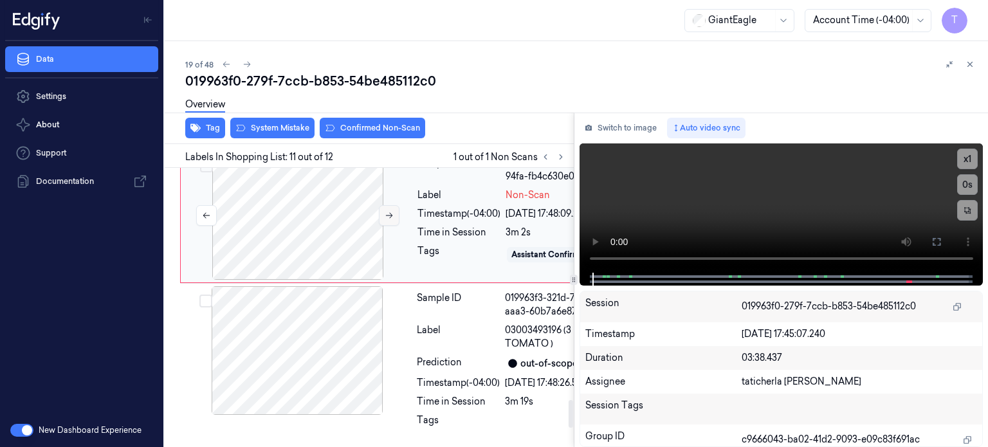
click at [388, 220] on icon at bounding box center [389, 215] width 9 height 9
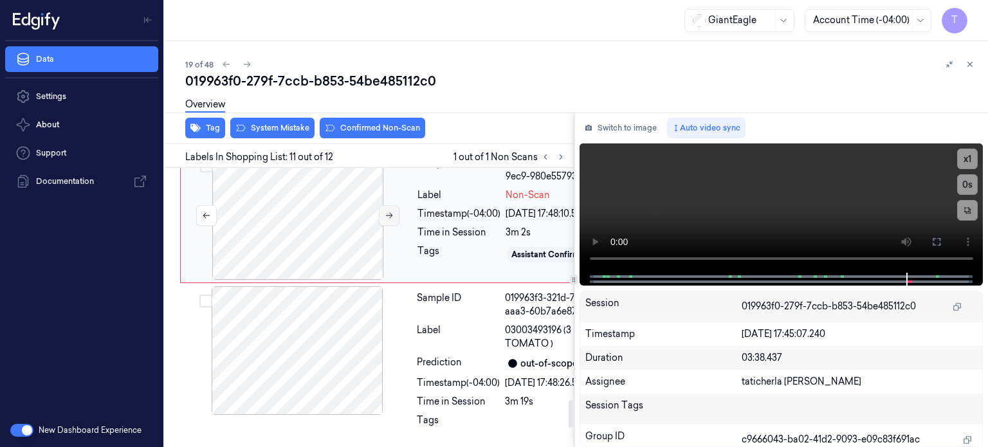
click at [388, 220] on icon at bounding box center [389, 215] width 9 height 9
click at [934, 241] on icon at bounding box center [936, 242] width 10 height 10
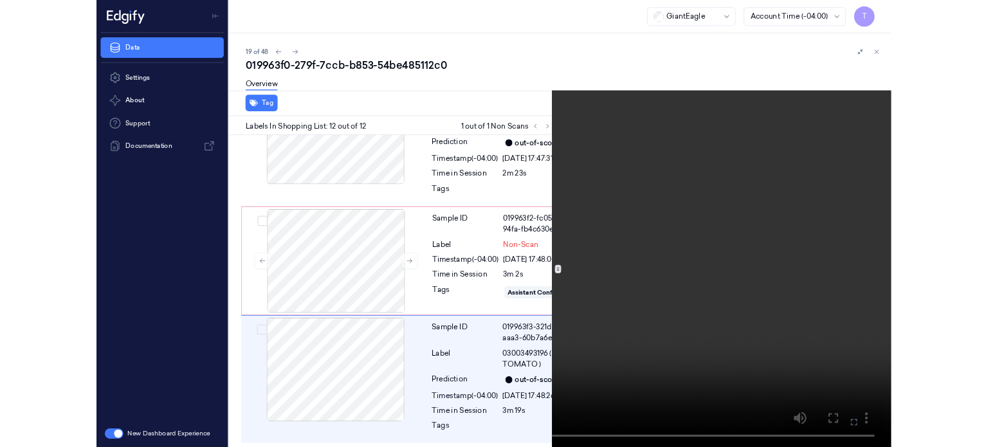
scroll to position [2457, 0]
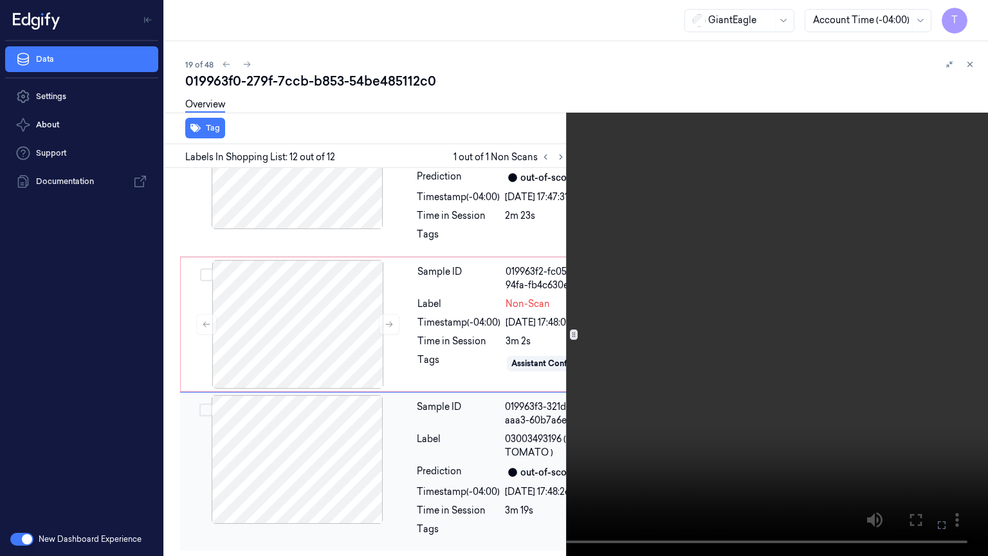
drag, startPoint x: 943, startPoint y: 524, endPoint x: 498, endPoint y: 313, distance: 491.9
click at [0, 0] on button at bounding box center [0, 0] width 0 height 0
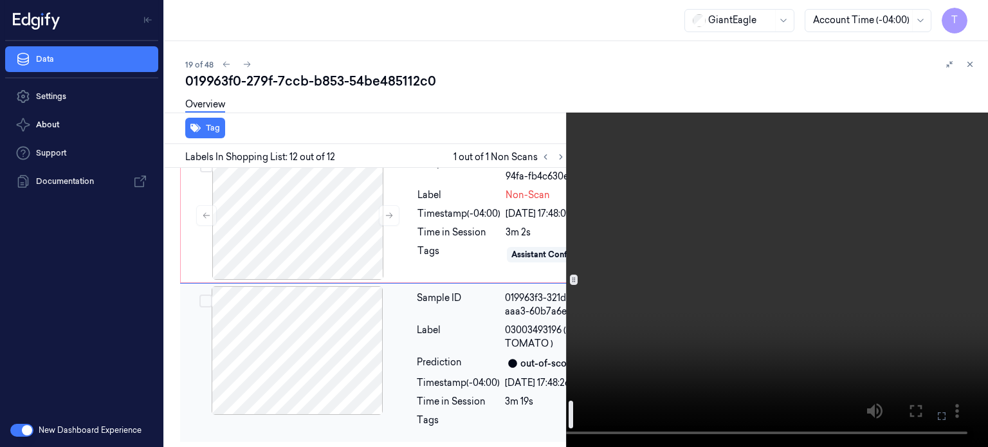
scroll to position [2373, 0]
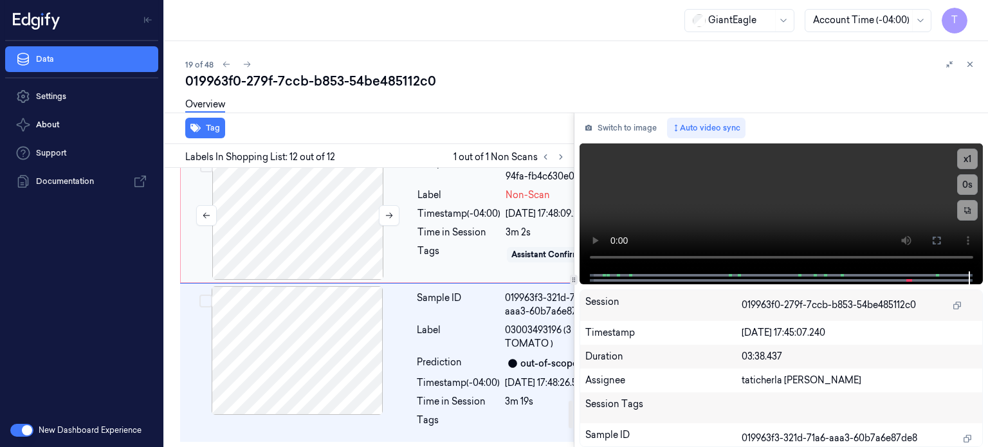
click at [349, 277] on div at bounding box center [297, 215] width 229 height 129
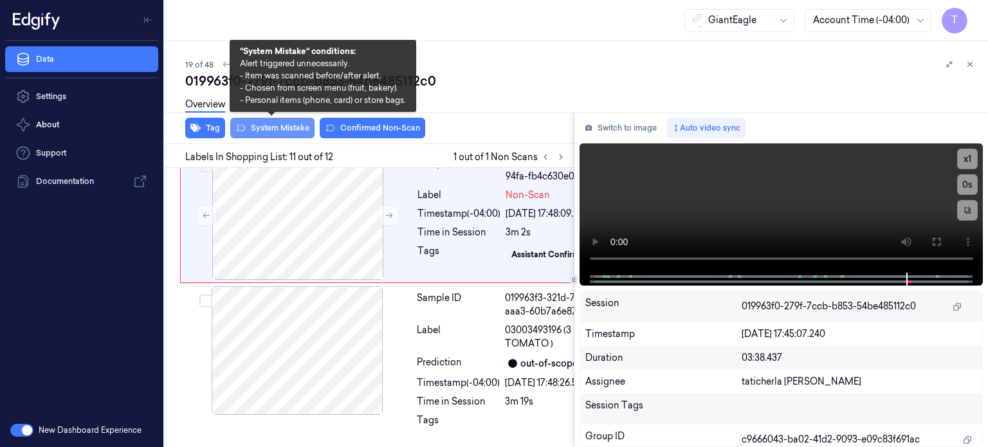
click at [278, 131] on button "System Mistake" at bounding box center [272, 128] width 84 height 21
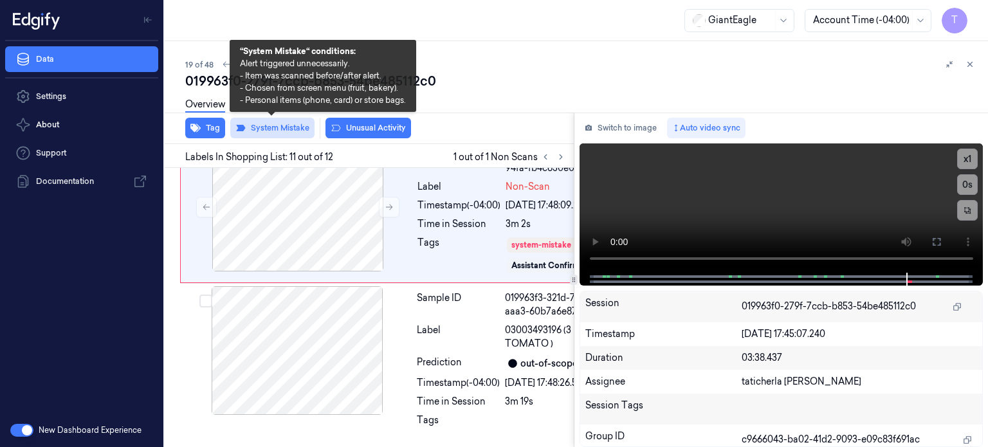
scroll to position [2369, 0]
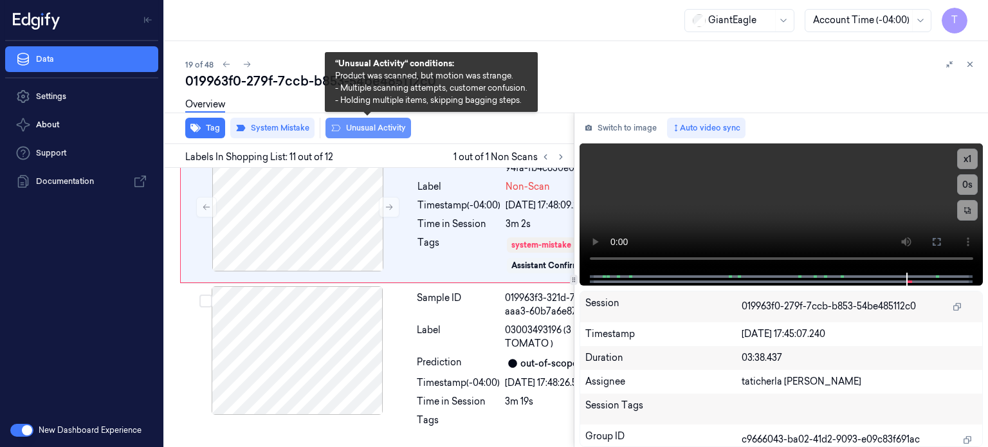
click at [370, 124] on button "Unusual Activity" at bounding box center [368, 128] width 86 height 21
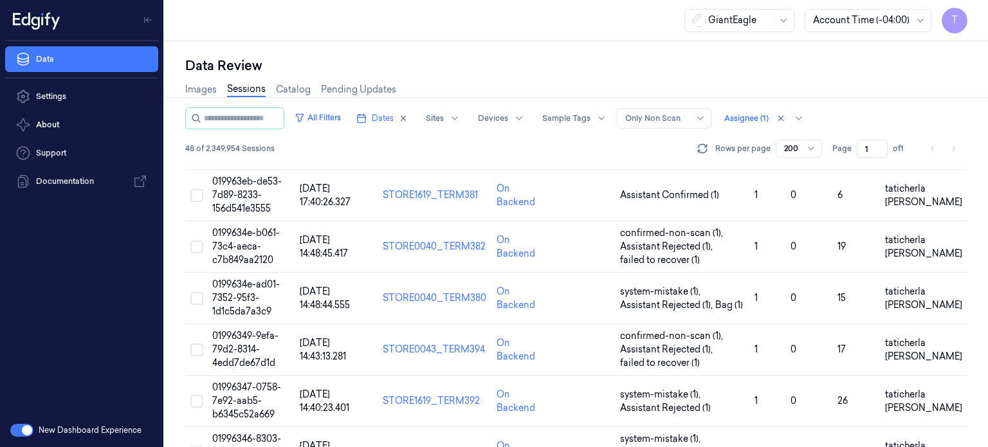
scroll to position [1029, 0]
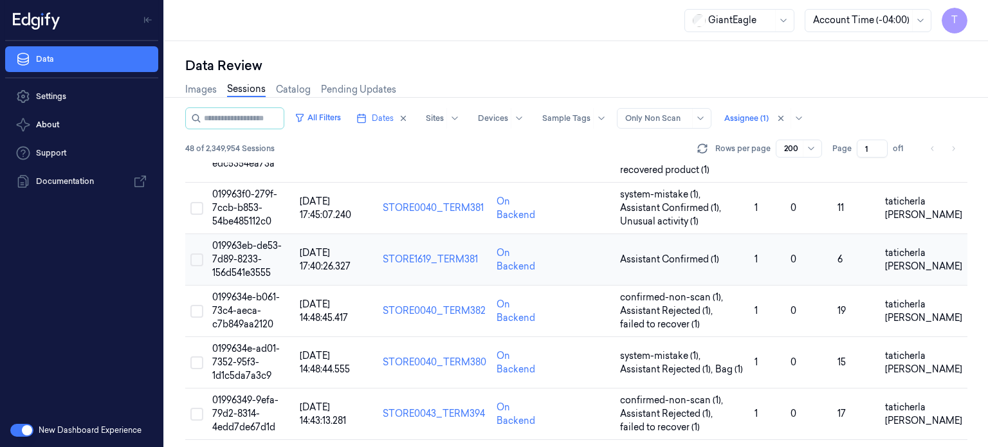
click at [242, 259] on span "019963eb-de53-7d89-8233-156d541e3555" at bounding box center [246, 259] width 69 height 39
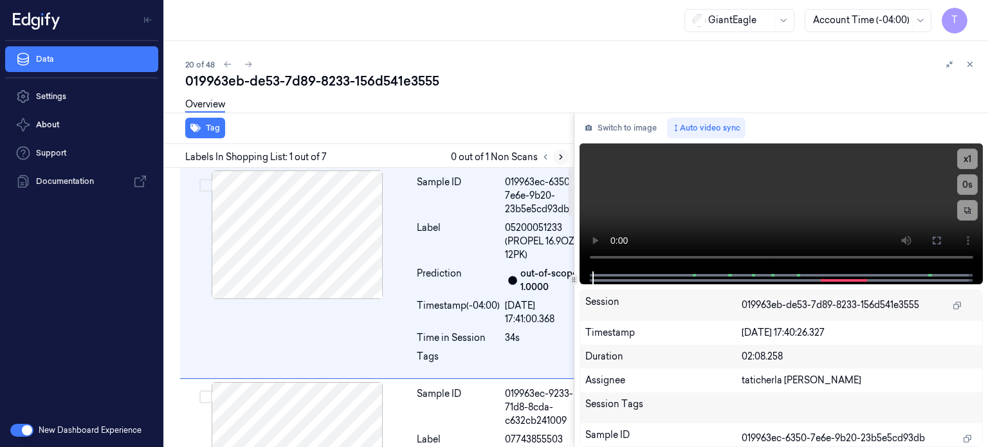
click at [561, 157] on icon at bounding box center [561, 157] width 3 height 5
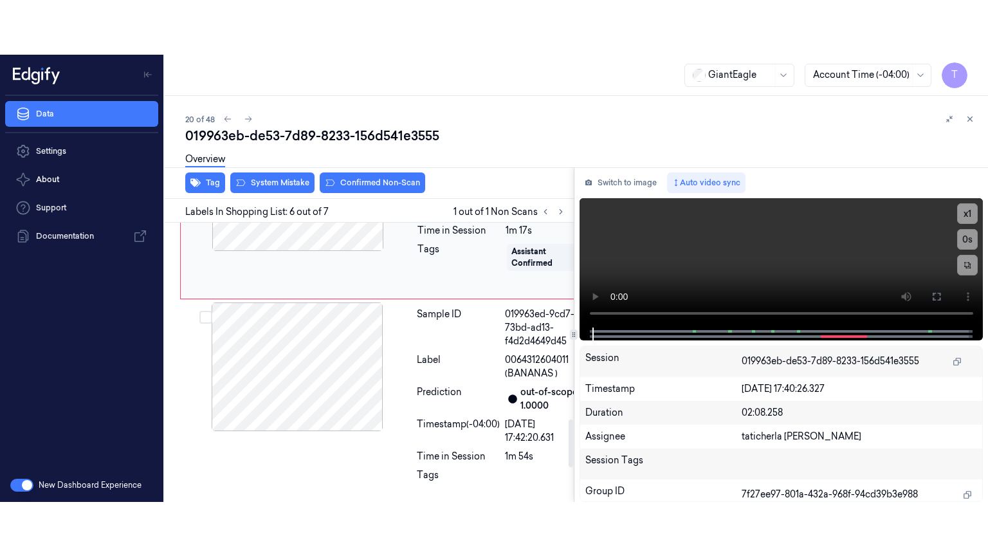
scroll to position [1175, 0]
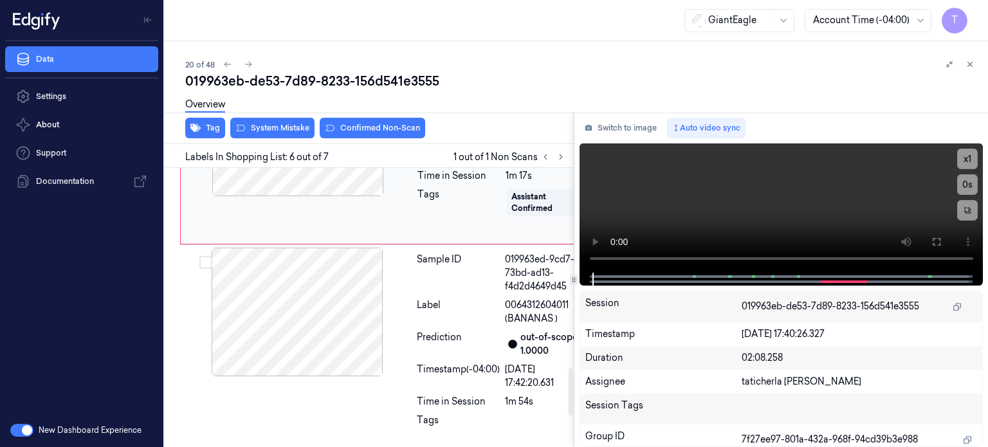
click at [390, 136] on icon at bounding box center [389, 131] width 9 height 9
click at [388, 136] on icon at bounding box center [389, 131] width 9 height 9
click at [388, 150] on icon at bounding box center [389, 145] width 9 height 9
click at [934, 242] on icon at bounding box center [936, 242] width 10 height 10
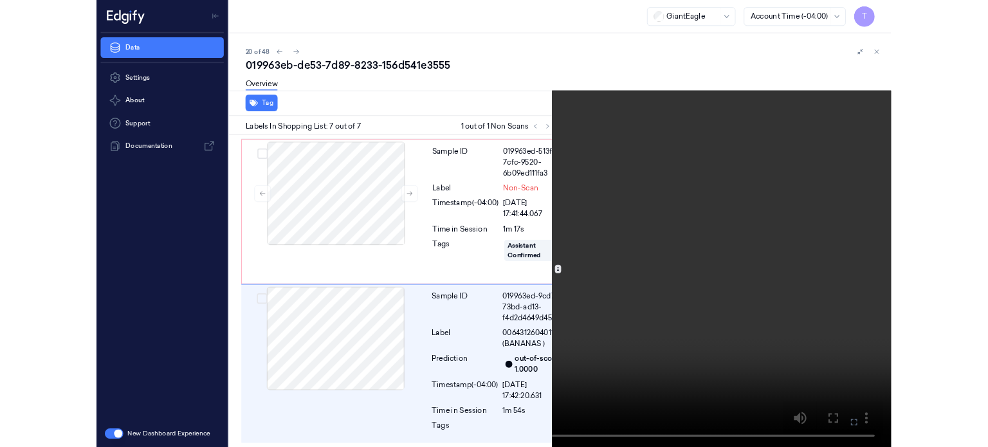
scroll to position [1252, 0]
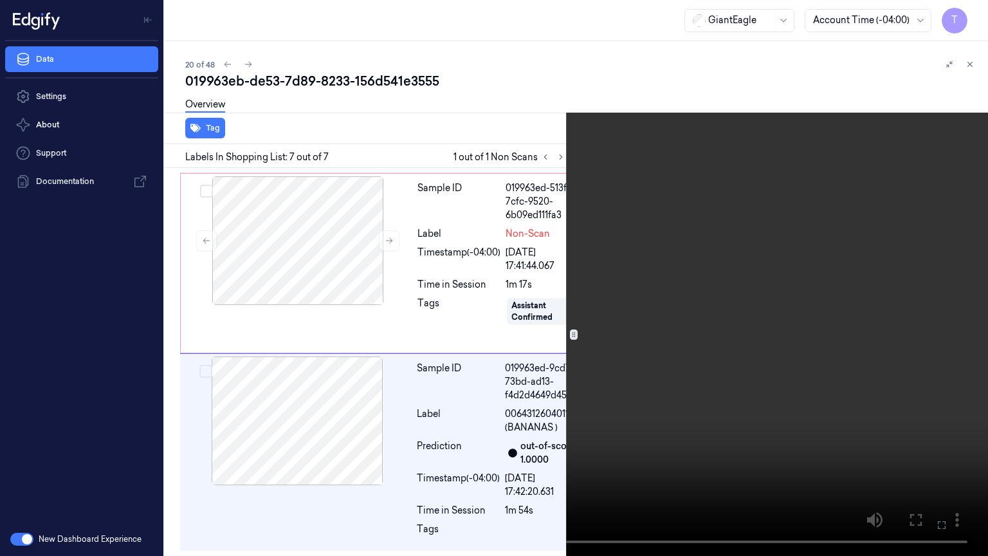
click at [0, 0] on icon at bounding box center [0, 0] width 0 height 0
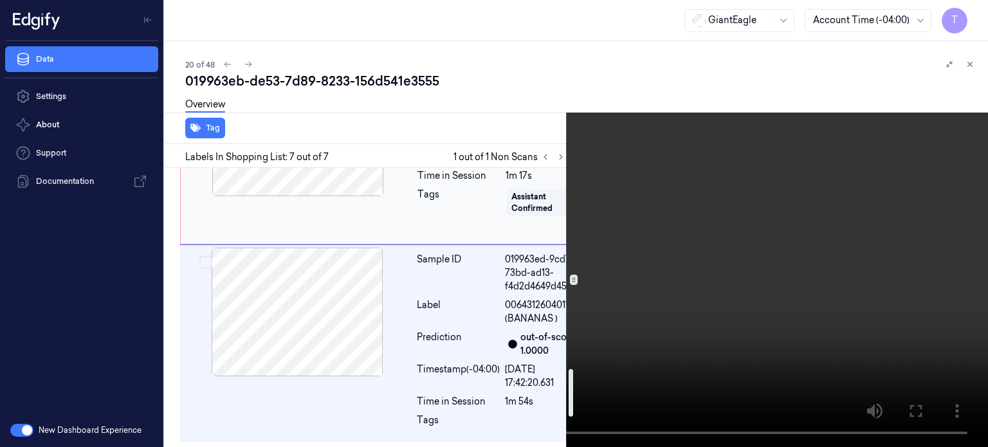
scroll to position [1168, 0]
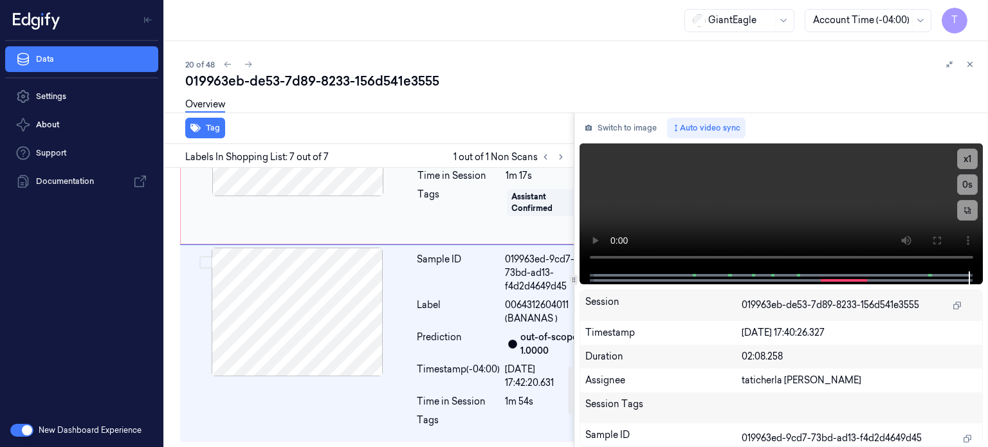
click at [314, 196] on div at bounding box center [297, 132] width 229 height 129
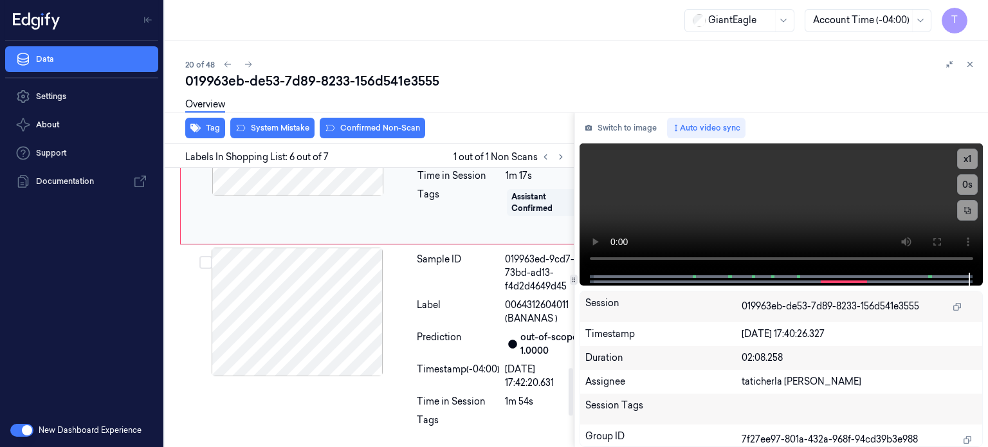
scroll to position [1175, 0]
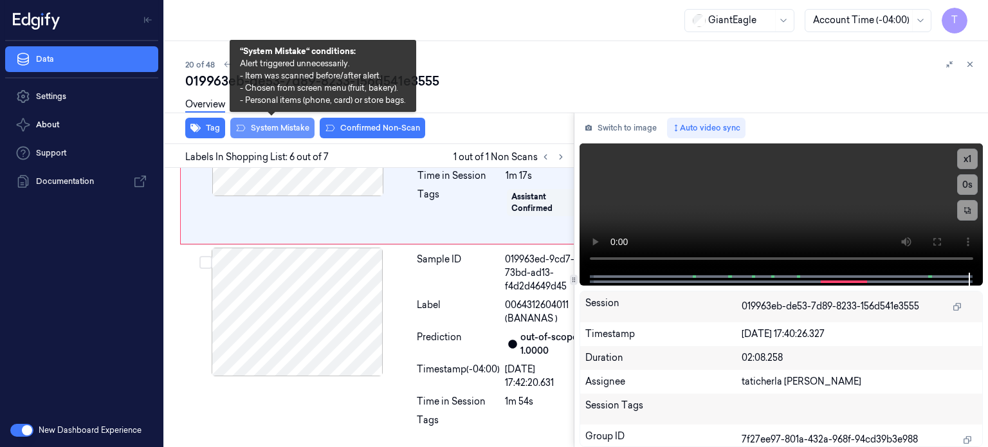
click at [268, 126] on button "System Mistake" at bounding box center [272, 128] width 84 height 21
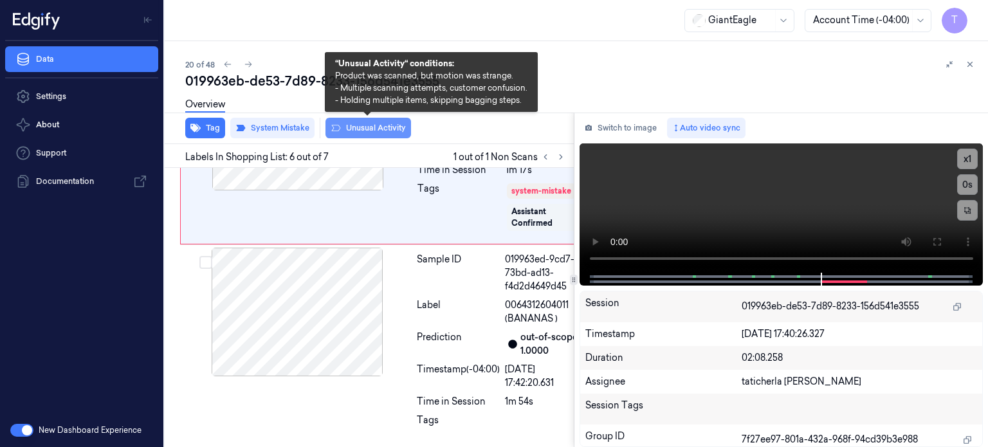
click at [365, 124] on button "Unusual Activity" at bounding box center [368, 128] width 86 height 21
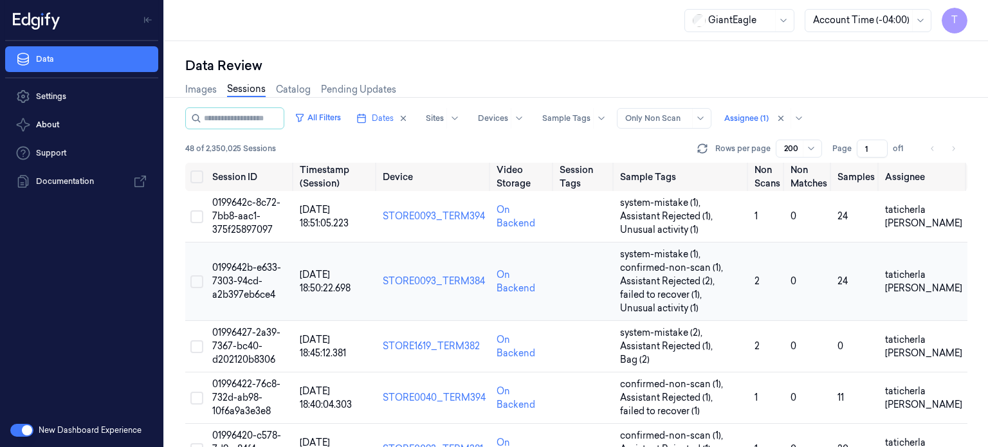
click at [237, 283] on span "0199642b-e633-7303-94cd-a2b397eb6ce4" at bounding box center [246, 281] width 69 height 39
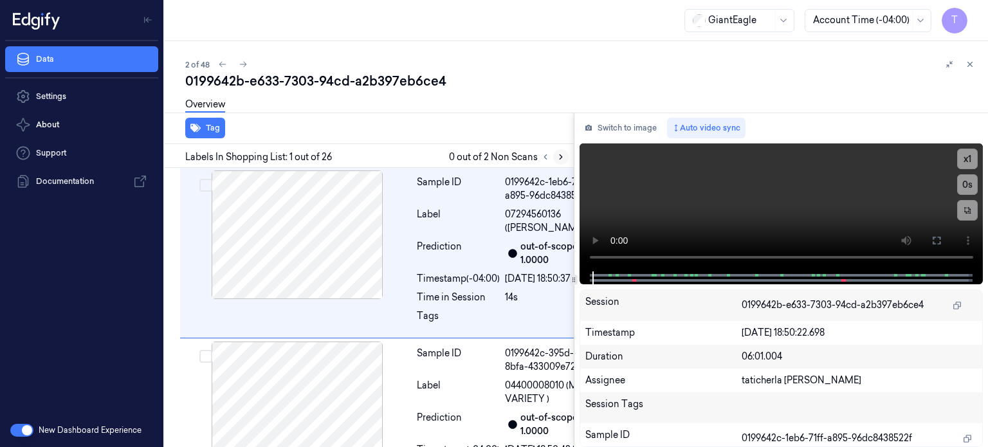
click at [558, 154] on icon at bounding box center [560, 156] width 9 height 9
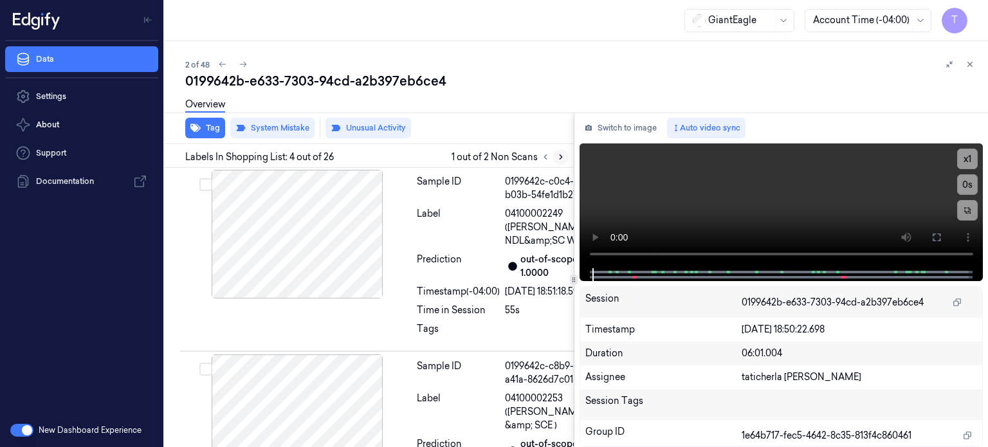
scroll to position [674, 0]
